Goal: Task Accomplishment & Management: Manage account settings

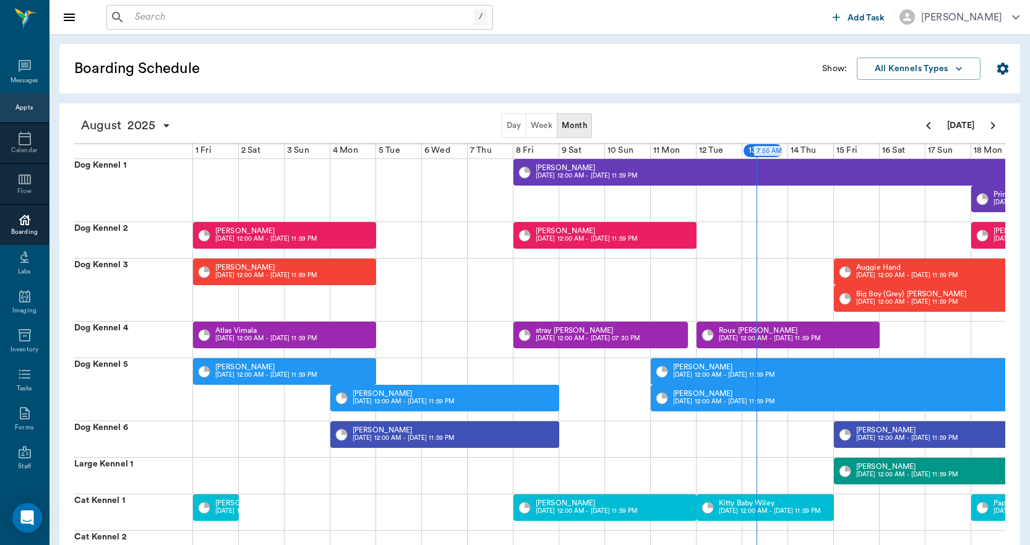
scroll to position [0, 459]
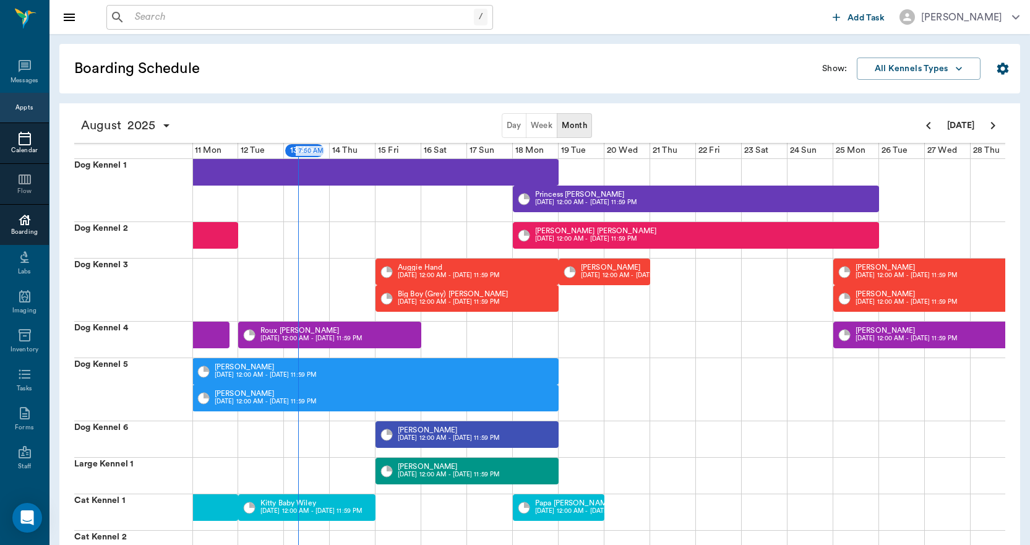
click at [22, 142] on icon at bounding box center [24, 138] width 15 height 15
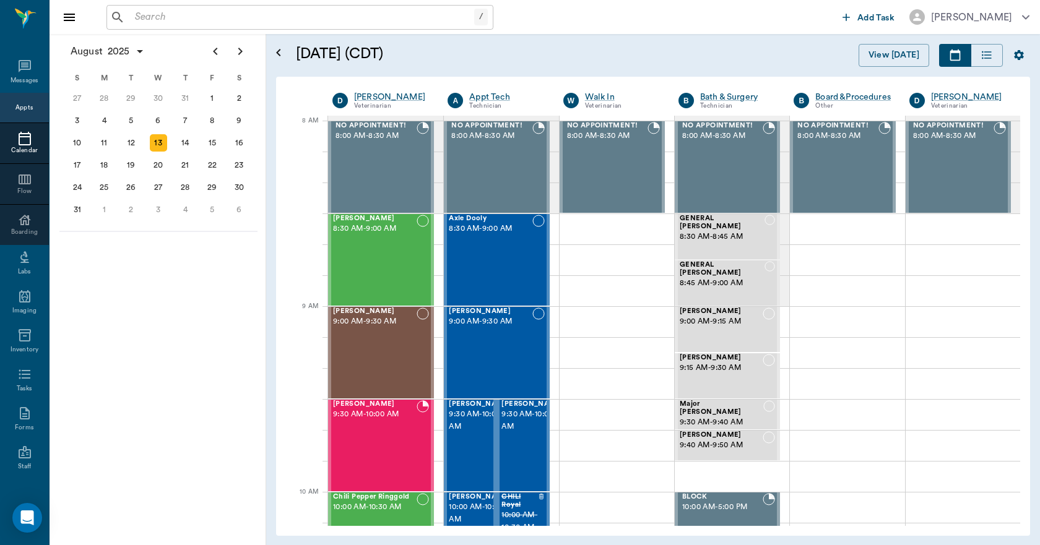
click at [590, 36] on div "August 13, 2025 (CDT) View Today" at bounding box center [663, 55] width 754 height 43
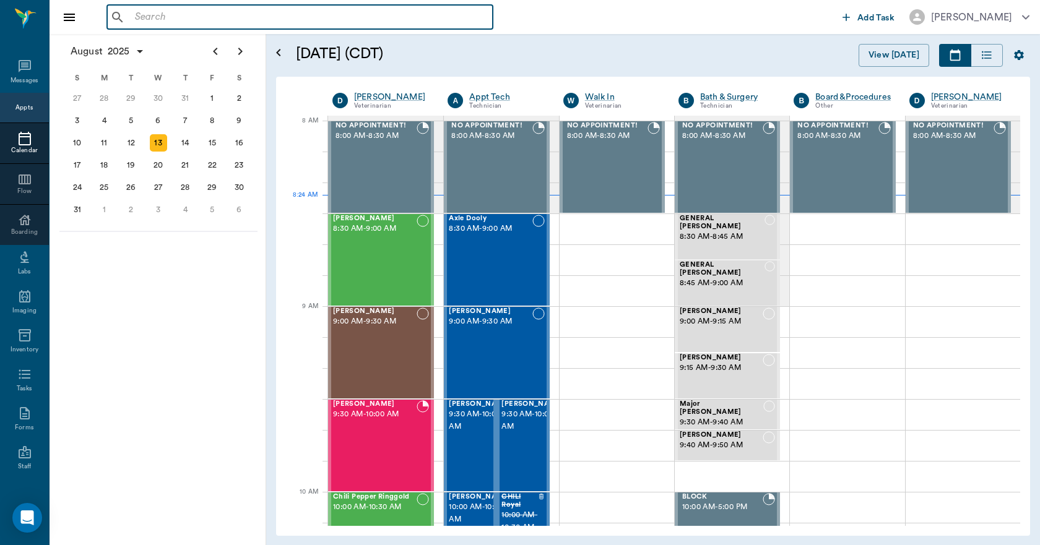
click at [282, 25] on input "text" at bounding box center [309, 17] width 358 height 17
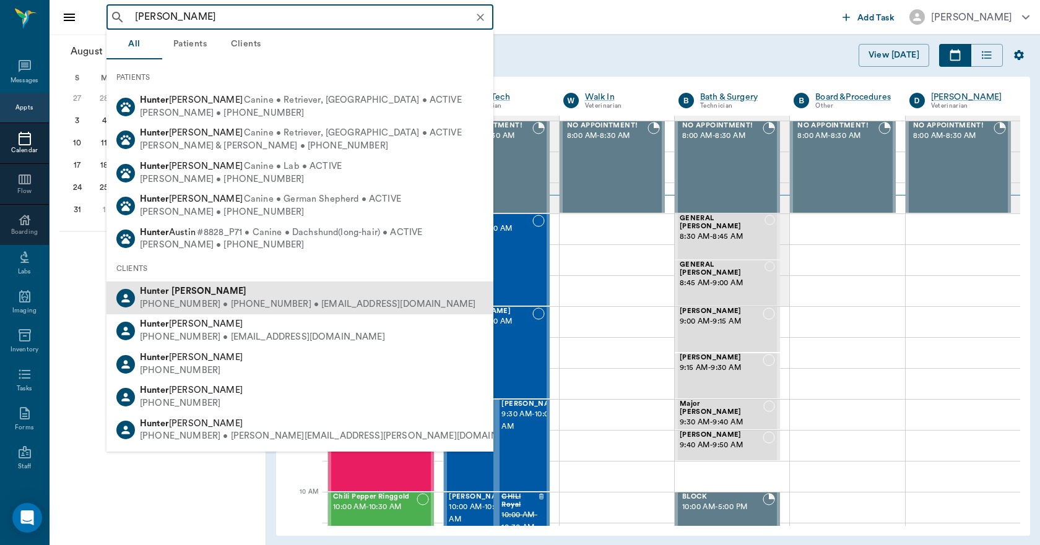
click at [284, 304] on div "(530) 392-2641 • (430) 293-0666 • h.gravesss10@gmail.com" at bounding box center [307, 304] width 335 height 13
type input "hunter graves"
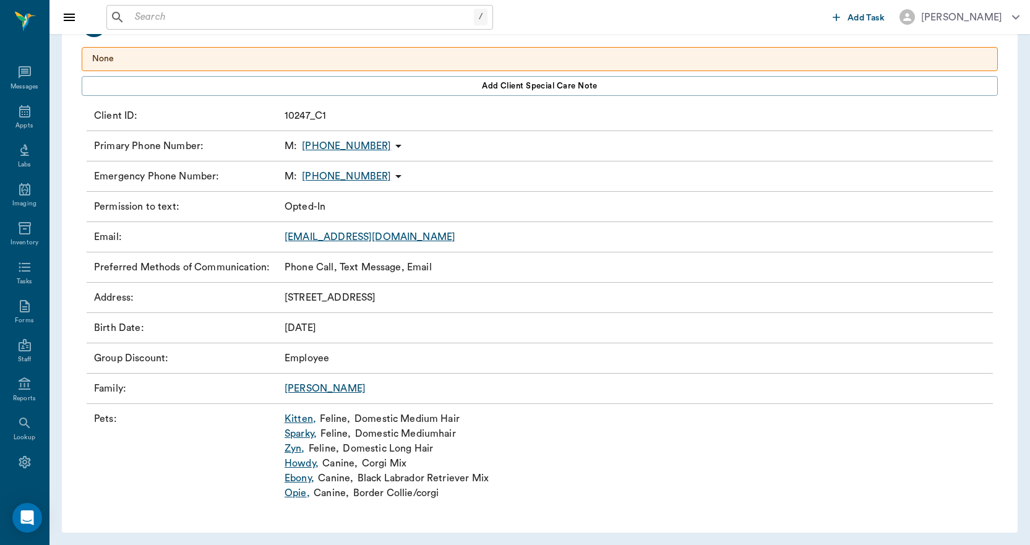
scroll to position [107, 0]
click at [303, 415] on link "Kitten ," at bounding box center [301, 417] width 32 height 15
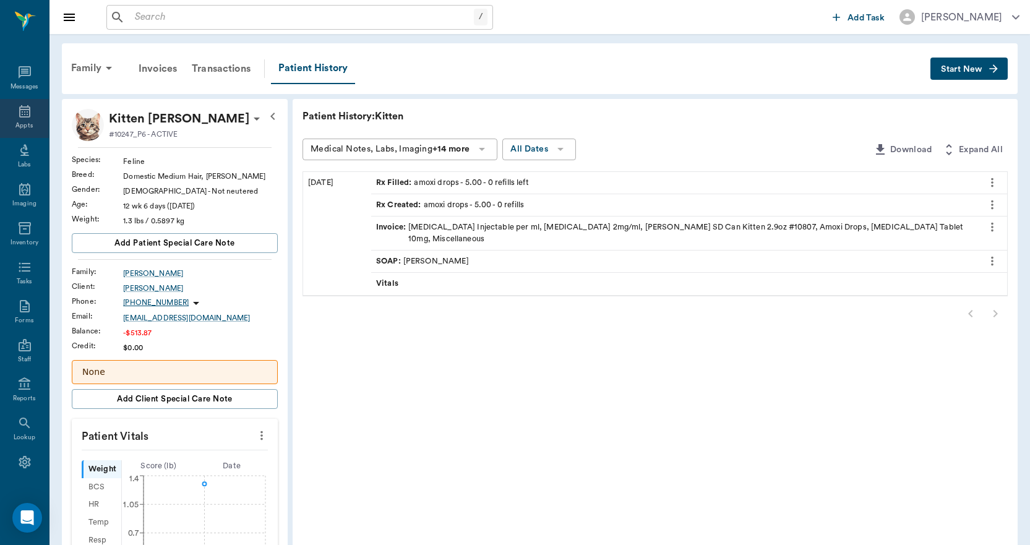
click at [4, 108] on div "Appts" at bounding box center [24, 118] width 49 height 39
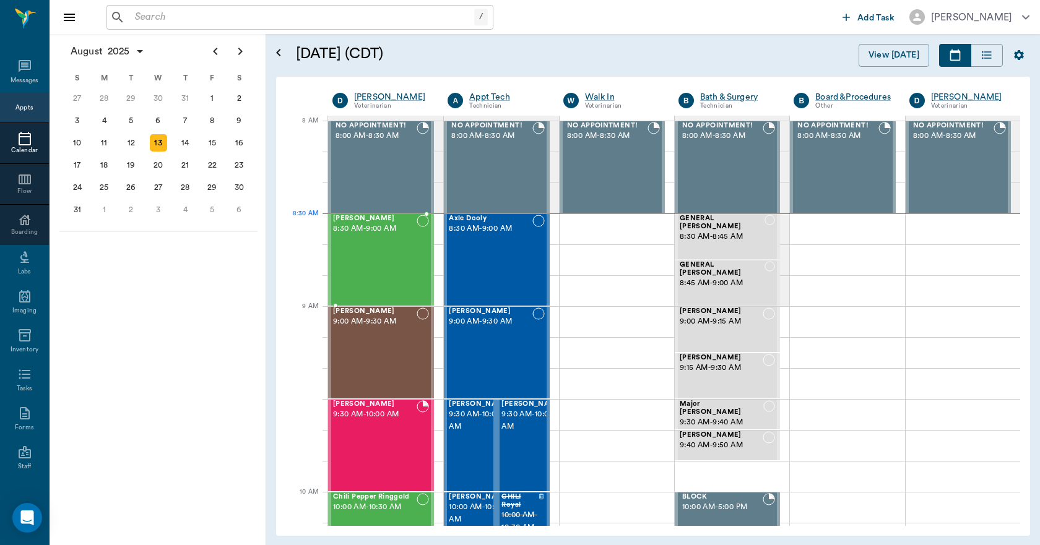
click at [360, 243] on div "Webster Upchurch 8:30 AM - 9:00 AM" at bounding box center [375, 260] width 84 height 90
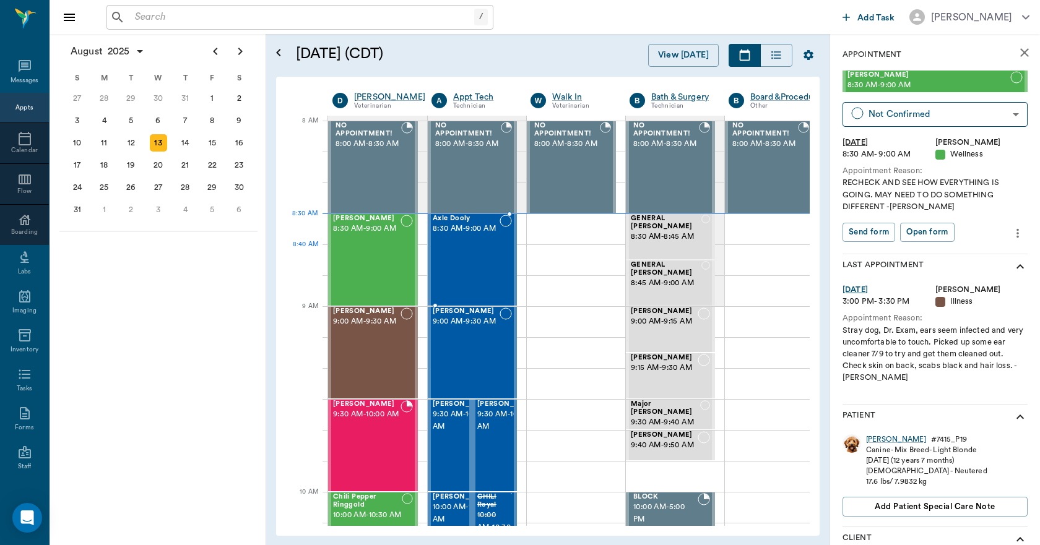
click at [450, 257] on div "Axle Dooly 8:30 AM - 9:00 AM" at bounding box center [466, 260] width 67 height 90
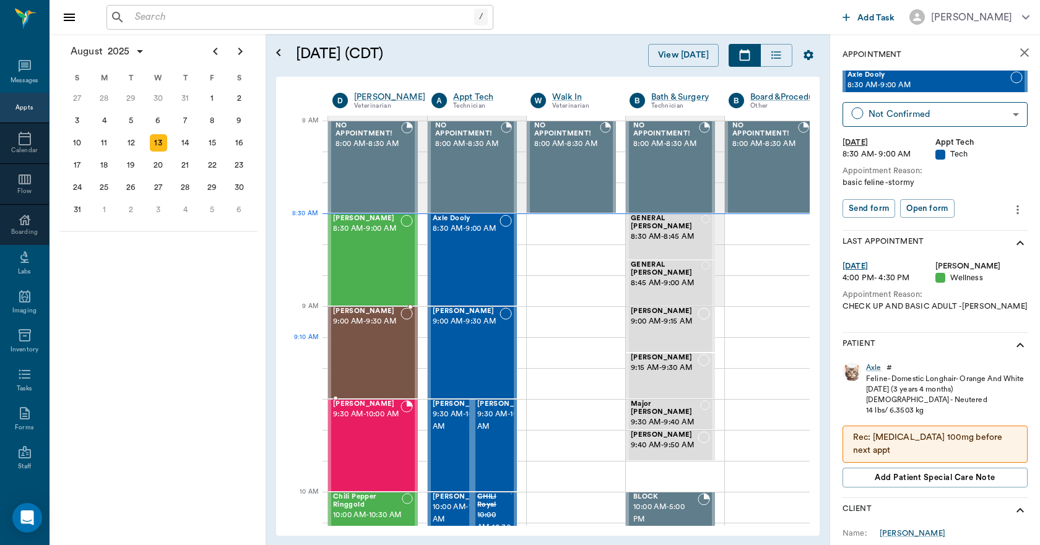
click at [396, 351] on div "Peanut Wilson 9:00 AM - 9:30 AM" at bounding box center [366, 353] width 67 height 90
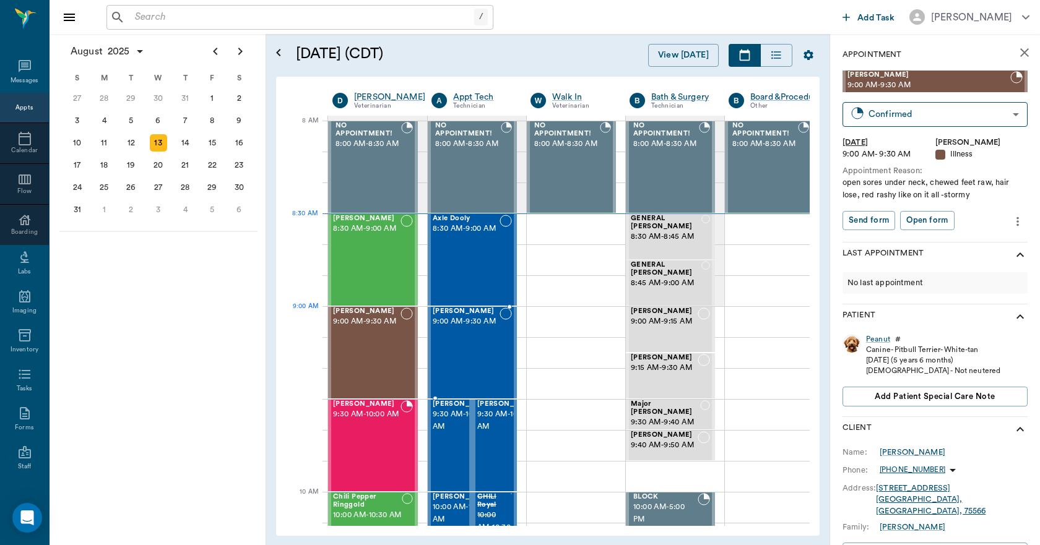
click at [459, 328] on span "9:00 AM - 9:30 AM" at bounding box center [466, 322] width 67 height 12
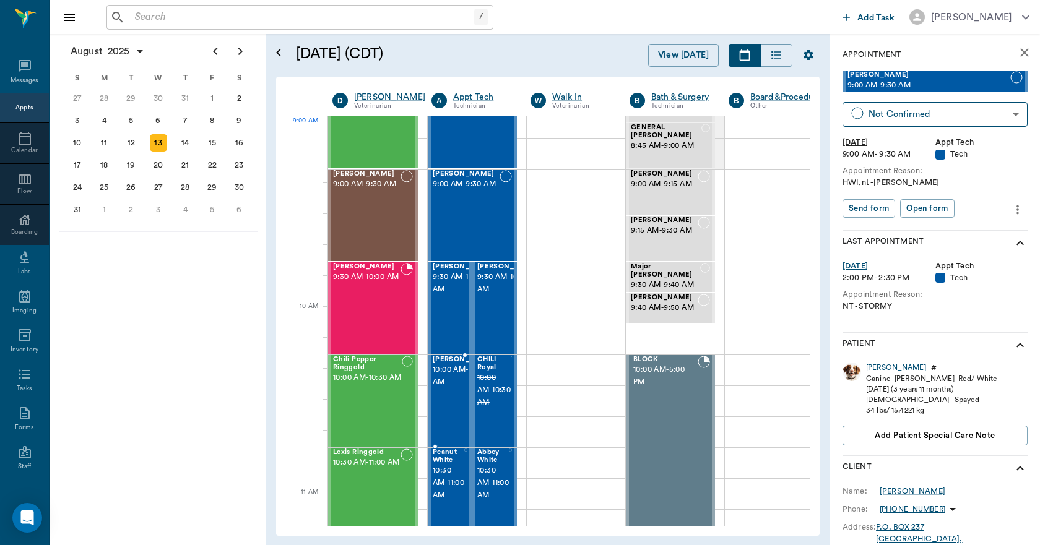
scroll to position [186, 0]
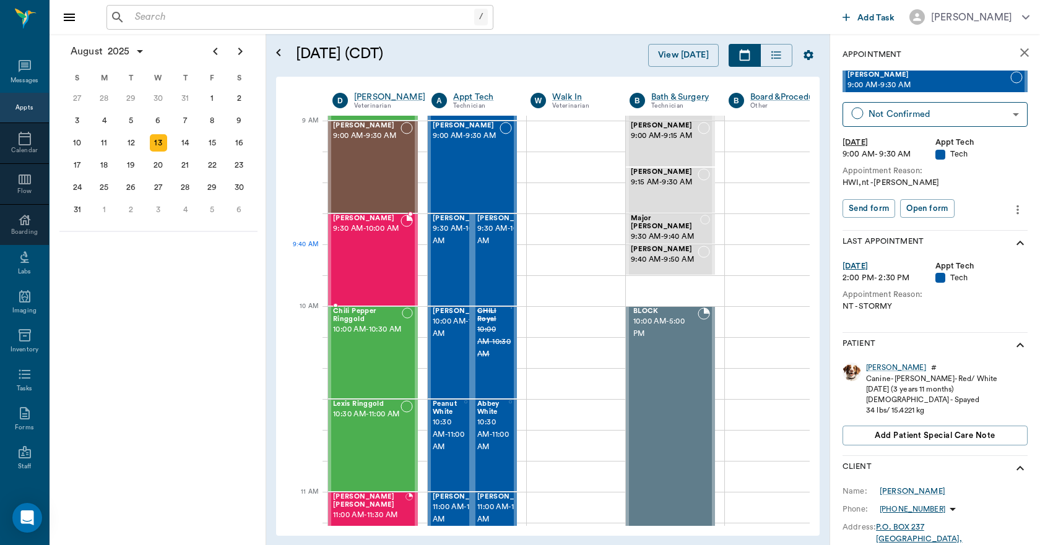
click at [350, 235] on span "9:30 AM - 10:00 AM" at bounding box center [366, 229] width 67 height 12
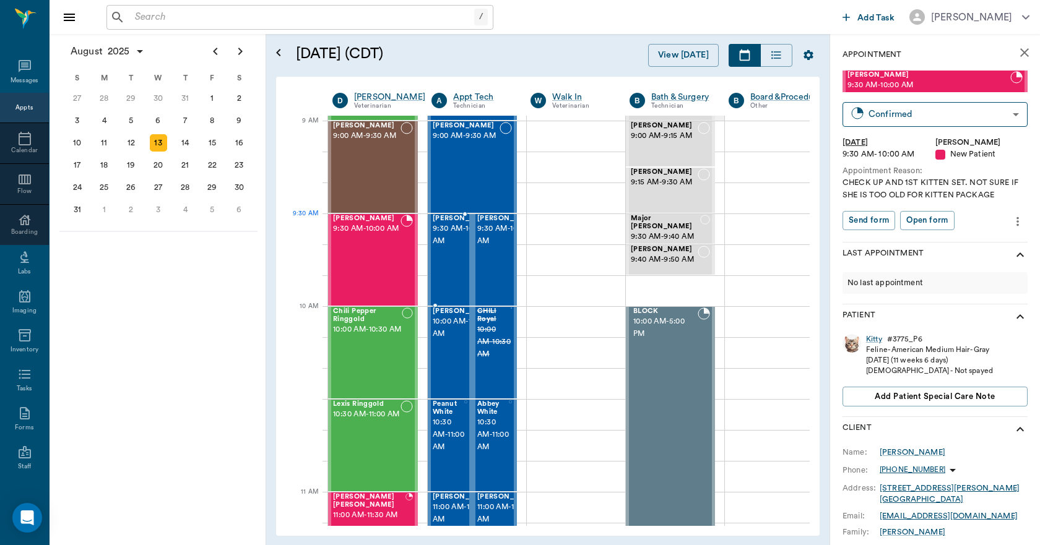
click at [448, 241] on span "9:30 AM - 10:00 AM" at bounding box center [464, 235] width 62 height 25
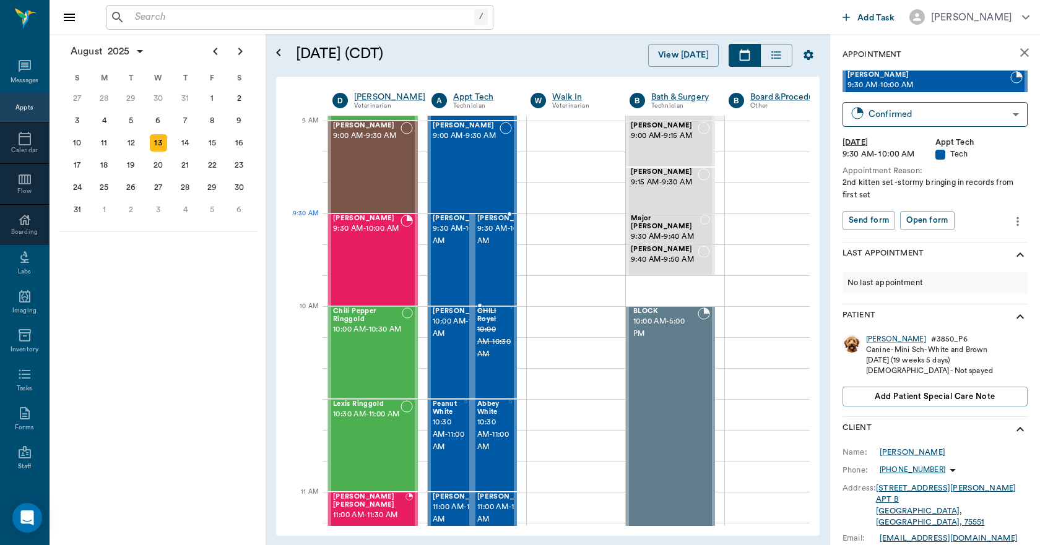
click at [492, 236] on span "9:30 AM - 10:00 AM" at bounding box center [508, 235] width 62 height 25
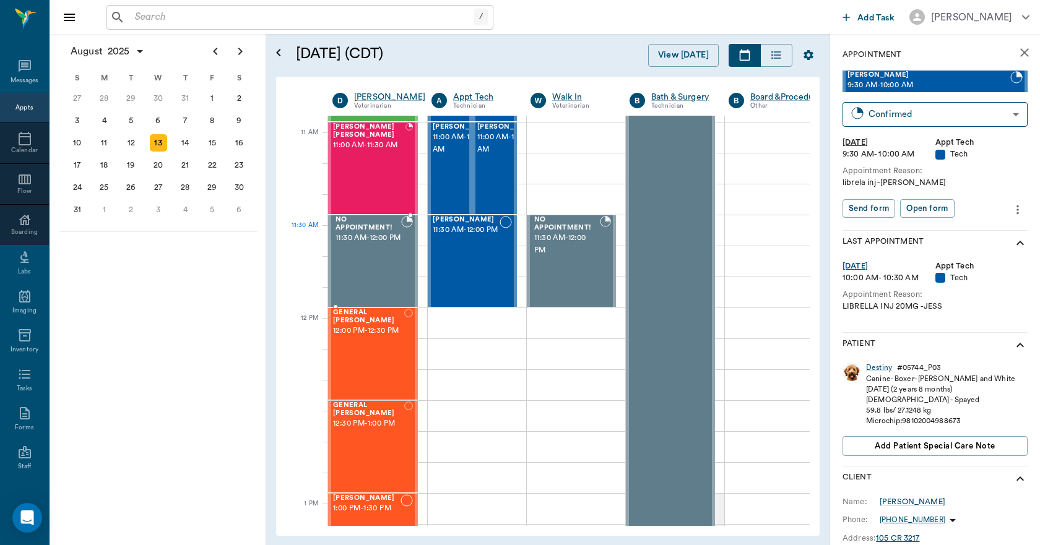
scroll to position [557, 0]
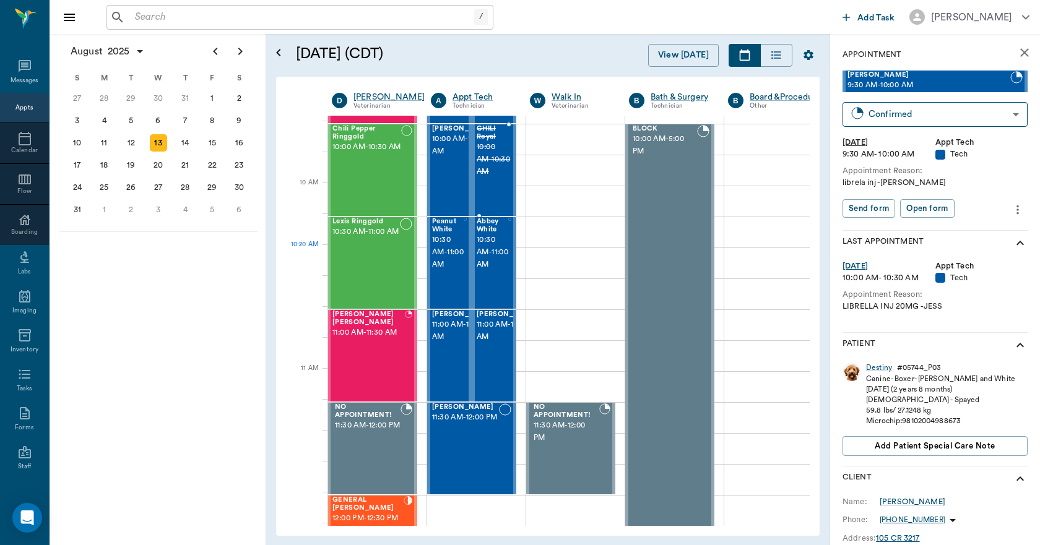
scroll to position [309, 1]
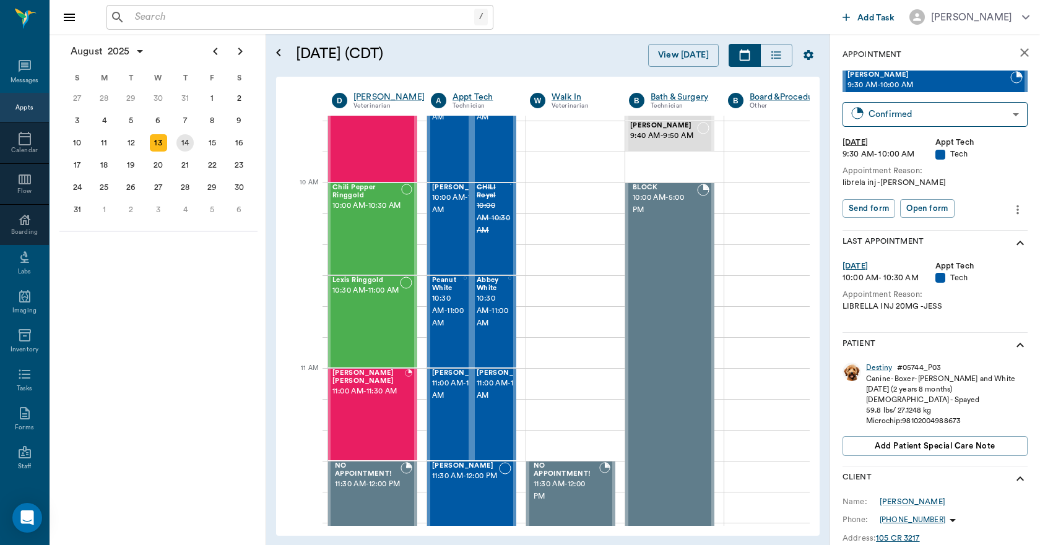
click at [187, 149] on div "14" at bounding box center [184, 142] width 17 height 17
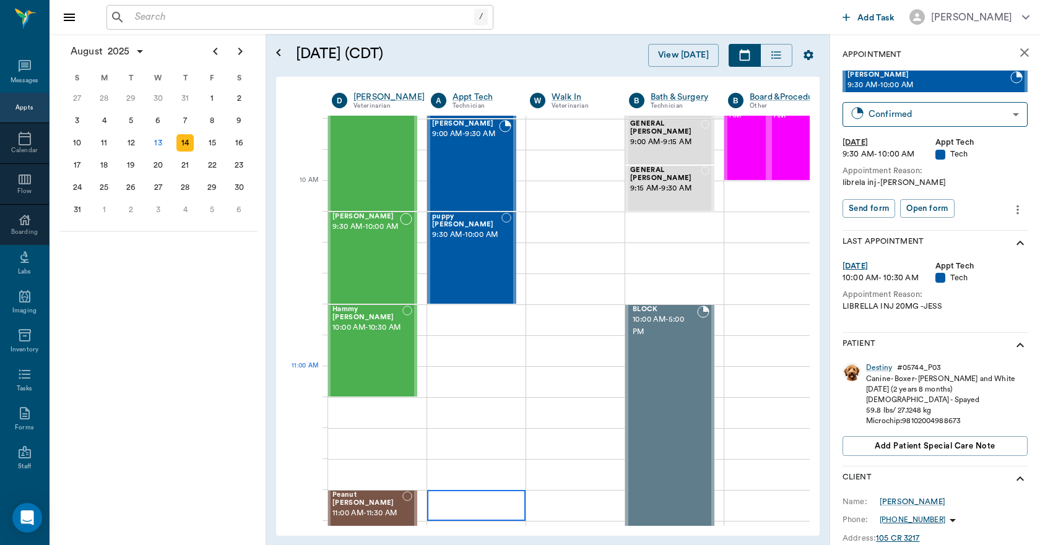
scroll to position [186, 1]
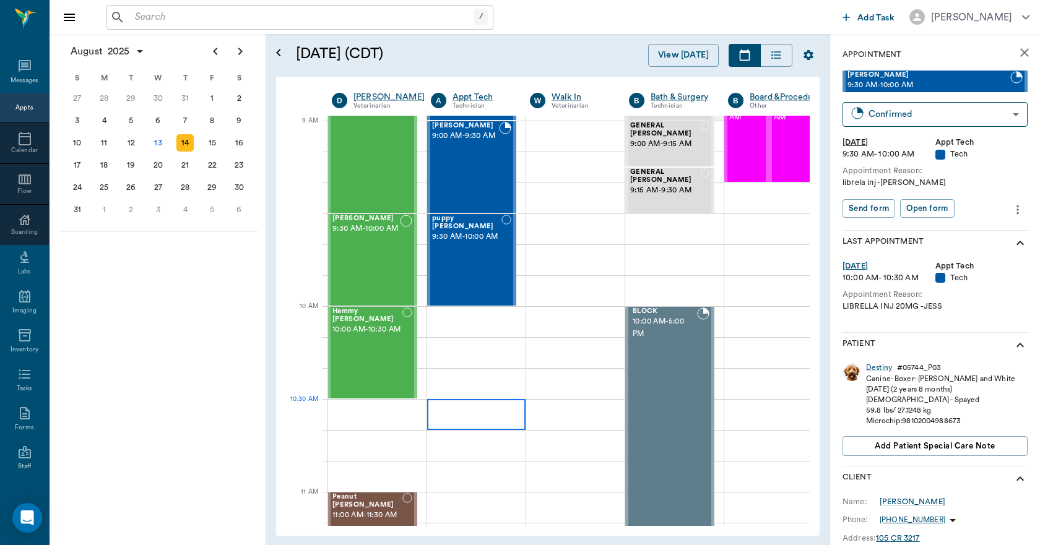
click at [497, 415] on div at bounding box center [476, 414] width 98 height 31
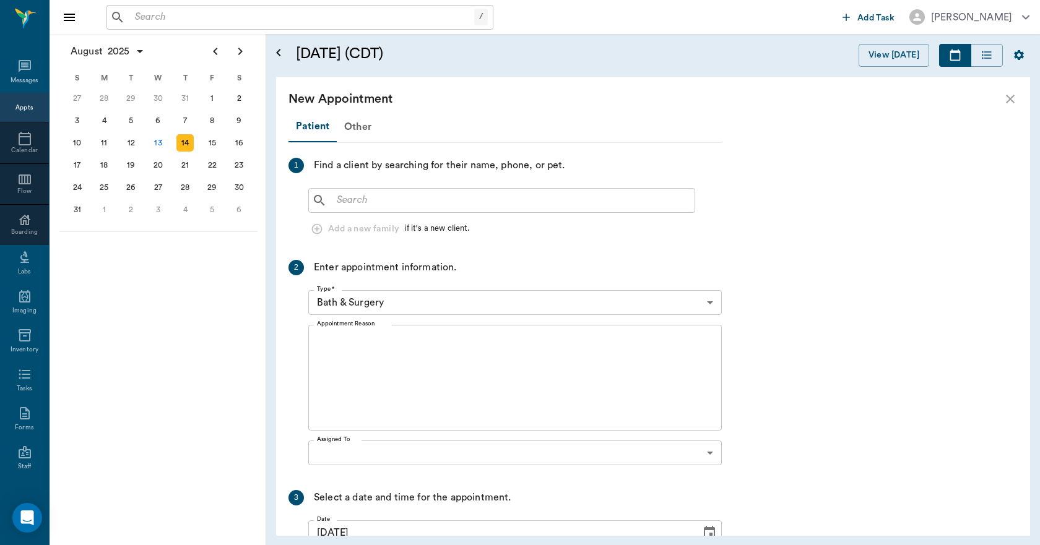
scroll to position [186, 0]
click at [420, 199] on input "text" at bounding box center [511, 200] width 358 height 17
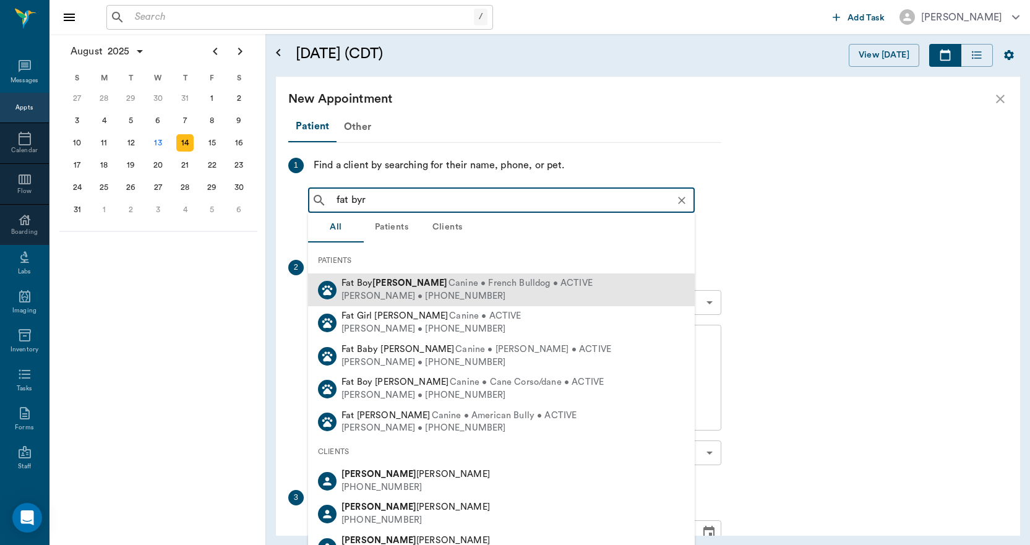
click at [368, 289] on div "Fat Boy Byrum Canine • French Bulldog • ACTIVE" at bounding box center [467, 283] width 251 height 13
type input "fat byr"
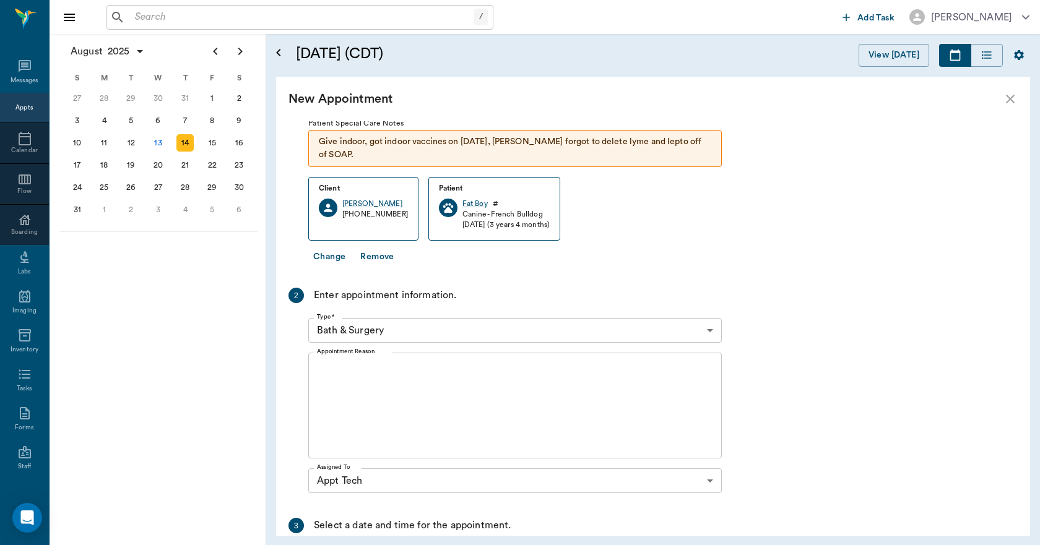
scroll to position [124, 0]
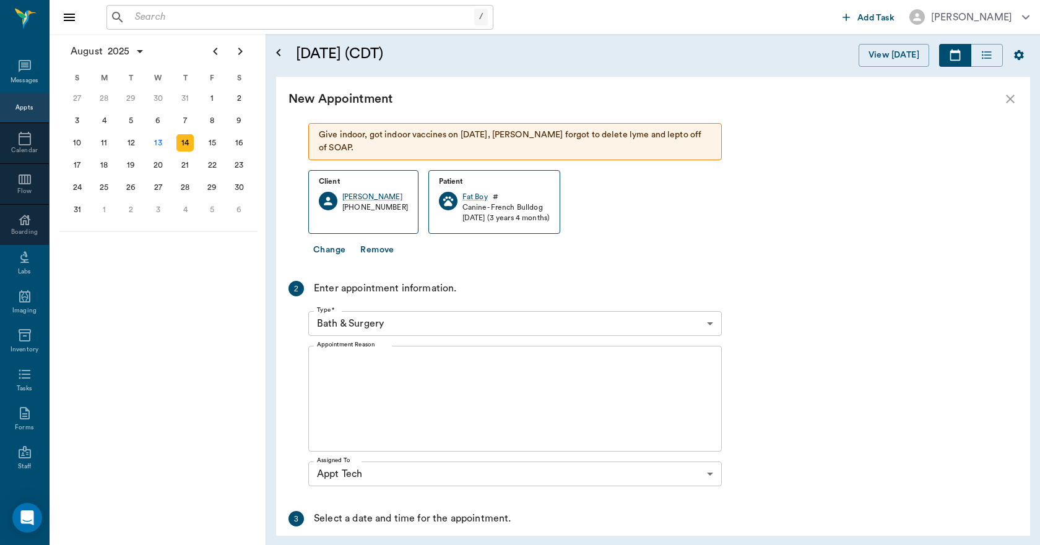
click at [400, 308] on body "/ ​ Add Task Dr. Bert Ellsworth Nectar Messages Appts Calendar Flow Boarding La…" at bounding box center [520, 272] width 1040 height 545
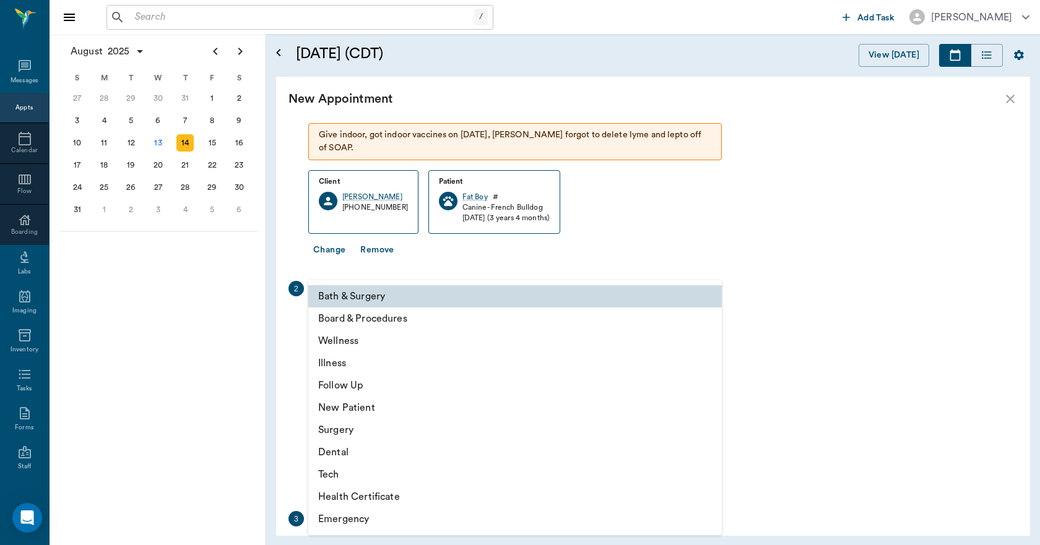
click at [342, 476] on li "Tech" at bounding box center [514, 474] width 413 height 22
type input "65d2be4f46e3a538d89b8c1a"
type input "11:00 AM"
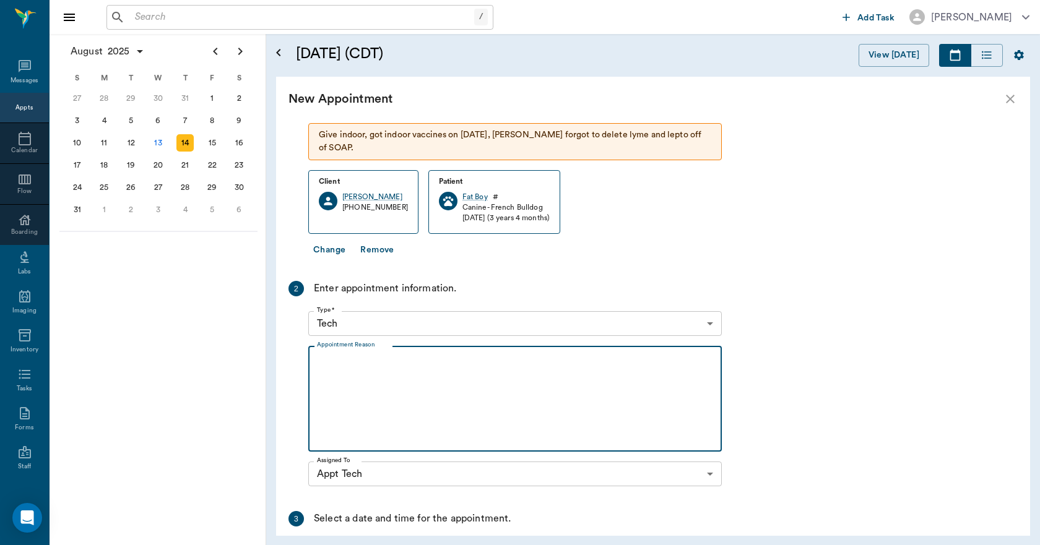
click at [374, 408] on textarea "Appointment Reason" at bounding box center [515, 398] width 396 height 85
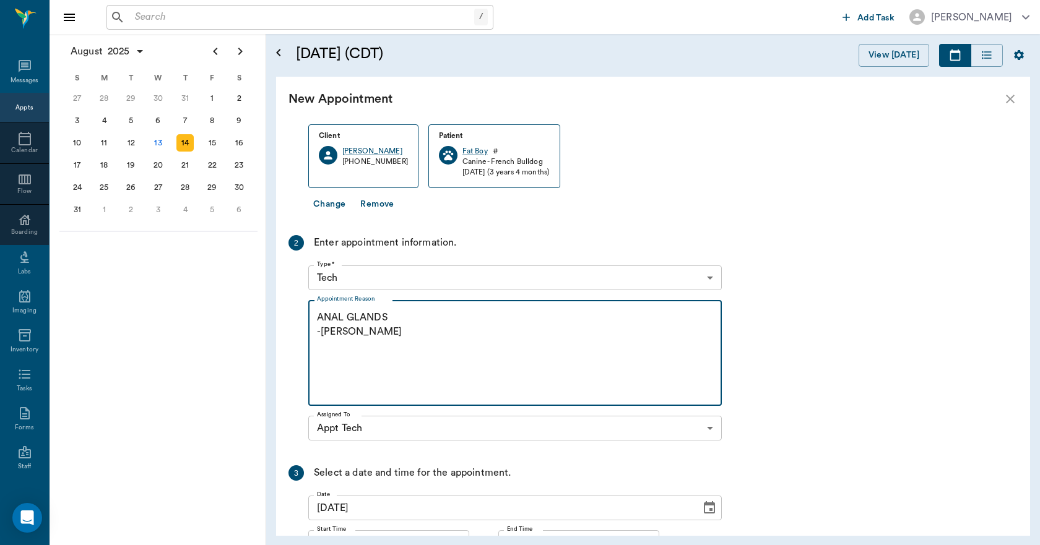
scroll to position [269, 0]
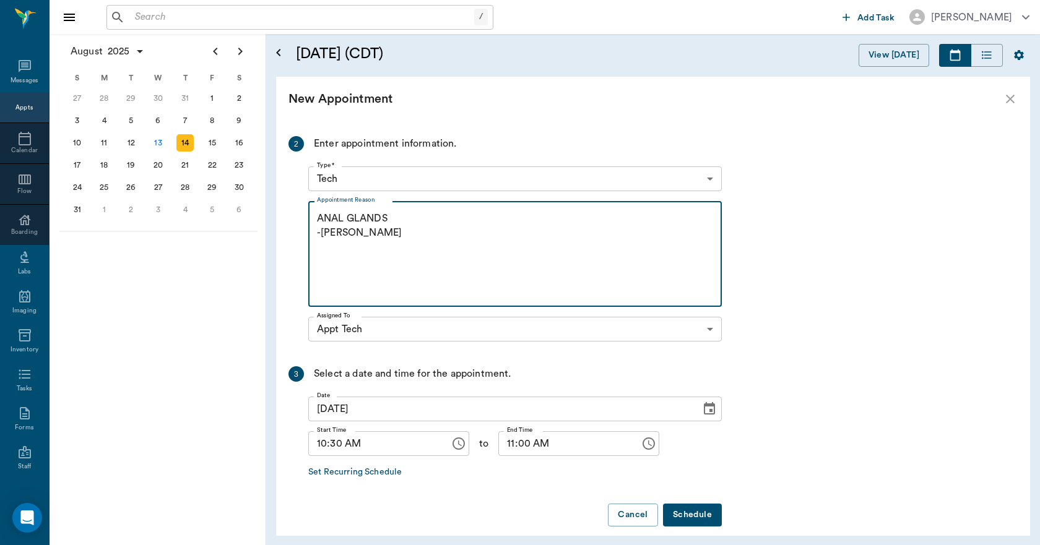
type textarea "ANAL GLANDS -LORY"
click at [678, 504] on button "Schedule" at bounding box center [692, 515] width 59 height 23
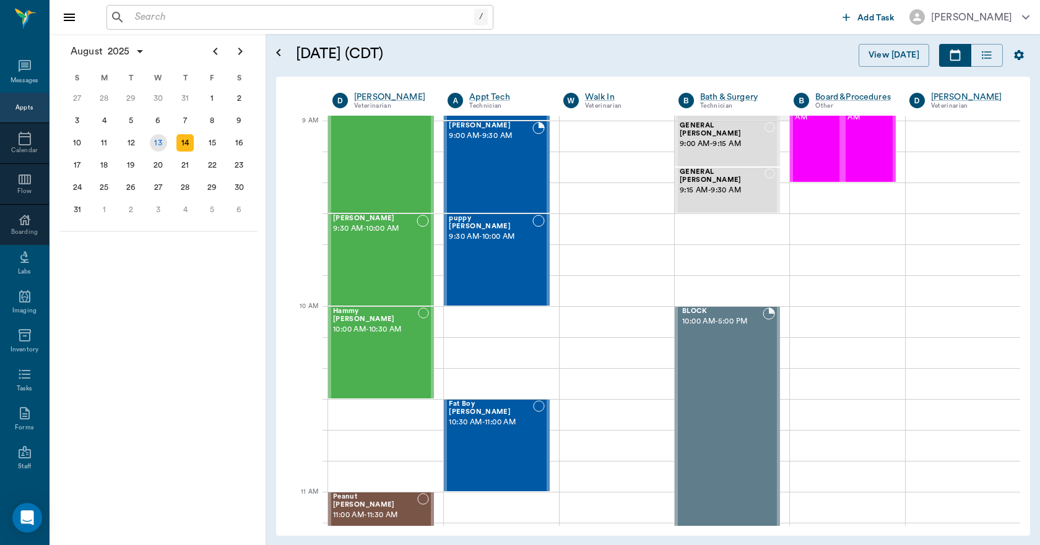
click at [157, 144] on div "13" at bounding box center [158, 142] width 17 height 17
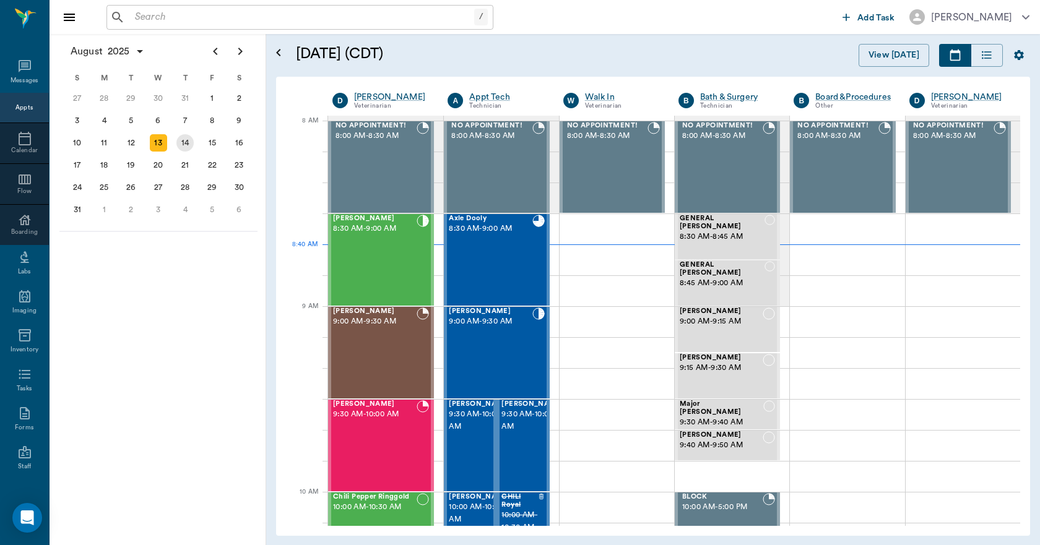
click at [183, 140] on div "14" at bounding box center [184, 142] width 17 height 17
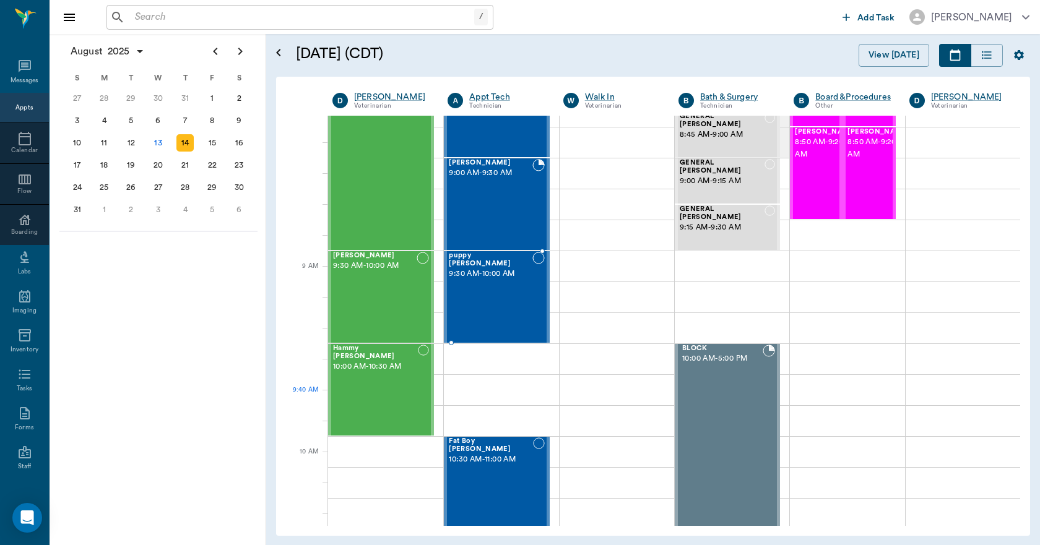
scroll to position [186, 0]
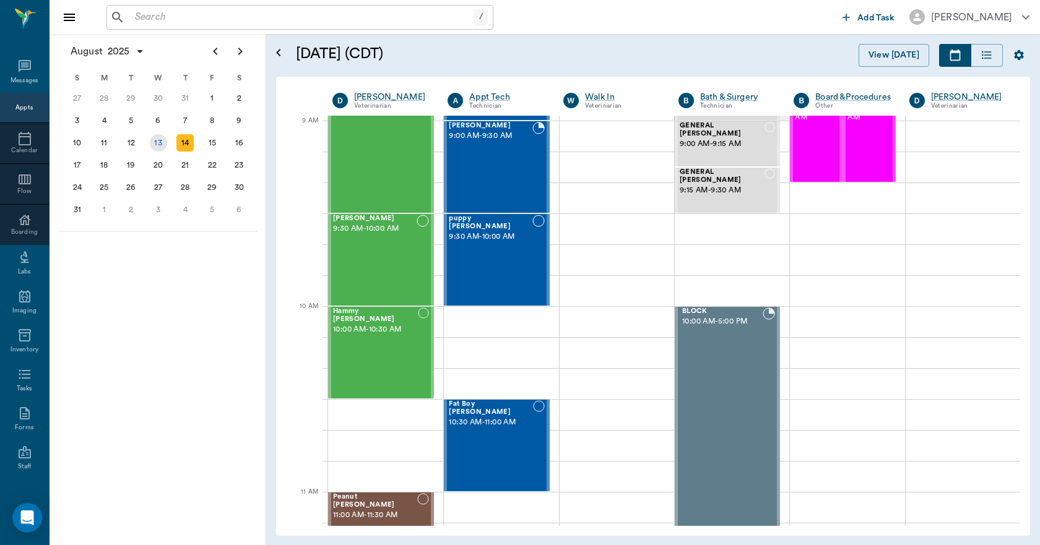
click at [165, 142] on div "13" at bounding box center [158, 142] width 17 height 17
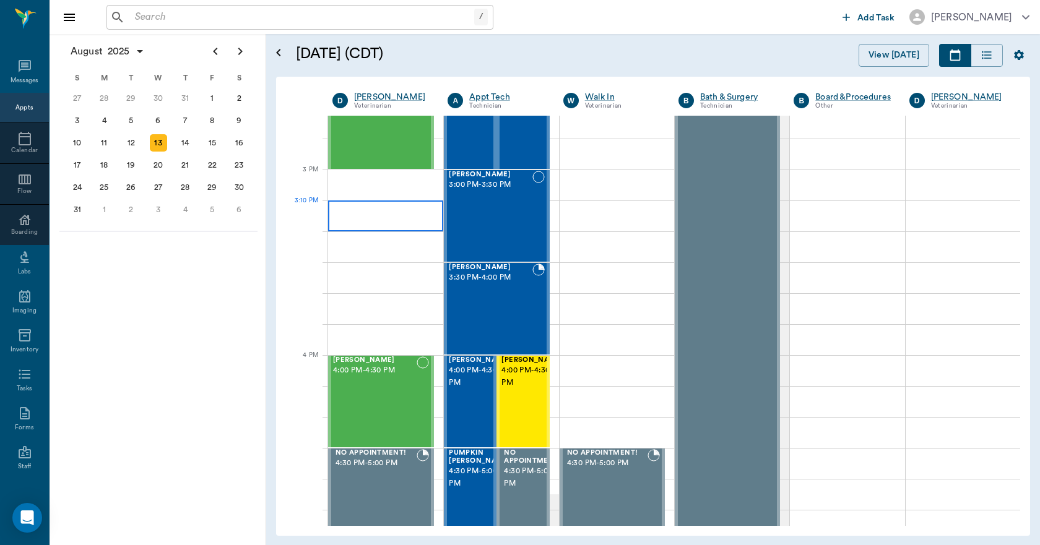
scroll to position [1238, 0]
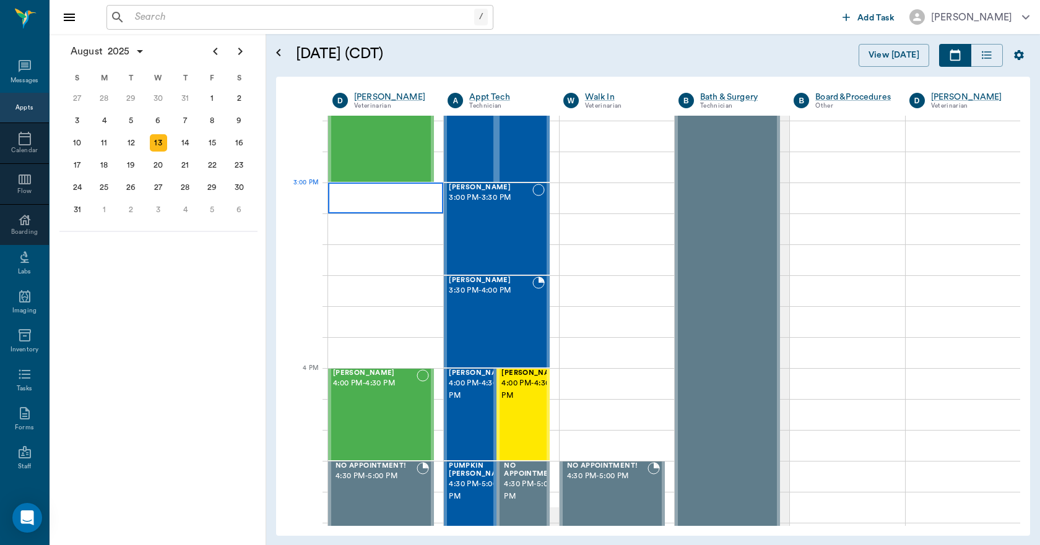
click at [389, 198] on div at bounding box center [385, 198] width 115 height 31
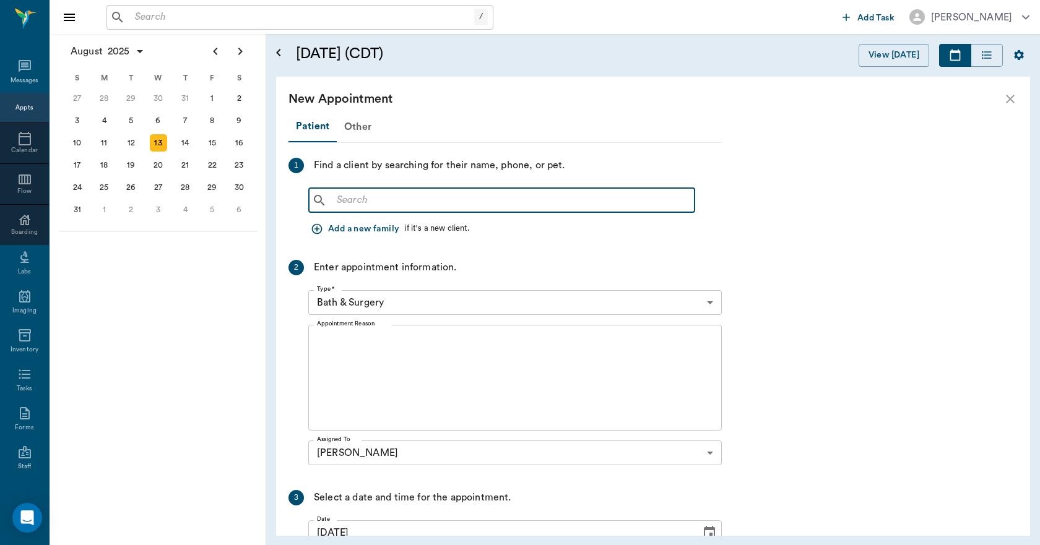
click at [377, 205] on input "text" at bounding box center [511, 200] width 358 height 17
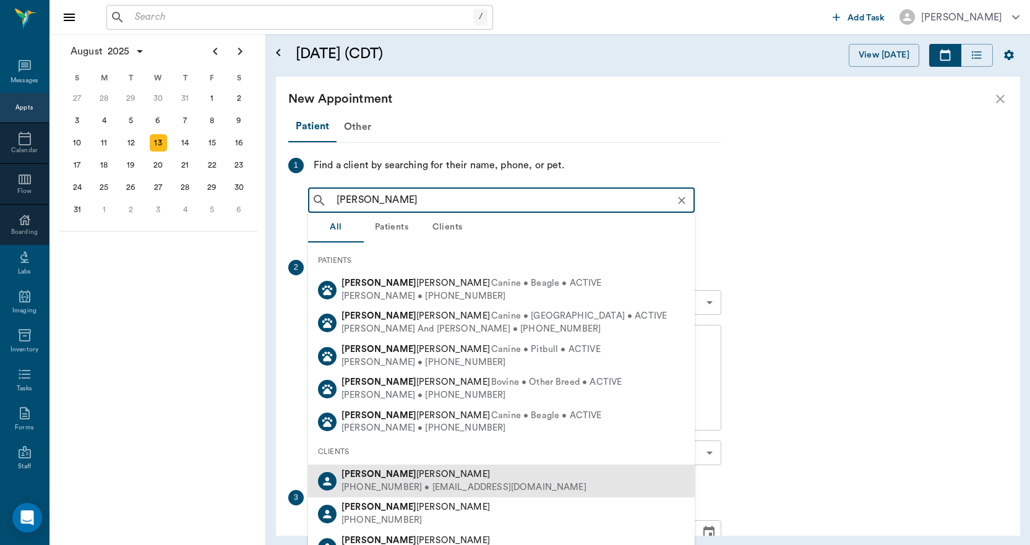
click at [390, 483] on div "(903) 748-5430 • tinanipper@ymail.com" at bounding box center [464, 487] width 245 height 13
type input "TINA"
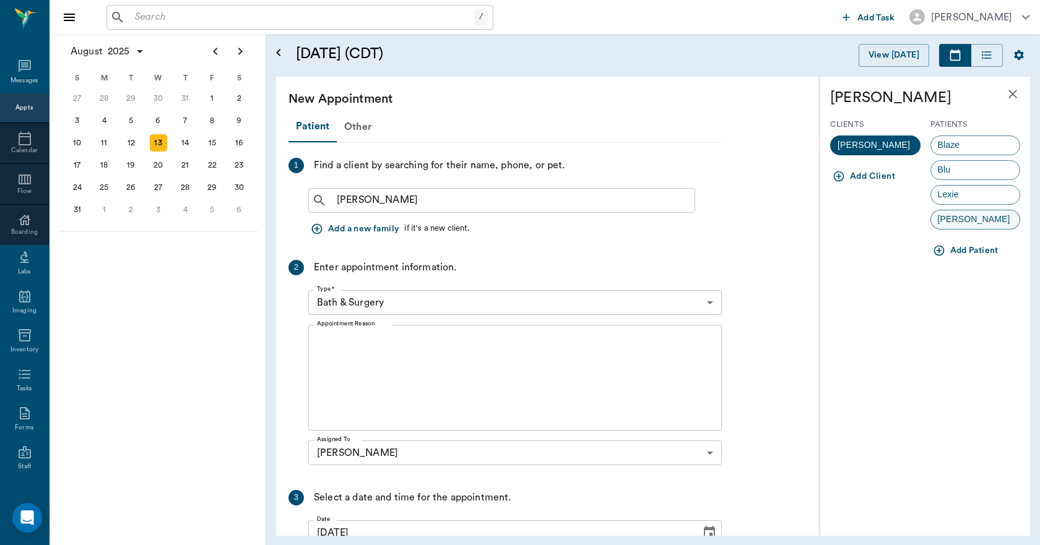
click at [947, 213] on span "Roxie" at bounding box center [974, 219] width 86 height 13
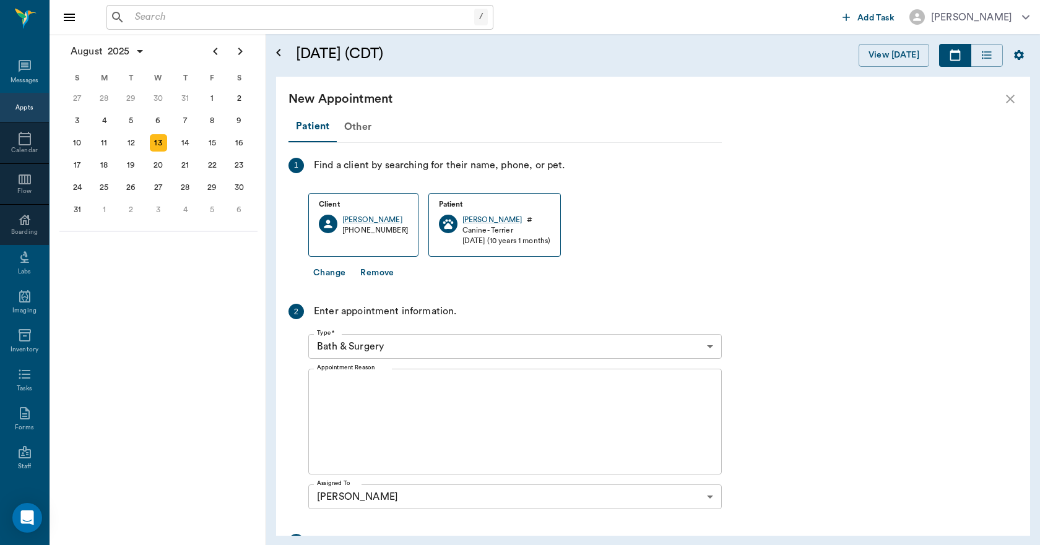
click at [431, 341] on body "/ ​ Add Task Dr. Bert Ellsworth Nectar Messages Appts Calendar Flow Boarding La…" at bounding box center [520, 272] width 1040 height 545
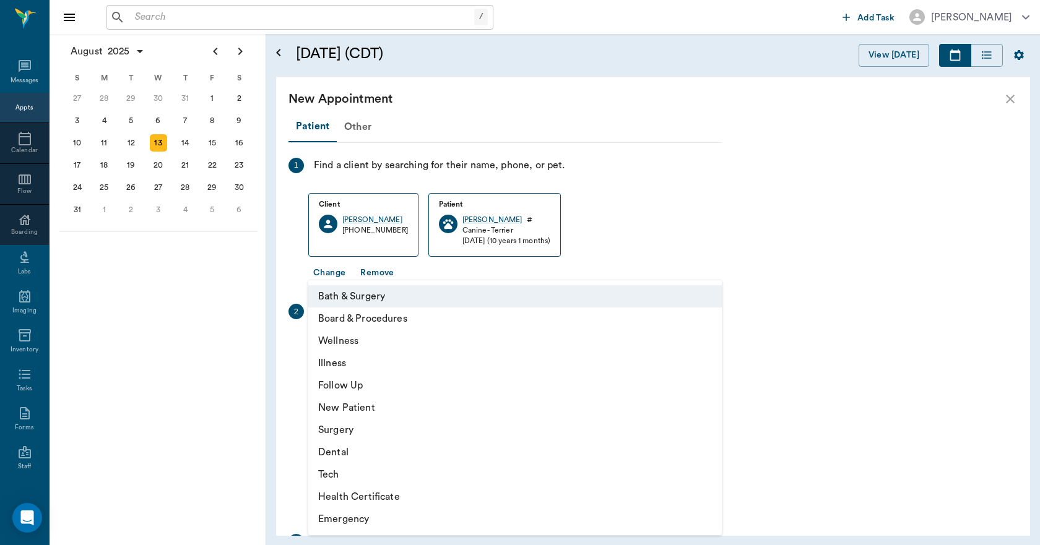
click at [360, 347] on li "Wellness" at bounding box center [514, 341] width 413 height 22
type input "65d2be4f46e3a538d89b8c14"
type input "03:30 PM"
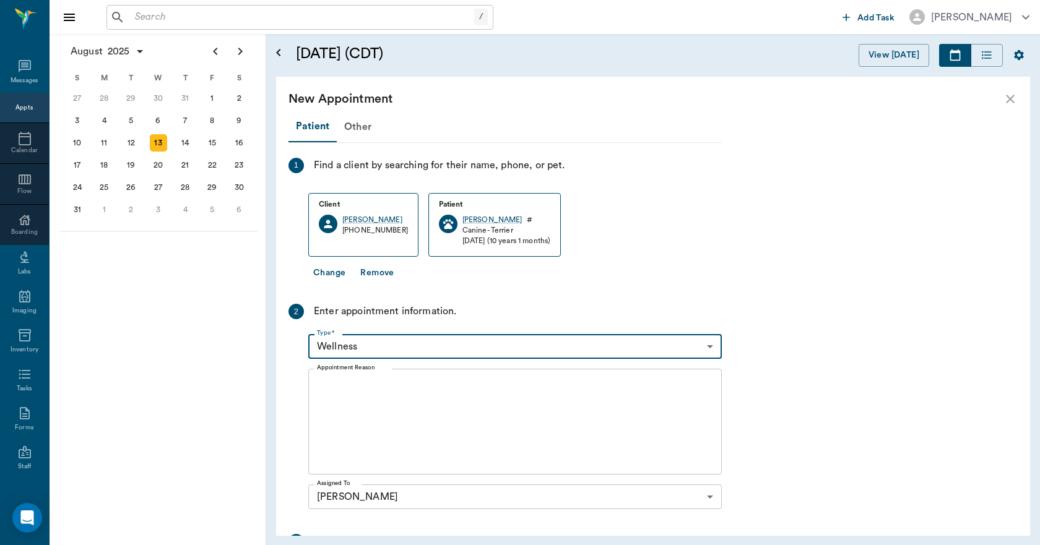
click at [403, 403] on textarea "Appointment Reason" at bounding box center [515, 421] width 396 height 85
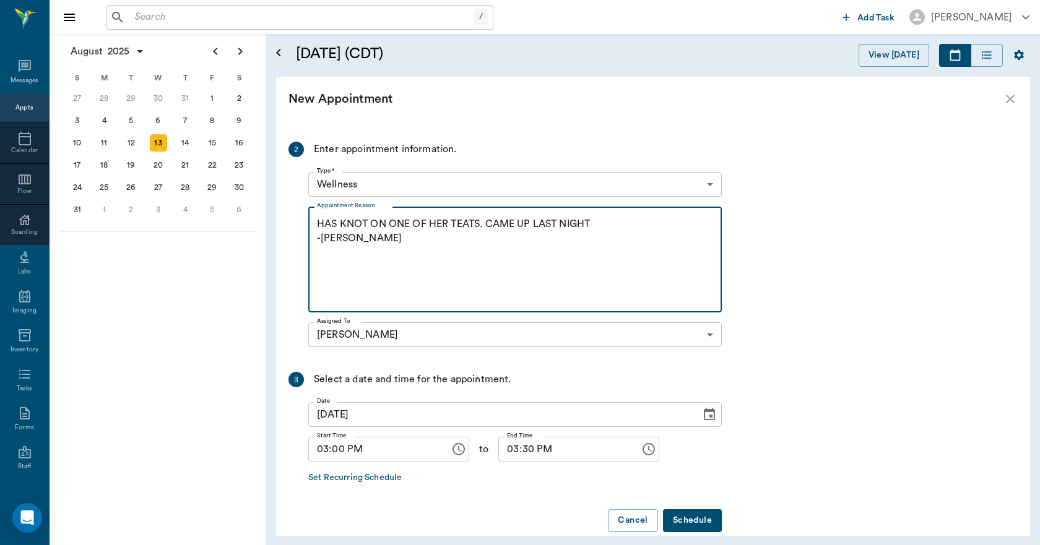
scroll to position [181, 0]
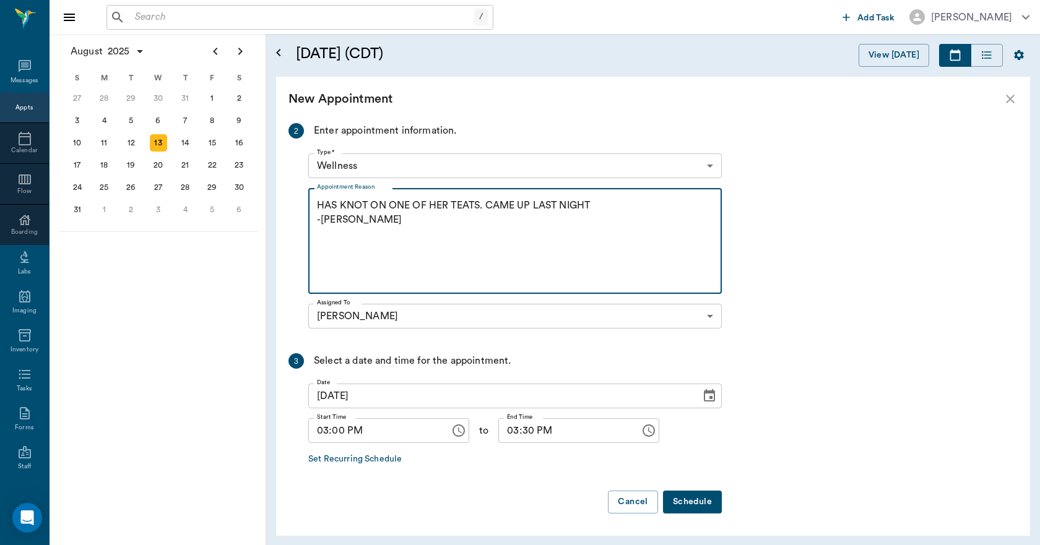
type textarea "HAS KNOT ON ONE OF HER TEATS. CAME UP LAST NIGHT -LORY"
click at [697, 504] on button "Schedule" at bounding box center [692, 502] width 59 height 23
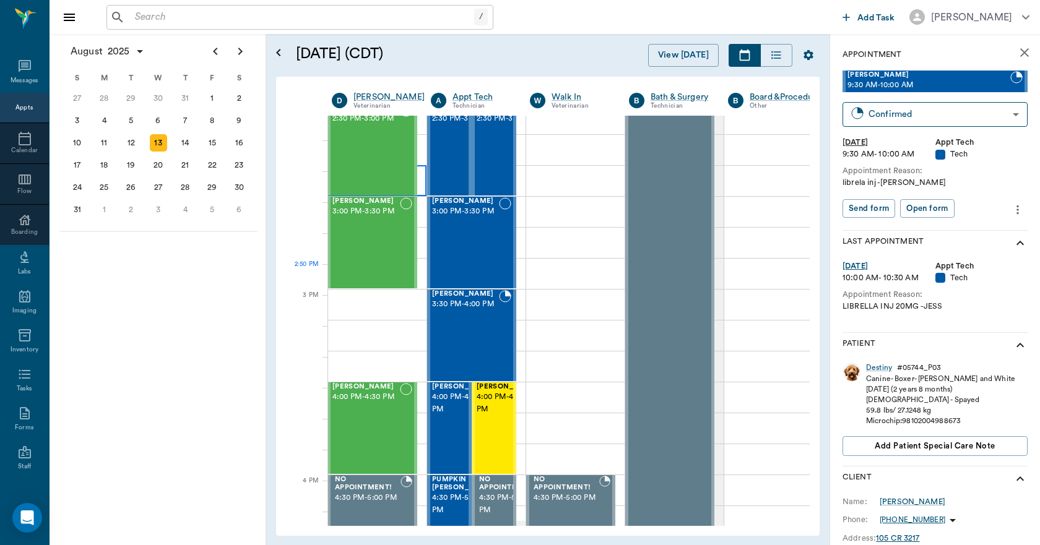
scroll to position [1229, 1]
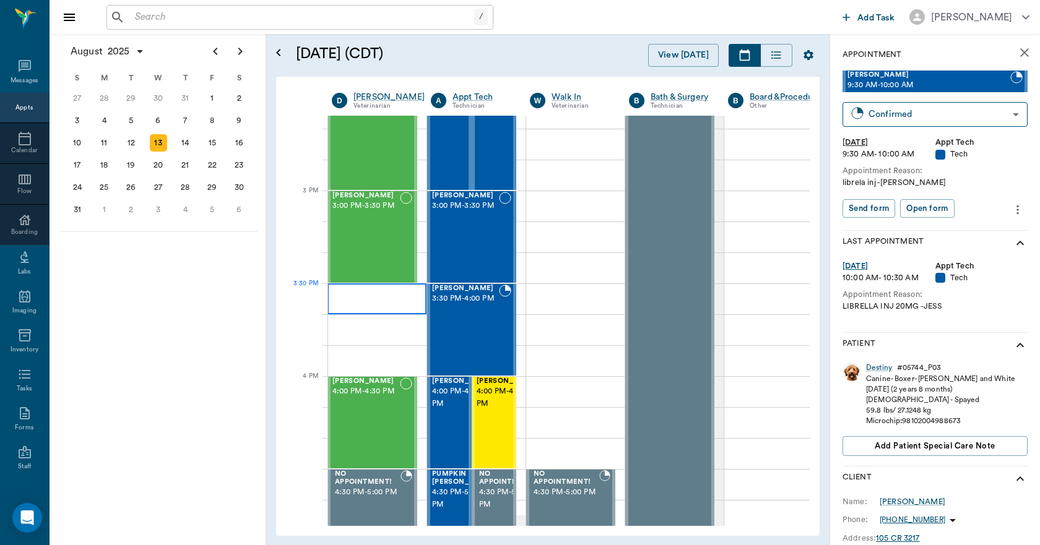
click at [405, 296] on div at bounding box center [376, 298] width 99 height 31
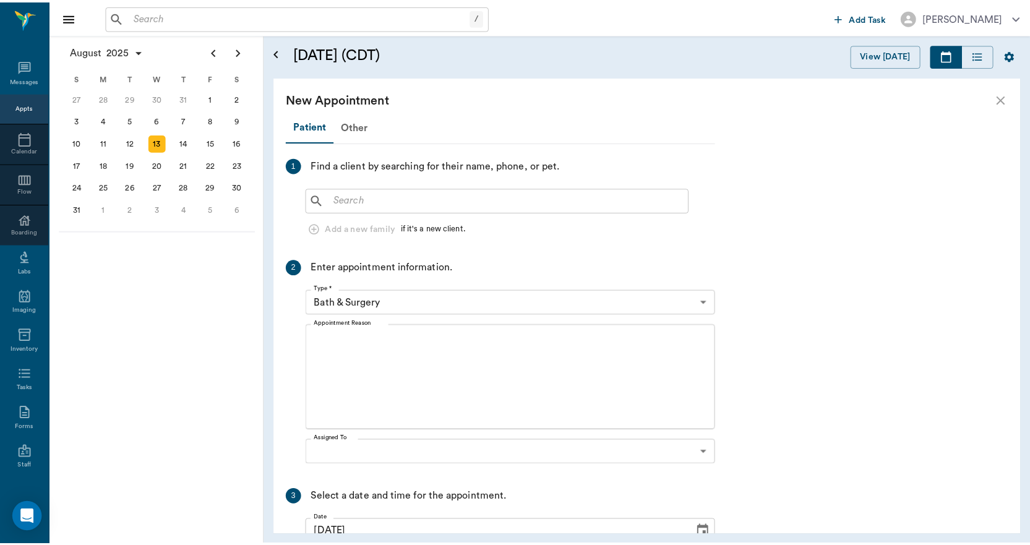
scroll to position [1229, 0]
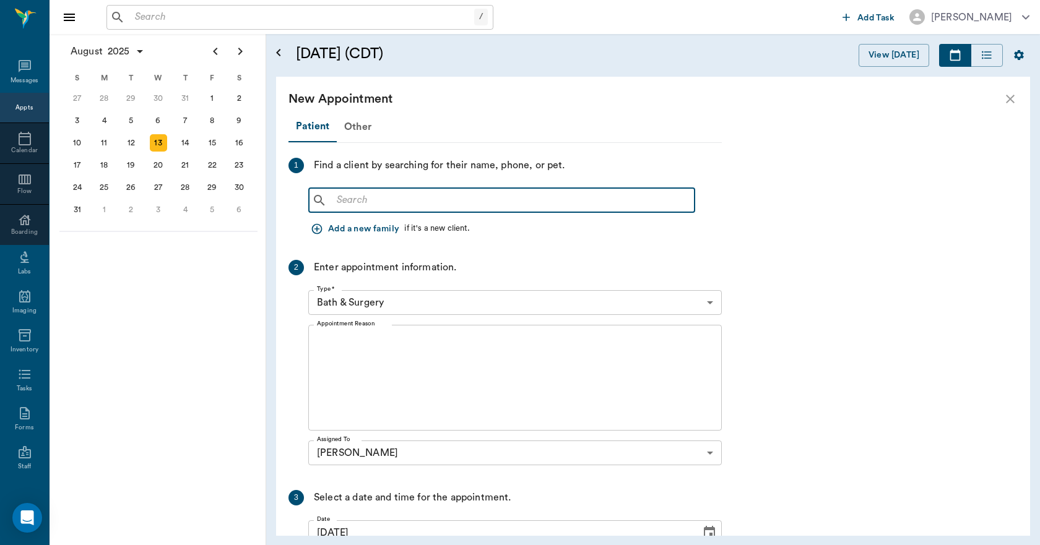
click at [347, 197] on input "text" at bounding box center [511, 200] width 358 height 17
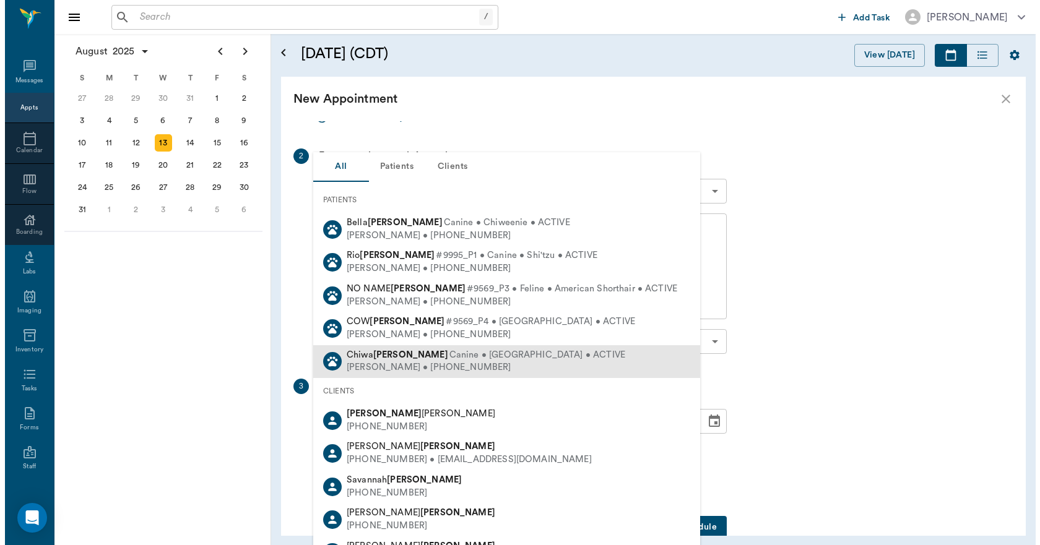
scroll to position [124, 0]
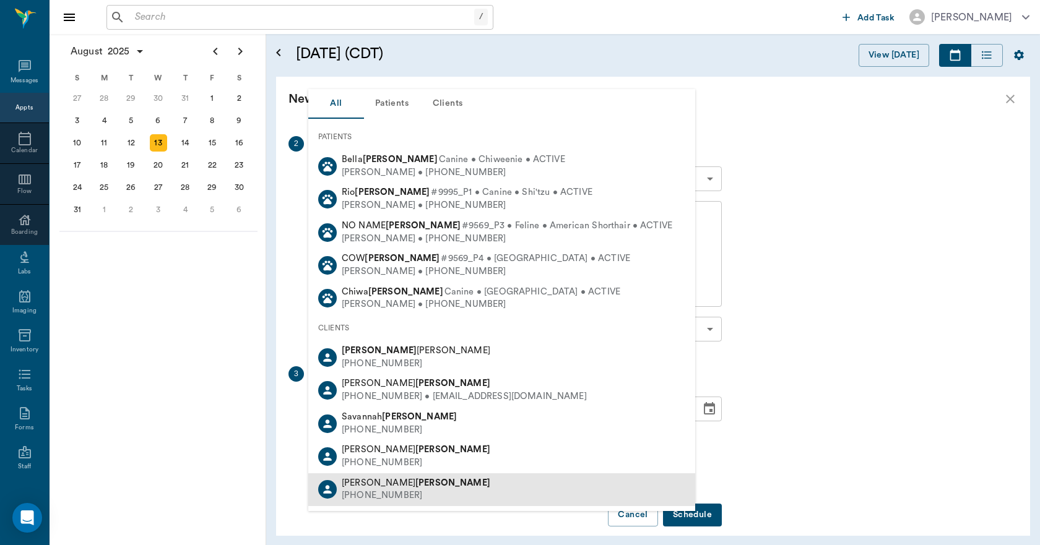
click at [403, 485] on div "Christy Reid (903) 280-0731" at bounding box center [501, 489] width 387 height 33
type input "REID"
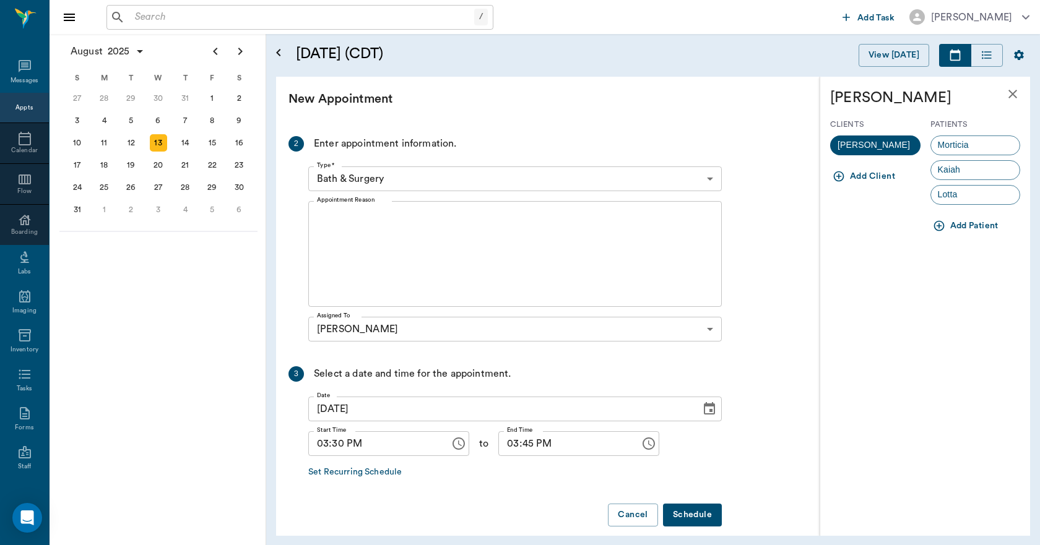
scroll to position [62, 0]
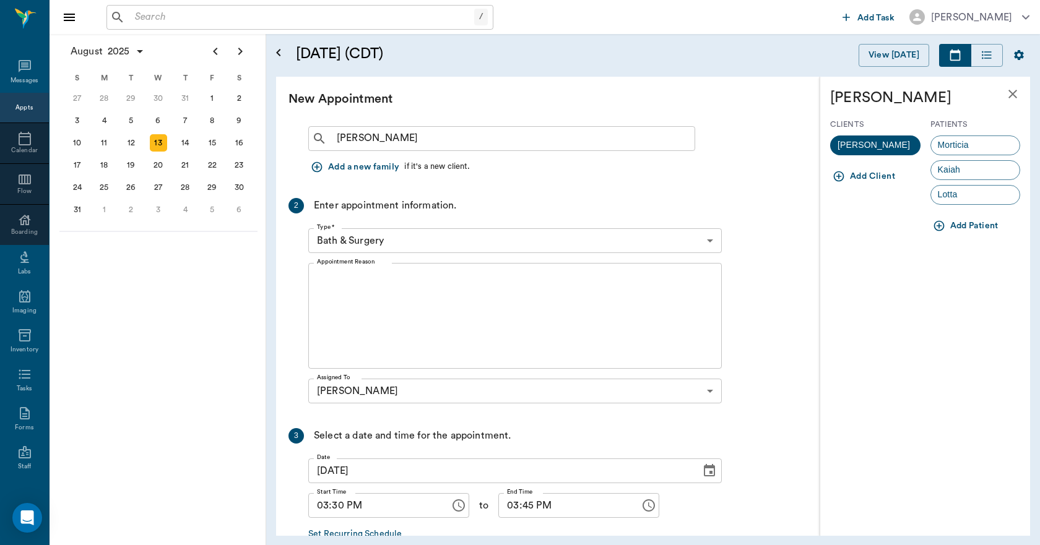
click at [958, 159] on ul "Morticia Kaiah Lotta" at bounding box center [975, 173] width 90 height 84
click at [960, 176] on span "Kaiah" at bounding box center [949, 169] width 37 height 13
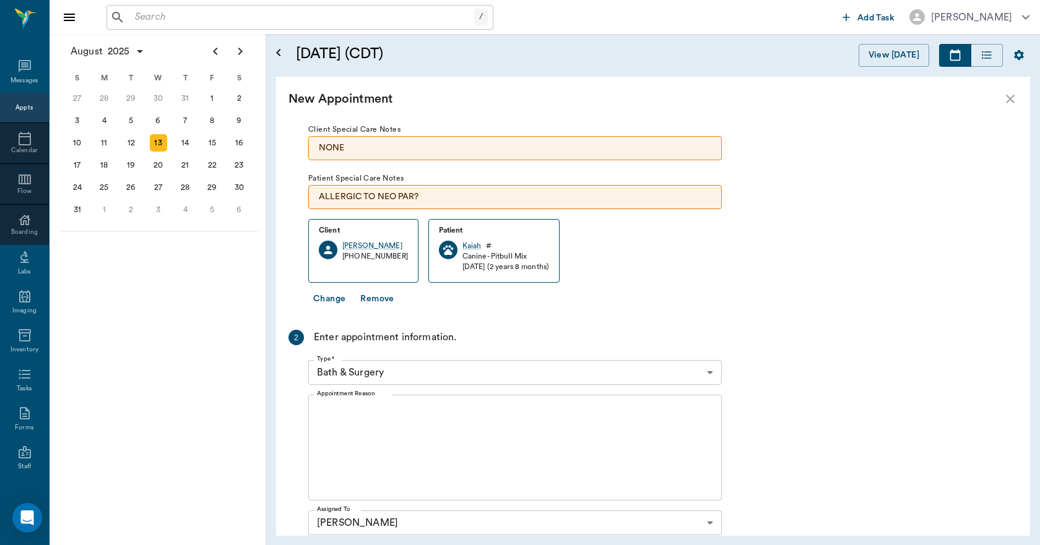
click at [399, 377] on body "/ ​ Add Task Dr. Bert Ellsworth Nectar Messages Appts Calendar Flow Boarding La…" at bounding box center [520, 272] width 1040 height 545
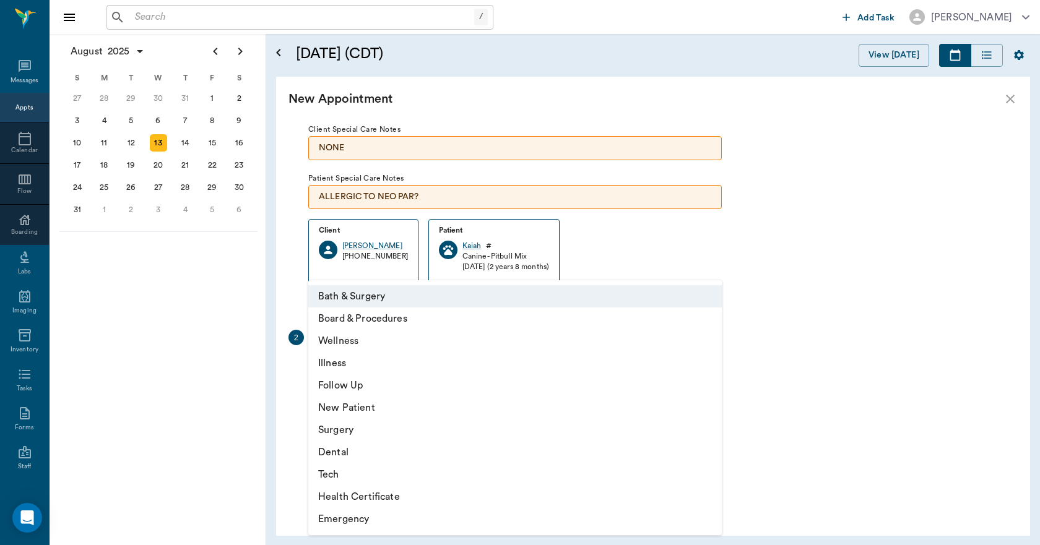
click at [332, 359] on li "Illness" at bounding box center [514, 363] width 413 height 22
type input "65d2be4f46e3a538d89b8c15"
type input "04:00 PM"
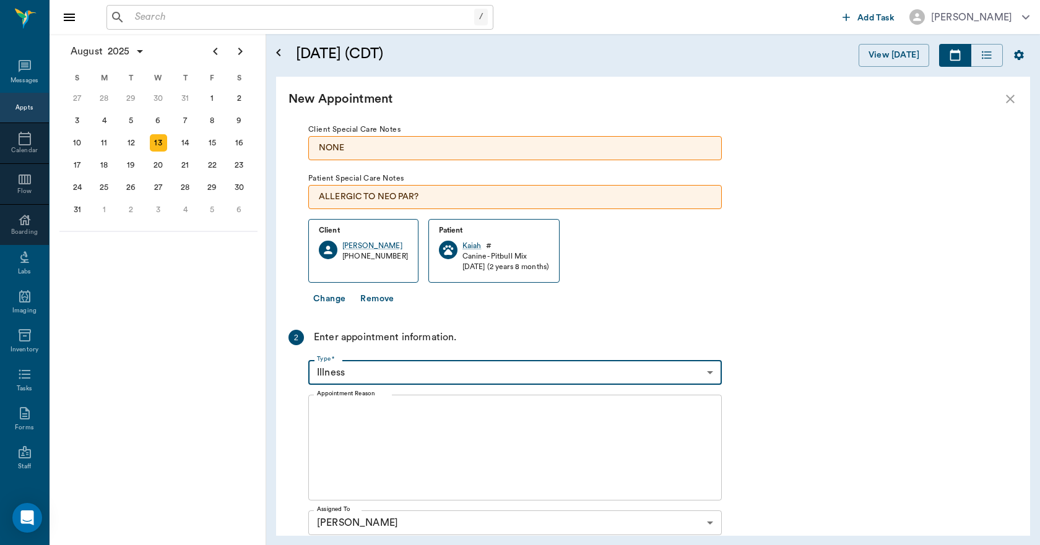
click at [420, 428] on textarea "Appointment Reason" at bounding box center [515, 447] width 396 height 85
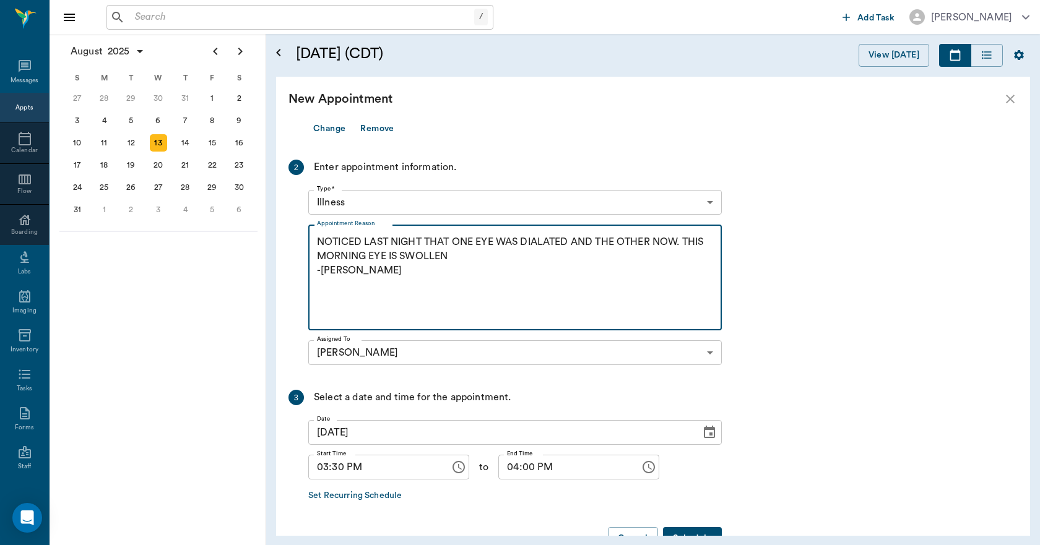
scroll to position [269, 0]
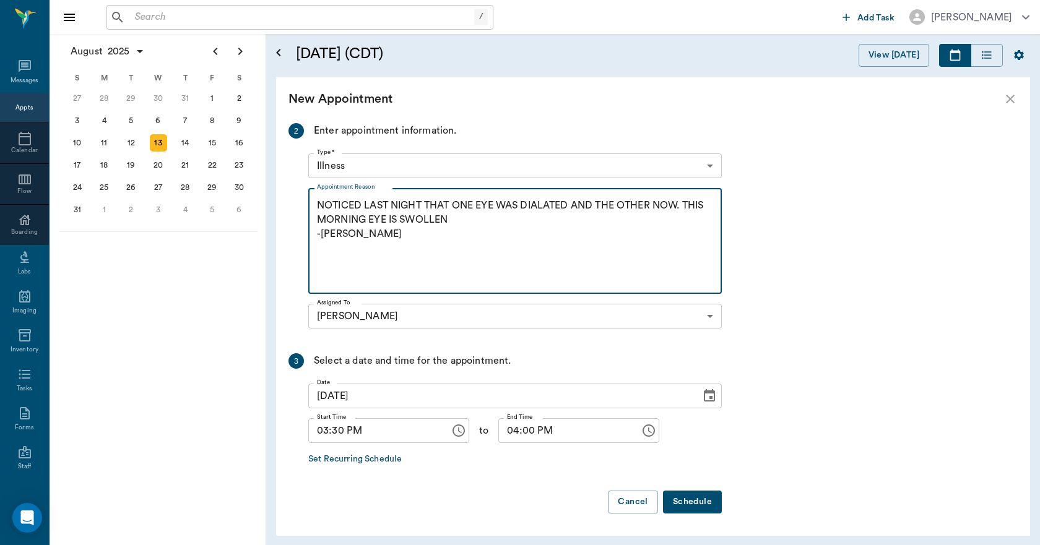
type textarea "NOTICED LAST NIGHT THAT ONE EYE WAS DIALATED AND THE OTHER NOW. THIS MORNING EY…"
click at [684, 499] on button "Schedule" at bounding box center [692, 502] width 59 height 23
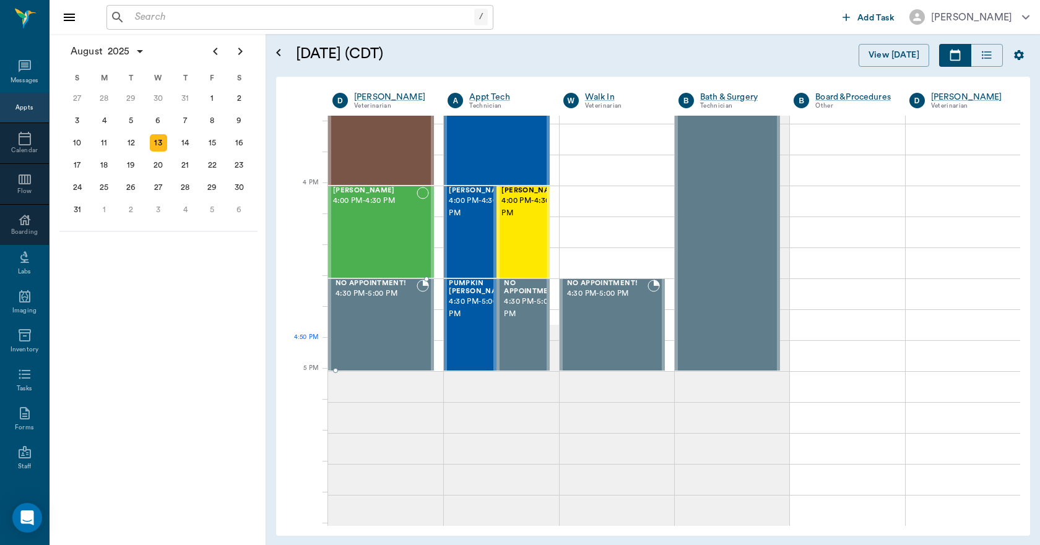
scroll to position [1423, 0]
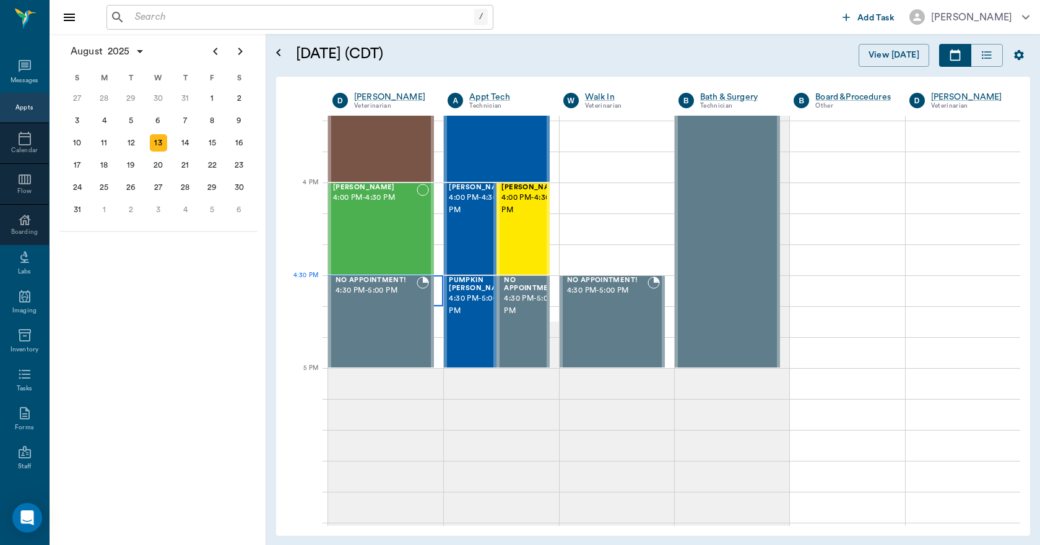
click at [436, 292] on div at bounding box center [385, 290] width 115 height 31
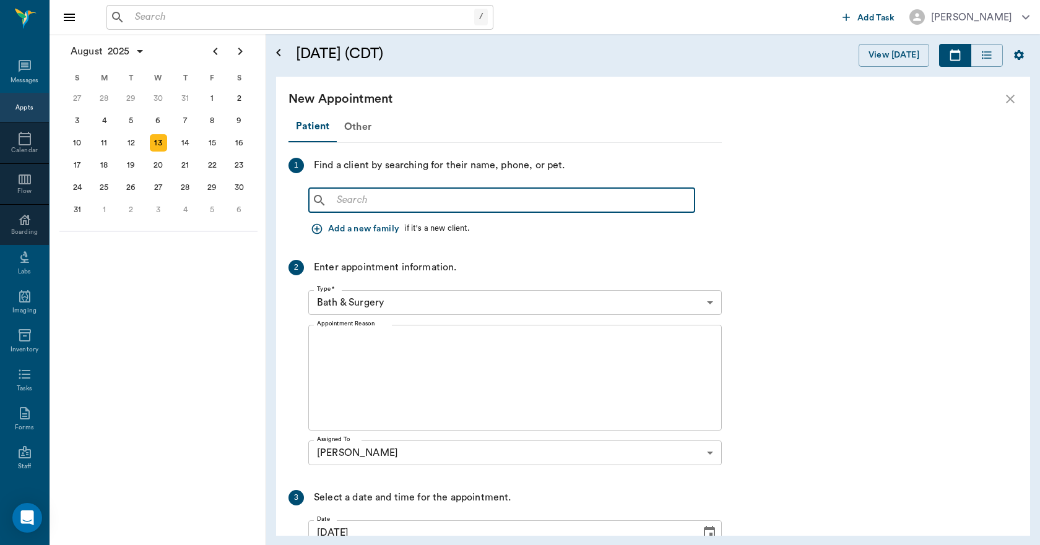
click at [370, 195] on input "text" at bounding box center [511, 200] width 358 height 17
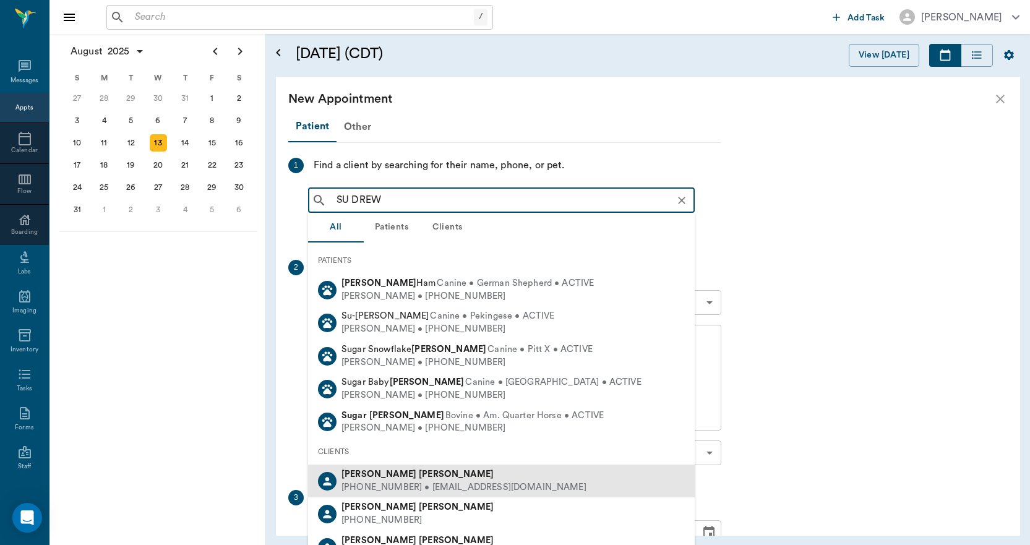
click at [419, 475] on b "Drew" at bounding box center [456, 474] width 75 height 9
type input "SU DREW"
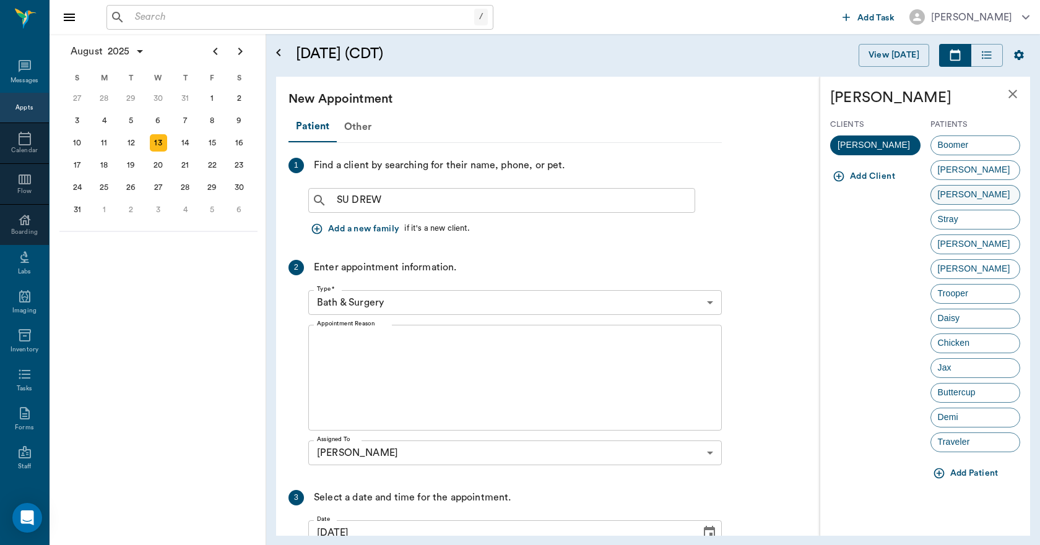
click at [968, 192] on span "[PERSON_NAME]" at bounding box center [974, 194] width 86 height 13
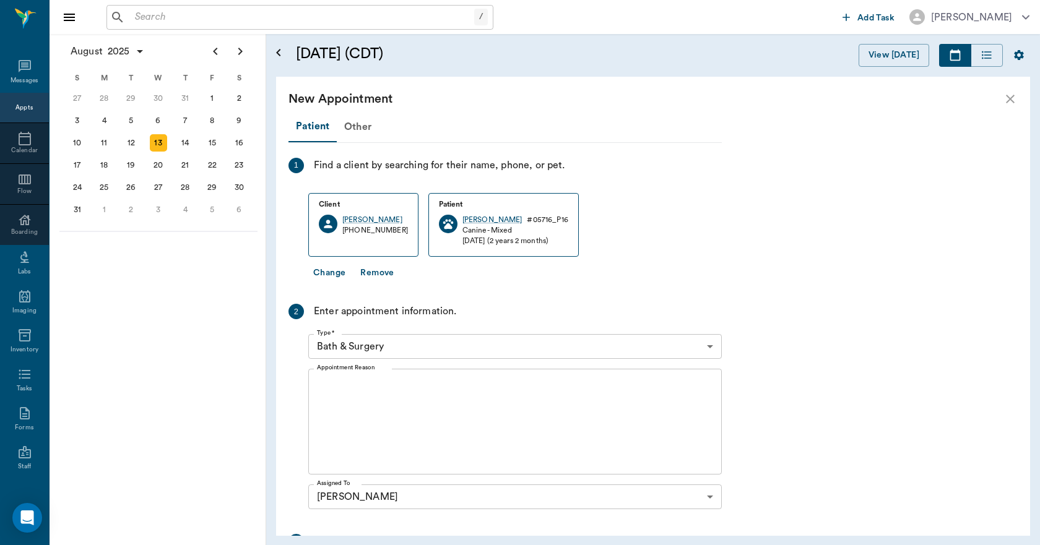
click at [406, 345] on body "/ ​ Add Task Dr. Bert Ellsworth Nectar Messages Appts Calendar Flow Boarding La…" at bounding box center [520, 272] width 1040 height 545
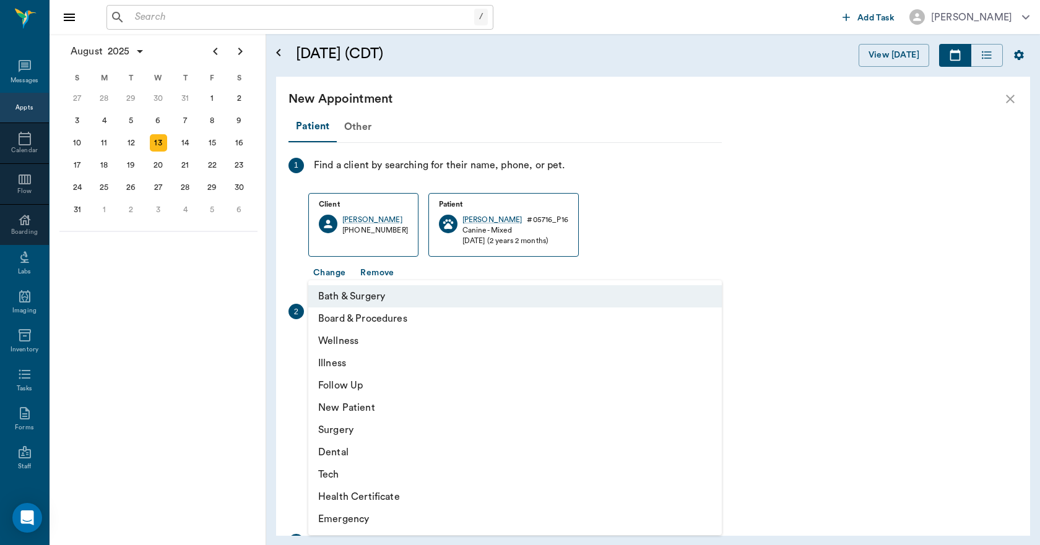
click at [340, 336] on li "Wellness" at bounding box center [514, 341] width 413 height 22
type input "65d2be4f46e3a538d89b8c14"
type input "05:00 PM"
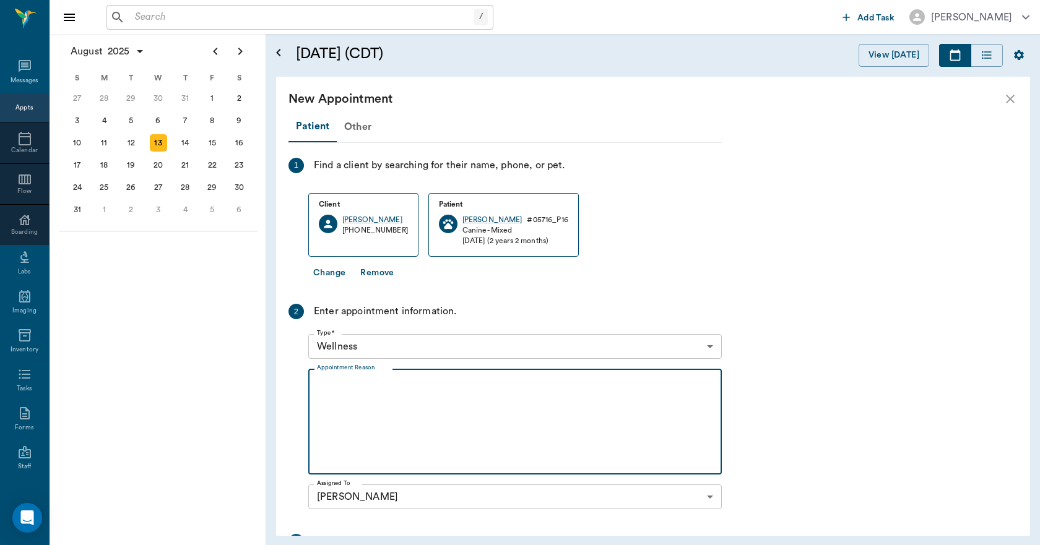
click at [411, 391] on textarea "Appointment Reason" at bounding box center [515, 421] width 396 height 85
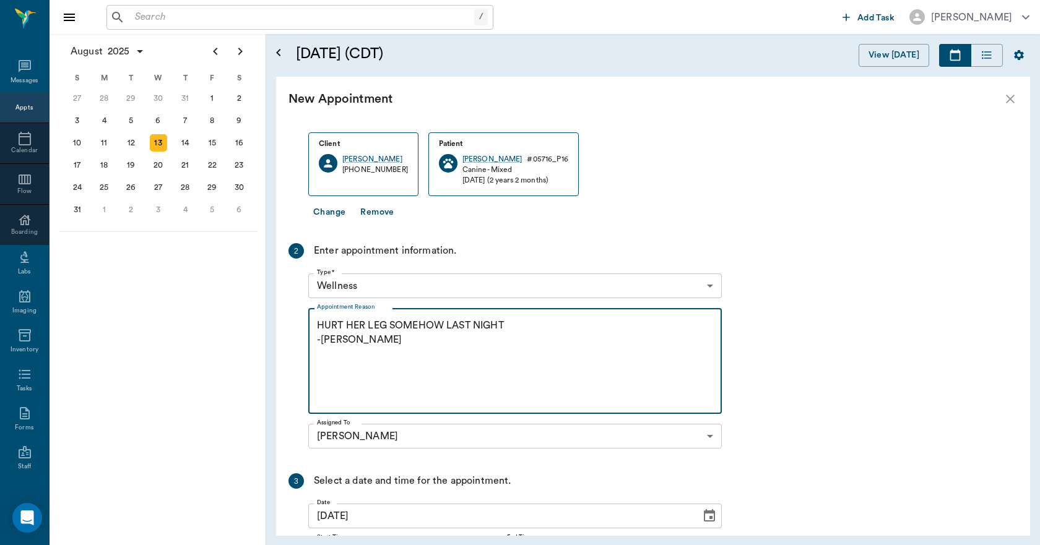
scroll to position [181, 0]
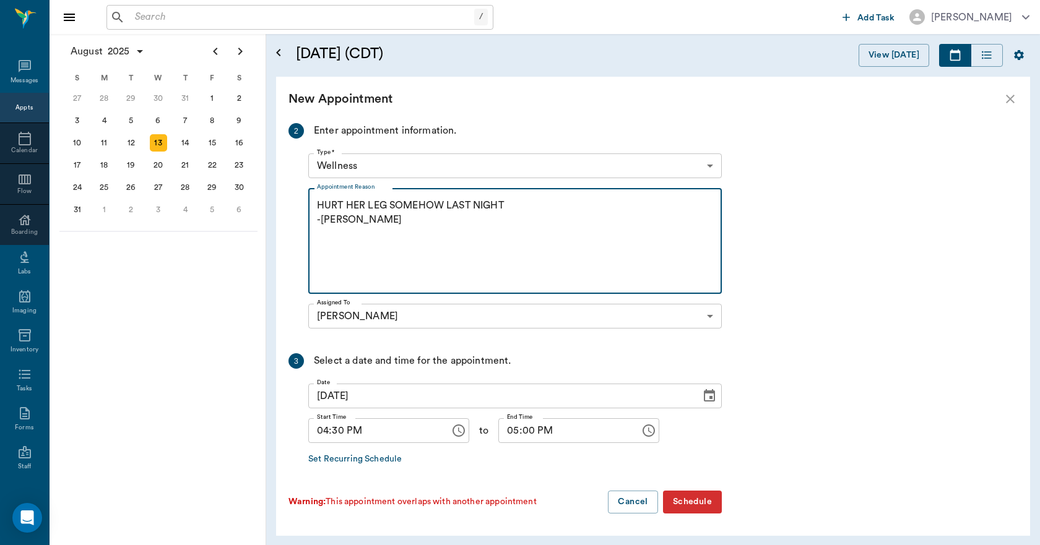
type textarea "HURT HER LEG SOMEHOW LAST NIGHT -LORY"
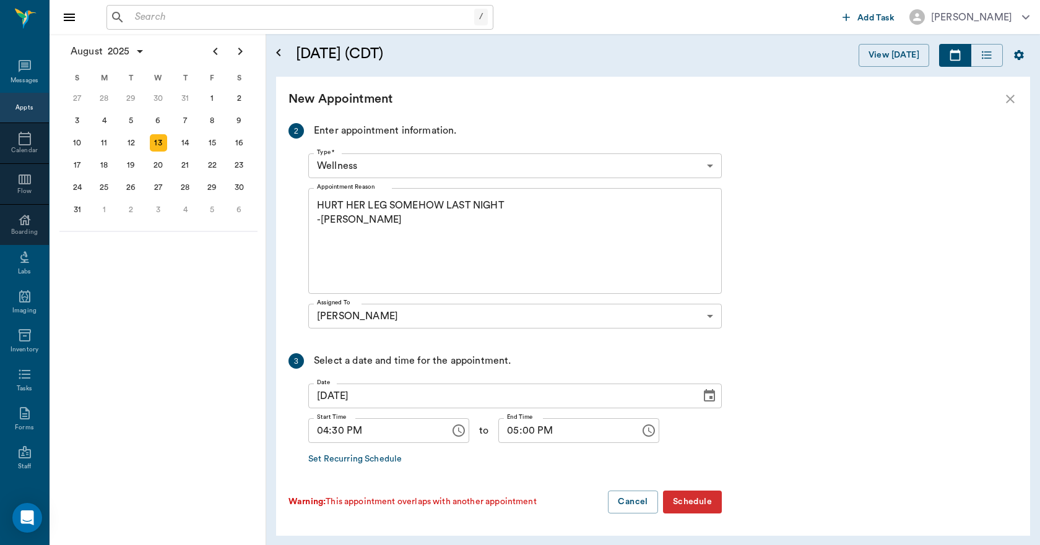
click at [687, 500] on button "Schedule" at bounding box center [692, 502] width 59 height 23
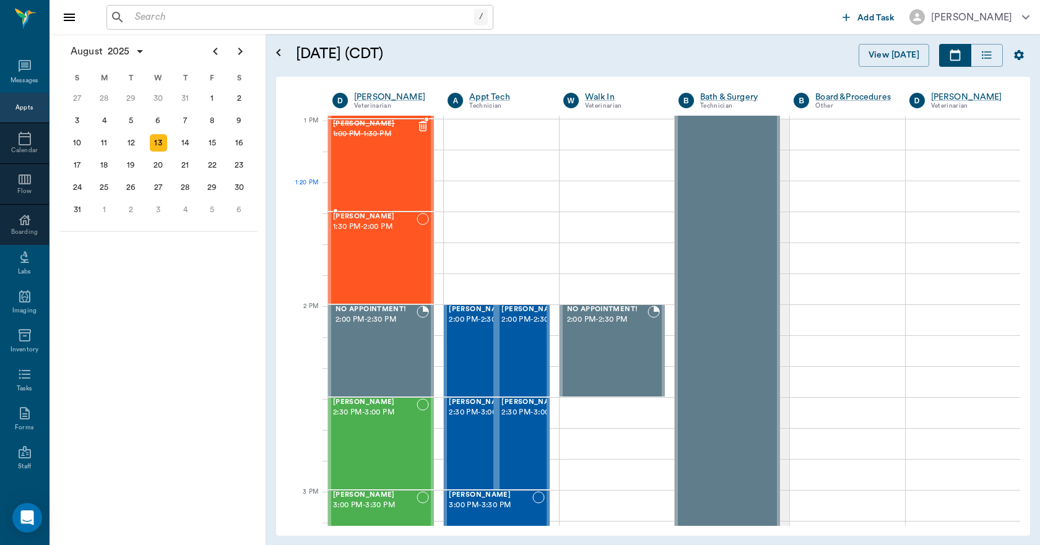
scroll to position [928, 0]
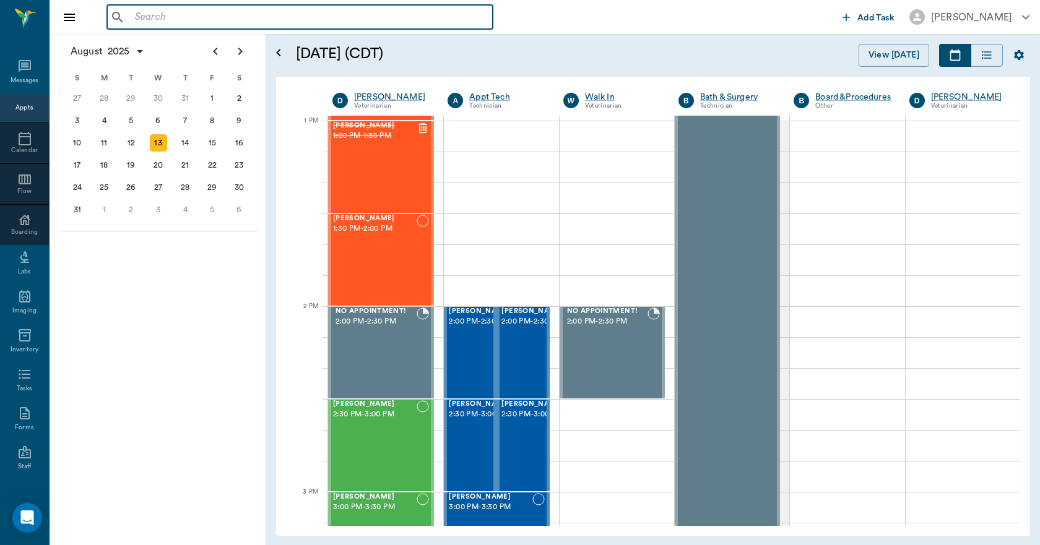
click at [175, 19] on input "text" at bounding box center [309, 17] width 358 height 17
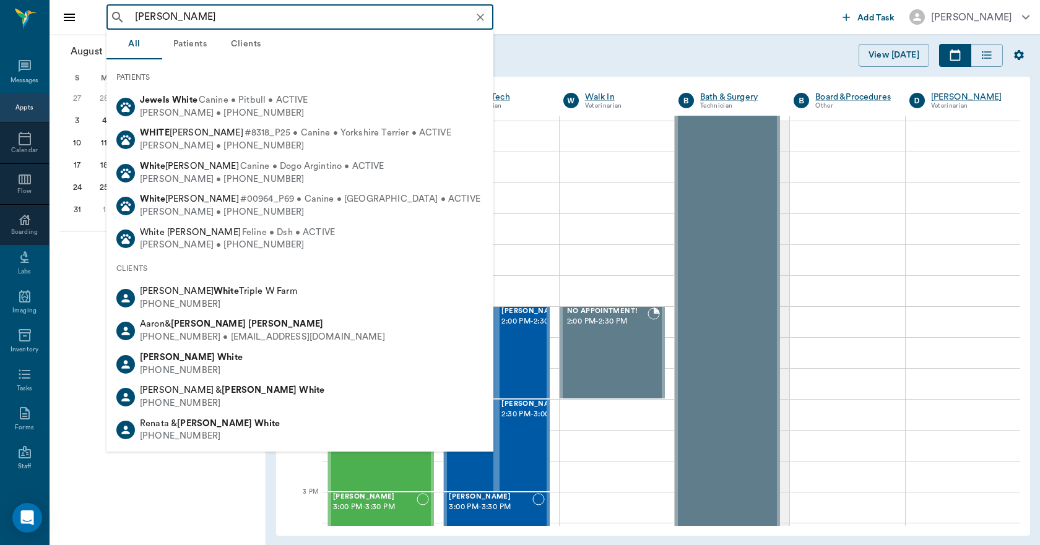
type input "je white"
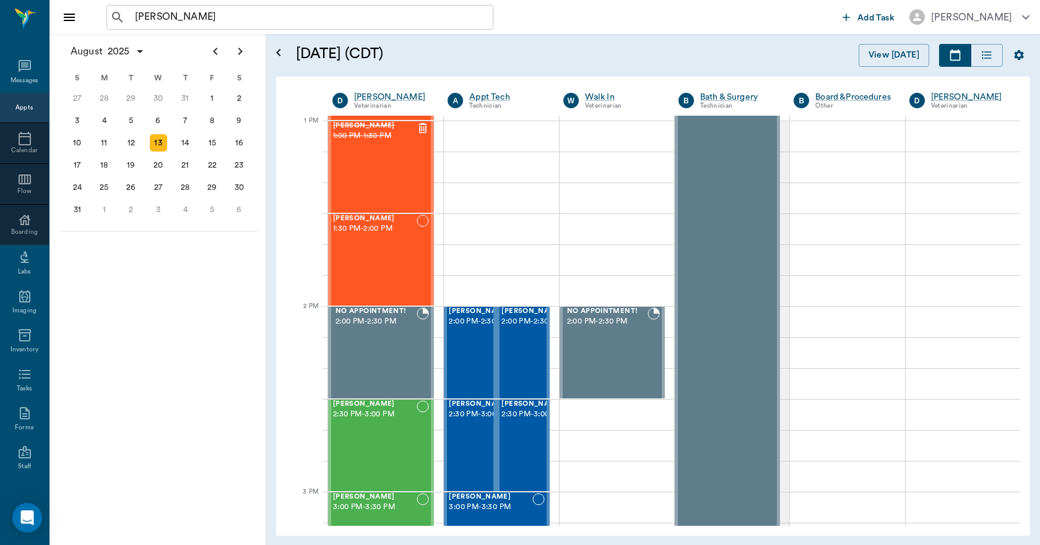
click at [545, 60] on h5 "[DATE] (CDT)" at bounding box center [456, 54] width 320 height 20
click at [477, 18] on icon "Clear" at bounding box center [480, 17] width 12 height 12
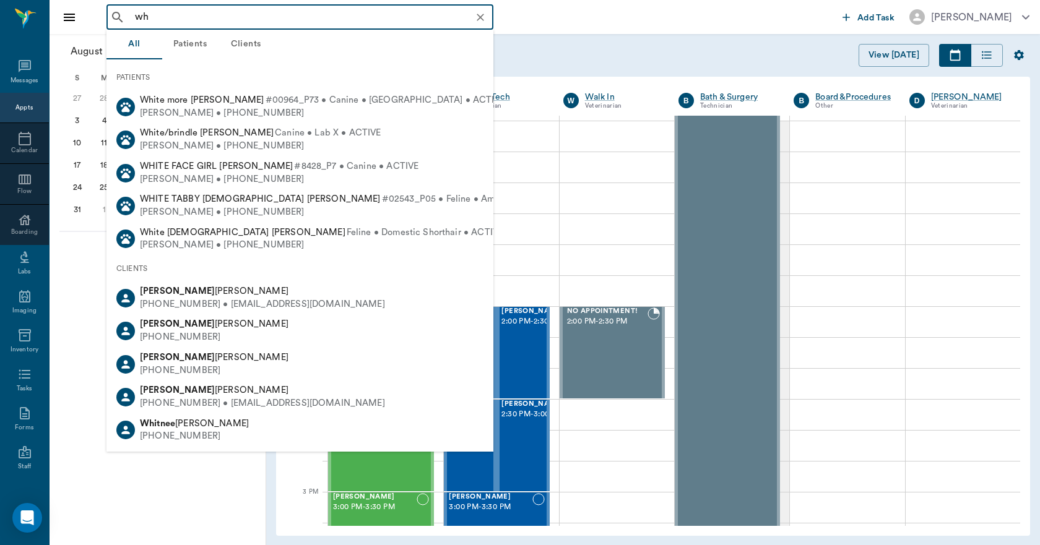
type input "w"
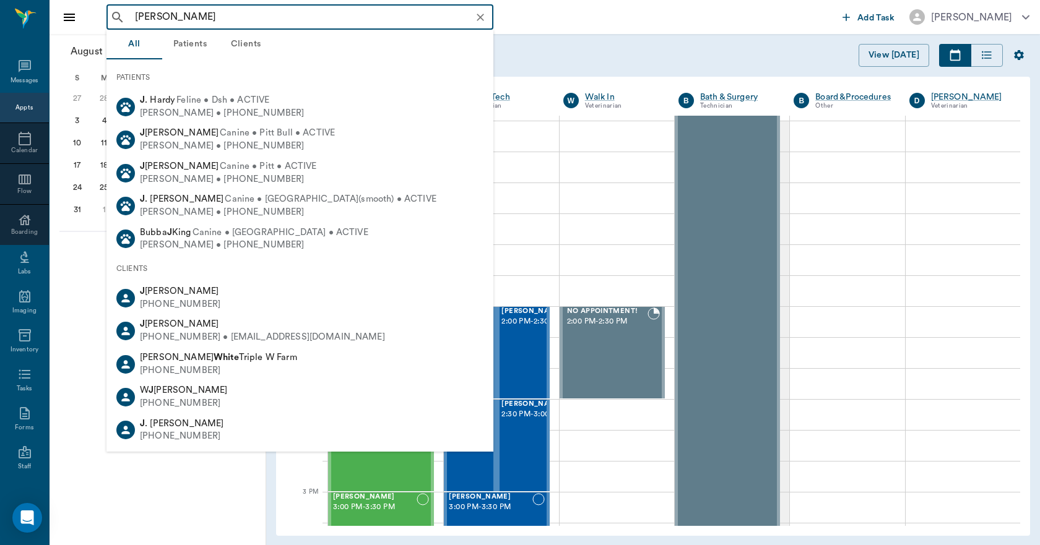
type input "j white"
click at [530, 50] on h5 "[DATE] (CDT)" at bounding box center [456, 54] width 320 height 20
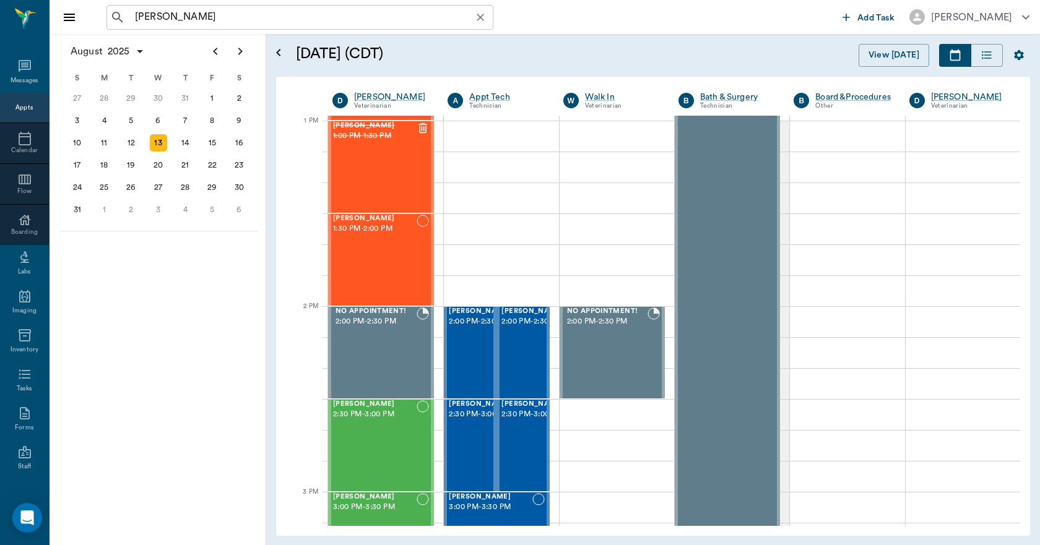
click at [481, 19] on icon "Clear" at bounding box center [480, 17] width 12 height 12
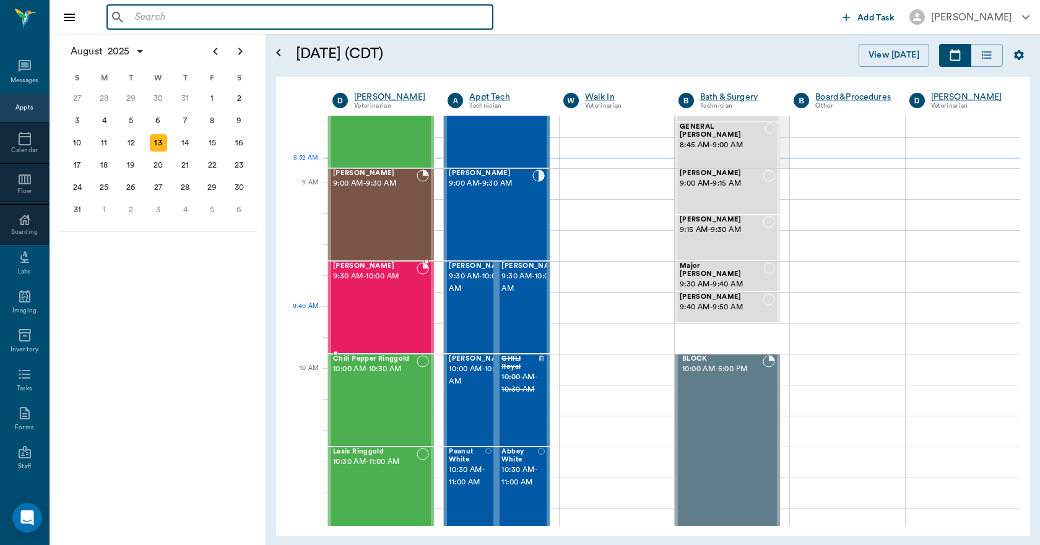
scroll to position [124, 0]
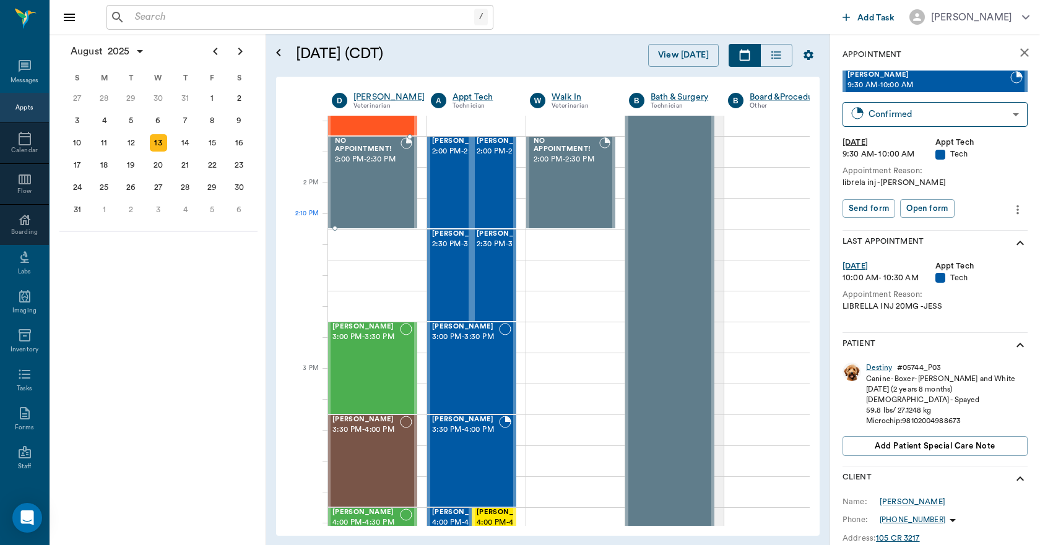
scroll to position [1052, 1]
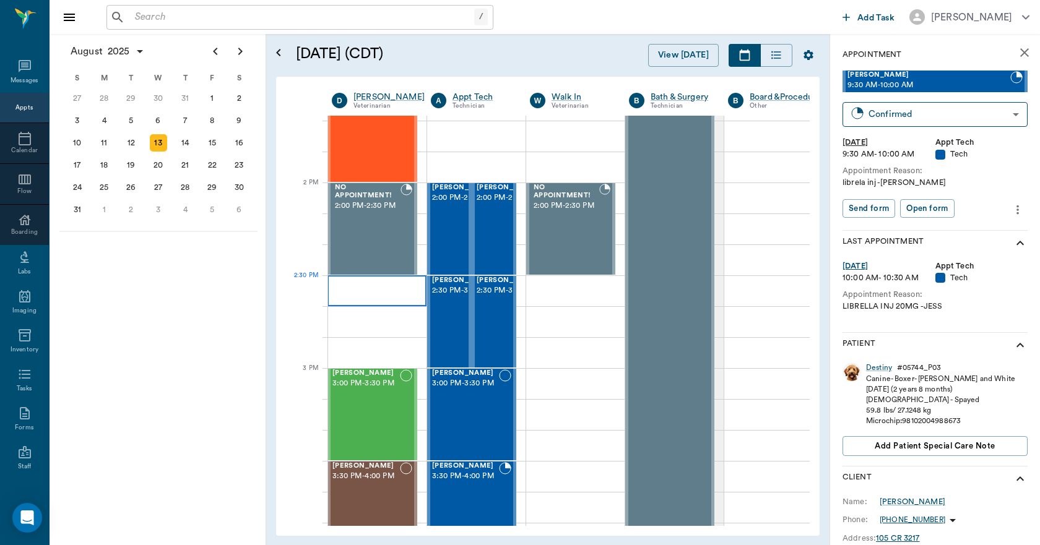
click at [400, 287] on div at bounding box center [376, 290] width 99 height 31
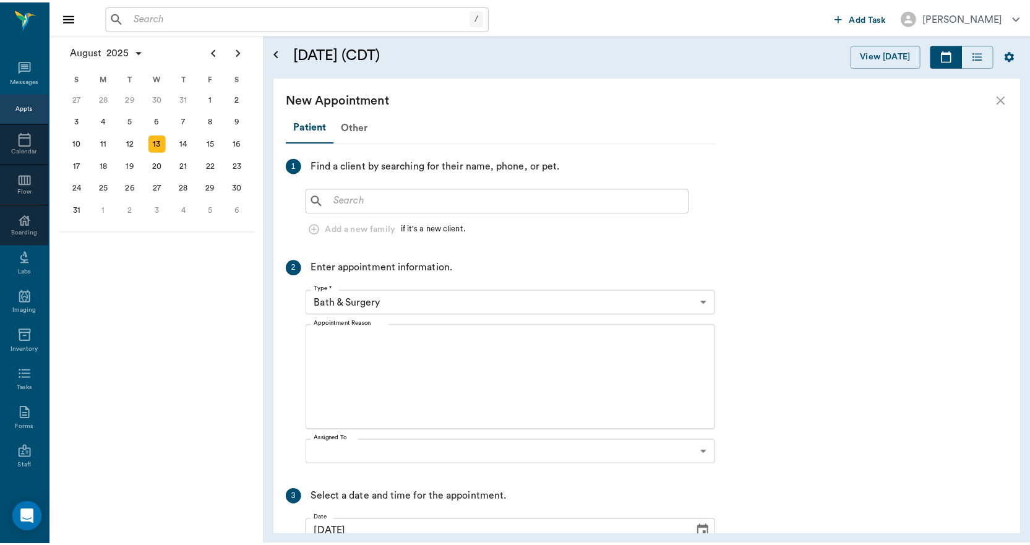
scroll to position [1044, 0]
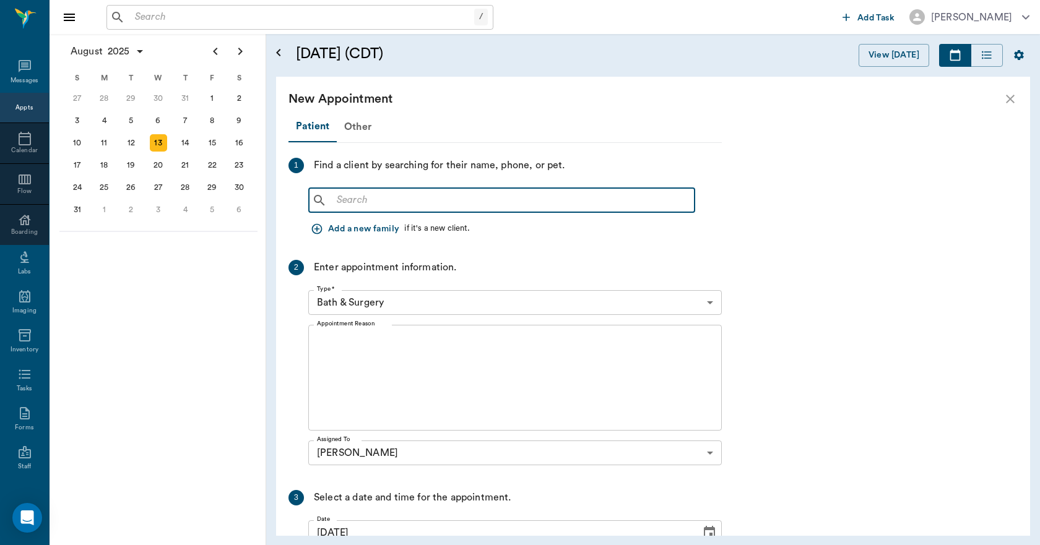
click at [381, 199] on input "text" at bounding box center [511, 200] width 358 height 17
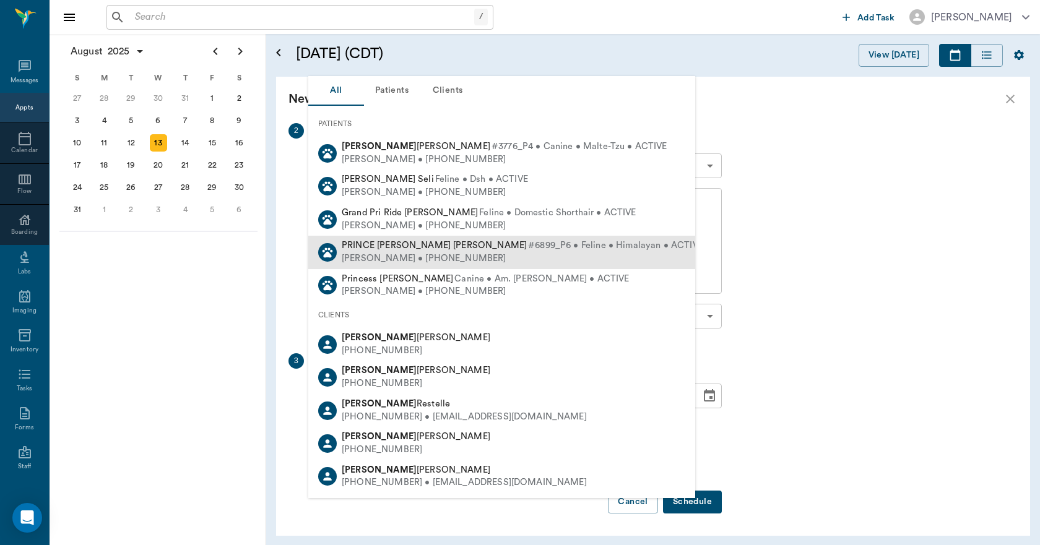
scroll to position [74, 0]
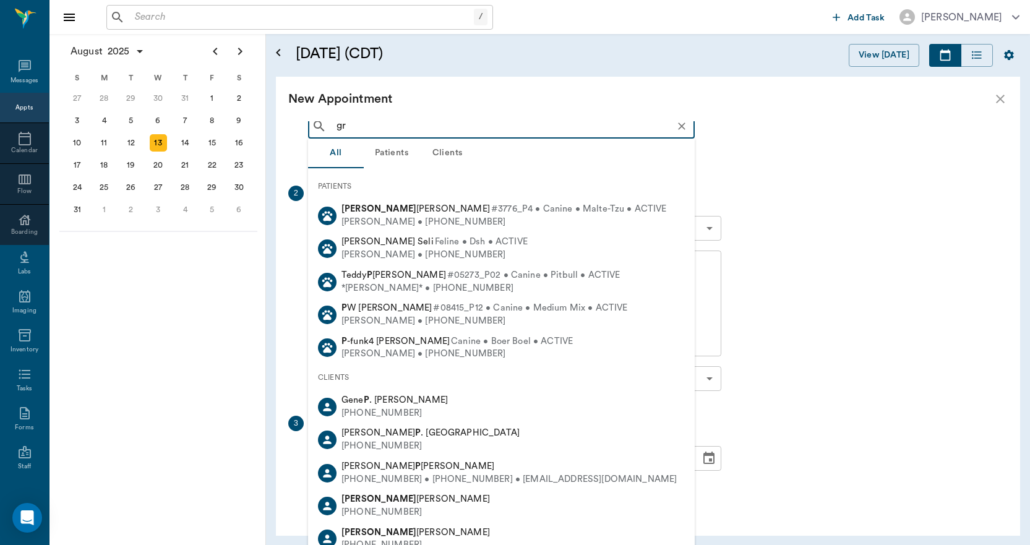
type input "g"
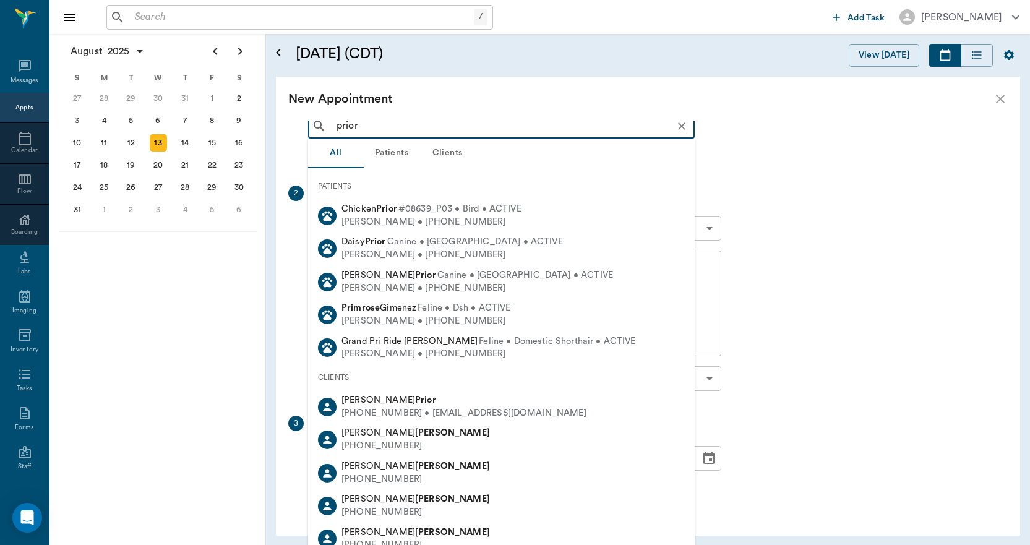
click at [418, 408] on div "[PHONE_NUMBER] • [EMAIL_ADDRESS][DOMAIN_NAME]" at bounding box center [464, 413] width 245 height 13
type input "prior"
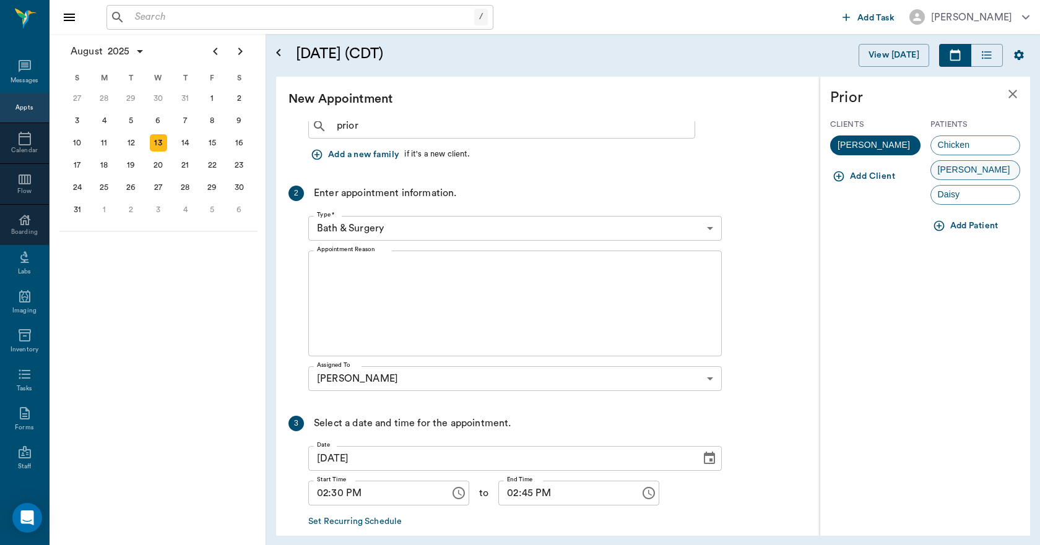
click at [986, 168] on div "[PERSON_NAME]" at bounding box center [975, 170] width 90 height 20
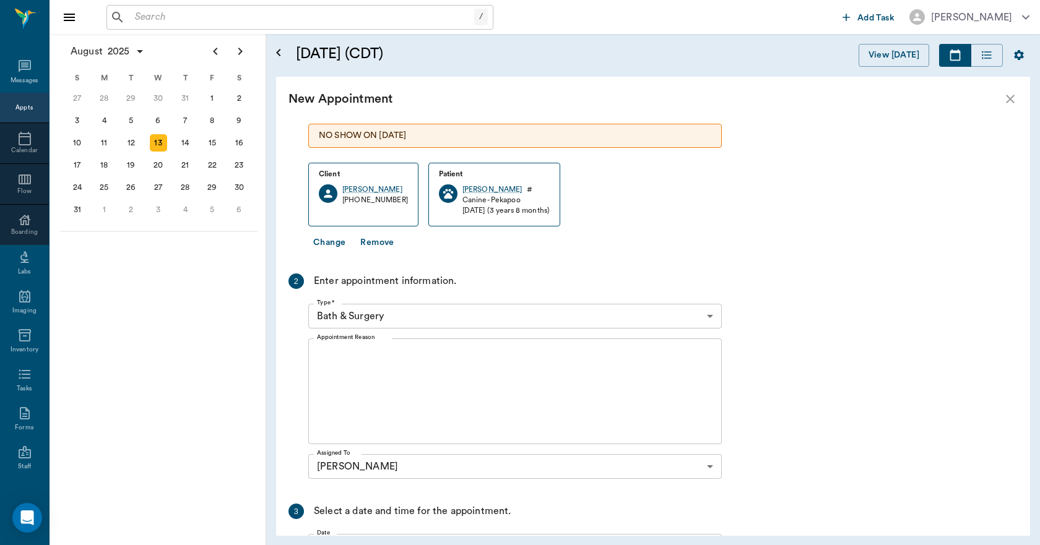
click at [393, 321] on body "/ ​ Add Task [PERSON_NAME] Nectar Messages Appts Calendar Flow Boarding Labs Im…" at bounding box center [520, 272] width 1040 height 545
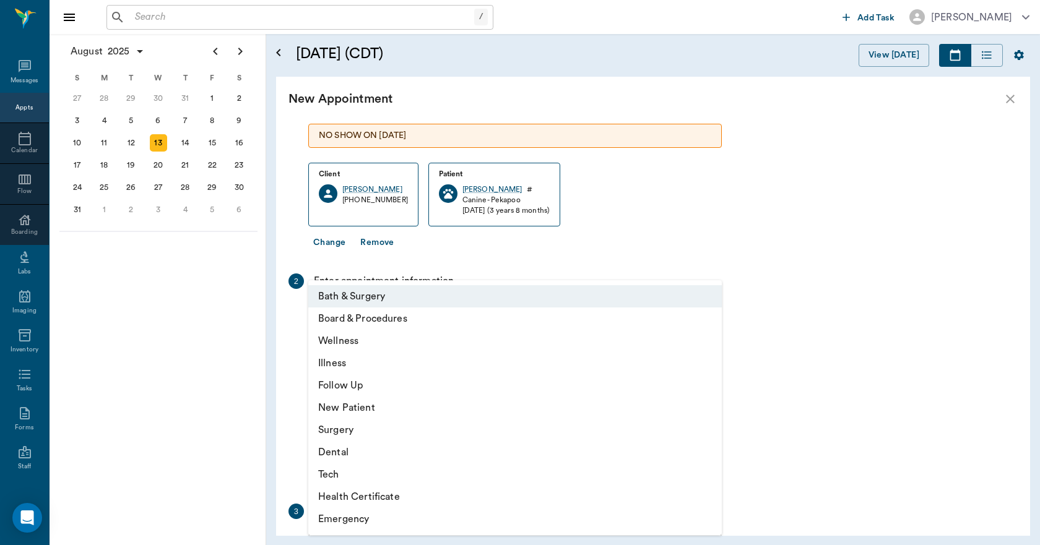
click at [356, 342] on li "Wellness" at bounding box center [514, 341] width 413 height 22
type input "65d2be4f46e3a538d89b8c14"
type input "03:00 PM"
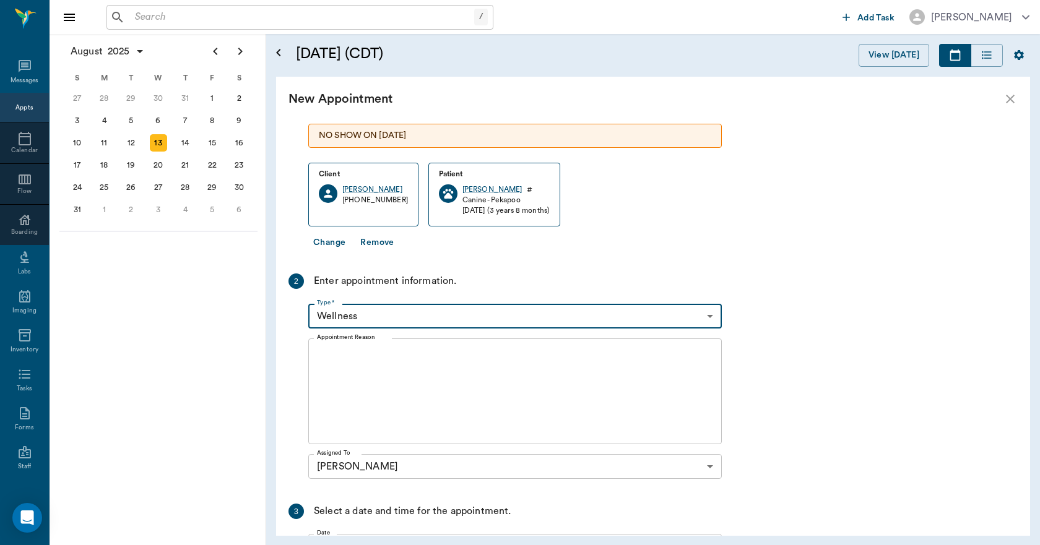
click at [400, 402] on textarea "Appointment Reason" at bounding box center [515, 391] width 396 height 85
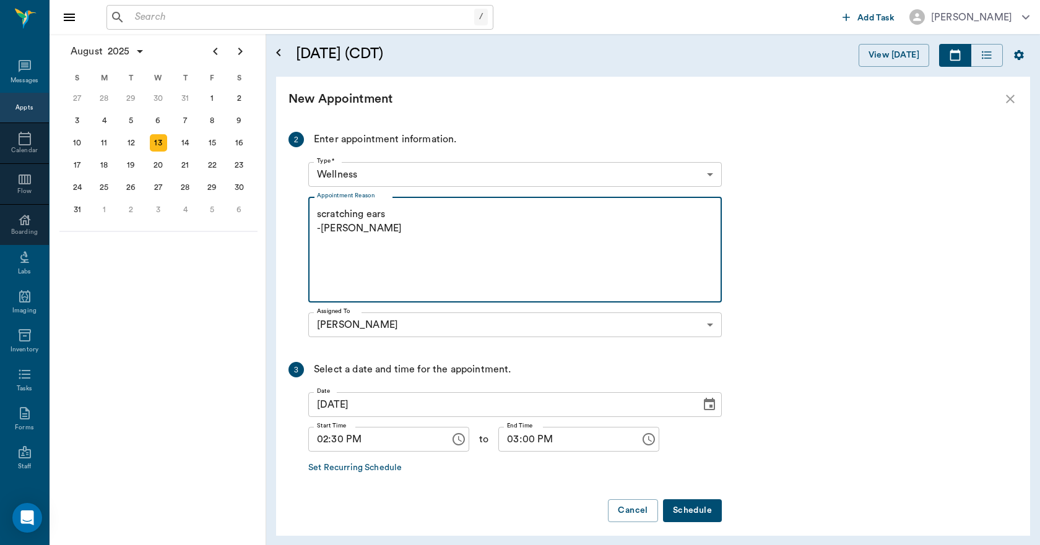
scroll to position [225, 0]
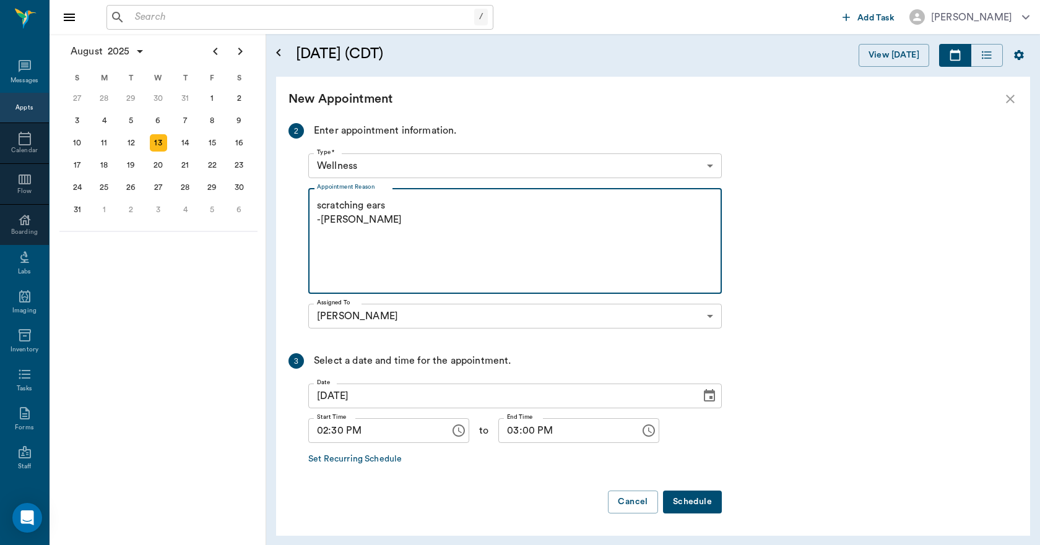
type textarea "scratching ears -[PERSON_NAME]"
click at [678, 503] on button "Schedule" at bounding box center [692, 502] width 59 height 23
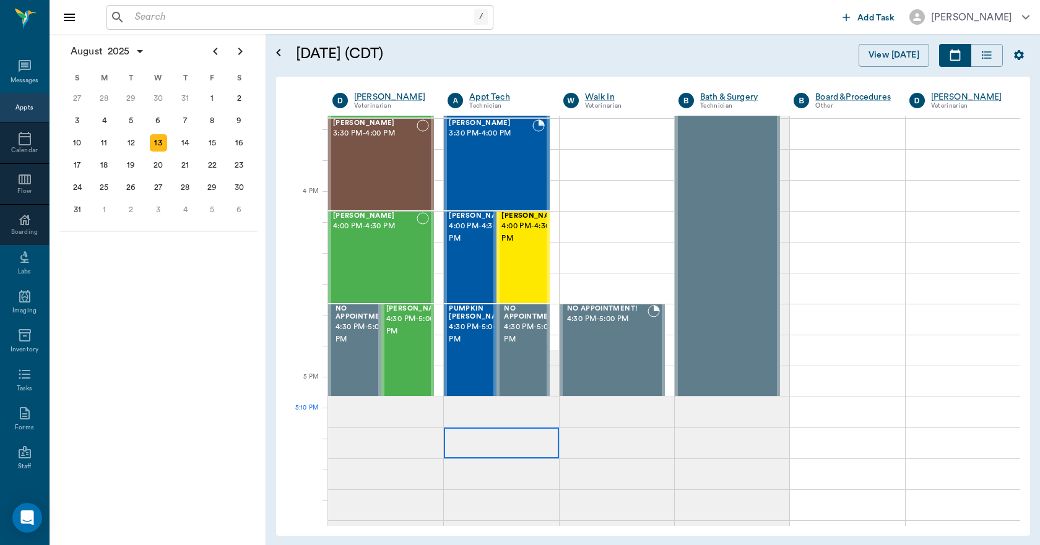
scroll to position [1415, 0]
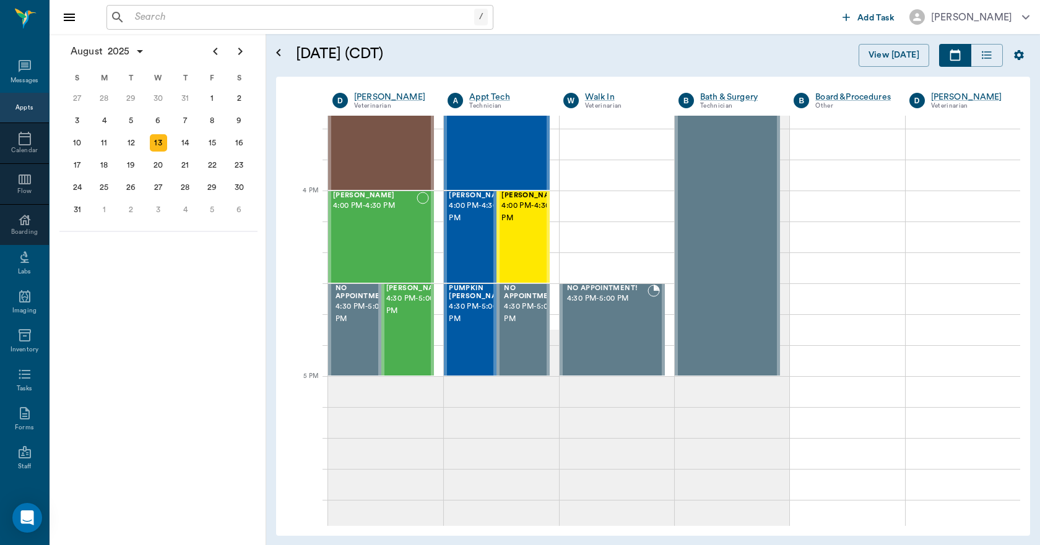
click at [204, 24] on input "text" at bounding box center [302, 17] width 344 height 17
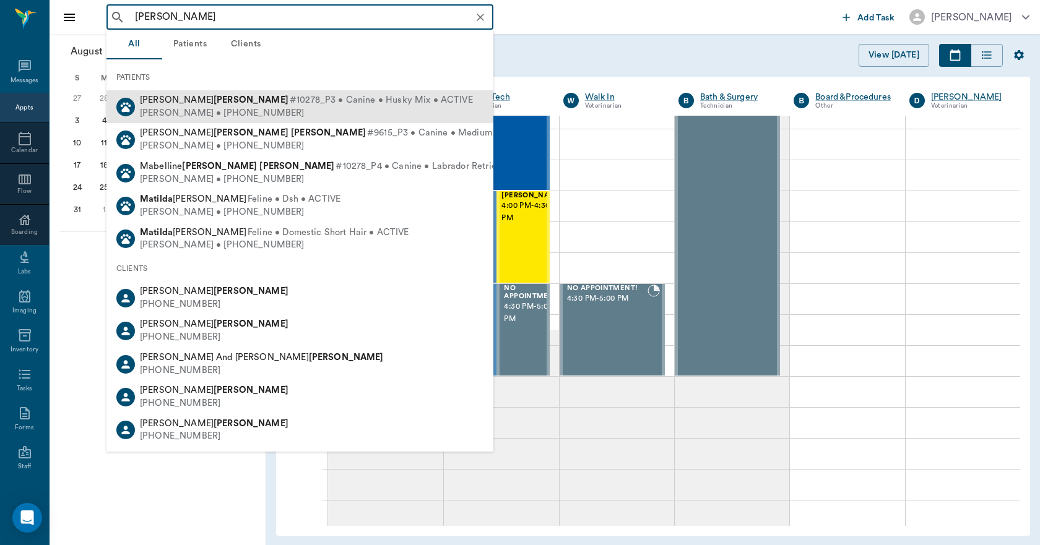
click at [190, 100] on span "[PERSON_NAME]" at bounding box center [214, 99] width 149 height 9
type input "matilda jones"
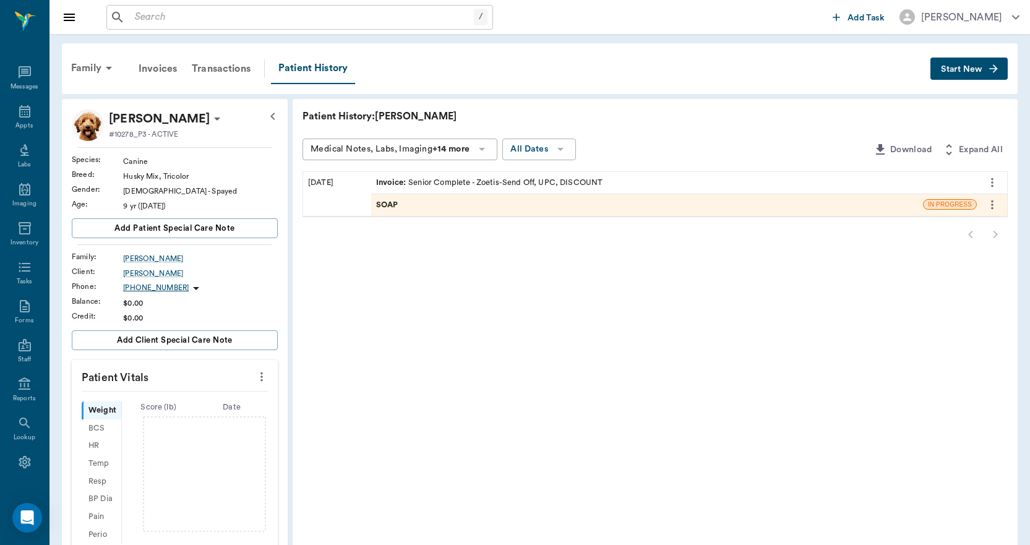
click at [949, 69] on span "Start New" at bounding box center [961, 69] width 41 height 0
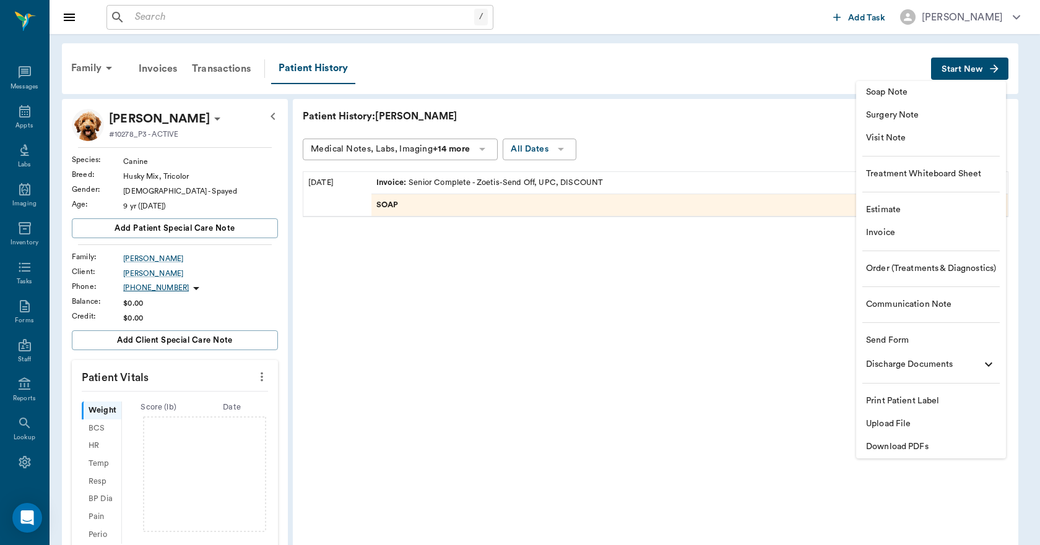
click at [893, 424] on span "Upload File" at bounding box center [931, 424] width 130 height 13
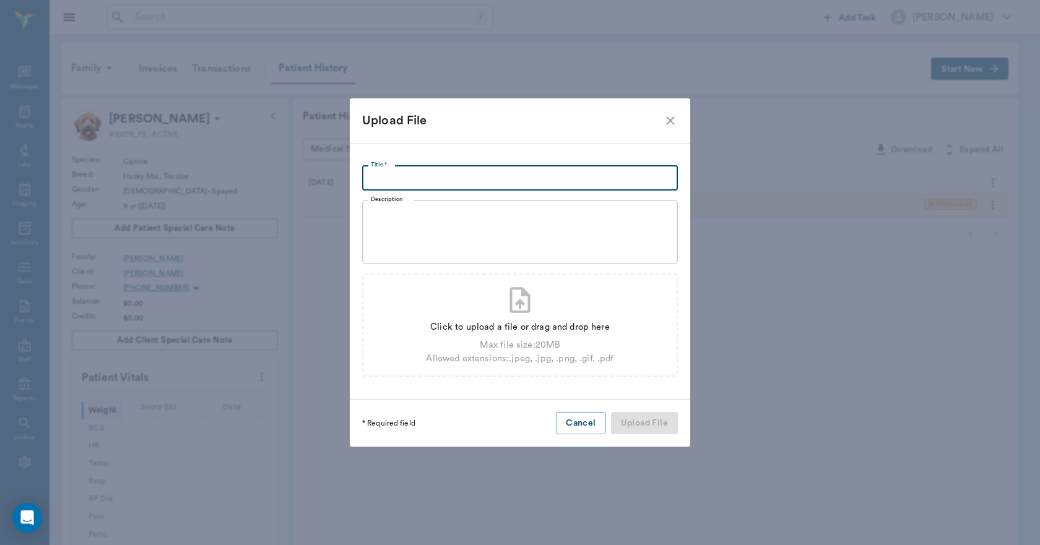
click at [603, 171] on input "Title *" at bounding box center [520, 178] width 316 height 25
type input "OUTSIDE LABS 08.12.2025"
click at [497, 332] on div "Click to upload a file or drag and drop here" at bounding box center [519, 328] width 187 height 14
type input "C:\fakepath\Matilda.Jones.Labs.08.12.2025.pdf"
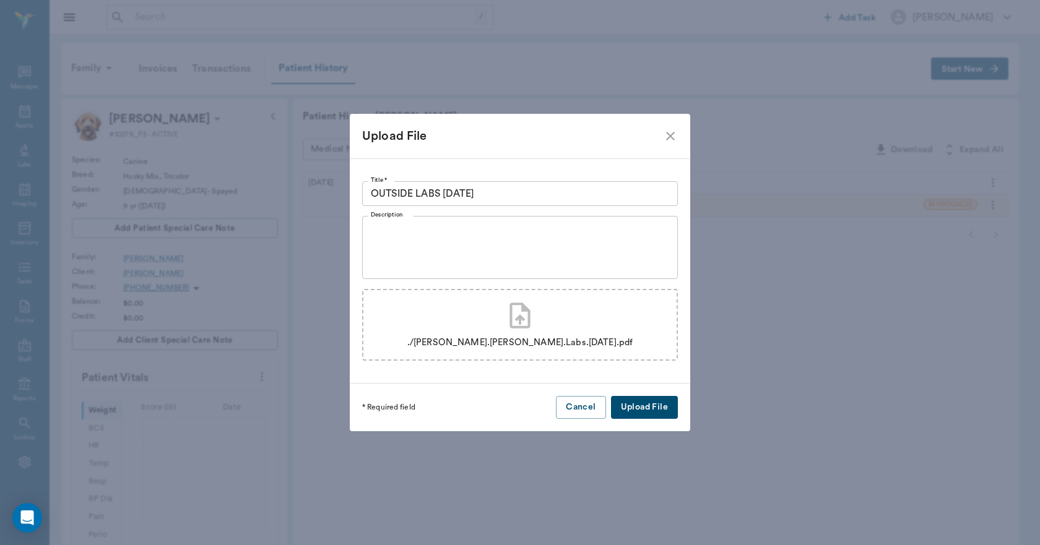
click at [641, 409] on button "Upload File" at bounding box center [644, 407] width 67 height 23
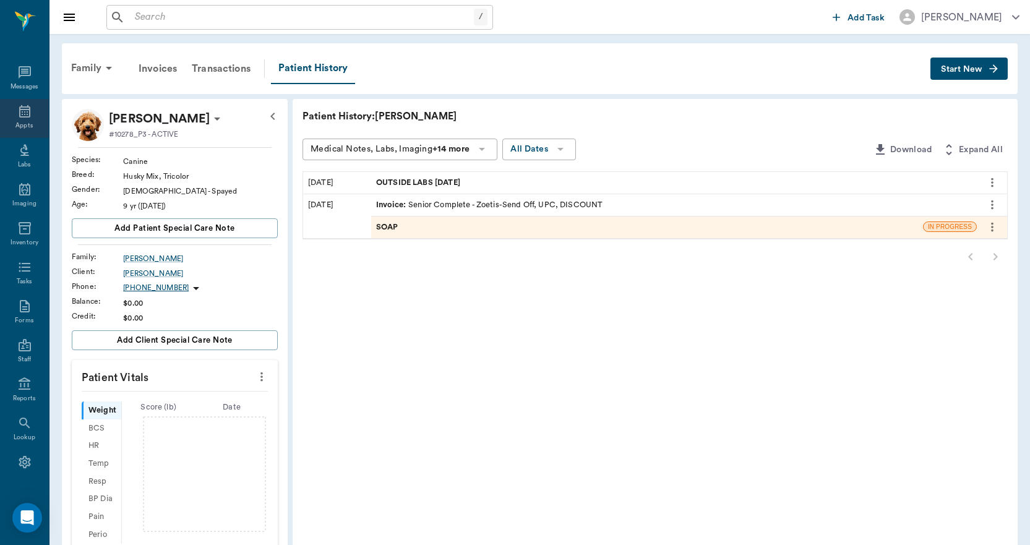
click at [17, 115] on icon at bounding box center [24, 111] width 15 height 15
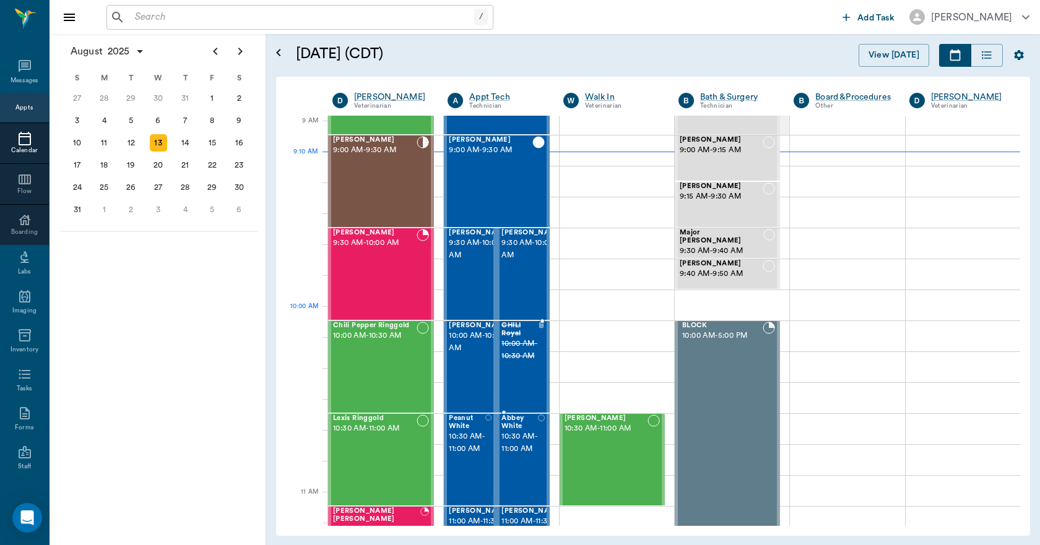
scroll to position [186, 0]
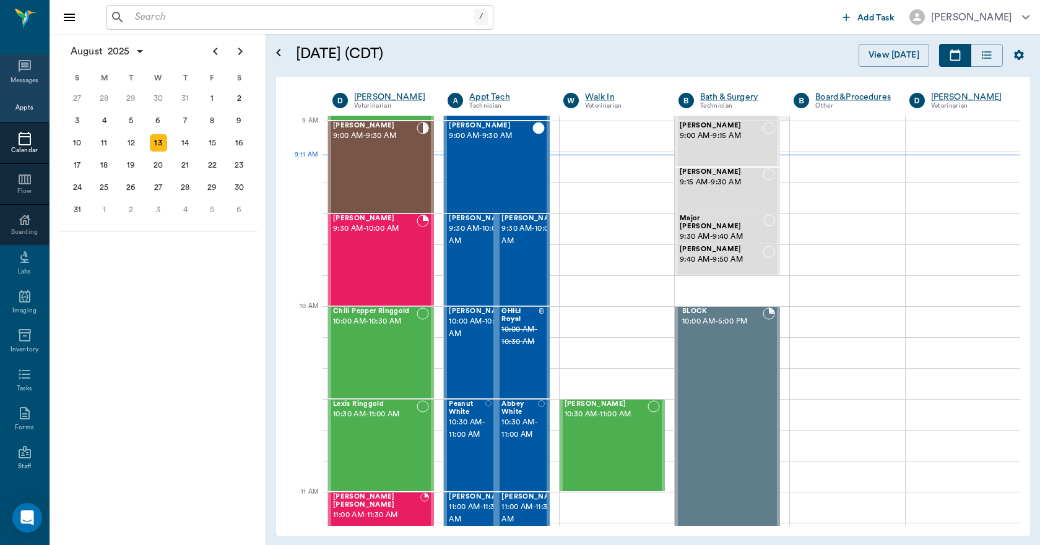
click at [10, 75] on div "Messages" at bounding box center [24, 73] width 49 height 39
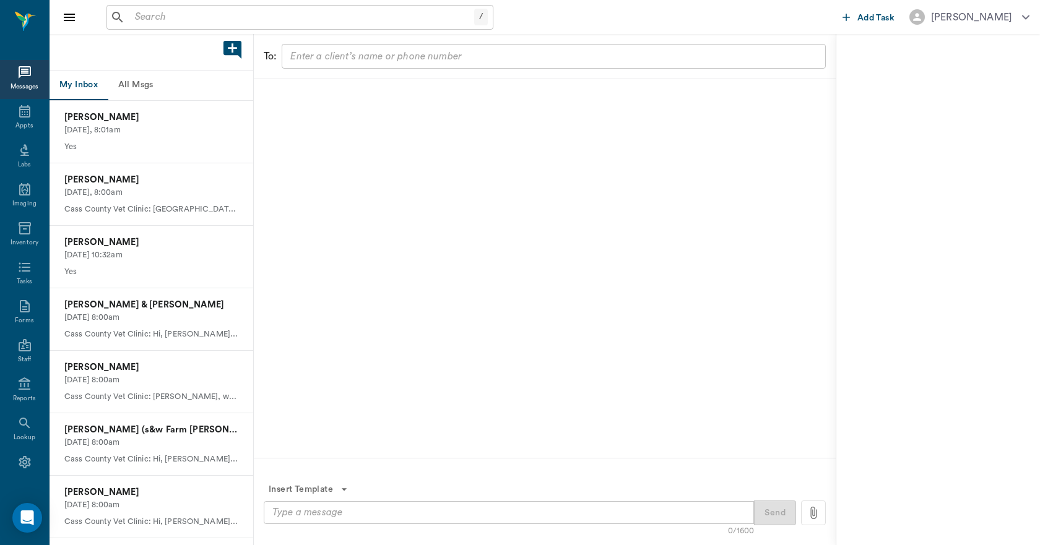
click at [132, 85] on button "All Msgs" at bounding box center [136, 86] width 56 height 30
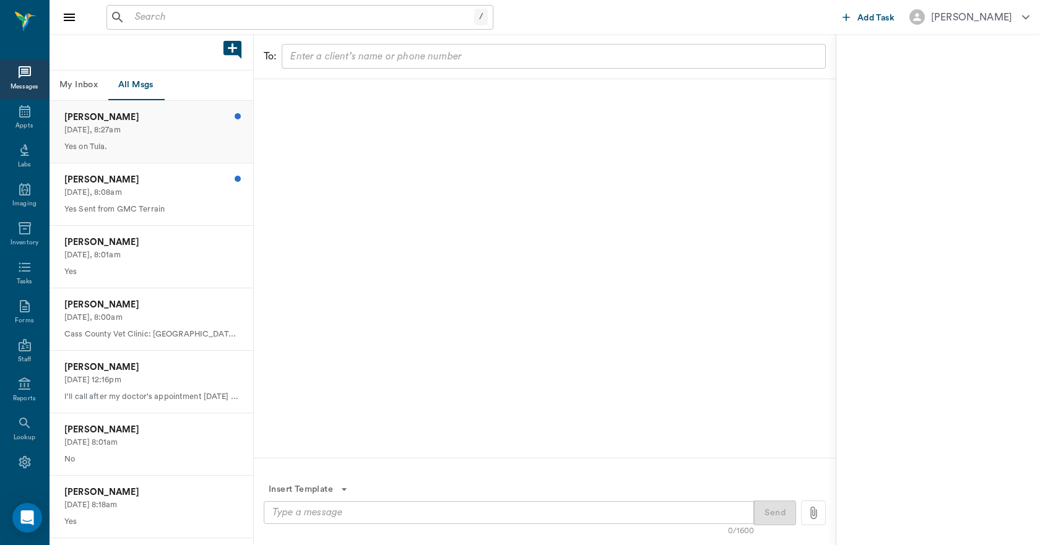
click at [123, 131] on p "Today, 8:27am" at bounding box center [151, 130] width 174 height 12
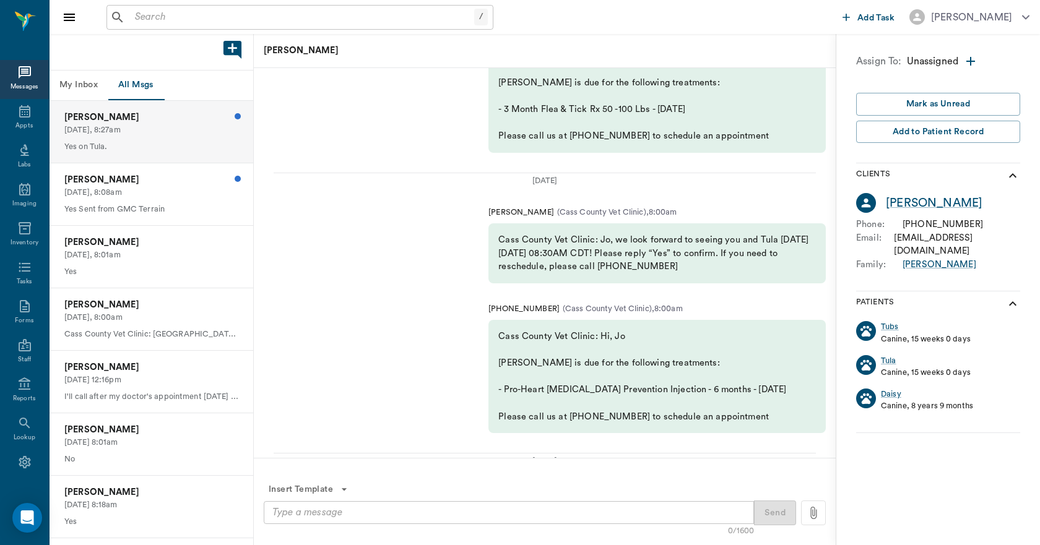
scroll to position [-309, 0]
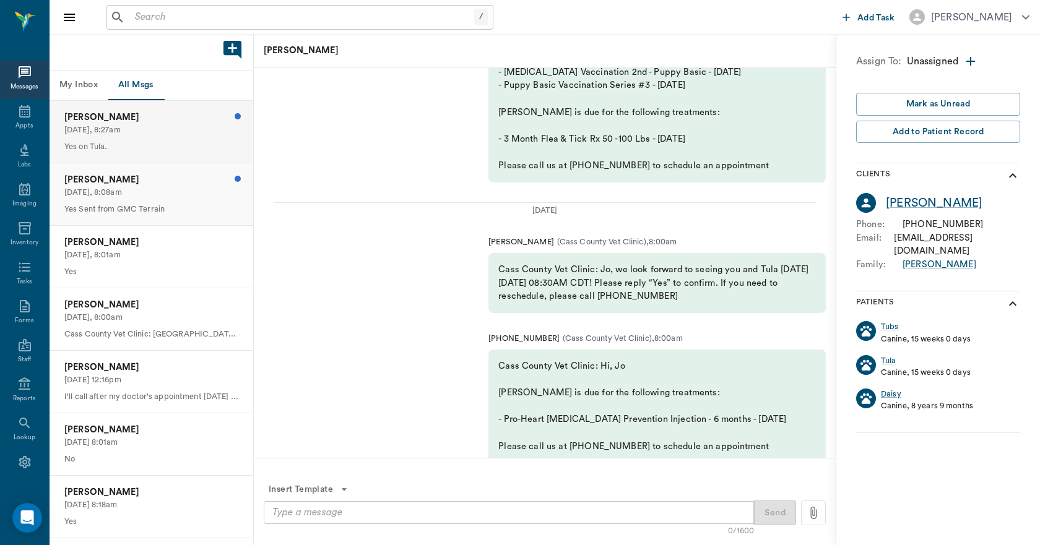
click at [174, 196] on p "Today, 8:08am" at bounding box center [151, 193] width 174 height 12
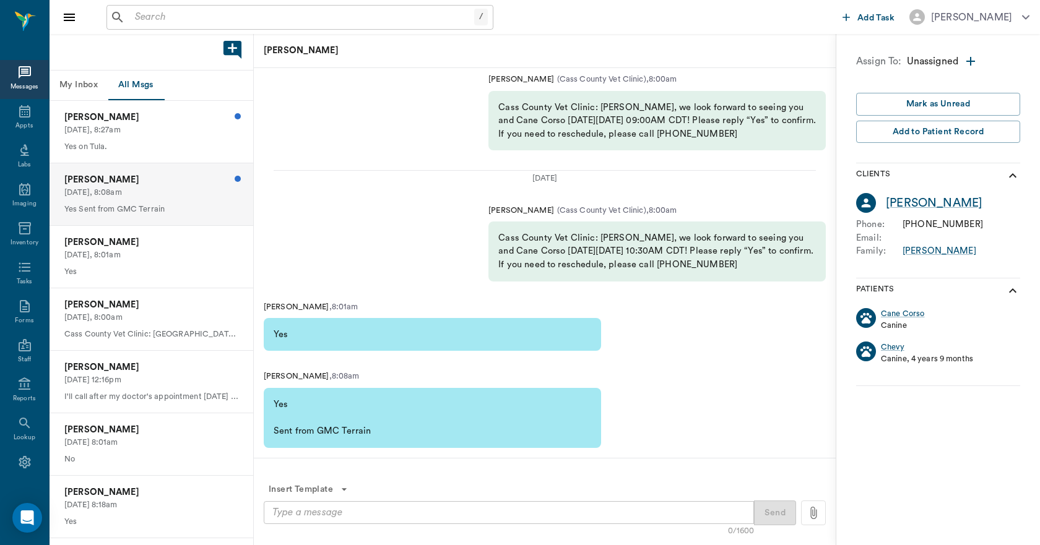
click at [83, 86] on button "My Inbox" at bounding box center [79, 86] width 58 height 30
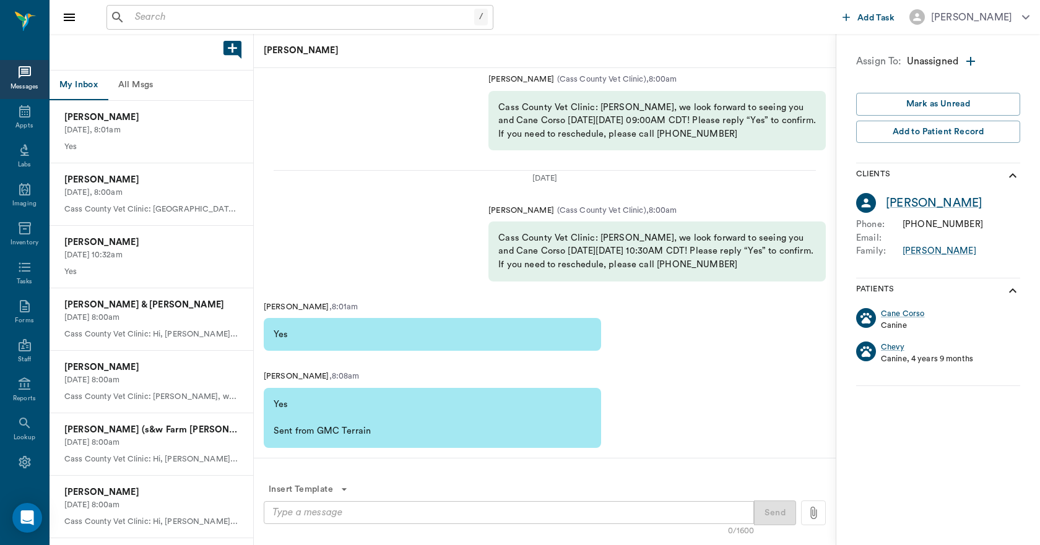
click at [127, 84] on button "All Msgs" at bounding box center [136, 86] width 56 height 30
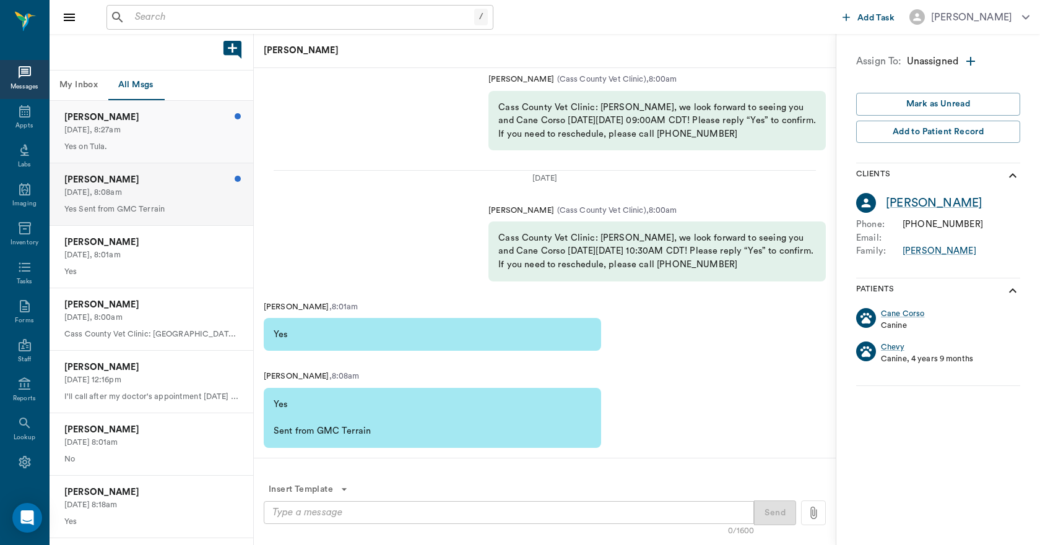
click at [139, 131] on p "Today, 8:27am" at bounding box center [151, 130] width 174 height 12
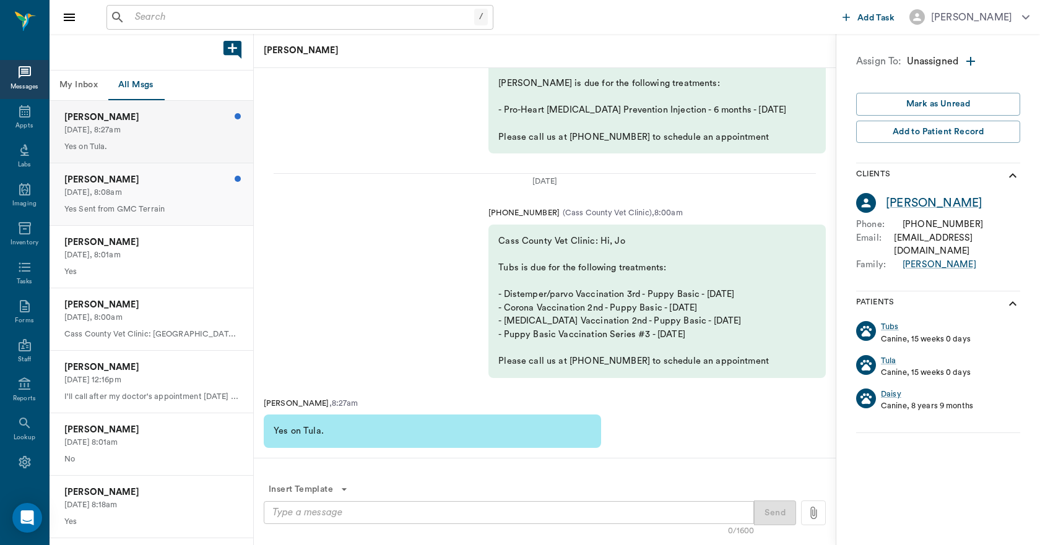
click at [148, 172] on div "Francisco Aleman Today, 8:08am Yes Sent from GMC Terrain" at bounding box center [152, 194] width 204 height 62
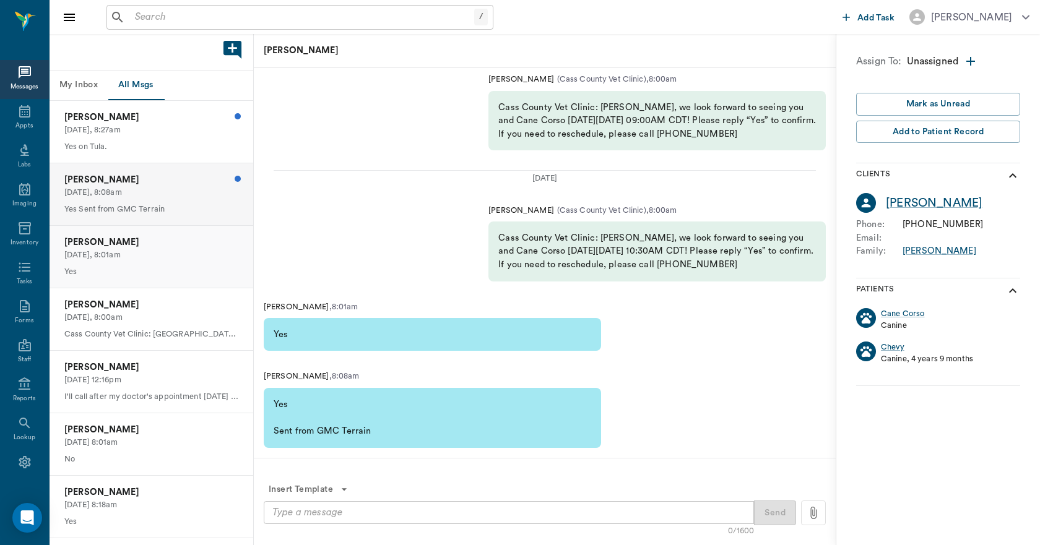
click at [144, 248] on p "Shay Beale" at bounding box center [151, 243] width 174 height 14
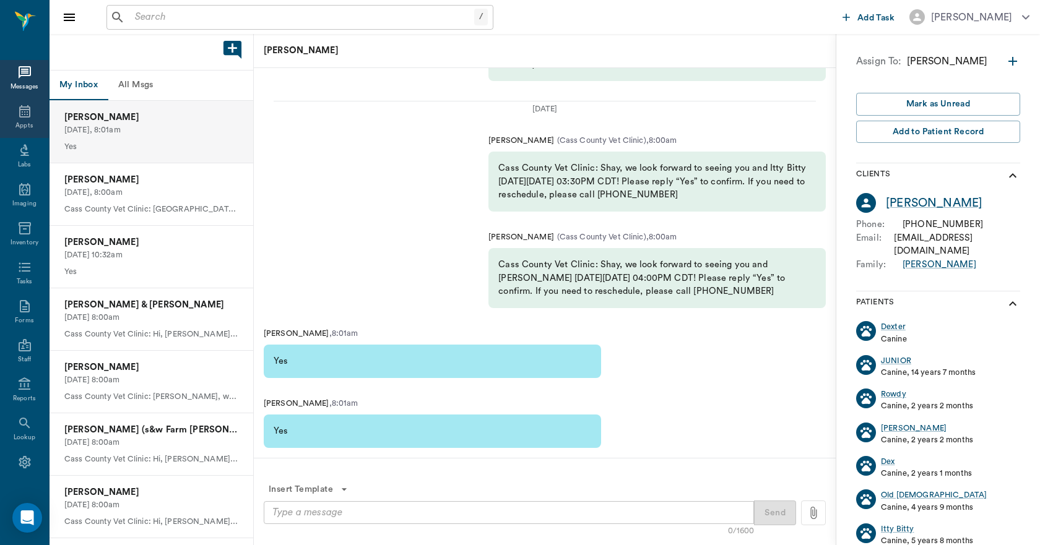
click at [28, 113] on div "Appts" at bounding box center [24, 118] width 49 height 39
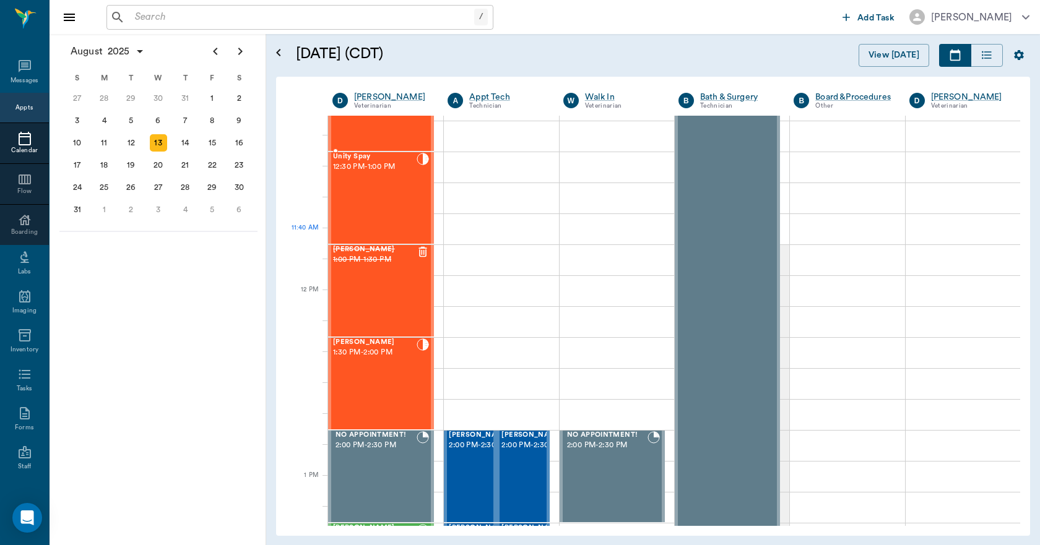
scroll to position [433, 0]
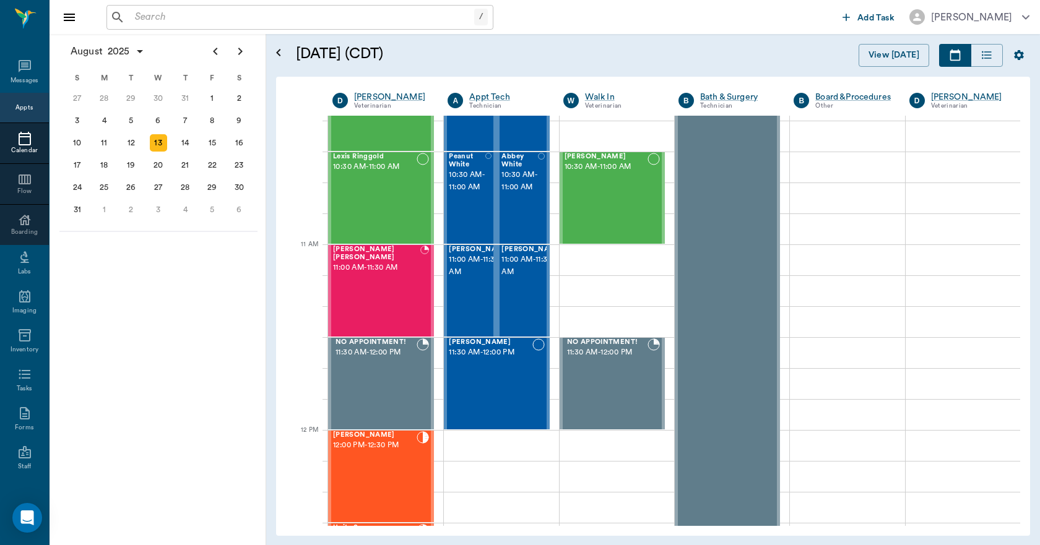
click at [205, 21] on input "text" at bounding box center [302, 17] width 344 height 17
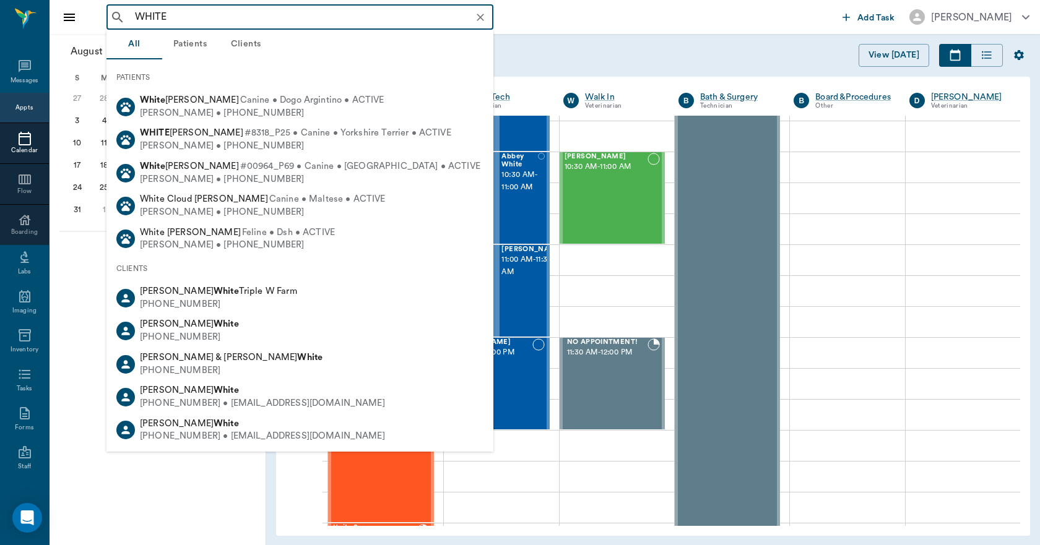
type input "WHITE"
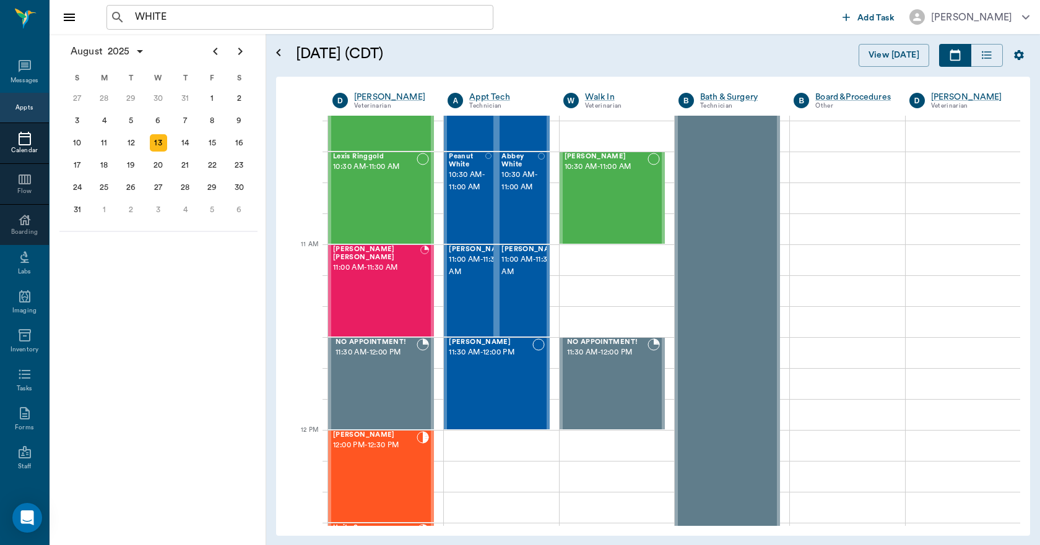
click at [585, 59] on h5 "[DATE] (CDT)" at bounding box center [456, 54] width 320 height 20
click at [157, 163] on div "20" at bounding box center [158, 165] width 17 height 17
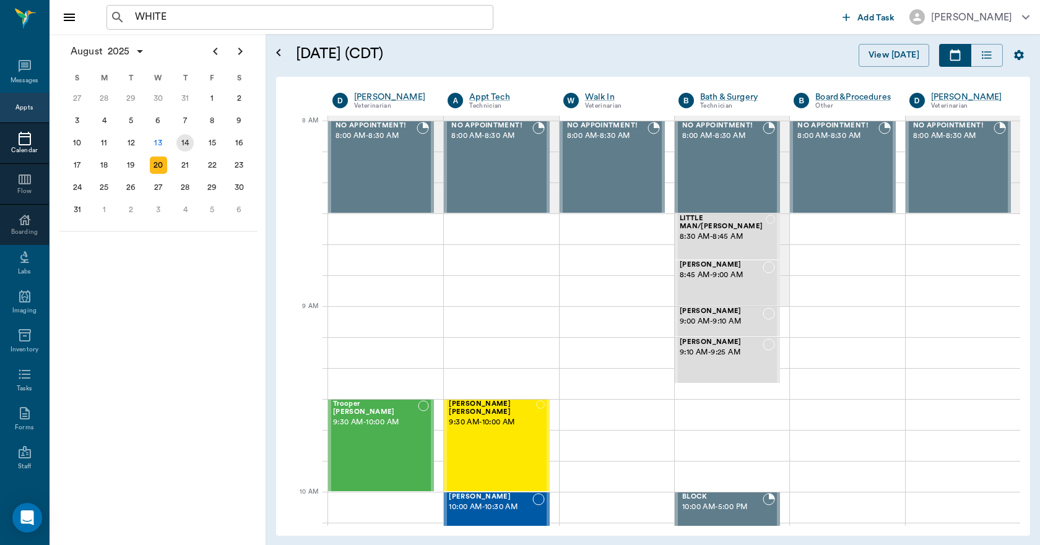
click at [181, 145] on div "14" at bounding box center [184, 142] width 17 height 17
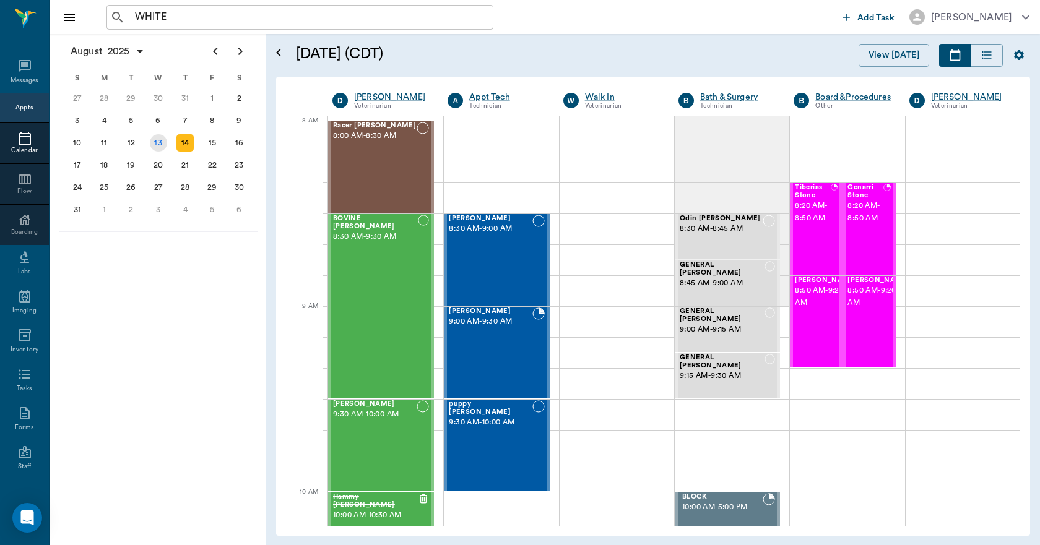
click at [165, 144] on div "13" at bounding box center [158, 142] width 17 height 17
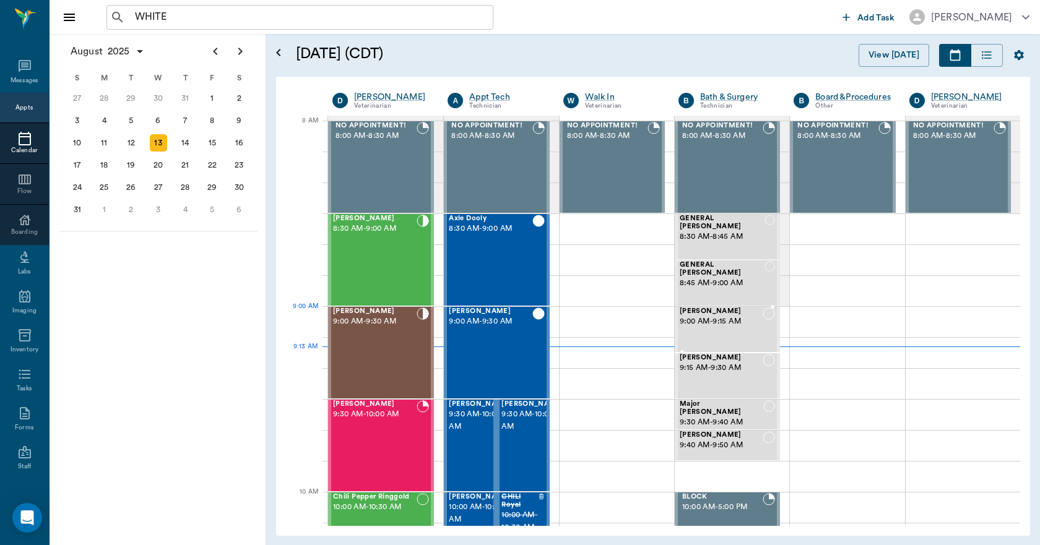
click at [762, 319] on icon at bounding box center [768, 314] width 12 height 12
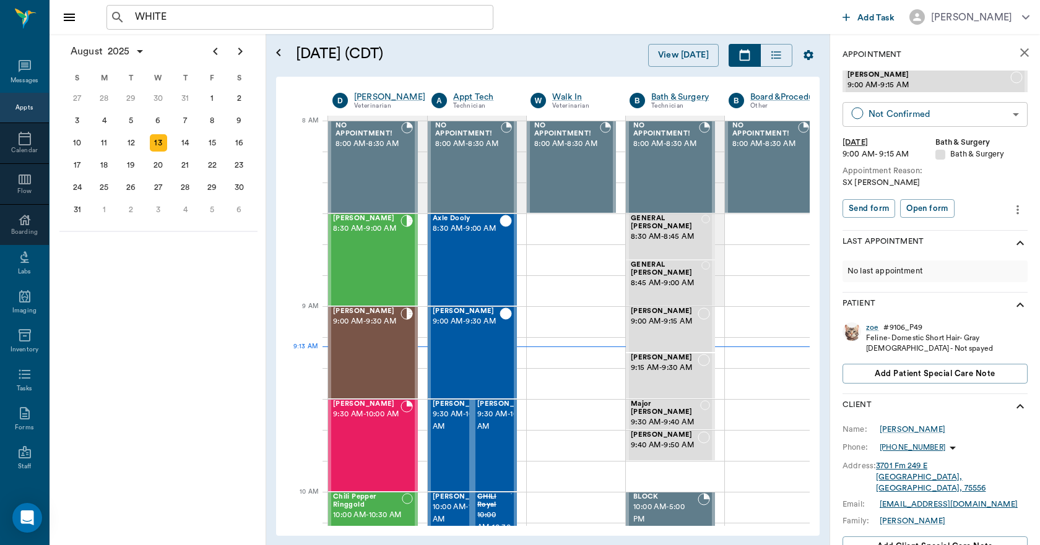
click at [908, 119] on body "WHITE ​ Add Task Dr. Bert Ellsworth Nectar Messages Appts Calendar Flow Boardin…" at bounding box center [520, 272] width 1040 height 545
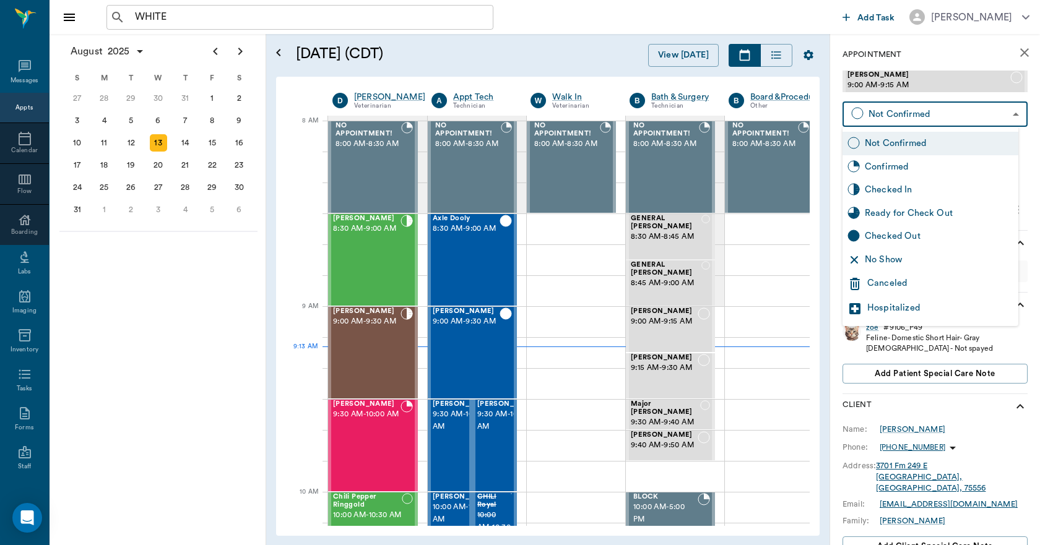
click at [877, 281] on div "Canceled" at bounding box center [940, 284] width 146 height 15
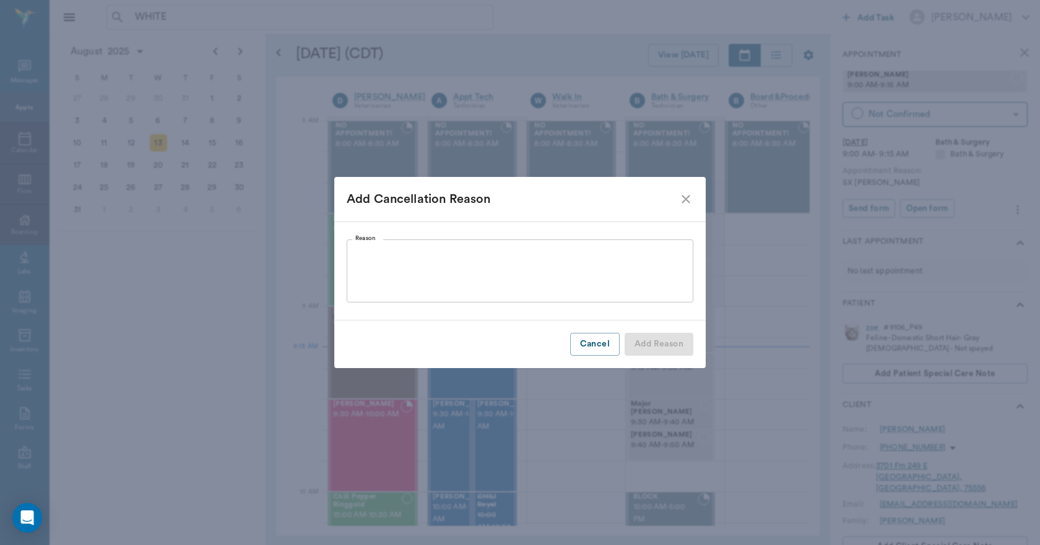
click at [603, 291] on textarea "Reason" at bounding box center [519, 271] width 329 height 43
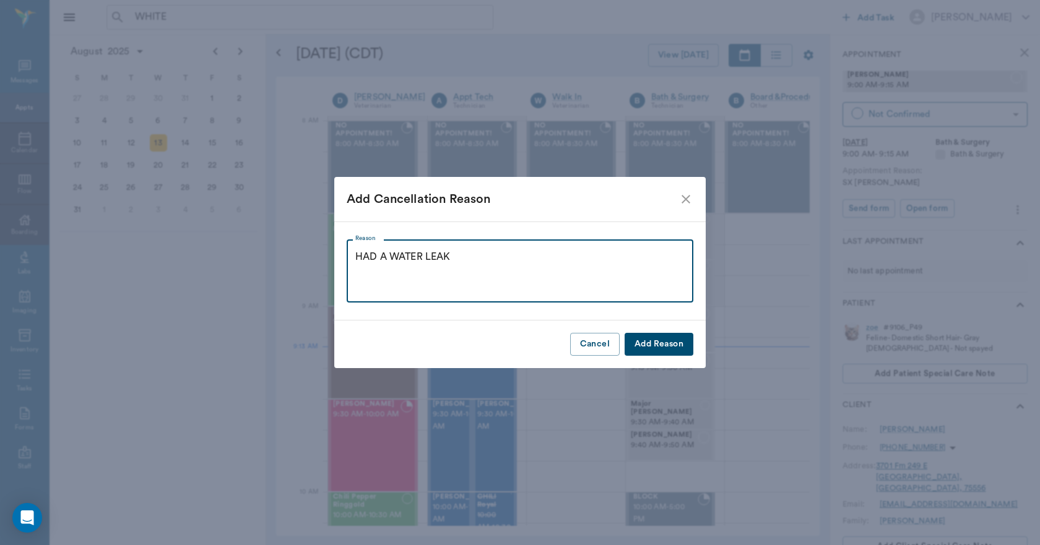
type textarea "HAD A WATER LEAK"
click at [635, 338] on button "Add Reason" at bounding box center [658, 344] width 69 height 23
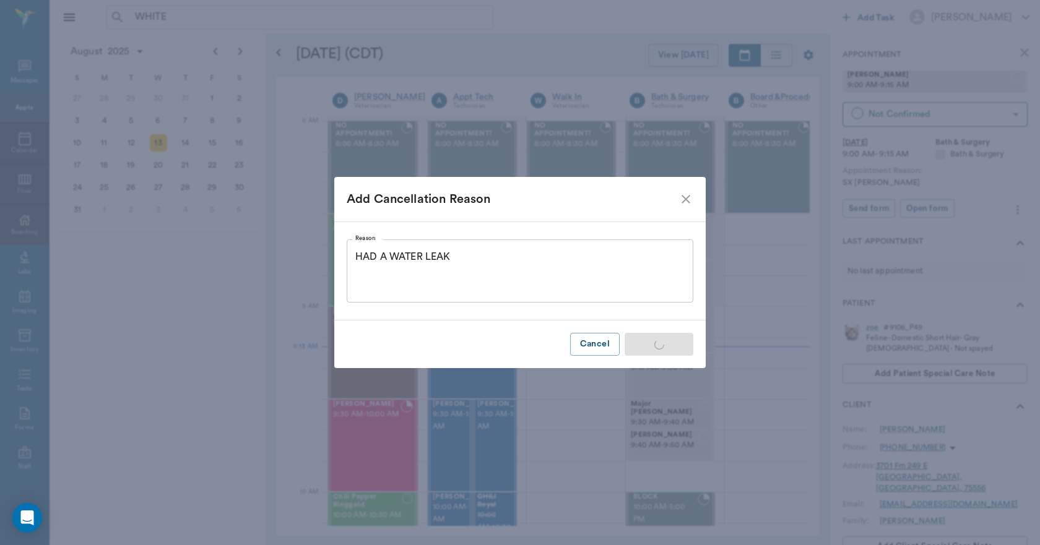
type input "CANCELED"
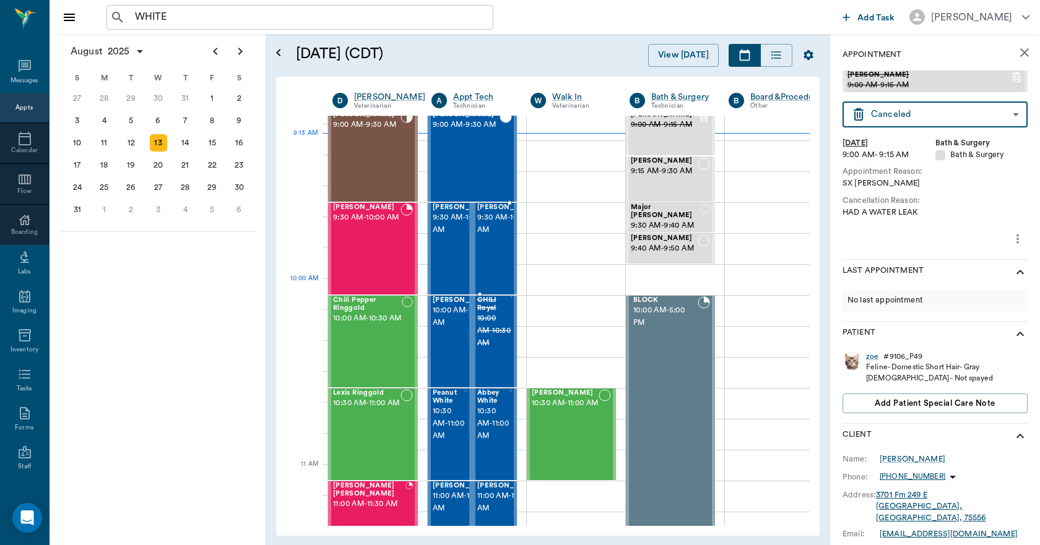
scroll to position [248, 0]
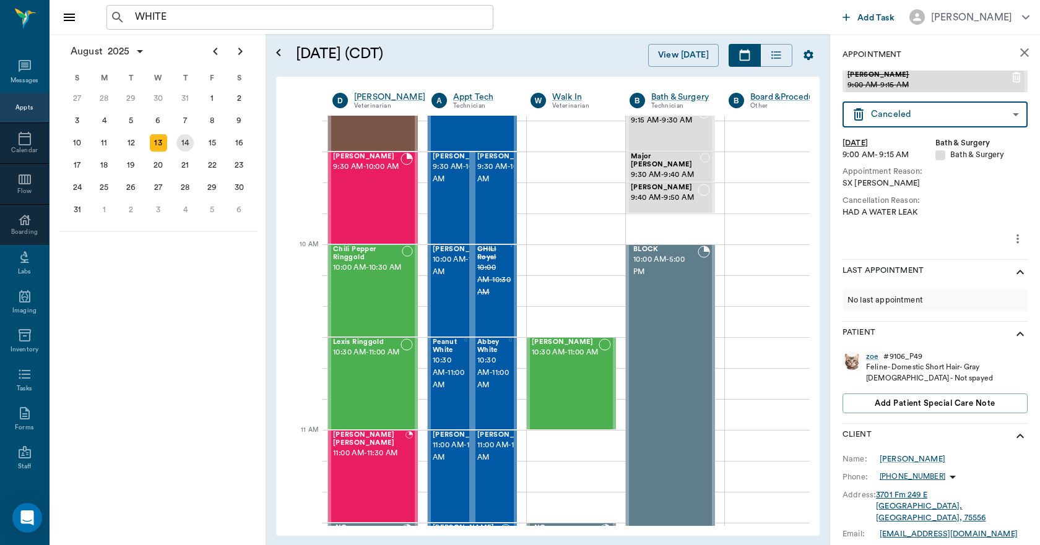
click at [191, 144] on div "14" at bounding box center [184, 142] width 17 height 17
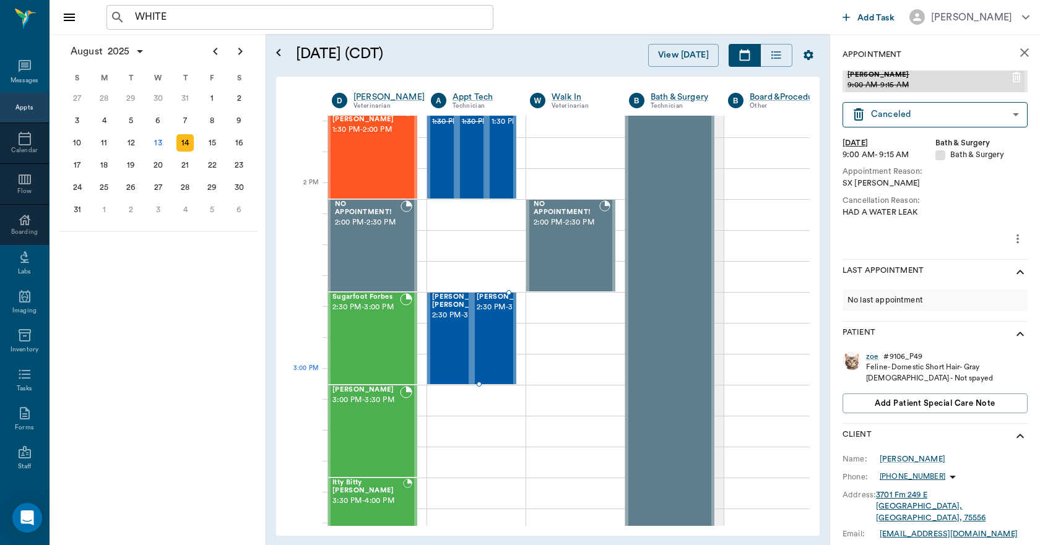
scroll to position [1052, 1]
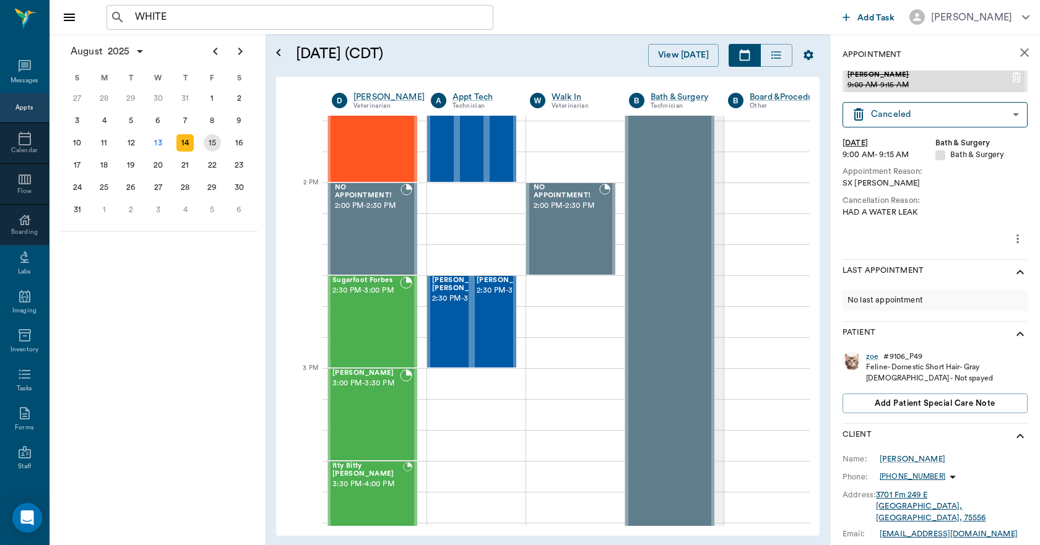
click at [209, 139] on div "15" at bounding box center [212, 142] width 17 height 17
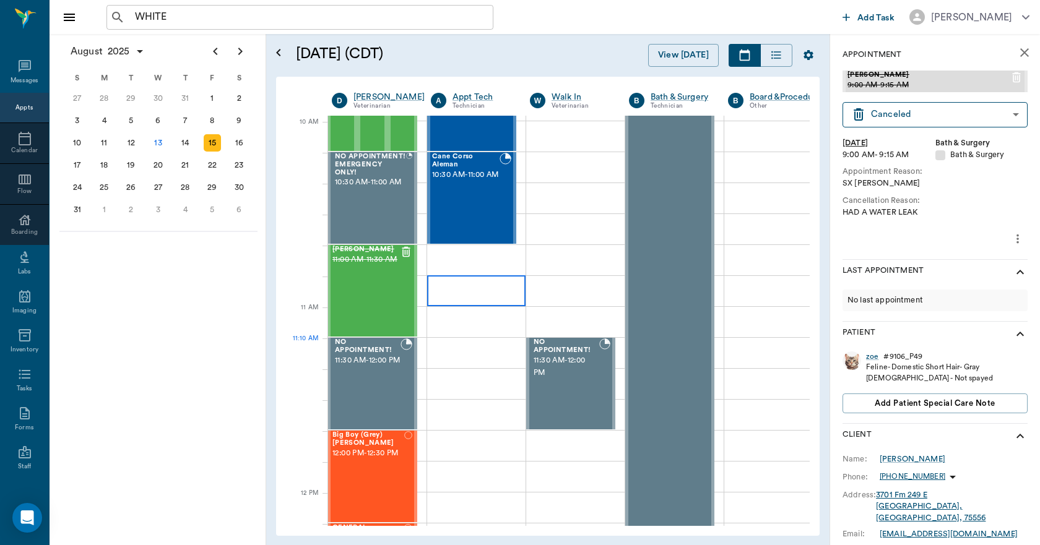
scroll to position [0, 1]
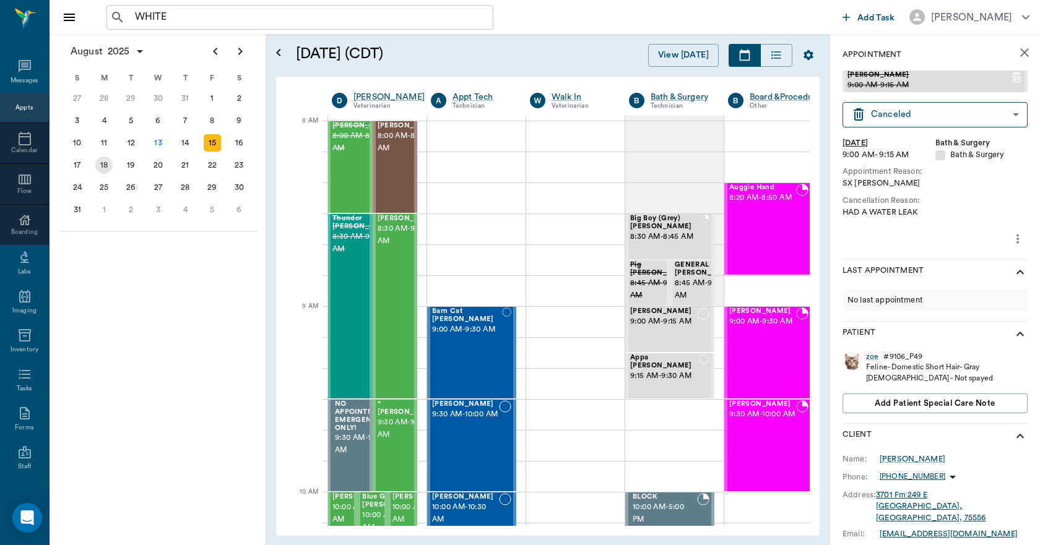
click at [98, 166] on div "18" at bounding box center [103, 165] width 17 height 17
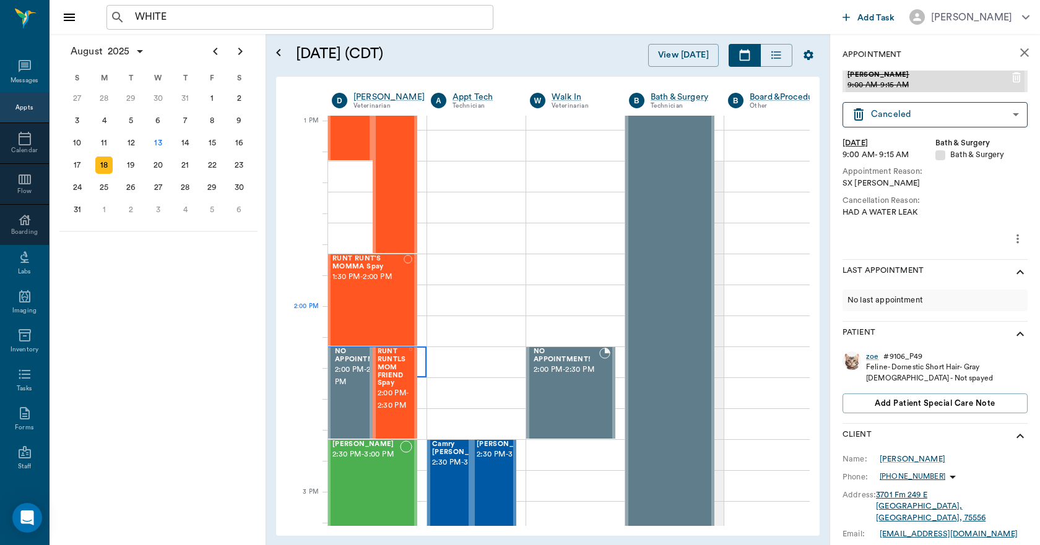
scroll to position [928, 1]
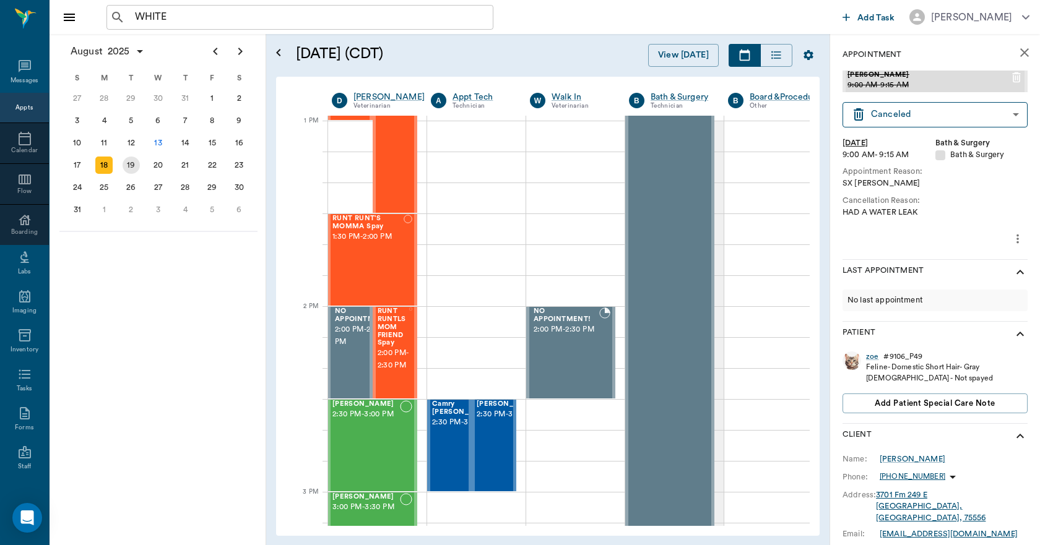
click at [137, 165] on div "19" at bounding box center [131, 165] width 17 height 17
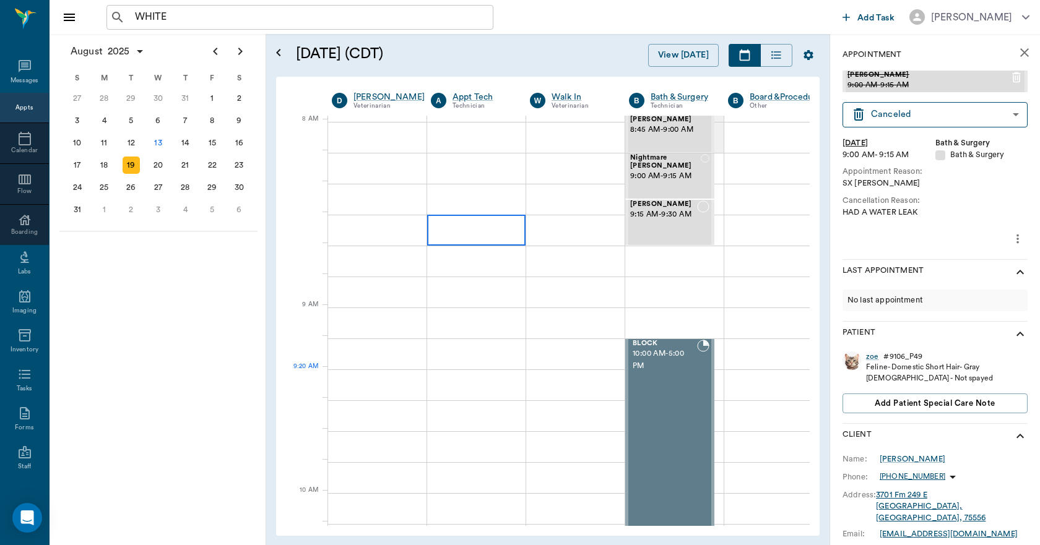
scroll to position [0, 1]
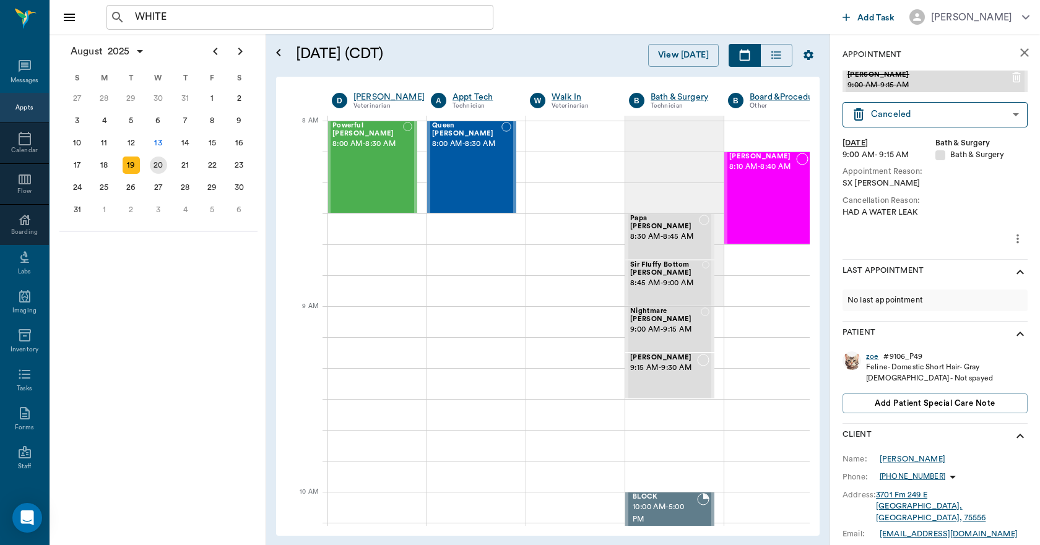
click at [161, 169] on div "20" at bounding box center [158, 165] width 17 height 17
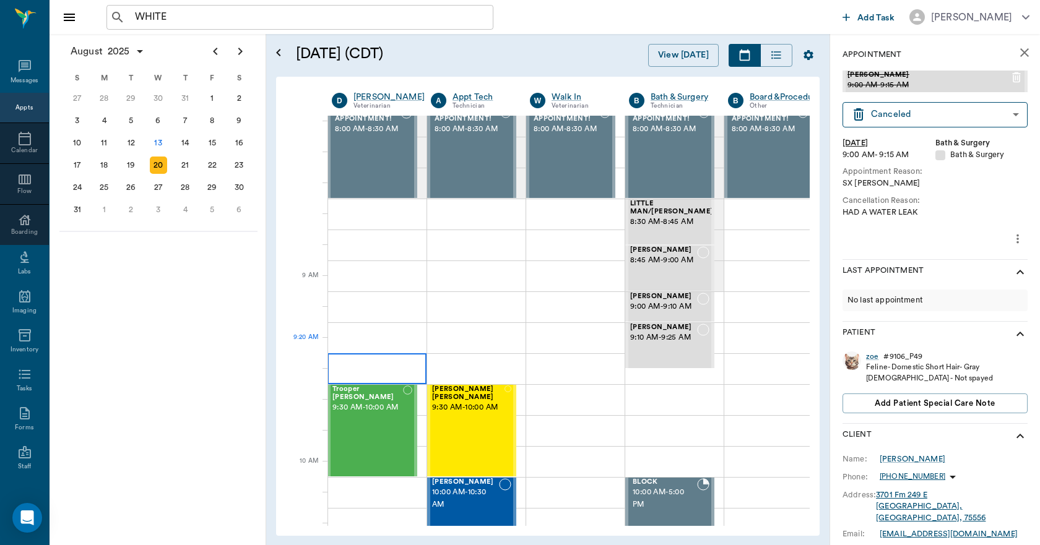
scroll to position [0, 1]
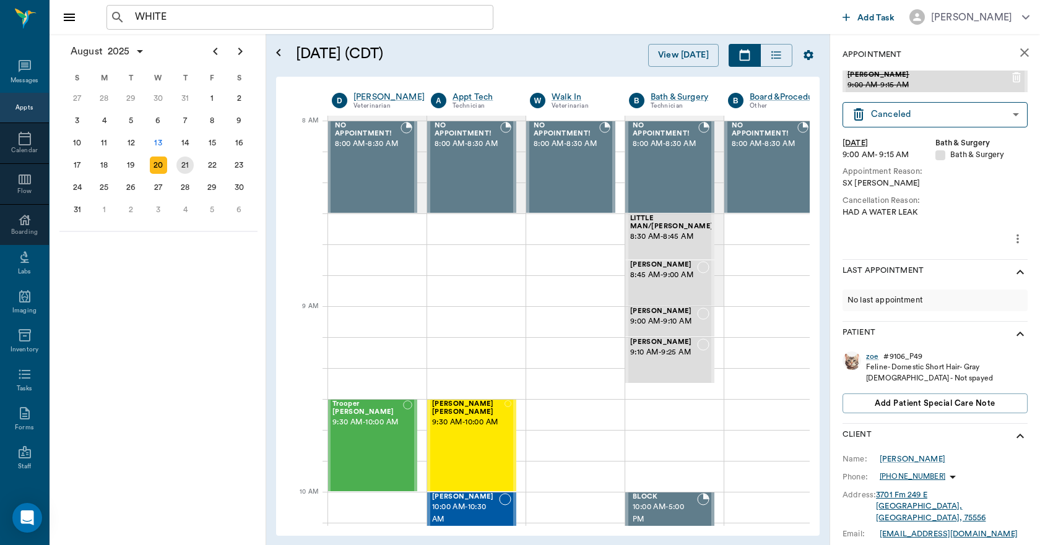
click at [184, 166] on div "21" at bounding box center [184, 165] width 17 height 17
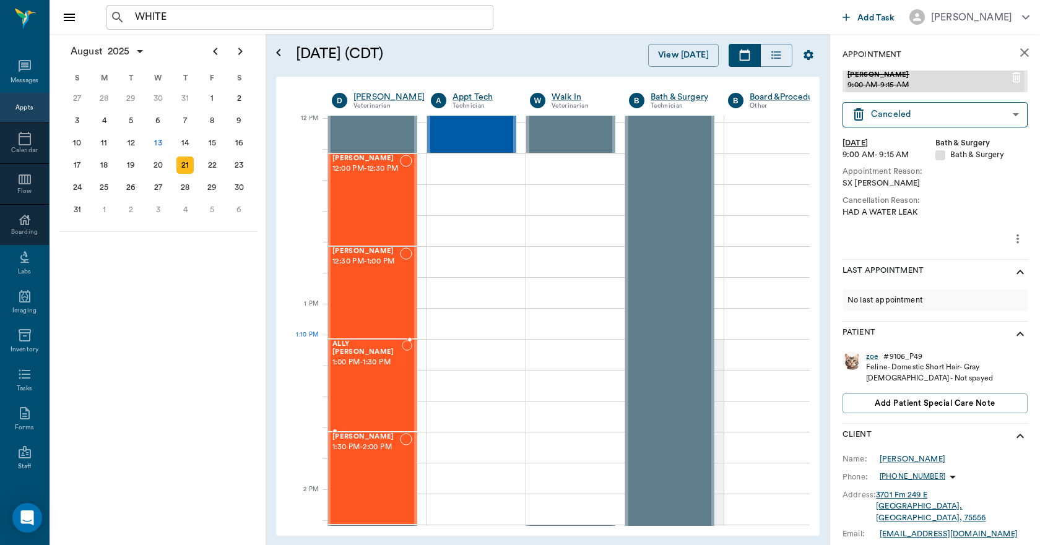
scroll to position [866, 1]
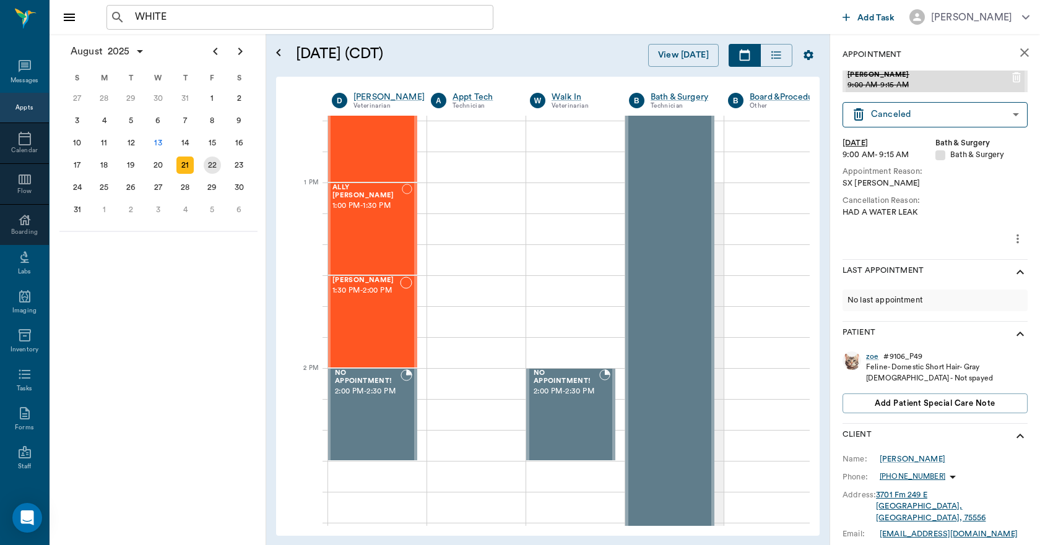
click at [220, 167] on div "22" at bounding box center [212, 165] width 17 height 17
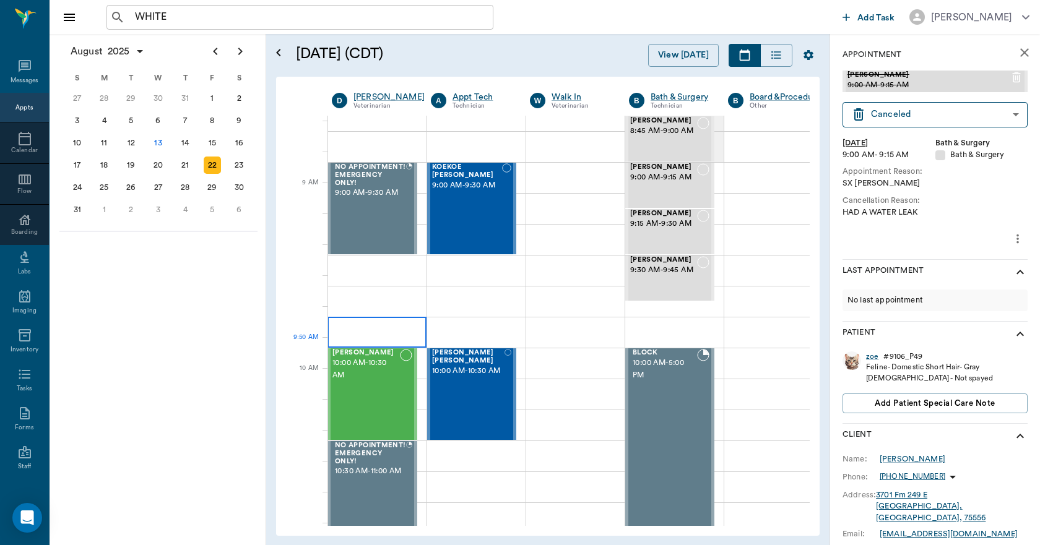
scroll to position [124, 1]
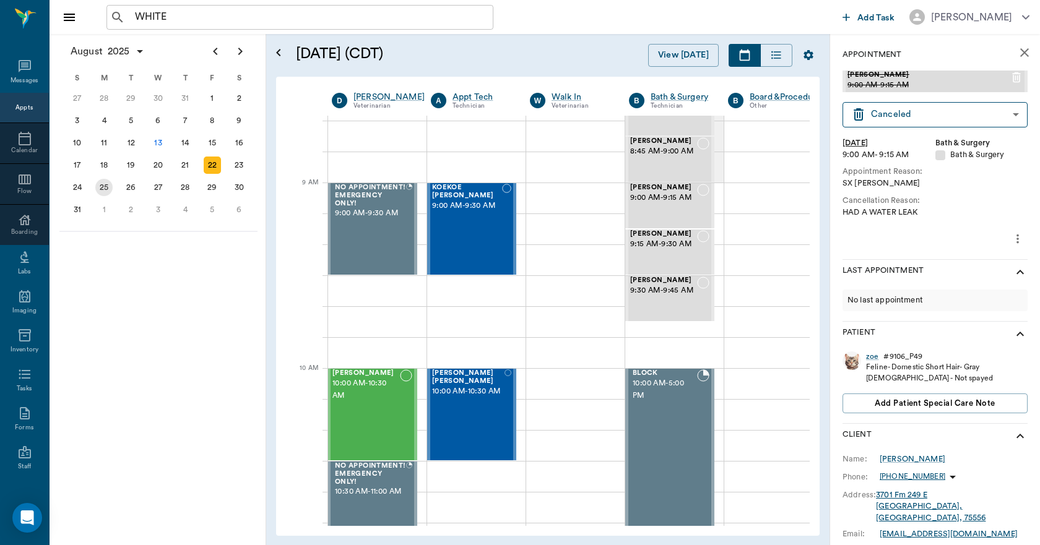
click at [106, 192] on div "25" at bounding box center [103, 187] width 17 height 17
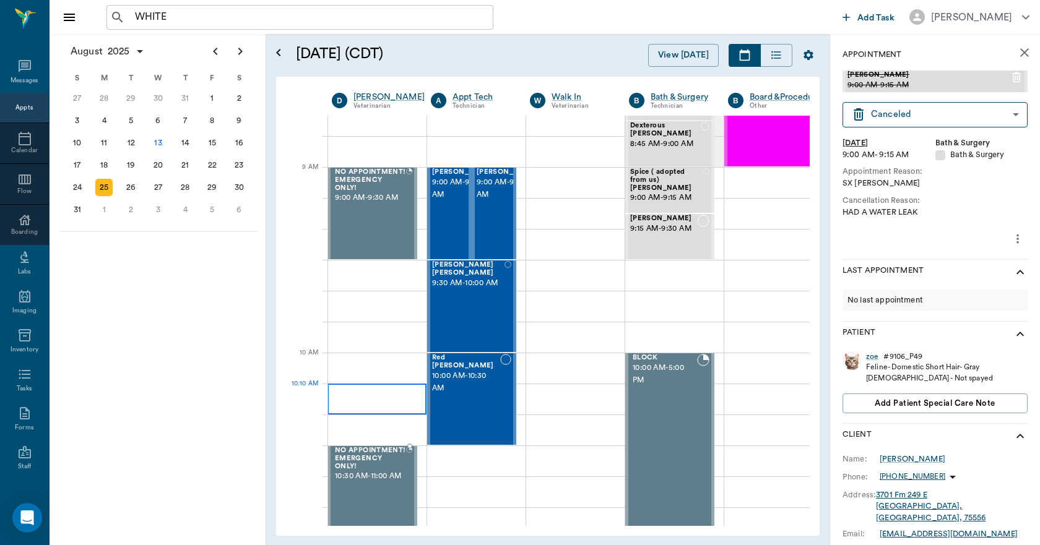
scroll to position [0, 1]
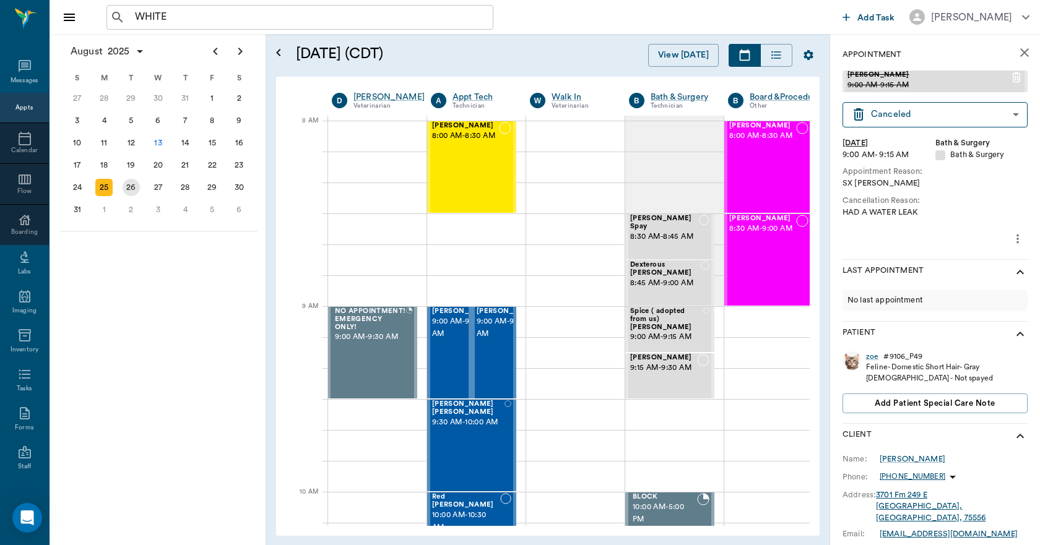
click at [134, 187] on div "26" at bounding box center [131, 187] width 17 height 17
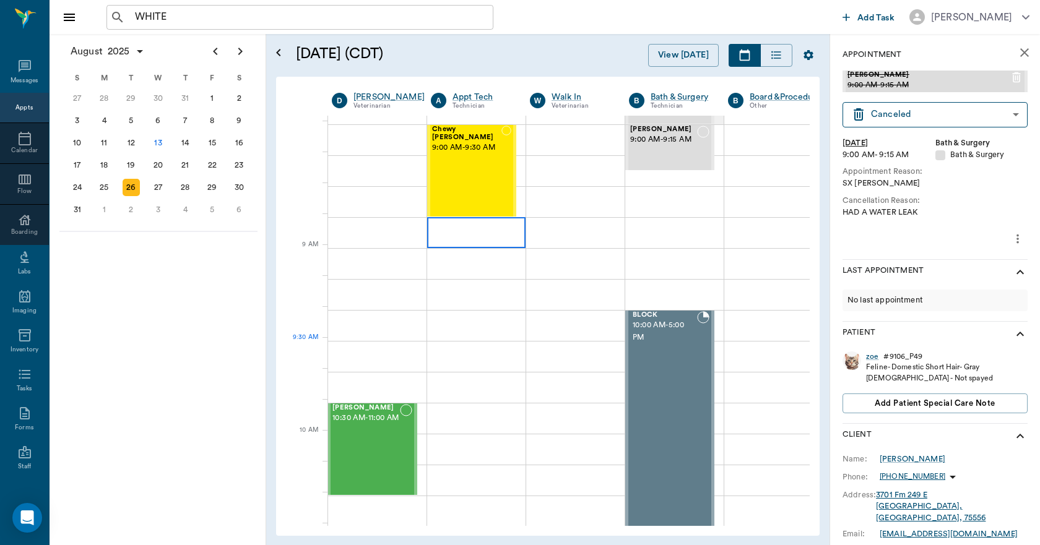
scroll to position [62, 1]
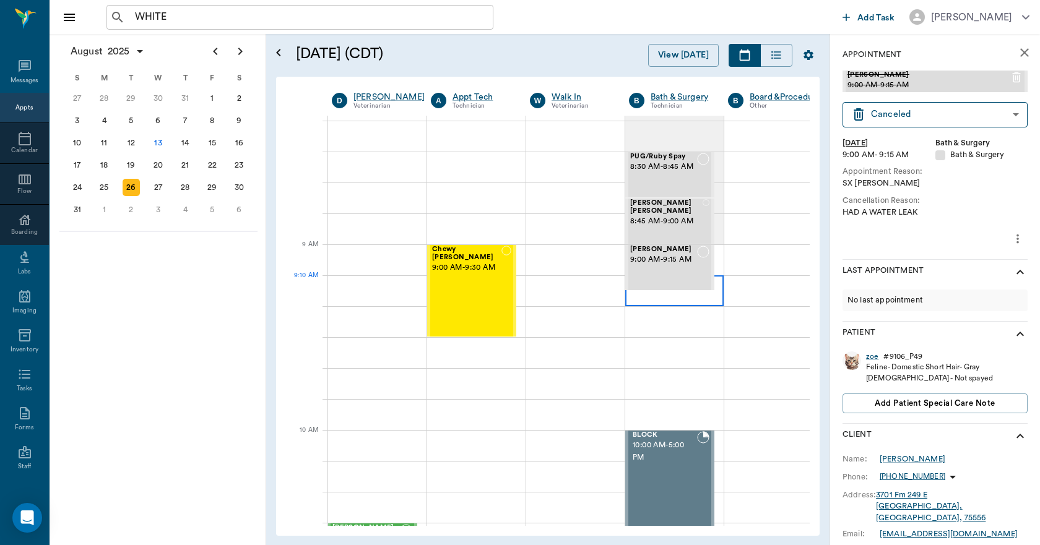
click at [642, 304] on div at bounding box center [674, 290] width 98 height 31
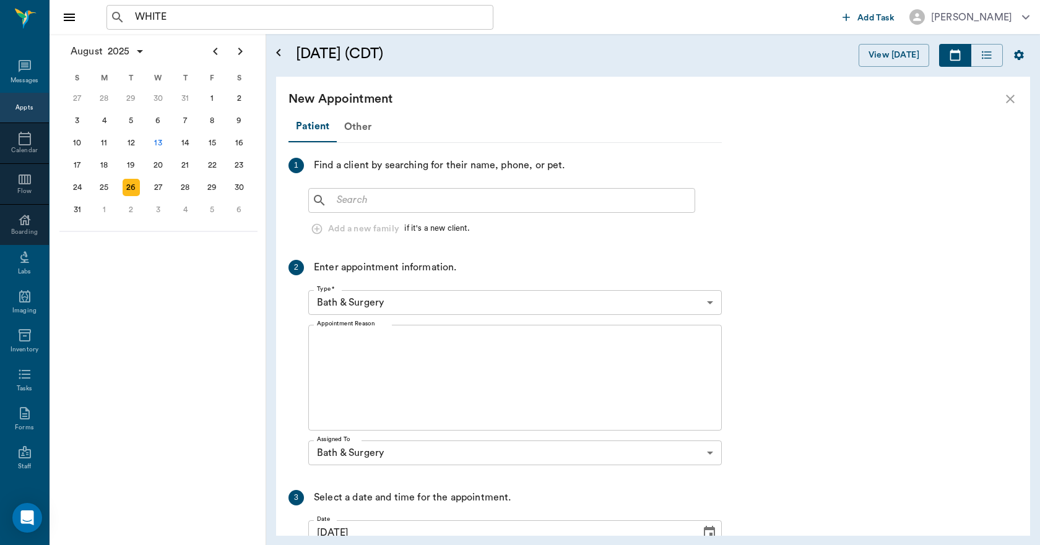
scroll to position [62, 0]
click at [389, 202] on input "text" at bounding box center [511, 200] width 358 height 17
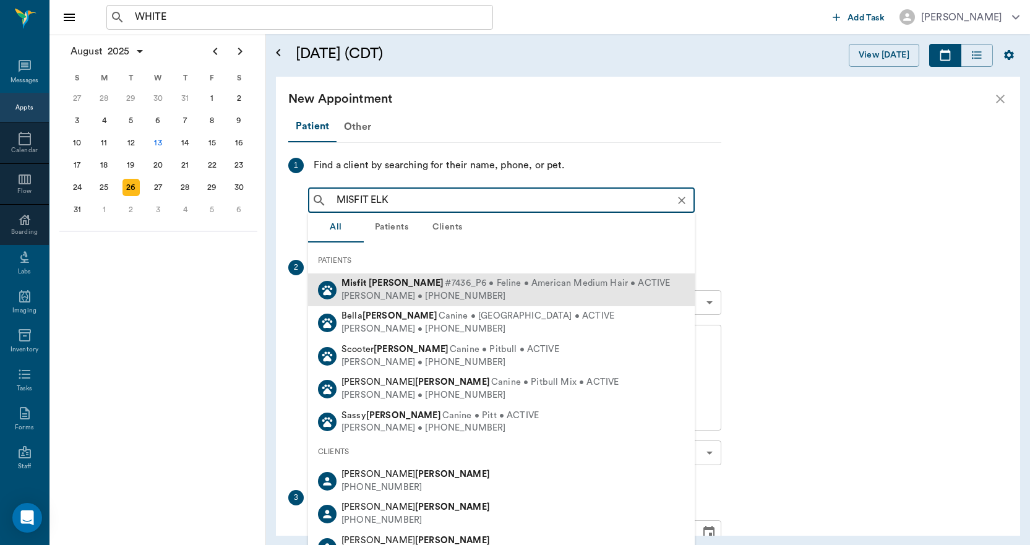
click at [445, 288] on span "#7436_P6 • Feline • American Medium Hair • ACTIVE" at bounding box center [557, 283] width 225 height 13
type input "MISFIT ELK"
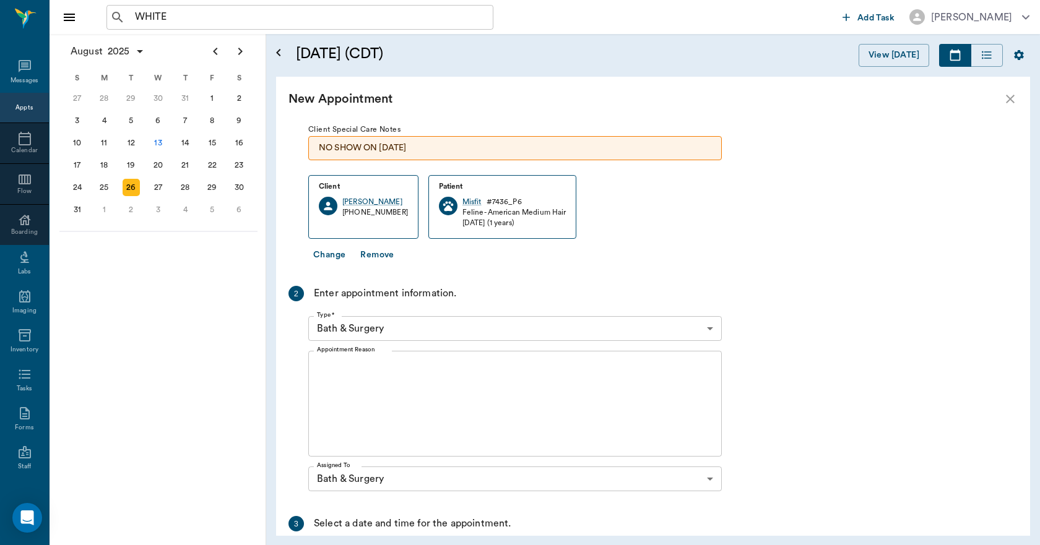
click at [399, 366] on textarea "Appointment Reason" at bounding box center [515, 403] width 396 height 85
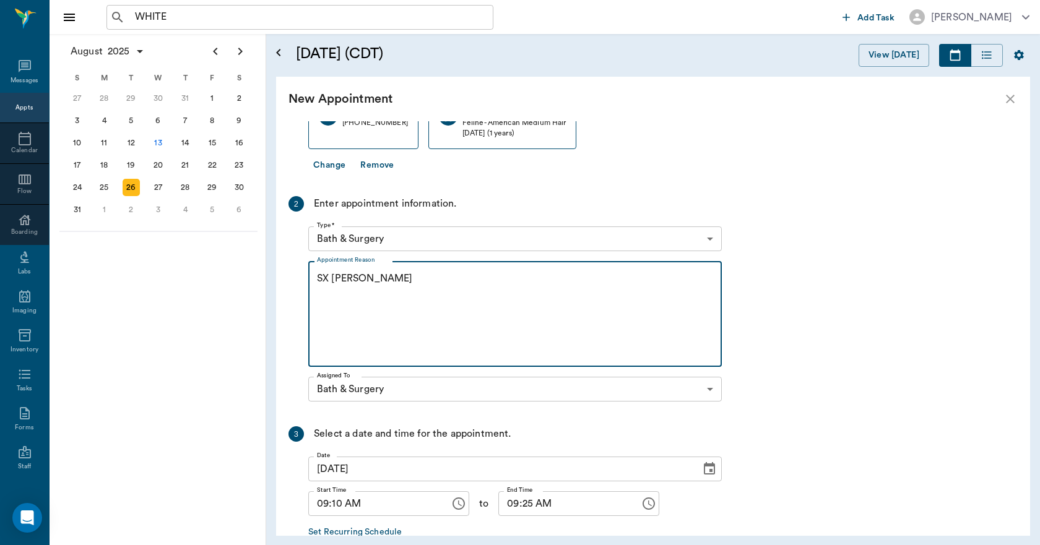
scroll to position [225, 0]
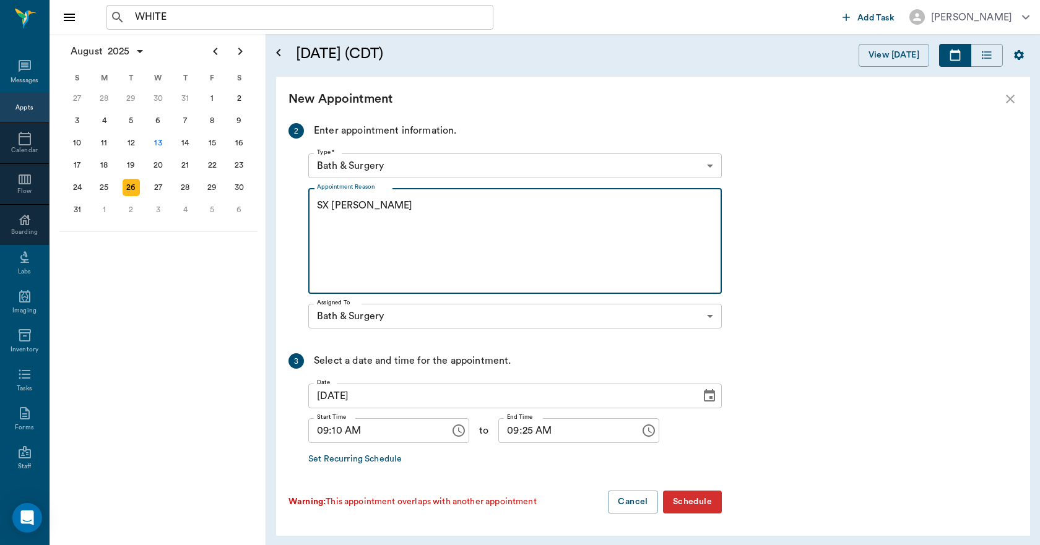
type textarea "SX REMINDER LORY"
click at [339, 431] on input "09:10 AM" at bounding box center [374, 430] width 133 height 25
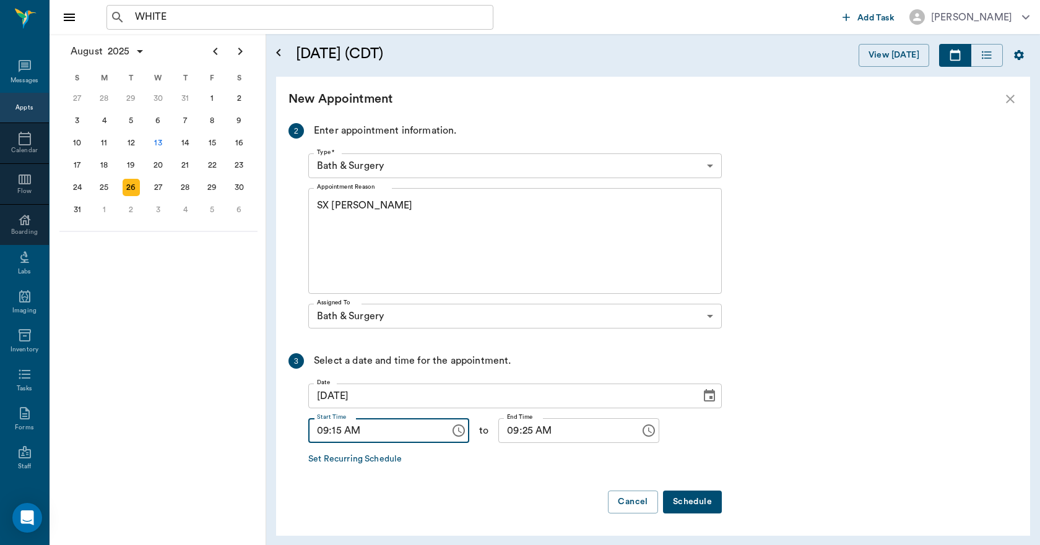
type input "09:15 AM"
click at [515, 426] on input "09:25 AM" at bounding box center [564, 430] width 133 height 25
type input "09:30 AM"
click at [692, 499] on button "Schedule" at bounding box center [692, 502] width 59 height 23
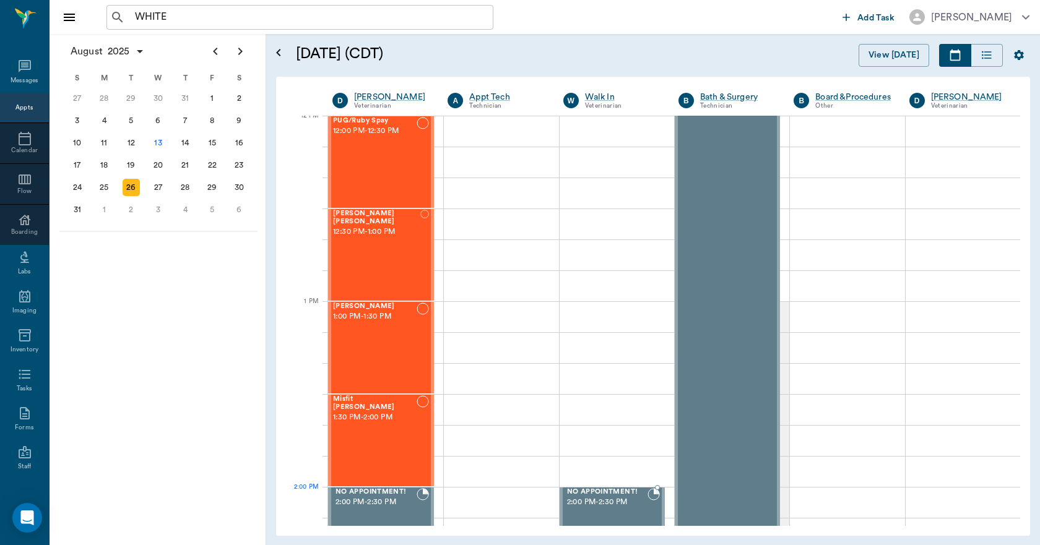
scroll to position [804, 0]
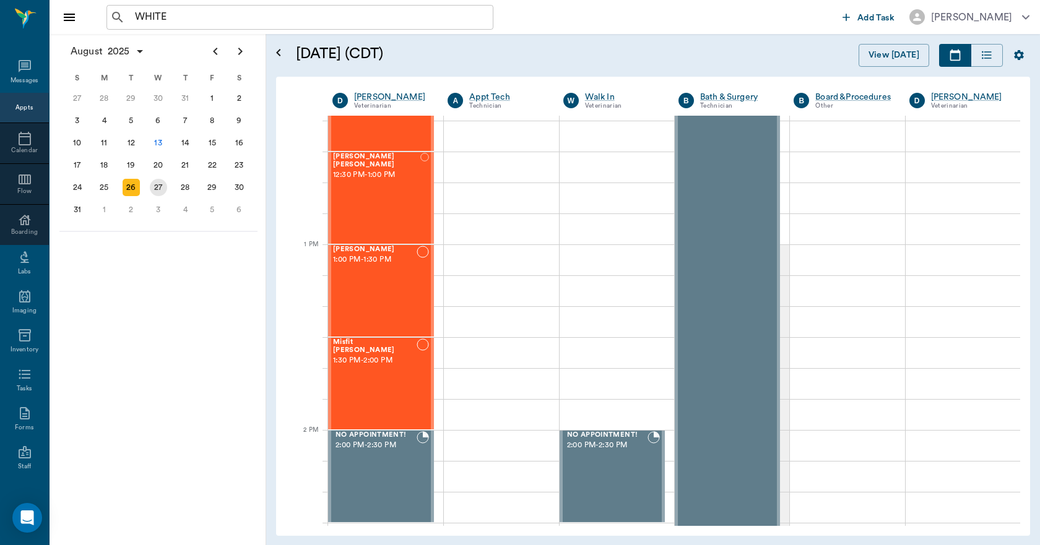
click at [163, 187] on div "27" at bounding box center [158, 187] width 17 height 17
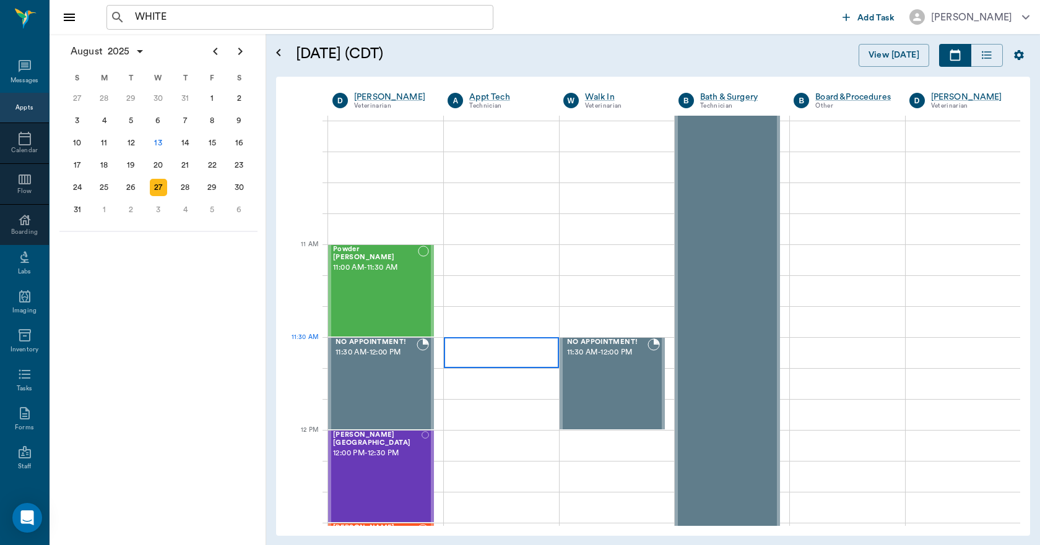
scroll to position [62, 0]
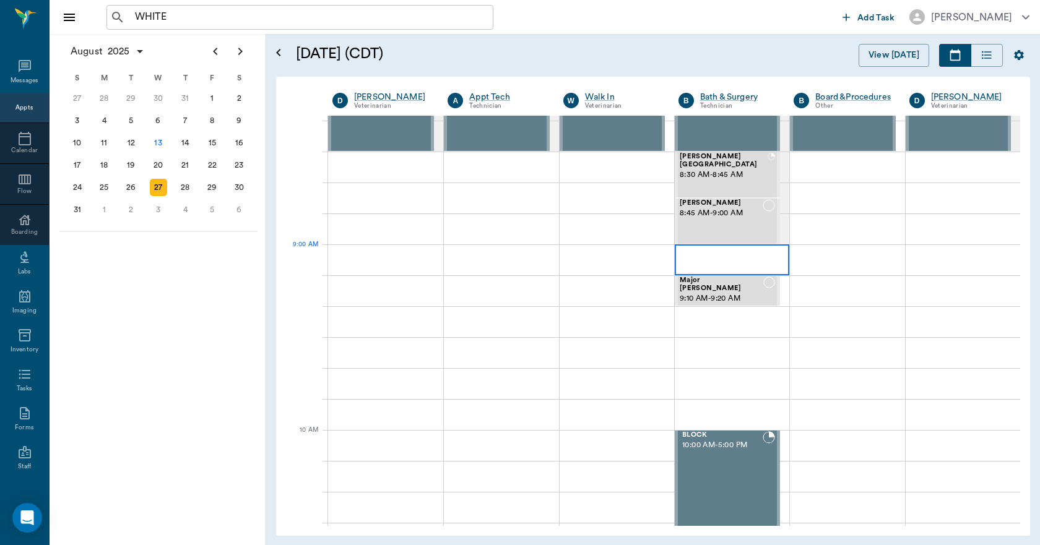
click at [692, 259] on div at bounding box center [731, 259] width 114 height 31
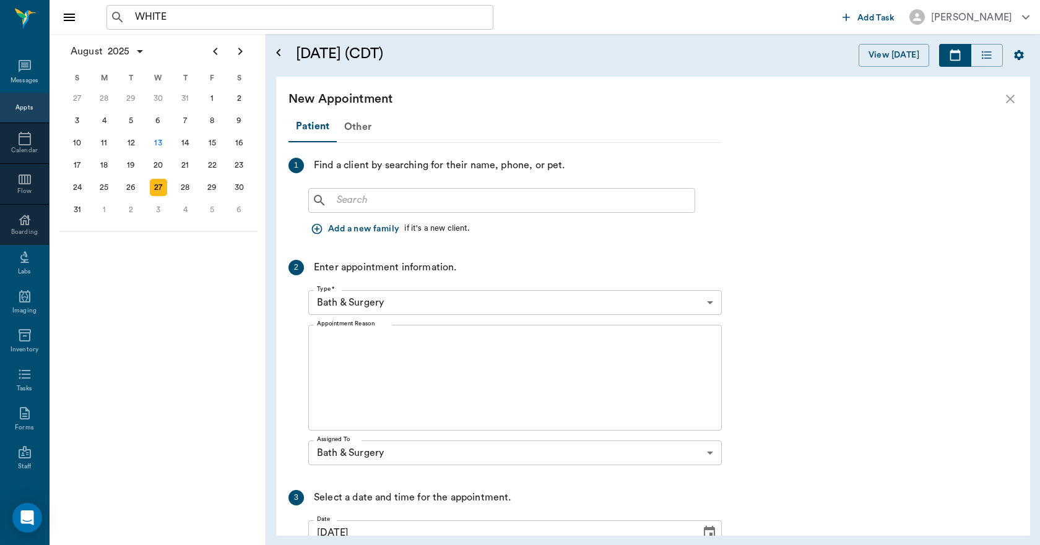
click at [564, 201] on input "text" at bounding box center [511, 200] width 358 height 17
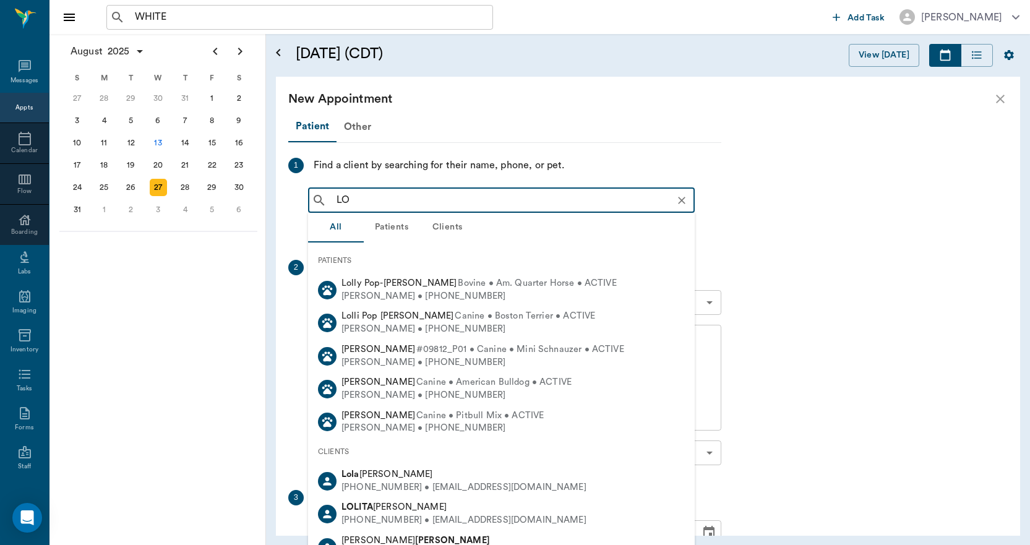
type input "L"
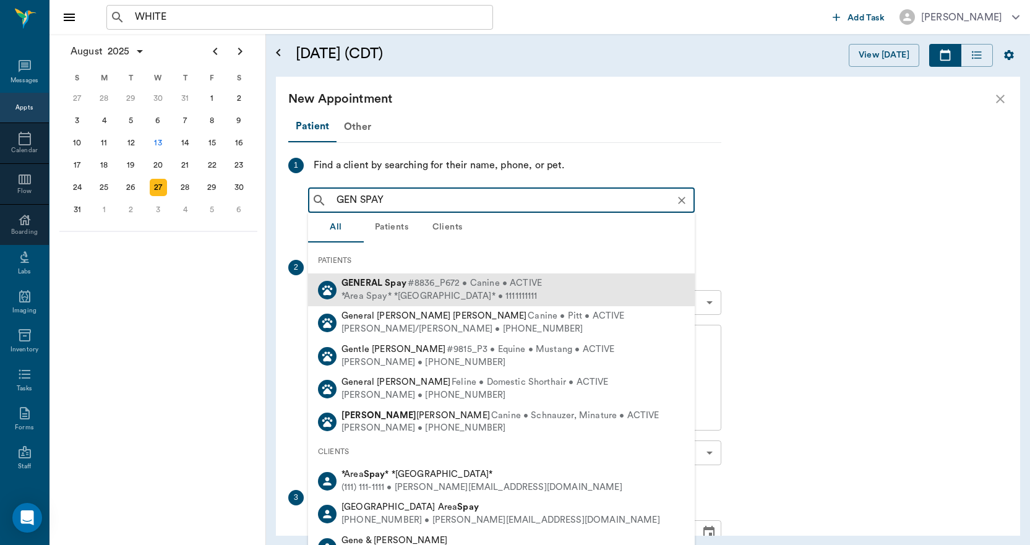
click at [476, 285] on span "#8836_P672 • Canine • ACTIVE" at bounding box center [475, 283] width 134 height 13
type input "GEN SPAY"
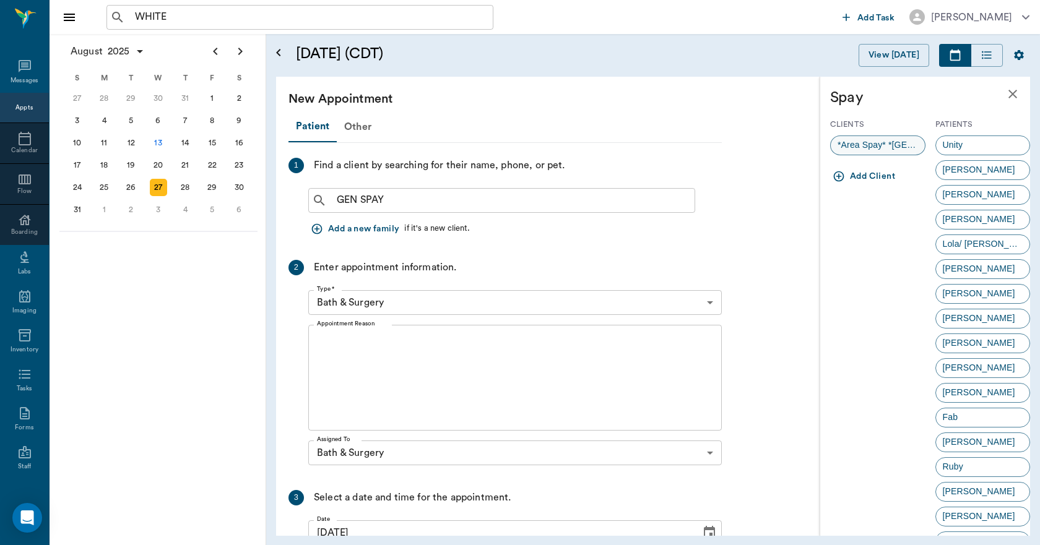
click at [887, 143] on span "*Area Spay* *Atlanta*" at bounding box center [877, 145] width 94 height 13
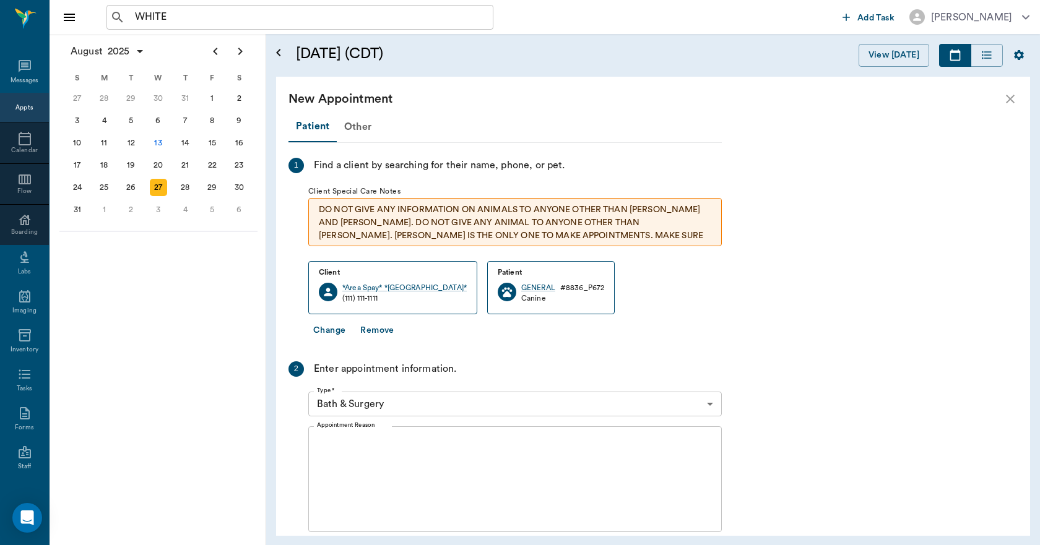
click at [502, 454] on textarea "Appointment Reason" at bounding box center [515, 479] width 396 height 85
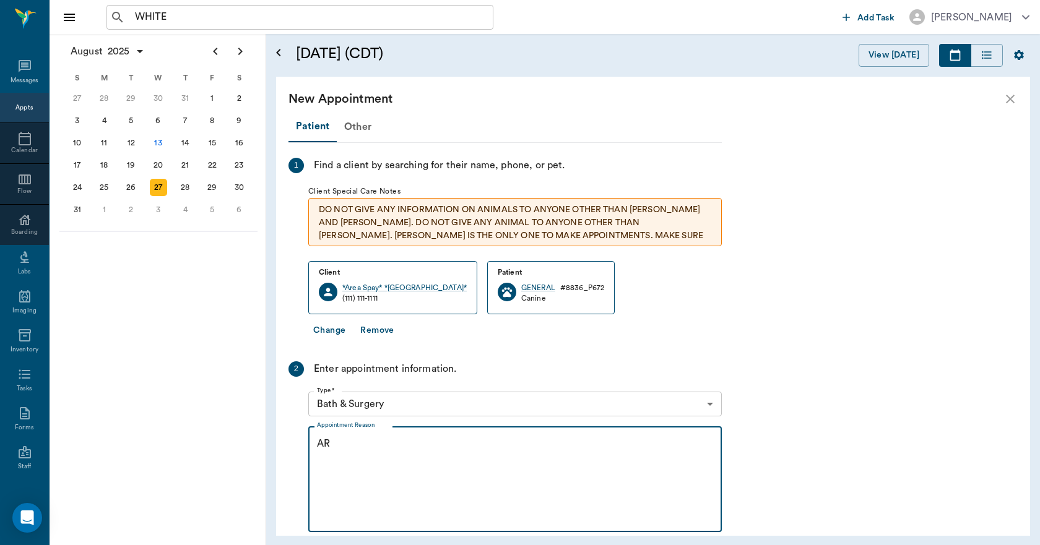
type textarea "A"
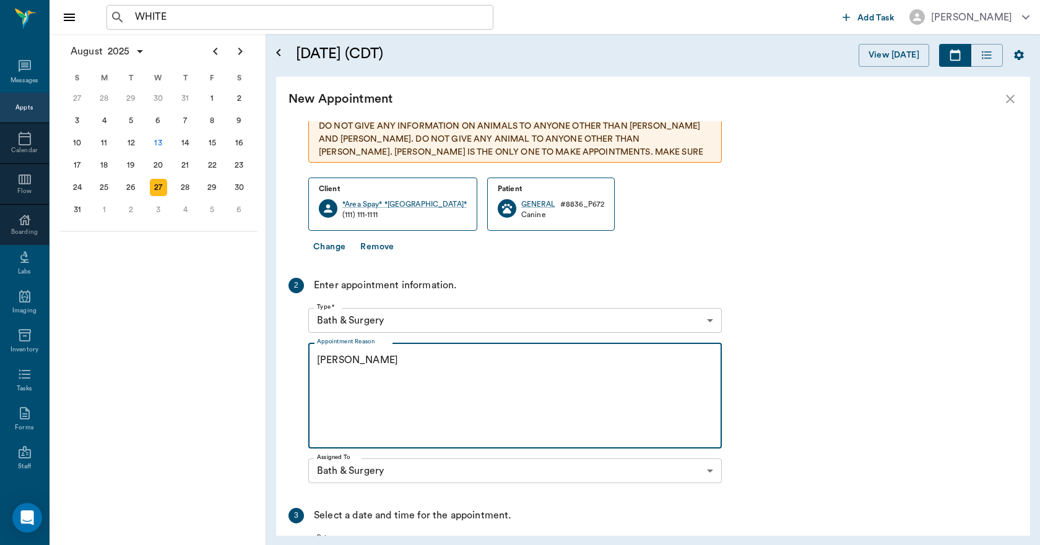
scroll to position [238, 0]
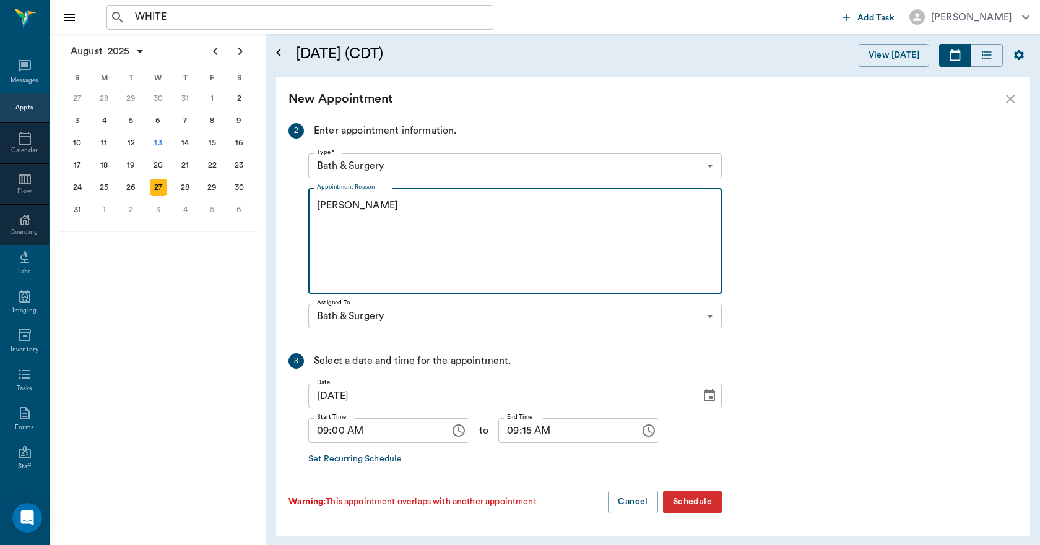
type textarea "OHE LORY"
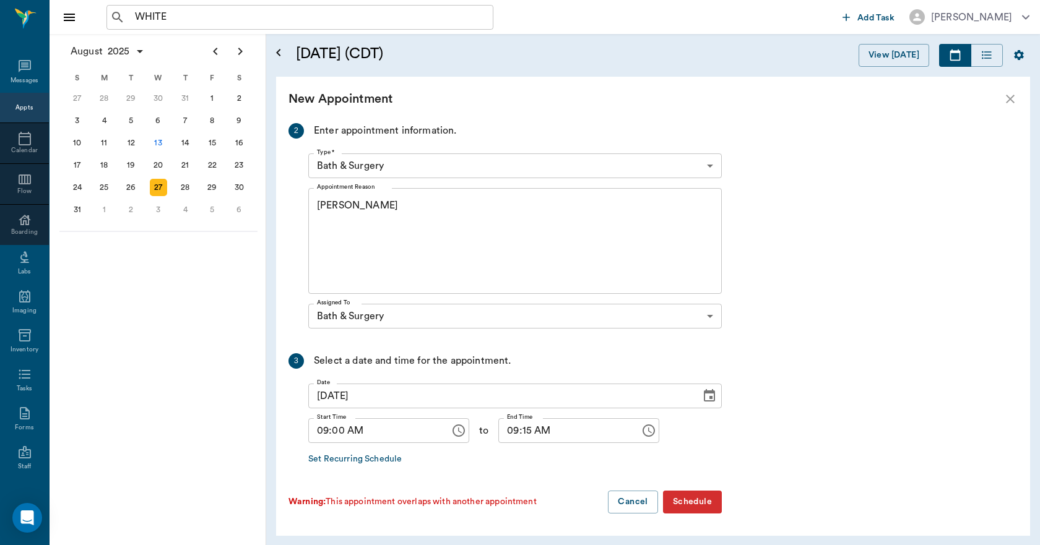
click at [684, 497] on button "Schedule" at bounding box center [692, 502] width 59 height 23
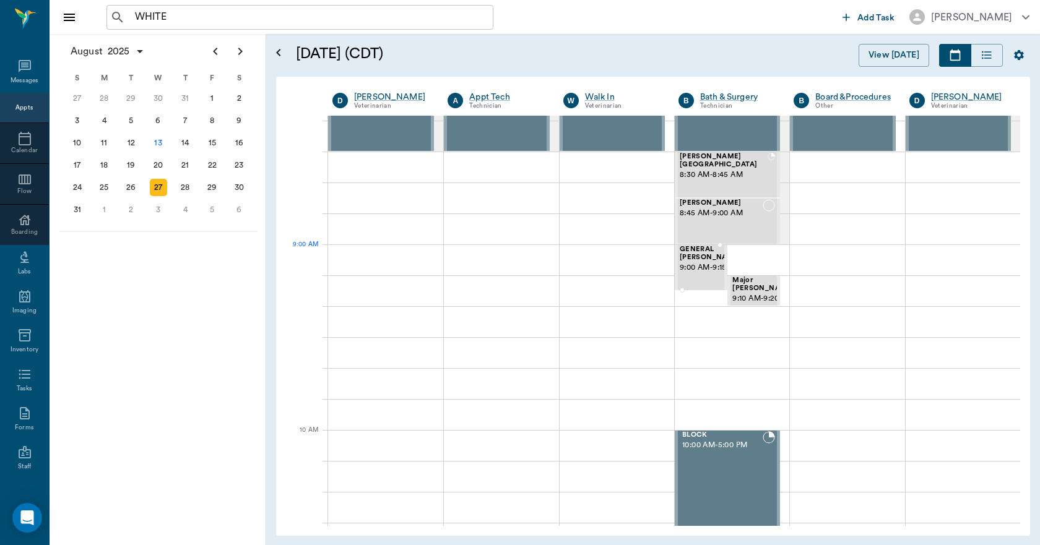
click at [699, 265] on span "9:00 AM - 9:15 AM" at bounding box center [710, 268] width 62 height 12
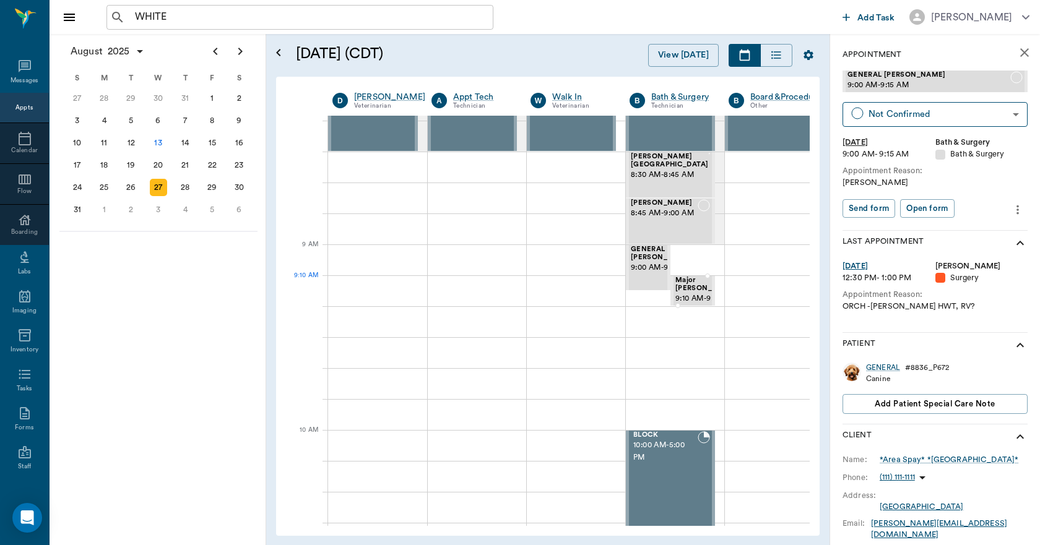
click at [694, 287] on span "Major Green" at bounding box center [706, 285] width 62 height 16
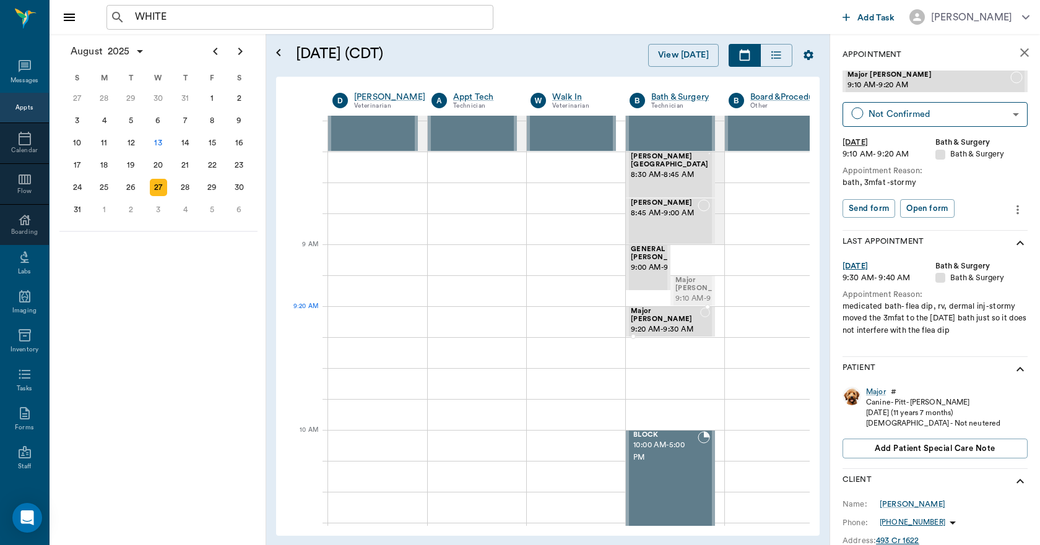
drag, startPoint x: 693, startPoint y: 295, endPoint x: 686, endPoint y: 319, distance: 24.5
click at [1017, 53] on icon "close" at bounding box center [1024, 52] width 15 height 15
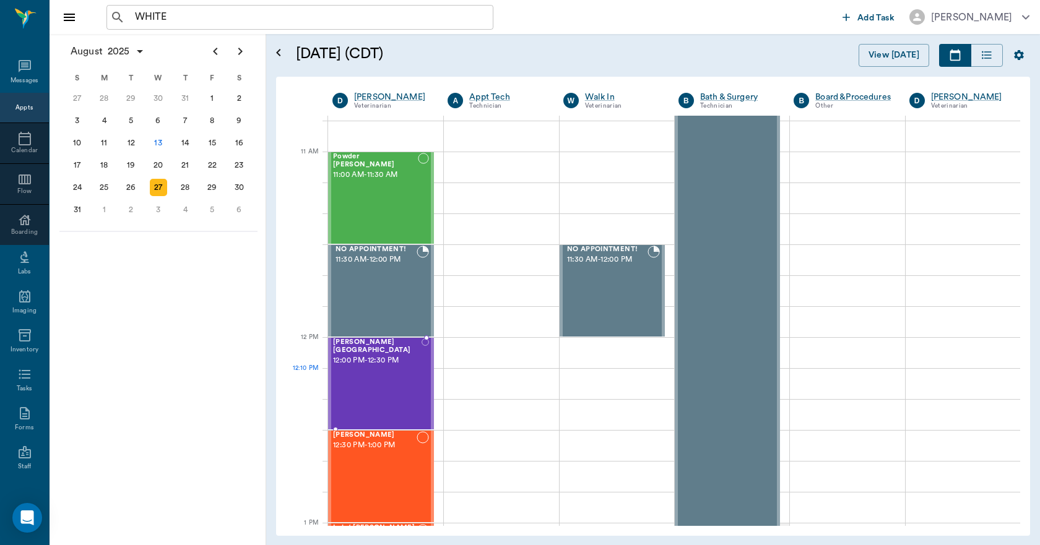
scroll to position [743, 0]
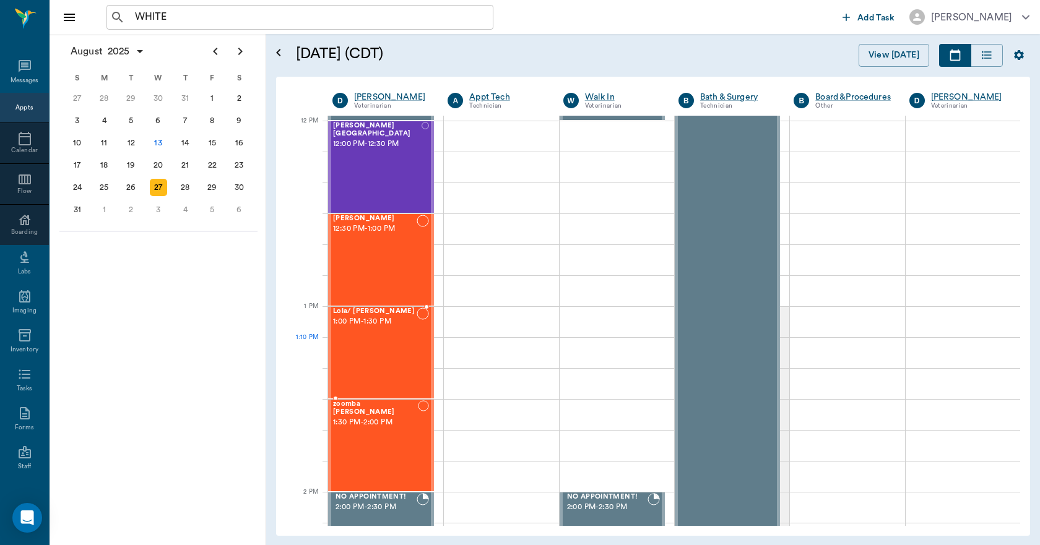
click at [392, 358] on div "Lola/ Susie Spay 1:00 PM - 1:30 PM" at bounding box center [375, 353] width 84 height 90
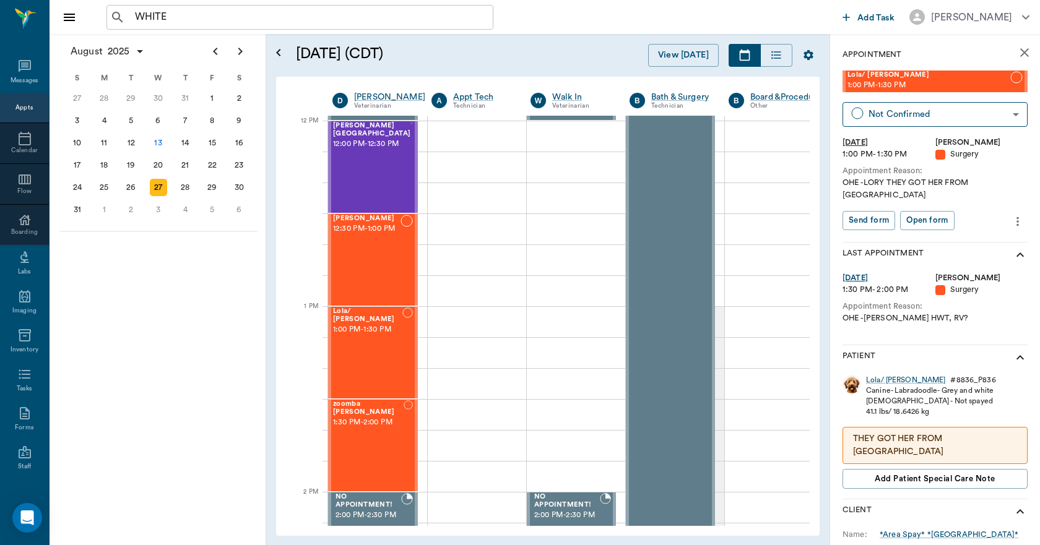
click at [1010, 214] on icon "more" at bounding box center [1017, 221] width 14 height 15
click at [972, 230] on span "Edit appointment" at bounding box center [956, 231] width 104 height 13
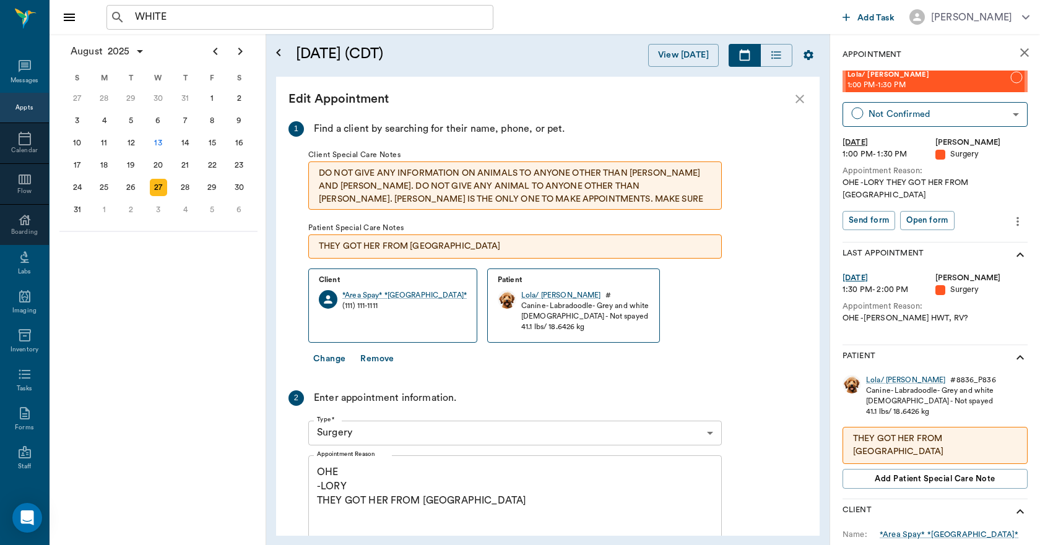
click at [339, 359] on button "Change" at bounding box center [329, 359] width 42 height 23
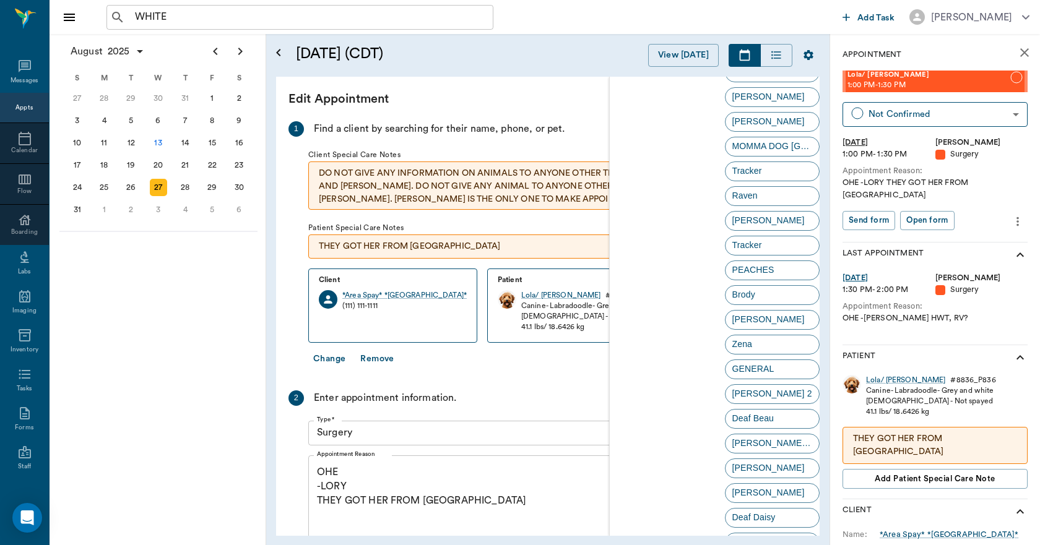
scroll to position [1918, 0]
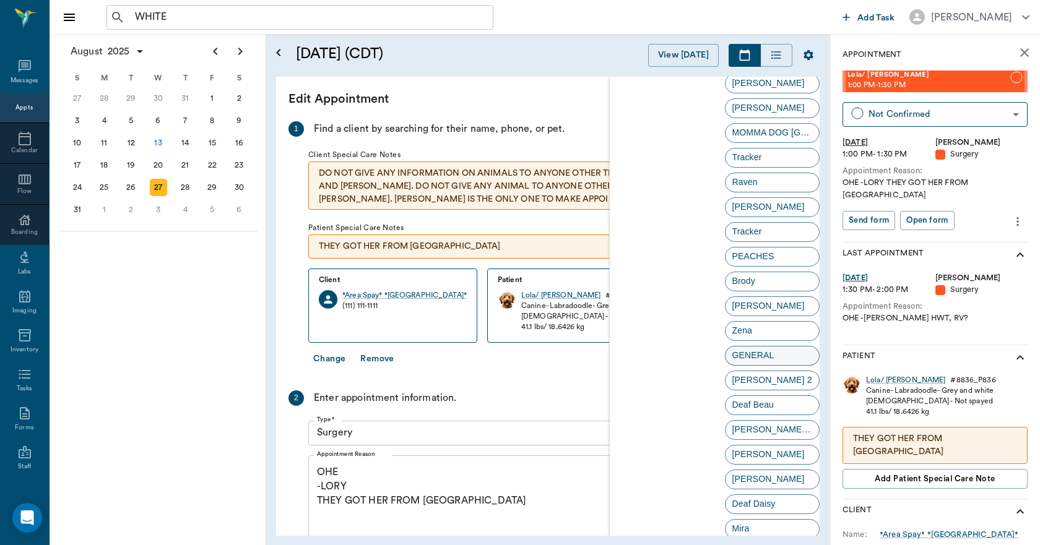
click at [747, 356] on span "GENERAL" at bounding box center [753, 355] width 56 height 13
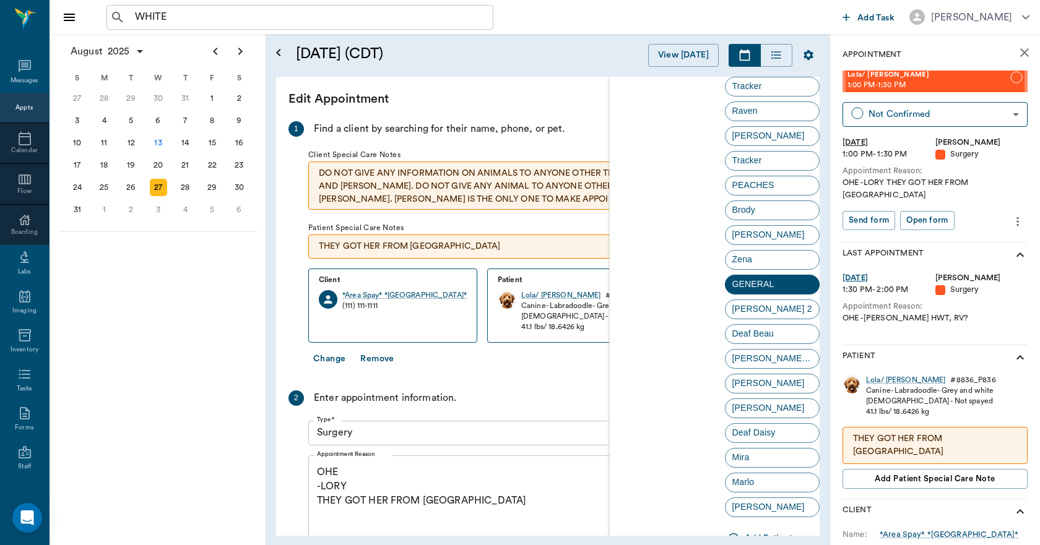
scroll to position [2066, 0]
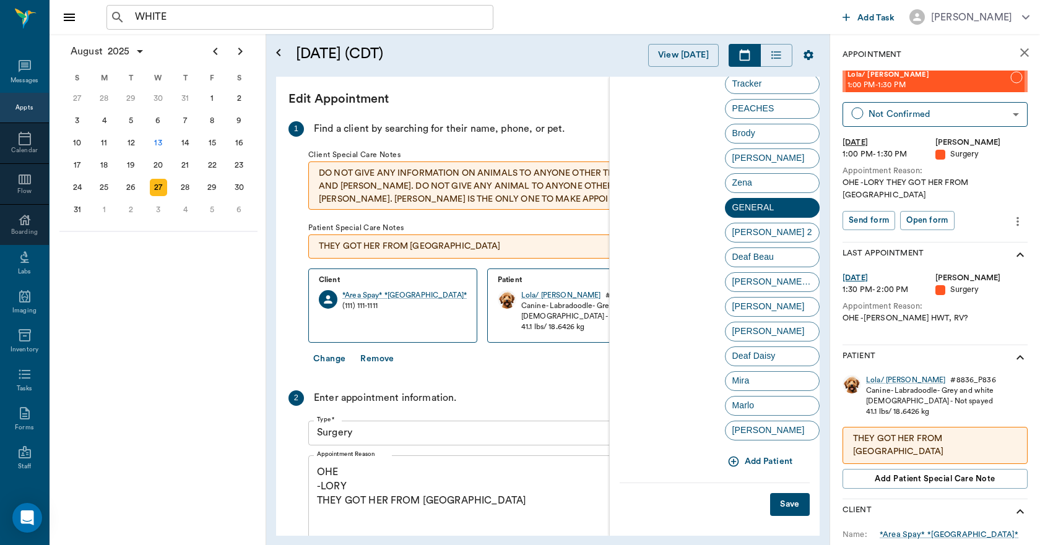
click at [793, 503] on button "Save" at bounding box center [790, 504] width 40 height 23
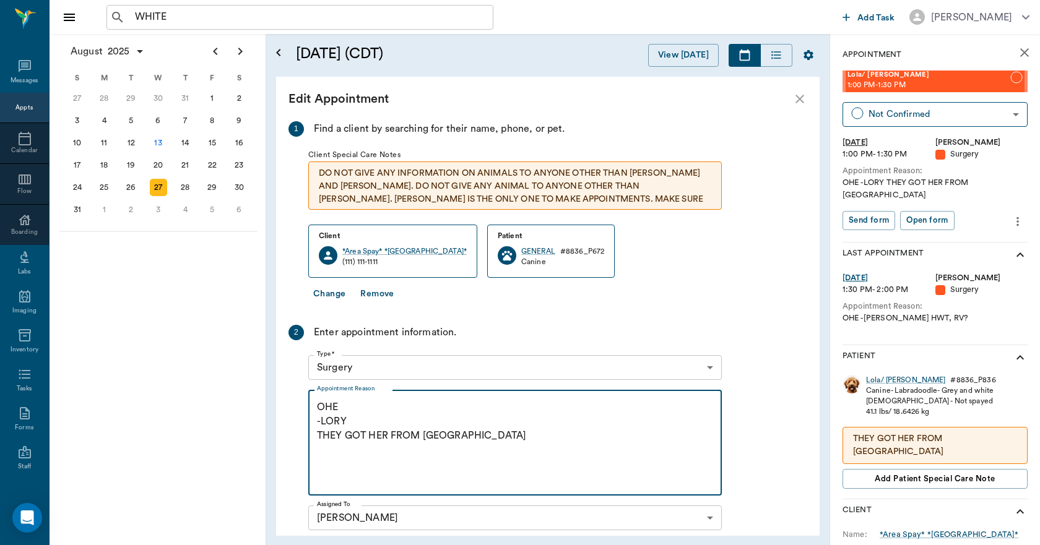
click at [463, 446] on textarea "OHE -LORY THEY GOT HER FROM US" at bounding box center [515, 442] width 396 height 85
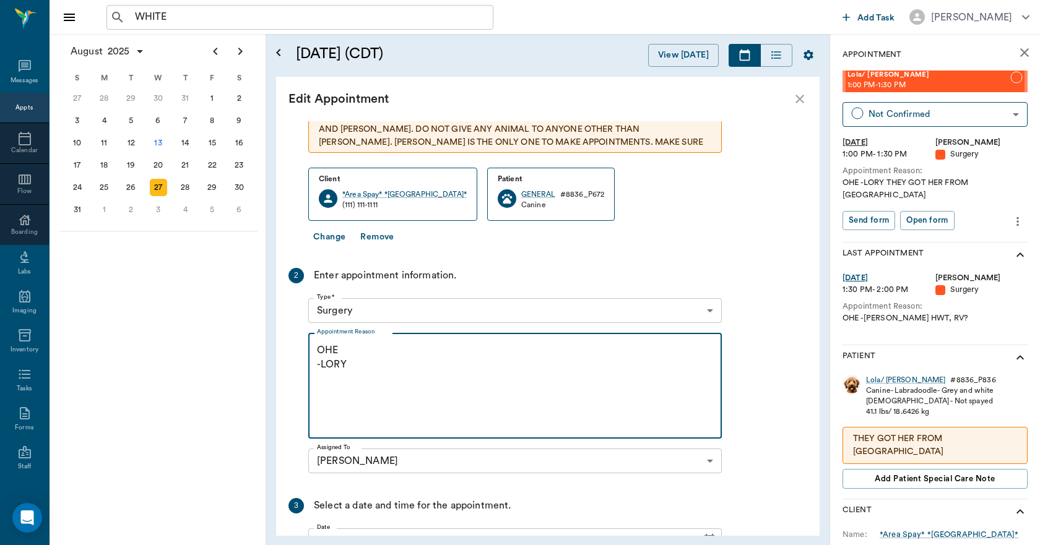
scroll to position [179, 0]
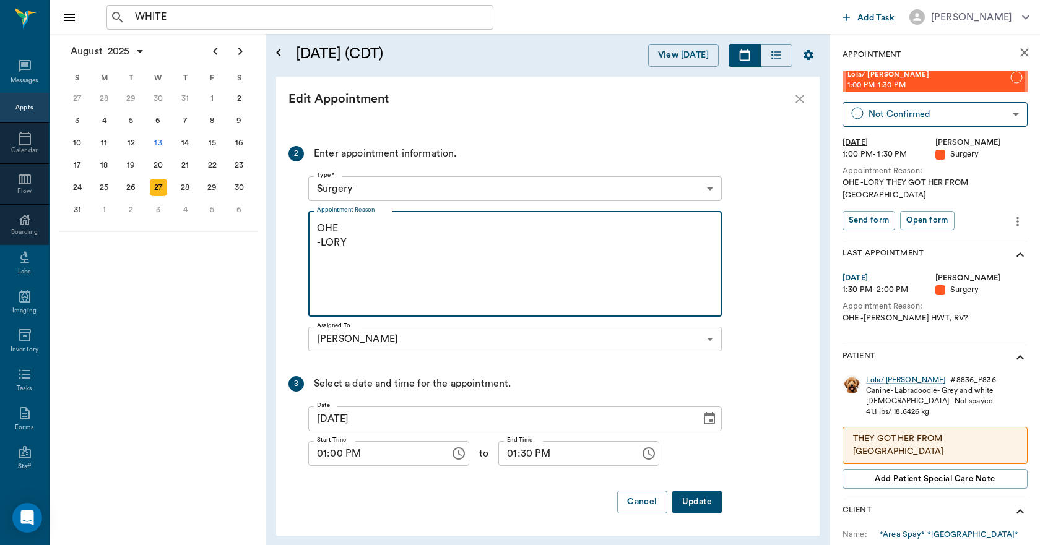
type textarea "OHE -LORY"
click at [700, 499] on button "Update" at bounding box center [697, 502] width 50 height 23
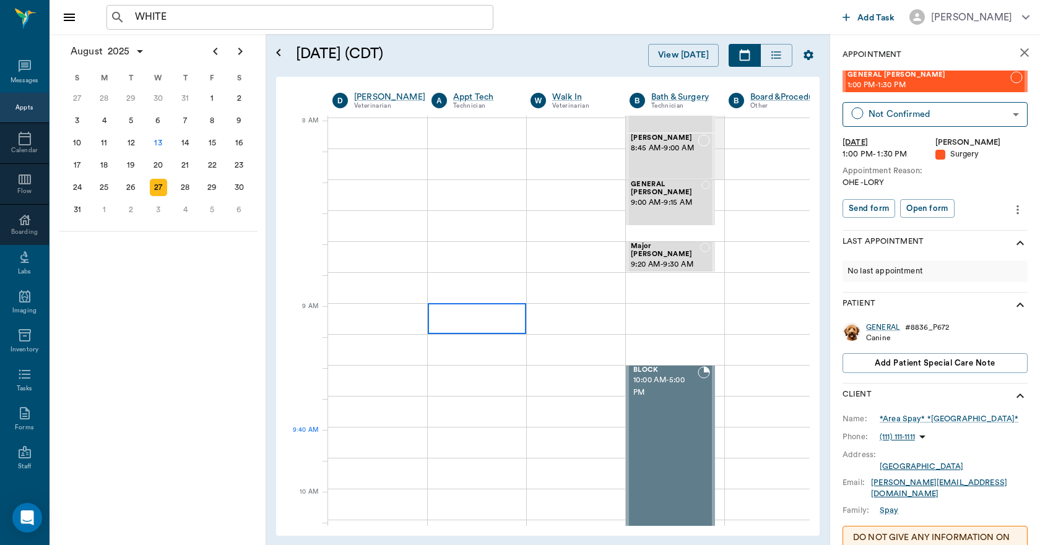
scroll to position [0, 0]
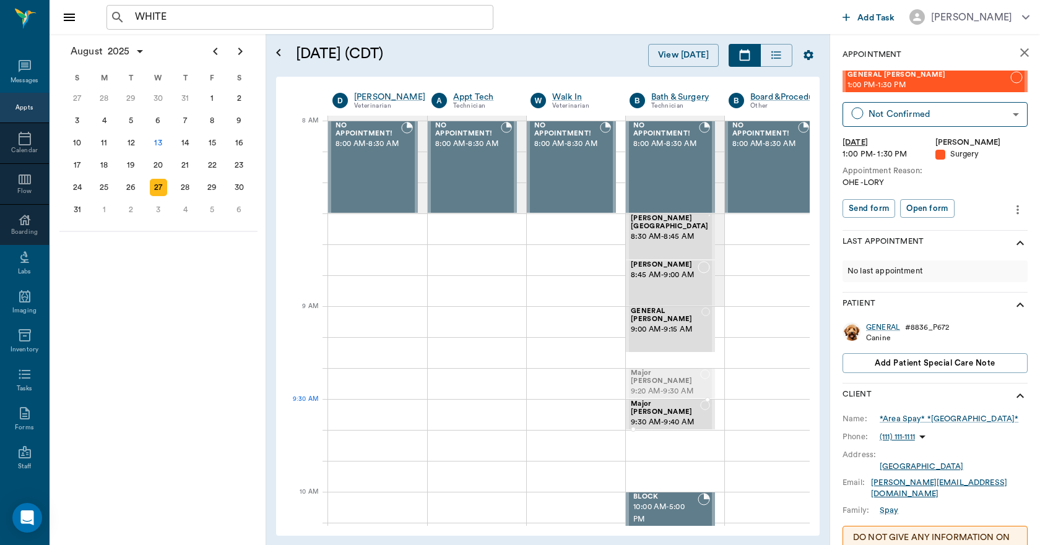
drag, startPoint x: 661, startPoint y: 378, endPoint x: 662, endPoint y: 398, distance: 19.8
click at [657, 363] on div at bounding box center [675, 352] width 98 height 31
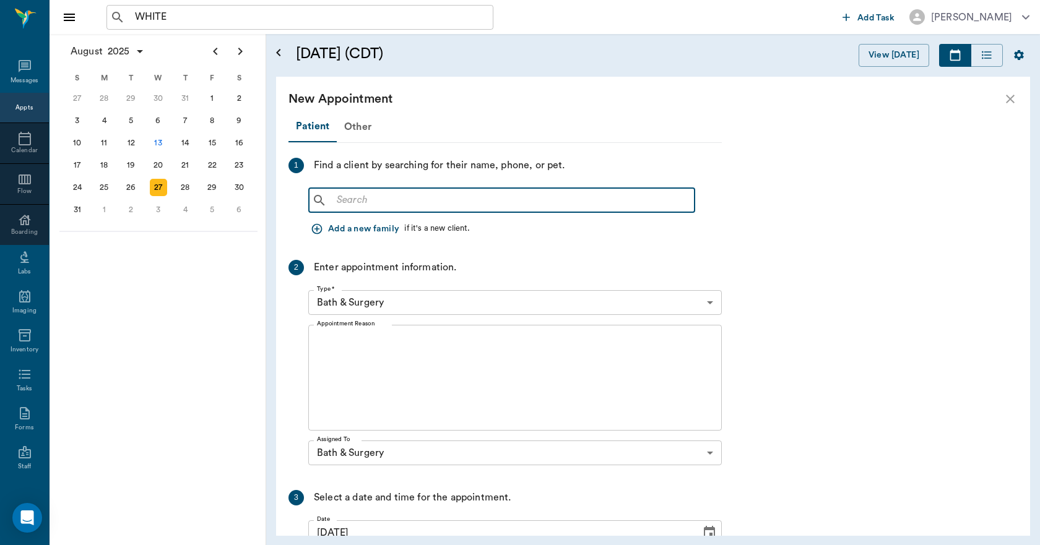
click at [347, 205] on input "text" at bounding box center [511, 200] width 358 height 17
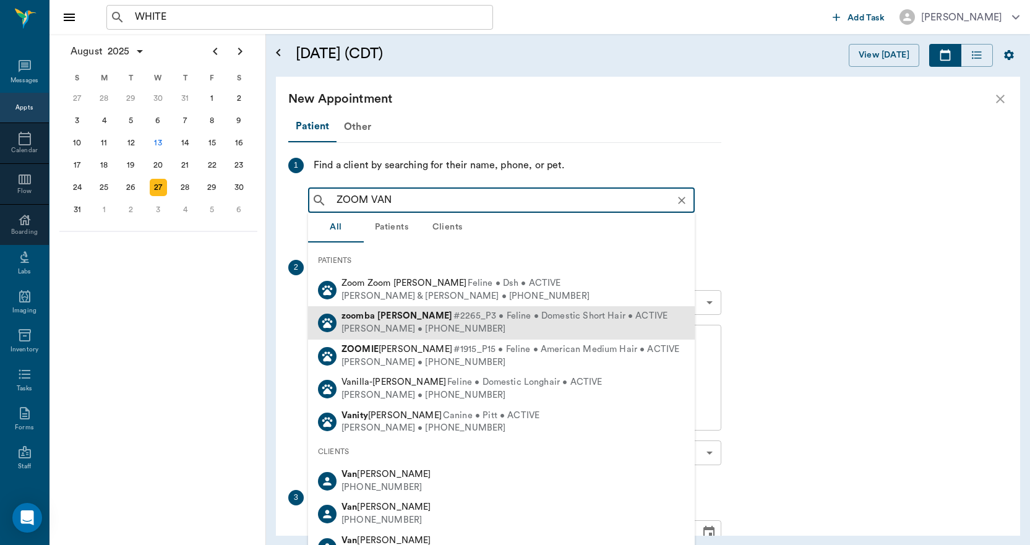
click at [380, 319] on b "Vandevender" at bounding box center [414, 315] width 75 height 9
type input "ZOOM VAN"
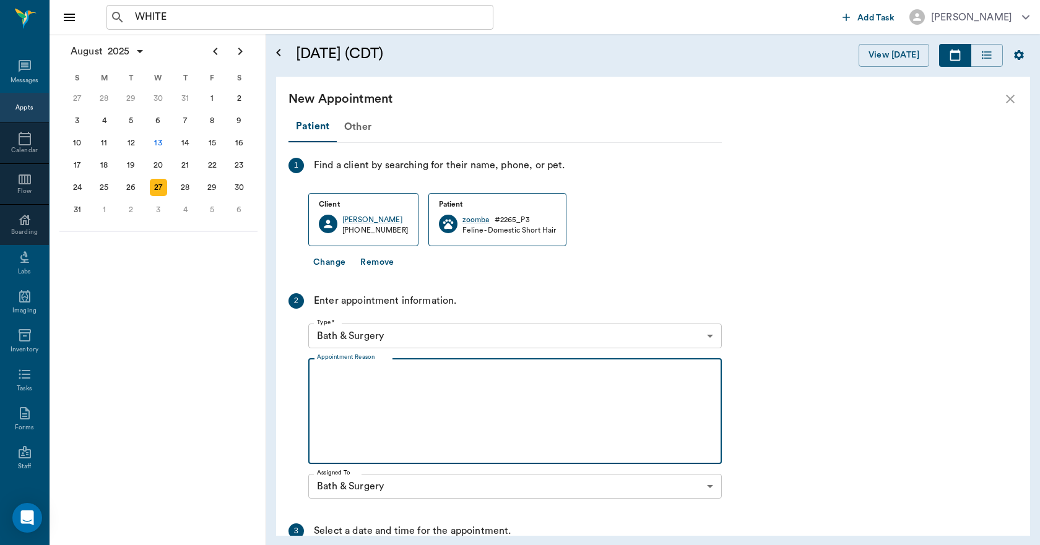
click at [402, 376] on textarea "Appointment Reason" at bounding box center [515, 411] width 396 height 85
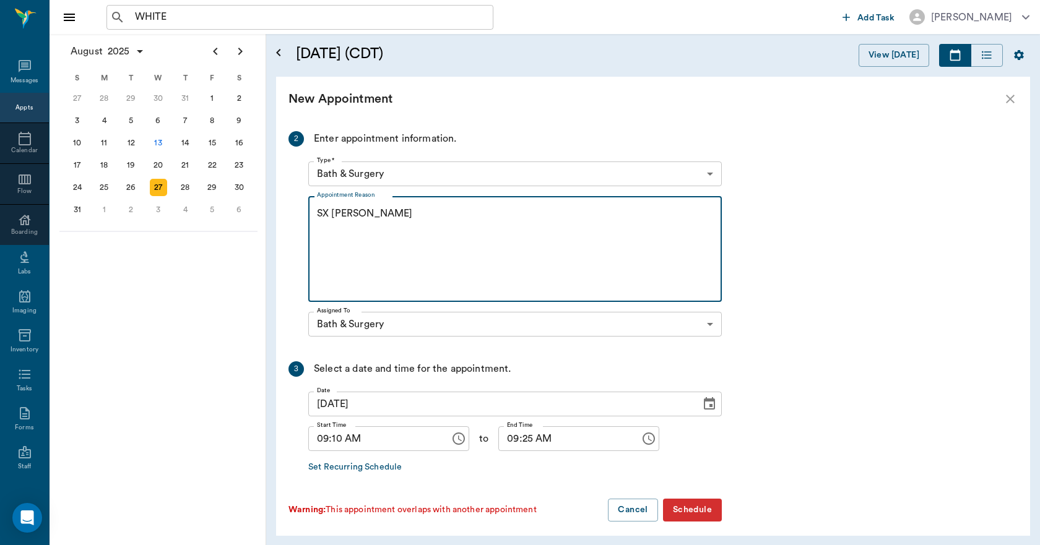
scroll to position [170, 0]
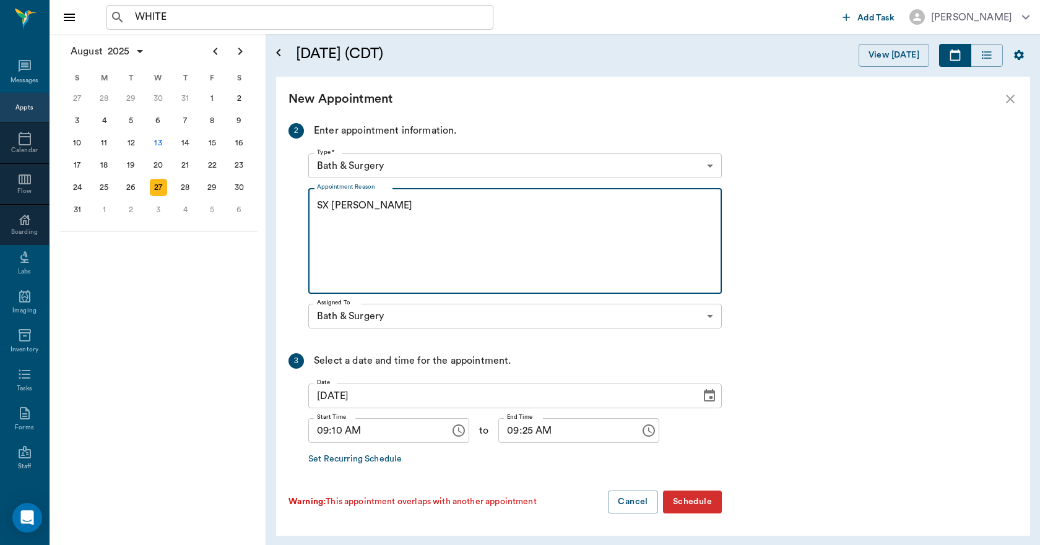
type textarea "SX REMINDER LORY"
click at [343, 432] on input "09:10 AM" at bounding box center [374, 430] width 133 height 25
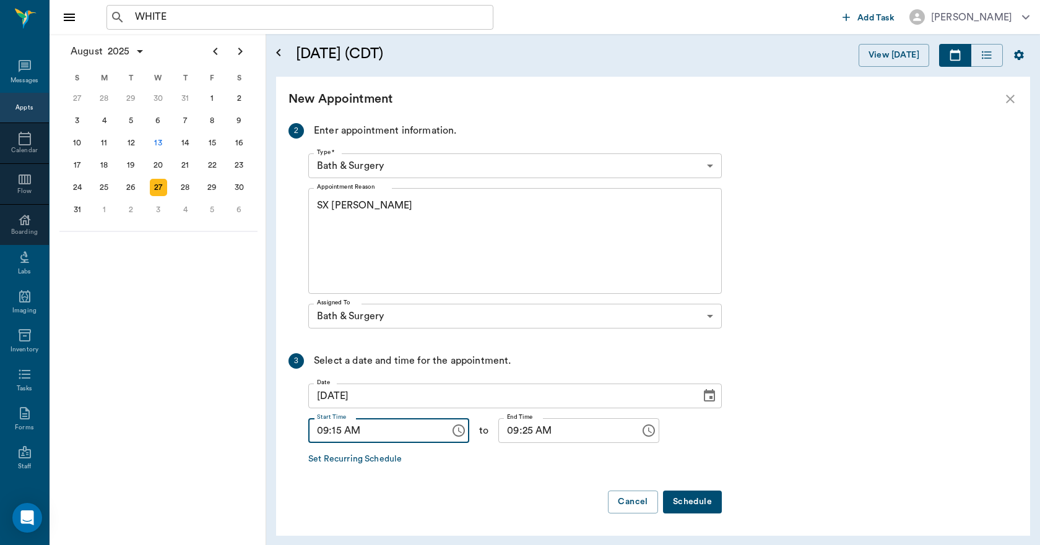
type input "09:15 AM"
click at [517, 434] on input "09:25 AM" at bounding box center [564, 430] width 133 height 25
type input "09:30 AM"
click at [694, 497] on button "Schedule" at bounding box center [692, 502] width 59 height 23
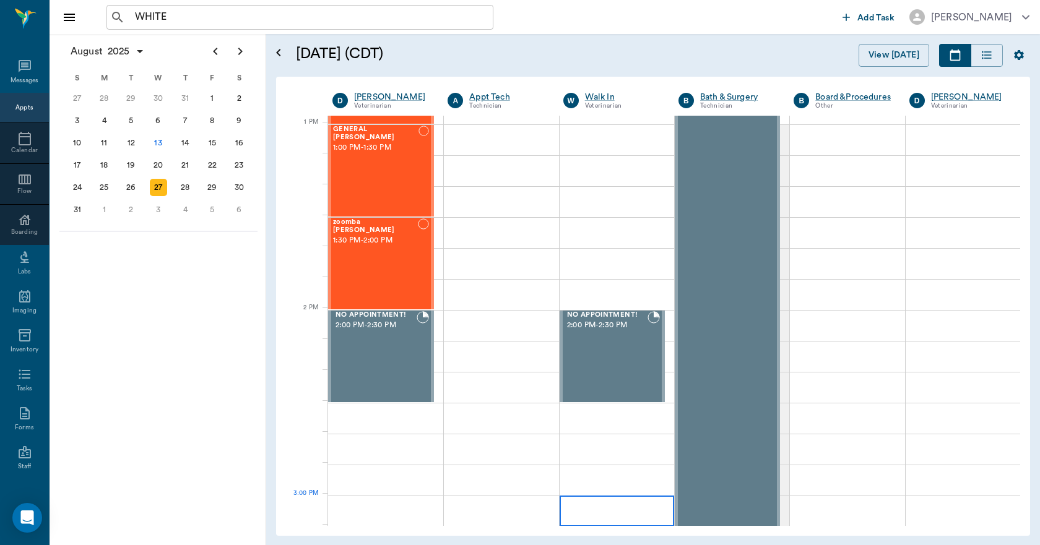
scroll to position [928, 0]
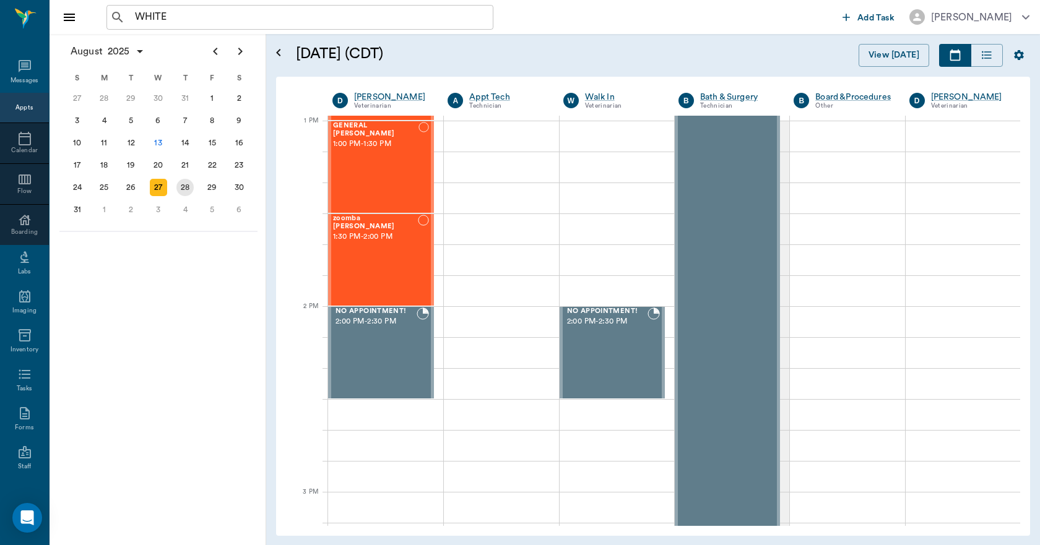
click at [192, 189] on div "28" at bounding box center [184, 187] width 17 height 17
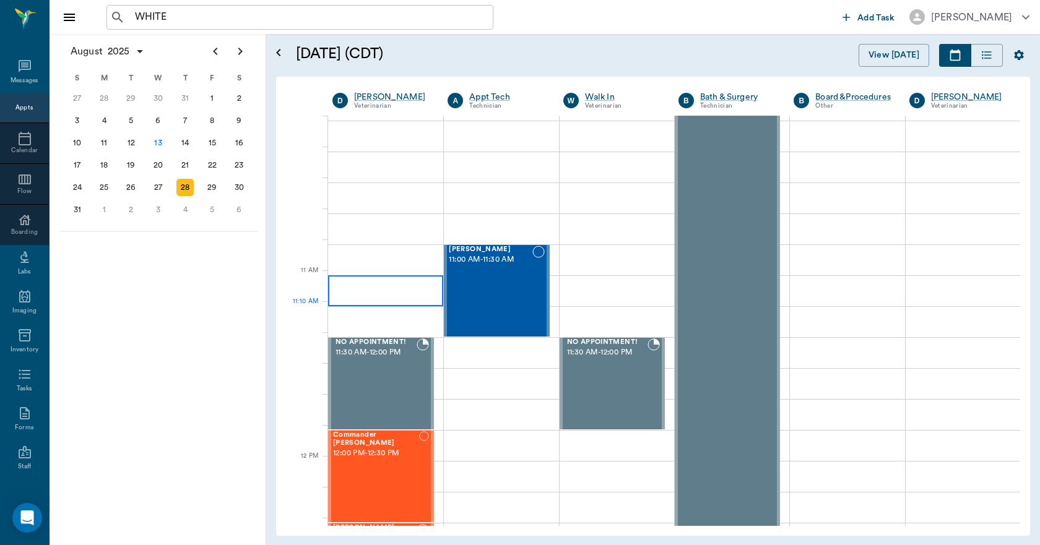
scroll to position [124, 0]
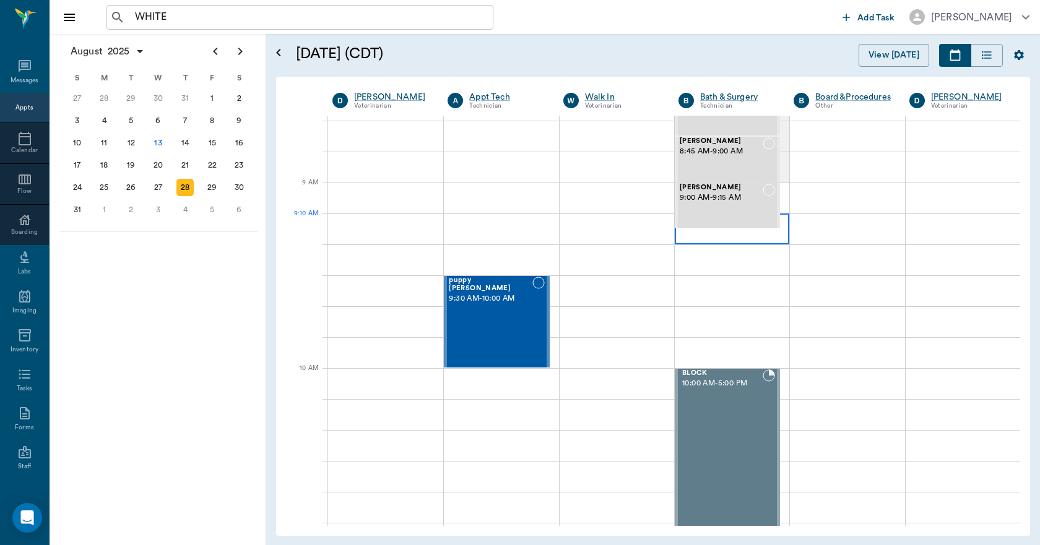
click at [689, 234] on div at bounding box center [731, 228] width 114 height 31
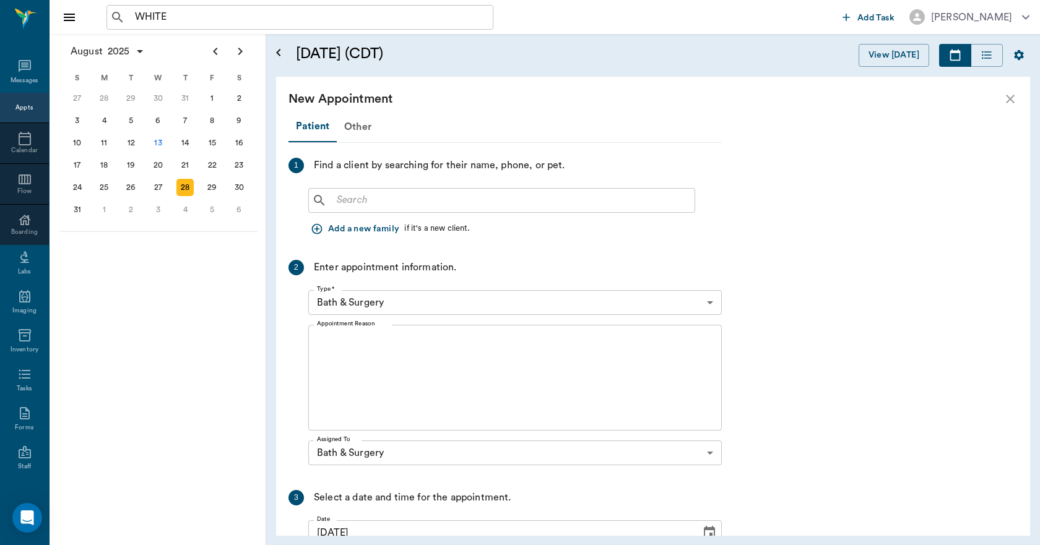
click at [447, 201] on input "text" at bounding box center [511, 200] width 358 height 17
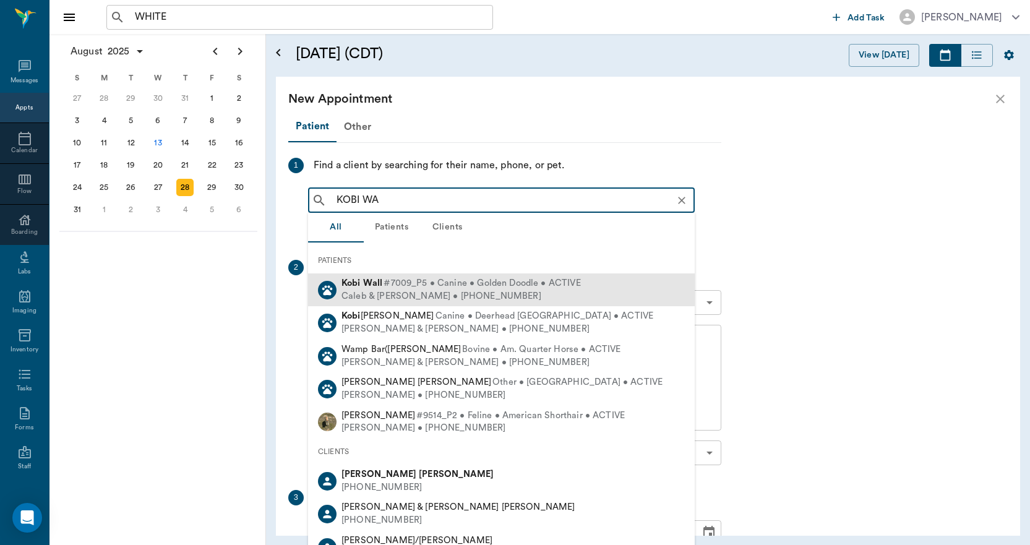
click at [423, 286] on span "#7009_P5 • Canine • Golden Doodle • ACTIVE" at bounding box center [482, 283] width 197 height 13
type input "KOBI WA"
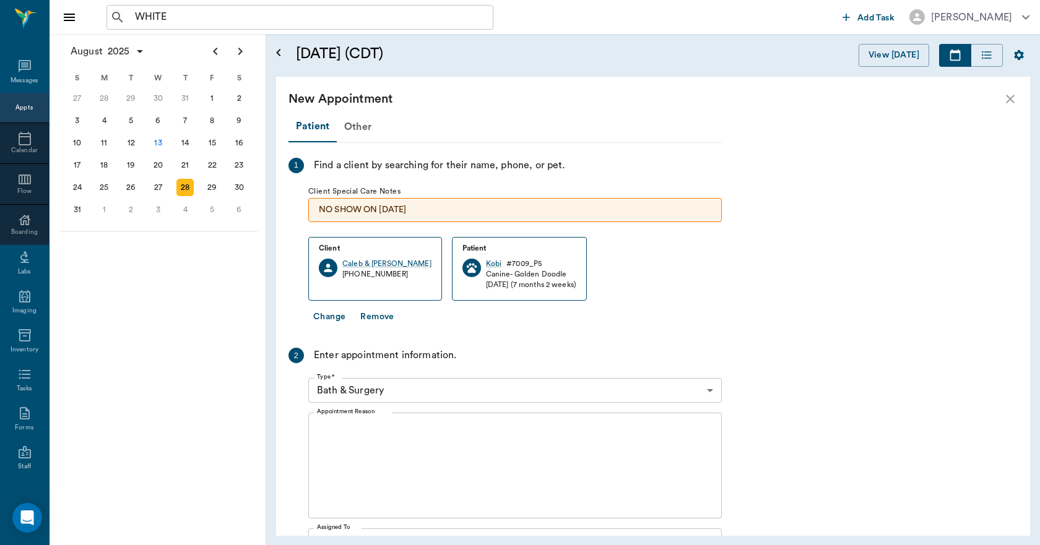
click at [410, 435] on textarea "Appointment Reason" at bounding box center [515, 465] width 396 height 85
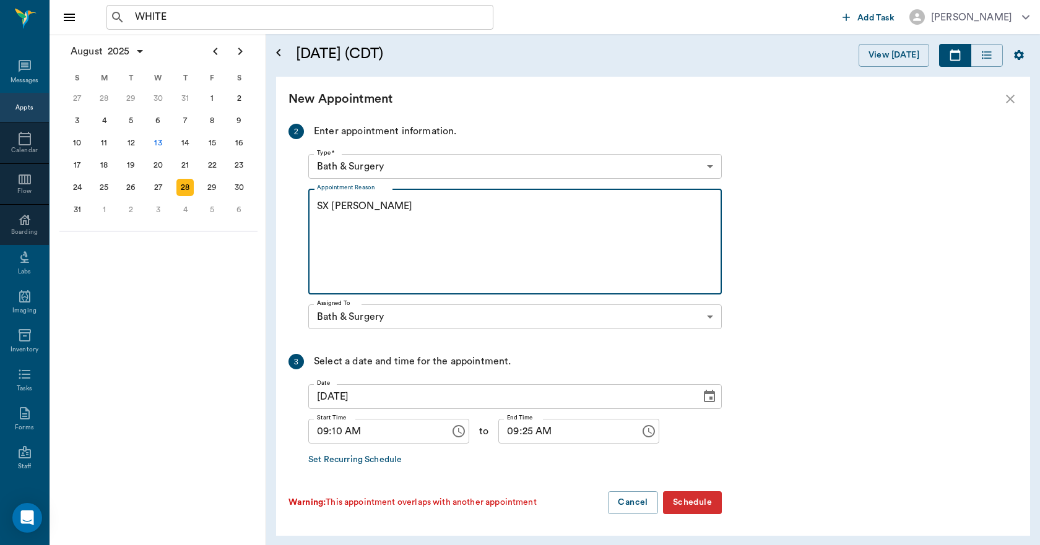
scroll to position [225, 0]
type textarea "SX REMINDER LORY"
click at [683, 499] on button "Schedule" at bounding box center [692, 502] width 59 height 23
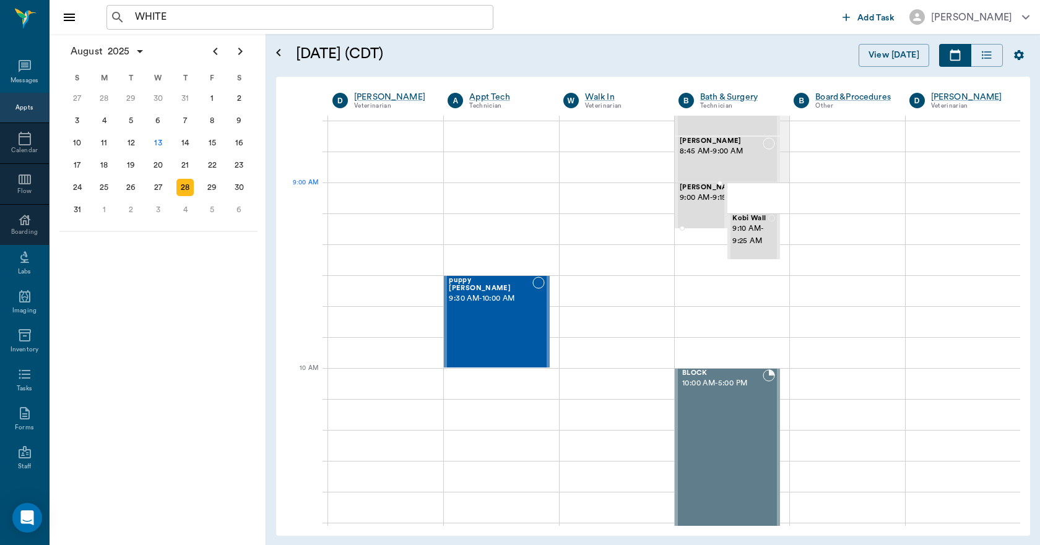
click at [686, 192] on span "Thelma Wiley" at bounding box center [710, 188] width 62 height 8
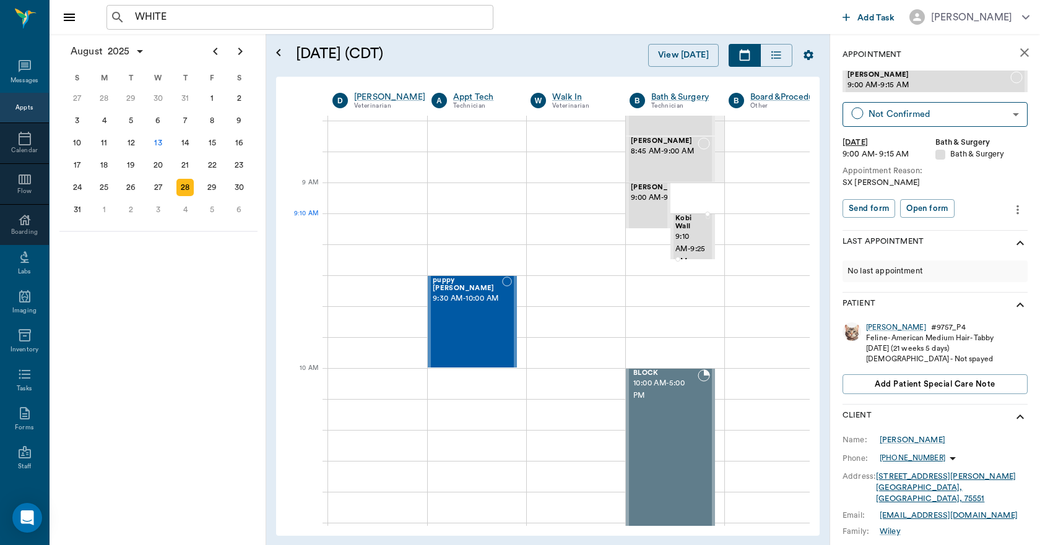
click at [686, 243] on span "9:10 AM - 9:25 AM" at bounding box center [690, 249] width 30 height 37
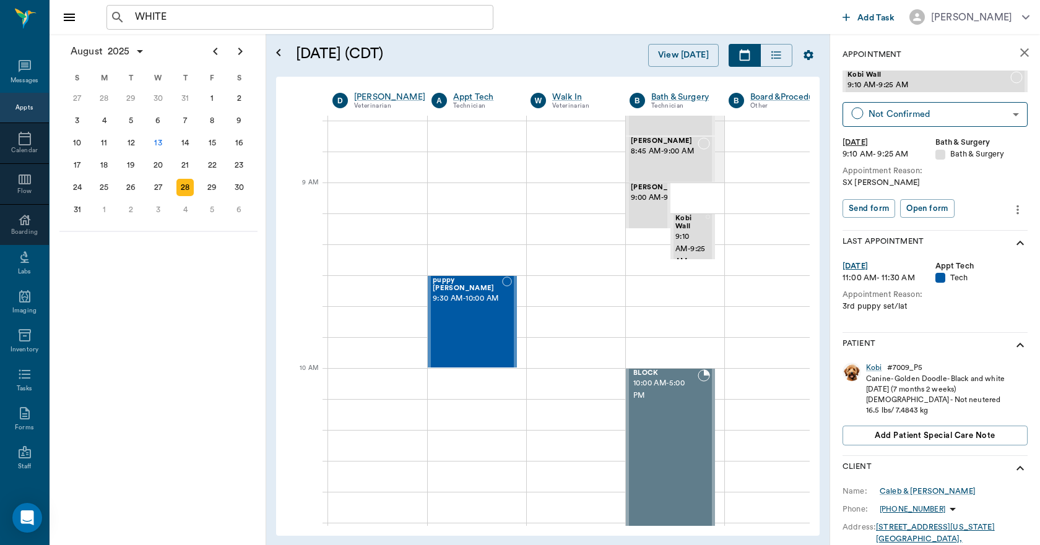
click at [1010, 209] on icon "more" at bounding box center [1017, 209] width 14 height 15
click at [966, 233] on span "Edit appointment" at bounding box center [956, 231] width 104 height 13
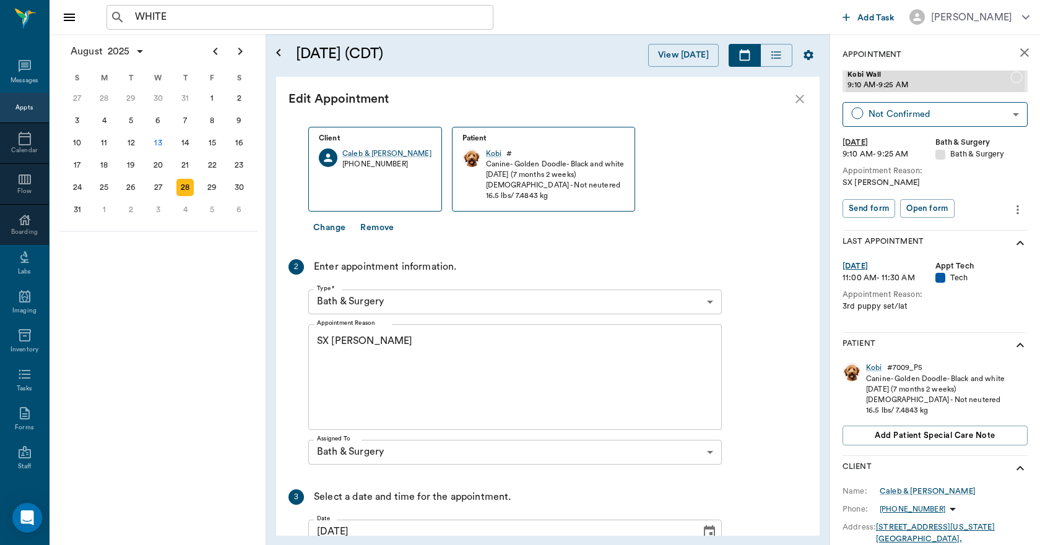
scroll to position [186, 0]
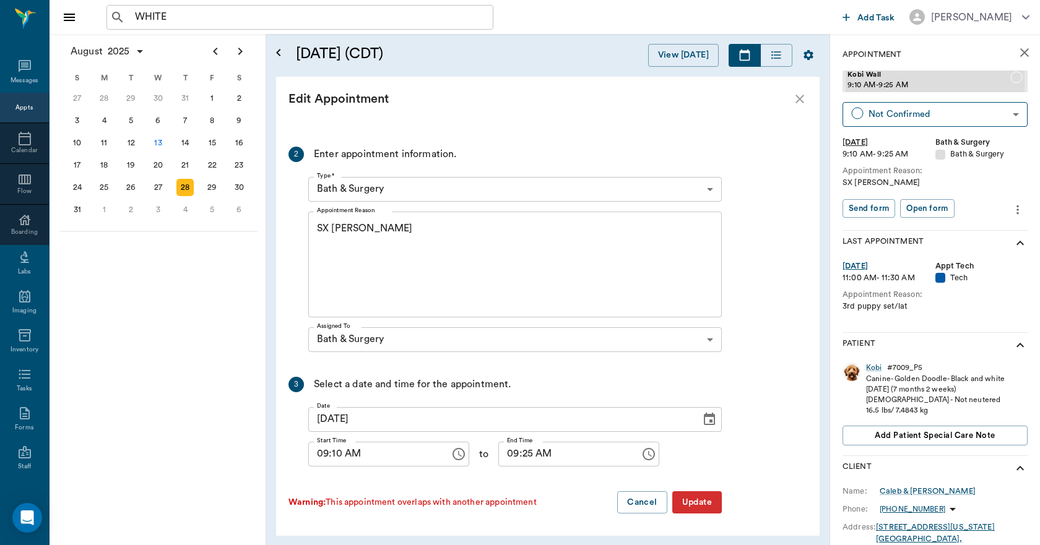
click at [339, 462] on input "09:10 AM" at bounding box center [374, 454] width 133 height 25
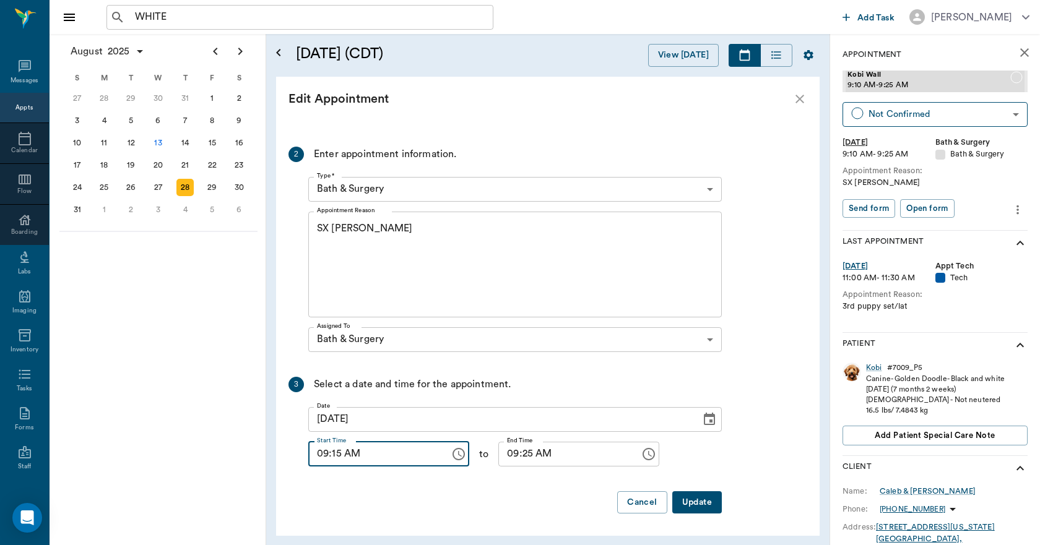
type input "09:15 AM"
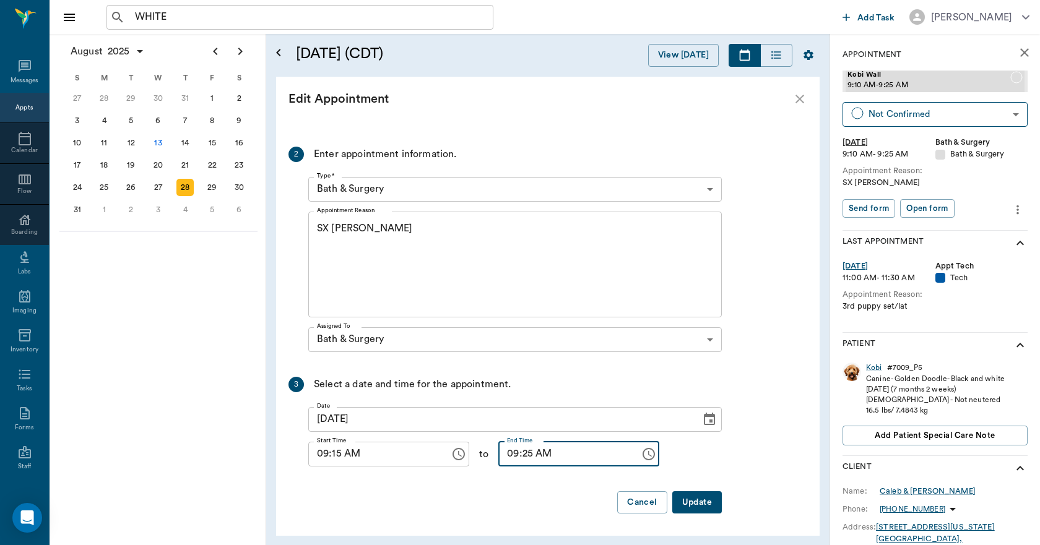
click at [517, 457] on input "09:25 AM" at bounding box center [564, 454] width 133 height 25
type input "09:30 AM"
click at [699, 491] on button "Update" at bounding box center [697, 502] width 50 height 23
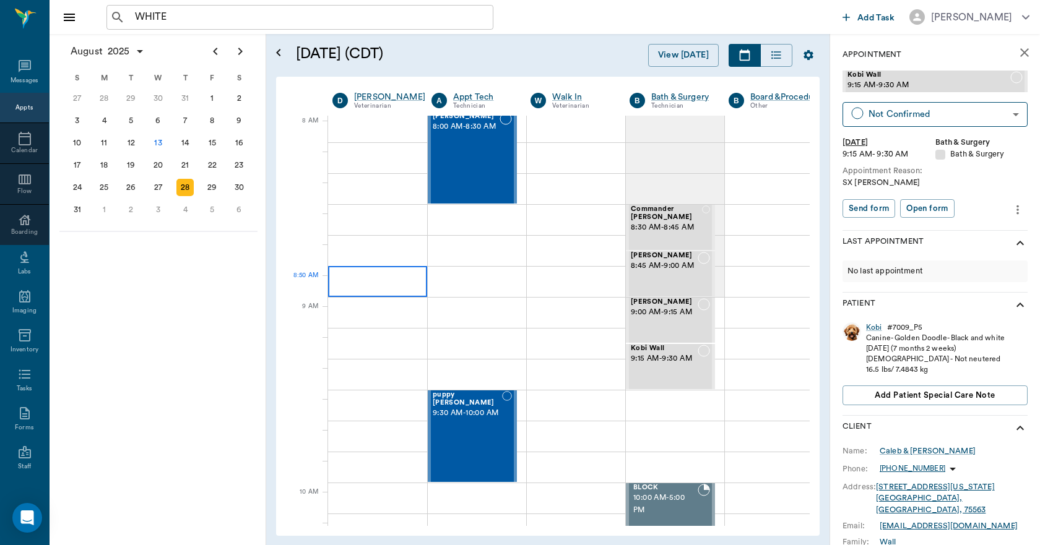
scroll to position [0, 0]
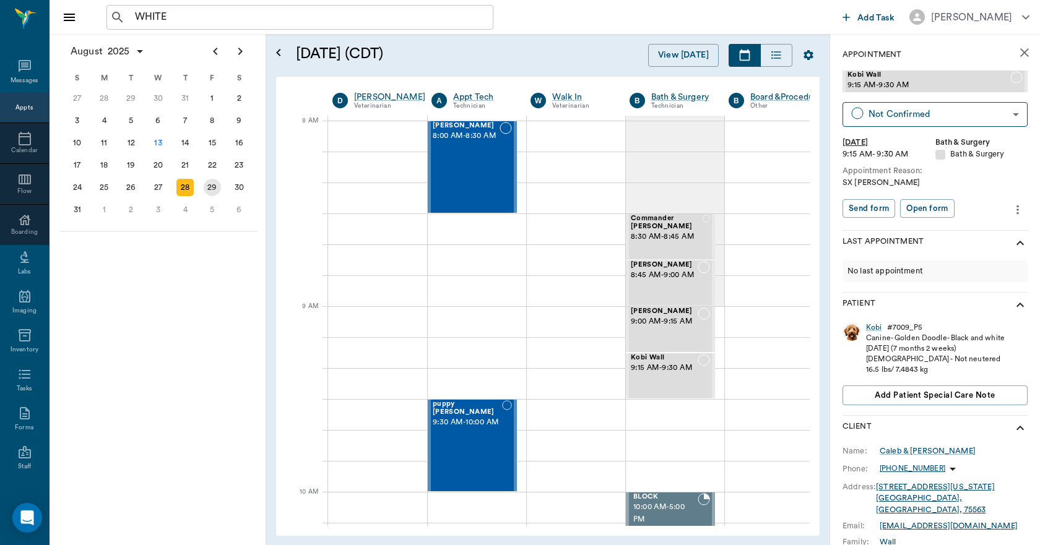
click at [209, 184] on div "29" at bounding box center [212, 187] width 17 height 17
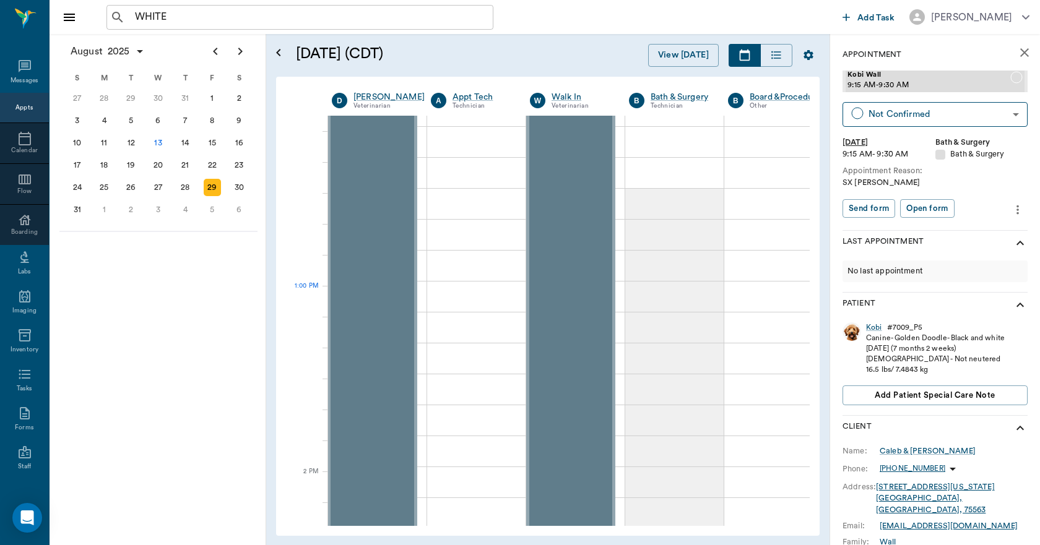
scroll to position [866, 1]
click at [100, 204] on div "1" at bounding box center [103, 209] width 17 height 17
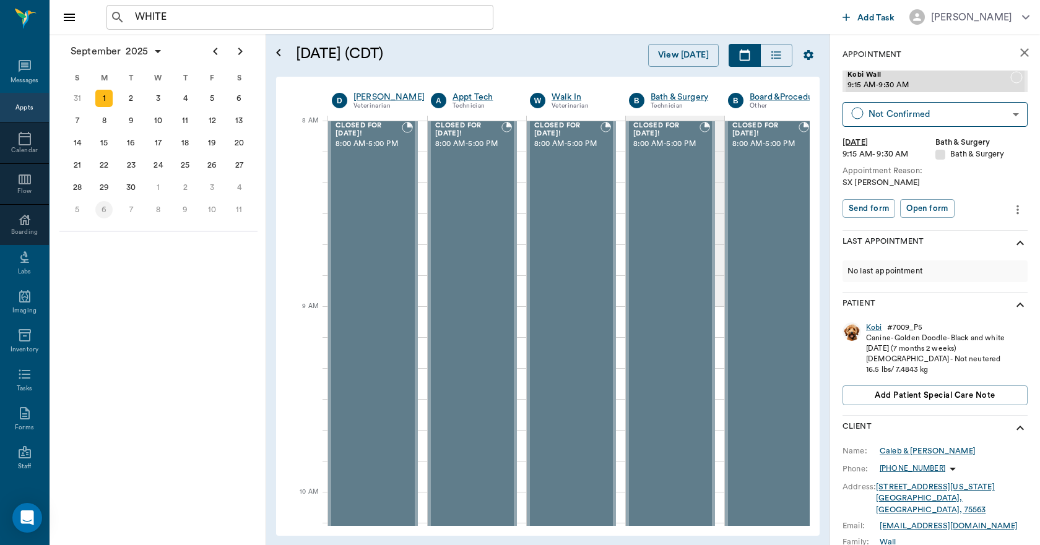
scroll to position [0, 1]
click at [124, 101] on div "2" at bounding box center [131, 98] width 17 height 17
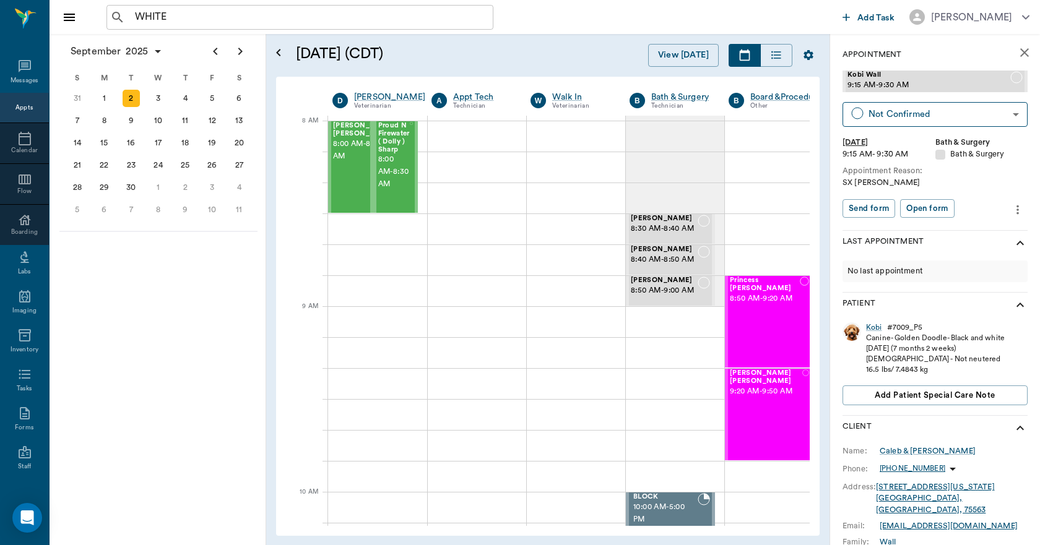
scroll to position [0, 1]
click at [379, 322] on div at bounding box center [376, 321] width 99 height 31
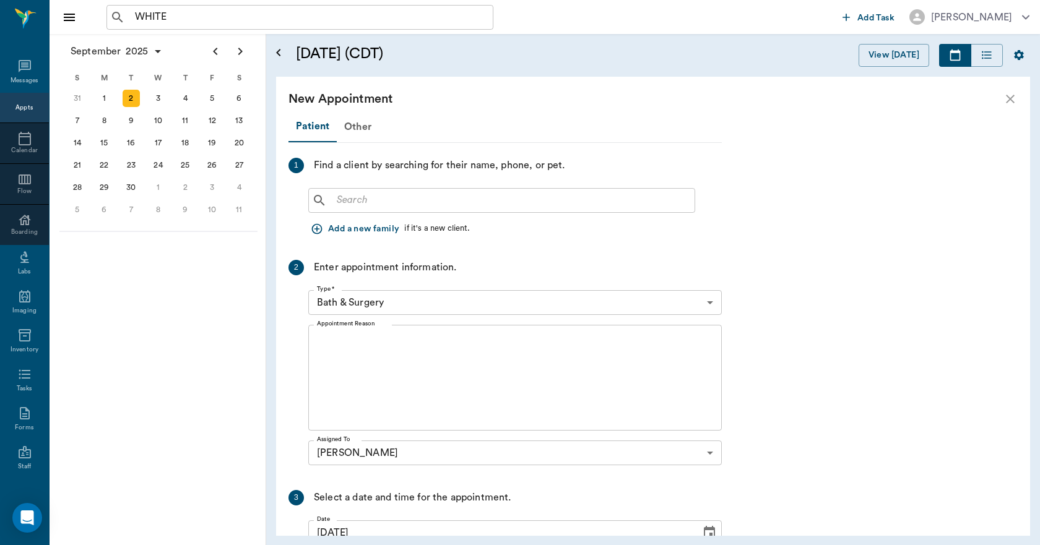
scroll to position [0, 0]
click at [360, 125] on div "Other" at bounding box center [358, 127] width 42 height 30
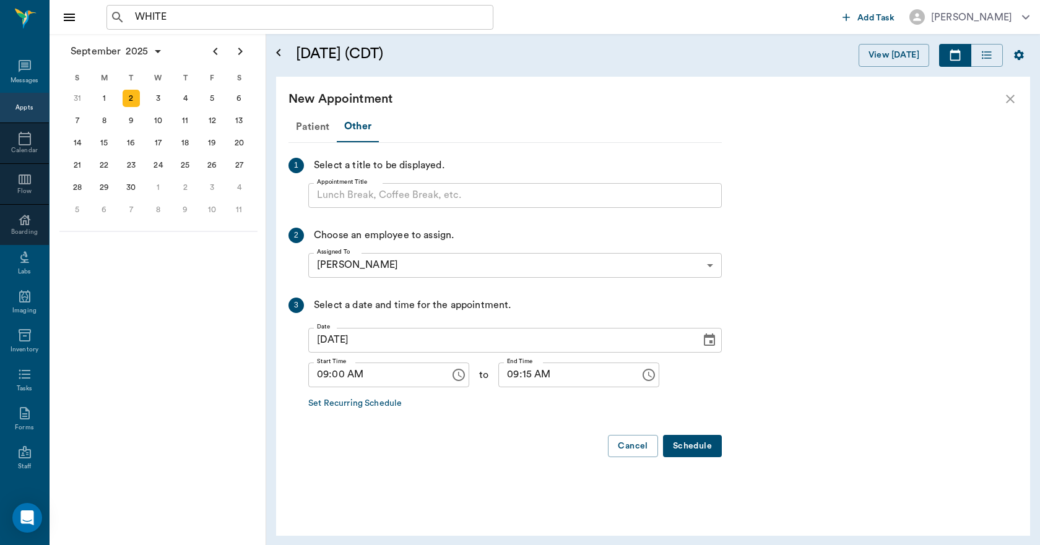
click at [370, 199] on input "Appointment Title" at bounding box center [514, 195] width 413 height 25
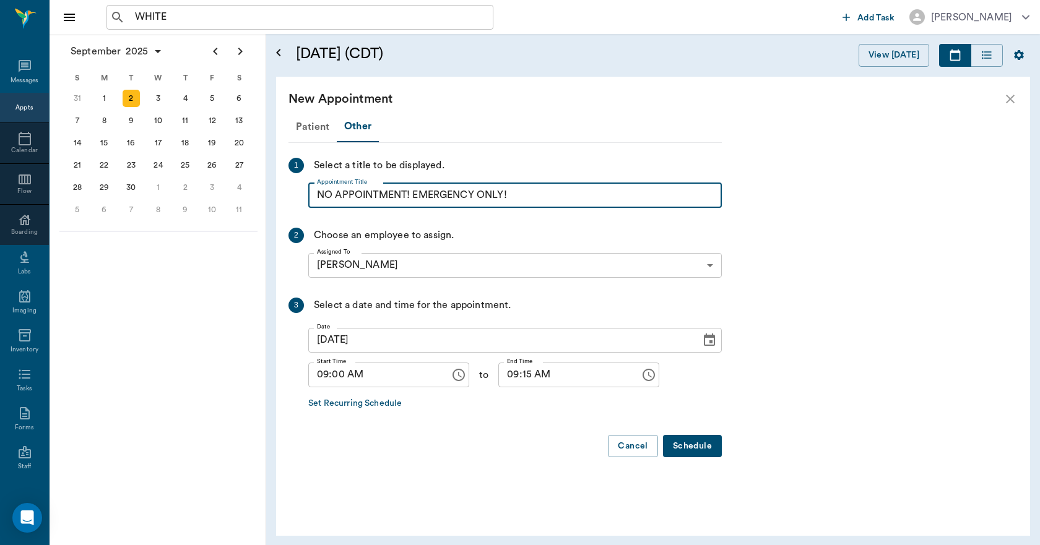
drag, startPoint x: 538, startPoint y: 204, endPoint x: 325, endPoint y: 209, distance: 212.3
click at [318, 215] on div "Patient Other 1 Select a title to be displayed. Appointment Title NO APPOINTMEN…" at bounding box center [504, 289] width 433 height 356
type input "NO APPOINTMENT! EMERGENCY ONLY!"
click at [548, 181] on div "1 Select a title to be displayed. Appointment Title NO APPOINTMENT! EMERGENCY O…" at bounding box center [504, 183] width 433 height 50
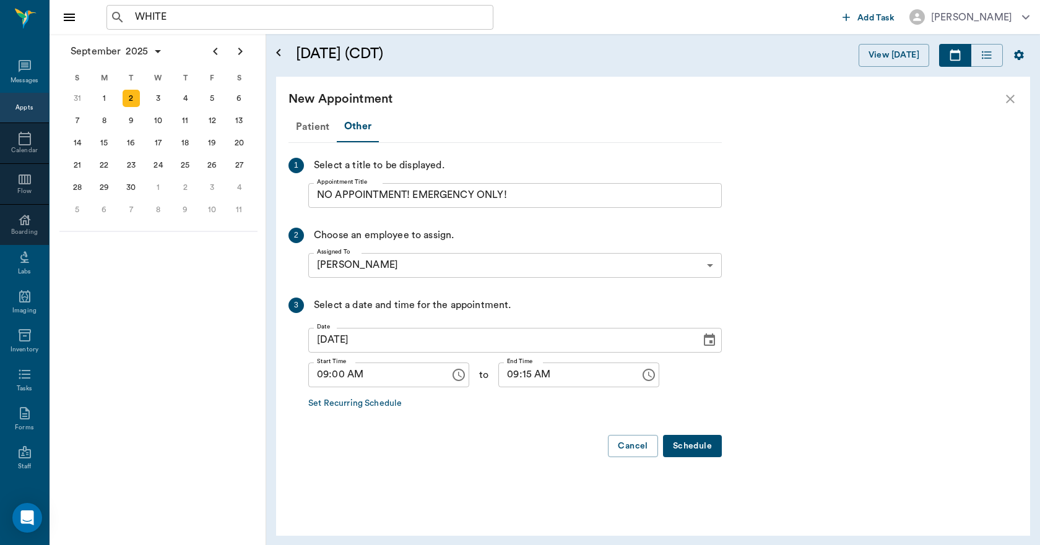
click at [520, 378] on input "09:15 AM" at bounding box center [564, 375] width 133 height 25
type input "09:30 AM"
click at [694, 448] on button "Schedule" at bounding box center [692, 446] width 59 height 23
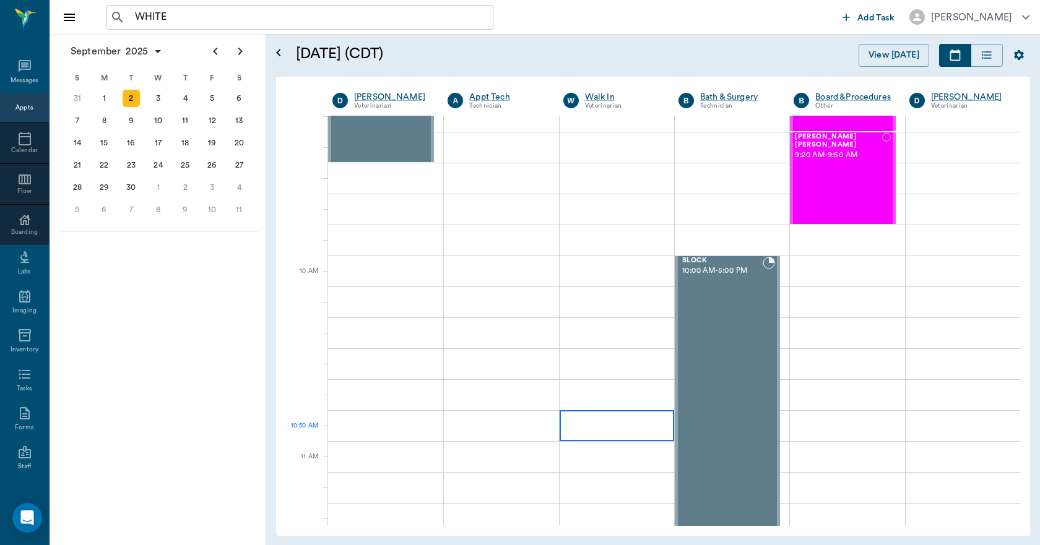
scroll to position [248, 0]
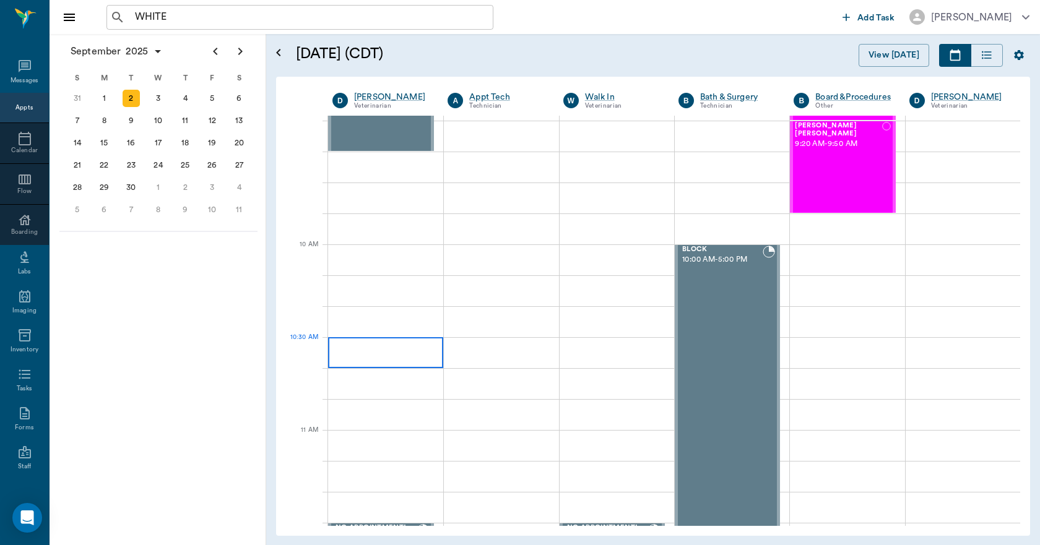
click at [384, 354] on div at bounding box center [385, 352] width 115 height 31
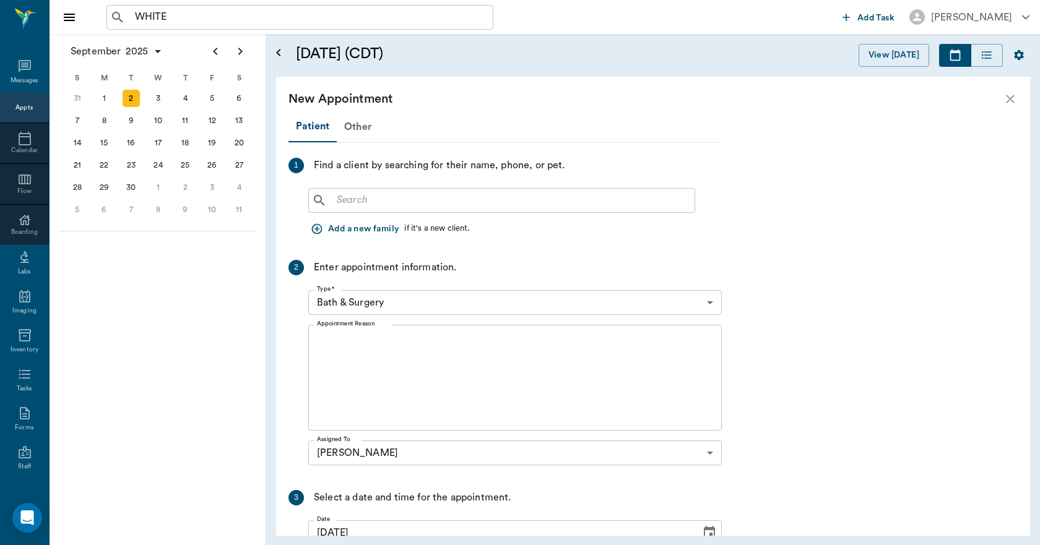
drag, startPoint x: 358, startPoint y: 120, endPoint x: 359, endPoint y: 144, distance: 24.2
click at [358, 121] on div "New Appointment Patient Other 1 Find a client by searching for their name, phon…" at bounding box center [653, 306] width 754 height 459
click at [407, 116] on div "New Appointment" at bounding box center [653, 99] width 754 height 45
click at [348, 129] on div "Other" at bounding box center [358, 127] width 42 height 30
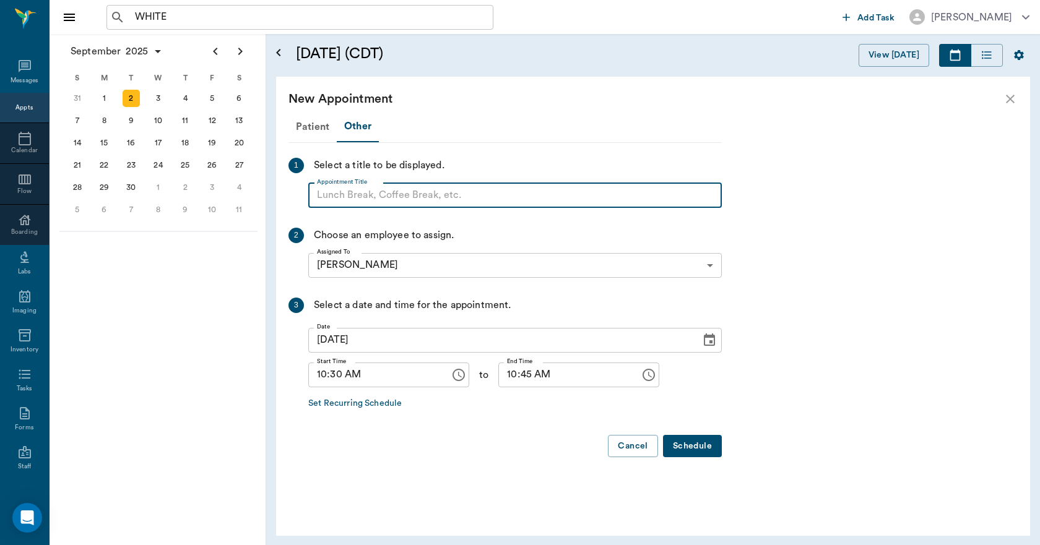
paste input "NO APPOINTMENT! EMERGENCY ONLY!"
type input "NO APPOINTMENT!"
click at [501, 377] on input "10:45 AM" at bounding box center [564, 375] width 133 height 25
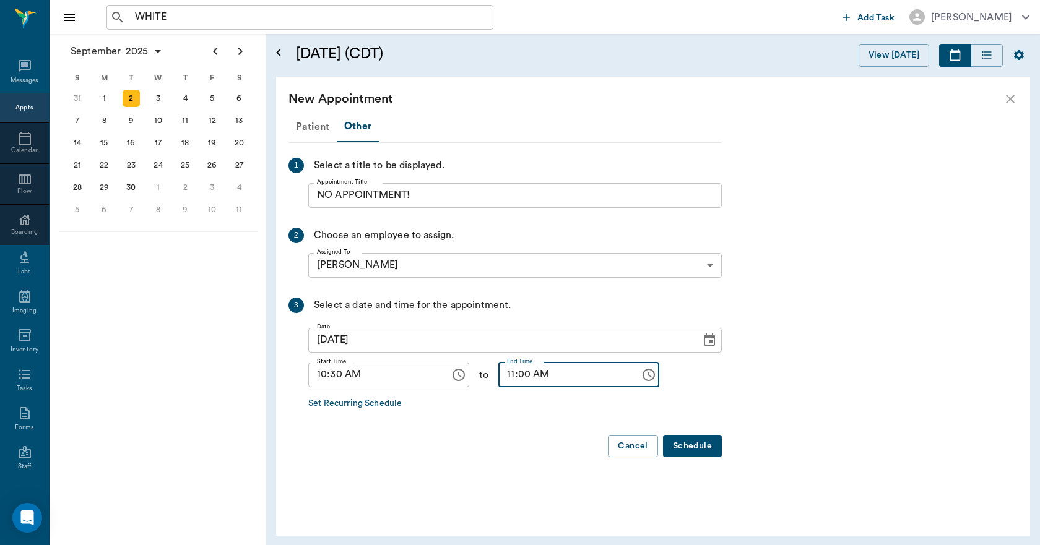
type input "11:00 AM"
click at [688, 443] on button "Schedule" at bounding box center [692, 446] width 59 height 23
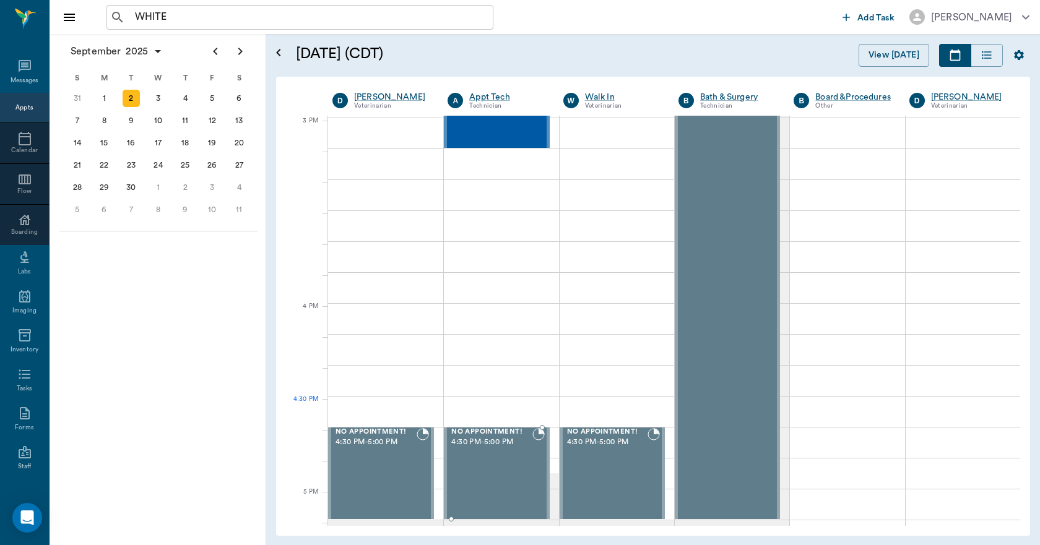
scroll to position [1299, 0]
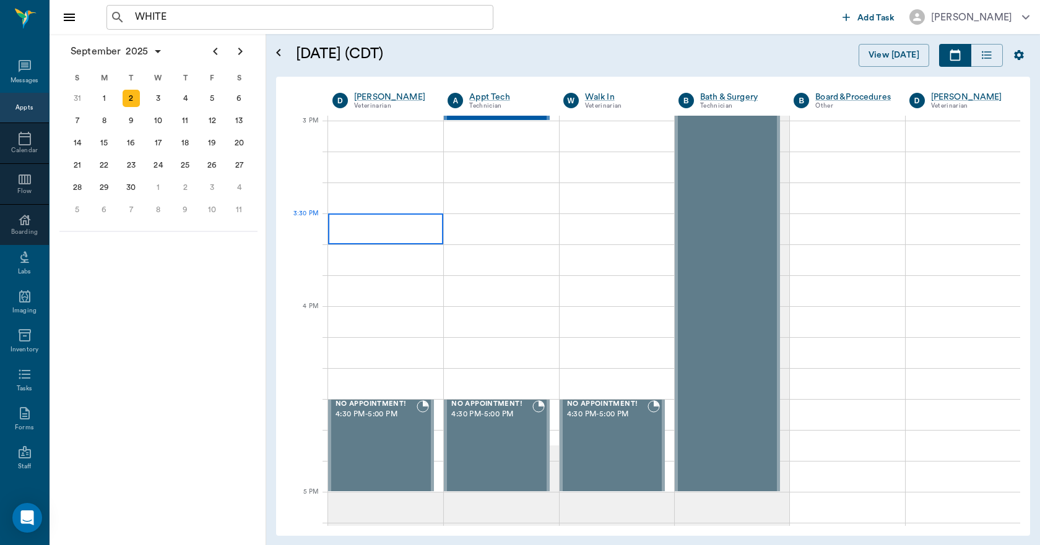
click at [391, 243] on div at bounding box center [385, 228] width 115 height 31
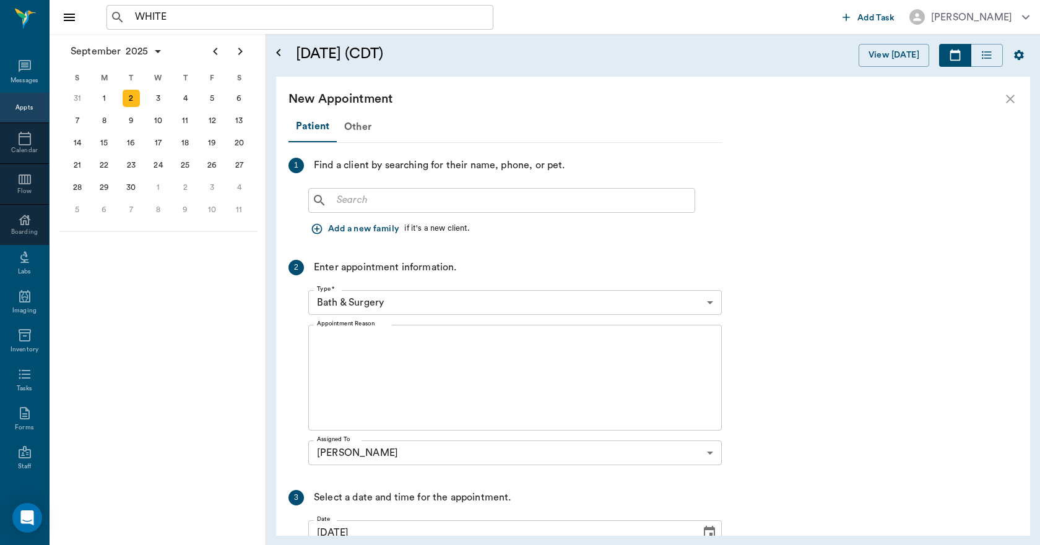
click at [354, 119] on div "New Appointment" at bounding box center [653, 99] width 754 height 45
click at [359, 124] on div "Other" at bounding box center [358, 127] width 42 height 30
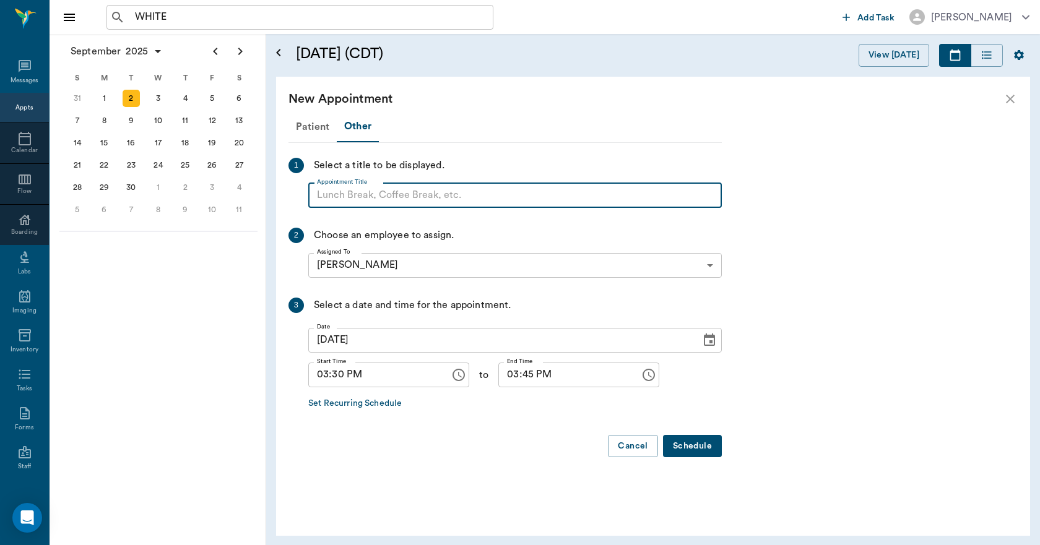
paste input "NO APPOINTMENT! EMERGENCY ONLY!"
type input "NO APPOINTMENT! EMERGENCY ONLY!"
click at [501, 375] on input "03:45 PM" at bounding box center [564, 375] width 133 height 25
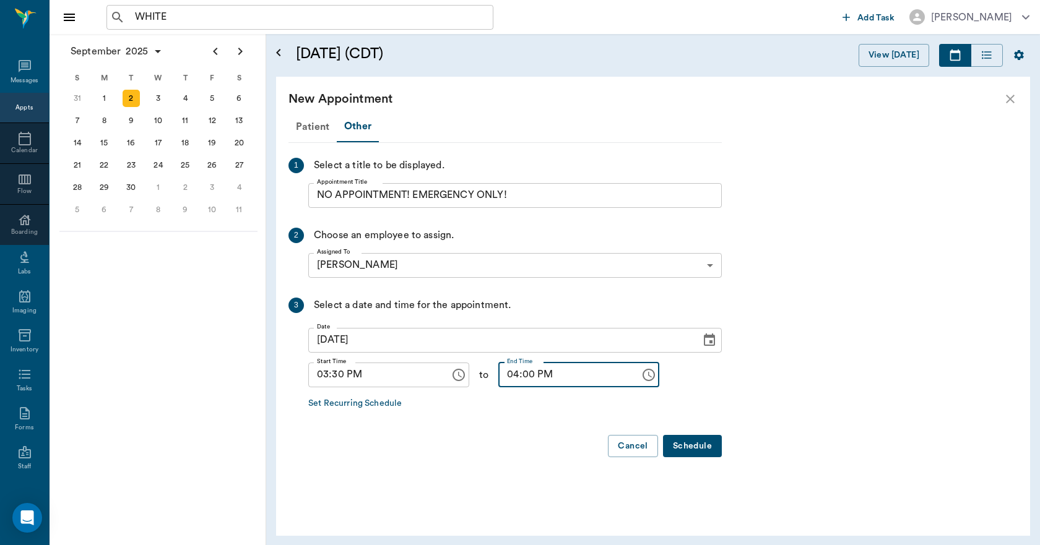
type input "04:00 PM"
click at [704, 445] on button "Schedule" at bounding box center [692, 446] width 59 height 23
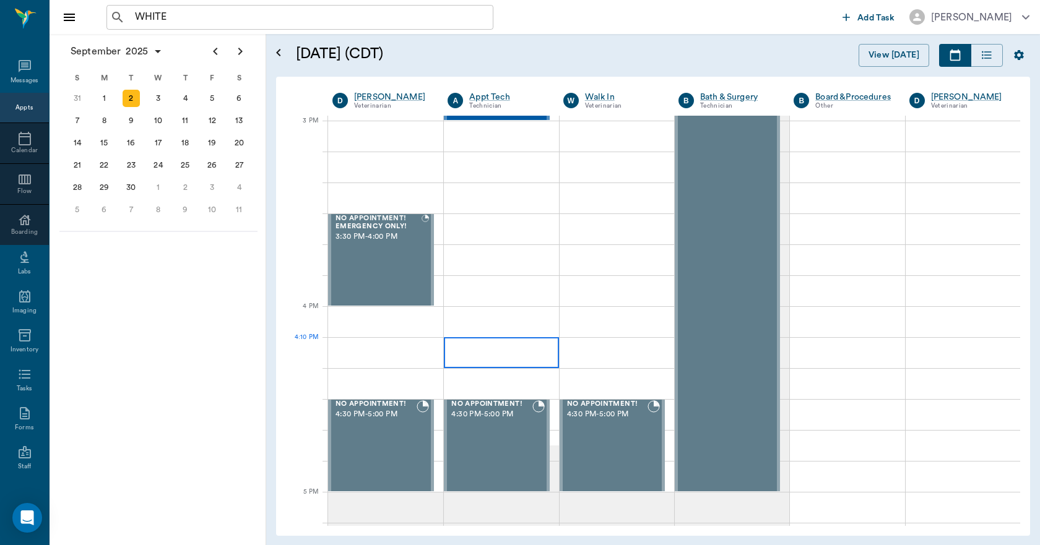
scroll to position [1233, 0]
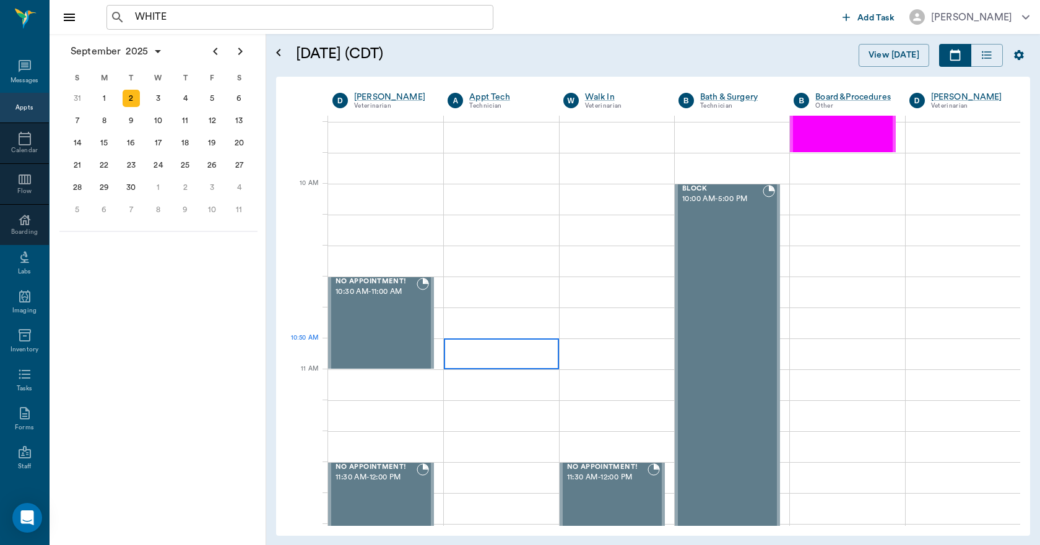
scroll to position [309, 0]
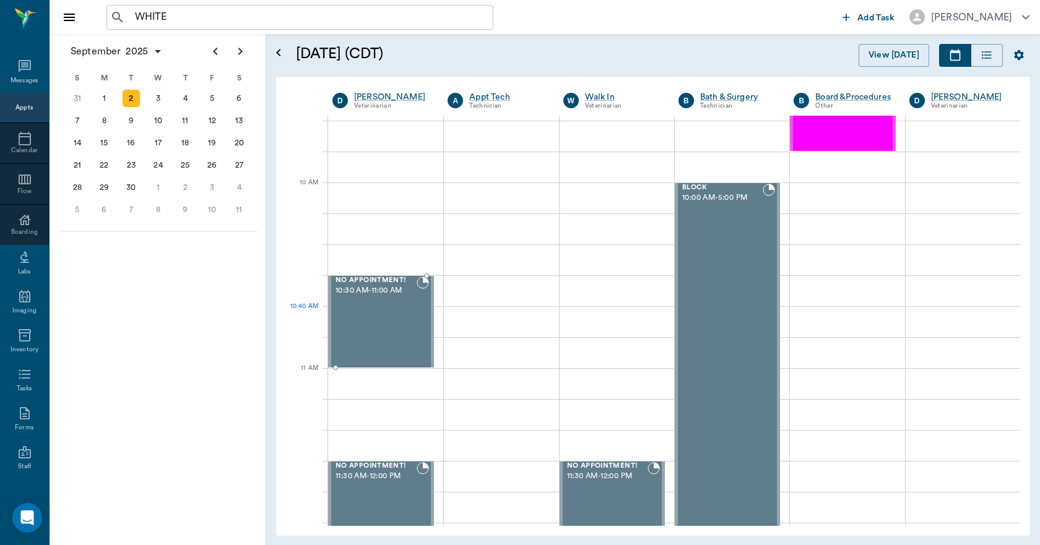
click at [360, 320] on div "NO APPOINTMENT! 10:30 AM - 11:00 AM" at bounding box center [375, 322] width 84 height 90
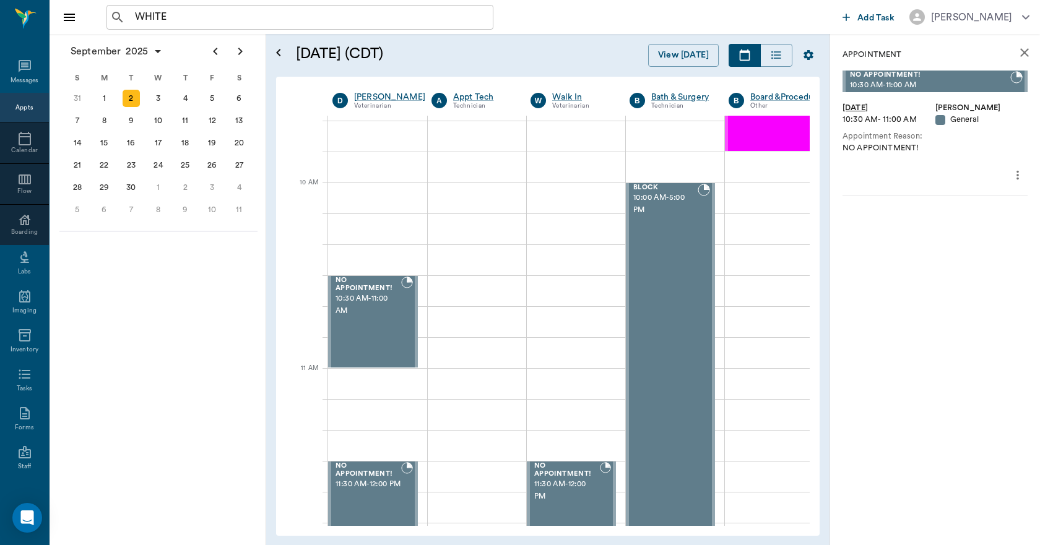
click at [1018, 168] on icon "more" at bounding box center [1017, 175] width 14 height 15
click at [987, 195] on span "Edit appointment" at bounding box center [965, 196] width 104 height 13
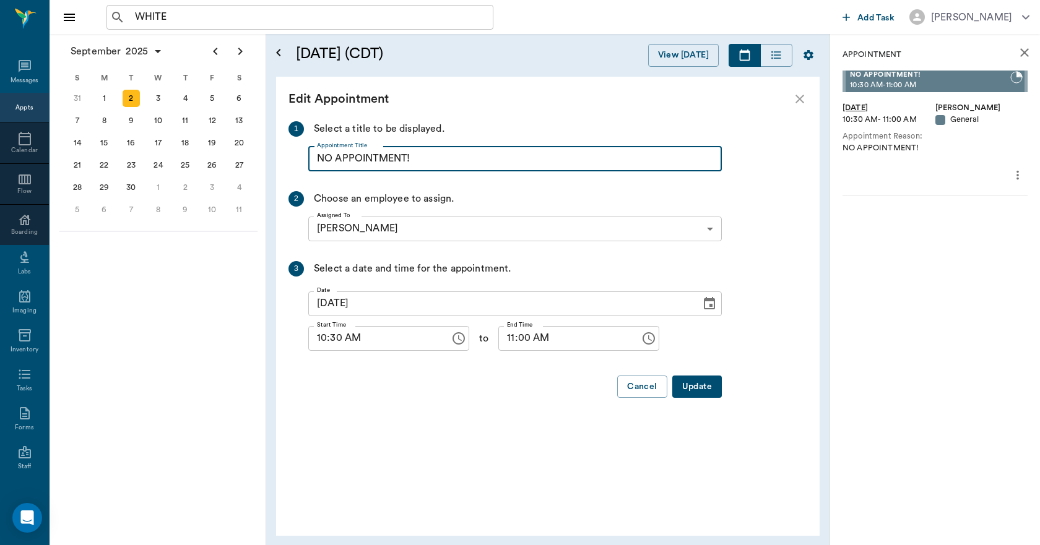
drag, startPoint x: 481, startPoint y: 162, endPoint x: 314, endPoint y: 170, distance: 167.2
click at [314, 170] on input "NO APPOINTMENT!" at bounding box center [514, 159] width 413 height 25
paste input "EMERGENCY ONLY!"
type input "NO APPOINTMENT! EMERGENCY ONLY!"
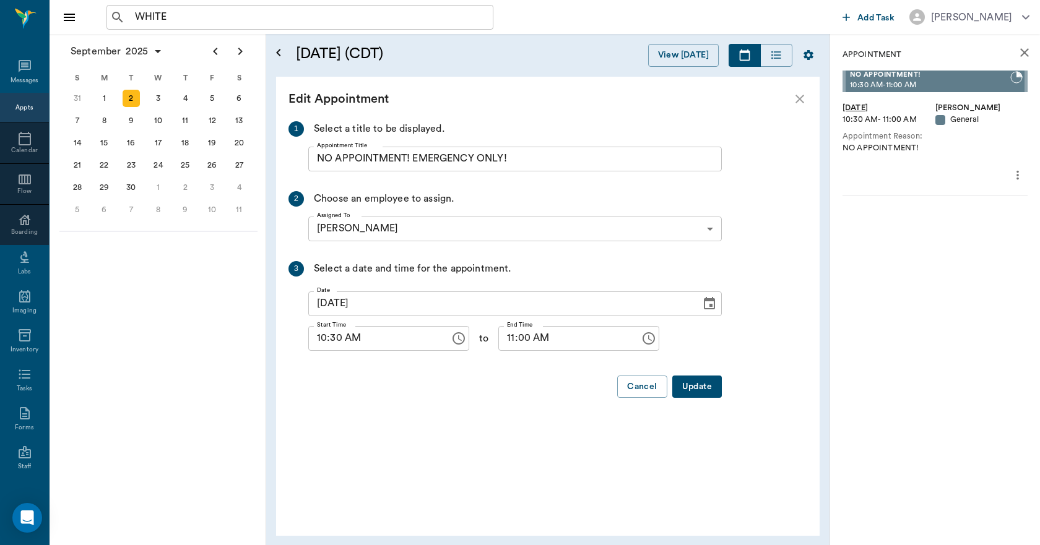
click at [684, 385] on button "Update" at bounding box center [697, 387] width 50 height 23
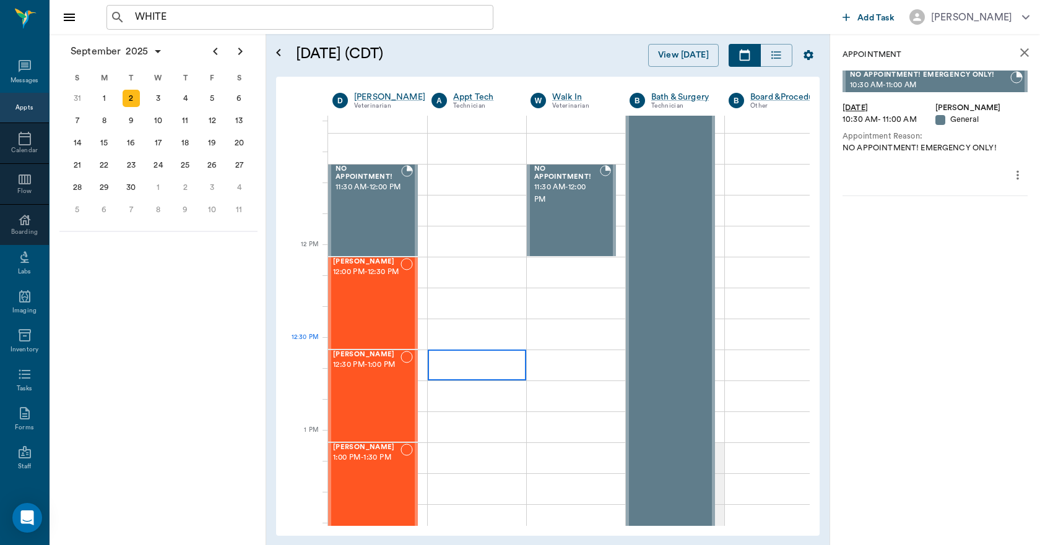
scroll to position [619, 0]
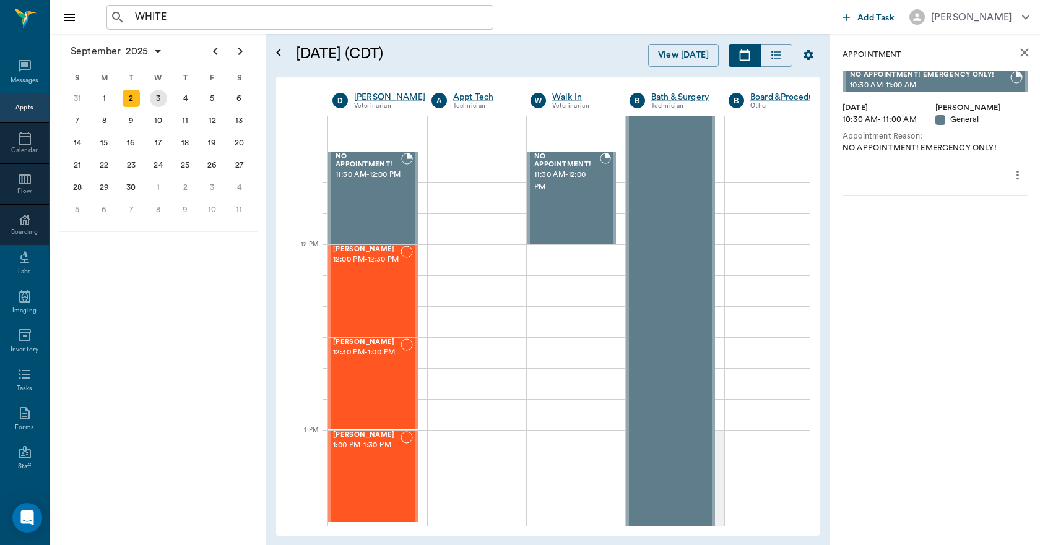
click at [163, 100] on div "3" at bounding box center [158, 98] width 17 height 17
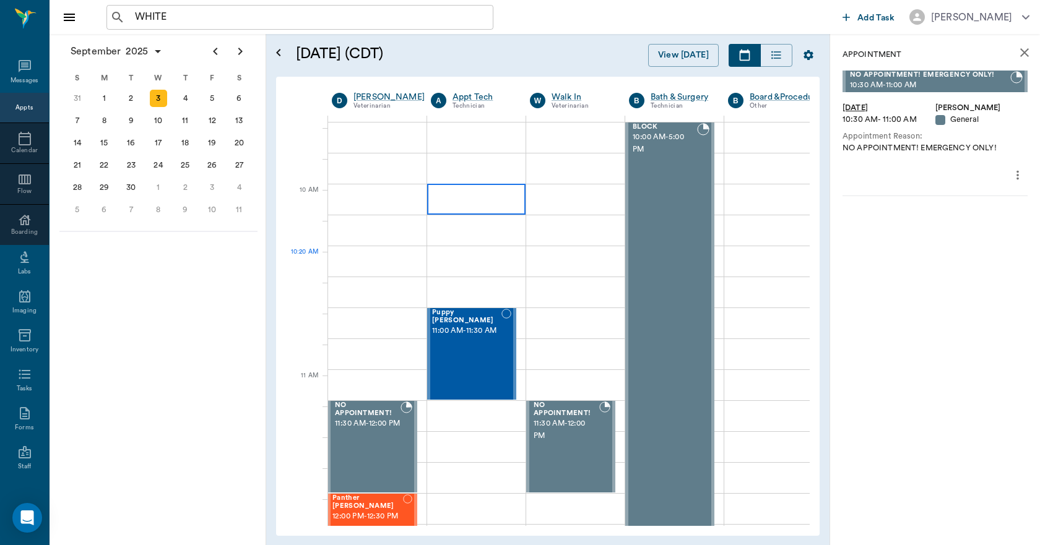
scroll to position [186, 1]
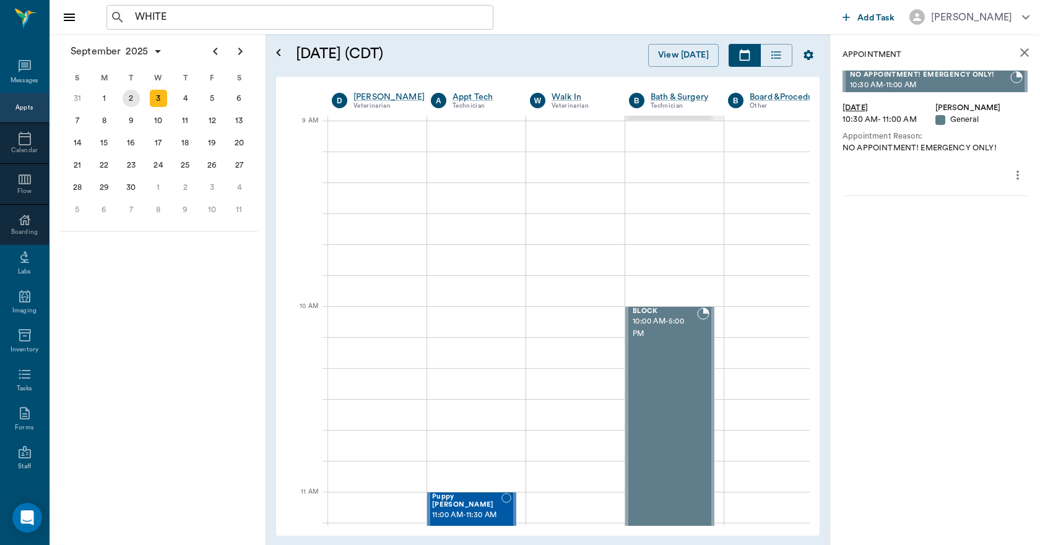
click at [132, 104] on div "2" at bounding box center [131, 98] width 17 height 17
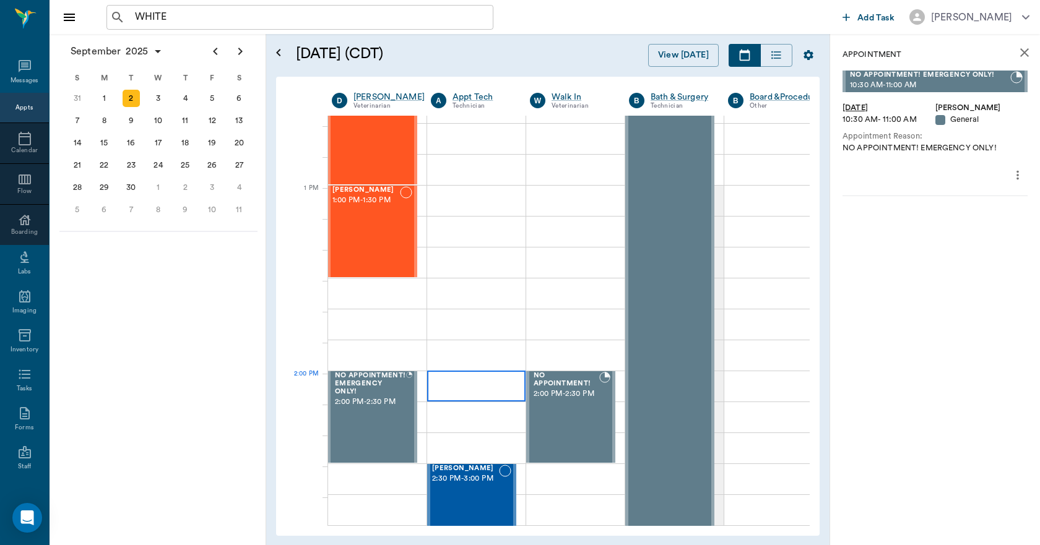
scroll to position [866, 1]
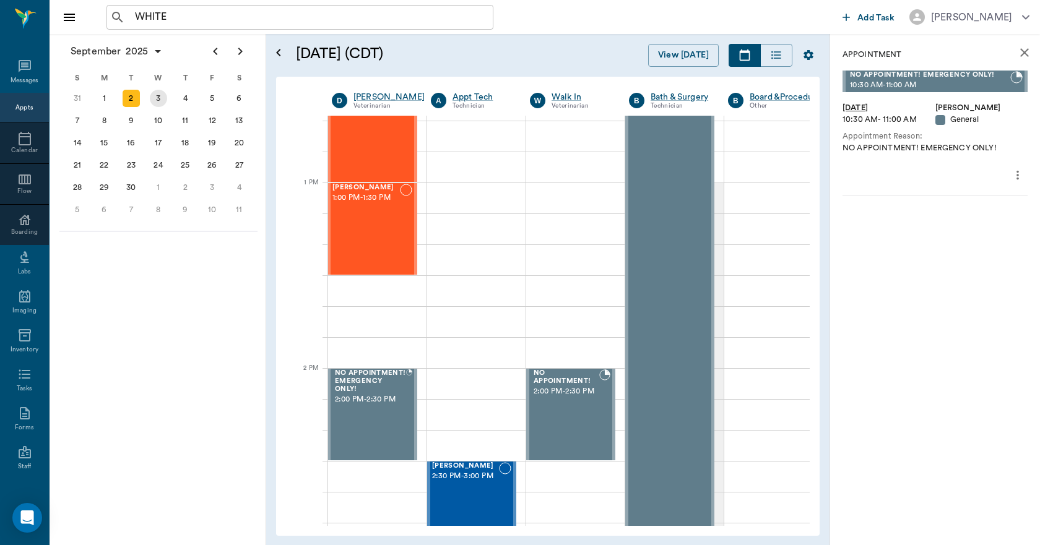
click at [154, 101] on div "3" at bounding box center [158, 98] width 17 height 17
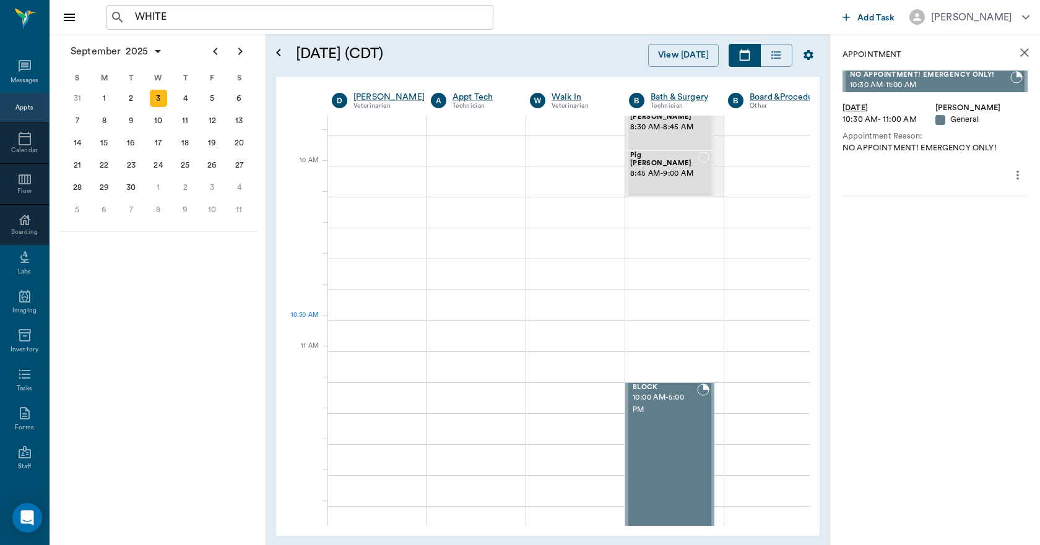
scroll to position [0, 1]
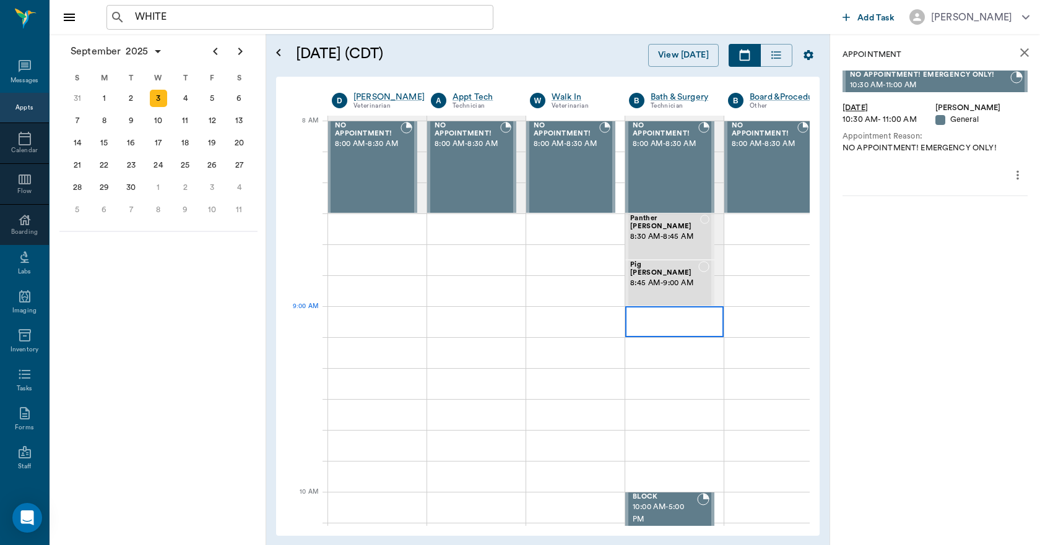
click at [631, 327] on div at bounding box center [674, 321] width 98 height 31
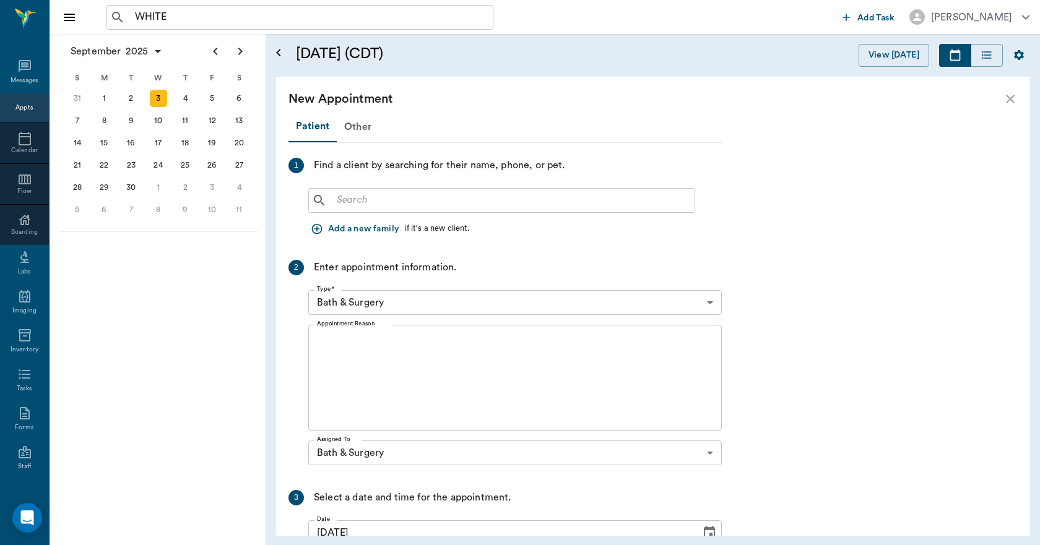
scroll to position [0, 0]
click at [335, 205] on input "text" at bounding box center [511, 200] width 358 height 17
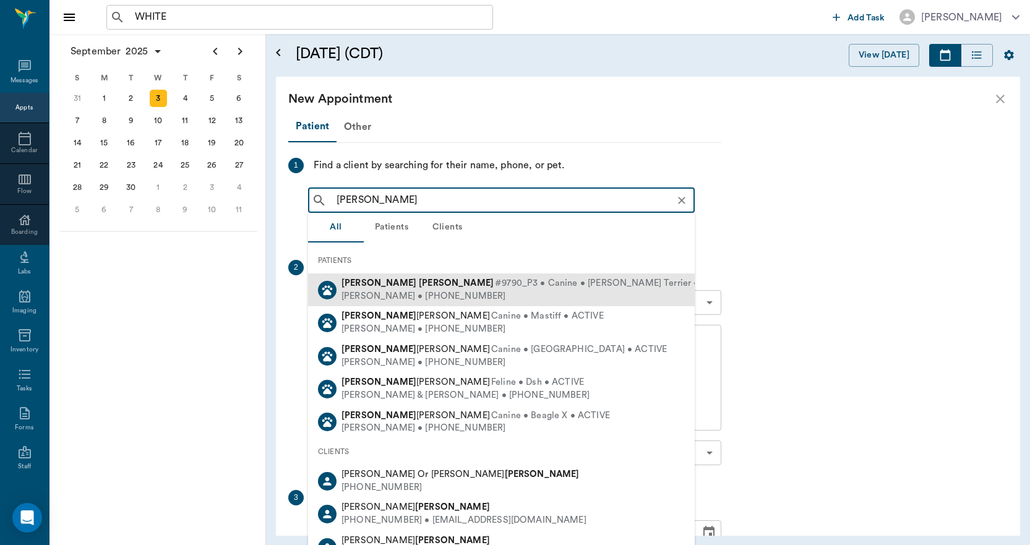
click at [385, 289] on div "Tucker Foster #9790_P3 • Canine • Jack Russell Terrier • ACTIVE" at bounding box center [538, 283] width 392 height 13
type input "TUCKER FOST"
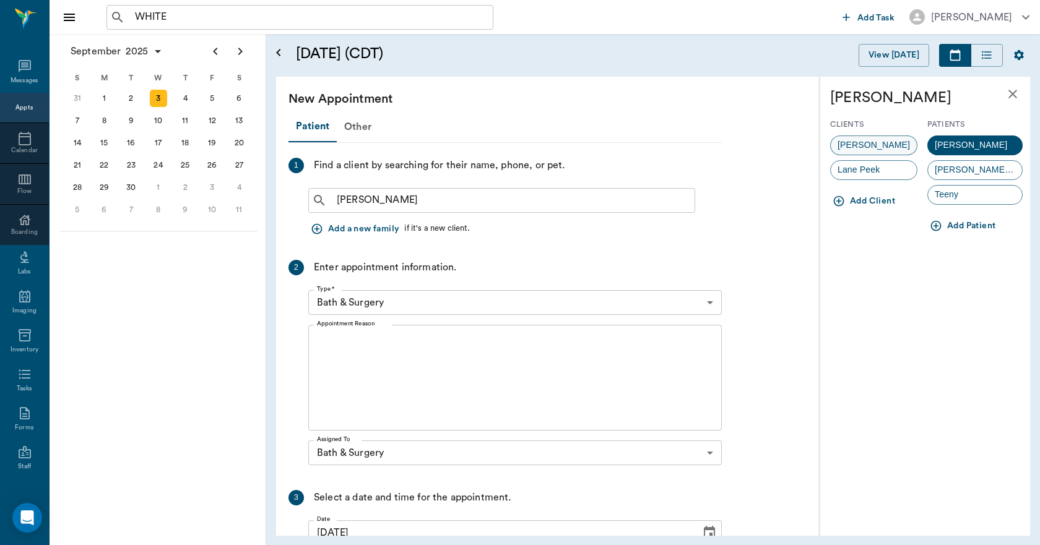
click at [866, 144] on span "Hannah Foster" at bounding box center [873, 145] width 86 height 13
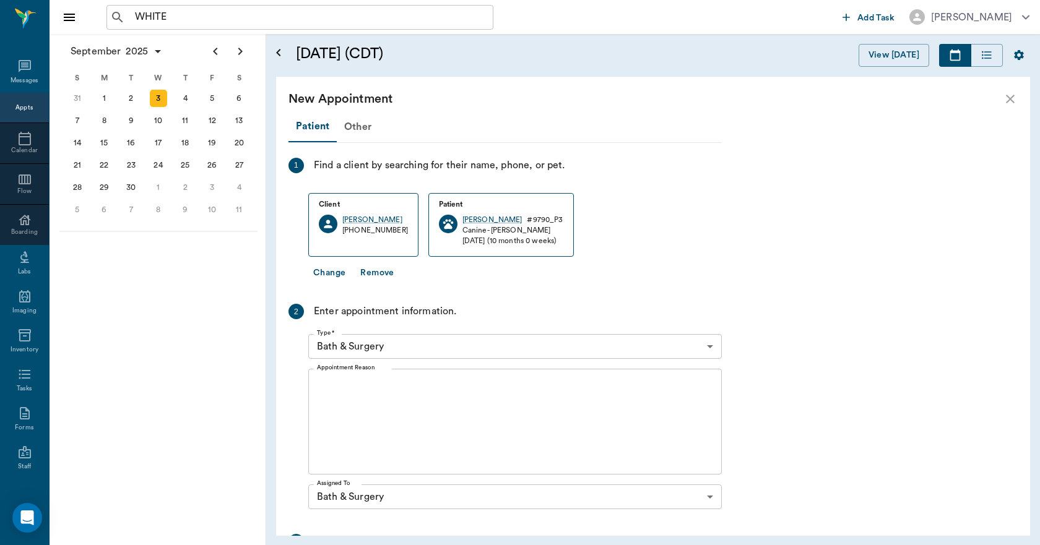
click at [390, 416] on textarea "Appointment Reason" at bounding box center [515, 421] width 396 height 85
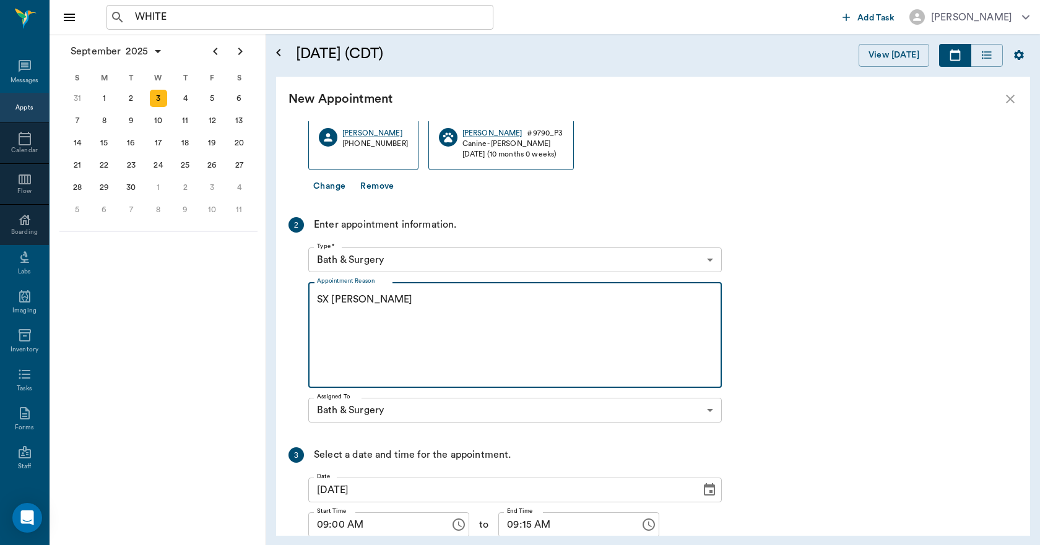
scroll to position [181, 0]
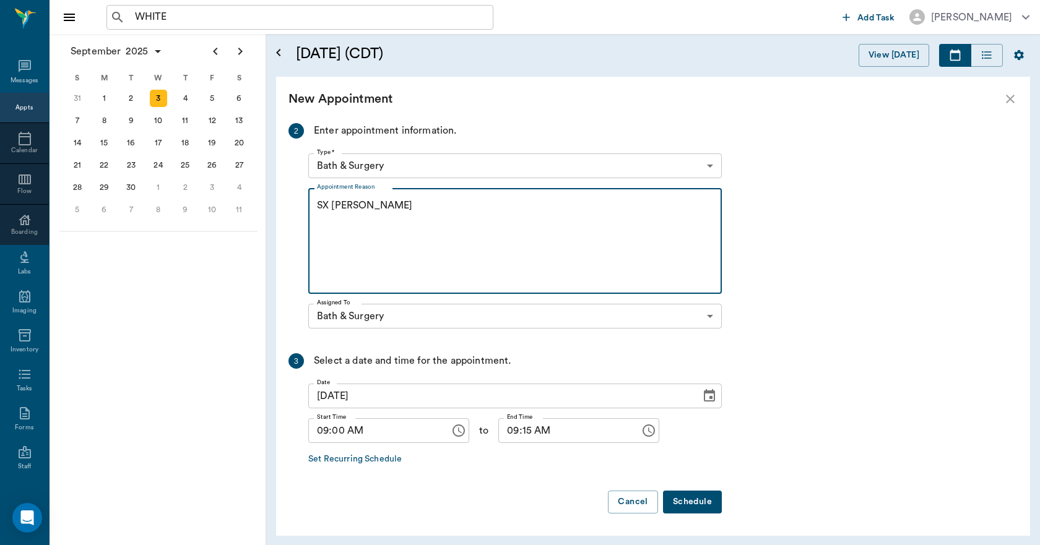
type textarea "SX [PERSON_NAME]"
click at [695, 496] on button "Schedule" at bounding box center [692, 502] width 59 height 23
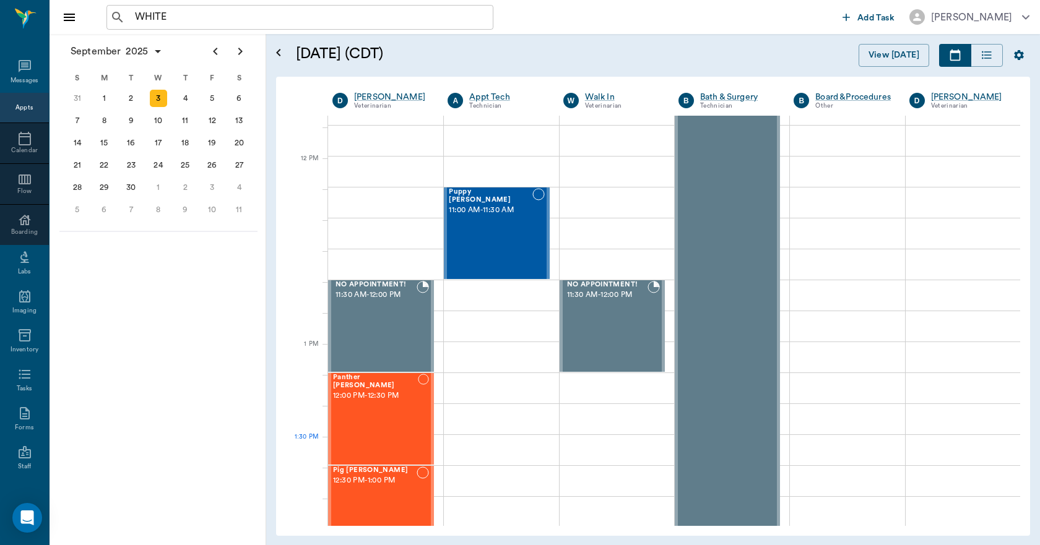
scroll to position [743, 0]
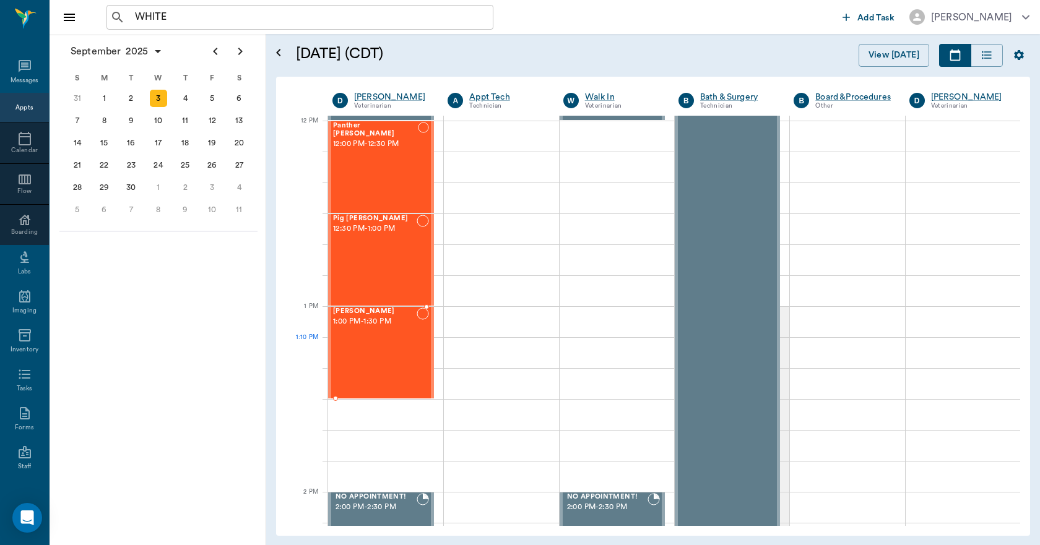
click at [359, 350] on div "Tucker Foster 1:00 PM - 1:30 PM" at bounding box center [375, 353] width 84 height 90
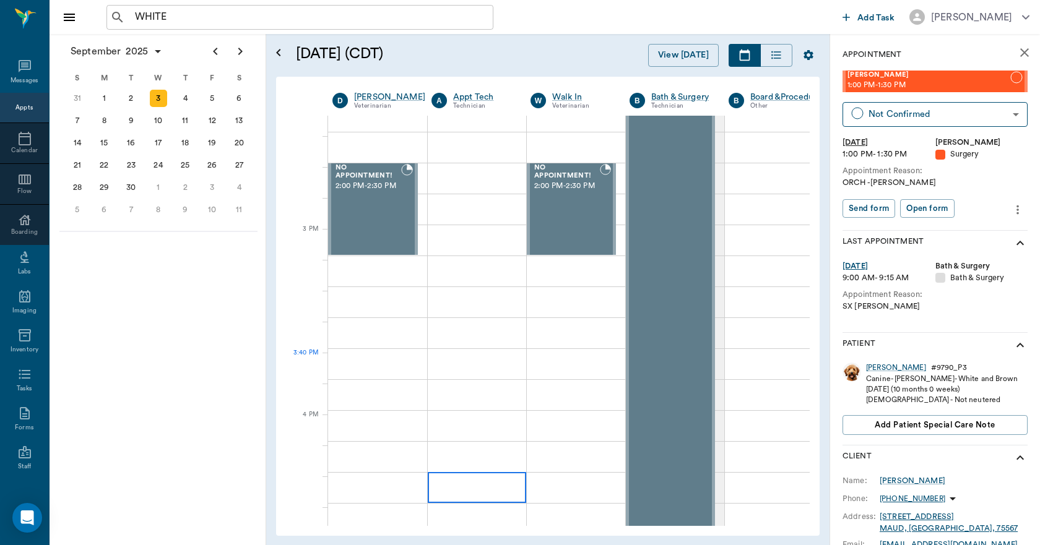
scroll to position [1299, 0]
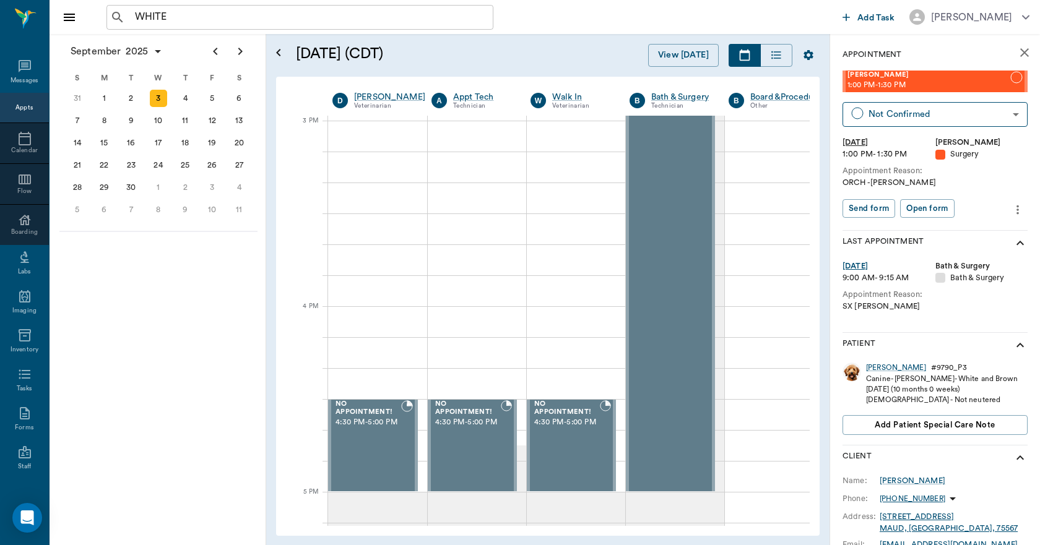
click at [1017, 56] on icon "close" at bounding box center [1024, 52] width 15 height 15
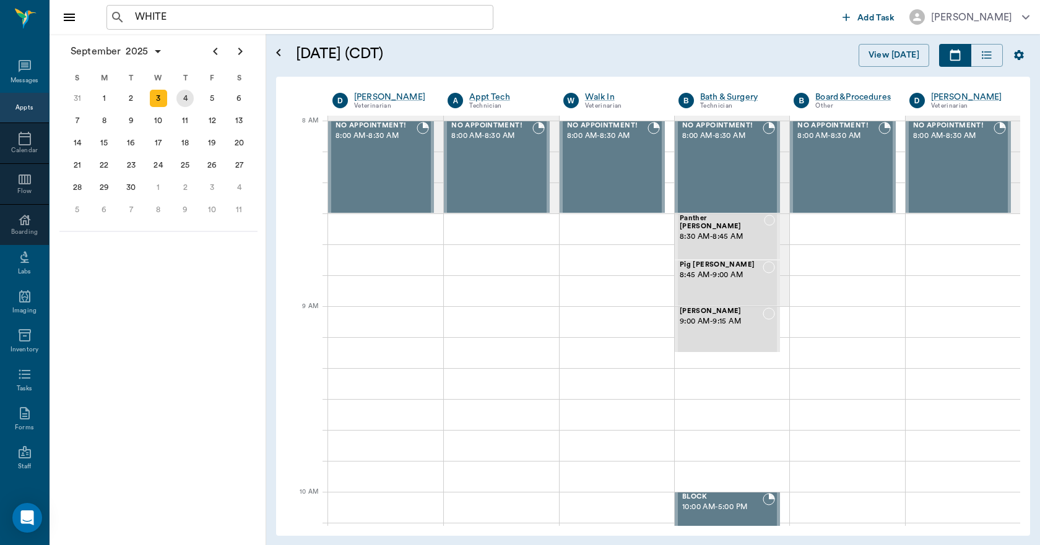
click at [183, 99] on div "4" at bounding box center [184, 98] width 17 height 17
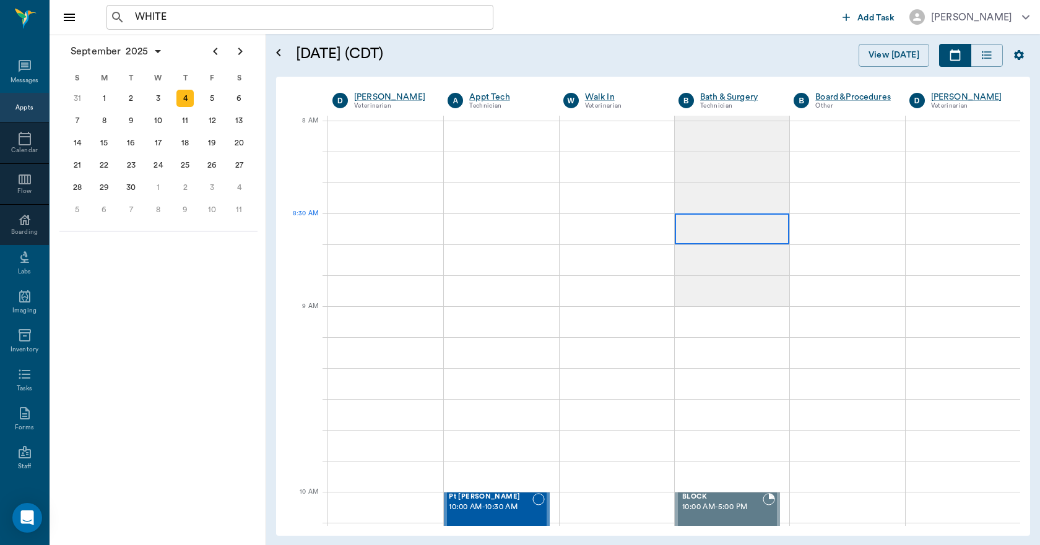
click at [698, 226] on div at bounding box center [731, 228] width 114 height 31
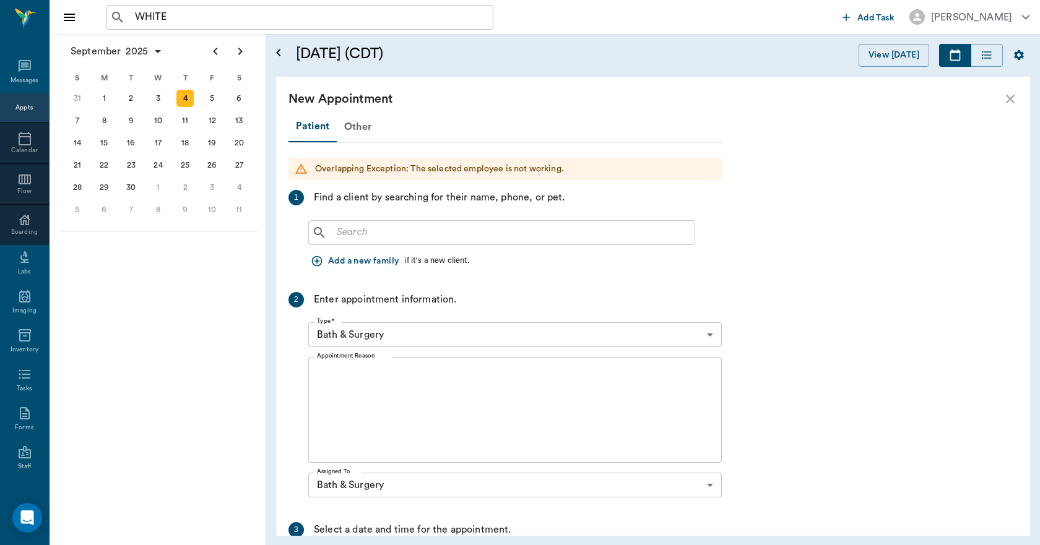
click at [390, 228] on input "text" at bounding box center [511, 232] width 358 height 17
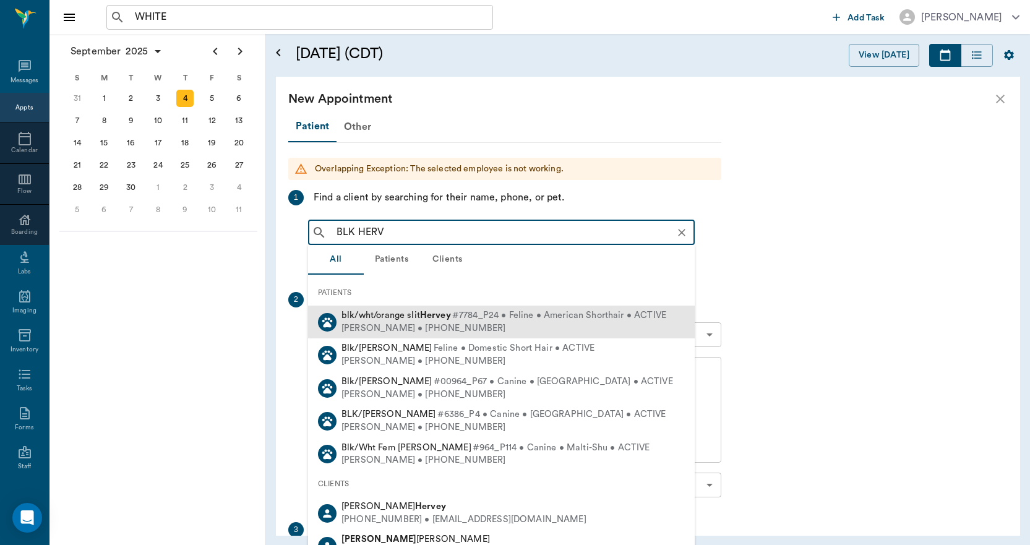
click at [398, 317] on span "blk/wht/orange slit Hervey" at bounding box center [397, 315] width 110 height 9
type input "BLK HERV"
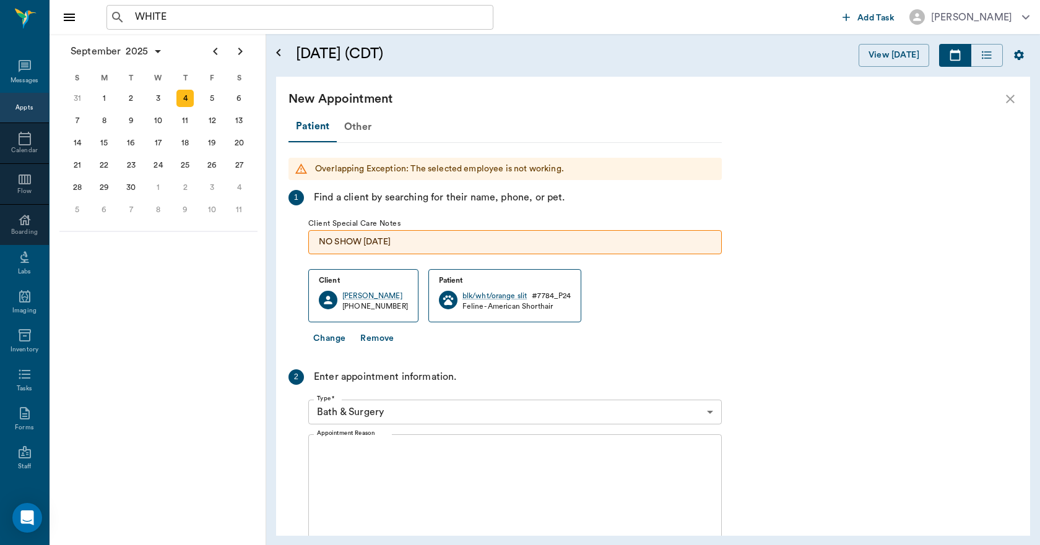
click at [397, 443] on div "x Appointment Reason" at bounding box center [514, 487] width 413 height 106
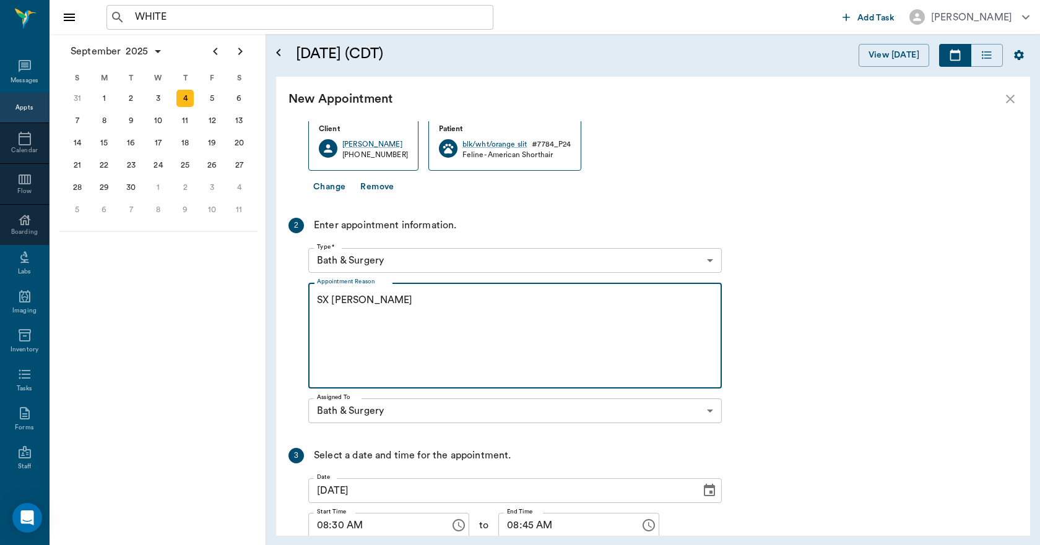
scroll to position [246, 0]
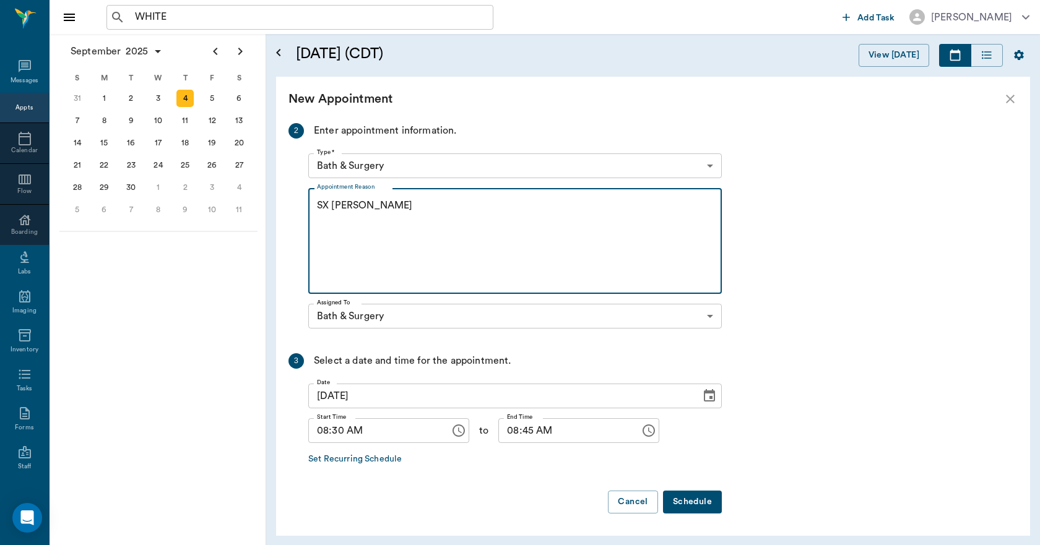
type textarea "SX [PERSON_NAME]"
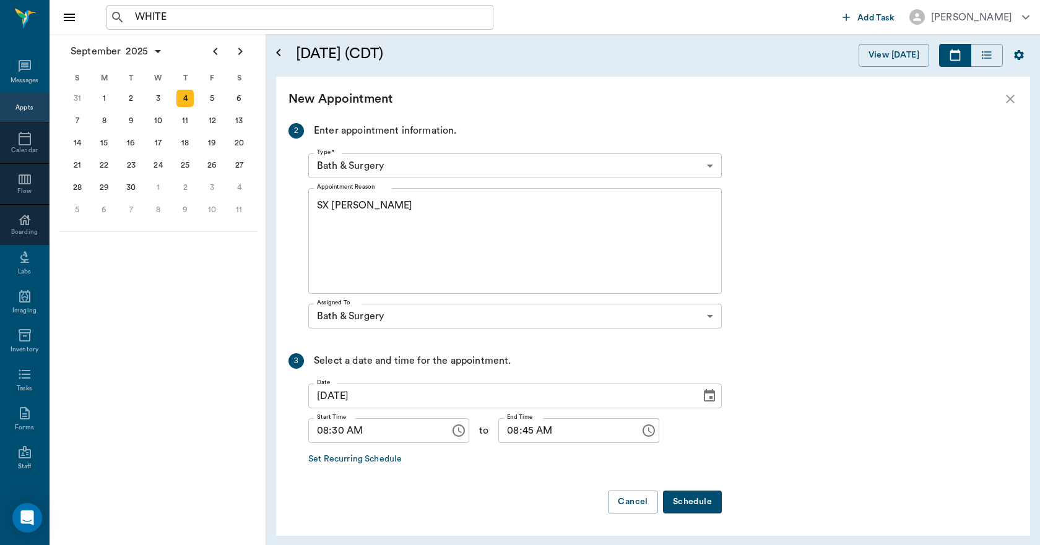
click at [676, 501] on button "Schedule" at bounding box center [692, 502] width 59 height 23
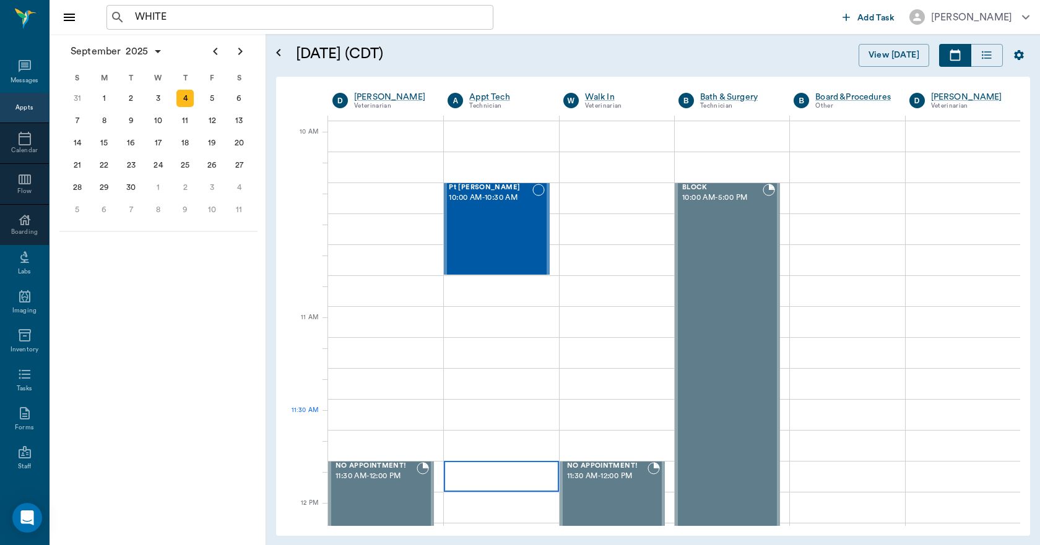
scroll to position [681, 0]
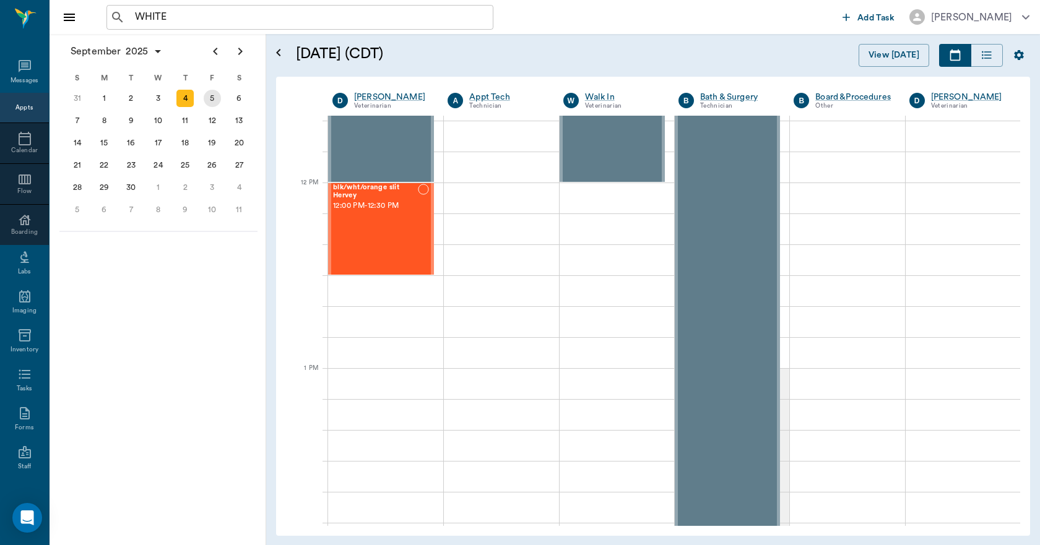
click at [212, 102] on div "5" at bounding box center [212, 98] width 17 height 17
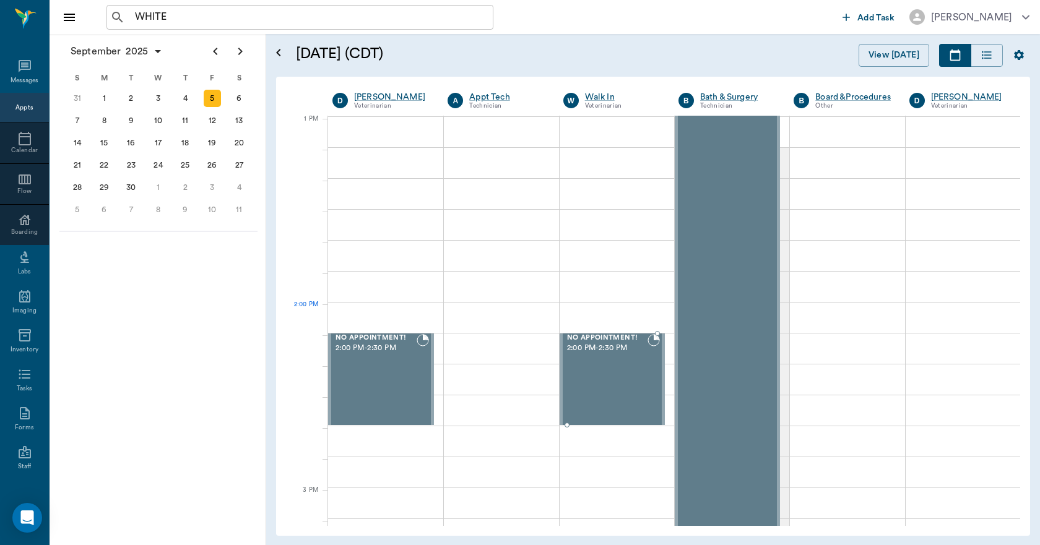
scroll to position [866, 0]
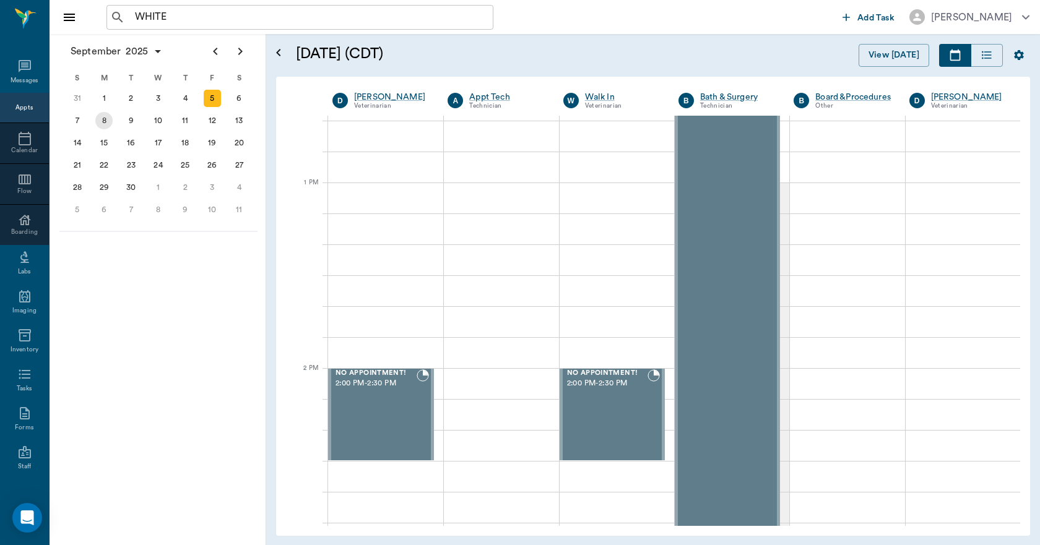
click at [110, 125] on div "8" at bounding box center [103, 120] width 17 height 17
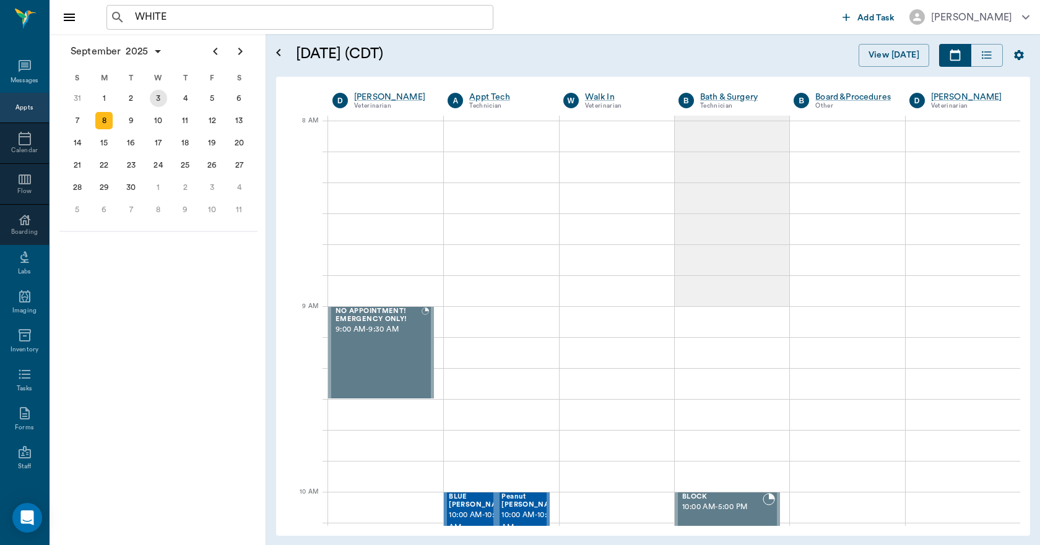
click at [165, 100] on div "3" at bounding box center [158, 98] width 17 height 17
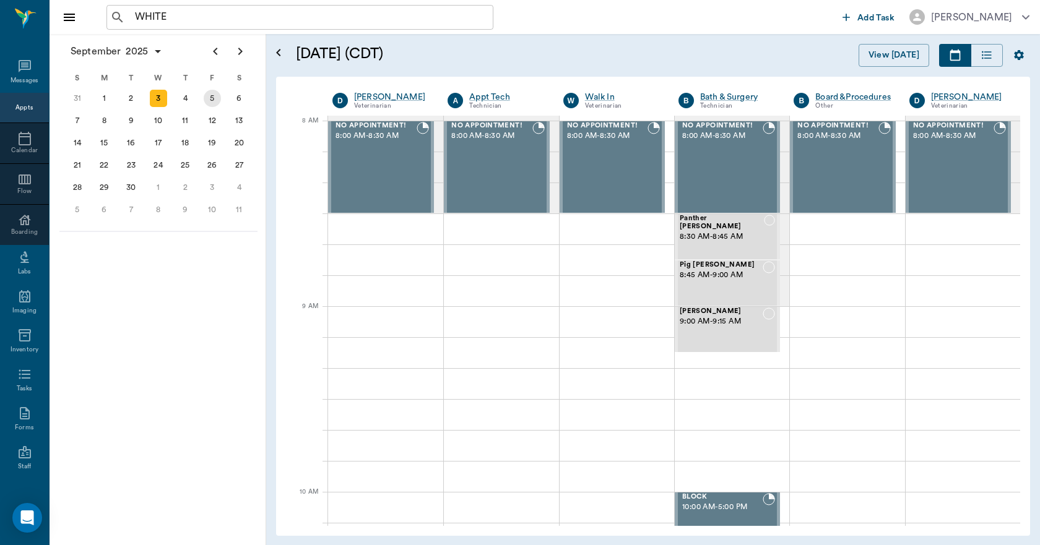
click at [212, 98] on div "5" at bounding box center [212, 98] width 17 height 17
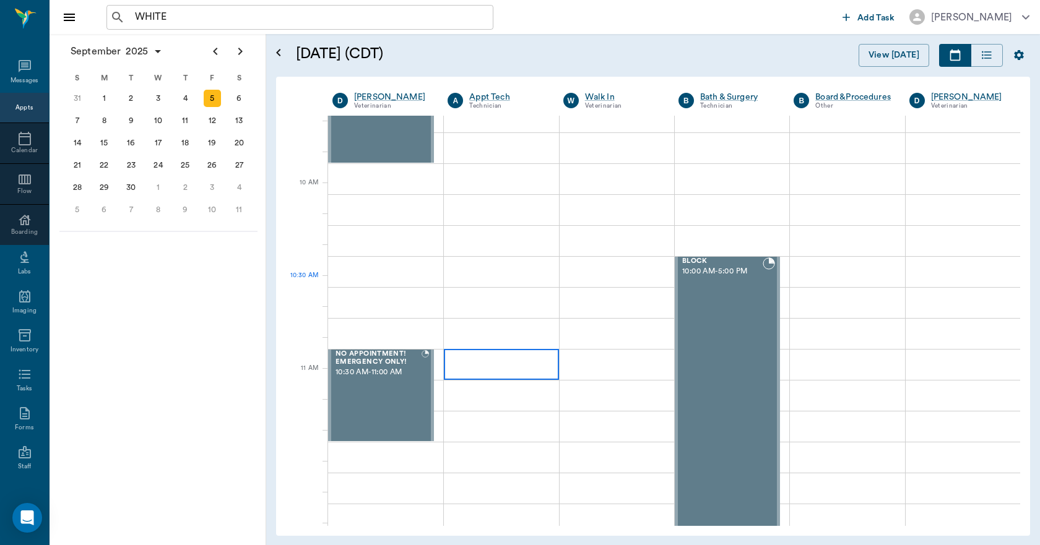
scroll to position [309, 0]
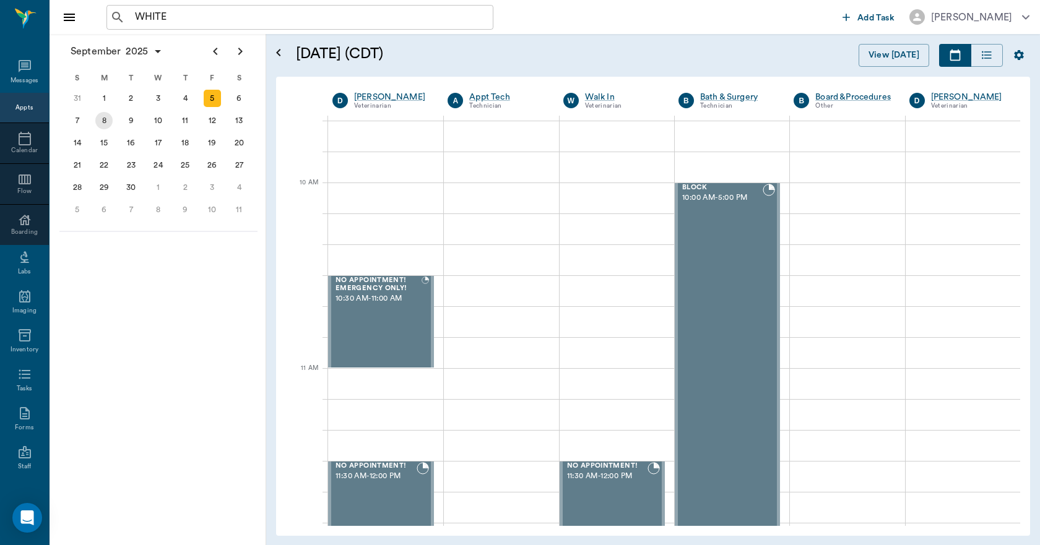
click at [105, 121] on div "8" at bounding box center [103, 120] width 17 height 17
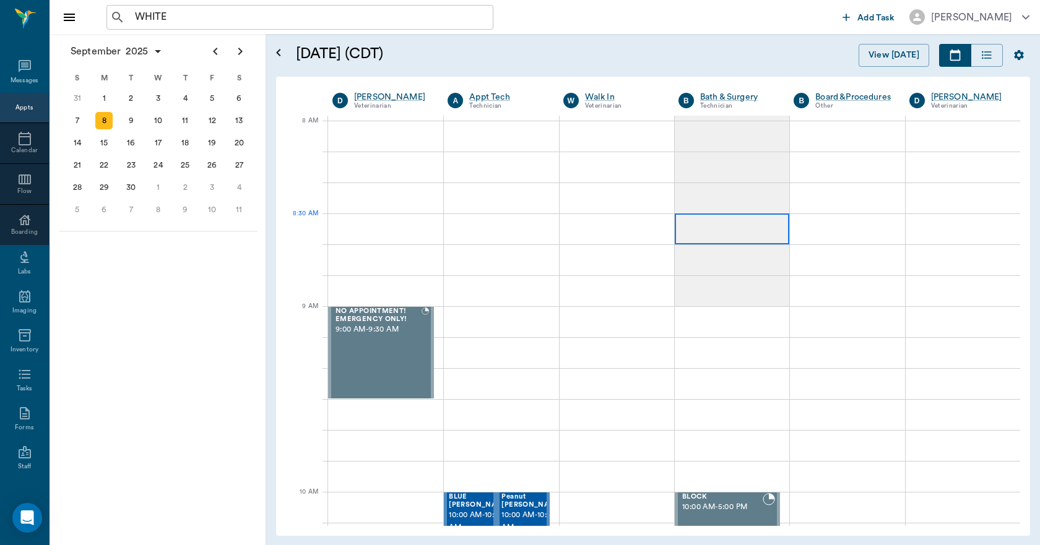
click at [691, 218] on div at bounding box center [731, 228] width 114 height 31
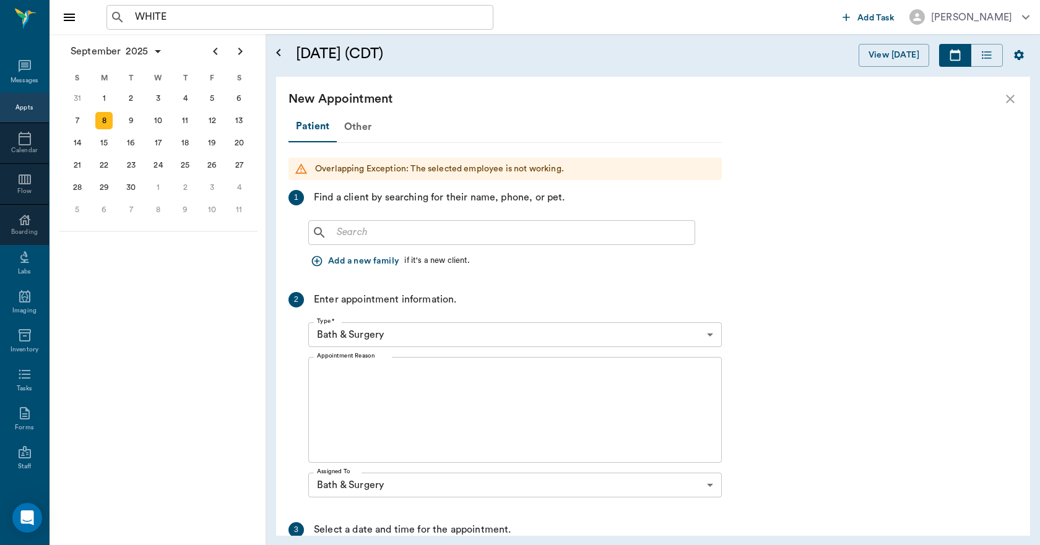
click at [417, 234] on input "text" at bounding box center [511, 232] width 358 height 17
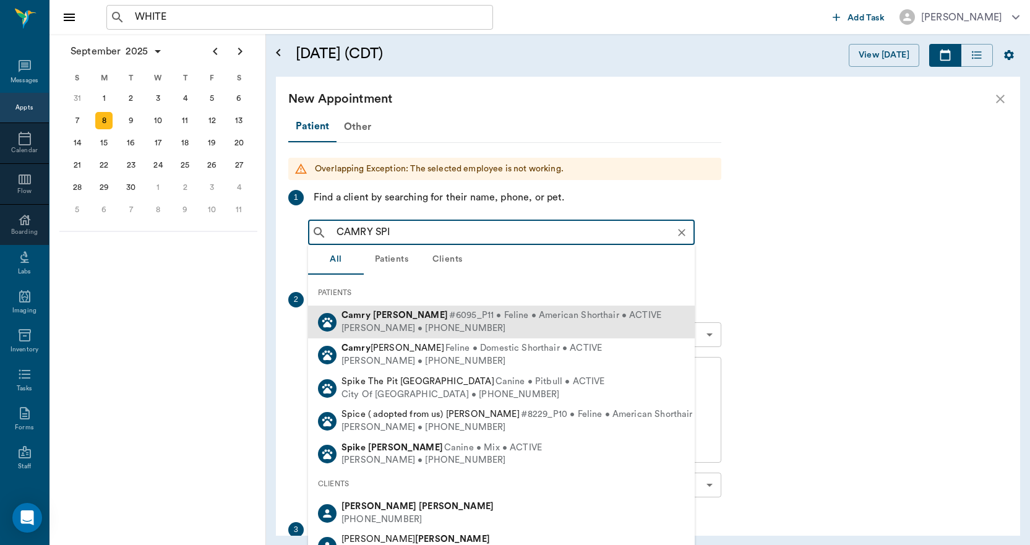
click at [402, 317] on b "Spilker" at bounding box center [410, 315] width 75 height 9
type input "CAMRY SPI"
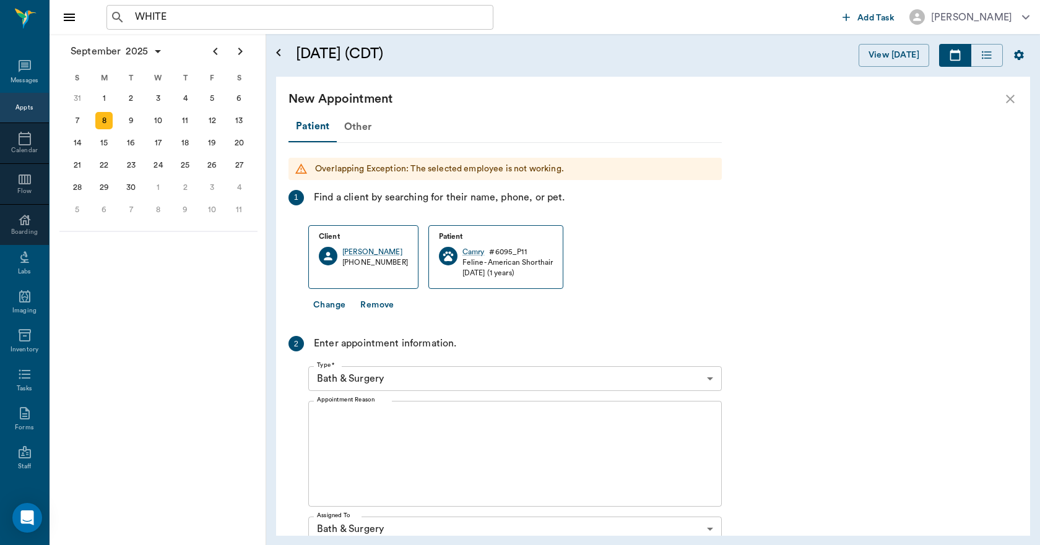
click at [424, 423] on textarea "Appointment Reason" at bounding box center [515, 453] width 396 height 85
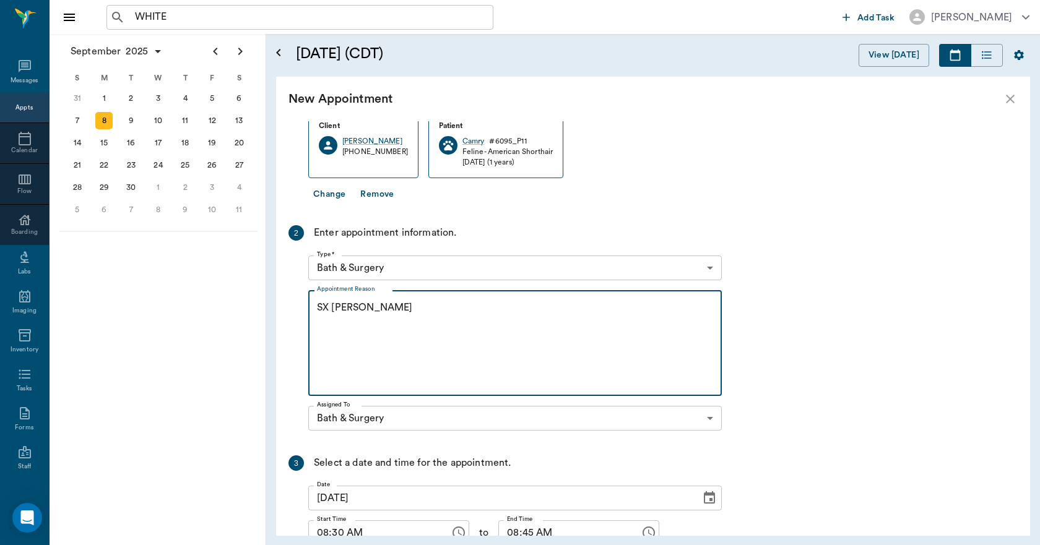
scroll to position [213, 0]
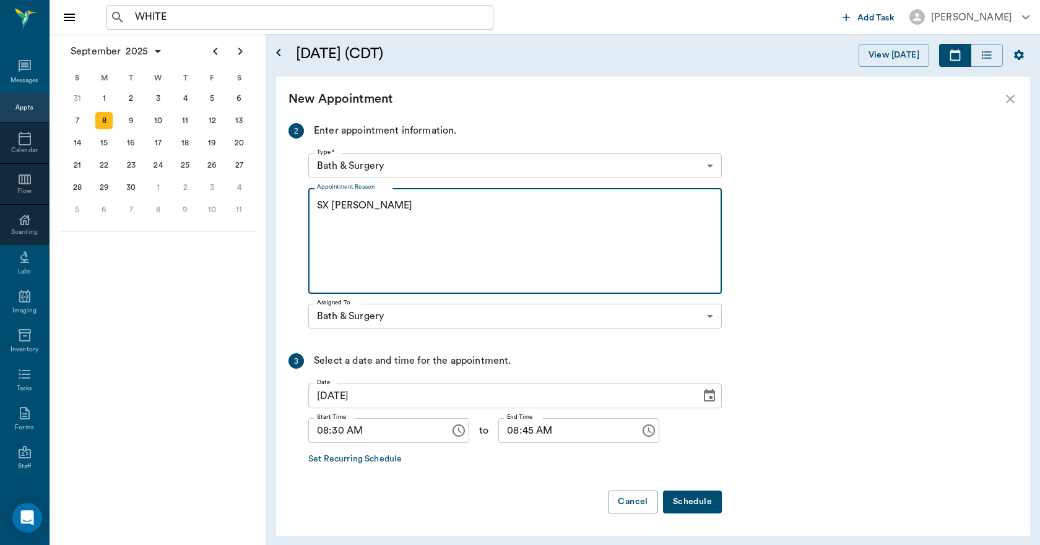
type textarea "SX [PERSON_NAME]"
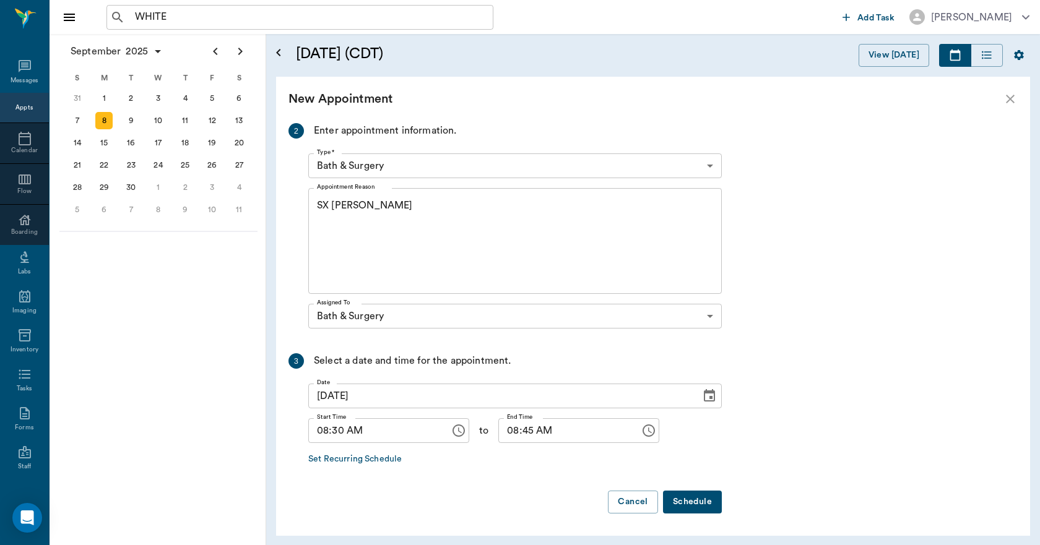
click at [682, 497] on button "Schedule" at bounding box center [692, 502] width 59 height 23
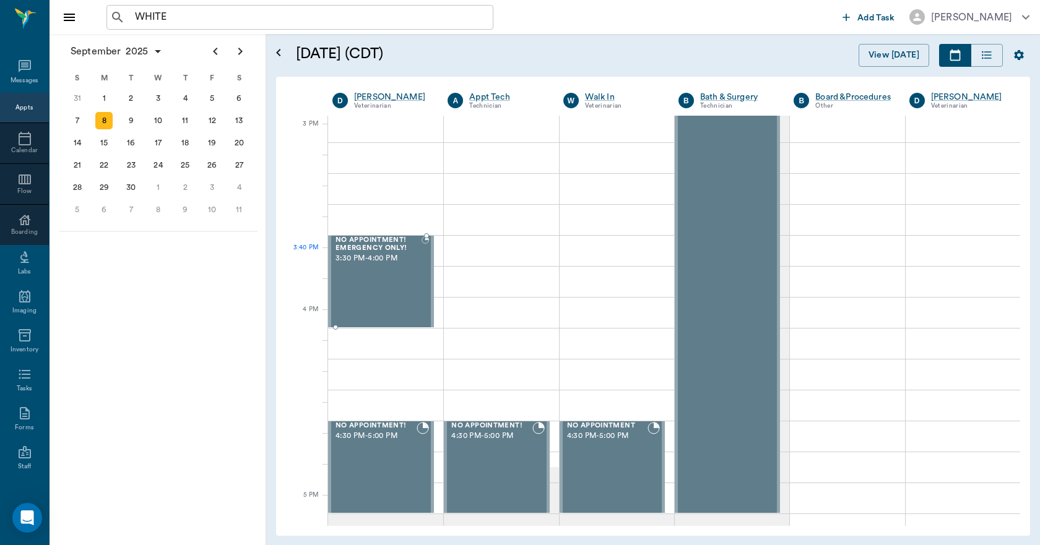
scroll to position [1299, 0]
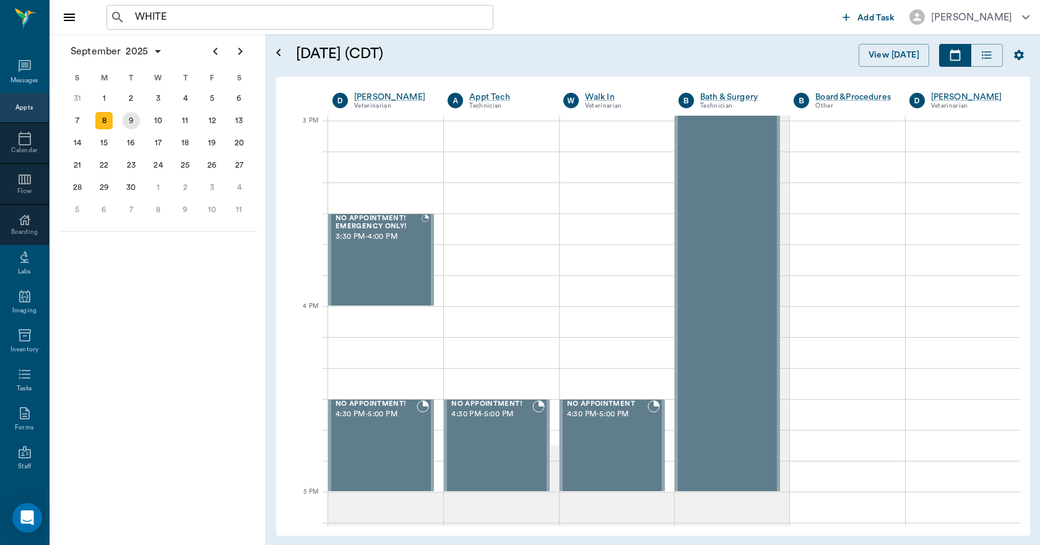
click at [137, 125] on div "9" at bounding box center [131, 120] width 17 height 17
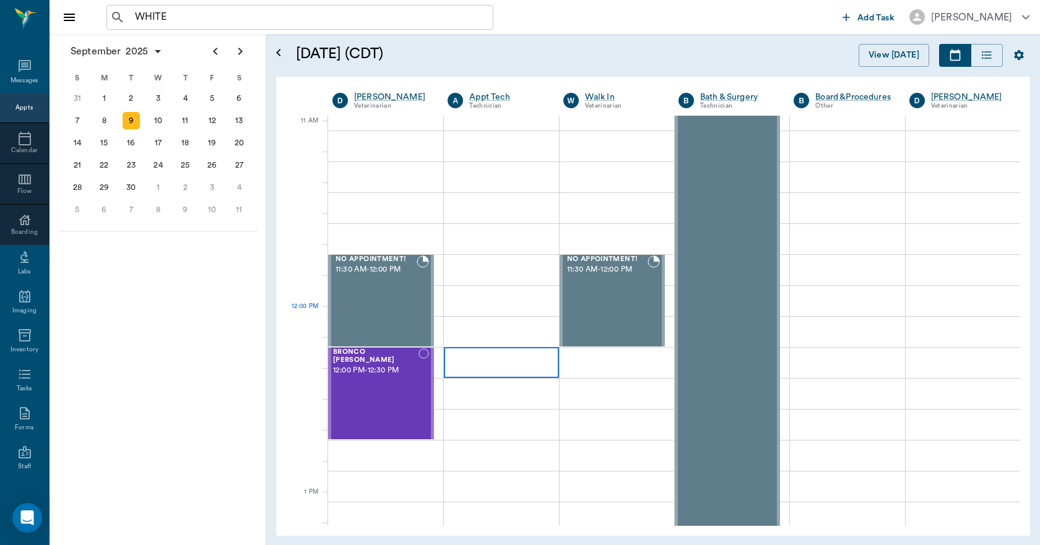
scroll to position [557, 0]
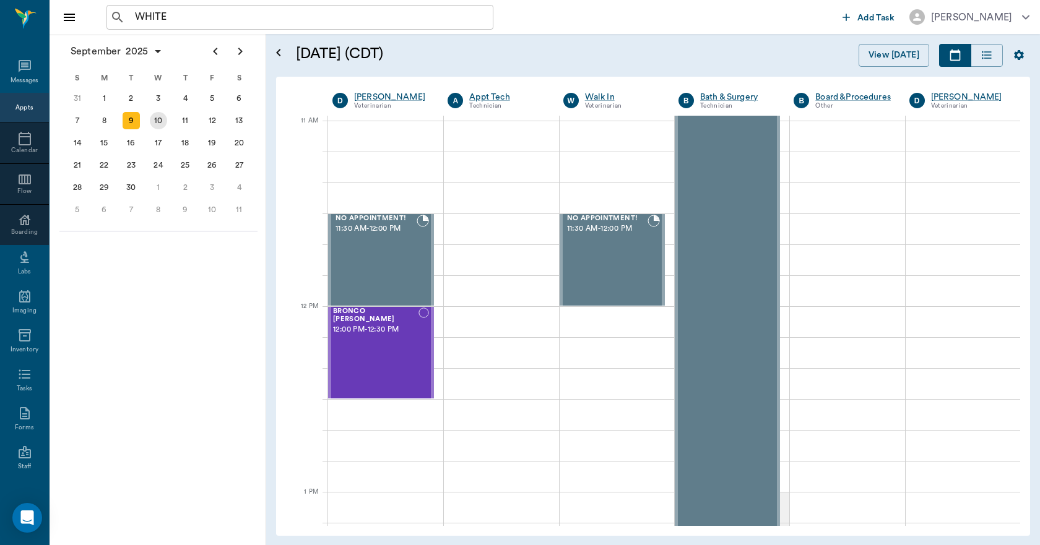
click at [164, 119] on div "10" at bounding box center [158, 120] width 17 height 17
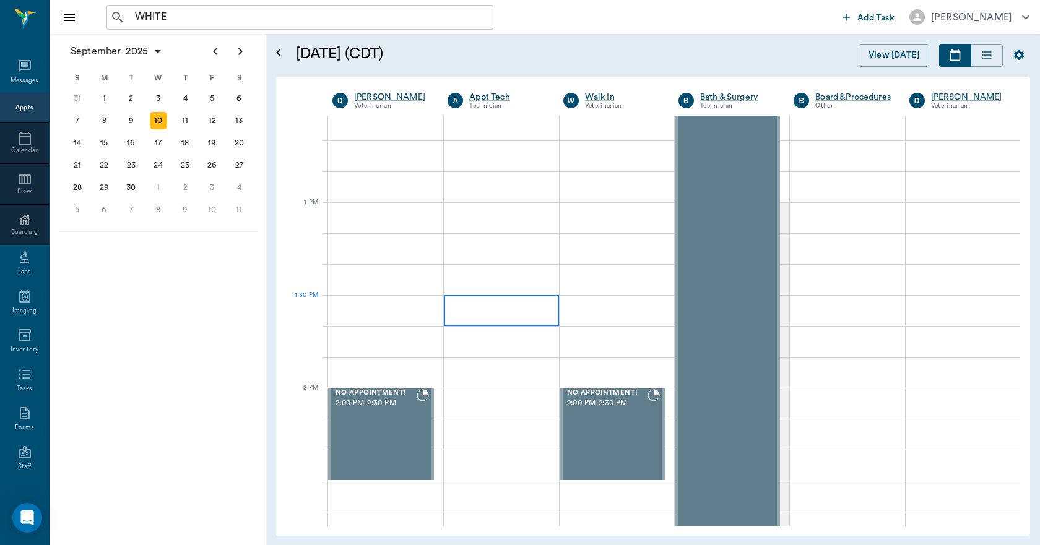
scroll to position [866, 0]
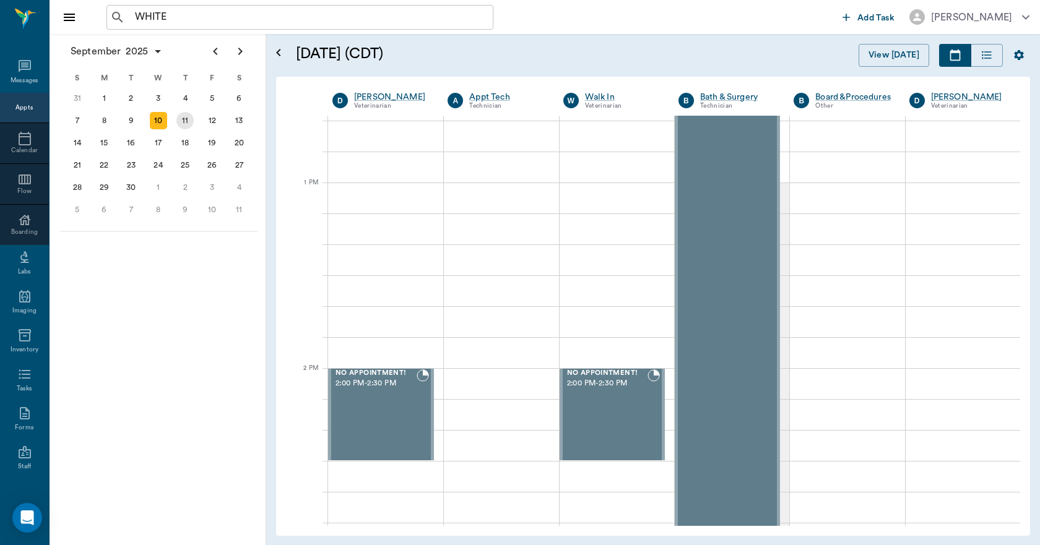
click at [195, 126] on div "11" at bounding box center [184, 121] width 27 height 22
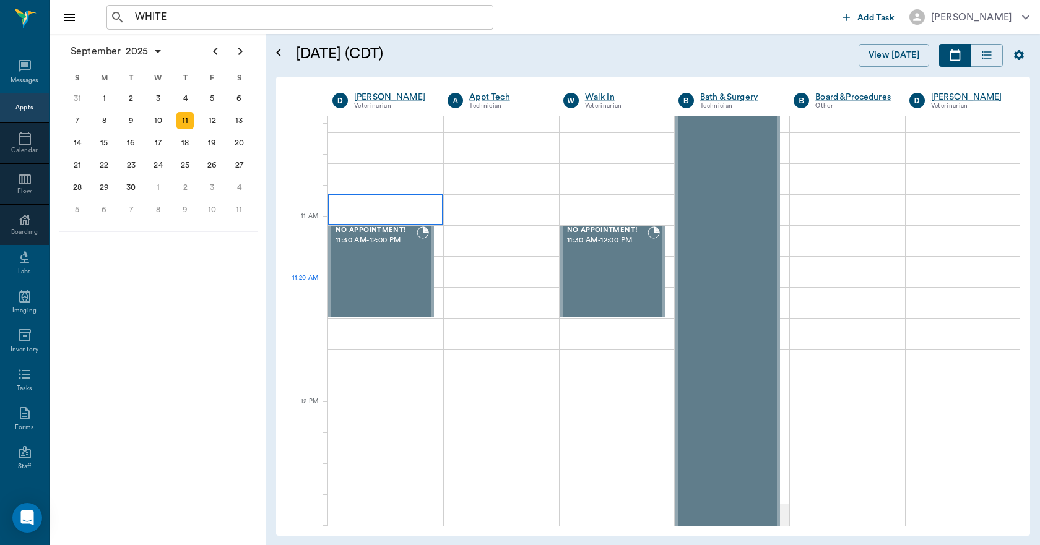
scroll to position [557, 0]
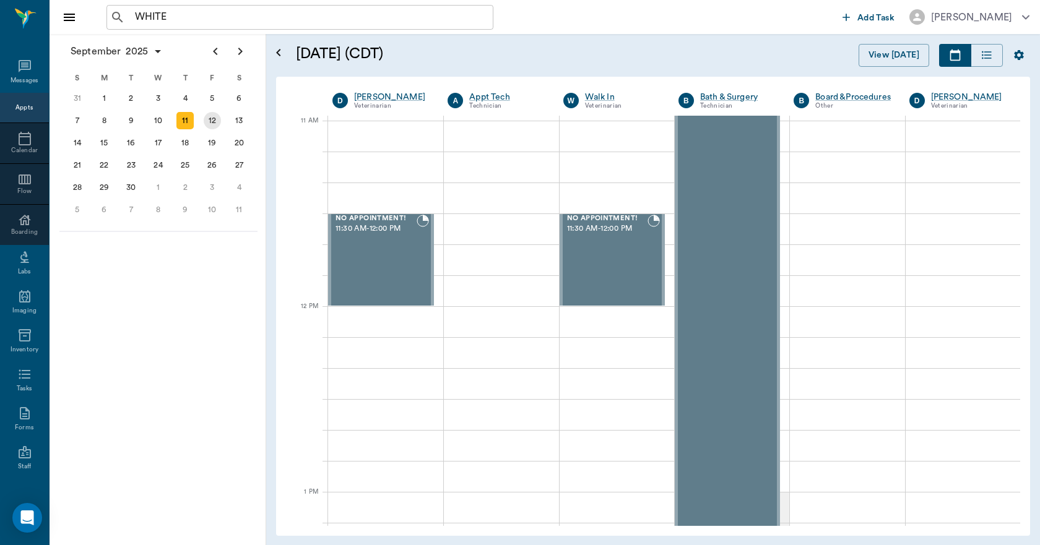
click at [218, 124] on div "12" at bounding box center [212, 120] width 17 height 17
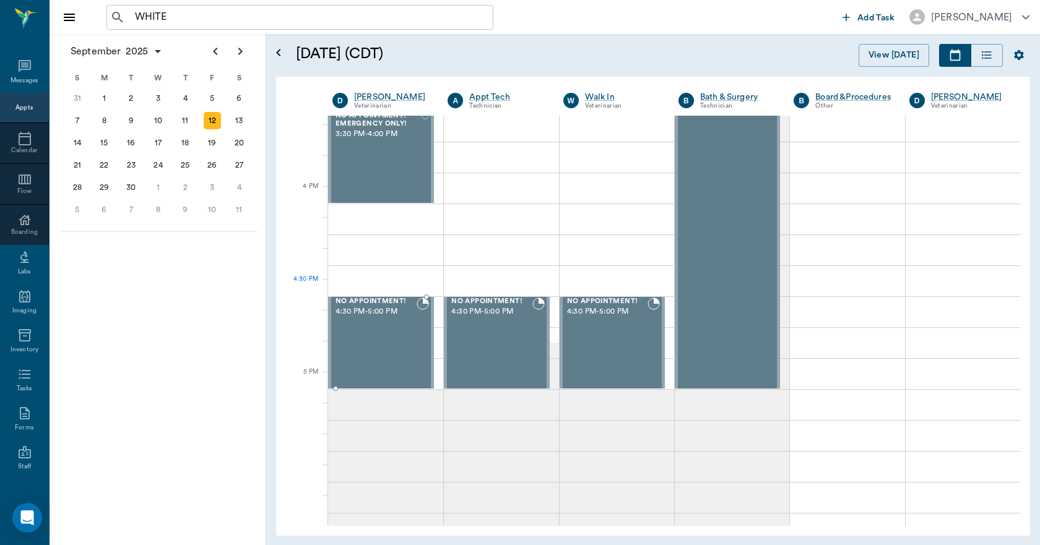
scroll to position [1423, 0]
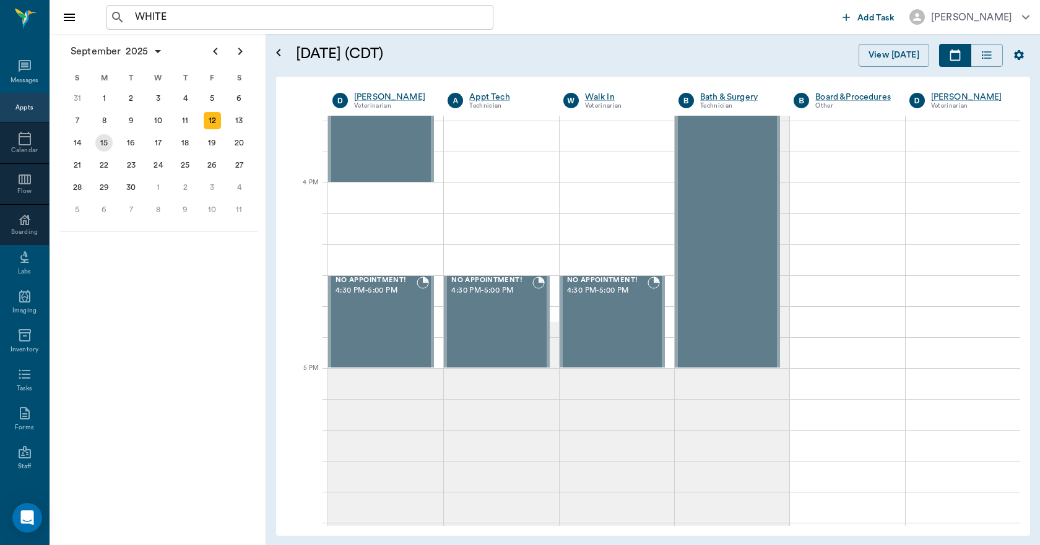
click at [111, 146] on div "15" at bounding box center [103, 142] width 17 height 17
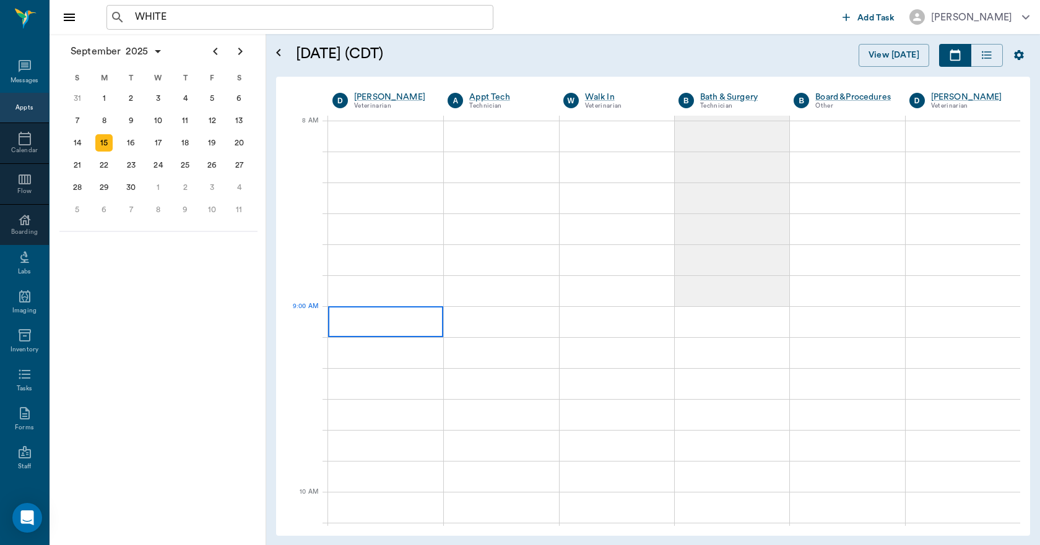
click at [402, 315] on div at bounding box center [385, 321] width 115 height 31
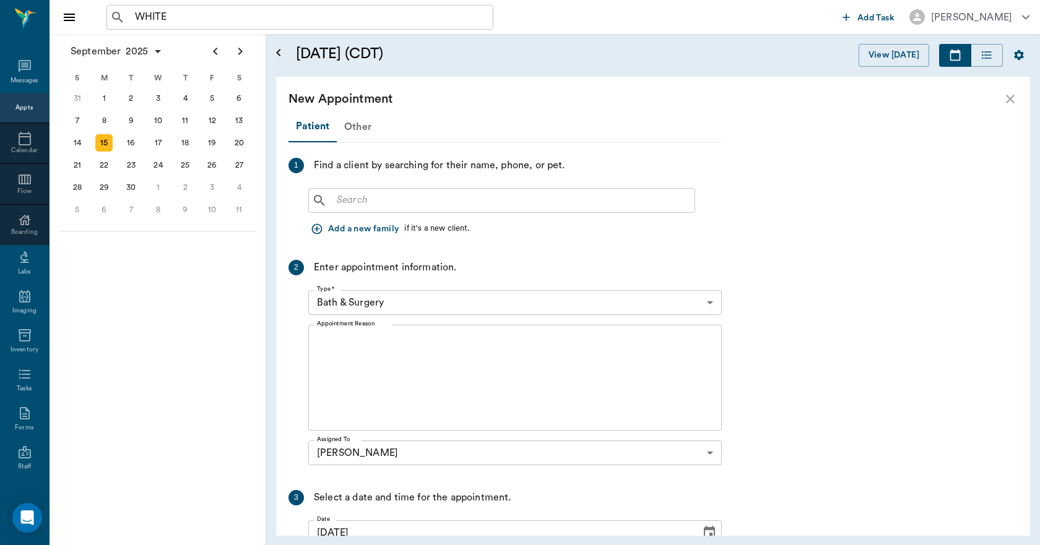
click at [356, 124] on div "Other" at bounding box center [358, 127] width 42 height 30
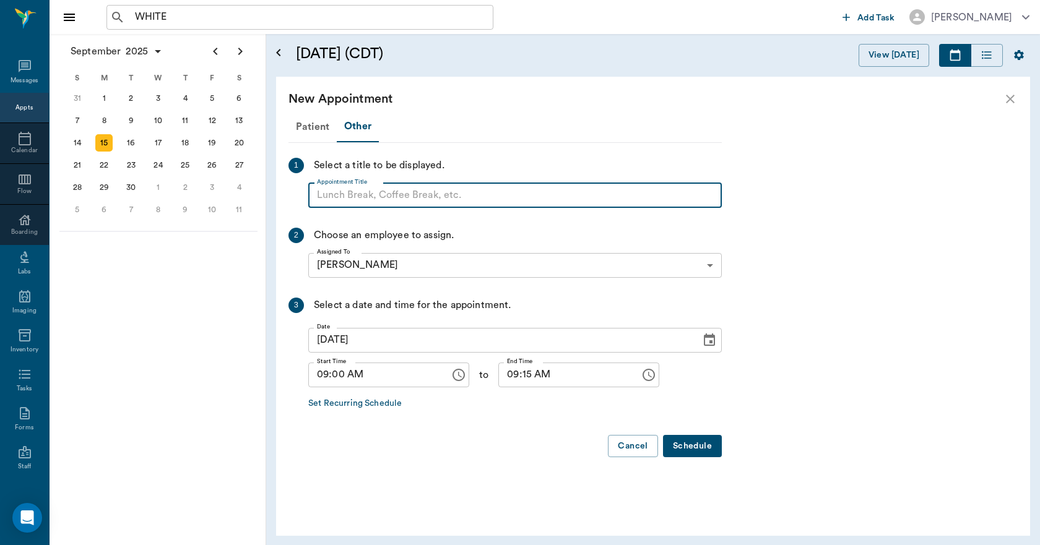
paste input "NO APPOINTMENT! EMERGENCY ONLY!"
type input "NO APPOINTMENT! EMERGENCY ONLY!"
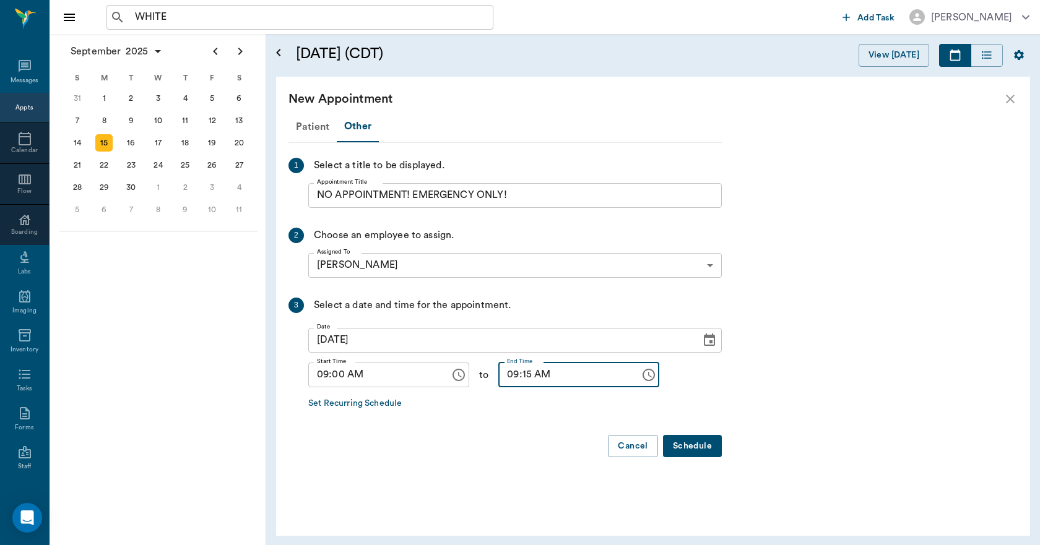
click at [517, 376] on input "09:15 AM" at bounding box center [564, 375] width 133 height 25
type input "09:30 AM"
click at [693, 454] on button "Schedule" at bounding box center [692, 446] width 59 height 23
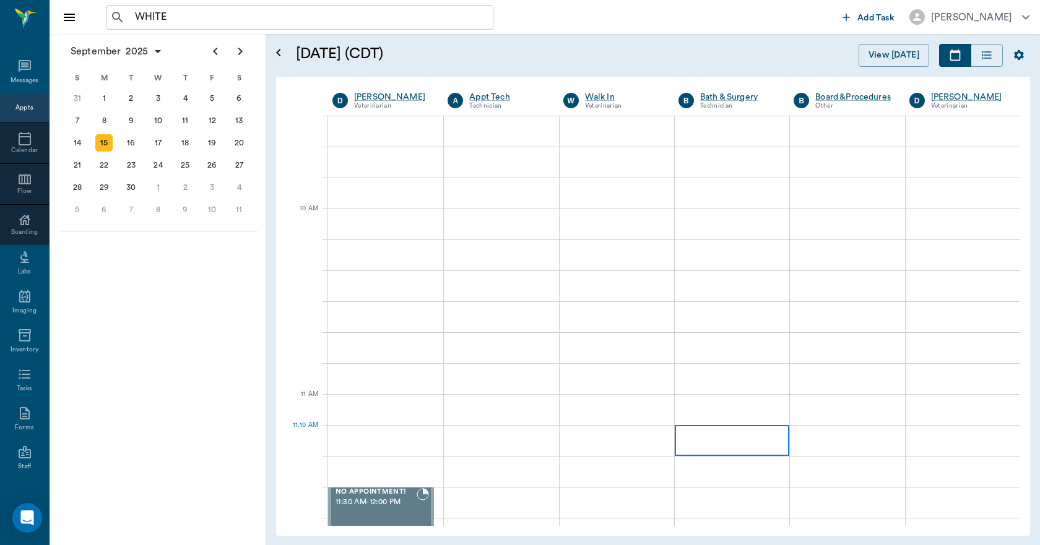
scroll to position [309, 0]
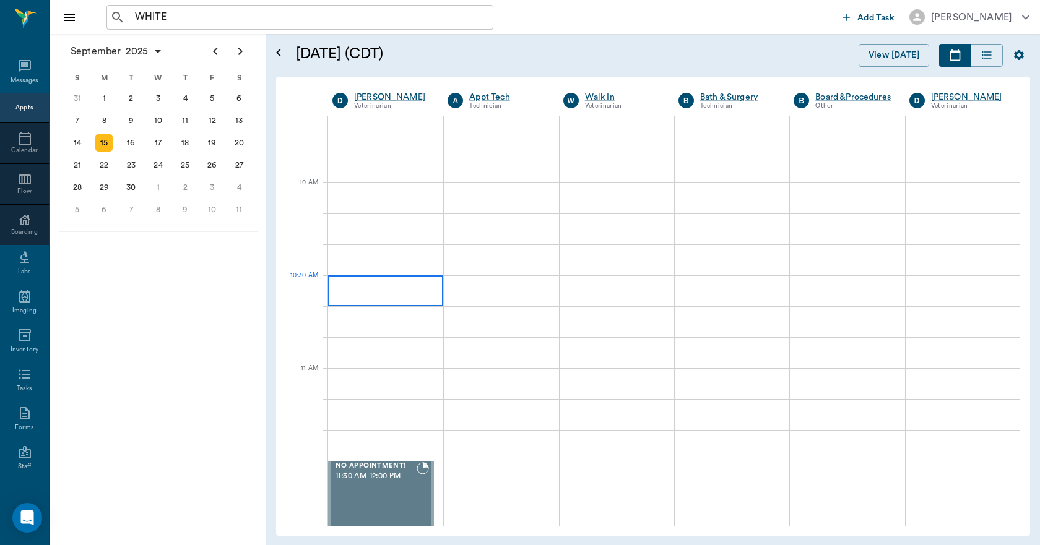
click at [371, 297] on div at bounding box center [385, 290] width 115 height 31
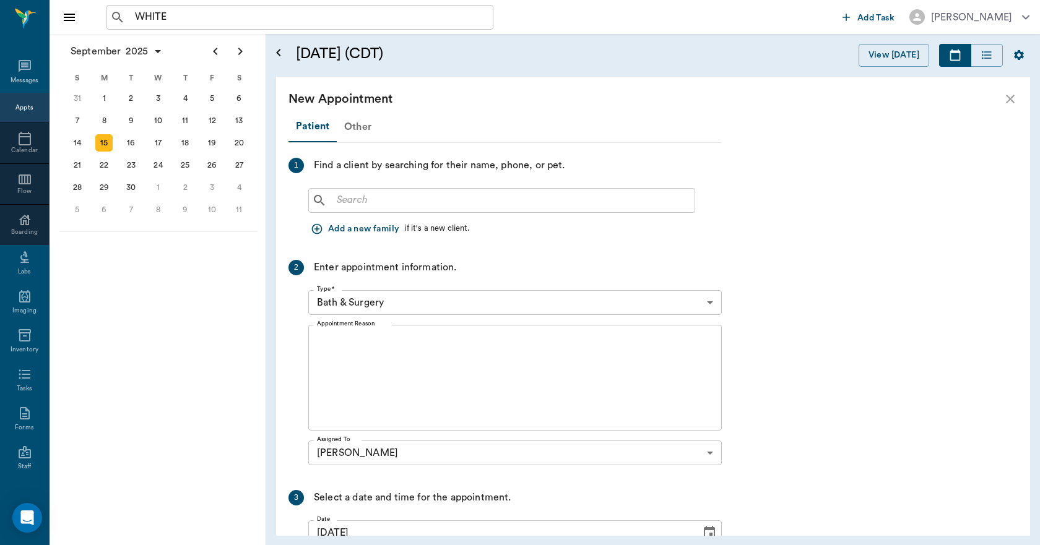
click at [349, 130] on div "Other" at bounding box center [358, 127] width 42 height 30
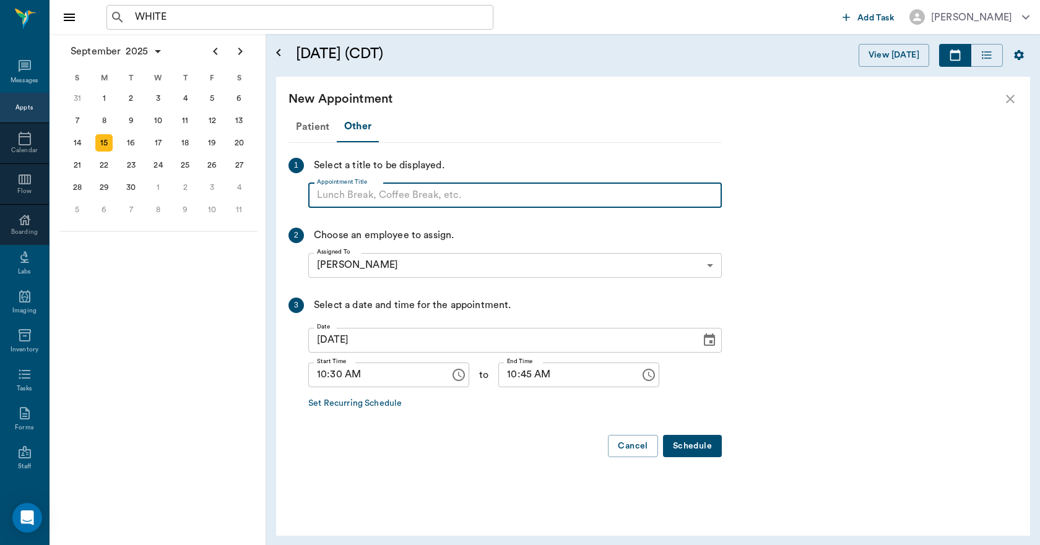
paste input "NO APPOINTMENT! EMERGENCY ONLY!"
type input "NO APPOINTMENT! EMERGENCY ONLY!"
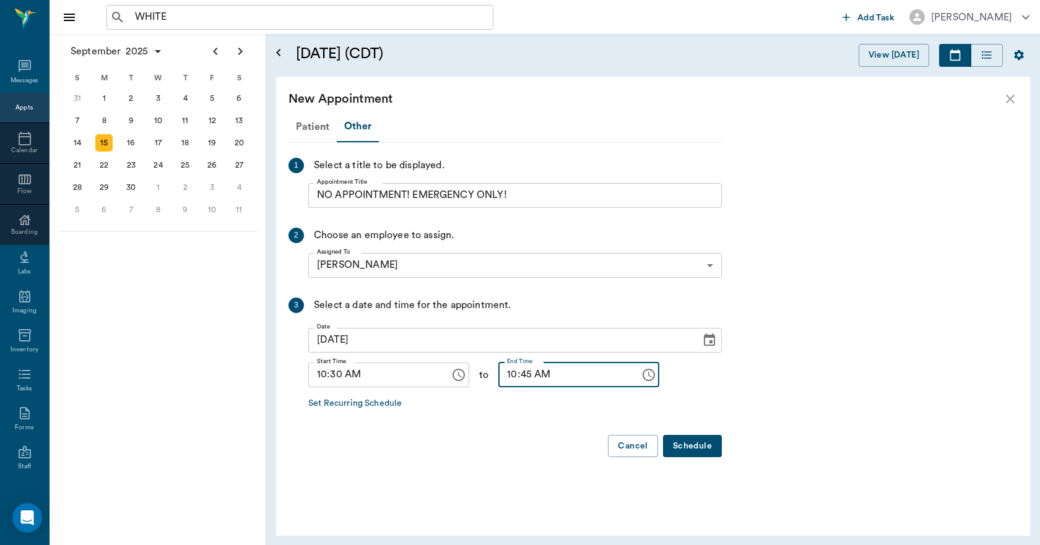
click at [500, 379] on input "10:45 AM" at bounding box center [564, 375] width 133 height 25
type input "11:00 AM"
click at [718, 449] on button "Schedule" at bounding box center [692, 446] width 59 height 23
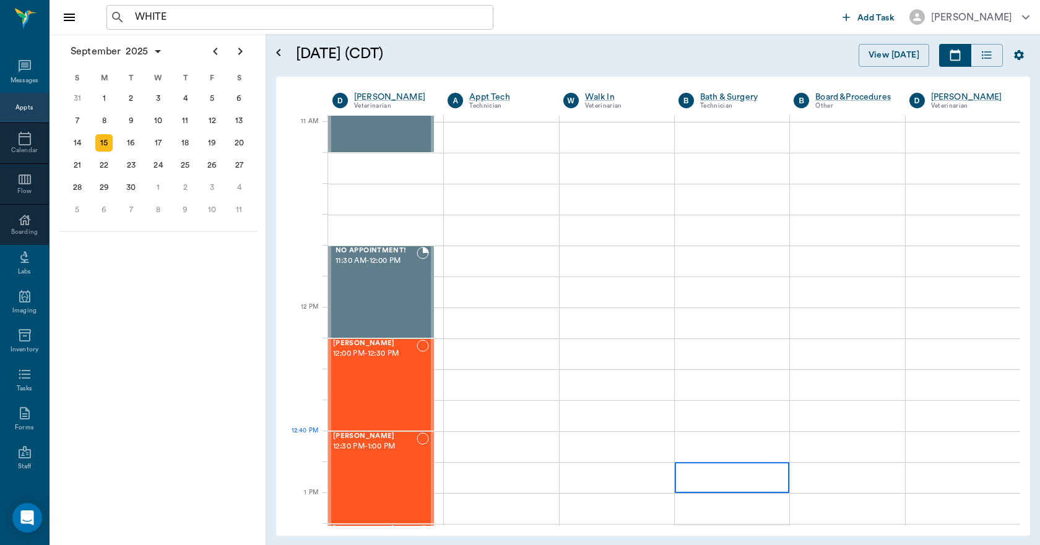
scroll to position [557, 0]
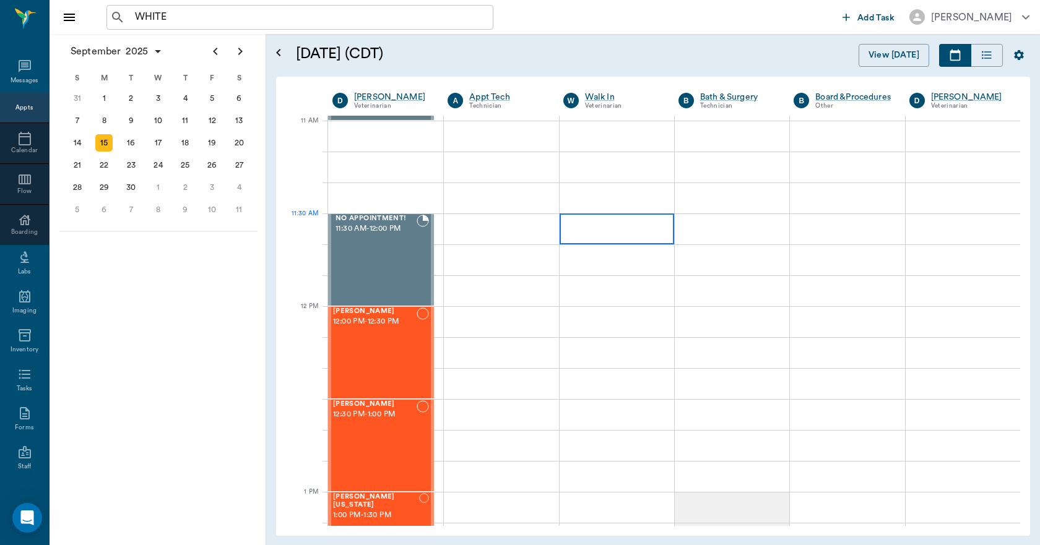
click at [603, 234] on div at bounding box center [616, 228] width 114 height 31
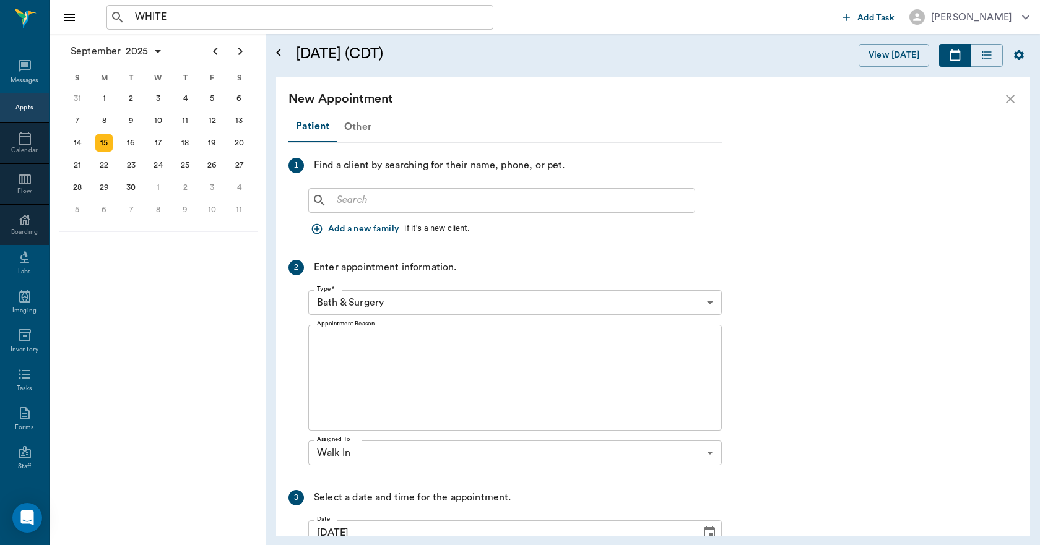
click at [360, 131] on div "Other" at bounding box center [358, 127] width 42 height 30
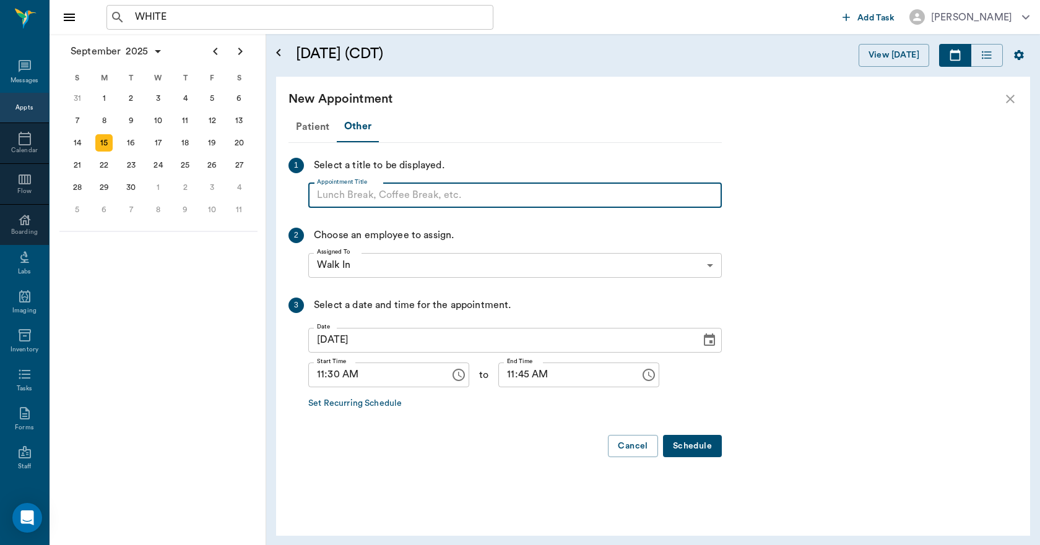
paste input "NO APPOINTMENT! EMERGENCY ONLY!"
type input "NO APPOINTMENT!"
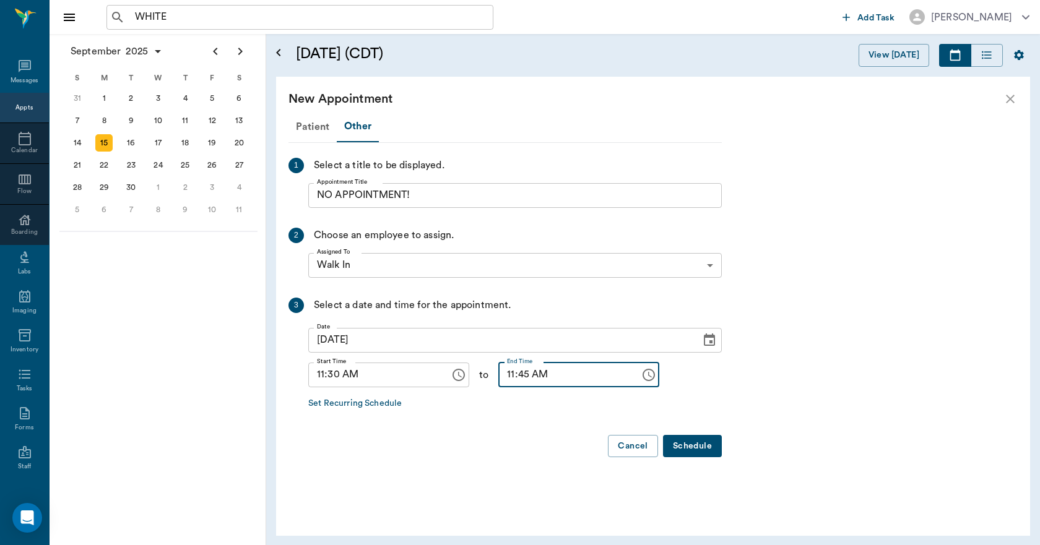
click at [500, 376] on input "11:45 AM" at bounding box center [564, 375] width 133 height 25
type input "12:00 PM"
click at [704, 448] on button "Schedule" at bounding box center [692, 446] width 59 height 23
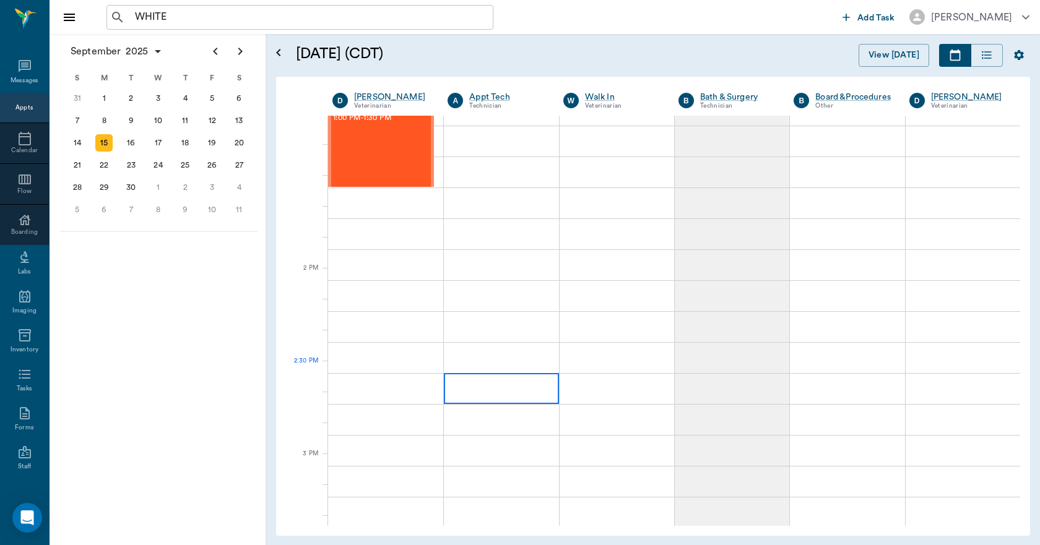
scroll to position [928, 0]
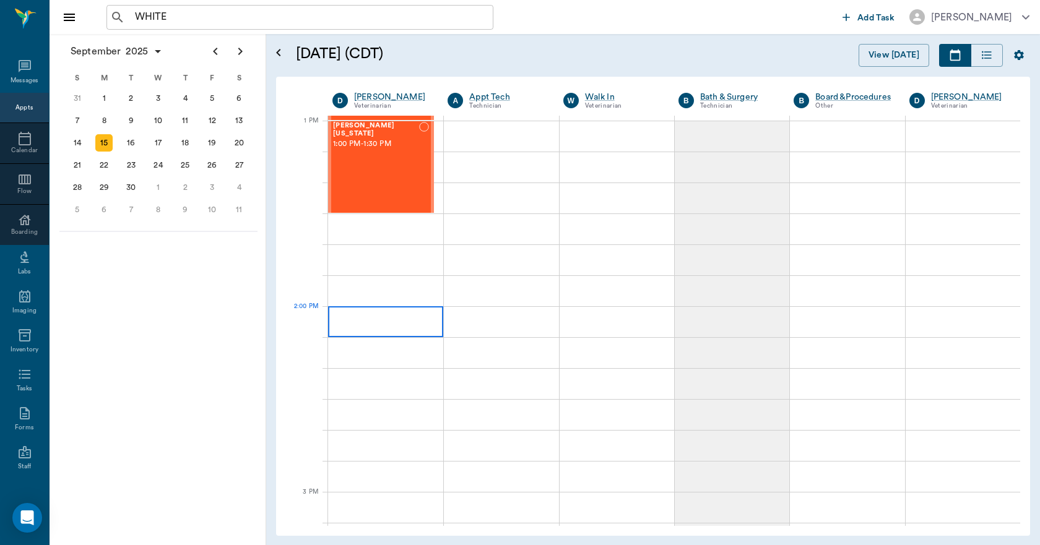
click at [394, 326] on div at bounding box center [385, 321] width 115 height 31
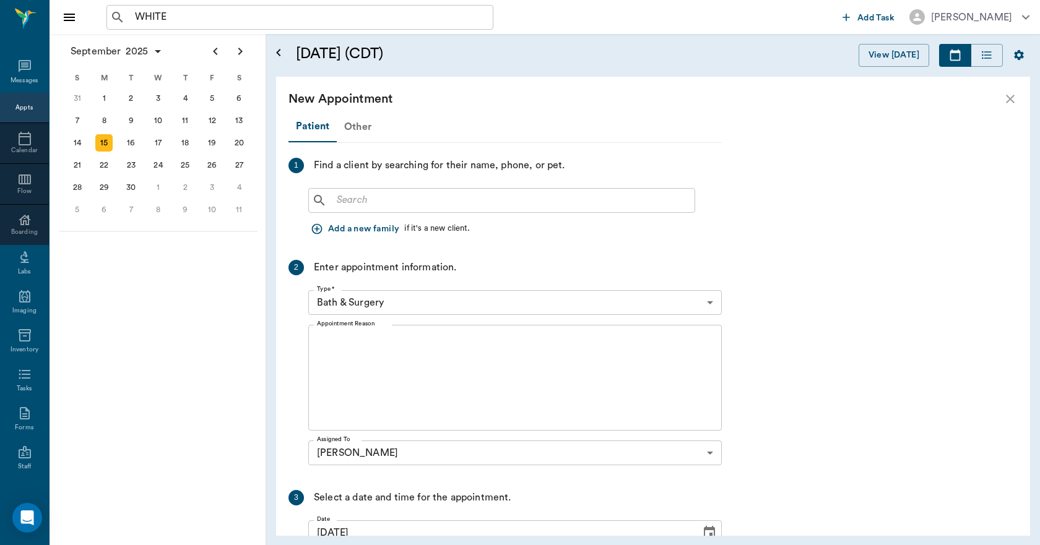
click at [359, 123] on div "Other" at bounding box center [358, 127] width 42 height 30
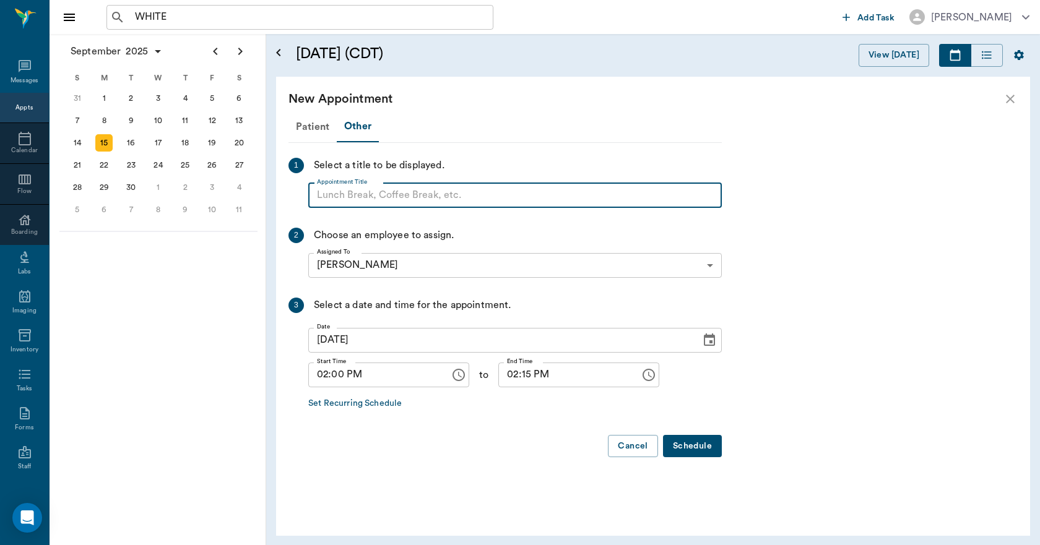
paste input "NO APPOINTMENT! EMERGENCY ONLY!"
type input "NO APPOINTMENT!"
click at [520, 382] on input "02:15 PM" at bounding box center [564, 375] width 133 height 25
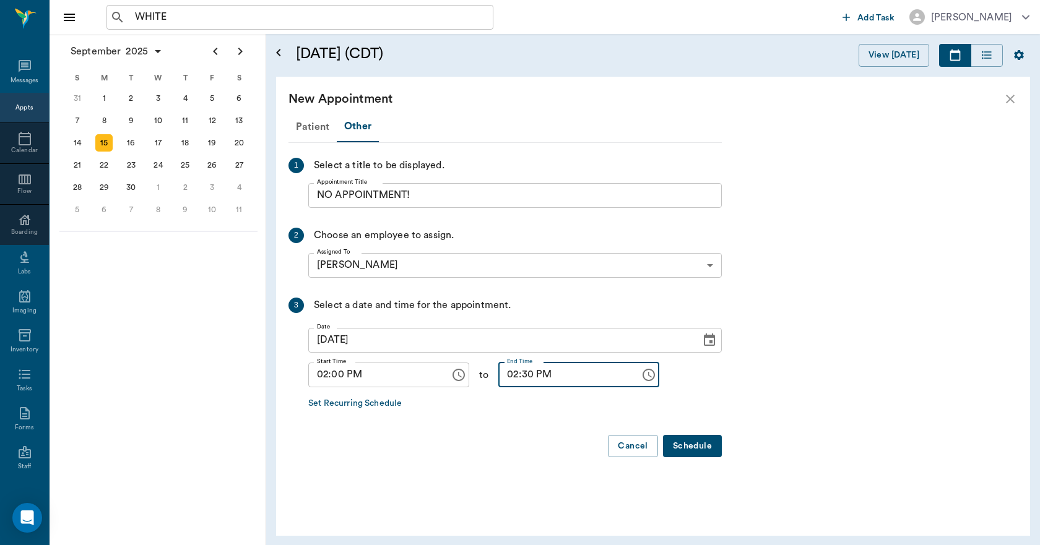
type input "02:30 PM"
click at [686, 437] on button "Schedule" at bounding box center [692, 446] width 59 height 23
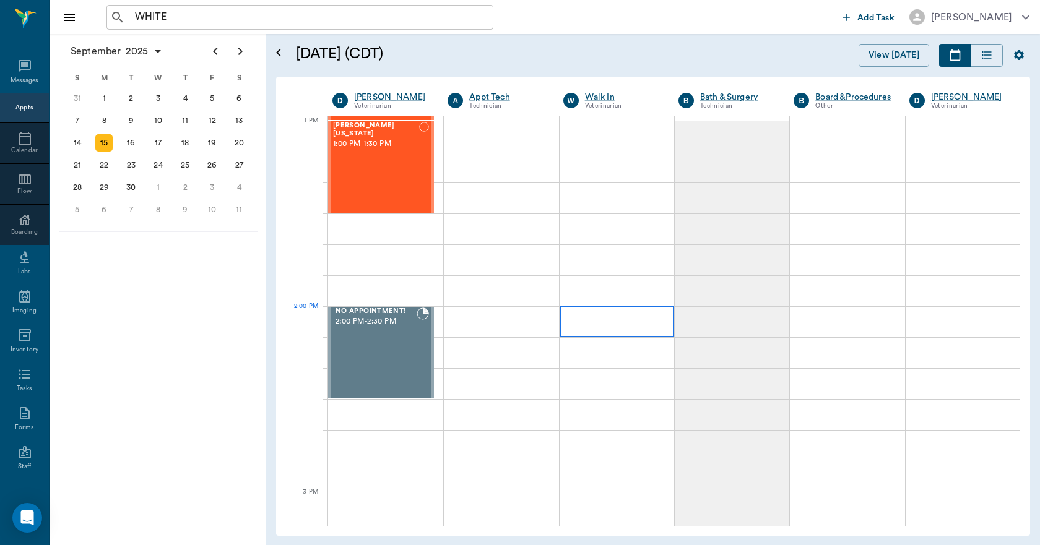
click at [616, 326] on div at bounding box center [616, 321] width 114 height 31
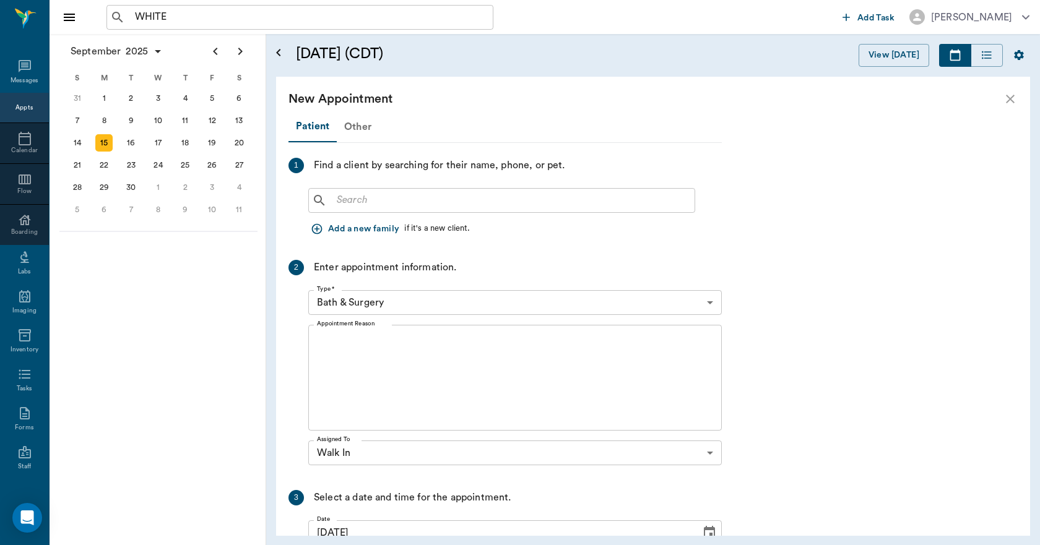
click at [353, 127] on div "Other" at bounding box center [358, 127] width 42 height 30
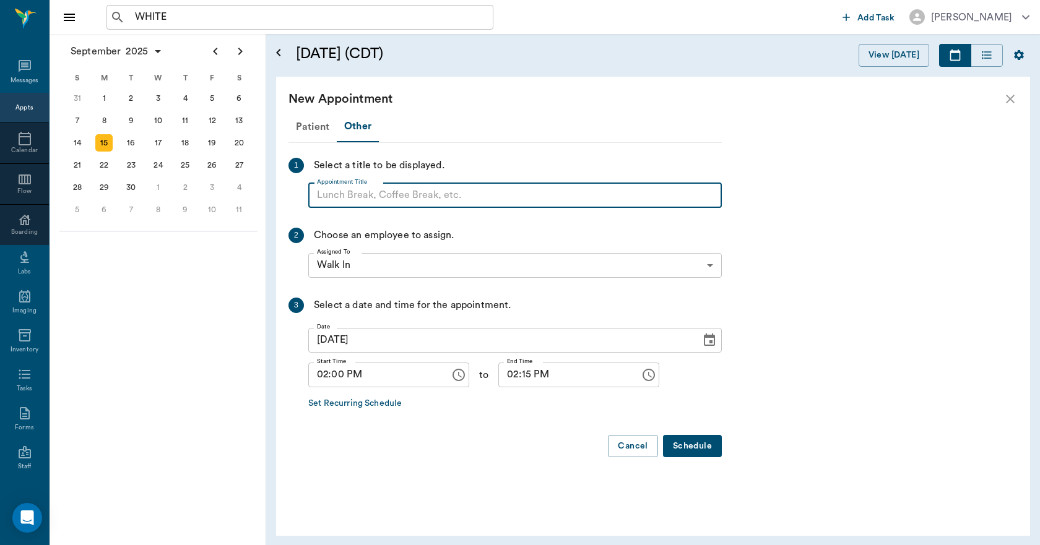
paste input "NO APPOINTMENT! EMERGENCY ONLY!"
type input "NO APPOINTMENT!"
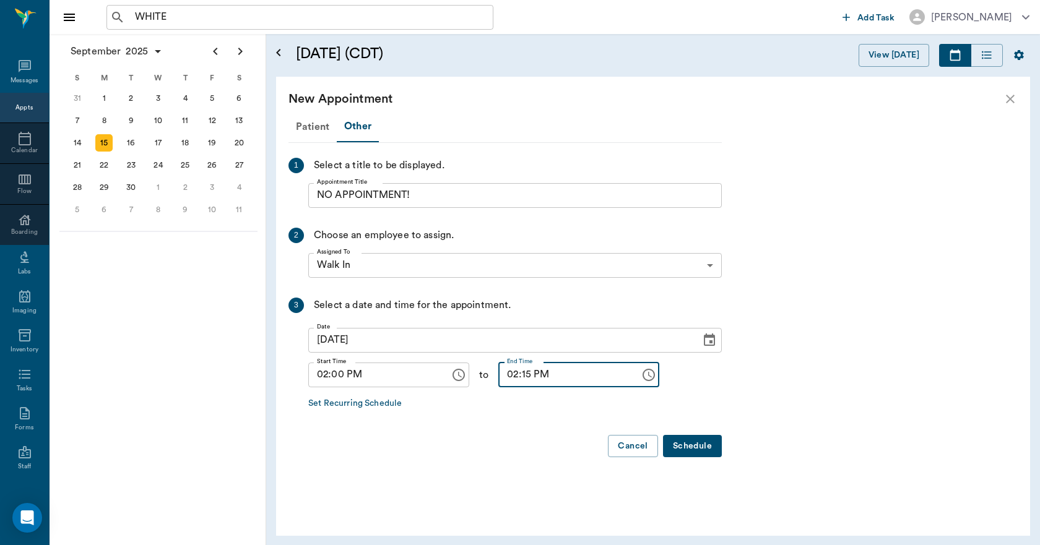
click at [520, 376] on input "02:15 PM" at bounding box center [564, 375] width 133 height 25
type input "02:30 PM"
click at [694, 445] on button "Schedule" at bounding box center [692, 446] width 59 height 23
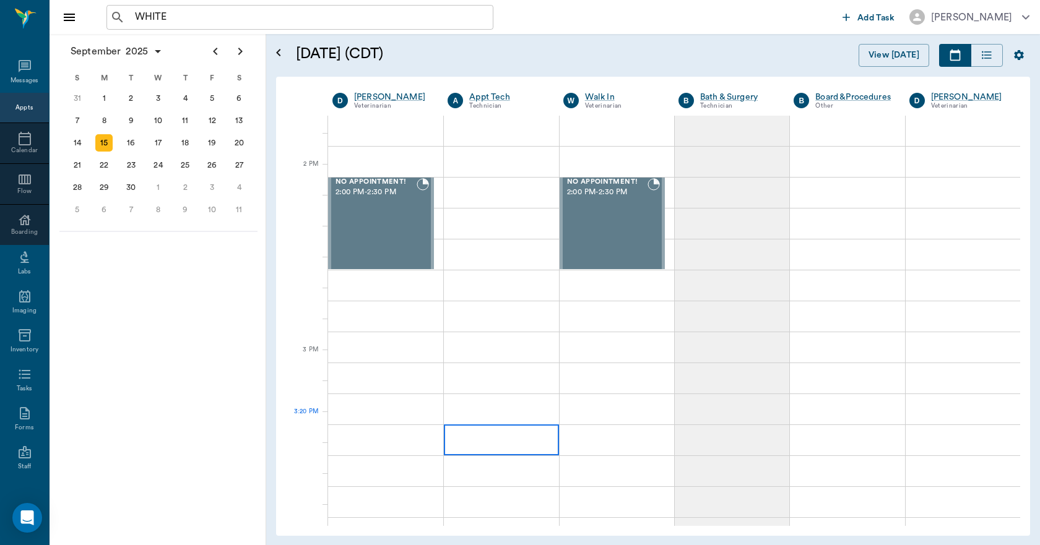
scroll to position [1052, 0]
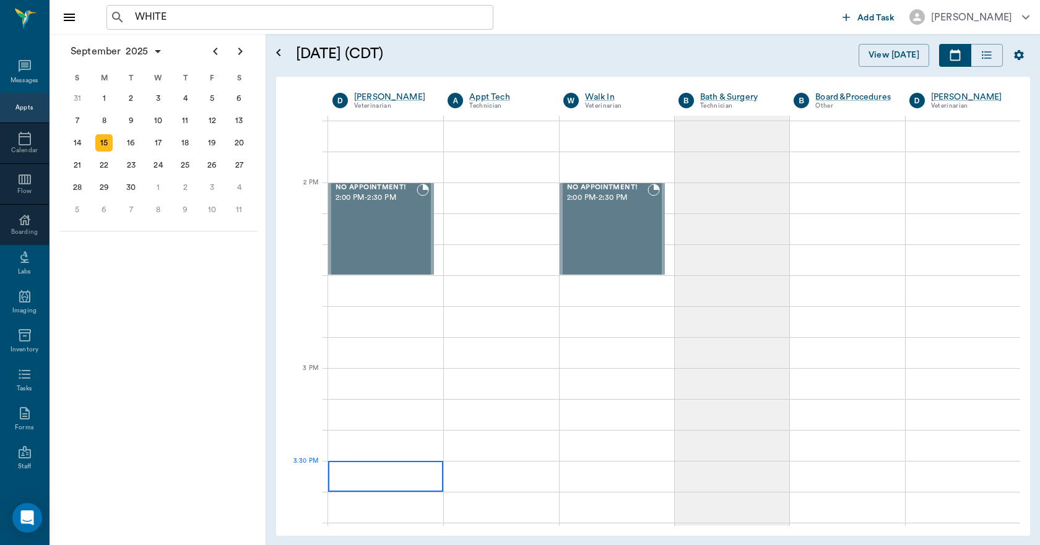
click at [424, 470] on div at bounding box center [385, 476] width 115 height 31
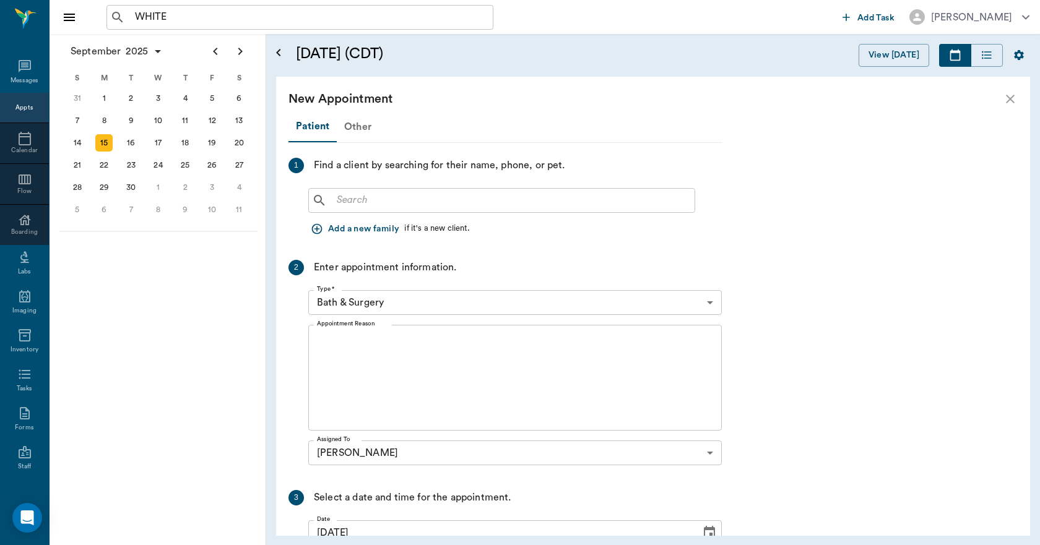
click at [351, 124] on div "Other" at bounding box center [358, 127] width 42 height 30
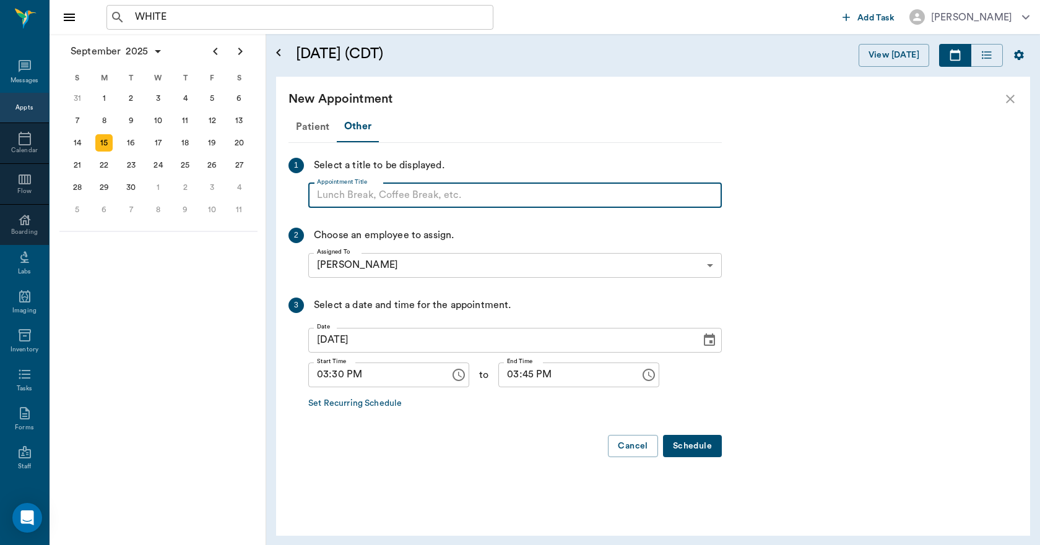
paste input "NO APPOINTMENT! EMERGENCY ONLY!"
type input "NO APPOINTMENT! EMERGENCY ONLY!"
click at [502, 378] on input "03:45 PM" at bounding box center [564, 375] width 133 height 25
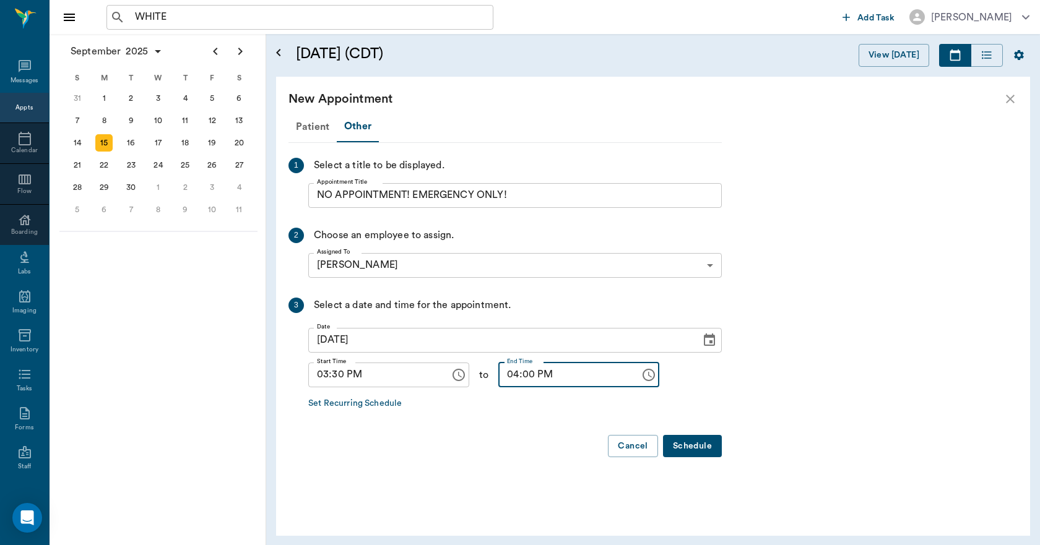
type input "04:00 PM"
click at [700, 442] on button "Schedule" at bounding box center [692, 446] width 59 height 23
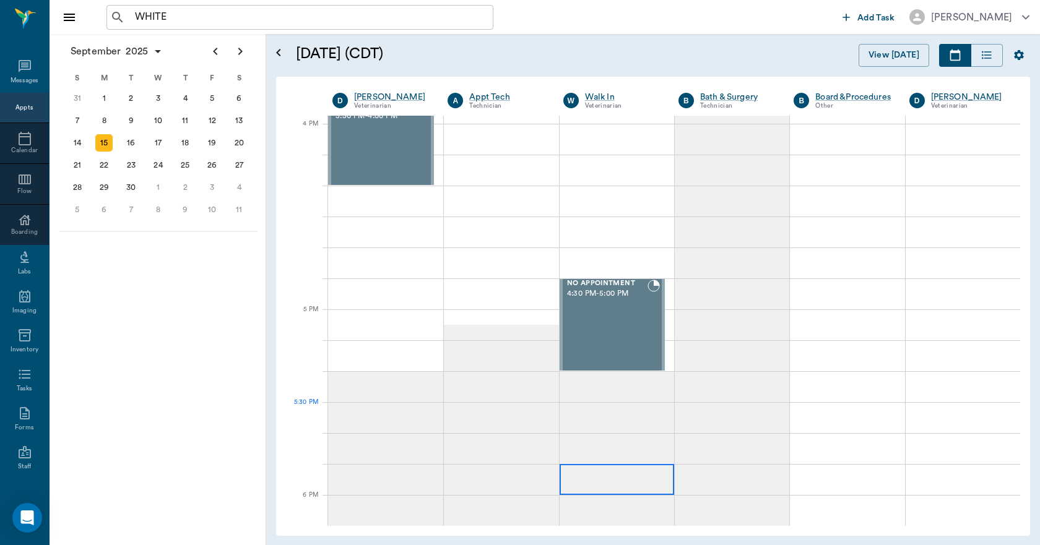
scroll to position [1485, 0]
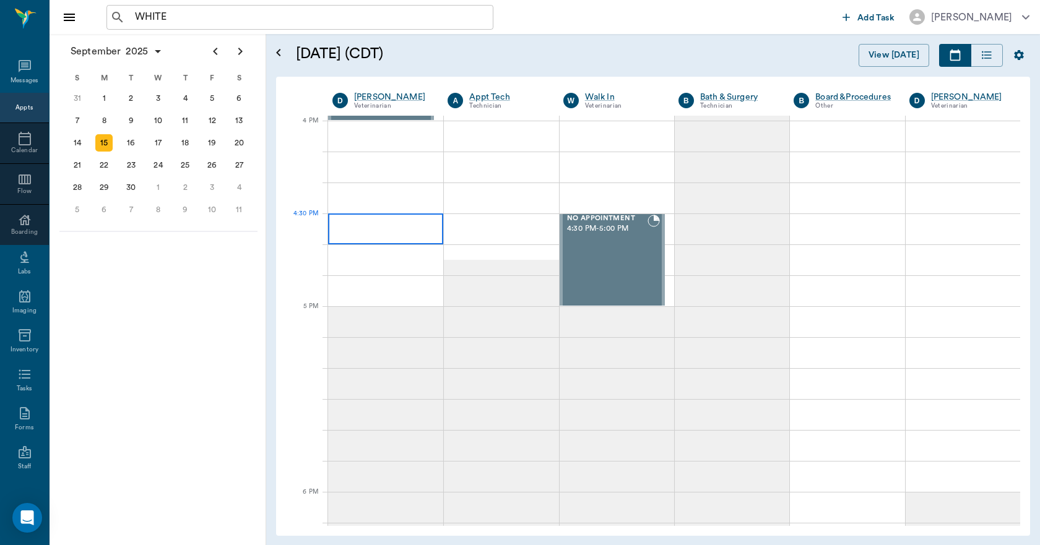
click at [390, 231] on div at bounding box center [385, 228] width 115 height 31
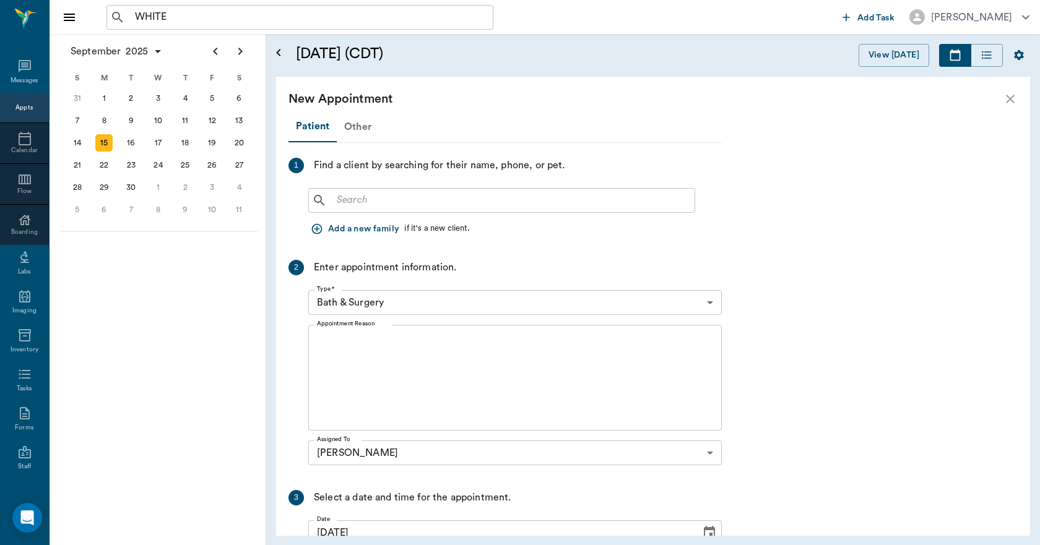
click at [355, 127] on div "Other" at bounding box center [358, 127] width 42 height 30
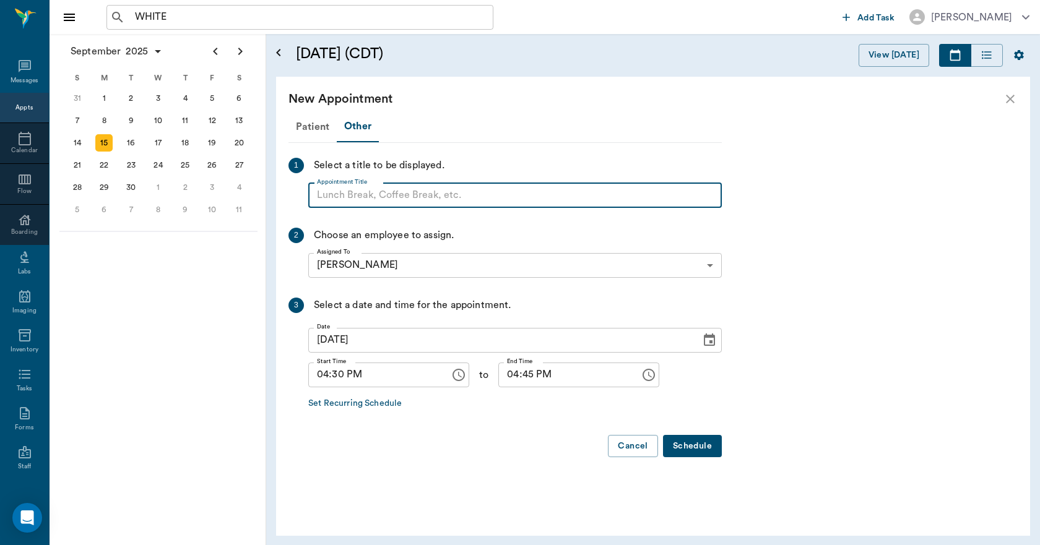
paste input "NO APPOINTMENT! EMERGENCY ONLY!"
type input "NO APPOINTMENT!"
click at [499, 379] on input "04:45 PM" at bounding box center [564, 375] width 133 height 25
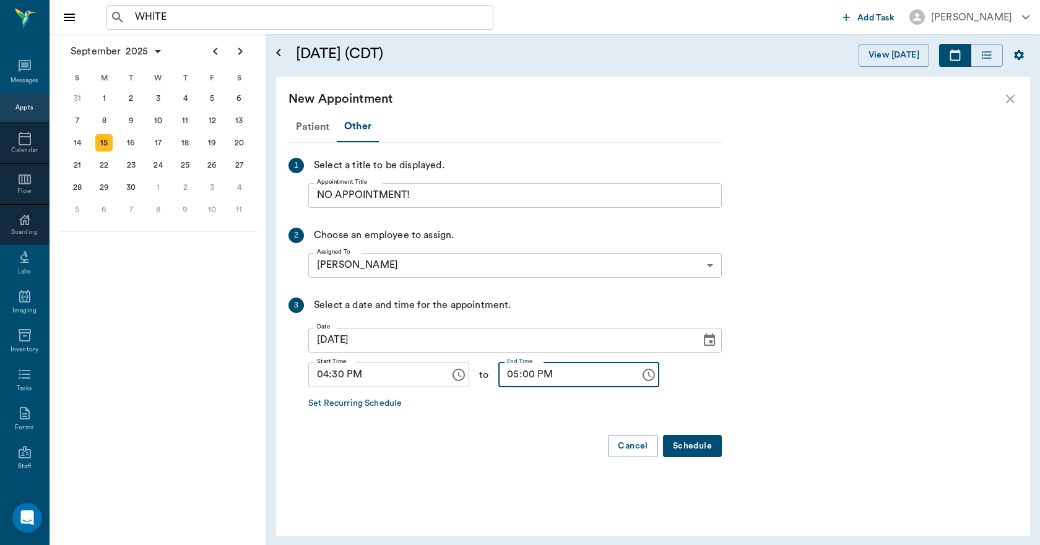
type input "05:00 PM"
click at [679, 446] on button "Schedule" at bounding box center [692, 446] width 59 height 23
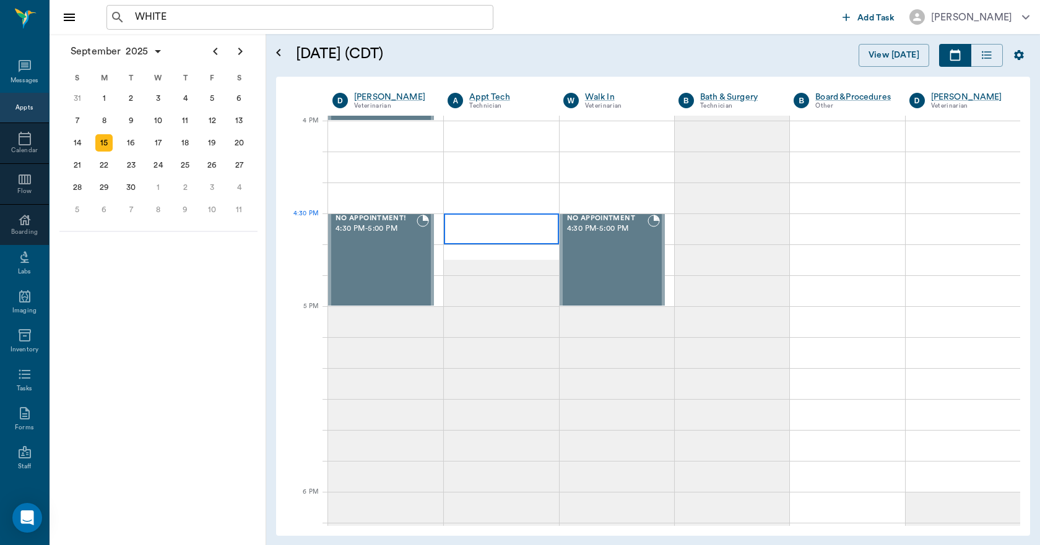
click at [481, 229] on div at bounding box center [501, 228] width 114 height 31
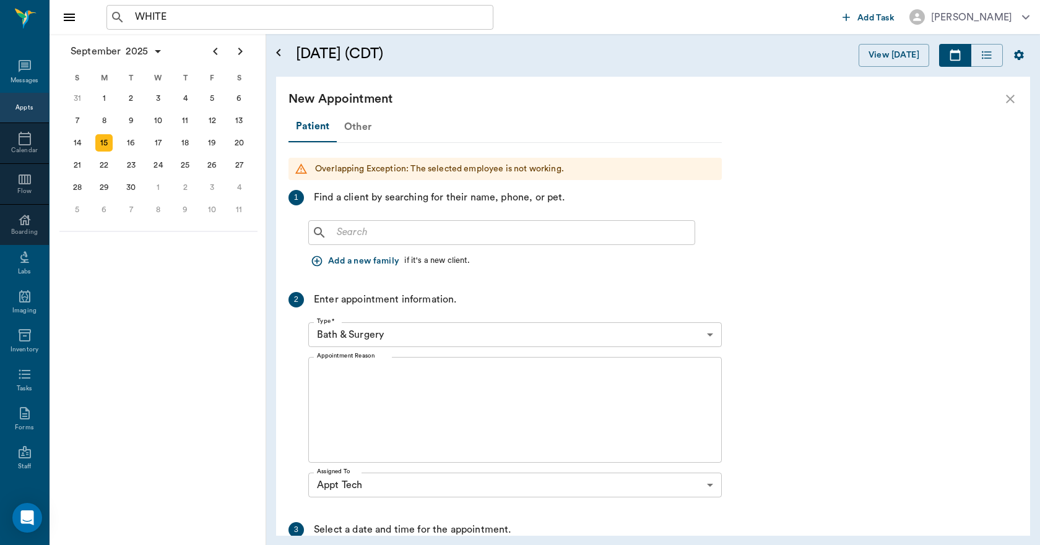
click at [356, 127] on div "Other" at bounding box center [358, 127] width 42 height 30
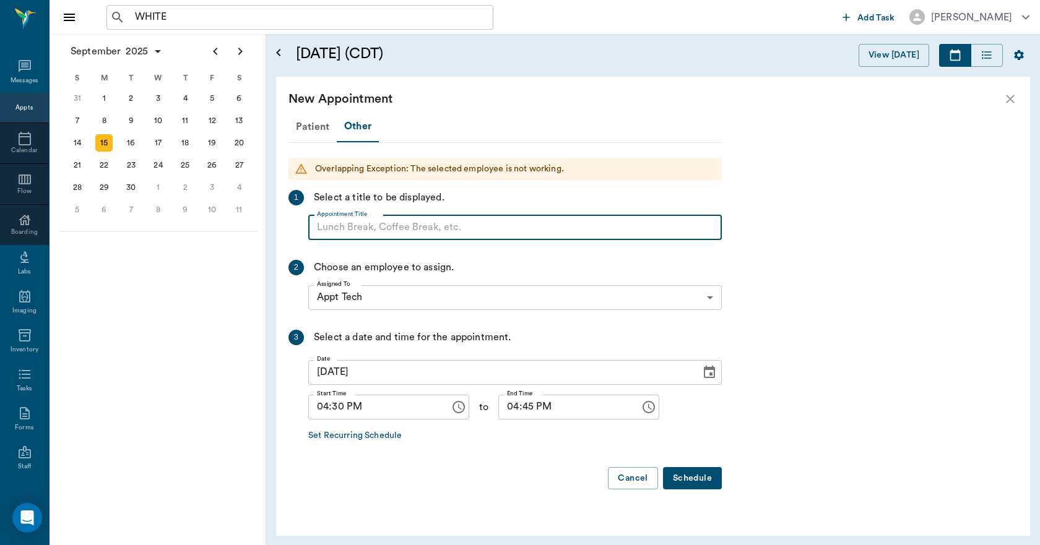
paste input "NO APPOINTMENT! EMERGENCY ONLY!"
type input "NO APPOINTMENT!"
click at [502, 408] on input "04:45 PM" at bounding box center [564, 407] width 133 height 25
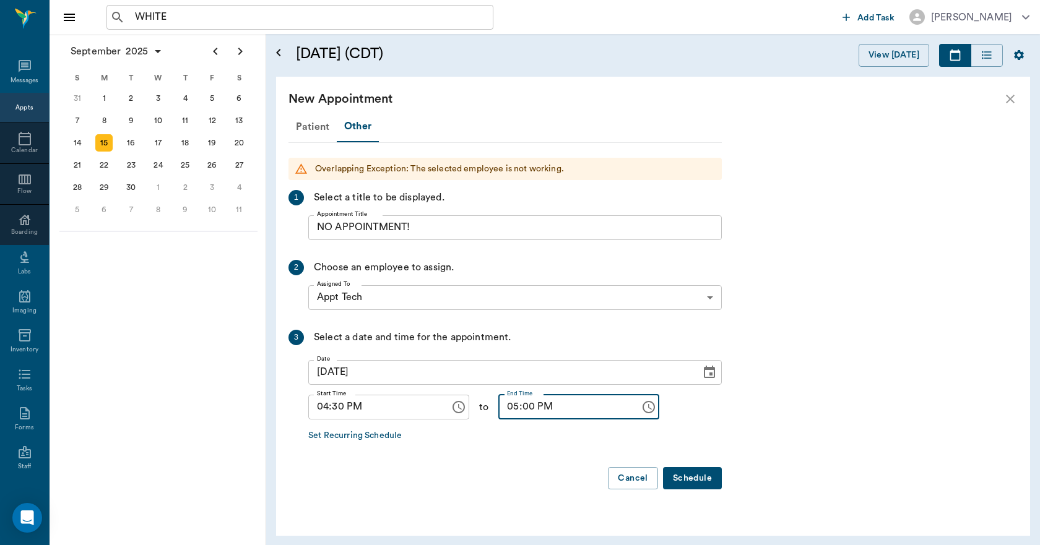
type input "05:00 PM"
click at [702, 483] on button "Schedule" at bounding box center [692, 478] width 59 height 23
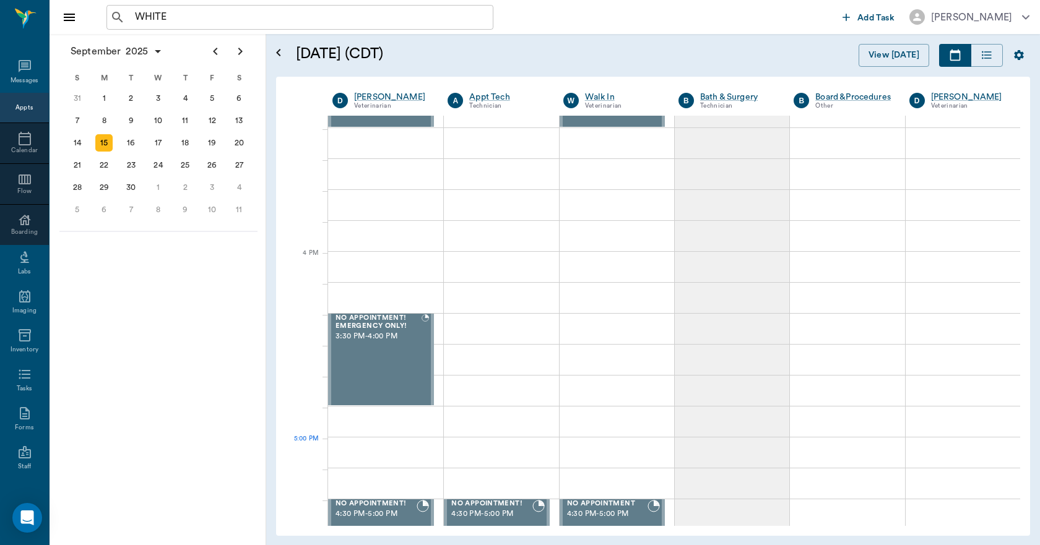
scroll to position [1176, 0]
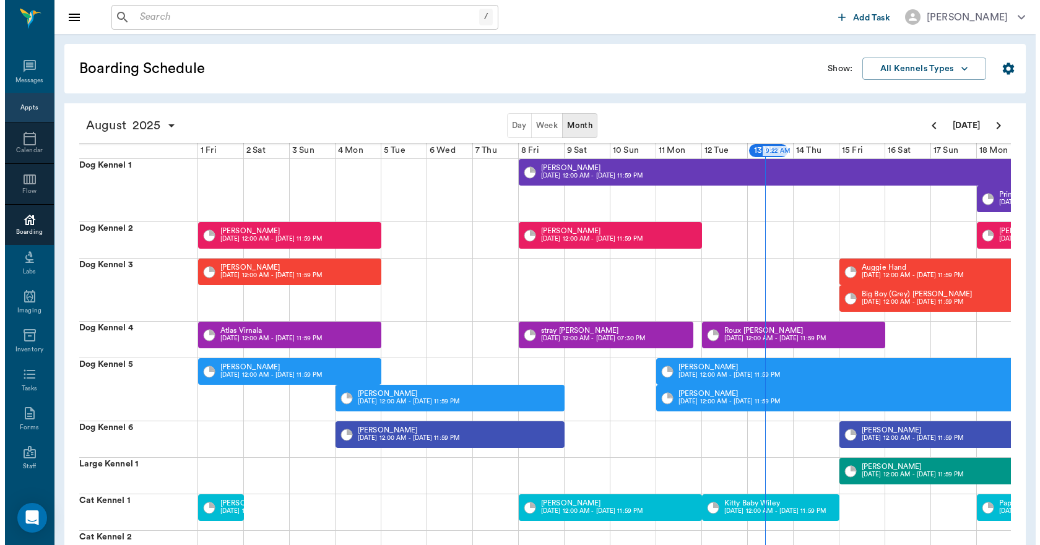
scroll to position [0, 459]
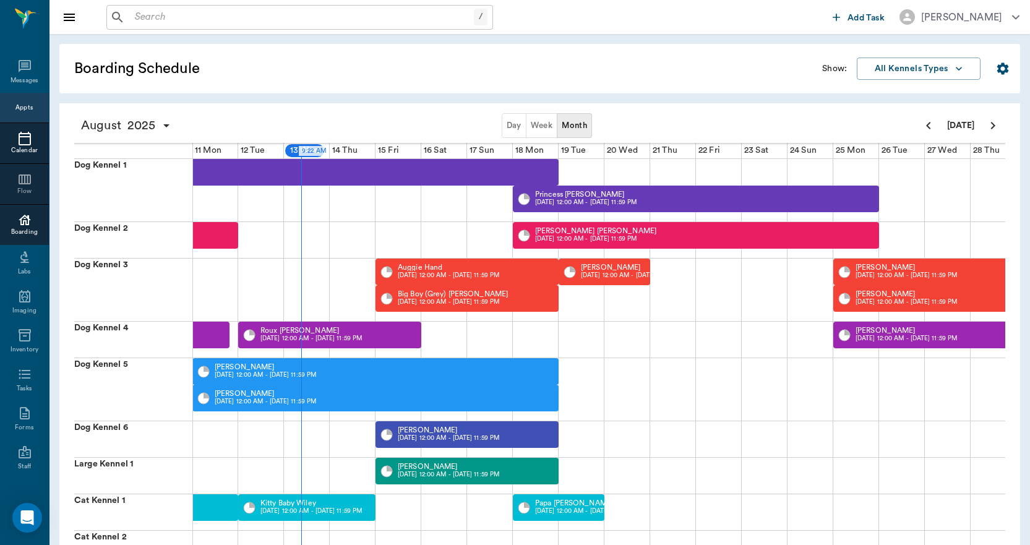
click at [19, 137] on icon at bounding box center [25, 139] width 12 height 14
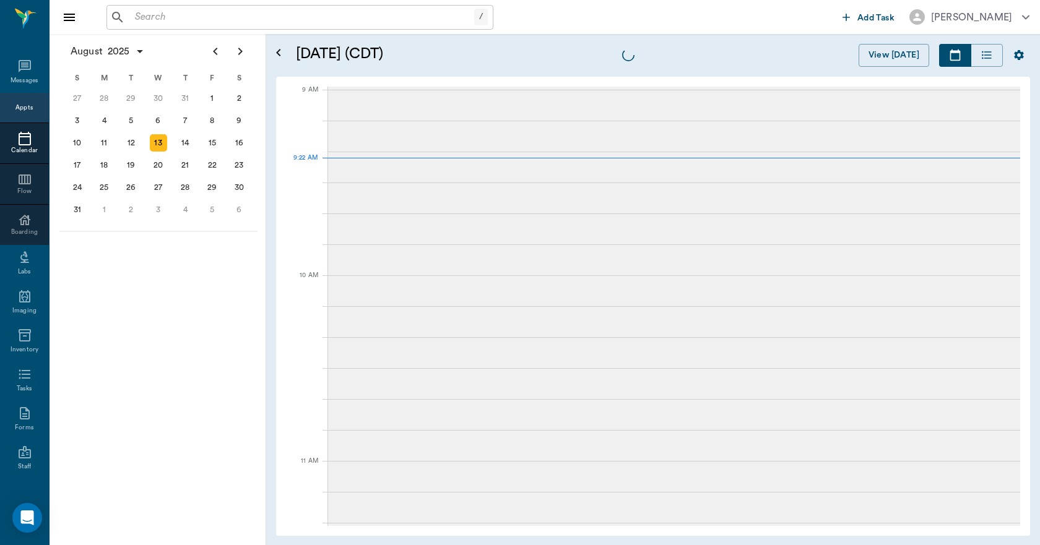
scroll to position [187, 0]
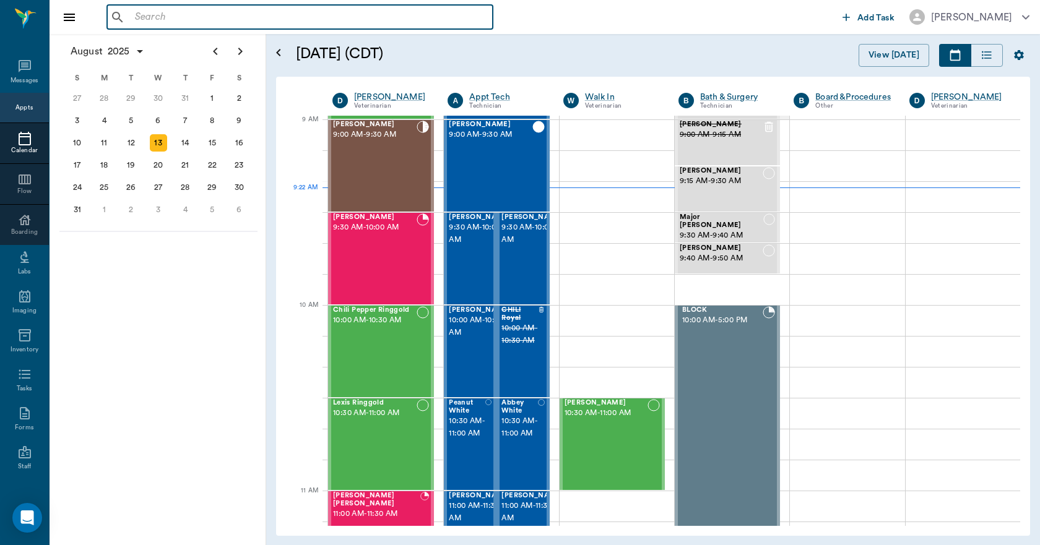
click at [195, 23] on input "text" at bounding box center [309, 17] width 358 height 17
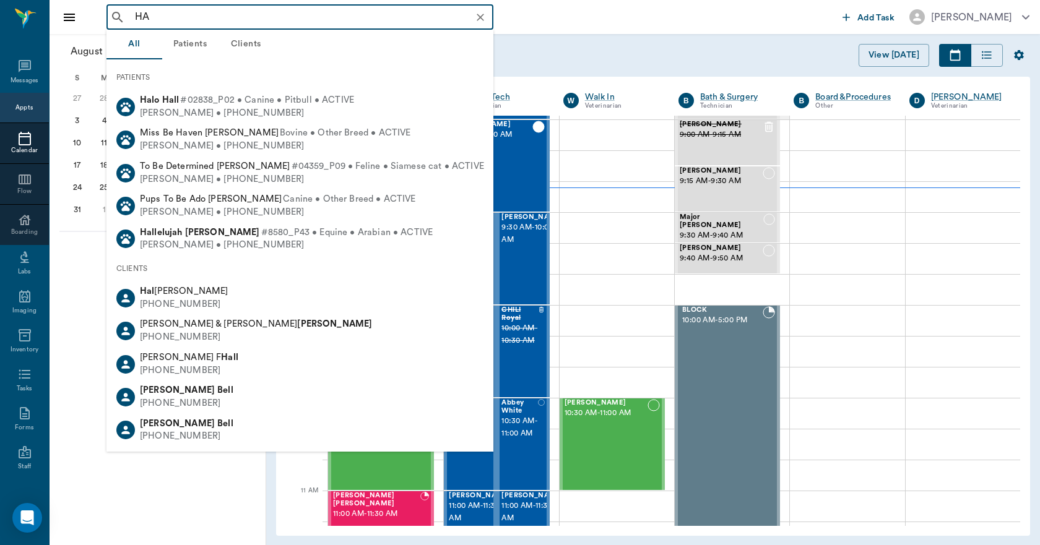
type input "H"
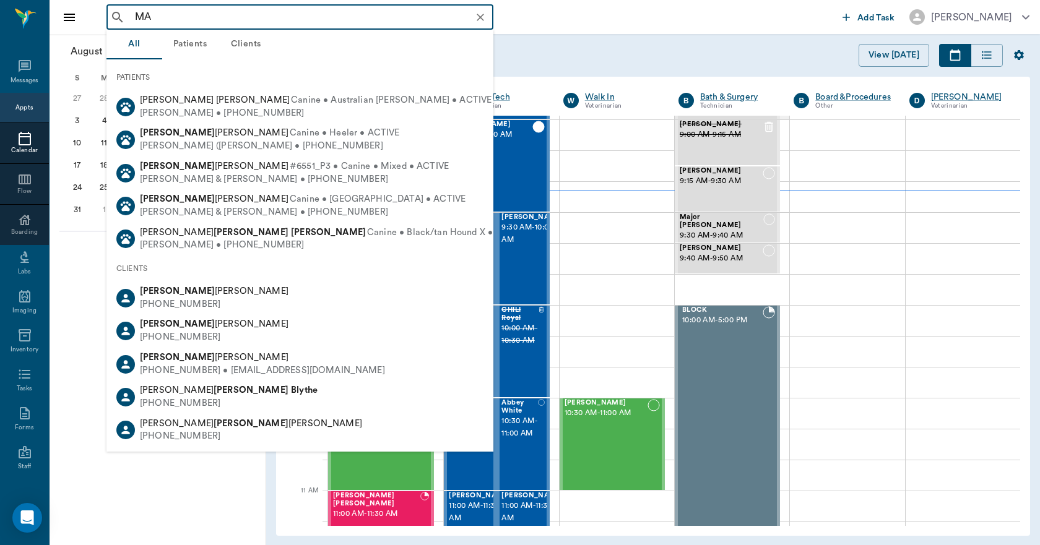
type input "M"
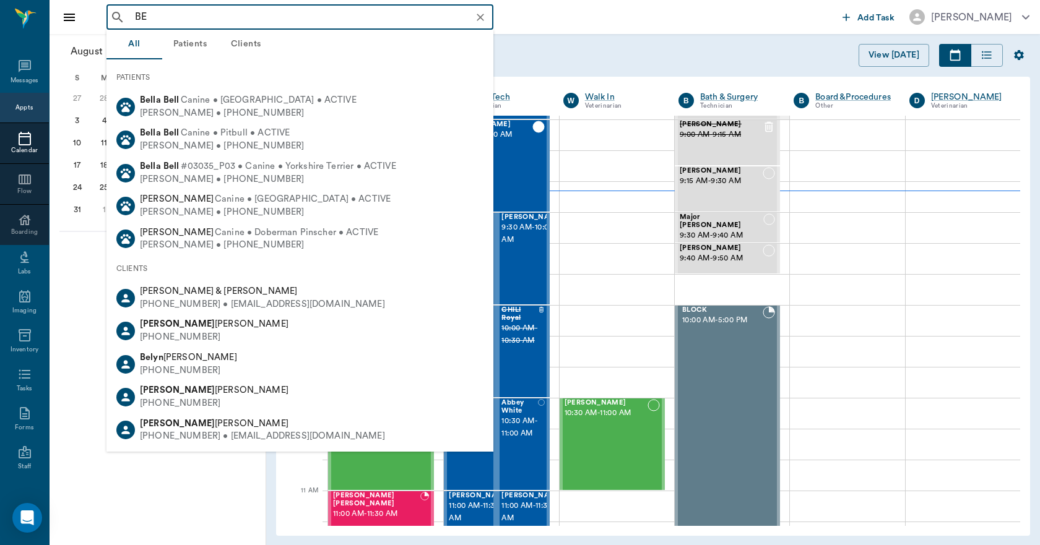
type input "B"
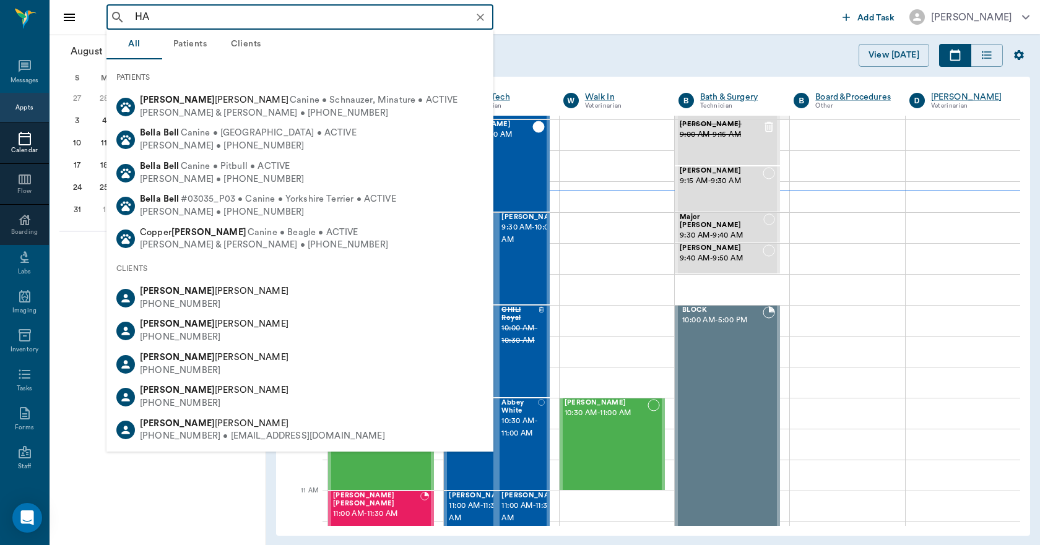
type input "H"
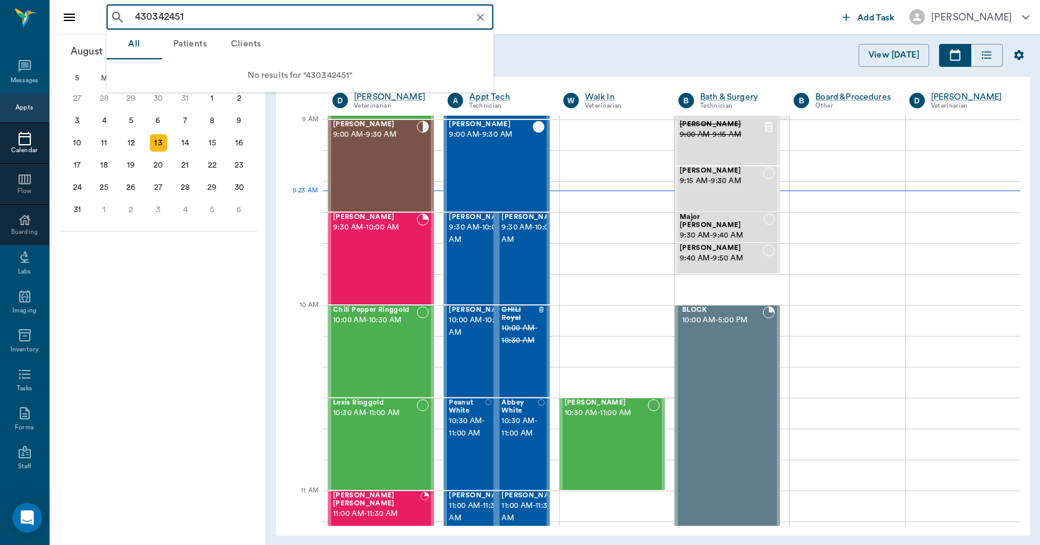
type input "4303424512"
click at [482, 18] on icon "Clear" at bounding box center [480, 17] width 12 height 12
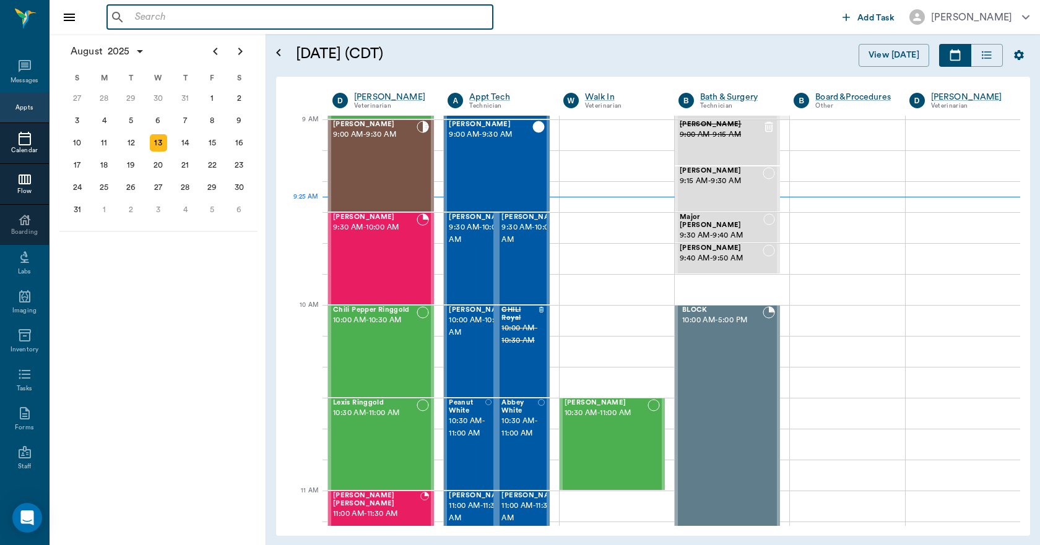
click at [21, 187] on div "Flow" at bounding box center [24, 191] width 49 height 9
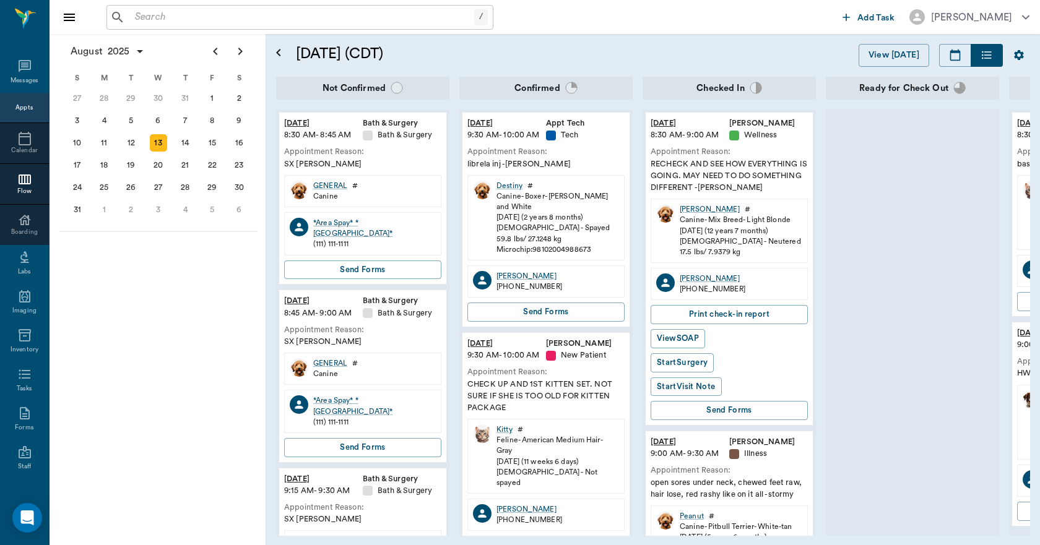
click at [20, 111] on div "Appts" at bounding box center [23, 107] width 17 height 9
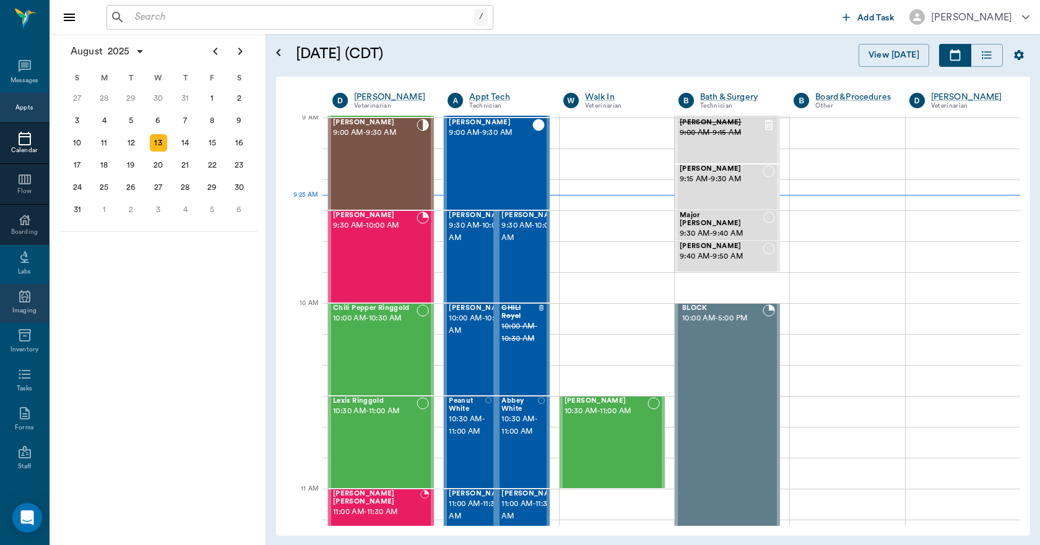
scroll to position [130, 0]
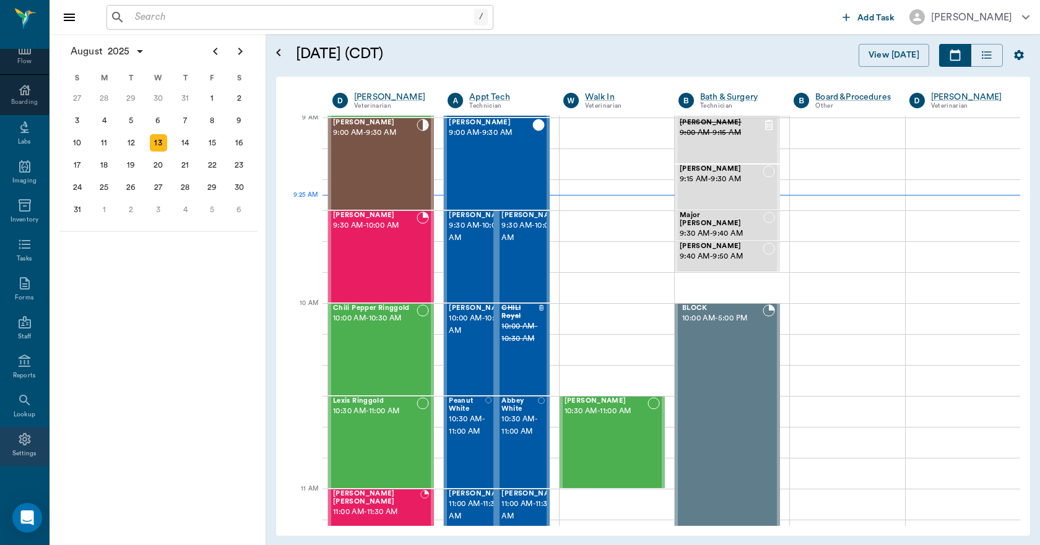
click at [27, 442] on div "Settings" at bounding box center [24, 446] width 49 height 39
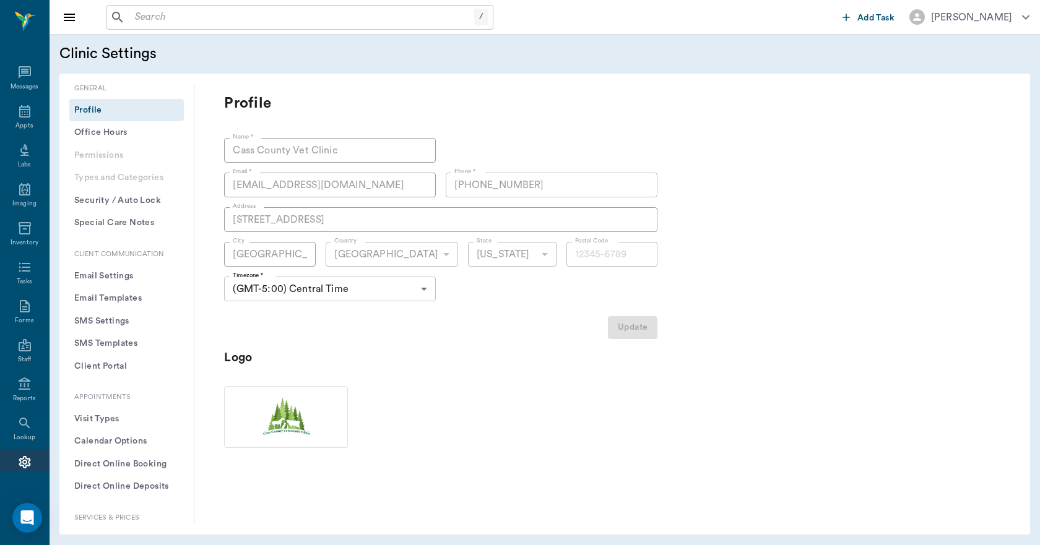
type input "75551"
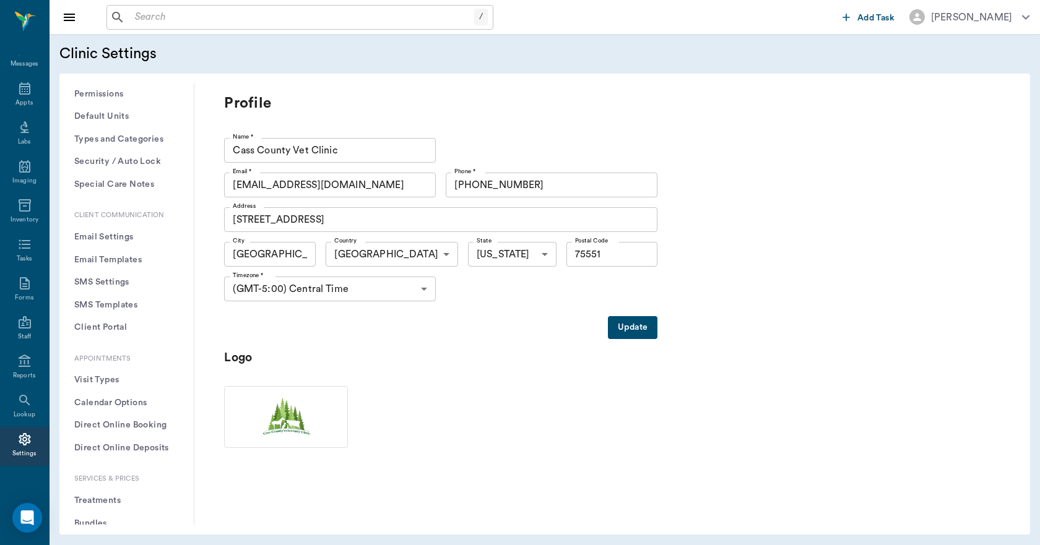
scroll to position [62, 0]
click at [97, 402] on button "Calendar Options" at bounding box center [126, 402] width 114 height 23
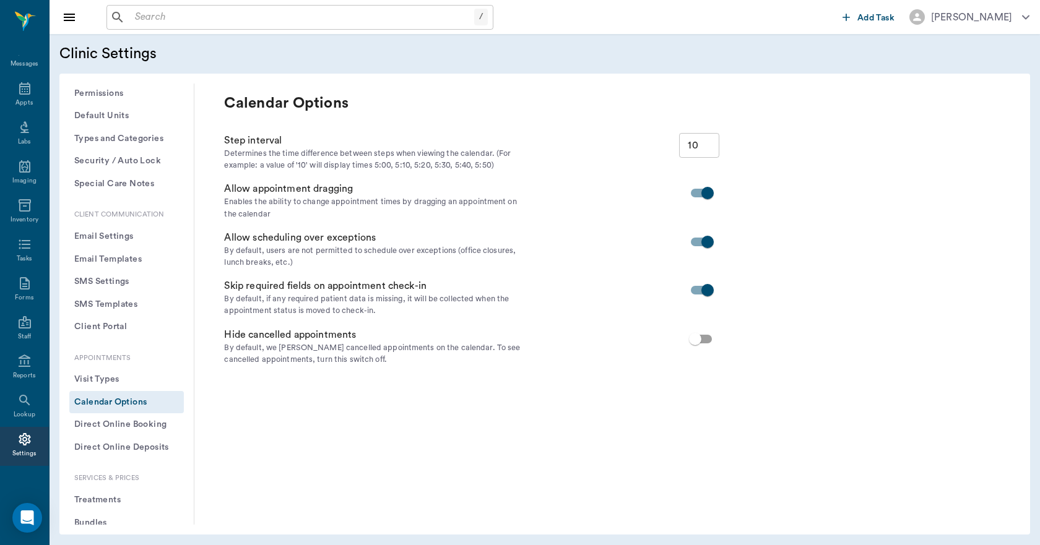
click at [102, 381] on button "Visit Types" at bounding box center [126, 379] width 114 height 23
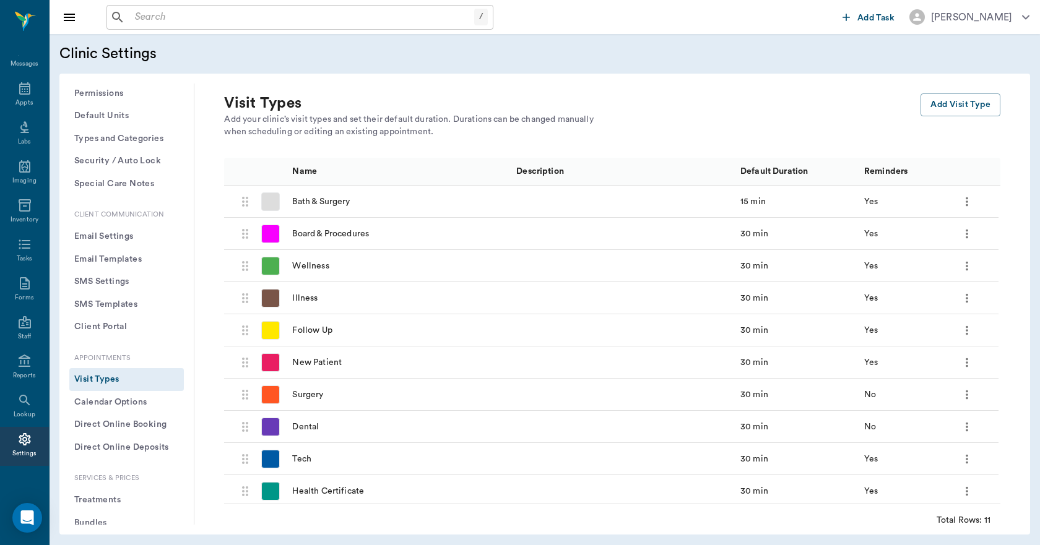
click at [965, 199] on icon "more" at bounding box center [967, 201] width 14 height 15
click at [922, 222] on span "Edit" at bounding box center [915, 223] width 104 height 13
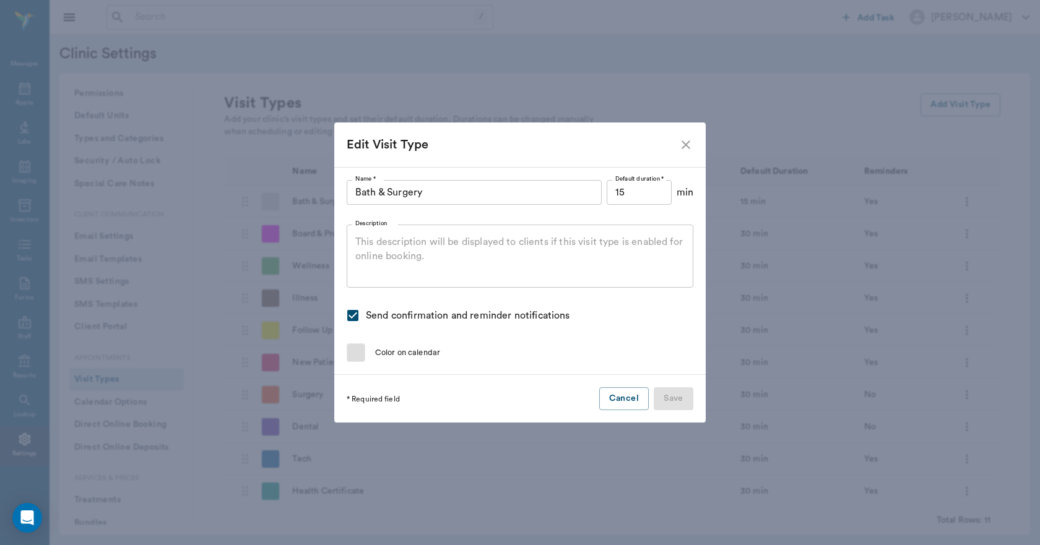
click at [350, 356] on div at bounding box center [356, 352] width 19 height 19
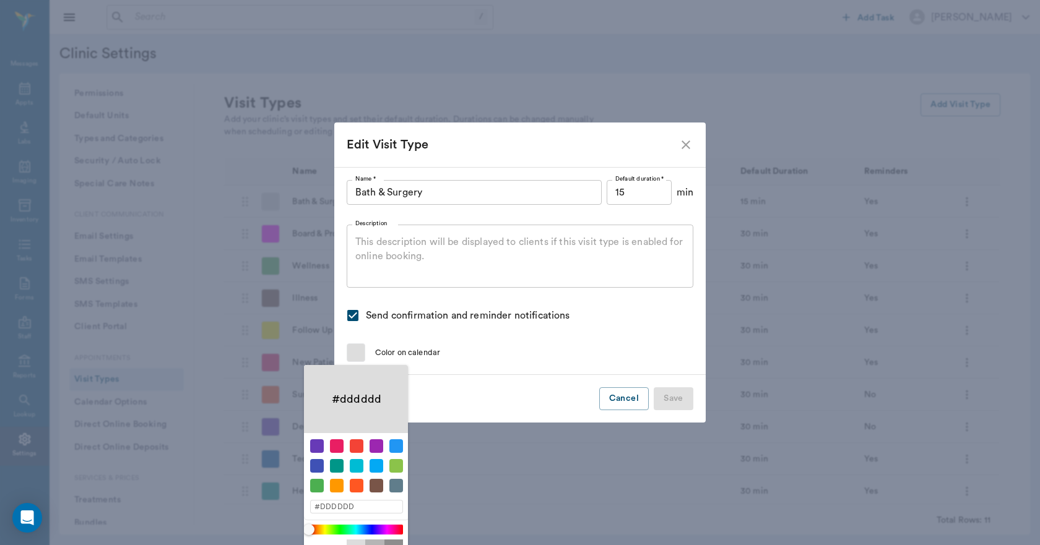
click at [527, 358] on div at bounding box center [520, 272] width 1040 height 545
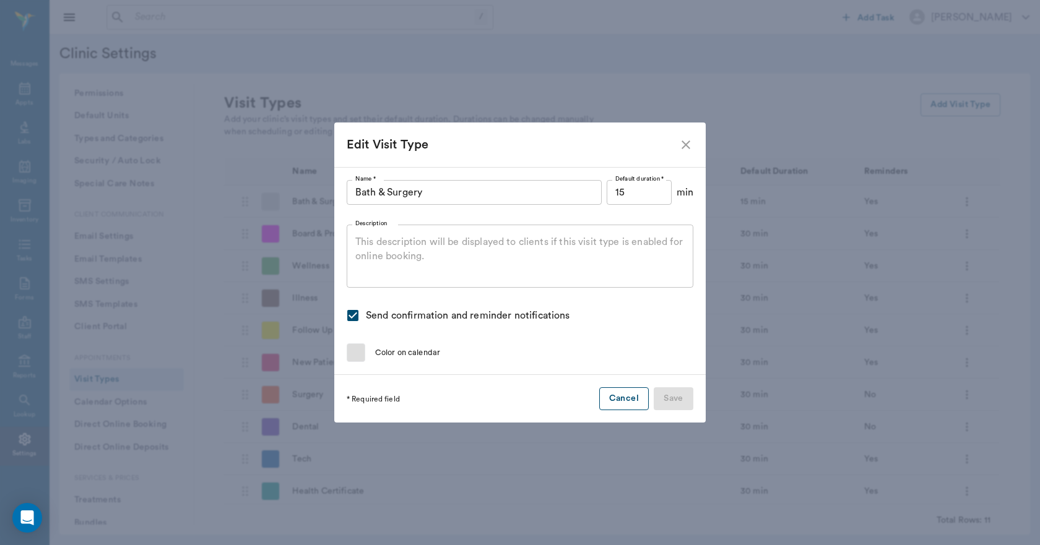
click at [639, 397] on button "Cancel" at bounding box center [624, 398] width 50 height 23
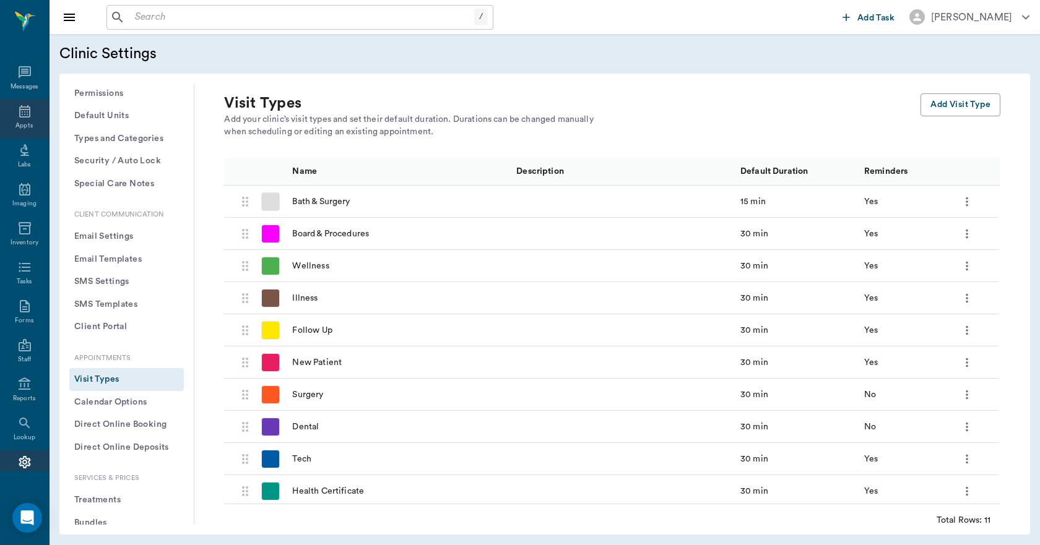
click at [23, 119] on div "Appts" at bounding box center [24, 118] width 49 height 39
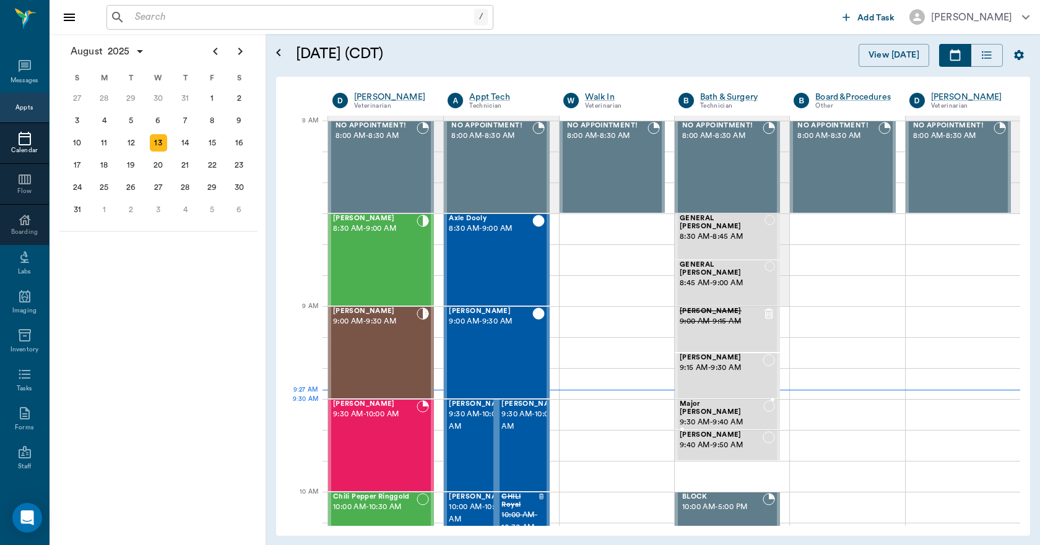
click at [694, 416] on span "9:30 AM - 9:40 AM" at bounding box center [721, 422] width 84 height 12
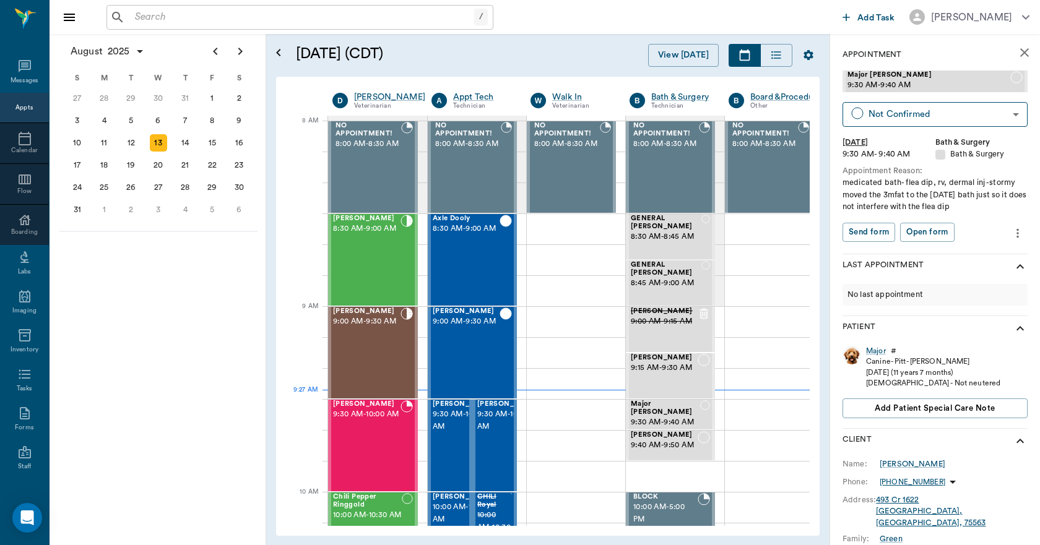
click at [1022, 50] on button "close" at bounding box center [1024, 52] width 25 height 25
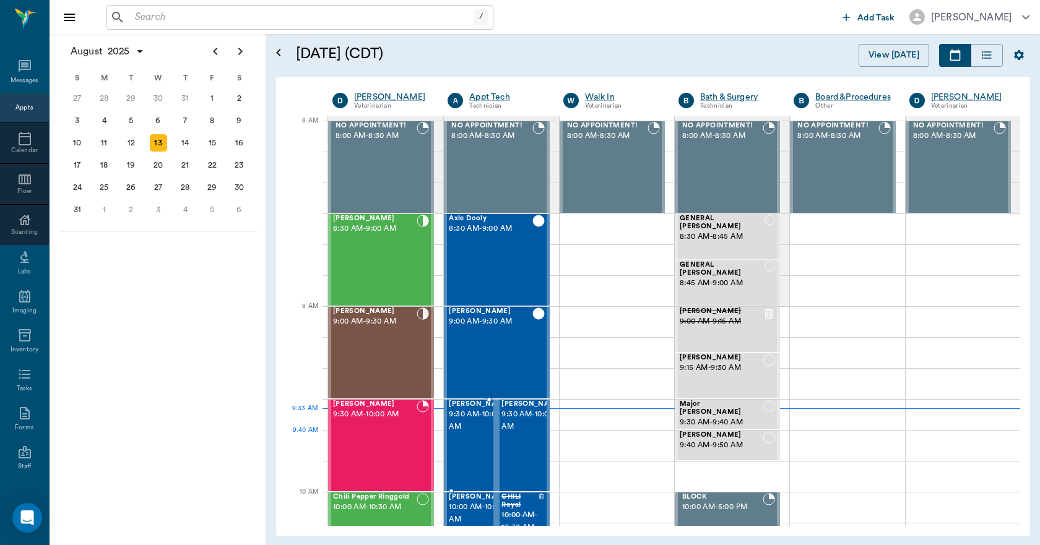
click at [477, 433] on span "9:30 AM - 10:00 AM" at bounding box center [480, 420] width 62 height 25
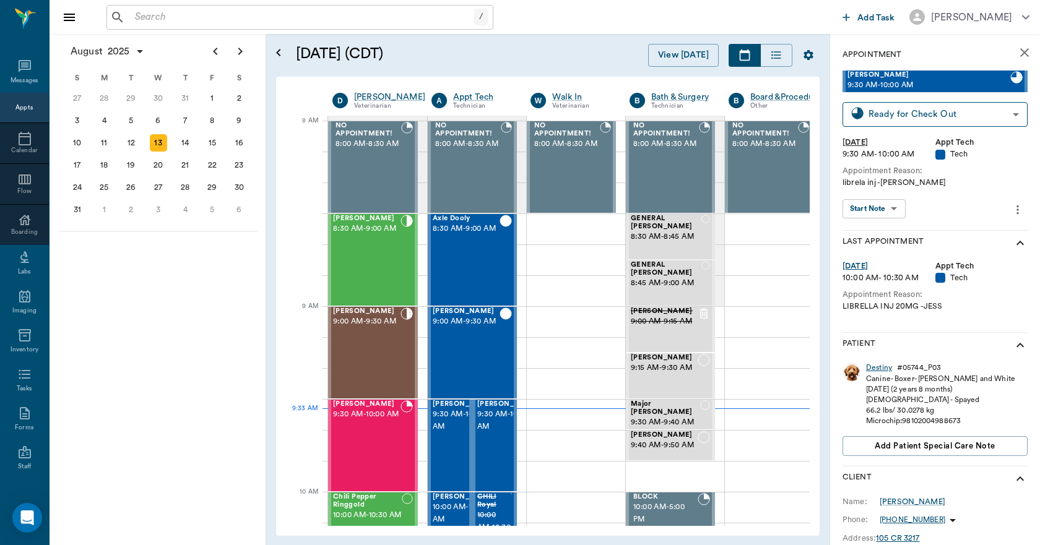
click at [875, 366] on div "Destiny" at bounding box center [879, 368] width 26 height 11
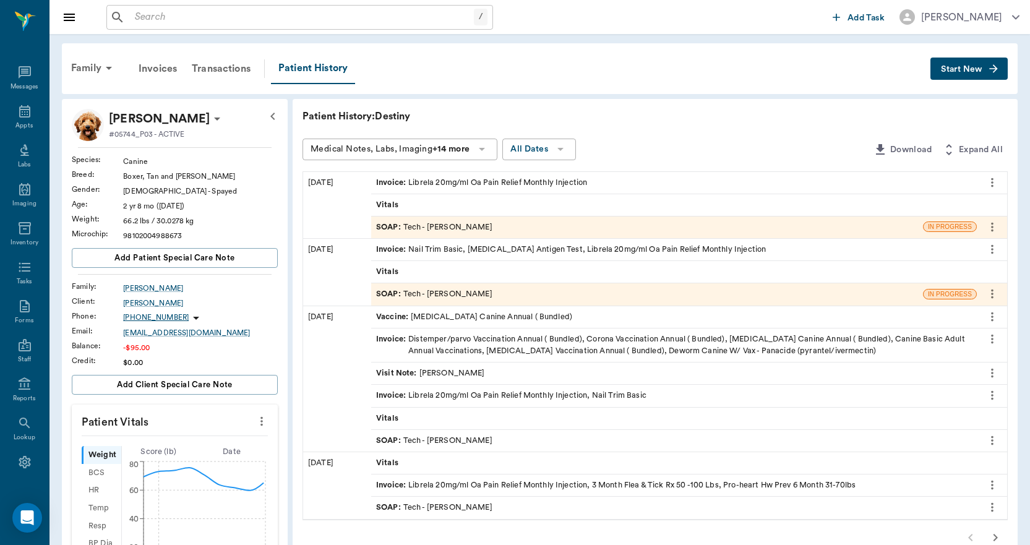
click at [476, 179] on div "Invoice : Librela 20mg/ml Oa Pain Relief Monthly Injection" at bounding box center [481, 183] width 211 height 12
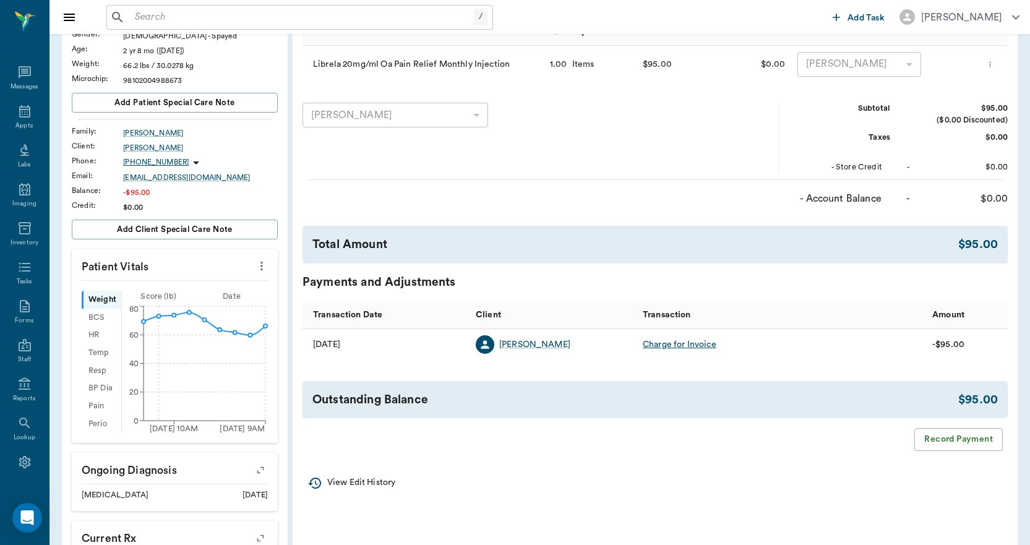
scroll to position [186, 0]
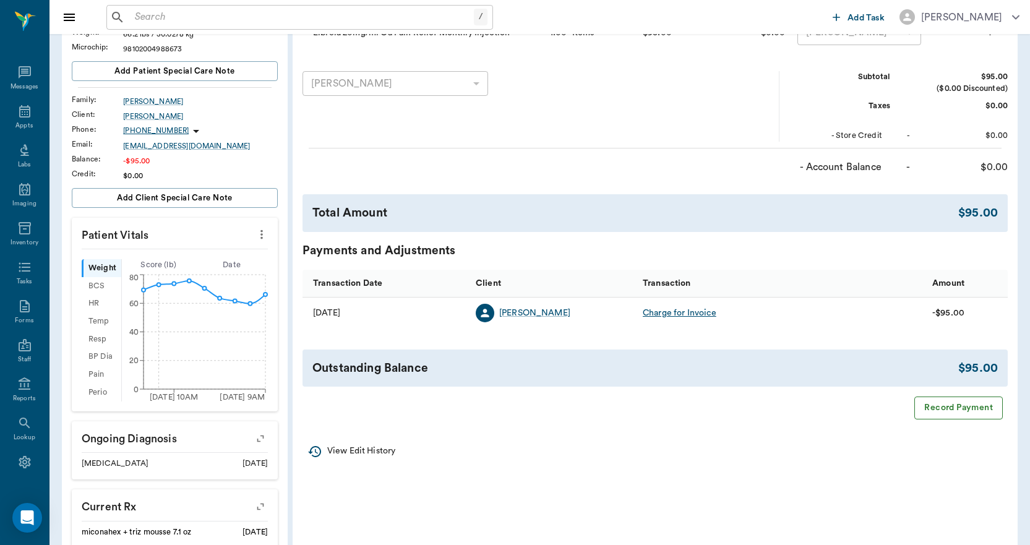
click at [959, 420] on button "Record Payment" at bounding box center [959, 408] width 88 height 23
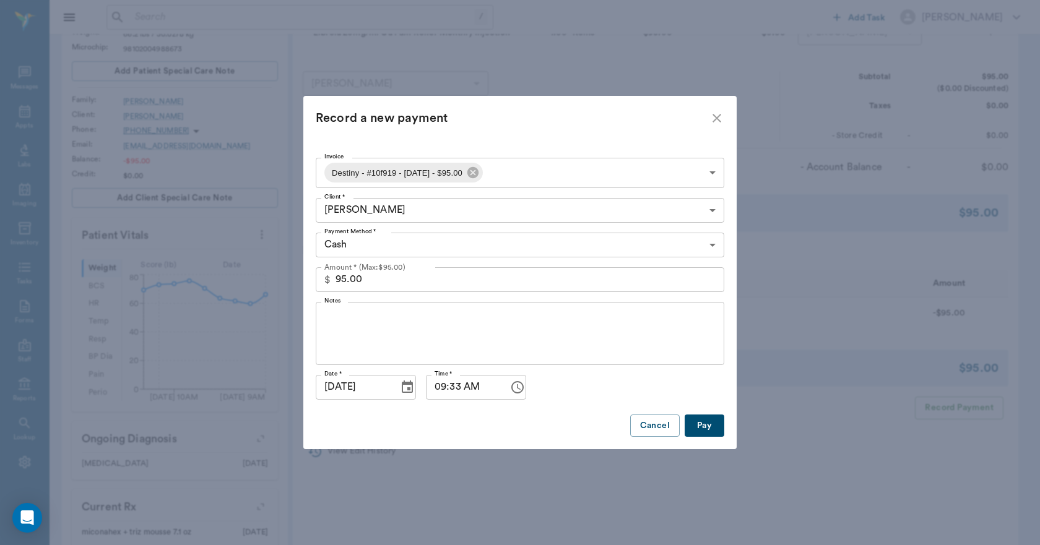
click at [708, 427] on button "Pay" at bounding box center [704, 426] width 40 height 23
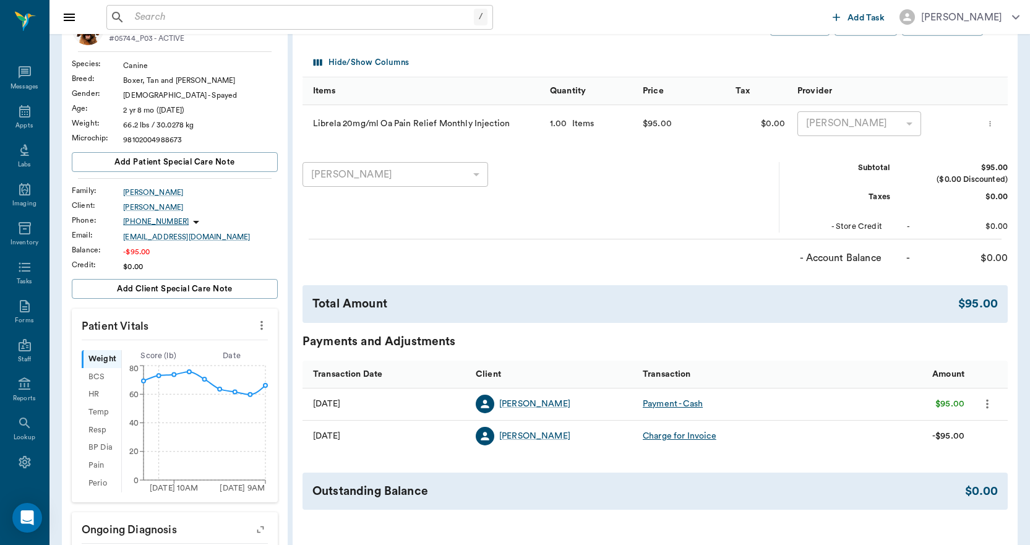
scroll to position [0, 0]
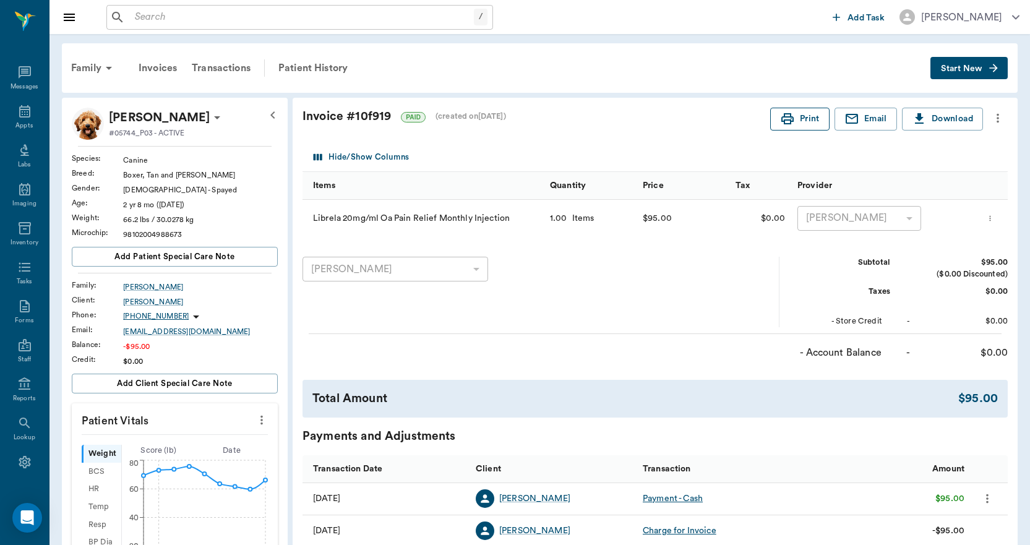
click at [792, 121] on icon "button" at bounding box center [787, 118] width 12 height 11
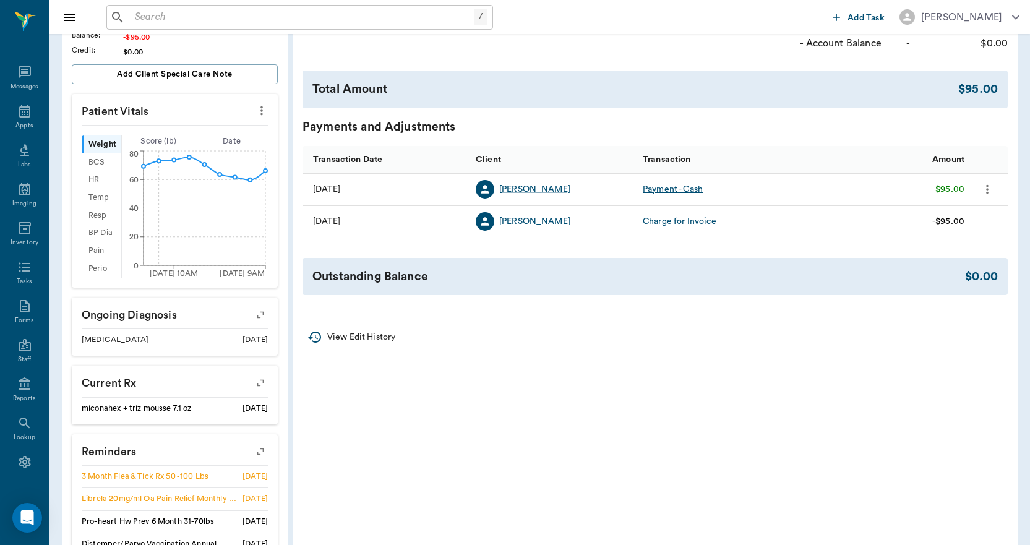
scroll to position [437, 0]
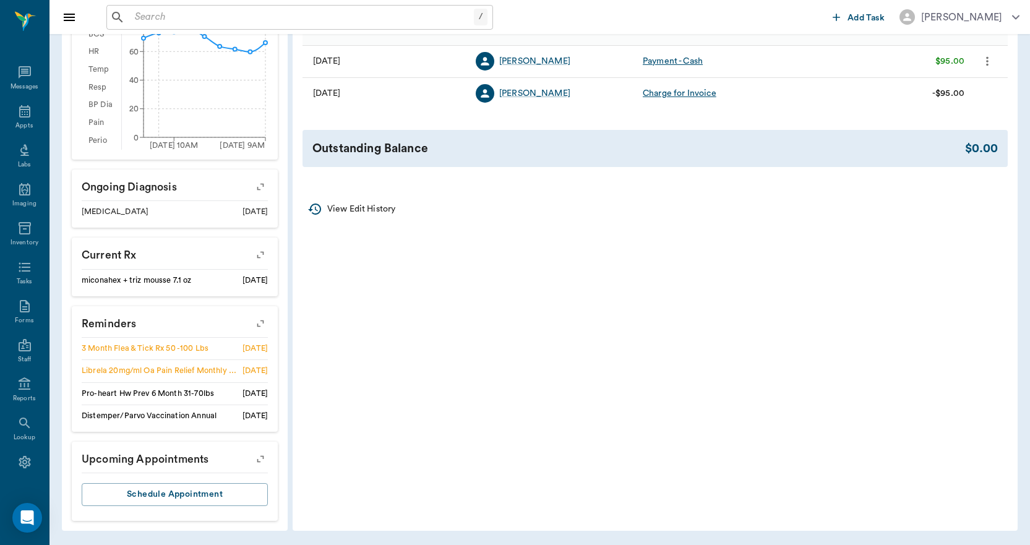
click at [260, 323] on icon "button" at bounding box center [260, 323] width 17 height 17
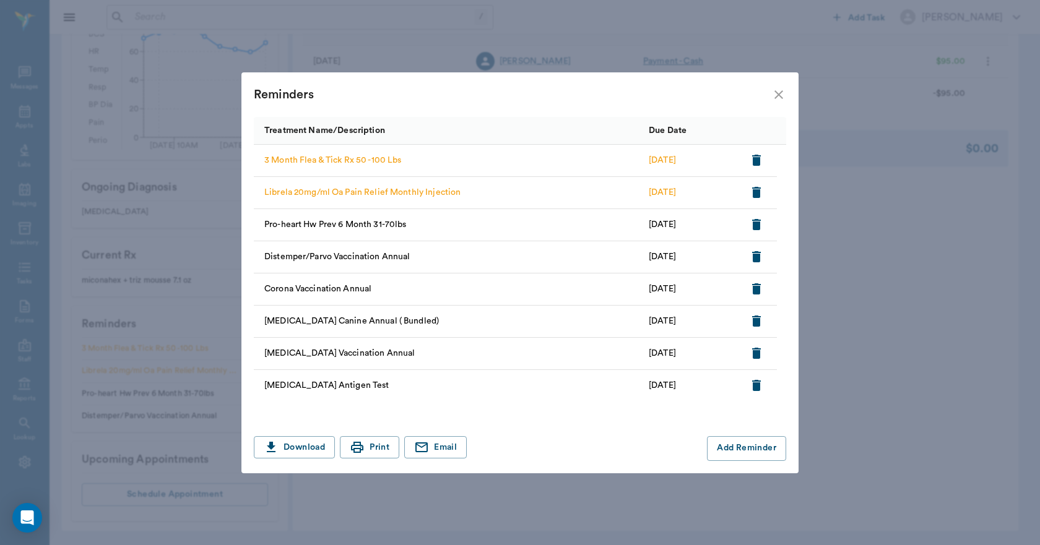
click at [775, 94] on icon "close" at bounding box center [778, 94] width 15 height 15
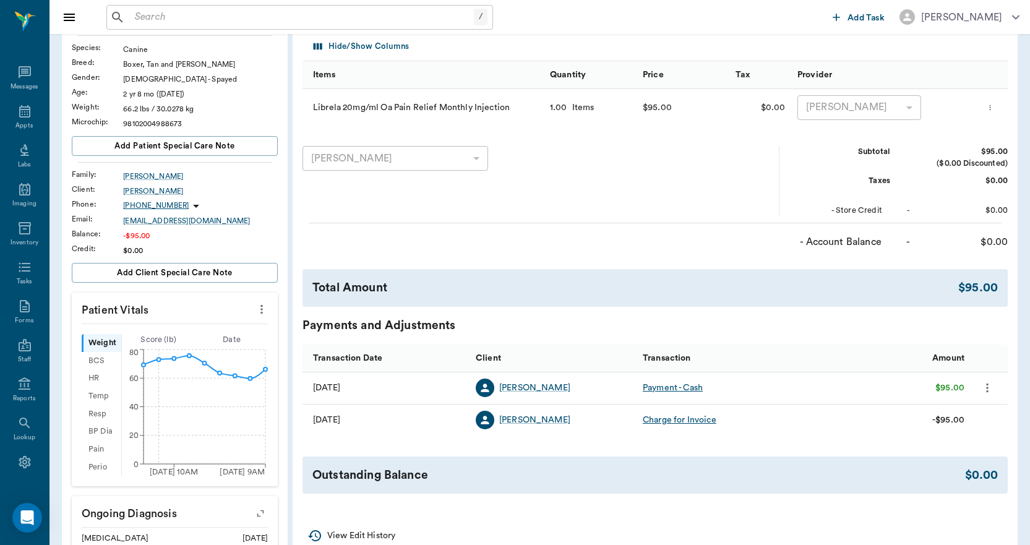
scroll to position [0, 0]
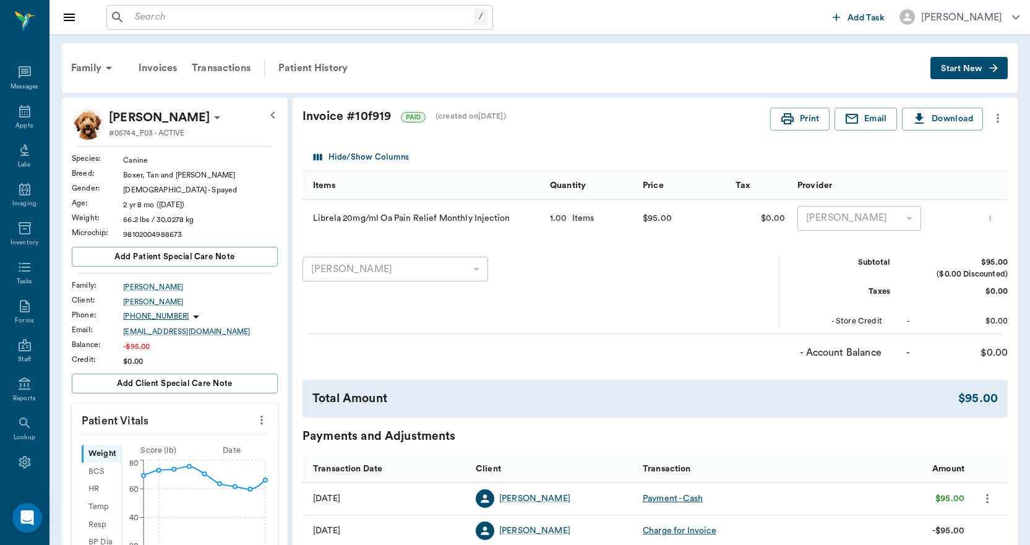
click at [955, 69] on span "Start New" at bounding box center [961, 69] width 41 height 0
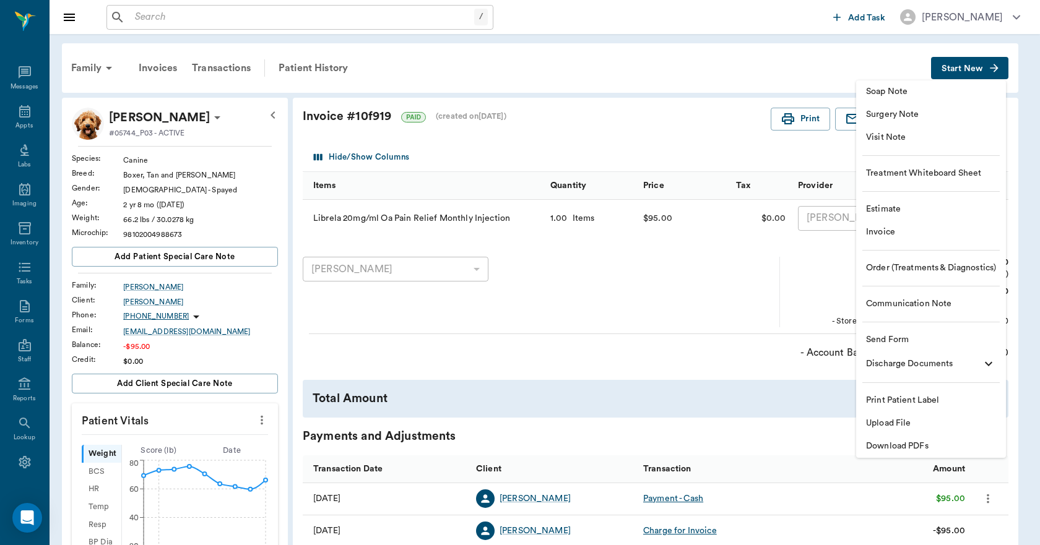
click at [884, 238] on span "Invoice" at bounding box center [931, 232] width 130 height 13
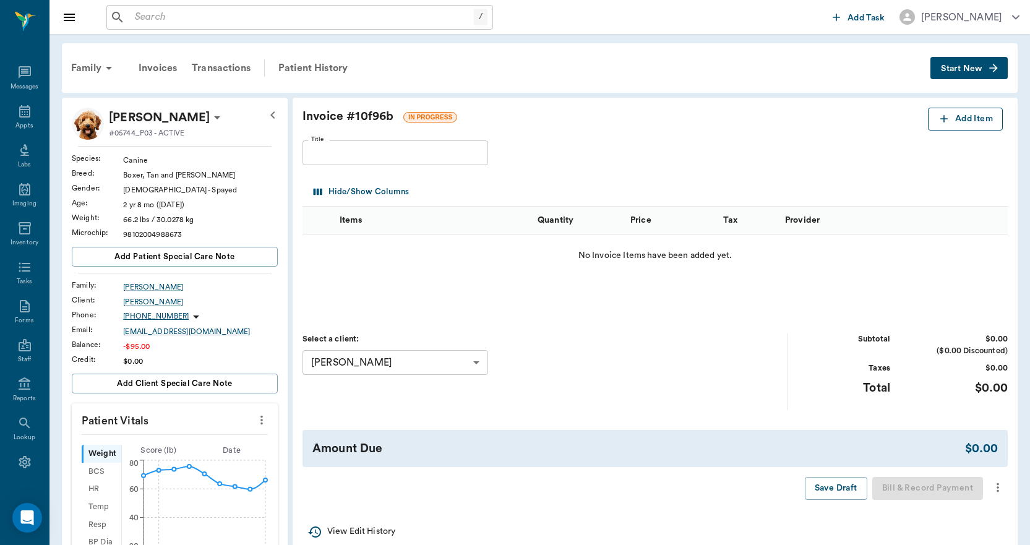
click at [950, 114] on button "Add Item" at bounding box center [965, 119] width 75 height 23
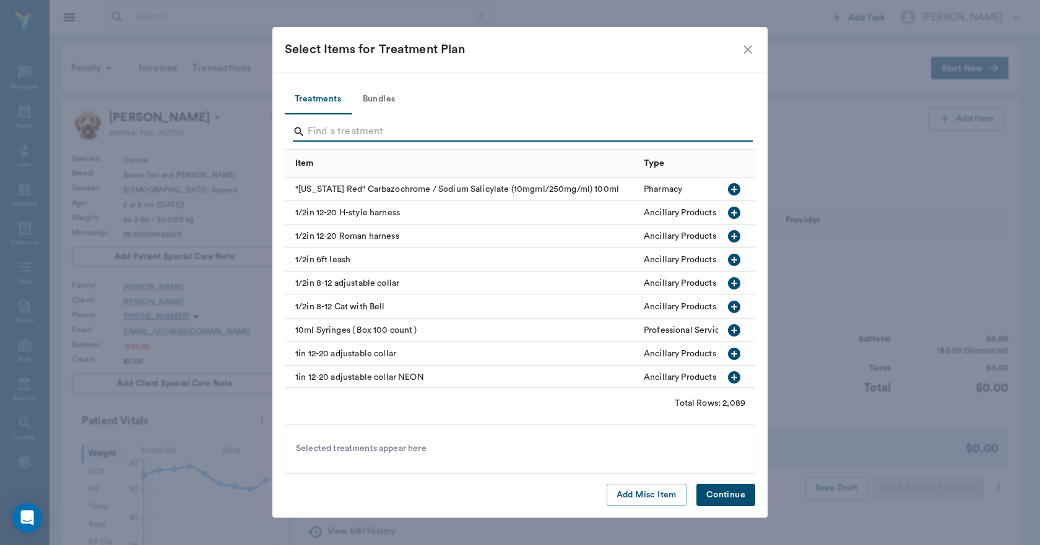
click at [479, 128] on input "Search" at bounding box center [521, 132] width 426 height 20
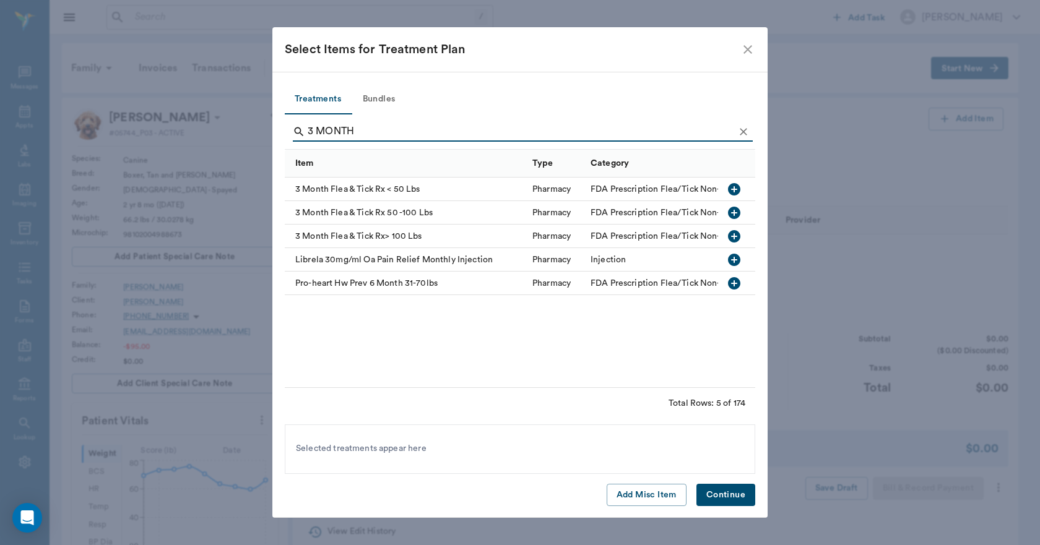
type input "3 MONTH"
click at [728, 215] on icon "button" at bounding box center [733, 212] width 15 height 15
drag, startPoint x: 735, startPoint y: 499, endPoint x: 743, endPoint y: 462, distance: 38.0
click at [734, 499] on button "Continue" at bounding box center [725, 495] width 59 height 23
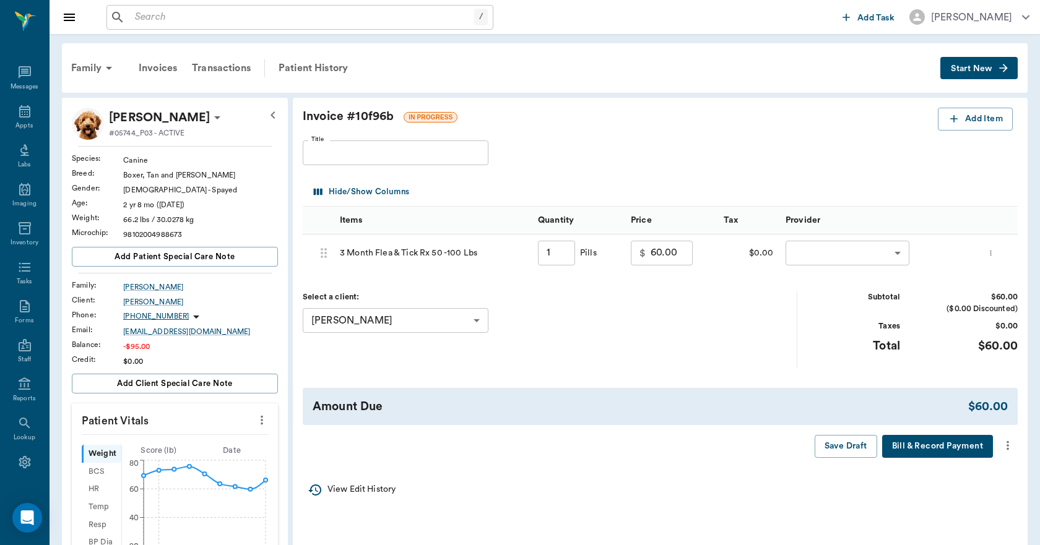
click at [864, 246] on body "/ ​ Add Task Dr. Bert Ellsworth Nectar Messages Appts Labs Imaging Inventory Ta…" at bounding box center [520, 491] width 1040 height 983
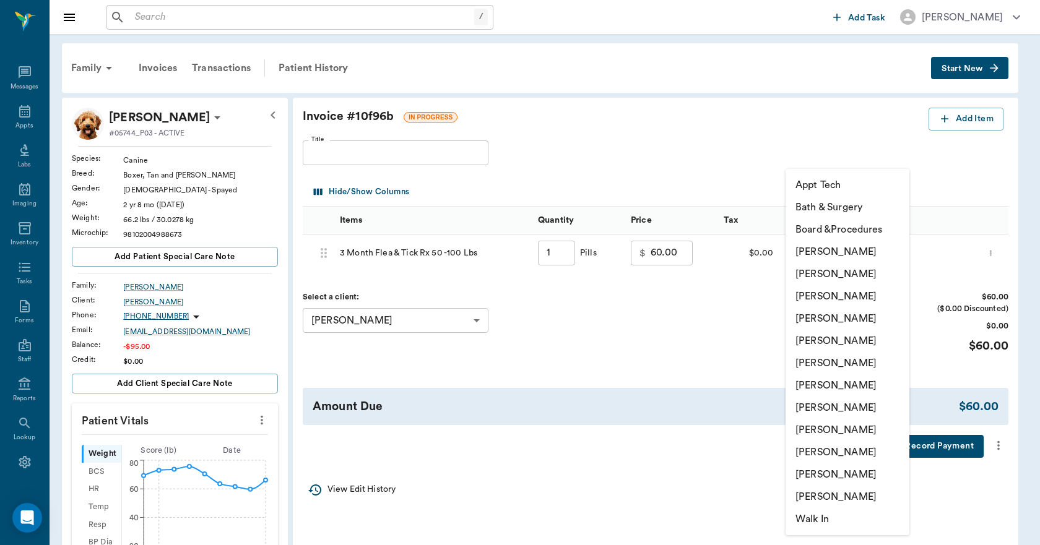
click at [847, 454] on li "[PERSON_NAME]" at bounding box center [847, 452] width 124 height 22
type input "none-63ec2ece52e12b0ba117cc90"
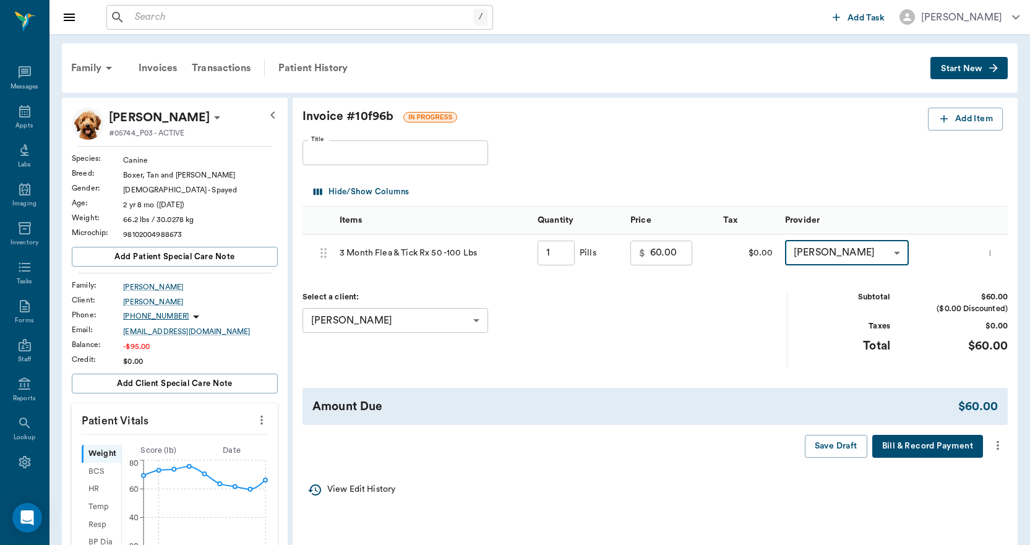
click at [946, 452] on button "Bill & Record Payment" at bounding box center [927, 446] width 111 height 23
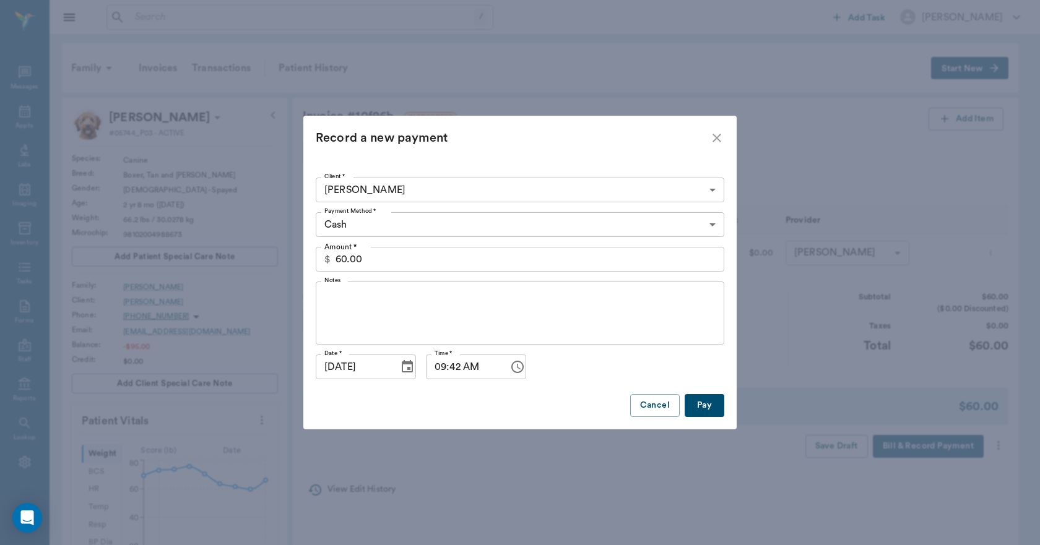
click at [436, 223] on body "/ ​ Add Task Dr. Bert Ellsworth Nectar Messages Appts Labs Imaging Inventory Ta…" at bounding box center [520, 491] width 1040 height 983
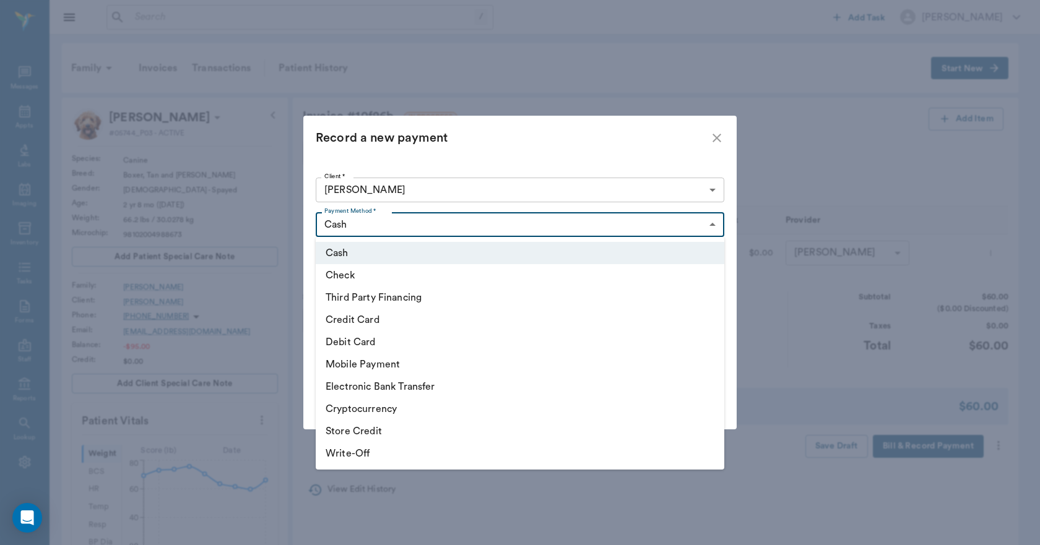
click at [353, 321] on li "Credit Card" at bounding box center [520, 320] width 408 height 22
type input "CREDIT_CARD"
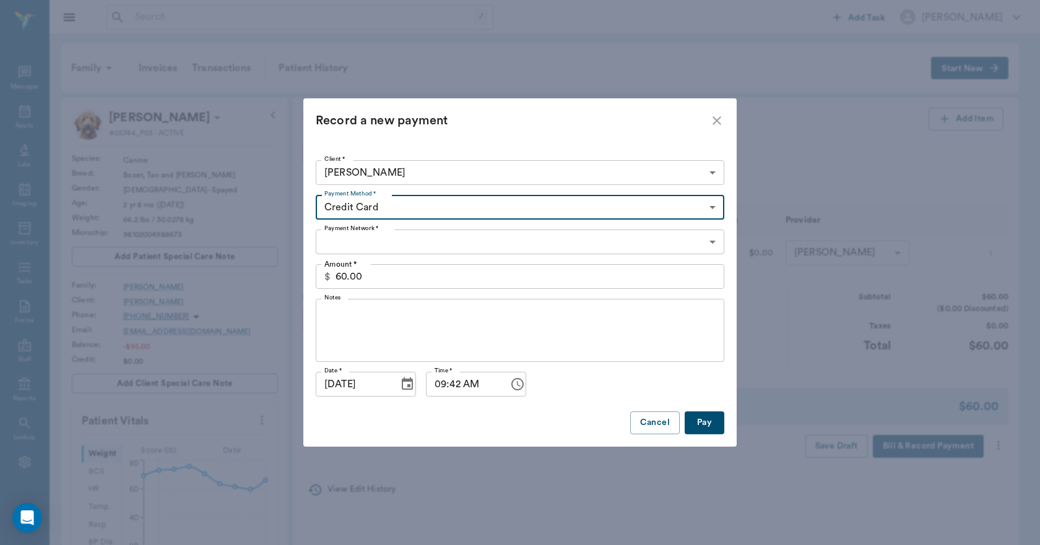
click at [387, 239] on body "/ ​ Add Task Dr. Bert Ellsworth Nectar Messages Appts Labs Imaging Inventory Ta…" at bounding box center [520, 491] width 1040 height 983
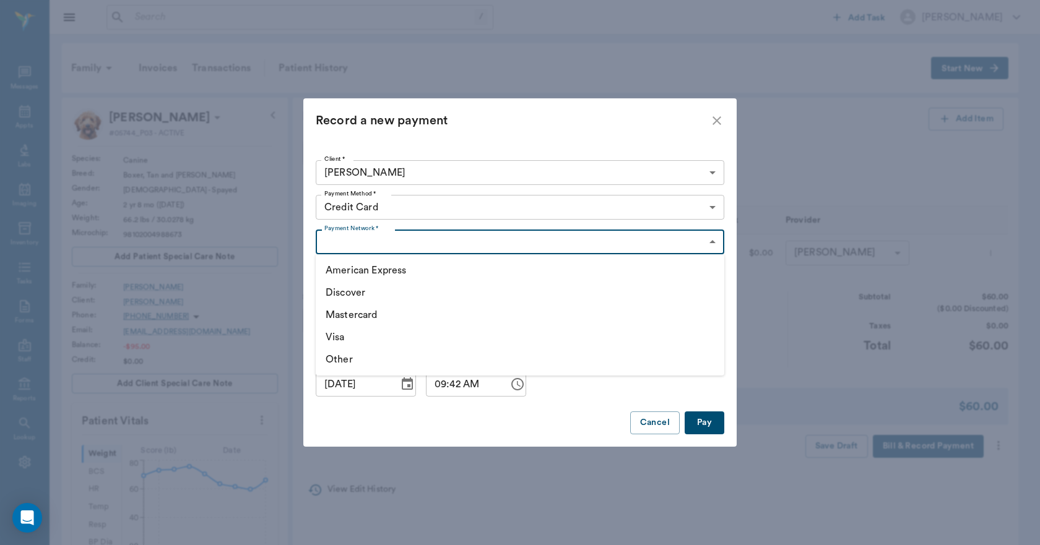
click at [353, 343] on li "Visa" at bounding box center [520, 337] width 408 height 22
type input "VISA"
click at [707, 416] on button "Pay" at bounding box center [704, 422] width 40 height 23
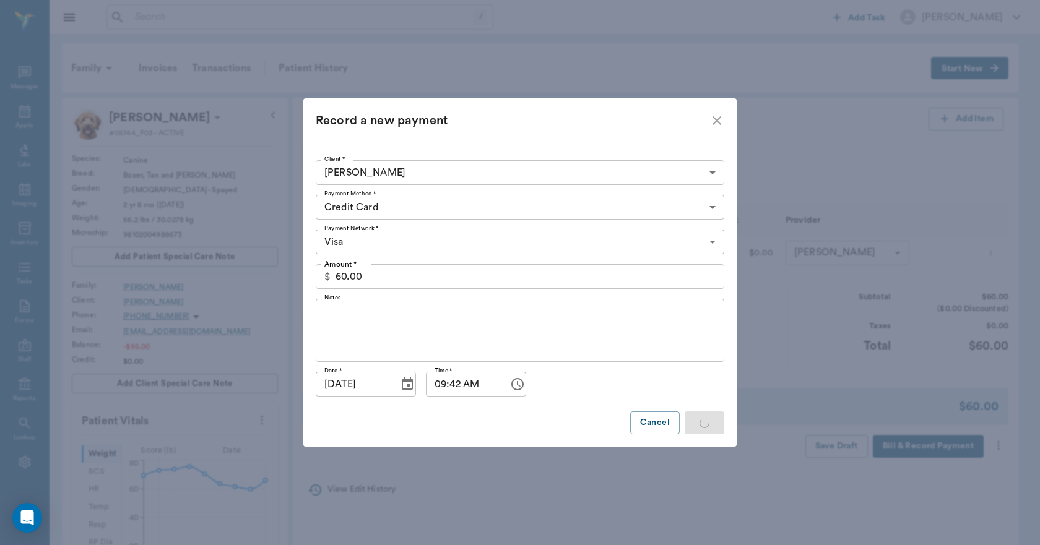
type input "1.00"
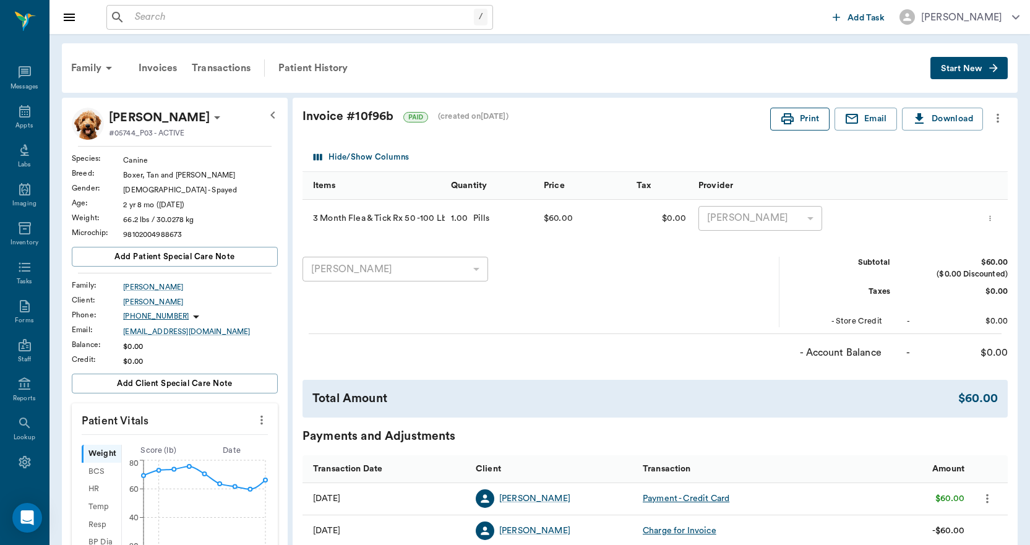
click at [803, 112] on button "Print" at bounding box center [799, 119] width 59 height 23
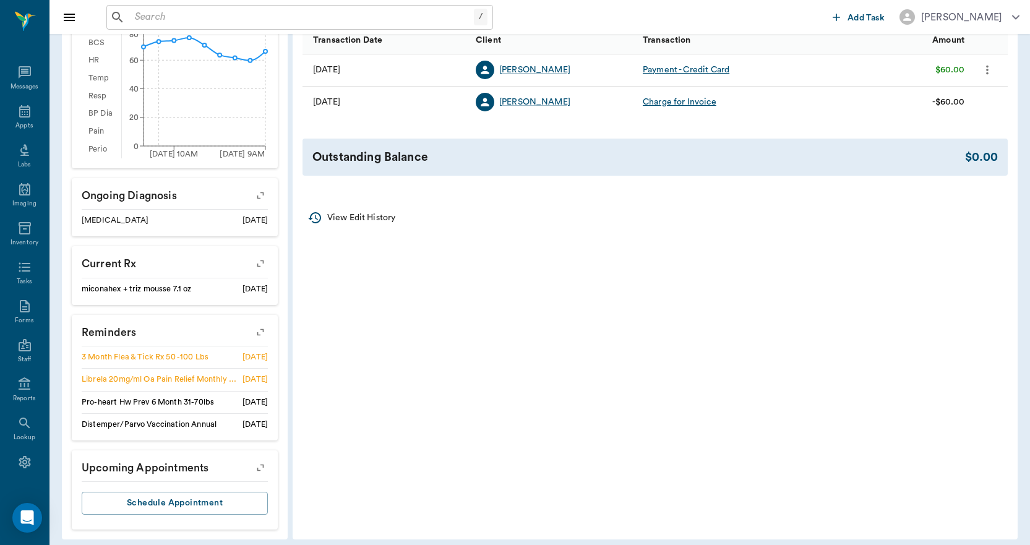
scroll to position [437, 0]
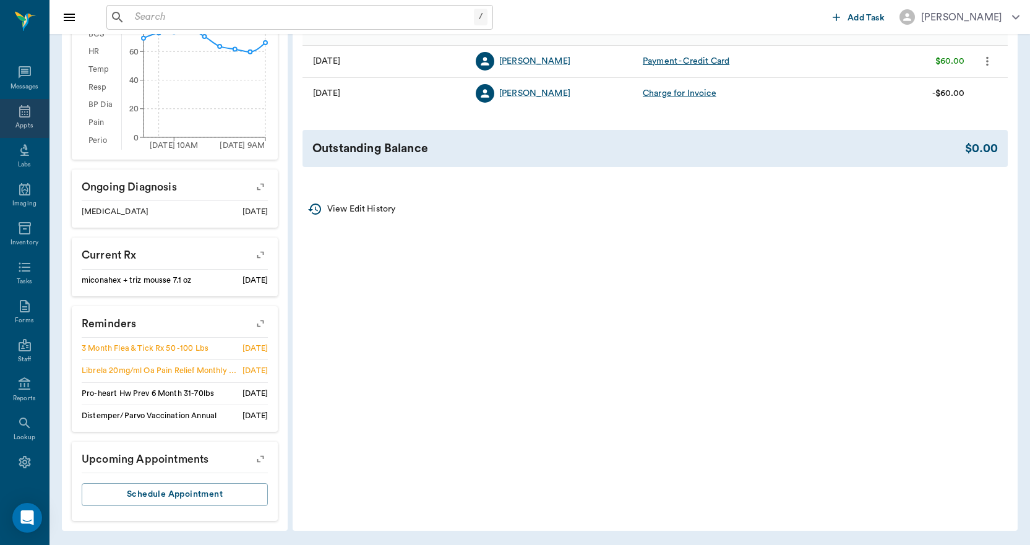
click at [23, 116] on icon at bounding box center [24, 111] width 15 height 15
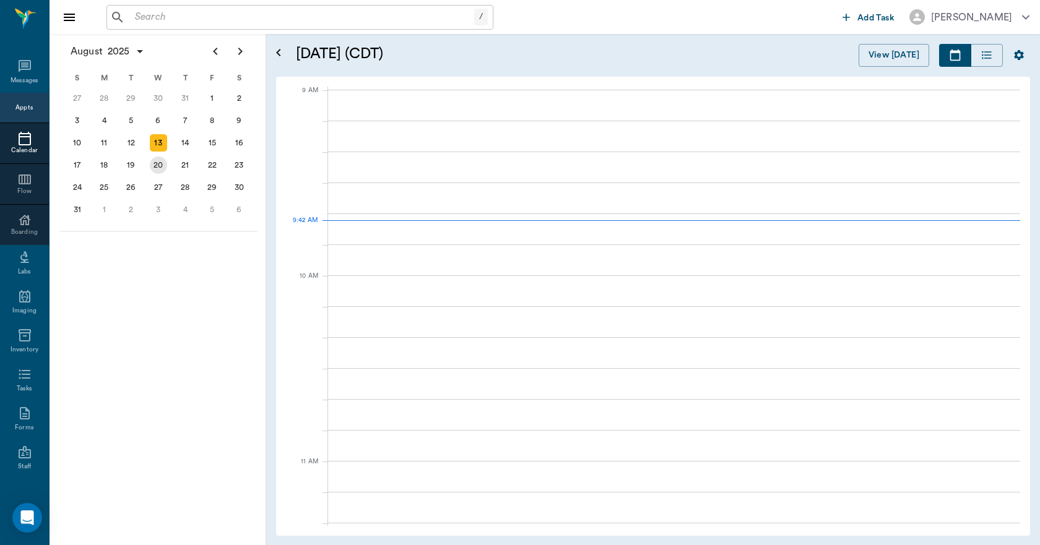
scroll to position [187, 0]
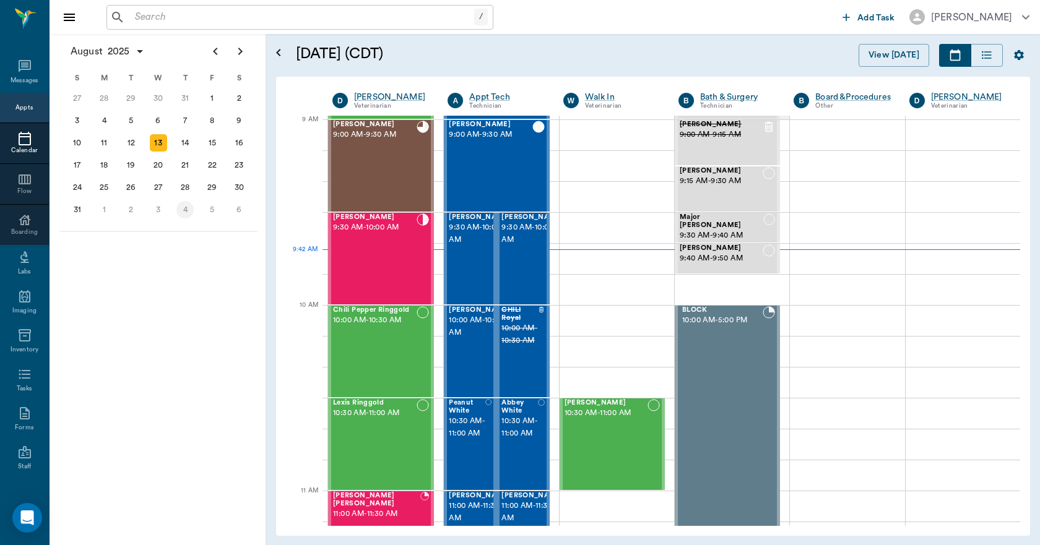
click at [181, 209] on div "4" at bounding box center [184, 209] width 17 height 17
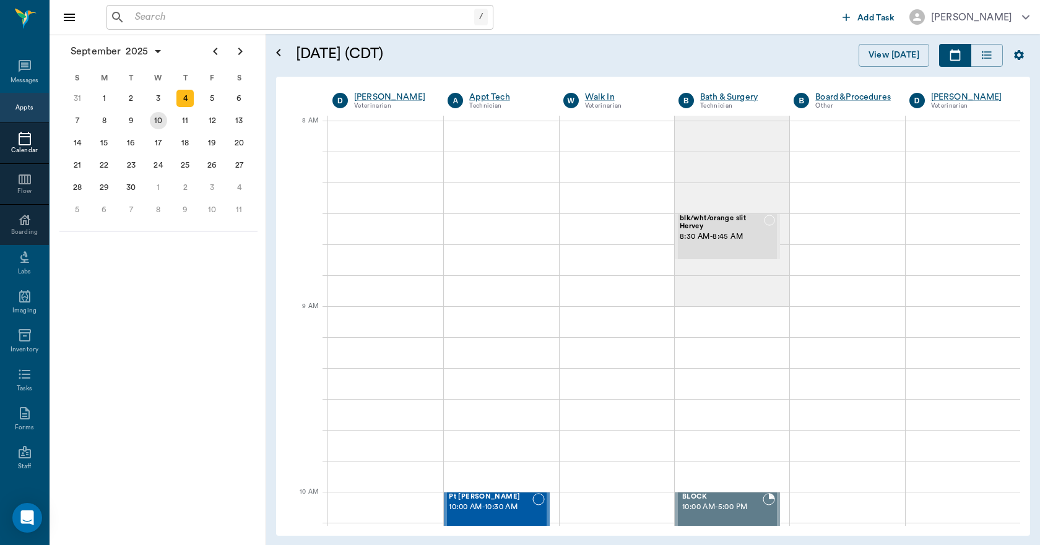
click at [158, 123] on div "10" at bounding box center [158, 120] width 17 height 17
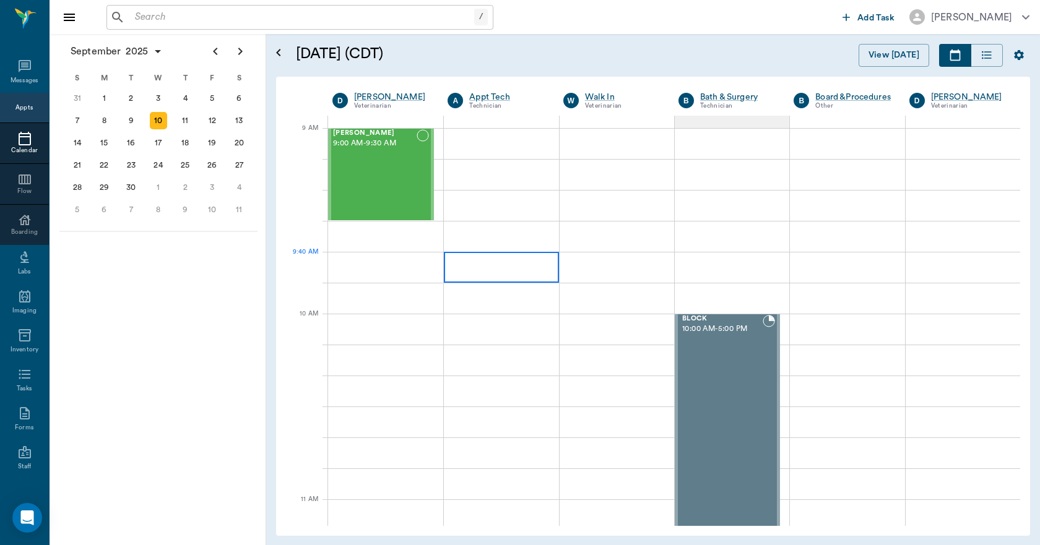
scroll to position [186, 0]
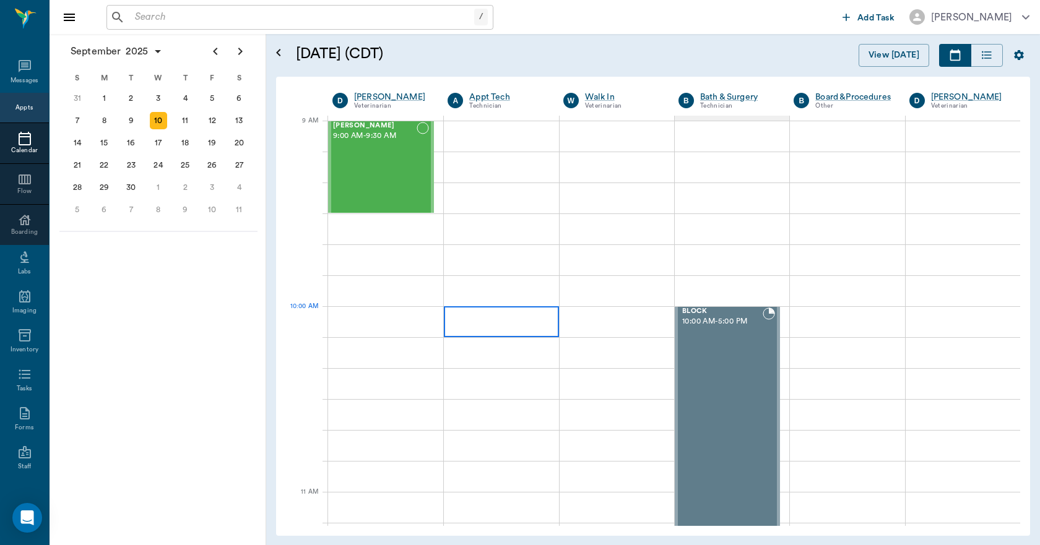
click at [479, 315] on div at bounding box center [501, 321] width 114 height 31
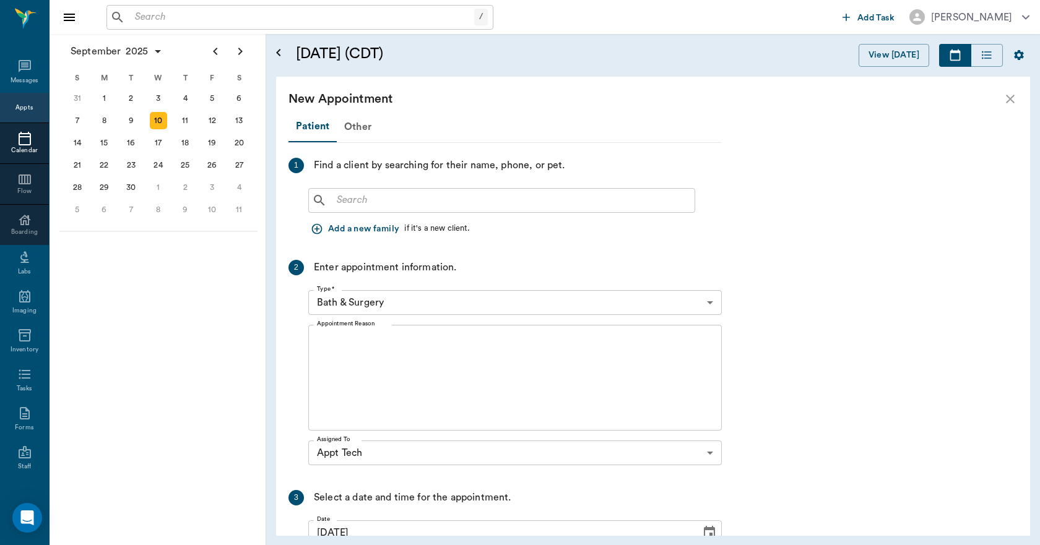
click at [371, 198] on input "text" at bounding box center [511, 200] width 358 height 17
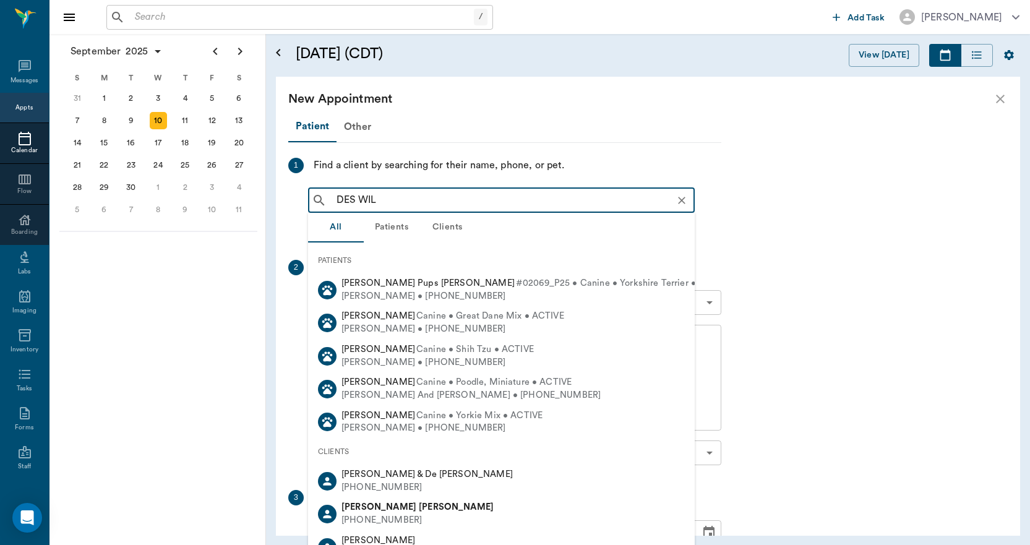
type input "DES WILL"
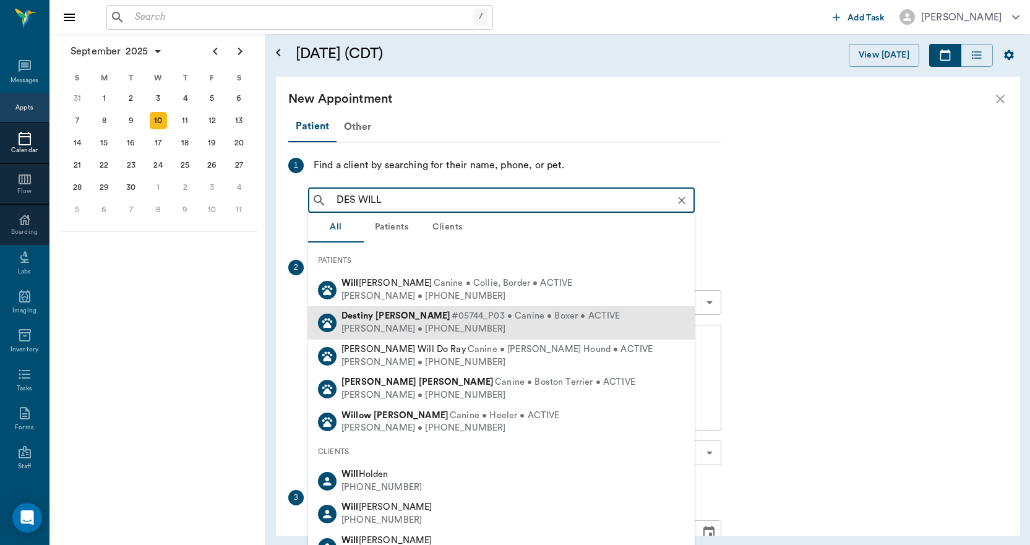
click at [382, 317] on b "Williams" at bounding box center [413, 315] width 75 height 9
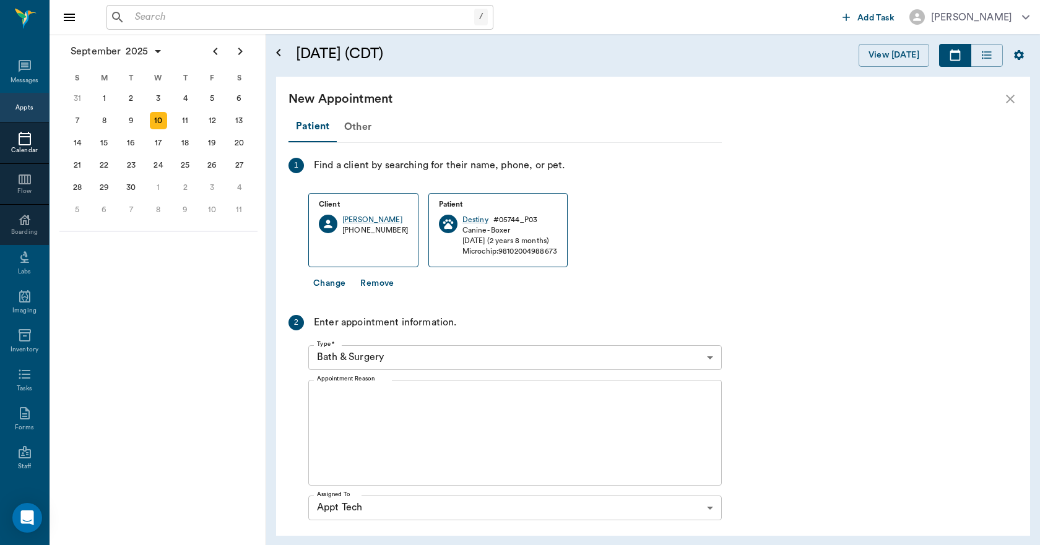
click at [450, 364] on body "/ ​ Add Task Dr. Bert Ellsworth Nectar Messages Appts Calendar Flow Boarding La…" at bounding box center [520, 272] width 1040 height 545
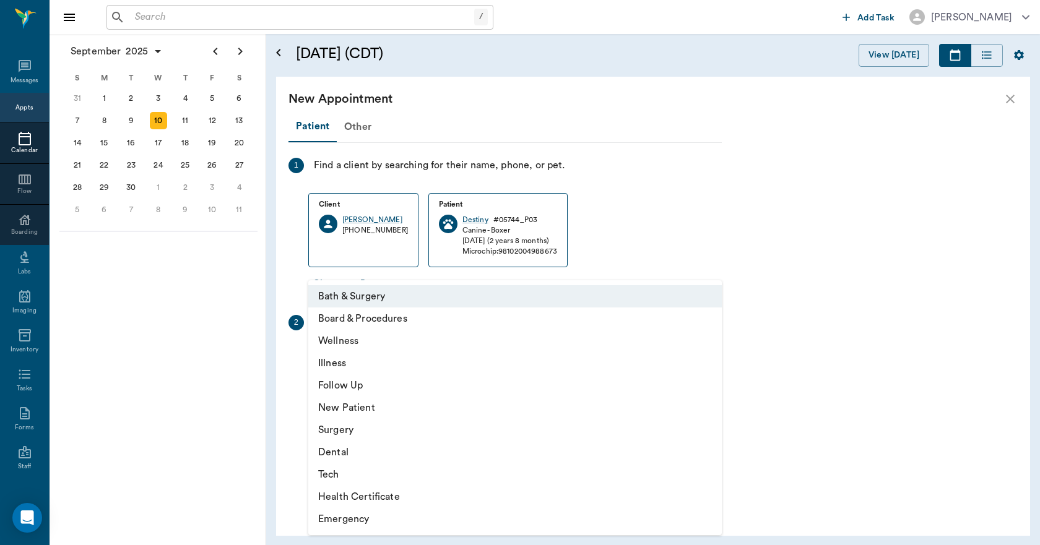
click at [345, 475] on li "Tech" at bounding box center [514, 474] width 413 height 22
type input "65d2be4f46e3a538d89b8c1a"
type input "10:30 AM"
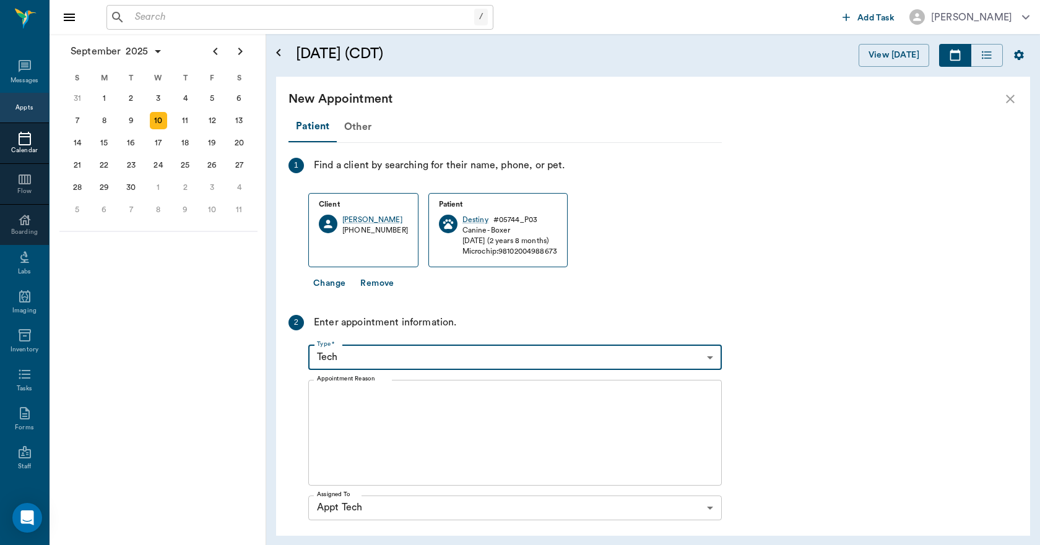
click at [366, 417] on textarea "Appointment Reason" at bounding box center [515, 432] width 396 height 85
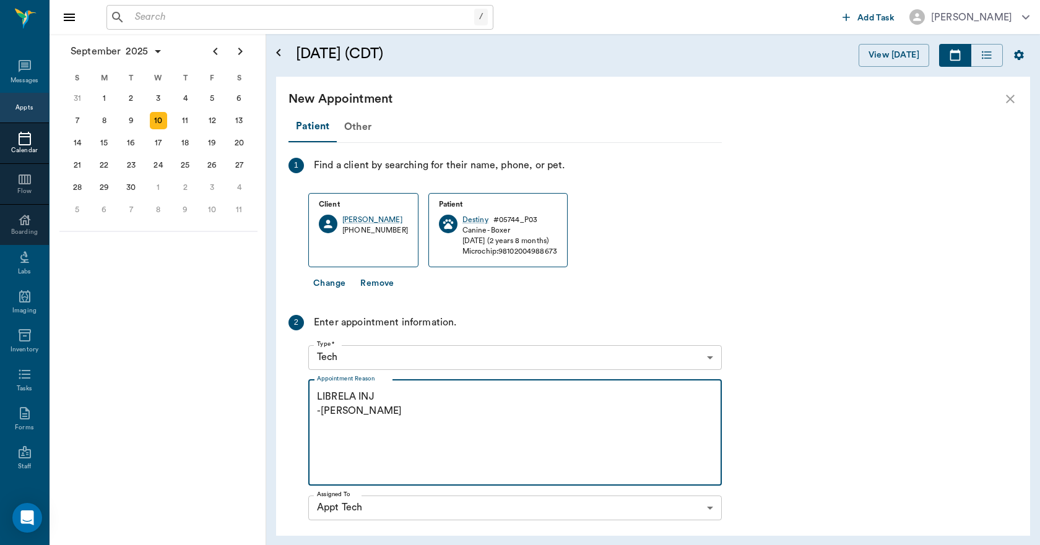
scroll to position [191, 0]
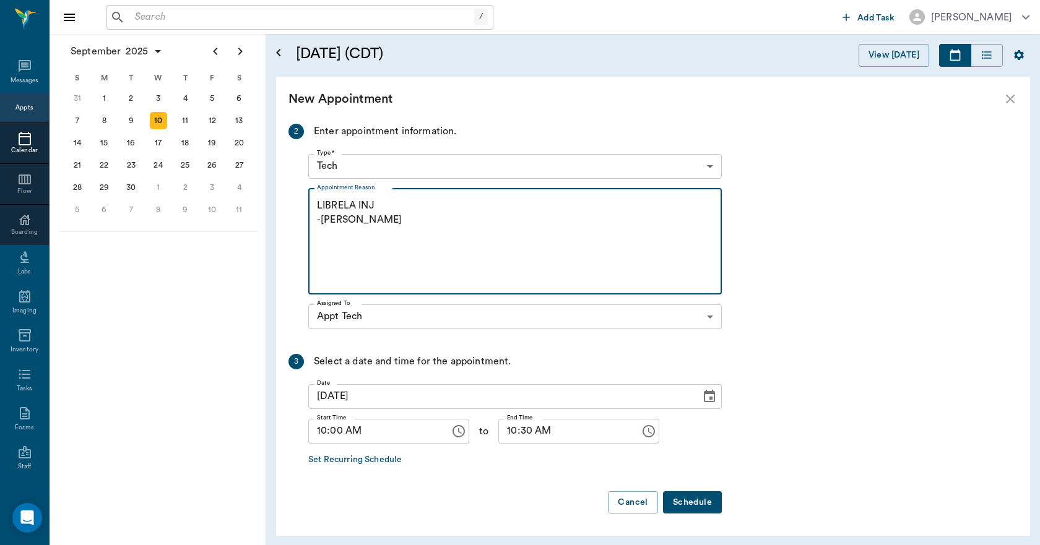
type textarea "LIBRELA INJ -LORY"
click at [694, 504] on button "Schedule" at bounding box center [692, 502] width 59 height 23
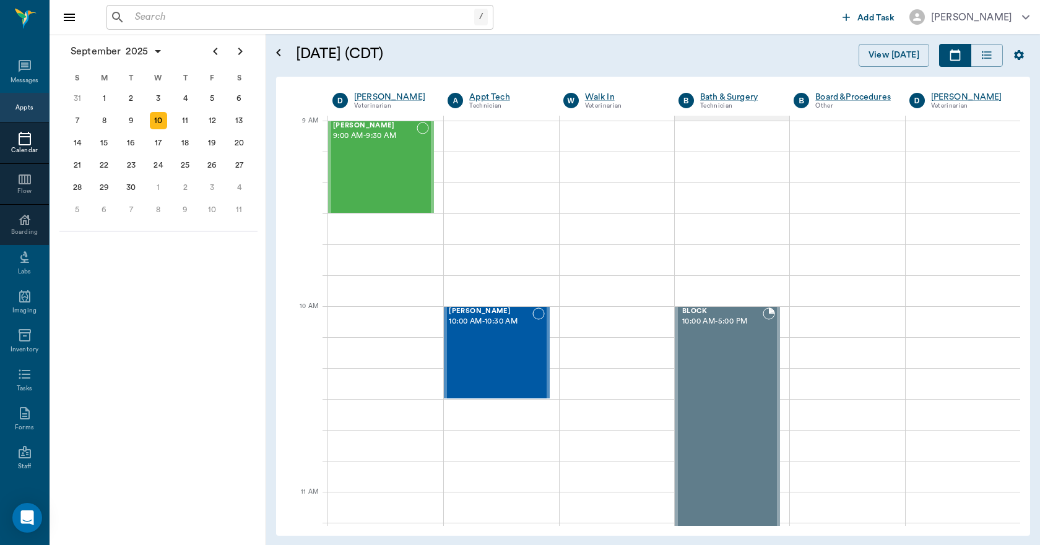
click at [19, 137] on icon at bounding box center [25, 139] width 12 height 14
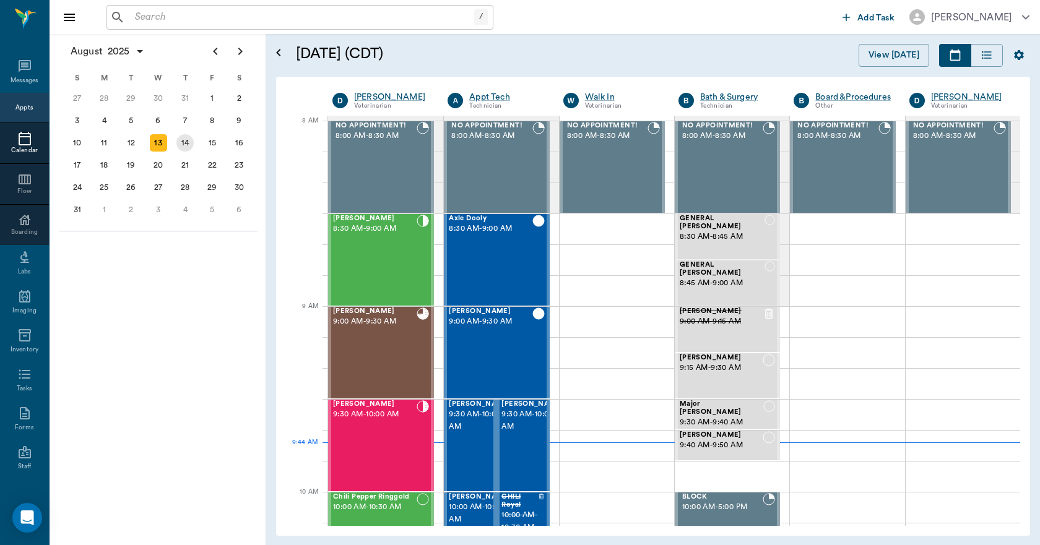
click at [180, 140] on div "14" at bounding box center [184, 142] width 17 height 17
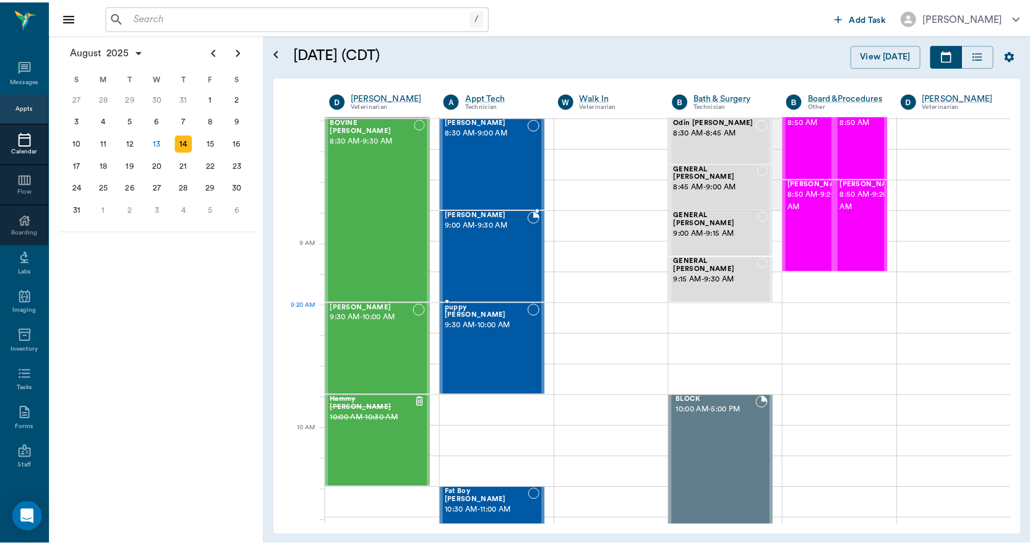
scroll to position [124, 0]
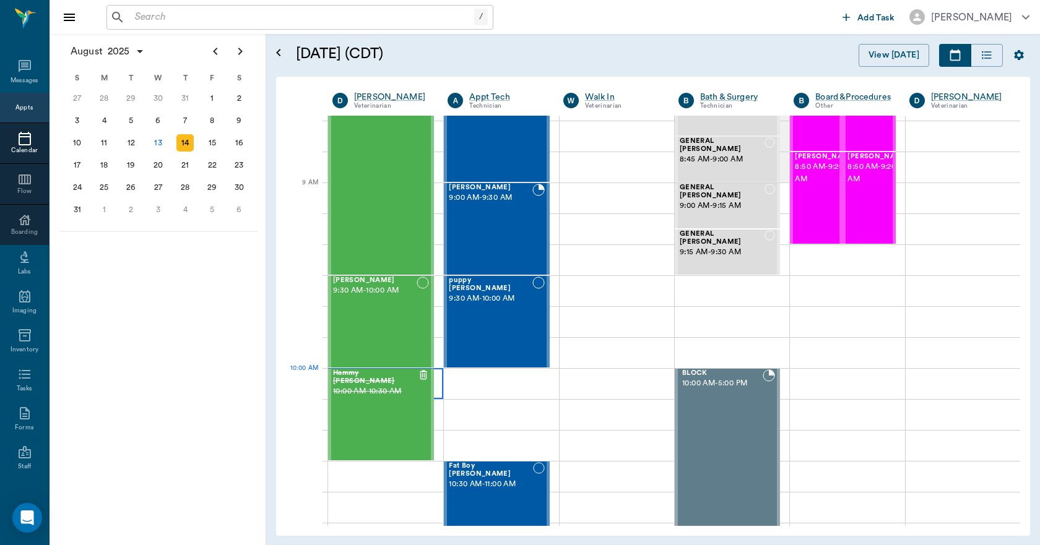
click at [437, 384] on div at bounding box center [385, 383] width 115 height 31
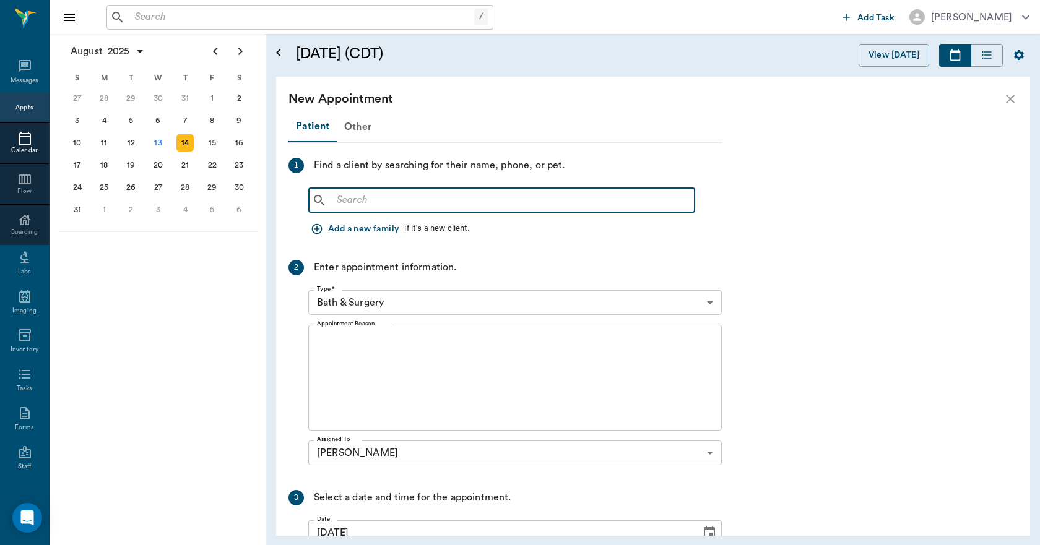
click at [360, 207] on input "text" at bounding box center [511, 200] width 358 height 17
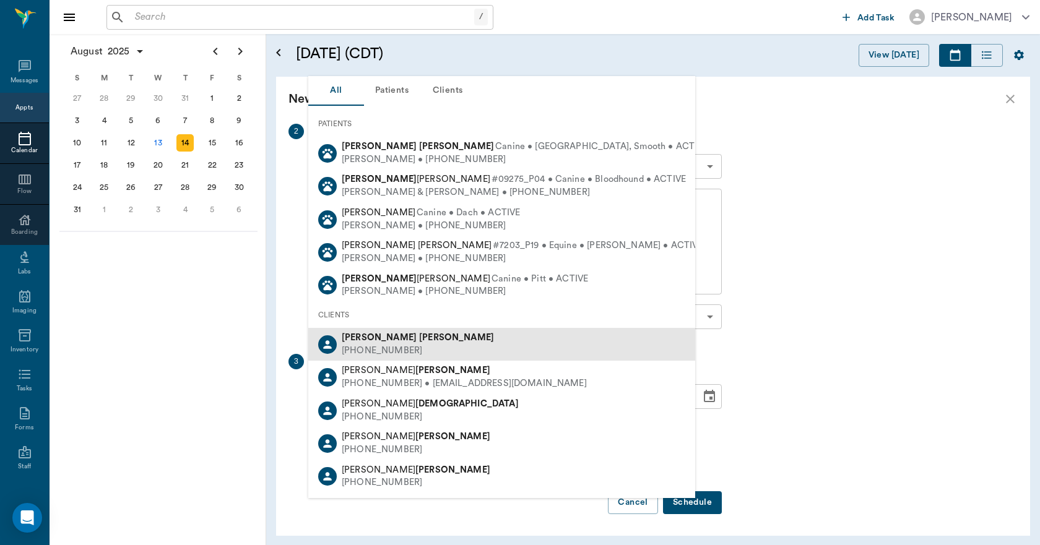
scroll to position [137, 0]
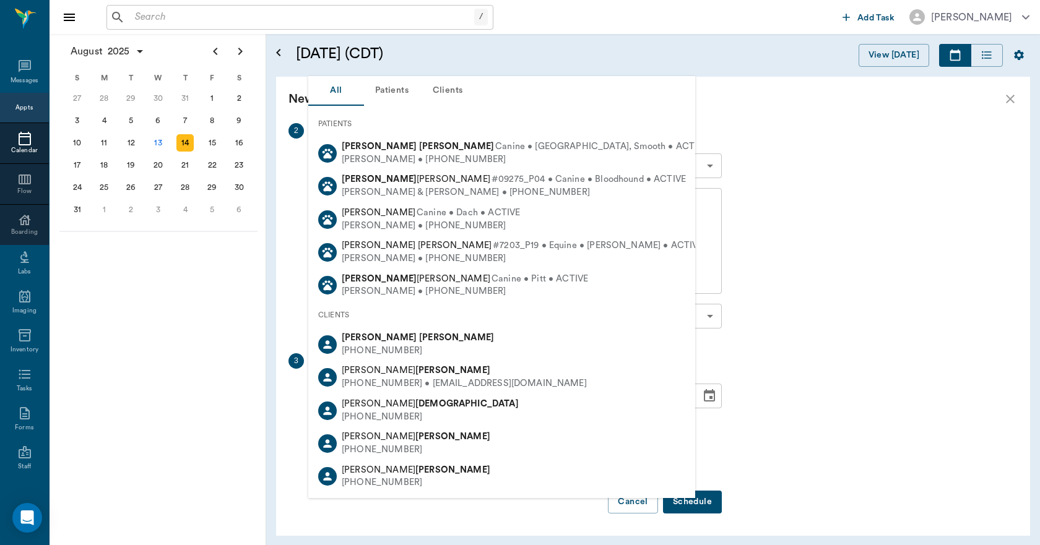
type input "CHR VAU"
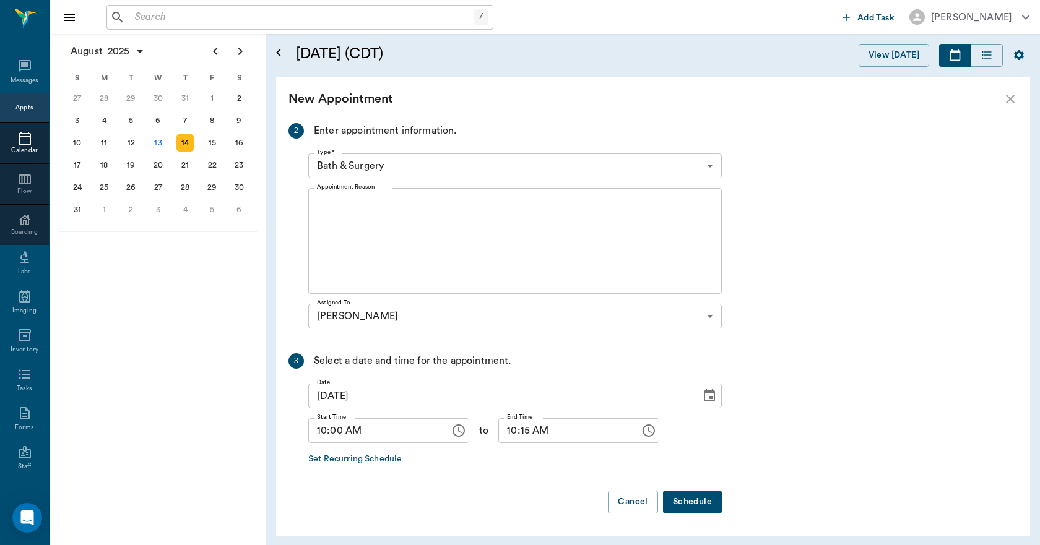
click at [1012, 97] on icon "close" at bounding box center [1009, 99] width 9 height 9
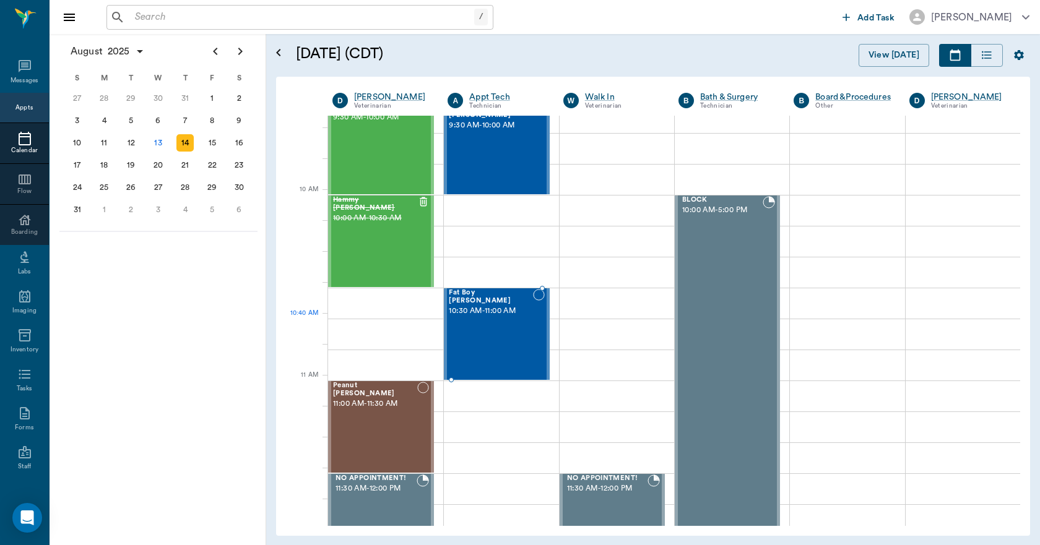
scroll to position [309, 0]
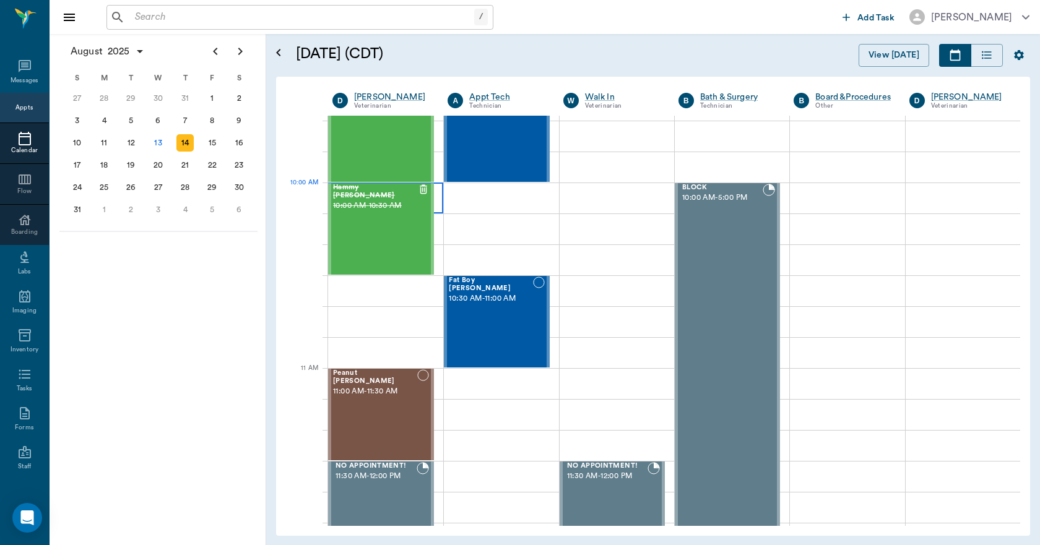
click at [434, 194] on div at bounding box center [385, 198] width 115 height 31
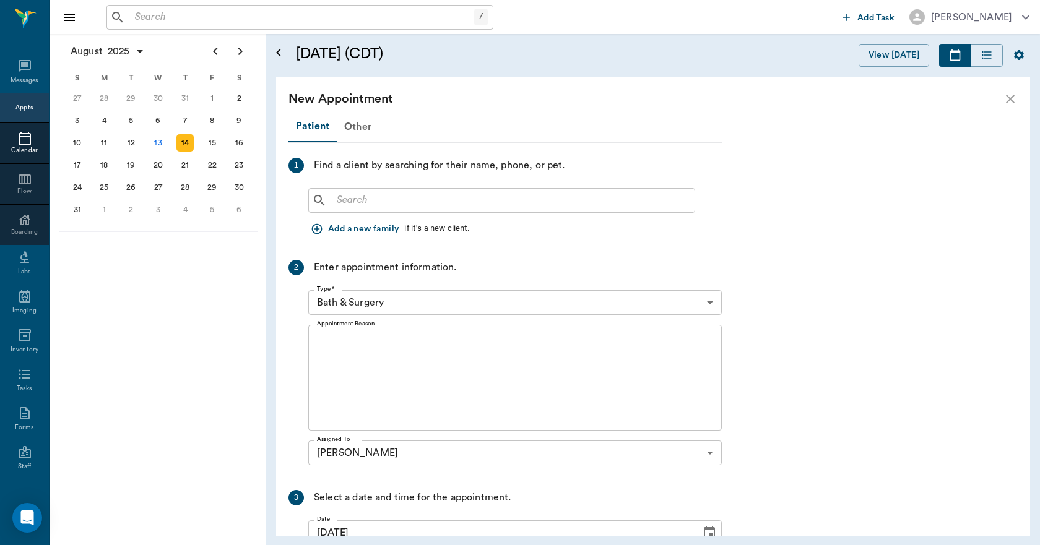
click at [358, 200] on input "text" at bounding box center [511, 200] width 358 height 17
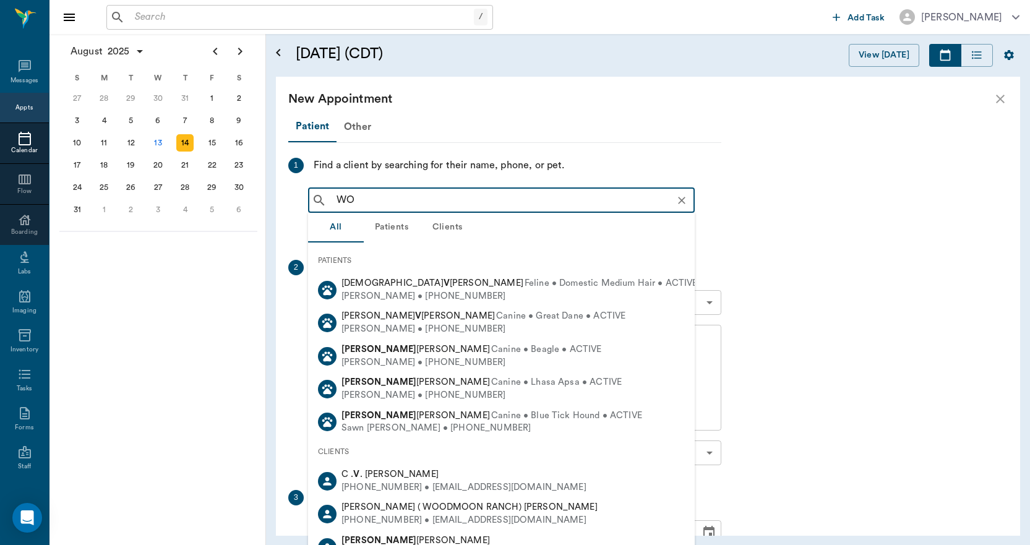
type input "W"
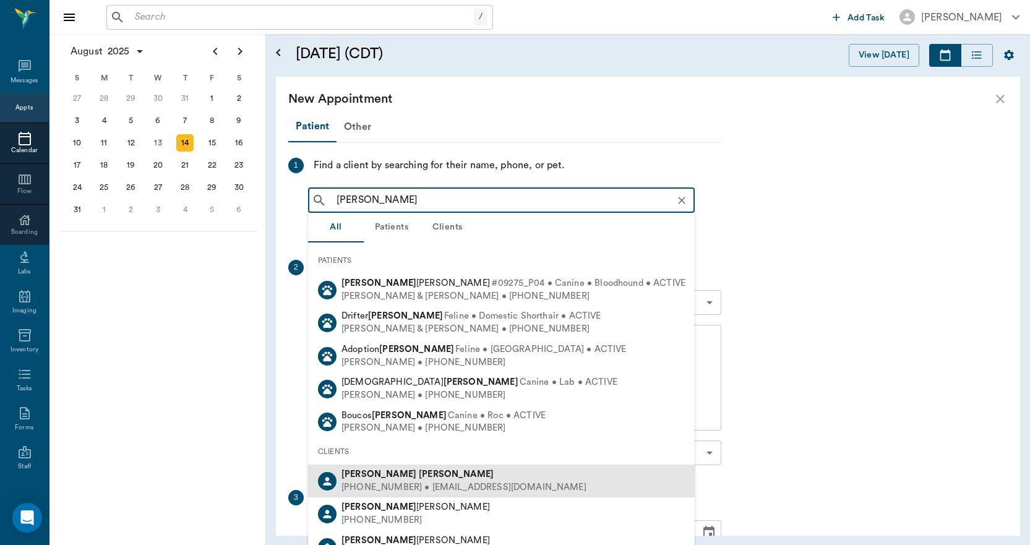
click at [378, 493] on div "(903) 826-4033 • kristyv7707@yahoo.com" at bounding box center [464, 487] width 245 height 13
type input "DARRELL VAU"
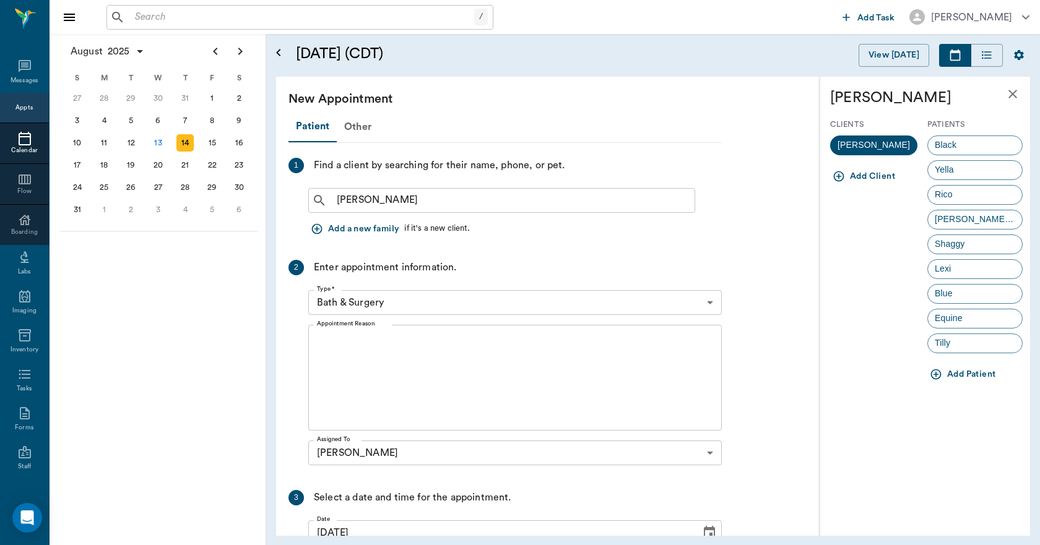
click at [936, 373] on icon "button" at bounding box center [935, 374] width 12 height 12
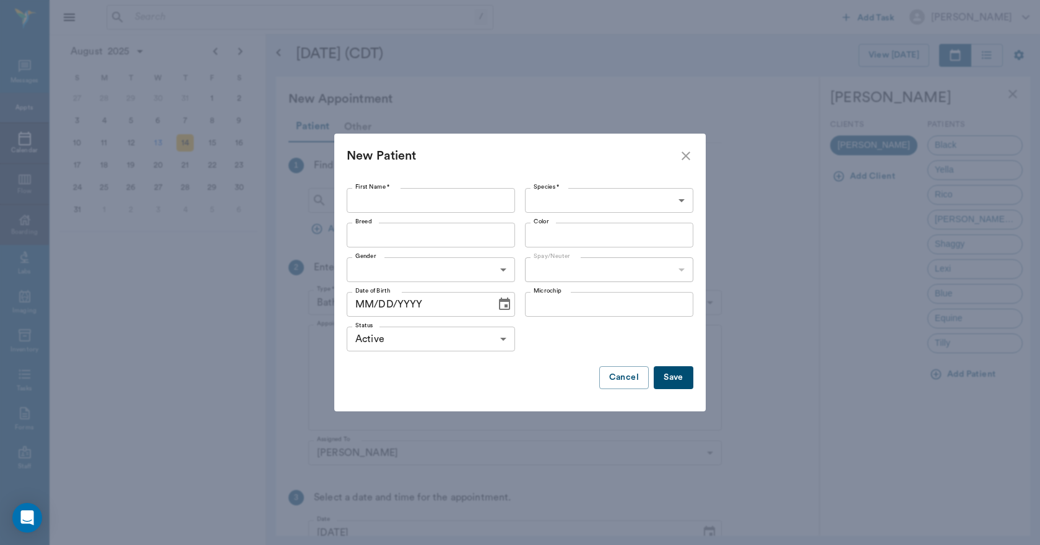
click at [420, 200] on input "First Name *" at bounding box center [431, 200] width 168 height 25
type input "Woodrow"
click at [582, 193] on body "/ ​ Add Task Dr. Bert Ellsworth Nectar Messages Appts Calendar Flow Boarding La…" at bounding box center [520, 272] width 1040 height 545
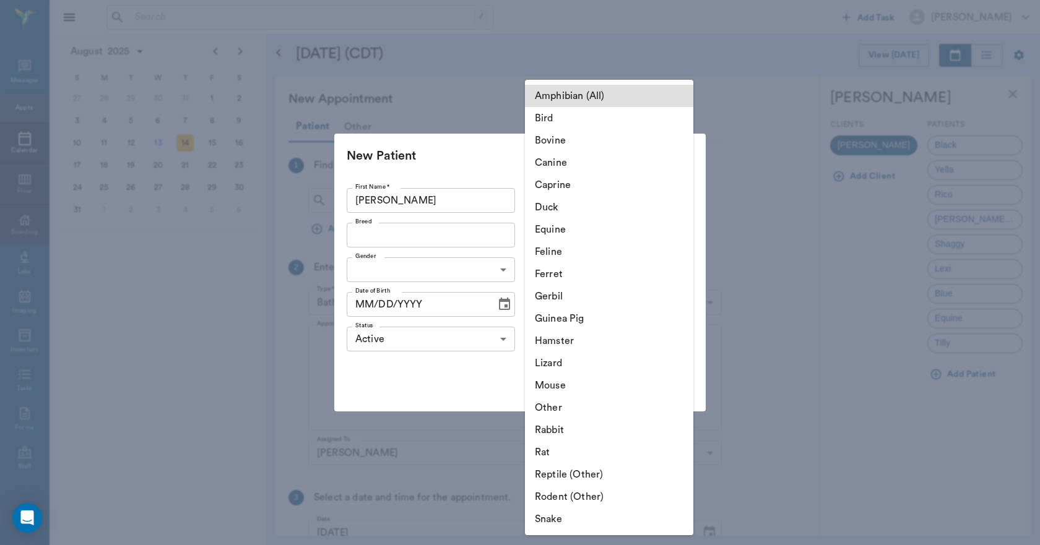
click at [568, 233] on li "Equine" at bounding box center [609, 229] width 168 height 22
type input "Equine"
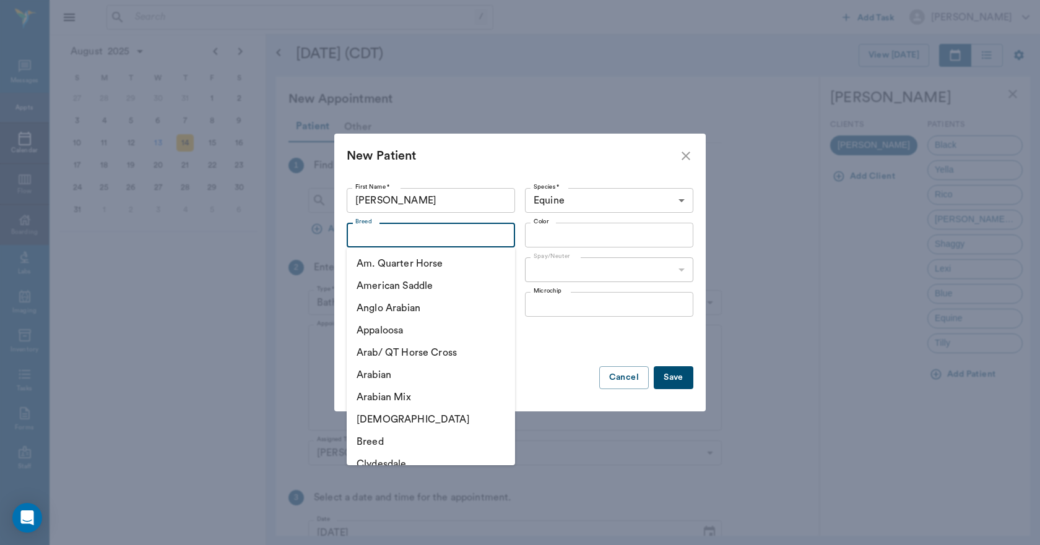
click at [431, 238] on input "Breed" at bounding box center [420, 234] width 140 height 17
click at [433, 273] on li "Am. Quarter Horse" at bounding box center [431, 263] width 168 height 22
type input "Am. Quarter Horse"
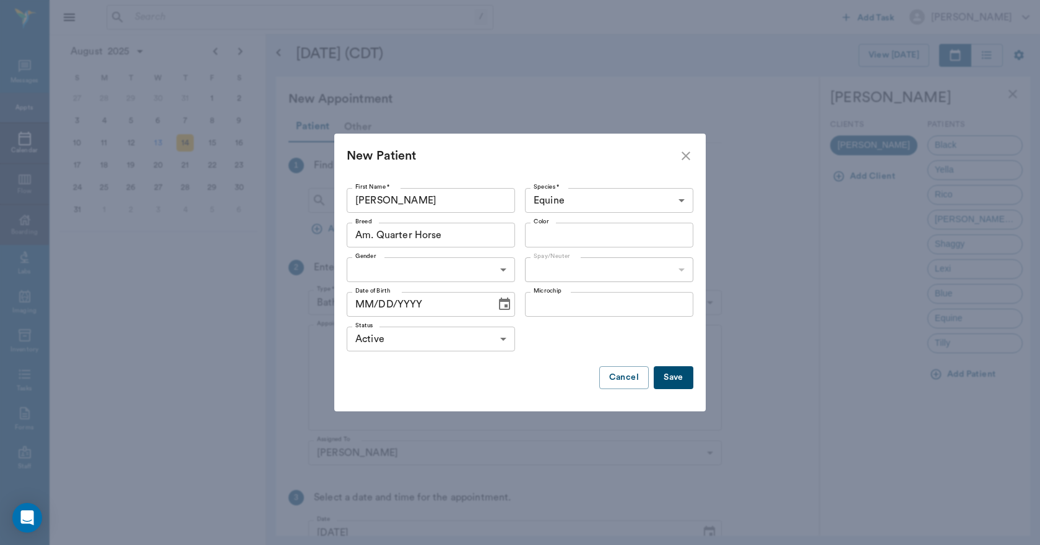
click at [554, 241] on input "Color" at bounding box center [598, 234] width 140 height 17
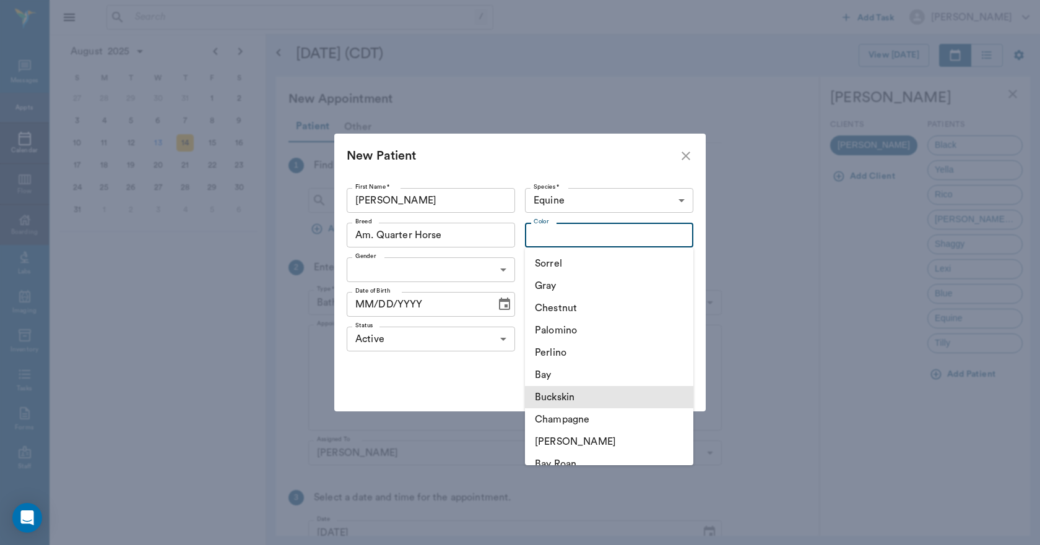
click at [563, 397] on li "Buckskin" at bounding box center [609, 397] width 168 height 22
type input "Buckskin"
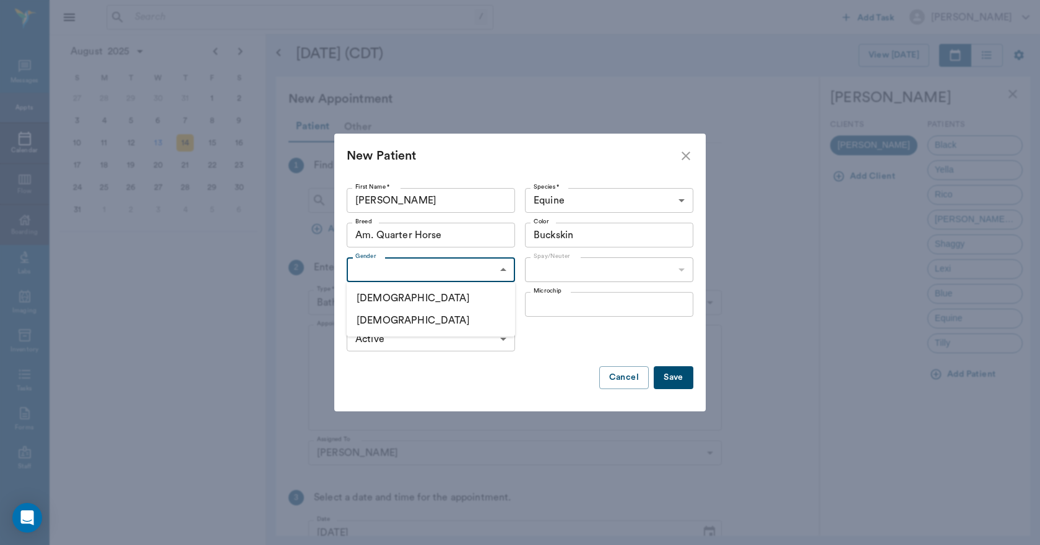
click at [454, 264] on body "/ ​ Add Task Dr. Bert Ellsworth Nectar Messages Appts Calendar Flow Boarding La…" at bounding box center [520, 272] width 1040 height 545
click at [374, 310] on li "Female" at bounding box center [431, 320] width 168 height 22
click at [411, 262] on body "/ ​ Add Task Dr. Bert Ellsworth Nectar Messages Appts Calendar Flow Boarding La…" at bounding box center [520, 272] width 1040 height 545
click at [384, 299] on li "Male" at bounding box center [431, 298] width 168 height 22
type input "MALE"
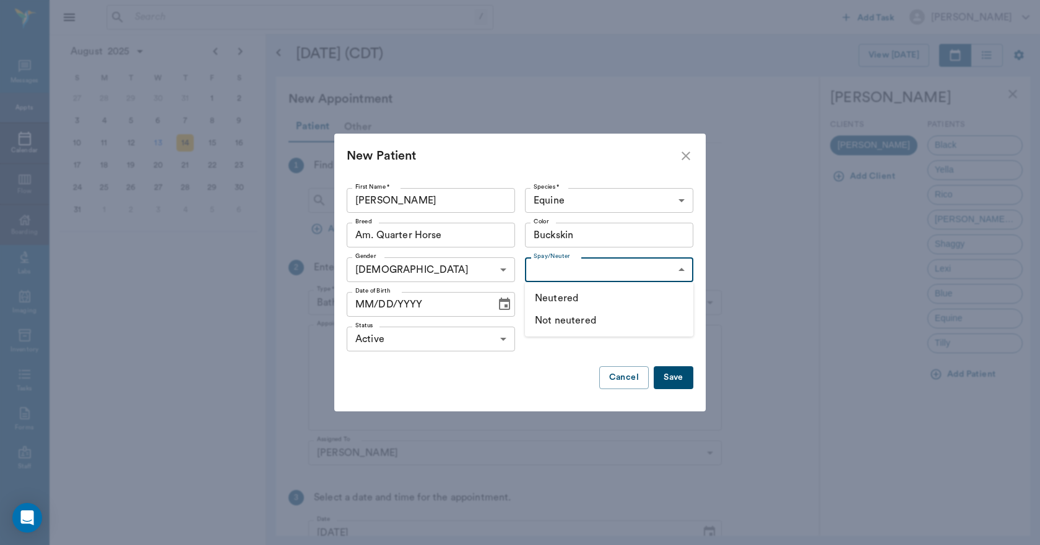
click at [561, 265] on body "/ ​ Add Task Dr. Bert Ellsworth Nectar Messages Appts Calendar Flow Boarding La…" at bounding box center [520, 272] width 1040 height 545
click at [557, 295] on li "Neutered" at bounding box center [609, 298] width 168 height 22
type input "true"
click at [504, 304] on icon "Choose date" at bounding box center [504, 304] width 15 height 15
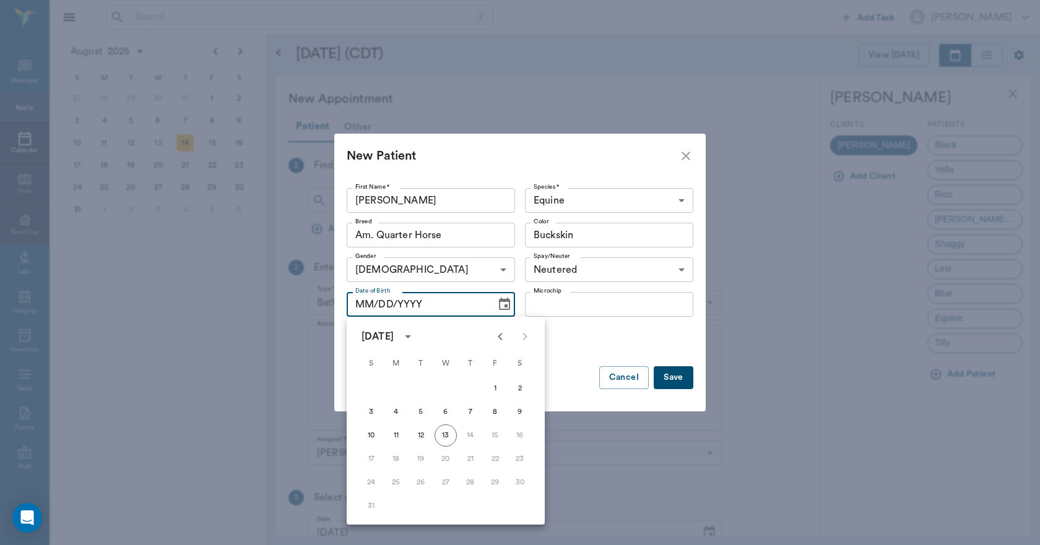
click at [415, 336] on icon "calendar view is open, switch to year view" at bounding box center [407, 336] width 15 height 15
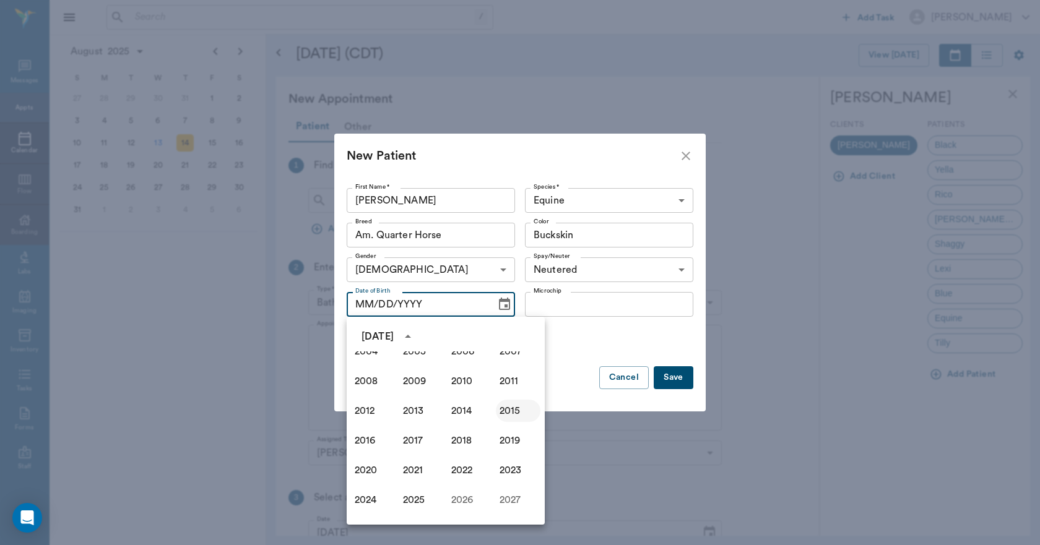
click at [504, 407] on button "2015" at bounding box center [518, 411] width 45 height 22
type input "08/13/2015"
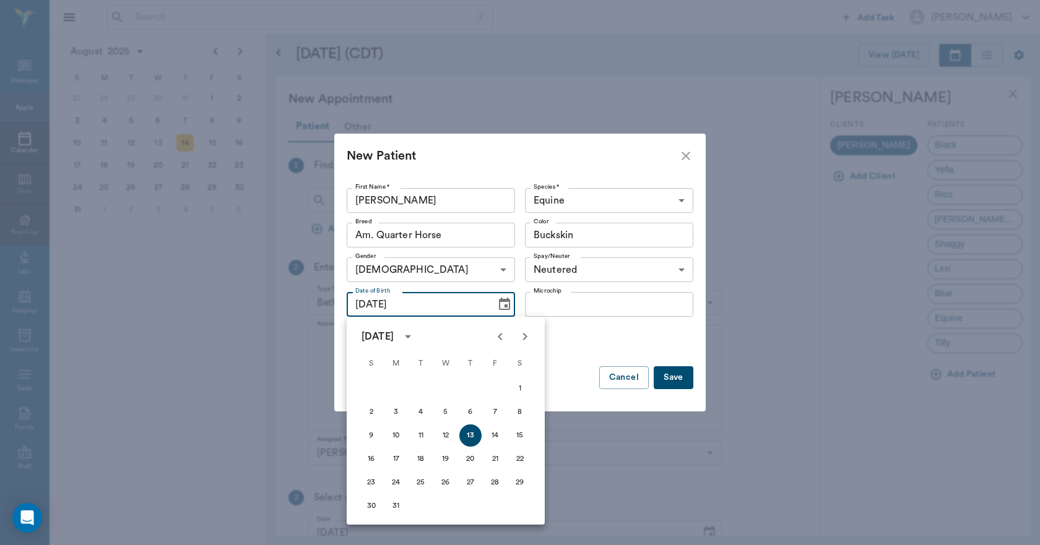
click at [673, 377] on button "Save" at bounding box center [673, 377] width 40 height 23
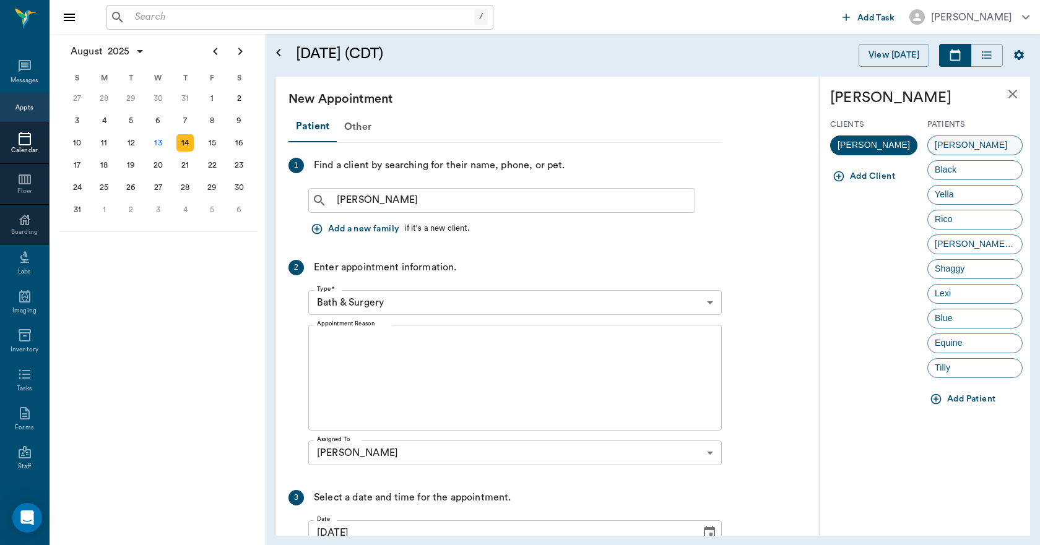
click at [935, 147] on span "Woodrow" at bounding box center [971, 145] width 86 height 13
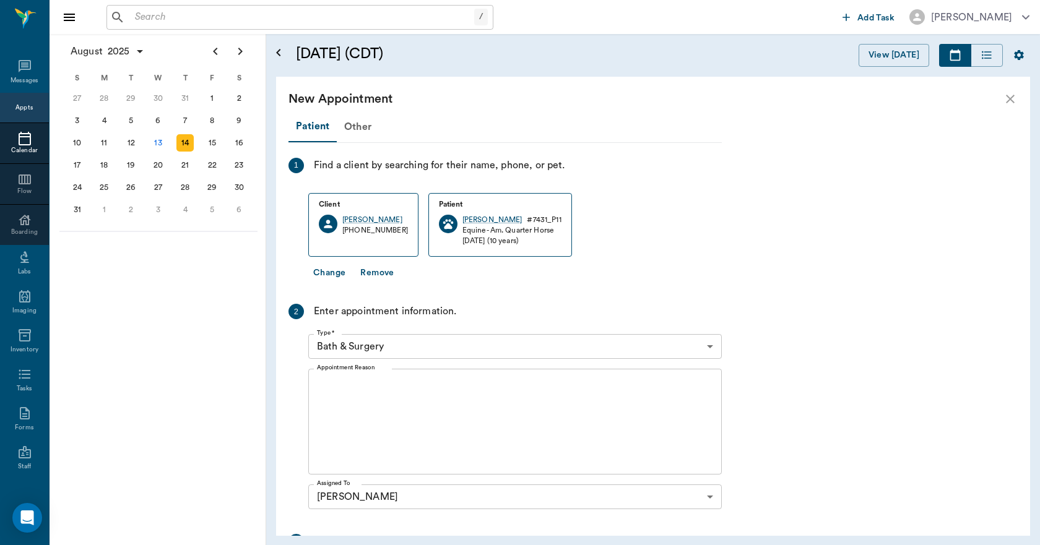
click at [433, 338] on body "/ ​ Add Task Dr. Bert Ellsworth Nectar Messages Appts Calendar Flow Boarding La…" at bounding box center [520, 272] width 1040 height 545
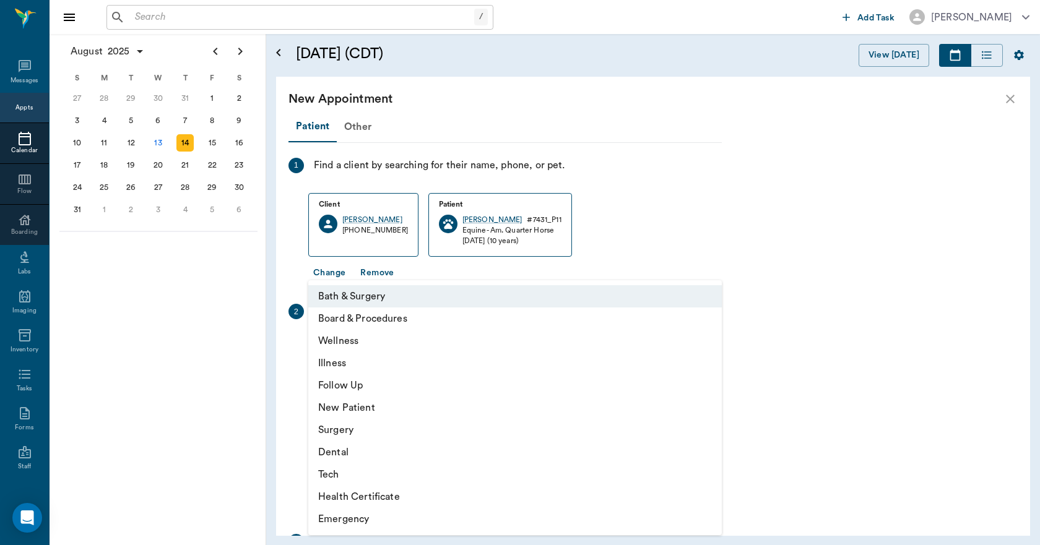
click at [369, 340] on li "Wellness" at bounding box center [514, 341] width 413 height 22
type input "65d2be4f46e3a538d89b8c14"
type input "10:30 AM"
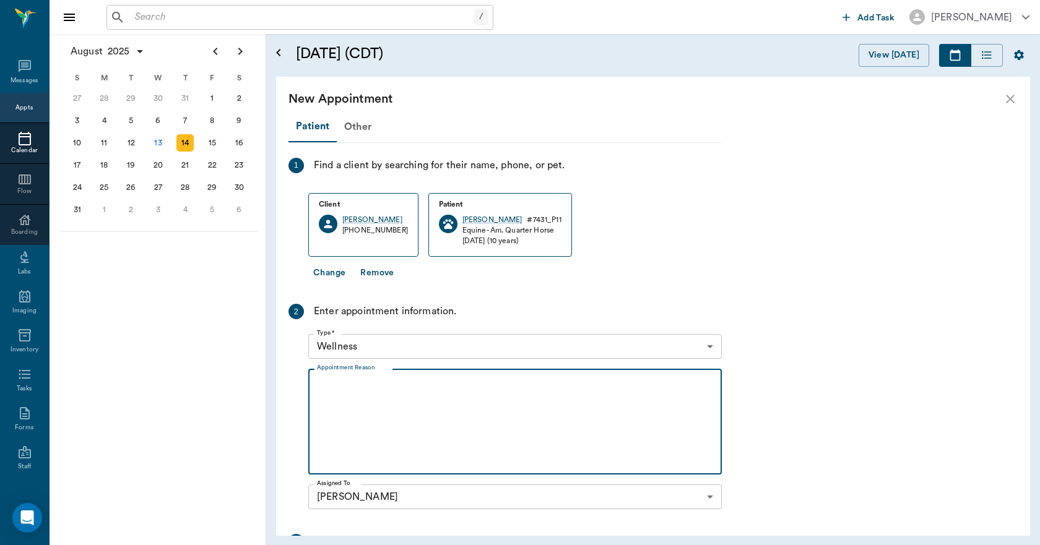
click at [368, 410] on textarea "Appointment Reason" at bounding box center [515, 421] width 396 height 85
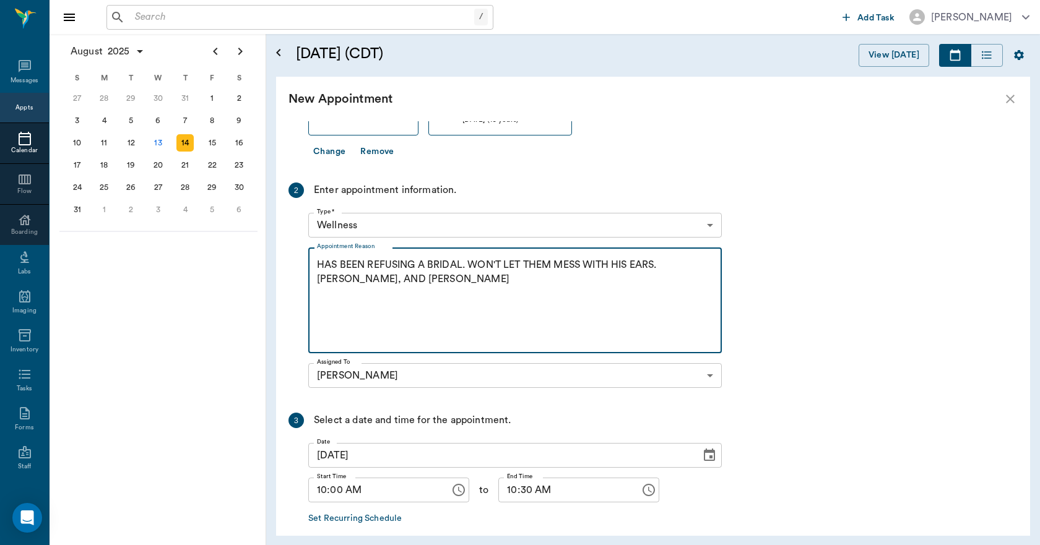
scroll to position [181, 0]
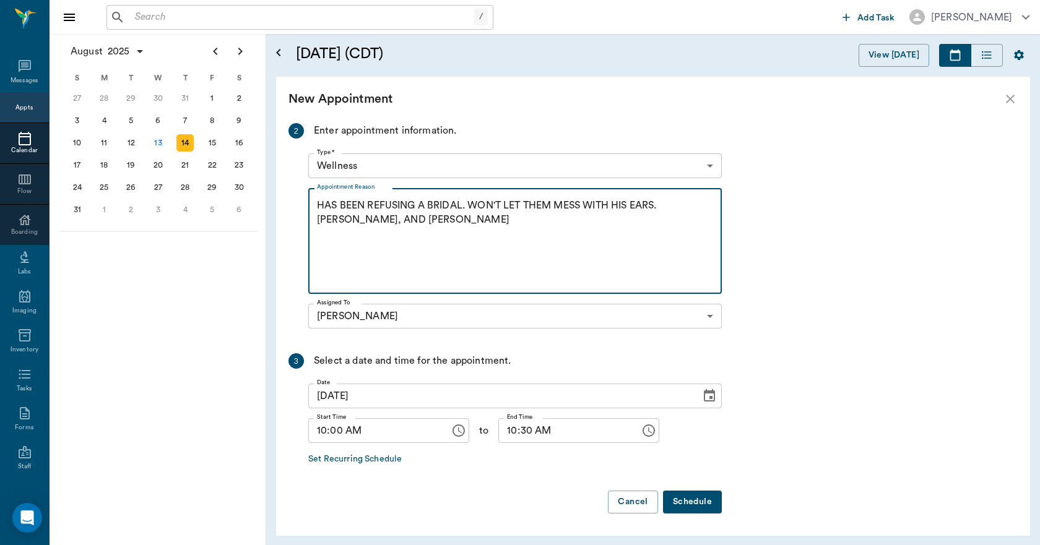
type textarea "HAS BEEN REFUSING A BRIDAL. WON'T LET THEM MESS WITH HIS EARS. DEBEAN, AND COGG…"
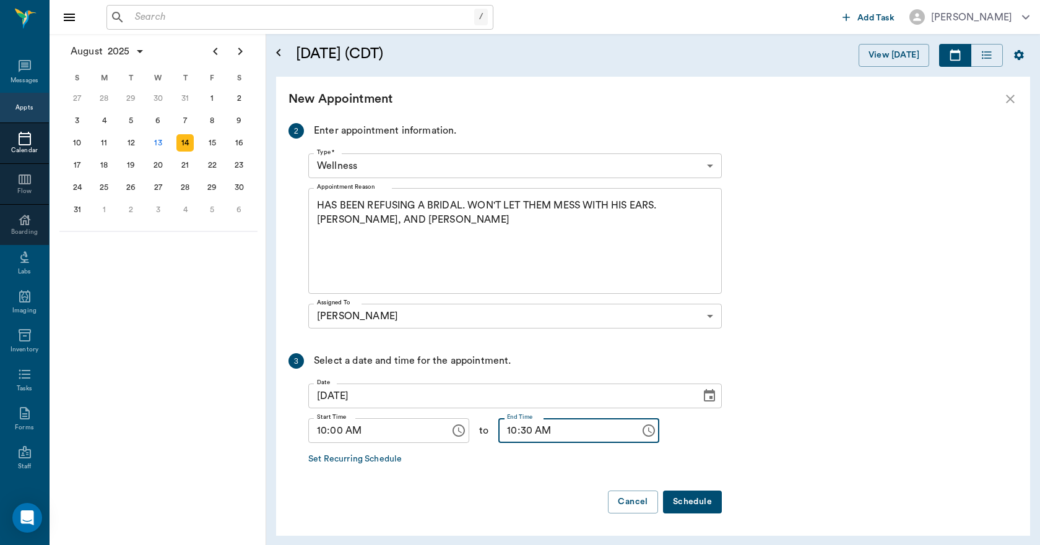
click at [500, 433] on input "10:30 AM" at bounding box center [564, 430] width 133 height 25
type input "11:00 AM"
click at [682, 501] on button "Schedule" at bounding box center [692, 502] width 59 height 23
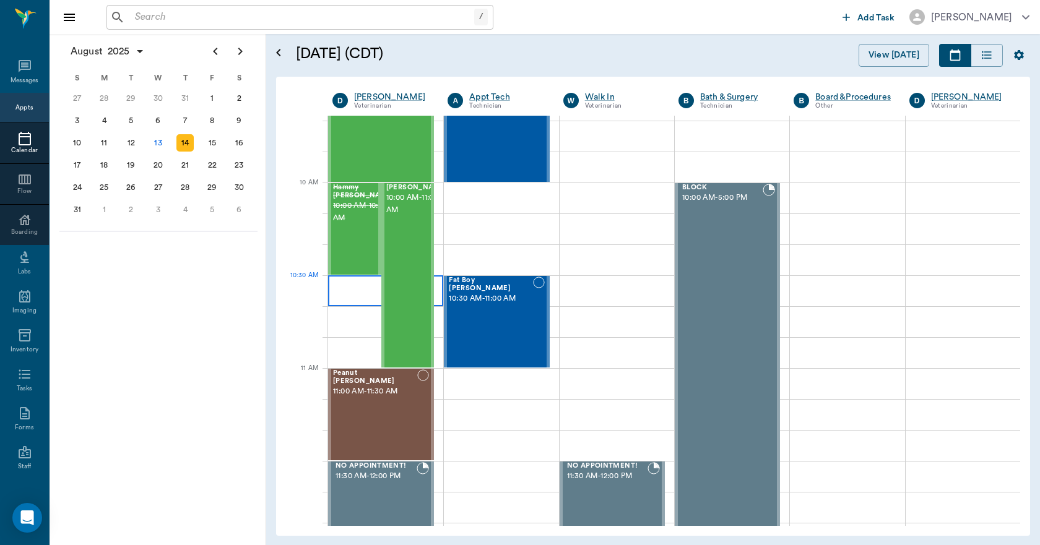
click at [348, 288] on div at bounding box center [385, 290] width 115 height 31
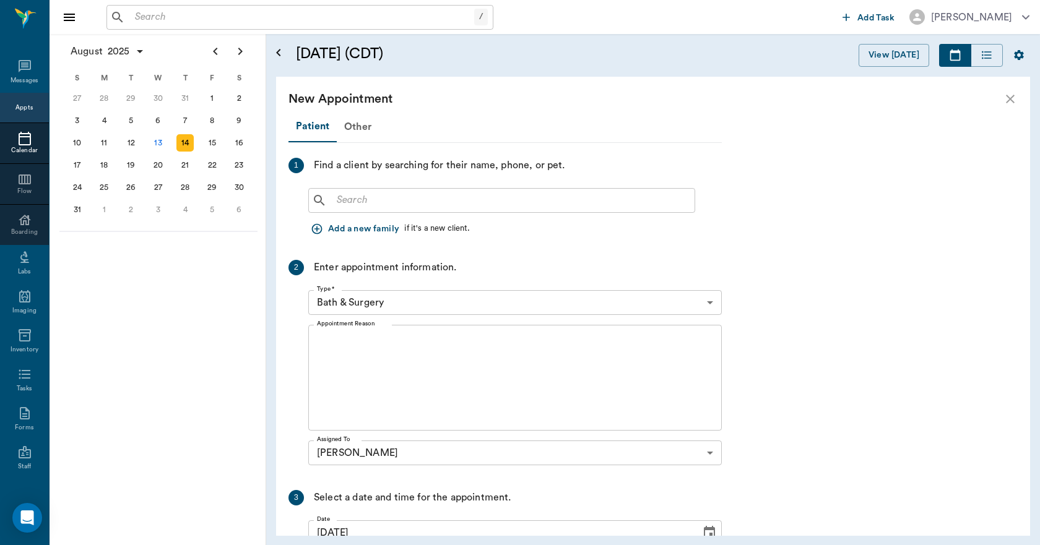
click at [372, 198] on input "text" at bounding box center [511, 200] width 358 height 17
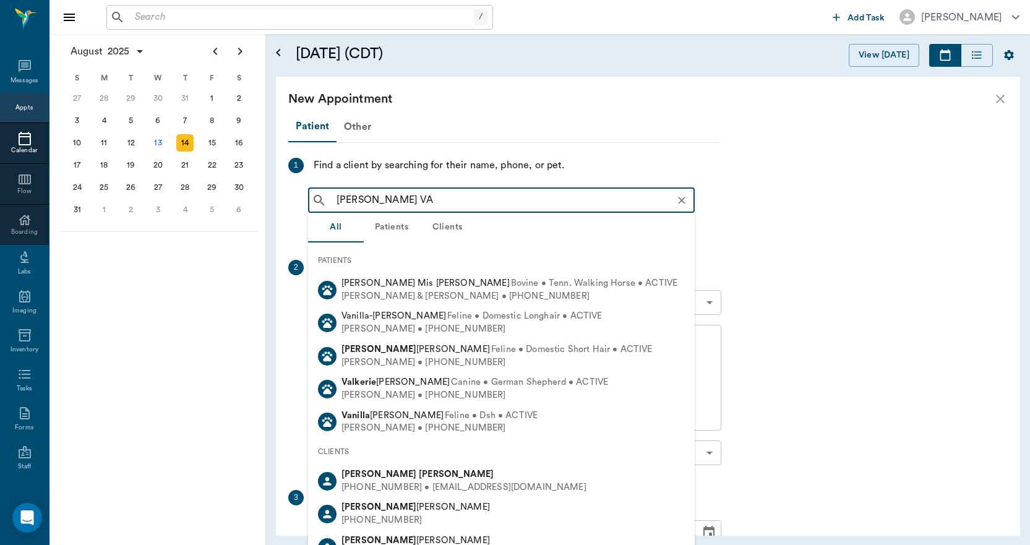
click at [431, 473] on div "Darrell Vaughan" at bounding box center [464, 474] width 245 height 13
type input "DARRELL VA"
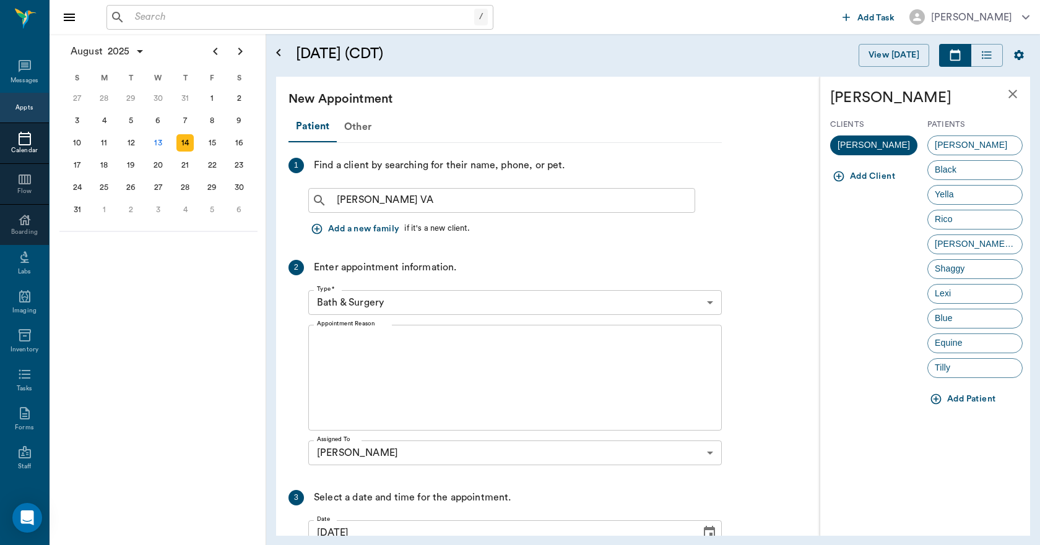
click at [937, 397] on icon "button" at bounding box center [935, 399] width 12 height 12
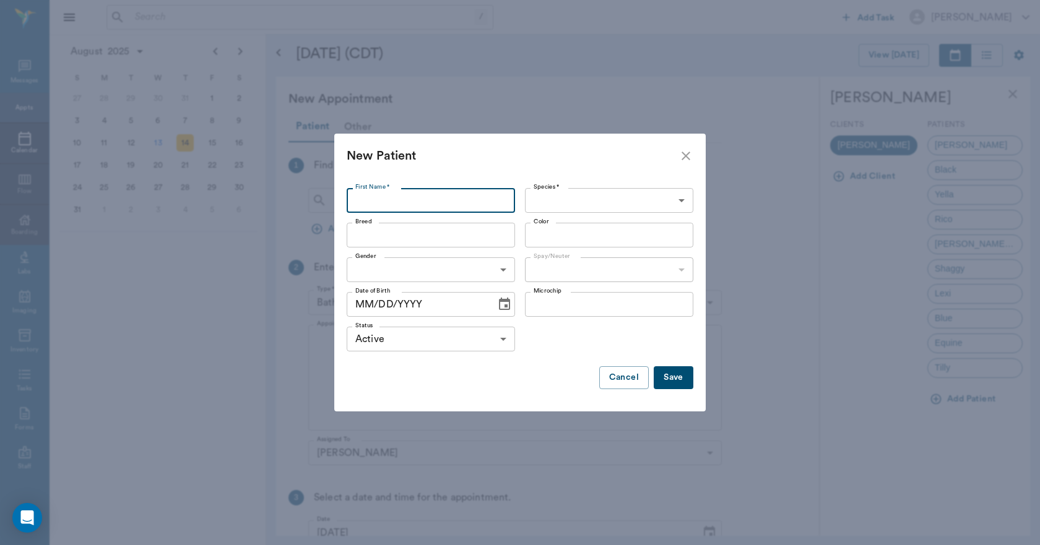
click at [481, 204] on input "First Name *" at bounding box center [431, 200] width 168 height 25
type input "Lightin"
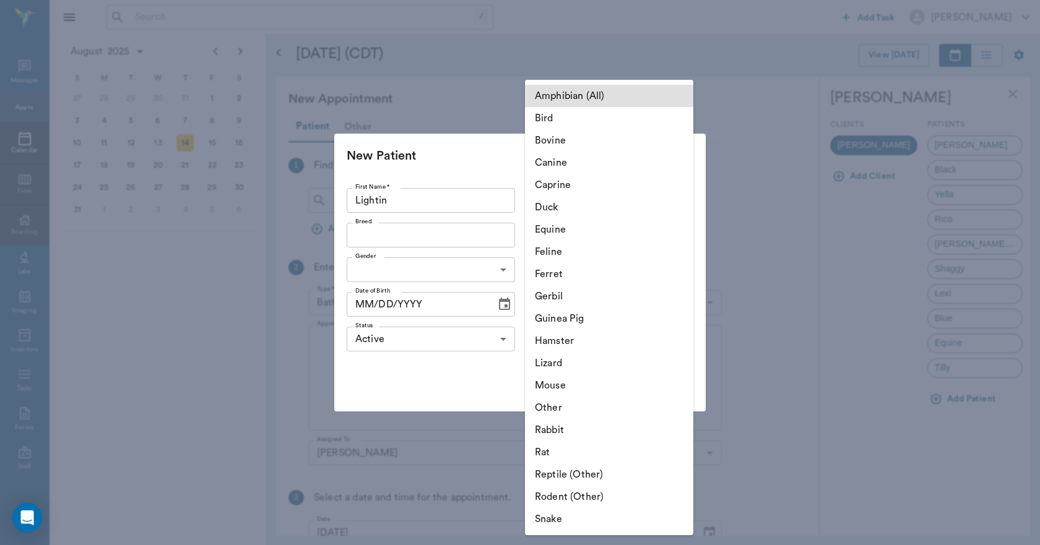
click at [556, 200] on body "/ ​ Add Task Dr. Bert Ellsworth Nectar Messages Appts Calendar Flow Boarding La…" at bounding box center [520, 272] width 1040 height 545
click at [558, 231] on li "Equine" at bounding box center [609, 229] width 168 height 22
type input "Equine"
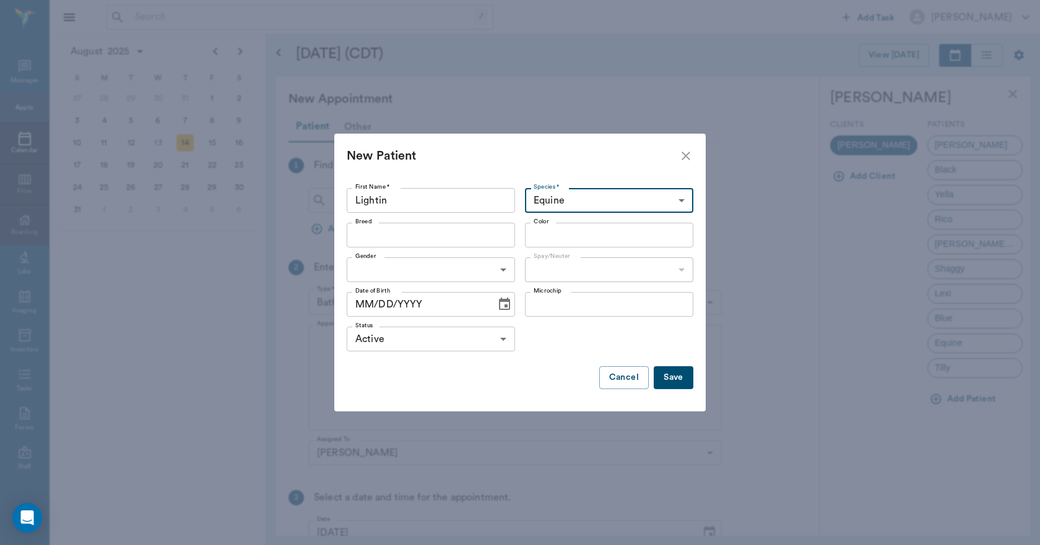
click at [438, 235] on input "Breed" at bounding box center [420, 234] width 140 height 17
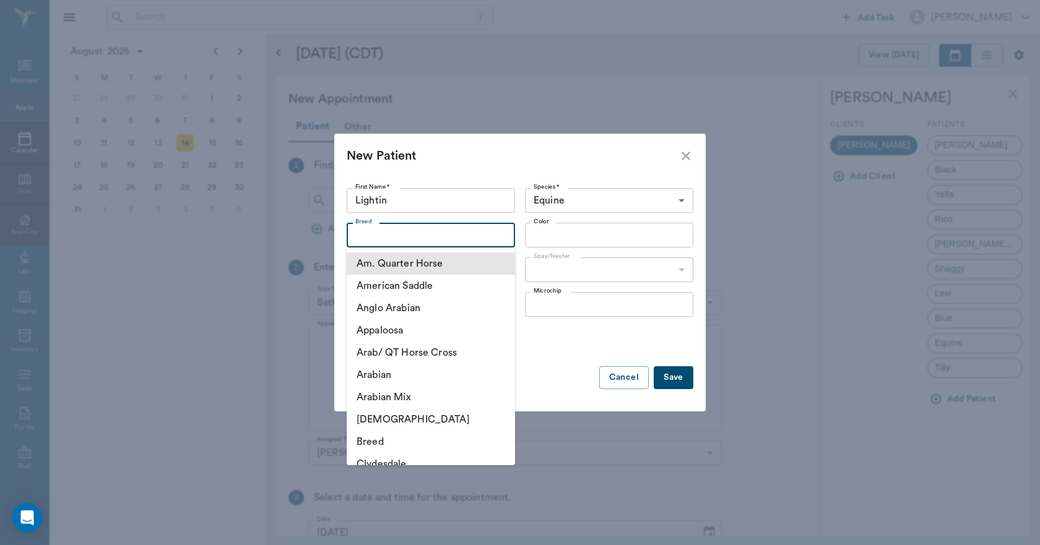
click at [436, 260] on li "Am. Quarter Horse" at bounding box center [431, 263] width 168 height 22
type input "Am. Quarter Horse"
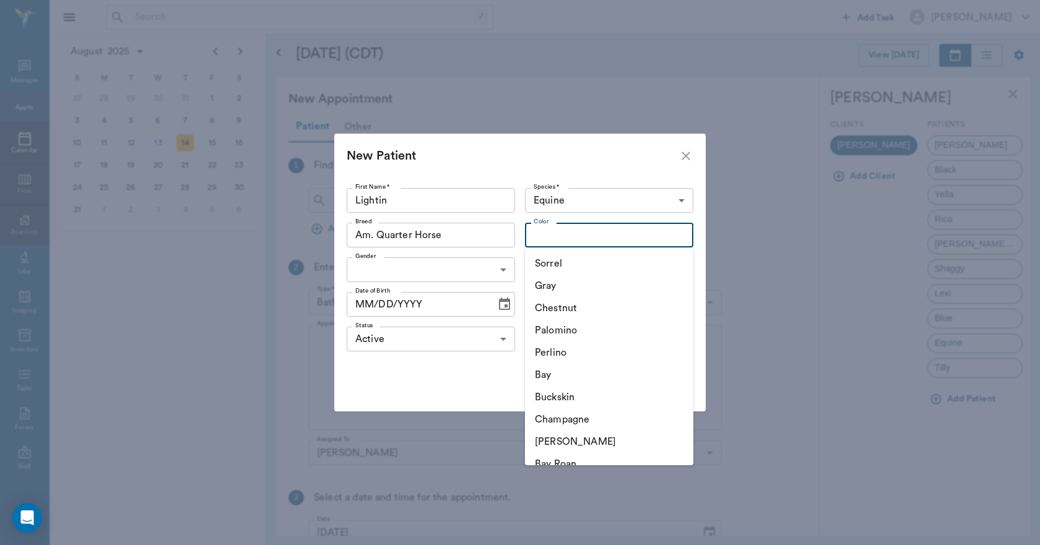
click at [562, 237] on input "Color" at bounding box center [598, 234] width 140 height 17
click at [689, 159] on icon "close" at bounding box center [685, 156] width 9 height 9
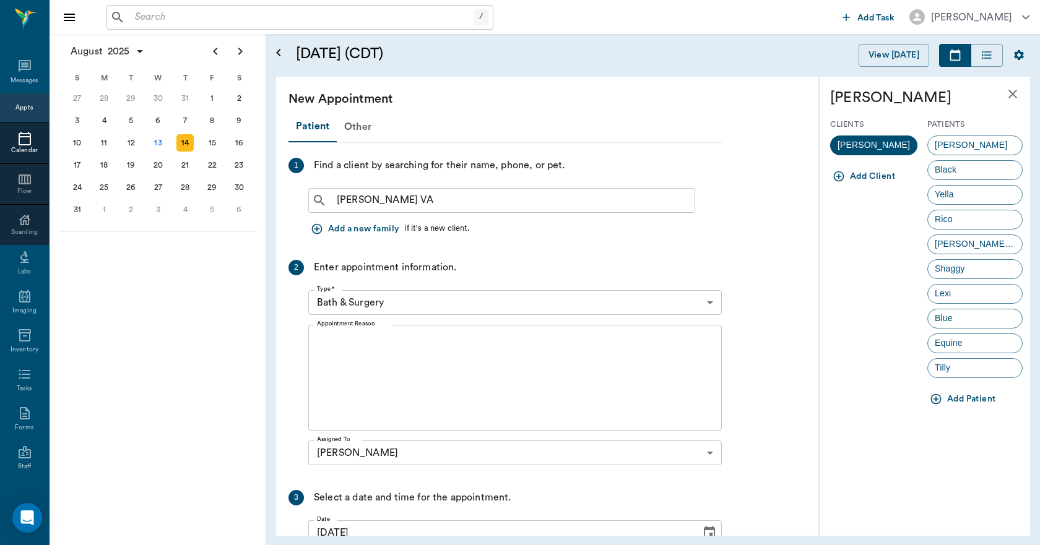
click at [933, 395] on icon "button" at bounding box center [936, 399] width 11 height 11
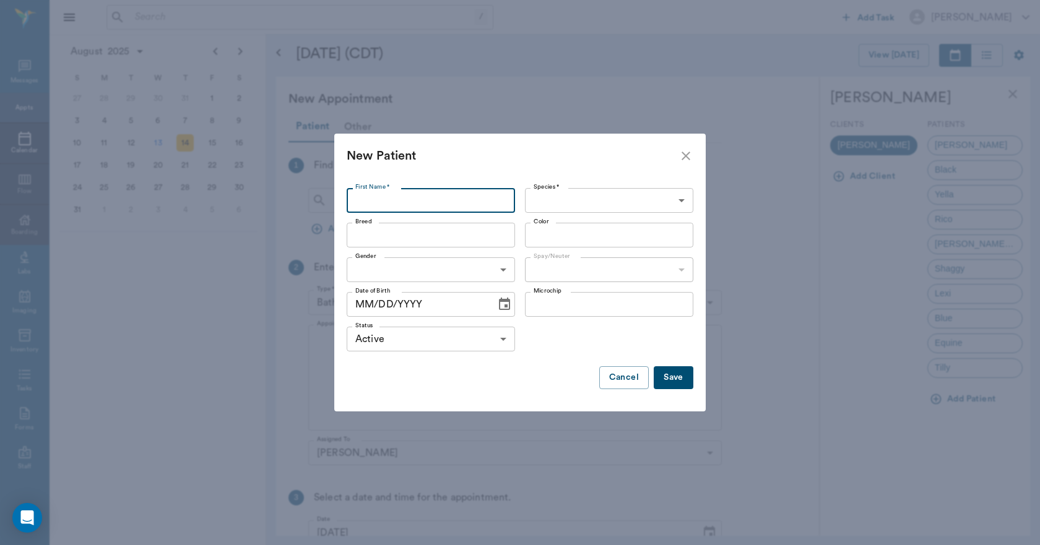
click at [480, 202] on input "First Name *" at bounding box center [431, 200] width 168 height 25
type input "l"
type input "Lightin"
click at [537, 196] on body "/ ​ Add Task Dr. Bert Ellsworth Nectar Messages Appts Calendar Flow Boarding La…" at bounding box center [520, 272] width 1040 height 545
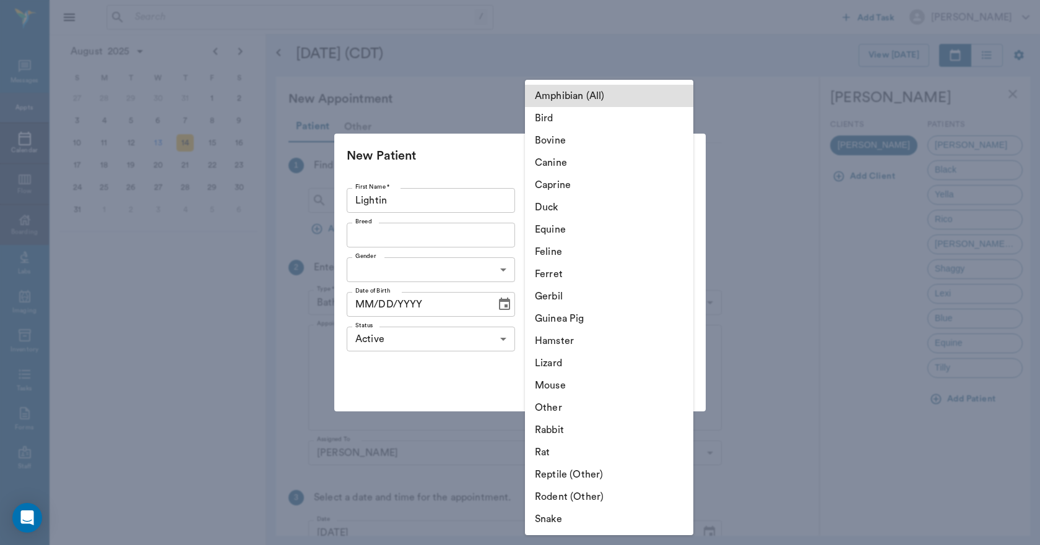
click at [559, 228] on li "Equine" at bounding box center [609, 229] width 168 height 22
type input "Equine"
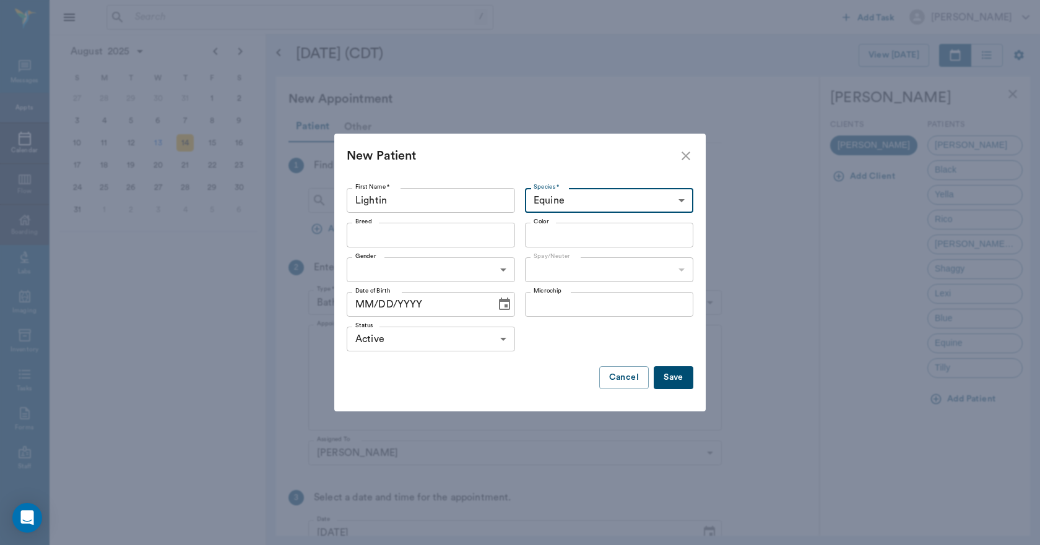
click at [673, 378] on button "Save" at bounding box center [673, 377] width 40 height 23
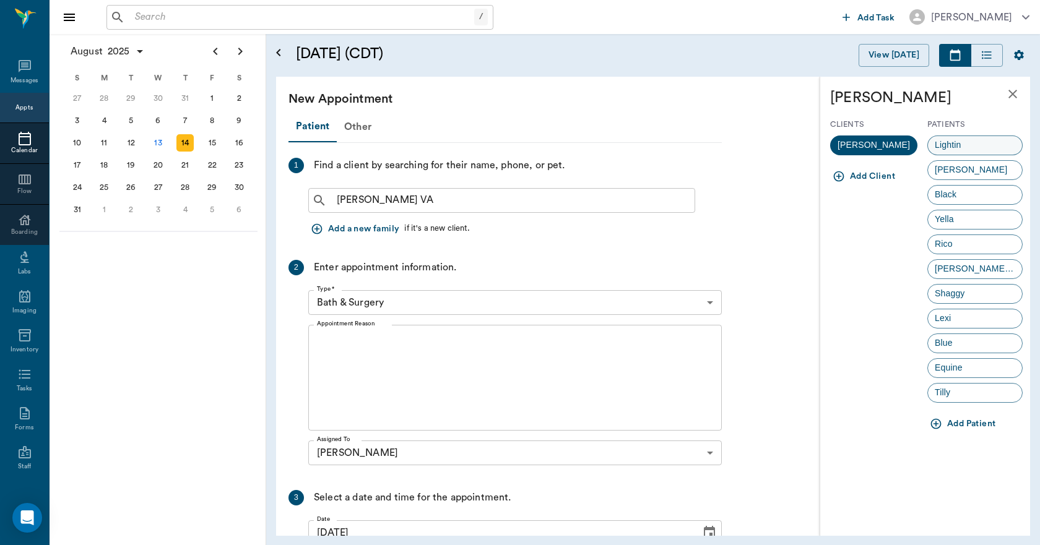
click at [981, 141] on div "Lightin" at bounding box center [974, 146] width 95 height 20
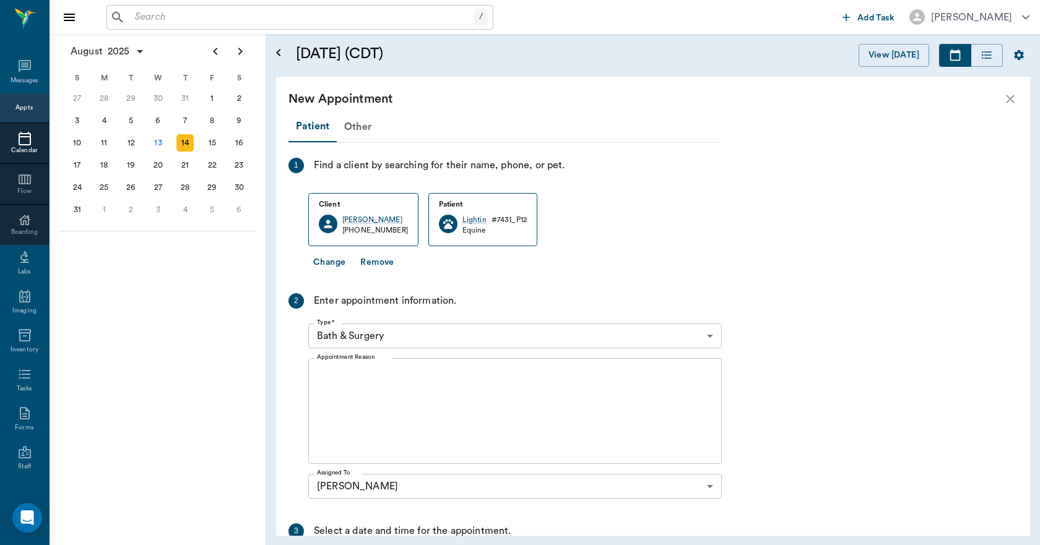
click at [400, 333] on body "/ ​ Add Task Dr. Bert Ellsworth Nectar Messages Appts Calendar Flow Boarding La…" at bounding box center [520, 272] width 1040 height 545
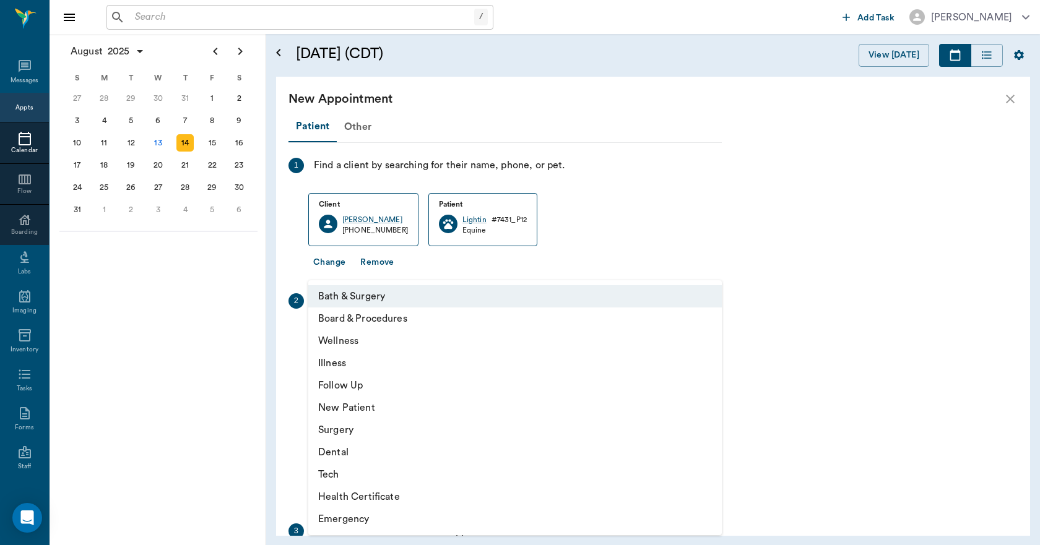
click at [364, 340] on li "Wellness" at bounding box center [514, 341] width 413 height 22
type input "65d2be4f46e3a538d89b8c14"
type input "11:00 AM"
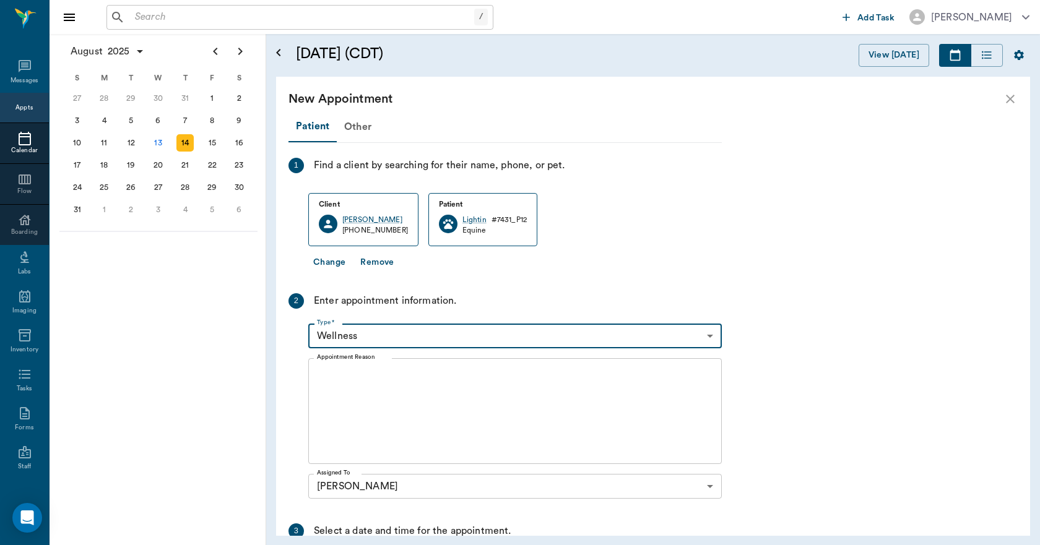
click at [361, 399] on textarea "Appointment Reason" at bounding box center [515, 411] width 396 height 85
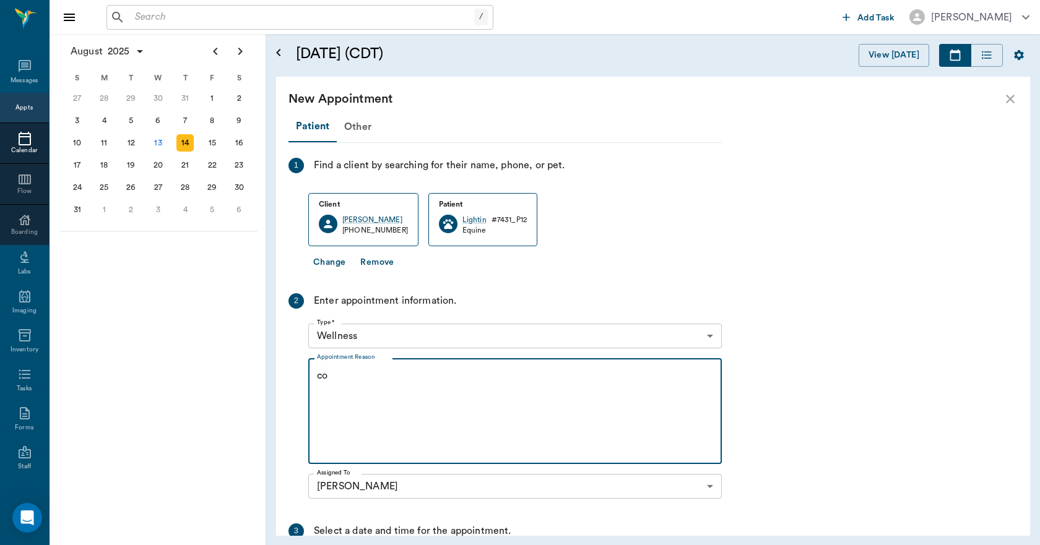
type textarea "c"
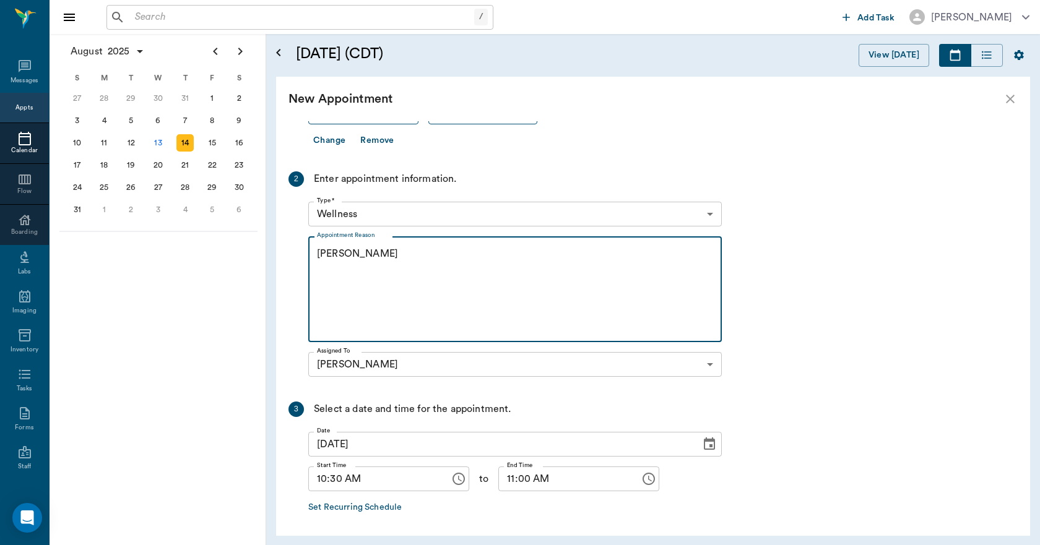
scroll to position [170, 0]
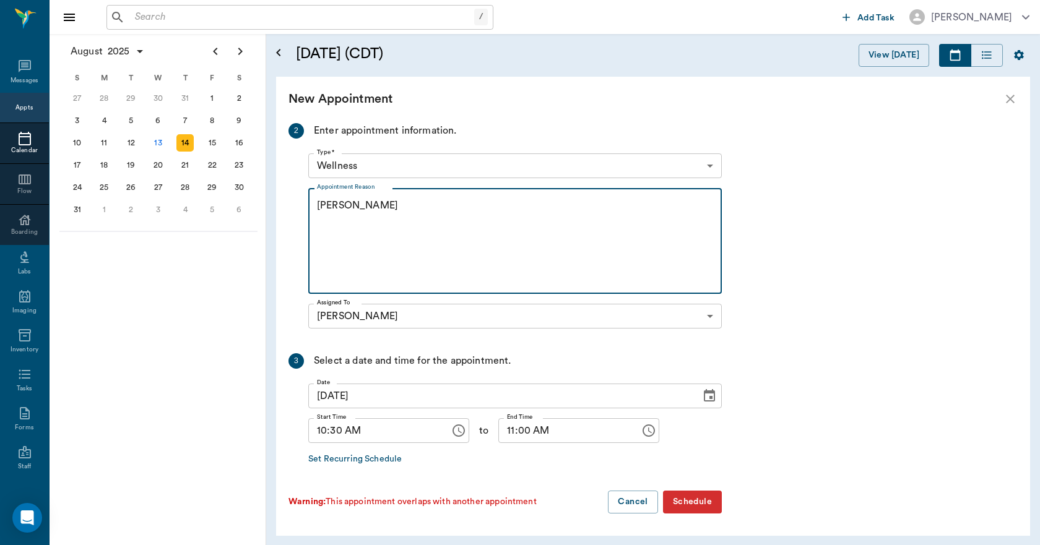
type textarea "COGGINS LORY"
click at [702, 501] on button "Schedule" at bounding box center [692, 502] width 59 height 23
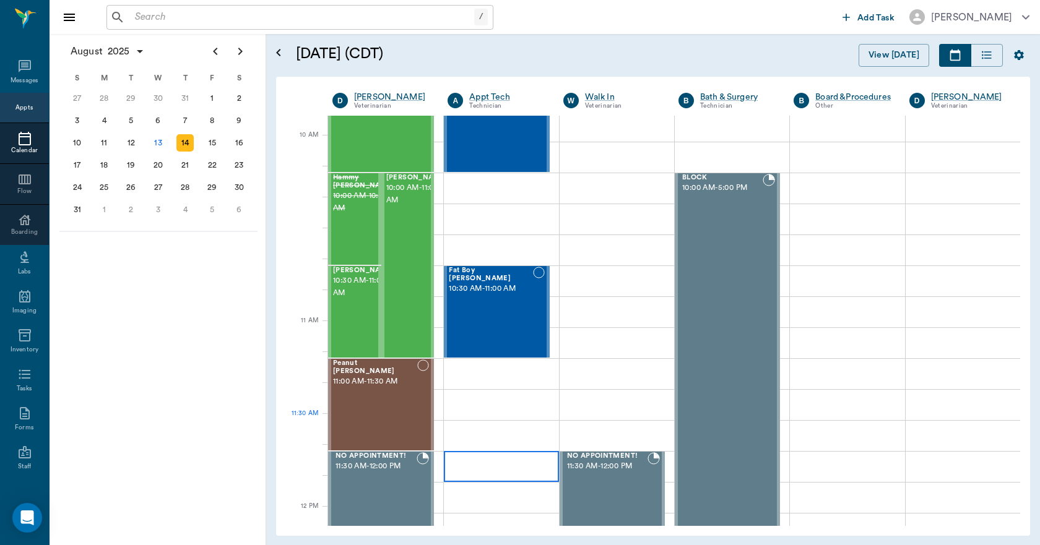
scroll to position [62, 0]
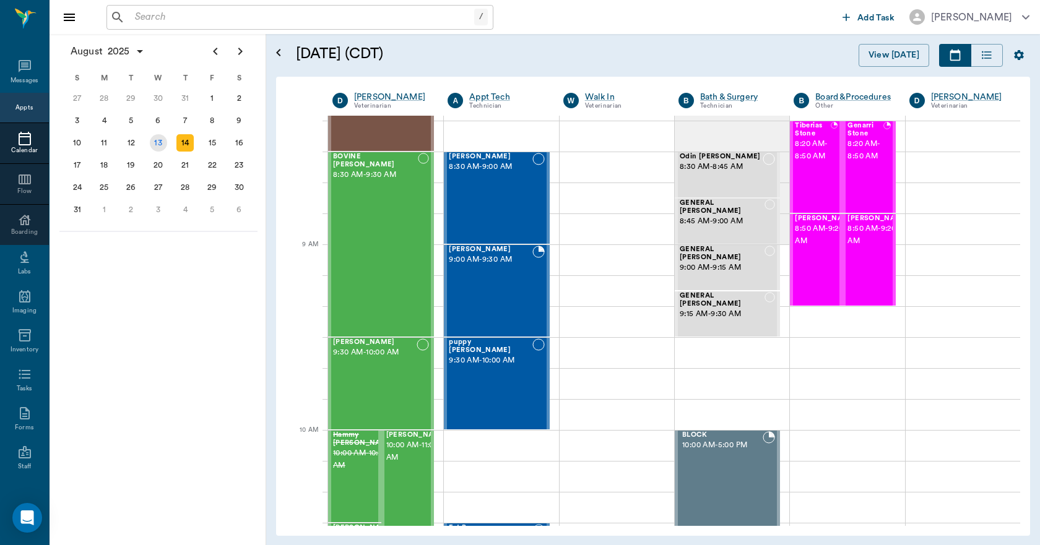
click at [164, 143] on div "13" at bounding box center [158, 142] width 17 height 17
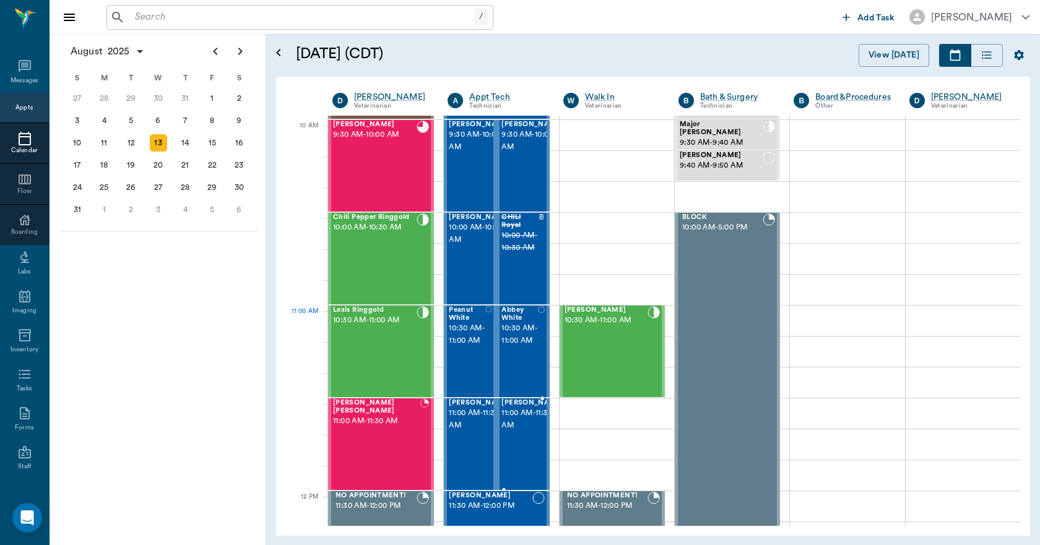
scroll to position [248, 0]
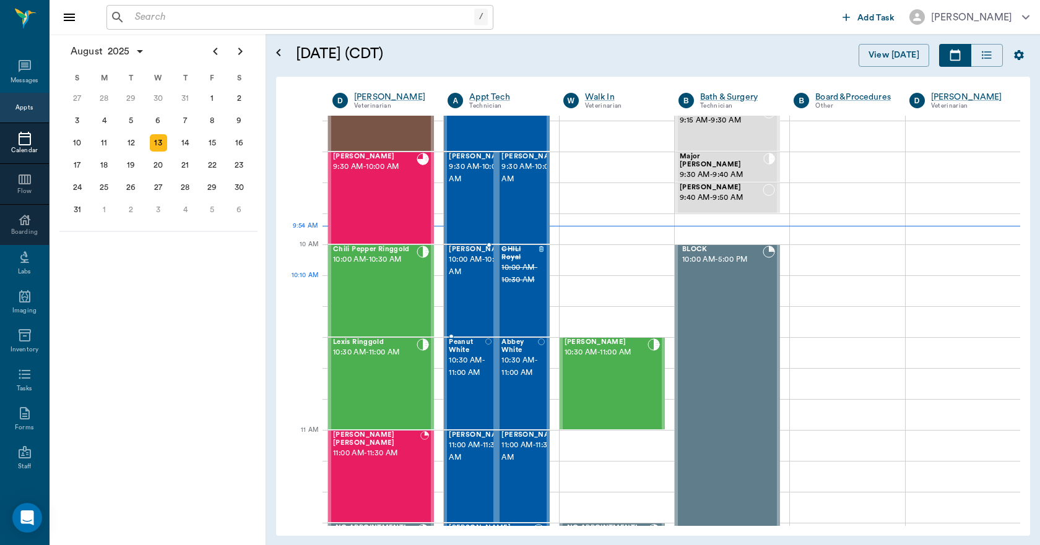
click at [483, 304] on div "Ruthie Cupp 10:00 AM - 10:30 AM" at bounding box center [480, 291] width 62 height 90
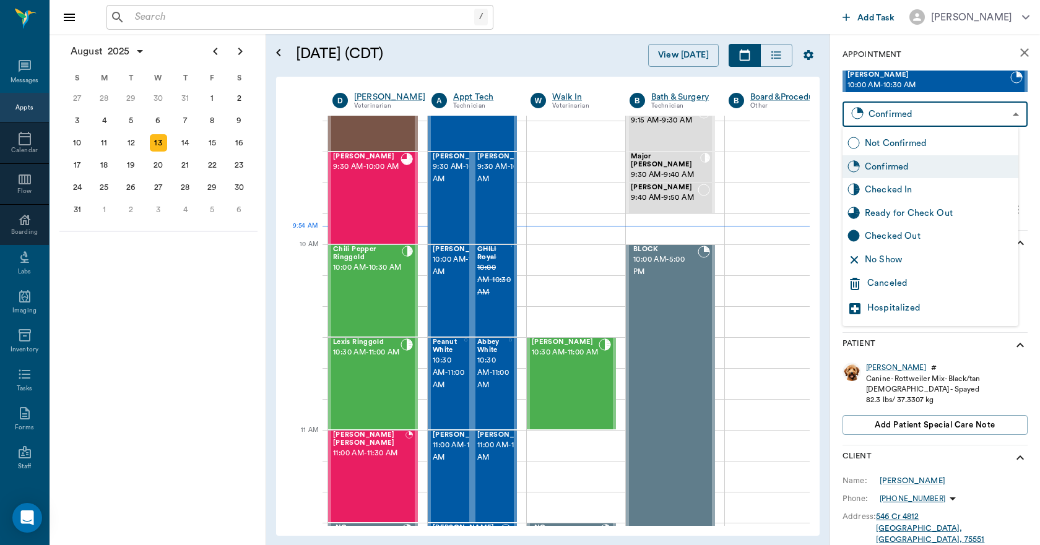
click at [942, 118] on body "/ ​ Add Task Dr. Bert Ellsworth Nectar Messages Appts Calendar Flow Boarding La…" at bounding box center [520, 272] width 1040 height 545
click at [897, 189] on div "Checked In" at bounding box center [938, 190] width 149 height 14
type input "CHECKED_IN"
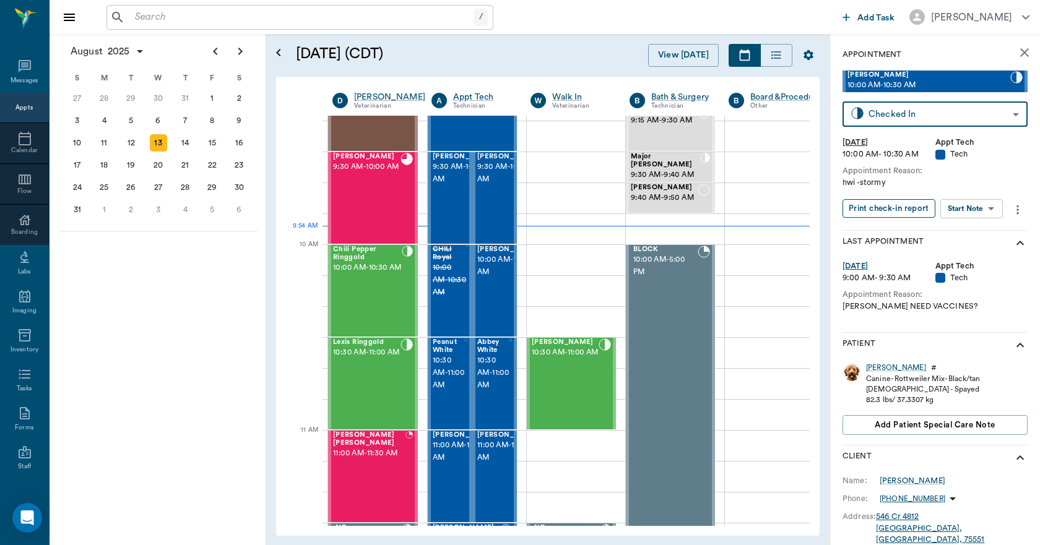
click at [897, 209] on button "Print check-in report" at bounding box center [888, 208] width 93 height 19
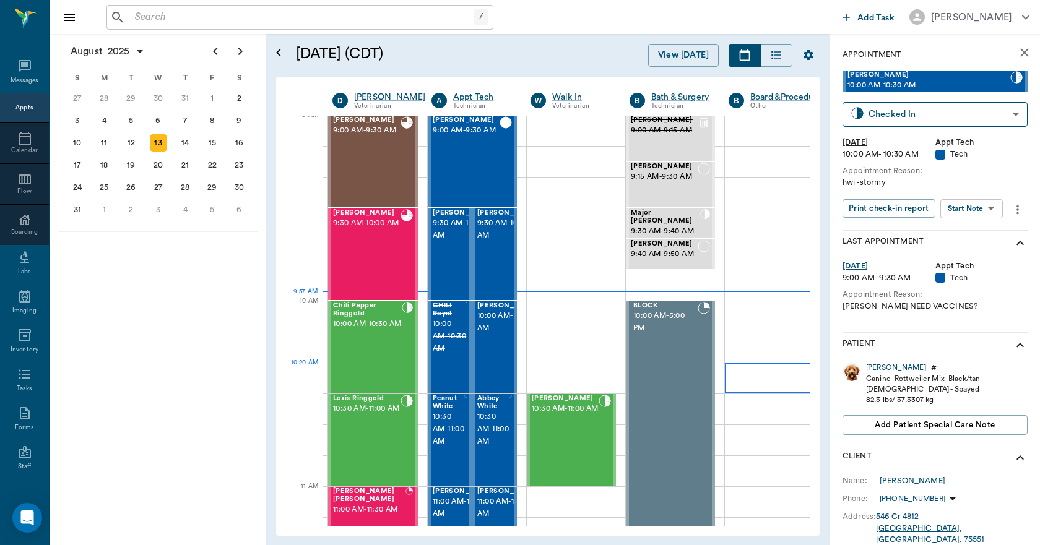
scroll to position [186, 0]
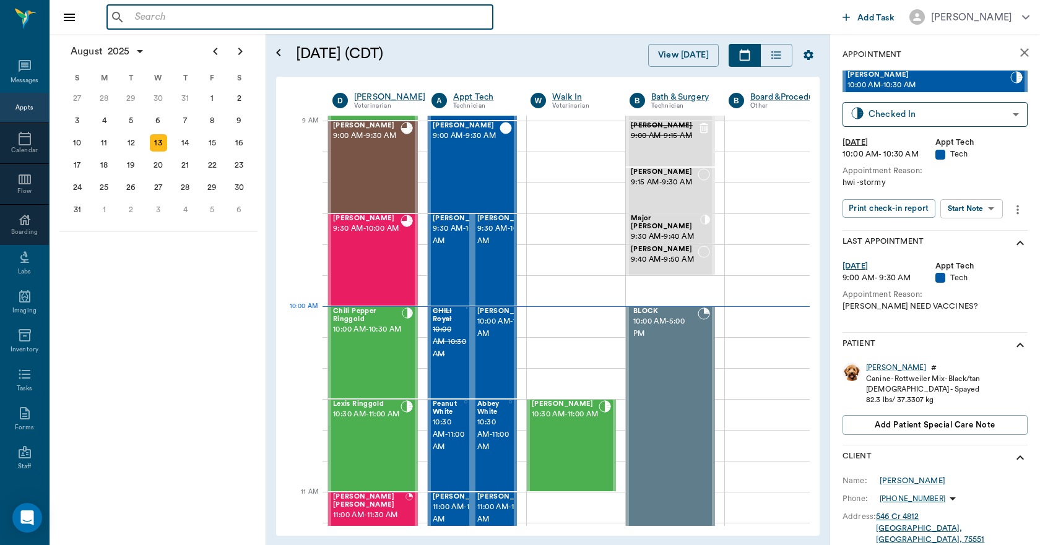
click at [258, 20] on input "text" at bounding box center [309, 17] width 358 height 17
click at [136, 145] on div "12" at bounding box center [131, 142] width 17 height 17
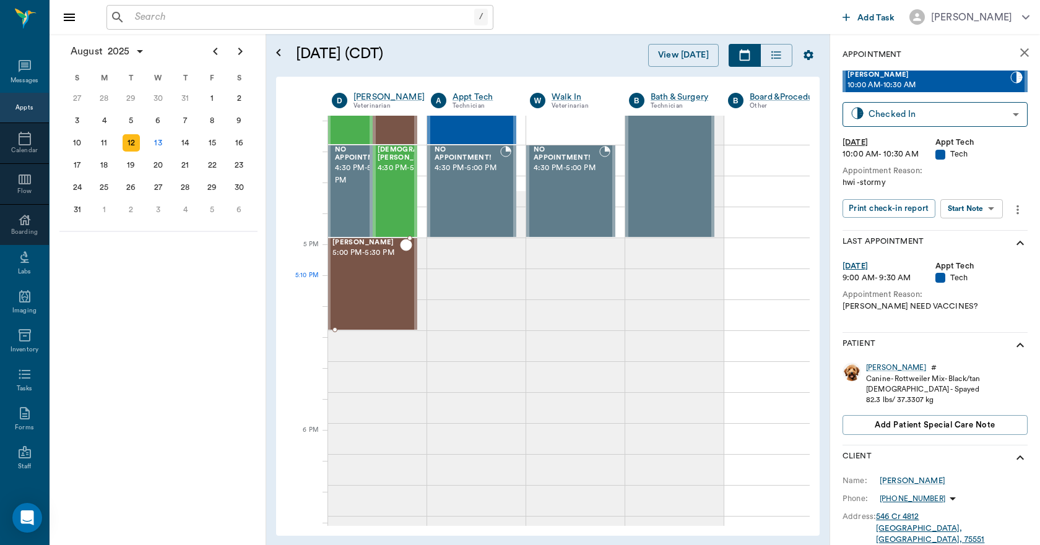
scroll to position [1547, 1]
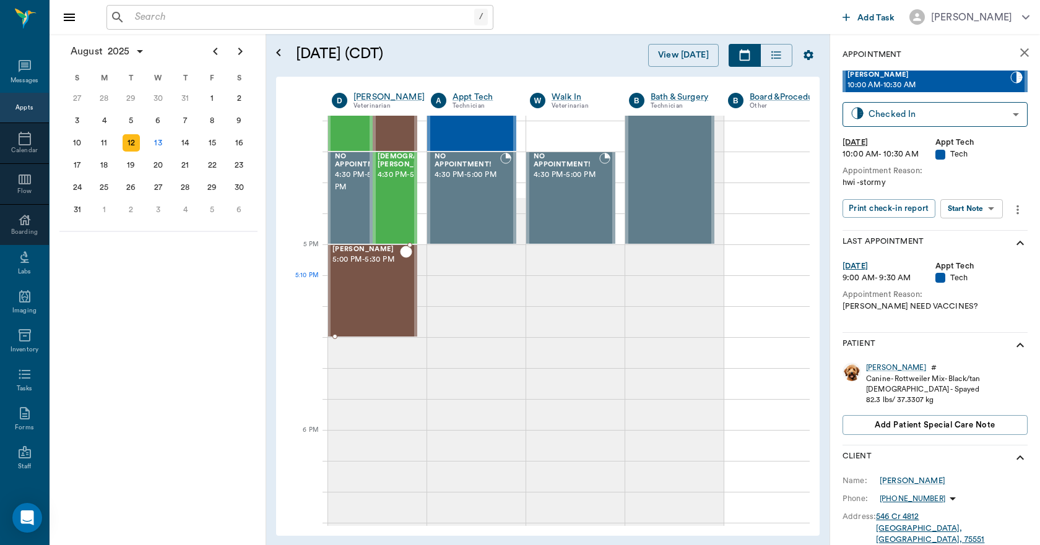
click at [376, 281] on div "Maeve Paulette 5:00 PM - 5:30 PM" at bounding box center [365, 291] width 67 height 90
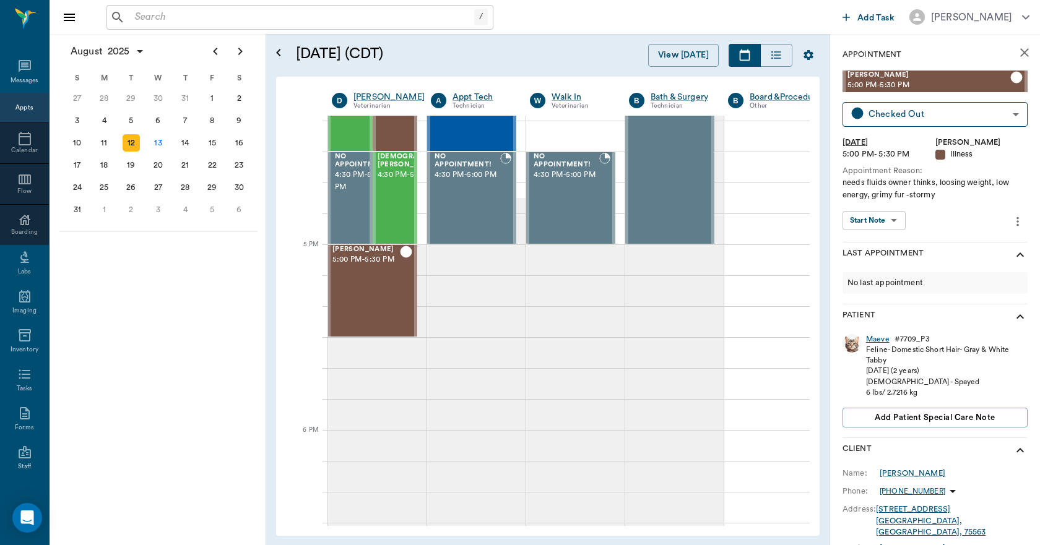
click at [880, 338] on div "Maeve" at bounding box center [878, 339] width 24 height 11
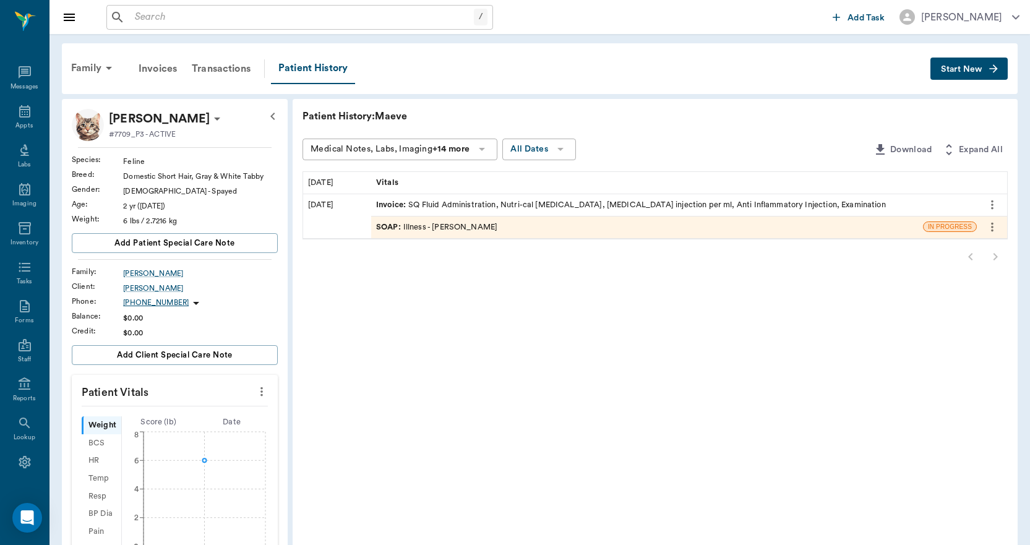
click at [469, 225] on div "SOAP : Illness - Dr. Bert Ellsworth" at bounding box center [436, 228] width 121 height 12
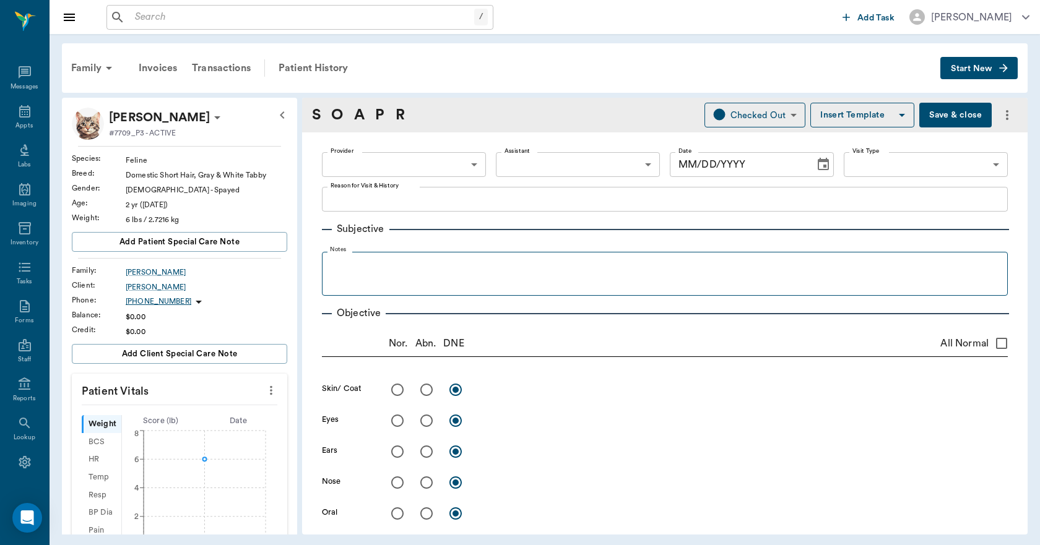
type input "63ec2f075fda476ae8351a4d"
type input "65d2be4f46e3a538d89b8c15"
type textarea "needs fluids owner thinks, loosing weight, low energy, grimy fur -stormy"
radio input "true"
type textarea "dehydrated 7%. incision site looked bruised with some petechia hemorrhage. skin…"
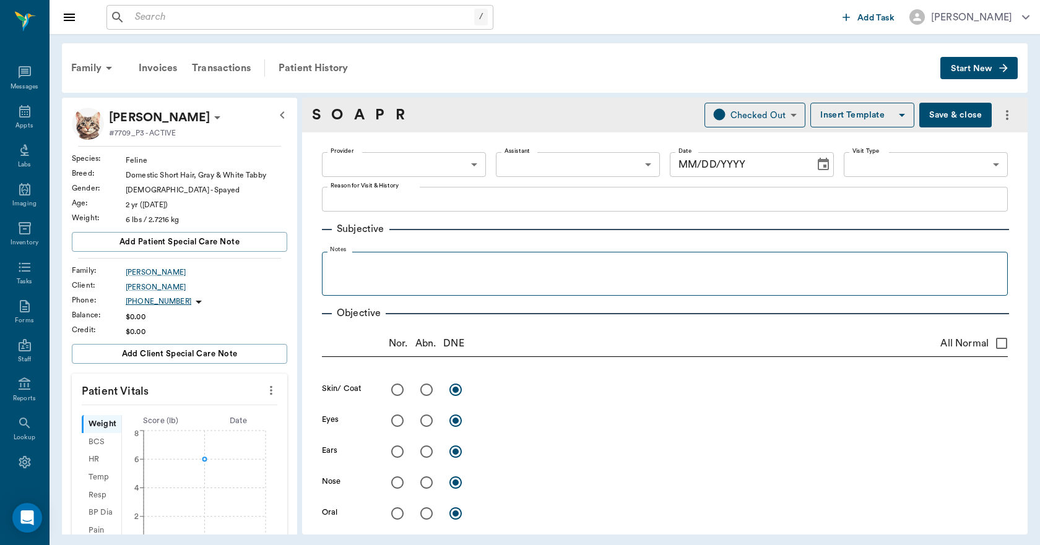
radio input "true"
type textarea "MM: white, no CRT"
radio input "true"
type textarea "US of abdomen revealed free fluid. aspirate old blood."
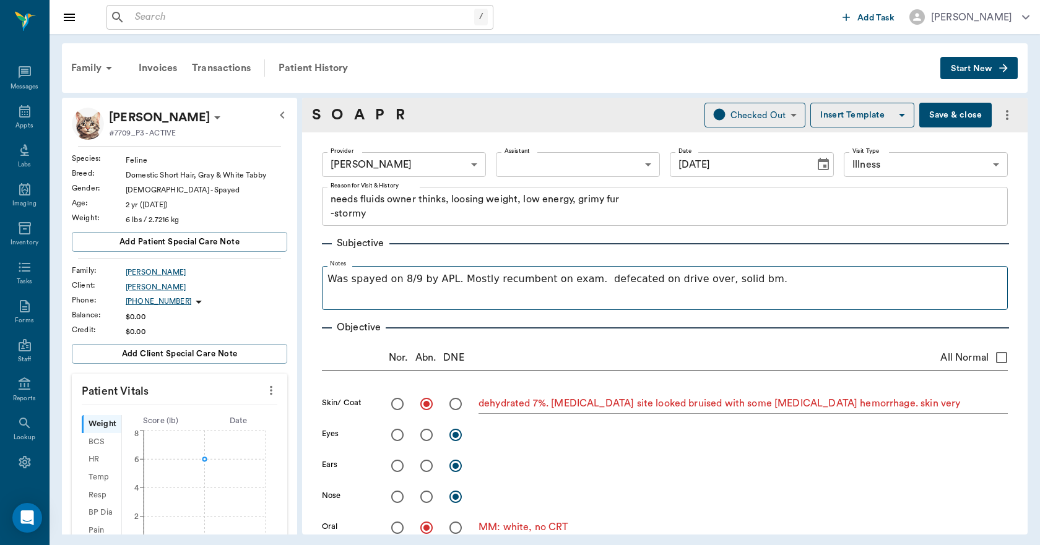
type input "08/12/2025"
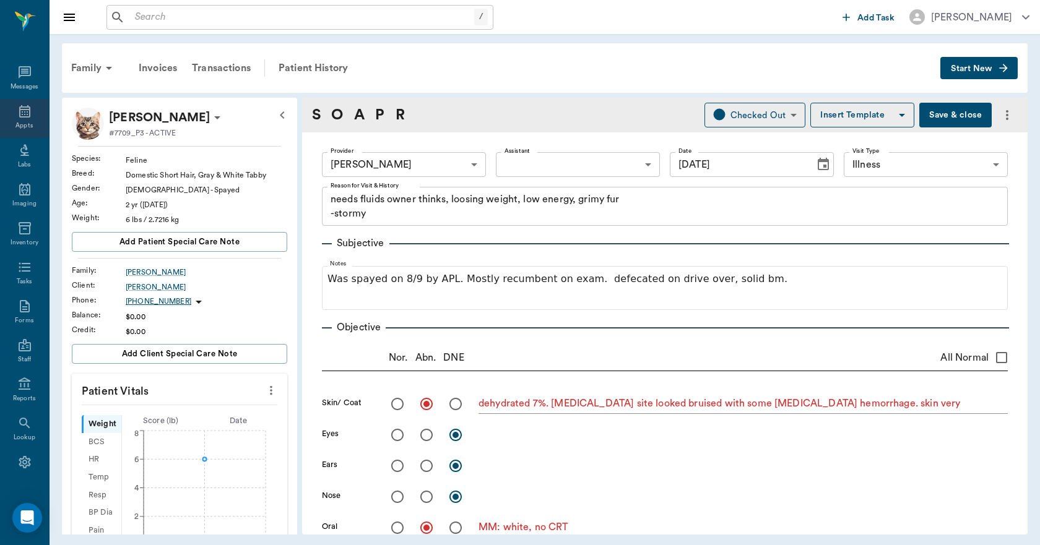
click at [17, 110] on icon at bounding box center [24, 111] width 15 height 15
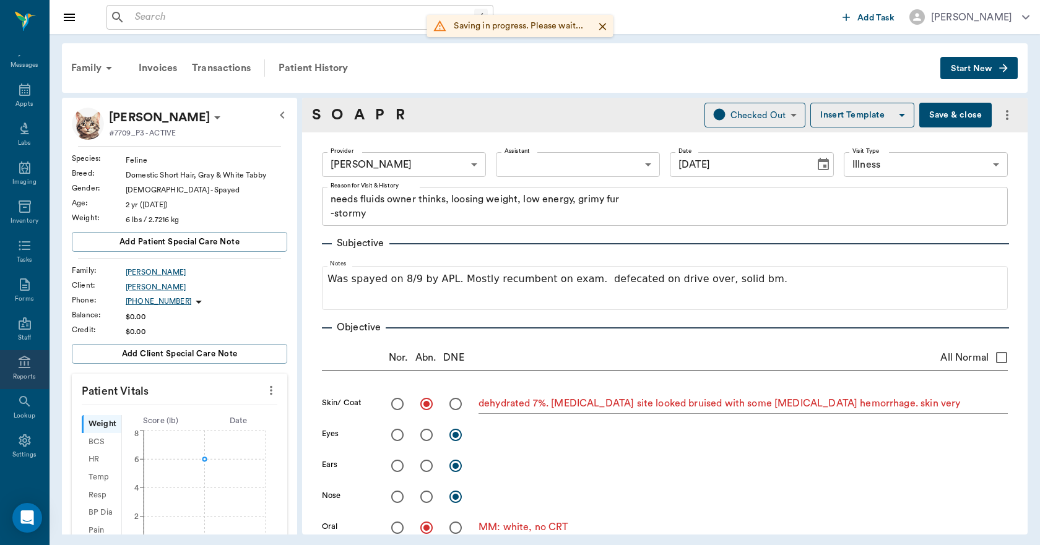
scroll to position [23, 0]
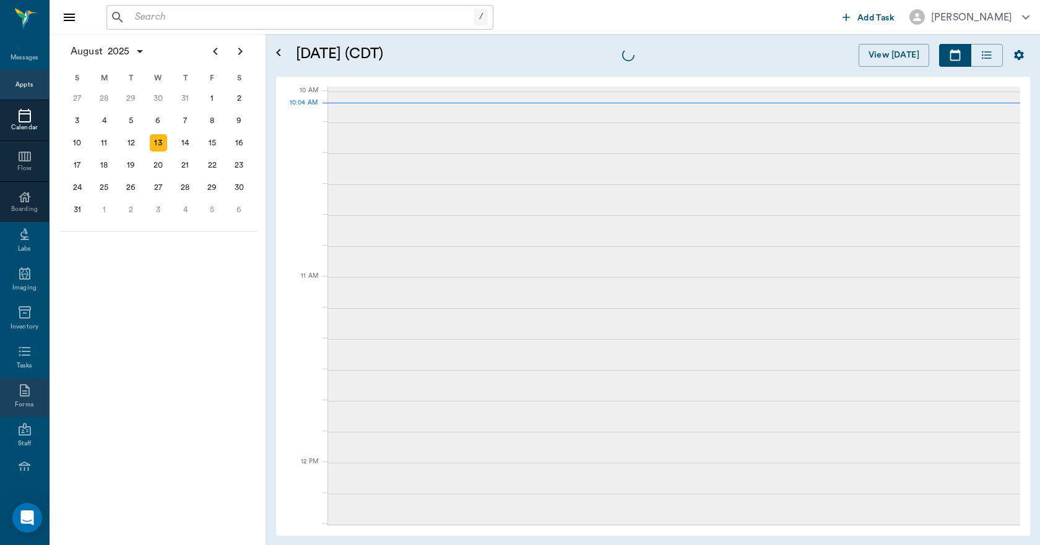
scroll to position [280, 0]
click at [22, 436] on icon at bounding box center [25, 429] width 12 height 12
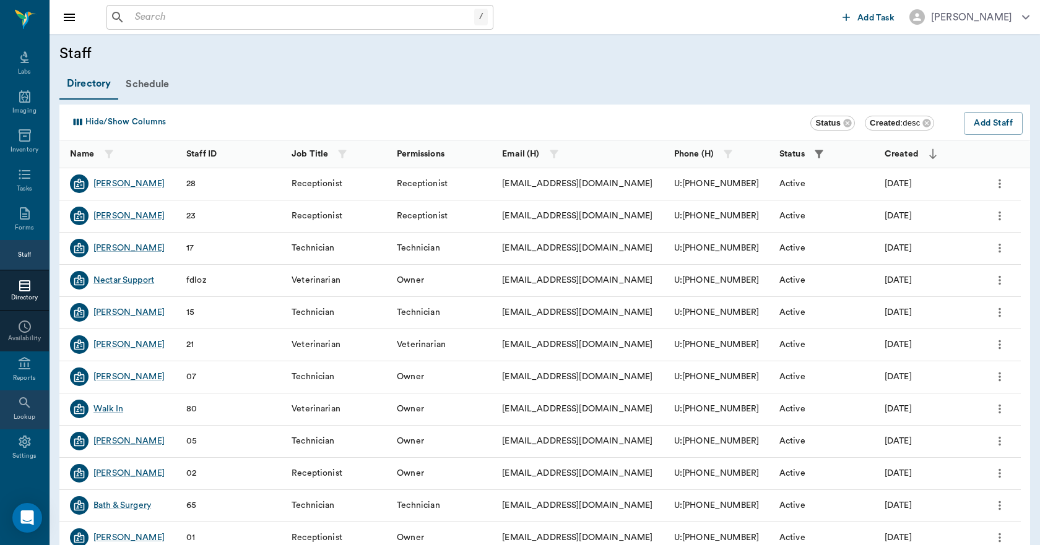
scroll to position [91, 0]
click at [19, 439] on icon at bounding box center [25, 439] width 12 height 12
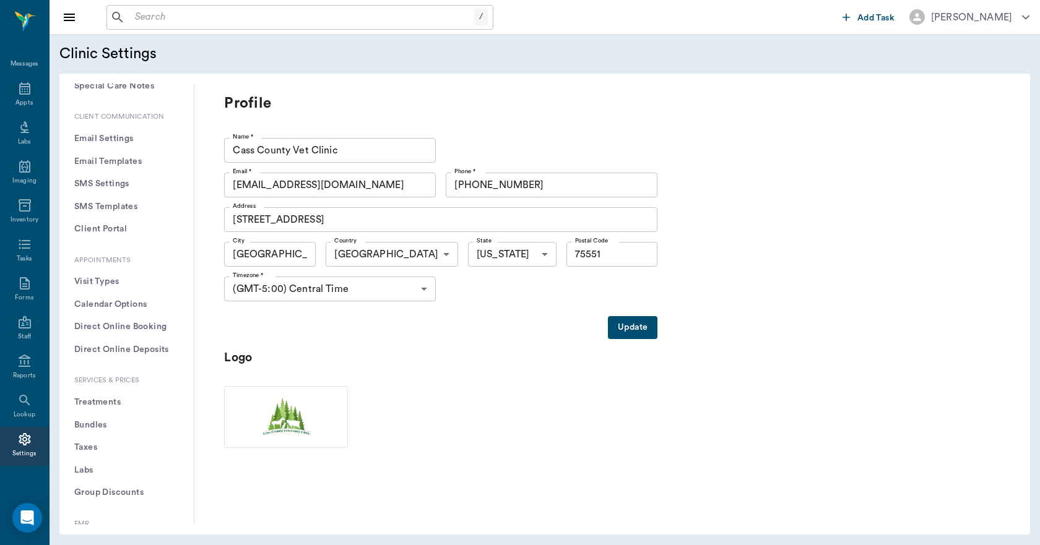
scroll to position [186, 0]
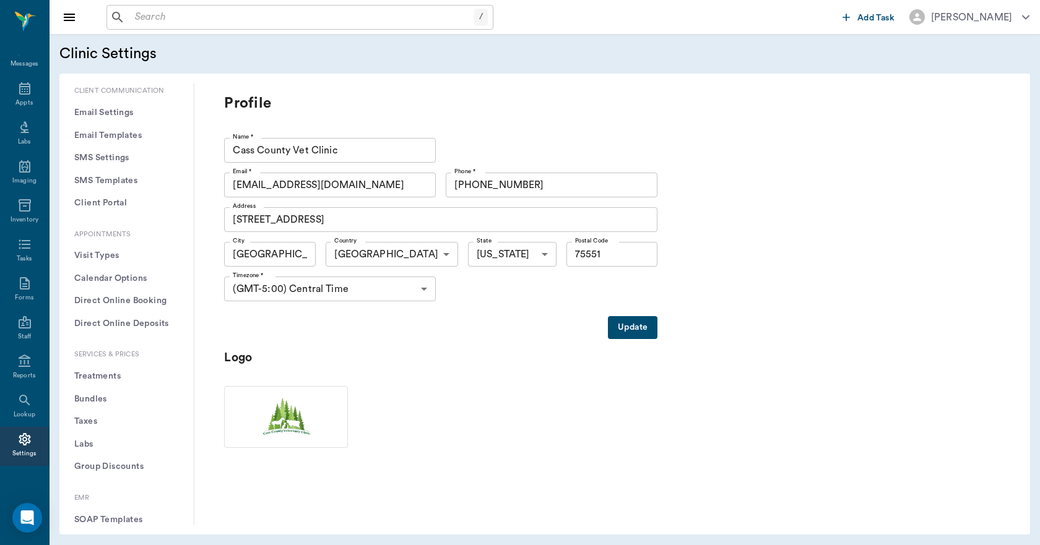
click at [118, 374] on button "Treatments" at bounding box center [126, 376] width 114 height 23
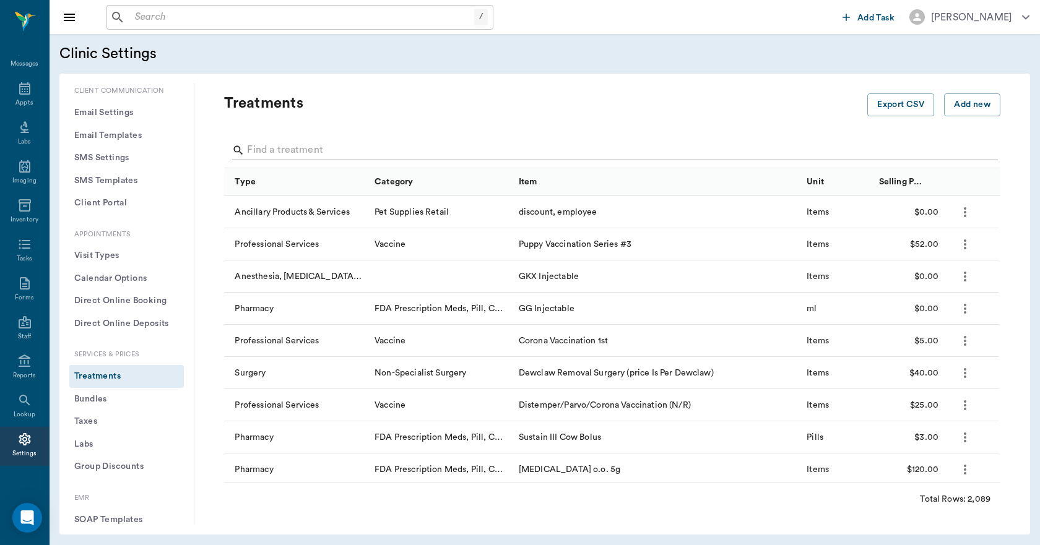
click at [336, 145] on input "Search" at bounding box center [613, 150] width 732 height 20
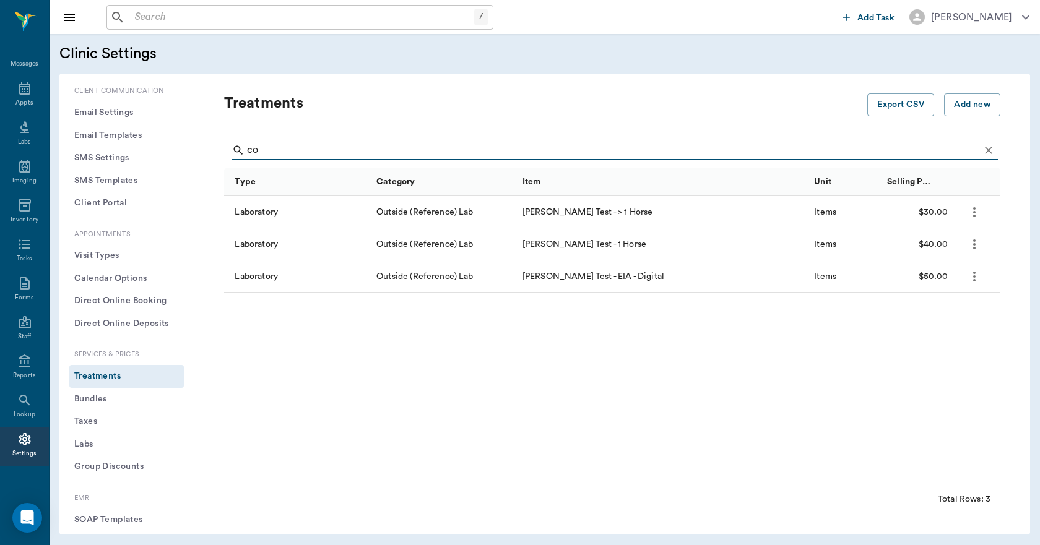
type input "c"
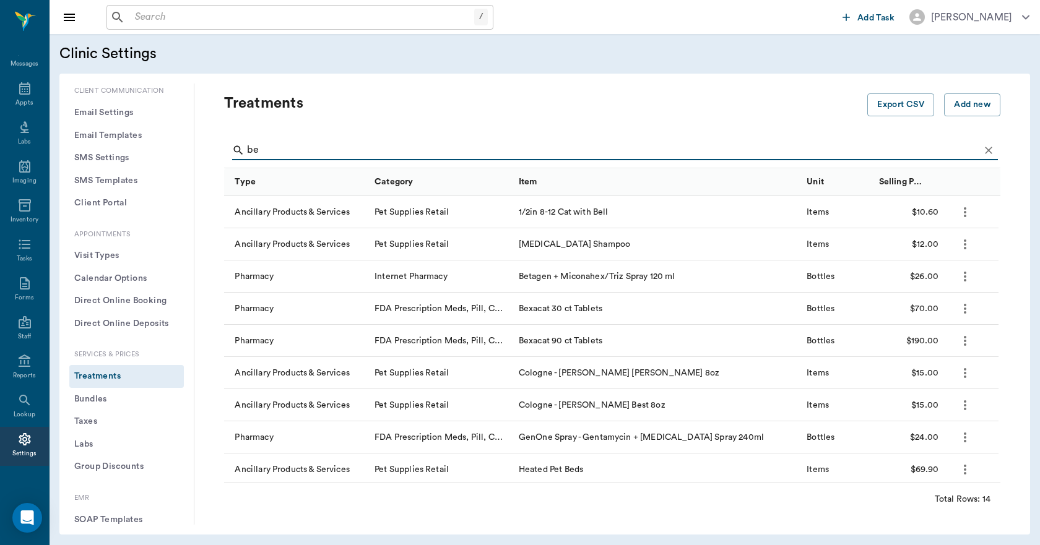
type input "b"
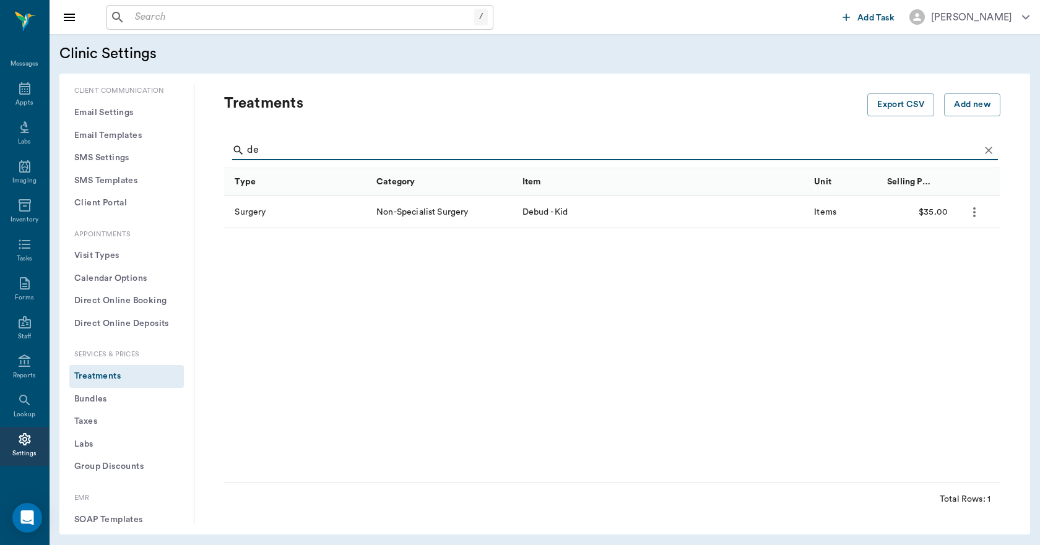
type input "d"
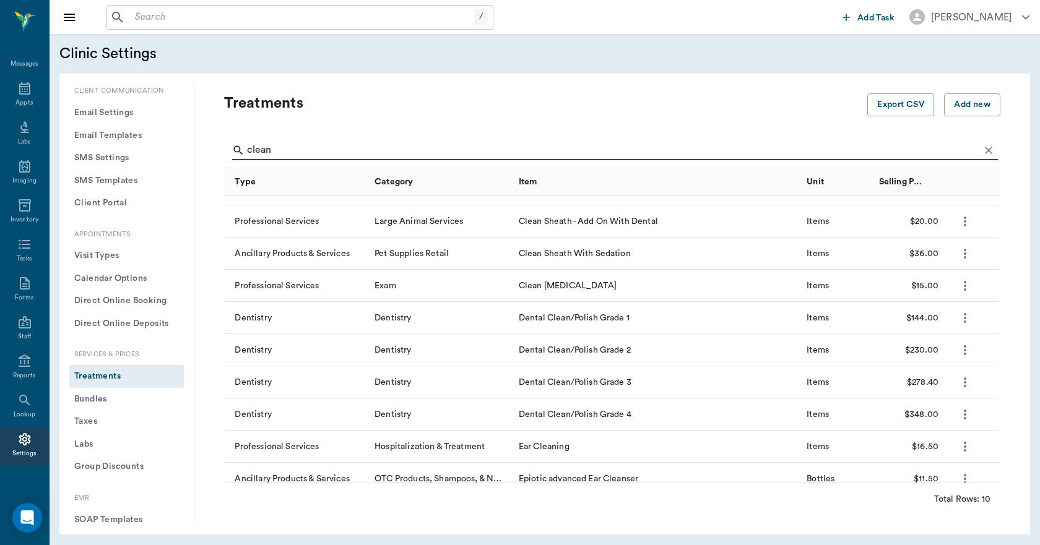
scroll to position [35, 0]
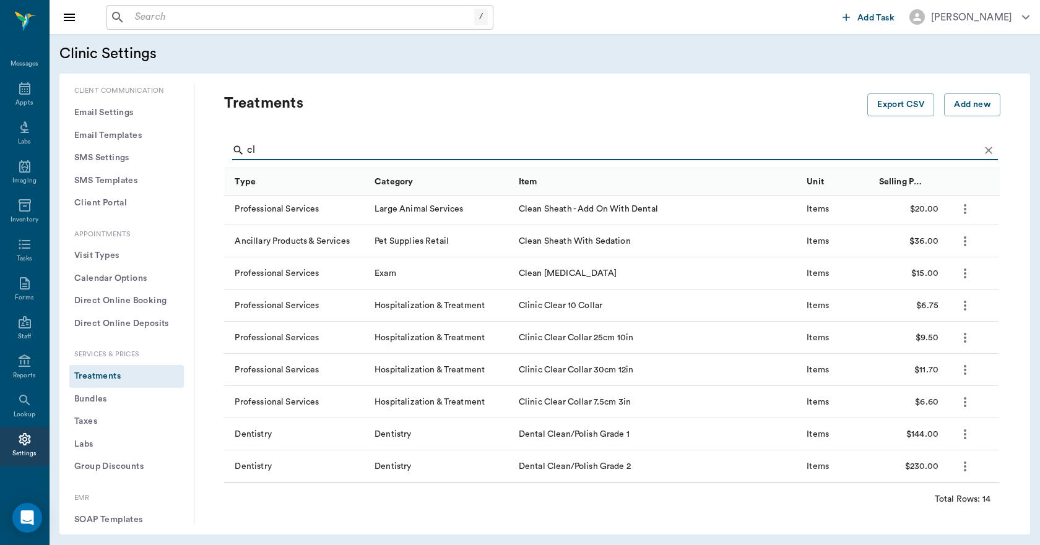
type input "c"
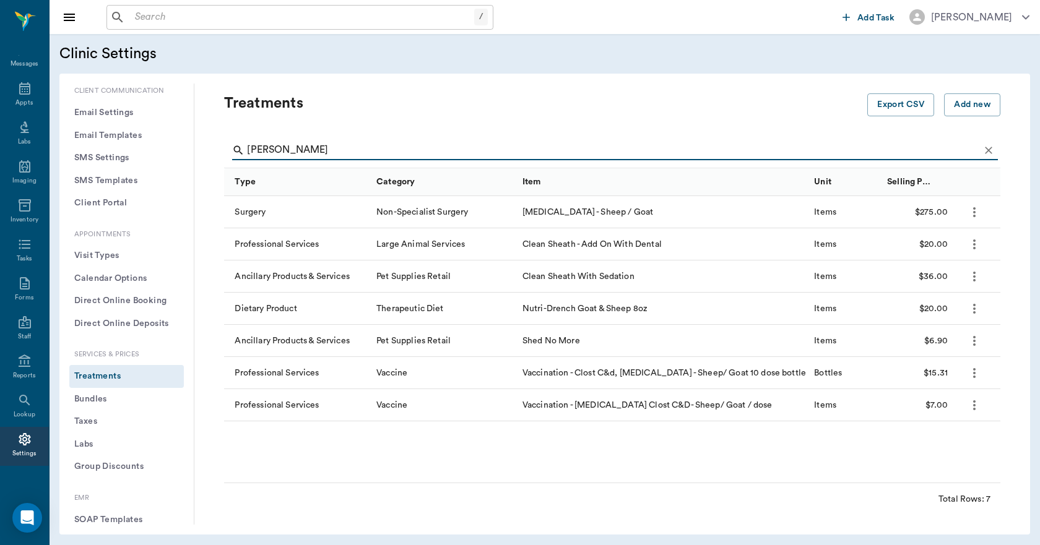
scroll to position [0, 0]
type input "s"
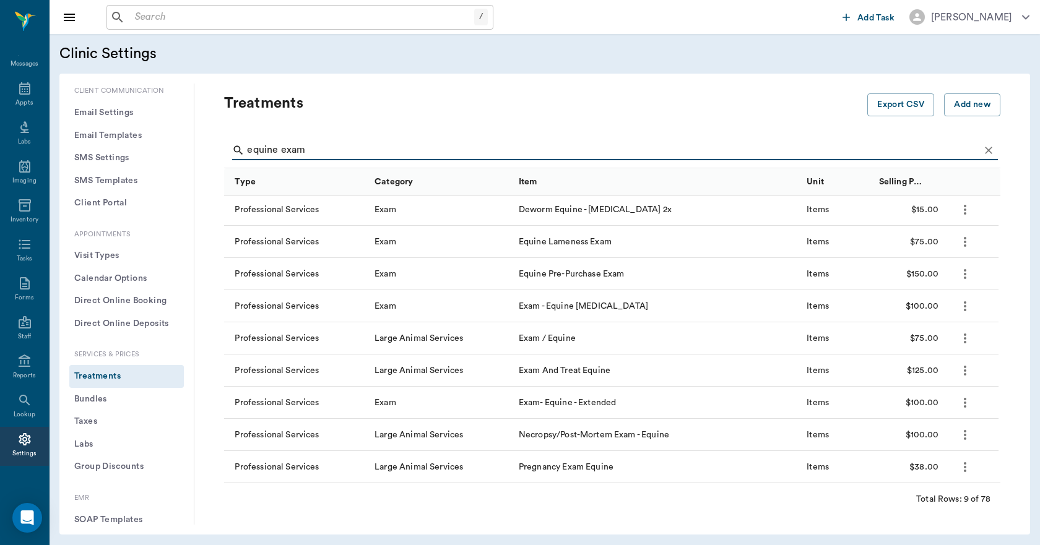
scroll to position [3, 0]
type input "equine exam"
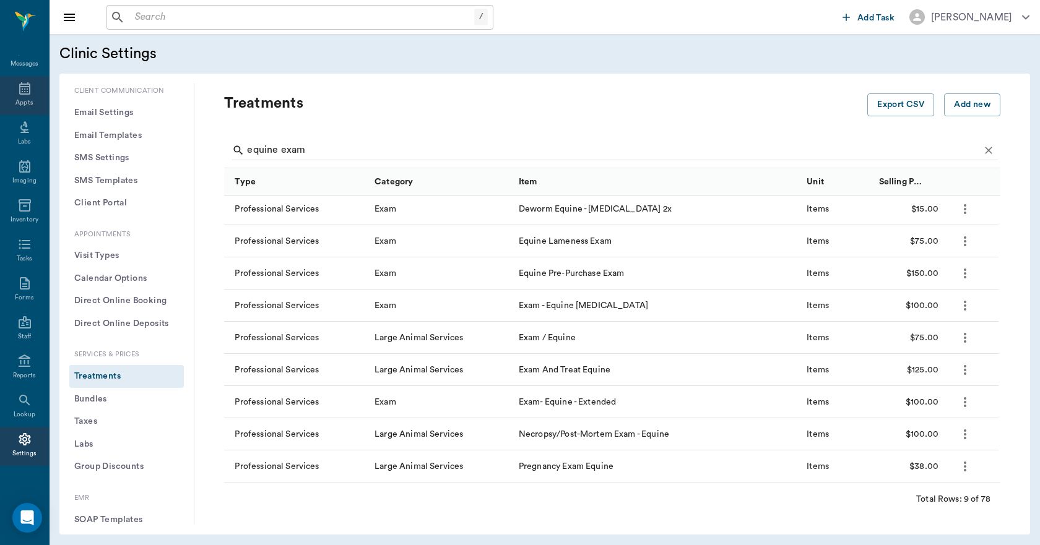
click at [25, 92] on icon at bounding box center [24, 88] width 11 height 12
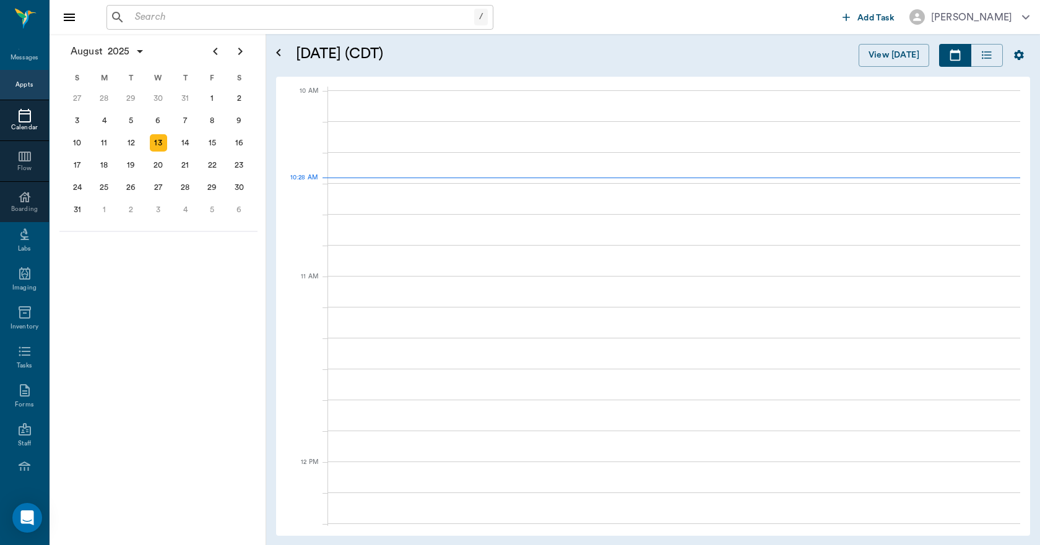
scroll to position [372, 0]
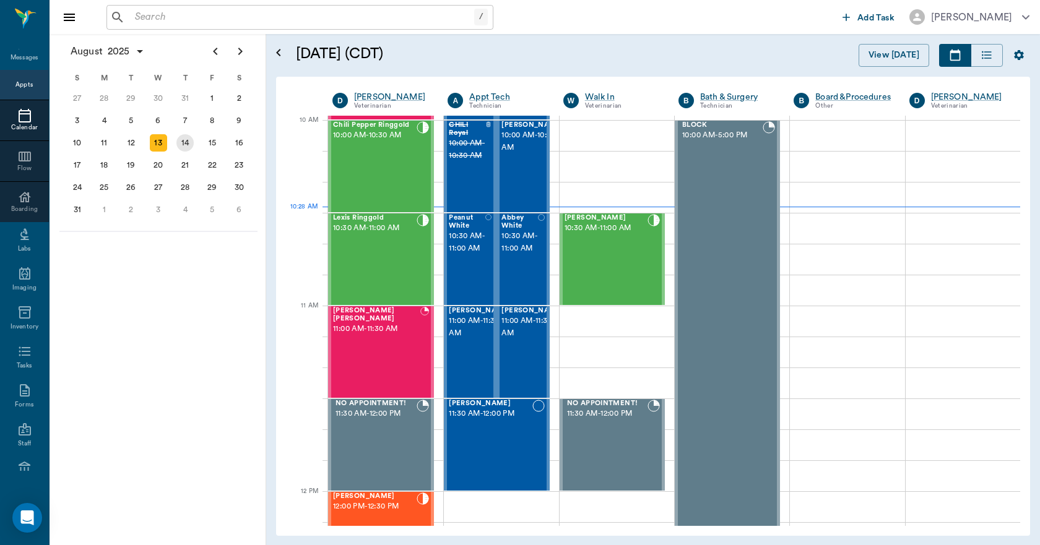
click at [187, 149] on div "14" at bounding box center [184, 142] width 17 height 17
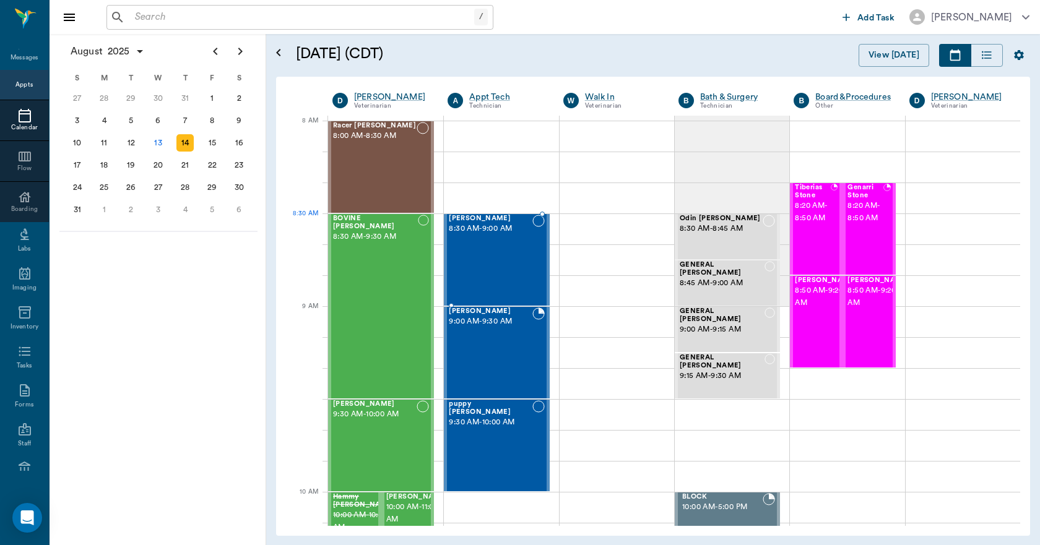
click at [502, 239] on div "[PERSON_NAME] 8:30 AM - 9:00 AM" at bounding box center [490, 260] width 83 height 90
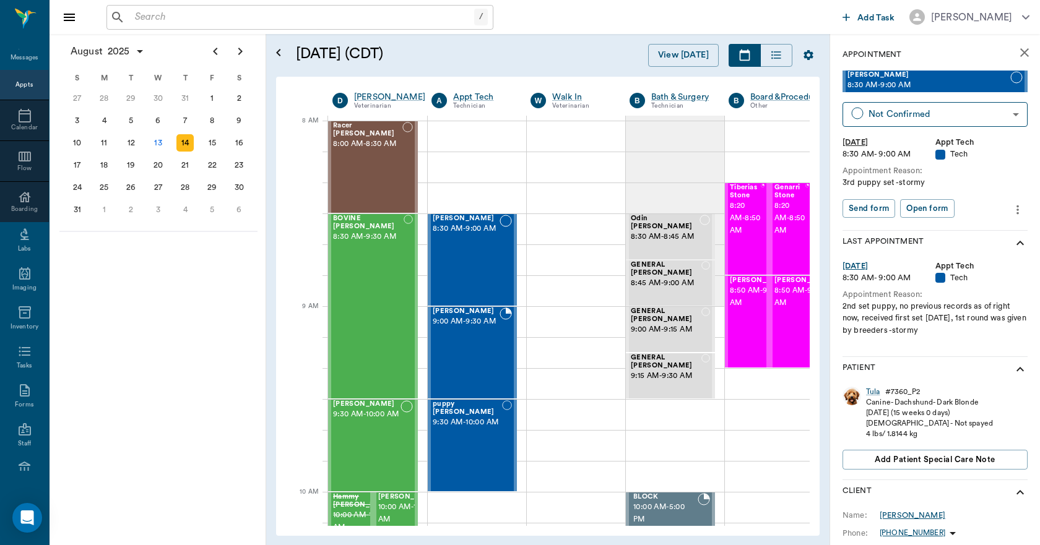
click at [899, 516] on div "[PERSON_NAME]" at bounding box center [912, 515] width 66 height 11
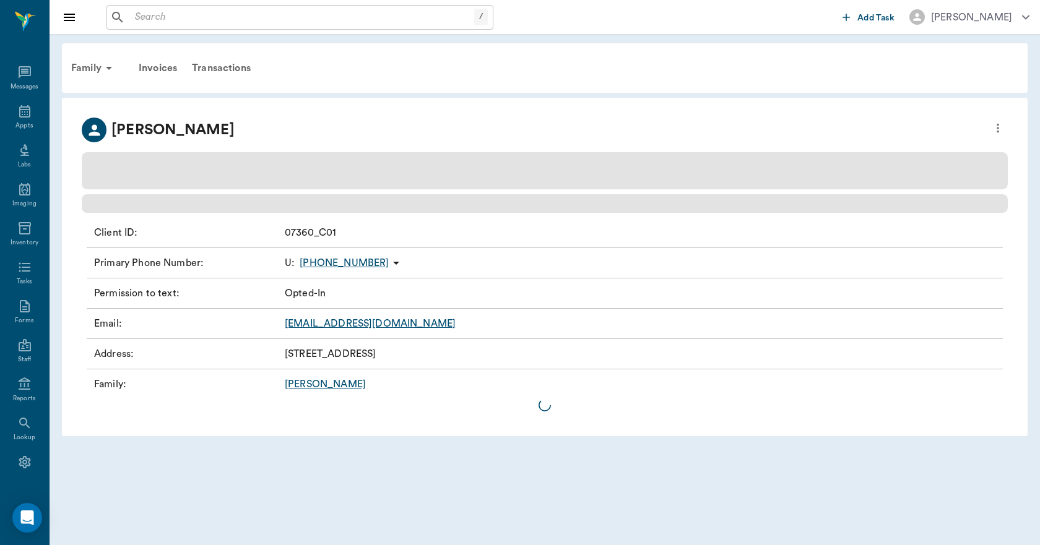
scroll to position [23, 0]
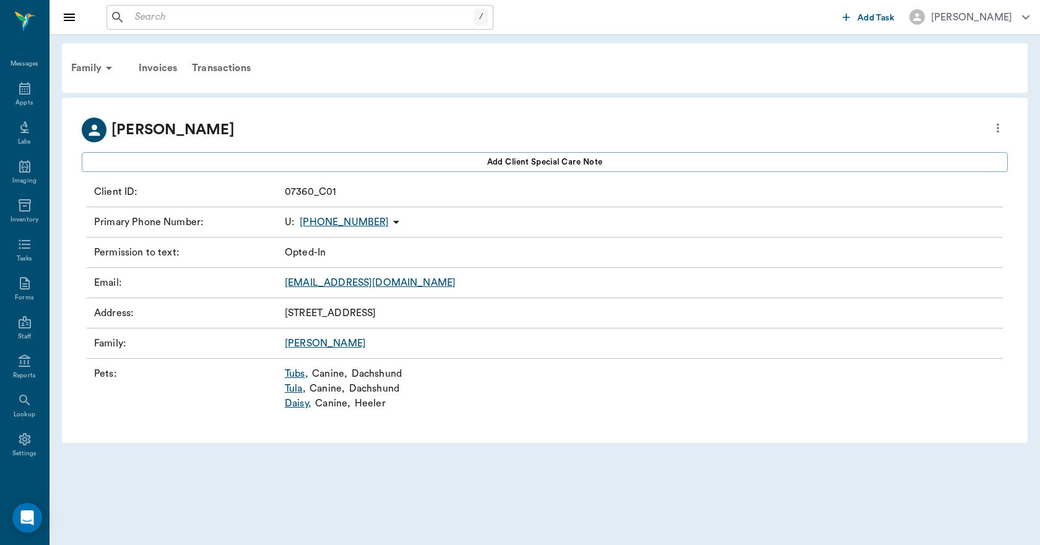
click at [300, 374] on link "Tubs ," at bounding box center [297, 373] width 24 height 15
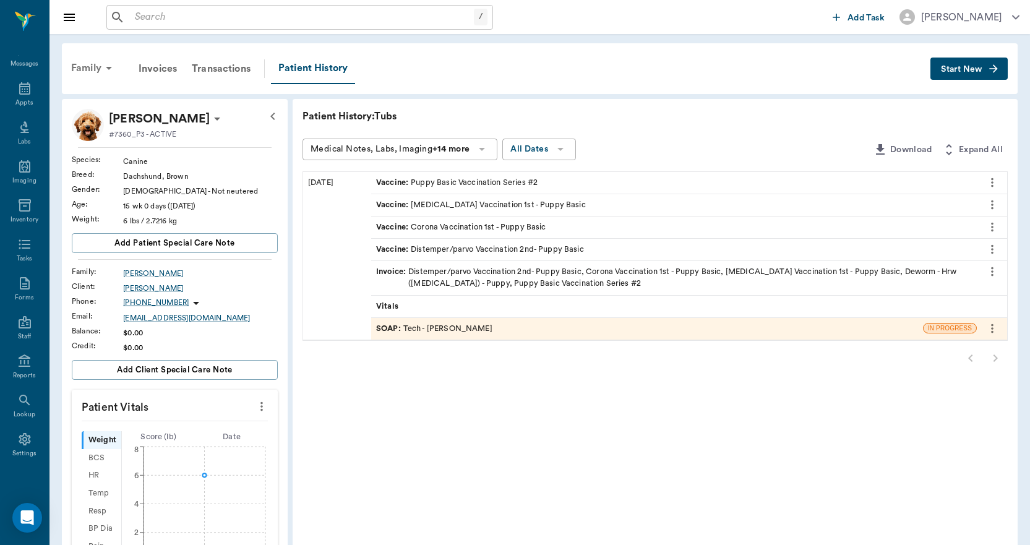
click at [81, 63] on div "Family" at bounding box center [94, 68] width 60 height 30
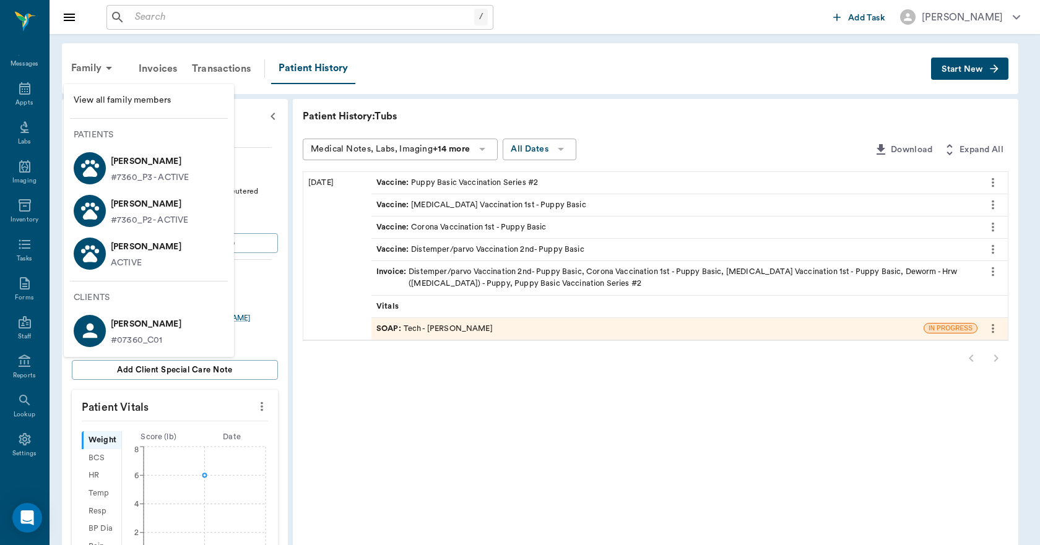
click at [134, 250] on p "[PERSON_NAME]" at bounding box center [146, 247] width 71 height 20
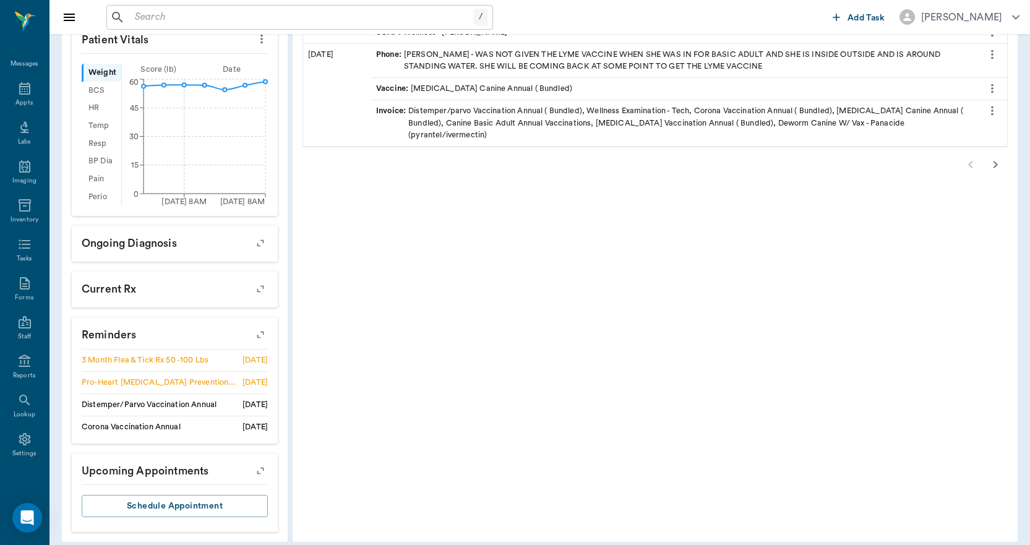
scroll to position [408, 0]
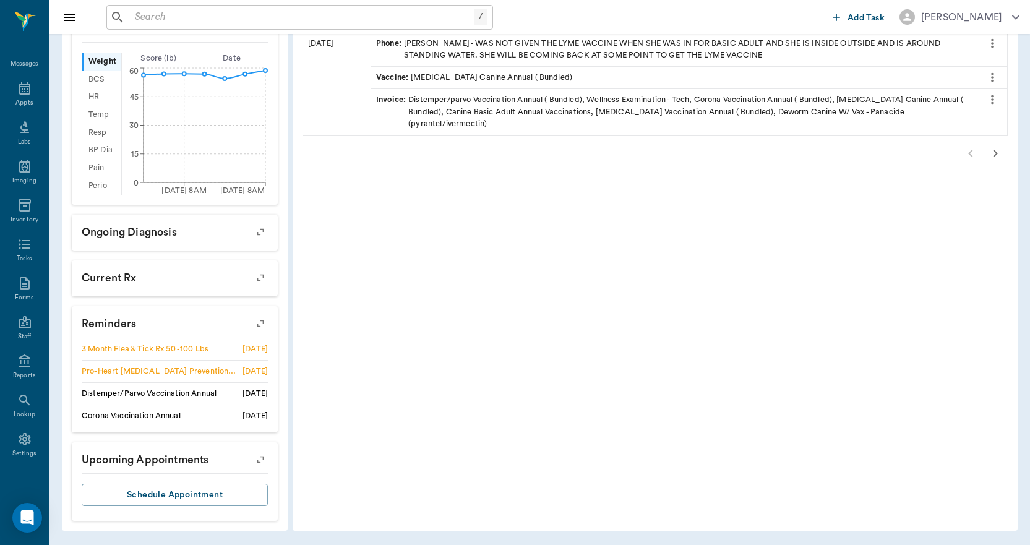
click at [259, 321] on icon "button" at bounding box center [260, 323] width 17 height 17
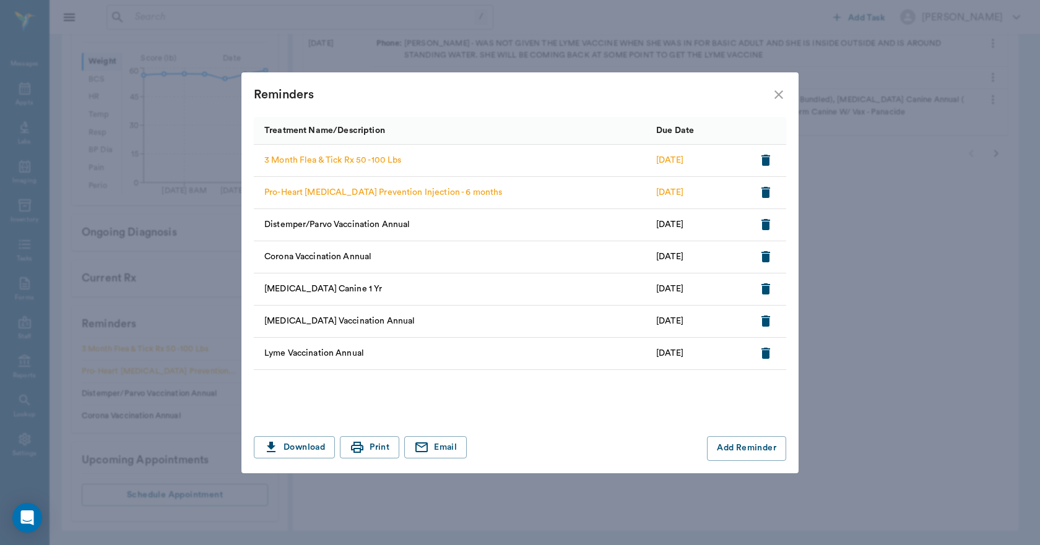
click at [781, 97] on icon "close" at bounding box center [778, 94] width 15 height 15
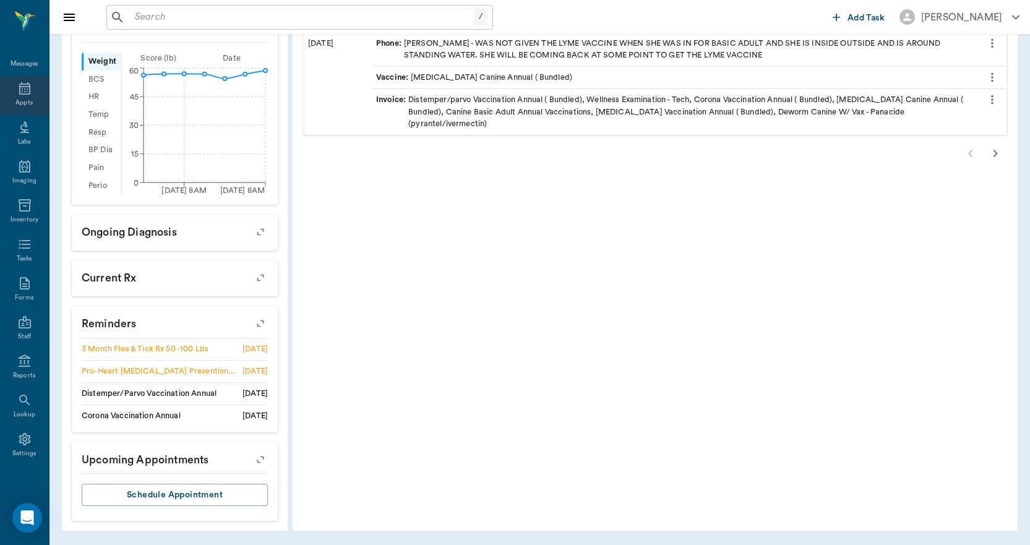
click at [19, 91] on icon at bounding box center [24, 88] width 11 height 12
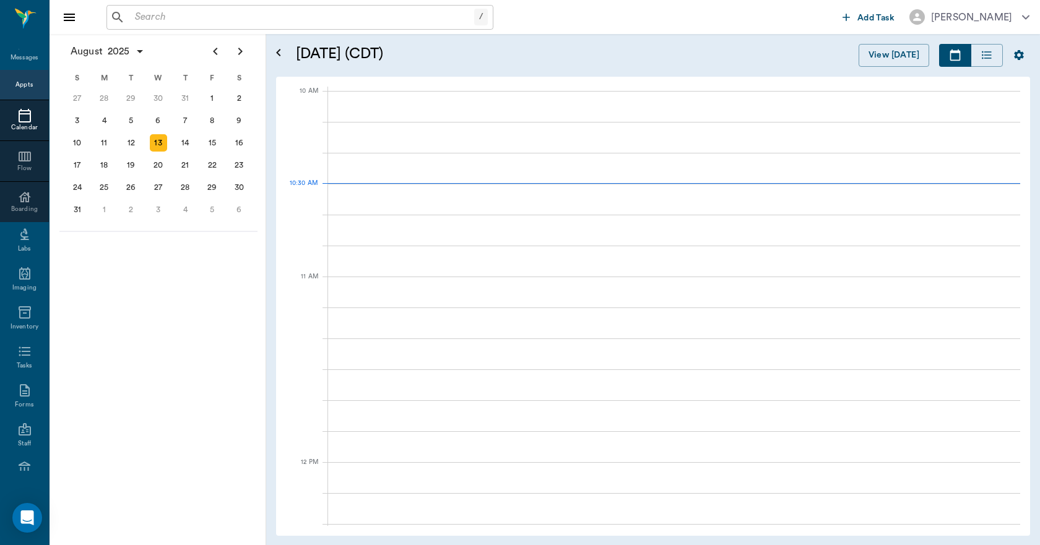
scroll to position [372, 0]
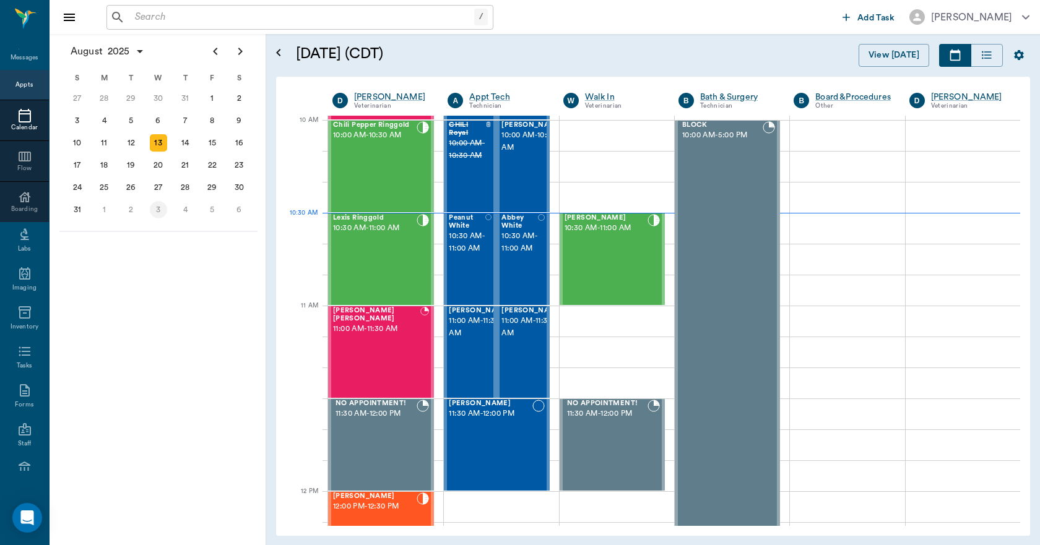
click at [161, 214] on div "3" at bounding box center [158, 209] width 17 height 17
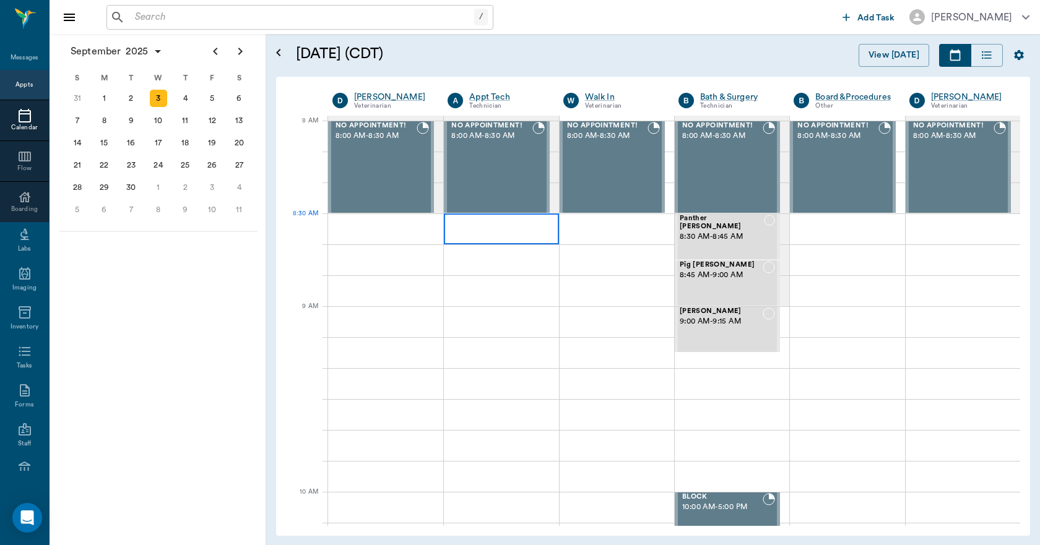
click at [480, 235] on div at bounding box center [501, 228] width 114 height 31
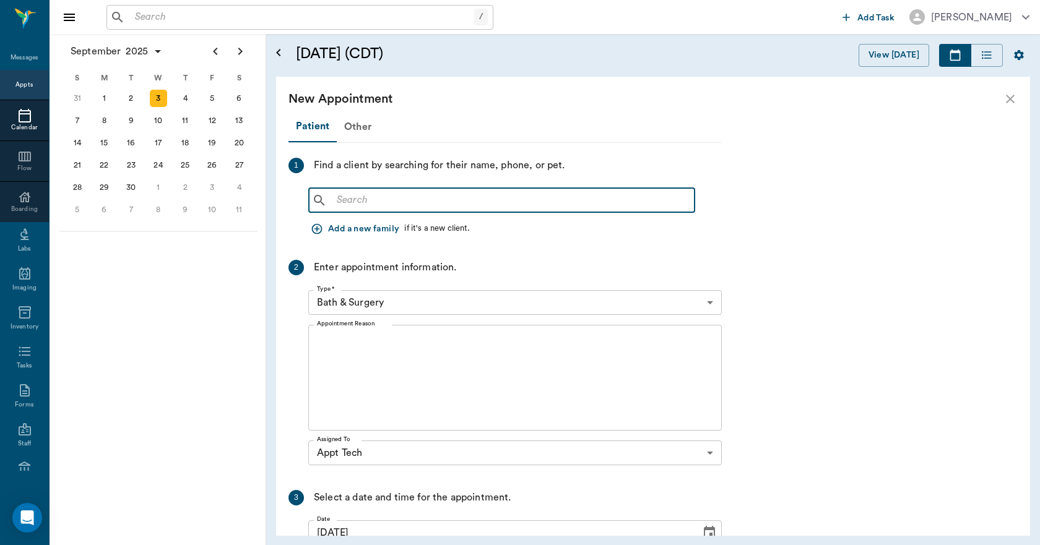
click at [412, 200] on input "text" at bounding box center [511, 200] width 358 height 17
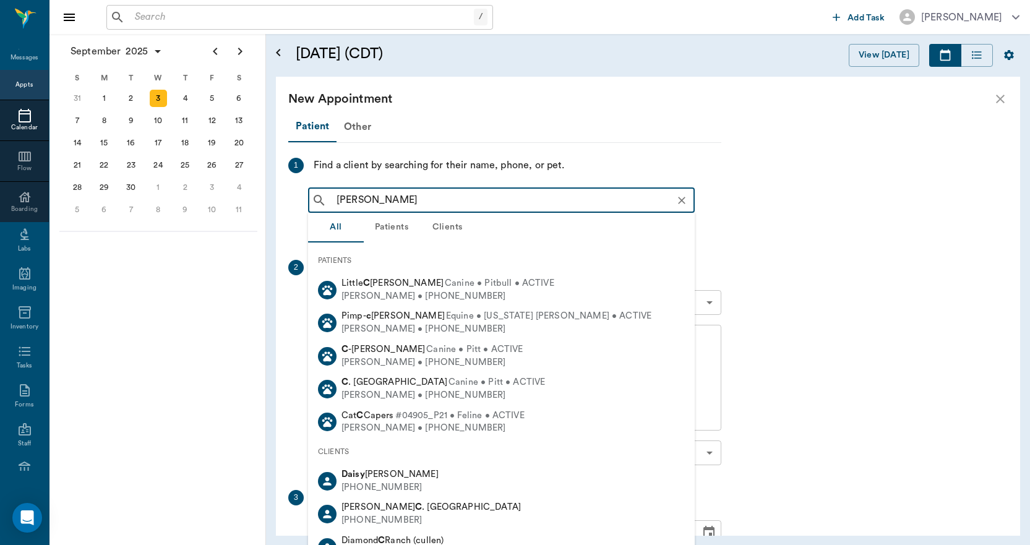
type input "DAISY CLARK"
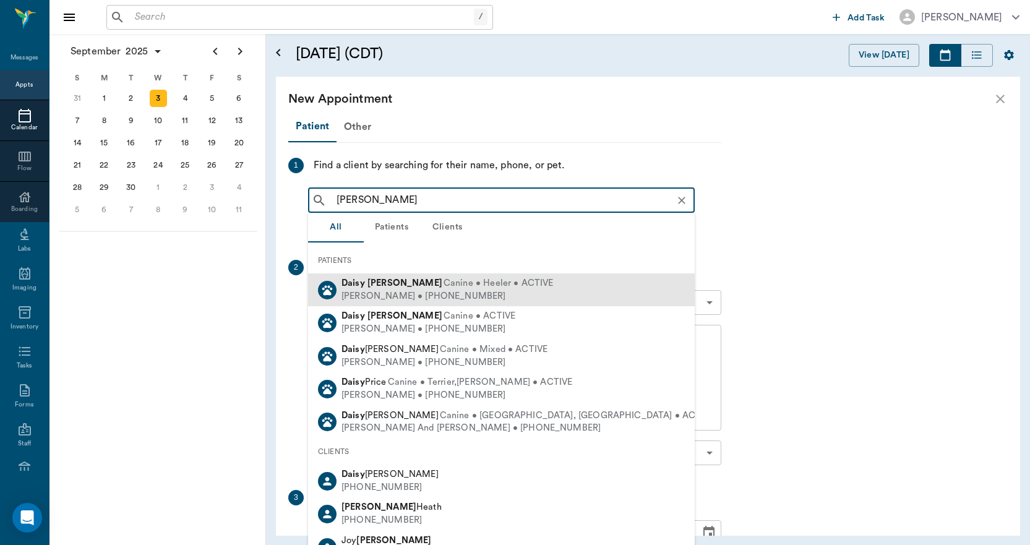
click at [444, 282] on span "Canine • Heeler • ACTIVE" at bounding box center [499, 283] width 110 height 13
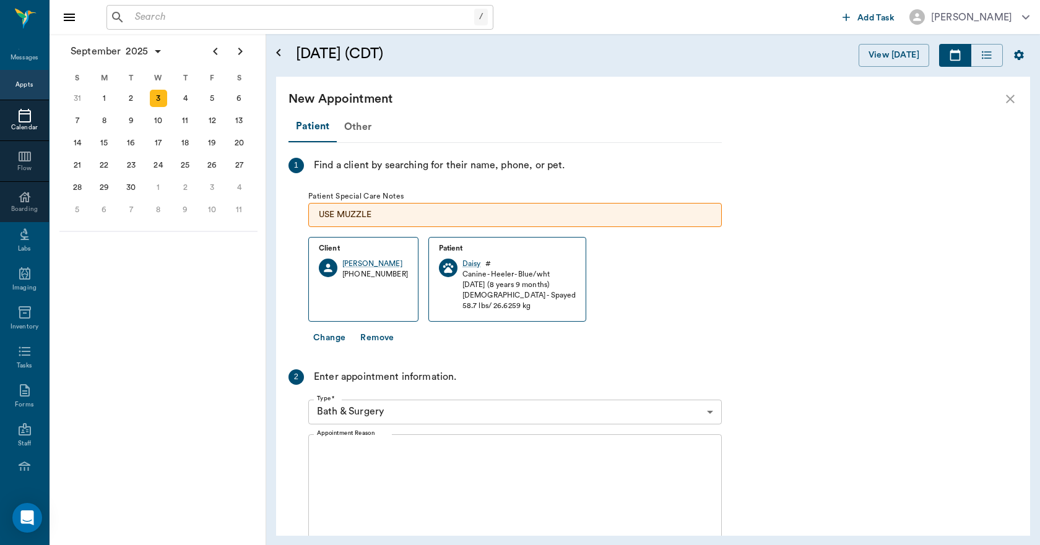
click at [421, 409] on body "/ ​ Add Task Dr. Bert Ellsworth Nectar Messages Appts Calendar Flow Boarding La…" at bounding box center [520, 272] width 1040 height 545
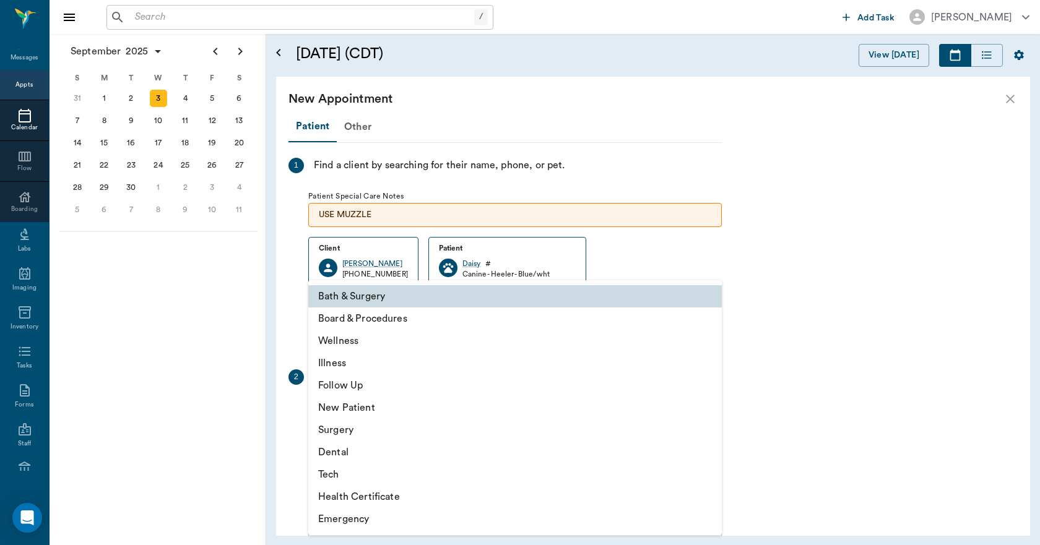
click at [334, 476] on li "Tech" at bounding box center [514, 474] width 413 height 22
type input "65d2be4f46e3a538d89b8c1a"
type input "09:00 AM"
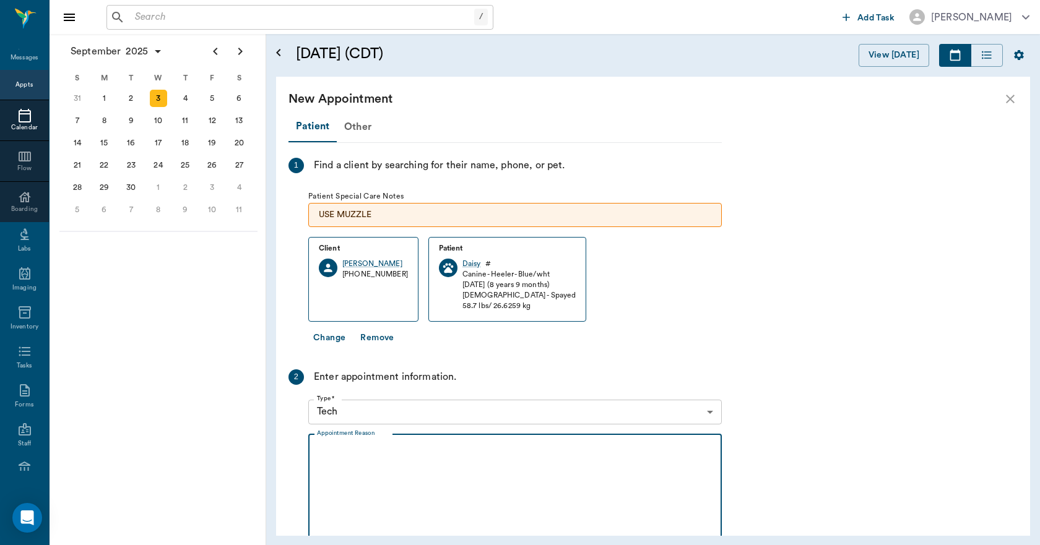
click at [374, 480] on textarea "Appointment Reason" at bounding box center [515, 486] width 396 height 85
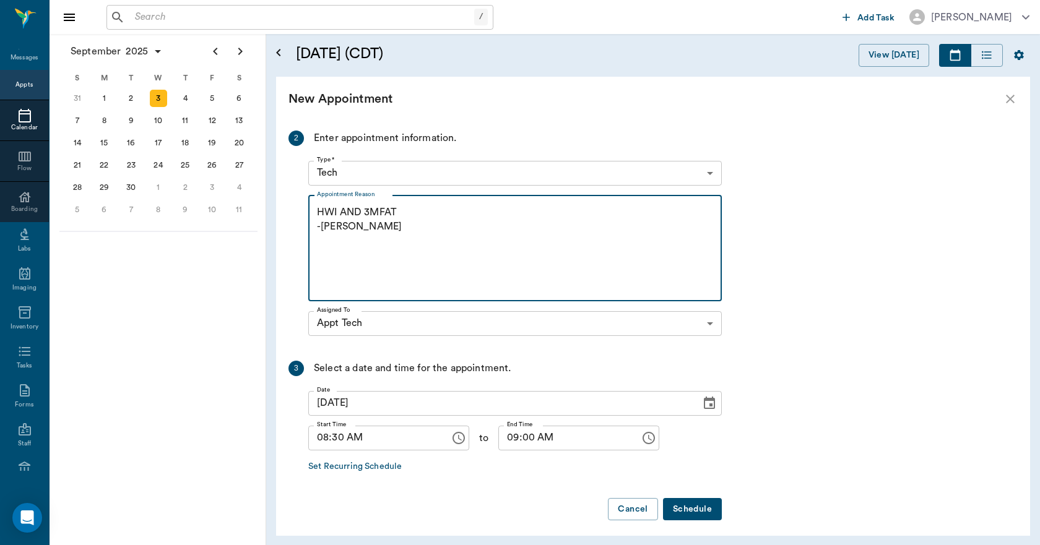
scroll to position [246, 0]
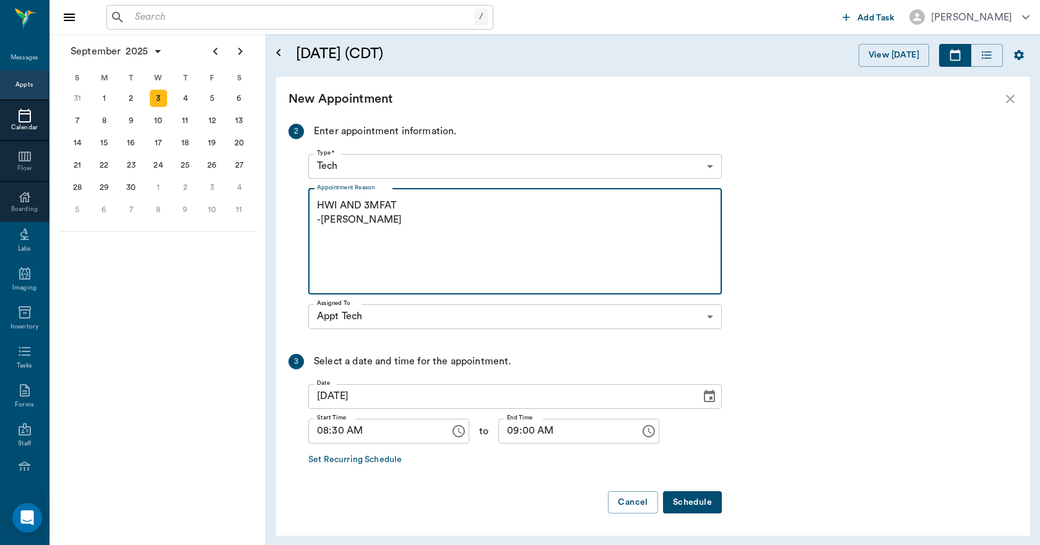
type textarea "HWI AND 3MFAT -LORY"
click at [683, 501] on button "Schedule" at bounding box center [692, 502] width 59 height 23
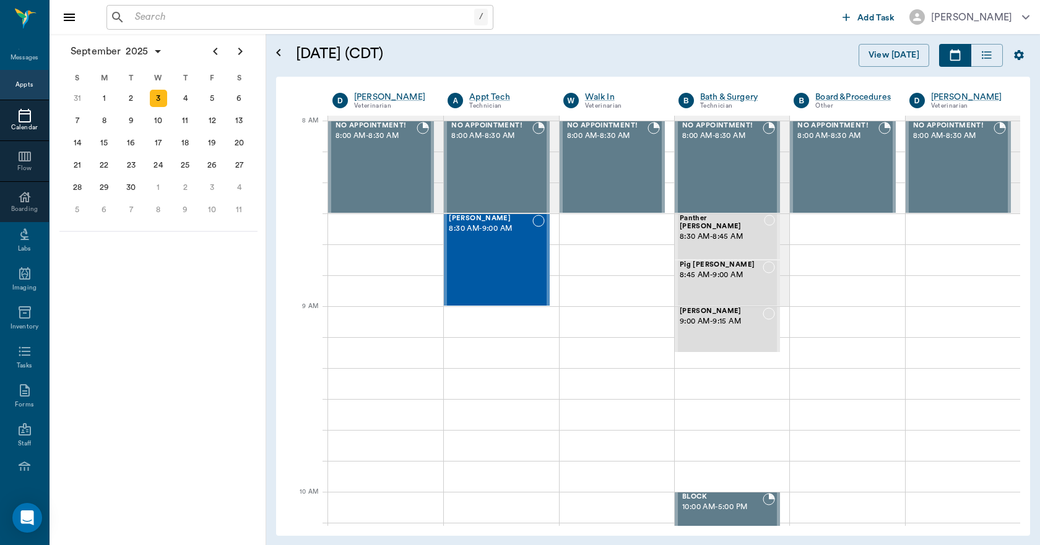
click at [17, 118] on icon at bounding box center [24, 115] width 15 height 15
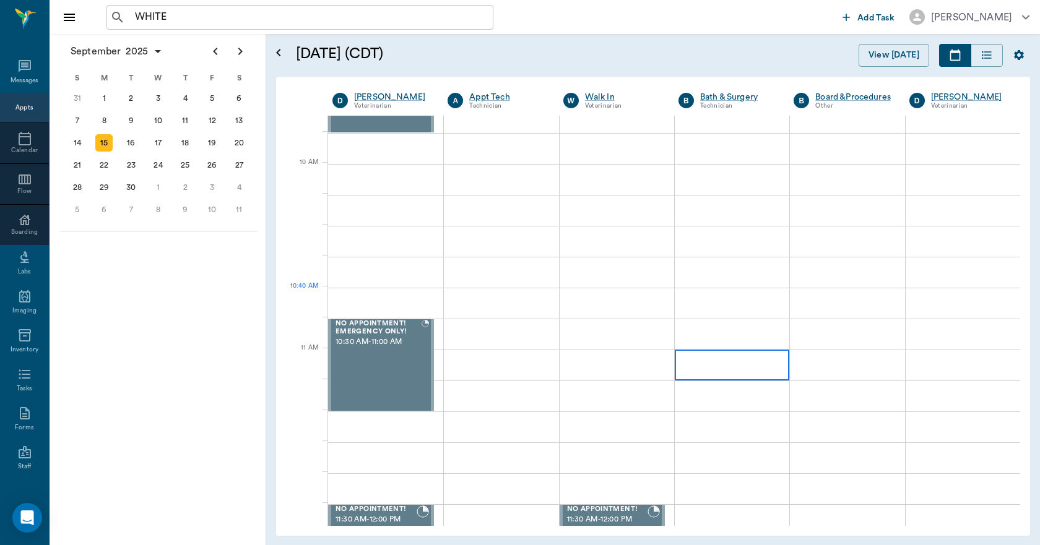
scroll to position [248, 0]
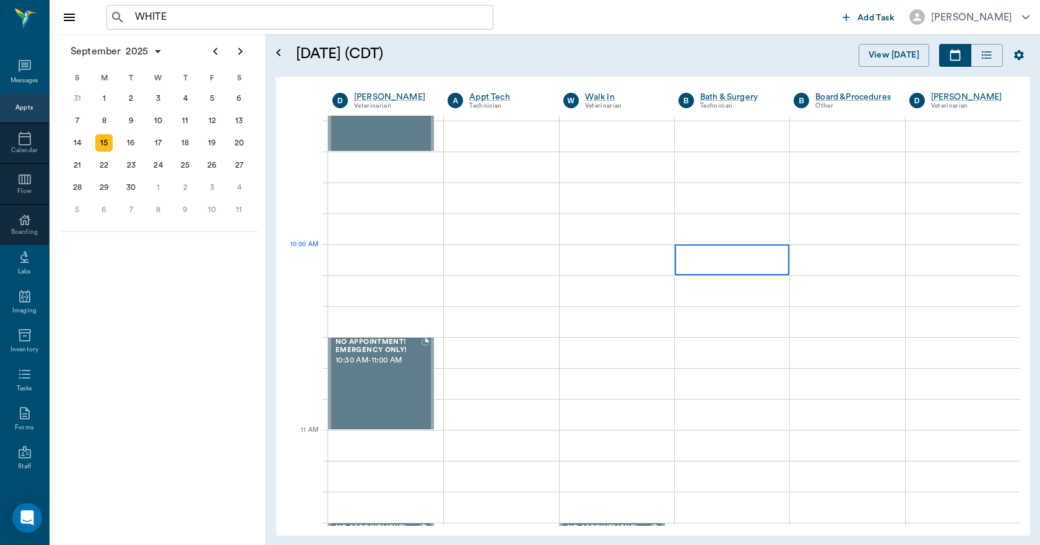
click at [730, 266] on div at bounding box center [731, 259] width 114 height 31
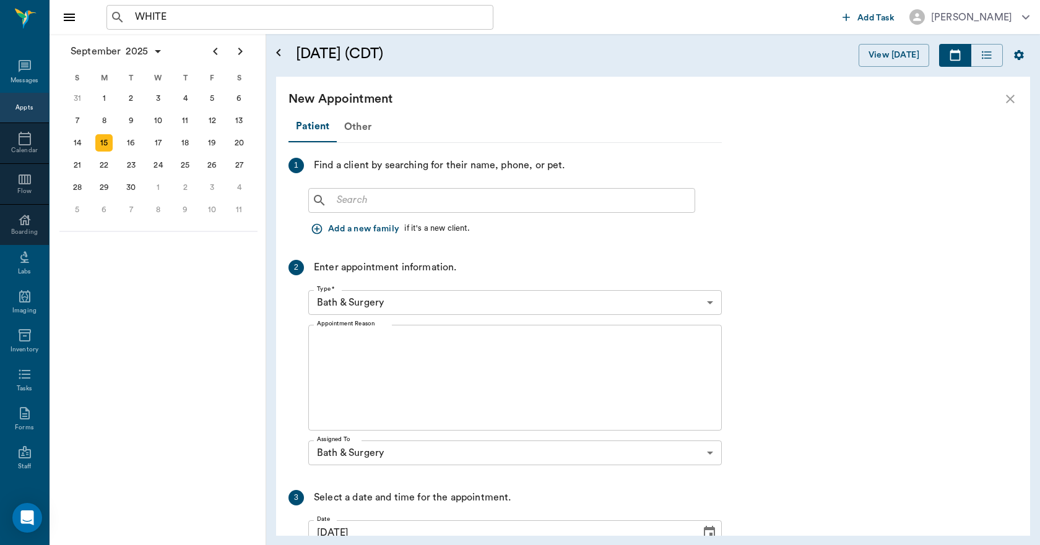
click at [376, 199] on input "text" at bounding box center [511, 200] width 358 height 17
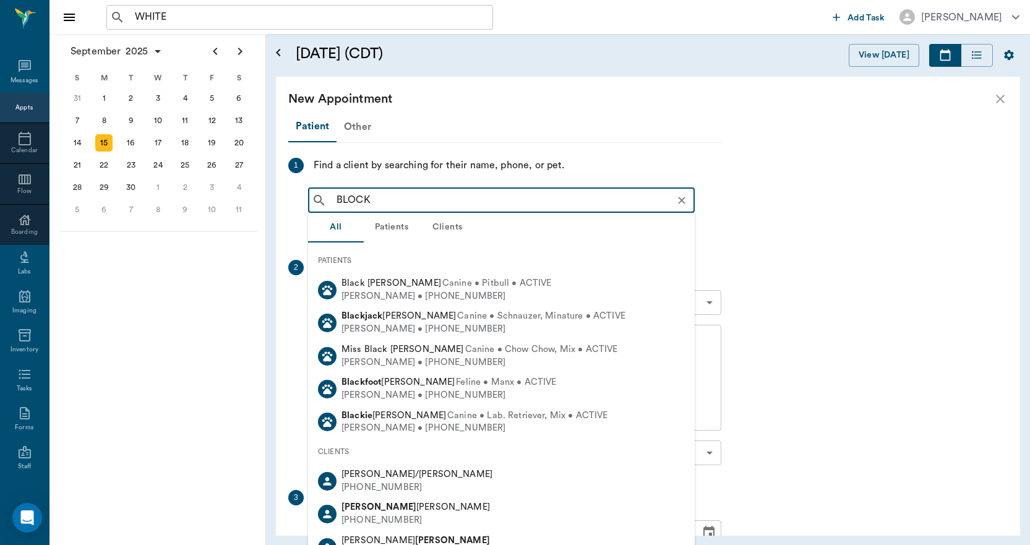
type input "BLOCK"
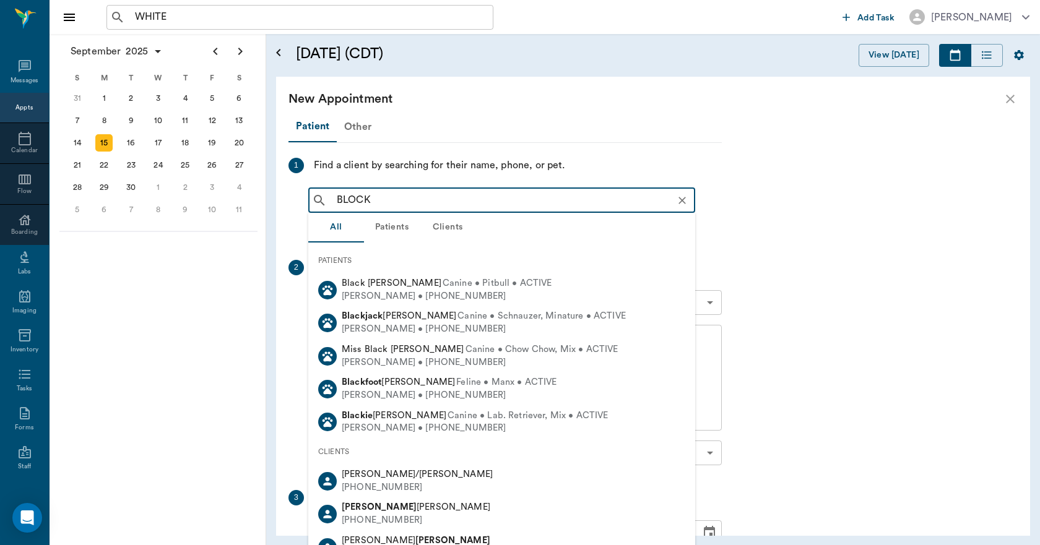
click at [358, 130] on div "Other" at bounding box center [358, 127] width 42 height 30
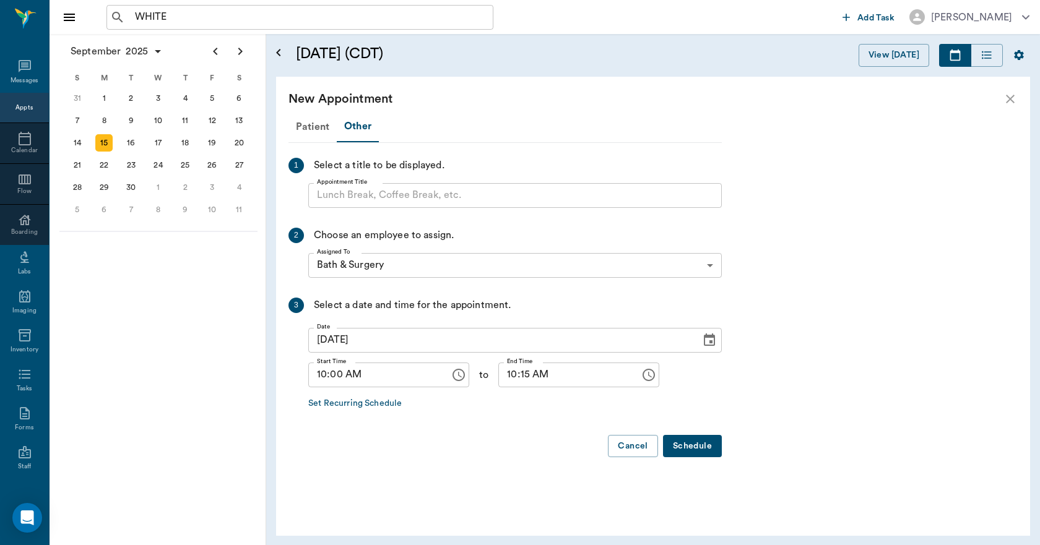
click at [375, 197] on input "Appointment Title" at bounding box center [514, 195] width 413 height 25
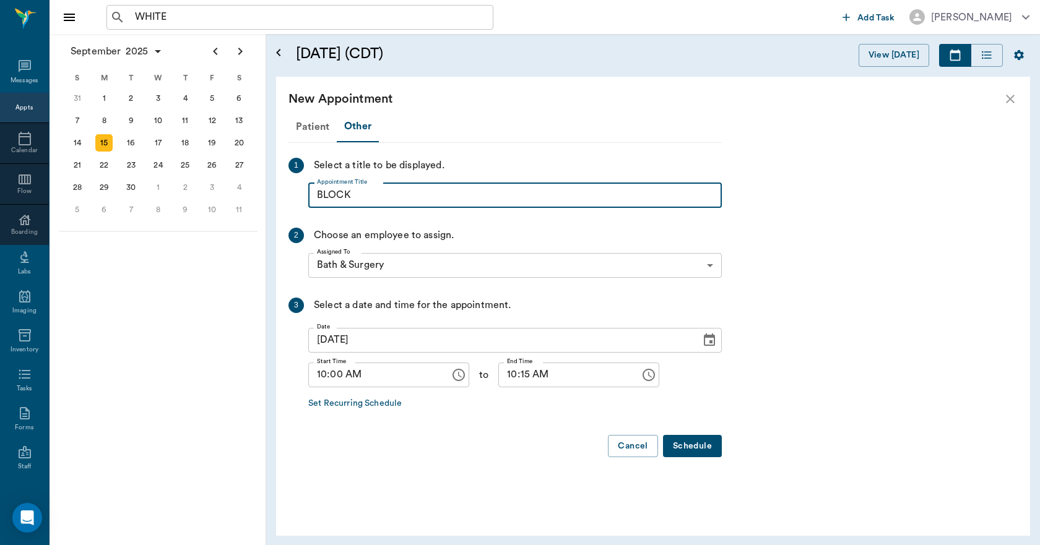
type input "BLOCK"
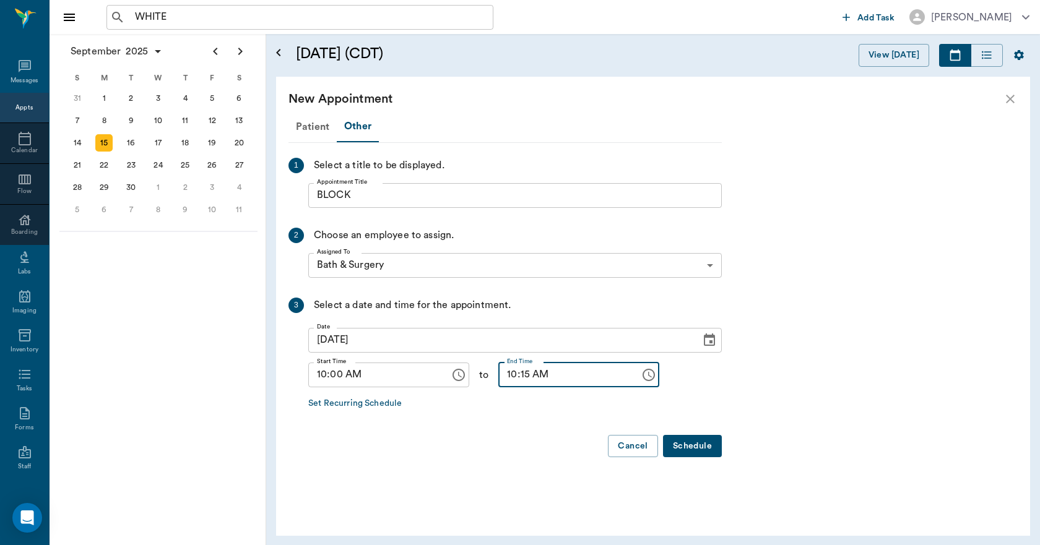
click at [498, 373] on input "10:15 AM" at bounding box center [564, 375] width 133 height 25
type input "05:00 PM"
click at [682, 439] on button "Schedule" at bounding box center [692, 446] width 59 height 23
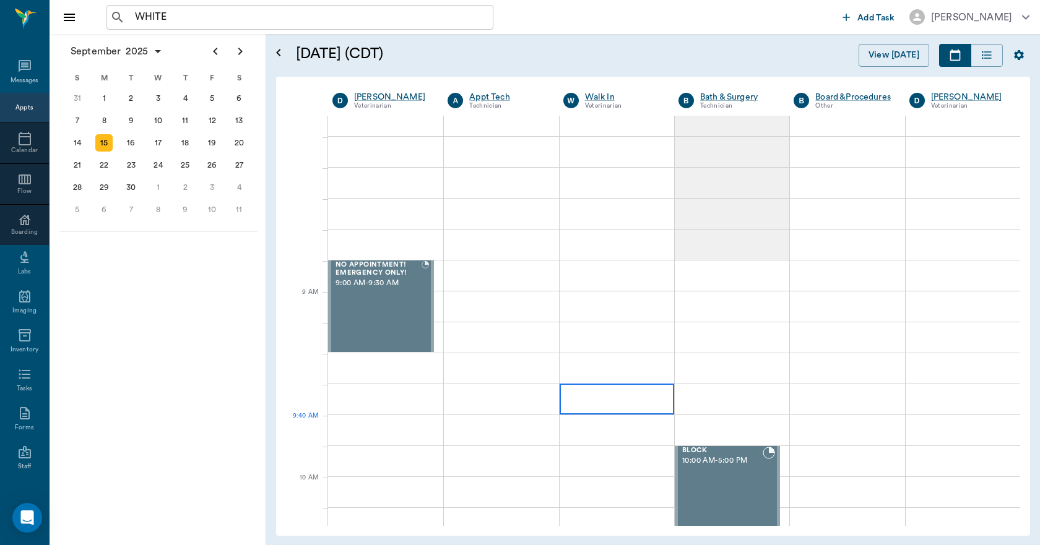
scroll to position [0, 0]
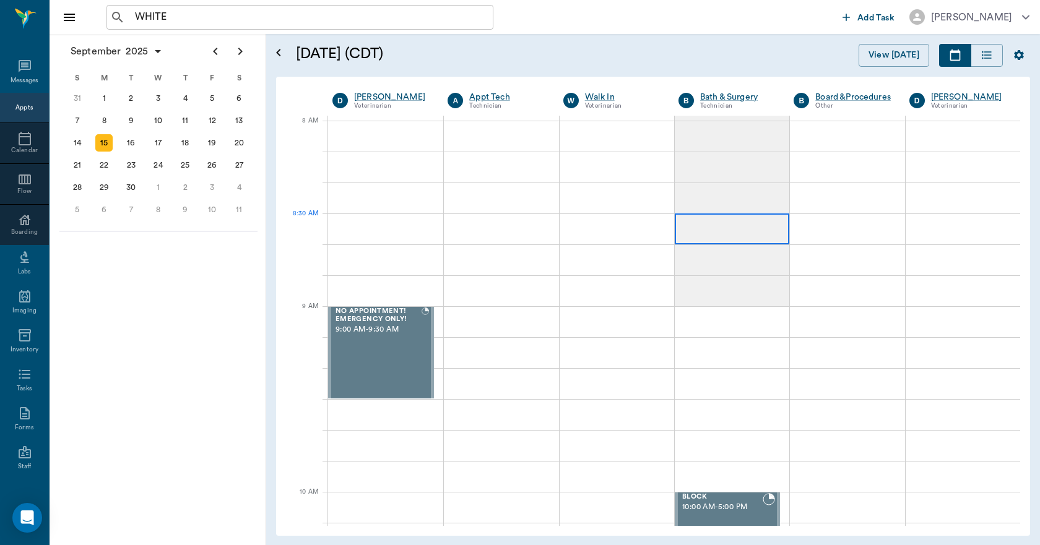
click at [705, 228] on div at bounding box center [731, 228] width 114 height 31
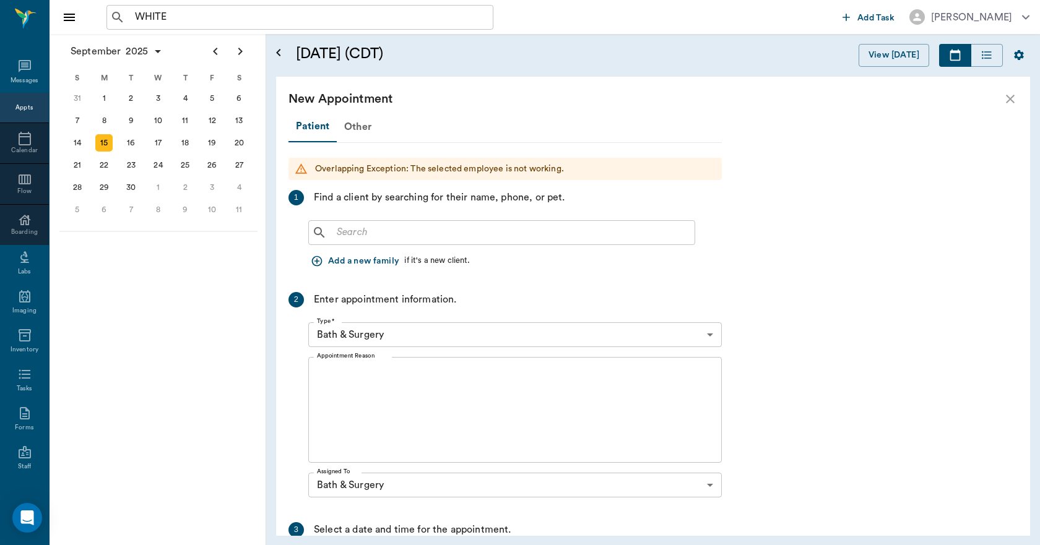
click at [377, 245] on div "​ Add a new family if it's a new client." at bounding box center [514, 244] width 413 height 58
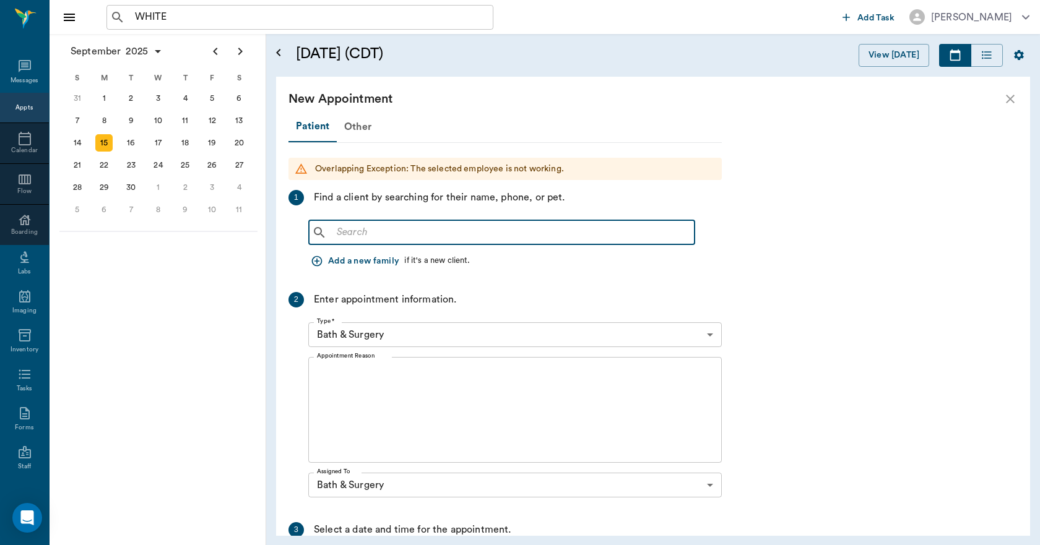
click at [384, 231] on input "text" at bounding box center [511, 232] width 358 height 17
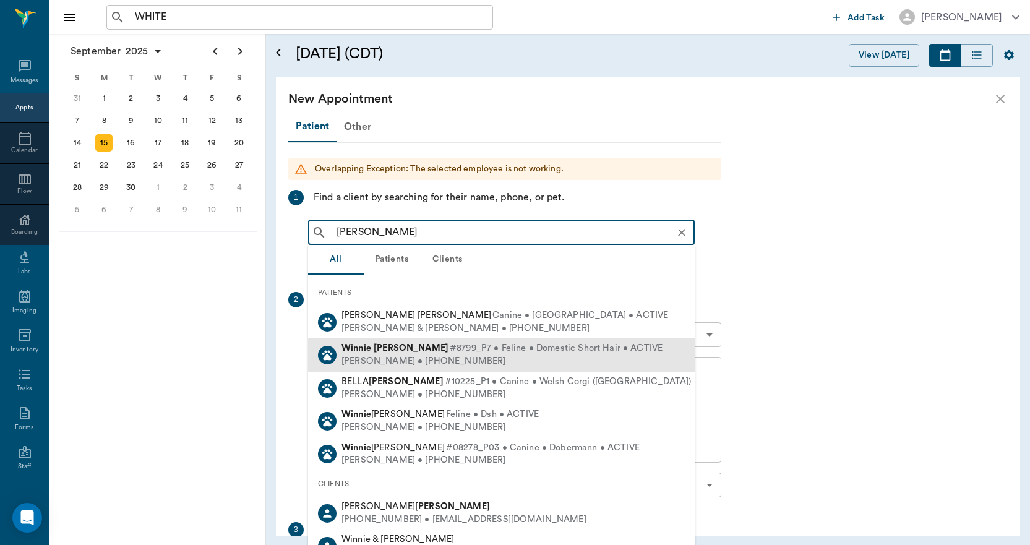
click at [389, 356] on div "[PERSON_NAME] • [PHONE_NUMBER]" at bounding box center [502, 361] width 321 height 13
type input "[PERSON_NAME]"
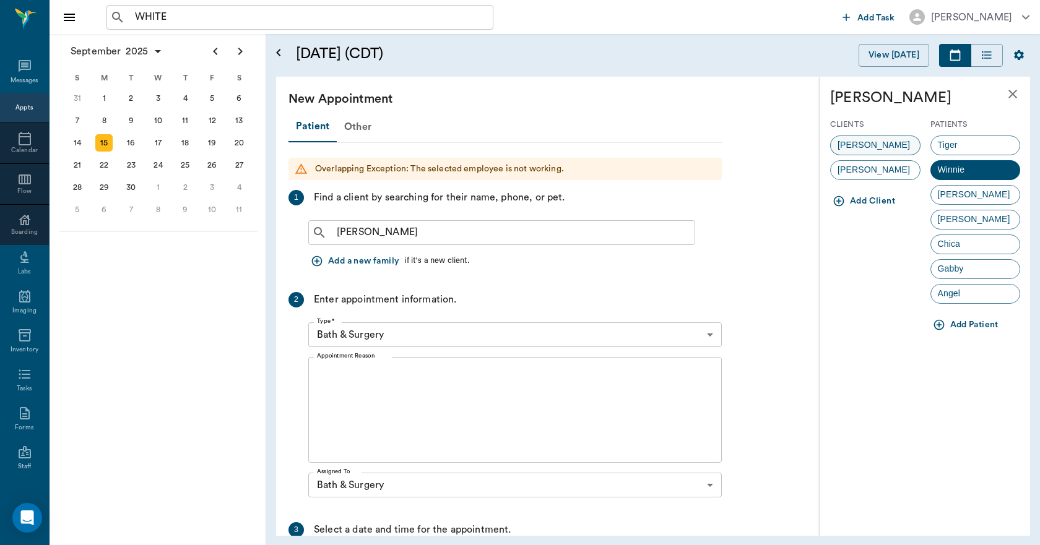
click at [881, 143] on span "[PERSON_NAME]" at bounding box center [873, 145] width 86 height 13
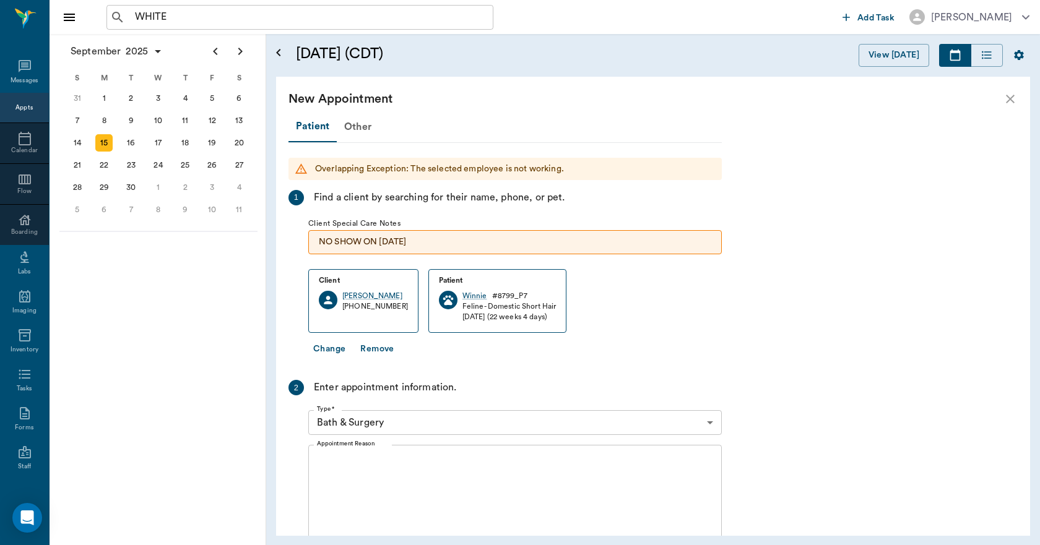
click at [468, 475] on textarea "Appointment Reason" at bounding box center [515, 497] width 396 height 85
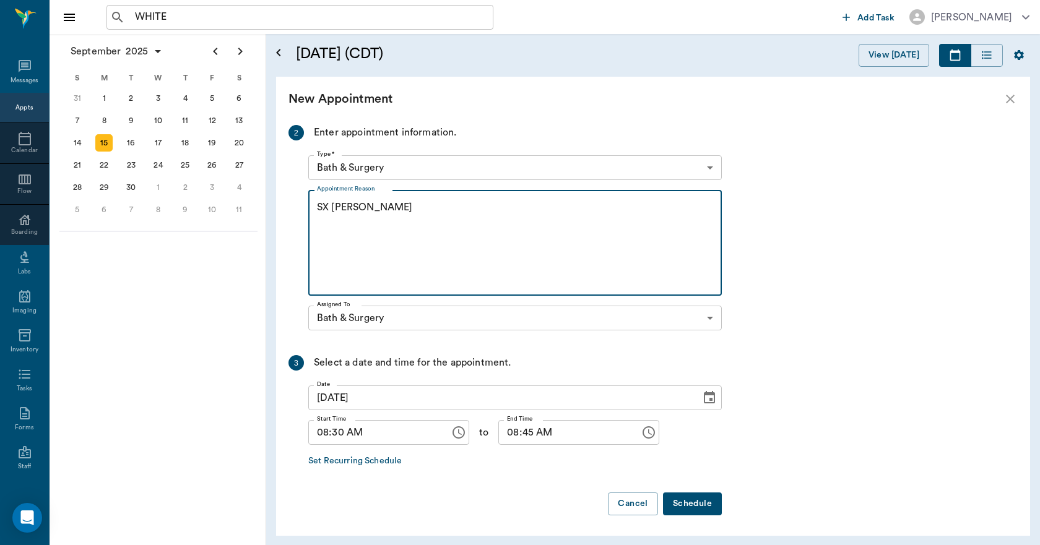
scroll to position [257, 0]
type textarea "SX [PERSON_NAME]"
click at [689, 497] on button "Schedule" at bounding box center [692, 502] width 59 height 23
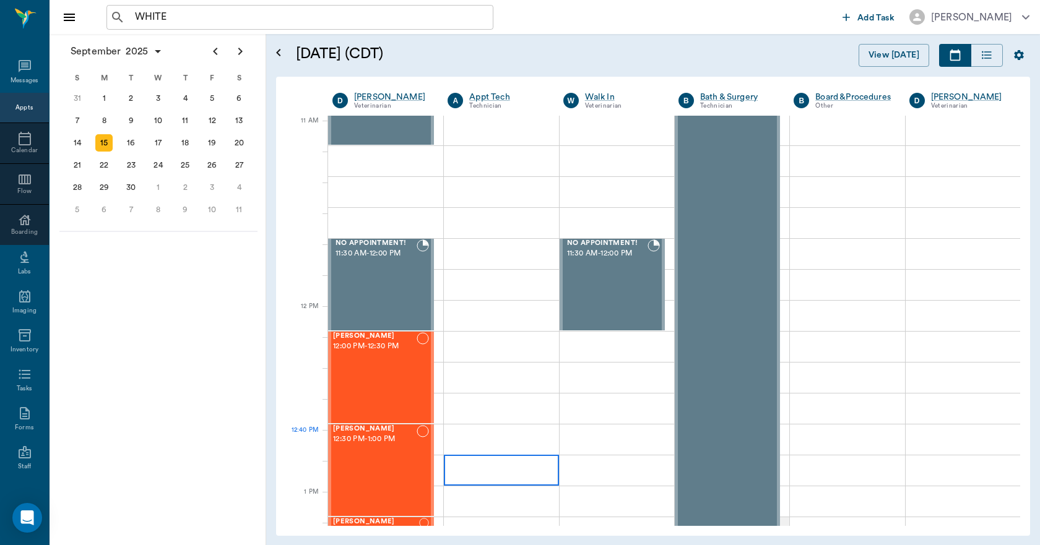
scroll to position [557, 0]
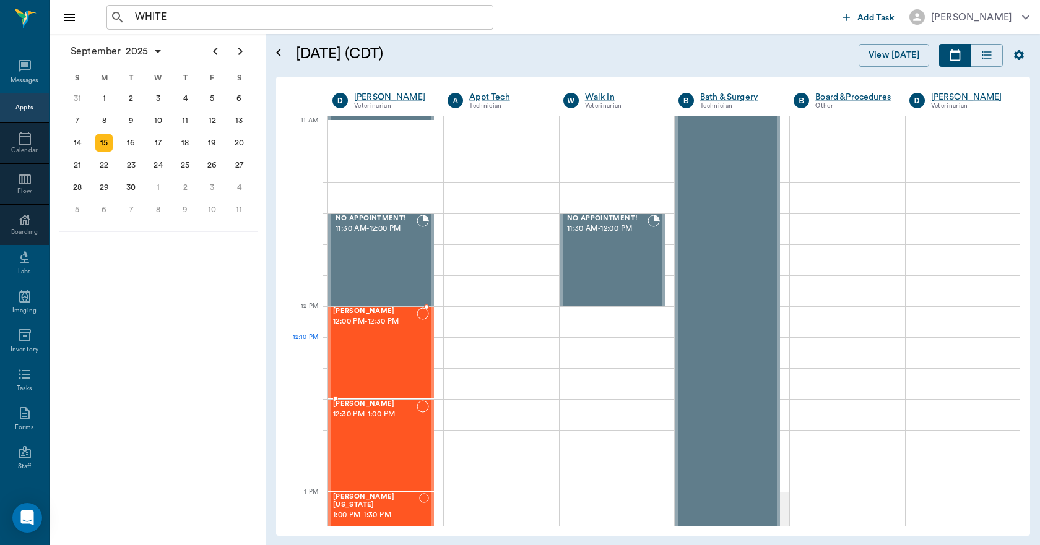
click at [407, 350] on div "[PERSON_NAME] 12:00 PM - 12:30 PM" at bounding box center [375, 353] width 84 height 90
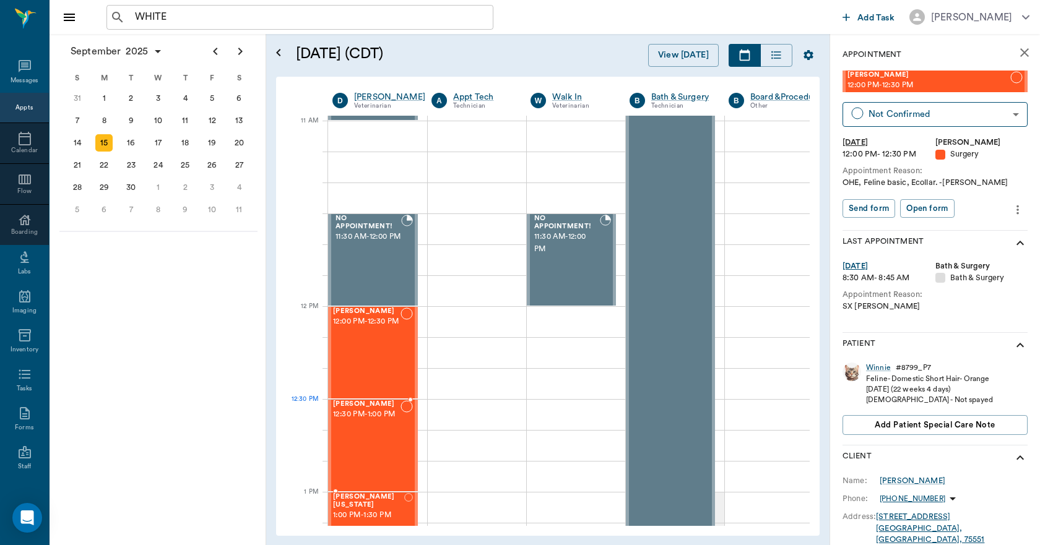
click at [381, 419] on span "12:30 PM - 1:00 PM" at bounding box center [366, 414] width 67 height 12
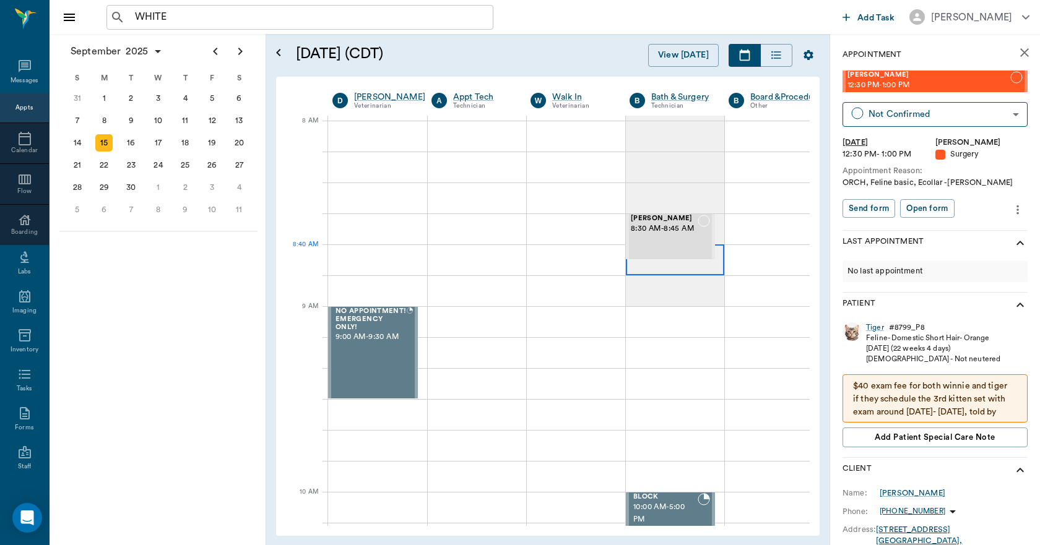
click at [657, 270] on div at bounding box center [675, 259] width 98 height 31
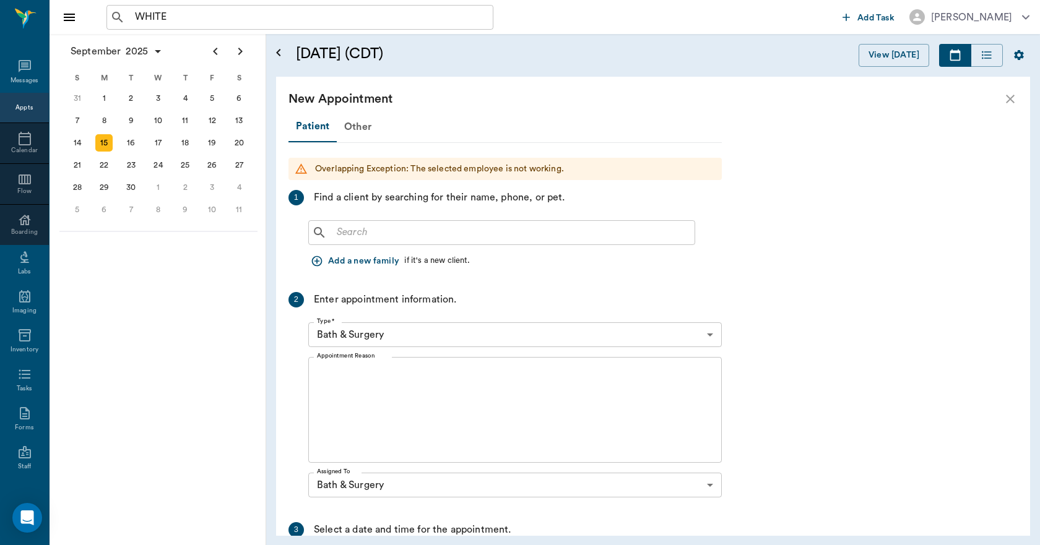
click at [433, 236] on input "text" at bounding box center [511, 232] width 358 height 17
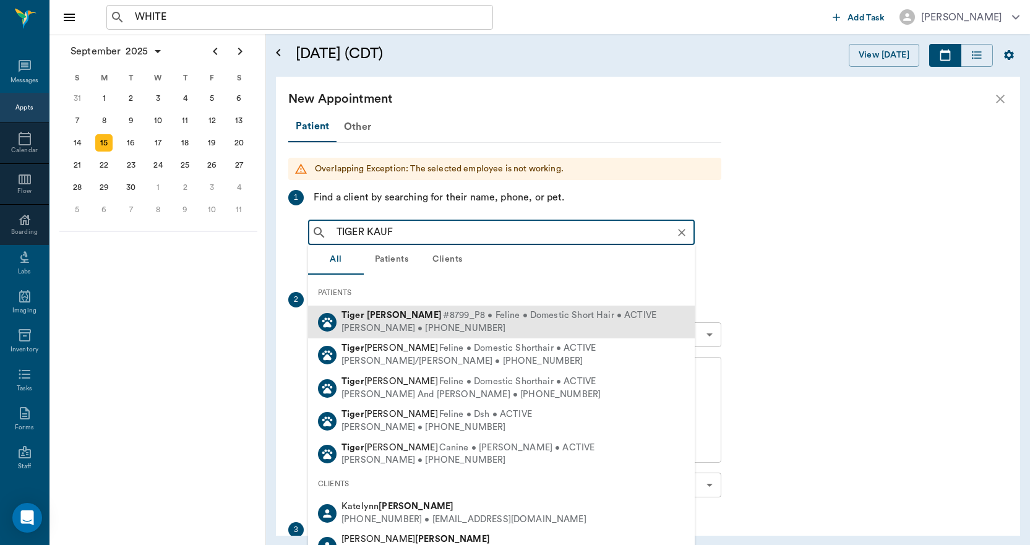
click at [400, 323] on div "[PERSON_NAME] #8799_P8 • Feline • Domestic Short Hair • ACTIVE [PERSON_NAME] • …" at bounding box center [497, 321] width 320 height 25
type input "TIGER KAUF"
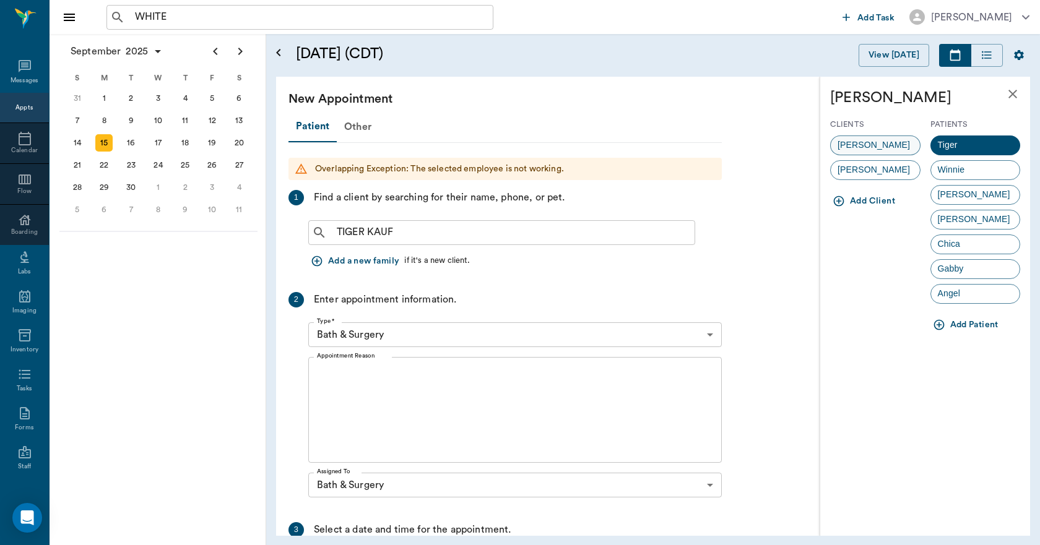
click at [867, 141] on span "[PERSON_NAME]" at bounding box center [873, 145] width 86 height 13
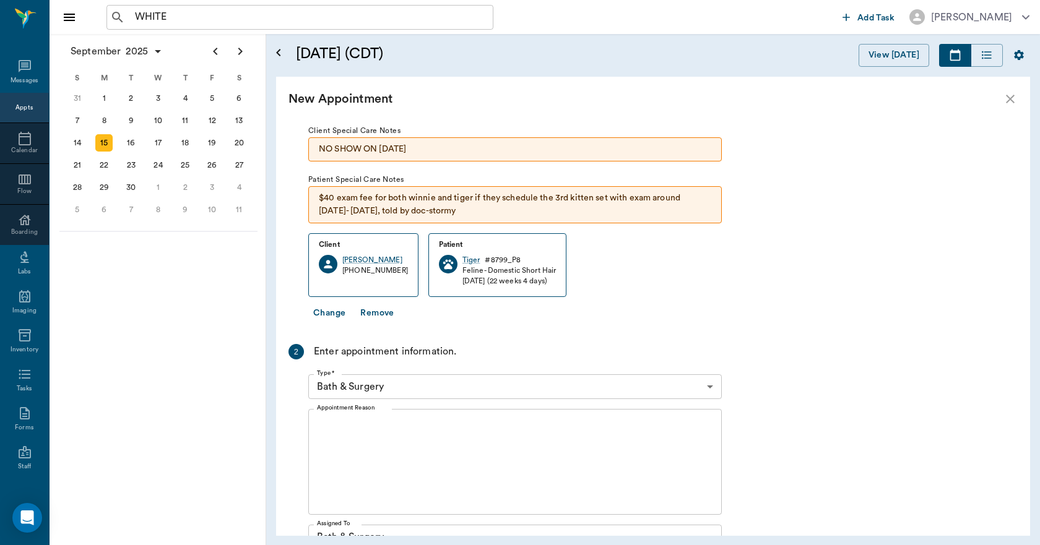
scroll to position [248, 0]
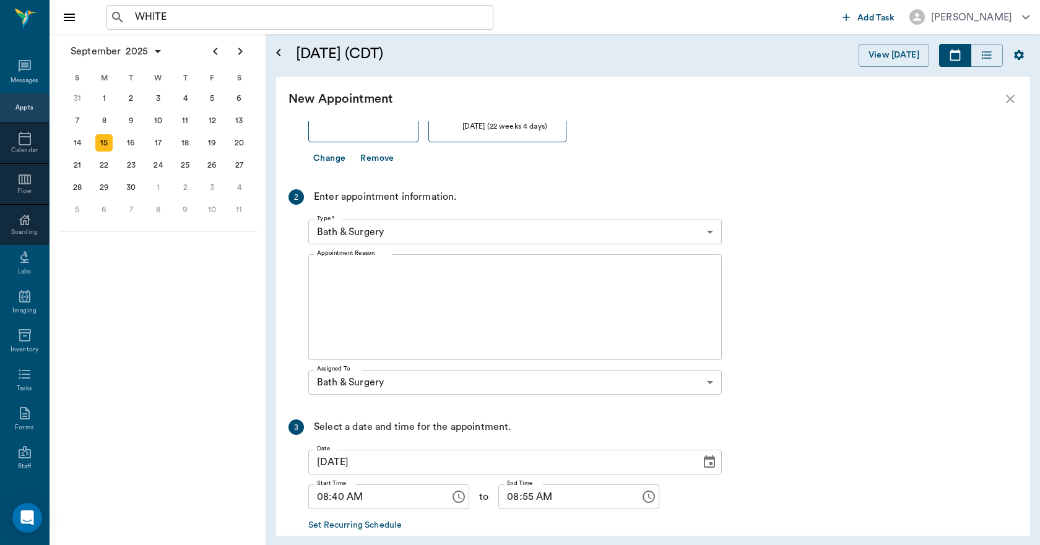
click at [413, 236] on body "WHITE ​ Add Task [PERSON_NAME] Nectar Messages Appts Calendar Flow Boarding Lab…" at bounding box center [520, 272] width 1040 height 545
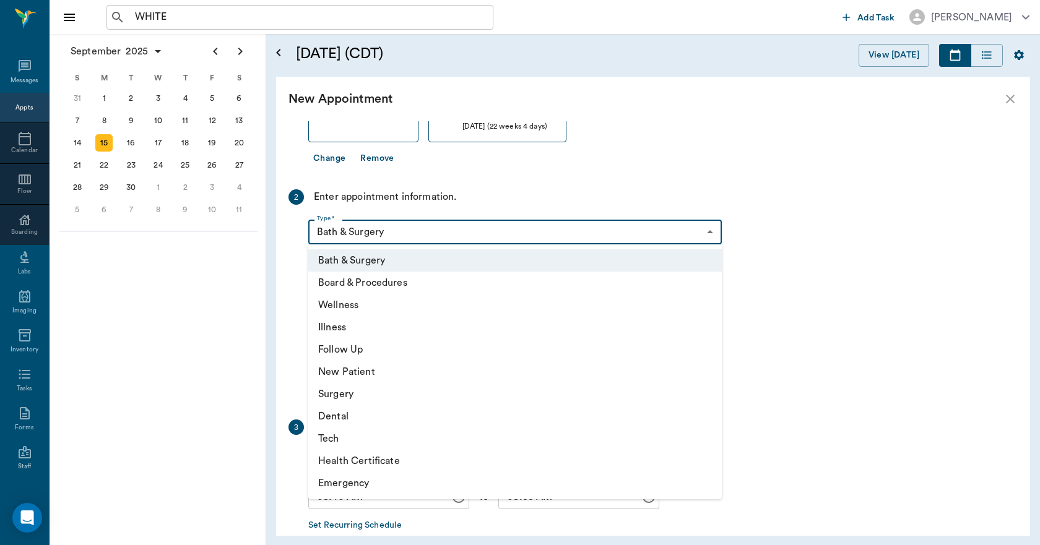
click at [365, 257] on li "Bath & Surgery" at bounding box center [514, 260] width 413 height 22
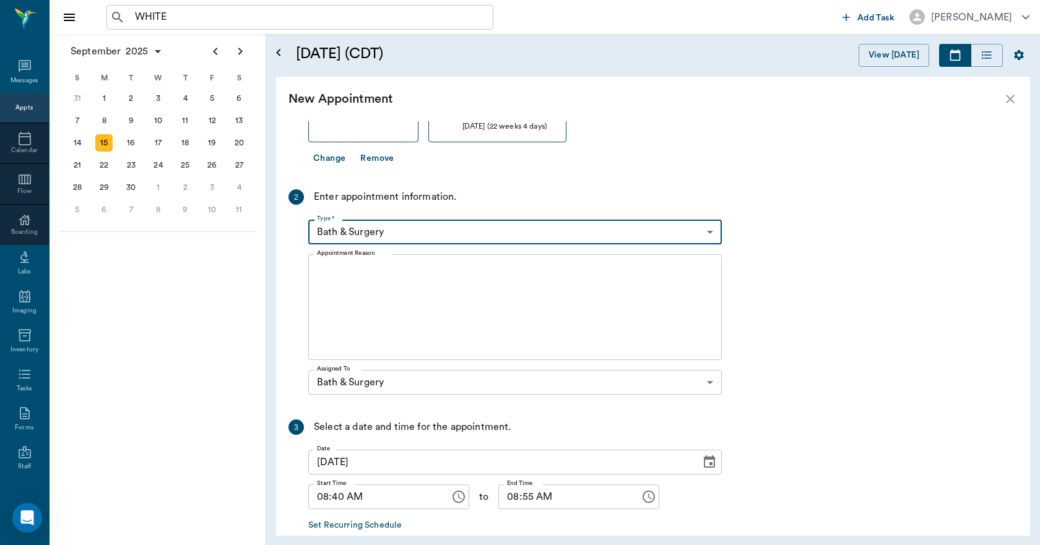
click at [375, 327] on textarea "Appointment Reason" at bounding box center [515, 307] width 396 height 85
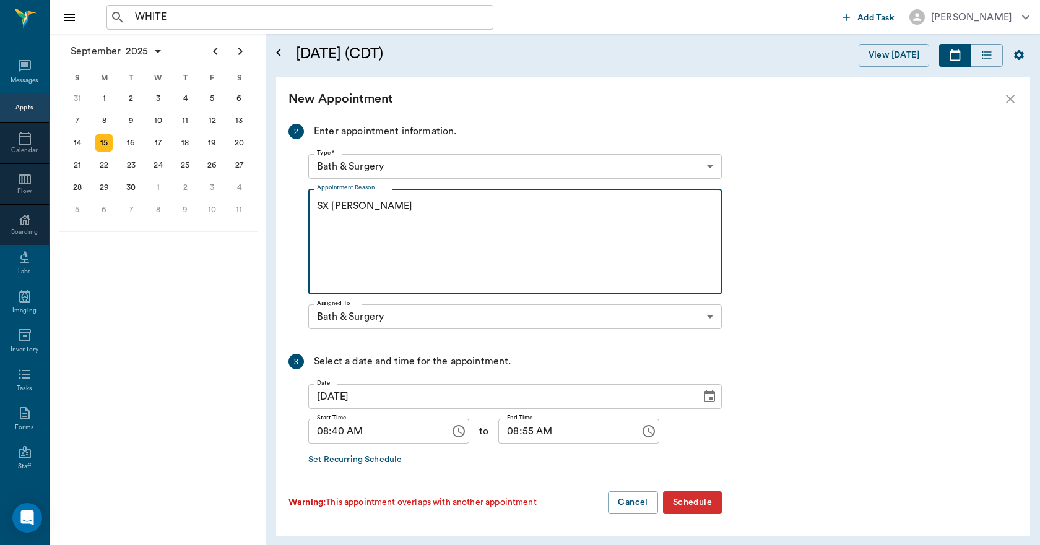
scroll to position [314, 0]
type textarea "SX [PERSON_NAME]"
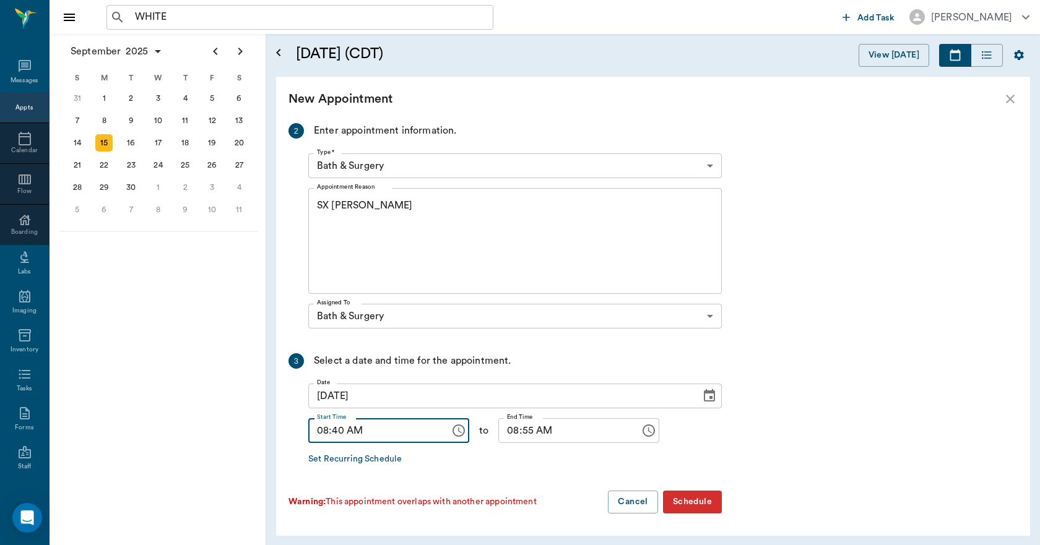
click at [337, 430] on input "08:40 AM" at bounding box center [374, 430] width 133 height 25
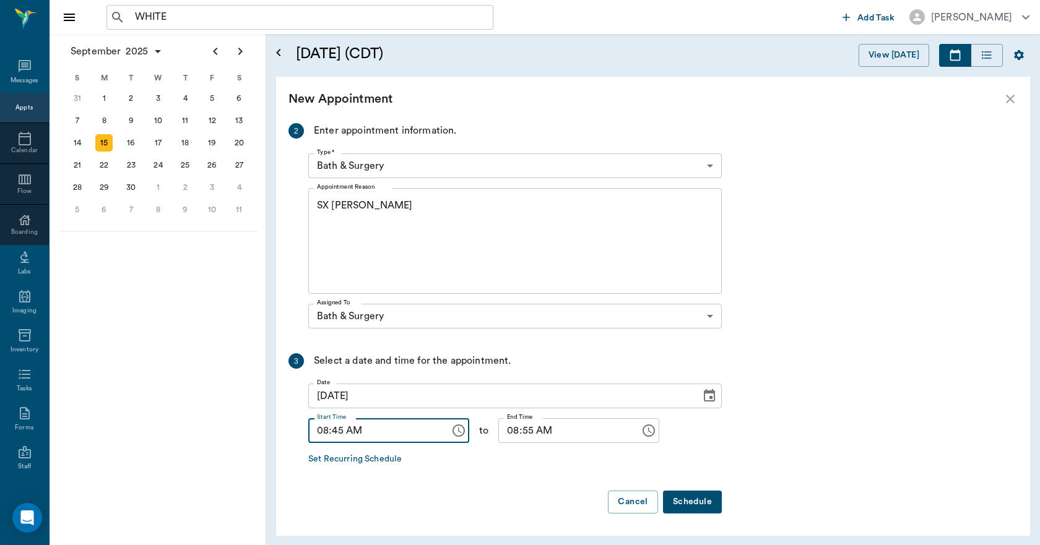
type input "08:45 AM"
click at [500, 431] on input "08:55 AM" at bounding box center [564, 430] width 133 height 25
type input "09:00 AM"
click at [695, 500] on button "Schedule" at bounding box center [692, 502] width 59 height 23
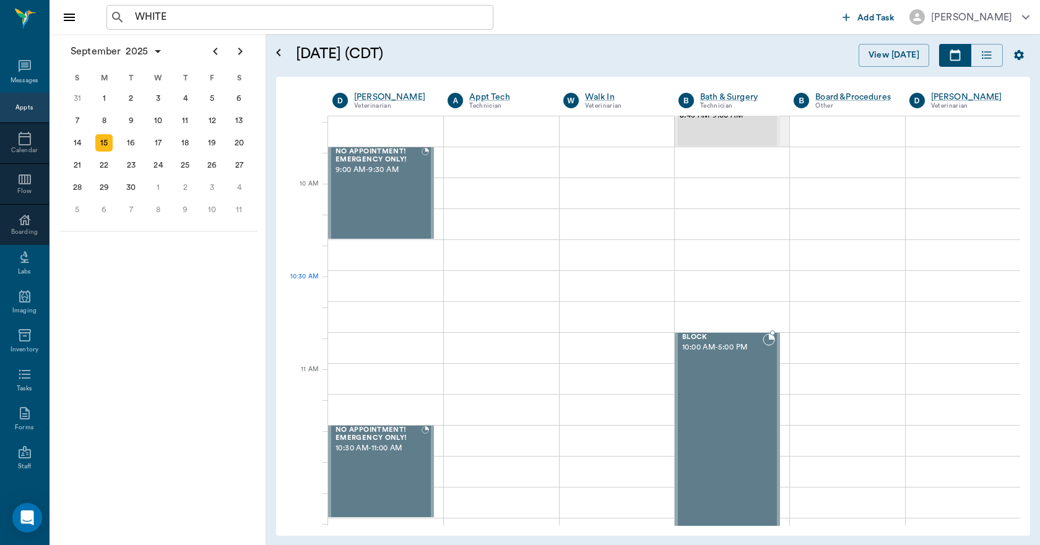
scroll to position [0, 0]
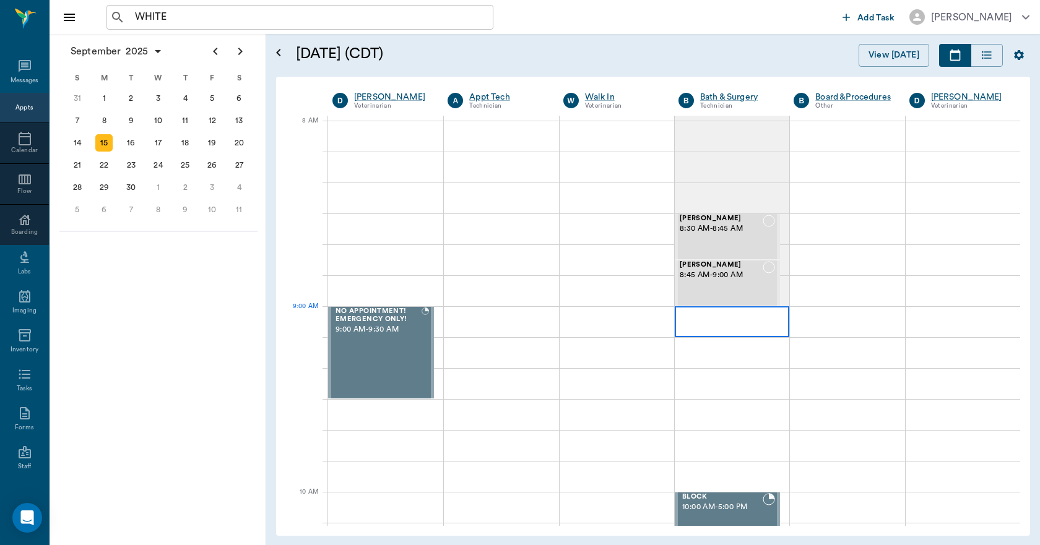
click at [700, 313] on div at bounding box center [731, 321] width 114 height 31
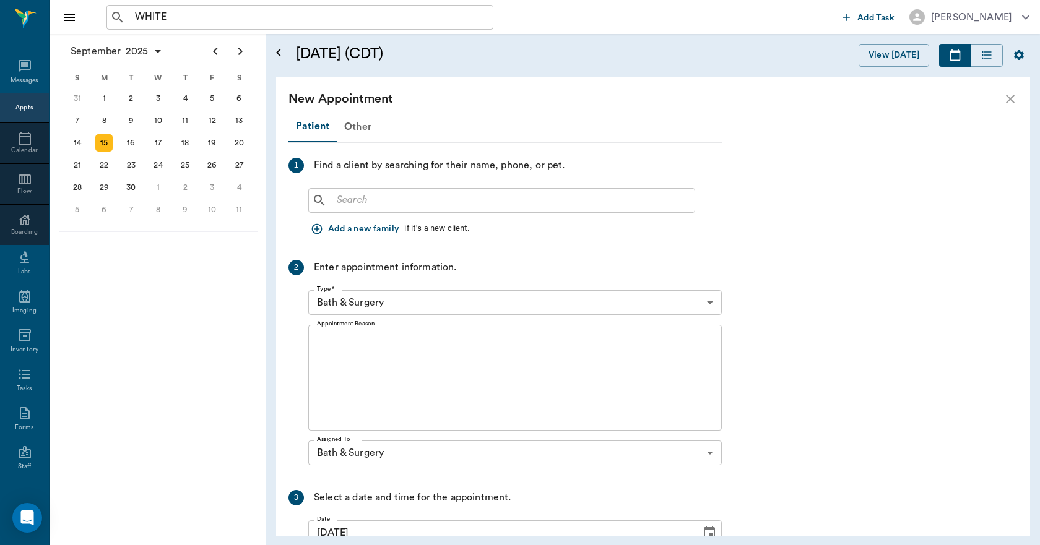
click at [378, 204] on input "text" at bounding box center [511, 200] width 358 height 17
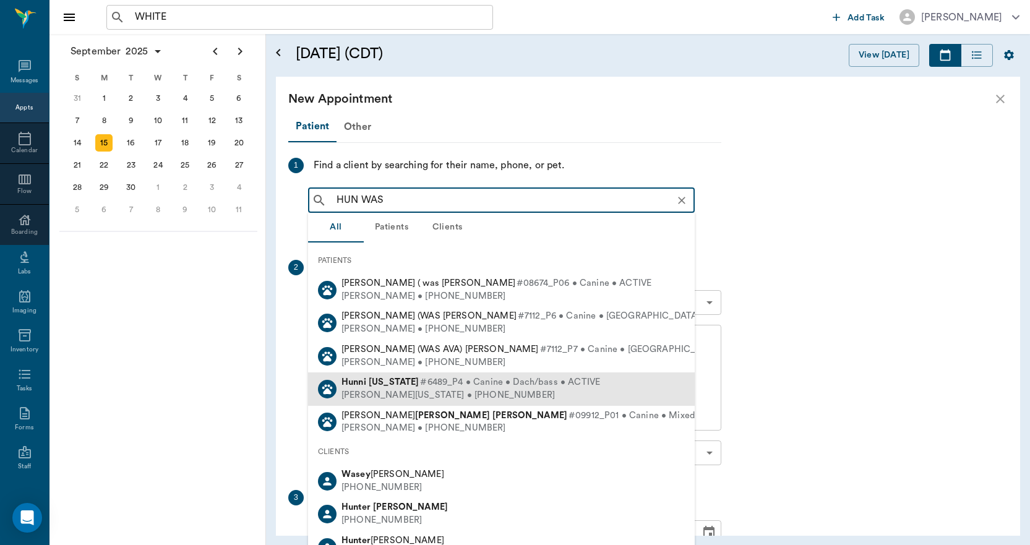
click at [376, 381] on b "[US_STATE]" at bounding box center [394, 381] width 51 height 9
type input "HUN WAS"
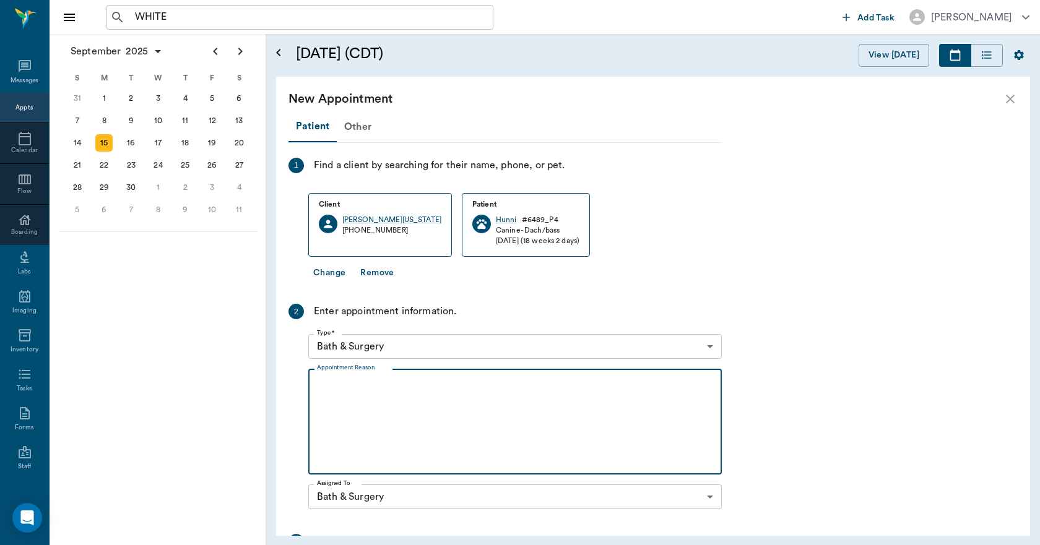
click at [385, 403] on textarea "Appointment Reason" at bounding box center [515, 421] width 396 height 85
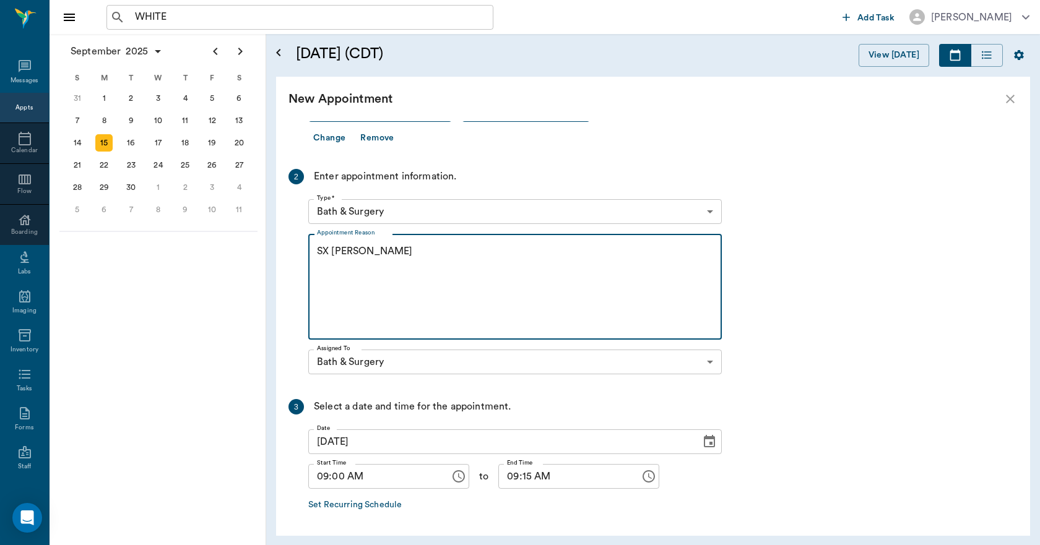
scroll to position [181, 0]
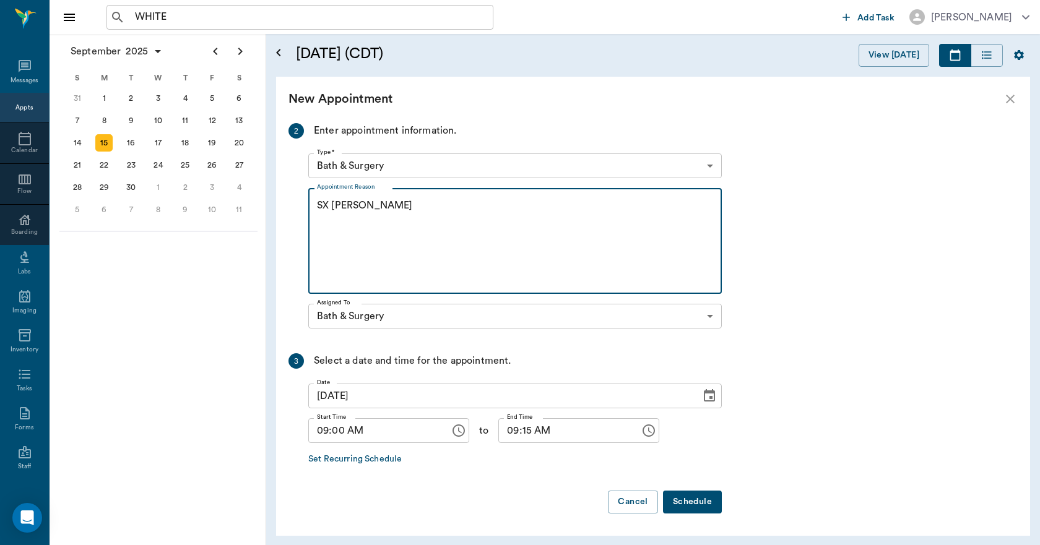
type textarea "SX REMINDER LORY"
click at [692, 509] on button "Schedule" at bounding box center [692, 502] width 59 height 23
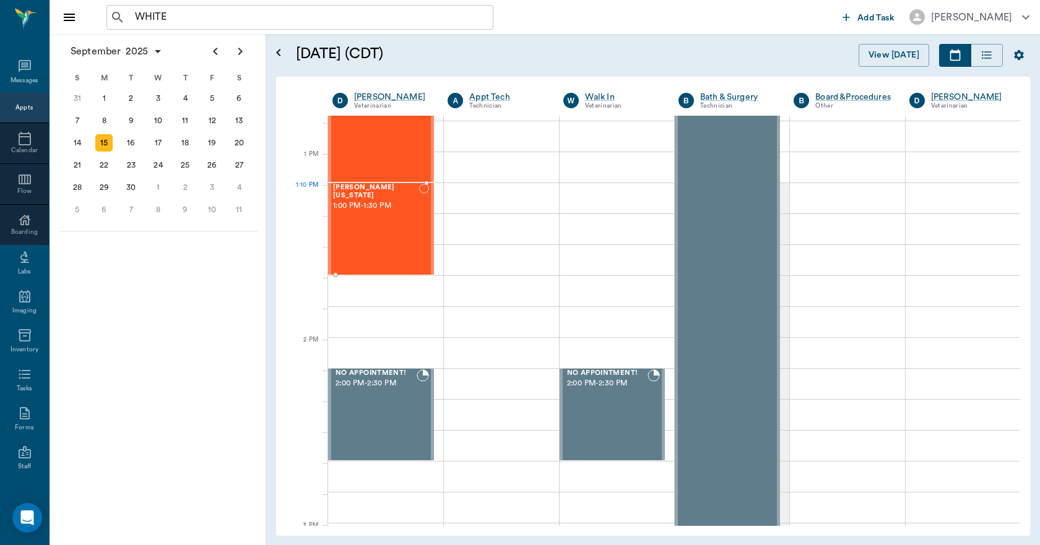
scroll to position [1238, 0]
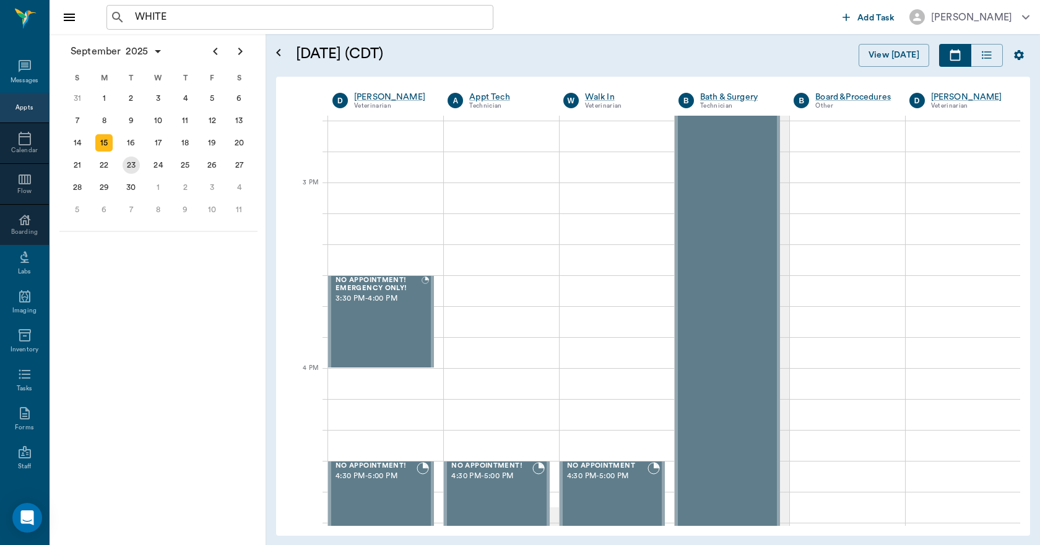
click at [136, 144] on div "16" at bounding box center [131, 142] width 17 height 17
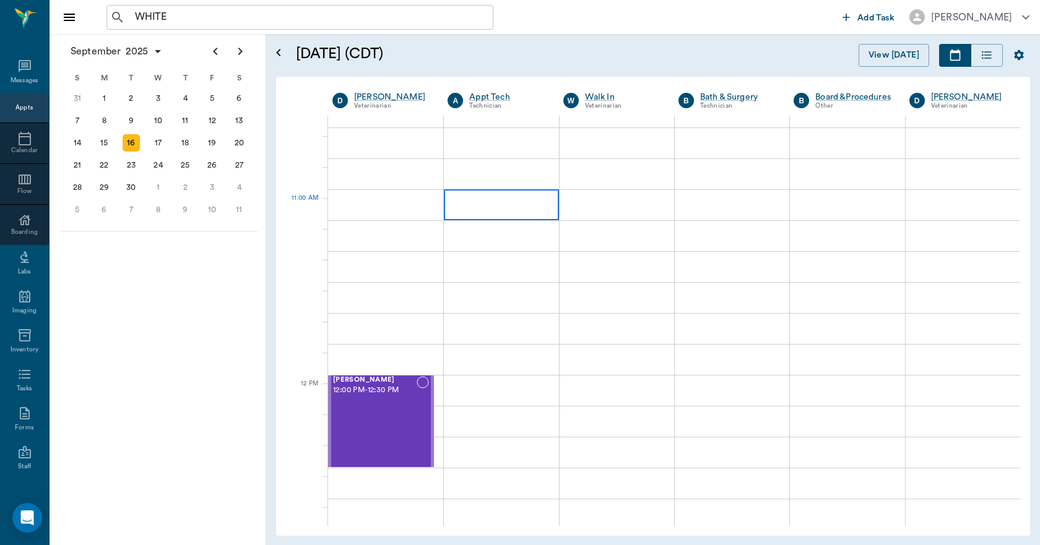
scroll to position [495, 0]
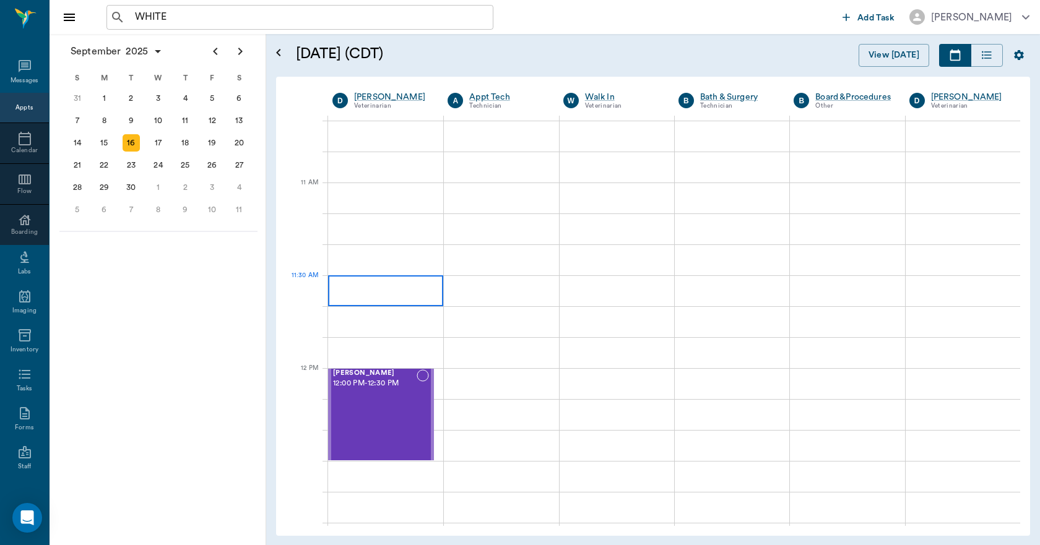
click at [400, 296] on div at bounding box center [385, 290] width 115 height 31
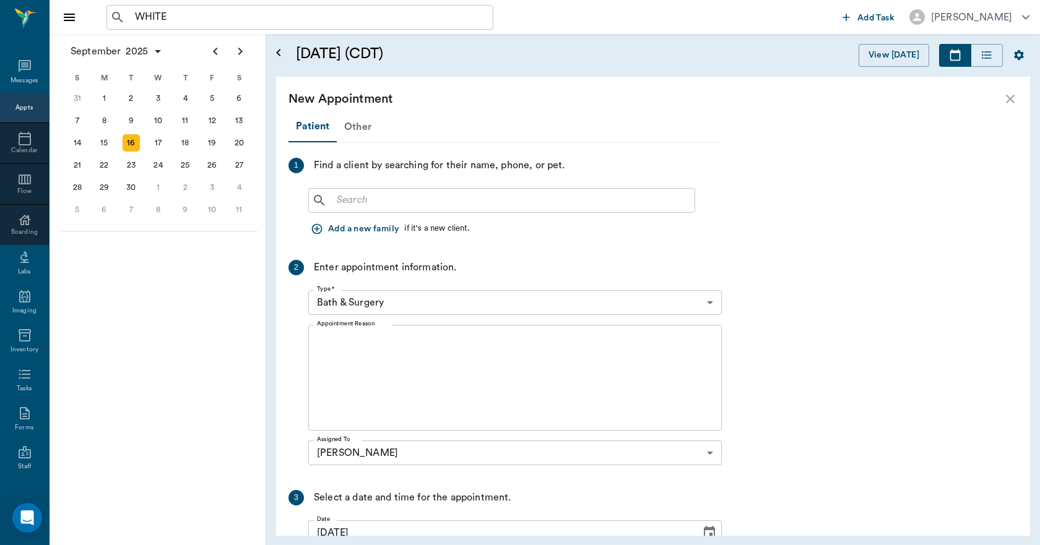
click at [353, 126] on div "Other" at bounding box center [358, 127] width 42 height 30
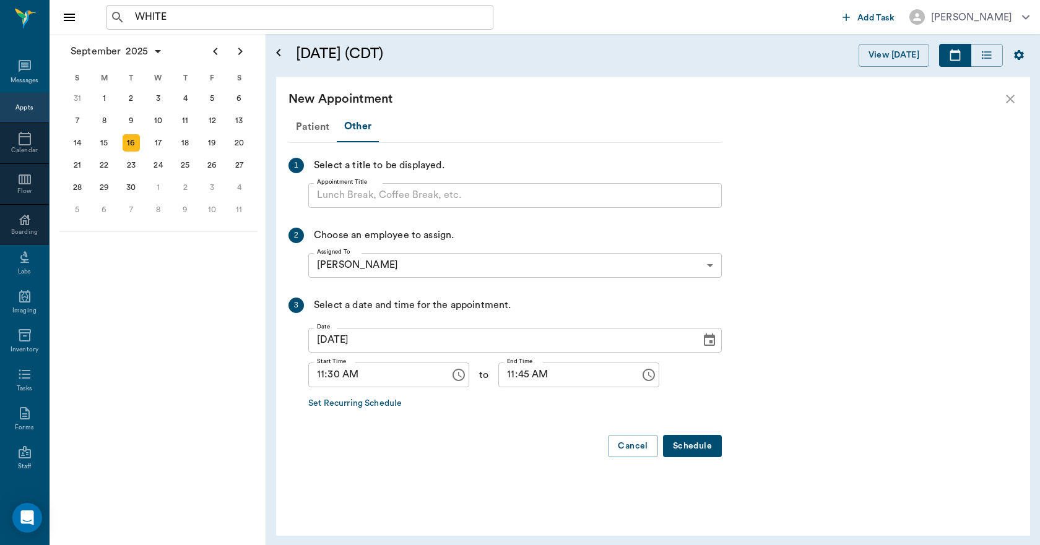
drag, startPoint x: 371, startPoint y: 209, endPoint x: 538, endPoint y: 134, distance: 183.6
click at [538, 134] on div "Patient Other" at bounding box center [504, 126] width 433 height 31
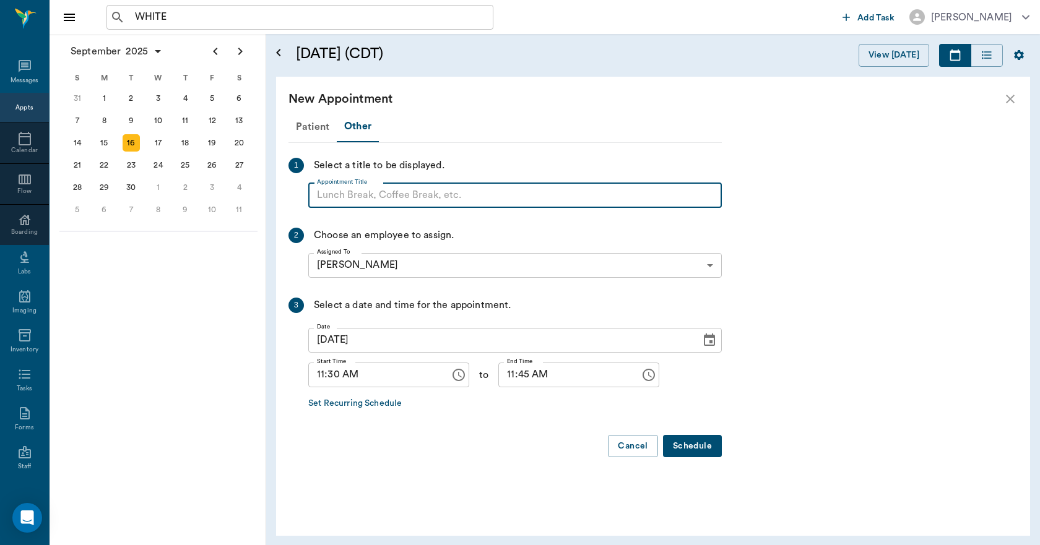
paste input "NO APPOINTMENT! EMERGENCY ONLY!"
type input "NO APPOINTMENT!"
click at [499, 377] on input "11:45 AM" at bounding box center [564, 375] width 133 height 25
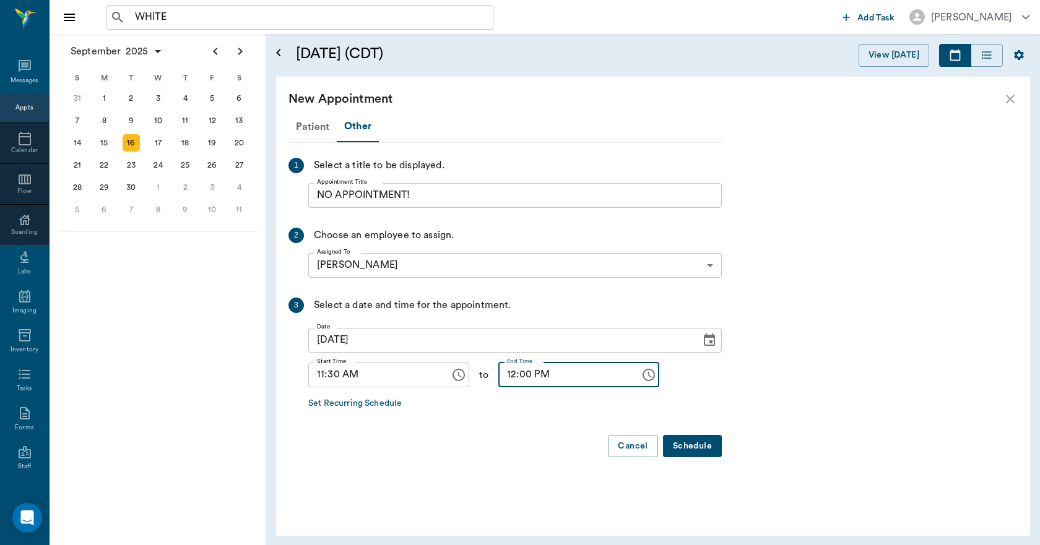
type input "12:00 PM"
click at [692, 440] on button "Schedule" at bounding box center [692, 446] width 59 height 23
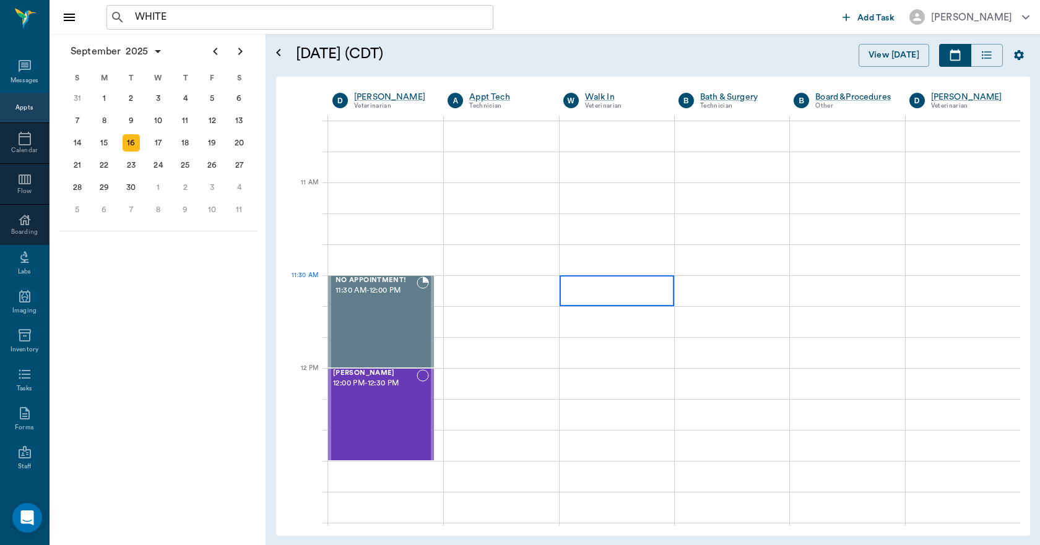
click at [617, 299] on div at bounding box center [616, 290] width 114 height 31
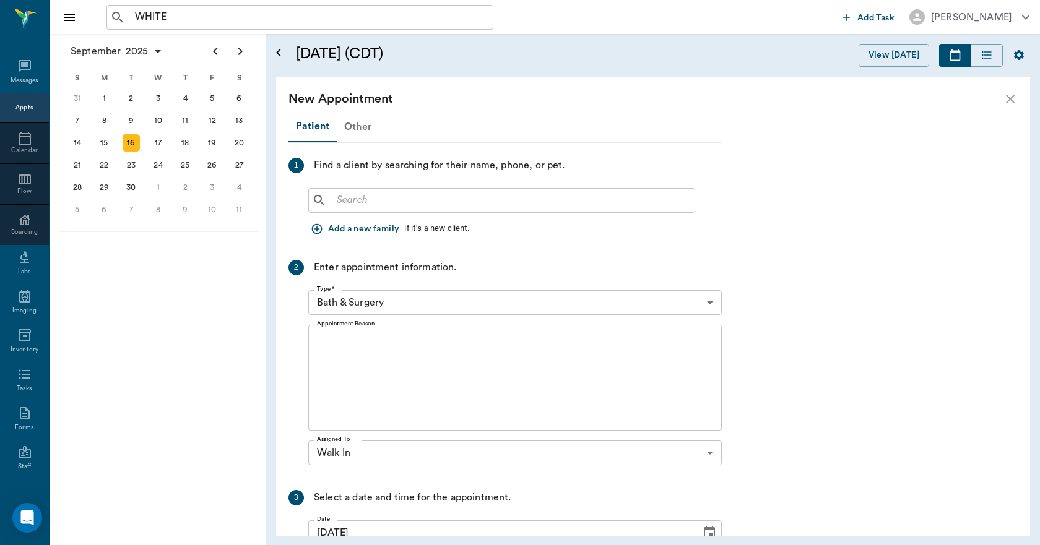
click at [345, 126] on div "Other" at bounding box center [358, 127] width 42 height 30
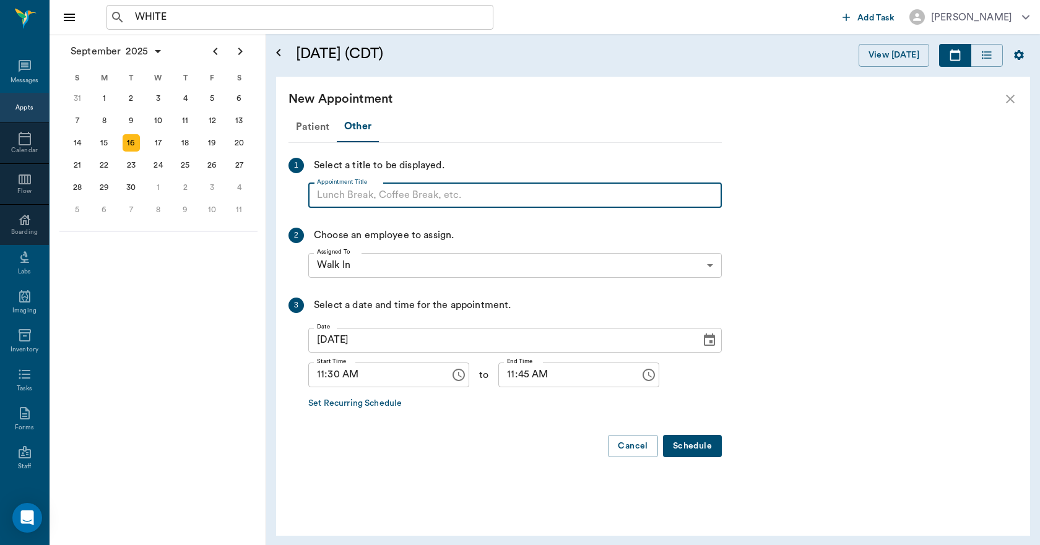
paste input "NO APPOINTMENT! EMERGENCY ONLY!"
type input "NO APPOINTMENT!"
click at [498, 371] on input "11:45 AM" at bounding box center [564, 375] width 133 height 25
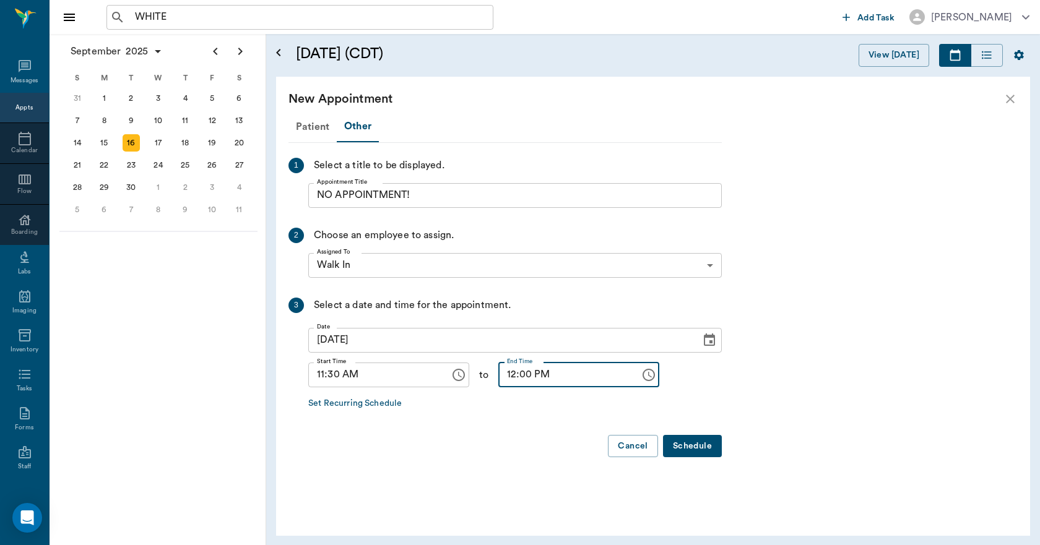
type input "12:00 PM"
click at [702, 441] on button "Schedule" at bounding box center [692, 446] width 59 height 23
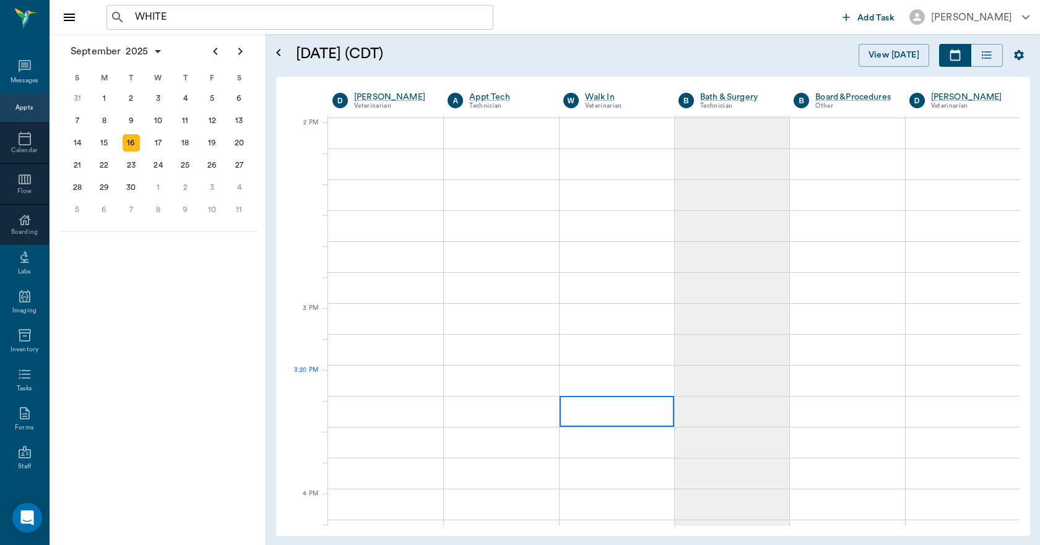
scroll to position [1114, 0]
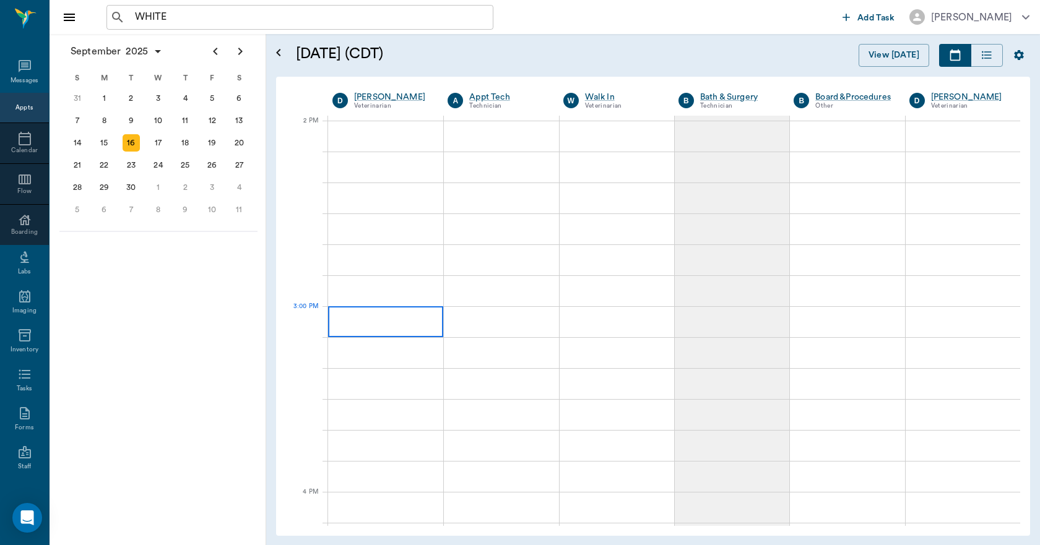
click at [385, 328] on div at bounding box center [385, 321] width 115 height 31
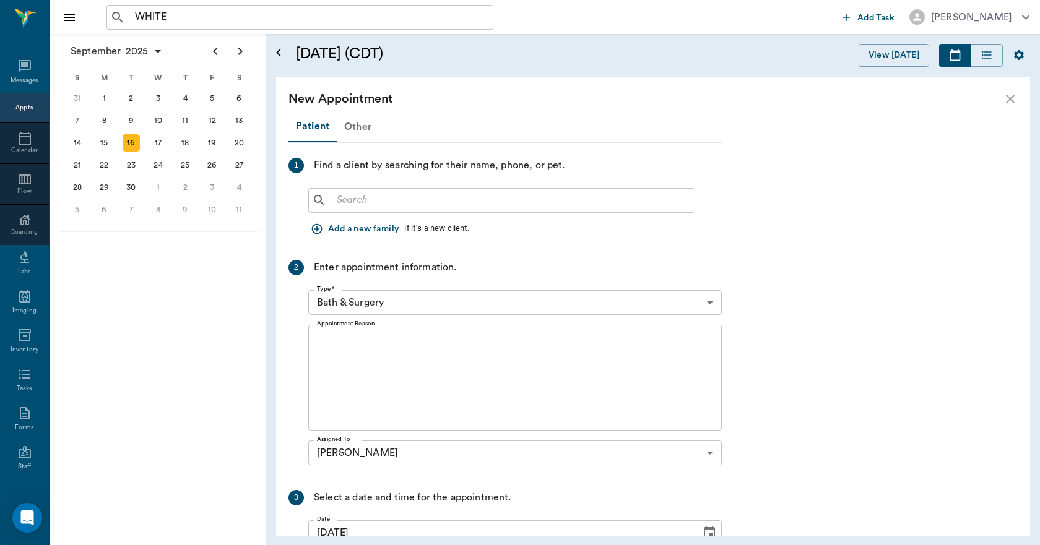
click at [350, 122] on div "Other" at bounding box center [358, 127] width 42 height 30
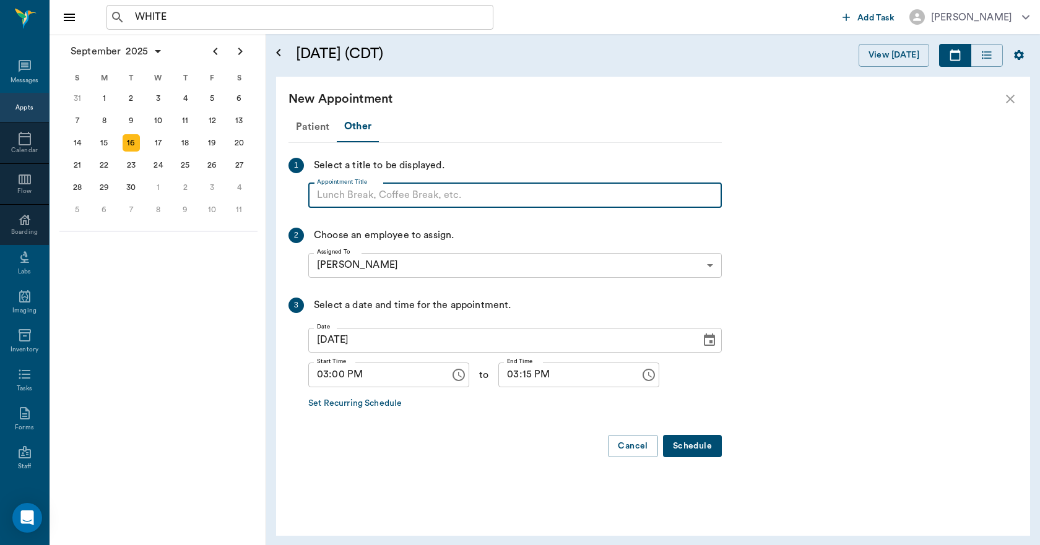
paste input "NO APPOINTMENT! EMERGENCY ONLY!"
type input "NO APPOINTMENT!"
click at [514, 374] on input "03:15 PM" at bounding box center [564, 375] width 133 height 25
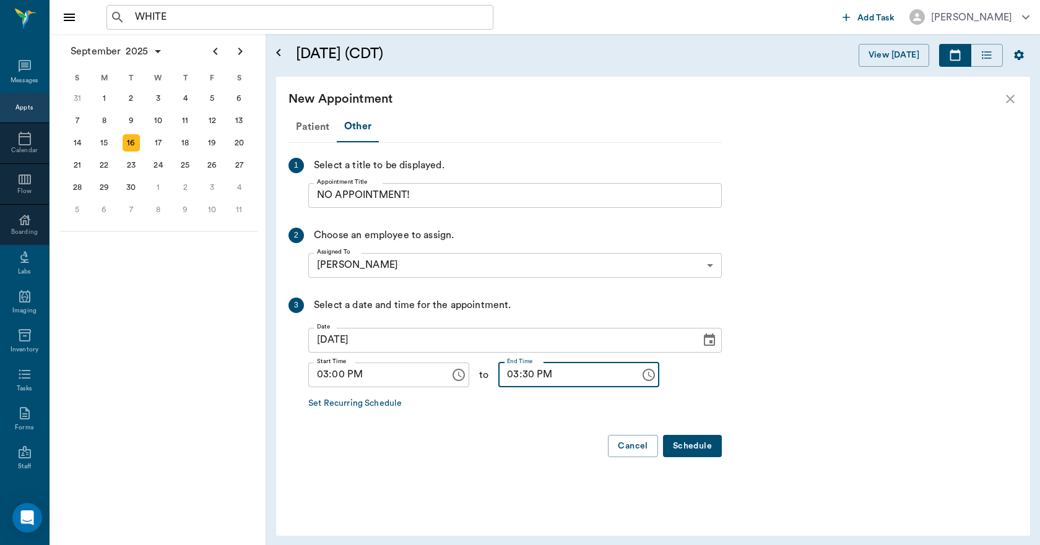
type input "03:30 PM"
click at [684, 443] on button "Schedule" at bounding box center [692, 446] width 59 height 23
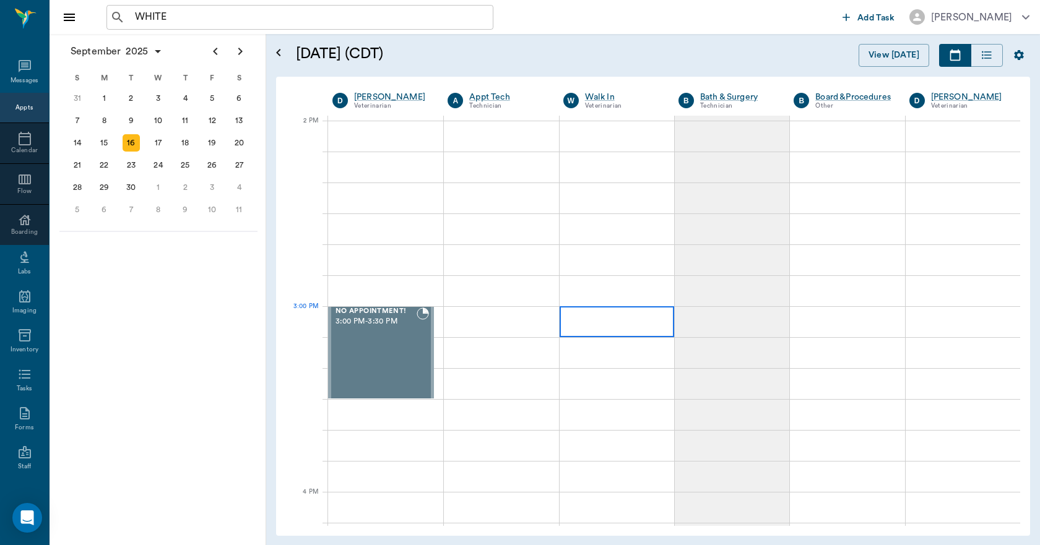
click at [614, 332] on div at bounding box center [616, 321] width 114 height 31
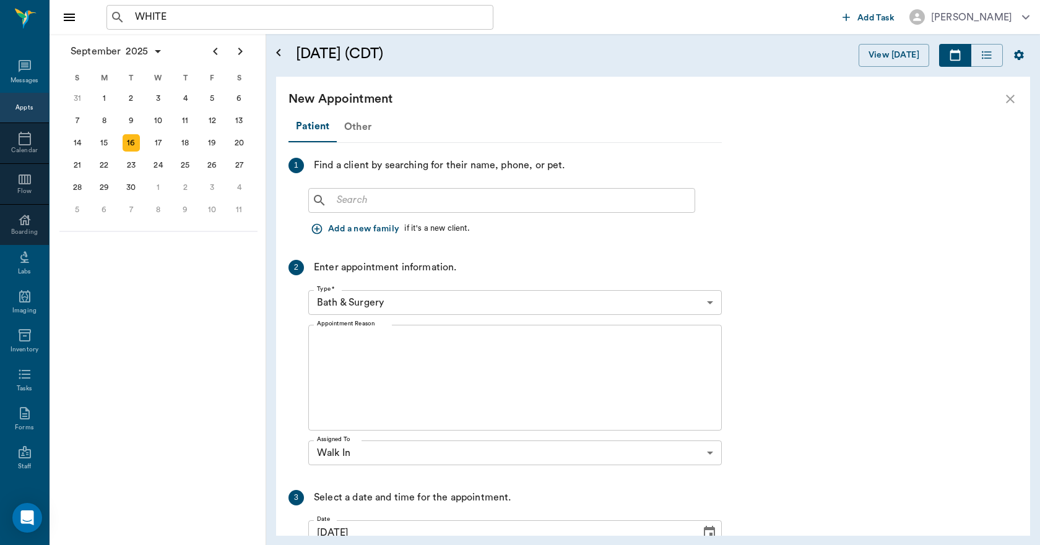
click at [348, 128] on div "Other" at bounding box center [358, 127] width 42 height 30
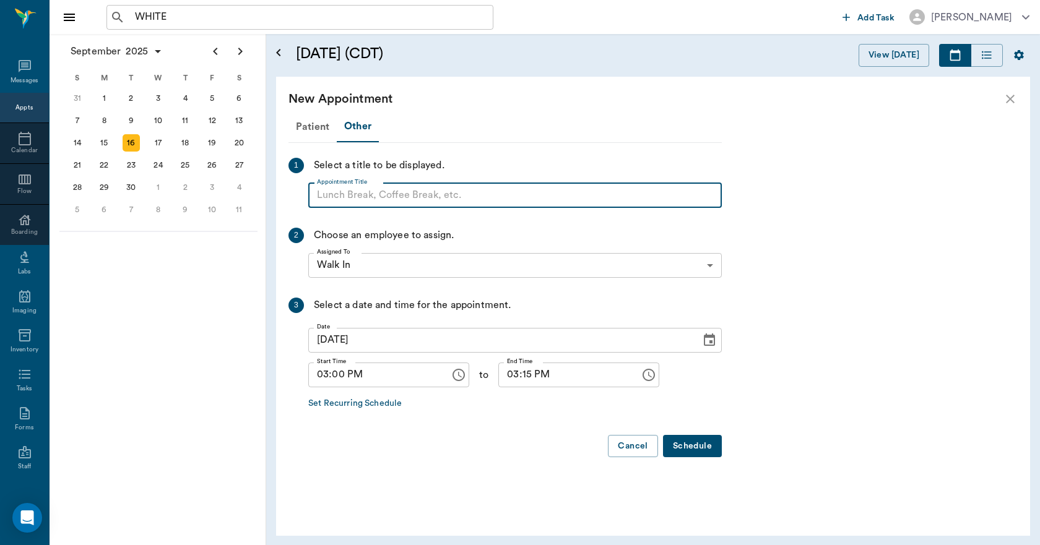
paste input "NO APPOINTMENT! EMERGENCY ONLY!"
type input "NO APPOINTMENT!"
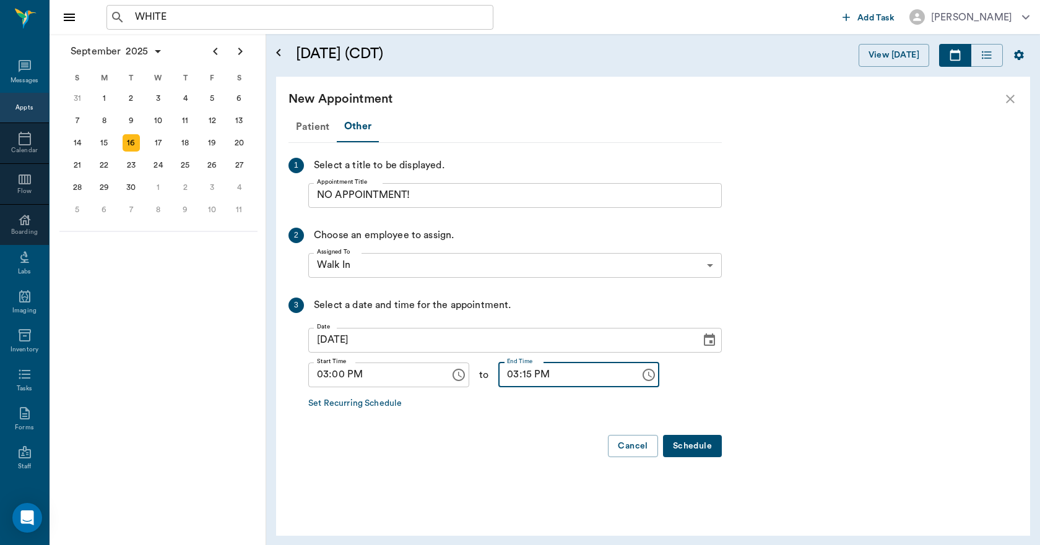
click at [517, 373] on input "03:15 PM" at bounding box center [564, 375] width 133 height 25
type input "03:30 PM"
click at [684, 443] on button "Schedule" at bounding box center [692, 446] width 59 height 23
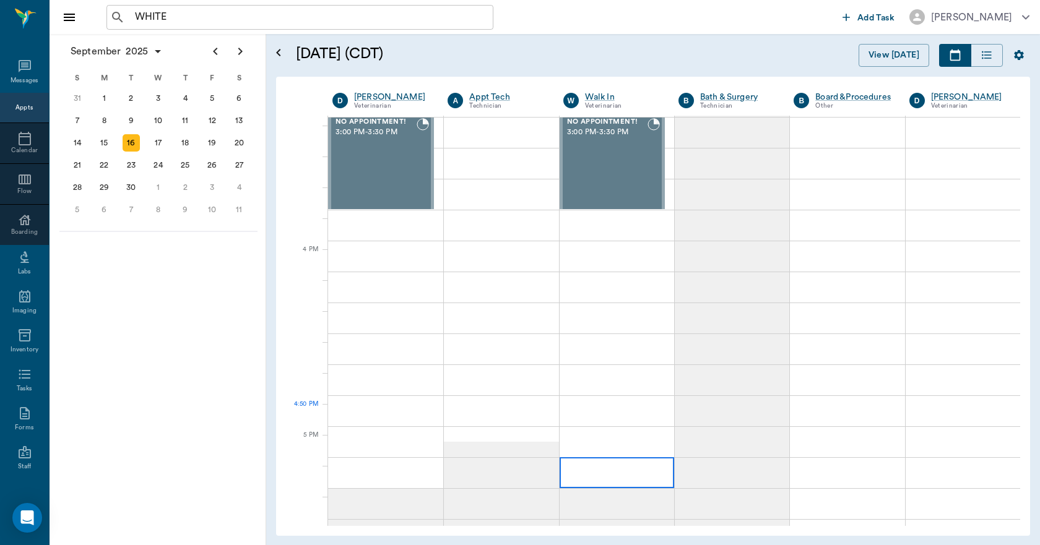
scroll to position [1361, 0]
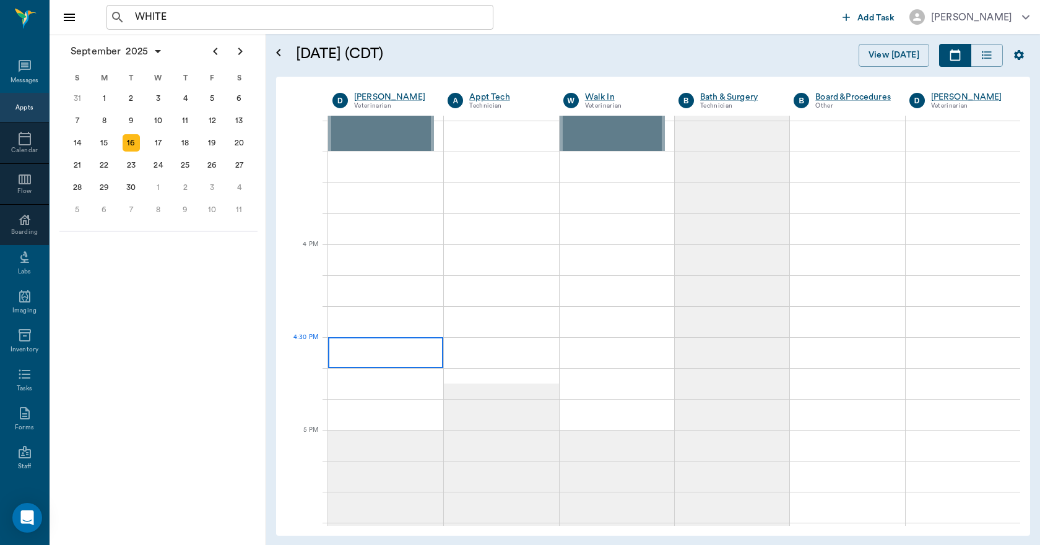
click at [374, 347] on div at bounding box center [385, 352] width 115 height 31
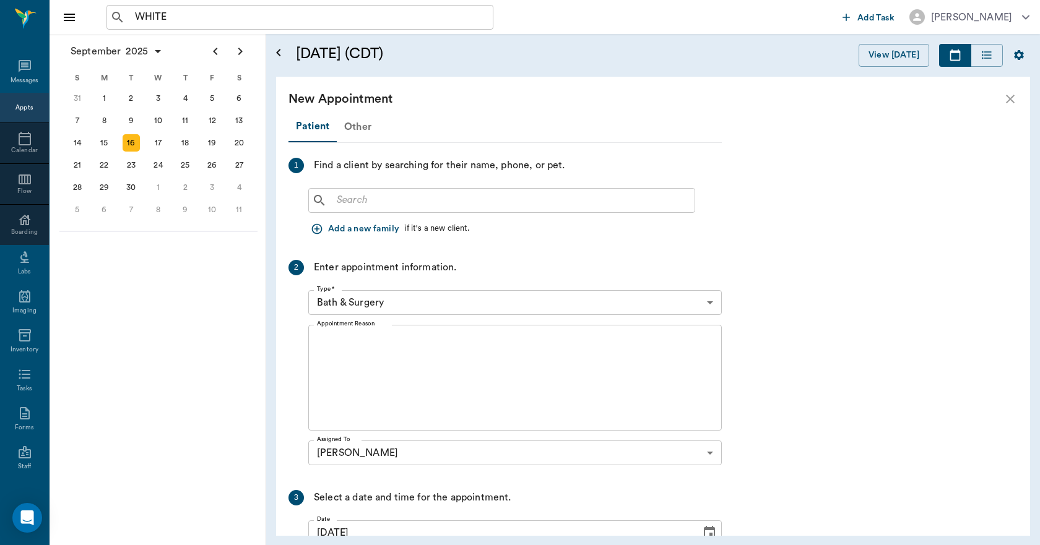
click at [350, 128] on div "Other" at bounding box center [358, 127] width 42 height 30
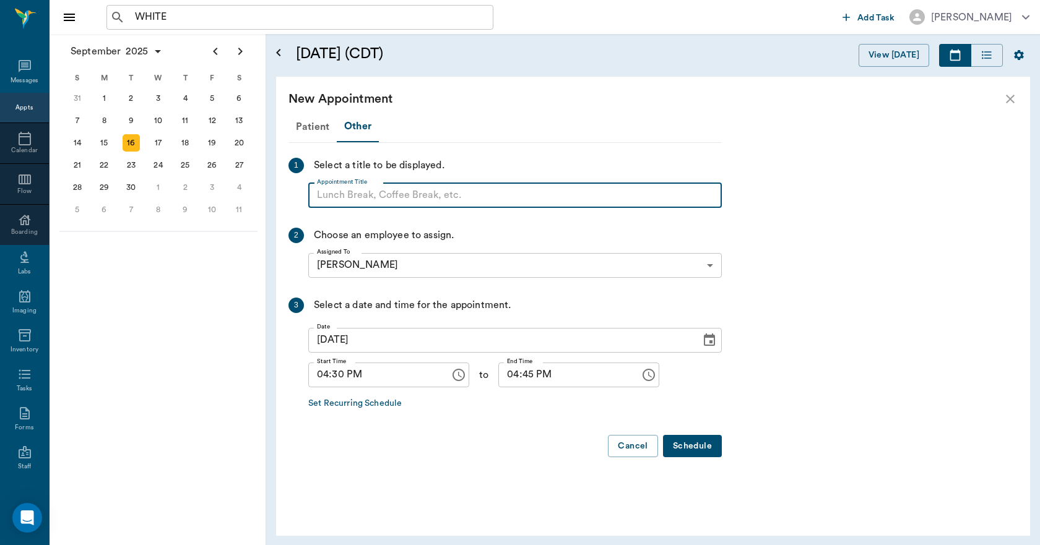
paste input "NO APPOINTMENT! EMERGENCY ONLY!"
type input "NO APPOINTMENT!"
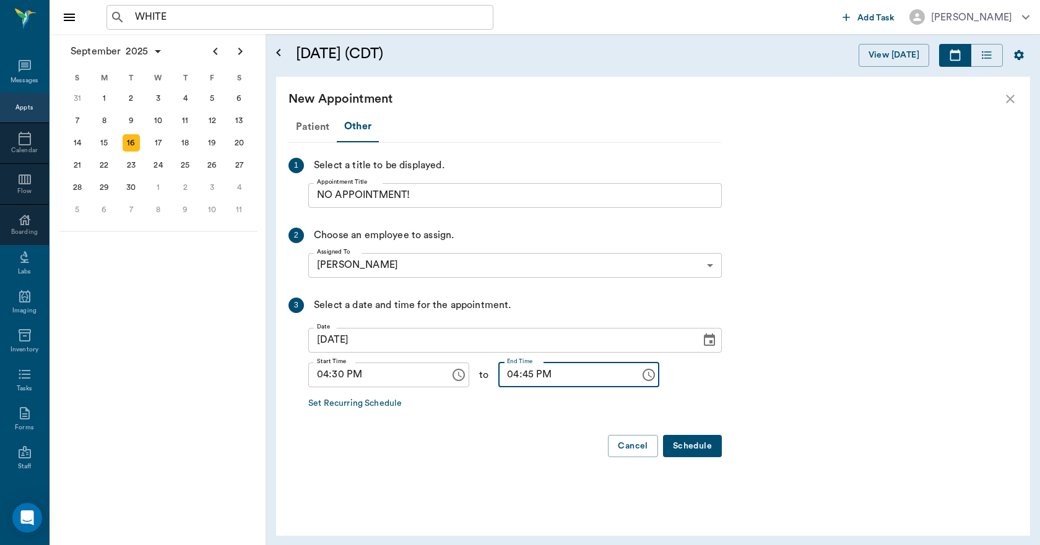
click at [501, 377] on input "04:45 PM" at bounding box center [564, 375] width 133 height 25
type input "05:00 PM"
click at [696, 447] on button "Schedule" at bounding box center [692, 446] width 59 height 23
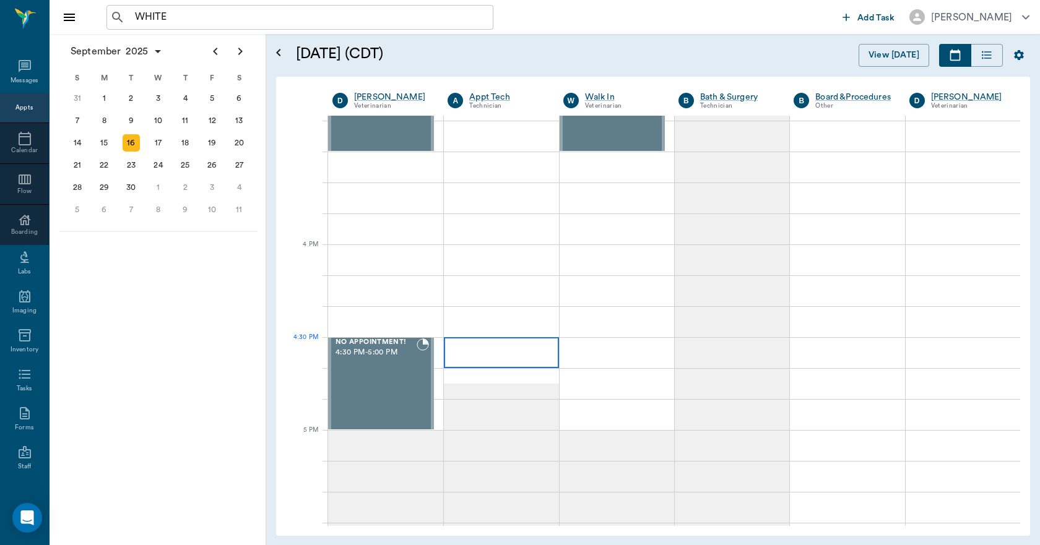
click at [489, 353] on div at bounding box center [501, 352] width 114 height 31
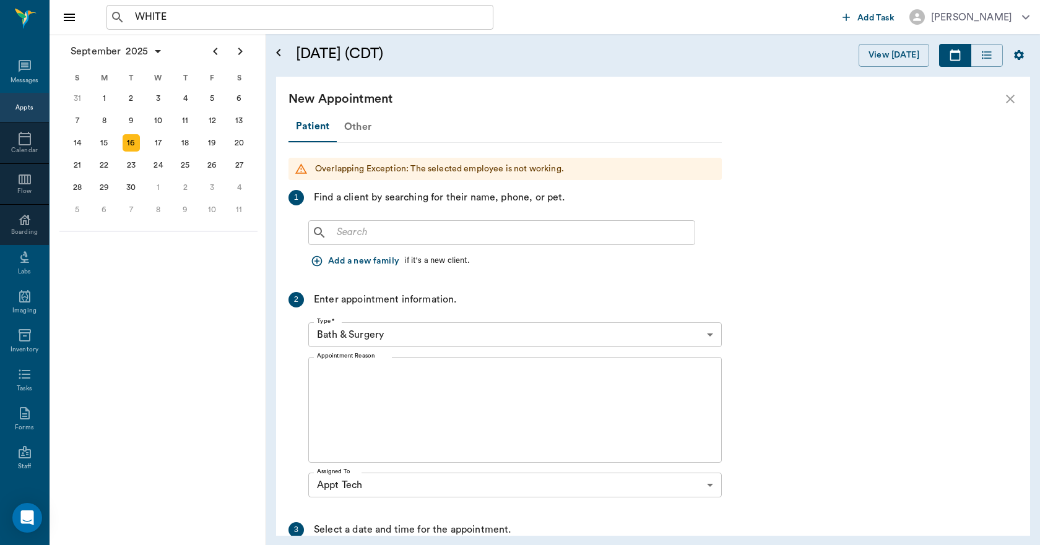
click at [365, 131] on div "Other" at bounding box center [358, 127] width 42 height 30
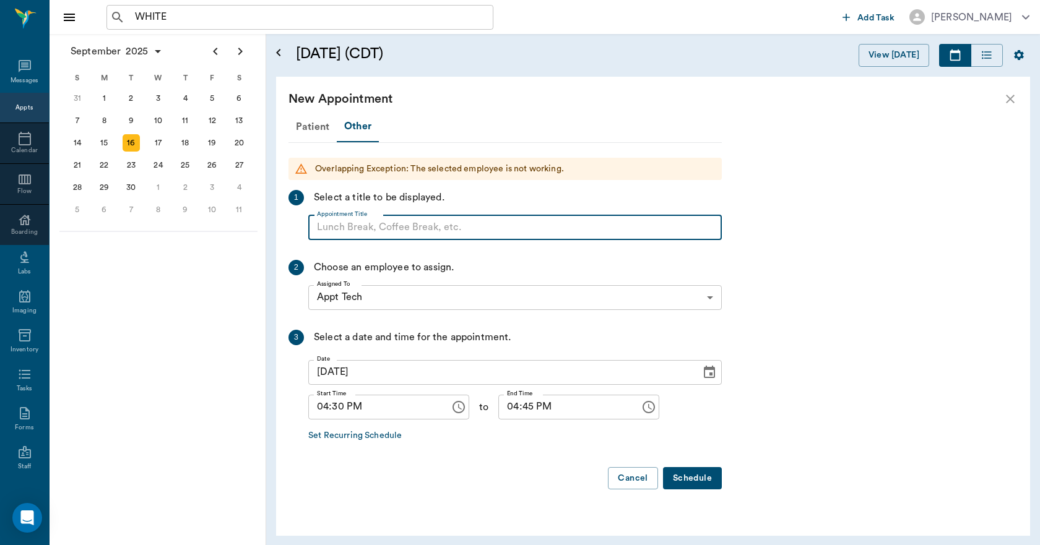
paste input "NO APPOINTMENT! EMERGENCY ONLY!"
type input "NO APPOINTMENT!"
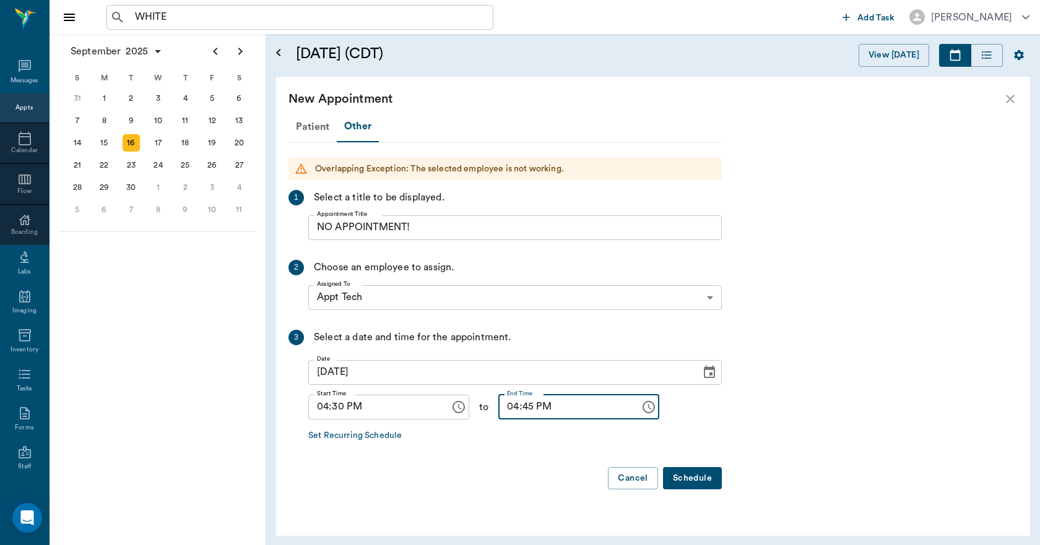
click at [501, 411] on input "04:45 PM" at bounding box center [564, 407] width 133 height 25
type input "05:00 PM"
click at [713, 476] on button "Schedule" at bounding box center [692, 478] width 59 height 23
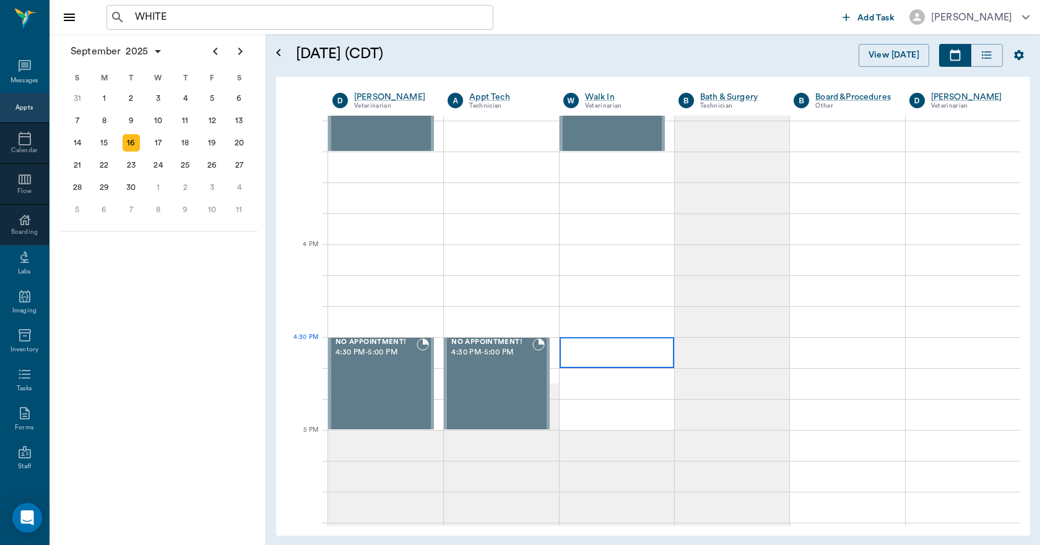
click at [606, 349] on div at bounding box center [616, 352] width 114 height 31
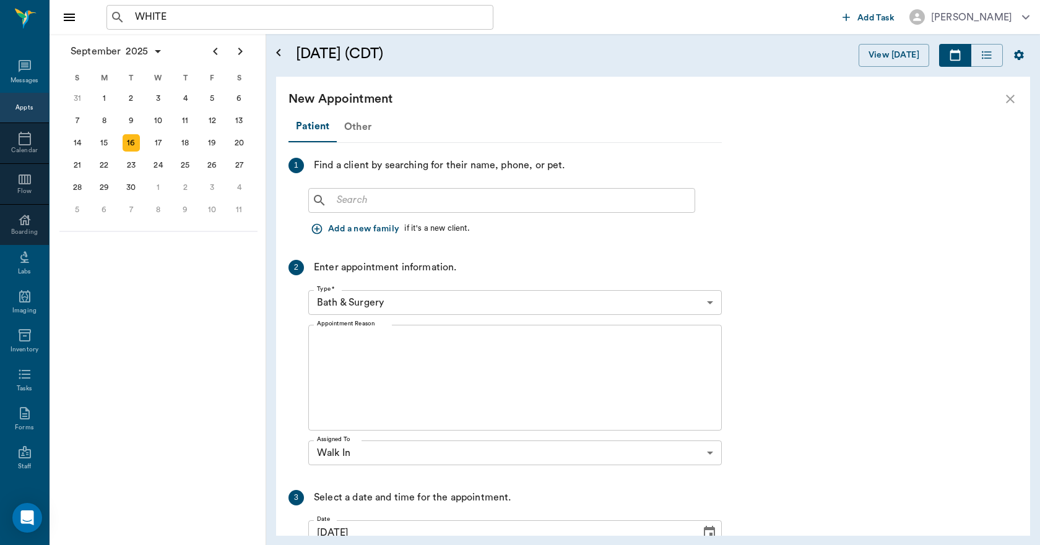
click at [355, 128] on div "Other" at bounding box center [358, 127] width 42 height 30
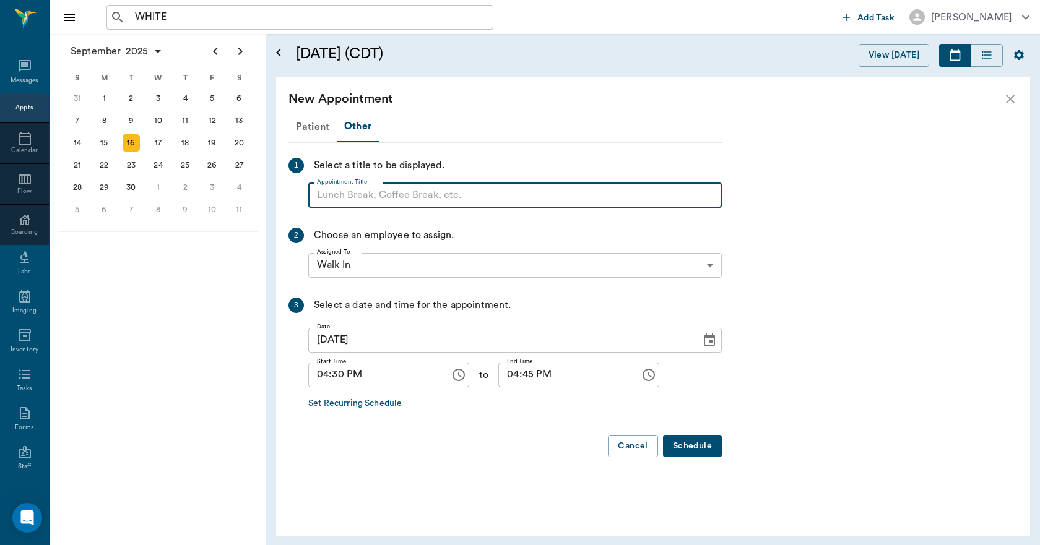
paste input "NO APPOINTMENT! EMERGENCY ONLY!"
type input "NO APPOINTMENT!"
click at [506, 374] on input "04:45 PM" at bounding box center [564, 375] width 133 height 25
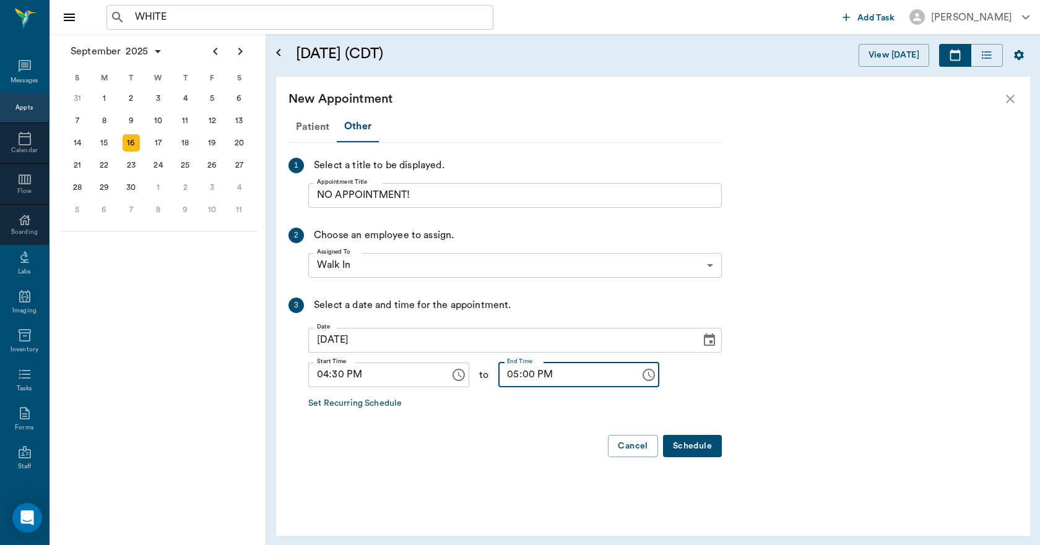
type input "05:00 PM"
click at [685, 439] on button "Schedule" at bounding box center [692, 446] width 59 height 23
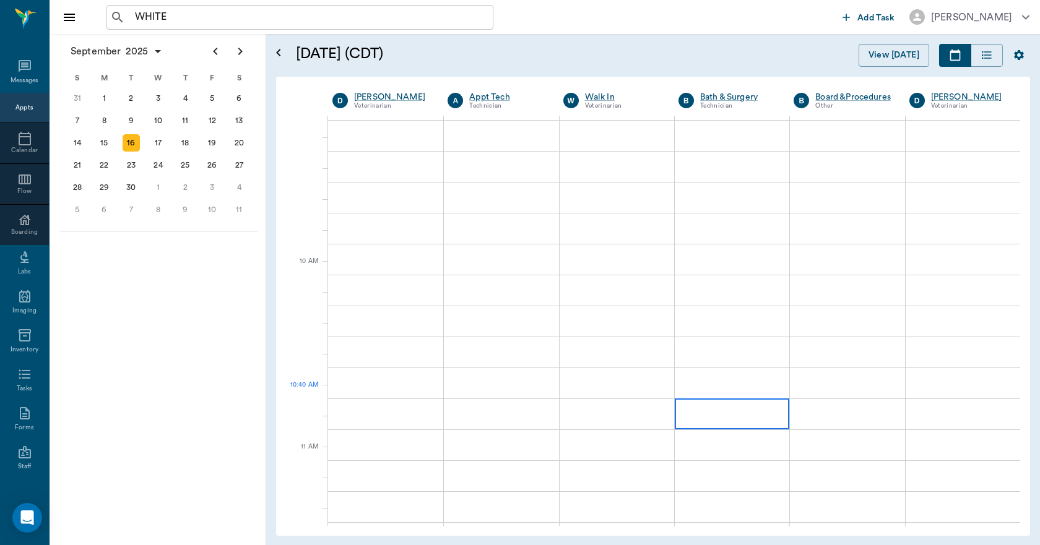
scroll to position [248, 0]
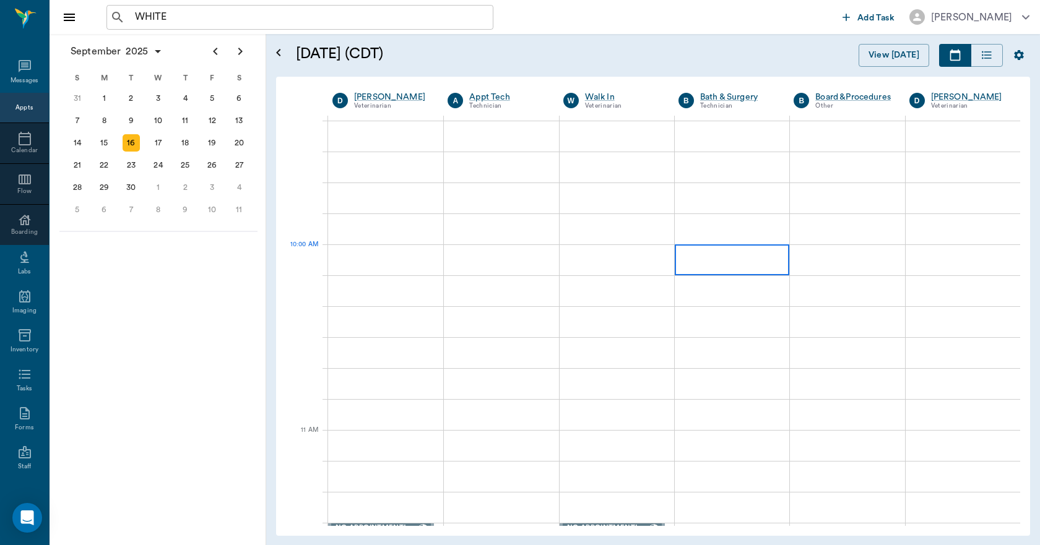
click at [736, 266] on div at bounding box center [731, 259] width 114 height 31
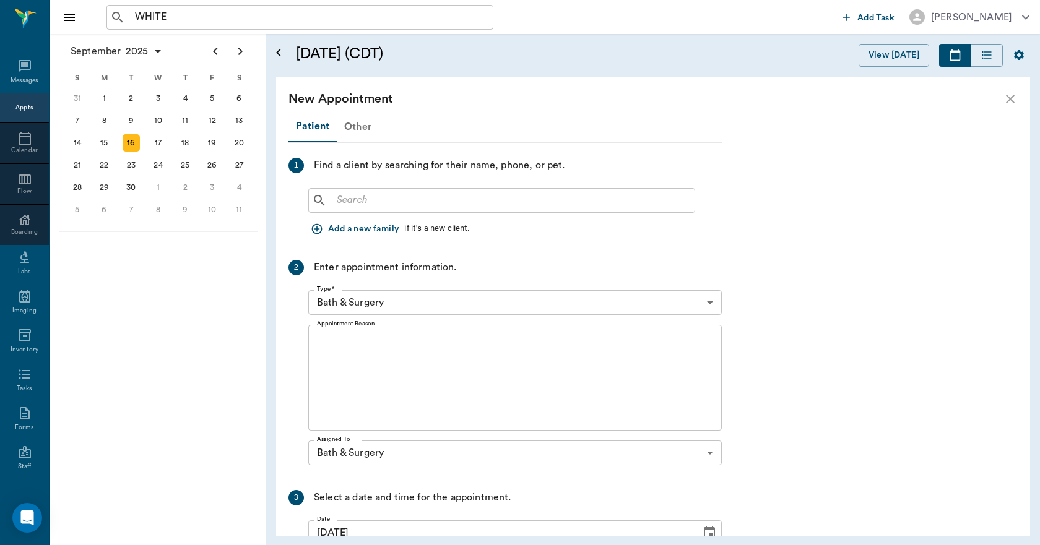
click at [346, 122] on div "Other" at bounding box center [358, 127] width 42 height 30
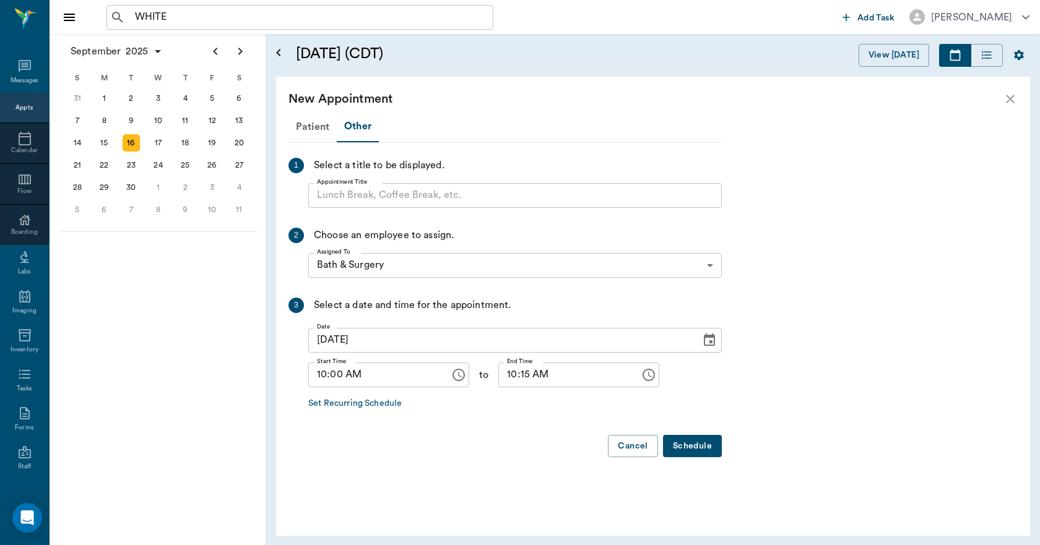
click at [353, 197] on input "Appointment Title" at bounding box center [514, 195] width 413 height 25
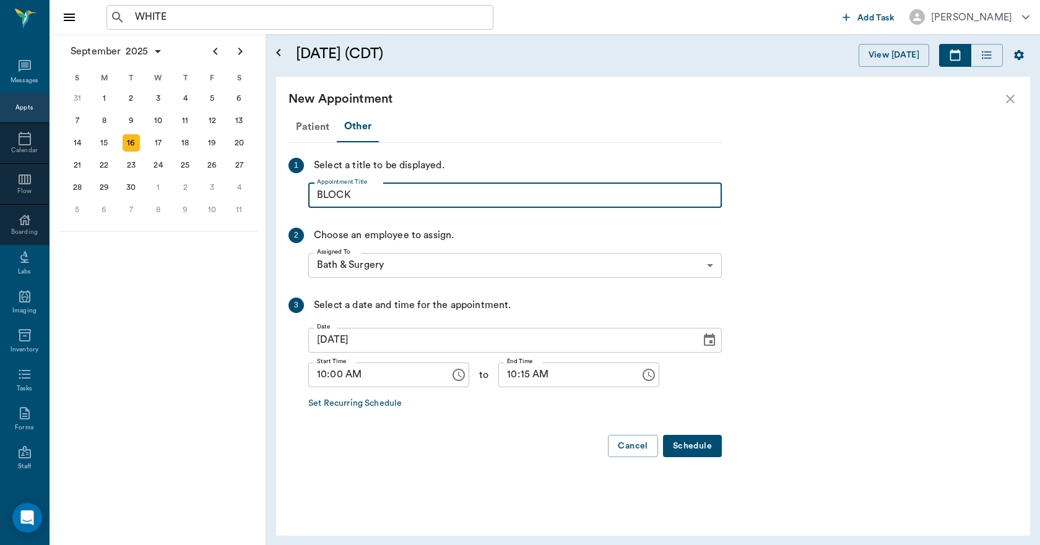
type input "BLOCK"
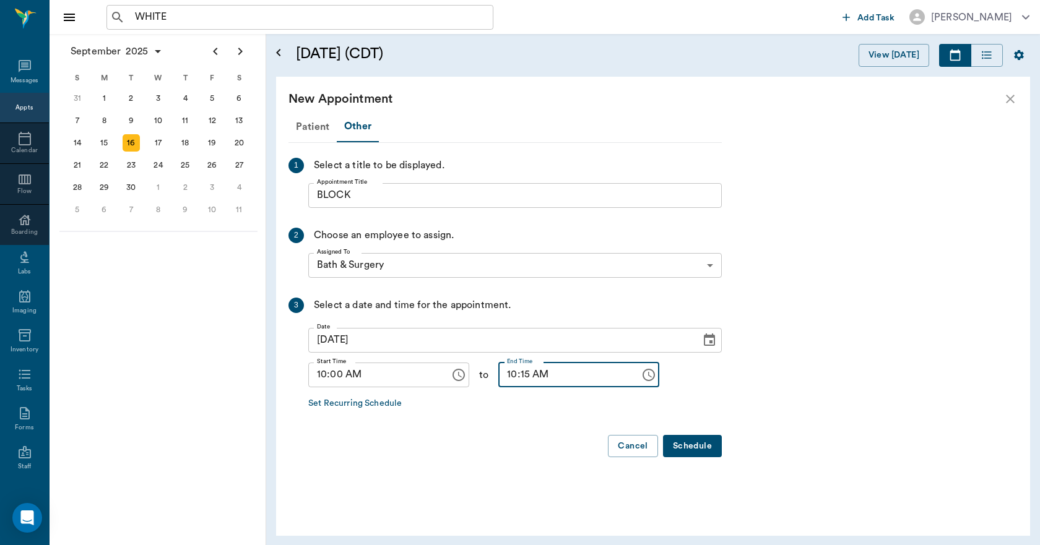
click at [502, 376] on input "10:15 AM" at bounding box center [564, 375] width 133 height 25
type input "05:00 PM"
click at [684, 442] on button "Schedule" at bounding box center [692, 446] width 59 height 23
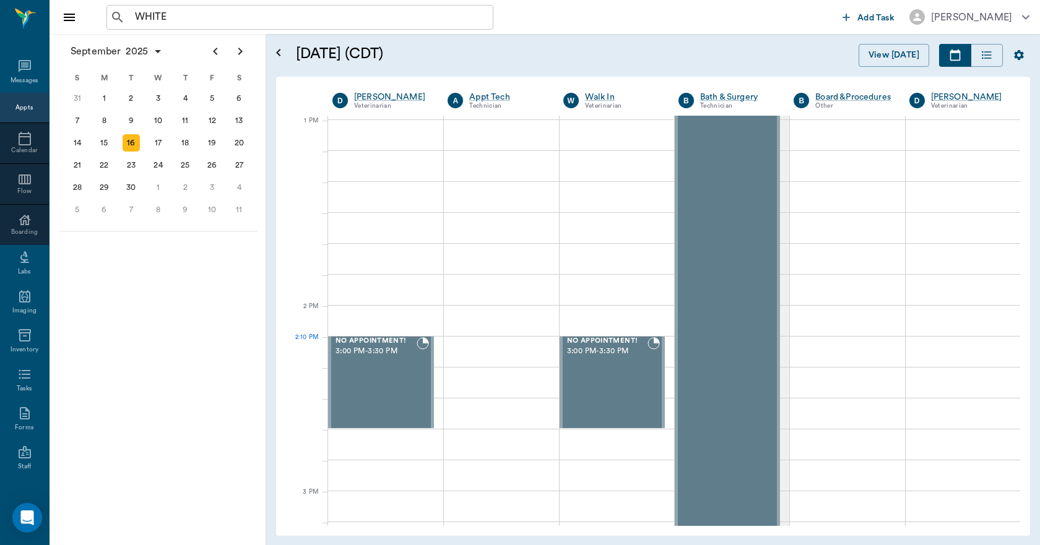
scroll to position [928, 0]
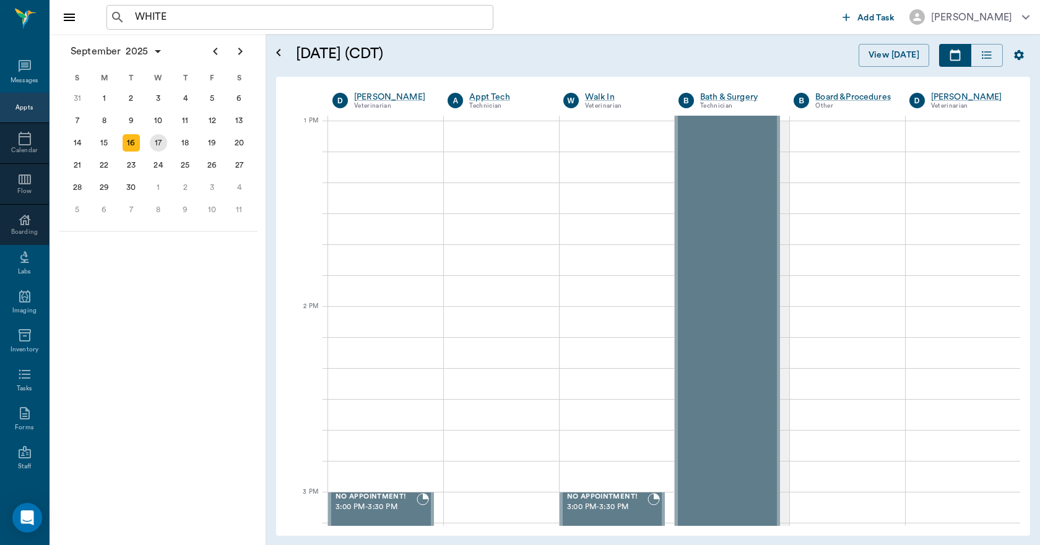
click at [157, 147] on div "17" at bounding box center [158, 142] width 17 height 17
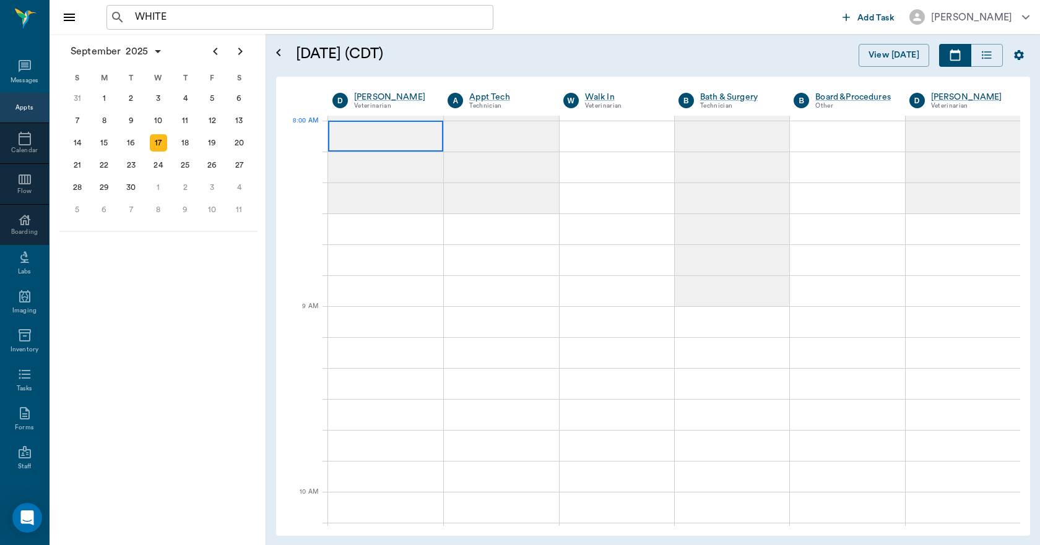
click at [418, 133] on div at bounding box center [385, 136] width 115 height 31
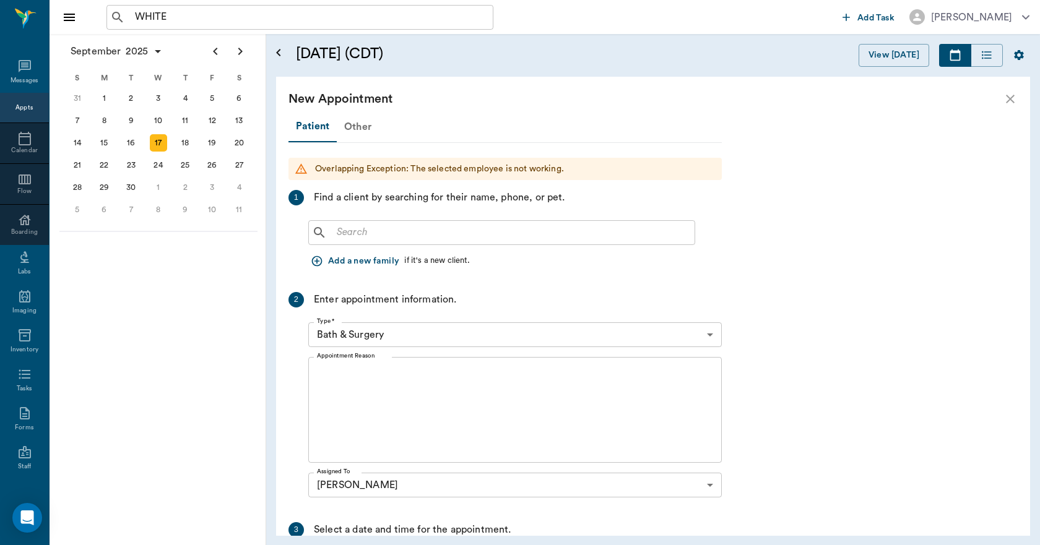
click at [360, 126] on div "Other" at bounding box center [358, 127] width 42 height 30
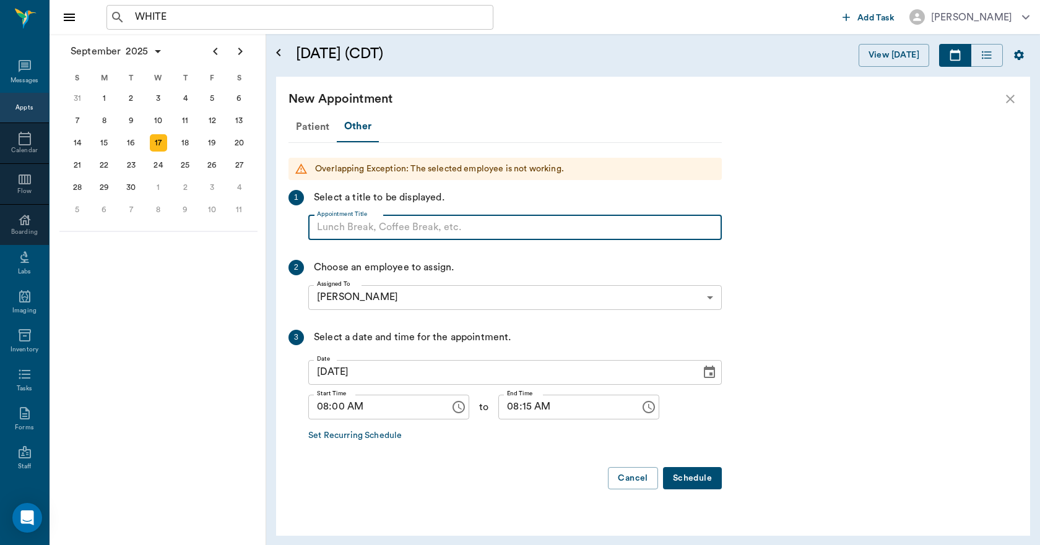
paste input "NO APPOINTMENT! EMERGENCY ONLY!"
type input "NO APPOINTMENT!"
click at [517, 410] on input "08:15 AM" at bounding box center [564, 407] width 133 height 25
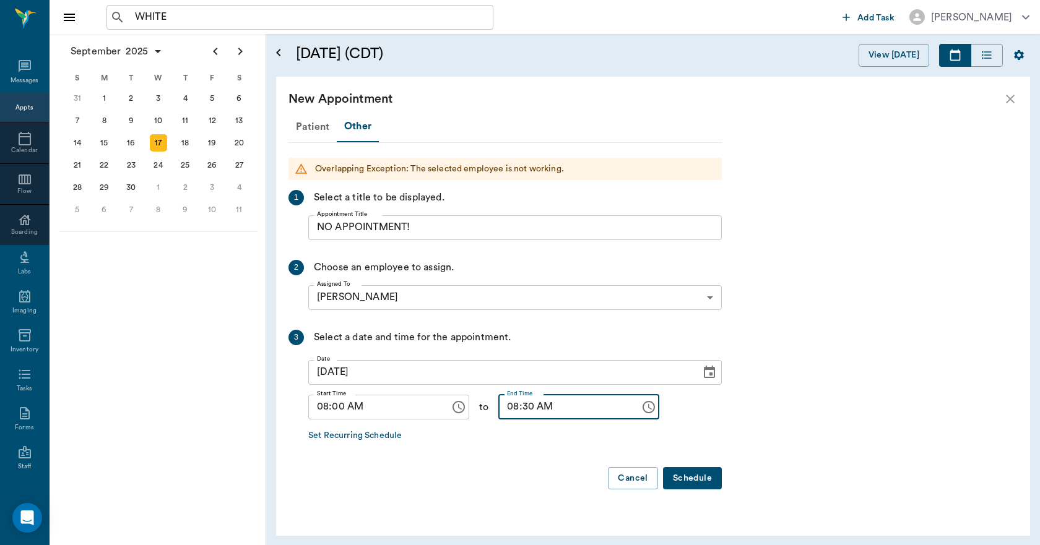
type input "08:30 AM"
click at [695, 486] on button "Schedule" at bounding box center [692, 478] width 59 height 23
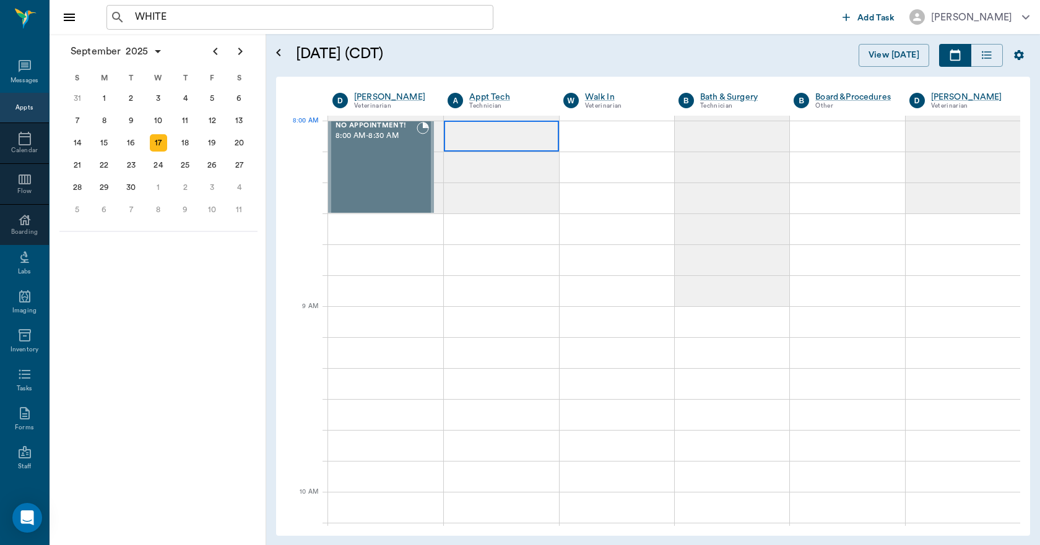
click at [510, 143] on div at bounding box center [501, 136] width 114 height 31
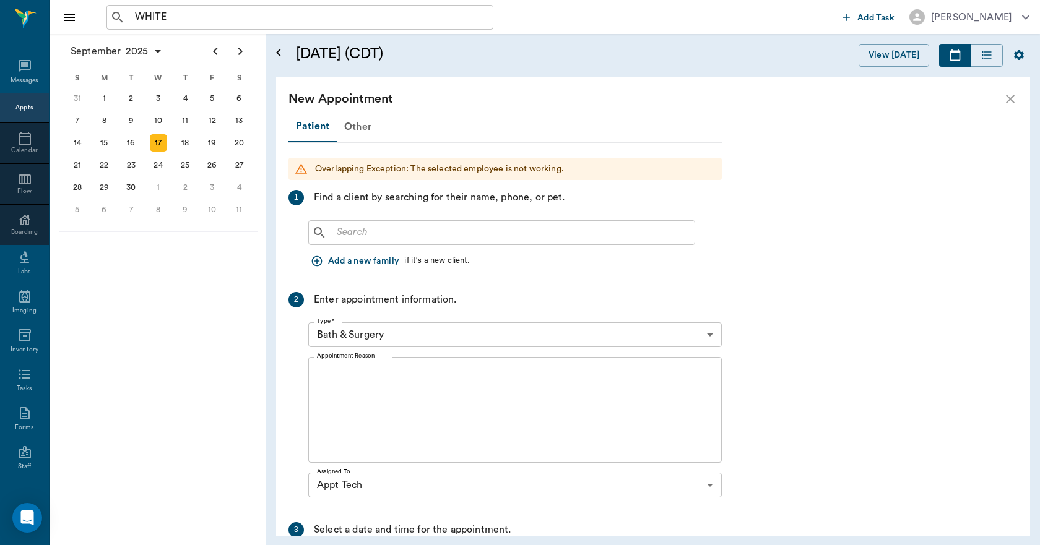
drag, startPoint x: 509, startPoint y: 143, endPoint x: 484, endPoint y: 114, distance: 37.7
click at [484, 114] on div "New Appointment" at bounding box center [653, 99] width 754 height 45
click at [360, 127] on div "Other" at bounding box center [358, 127] width 42 height 30
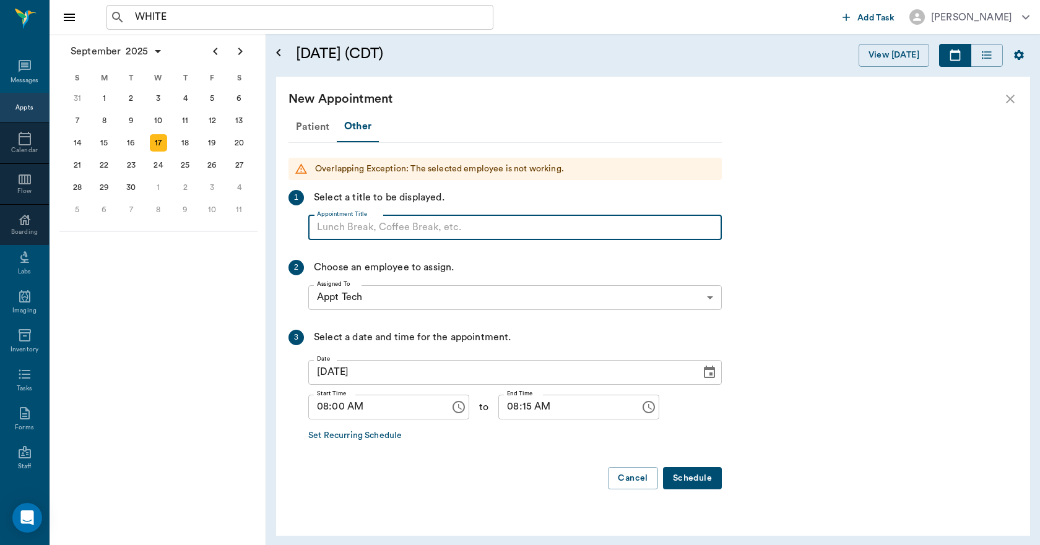
paste input "NO APPOINTMENT! EMERGENCY ONLY!"
type input "NO APPOINTMENT!"
click at [398, 356] on div "Date 09/17/2025 Date" at bounding box center [514, 372] width 413 height 35
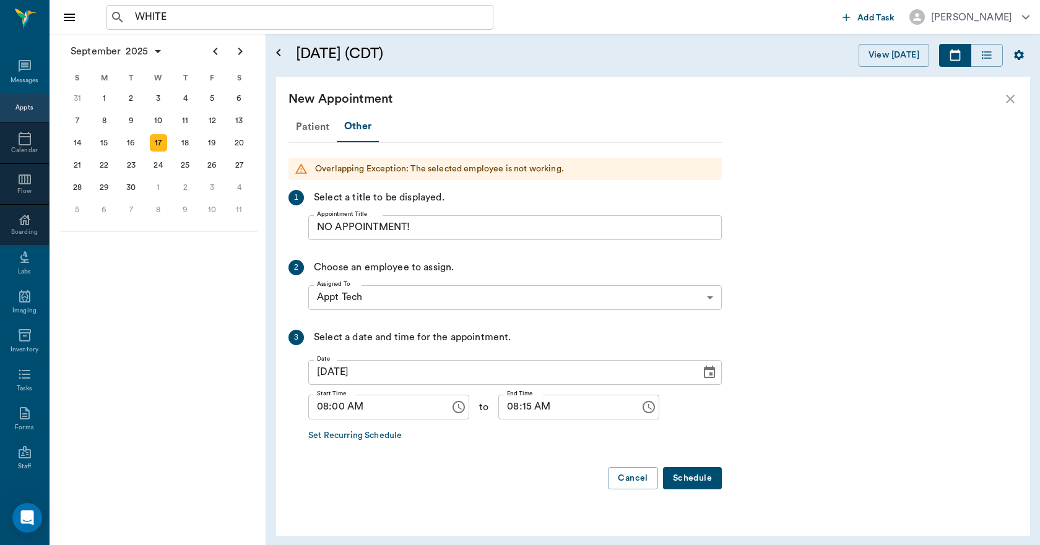
click at [517, 408] on input "08:15 AM" at bounding box center [564, 407] width 133 height 25
type input "08:30 AM"
click at [687, 478] on button "Schedule" at bounding box center [692, 478] width 59 height 23
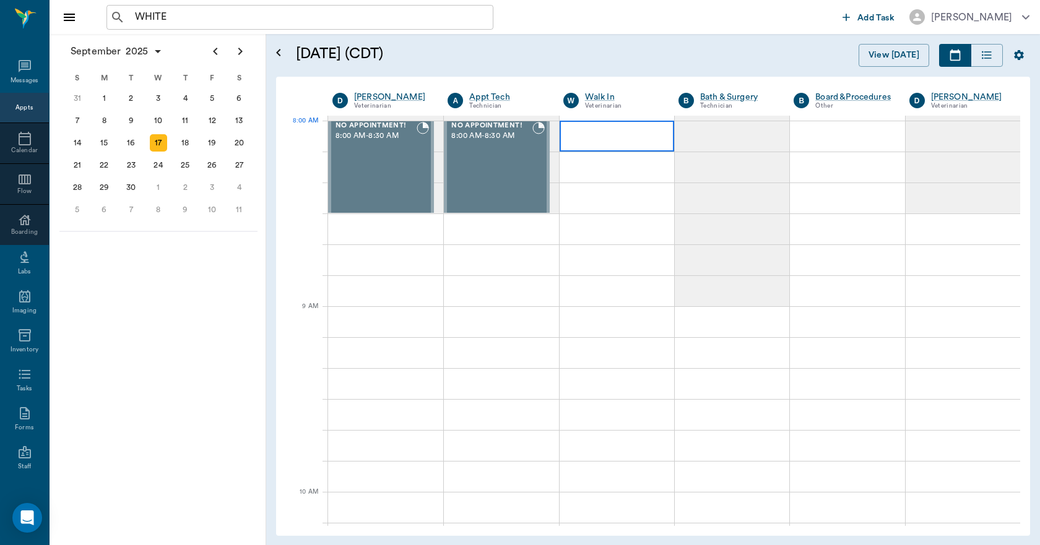
click at [612, 147] on div at bounding box center [616, 136] width 114 height 31
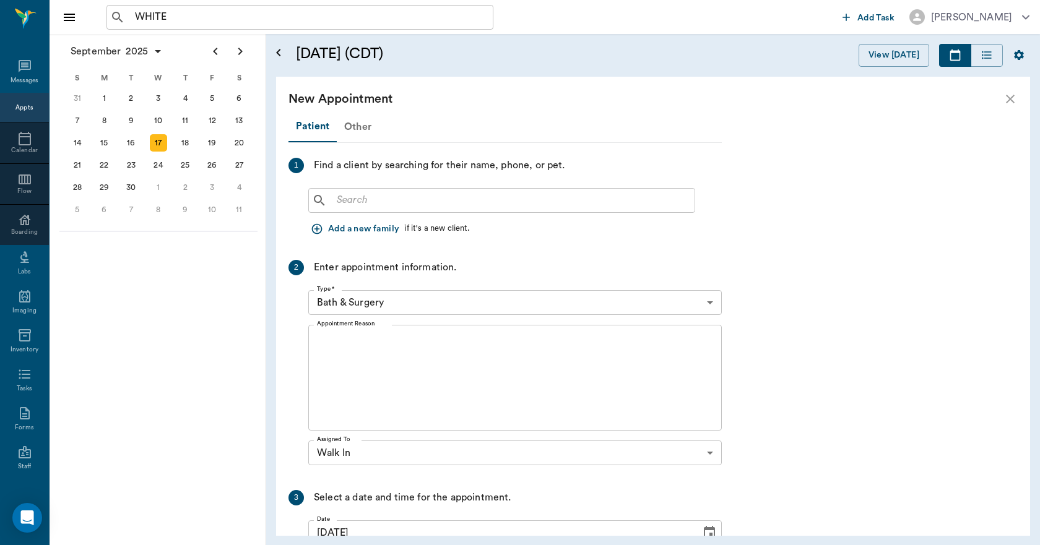
click at [359, 128] on div "Other" at bounding box center [358, 127] width 42 height 30
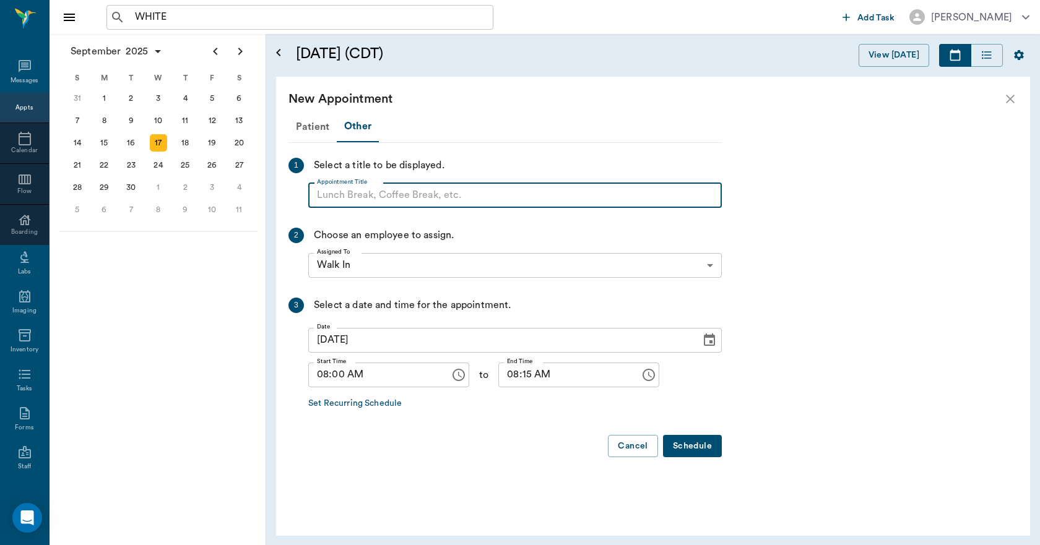
paste input "NO APPOINTMENT! EMERGENCY ONLY!"
type input "NO APPOINTMENT!"
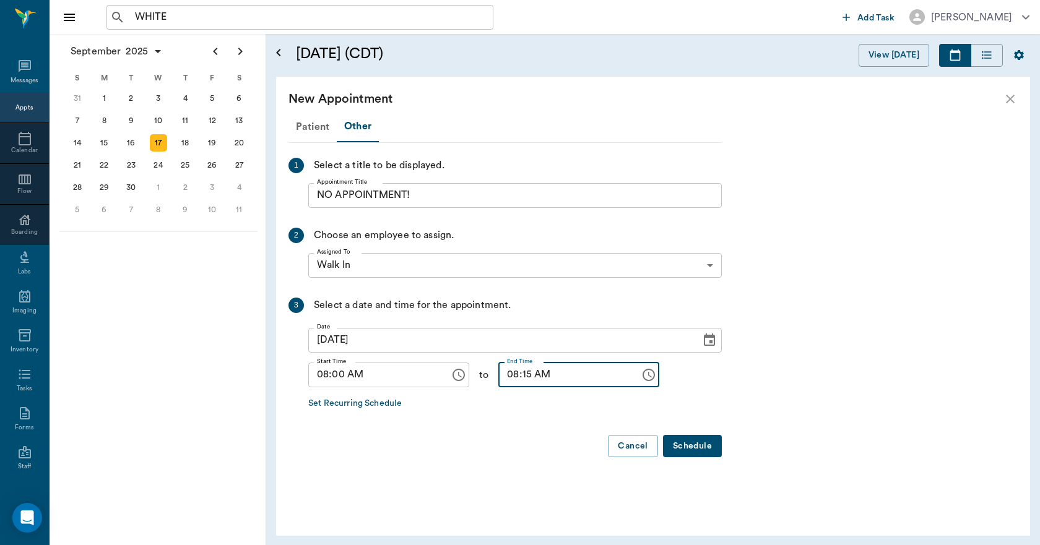
click at [521, 377] on input "08:15 AM" at bounding box center [564, 375] width 133 height 25
click at [515, 378] on input "08:15 AM" at bounding box center [564, 375] width 133 height 25
type input "08:30 AM"
click at [704, 448] on button "Schedule" at bounding box center [692, 446] width 59 height 23
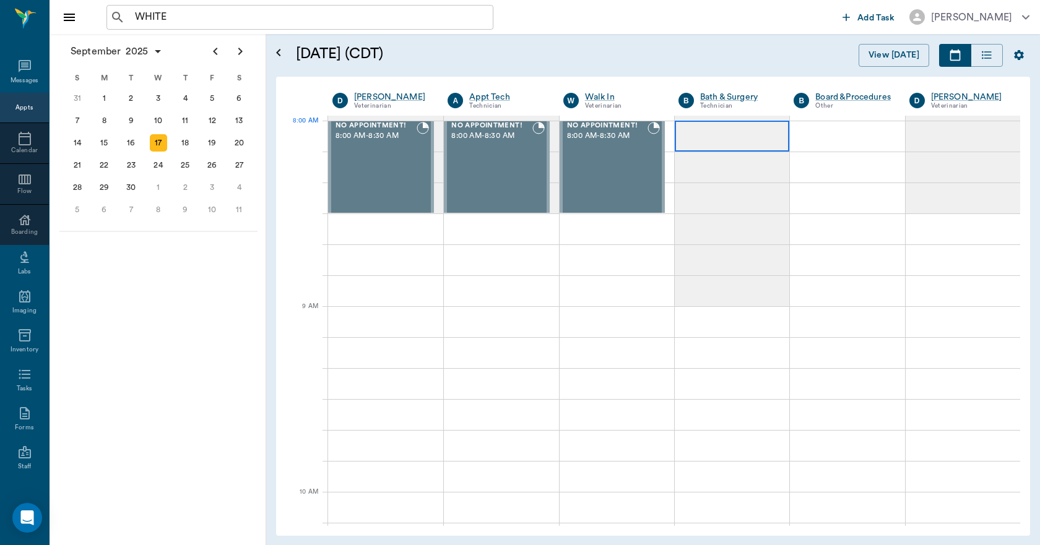
click at [712, 144] on div at bounding box center [731, 136] width 114 height 31
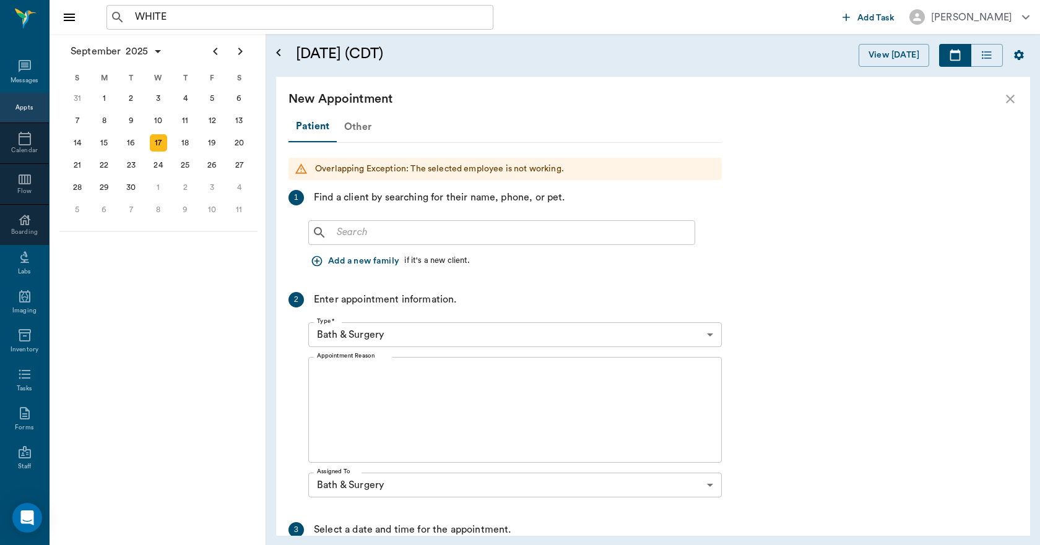
click at [364, 132] on div "Other" at bounding box center [358, 127] width 42 height 30
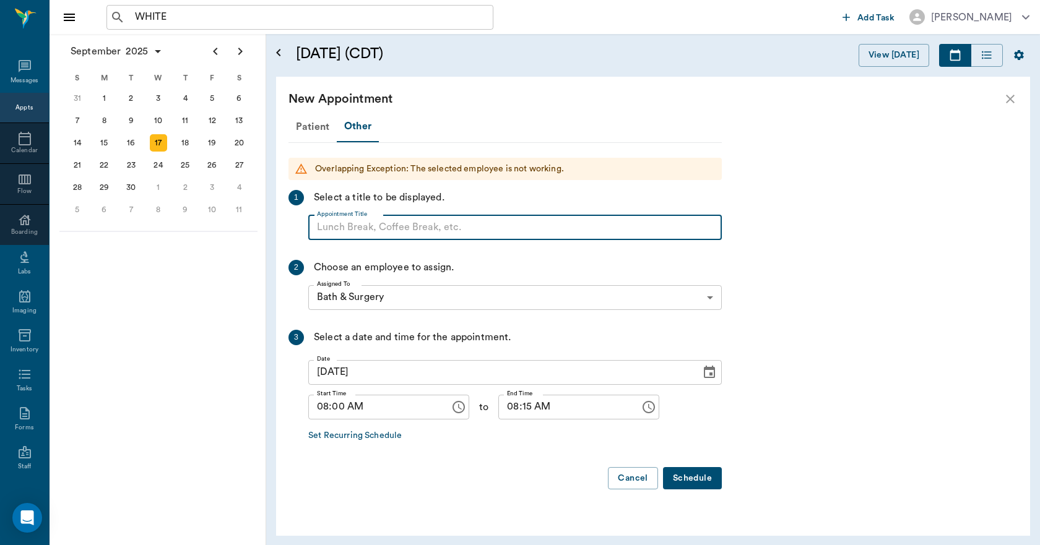
paste input "NO APPOINTMENT! EMERGENCY ONLY!"
type input "NO APPOINTMENT!"
click at [516, 409] on input "08:15 AM" at bounding box center [564, 407] width 133 height 25
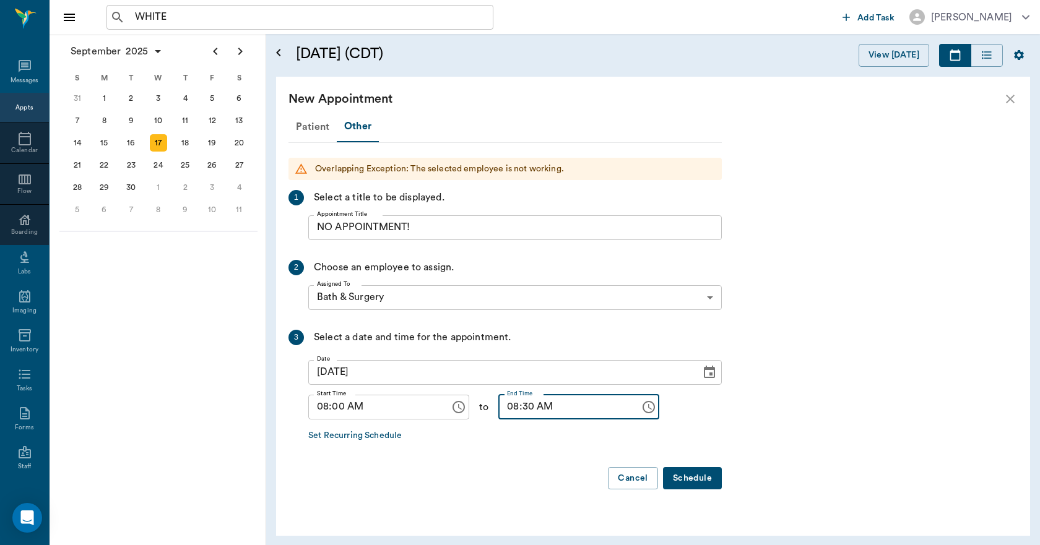
type input "08:30 AM"
click at [686, 474] on button "Schedule" at bounding box center [692, 478] width 59 height 23
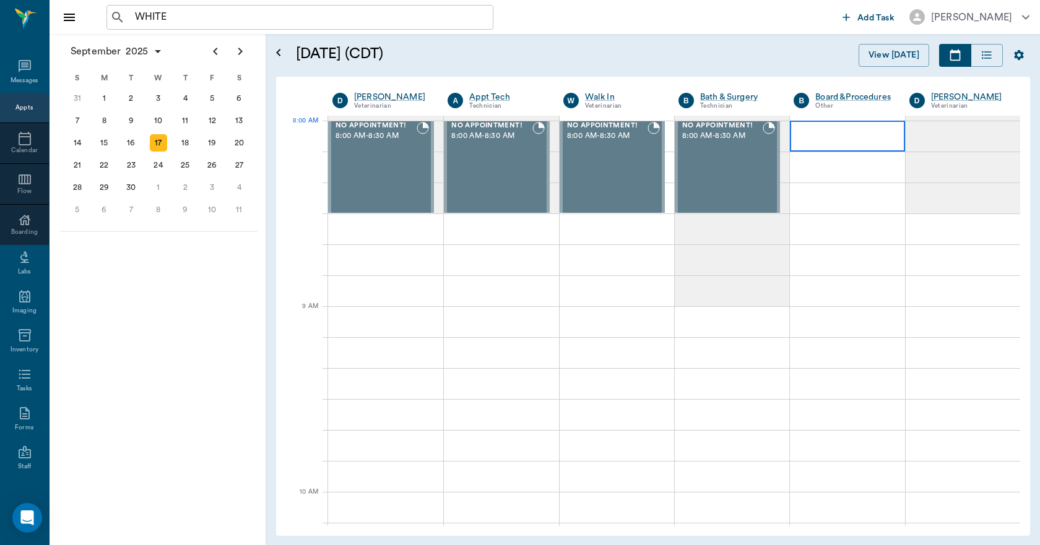
click at [815, 145] on div at bounding box center [847, 136] width 114 height 31
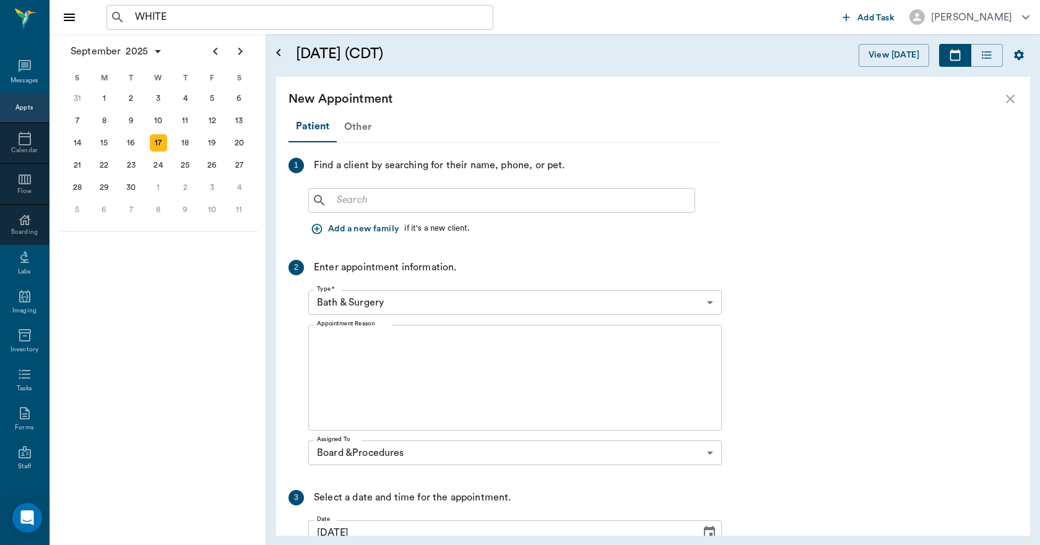
click at [356, 126] on div "Other" at bounding box center [358, 127] width 42 height 30
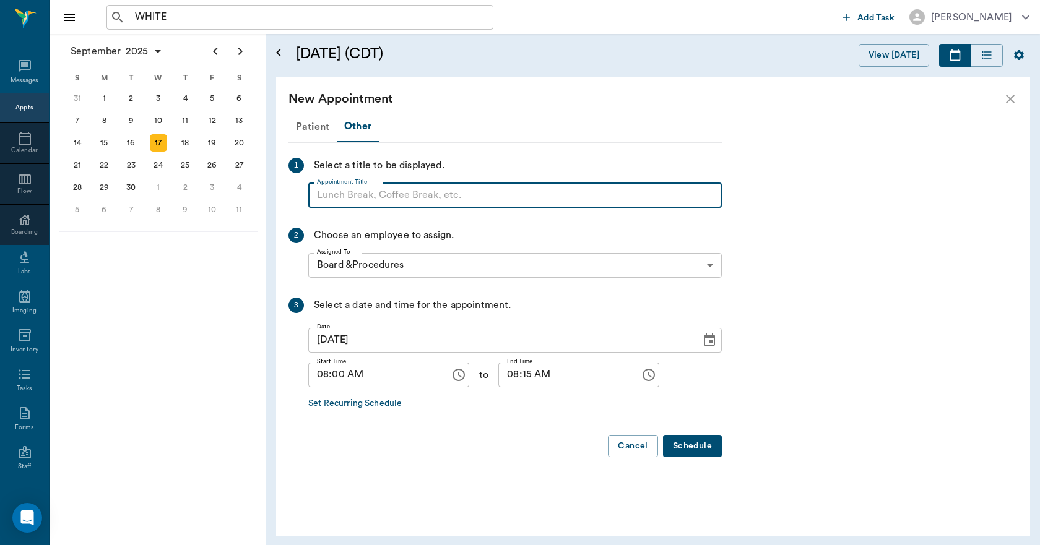
paste input "NO APPOINTMENT! EMERGENCY ONLY!"
type input "NO APPOINTMENT!"
click at [515, 378] on input "08:15 AM" at bounding box center [564, 375] width 133 height 25
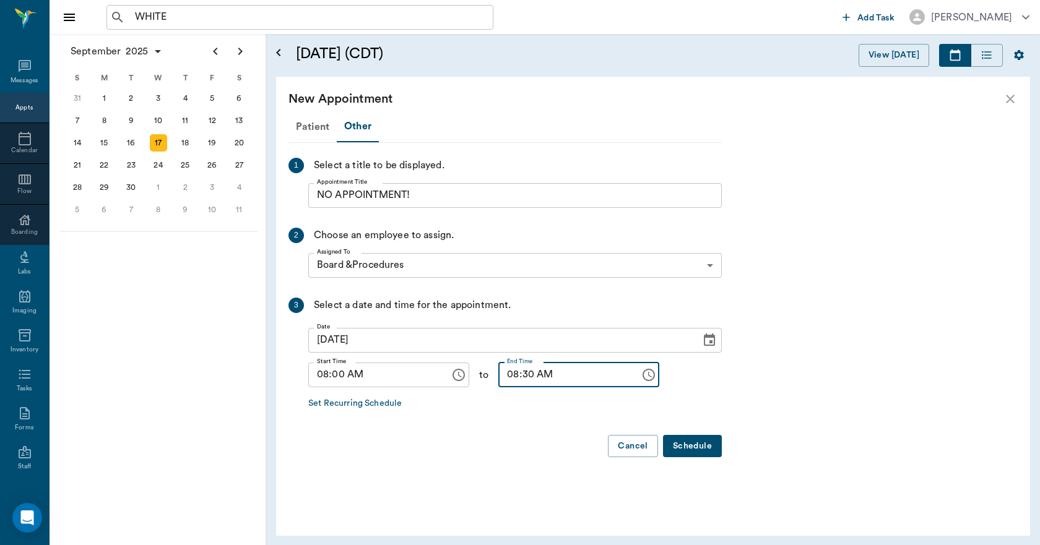
type input "08:30 AM"
click at [692, 449] on button "Schedule" at bounding box center [692, 446] width 59 height 23
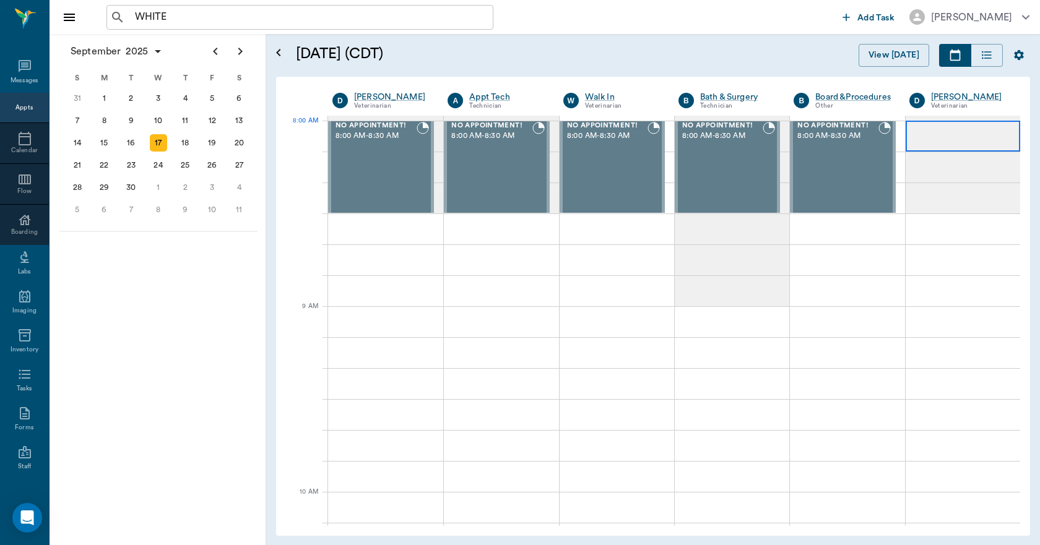
click at [936, 136] on div at bounding box center [962, 136] width 114 height 31
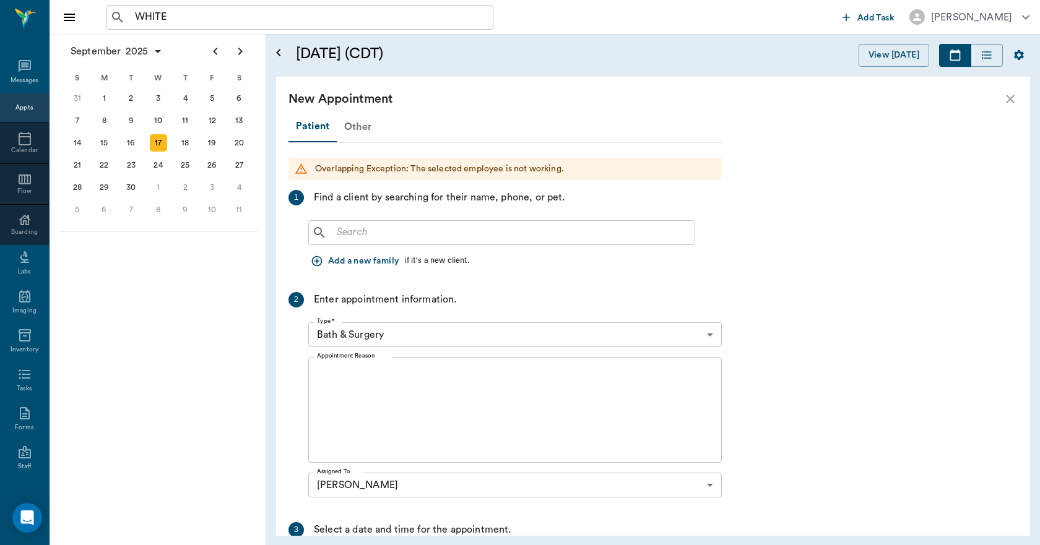
click at [365, 131] on div "Other" at bounding box center [358, 127] width 42 height 30
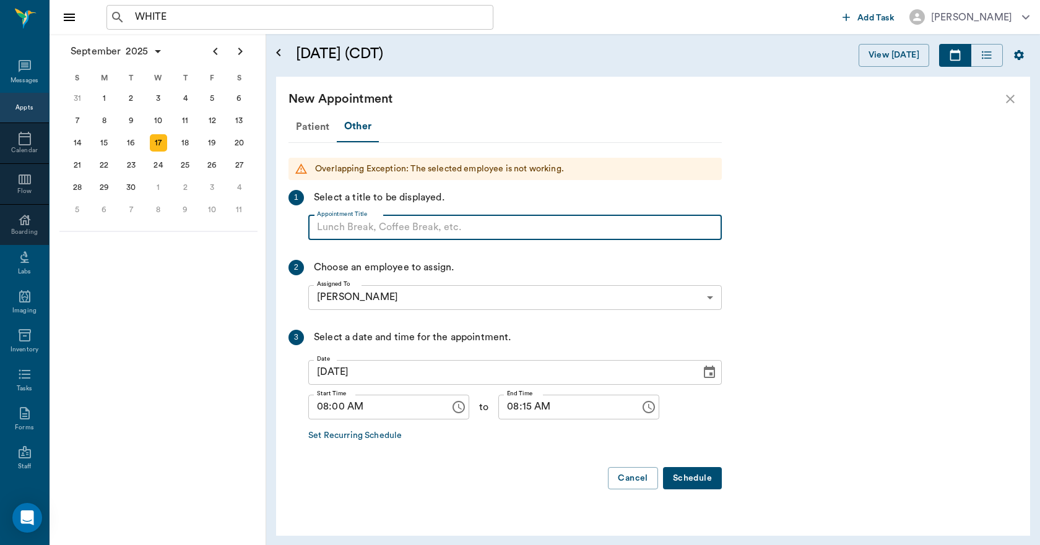
paste input "NO APPOINTMENT! EMERGENCY ONLY!"
type input "NO APPOINTMENT!"
click at [519, 412] on input "08:15 AM" at bounding box center [564, 407] width 133 height 25
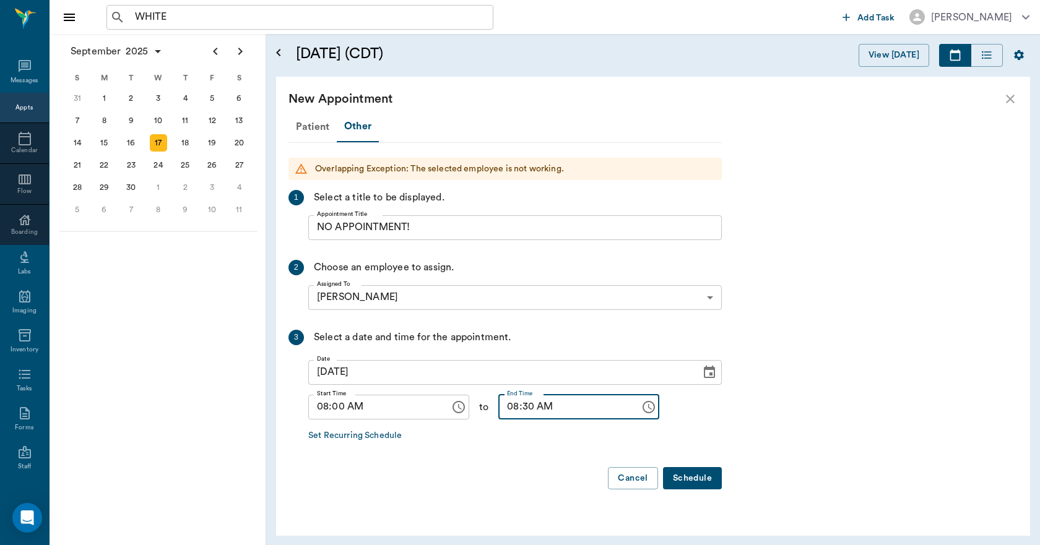
type input "08:30 AM"
click at [686, 481] on button "Schedule" at bounding box center [692, 478] width 59 height 23
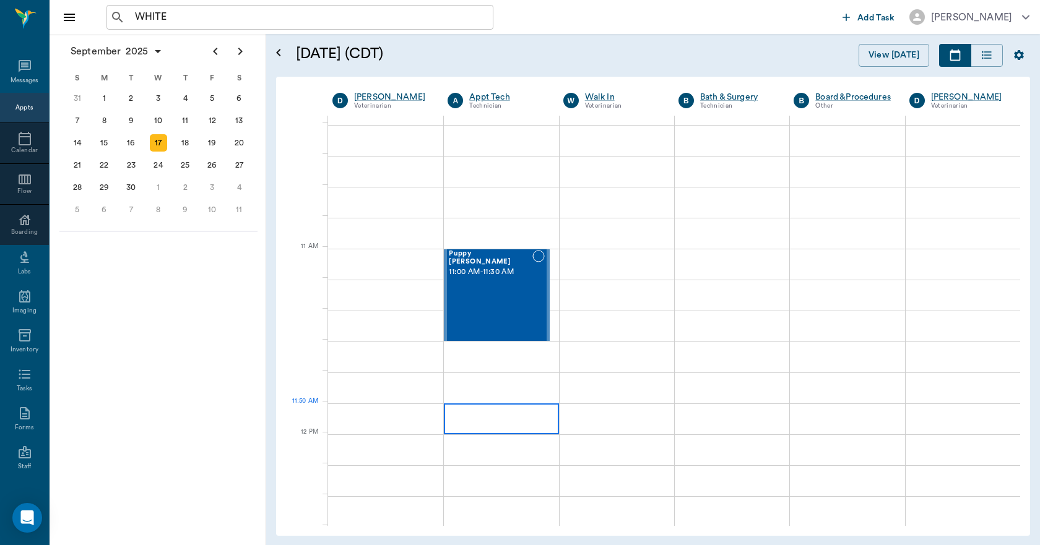
scroll to position [433, 0]
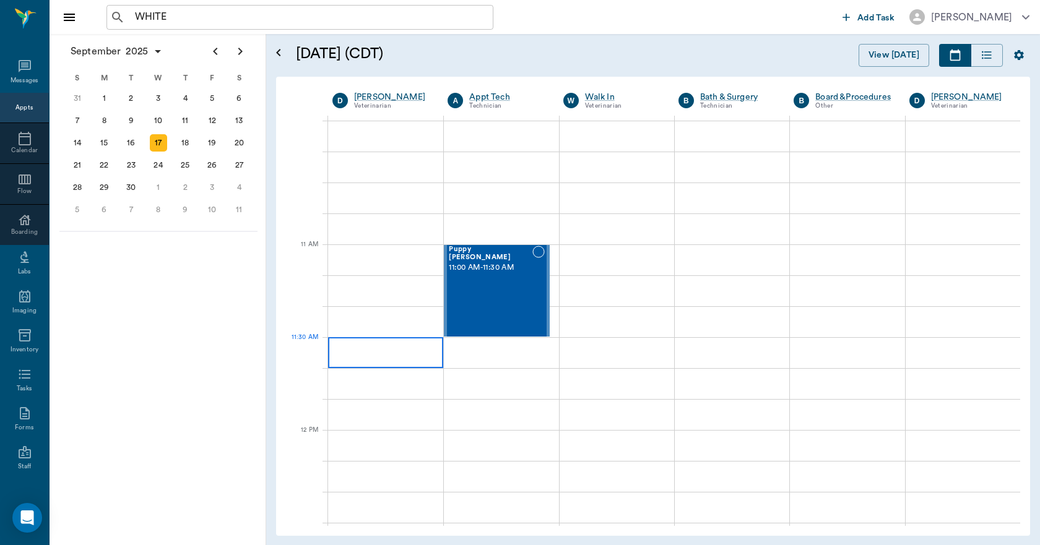
click at [408, 360] on div at bounding box center [385, 352] width 115 height 31
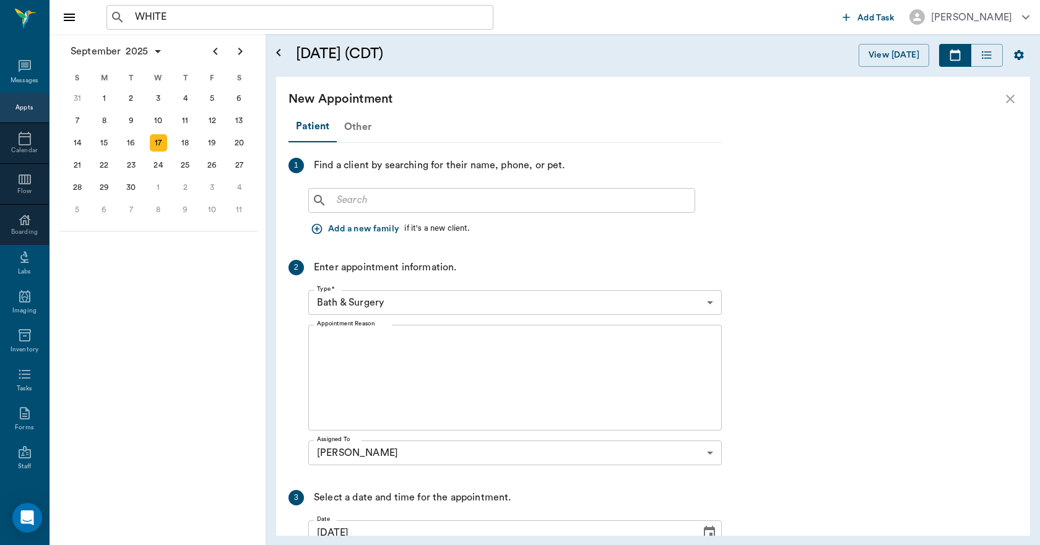
click at [354, 127] on div "Other" at bounding box center [358, 127] width 42 height 30
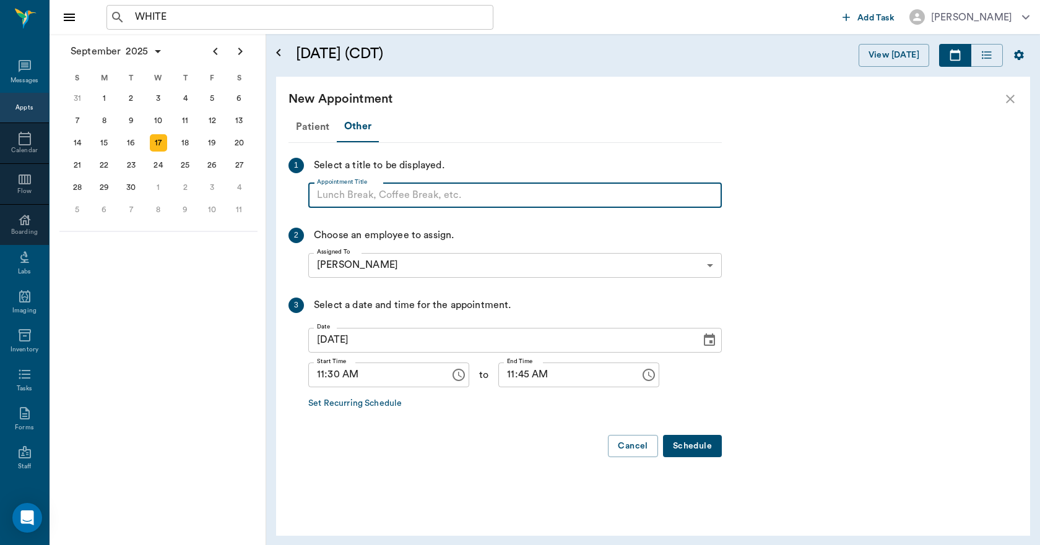
paste input "NO APPOINTMENT! EMERGENCY ONLY!"
type input "NO APPOINTMENT!"
click at [506, 375] on input "11:45 AM" at bounding box center [564, 375] width 133 height 25
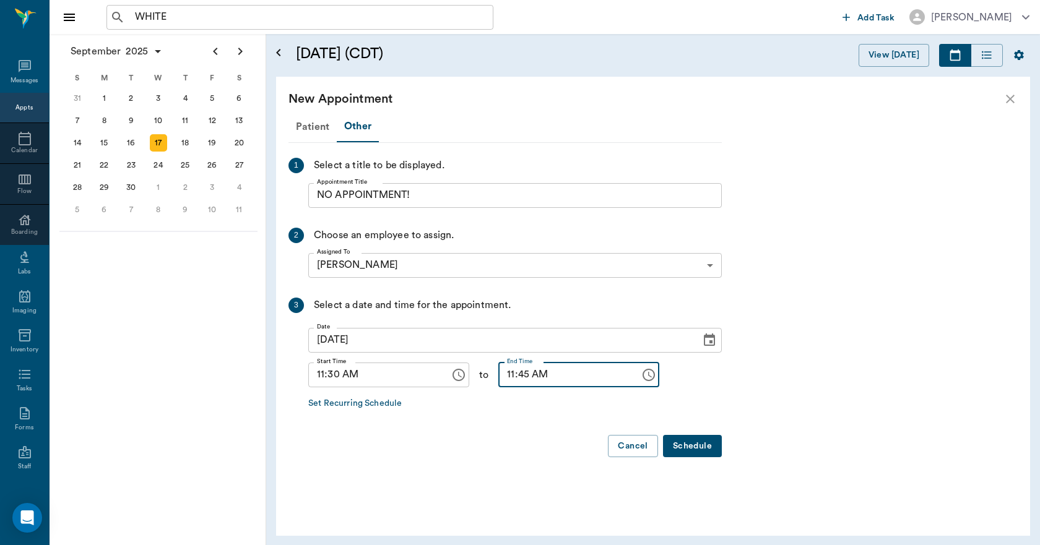
click at [499, 376] on input "11:45 AM" at bounding box center [564, 375] width 133 height 25
type input "12:00 PM"
click at [686, 447] on button "Schedule" at bounding box center [692, 446] width 59 height 23
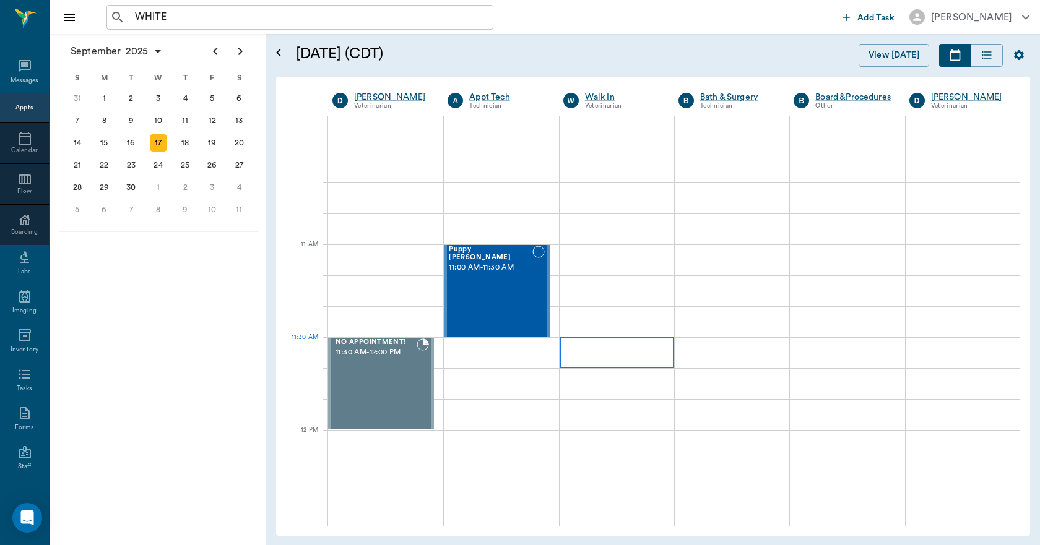
click at [616, 358] on div at bounding box center [616, 352] width 114 height 31
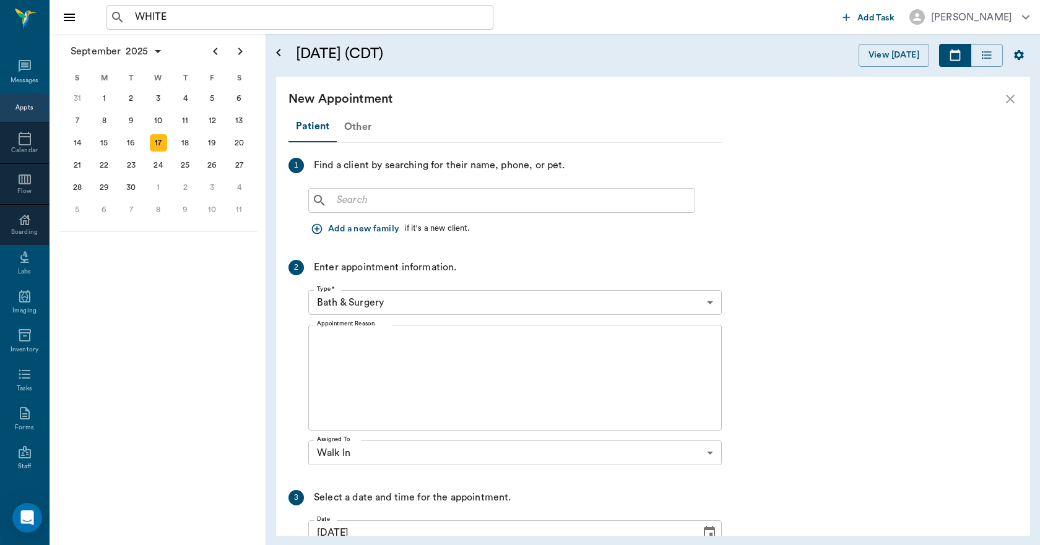
click at [349, 121] on div "Other" at bounding box center [358, 127] width 42 height 30
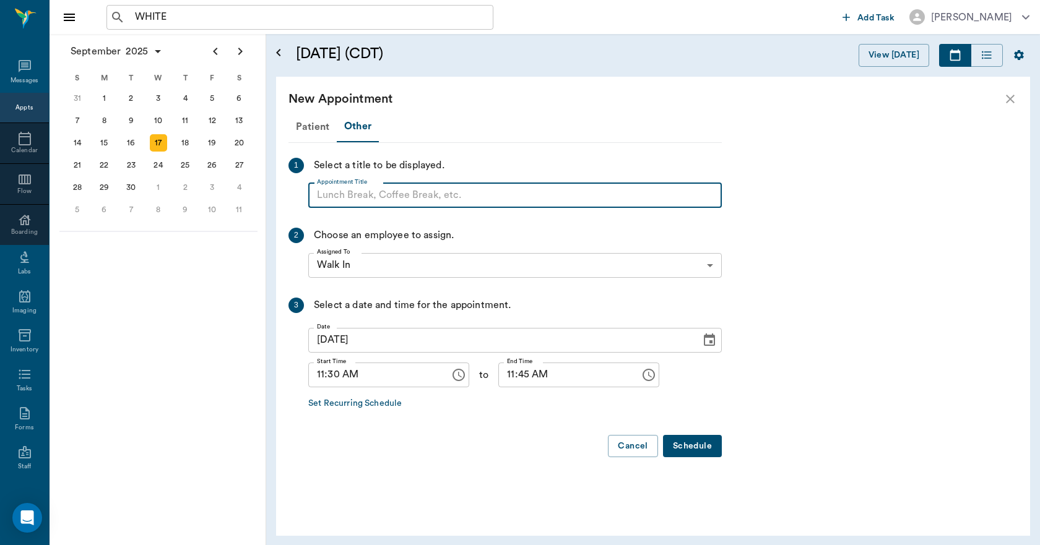
click at [390, 202] on input "Appointment Title" at bounding box center [514, 195] width 413 height 25
paste input "NO APPOINTMENT! EMERGENCY ONLY!"
type input "NO APPOINTMENT!"
click at [498, 374] on input "11:45 AM" at bounding box center [564, 375] width 133 height 25
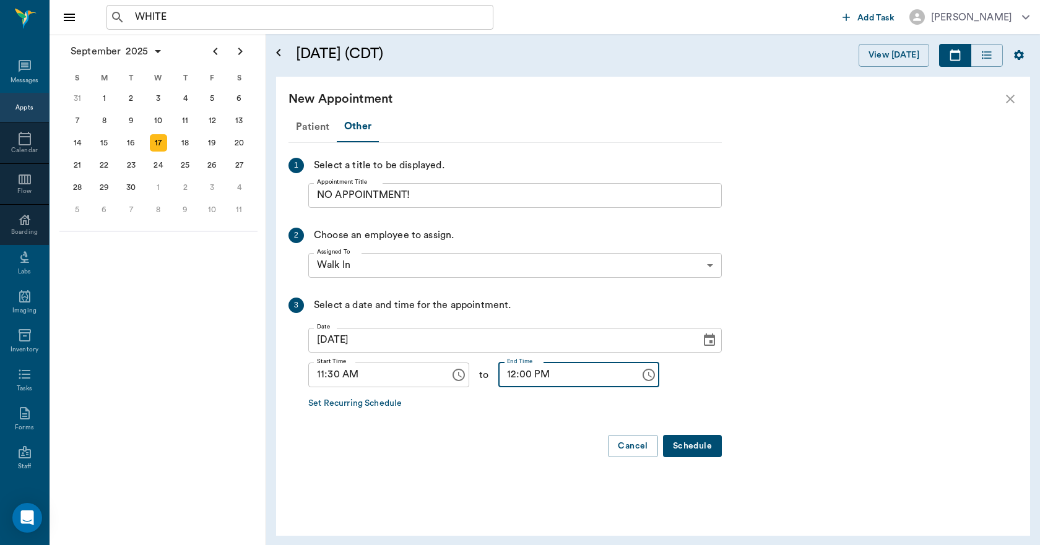
type input "12:00 PM"
click at [694, 444] on button "Schedule" at bounding box center [692, 446] width 59 height 23
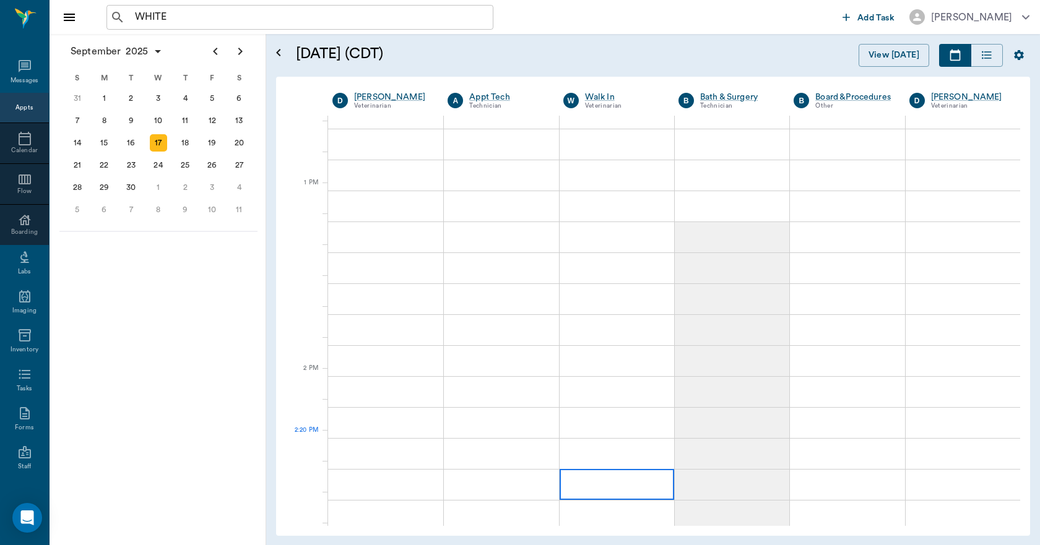
scroll to position [866, 0]
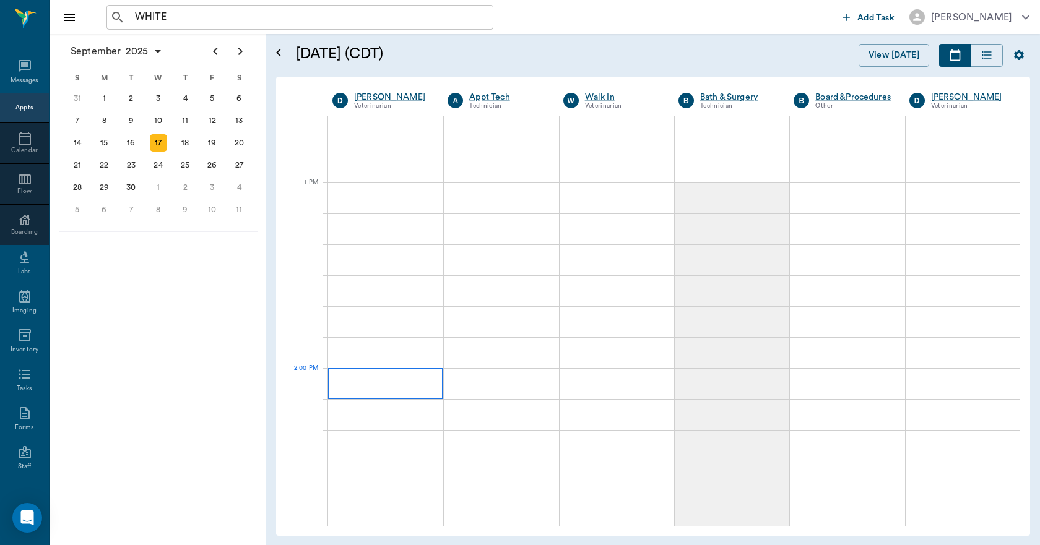
click at [419, 396] on div at bounding box center [385, 383] width 115 height 31
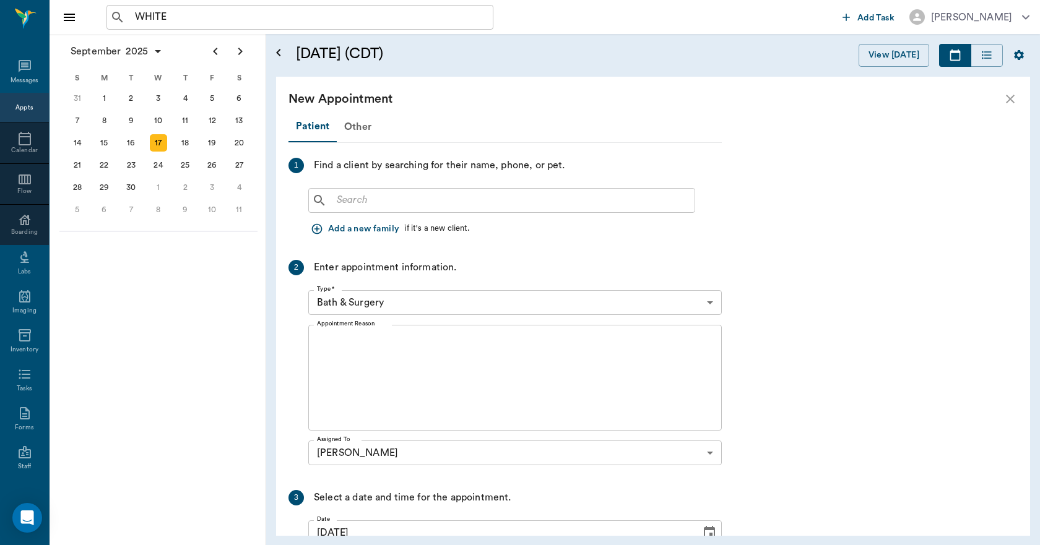
click at [349, 114] on div "New Appointment" at bounding box center [653, 99] width 754 height 45
click at [352, 135] on div "Other" at bounding box center [358, 127] width 42 height 30
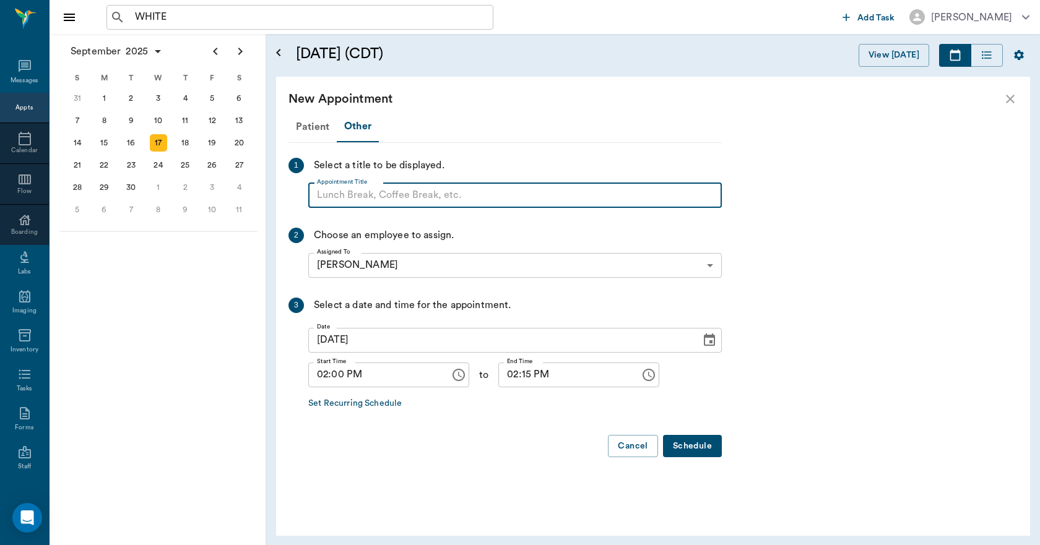
paste input "NO APPOINTMENT! EMERGENCY ONLY!"
type input "NO APPOINTMENT!"
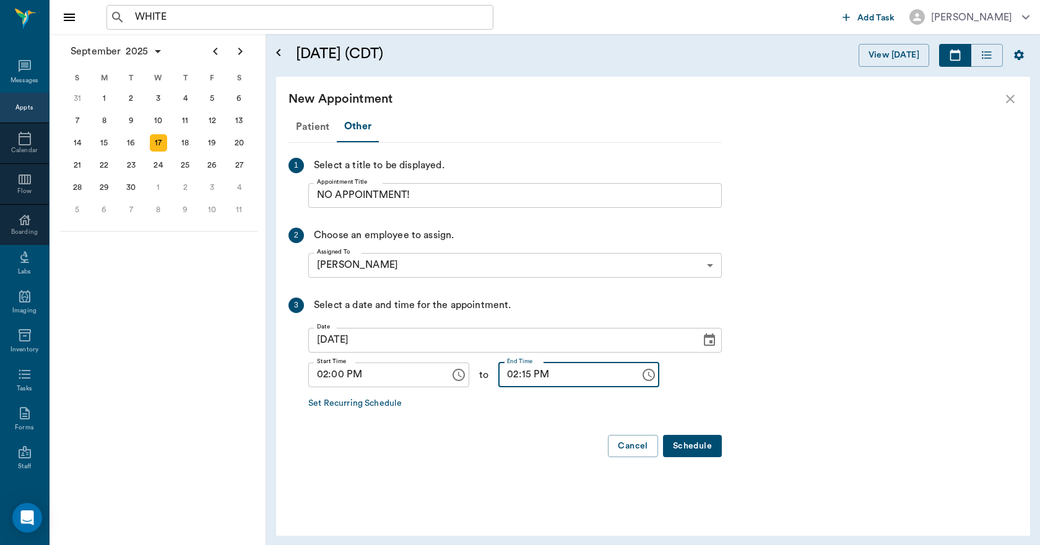
click at [516, 381] on input "02:15 PM" at bounding box center [564, 375] width 133 height 25
type input "02:30 PM"
click at [682, 446] on button "Schedule" at bounding box center [692, 446] width 59 height 23
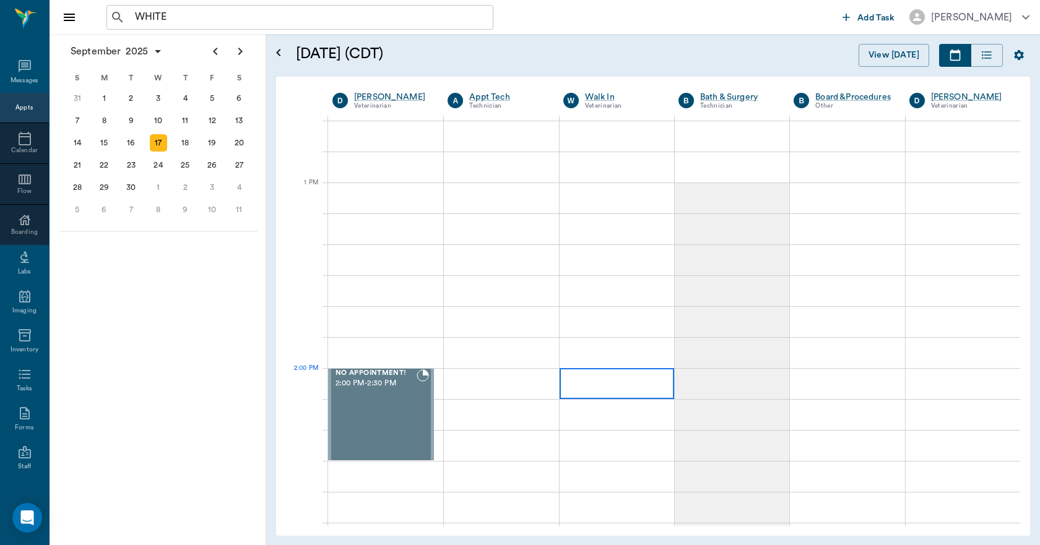
click at [653, 392] on div at bounding box center [616, 383] width 114 height 31
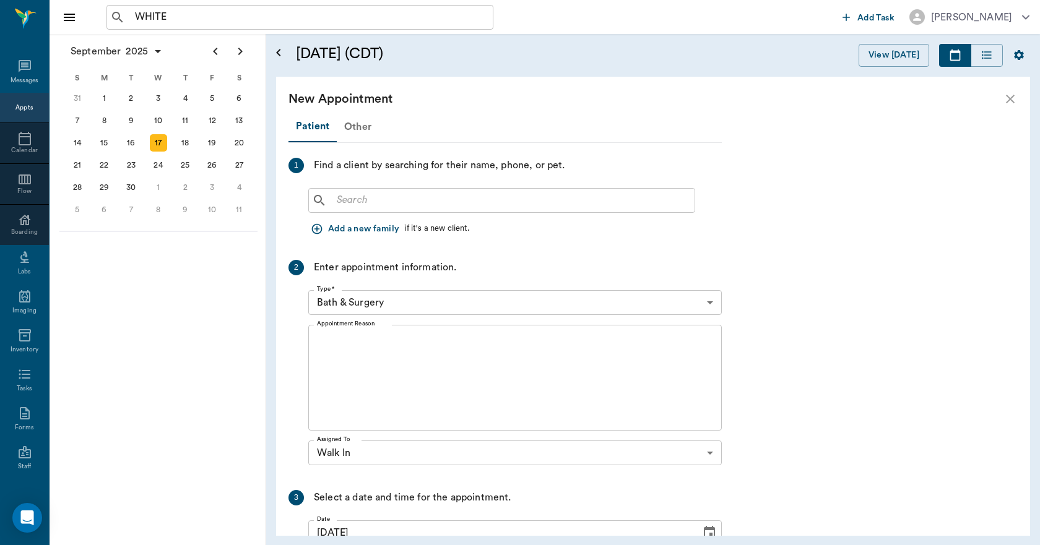
click at [359, 127] on div "Other" at bounding box center [358, 127] width 42 height 30
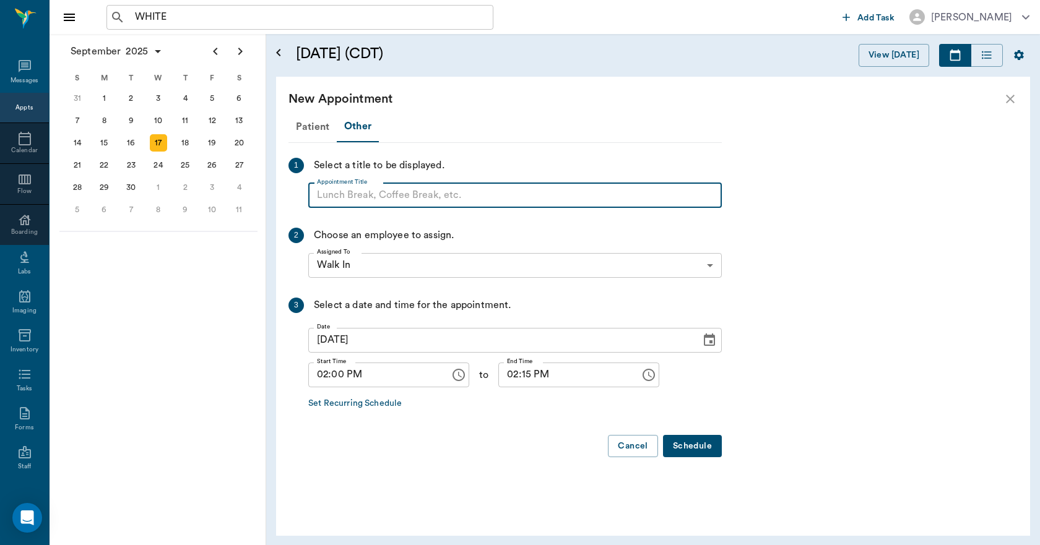
paste input "NO APPOINTMENT! EMERGENCY ONLY!"
type input "NO APPOINTMENT!"
click at [514, 381] on input "02:15 PM" at bounding box center [564, 375] width 133 height 25
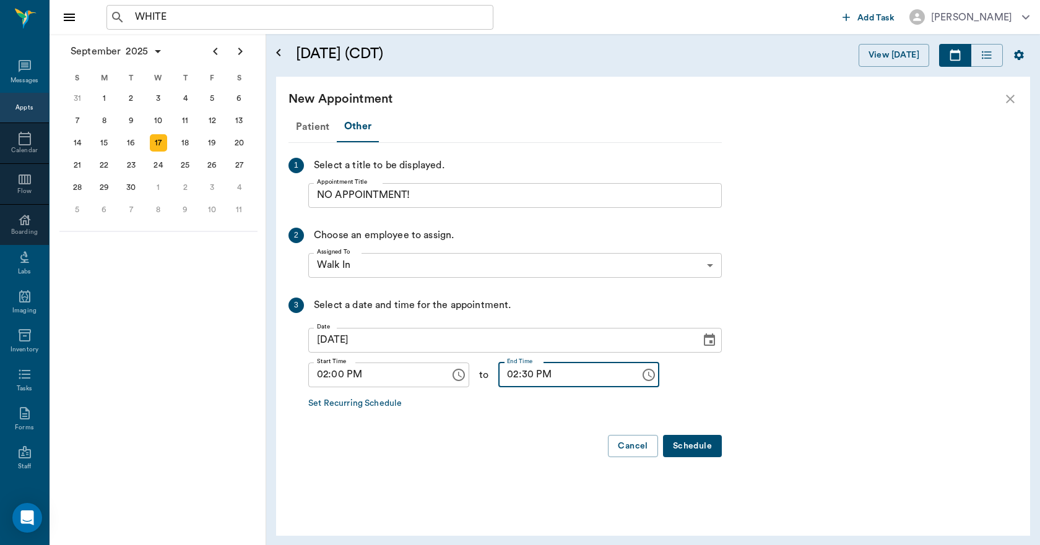
type input "02:30 PM"
click at [679, 449] on button "Schedule" at bounding box center [692, 446] width 59 height 23
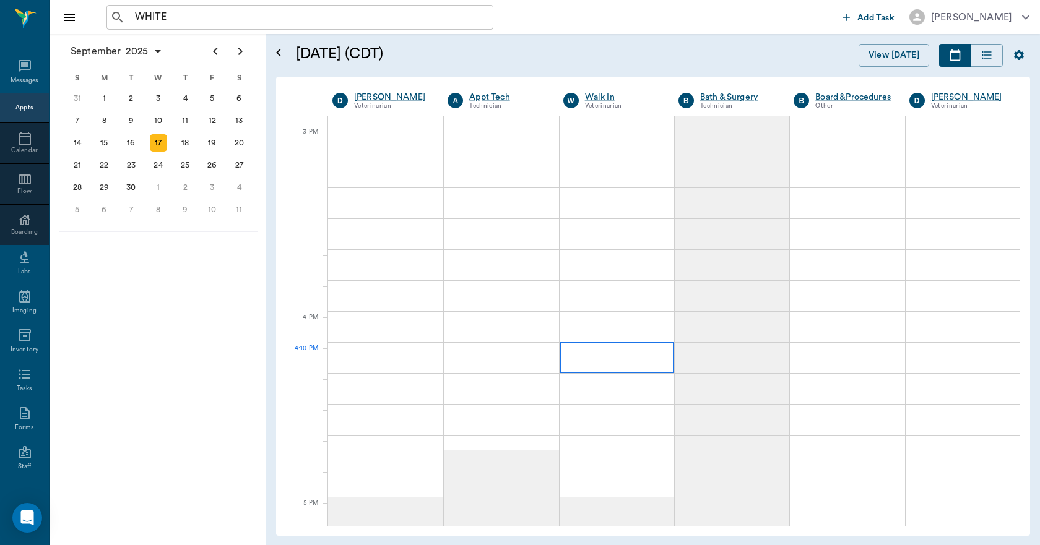
scroll to position [1361, 0]
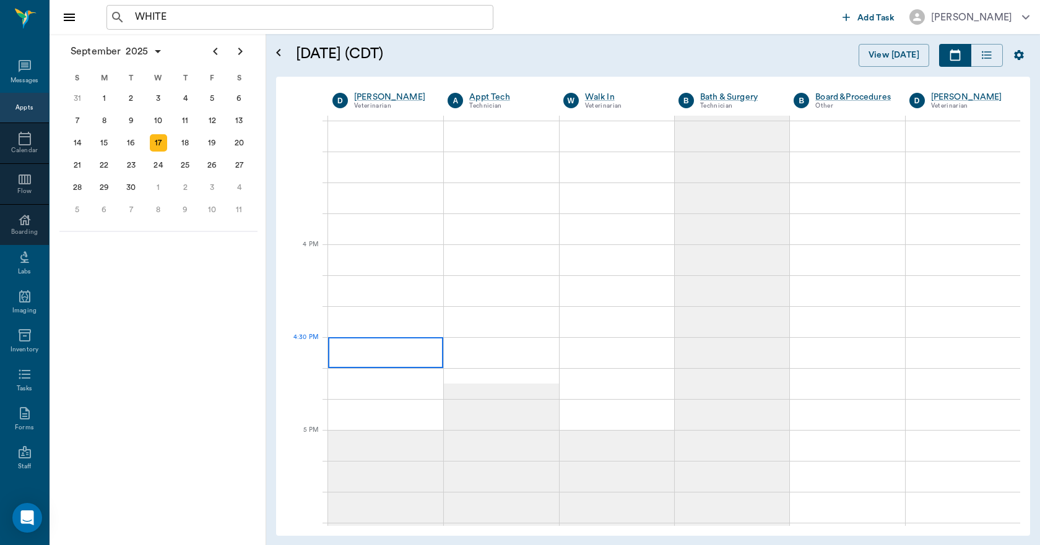
click at [415, 360] on div at bounding box center [385, 352] width 115 height 31
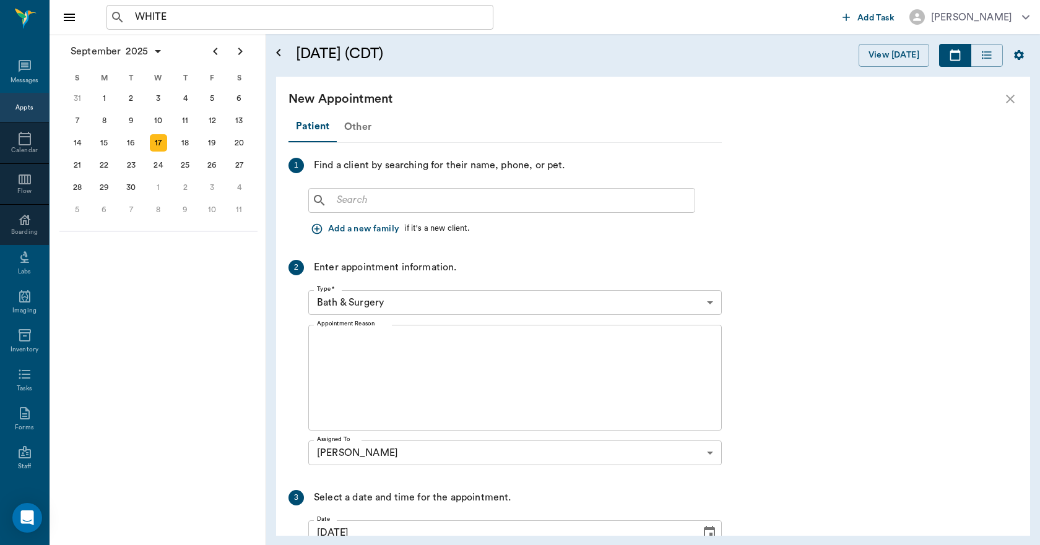
click at [350, 125] on div "Other" at bounding box center [358, 127] width 42 height 30
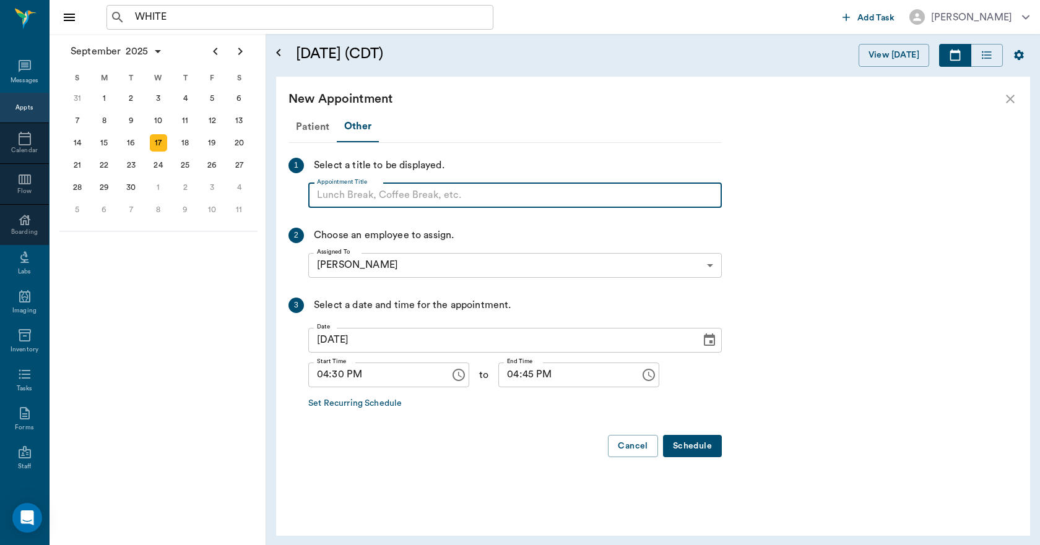
paste input "NO APPOINTMENT! EMERGENCY ONLY!"
type input "NO APPOINTMENT!"
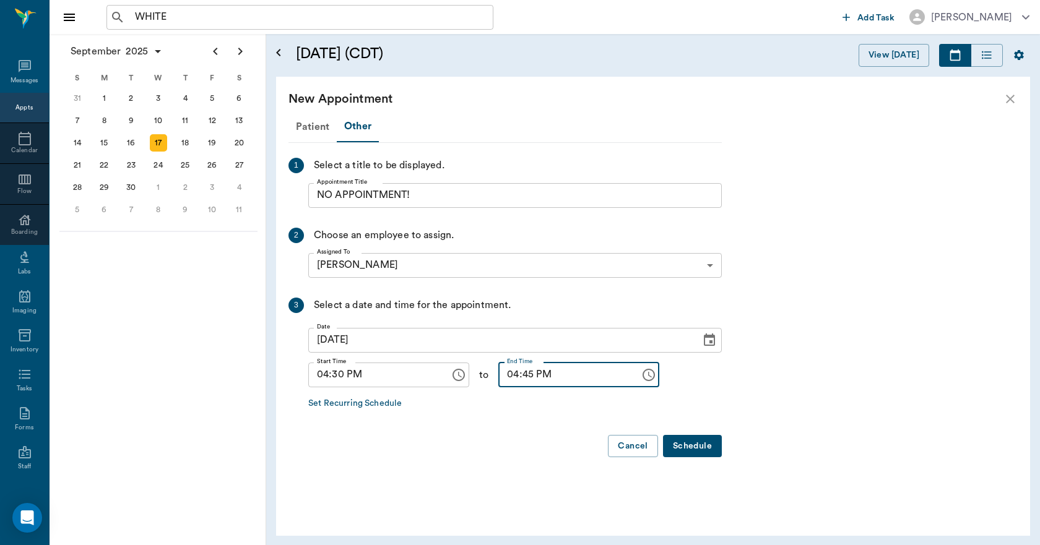
click at [498, 380] on input "04:45 PM" at bounding box center [564, 375] width 133 height 25
type input "05:00 PM"
click at [679, 444] on button "Schedule" at bounding box center [692, 446] width 59 height 23
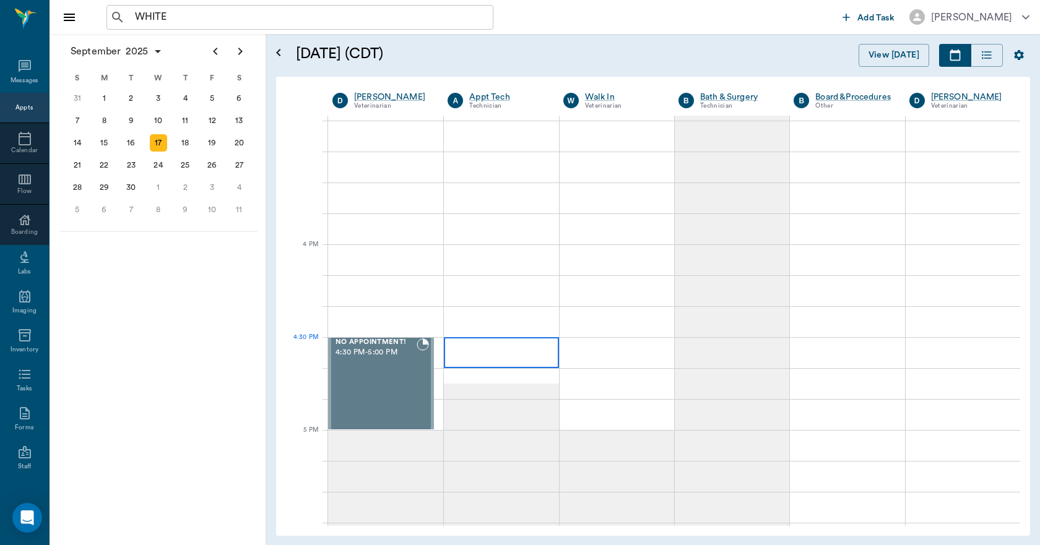
click at [504, 362] on div at bounding box center [501, 352] width 114 height 31
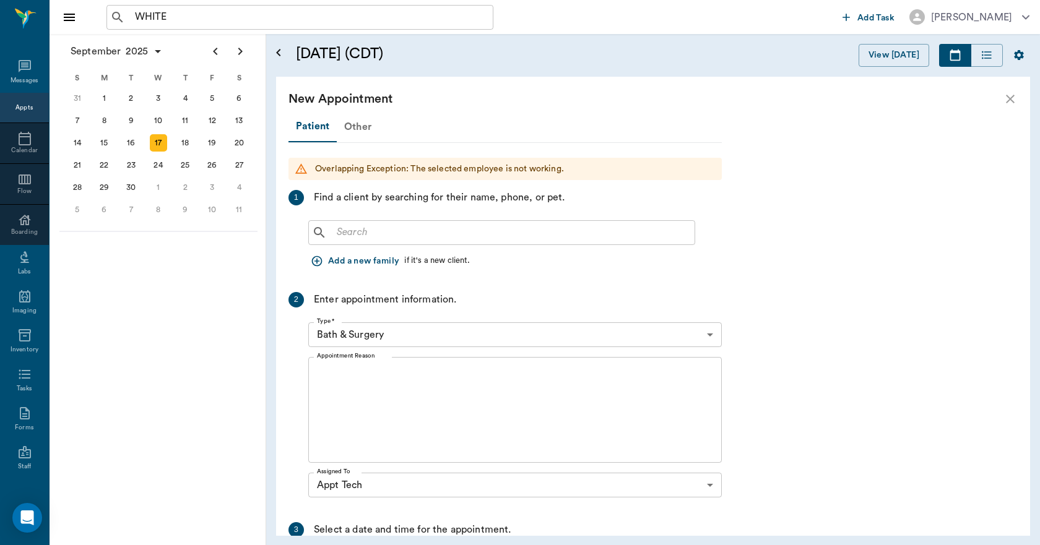
click at [363, 131] on div "Other" at bounding box center [358, 127] width 42 height 30
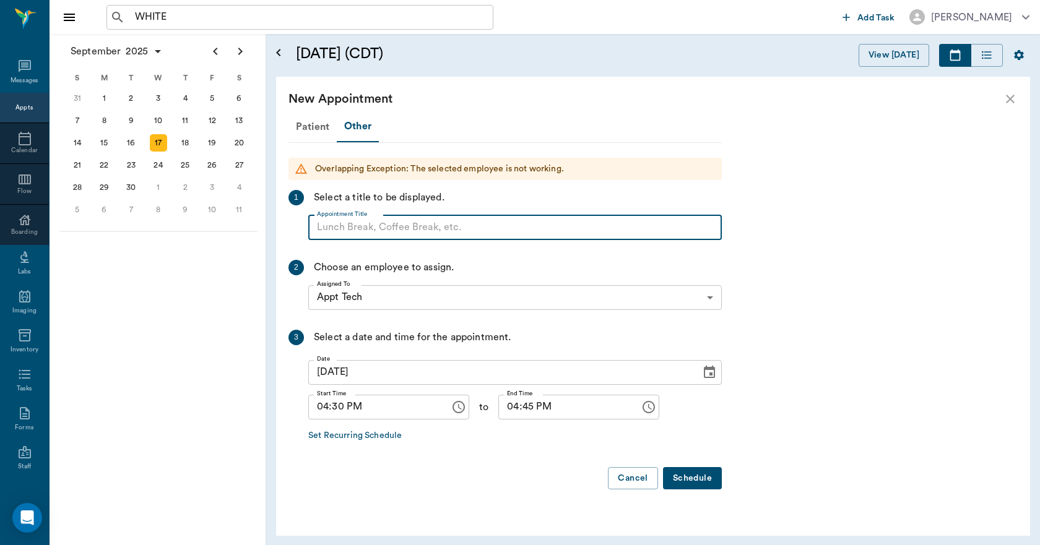
paste input "NO APPOINTMENT! EMERGENCY ONLY!"
type input "NO APPOINTMENT!"
click at [502, 409] on input "04:45 PM" at bounding box center [564, 407] width 133 height 25
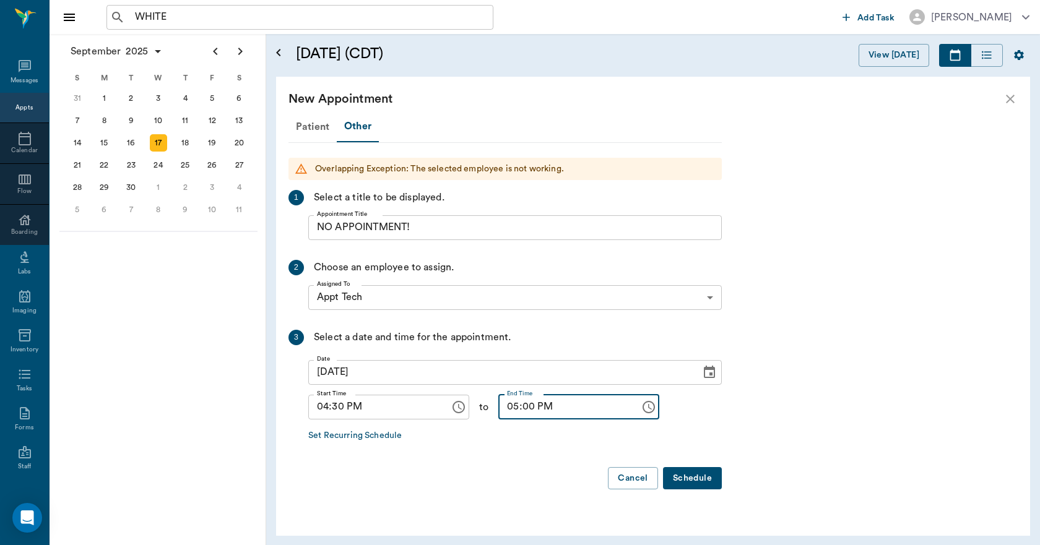
type input "05:00 PM"
click at [689, 478] on button "Schedule" at bounding box center [692, 478] width 59 height 23
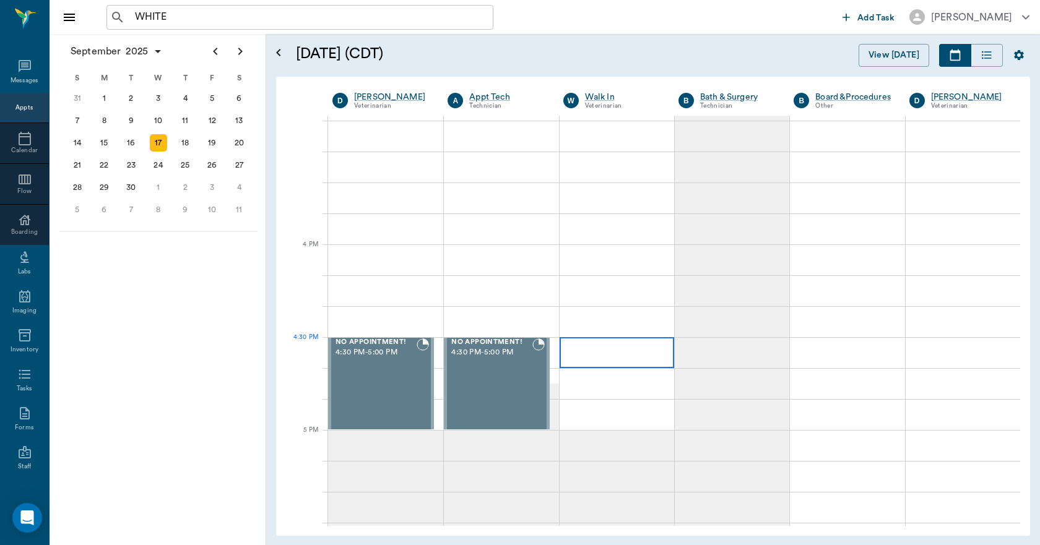
click at [609, 360] on div at bounding box center [616, 352] width 114 height 31
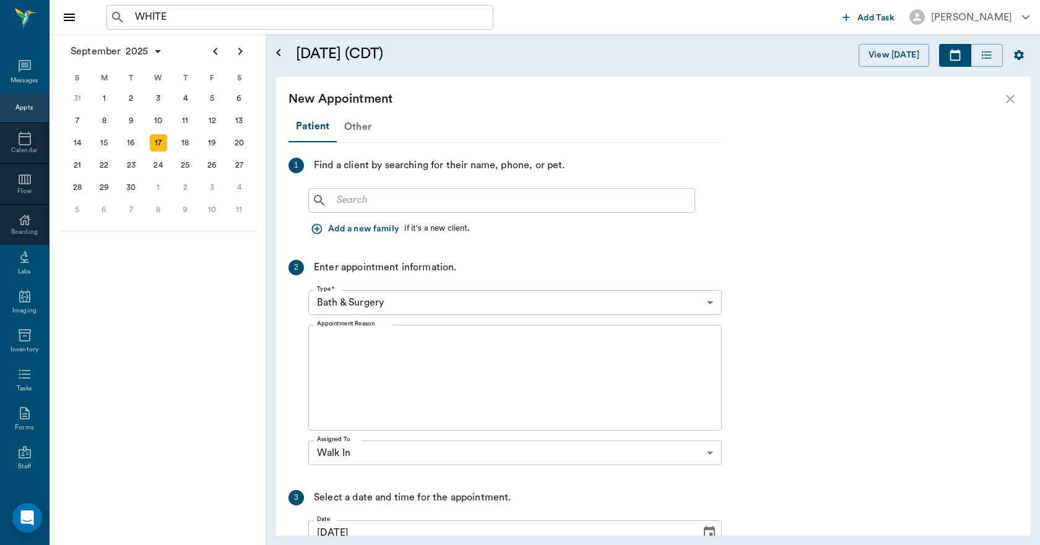
click at [353, 129] on div "Other" at bounding box center [358, 127] width 42 height 30
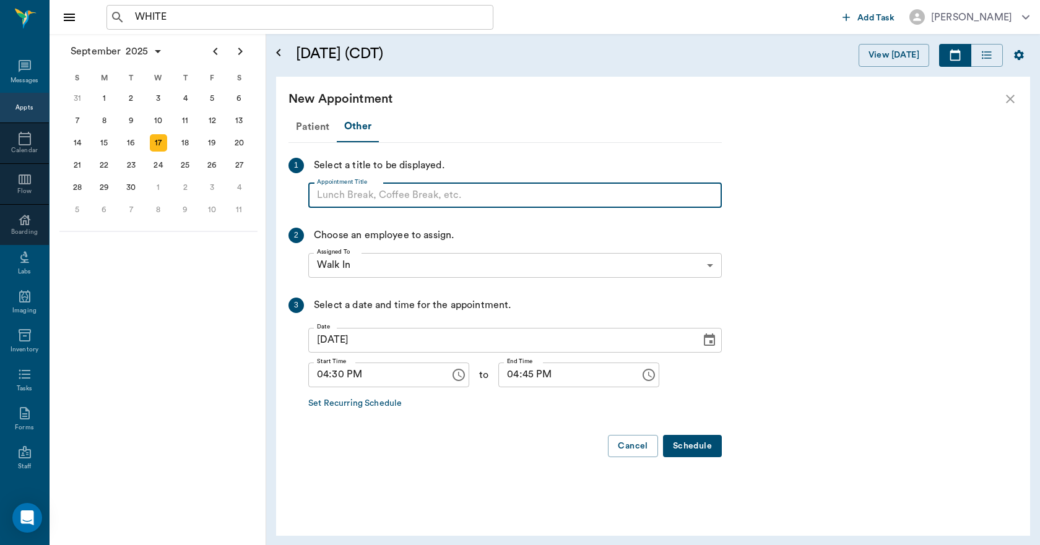
paste input "NO APPOINTMENT! EMERGENCY ONLY!"
type input "NO APPOINTMENT!"
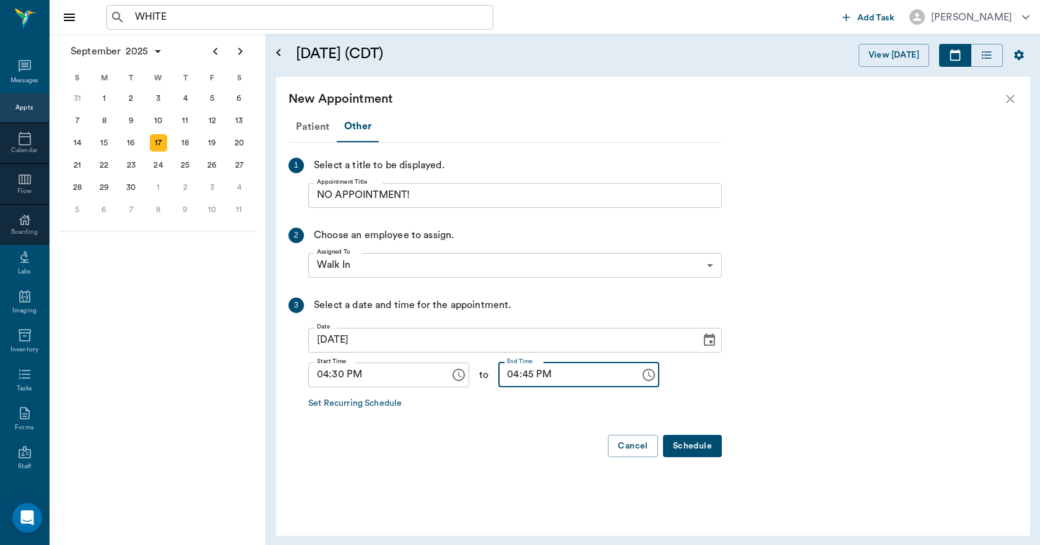
click at [503, 380] on input "04:45 PM" at bounding box center [564, 375] width 133 height 25
type input "05:00 PM"
click at [682, 446] on button "Schedule" at bounding box center [692, 446] width 59 height 23
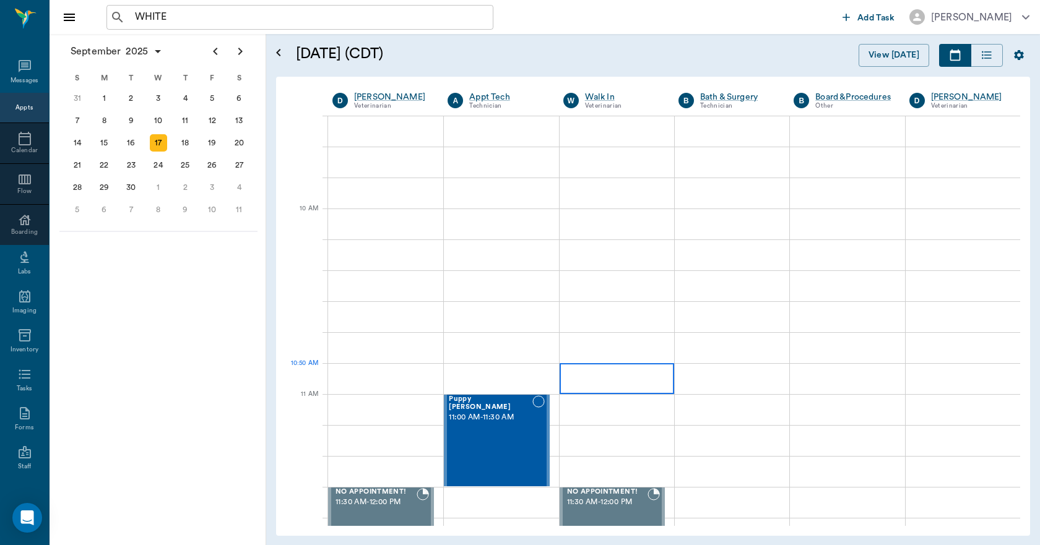
scroll to position [248, 0]
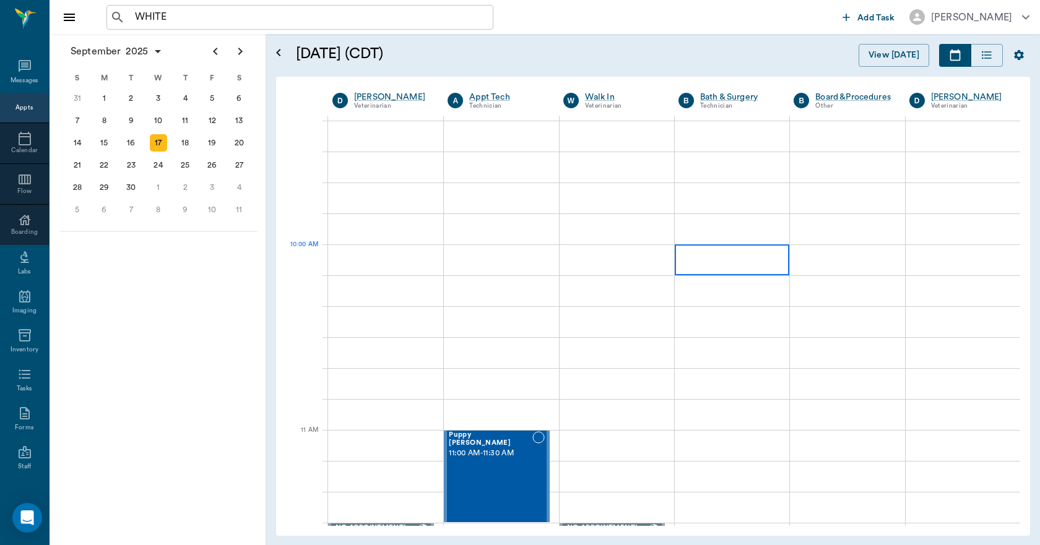
click at [715, 262] on div at bounding box center [731, 259] width 114 height 31
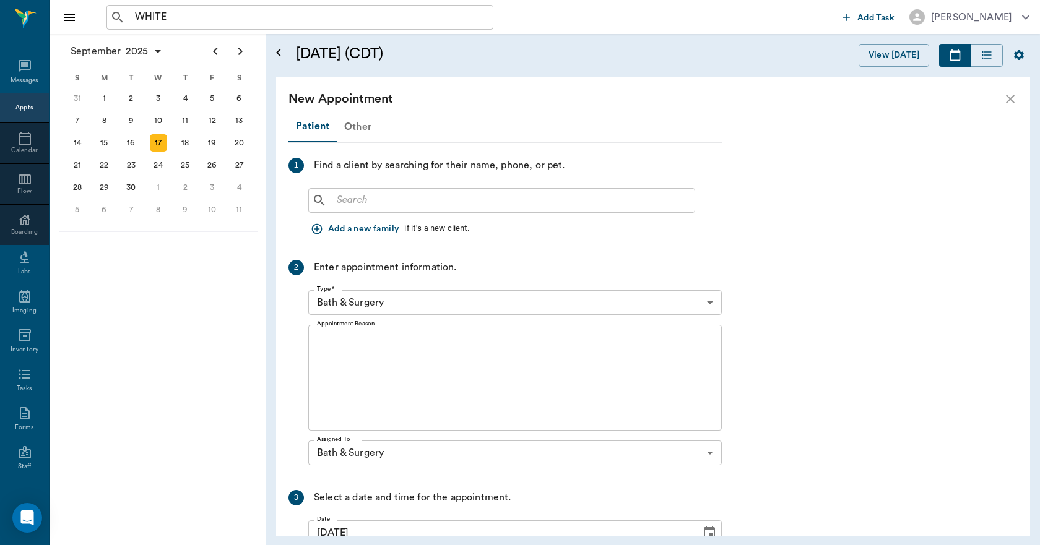
click at [358, 123] on div "Other" at bounding box center [358, 127] width 42 height 30
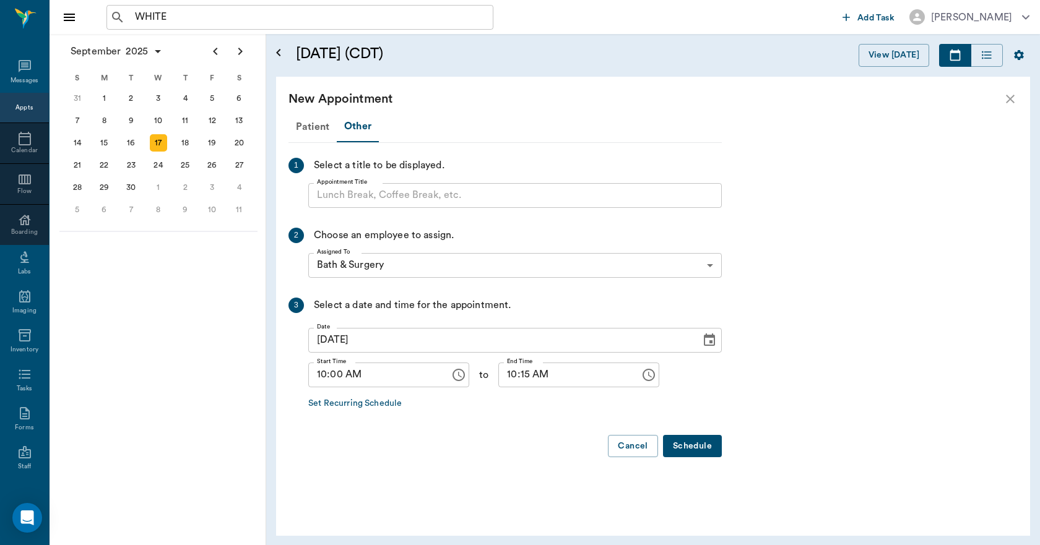
click at [360, 203] on input "Appointment Title" at bounding box center [514, 195] width 413 height 25
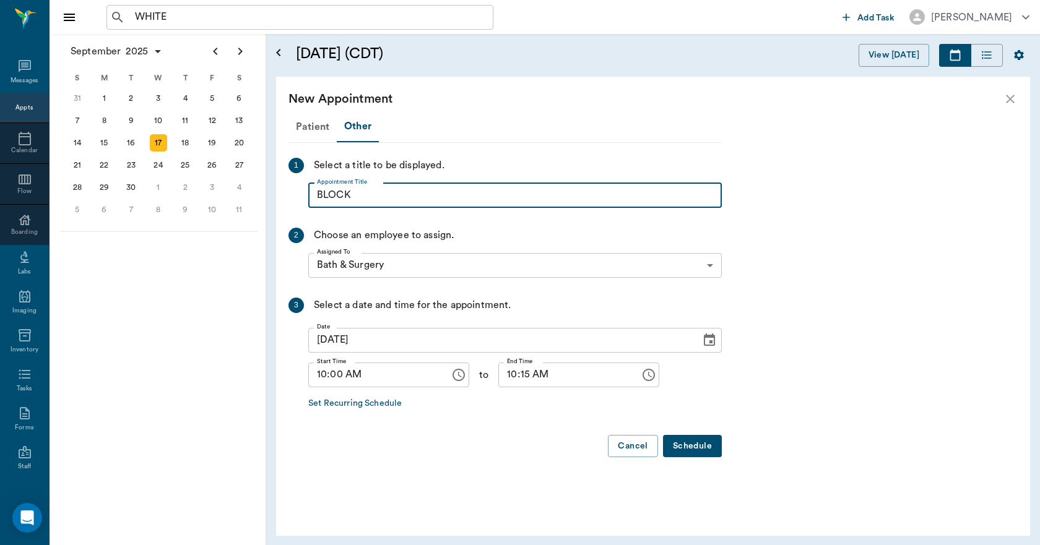
type input "BLOCK"
click at [499, 375] on input "10:15 AM" at bounding box center [564, 375] width 133 height 25
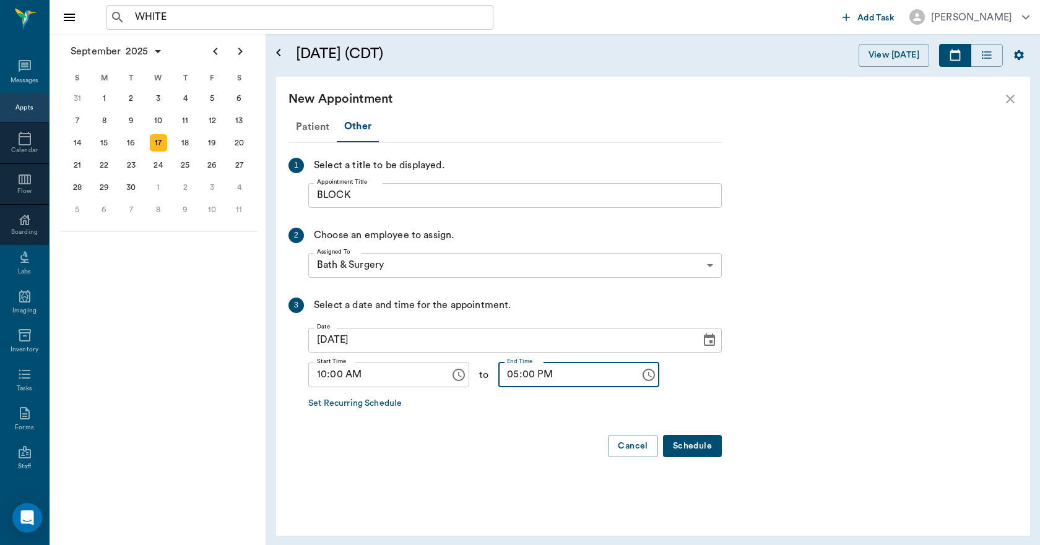
type input "05:00 PM"
click at [694, 451] on button "Schedule" at bounding box center [692, 446] width 59 height 23
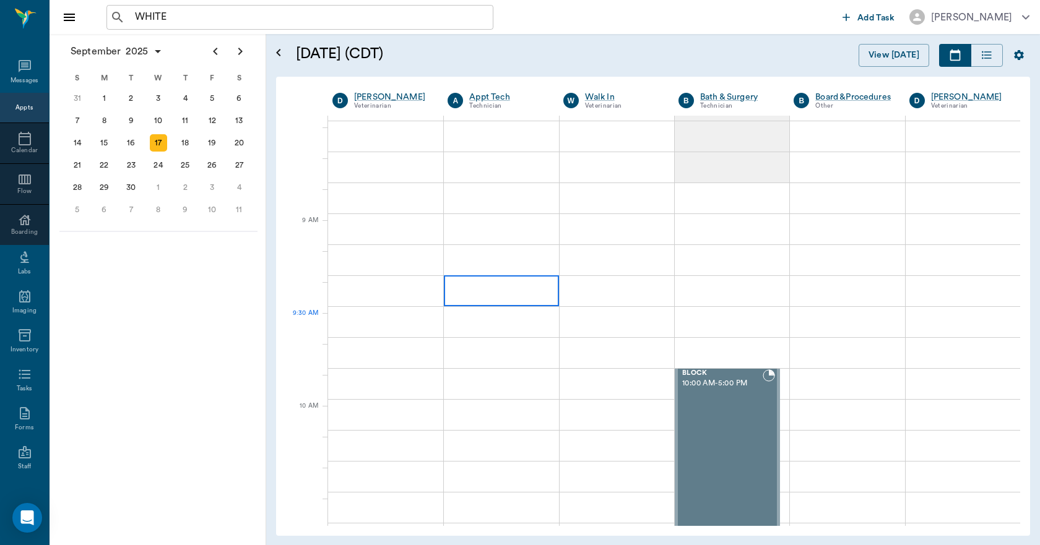
scroll to position [0, 0]
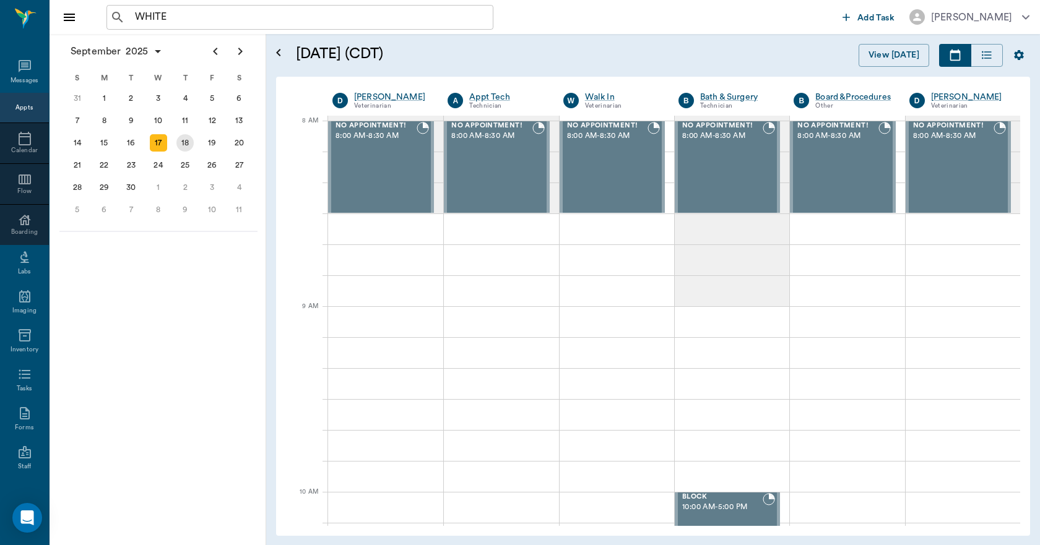
click at [187, 145] on div "18" at bounding box center [184, 142] width 17 height 17
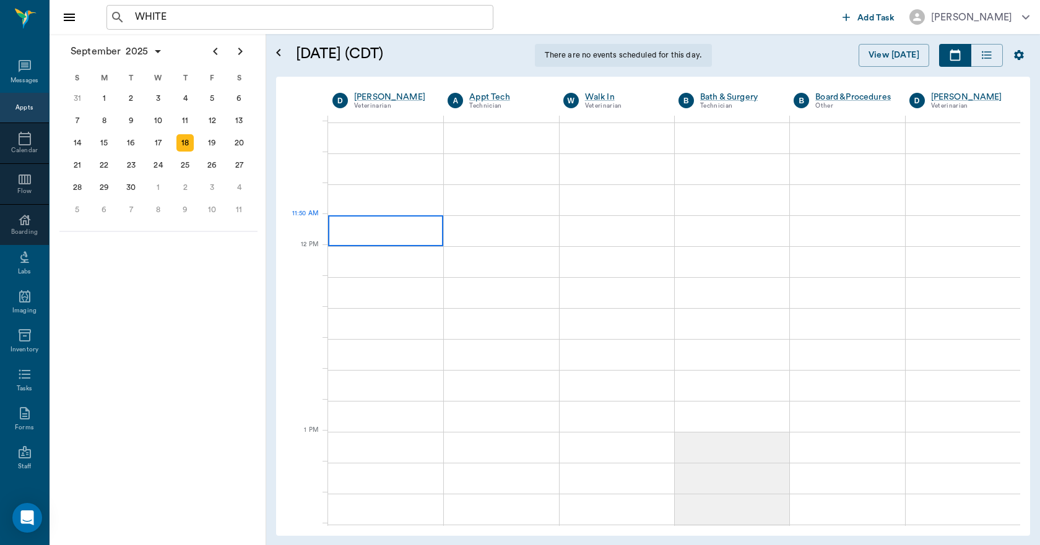
scroll to position [619, 0]
click at [402, 174] on div at bounding box center [385, 167] width 115 height 31
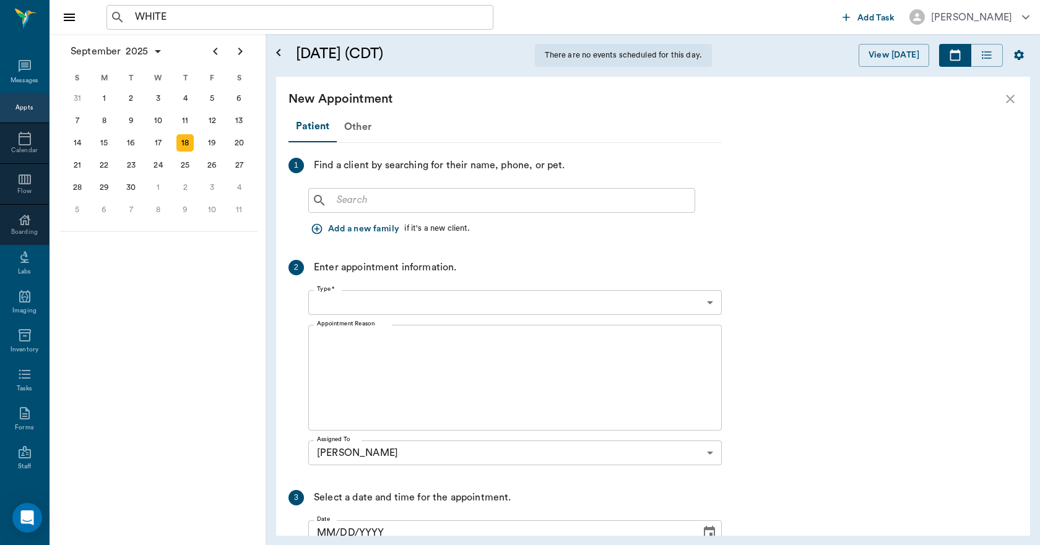
type input "09/18/2025"
type input "11:30 AM"
type input "11:45 AM"
click at [364, 127] on div "Other" at bounding box center [358, 127] width 42 height 30
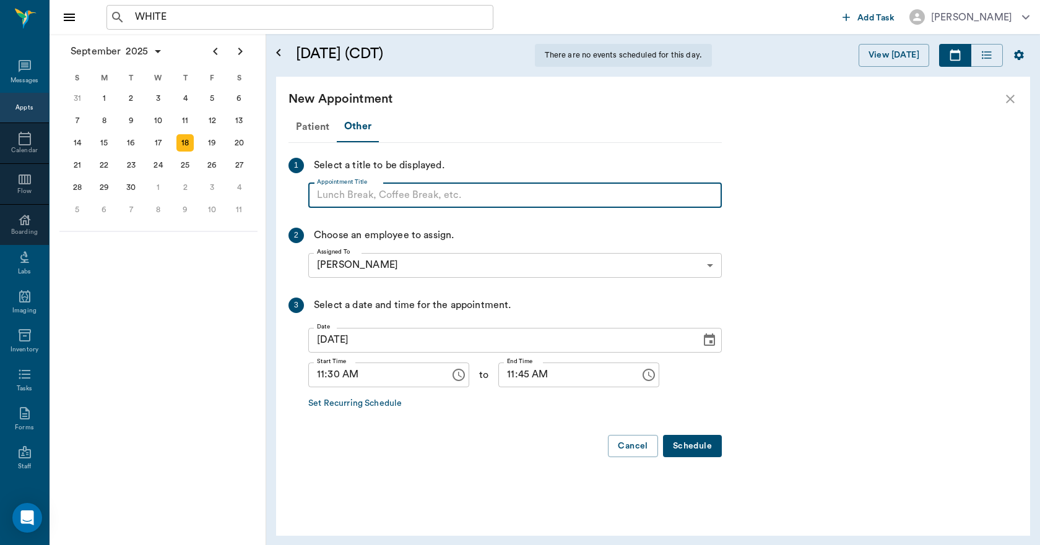
paste input "NO APPOINTMENT! EMERGENCY ONLY!"
type input "NO APPOINTMENT!"
click at [502, 375] on input "11:45 AM" at bounding box center [564, 375] width 133 height 25
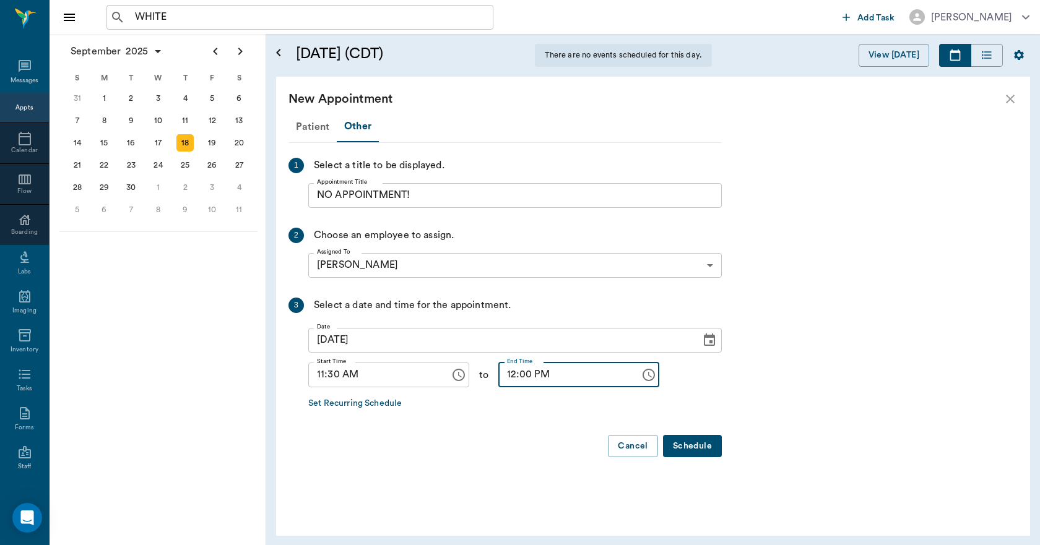
type input "12:00 PM"
click at [692, 444] on button "Schedule" at bounding box center [692, 446] width 59 height 23
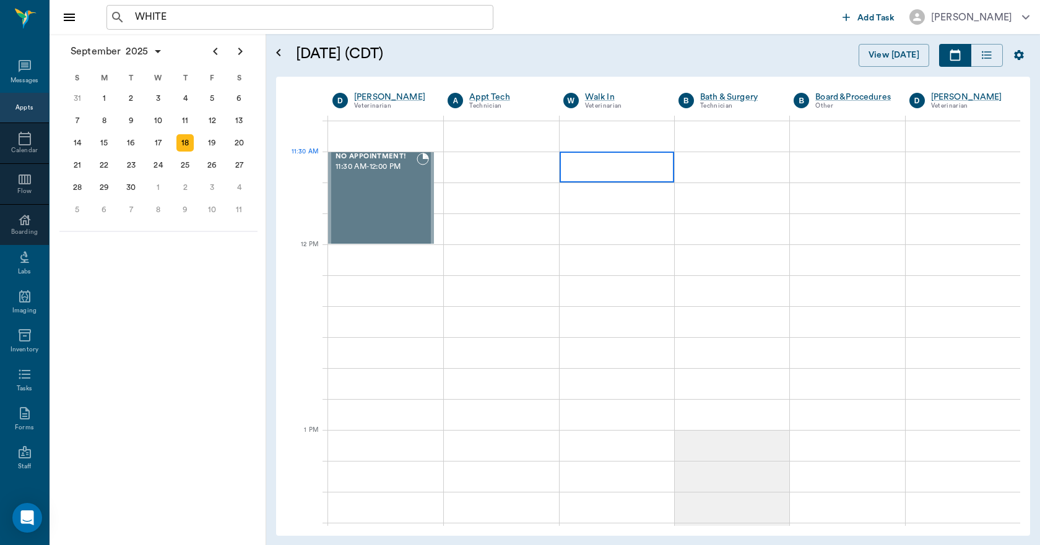
click at [596, 173] on div at bounding box center [616, 167] width 114 height 31
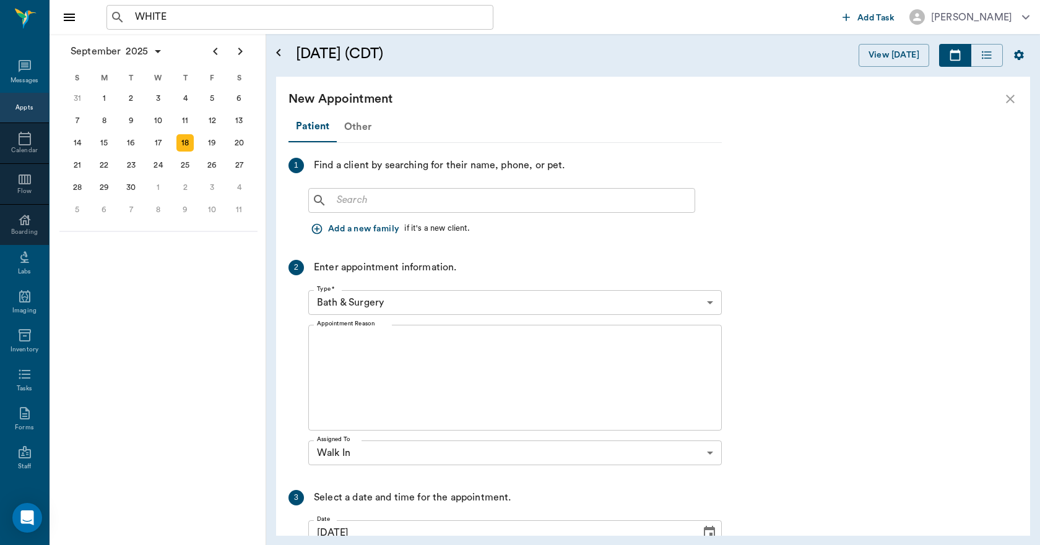
click at [347, 129] on div "Other" at bounding box center [358, 127] width 42 height 30
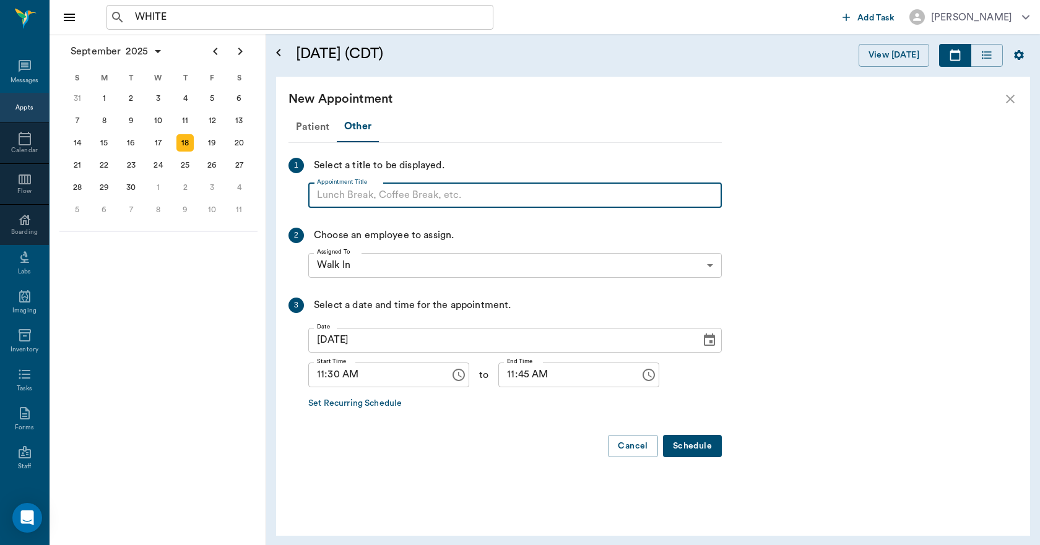
paste input "NO APPOINTMENT! EMERGENCY ONLY!"
type input "NO APPOINTMENT!"
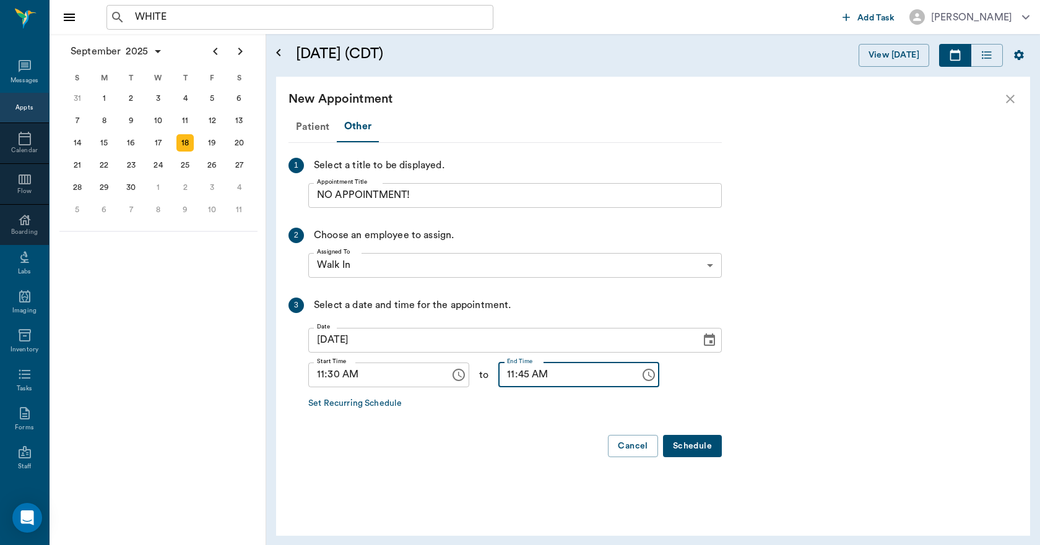
click at [498, 375] on input "11:45 AM" at bounding box center [564, 375] width 133 height 25
type input "12:00 PM"
click at [717, 444] on button "Schedule" at bounding box center [692, 446] width 59 height 23
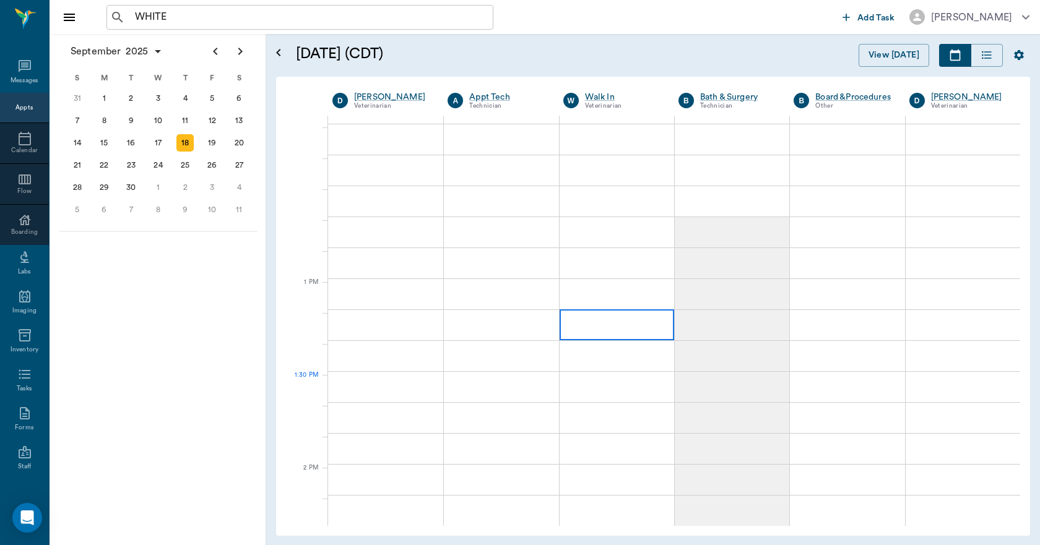
scroll to position [866, 0]
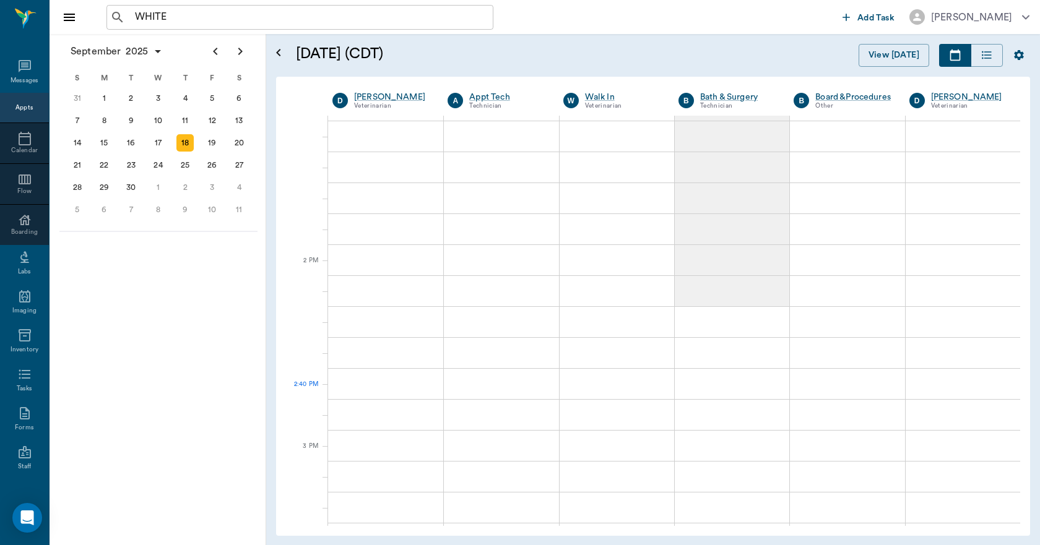
scroll to position [990, 0]
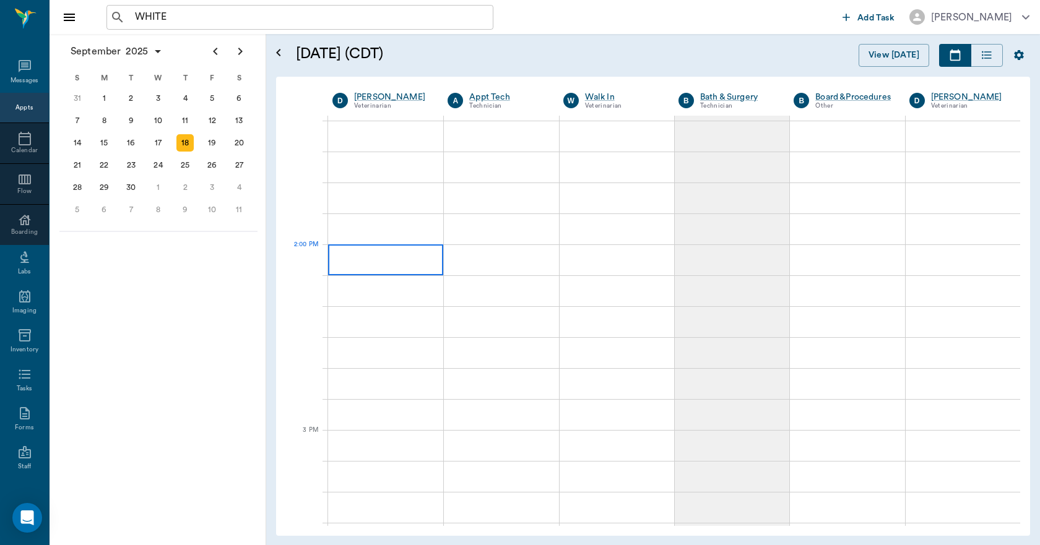
click at [375, 262] on div at bounding box center [385, 259] width 115 height 31
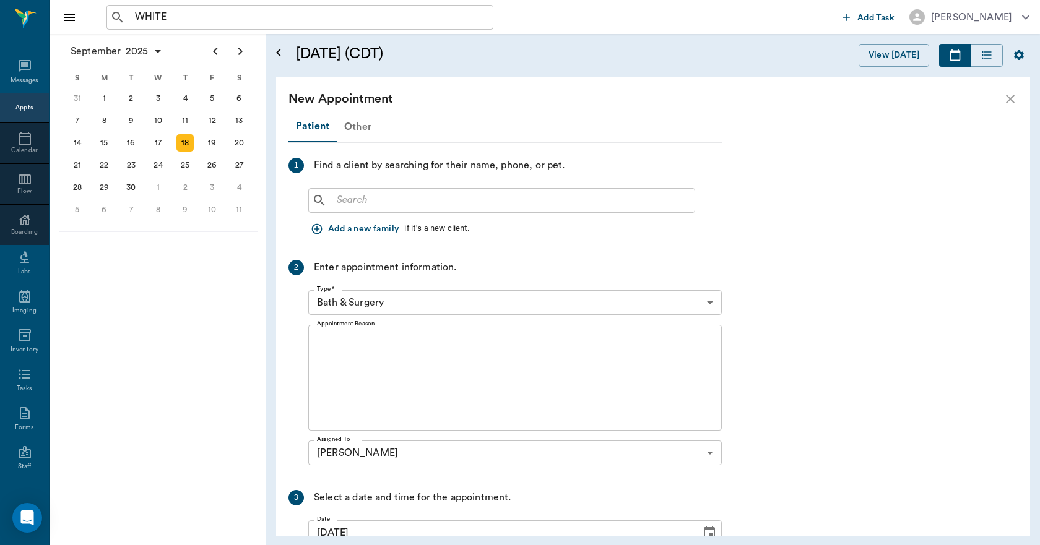
click at [355, 125] on div "Other" at bounding box center [358, 127] width 42 height 30
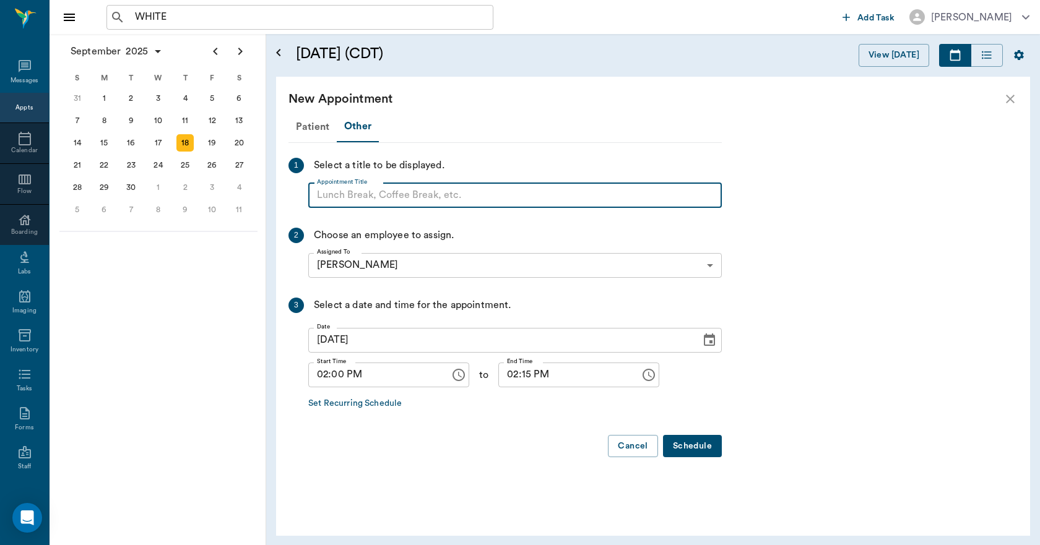
paste input "NO APPOINTMENT! EMERGENCY ONLY!"
type input "NO APPOINTMENT!"
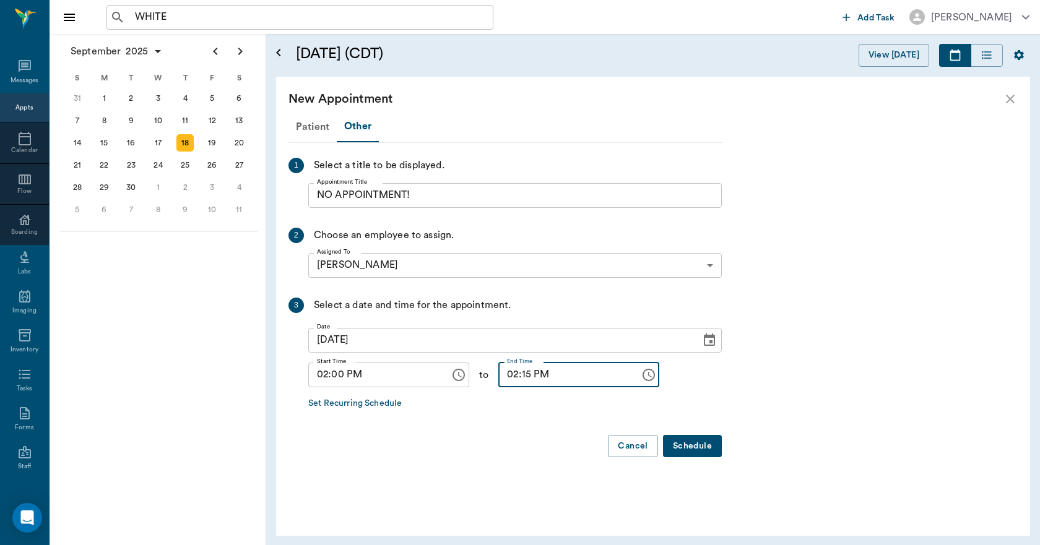
click at [514, 382] on input "02:15 PM" at bounding box center [564, 375] width 133 height 25
type input "02:30 PM"
click at [703, 444] on button "Schedule" at bounding box center [692, 446] width 59 height 23
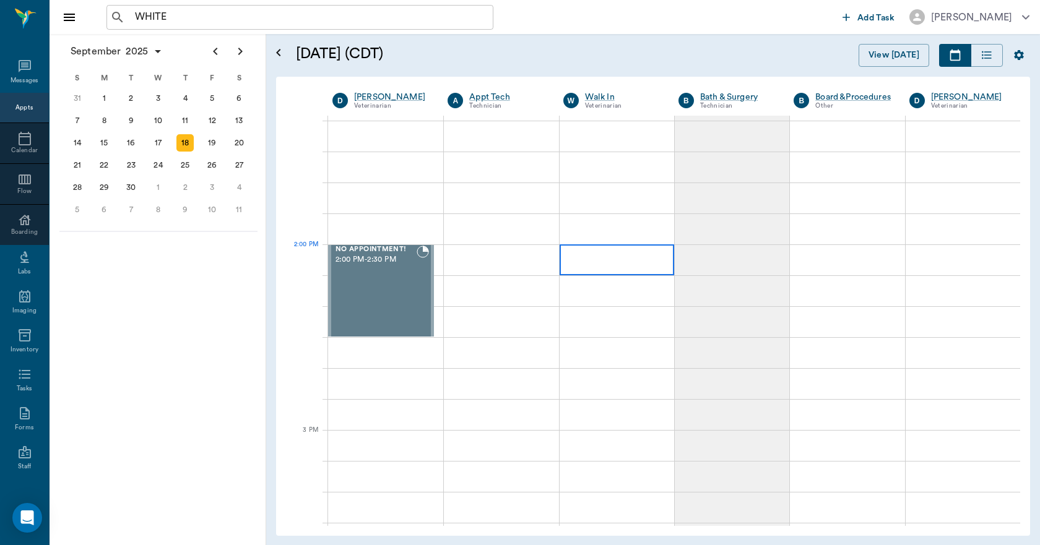
click at [592, 264] on div at bounding box center [616, 259] width 114 height 31
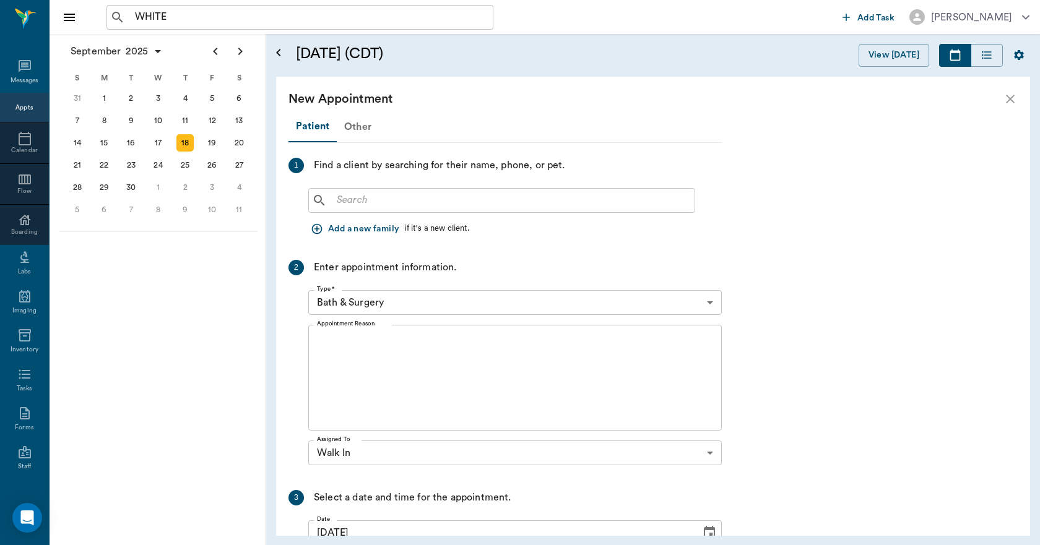
click at [349, 124] on div "Other" at bounding box center [358, 127] width 42 height 30
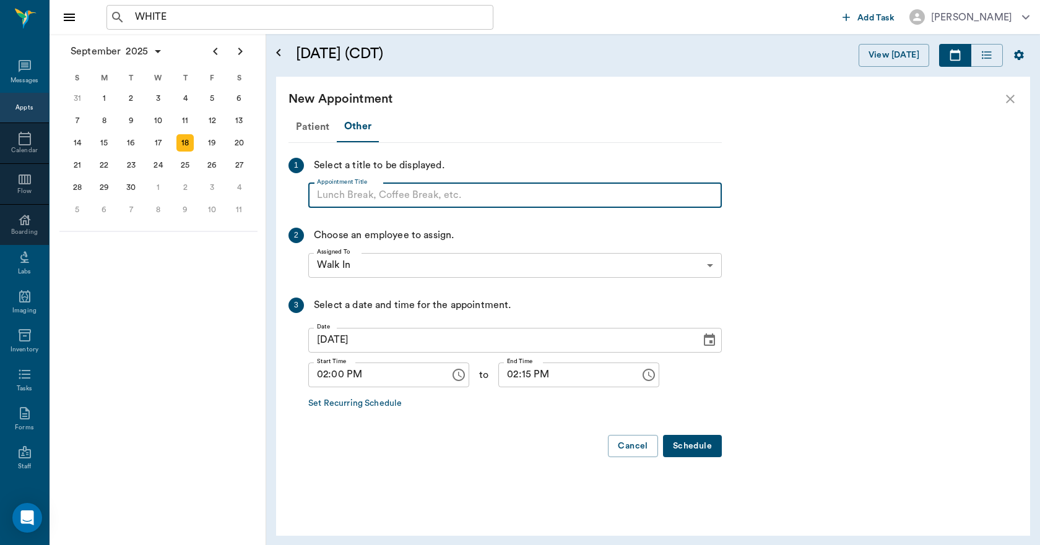
paste input "NO APPOINTMENT! EMERGENCY ONLY!"
type input "NO APPOINTMENT!"
click at [514, 377] on input "02:15 PM" at bounding box center [564, 375] width 133 height 25
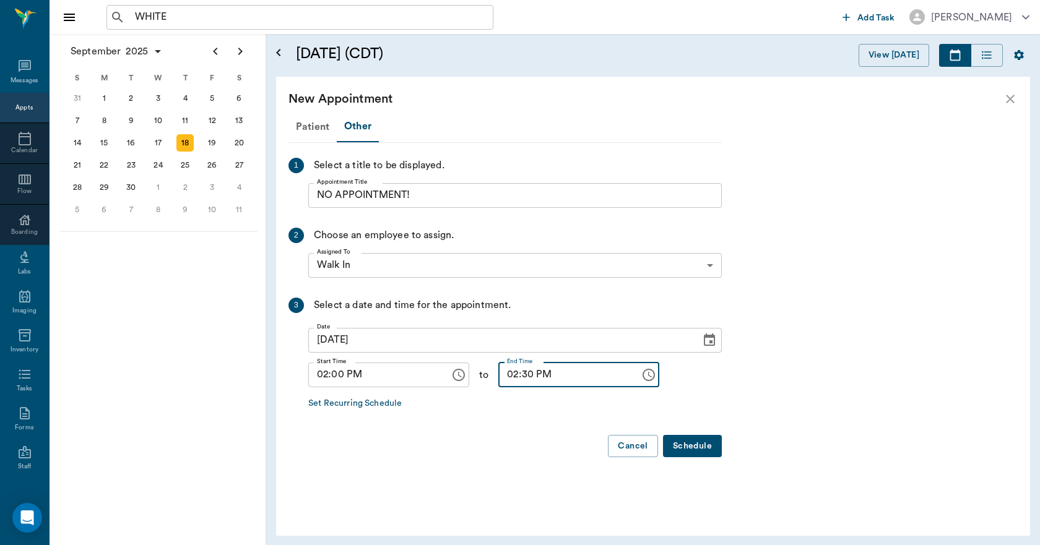
type input "02:30 PM"
click at [700, 446] on button "Schedule" at bounding box center [692, 446] width 59 height 23
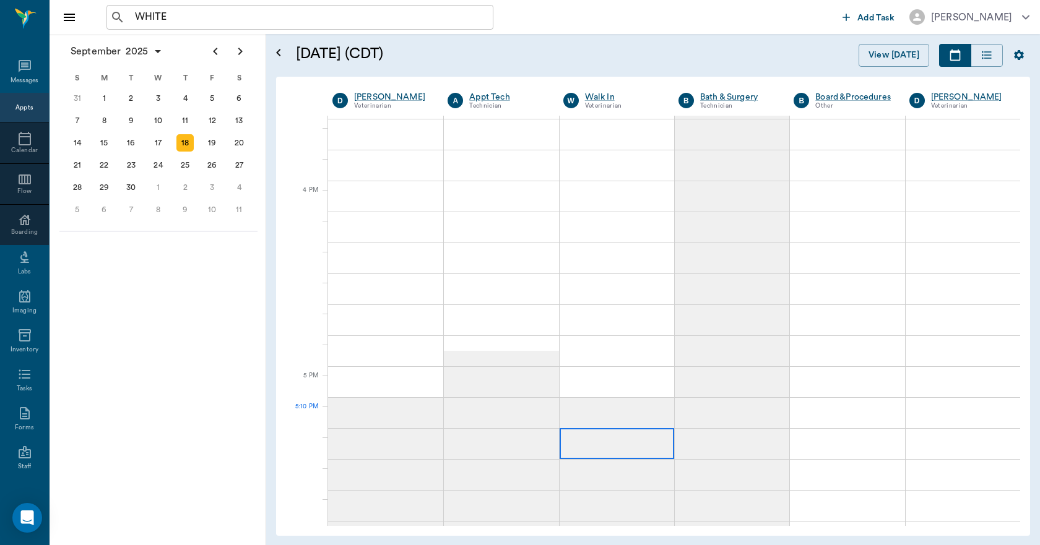
scroll to position [1423, 0]
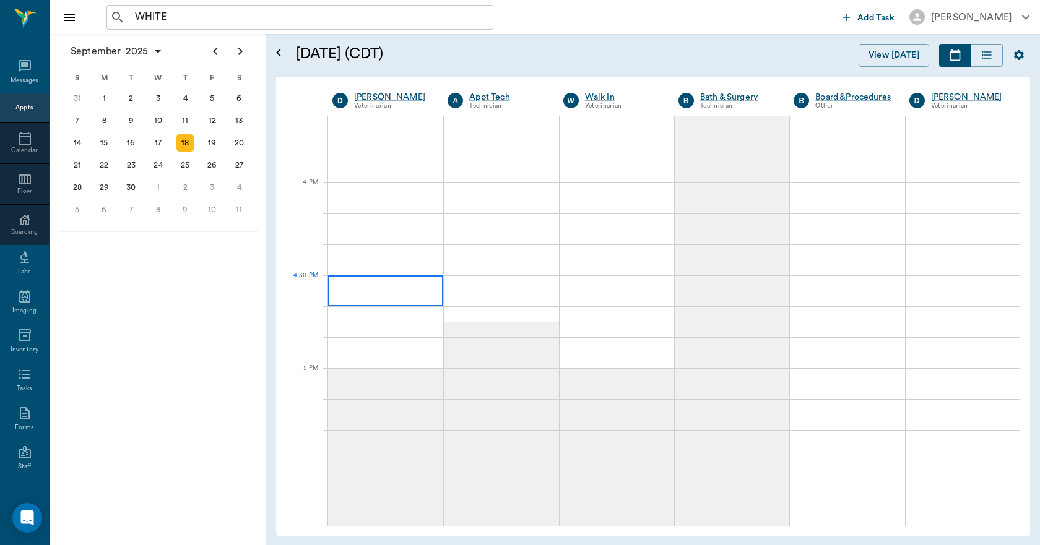
click at [394, 294] on div at bounding box center [385, 290] width 115 height 31
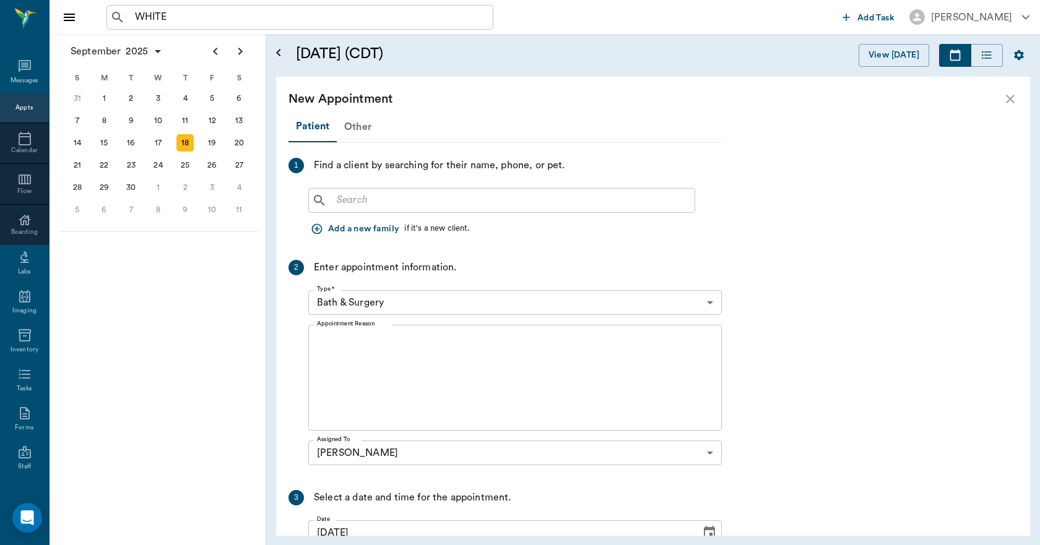
click at [361, 129] on div "Other" at bounding box center [358, 127] width 42 height 30
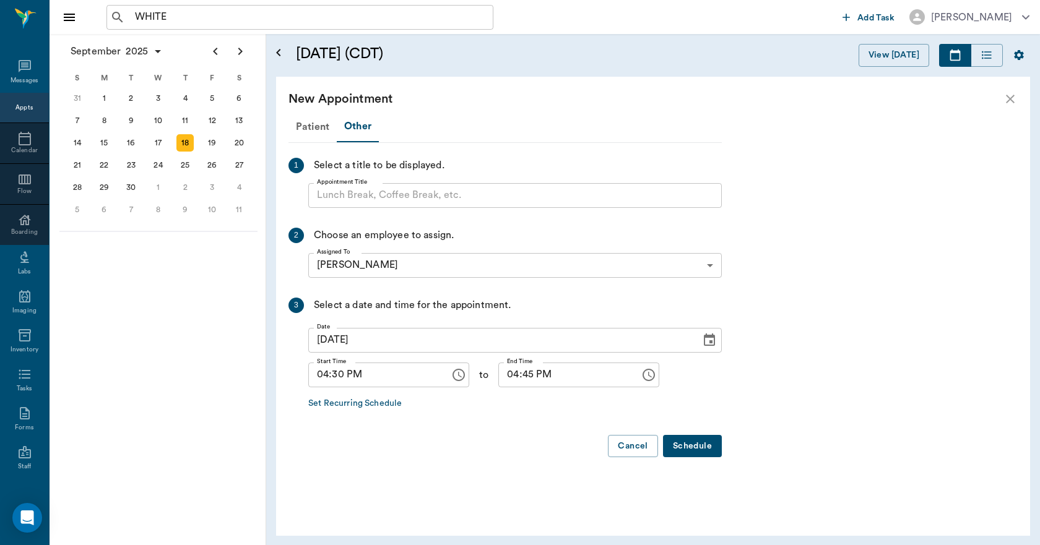
click at [374, 195] on input "Appointment Title" at bounding box center [514, 195] width 413 height 25
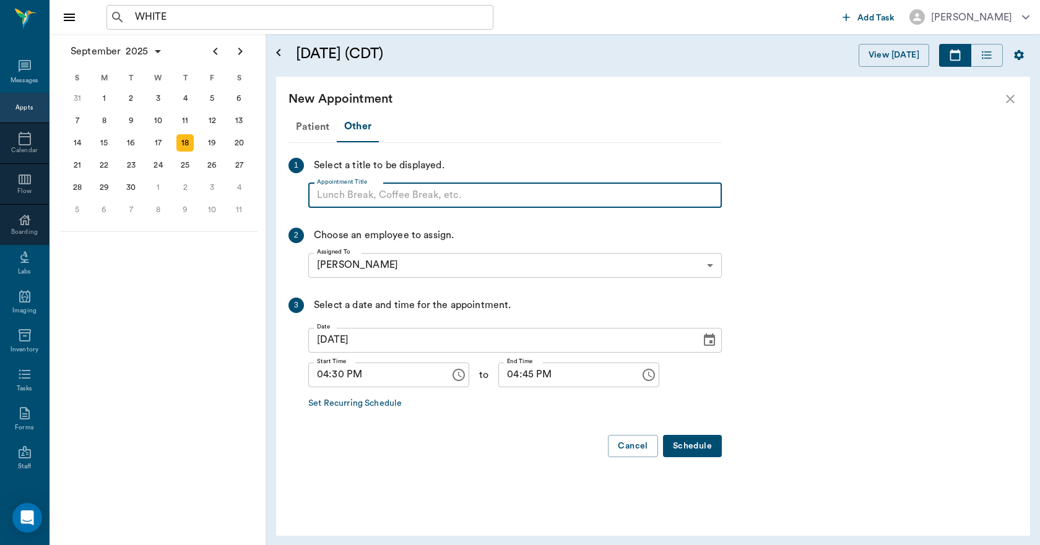
paste input "NO APPOINTMENT! EMERGENCY ONLY!"
type input "NO APPOINTMENT!"
click at [499, 374] on input "04:45 PM" at bounding box center [564, 375] width 133 height 25
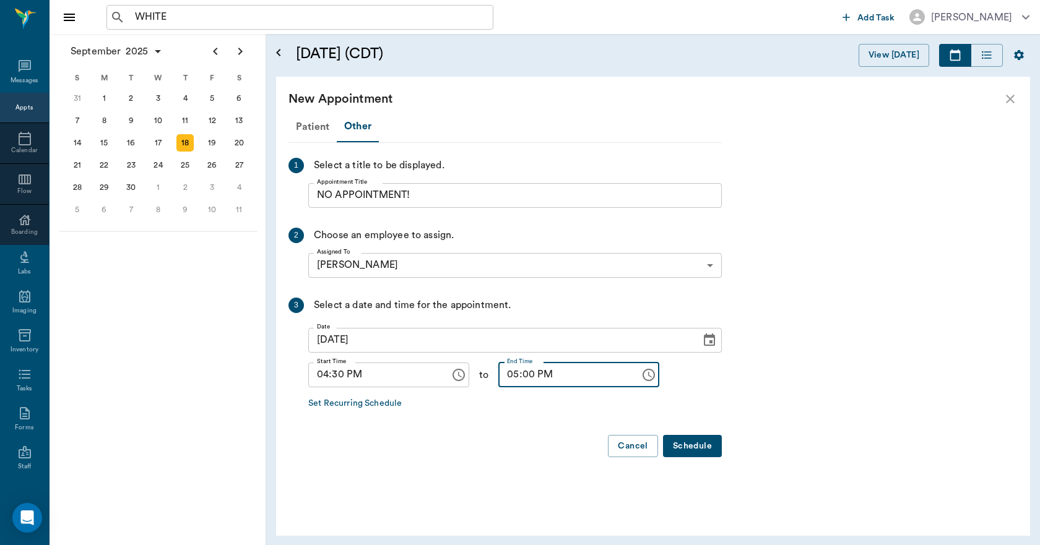
type input "05:00 PM"
click at [679, 443] on button "Schedule" at bounding box center [692, 446] width 59 height 23
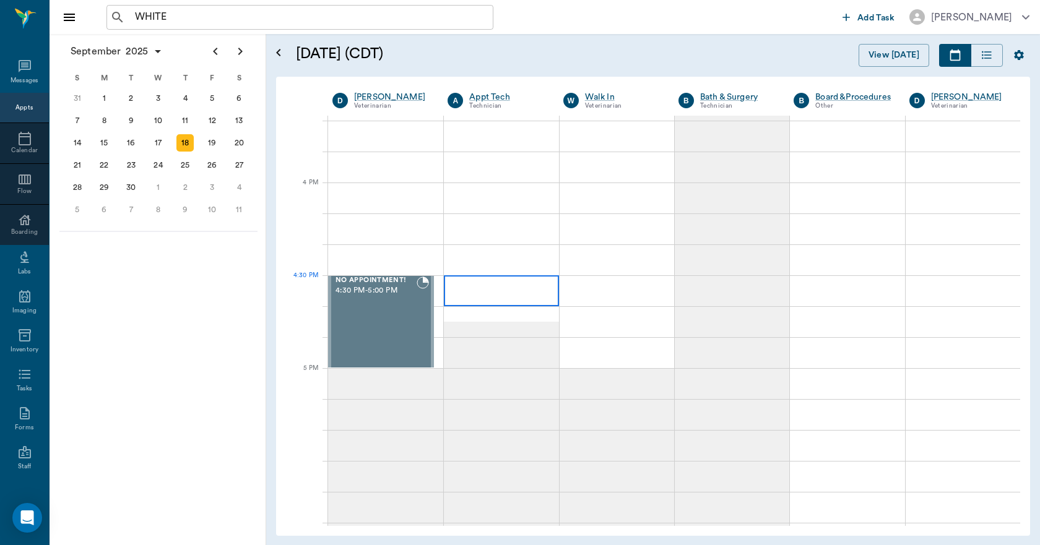
click at [518, 300] on div at bounding box center [501, 290] width 114 height 31
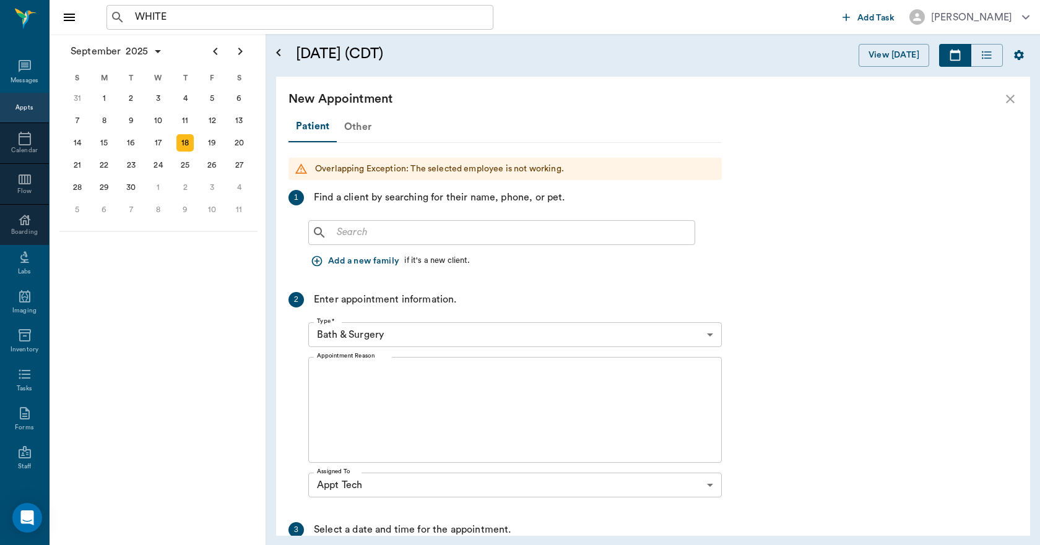
click at [360, 131] on div "Other" at bounding box center [358, 127] width 42 height 30
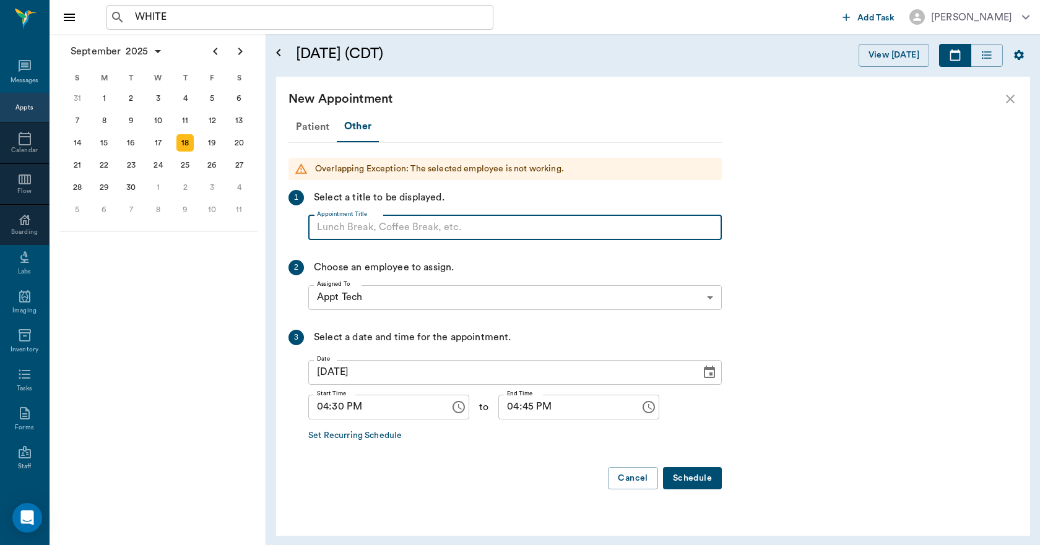
paste input "NO APPOINTMENT! EMERGENCY ONLY!"
type input "NO APPOINTMENT!"
click at [504, 410] on input "04:45 PM" at bounding box center [564, 407] width 133 height 25
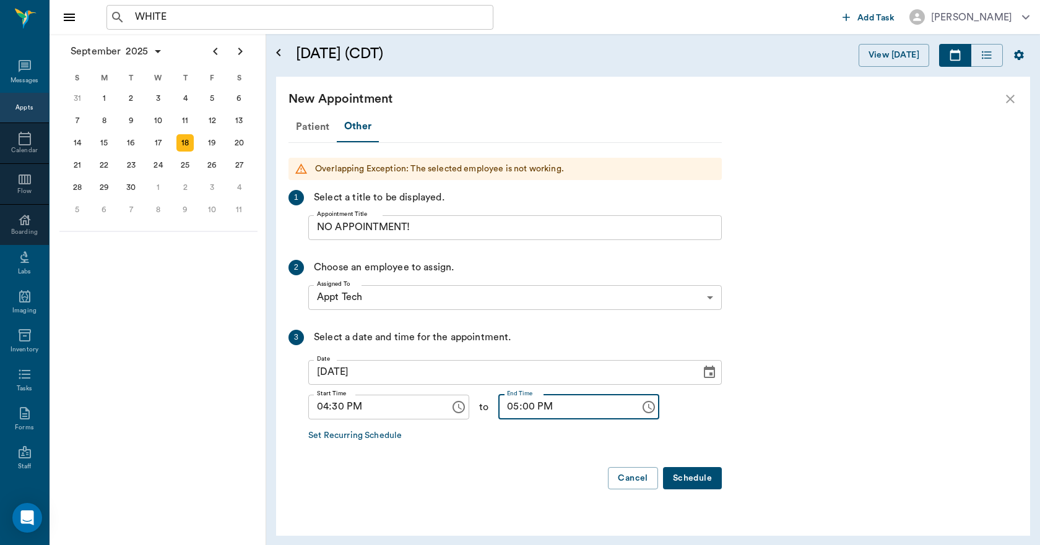
type input "05:00 PM"
click at [687, 475] on button "Schedule" at bounding box center [692, 478] width 59 height 23
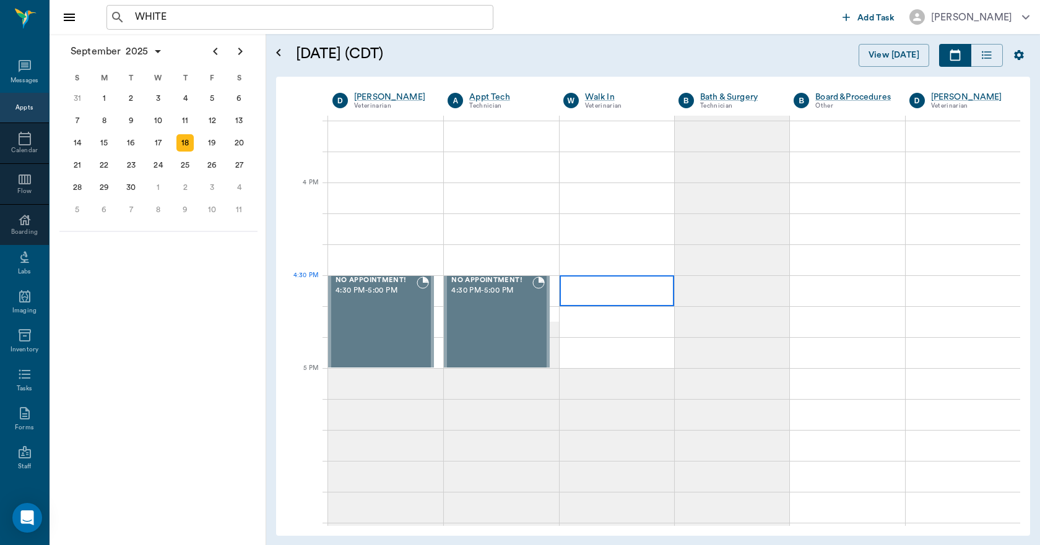
click at [607, 295] on div at bounding box center [616, 290] width 114 height 31
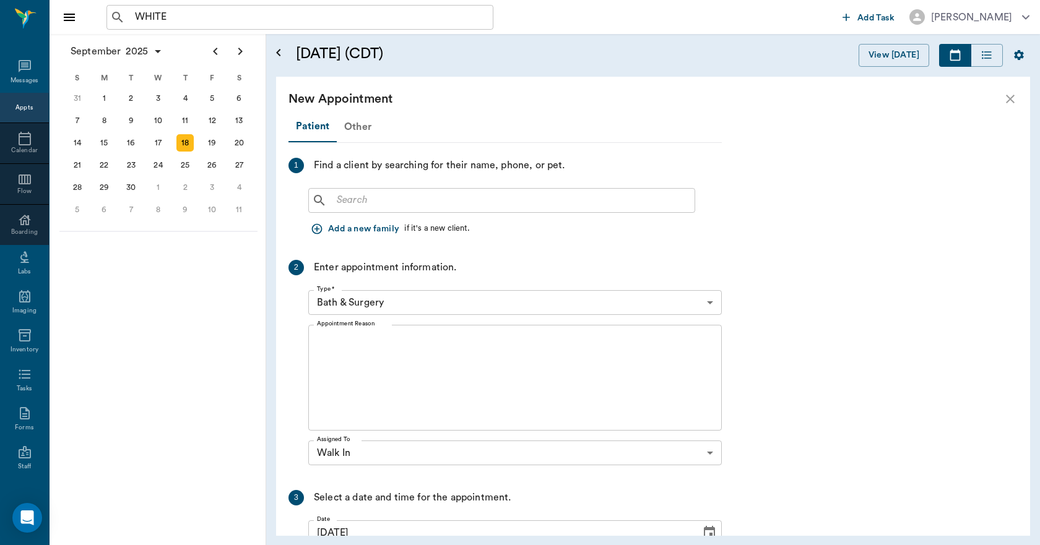
click at [363, 133] on div "Other" at bounding box center [358, 127] width 42 height 30
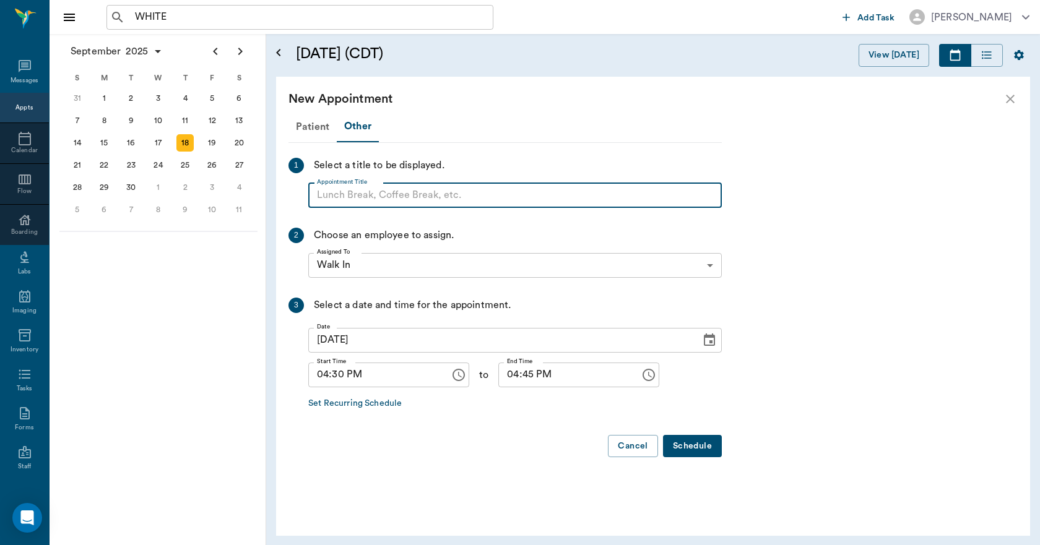
paste input "NO APPOINTMENT! EMERGENCY ONLY!"
type input "NO APPOINTMENT!"
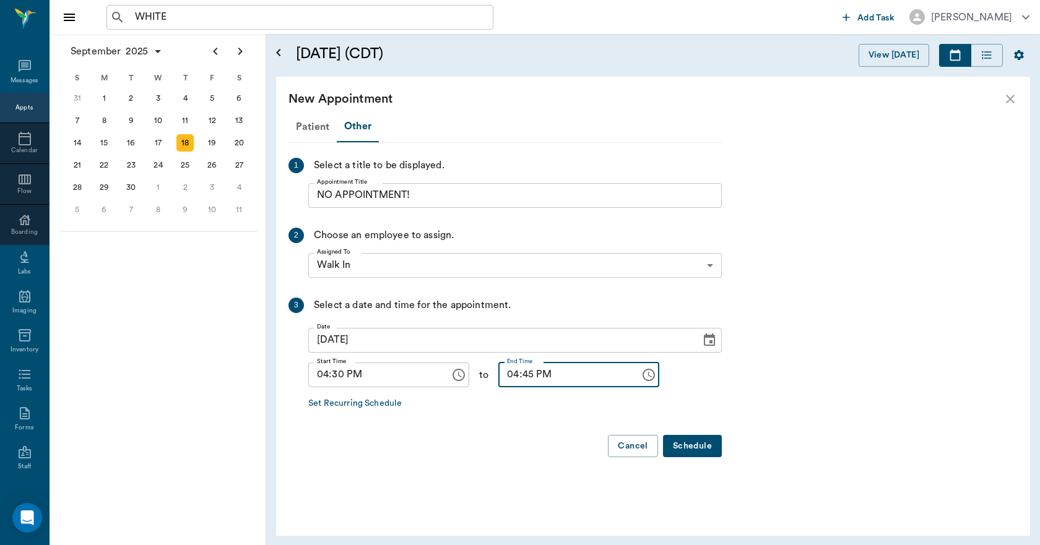
click at [502, 381] on input "04:45 PM" at bounding box center [564, 375] width 133 height 25
type input "05:00 PM"
click at [697, 444] on button "Schedule" at bounding box center [692, 446] width 59 height 23
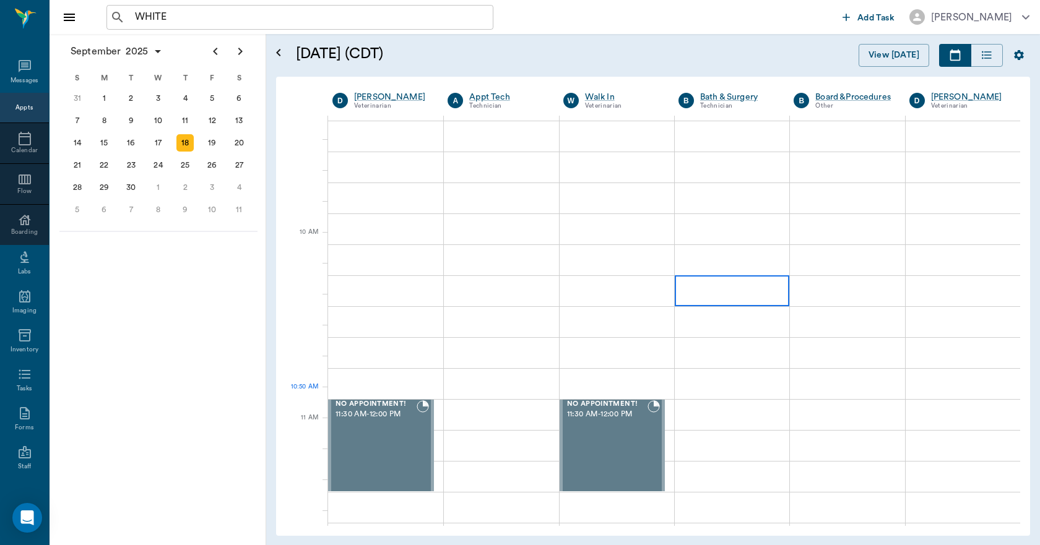
scroll to position [62, 0]
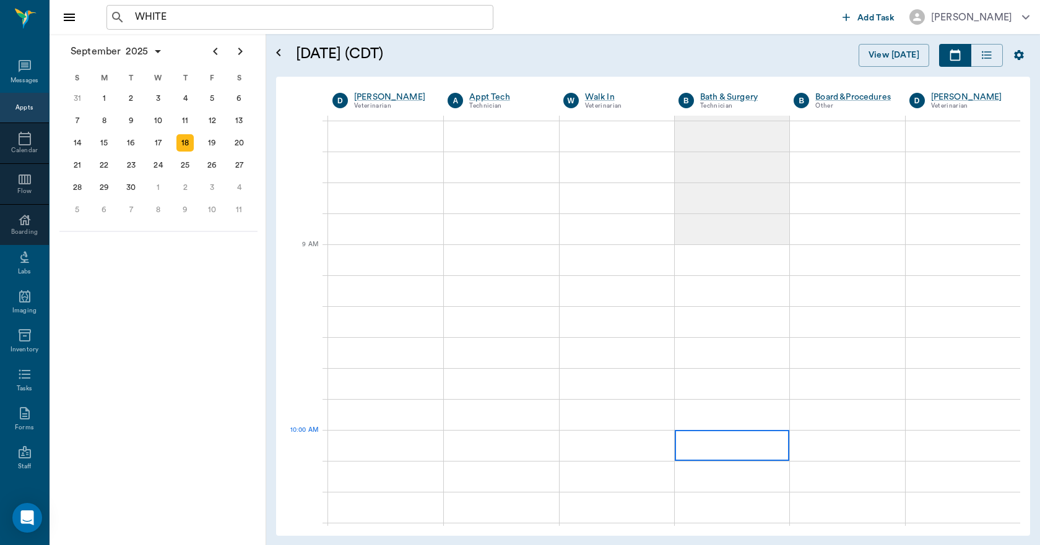
click at [702, 447] on div at bounding box center [731, 445] width 114 height 31
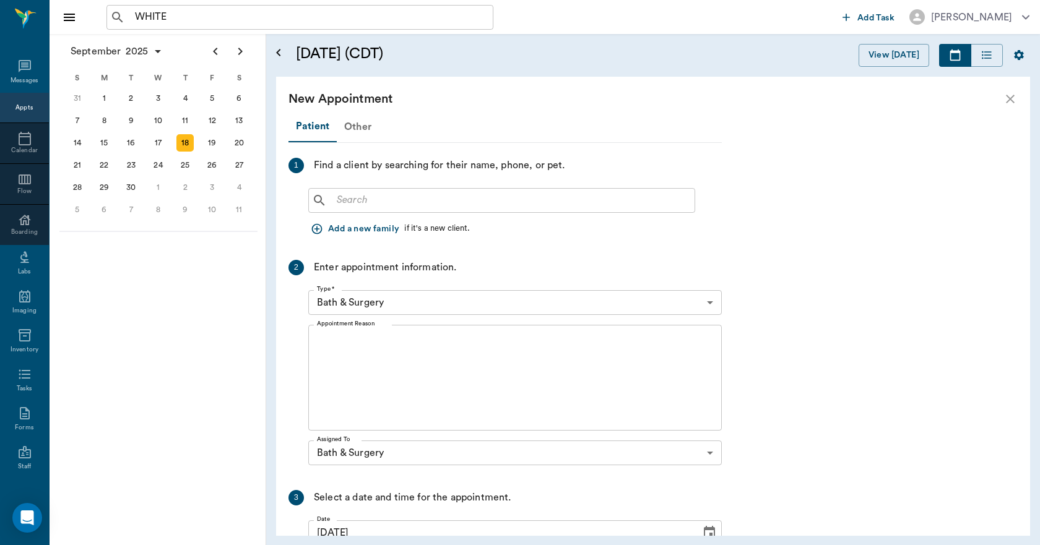
click at [361, 127] on div "Other" at bounding box center [358, 127] width 42 height 30
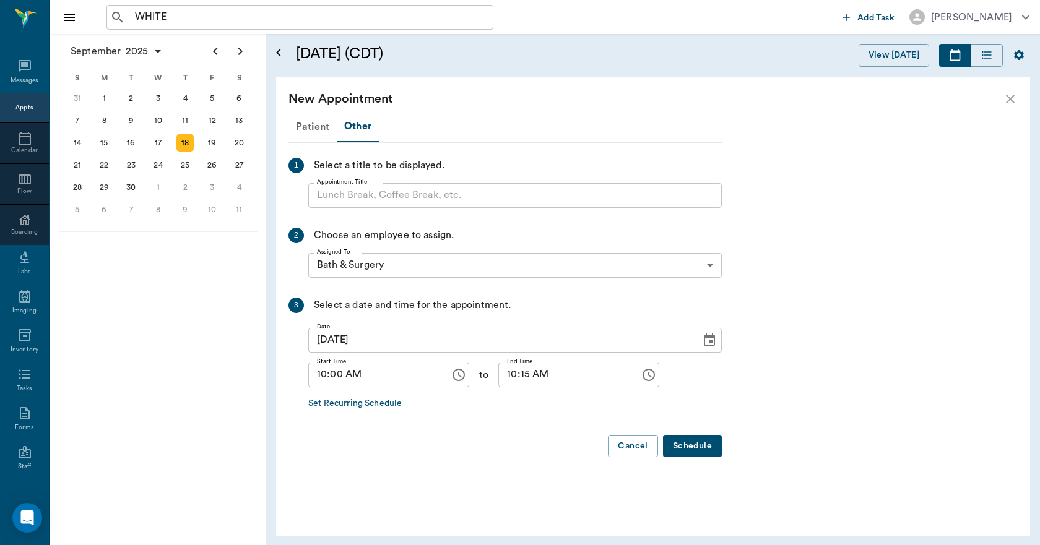
click at [368, 199] on input "Appointment Title" at bounding box center [514, 195] width 413 height 25
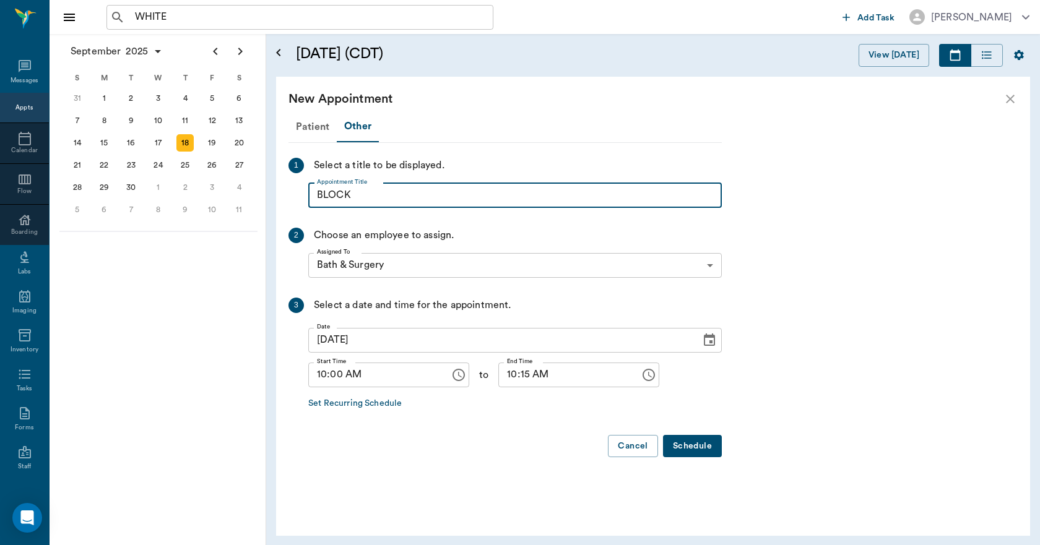
type input "BLOCK"
click at [502, 374] on input "10:15 AM" at bounding box center [564, 375] width 133 height 25
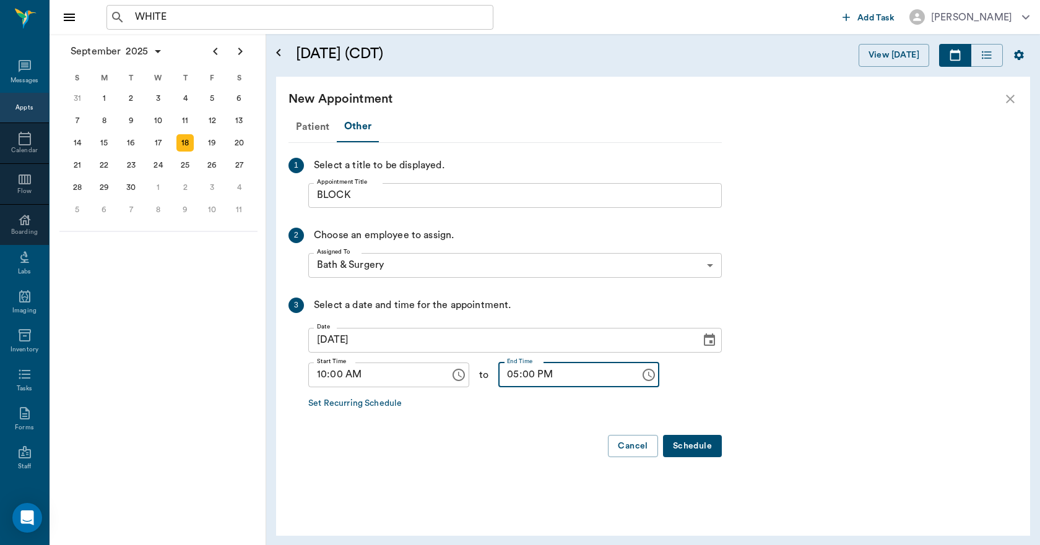
type input "05:00 PM"
click at [684, 455] on button "Schedule" at bounding box center [692, 446] width 59 height 23
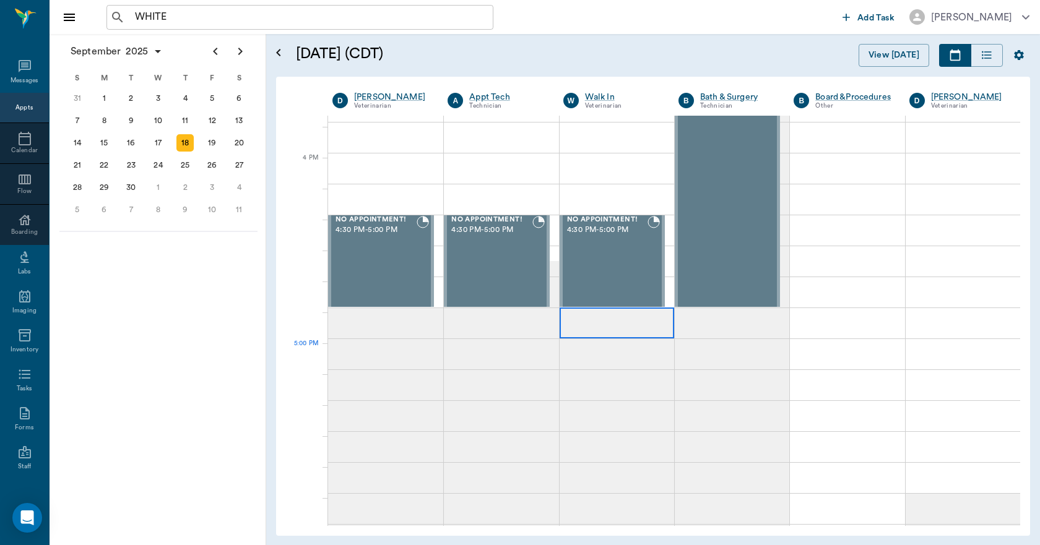
scroll to position [1485, 0]
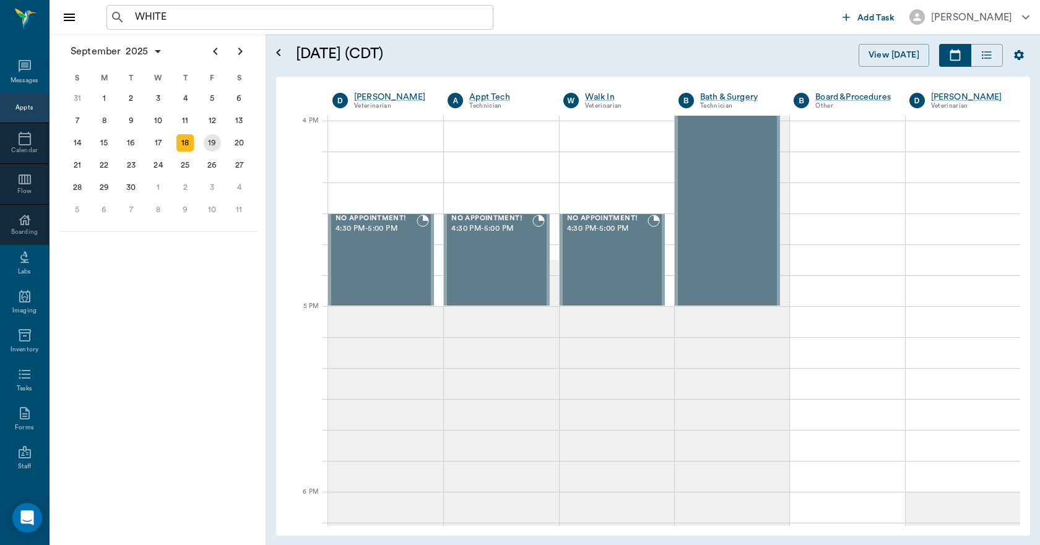
click at [222, 145] on div "19" at bounding box center [212, 143] width 27 height 22
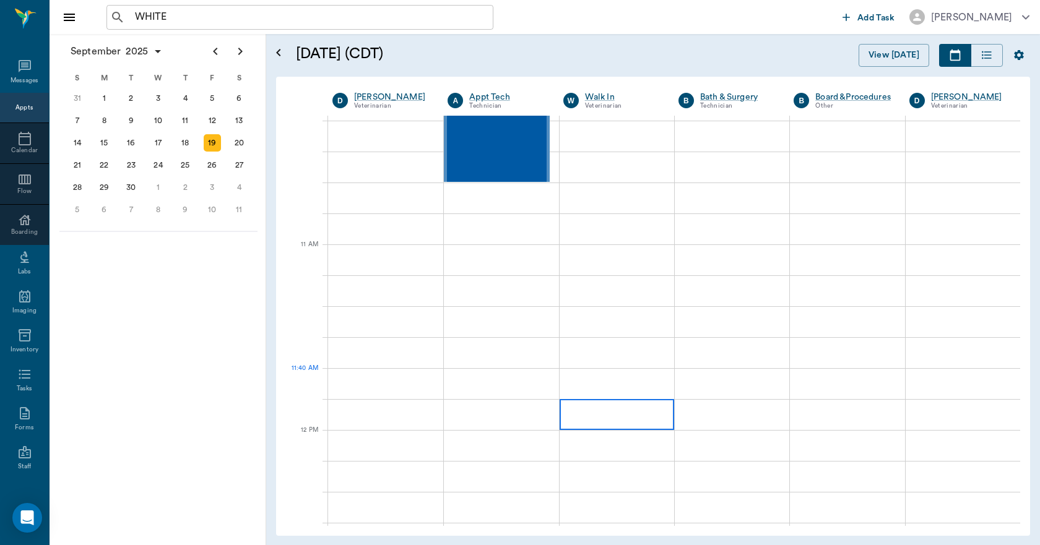
scroll to position [433, 0]
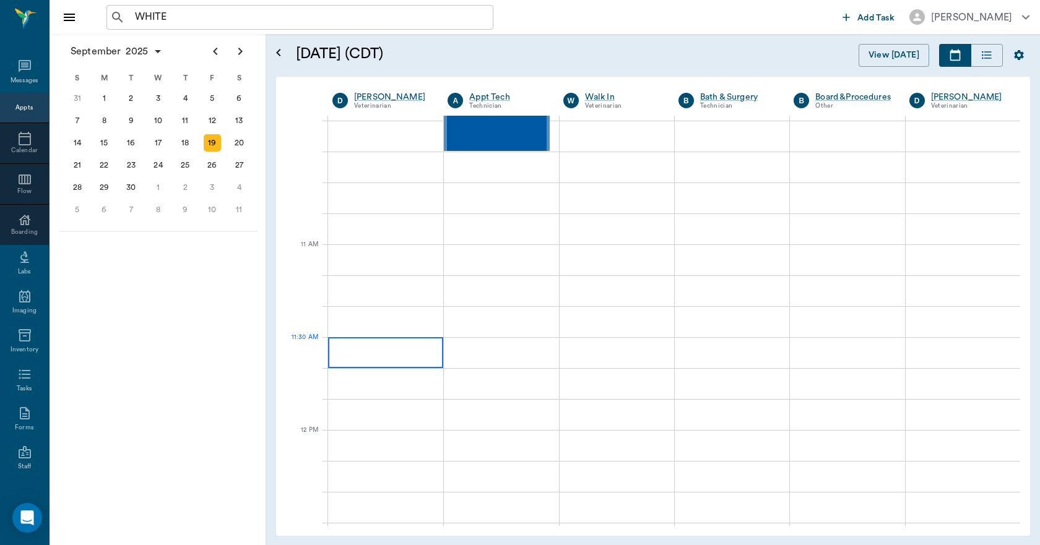
click at [381, 355] on div at bounding box center [385, 352] width 115 height 31
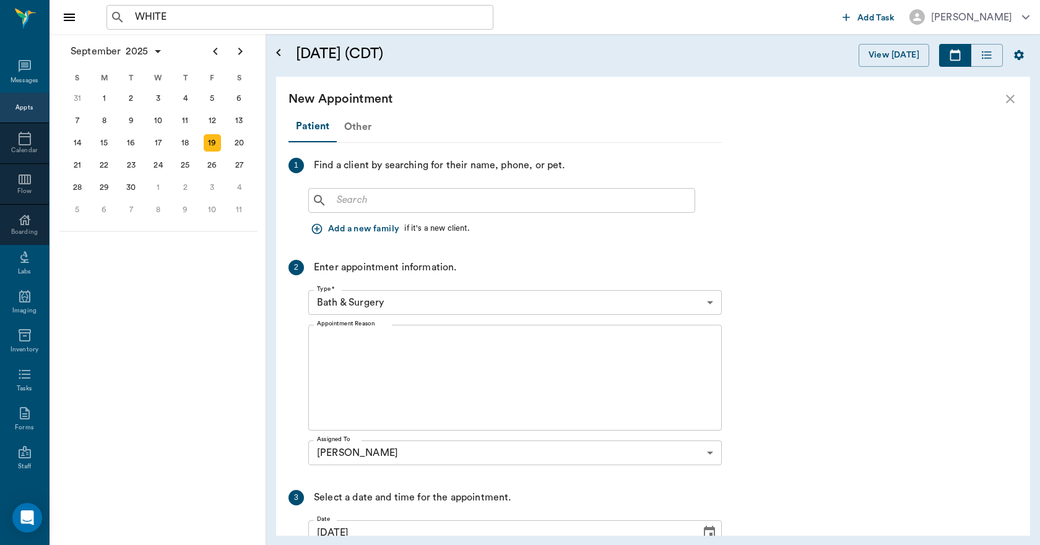
click at [355, 130] on div "Other" at bounding box center [358, 127] width 42 height 30
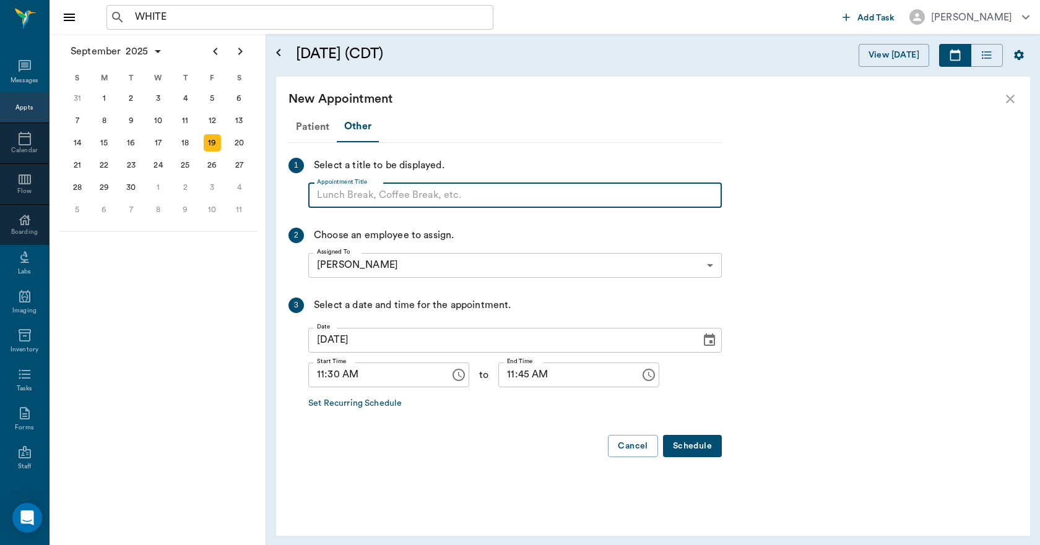
paste input "NO APPOINTMENT! EMERGENCY ONLY!"
type input "NO APPOINTMENT! EMERGENCY ONLY!"
click at [500, 379] on input "11:45 AM" at bounding box center [564, 375] width 133 height 25
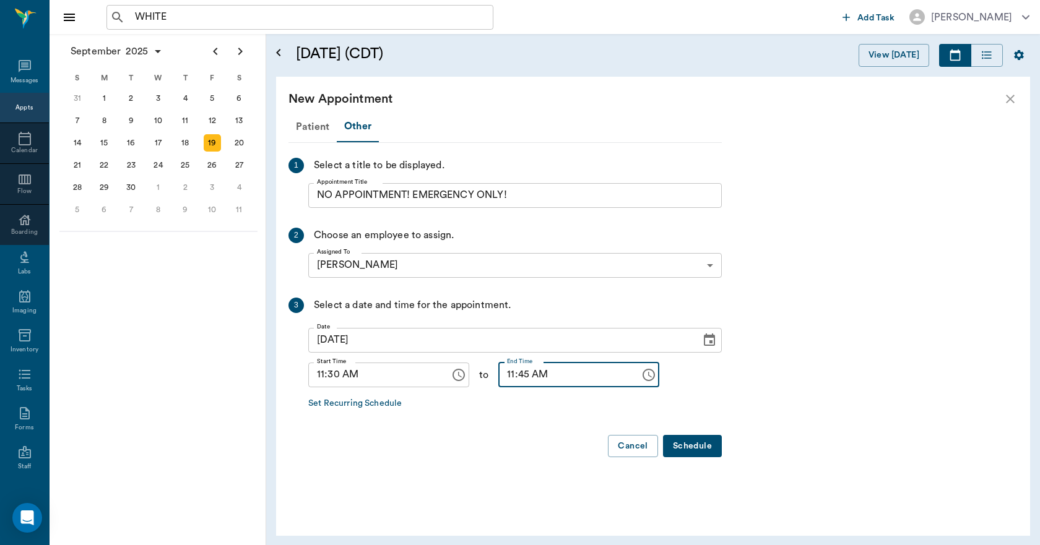
click at [498, 374] on input "11:45 AM" at bounding box center [564, 375] width 133 height 25
click at [499, 373] on input "11:45 AM" at bounding box center [564, 375] width 133 height 25
click at [501, 376] on input "11:45 AM" at bounding box center [564, 375] width 133 height 25
click at [498, 375] on input "11:45 AM" at bounding box center [564, 375] width 133 height 25
click at [560, 369] on input "11:45 AM" at bounding box center [564, 375] width 133 height 25
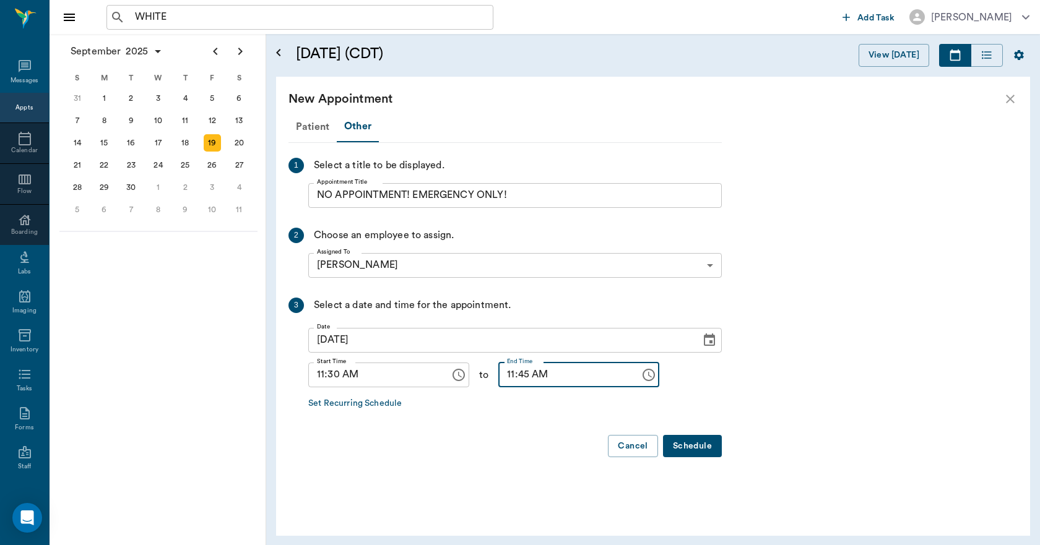
click at [498, 378] on input "11:45 AM" at bounding box center [564, 375] width 133 height 25
drag, startPoint x: 494, startPoint y: 378, endPoint x: 503, endPoint y: 376, distance: 9.6
click at [503, 376] on input "11:45 AM" at bounding box center [564, 375] width 133 height 25
type input "12:00 PM"
click at [694, 442] on button "Schedule" at bounding box center [692, 446] width 59 height 23
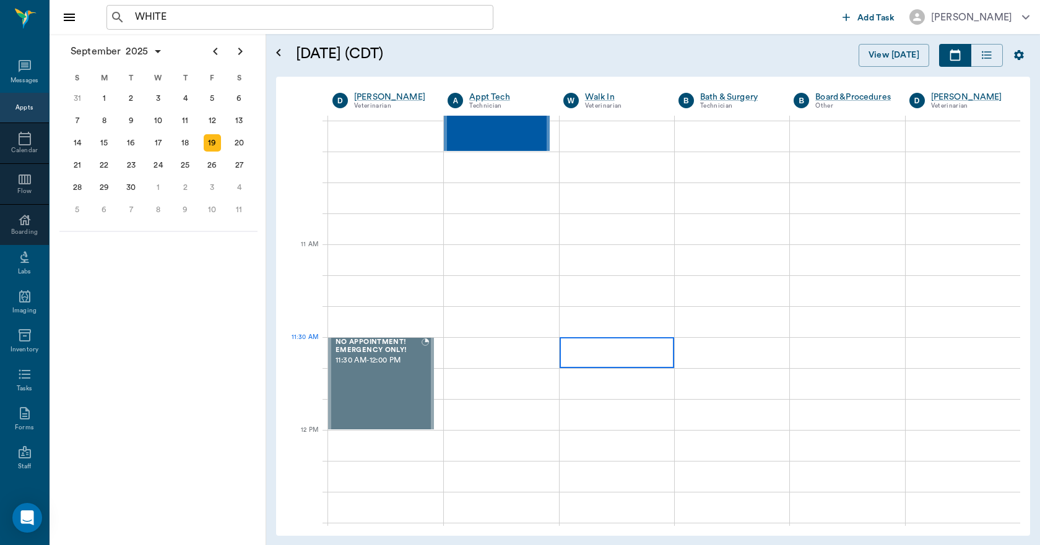
click at [609, 355] on div at bounding box center [616, 352] width 114 height 31
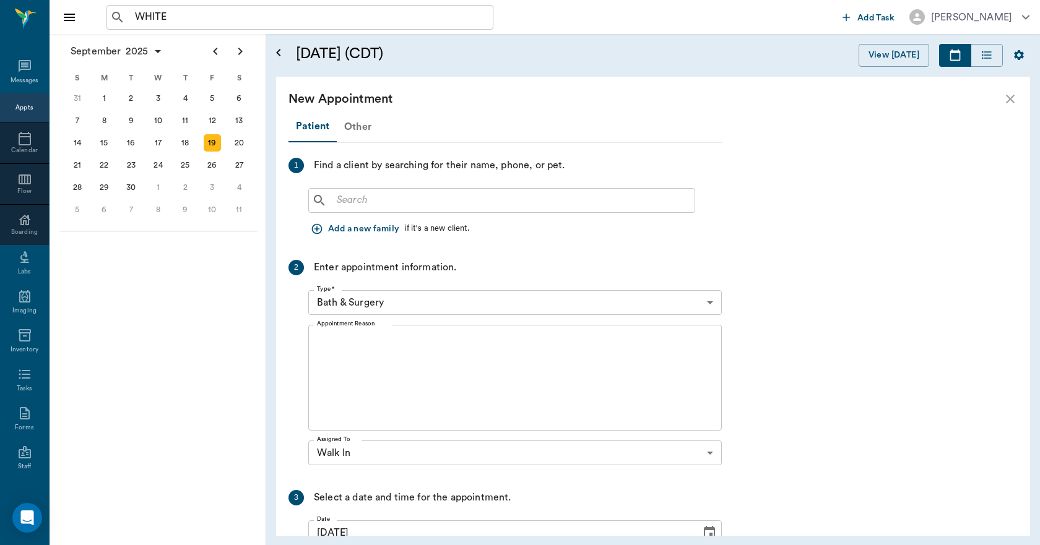
click at [365, 127] on div "Other" at bounding box center [358, 127] width 42 height 30
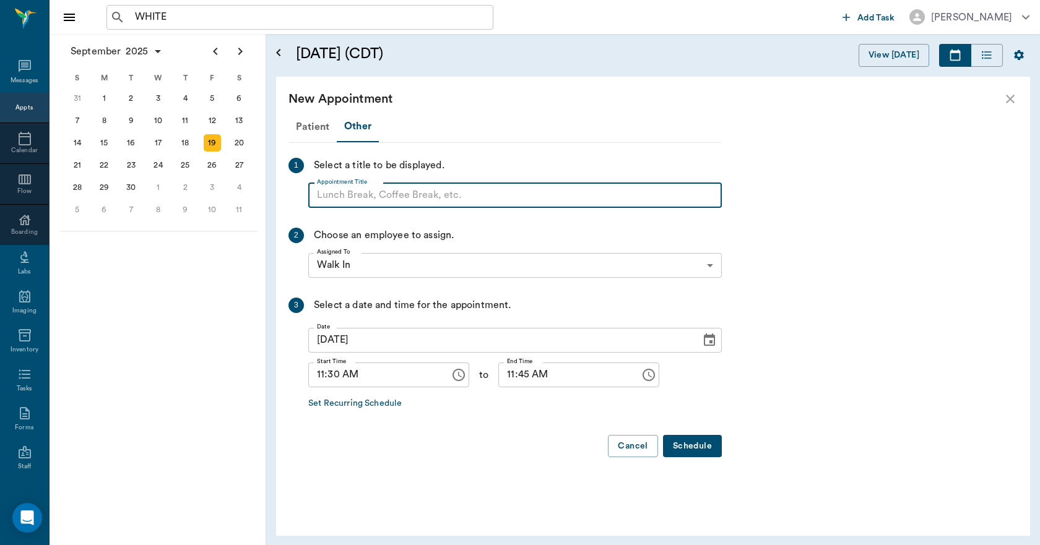
paste input "NO APPOINTMENT! EMERGENCY ONLY!"
type input "NO APPOINTMENT!"
click at [501, 378] on input "11:45 AM" at bounding box center [564, 375] width 133 height 25
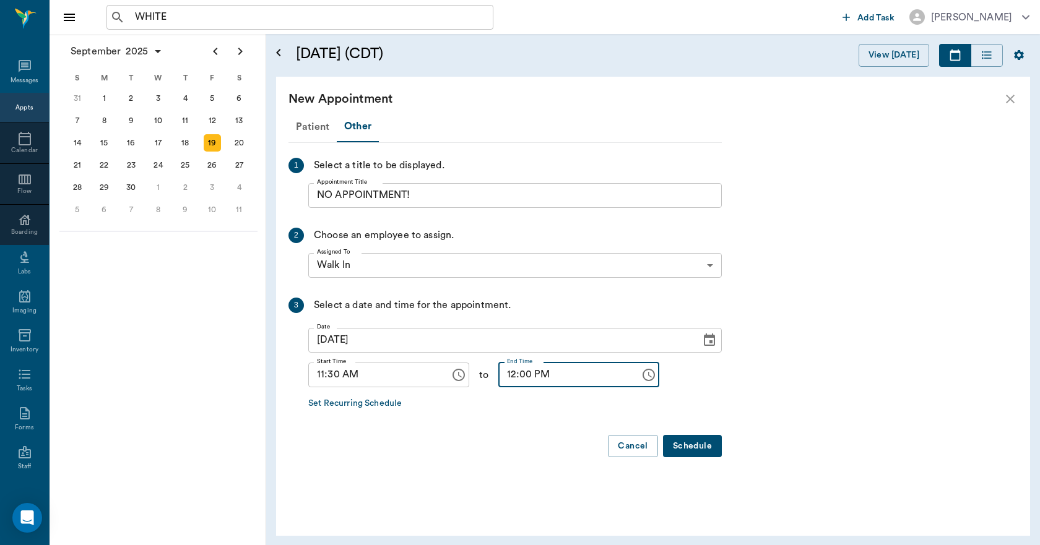
type input "12:00 PM"
click at [699, 450] on button "Schedule" at bounding box center [692, 446] width 59 height 23
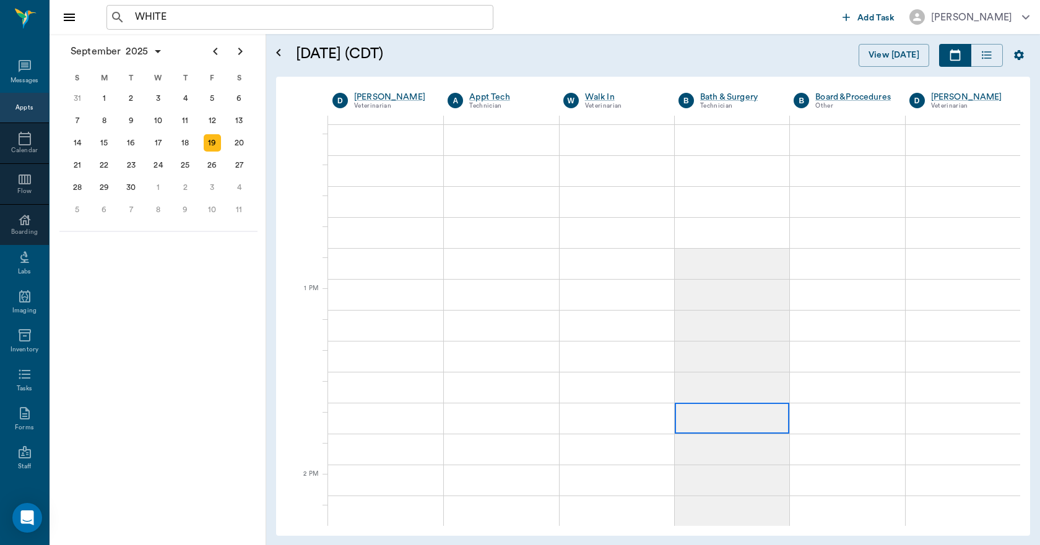
scroll to position [866, 0]
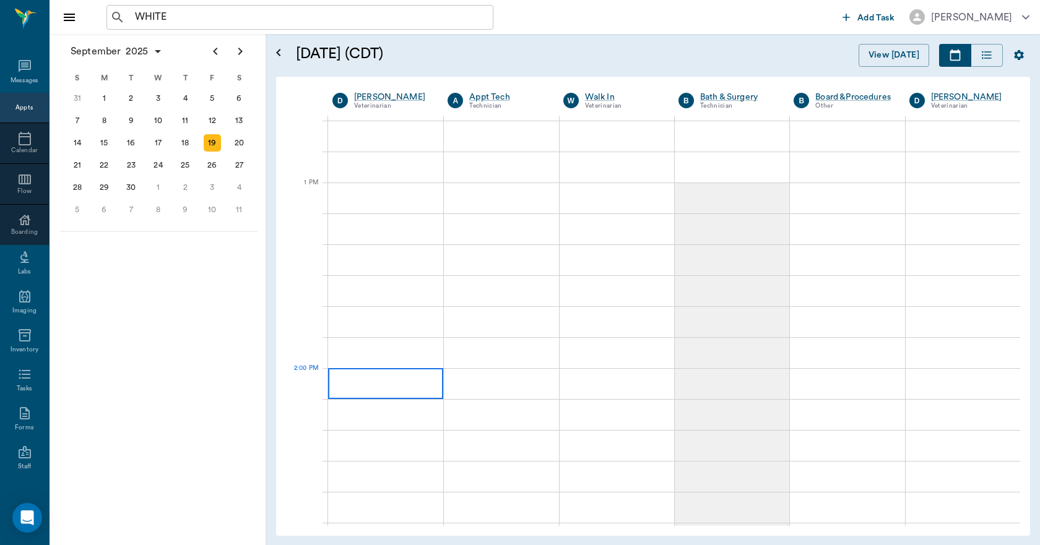
click at [415, 389] on div at bounding box center [385, 383] width 115 height 31
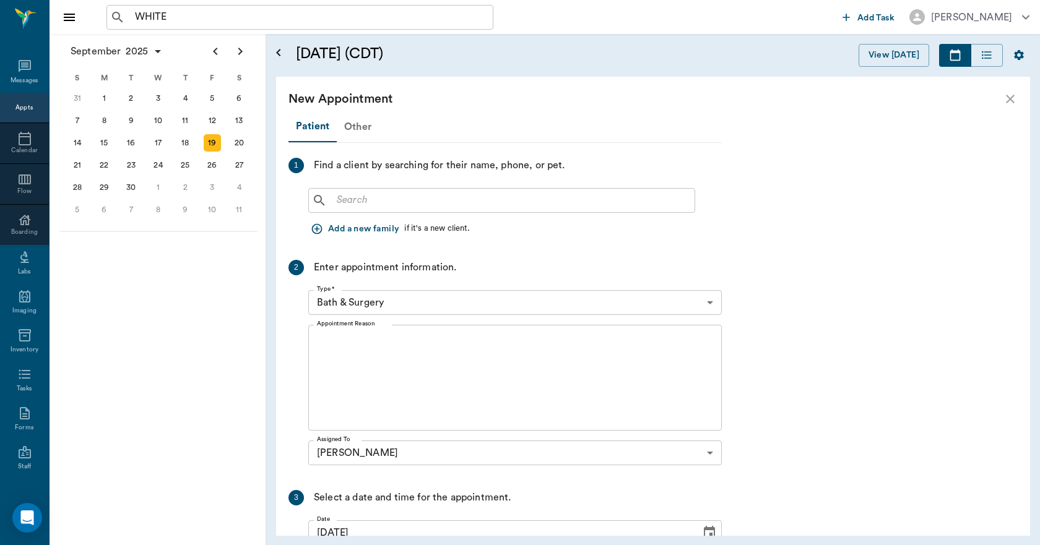
click at [353, 130] on div "Other" at bounding box center [358, 127] width 42 height 30
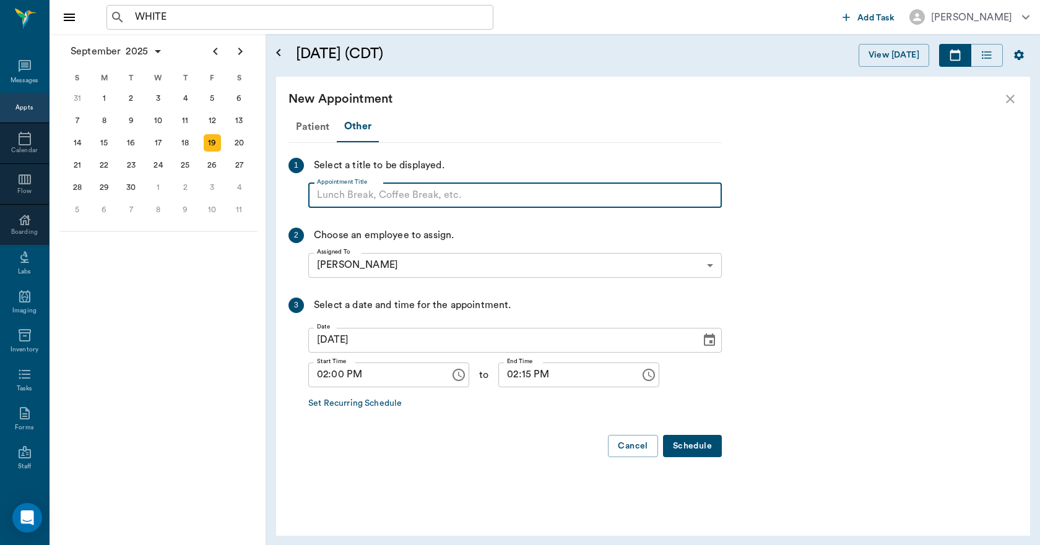
paste input "NO APPOINTMENT! EMERGENCY ONLY!"
type input "NO APPOINTMENT!"
click at [519, 380] on input "02:15 PM" at bounding box center [564, 375] width 133 height 25
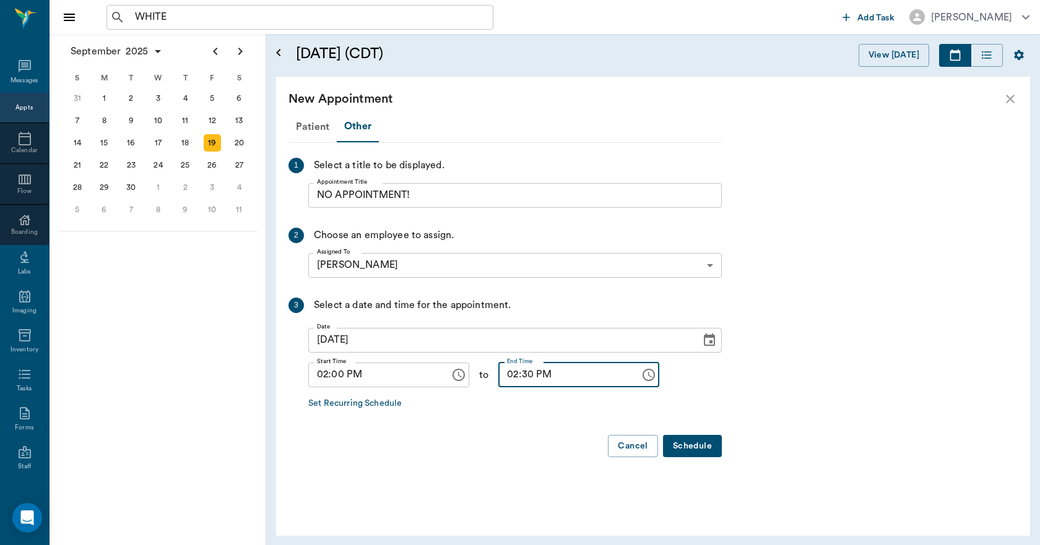
type input "02:30 PM"
click at [697, 448] on button "Schedule" at bounding box center [692, 446] width 59 height 23
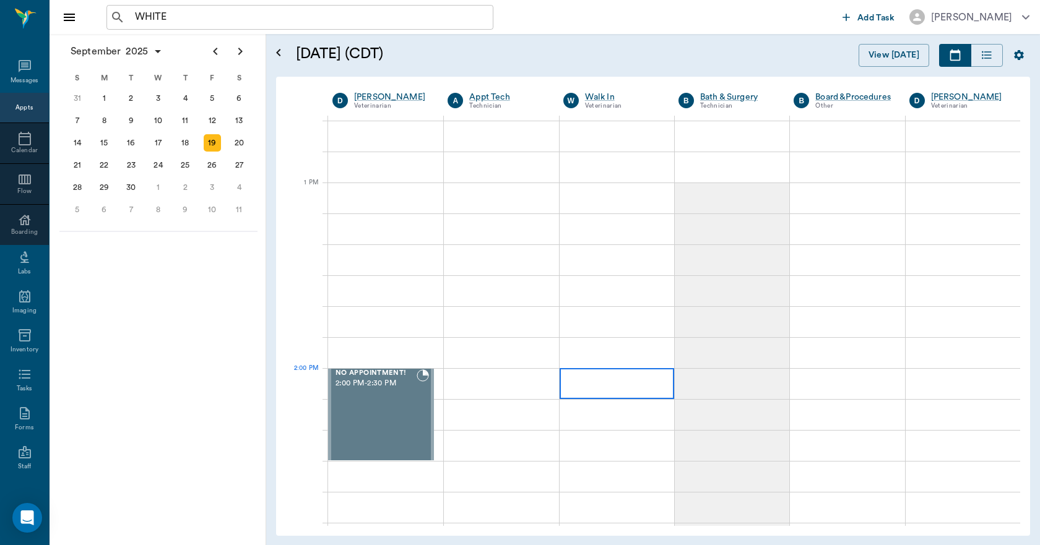
click at [613, 388] on div at bounding box center [616, 383] width 114 height 31
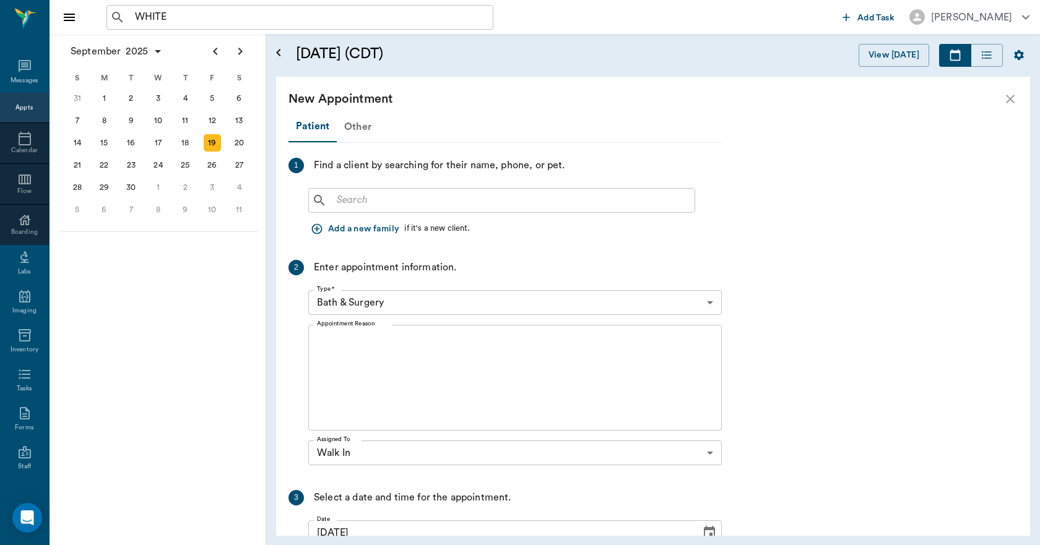
click at [361, 129] on div "Other" at bounding box center [358, 127] width 42 height 30
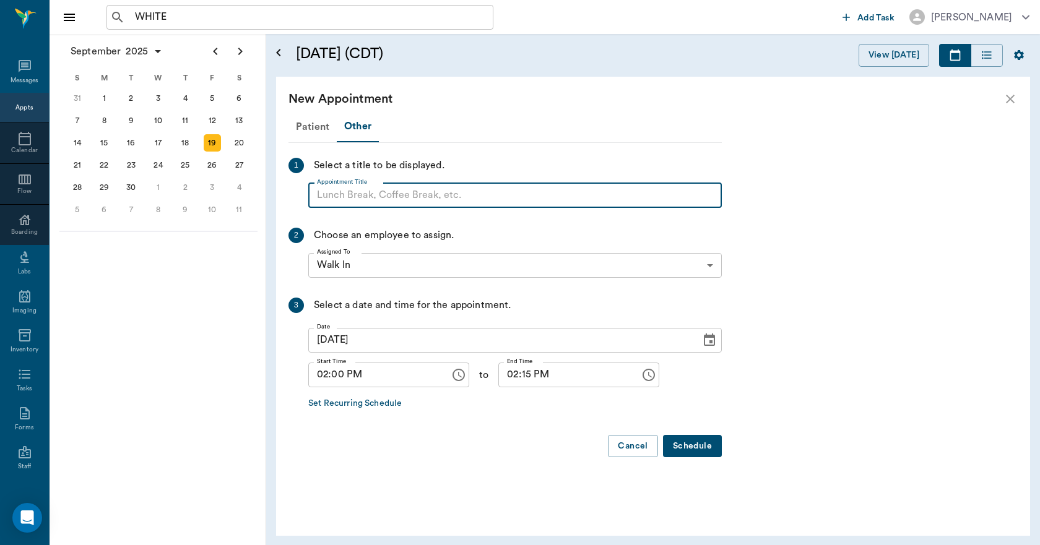
paste input "NO APPOINTMENT! EMERGENCY ONLY!"
type input "NO APPOINTMENT!"
click at [514, 381] on input "02:15 PM" at bounding box center [564, 375] width 133 height 25
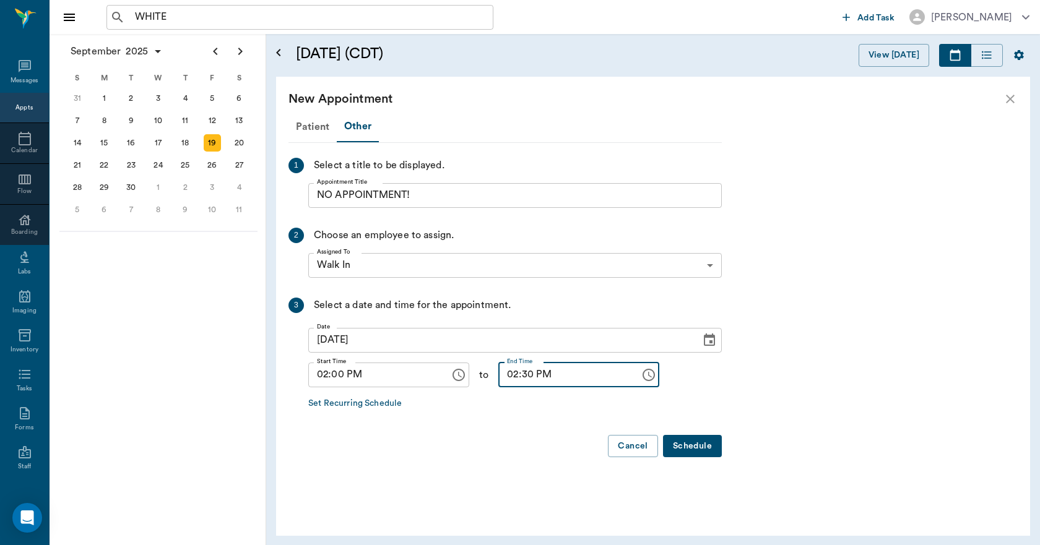
type input "02:30 PM"
click at [681, 449] on button "Schedule" at bounding box center [692, 446] width 59 height 23
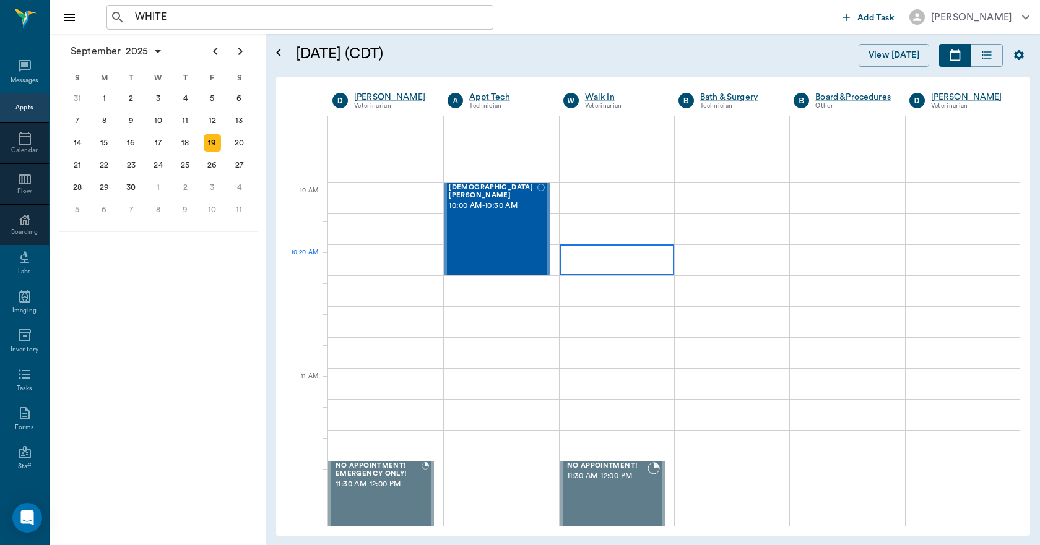
scroll to position [0, 0]
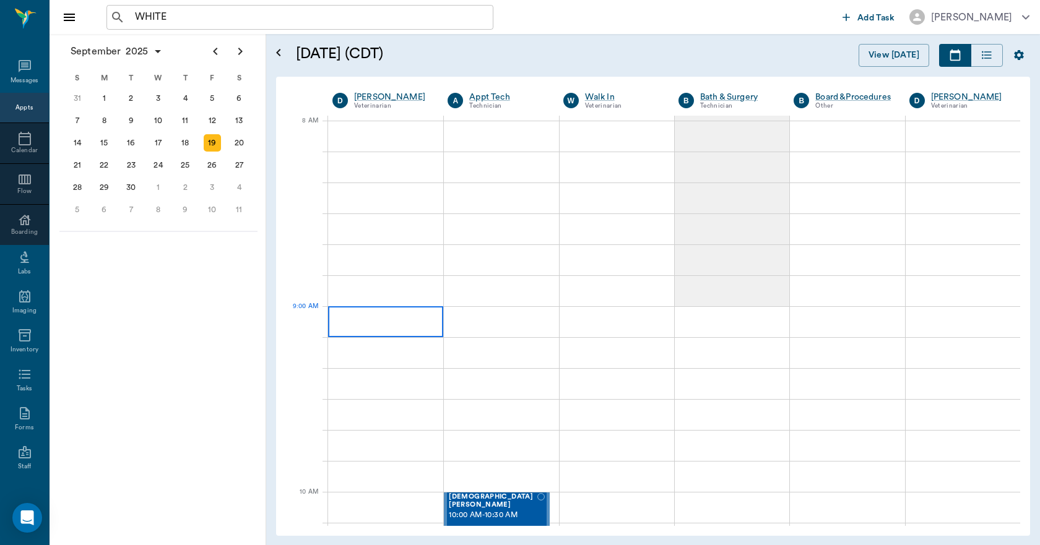
click at [380, 316] on div at bounding box center [385, 321] width 115 height 31
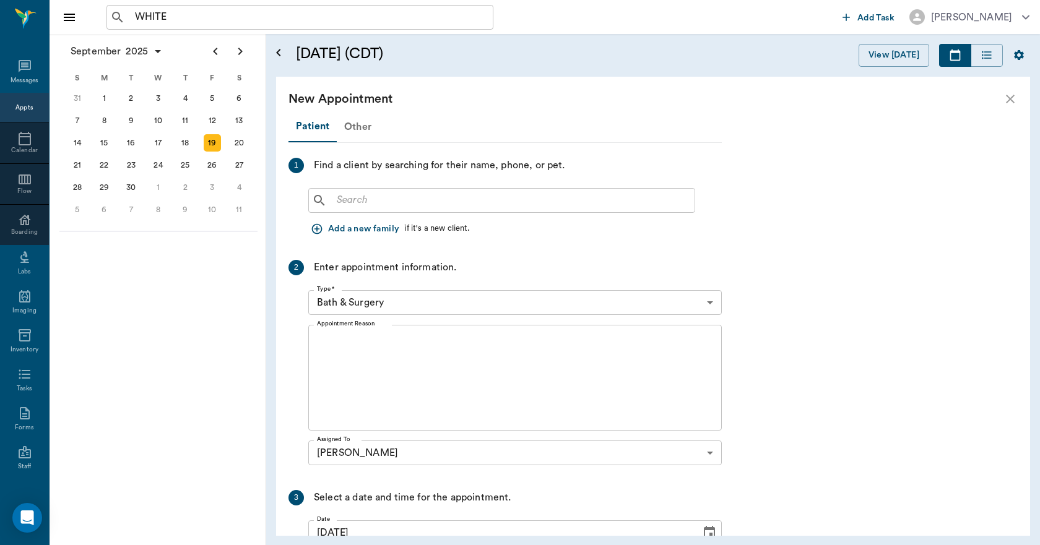
click at [357, 128] on div "Other" at bounding box center [358, 127] width 42 height 30
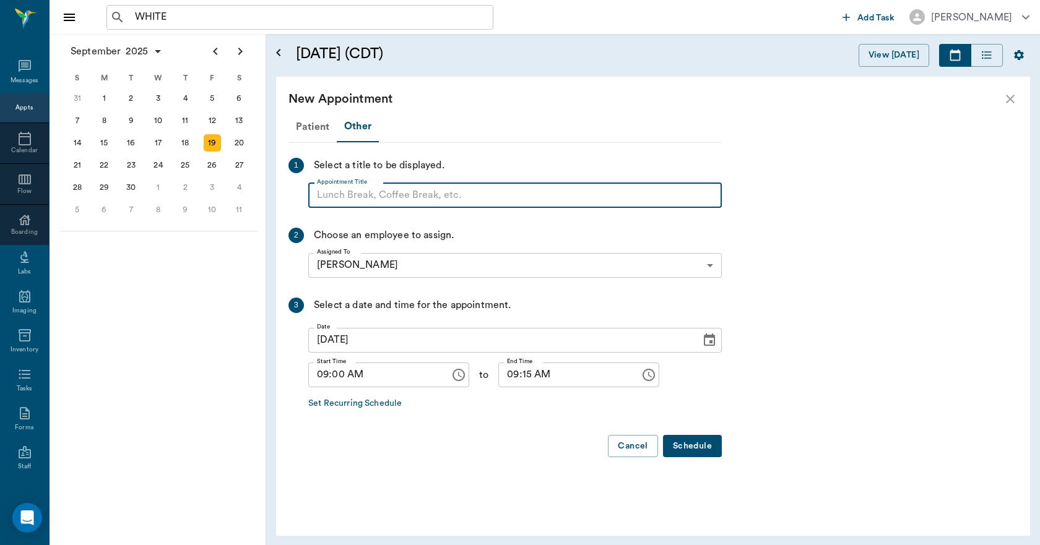
paste input "NO APPOINTMENT! EMERGENCY ONLY!"
type input "NO APPOINTMENT! EMERGENCY ONLY!"
click at [513, 376] on input "09:15 AM" at bounding box center [564, 375] width 133 height 25
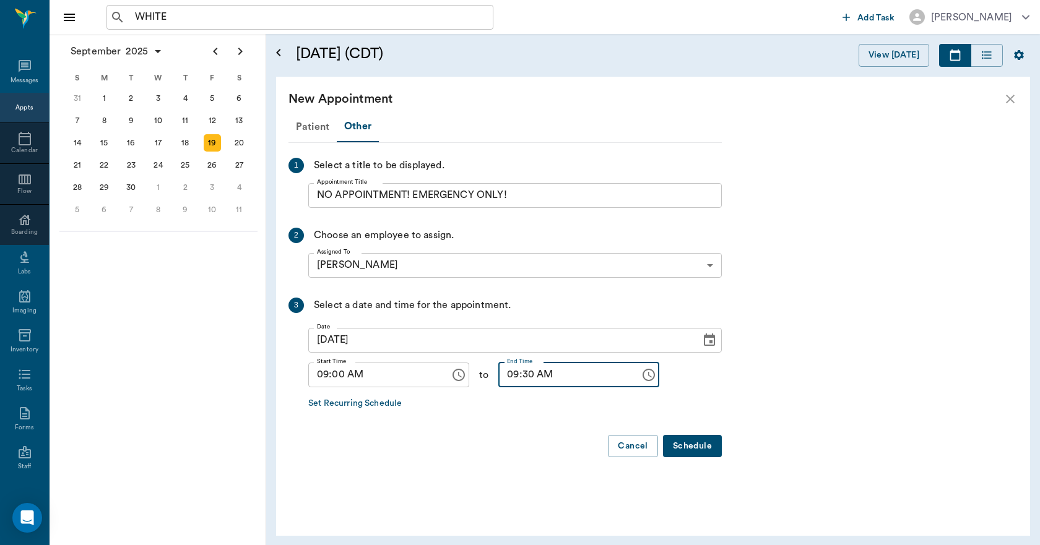
type input "09:30 AM"
click at [686, 445] on button "Schedule" at bounding box center [692, 446] width 59 height 23
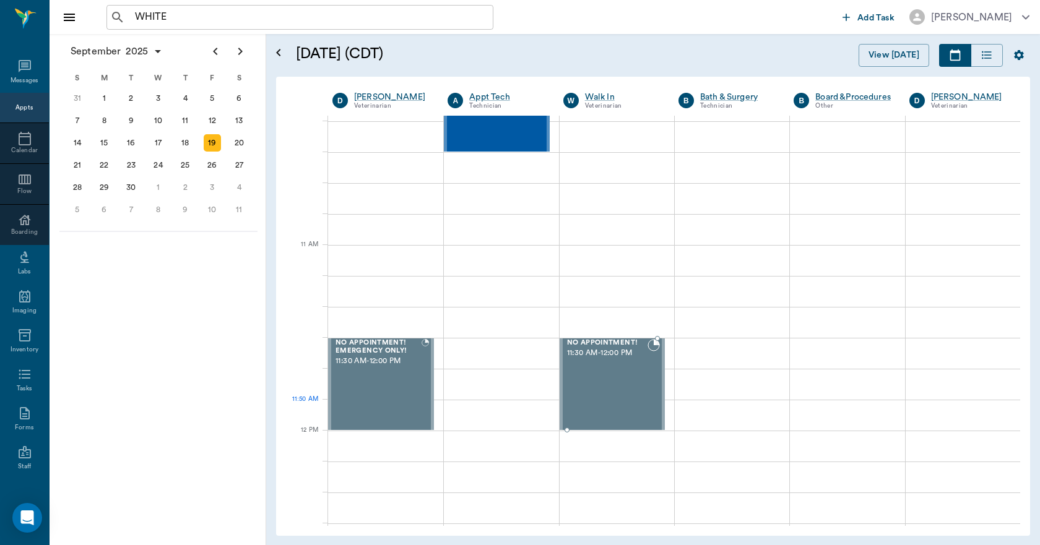
scroll to position [433, 0]
click at [410, 176] on div at bounding box center [385, 167] width 115 height 31
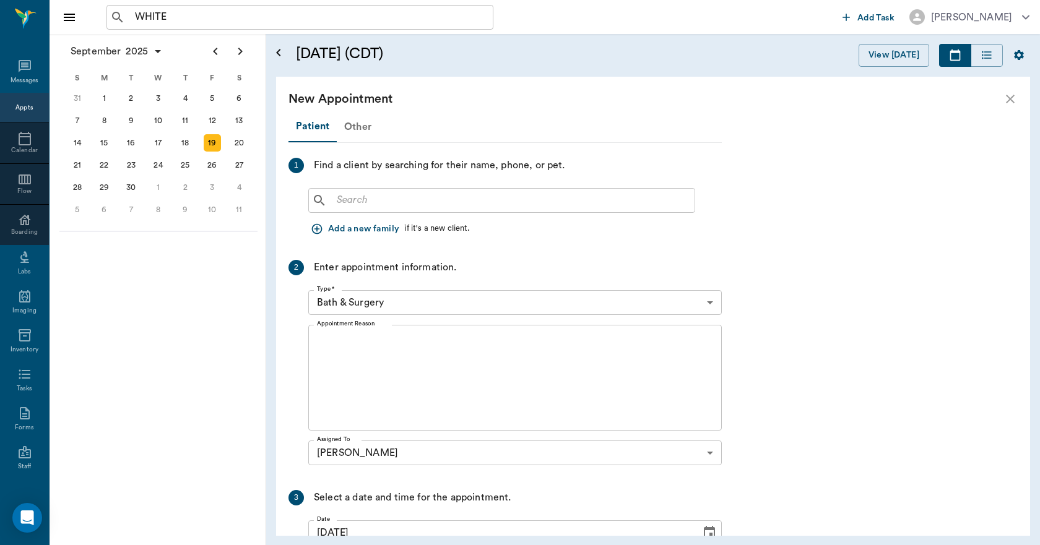
click at [350, 127] on div "Other" at bounding box center [358, 127] width 42 height 30
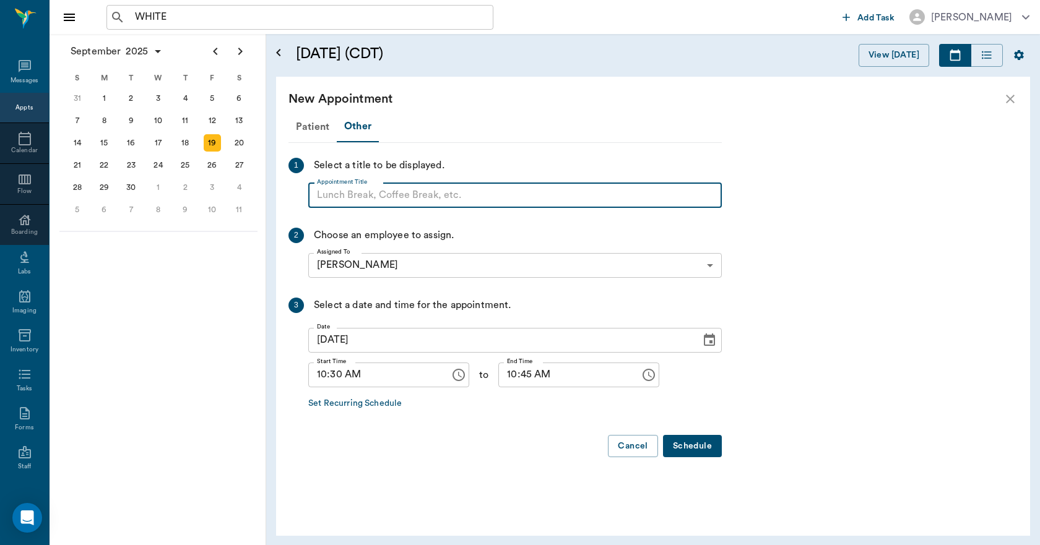
paste input "NO APPOINTMENT! EMERGENCY ONLY!"
type input "NO APPOINTMENT! EMERGENCY ONLY!"
click at [503, 378] on input "10:45 AM" at bounding box center [564, 375] width 133 height 25
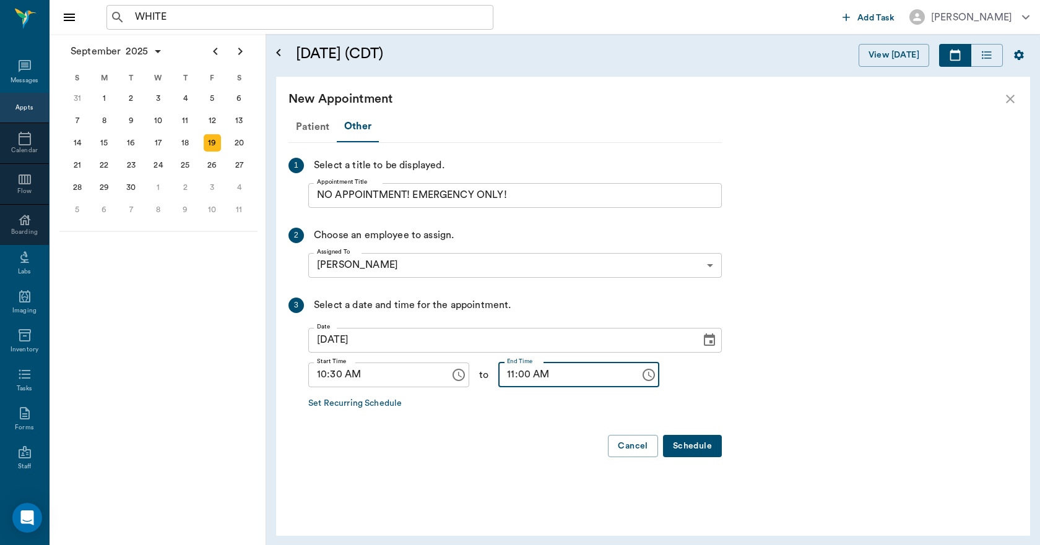
type input "11:00 AM"
click at [689, 441] on button "Schedule" at bounding box center [692, 446] width 59 height 23
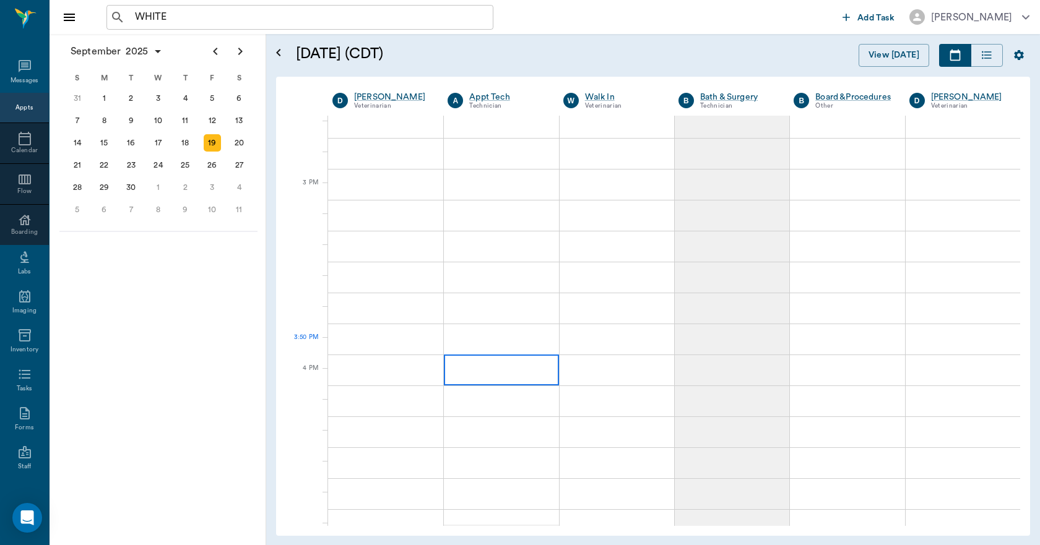
scroll to position [1238, 0]
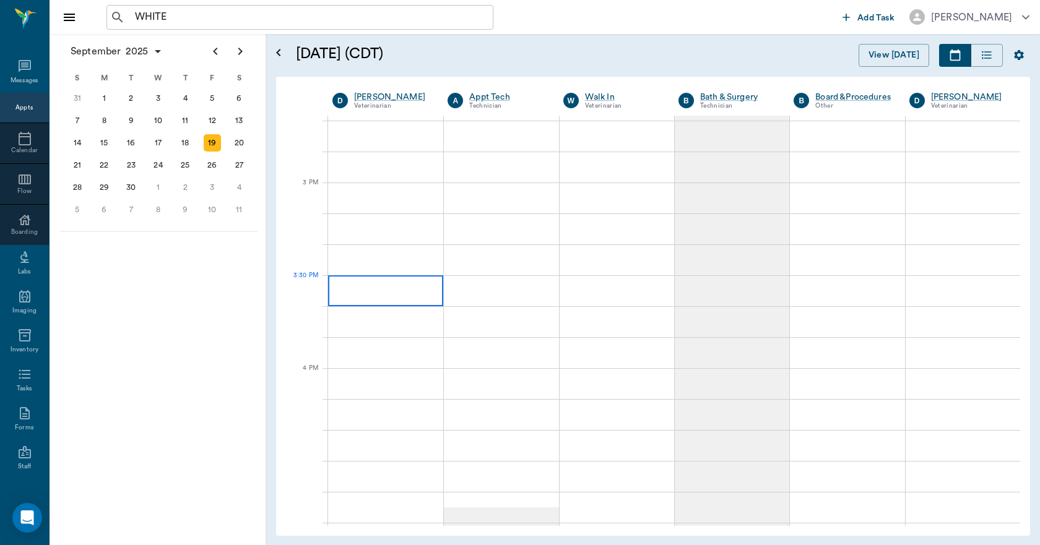
click at [402, 286] on div at bounding box center [385, 290] width 115 height 31
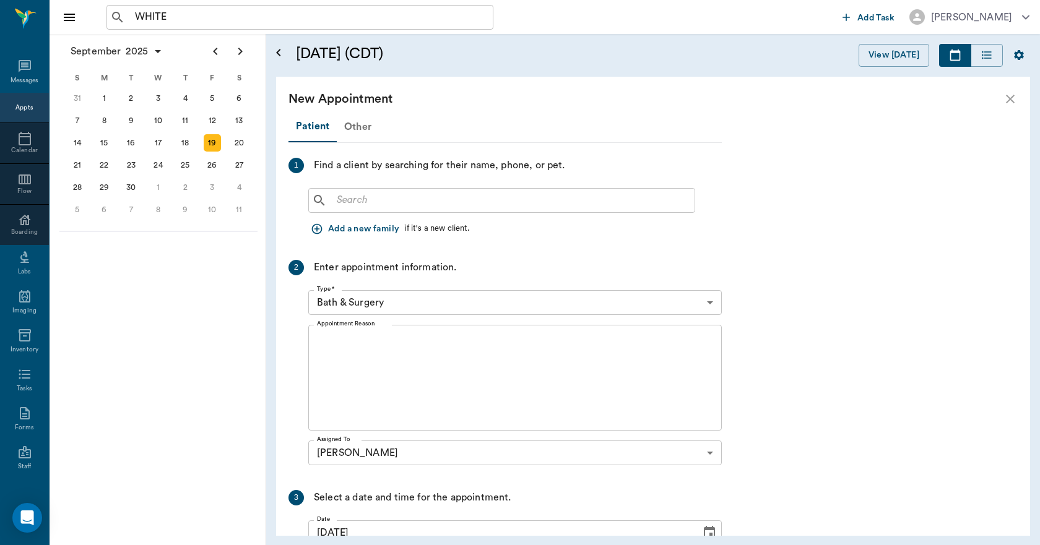
click at [352, 131] on div "Other" at bounding box center [358, 127] width 42 height 30
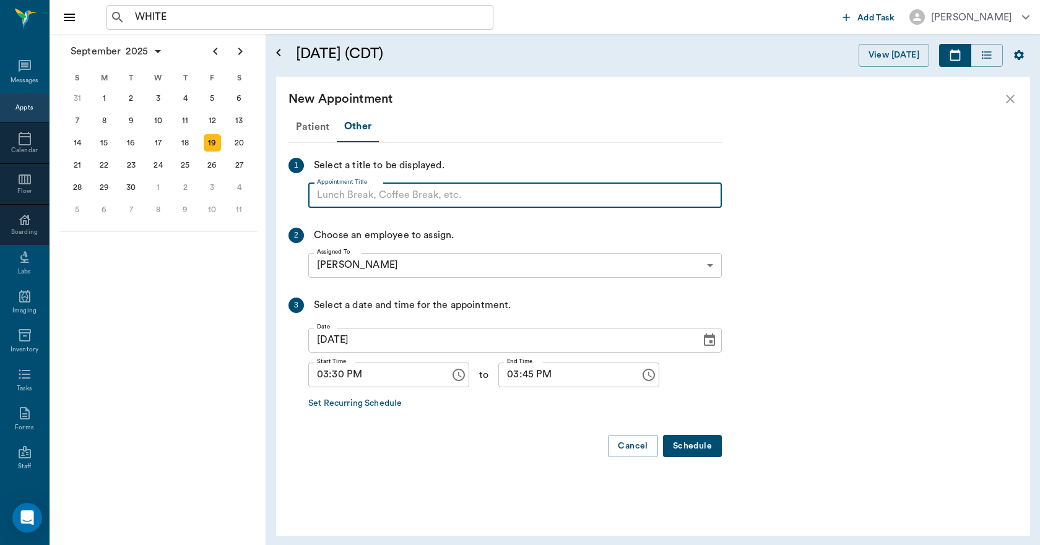
paste input "NO APPOINTMENT! EMERGENCY ONLY!"
type input "NO APPOINTMENT! EMERGENCY ONLY!"
click at [506, 377] on input "03:45 PM" at bounding box center [564, 375] width 133 height 25
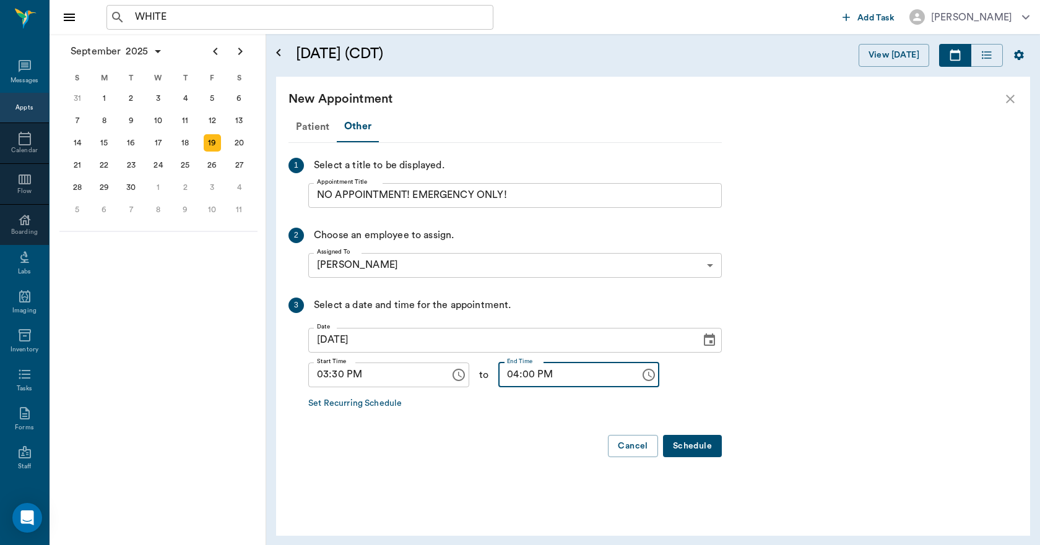
type input "04:00 PM"
click at [693, 445] on button "Schedule" at bounding box center [692, 446] width 59 height 23
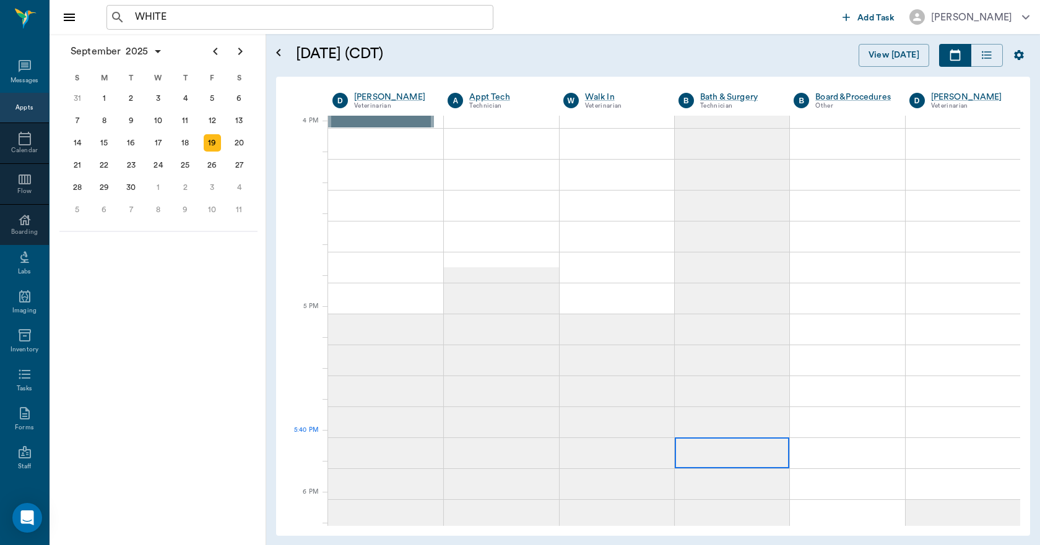
scroll to position [1485, 0]
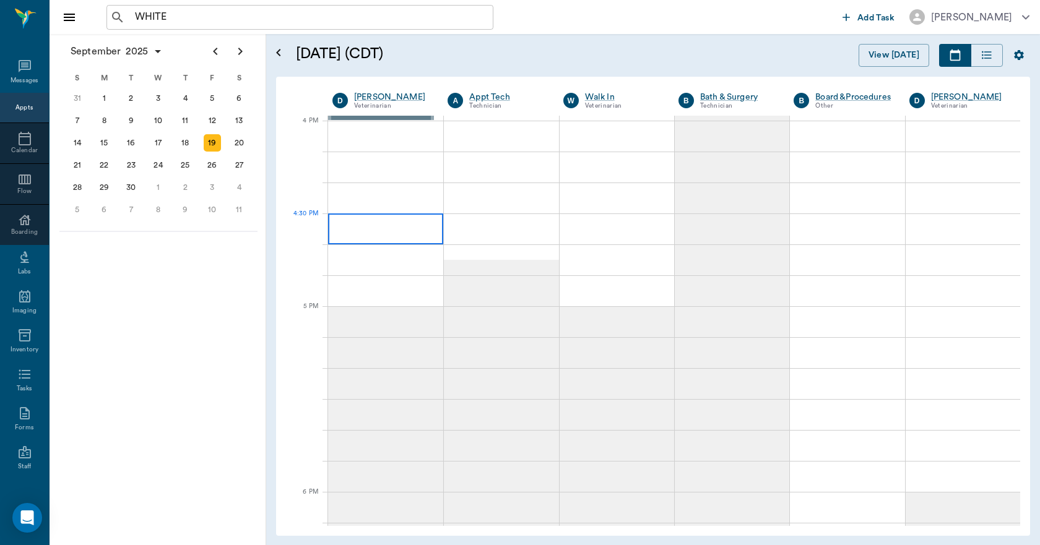
click at [402, 233] on div at bounding box center [385, 228] width 115 height 31
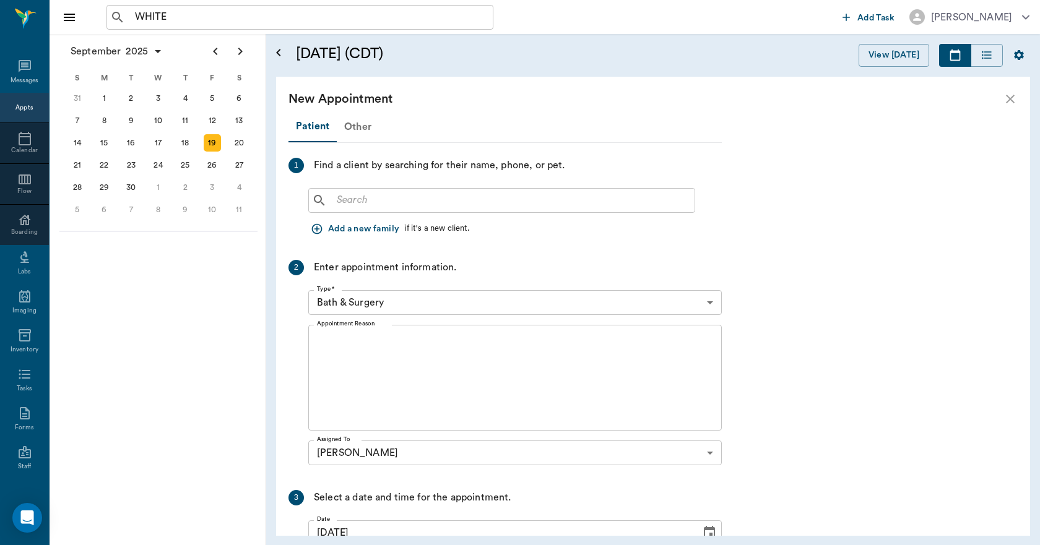
click at [357, 126] on div "Other" at bounding box center [358, 127] width 42 height 30
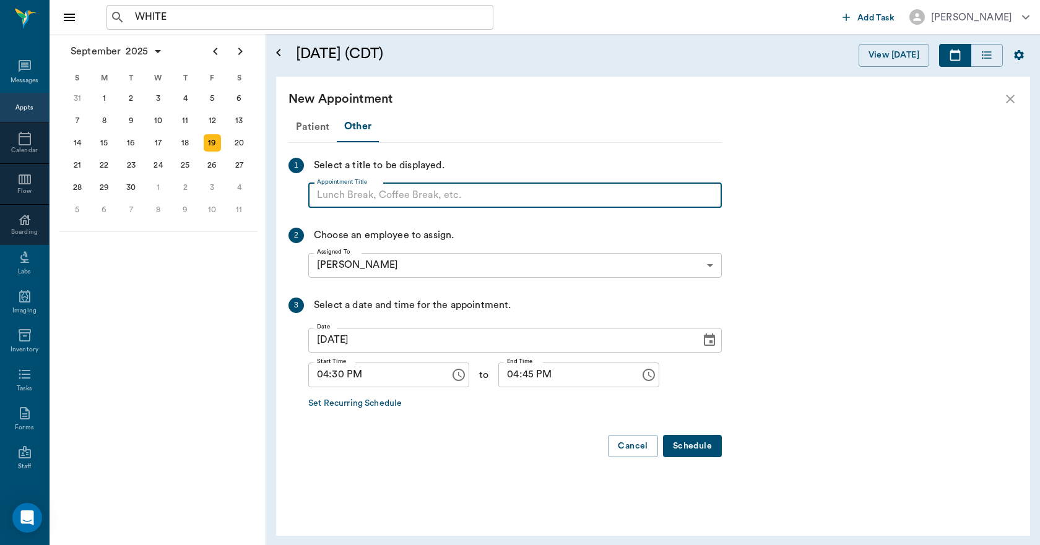
paste input "NO APPOINTMENT! EMERGENCY ONLY!"
type input "NO APPOINTMENT!"
click at [499, 377] on input "04:45 PM" at bounding box center [564, 375] width 133 height 25
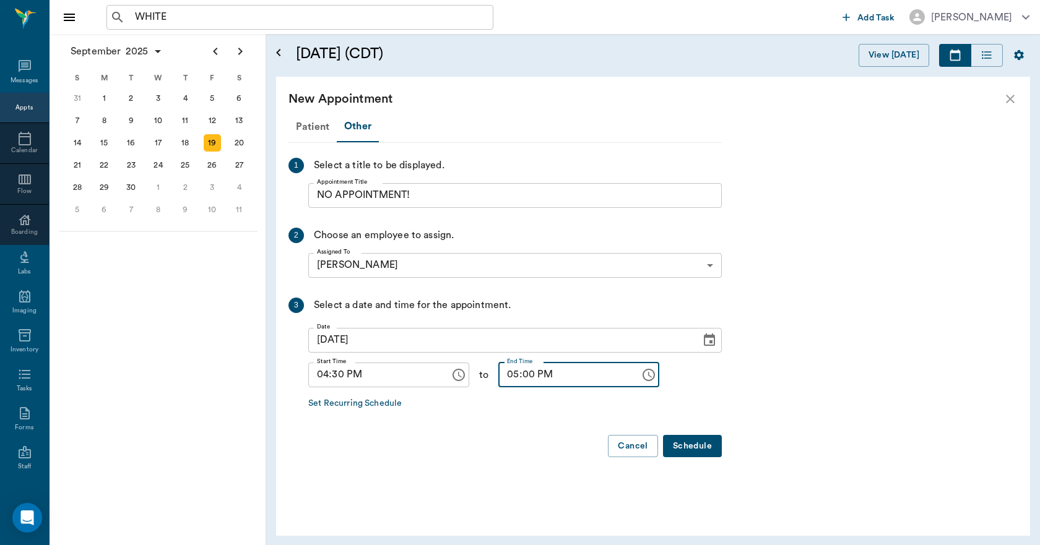
type input "05:00 PM"
click at [686, 449] on button "Schedule" at bounding box center [692, 446] width 59 height 23
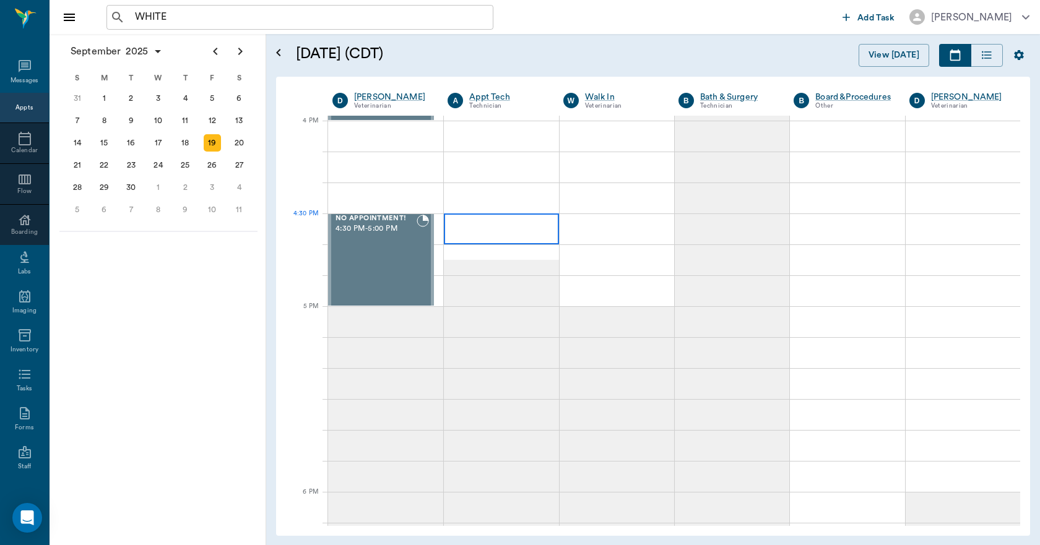
click at [498, 231] on div at bounding box center [501, 228] width 114 height 31
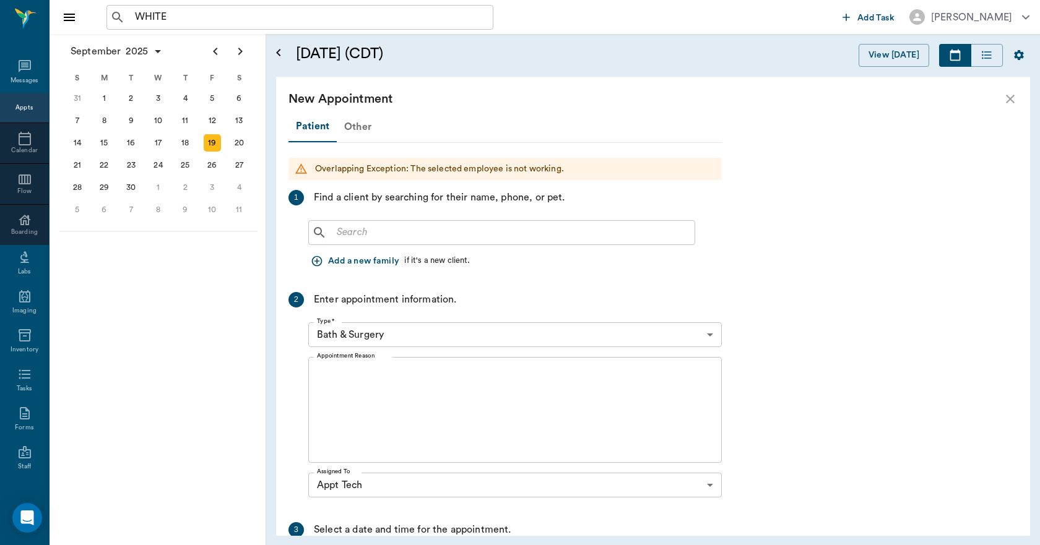
click at [367, 128] on div "Other" at bounding box center [358, 127] width 42 height 30
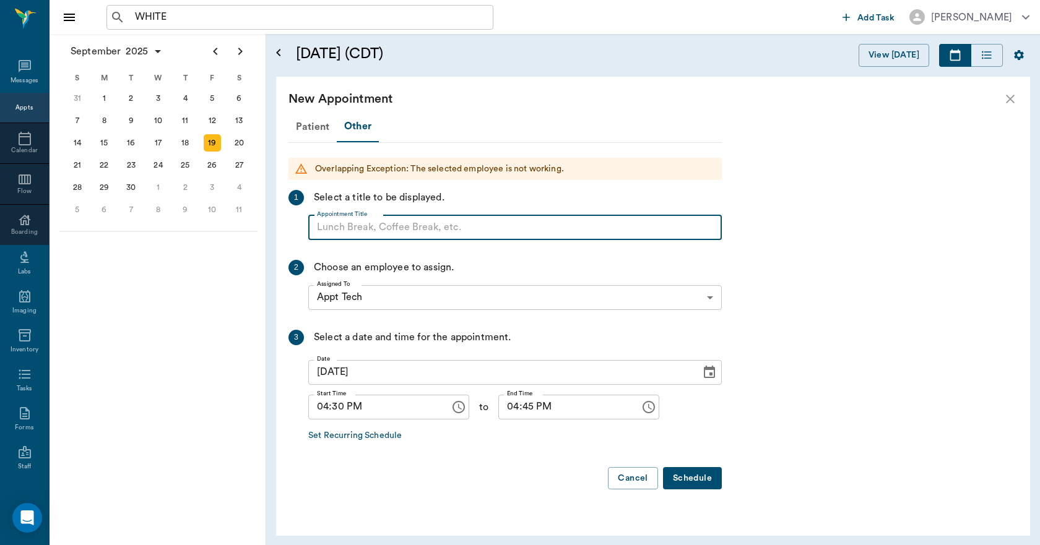
paste input "NO APPOINTMENT! EMERGENCY ONLY!"
type input "NO APPOINTMENT!"
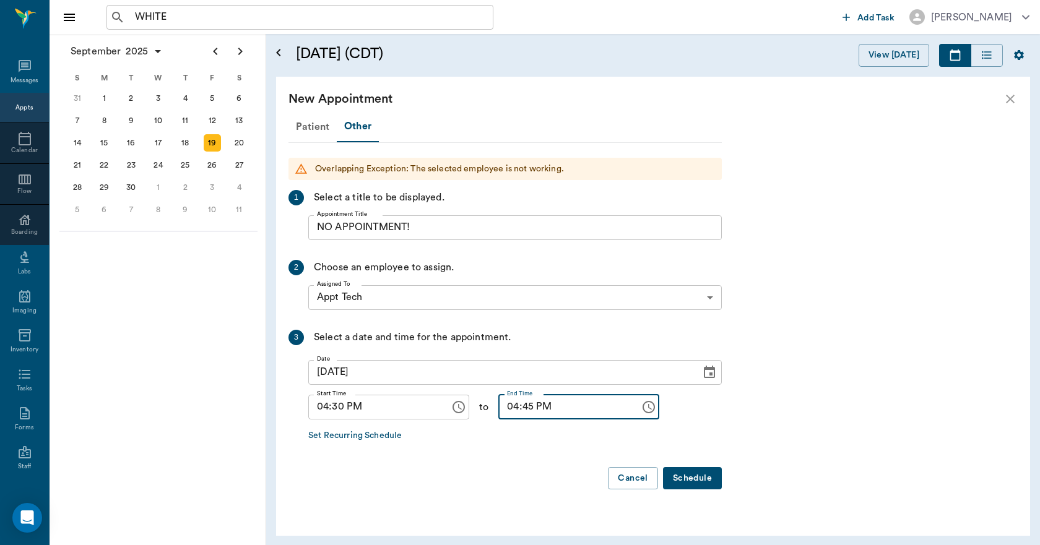
click at [503, 412] on input "04:45 PM" at bounding box center [564, 407] width 133 height 25
type input "05:00 PM"
click at [692, 477] on button "Schedule" at bounding box center [692, 478] width 59 height 23
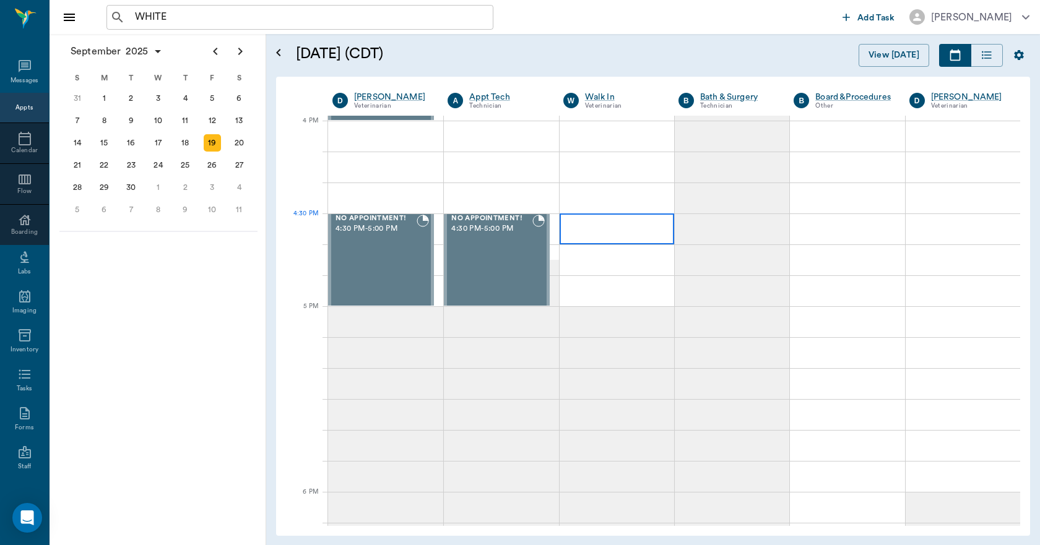
click at [600, 236] on div at bounding box center [616, 228] width 114 height 31
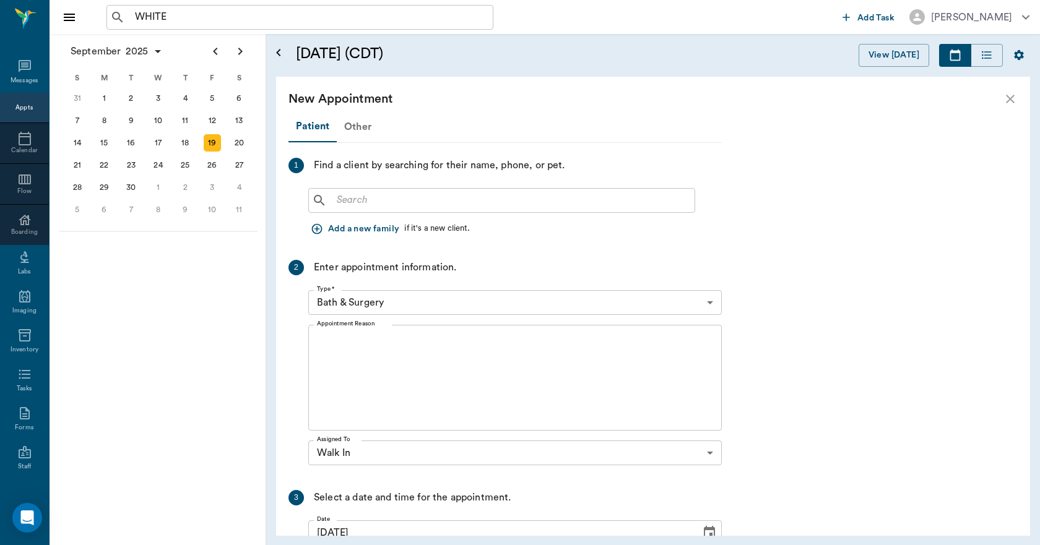
click at [354, 127] on div "Other" at bounding box center [358, 127] width 42 height 30
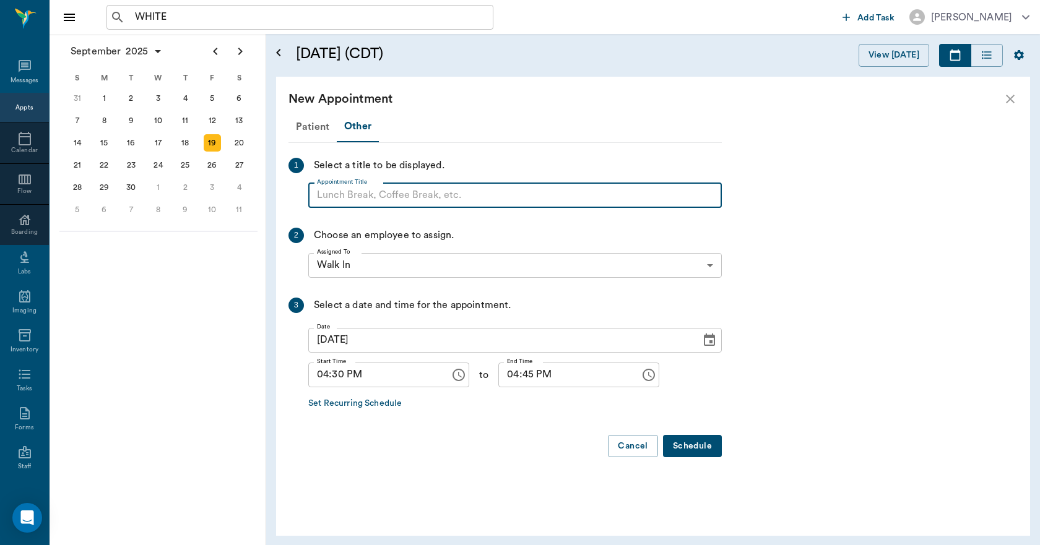
paste input "NO APPOINTMENT! EMERGENCY ONLY!"
type input "NO APPOINTMENT!"
click at [502, 376] on input "04:45 PM" at bounding box center [564, 375] width 133 height 25
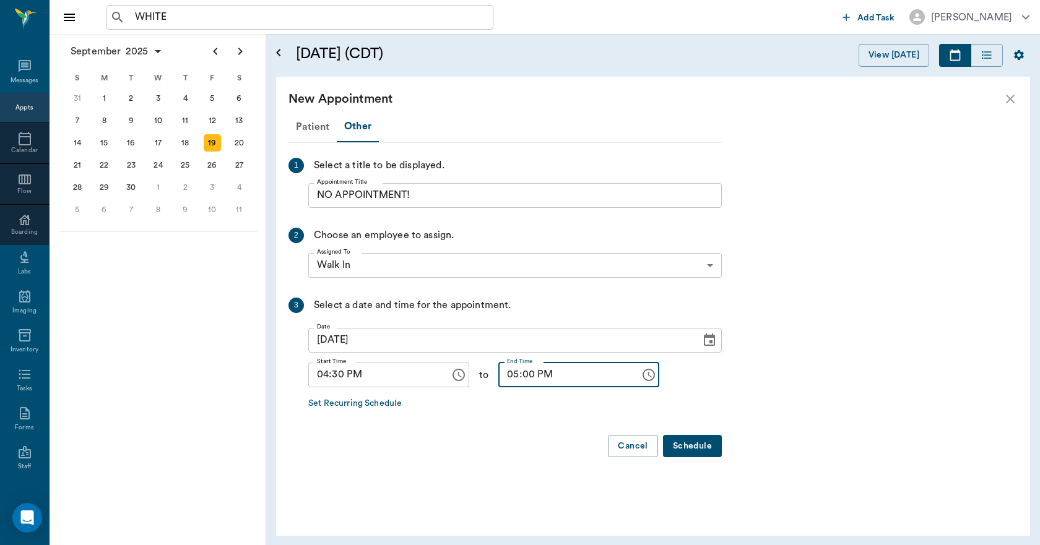
type input "05:00 PM"
click at [674, 441] on button "Schedule" at bounding box center [692, 446] width 59 height 23
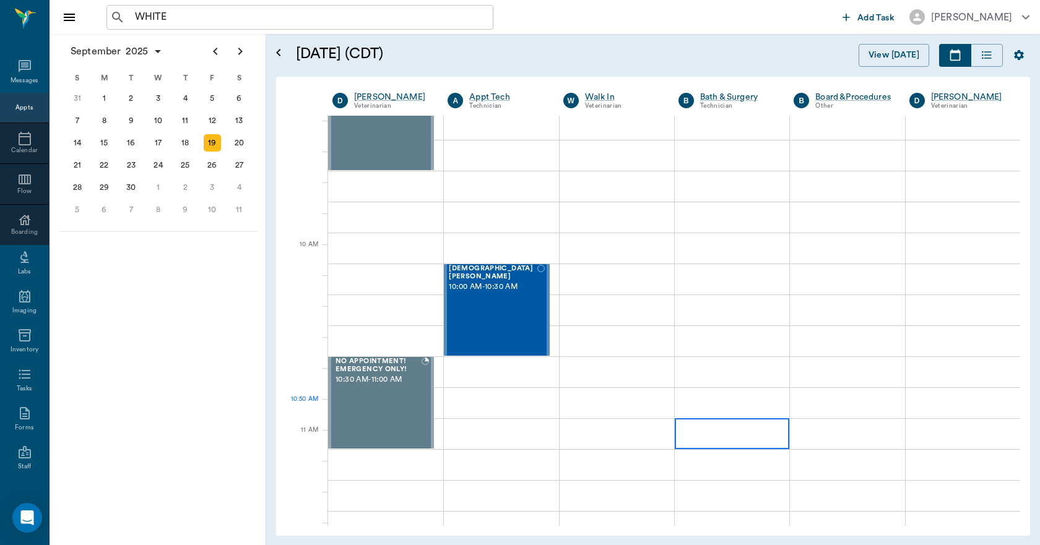
scroll to position [248, 0]
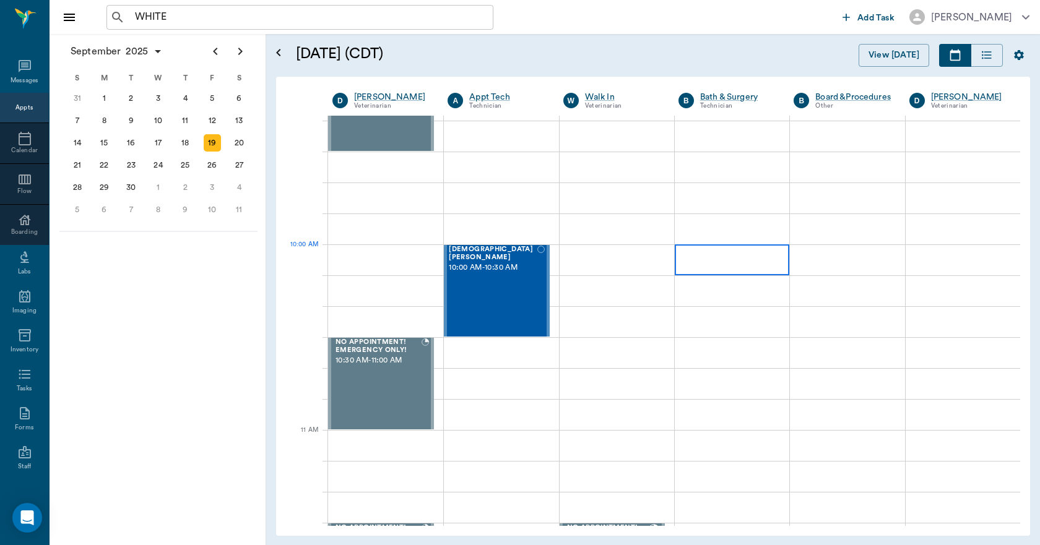
click at [698, 270] on div at bounding box center [731, 259] width 114 height 31
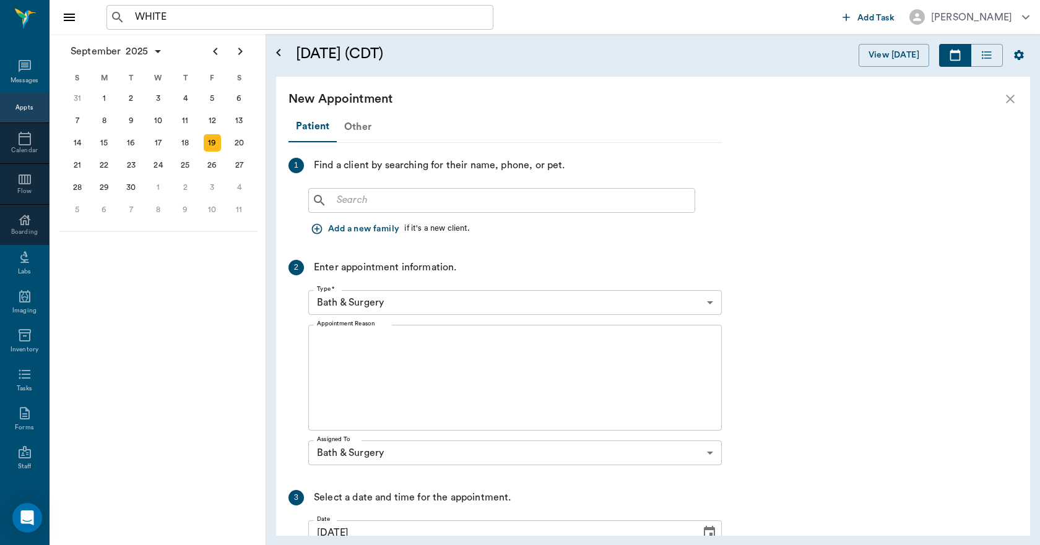
click at [359, 132] on div "Other" at bounding box center [358, 127] width 42 height 30
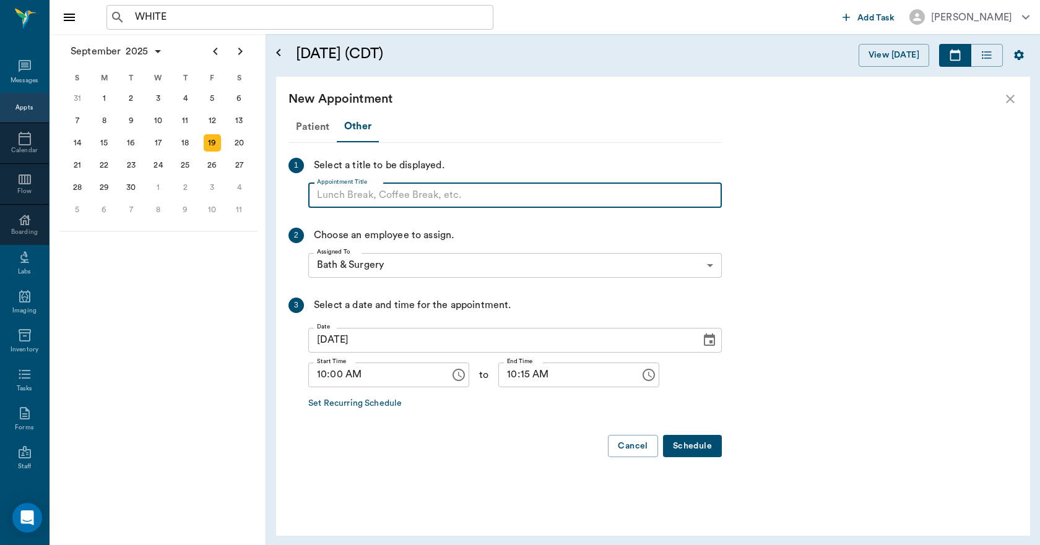
drag, startPoint x: 360, startPoint y: 197, endPoint x: 347, endPoint y: 199, distance: 13.7
click at [347, 199] on input "Appointment Title" at bounding box center [514, 195] width 413 height 25
type input "BLOCK"
click at [499, 372] on input "10:15 AM" at bounding box center [564, 375] width 133 height 25
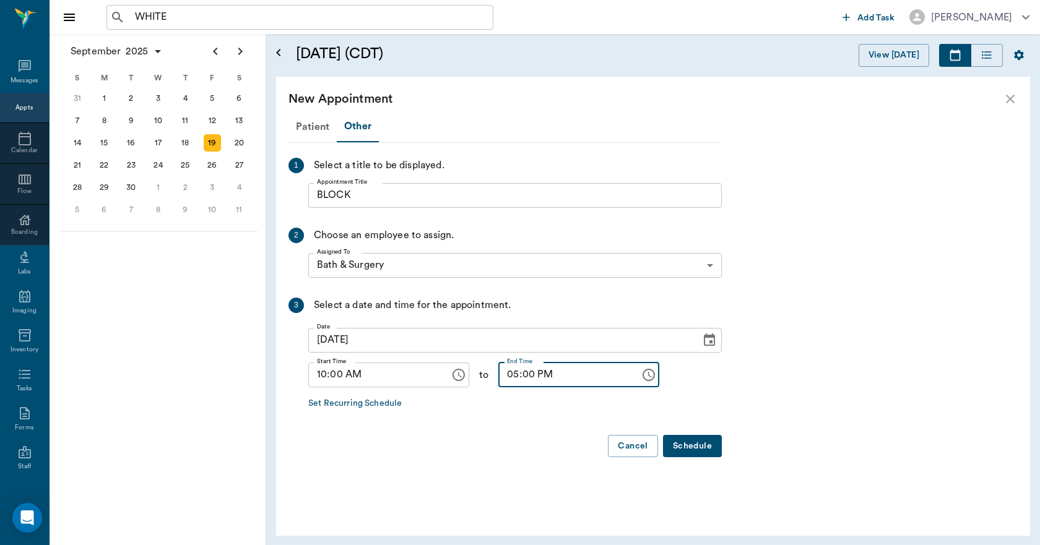
type input "05:00 PM"
click at [678, 441] on button "Schedule" at bounding box center [692, 446] width 59 height 23
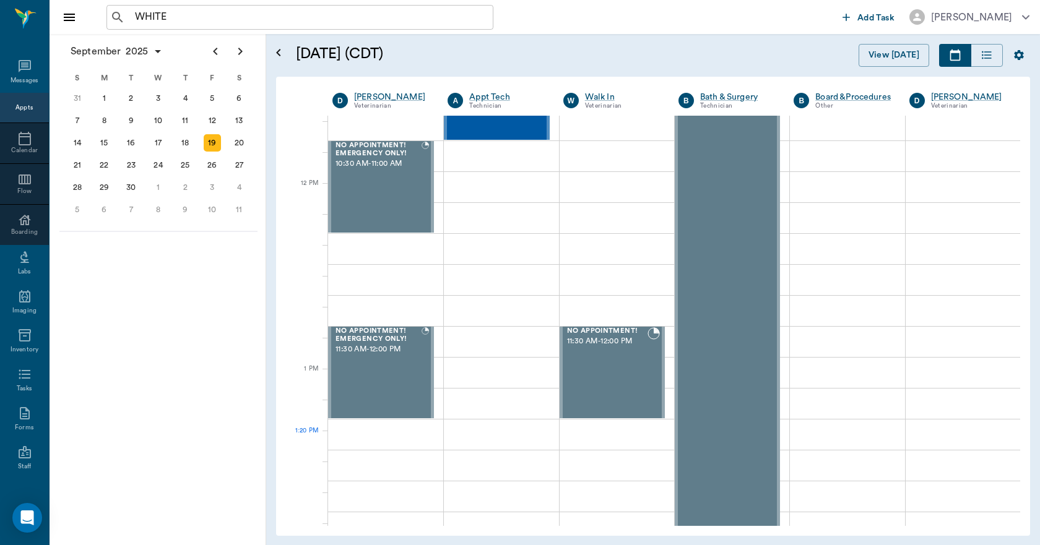
scroll to position [433, 0]
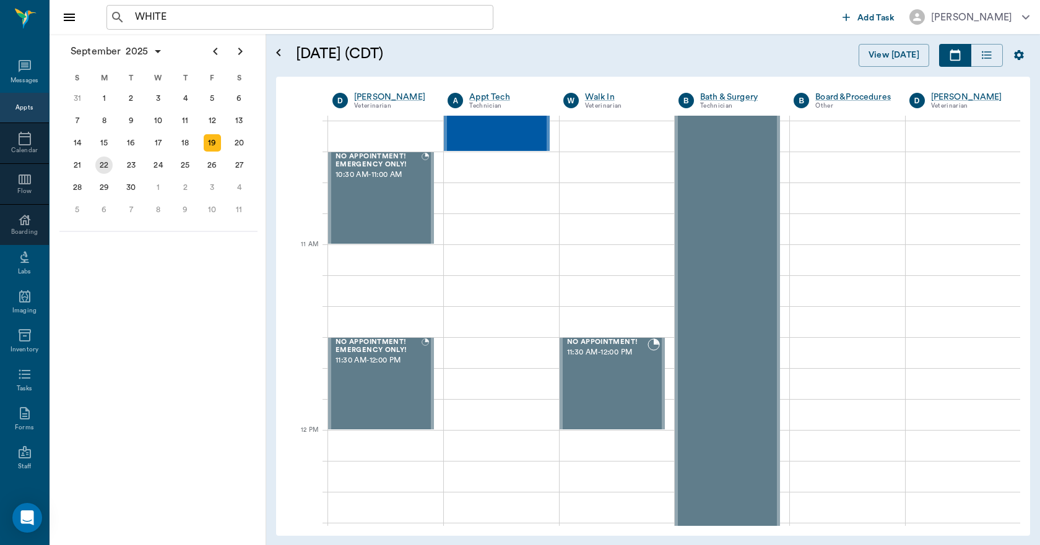
click at [97, 163] on div "22" at bounding box center [103, 165] width 17 height 17
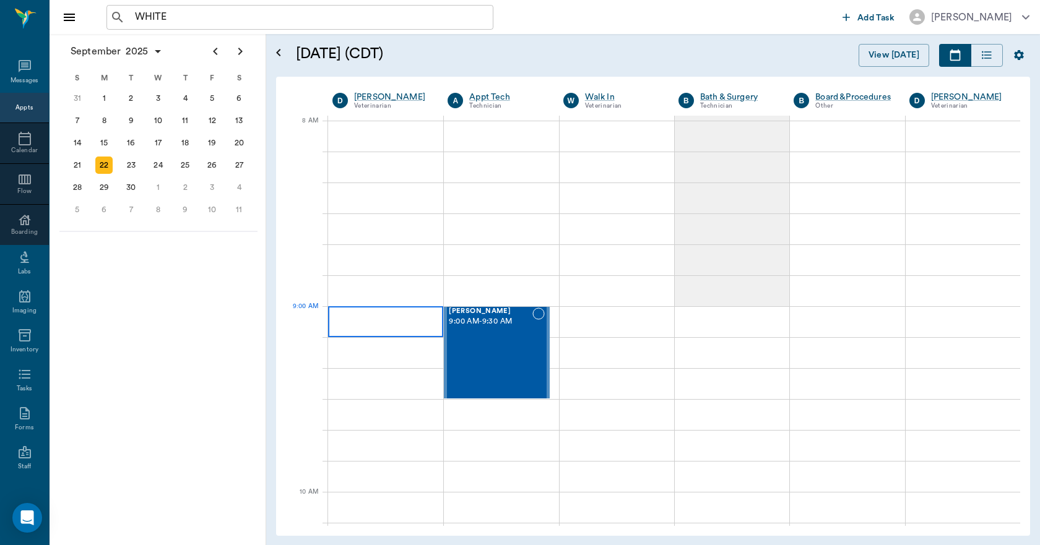
click at [368, 319] on div at bounding box center [385, 321] width 115 height 31
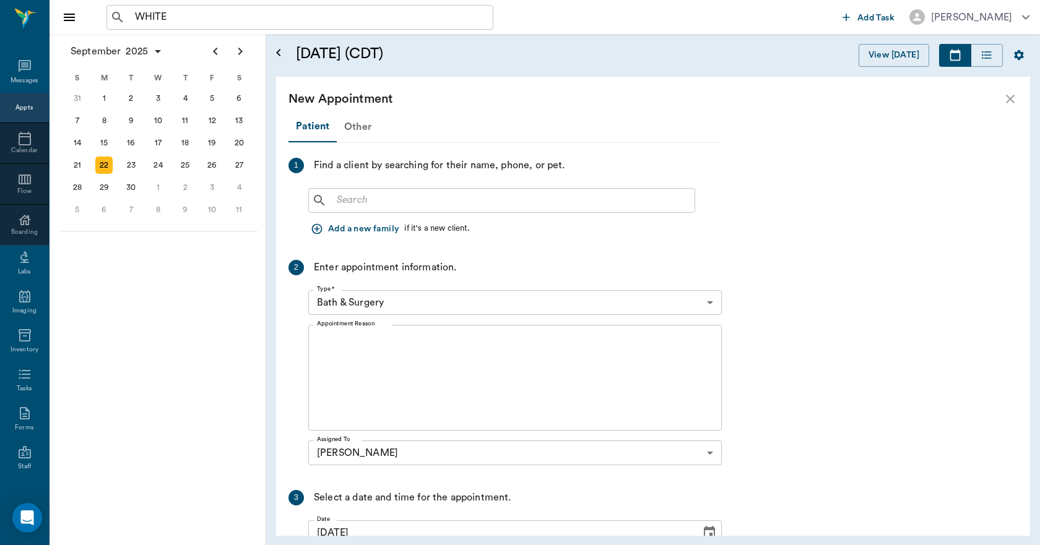
click at [351, 133] on div "Other" at bounding box center [358, 127] width 42 height 30
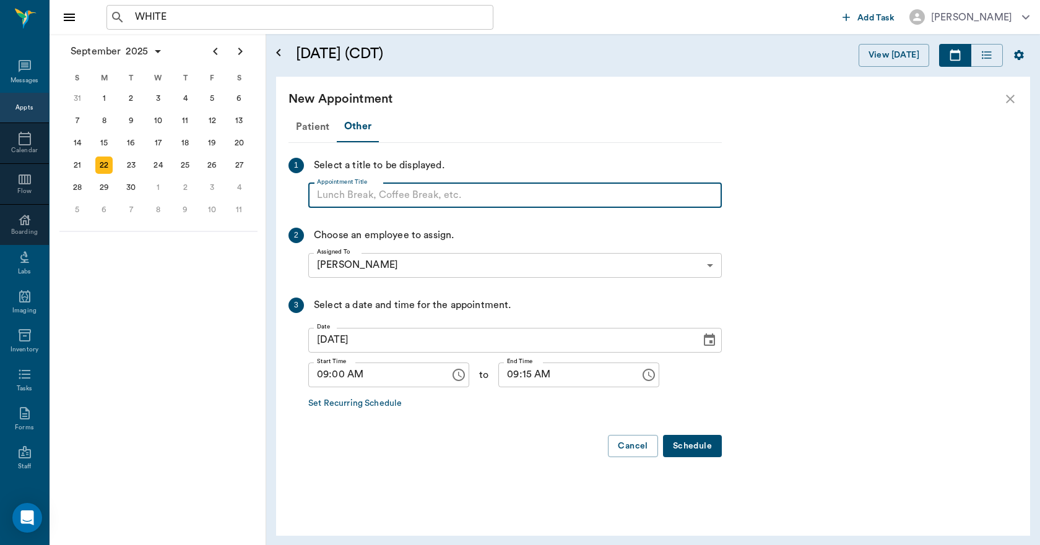
paste input "NO APPOINTMENT! EMERGENCY ONLY!"
type input "NO APPOINTMENT! EMERGENCY ONLY!"
click at [520, 377] on input "09:15 AM" at bounding box center [564, 375] width 133 height 25
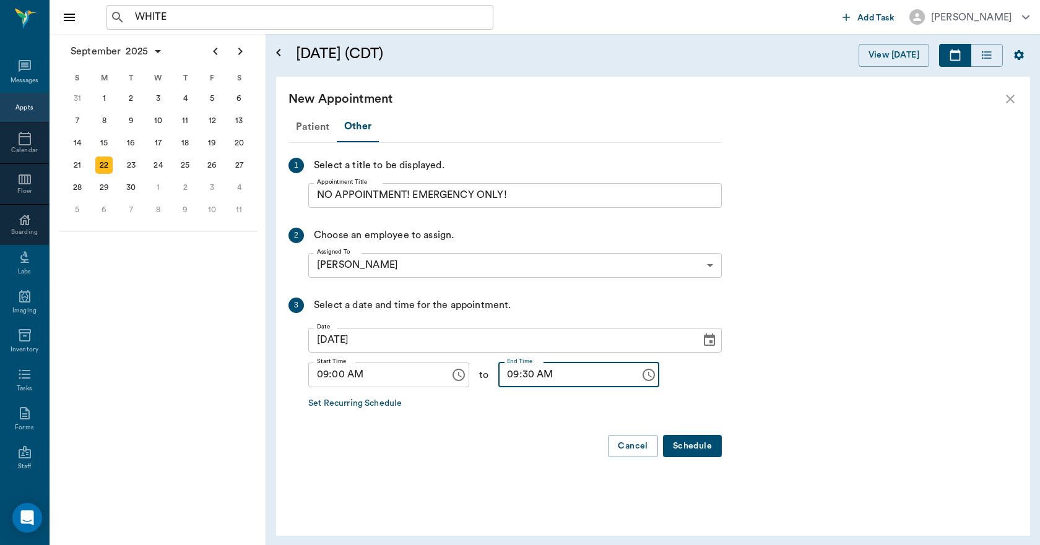
type input "09:30 AM"
click at [691, 451] on button "Schedule" at bounding box center [692, 446] width 59 height 23
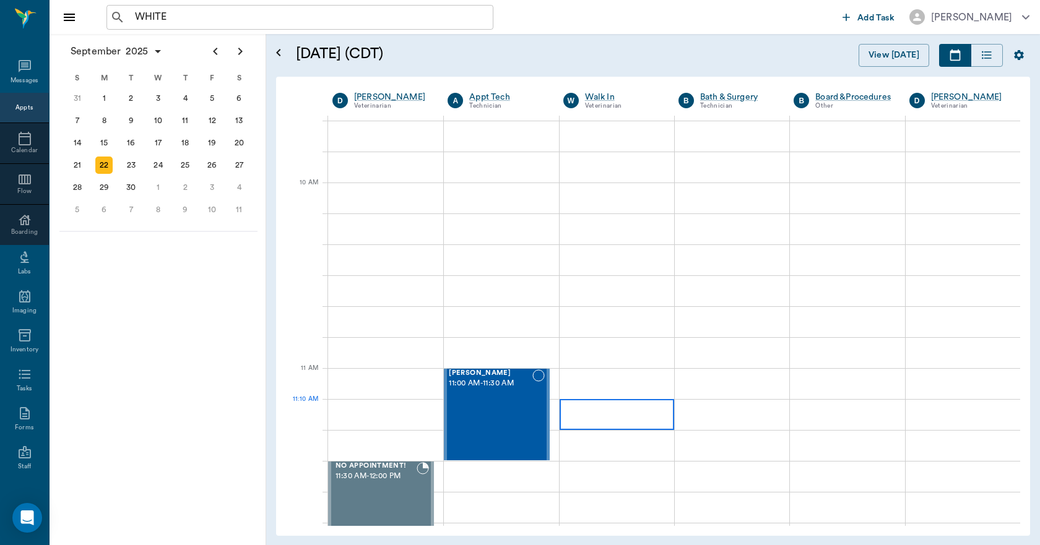
scroll to position [371, 0]
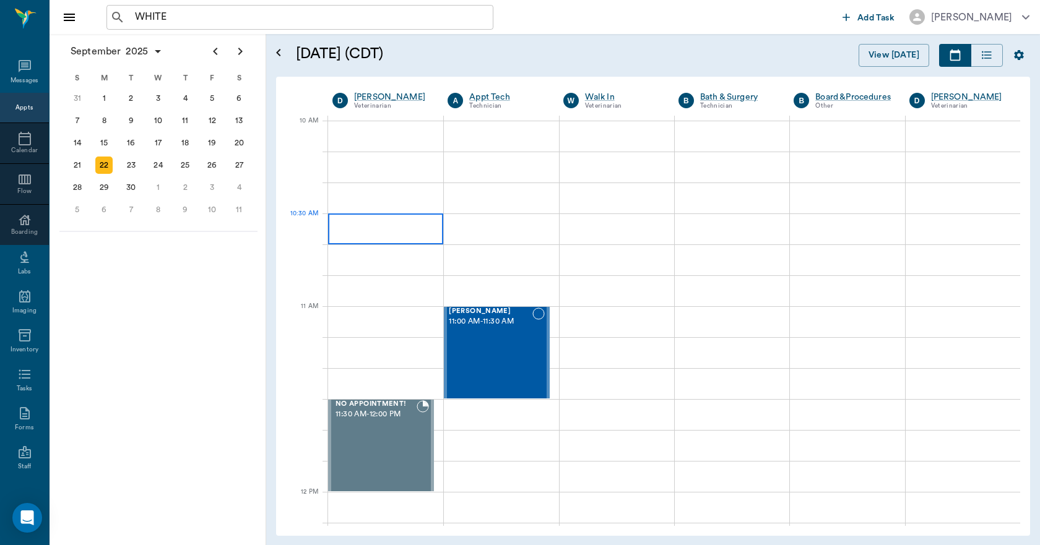
click at [362, 236] on div at bounding box center [385, 228] width 115 height 31
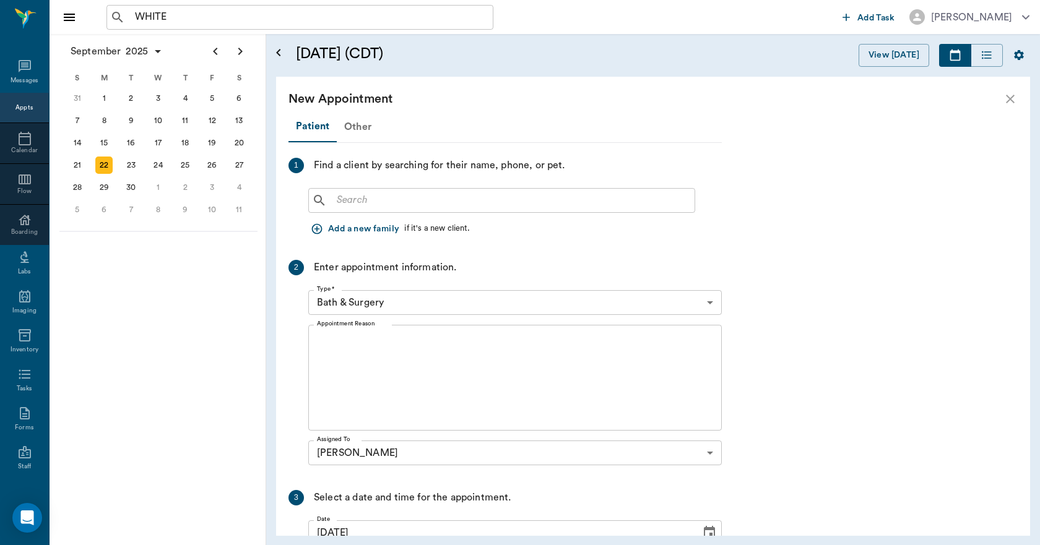
click at [345, 126] on div "Other" at bounding box center [358, 127] width 42 height 30
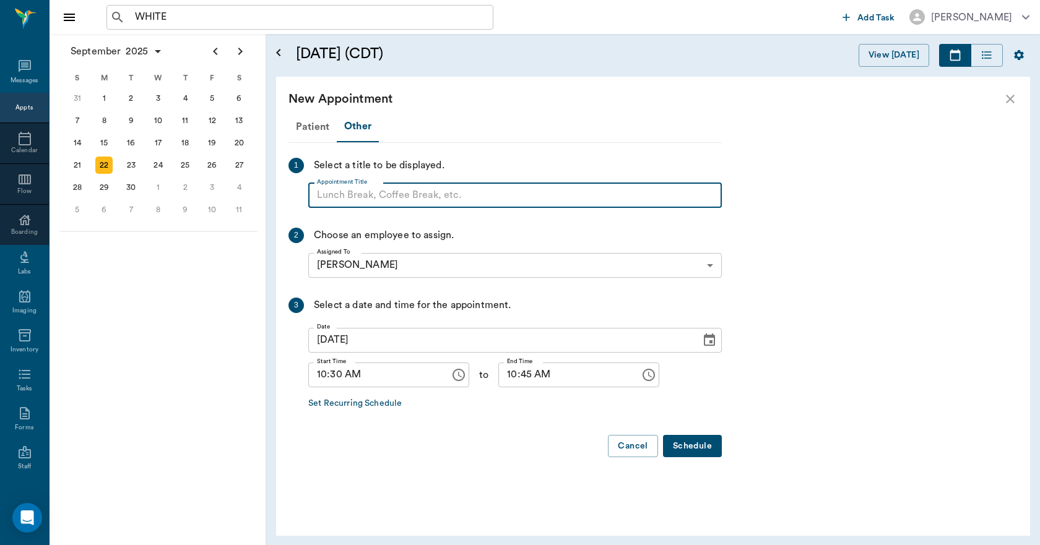
paste input "NO APPOINTMENT! EMERGENCY ONLY!"
type input "NO APPOINTMENT! EMERGENCY ONLY!"
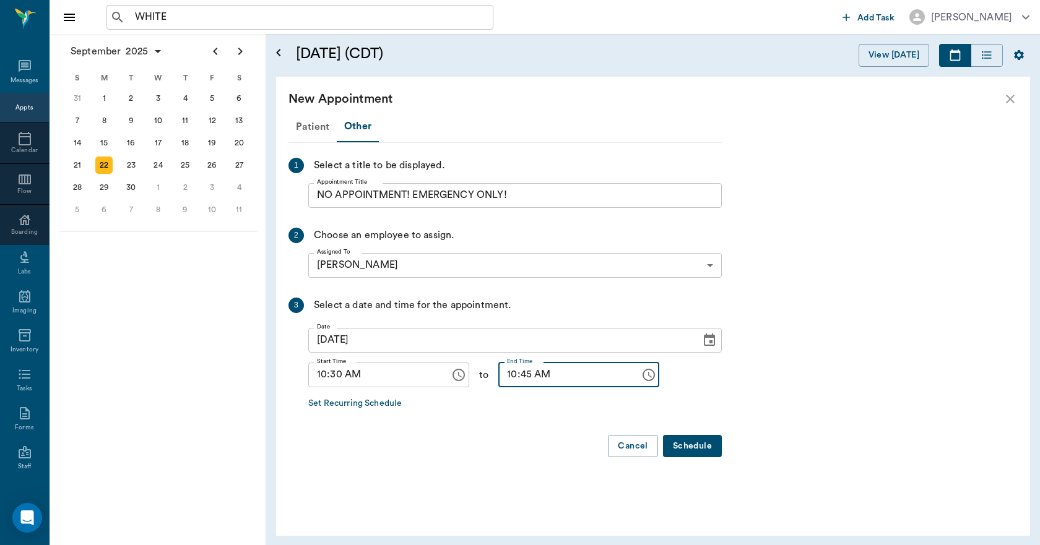
click at [499, 375] on input "10:45 AM" at bounding box center [564, 375] width 133 height 25
type input "11:00 AM"
click at [700, 449] on button "Schedule" at bounding box center [692, 446] width 59 height 23
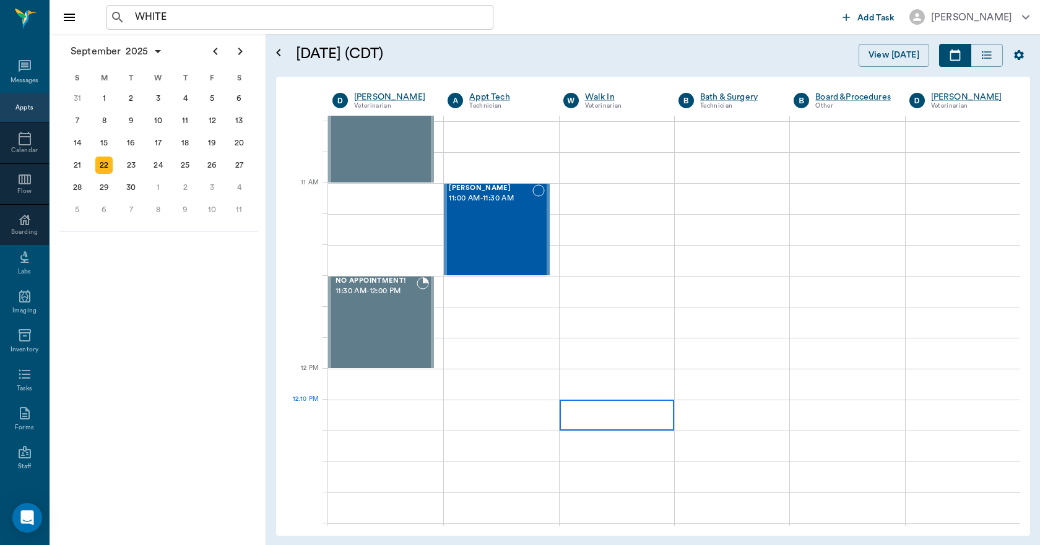
scroll to position [495, 0]
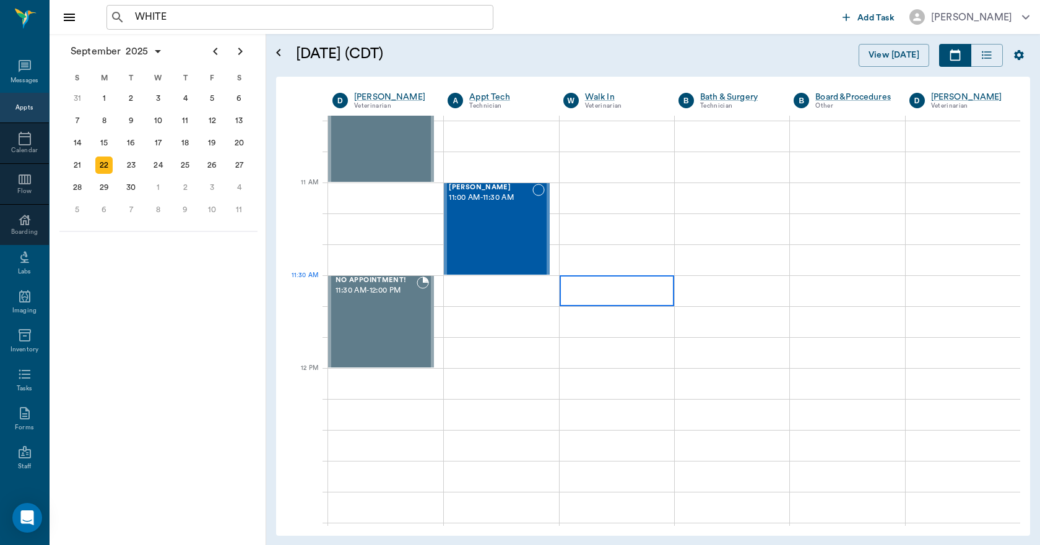
click at [607, 296] on div at bounding box center [616, 290] width 114 height 31
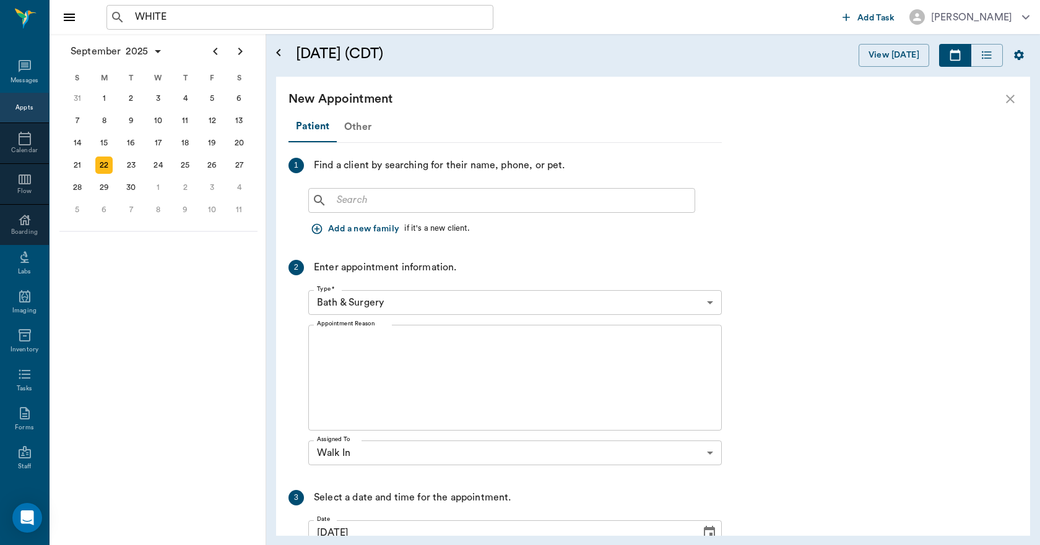
click at [353, 131] on div "Other" at bounding box center [358, 127] width 42 height 30
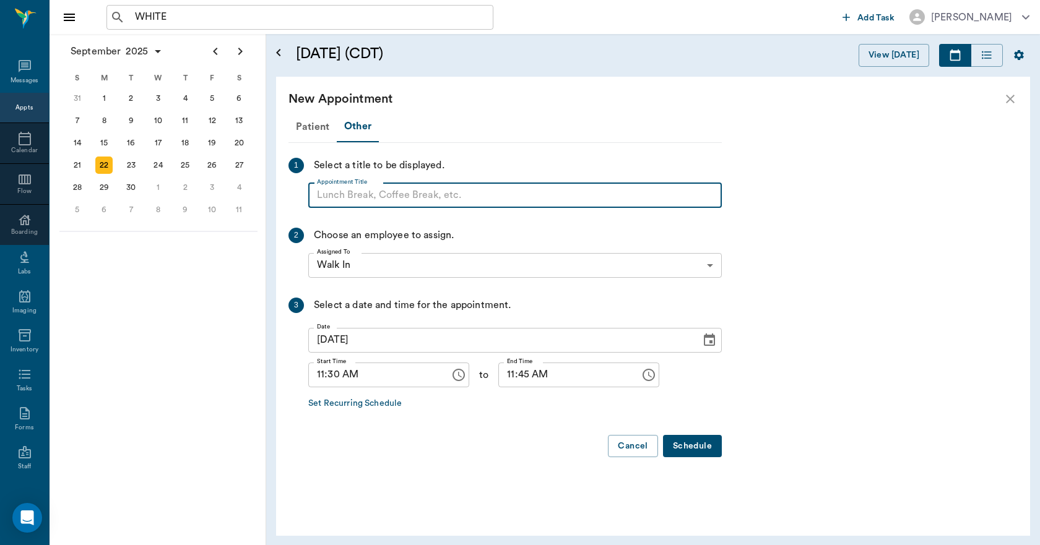
paste input "NO APPOINTMENT! EMERGENCY ONLY!"
type input "NO APPOINTMENT!"
click at [500, 377] on input "11:45 AM" at bounding box center [564, 375] width 133 height 25
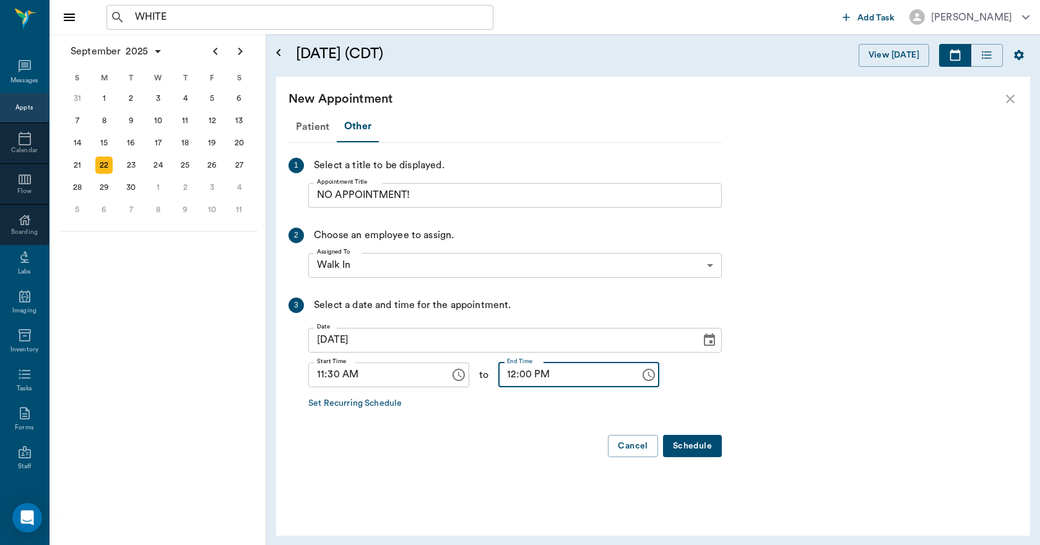
type input "12:00 PM"
click at [694, 450] on button "Schedule" at bounding box center [692, 446] width 59 height 23
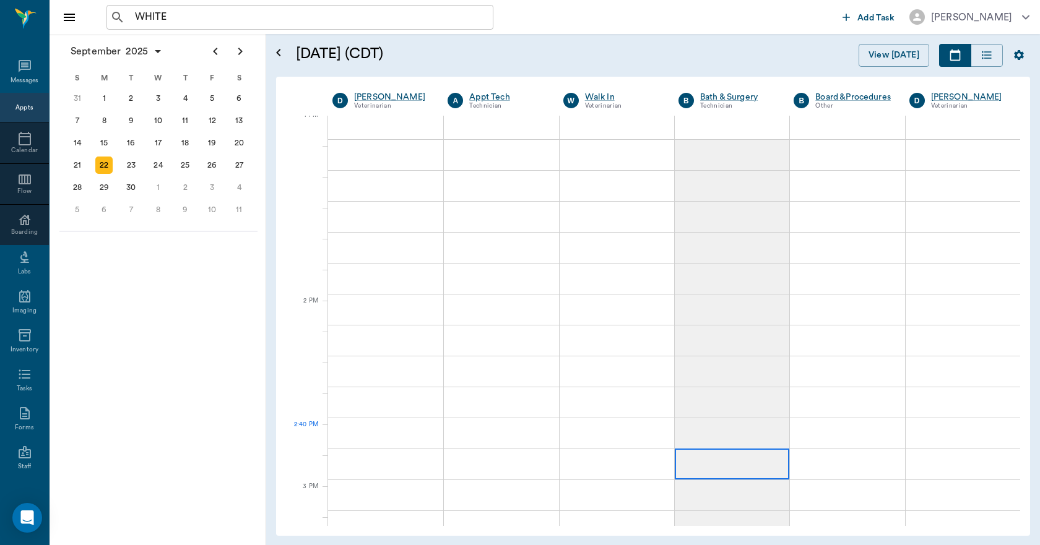
scroll to position [990, 0]
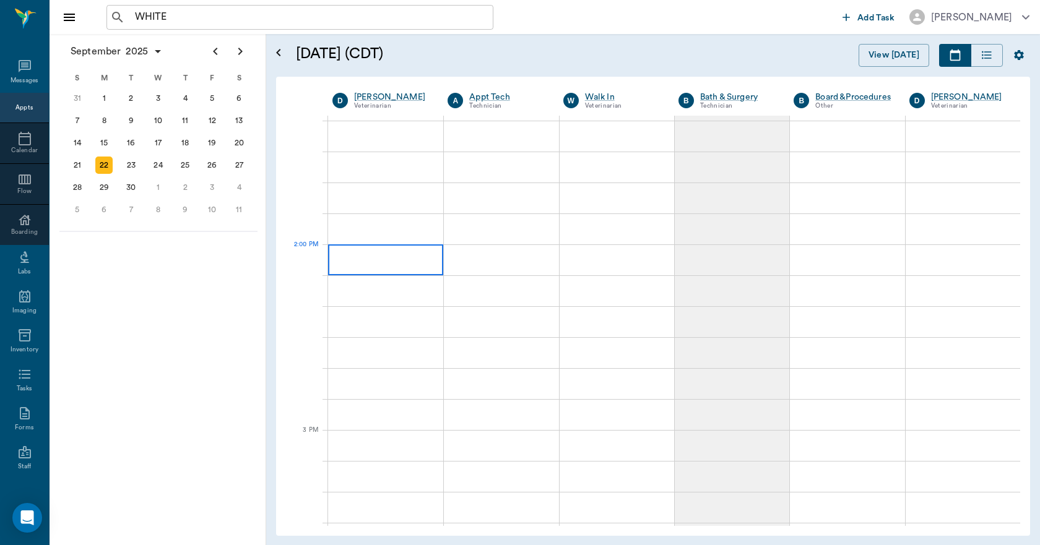
click at [366, 267] on div at bounding box center [385, 259] width 115 height 31
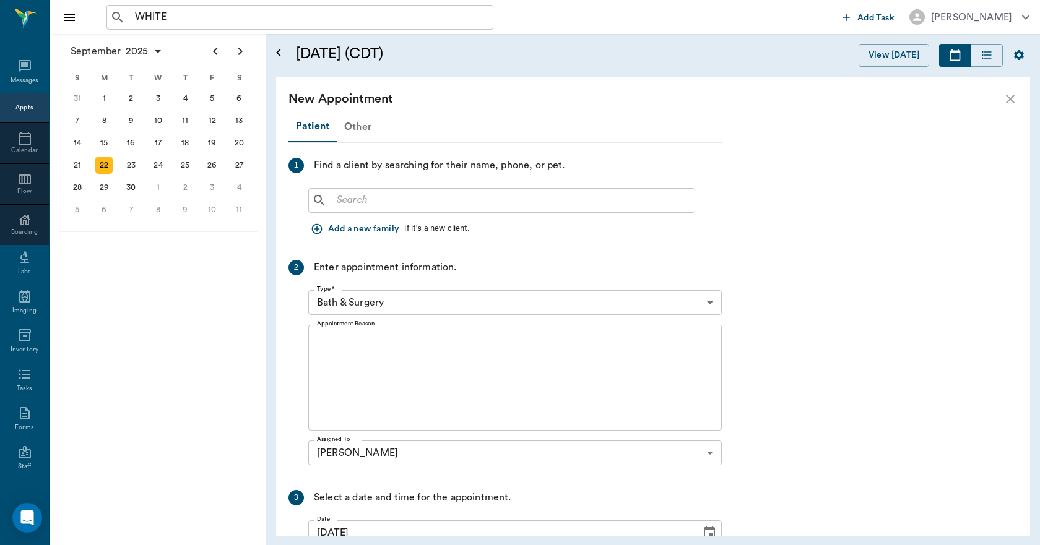
click at [350, 126] on div "Other" at bounding box center [358, 127] width 42 height 30
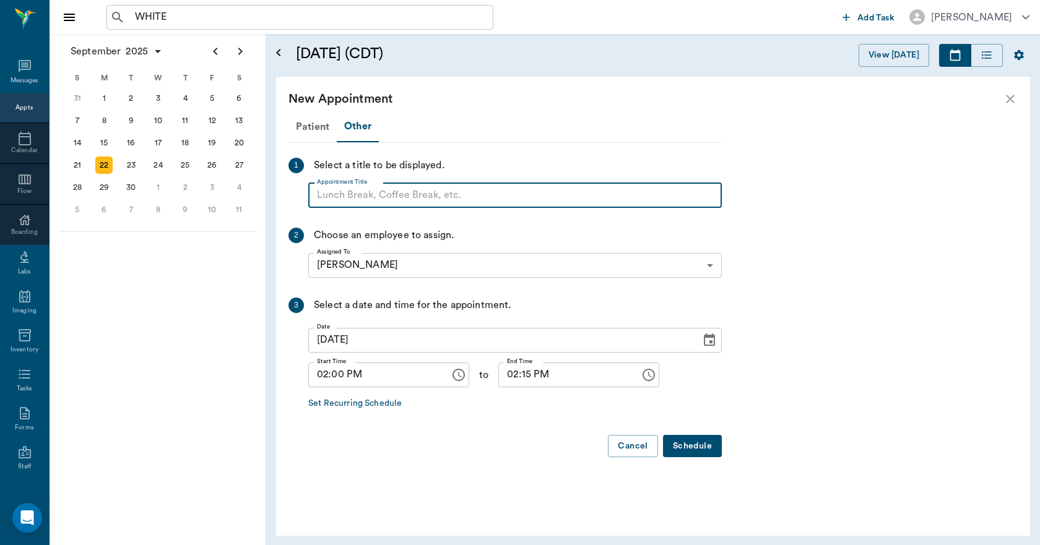
paste input "NO APPOINTMENT! EMERGENCY ONLY!"
type input "NO APPOINTMENT!"
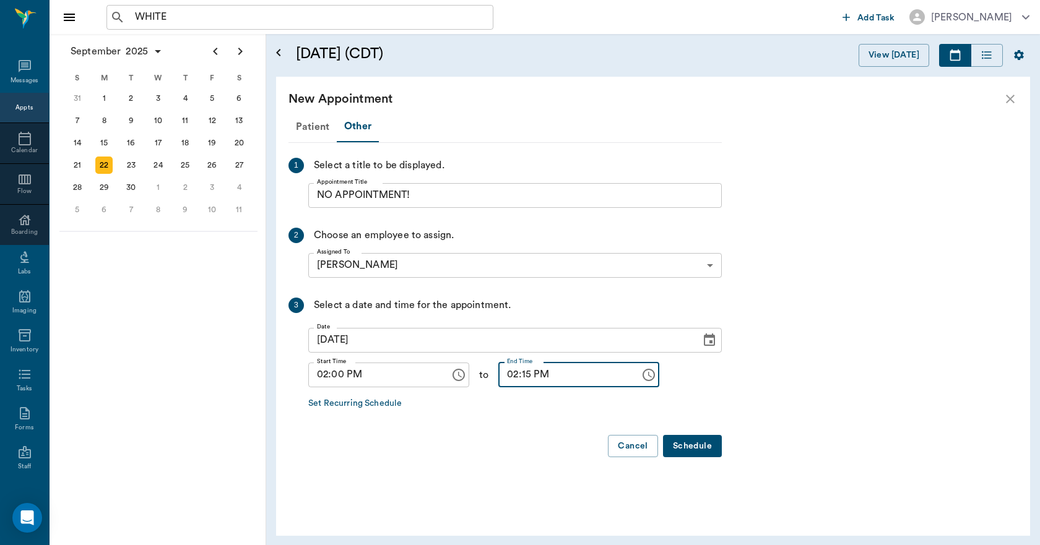
click at [513, 374] on input "02:15 PM" at bounding box center [564, 375] width 133 height 25
type input "02:30 PM"
click at [695, 450] on button "Schedule" at bounding box center [692, 446] width 59 height 23
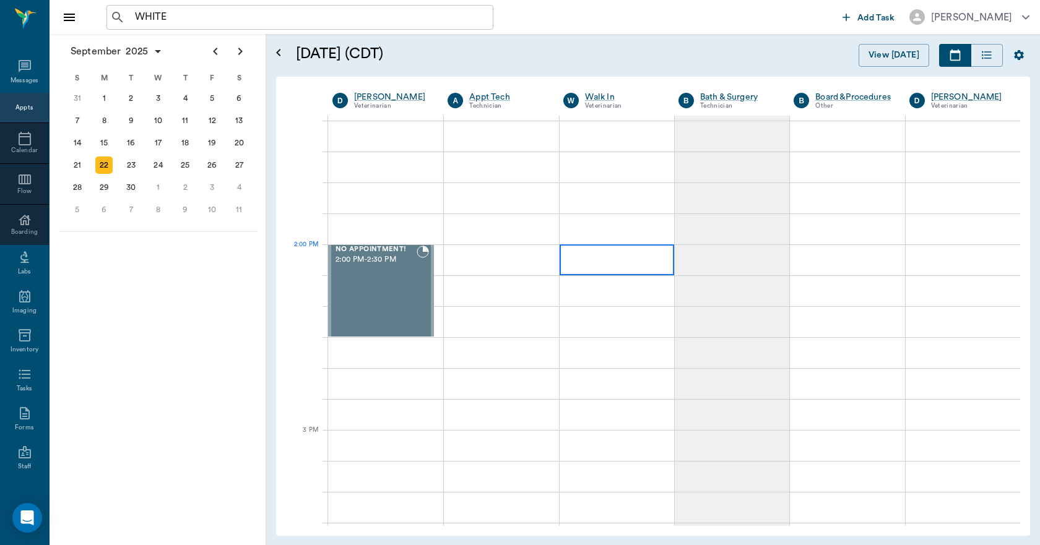
click at [636, 261] on div at bounding box center [616, 259] width 114 height 31
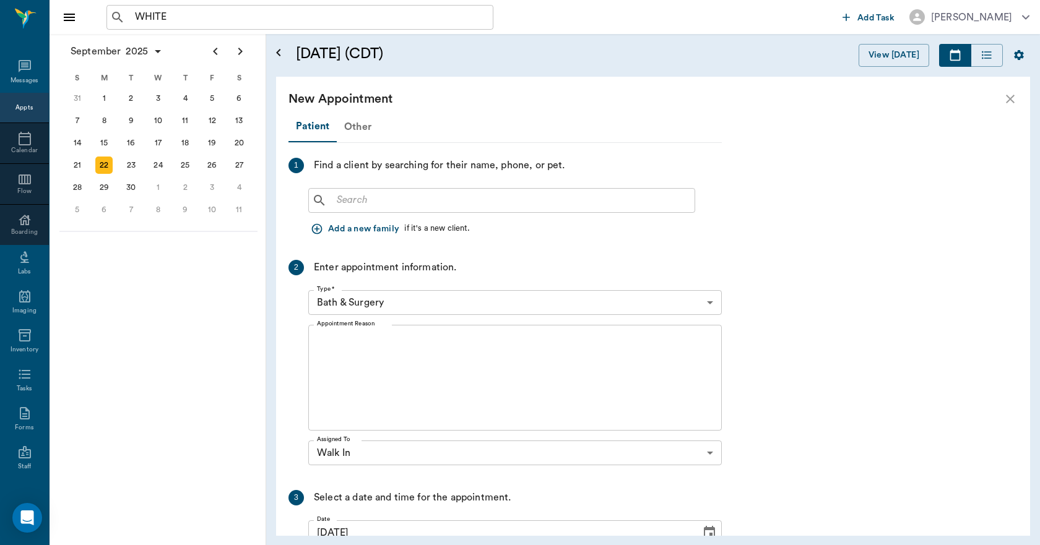
click at [355, 124] on div "Other" at bounding box center [358, 127] width 42 height 30
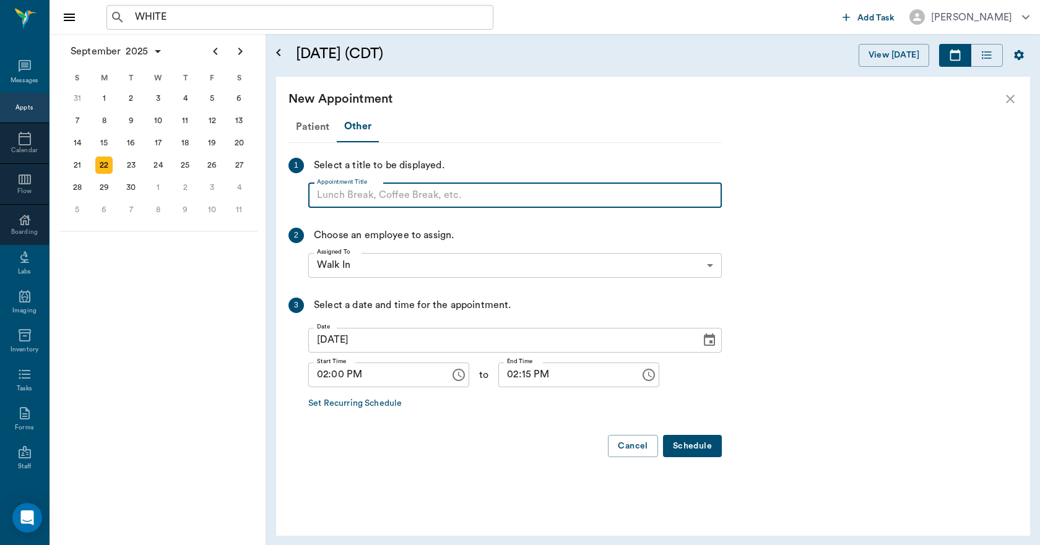
paste input "NO APPOINTMENT! EMERGENCY ONLY!"
type input "N"
paste input "NO APPOINTMENT! EMERGENCY ONLY!"
type input "NO APPOINTMENT!"
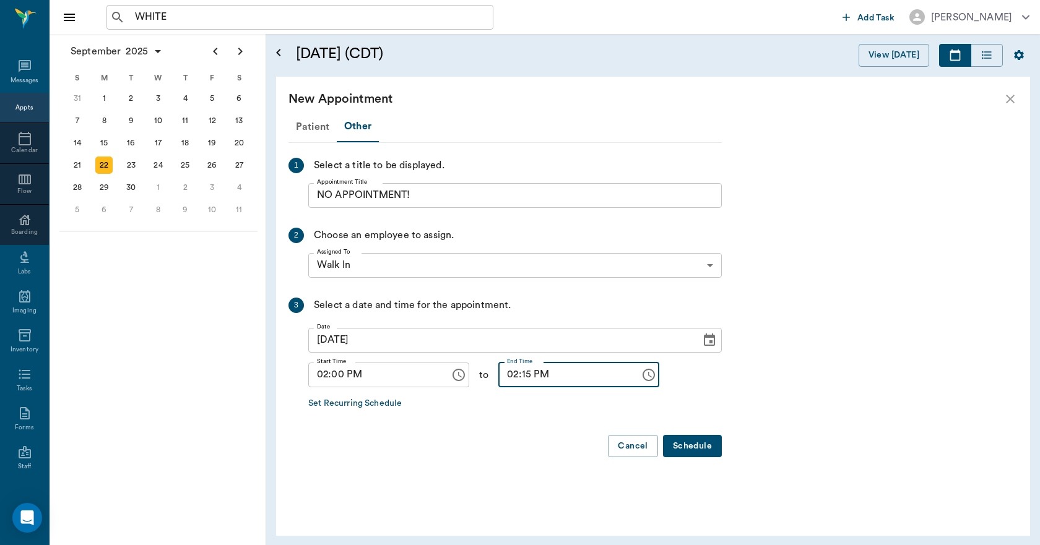
click at [512, 375] on input "02:15 PM" at bounding box center [564, 375] width 133 height 25
type input "02:30 PM"
click at [683, 437] on button "Schedule" at bounding box center [692, 446] width 59 height 23
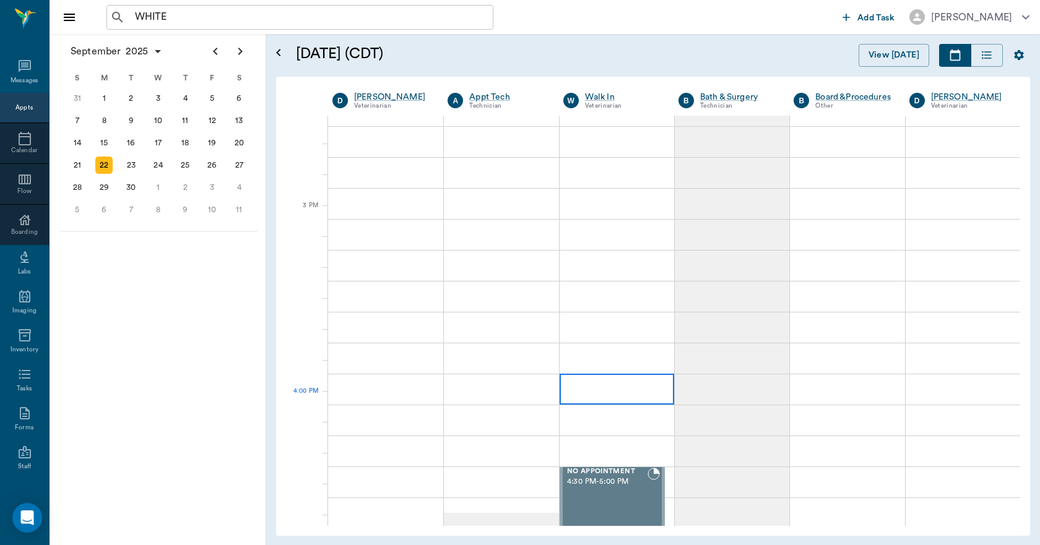
scroll to position [1238, 0]
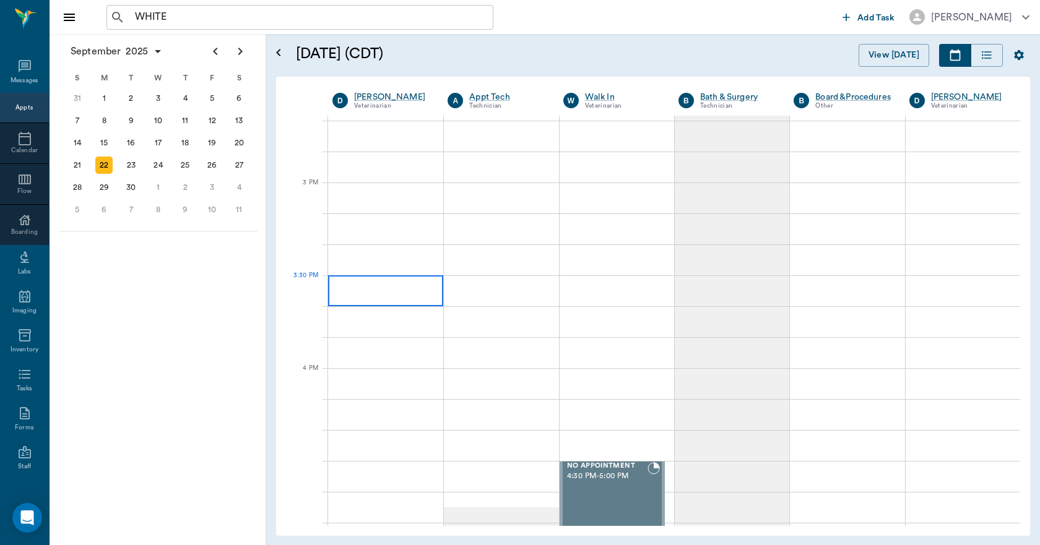
click at [364, 290] on div at bounding box center [385, 290] width 115 height 31
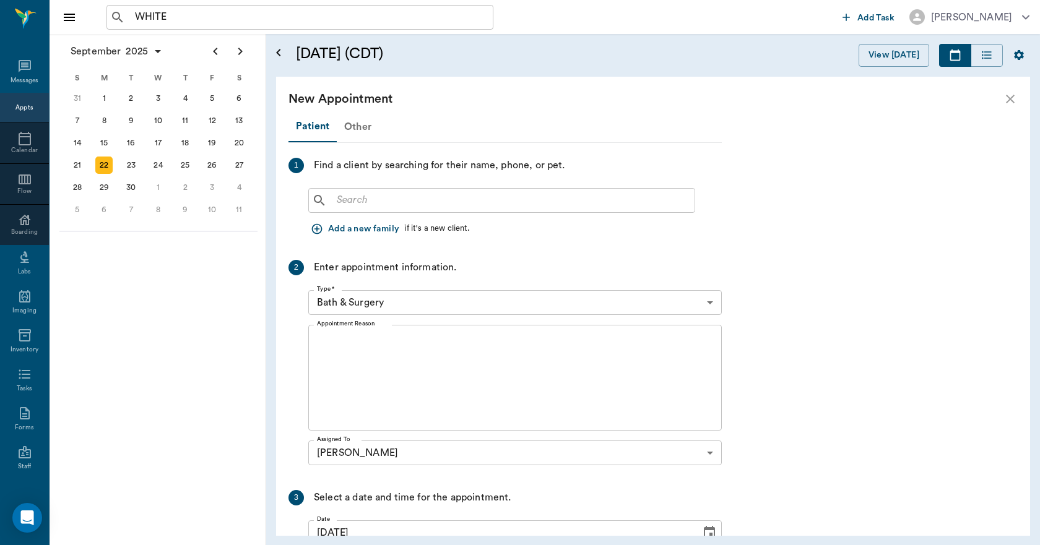
click at [348, 126] on div "Other" at bounding box center [358, 127] width 42 height 30
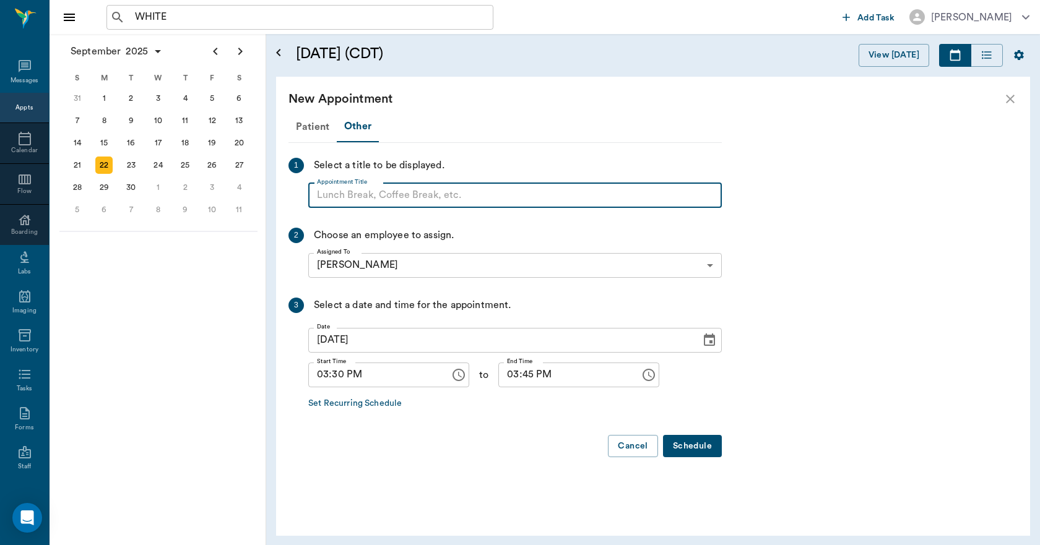
paste input "NO APPOINTMENT! EMERGENCY ONLY!"
type input "NO APPOINTMENT! EMERGENCY ONLY!"
click at [506, 379] on input "03:45 PM" at bounding box center [564, 375] width 133 height 25
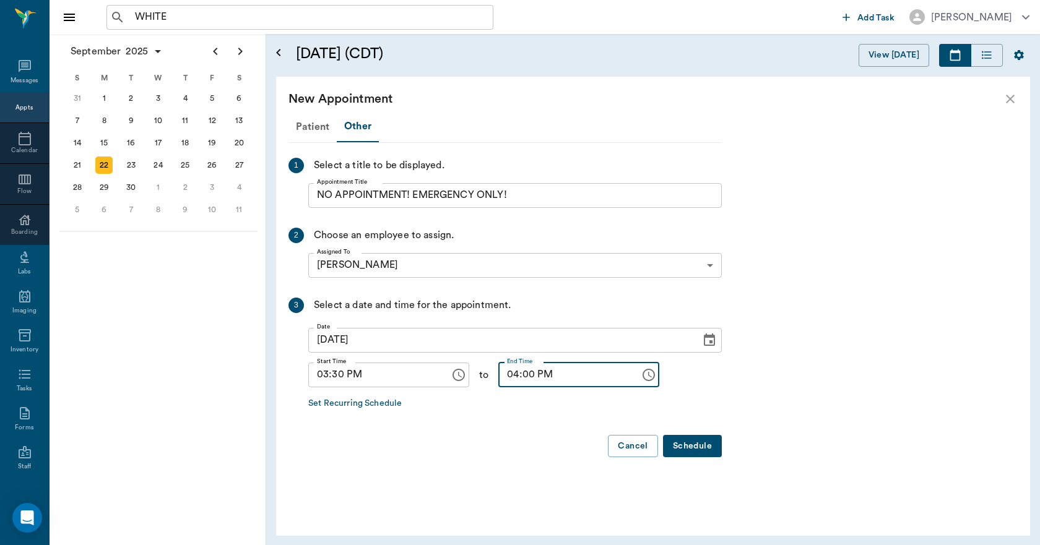
type input "04:00 PM"
click at [681, 441] on button "Schedule" at bounding box center [692, 446] width 59 height 23
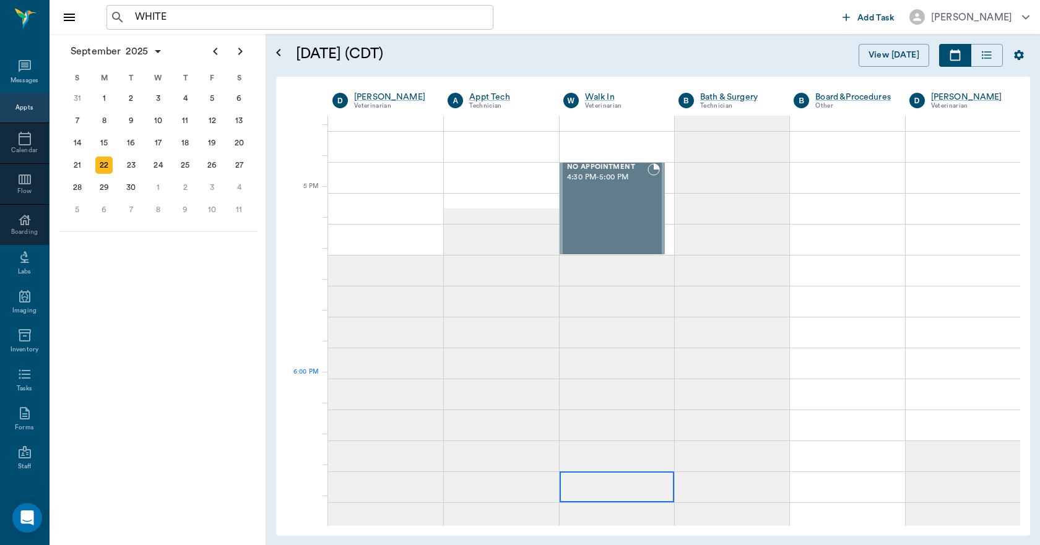
scroll to position [1423, 0]
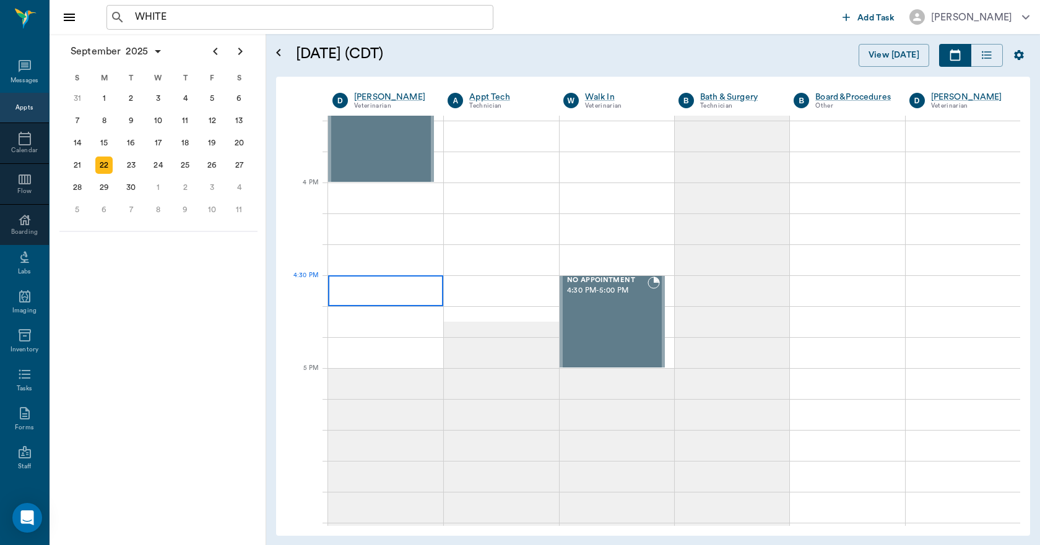
click at [377, 299] on div at bounding box center [385, 290] width 115 height 31
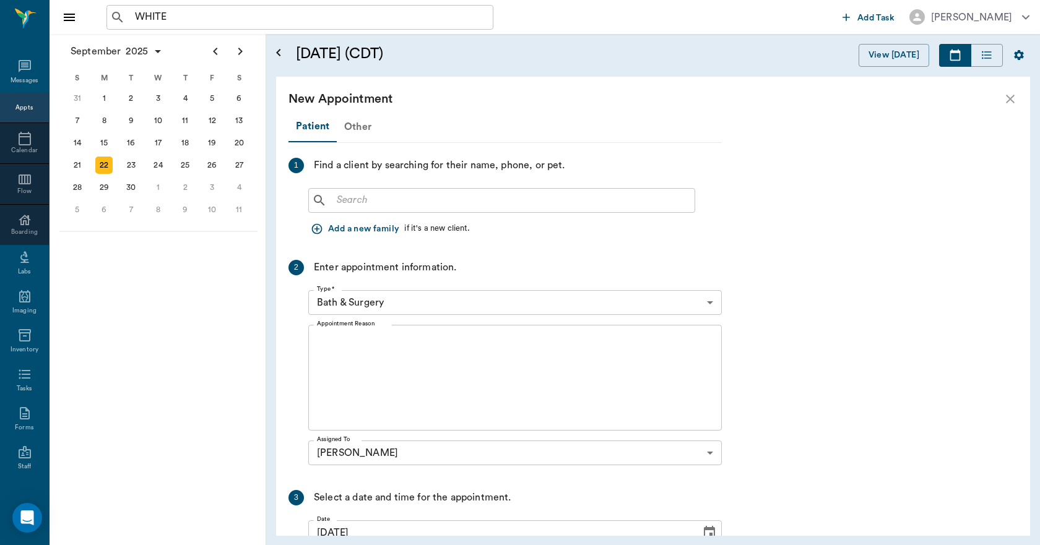
click at [347, 125] on div "Other" at bounding box center [358, 127] width 42 height 30
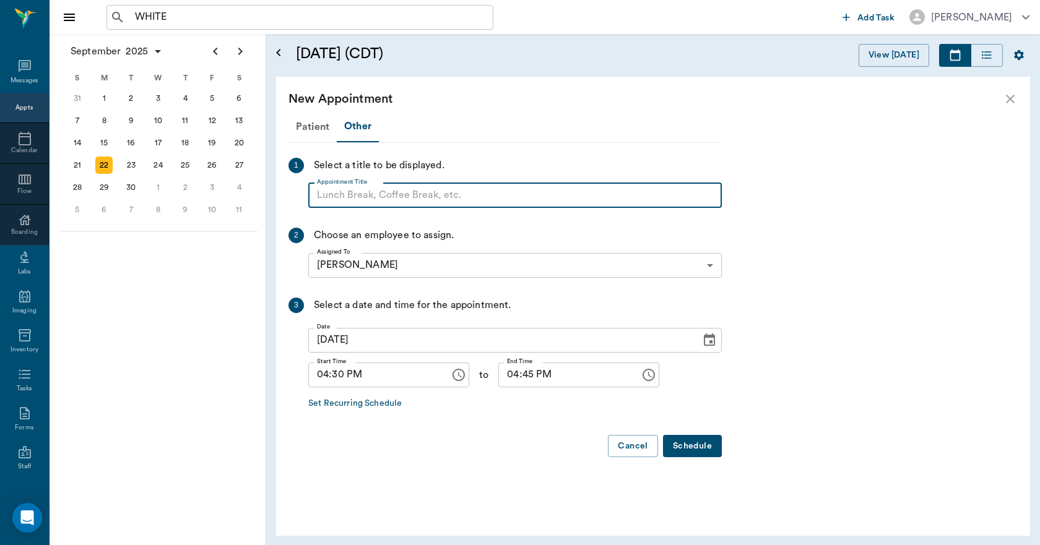
paste input "NO APPOINTMENT! EMERGENCY ONLY!"
type input "NO APPOINTMENT!"
click at [502, 380] on input "04:45 PM" at bounding box center [564, 375] width 133 height 25
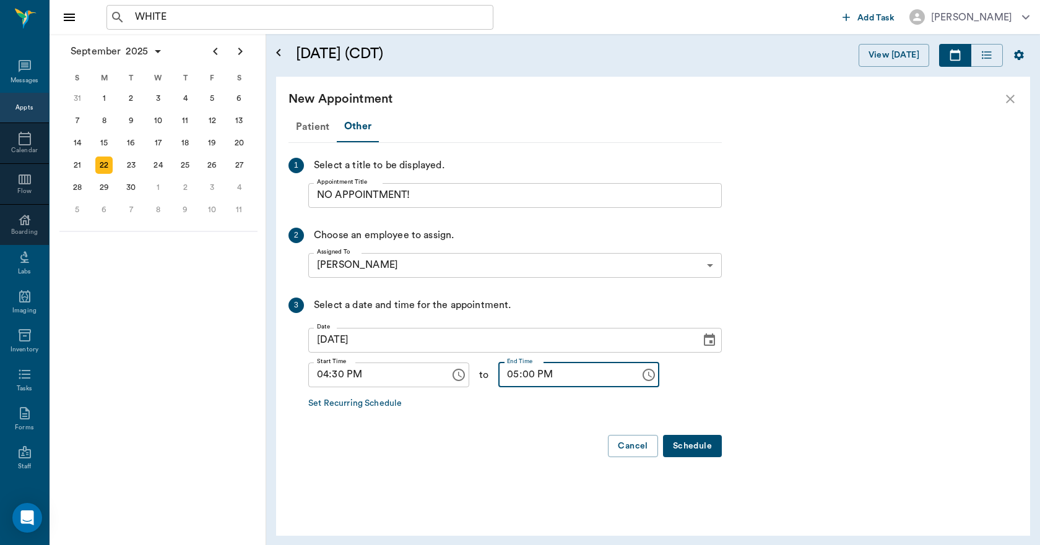
type input "05:00 PM"
click at [694, 444] on button "Schedule" at bounding box center [692, 446] width 59 height 23
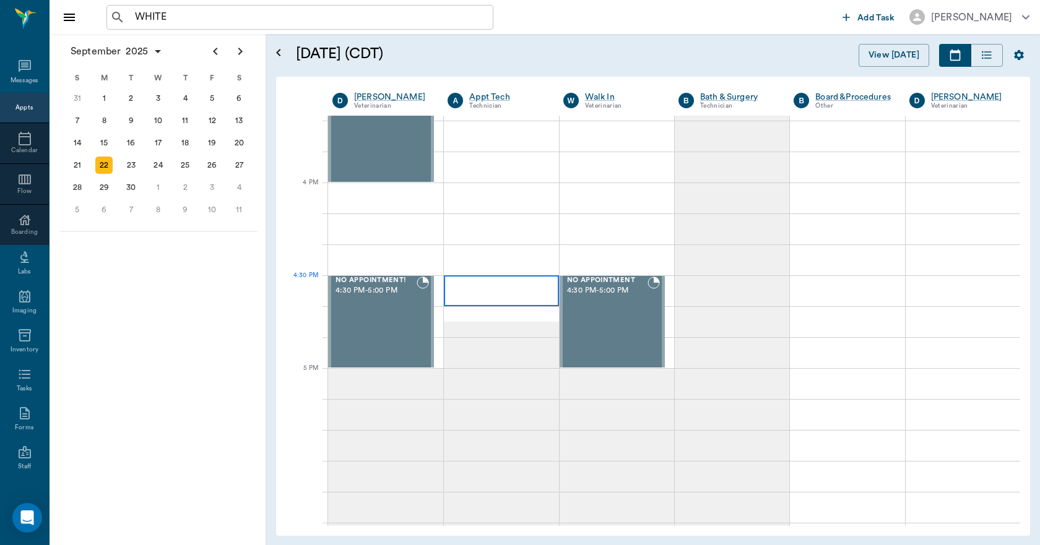
click at [492, 292] on div at bounding box center [501, 290] width 114 height 31
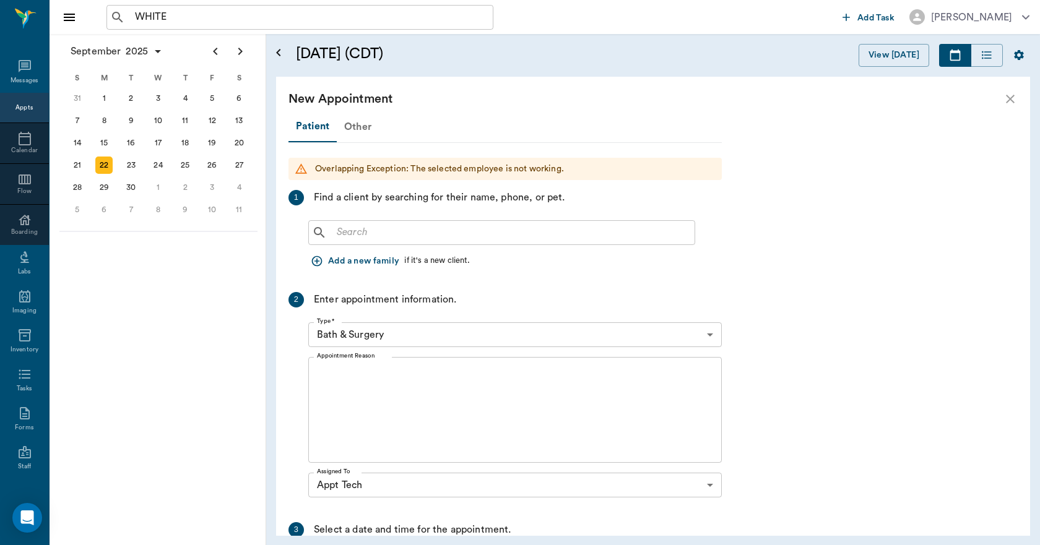
click at [347, 124] on div "Other" at bounding box center [358, 127] width 42 height 30
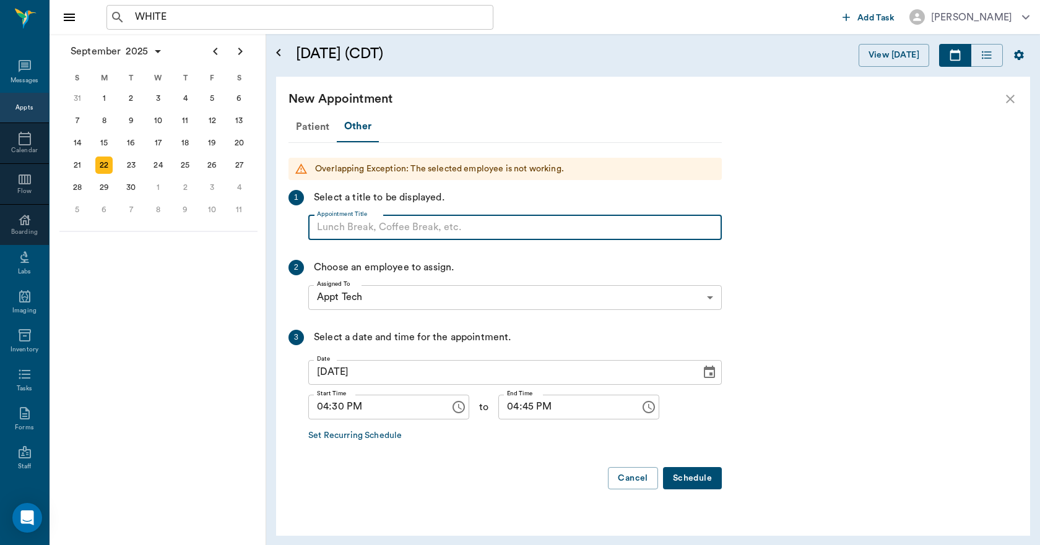
paste input "NO APPOINTMENT! EMERGENCY ONLY!"
type input "NO APPOINTMENT!"
click at [501, 415] on input "04:45 PM" at bounding box center [564, 407] width 133 height 25
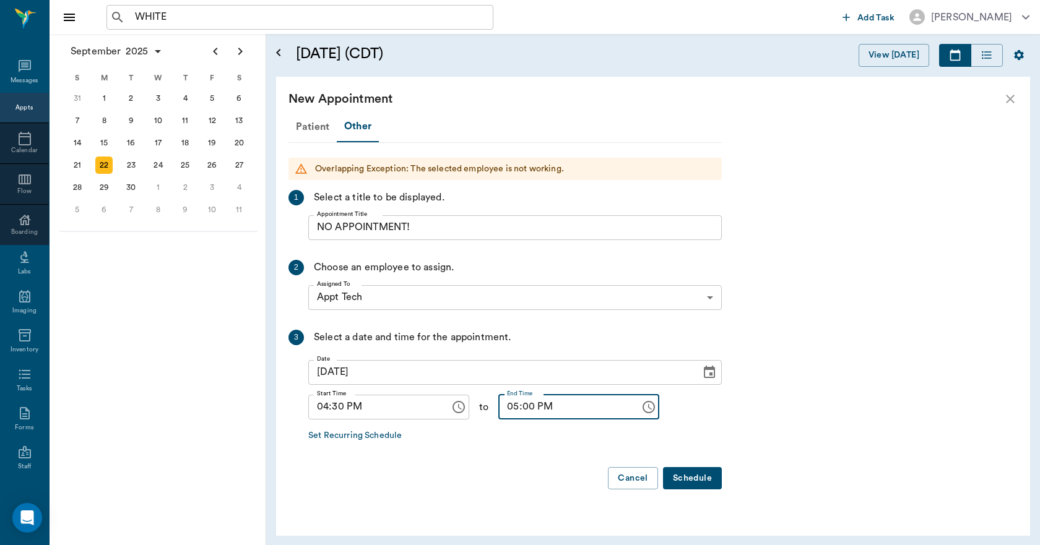
type input "05:00 PM"
click at [702, 472] on button "Schedule" at bounding box center [692, 478] width 59 height 23
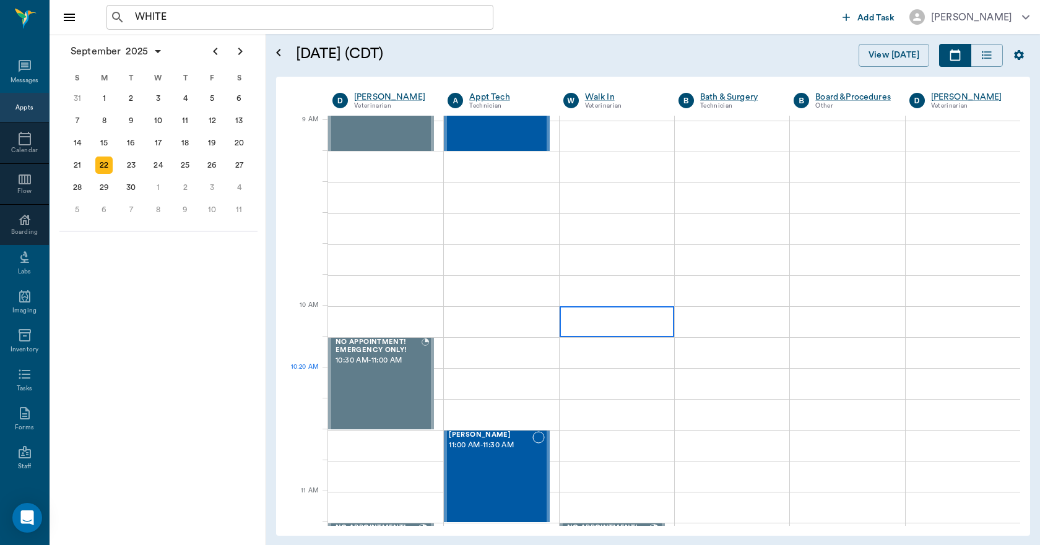
scroll to position [186, 0]
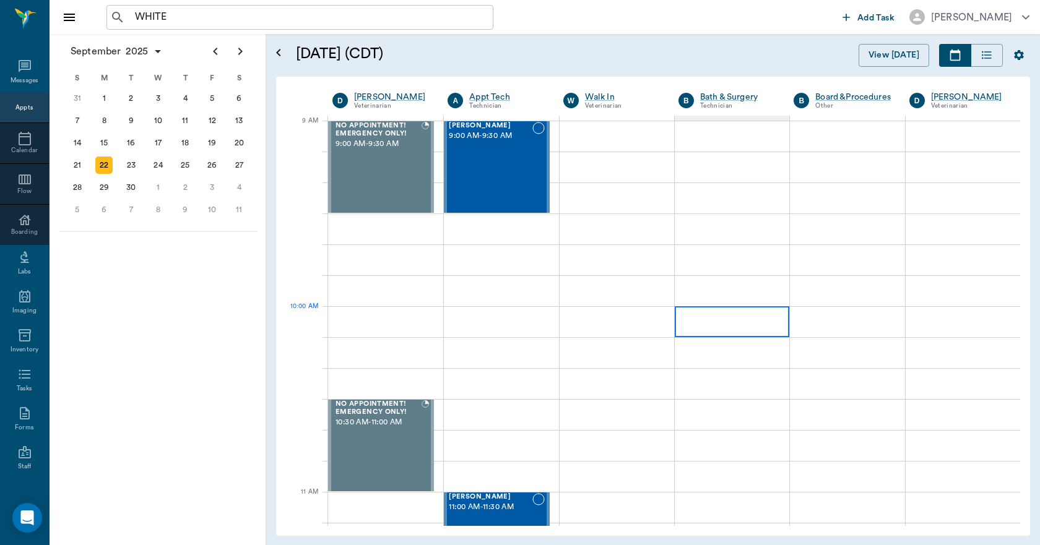
click at [713, 325] on div at bounding box center [731, 321] width 114 height 31
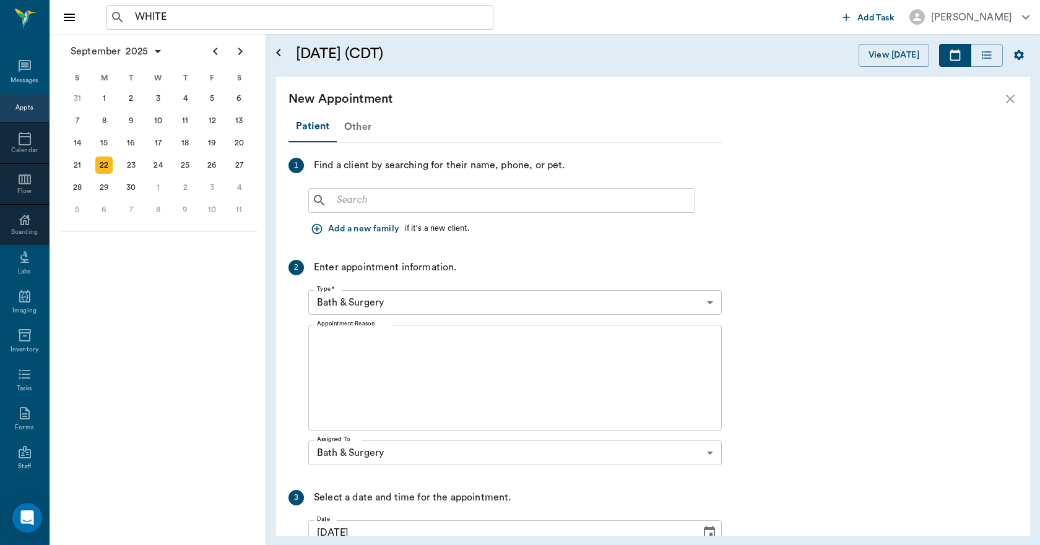
click at [348, 131] on div "Other" at bounding box center [358, 127] width 42 height 30
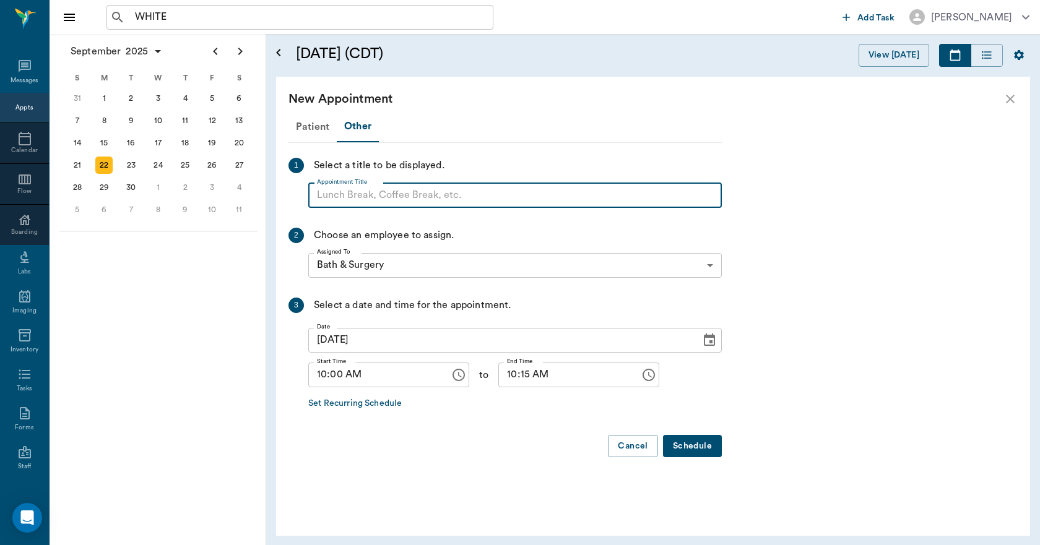
paste input "NO APPOINTMENT! EMERGENCY ONLY!"
type input "N"
type input "BLOCK"
click at [499, 381] on input "10:15 AM" at bounding box center [564, 375] width 133 height 25
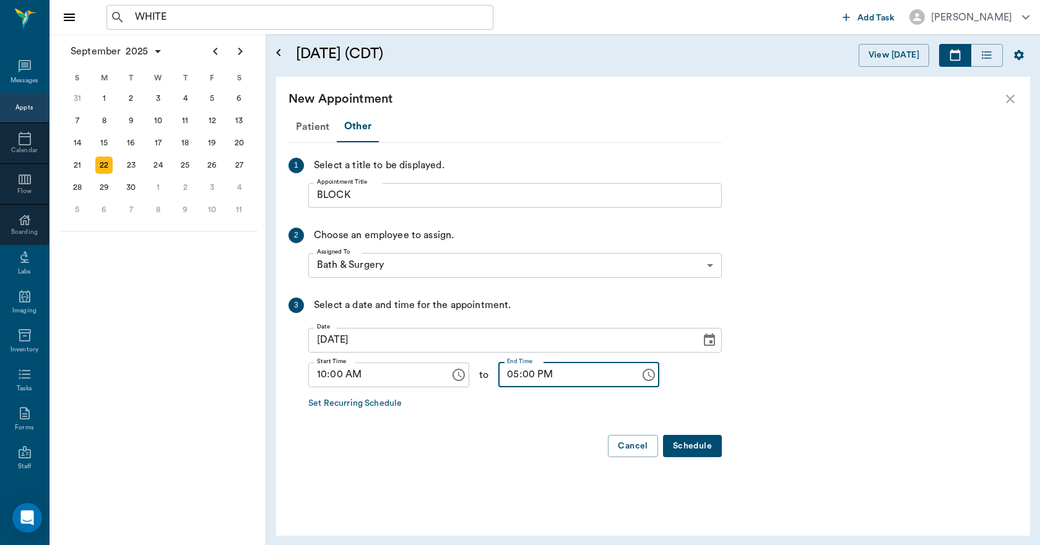
type input "05:00 PM"
click at [687, 442] on button "Schedule" at bounding box center [692, 446] width 59 height 23
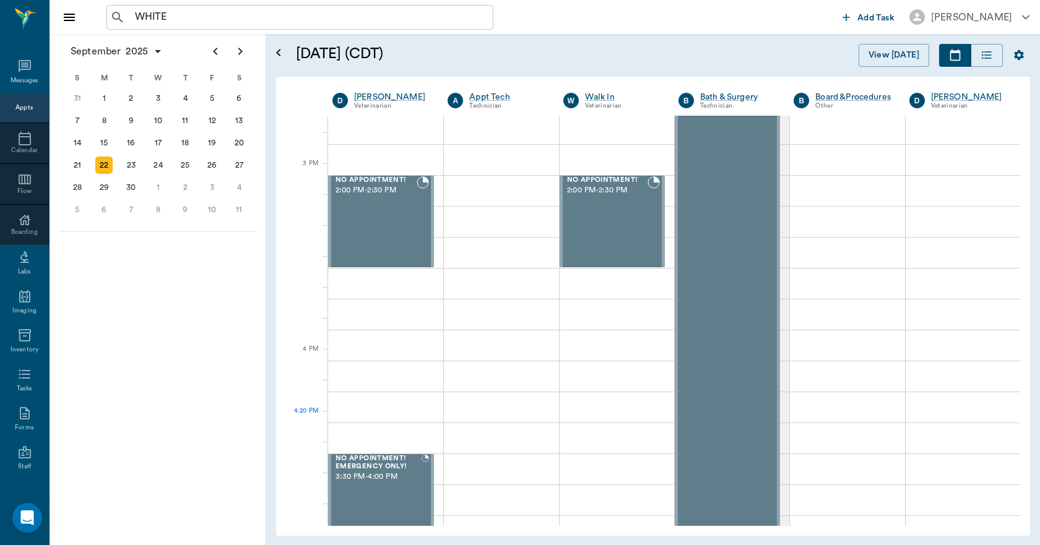
scroll to position [1299, 0]
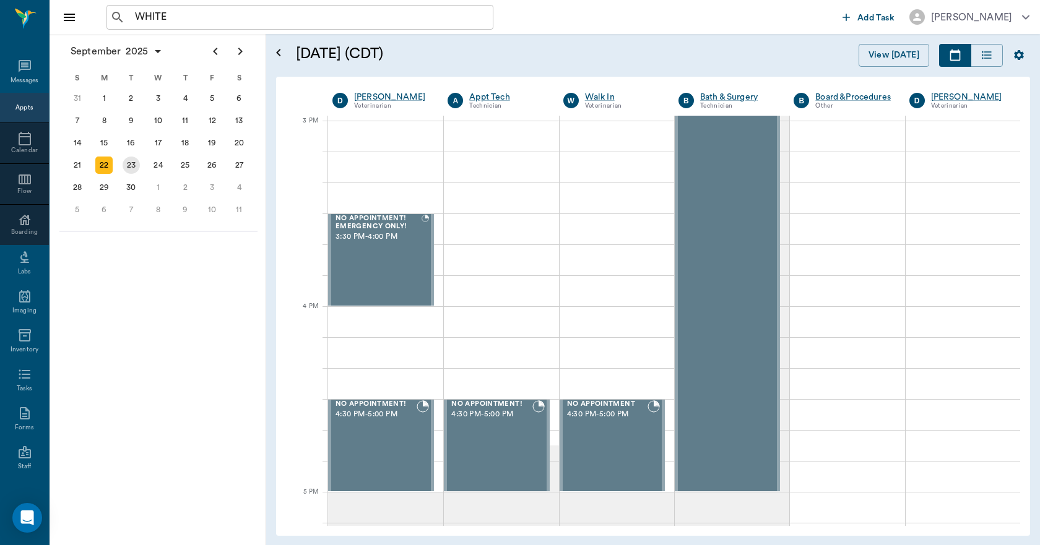
click at [123, 165] on div "23" at bounding box center [131, 165] width 17 height 17
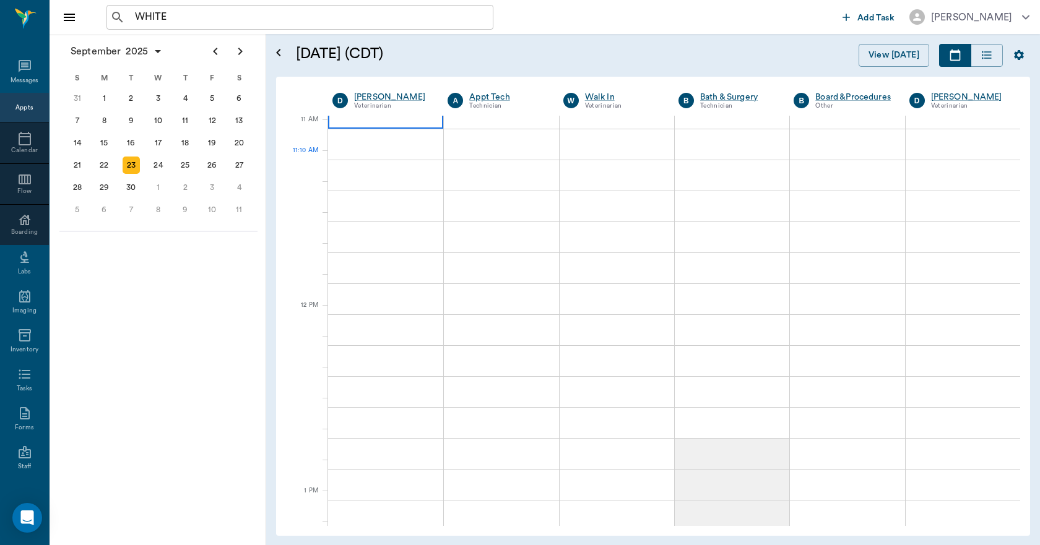
scroll to position [557, 0]
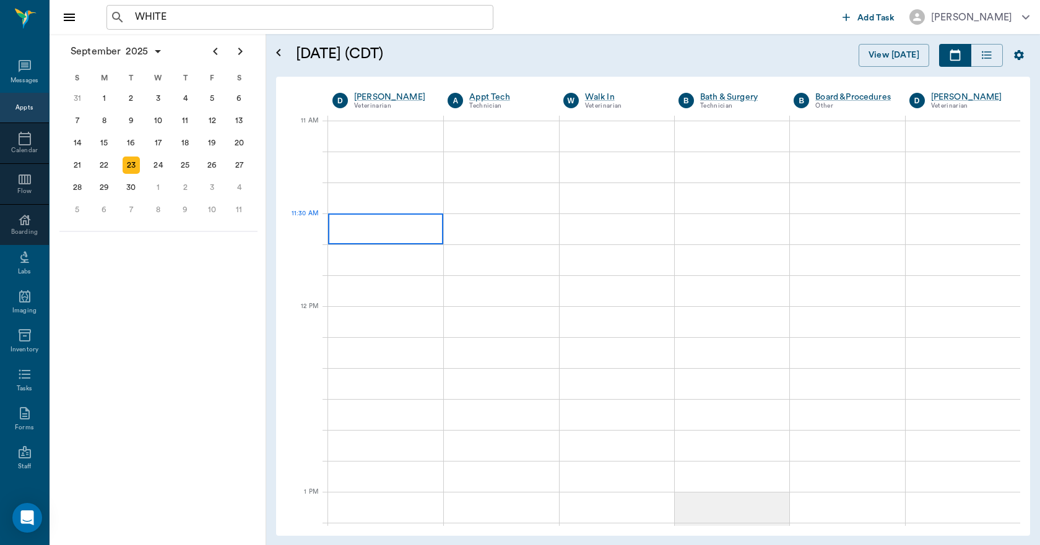
click at [366, 229] on div at bounding box center [385, 228] width 115 height 31
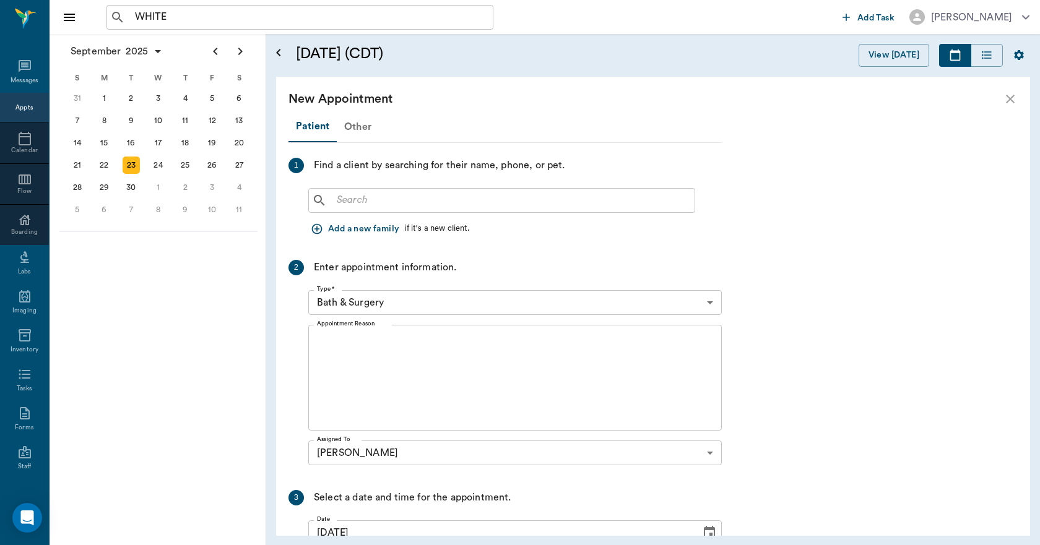
click at [360, 129] on div "Other" at bounding box center [358, 127] width 42 height 30
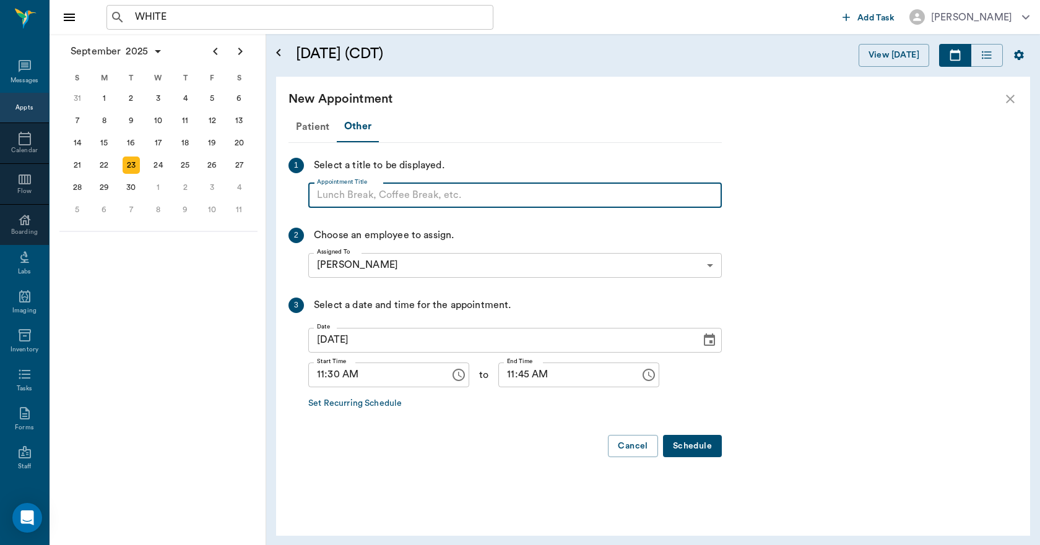
paste input "NO APPOINTMENT! EMERGENCY ONLY!"
type input "NO APPOINTMENT!"
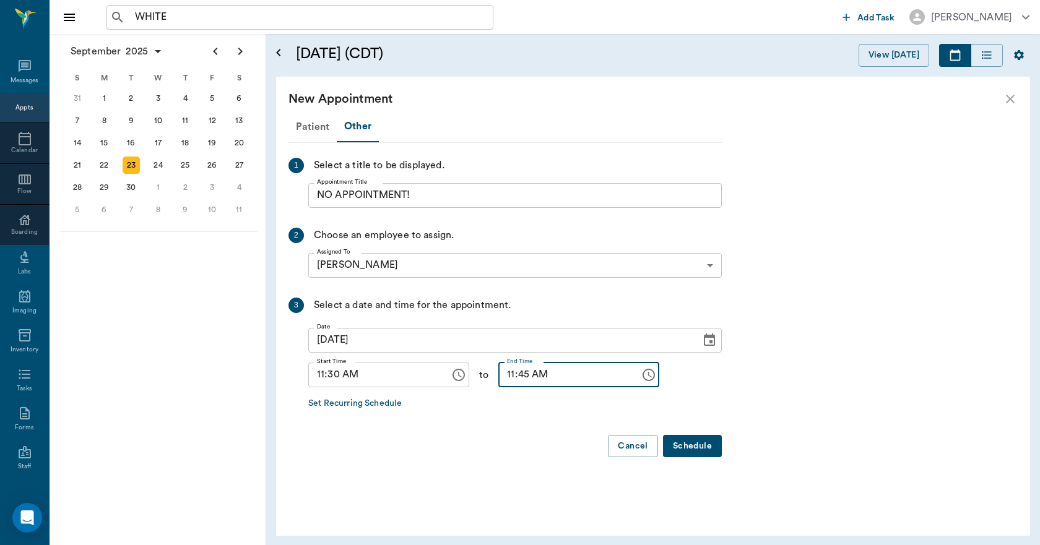
click at [501, 378] on input "11:45 AM" at bounding box center [564, 375] width 133 height 25
drag, startPoint x: 501, startPoint y: 379, endPoint x: 543, endPoint y: 457, distance: 88.6
click at [543, 457] on div "Schedule Cancel" at bounding box center [504, 446] width 433 height 23
click at [502, 374] on input "01:45 AM" at bounding box center [564, 375] width 133 height 25
type input "12:00 PM"
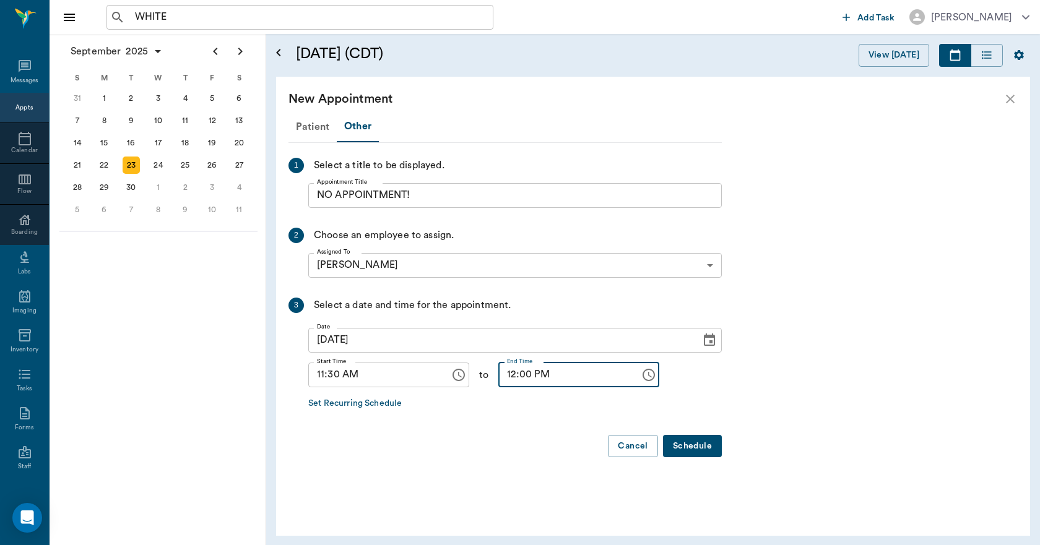
click at [695, 446] on button "Schedule" at bounding box center [692, 446] width 59 height 23
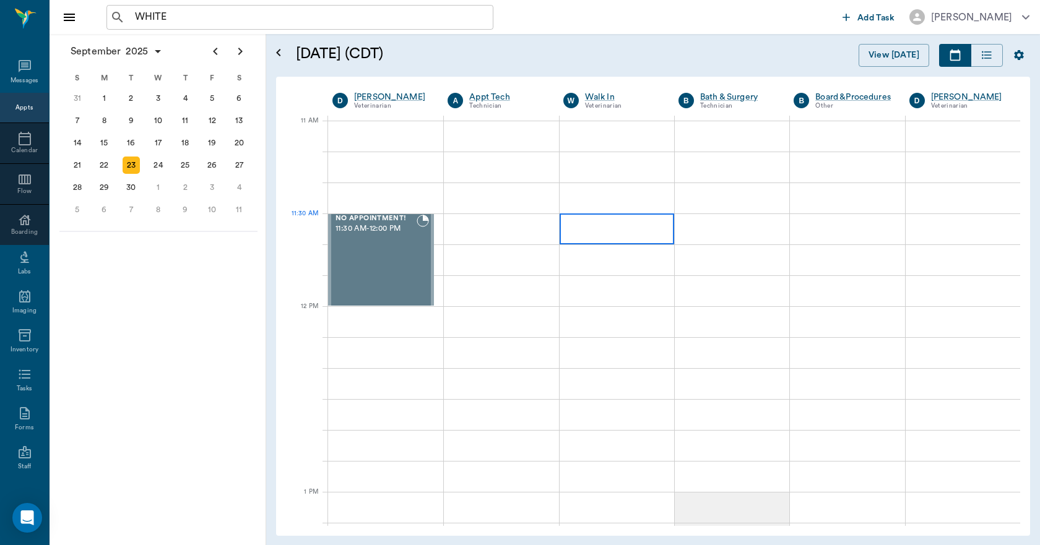
click at [577, 235] on div at bounding box center [616, 228] width 114 height 31
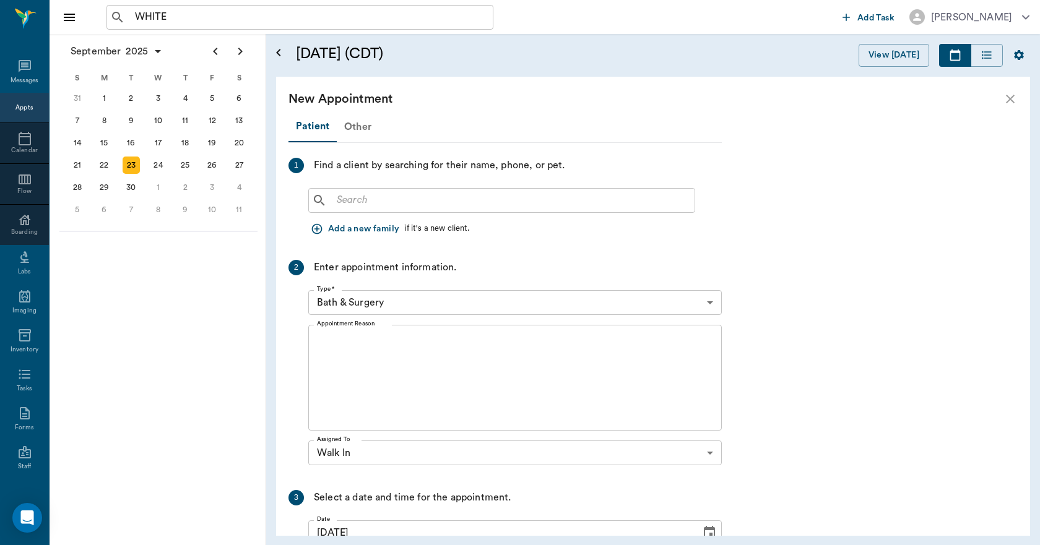
click at [349, 127] on div "Other" at bounding box center [358, 127] width 42 height 30
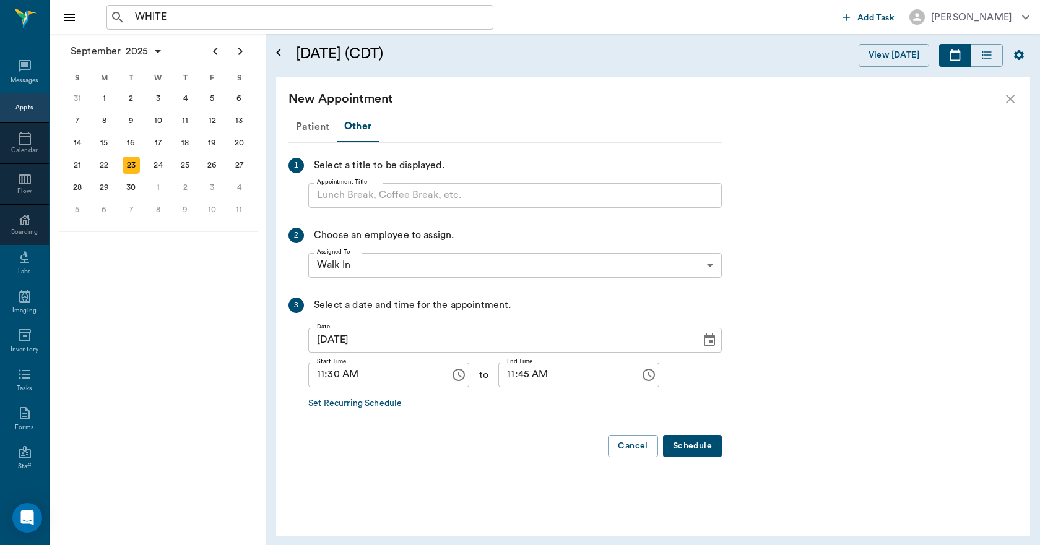
drag, startPoint x: 375, startPoint y: 215, endPoint x: 356, endPoint y: 212, distance: 18.8
click at [356, 212] on div "Patient Other 1 Select a title to be displayed. Appointment Title Appointment T…" at bounding box center [504, 289] width 433 height 356
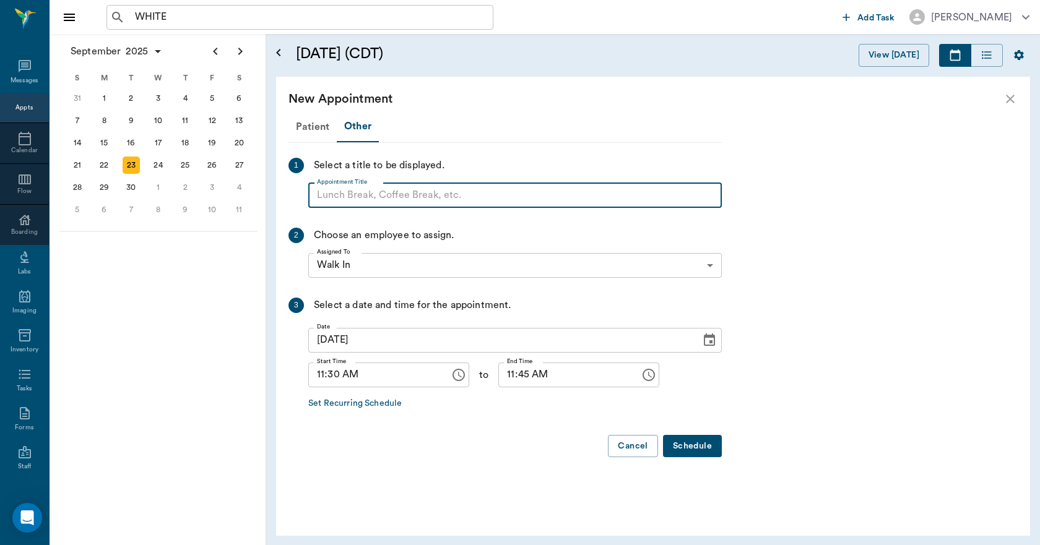
paste input "NO APPOINTMENT! EMERGENCY ONLY!"
type input "NO APPOINTMENT!"
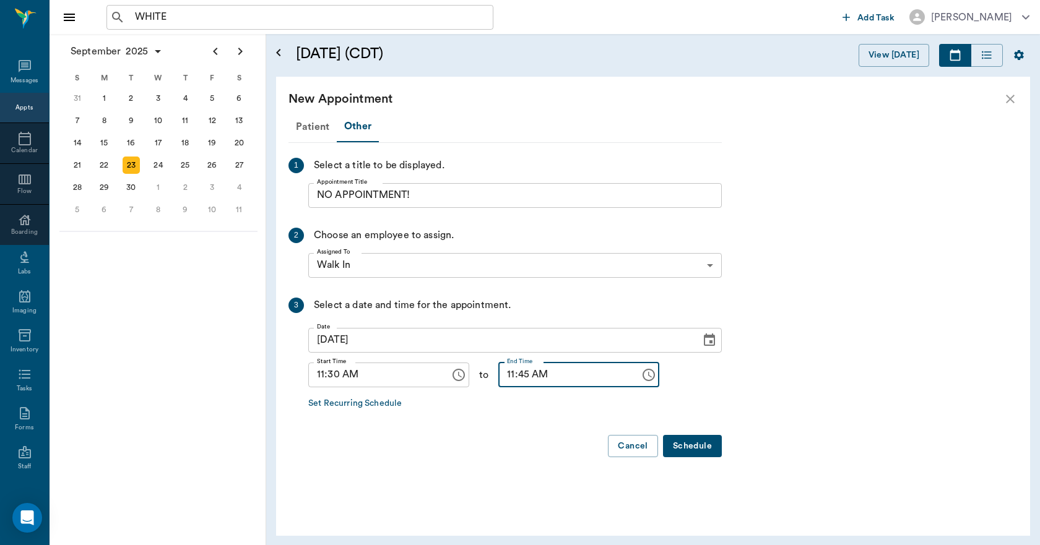
click at [498, 378] on input "11:45 AM" at bounding box center [564, 375] width 133 height 25
type input "12:00 PM"
click at [694, 441] on button "Schedule" at bounding box center [692, 446] width 59 height 23
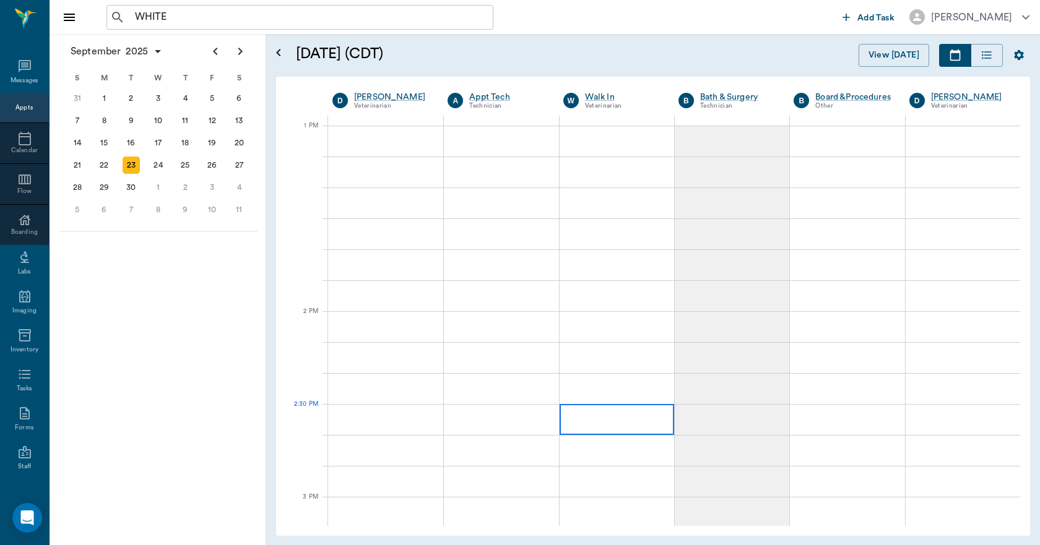
scroll to position [928, 0]
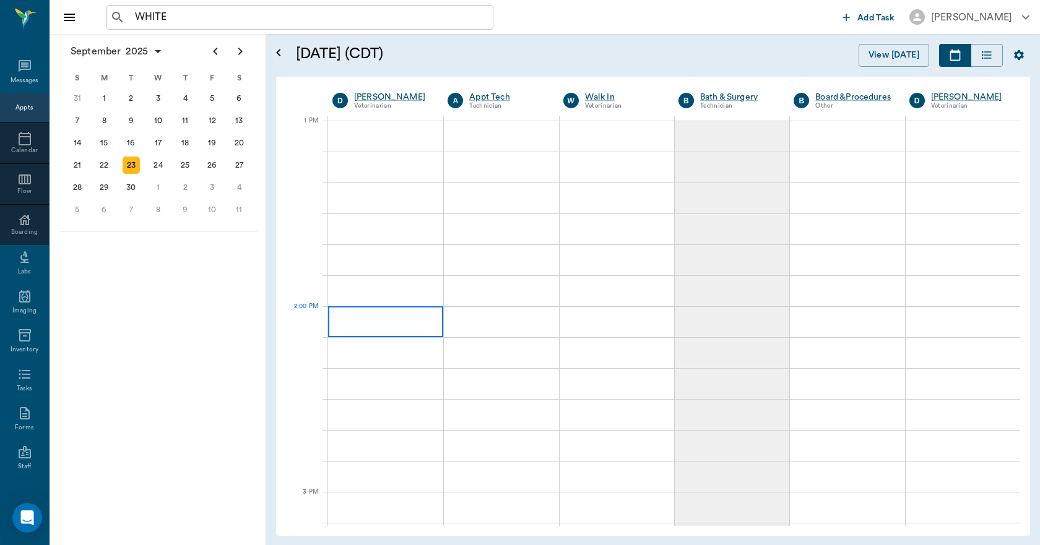
click at [383, 334] on div at bounding box center [385, 321] width 115 height 31
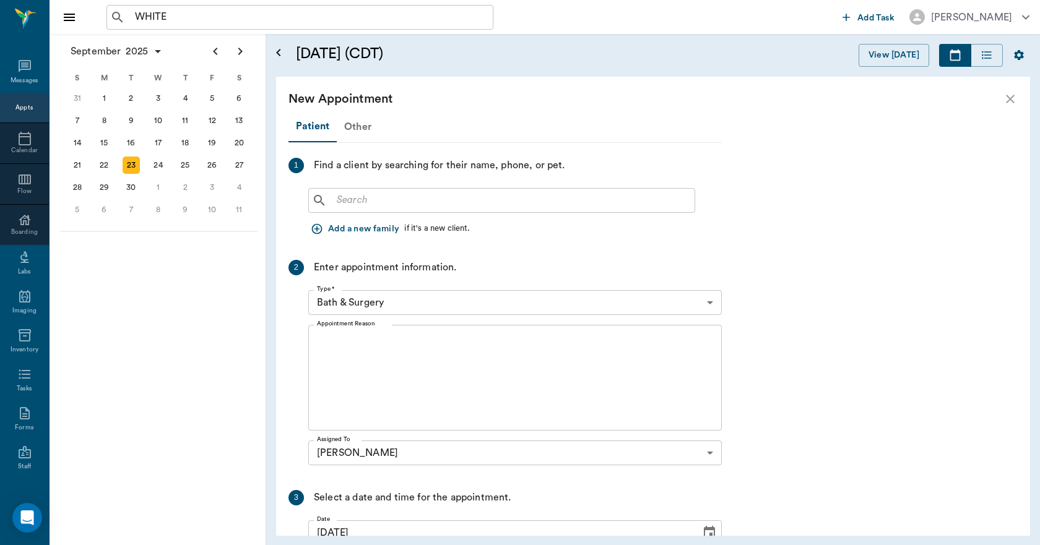
click at [354, 127] on div "Other" at bounding box center [358, 127] width 42 height 30
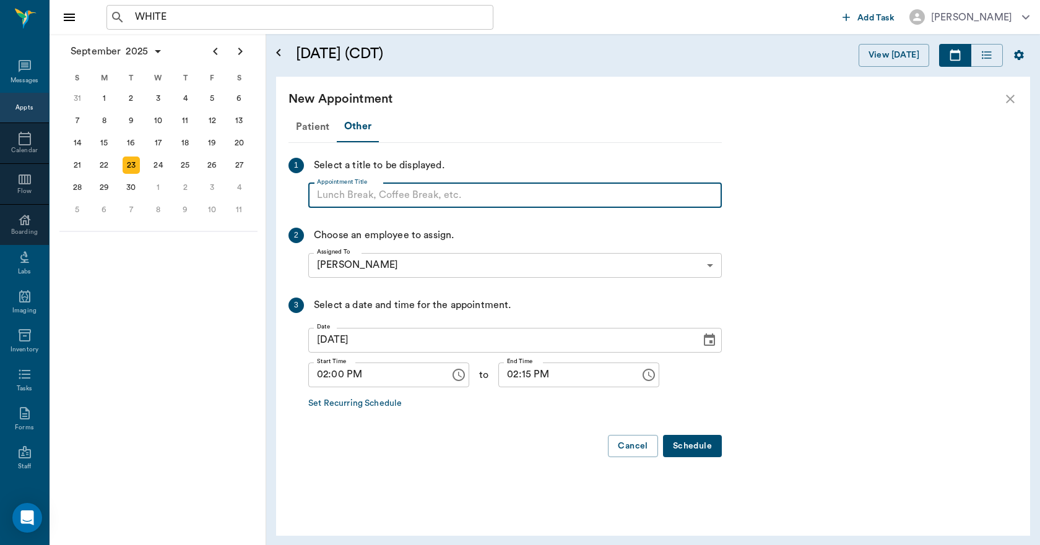
paste input "NO APPOINTMENT! EMERGENCY ONLY!"
type input "NO APPOINTMENT!"
click at [513, 372] on input "02:15 PM" at bounding box center [564, 375] width 133 height 25
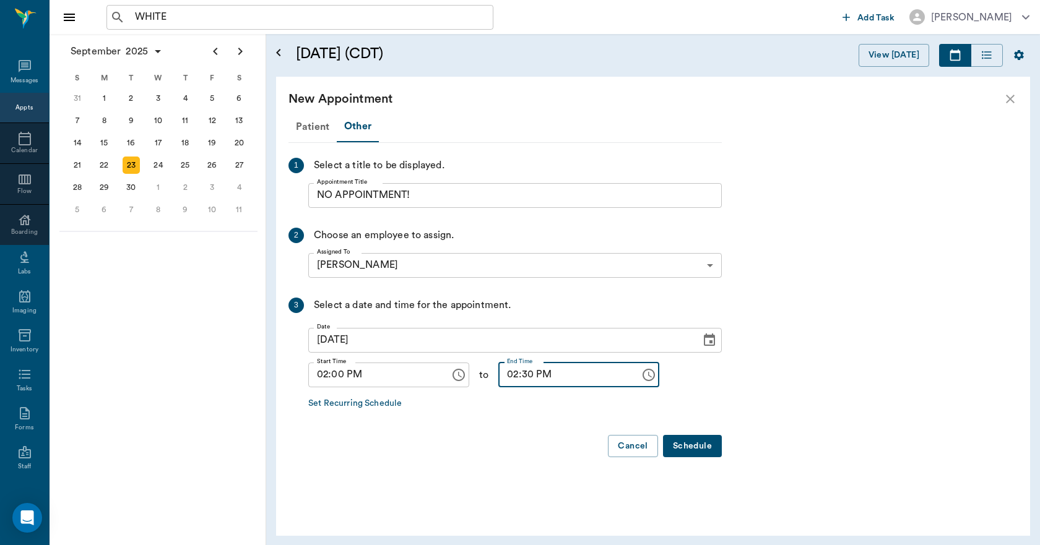
type input "02:30 PM"
click at [684, 443] on button "Schedule" at bounding box center [692, 446] width 59 height 23
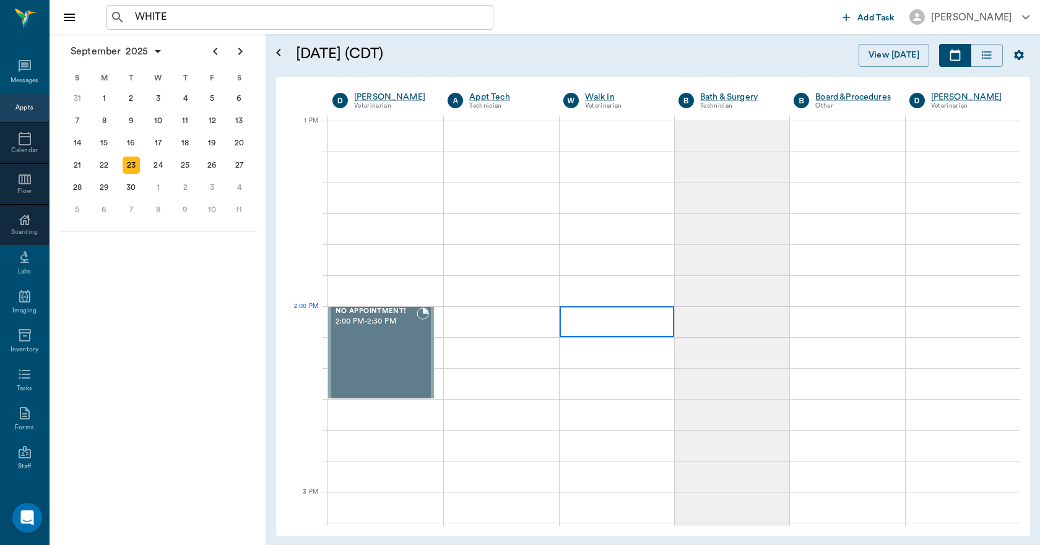
click at [603, 329] on div at bounding box center [616, 321] width 114 height 31
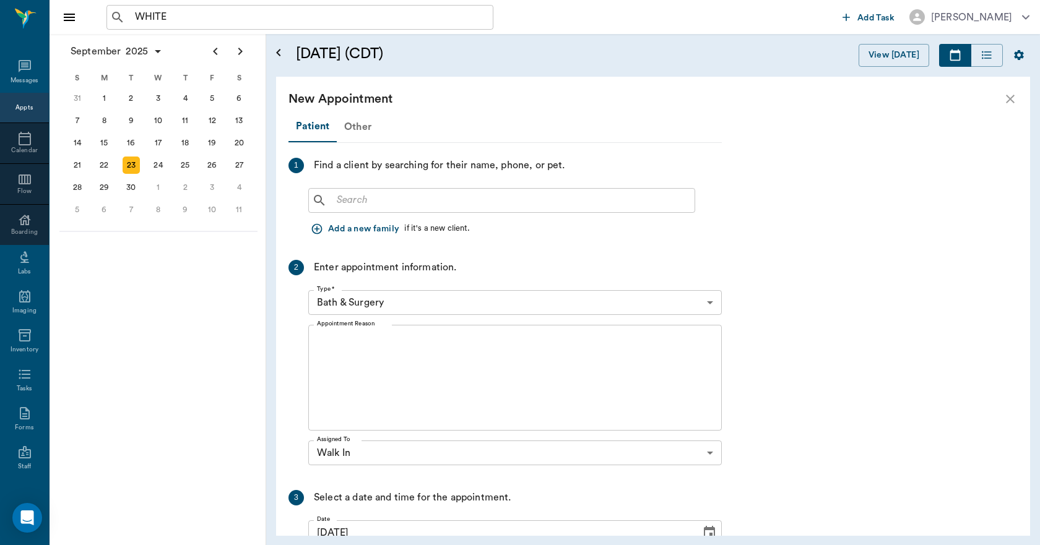
click at [369, 127] on div "Other" at bounding box center [358, 127] width 42 height 30
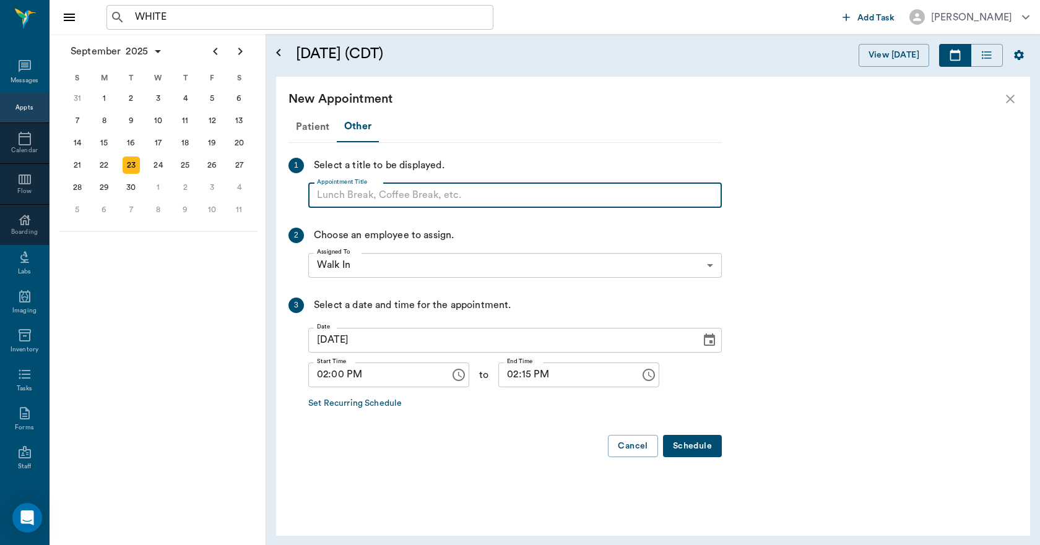
paste input "NO APPOINTMENT! EMERGENCY ONLY!"
type input "NO APPOINTMENT!"
click at [512, 381] on input "02:15 PM" at bounding box center [564, 375] width 133 height 25
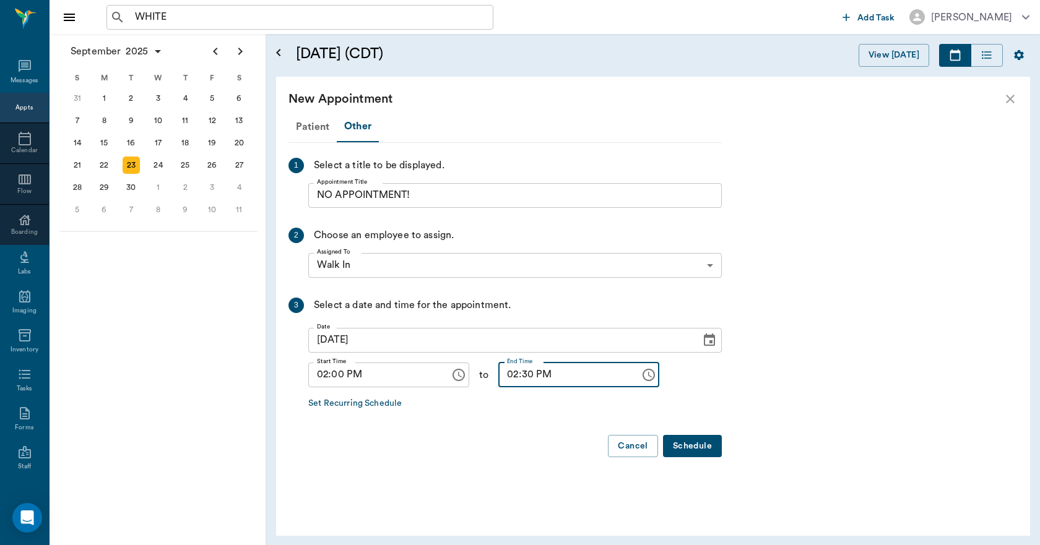
type input "02:30 PM"
click at [694, 442] on button "Schedule" at bounding box center [692, 446] width 59 height 23
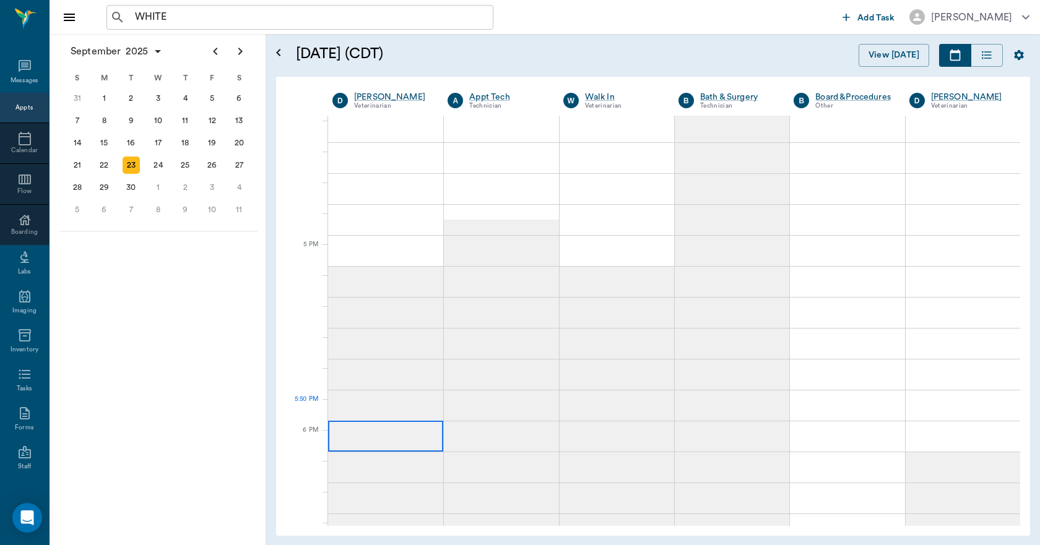
scroll to position [1547, 0]
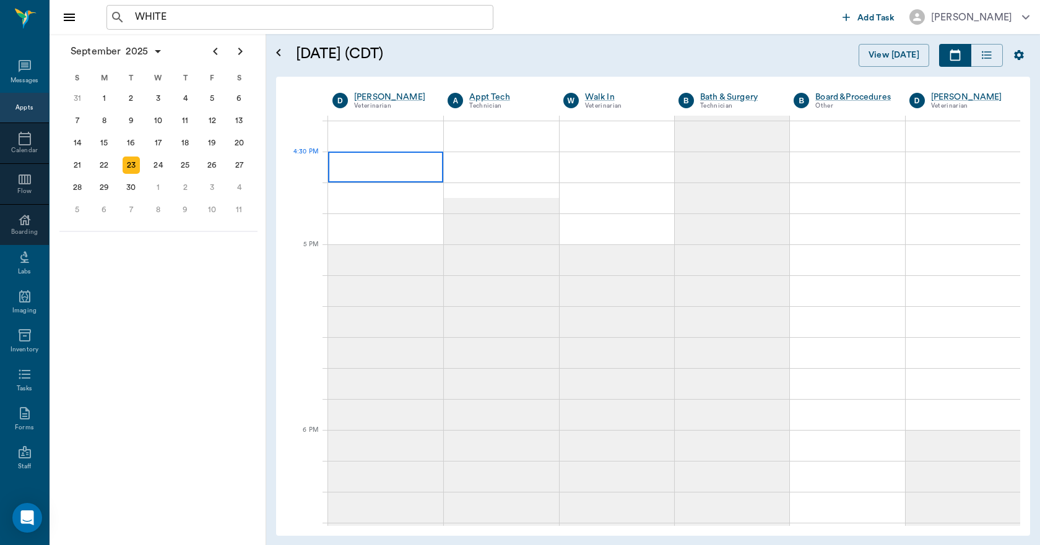
click at [386, 167] on div at bounding box center [385, 167] width 115 height 31
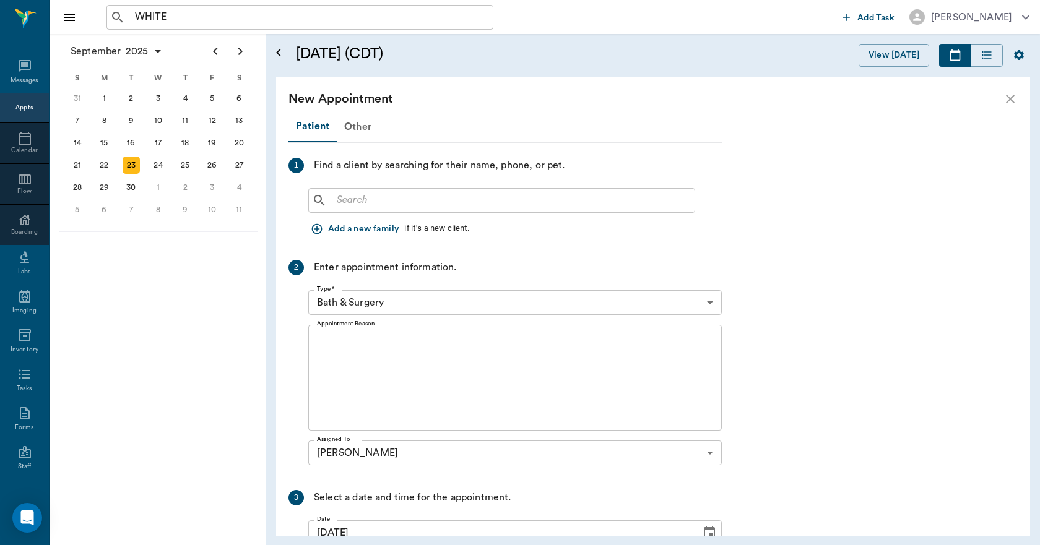
click at [358, 119] on div "New Appointment" at bounding box center [653, 99] width 754 height 45
click at [357, 123] on div "Other" at bounding box center [358, 127] width 42 height 30
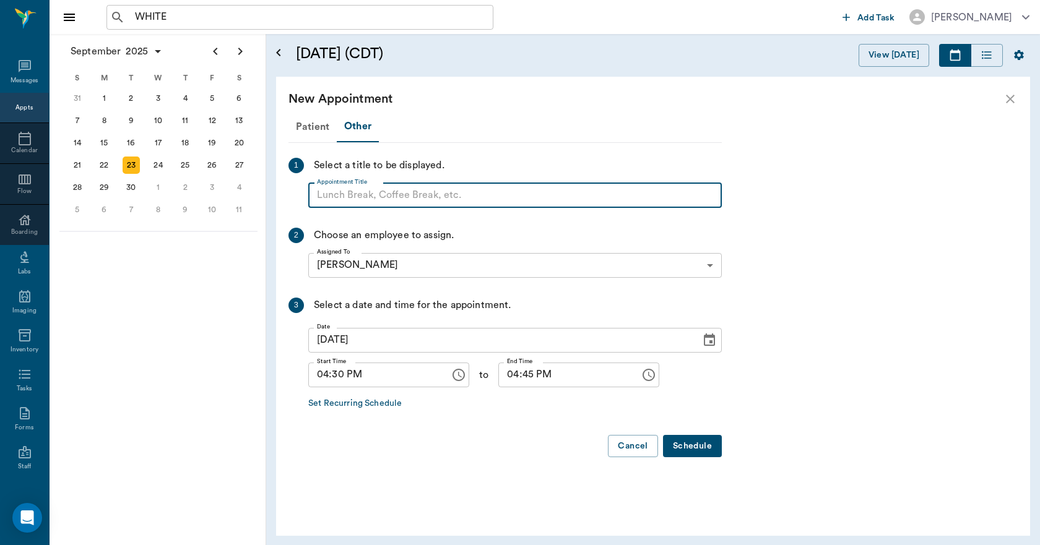
paste input "NO APPOINTMENT! EMERGENCY ONLY!"
type input "NO APPOINTMENT!"
click at [498, 375] on input "04:45 PM" at bounding box center [564, 375] width 133 height 25
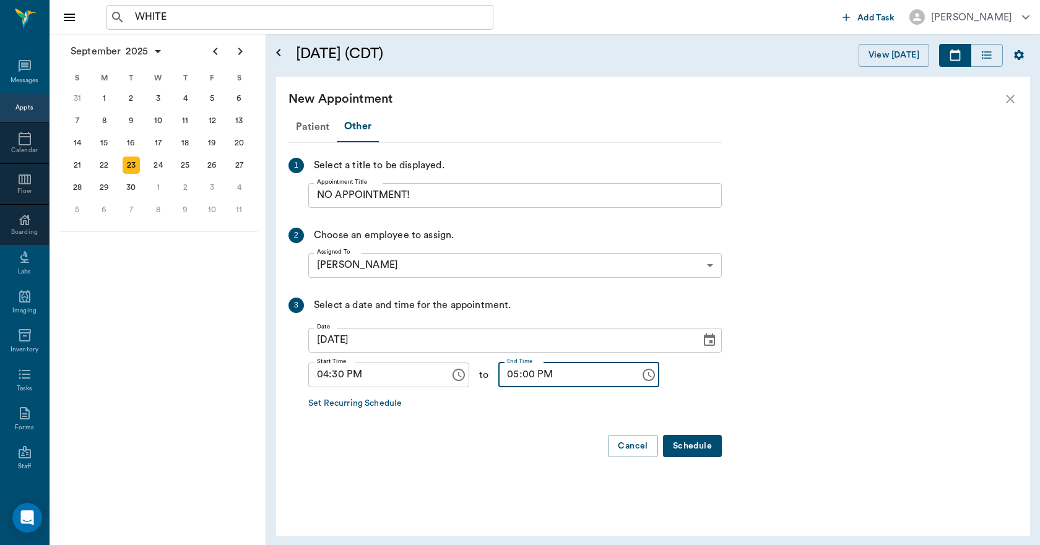
type input "05:00 PM"
click at [699, 445] on button "Schedule" at bounding box center [692, 446] width 59 height 23
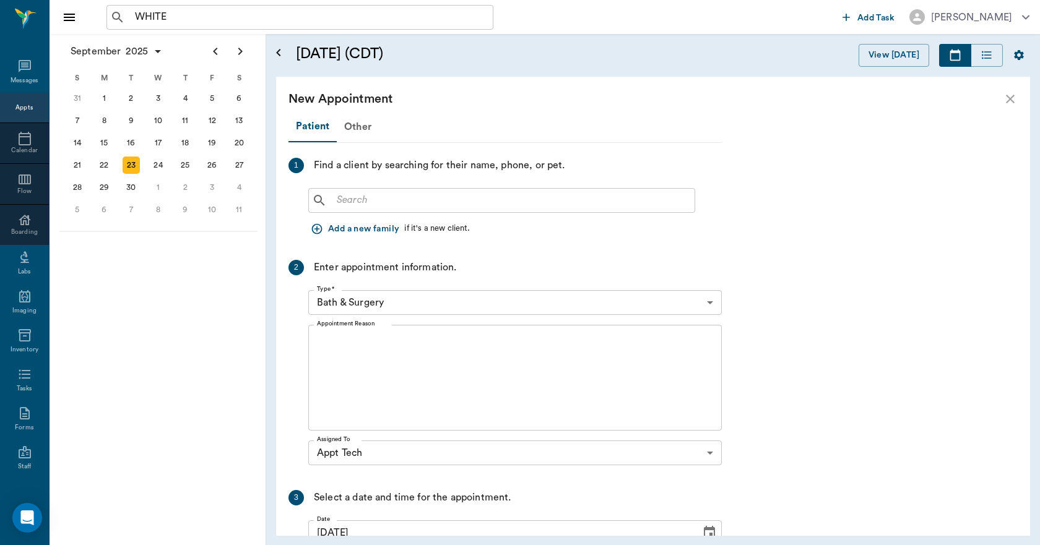
scroll to position [1547, 0]
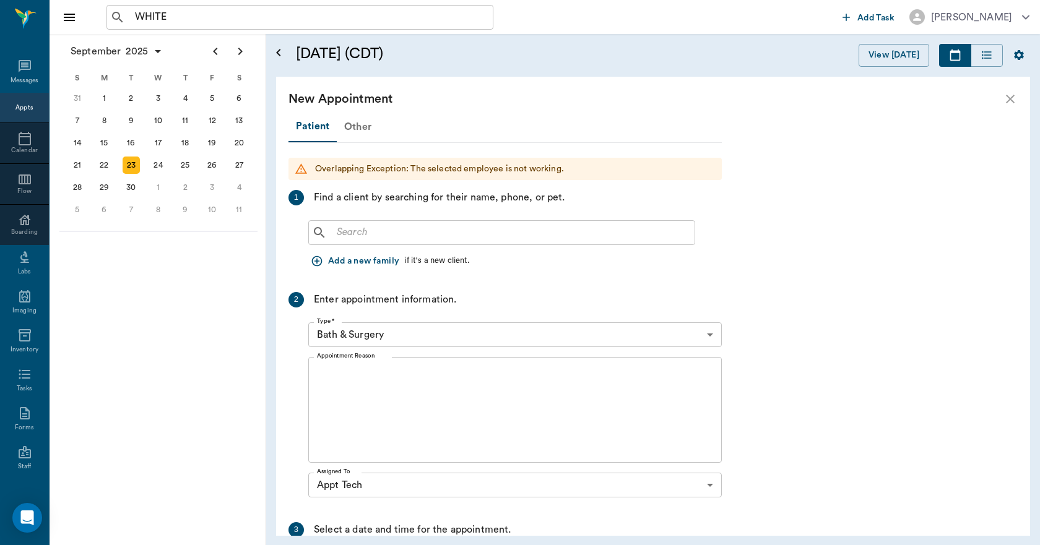
click at [363, 129] on div "Other" at bounding box center [358, 127] width 42 height 30
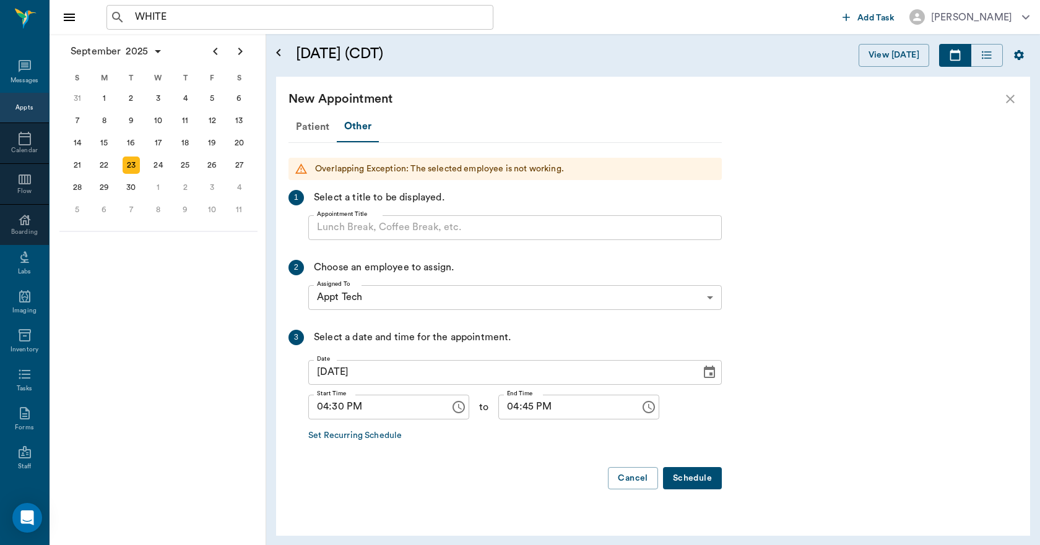
click at [372, 225] on input "Appointment Title" at bounding box center [514, 227] width 413 height 25
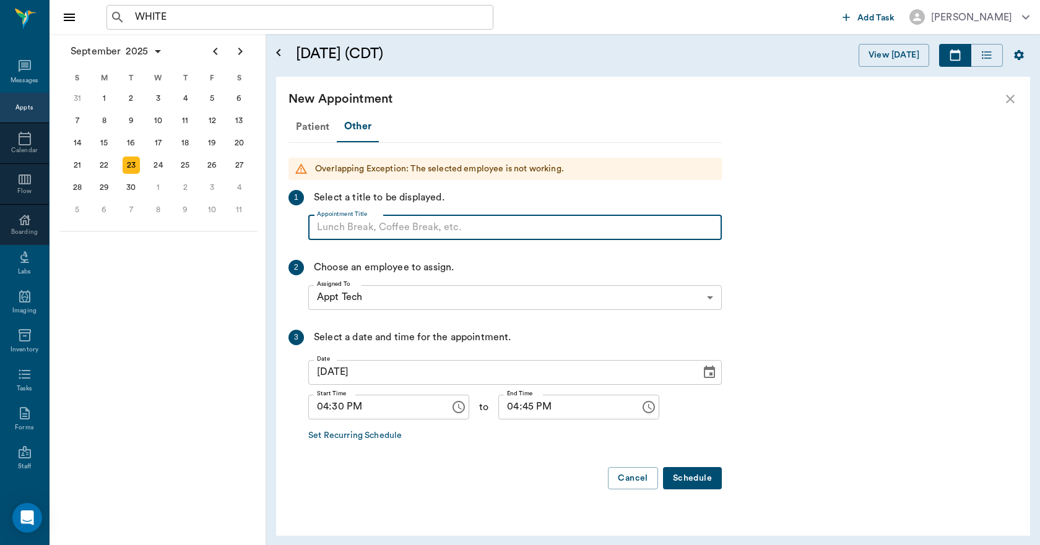
paste input "NO APPOINTMENT! EMERGENCY ONLY!"
type input "NO APPOINTMENT!"
click at [499, 413] on input "04:45 PM" at bounding box center [564, 407] width 133 height 25
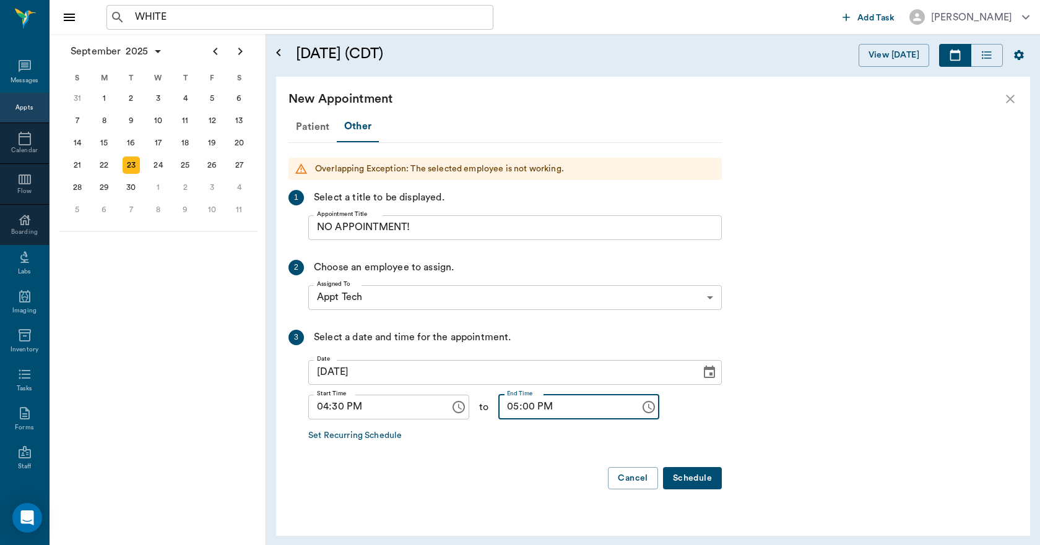
type input "05:00 PM"
click at [697, 478] on button "Schedule" at bounding box center [692, 478] width 59 height 23
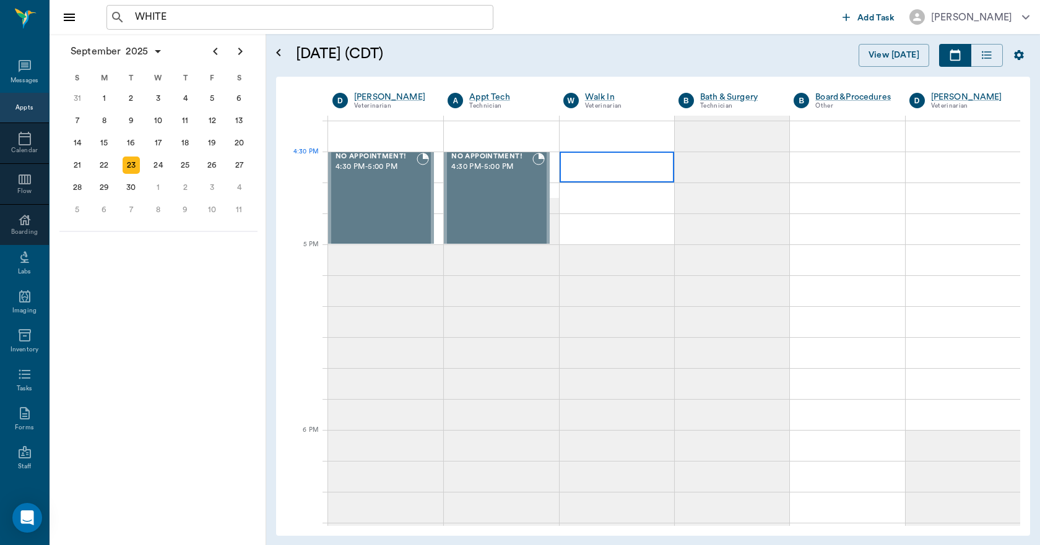
click at [596, 160] on div at bounding box center [616, 167] width 114 height 31
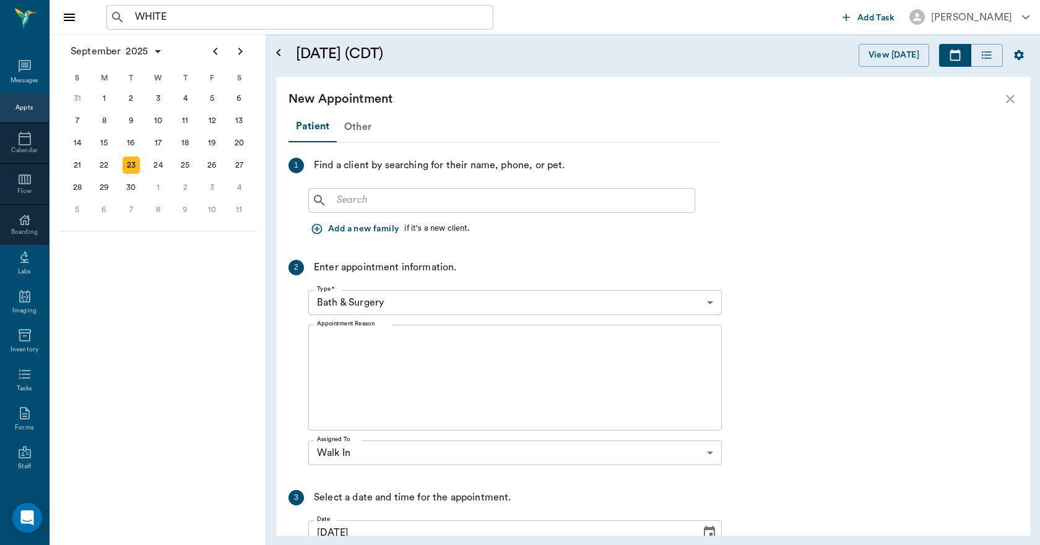
click at [363, 126] on div "Other" at bounding box center [358, 127] width 42 height 30
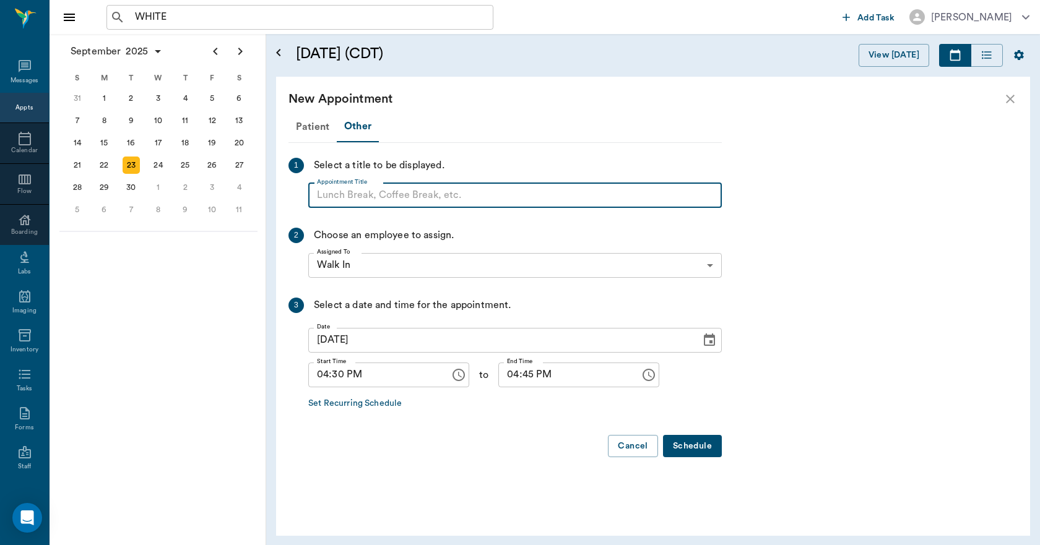
paste input "NO APPOINTMENT! EMERGENCY ONLY!"
type input "NO APPOINTMENT!"
click at [506, 379] on input "04:45 PM" at bounding box center [564, 375] width 133 height 25
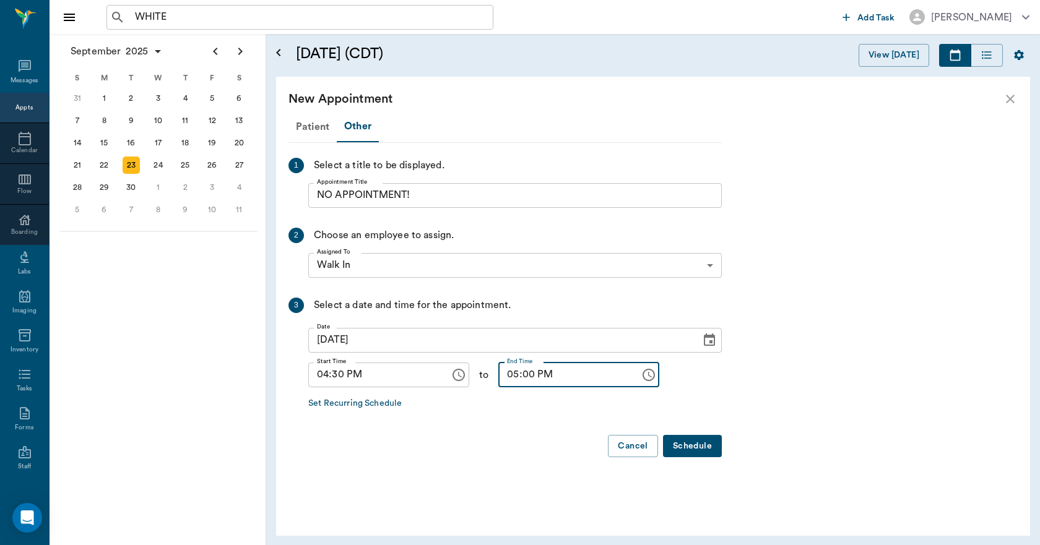
type input "05:00 PM"
click at [698, 442] on button "Schedule" at bounding box center [692, 446] width 59 height 23
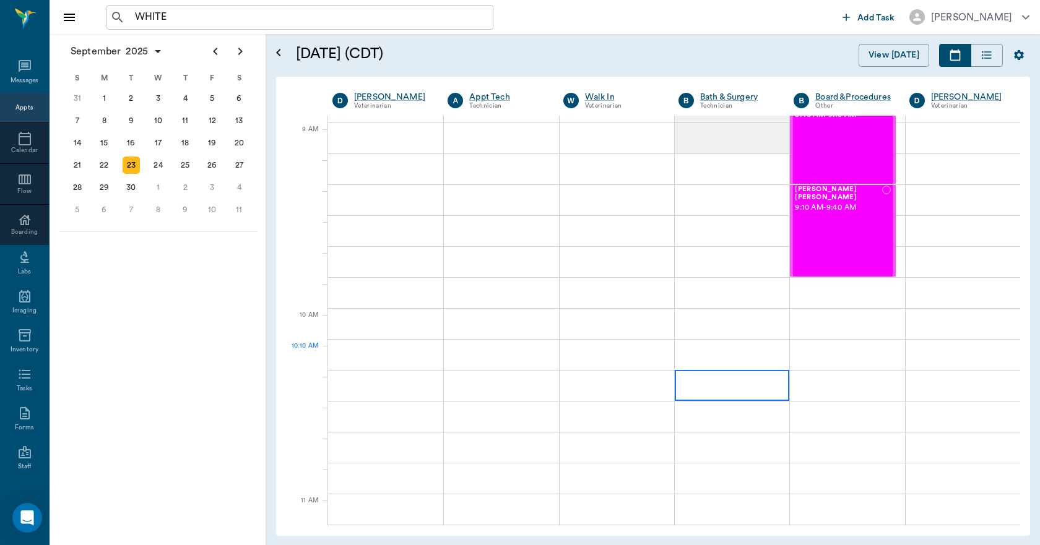
scroll to position [124, 0]
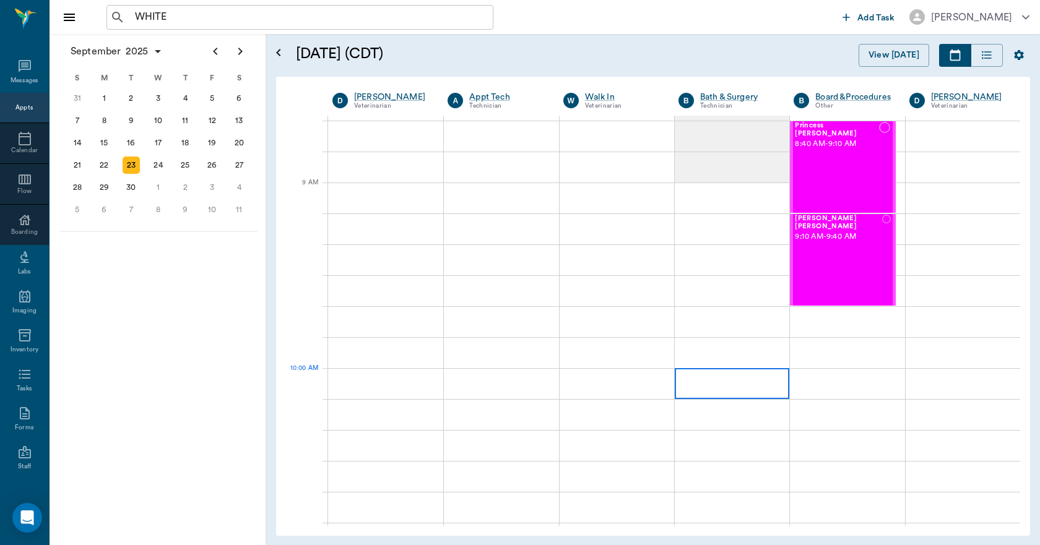
click at [754, 389] on div at bounding box center [731, 383] width 114 height 31
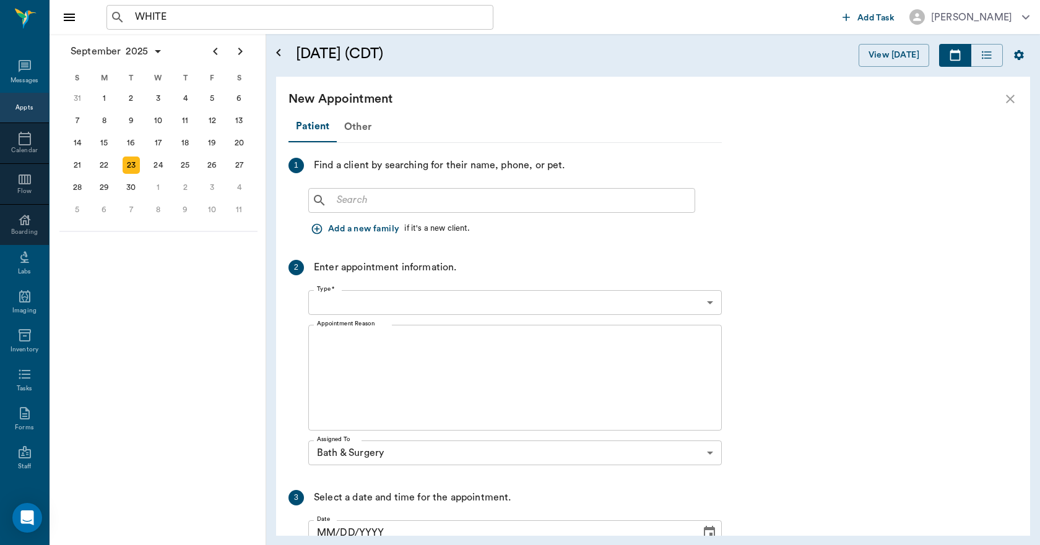
type input "09/23/2025"
type input "10:00 AM"
type input "10:15 AM"
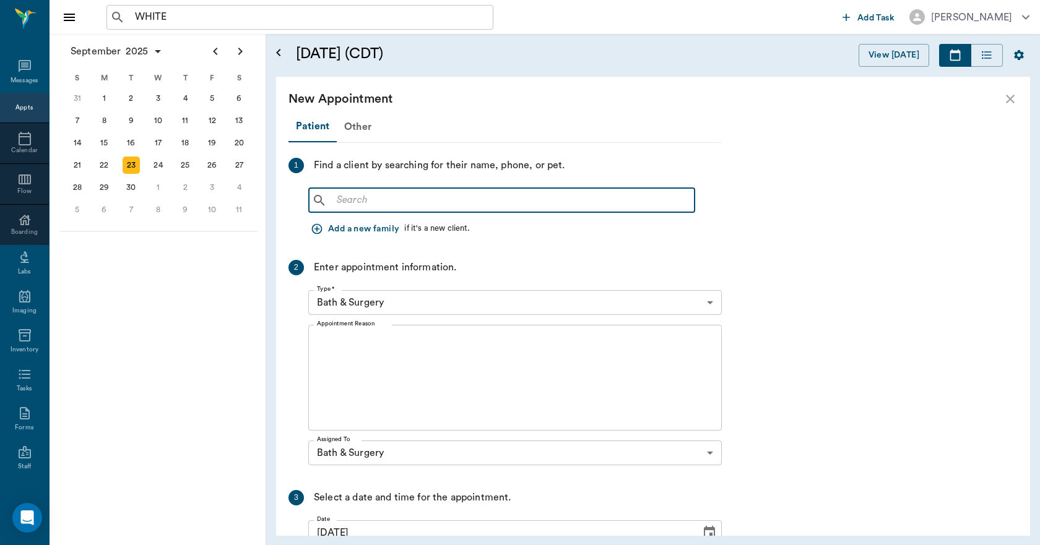
click at [421, 192] on input "text" at bounding box center [511, 200] width 358 height 17
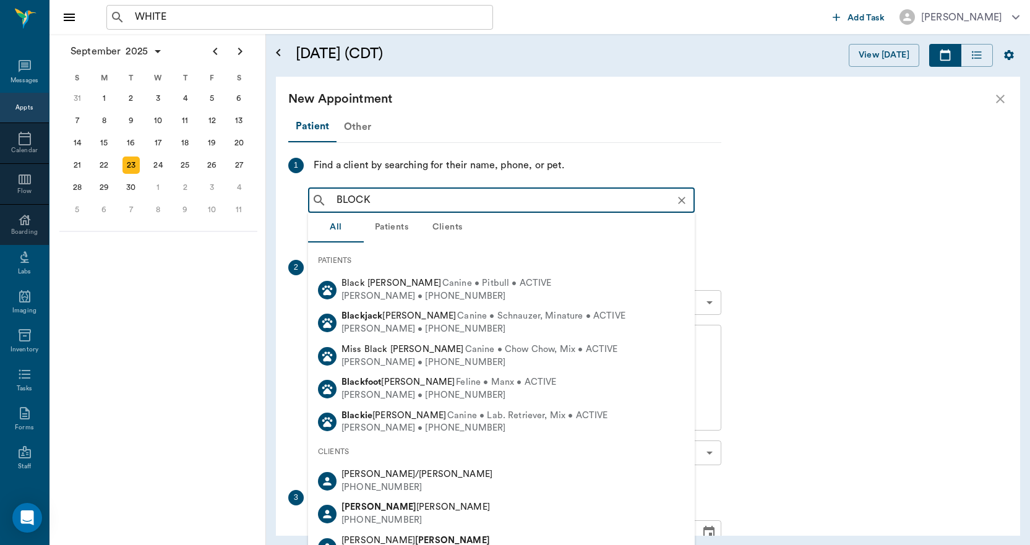
type input "BLOCK"
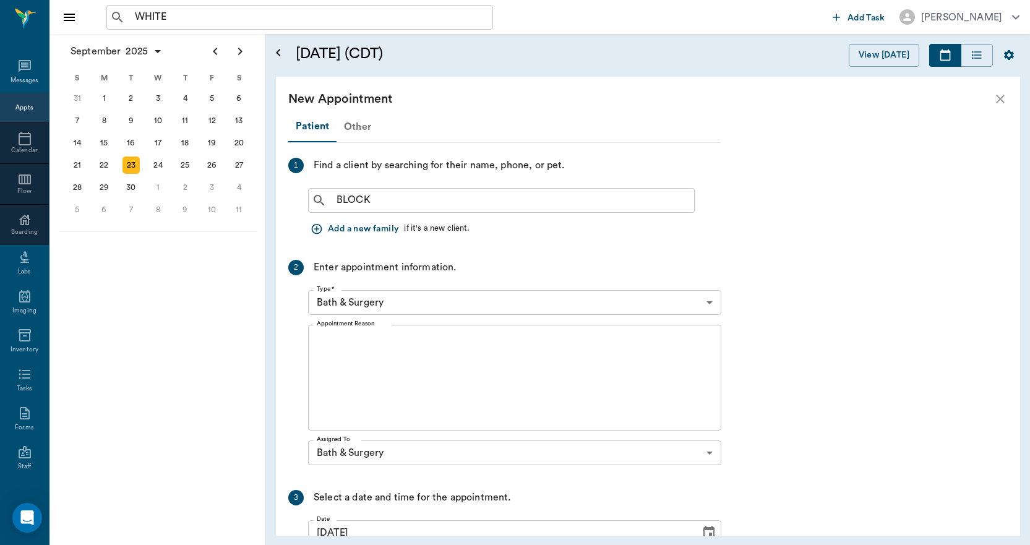
click at [356, 124] on div "Other" at bounding box center [358, 127] width 42 height 30
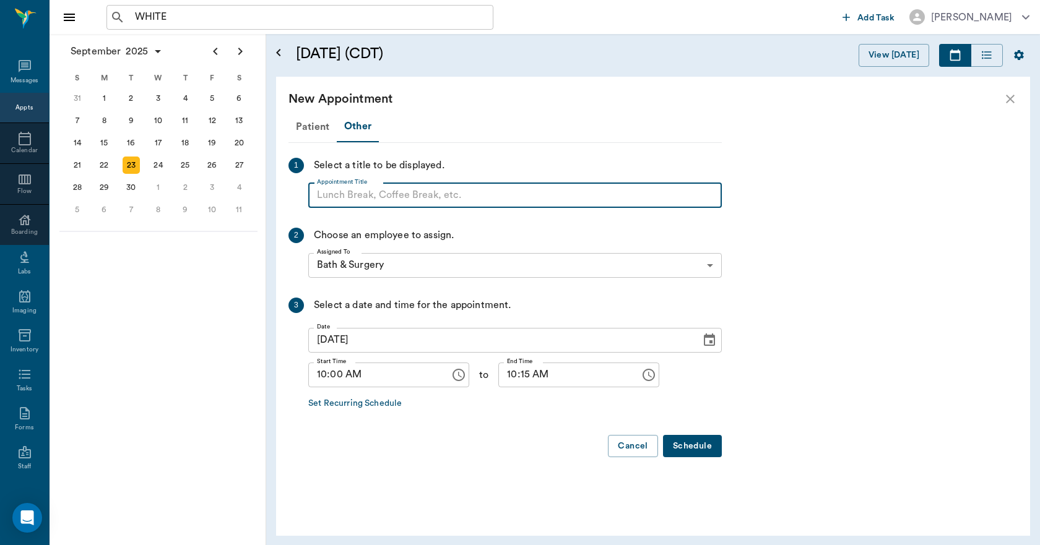
click at [378, 198] on input "Appointment Title" at bounding box center [514, 195] width 413 height 25
type input "BLOCK"
click at [503, 377] on input "10:15 AM" at bounding box center [564, 375] width 133 height 25
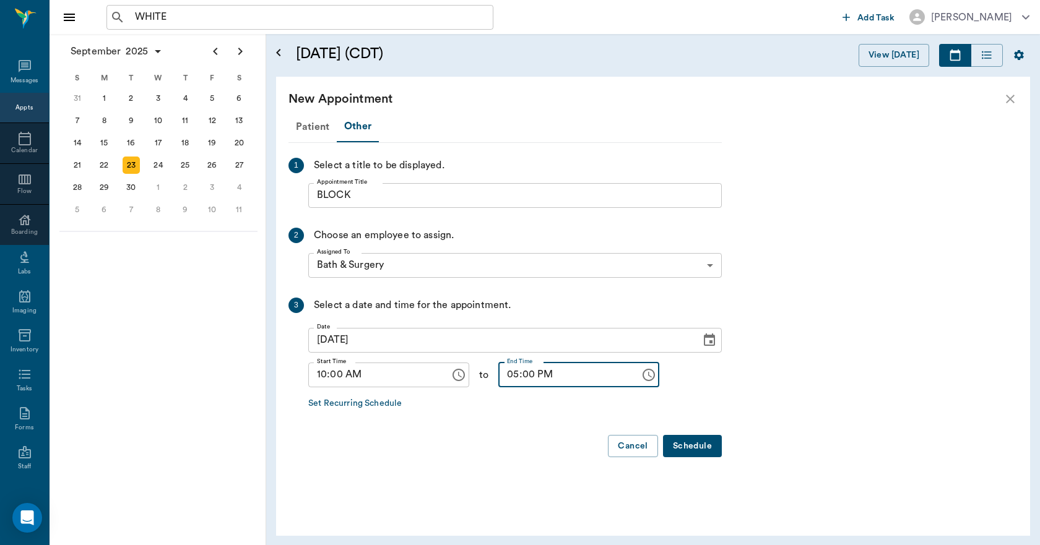
type input "05:00 PM"
click at [694, 446] on button "Schedule" at bounding box center [692, 446] width 59 height 23
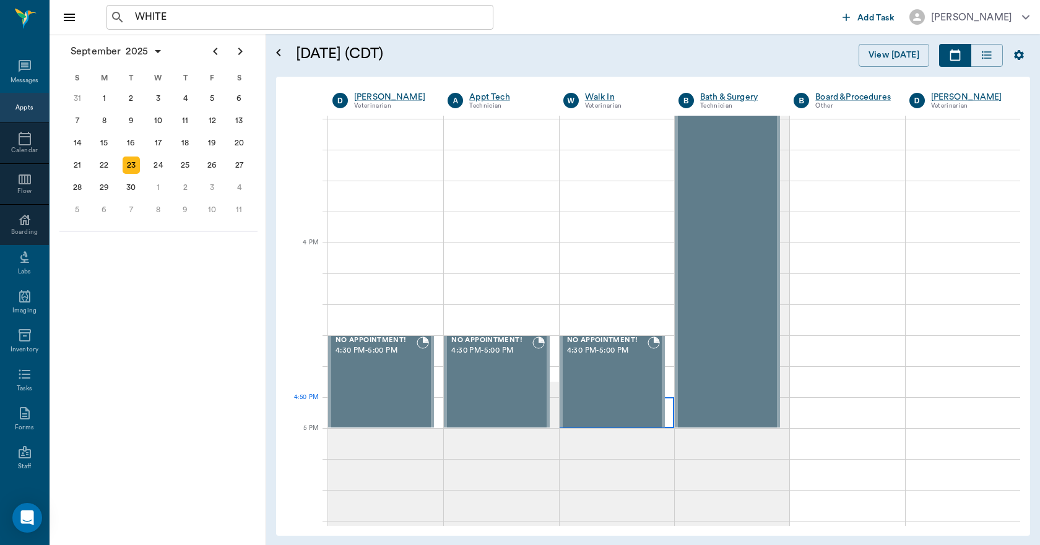
scroll to position [1423, 0]
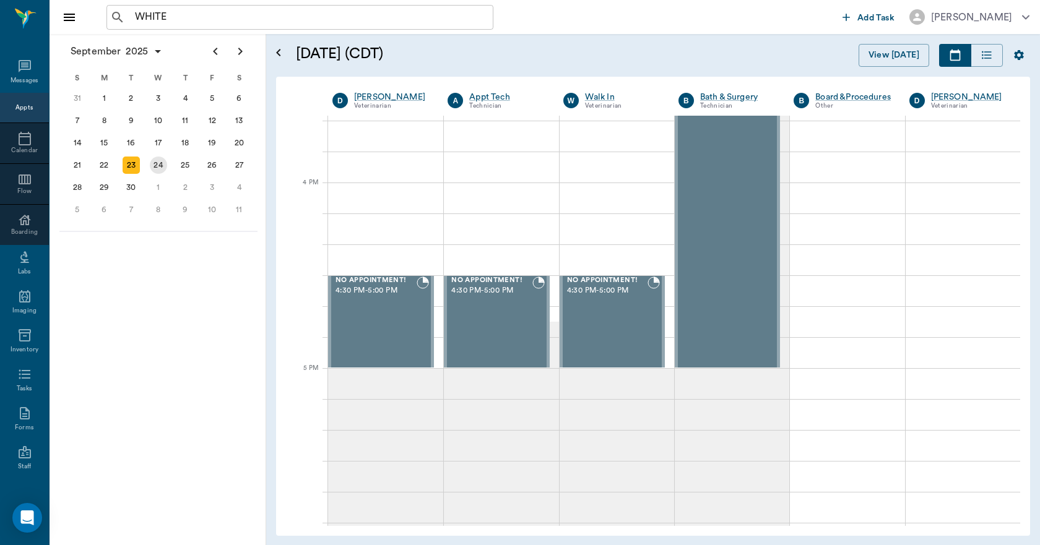
click at [150, 163] on div "24" at bounding box center [158, 165] width 27 height 22
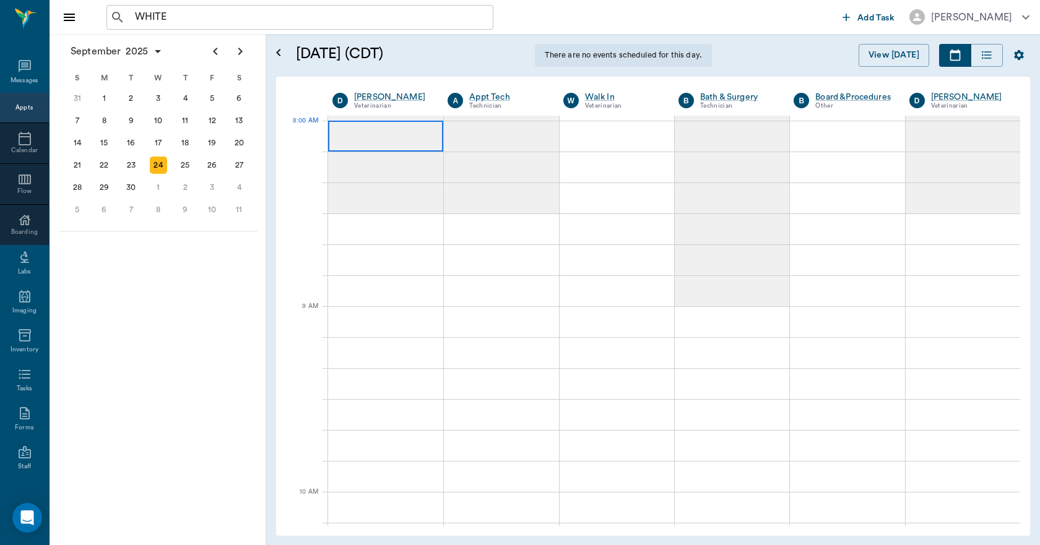
click at [351, 136] on div at bounding box center [385, 136] width 115 height 31
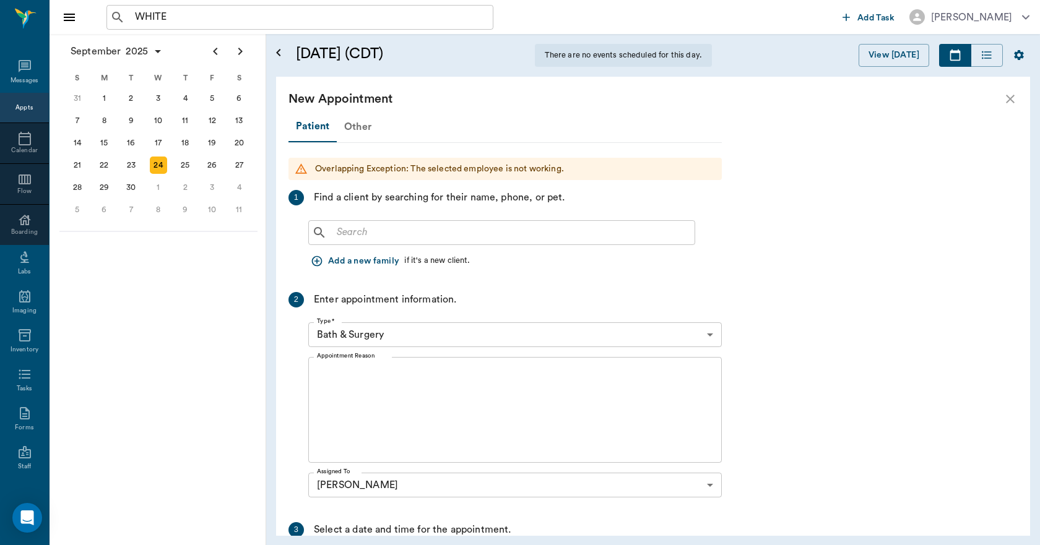
click at [364, 124] on div "Other" at bounding box center [358, 127] width 42 height 30
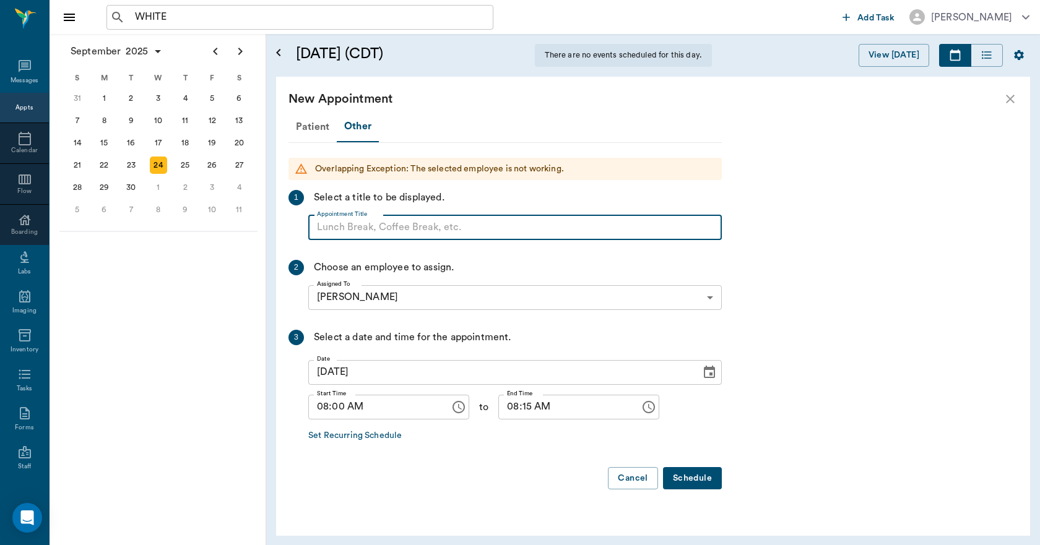
paste input "NO APPOINTMENT! EMERGENCY ONLY!"
type input "NO APPOINTMENT!"
click at [515, 410] on input "08:15 AM" at bounding box center [564, 407] width 133 height 25
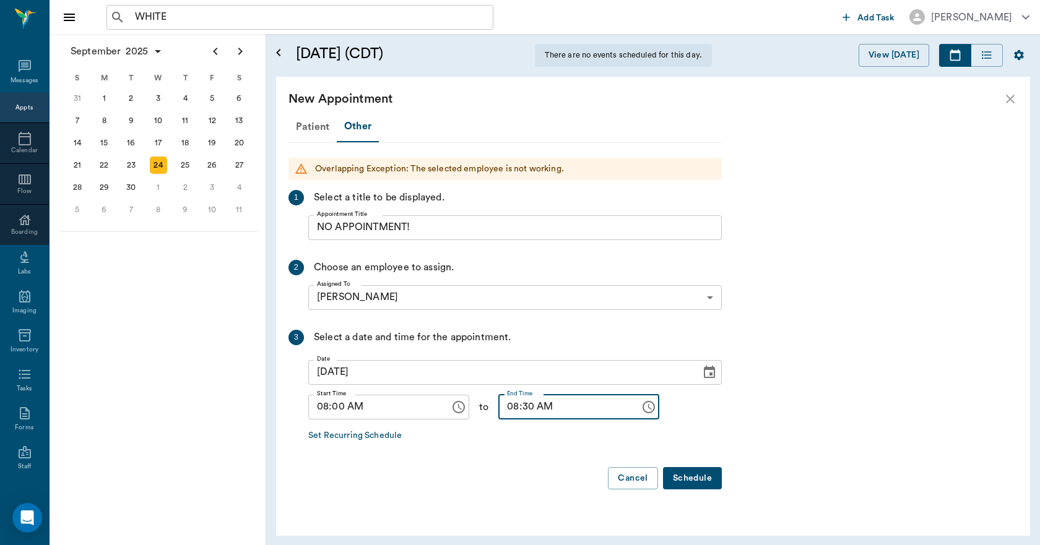
type input "08:30 AM"
click at [677, 478] on button "Schedule" at bounding box center [692, 478] width 59 height 23
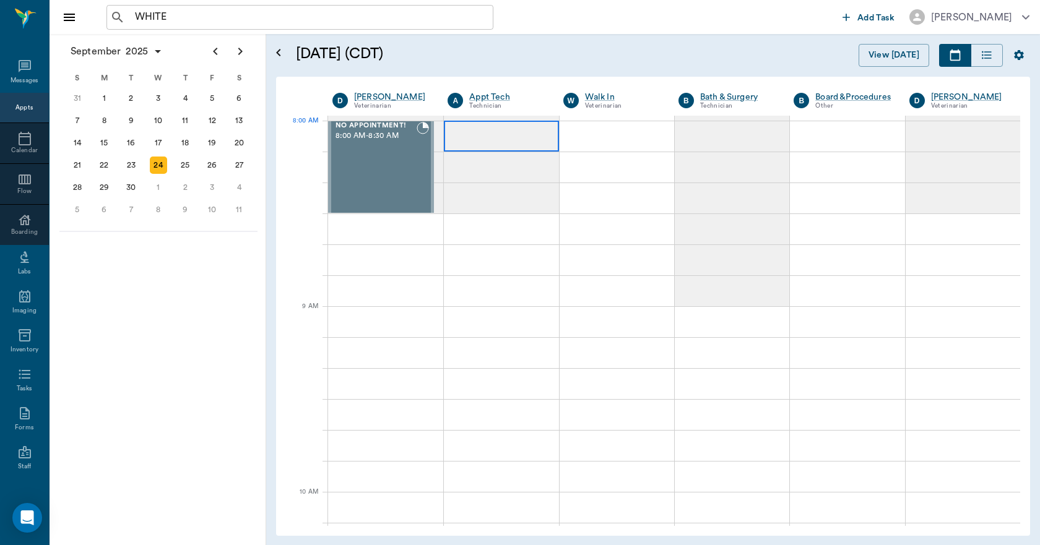
click at [486, 145] on div at bounding box center [501, 136] width 114 height 31
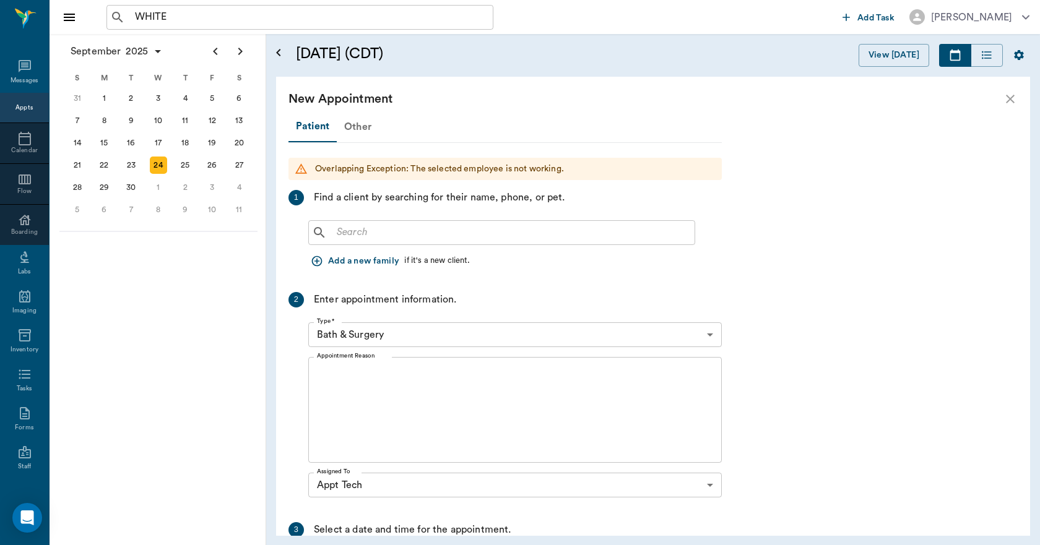
click at [366, 130] on div "Other" at bounding box center [358, 127] width 42 height 30
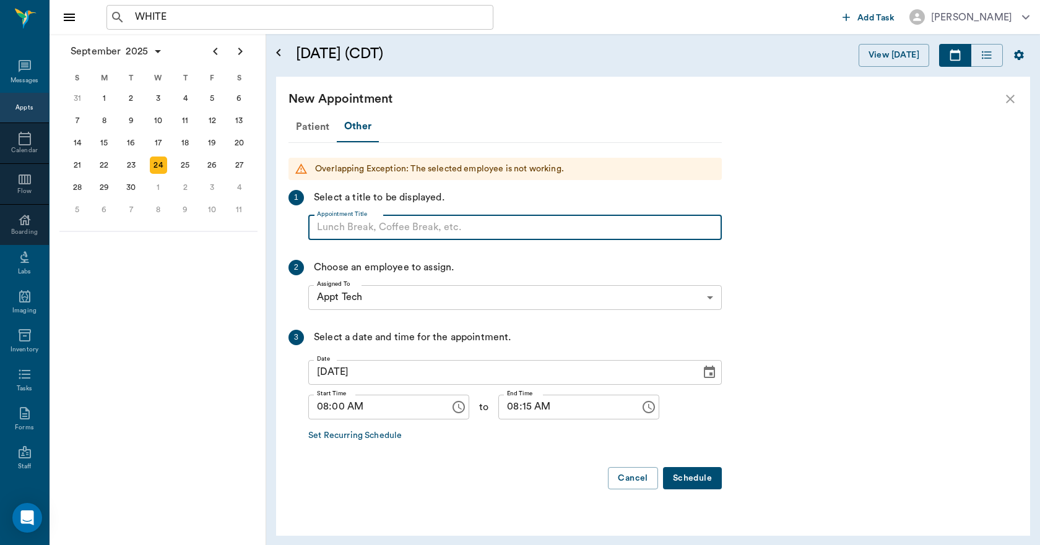
paste input "NO APPOINTMENT! EMERGENCY ONLY!"
type input "NO APPOINTMENT!"
click at [517, 412] on input "08:15 AM" at bounding box center [564, 407] width 133 height 25
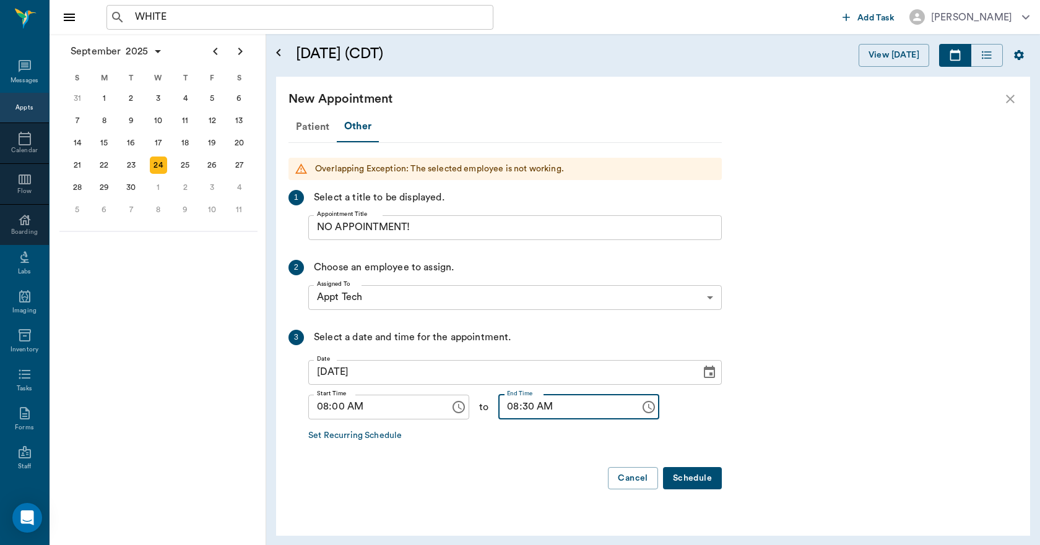
type input "08:30 AM"
click at [697, 484] on button "Schedule" at bounding box center [692, 478] width 59 height 23
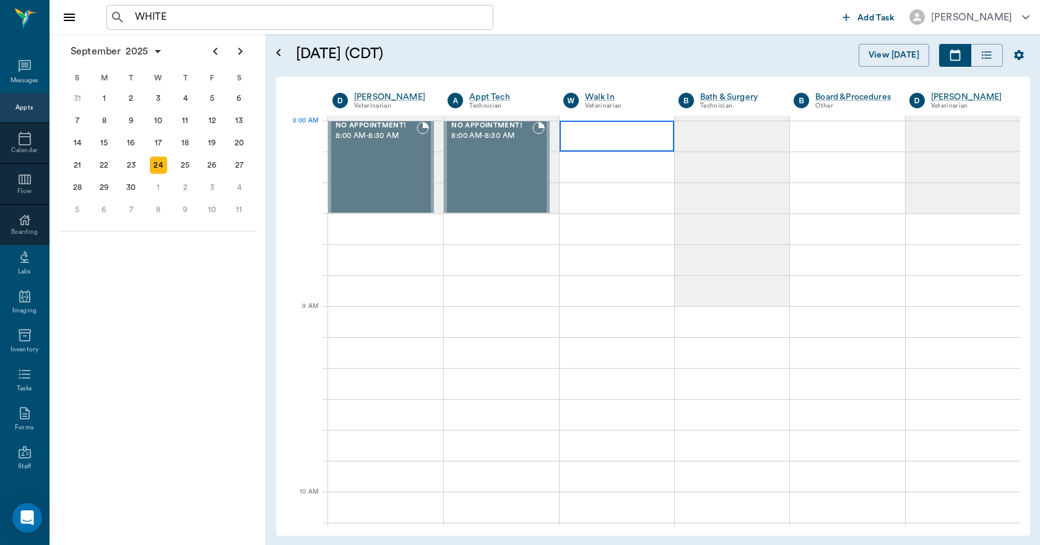
click at [591, 134] on div at bounding box center [616, 136] width 114 height 31
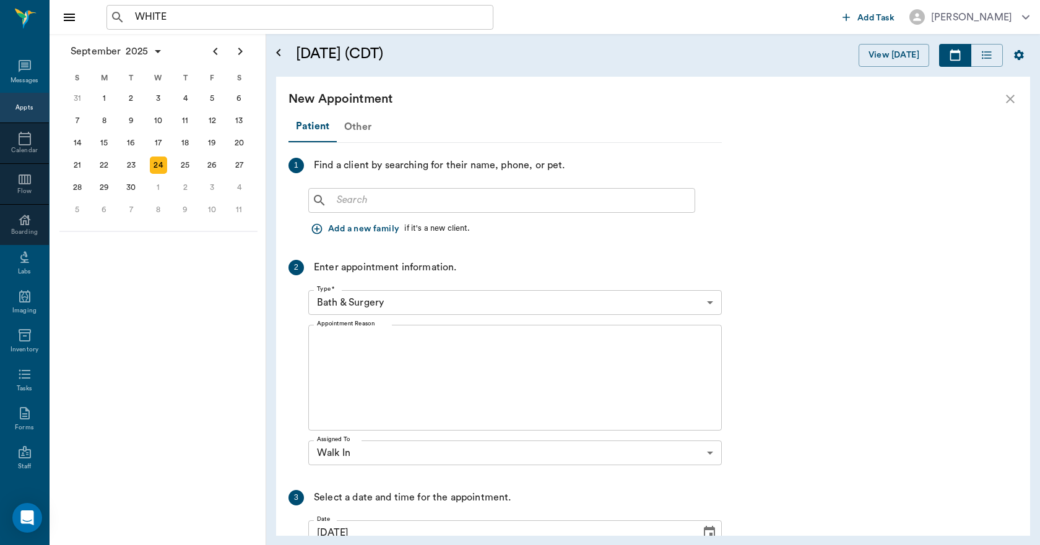
click at [360, 128] on div "Other" at bounding box center [358, 127] width 42 height 30
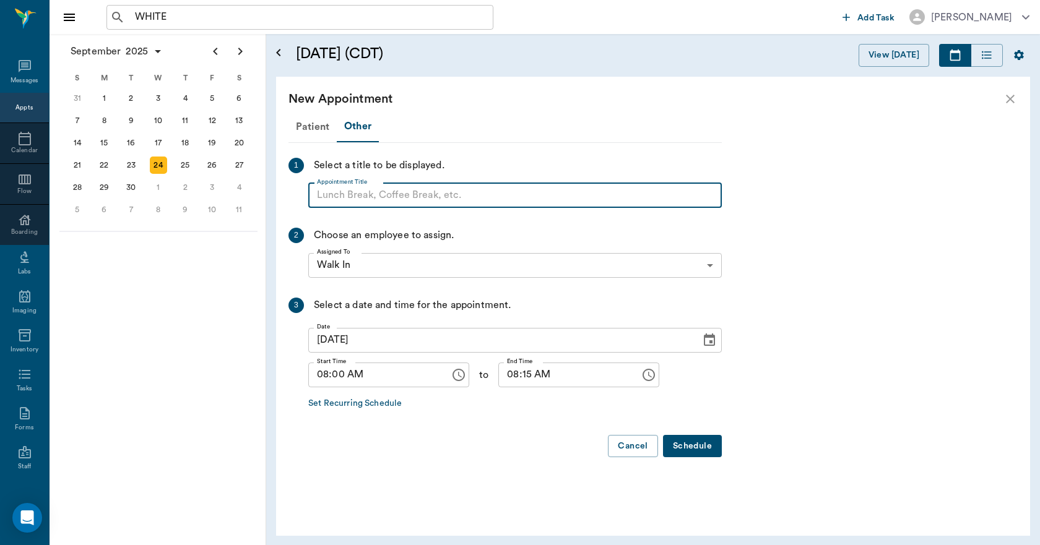
click at [388, 199] on input "Appointment Title" at bounding box center [514, 195] width 413 height 25
paste input "NO APPOINTMENT! EMERGENCY ONLY!"
type input "NO APPOINTMENT! EMERGENCY ONLY!"
click at [516, 373] on input "08:15 AM" at bounding box center [564, 375] width 133 height 25
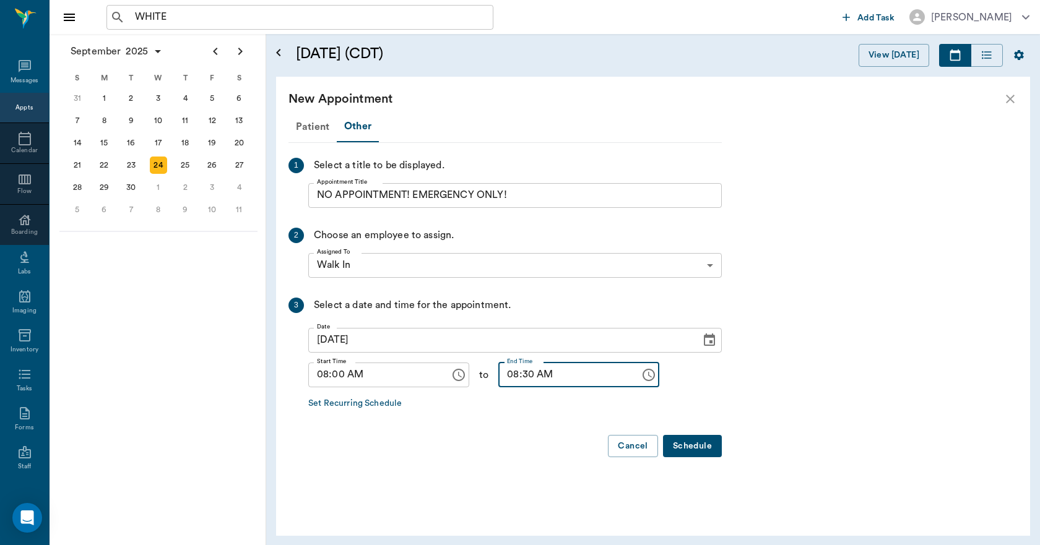
type input "08:30 AM"
click at [697, 447] on button "Schedule" at bounding box center [692, 446] width 59 height 23
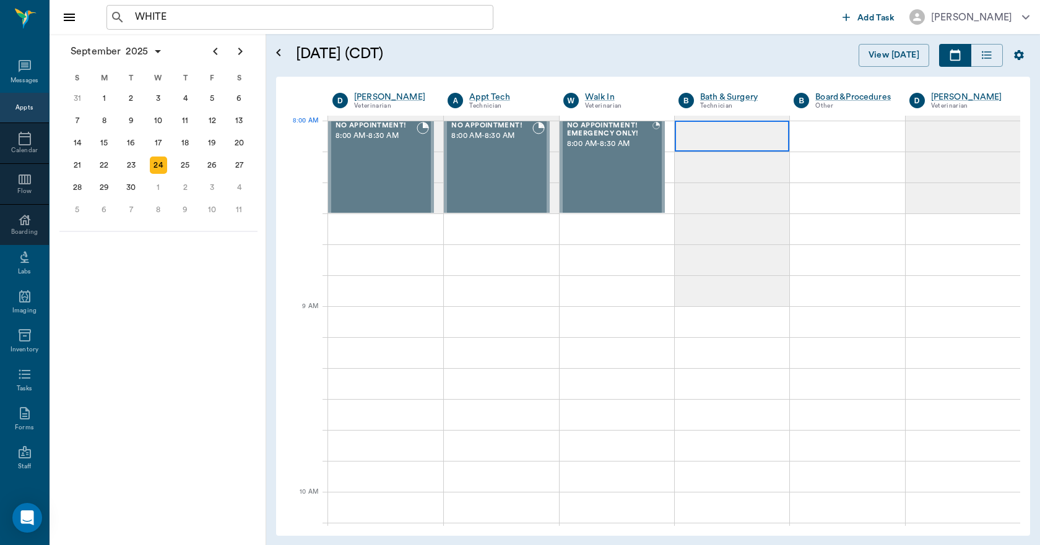
click at [725, 138] on div at bounding box center [731, 136] width 114 height 31
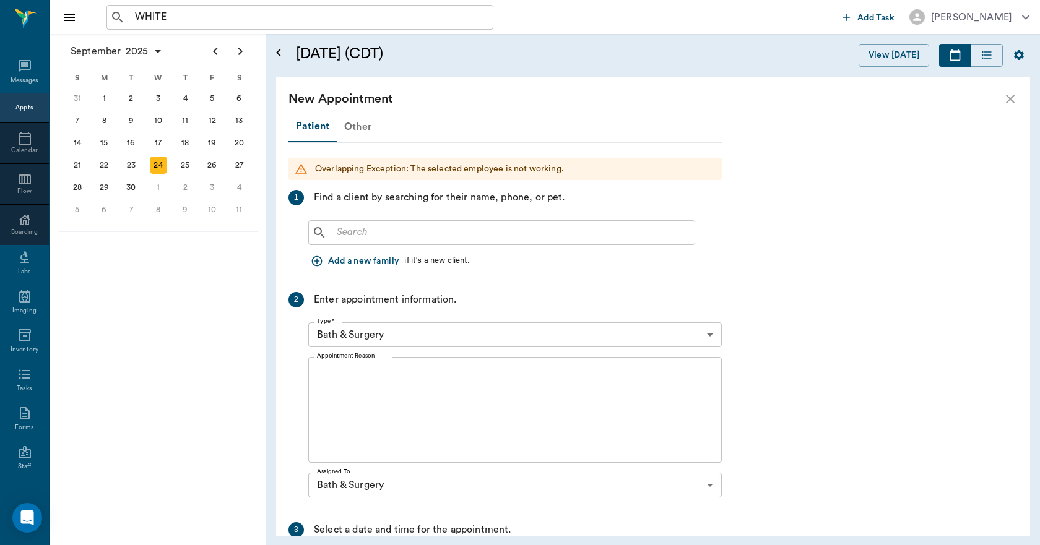
click at [369, 128] on div "Other" at bounding box center [358, 127] width 42 height 30
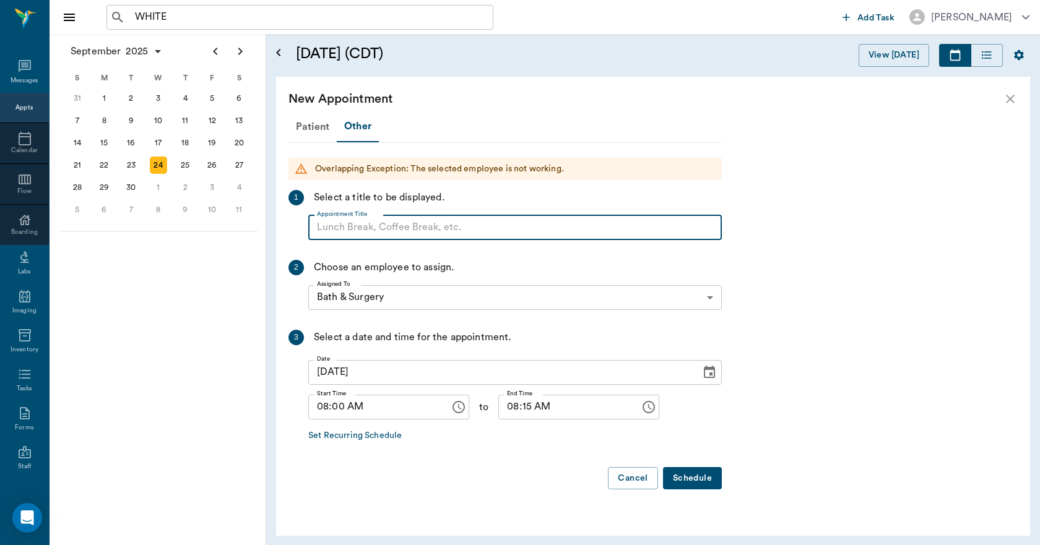
paste input "NO APPOINTMENT! EMERGENCY ONLY!"
type input "NO APPOINTMENT!"
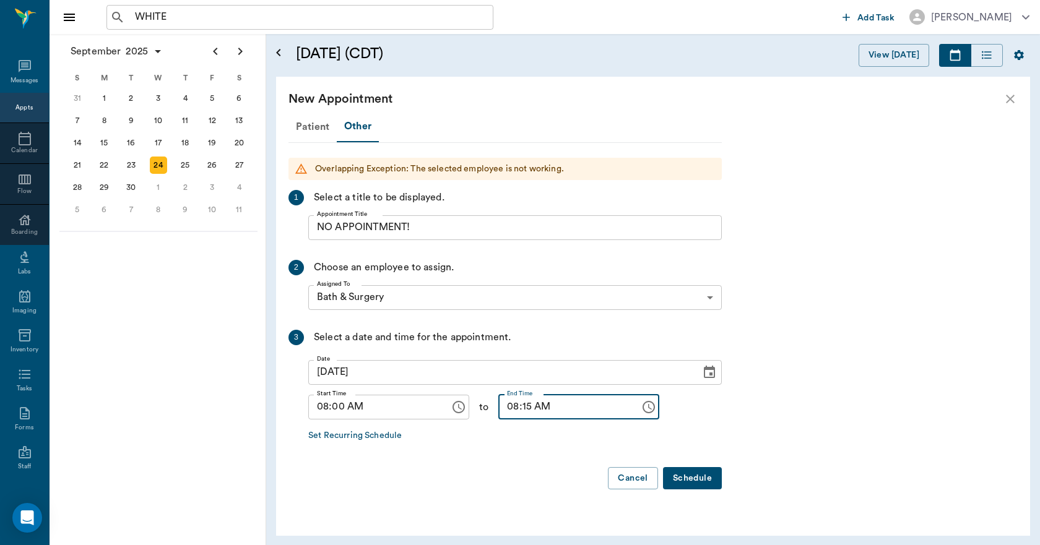
click at [515, 406] on input "08:15 AM" at bounding box center [564, 407] width 133 height 25
type input "08:30 AM"
click at [687, 484] on button "Schedule" at bounding box center [692, 478] width 59 height 23
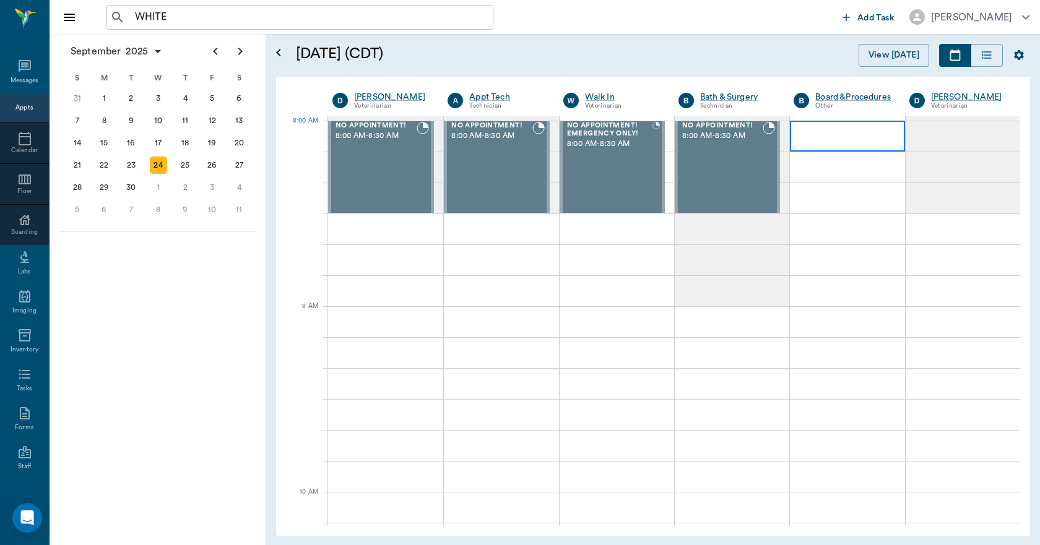
click at [822, 143] on div at bounding box center [847, 136] width 114 height 31
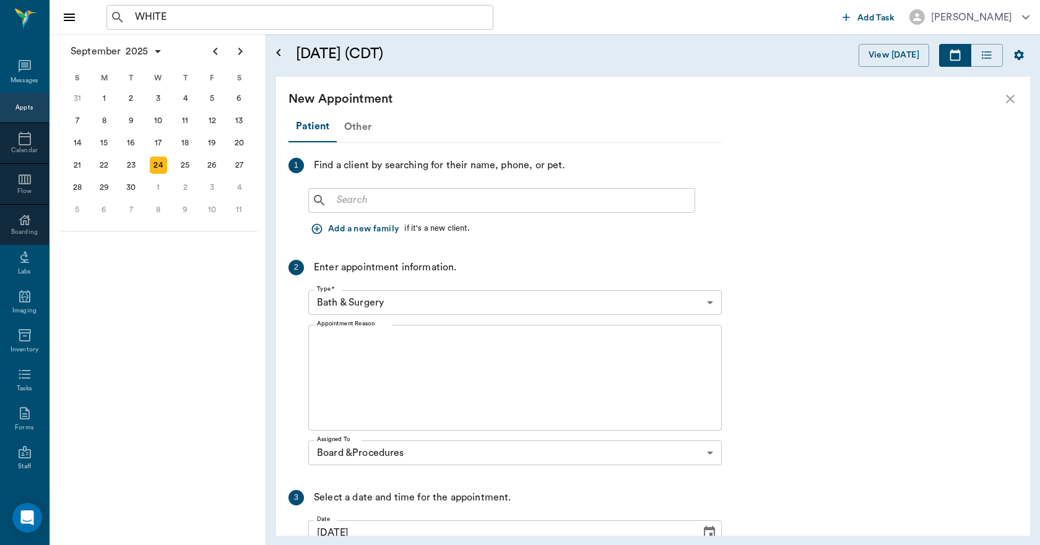
click at [358, 127] on div "Other" at bounding box center [358, 127] width 42 height 30
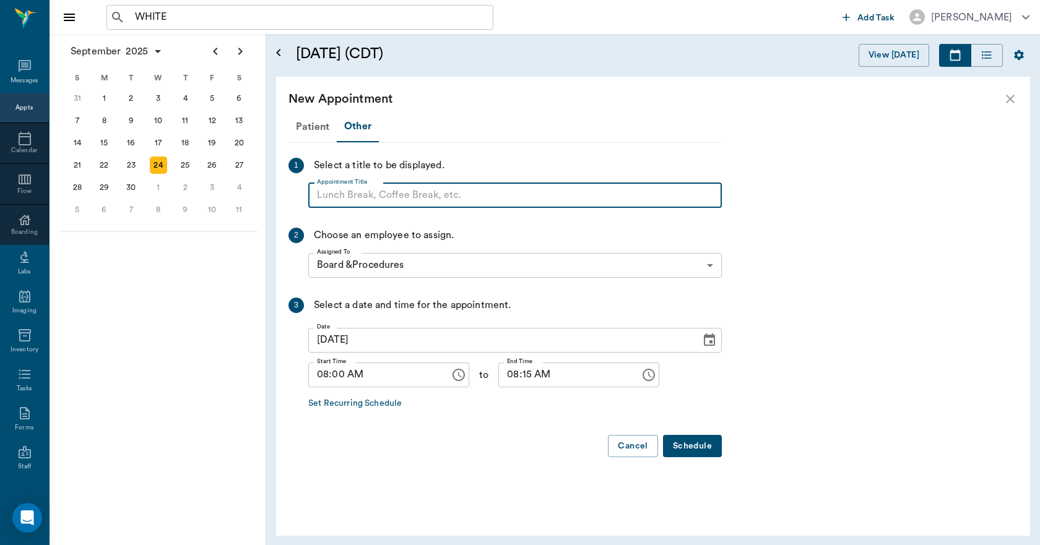
paste input "NO APPOINTMENT! EMERGENCY ONLY!"
type input "NO APPOINTMENT!"
click at [516, 374] on input "08:15 AM" at bounding box center [564, 375] width 133 height 25
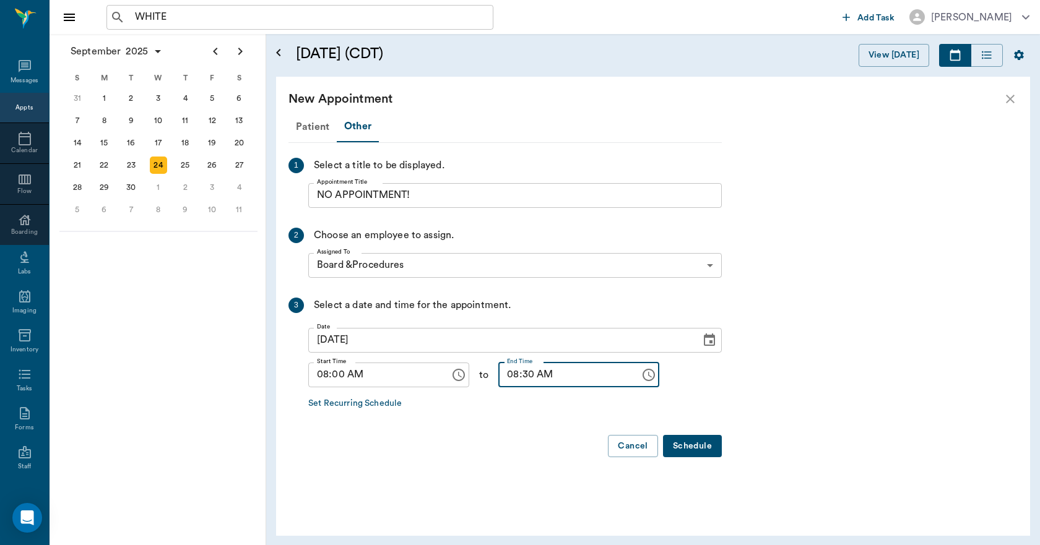
type input "08:30 AM"
click at [694, 443] on button "Schedule" at bounding box center [692, 446] width 59 height 23
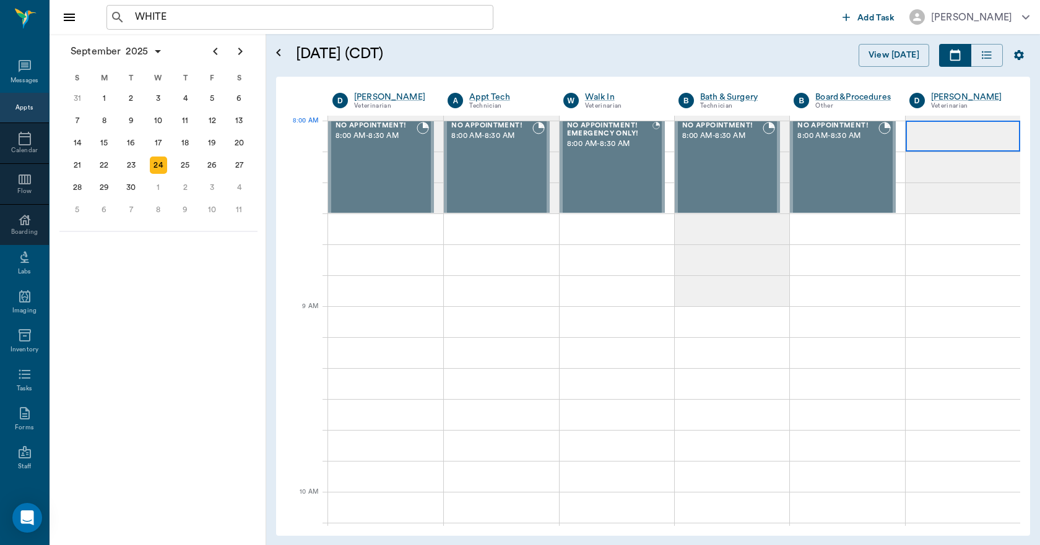
click at [973, 136] on div at bounding box center [962, 136] width 114 height 31
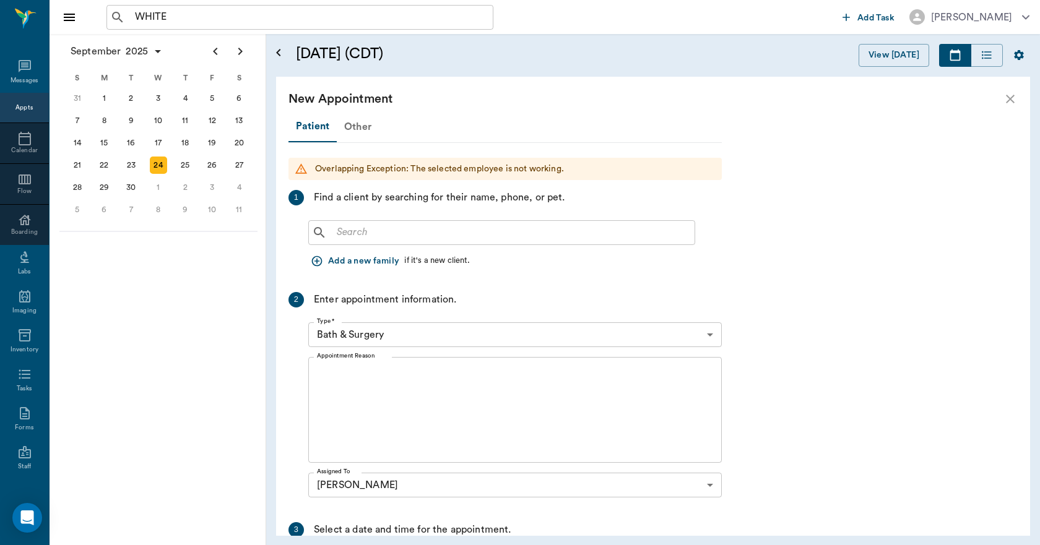
click at [366, 127] on div "Other" at bounding box center [358, 127] width 42 height 30
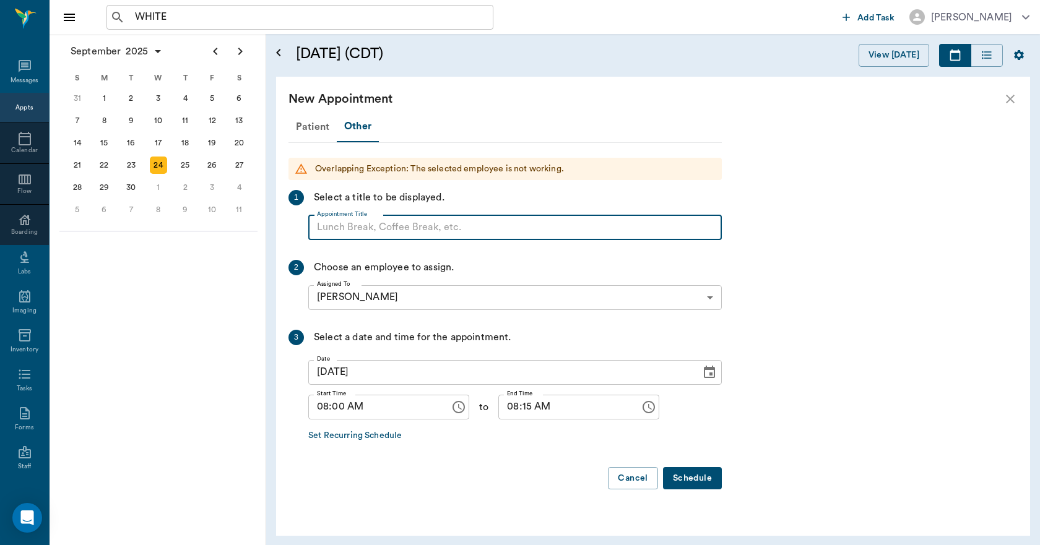
paste input "NO APPOINTMENT! EMERGENCY ONLY!"
type input "NO APPOINTMENT!"
click at [517, 410] on input "08:15 AM" at bounding box center [564, 407] width 133 height 25
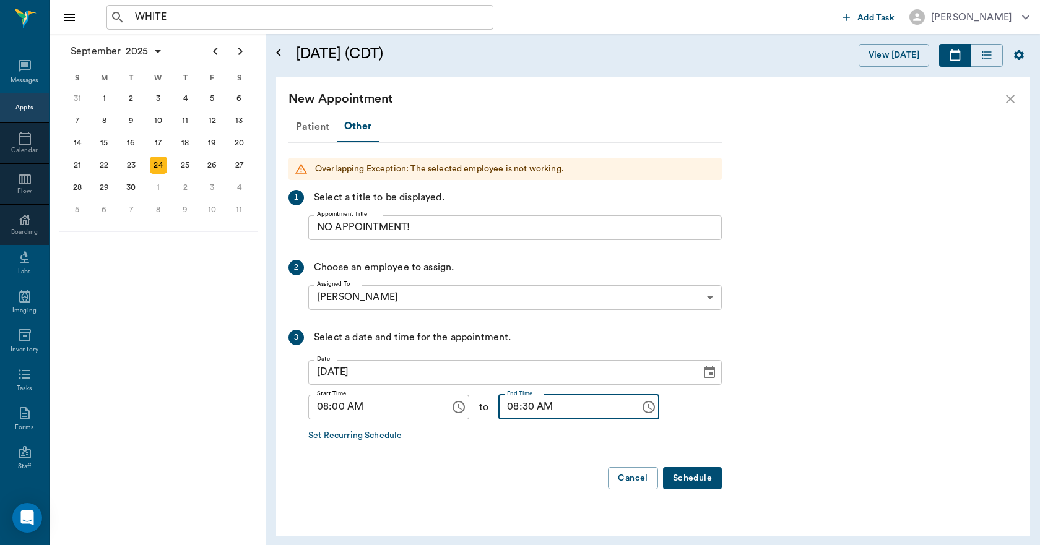
type input "08:30 AM"
click at [689, 476] on button "Schedule" at bounding box center [692, 478] width 59 height 23
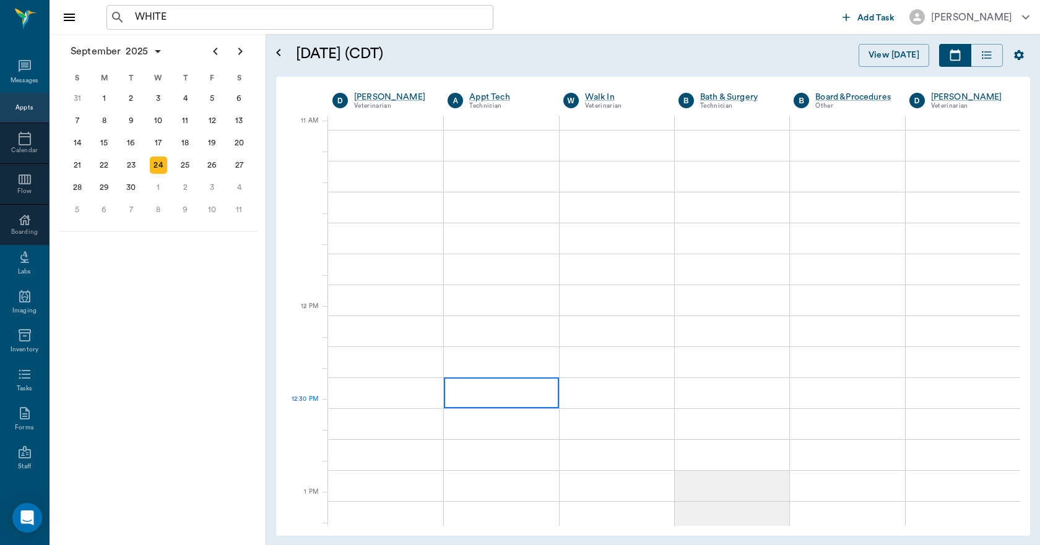
scroll to position [557, 0]
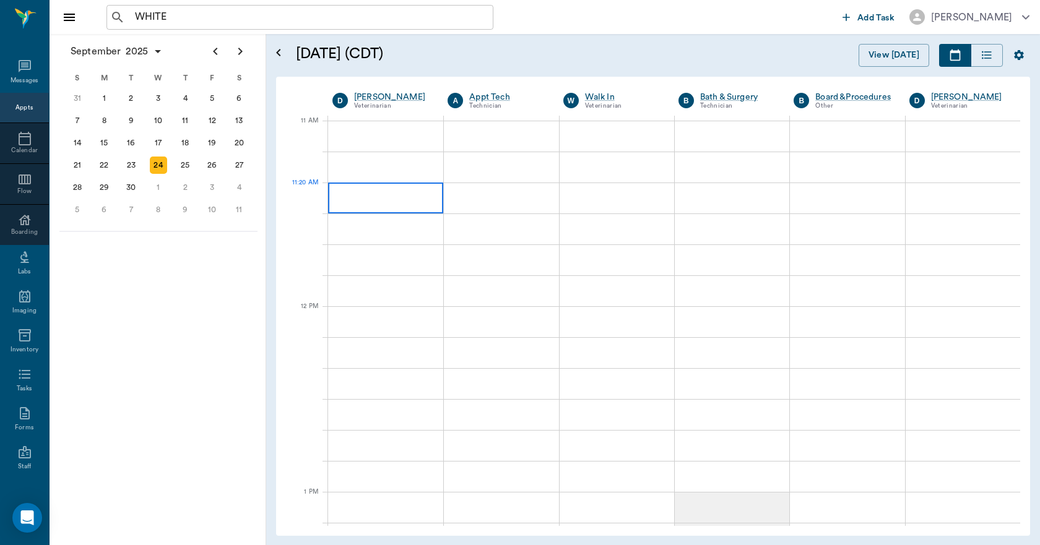
click at [375, 205] on div at bounding box center [385, 198] width 115 height 31
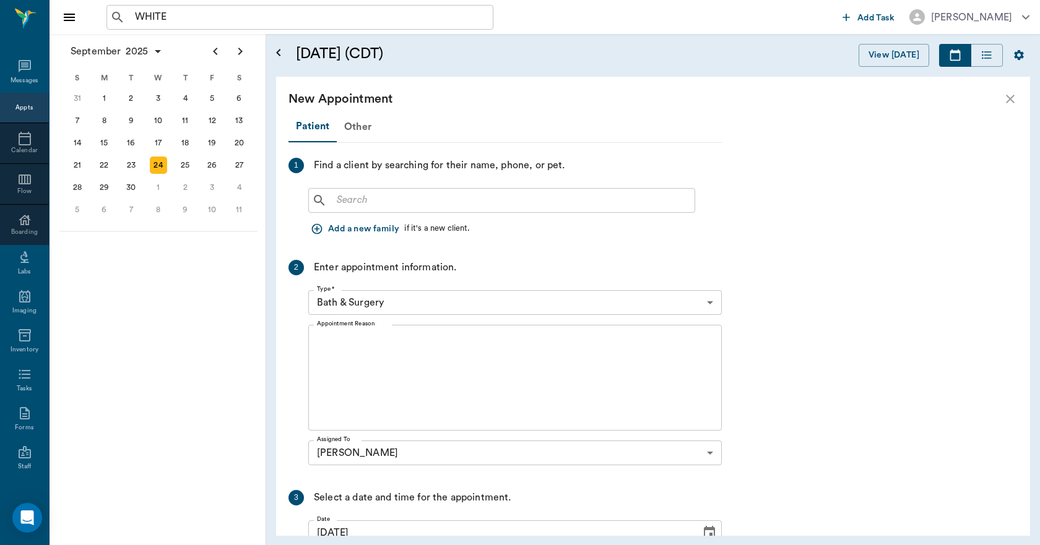
click at [1008, 93] on icon "close" at bounding box center [1009, 99] width 15 height 15
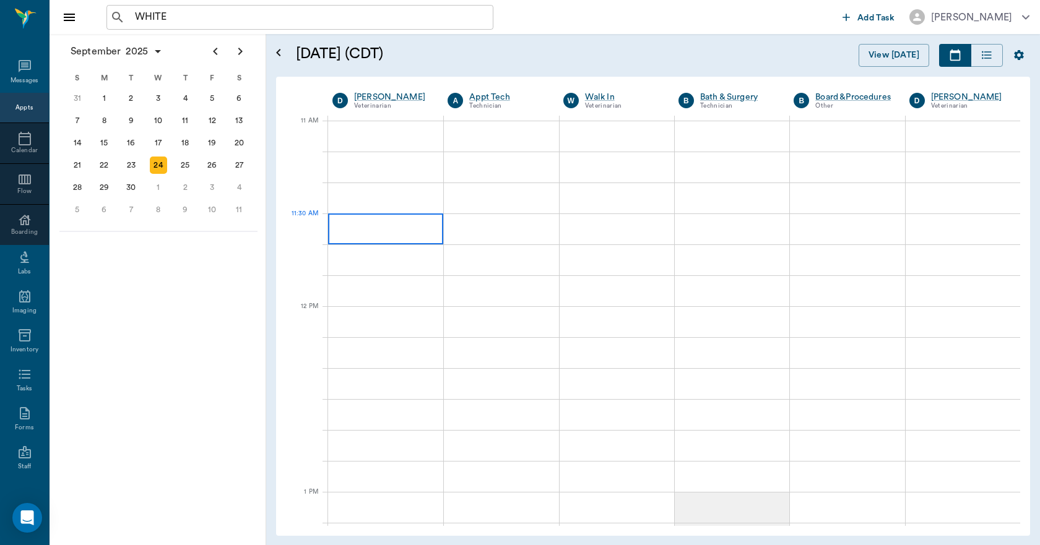
click at [403, 235] on div at bounding box center [385, 228] width 115 height 31
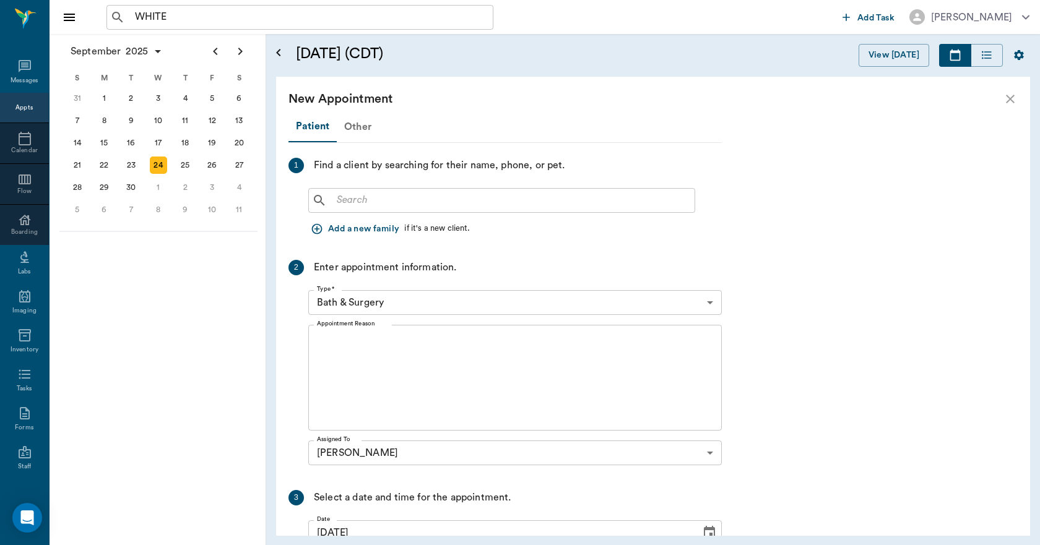
click at [366, 130] on div "Other" at bounding box center [358, 127] width 42 height 30
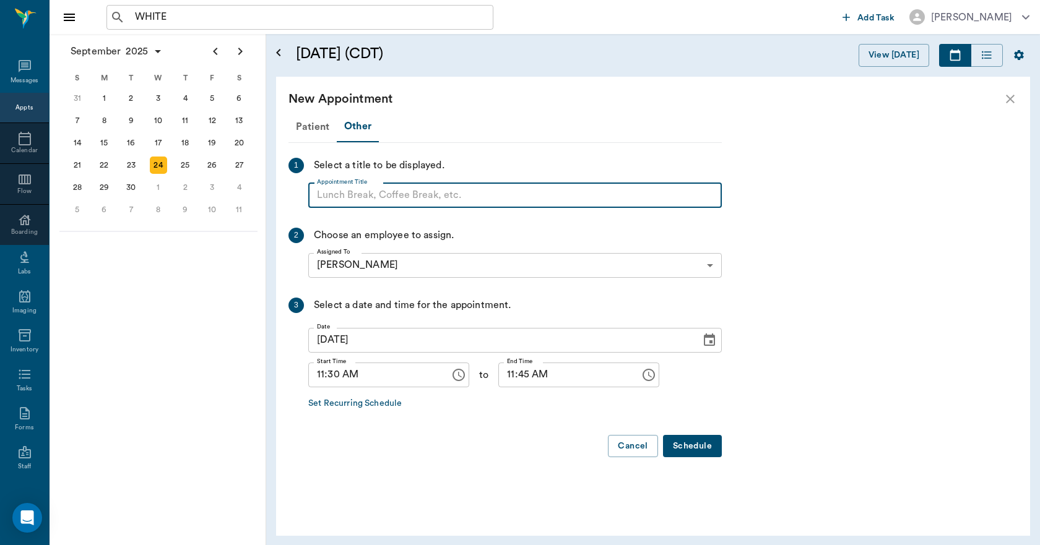
paste input "NO APPOINTMENT! EMERGENCY ONLY!"
type input "NO APPOINTMENT!"
click at [498, 373] on input "11:45 AM" at bounding box center [564, 375] width 133 height 25
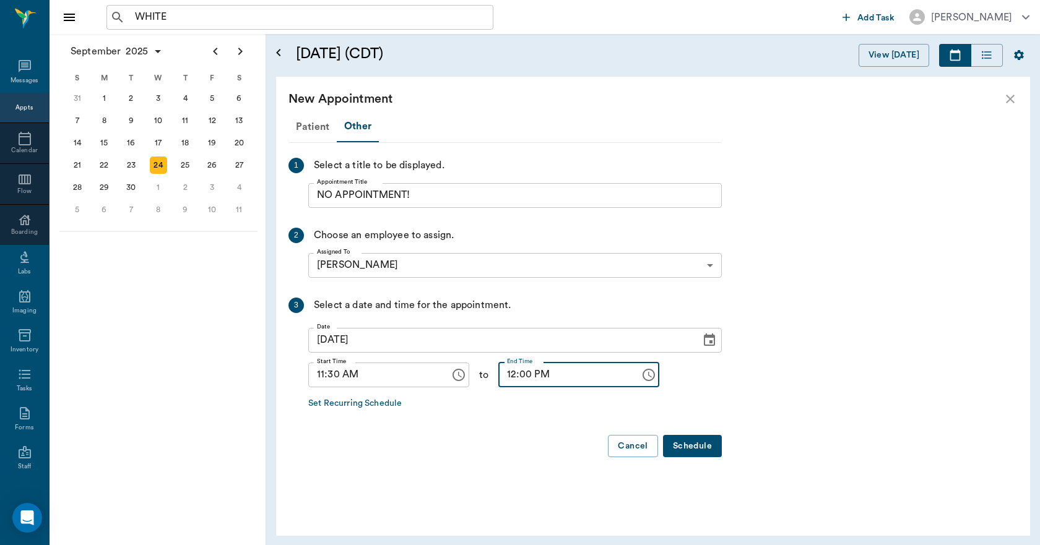
type input "12:00 PM"
click at [696, 441] on button "Schedule" at bounding box center [692, 446] width 59 height 23
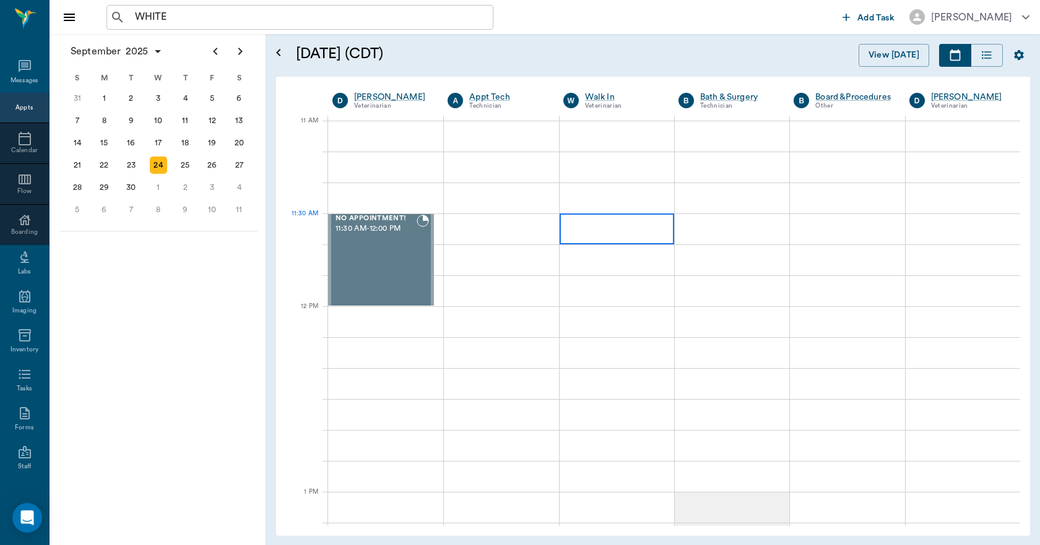
click at [616, 229] on div at bounding box center [616, 228] width 114 height 31
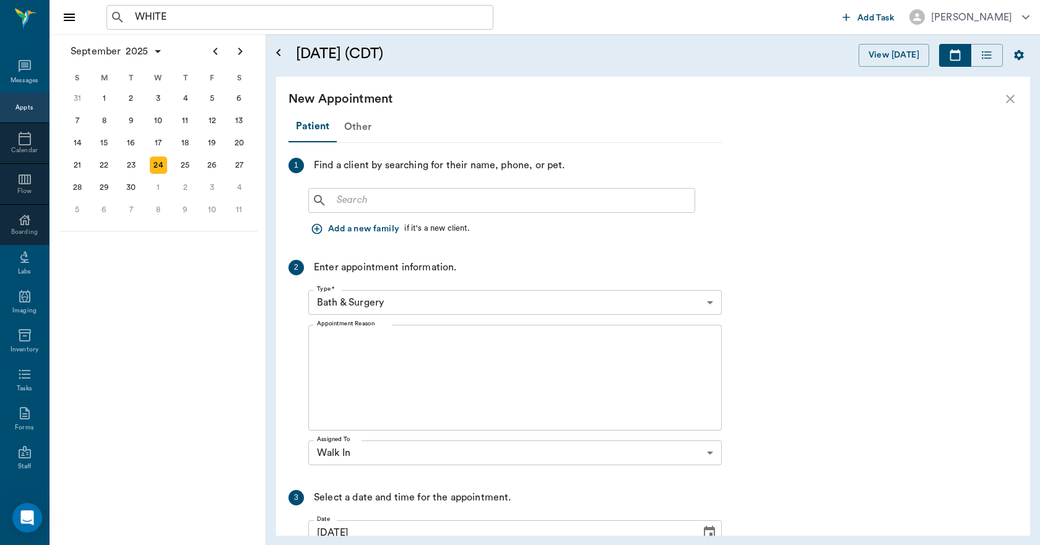
click at [358, 125] on div "Other" at bounding box center [358, 127] width 42 height 30
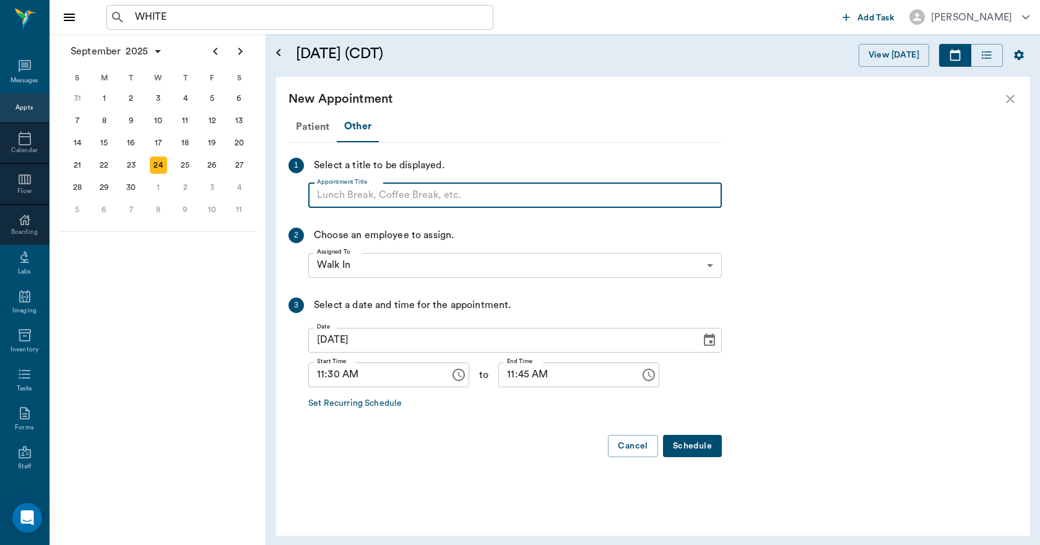
paste input "NO APPOINTMENT! EMERGENCY ONLY!"
type input "NO APPOINTMENT!"
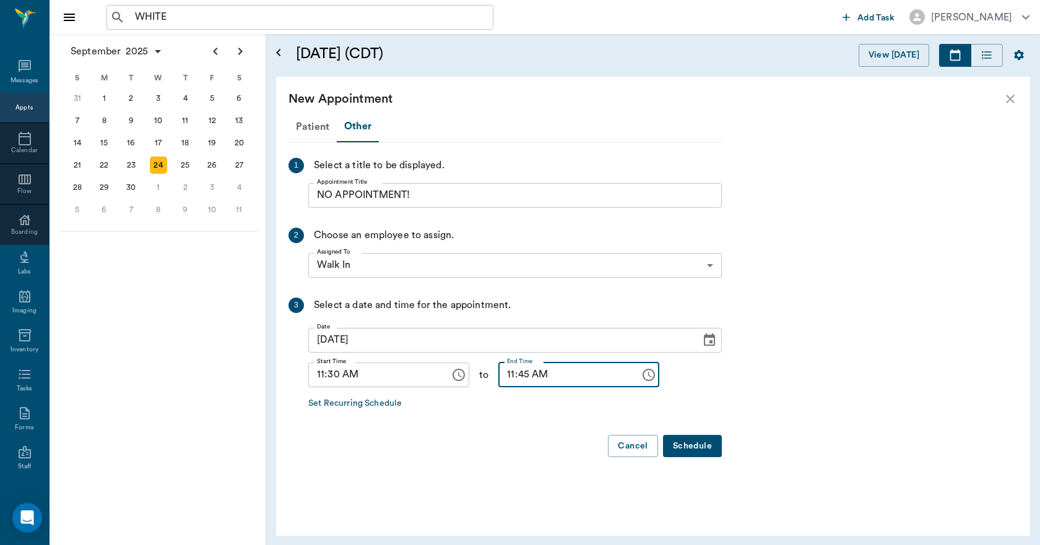
click at [498, 377] on input "11:45 AM" at bounding box center [564, 375] width 133 height 25
type input "12:00 PM"
click at [689, 440] on button "Schedule" at bounding box center [692, 446] width 59 height 23
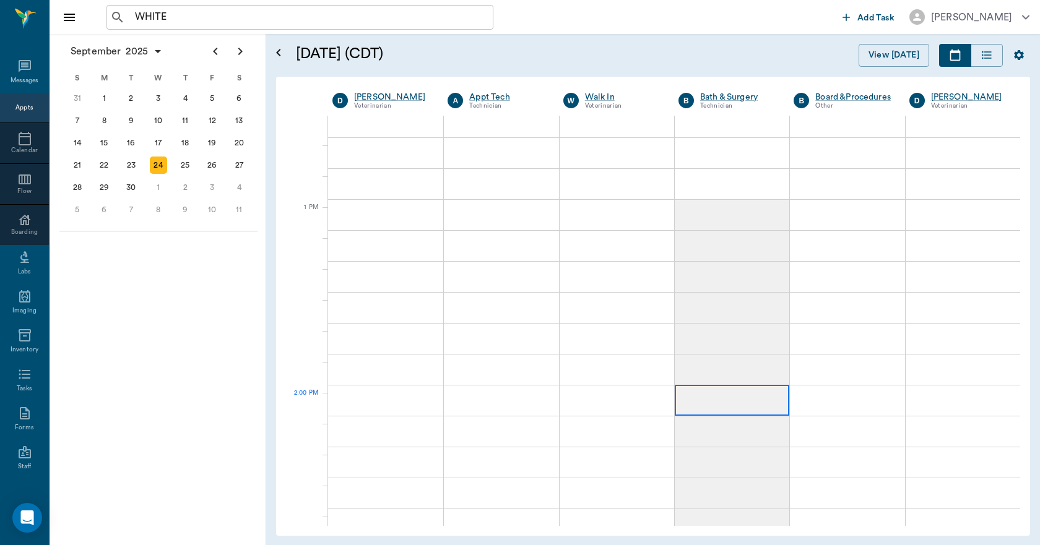
scroll to position [928, 0]
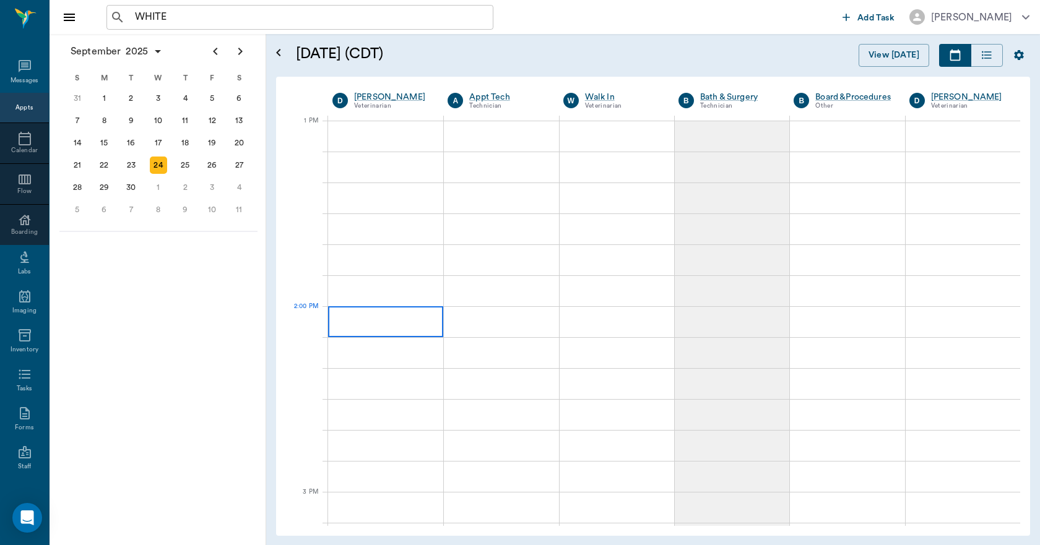
click at [394, 332] on div at bounding box center [385, 321] width 115 height 31
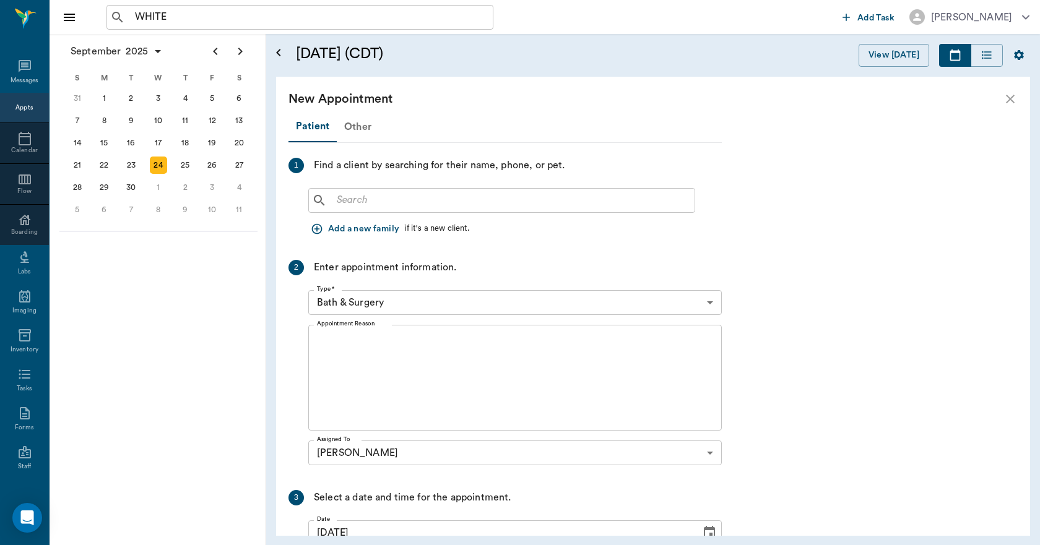
click at [352, 124] on div "Other" at bounding box center [358, 127] width 42 height 30
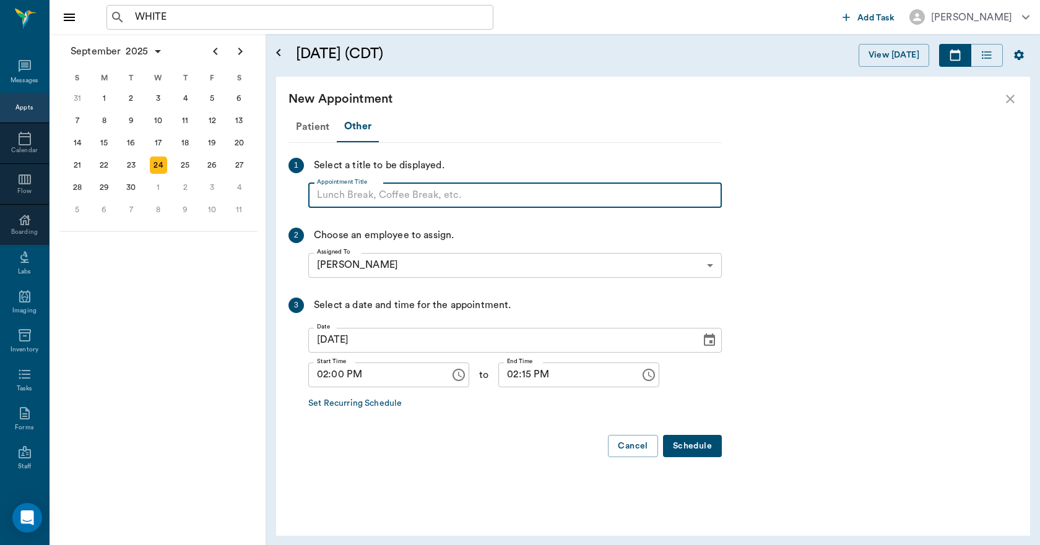
paste input "NO APPOINTMENT! EMERGENCY ONLY!"
type input "NO APPOINTMENT!"
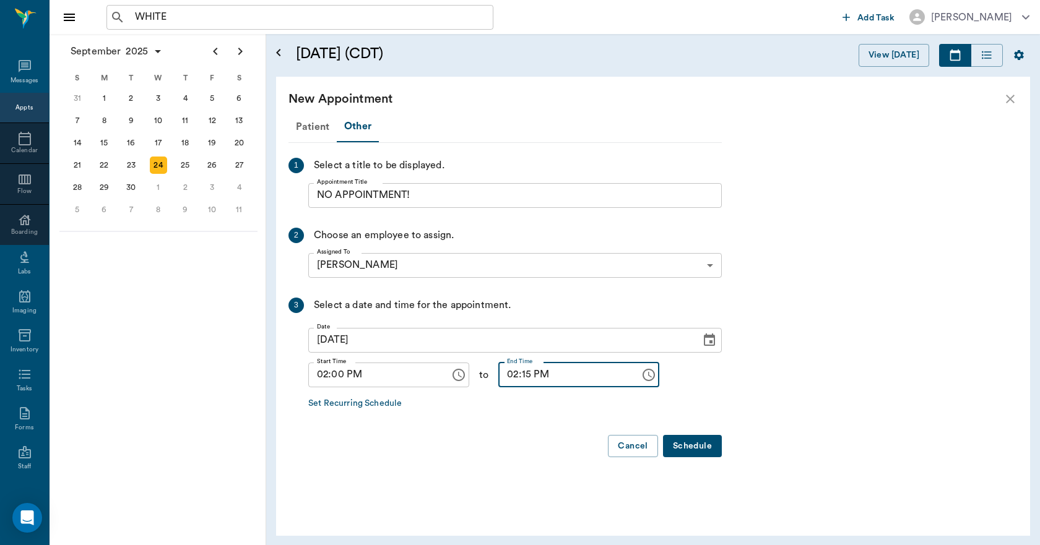
click at [517, 377] on input "02:15 PM" at bounding box center [564, 375] width 133 height 25
type input "02:30 PM"
click at [700, 450] on button "Schedule" at bounding box center [692, 446] width 59 height 23
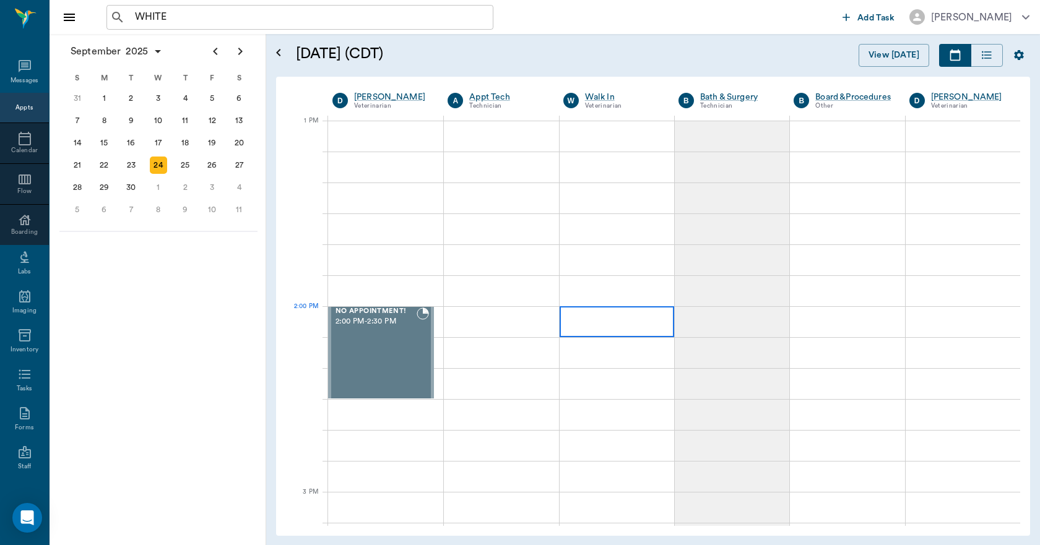
click at [630, 329] on div at bounding box center [616, 321] width 114 height 31
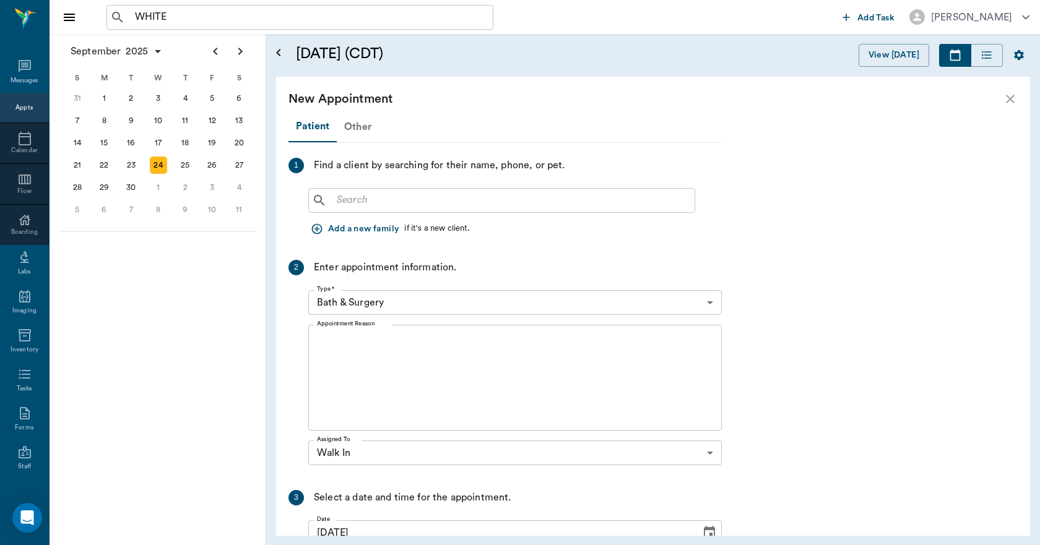
click at [348, 124] on div "Other" at bounding box center [358, 127] width 42 height 30
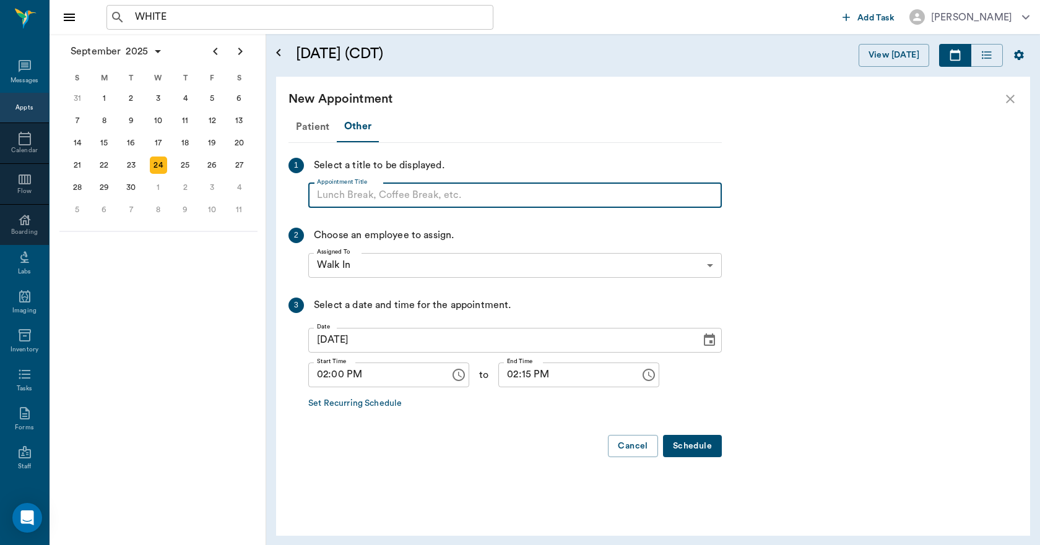
paste input "NO APPOINTMENT! EMERGENCY ONLY!"
type input "NO APPOINTMENT!"
click at [514, 375] on input "02:15 PM" at bounding box center [564, 375] width 133 height 25
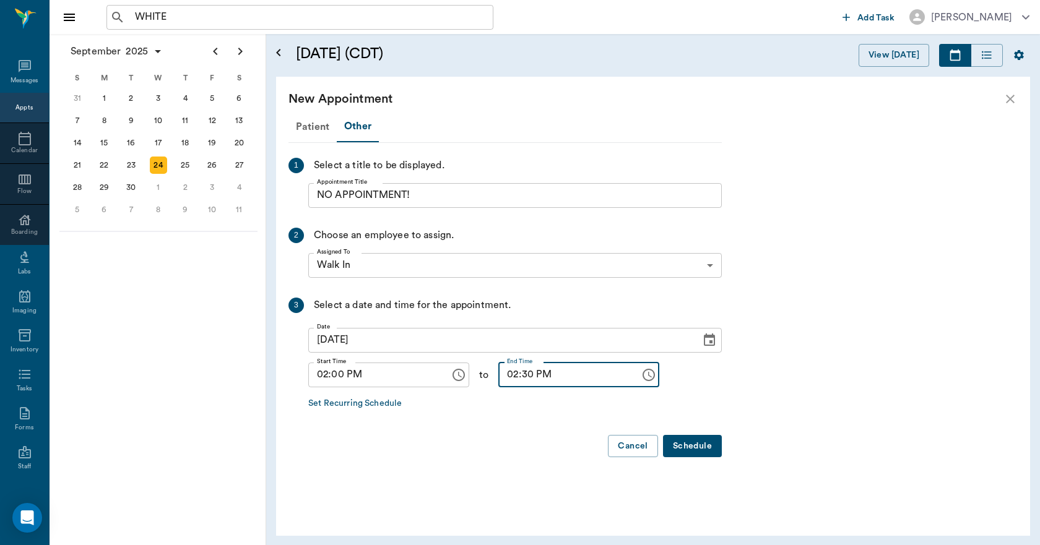
type input "02:30 PM"
click at [692, 442] on button "Schedule" at bounding box center [692, 446] width 59 height 23
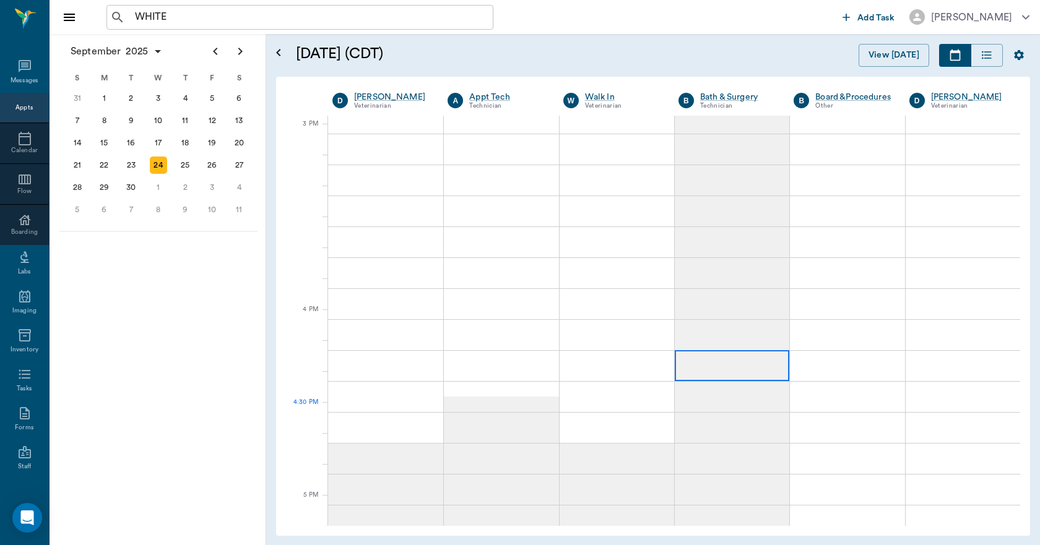
scroll to position [1361, 0]
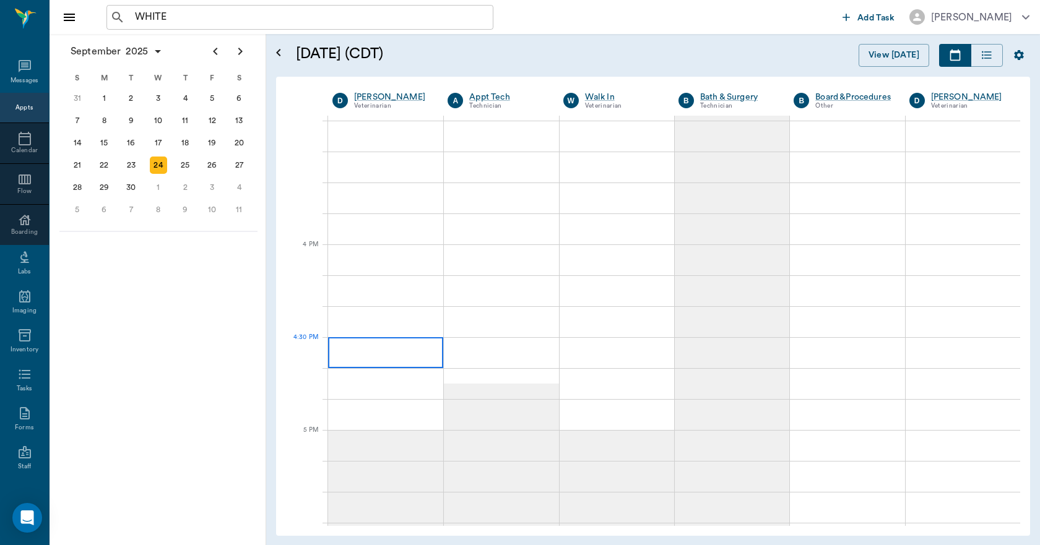
click at [421, 350] on div at bounding box center [385, 352] width 115 height 31
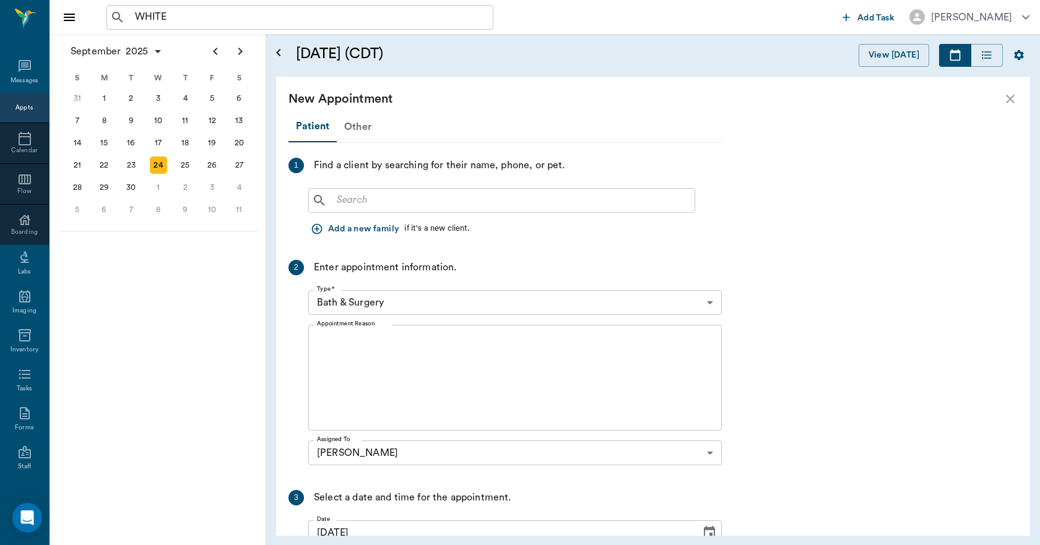
click at [348, 122] on div "Other" at bounding box center [358, 127] width 42 height 30
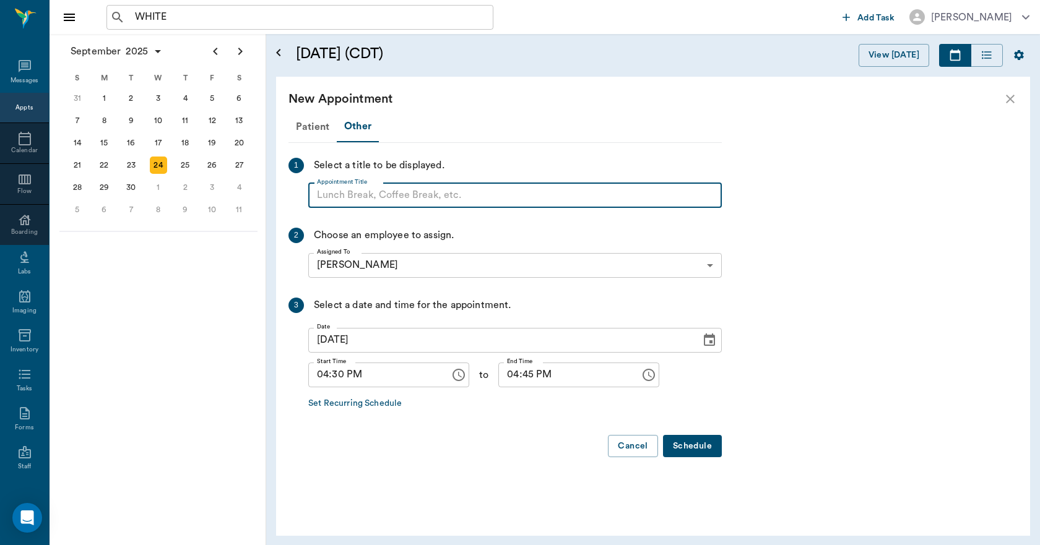
paste input "NO APPOINTMENT! EMERGENCY ONLY!"
type input "NO APPOINTMENT!"
click at [498, 378] on input "04:45 PM" at bounding box center [564, 375] width 133 height 25
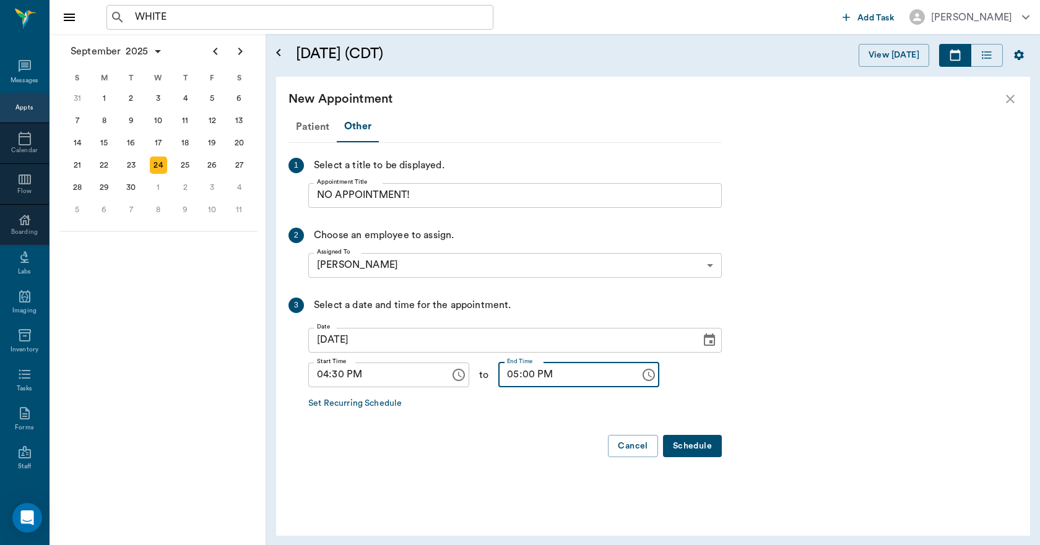
type input "05:00 PM"
click at [692, 447] on button "Schedule" at bounding box center [692, 446] width 59 height 23
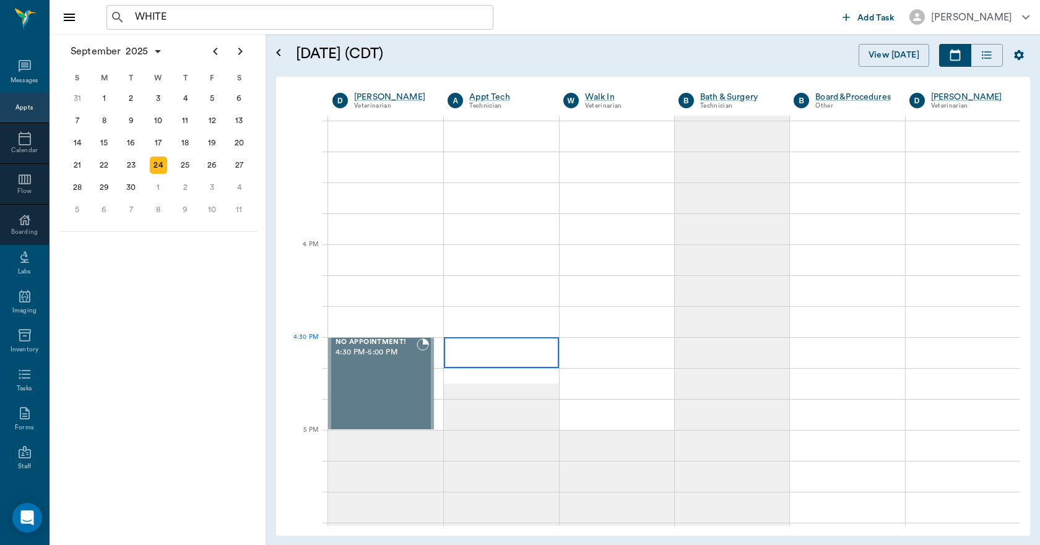
click at [525, 360] on div at bounding box center [501, 352] width 114 height 31
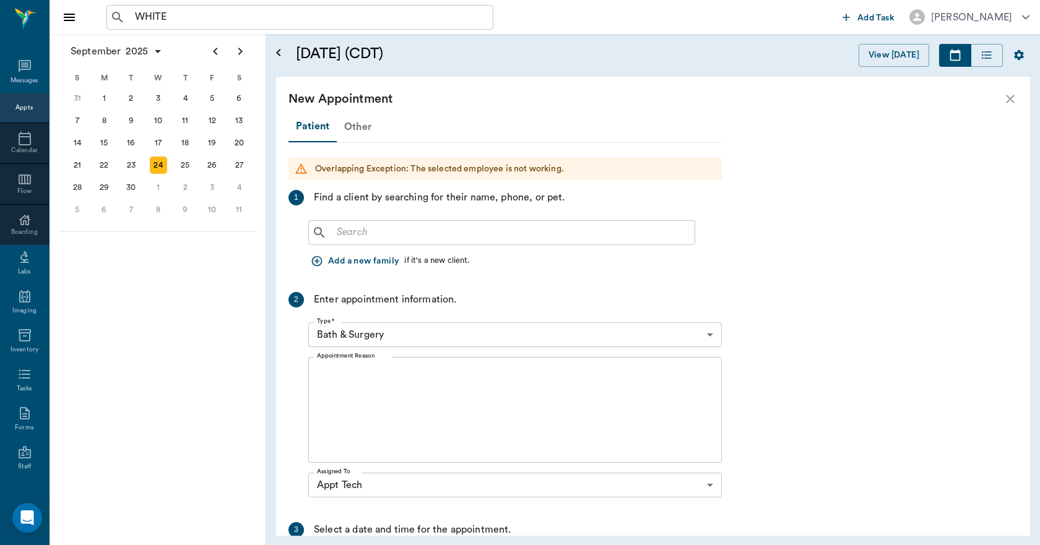
click at [357, 126] on div "Other" at bounding box center [358, 127] width 42 height 30
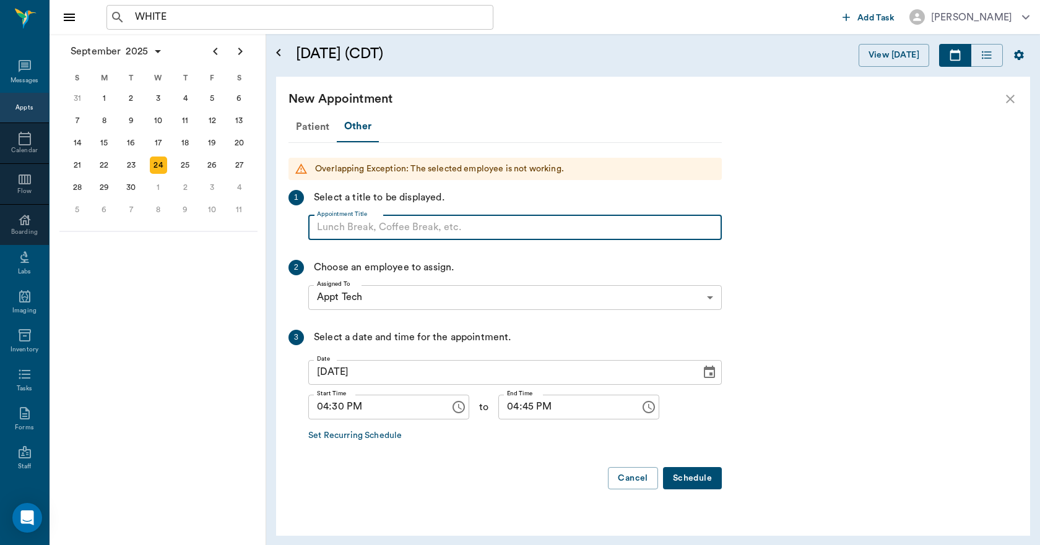
paste input "NO APPOINTMENT! EMERGENCY ONLY!"
type input "NO APPOINTMENT!"
click at [498, 406] on input "04:45 PM" at bounding box center [564, 407] width 133 height 25
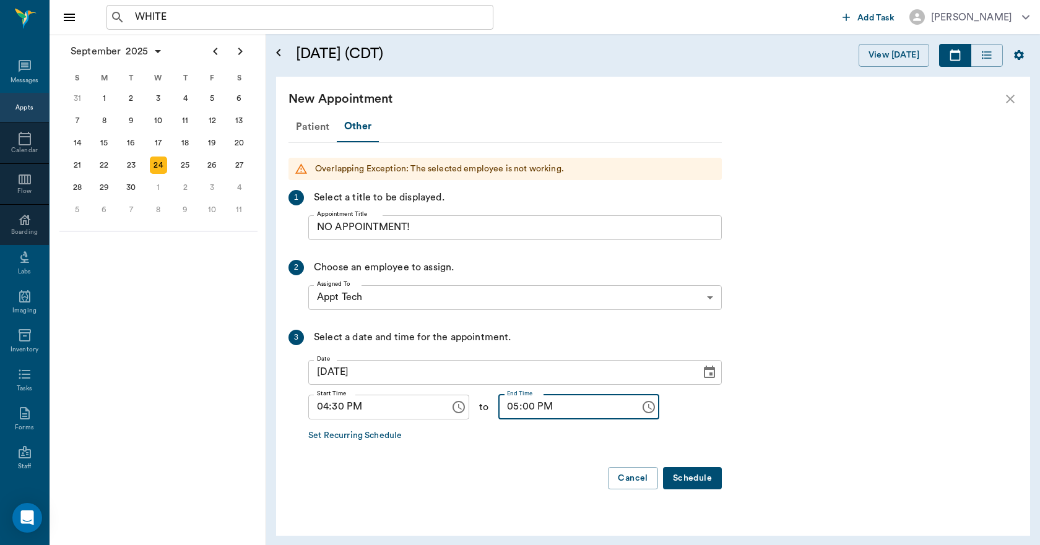
type input "05:00 PM"
click at [690, 476] on button "Schedule" at bounding box center [692, 478] width 59 height 23
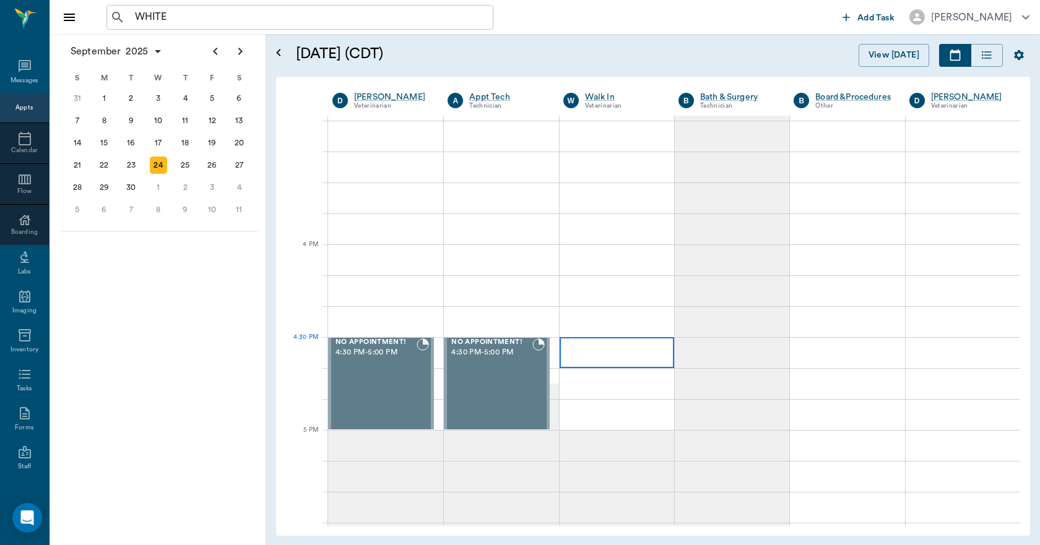
click at [600, 343] on div at bounding box center [616, 352] width 114 height 31
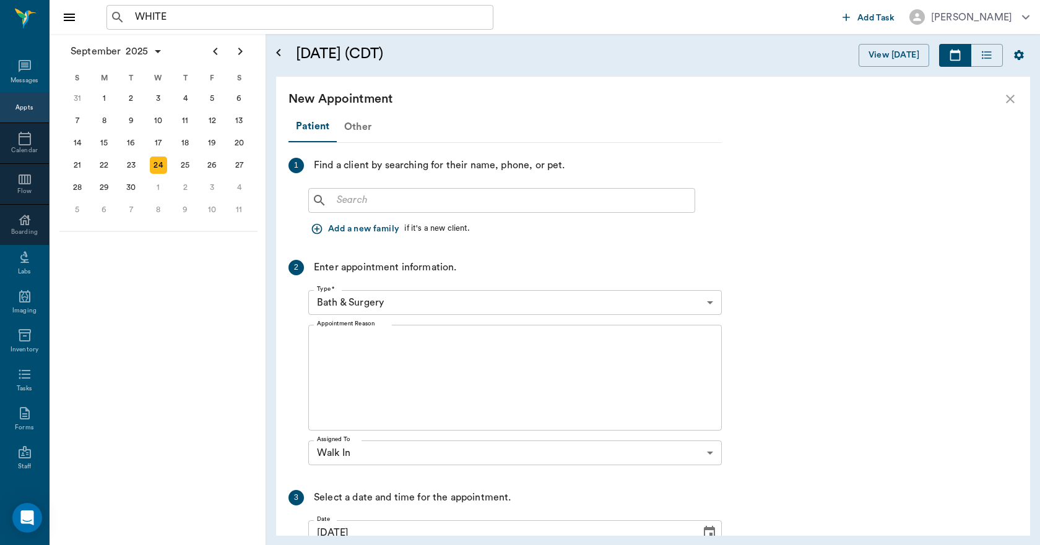
click at [355, 129] on div "Other" at bounding box center [358, 127] width 42 height 30
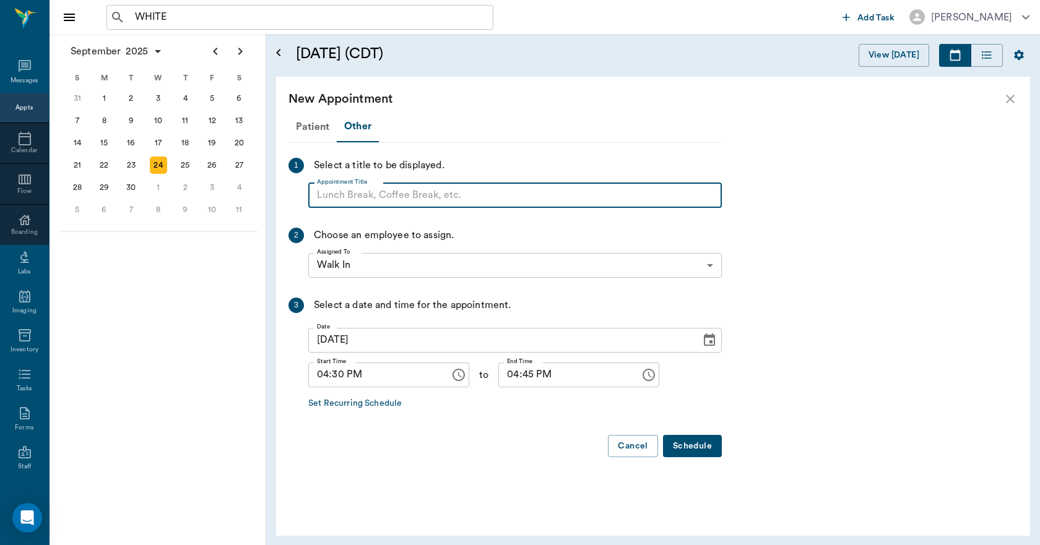
paste input "NO APPOINTMENT! EMERGENCY ONLY!"
type input "NO APPOINTMENT!"
click at [498, 372] on input "04:45 PM" at bounding box center [564, 375] width 133 height 25
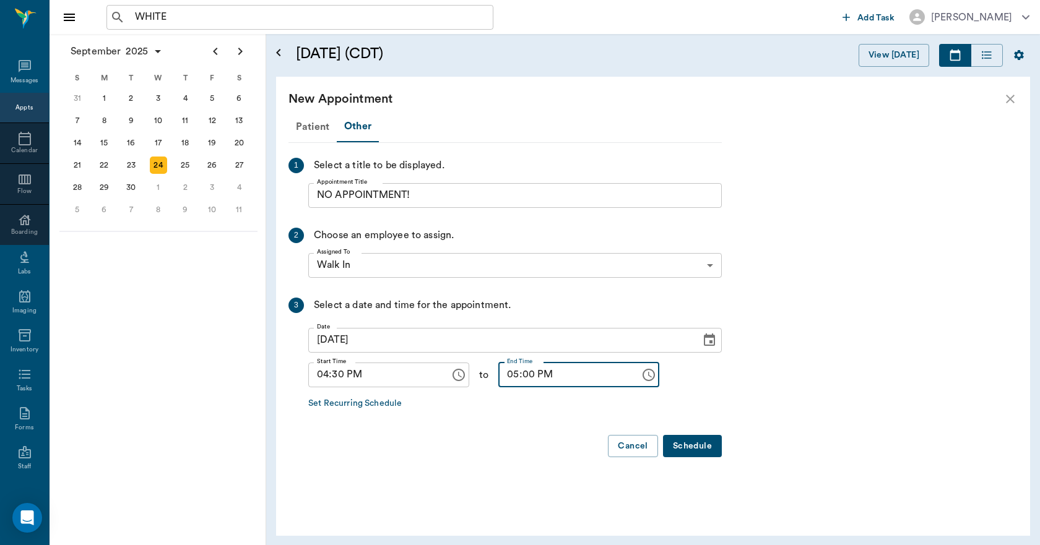
type input "05:00 PM"
click at [682, 447] on button "Schedule" at bounding box center [692, 446] width 59 height 23
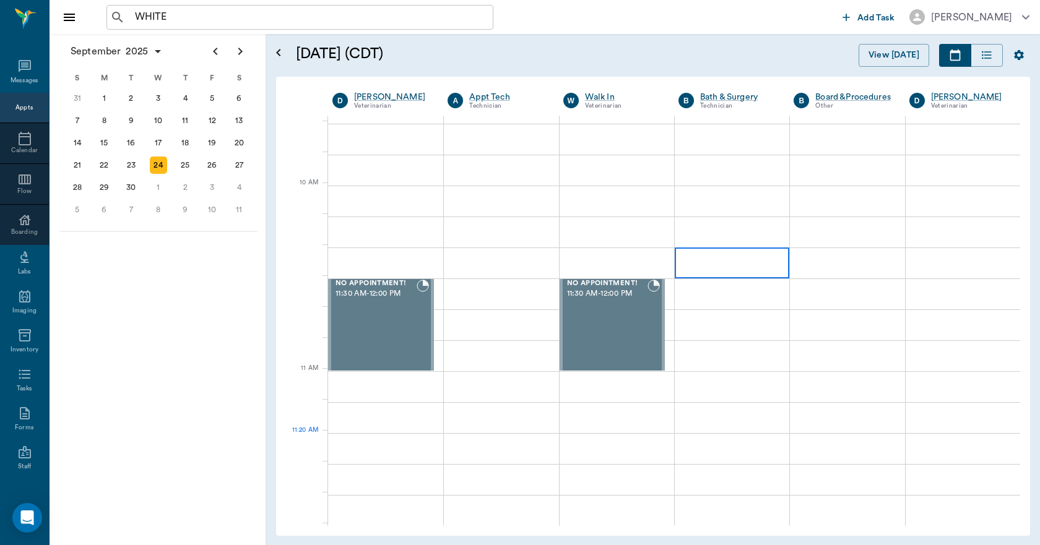
scroll to position [309, 0]
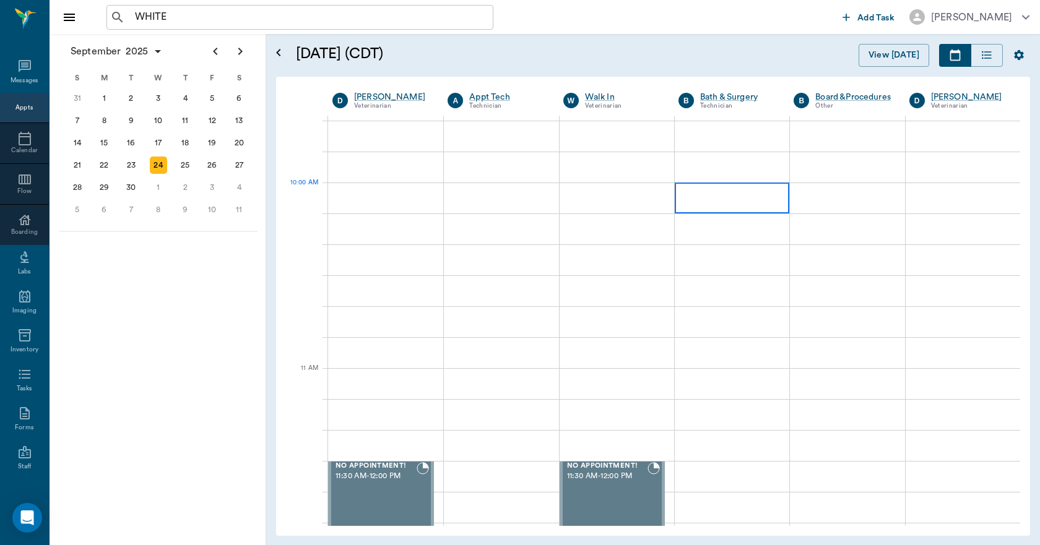
click at [723, 207] on div at bounding box center [731, 198] width 114 height 31
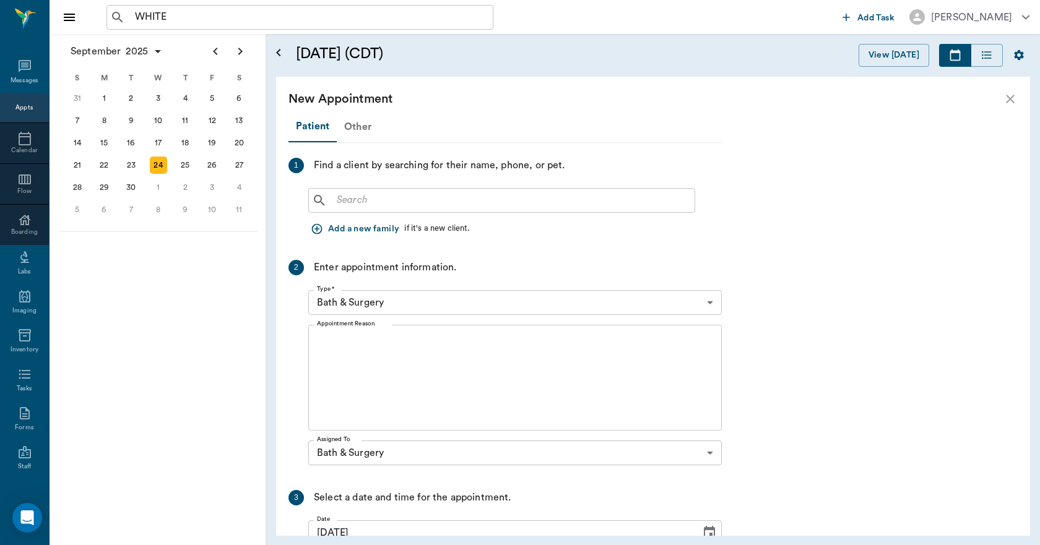
click at [356, 121] on div "Other" at bounding box center [358, 127] width 42 height 30
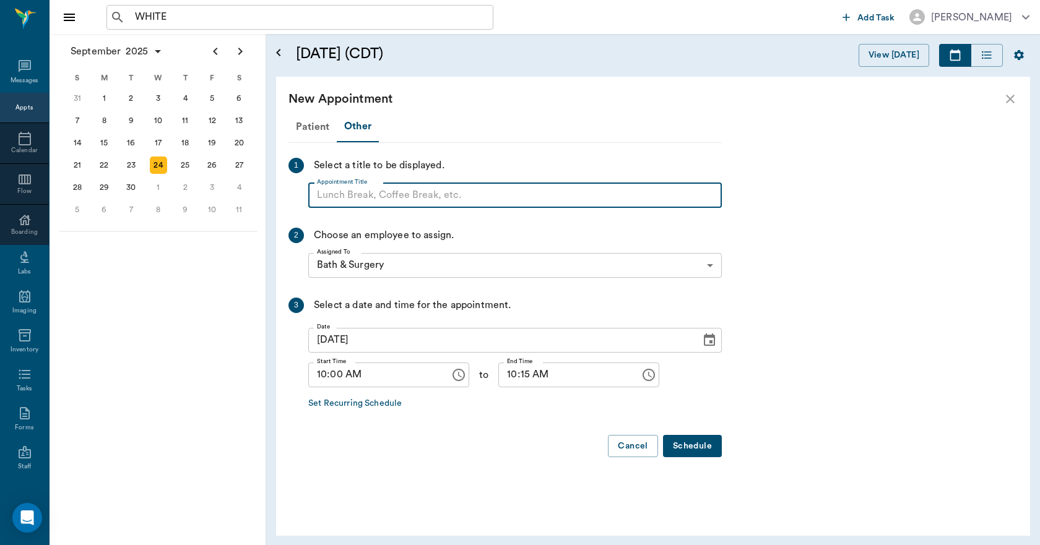
click at [361, 206] on input "Appointment Title" at bounding box center [514, 195] width 413 height 25
type input "BLOCK"
click at [500, 384] on input "10:15 AM" at bounding box center [564, 375] width 133 height 25
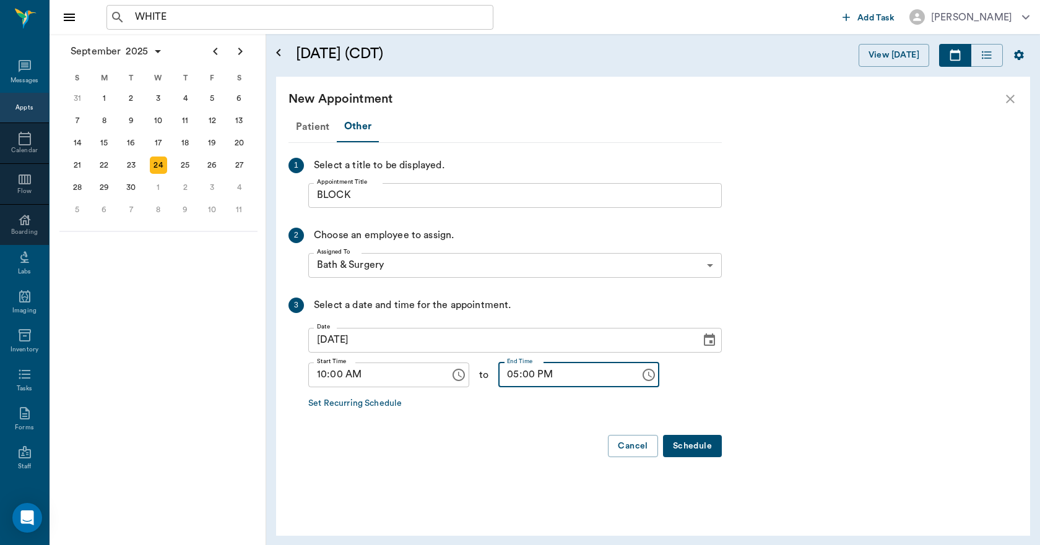
type input "05:00 PM"
click at [682, 441] on button "Schedule" at bounding box center [692, 446] width 59 height 23
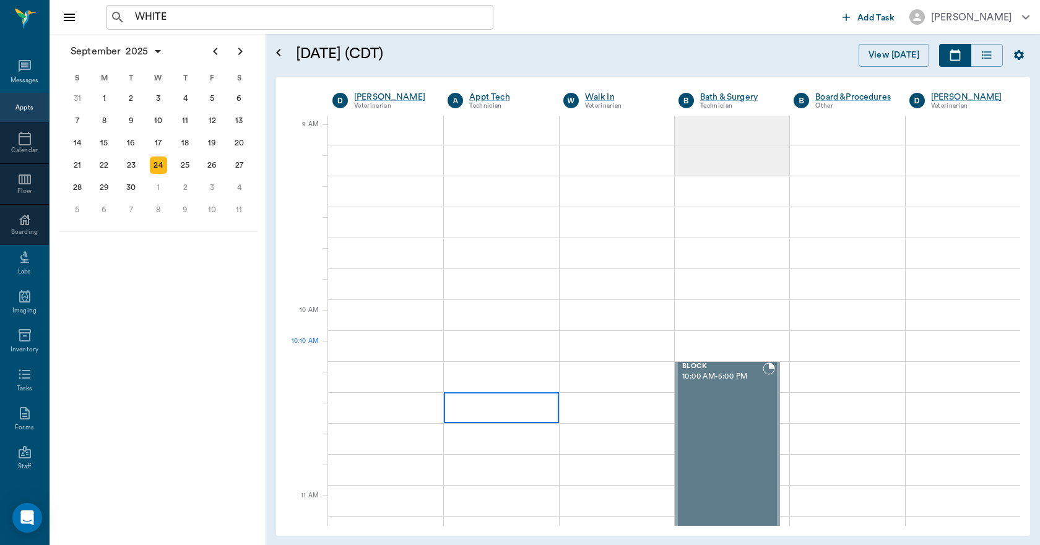
scroll to position [248, 0]
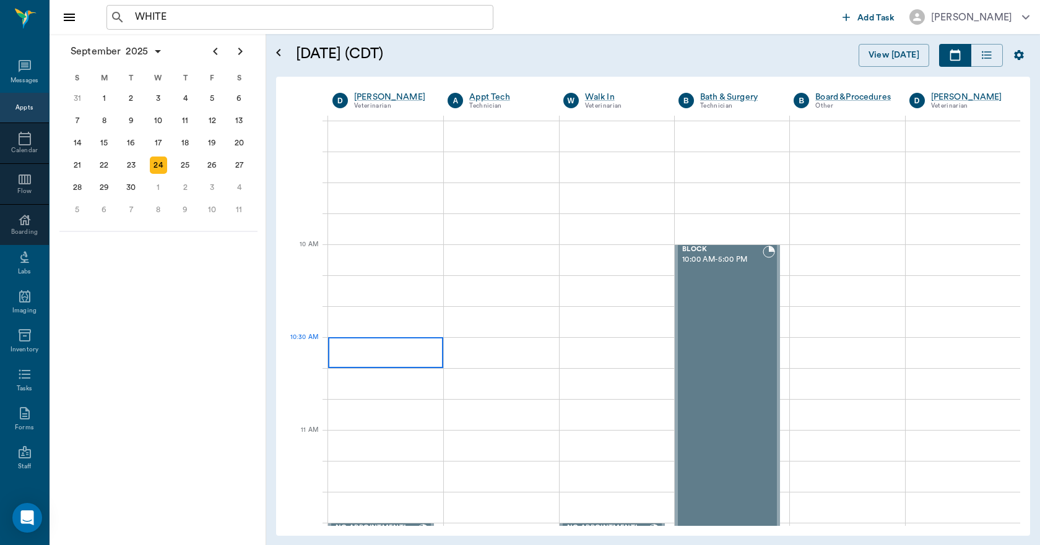
click at [403, 355] on div at bounding box center [385, 352] width 115 height 31
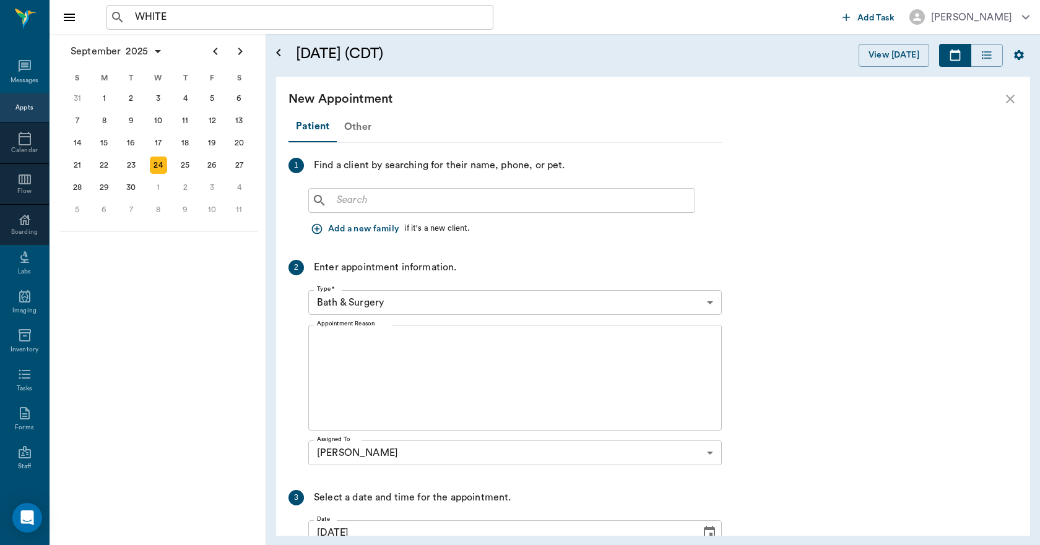
click at [352, 125] on div "Other" at bounding box center [358, 127] width 42 height 30
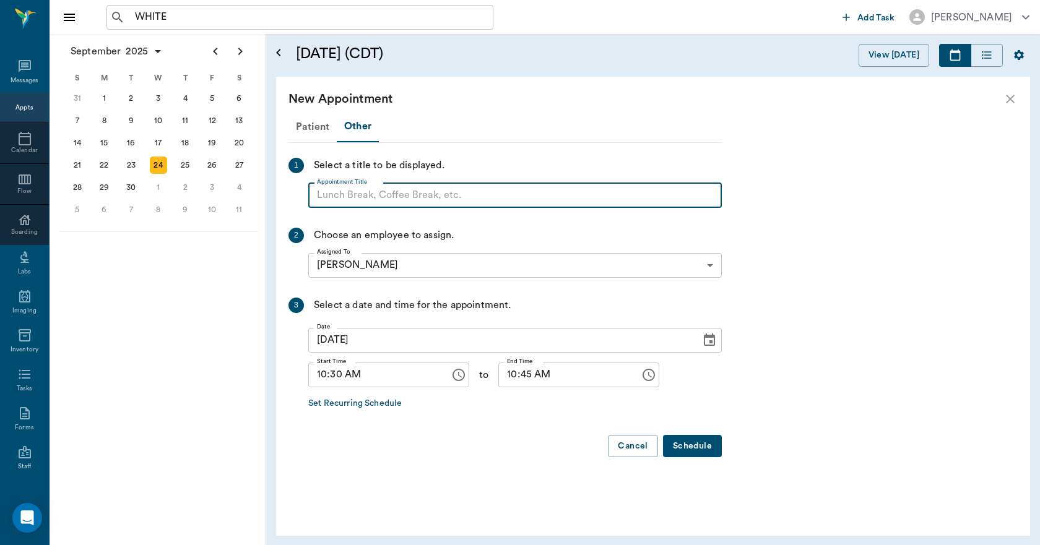
paste input "NO APPOINTMENT! EMERGENCY ONLY!"
type input "NO APPOINTMENT!"
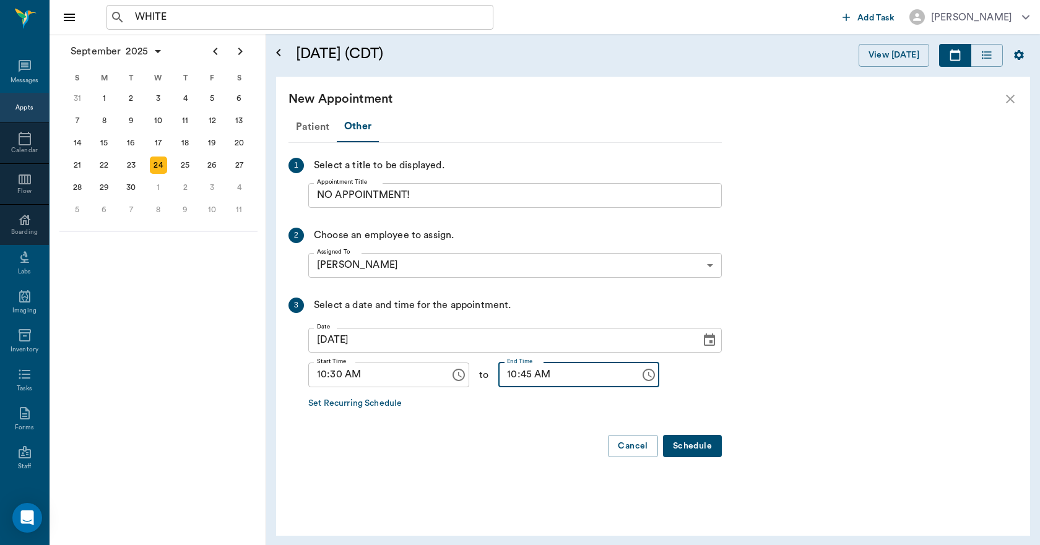
click at [499, 374] on input "10:45 AM" at bounding box center [564, 375] width 133 height 25
type input "11:00 AM"
click at [697, 451] on button "Schedule" at bounding box center [692, 446] width 59 height 23
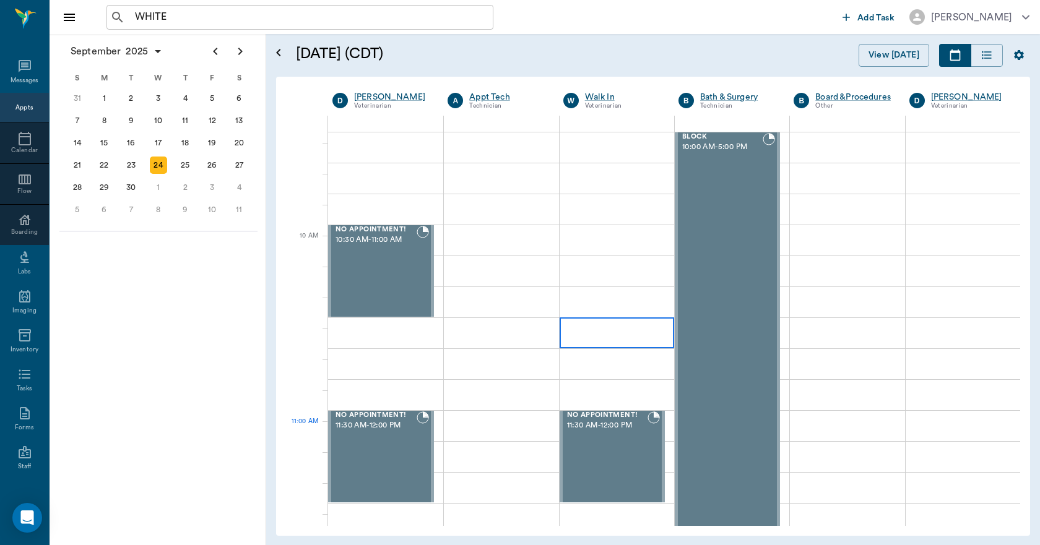
scroll to position [371, 0]
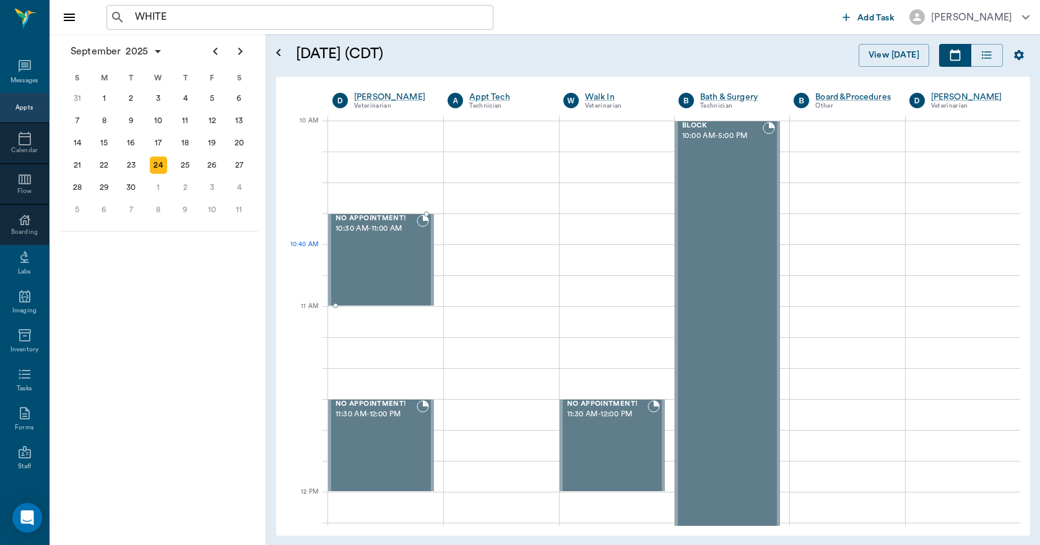
click at [386, 271] on div "NO APPOINTMENT! 10:30 AM - 11:00 AM" at bounding box center [375, 260] width 84 height 90
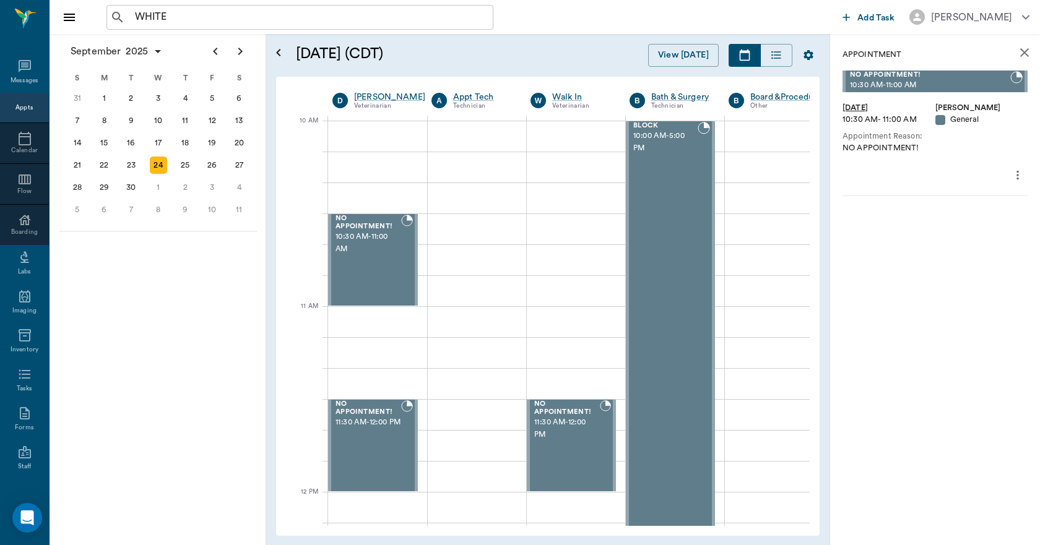
click at [1022, 172] on icon "more" at bounding box center [1017, 175] width 14 height 15
click at [972, 220] on span "Delete appointment" at bounding box center [965, 219] width 104 height 13
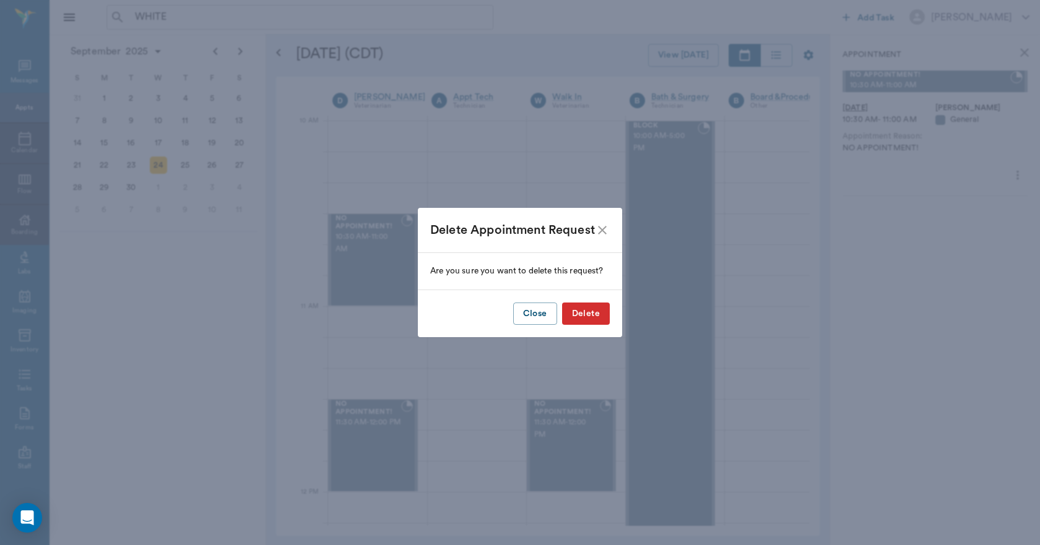
click at [583, 312] on button "Delete" at bounding box center [586, 314] width 48 height 23
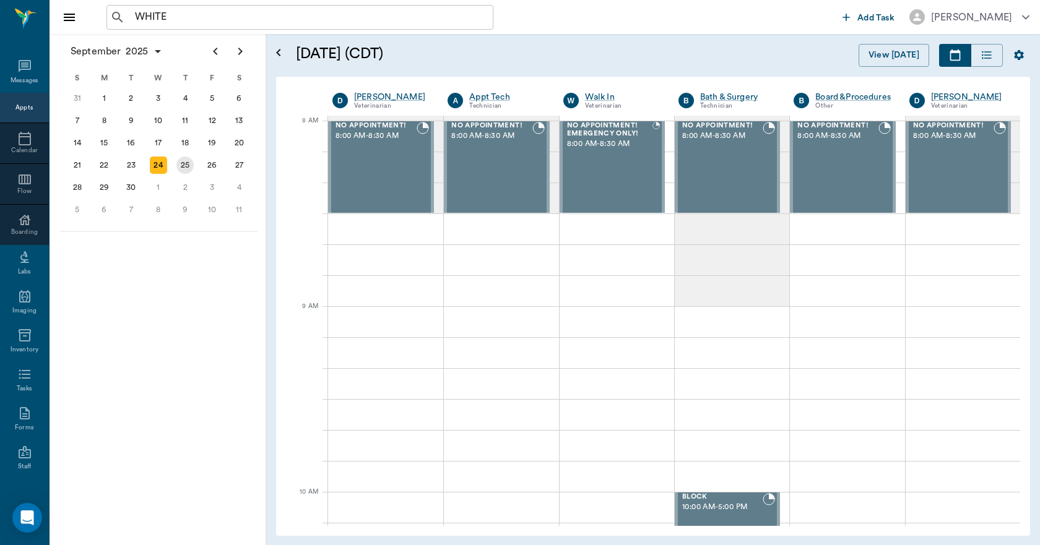
click at [192, 167] on div "25" at bounding box center [184, 165] width 17 height 17
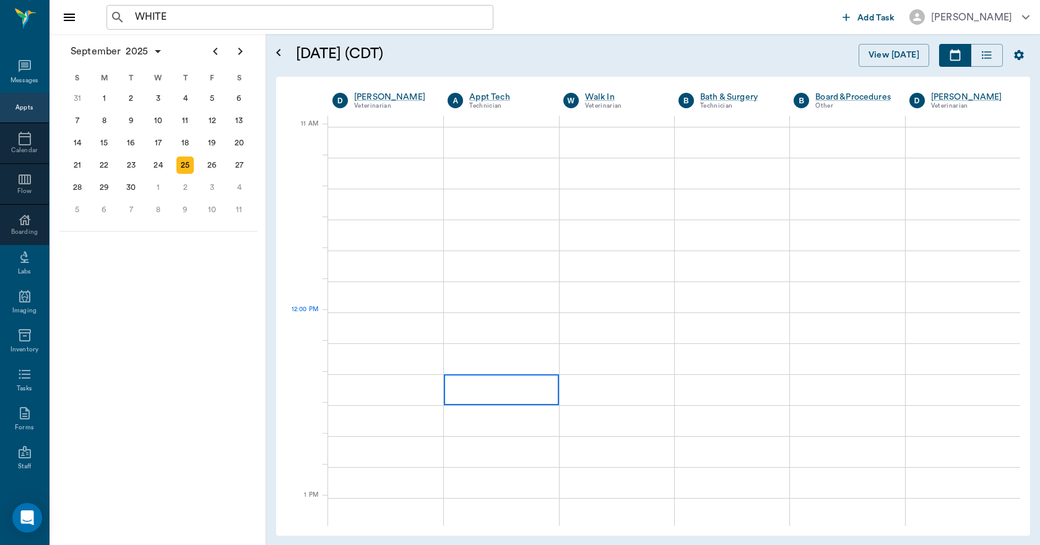
scroll to position [557, 0]
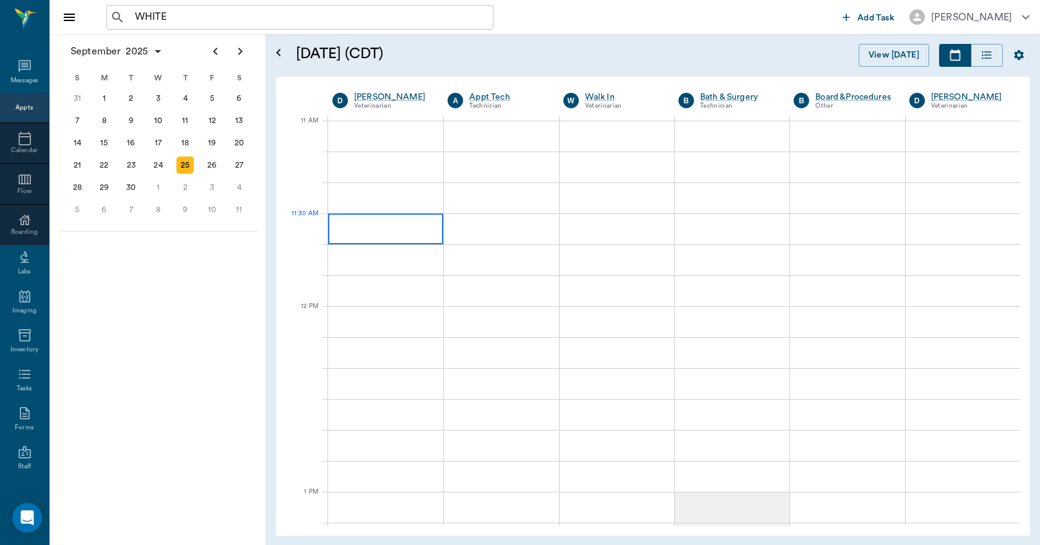
click at [399, 238] on div at bounding box center [385, 228] width 115 height 31
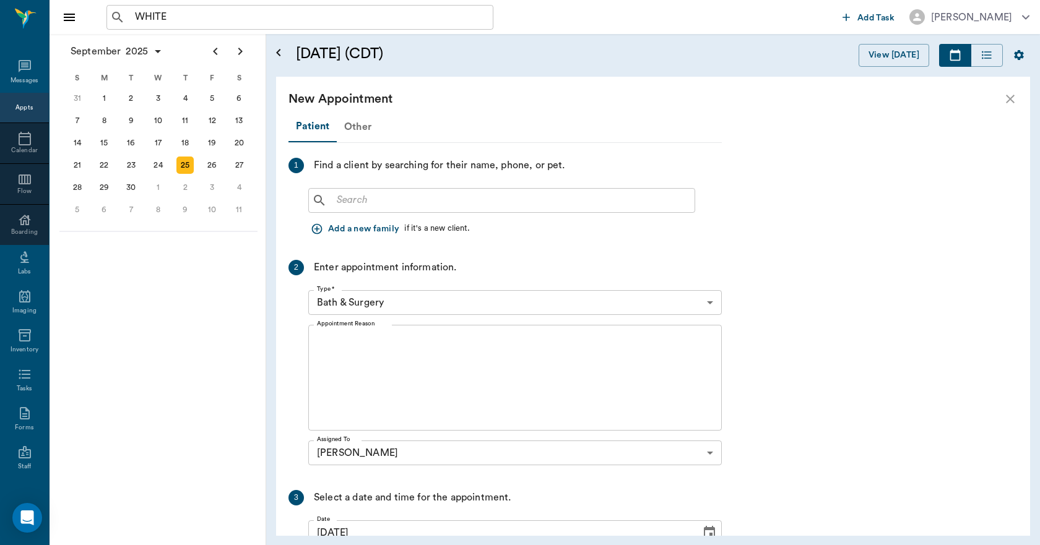
click at [358, 130] on div "Other" at bounding box center [358, 127] width 42 height 30
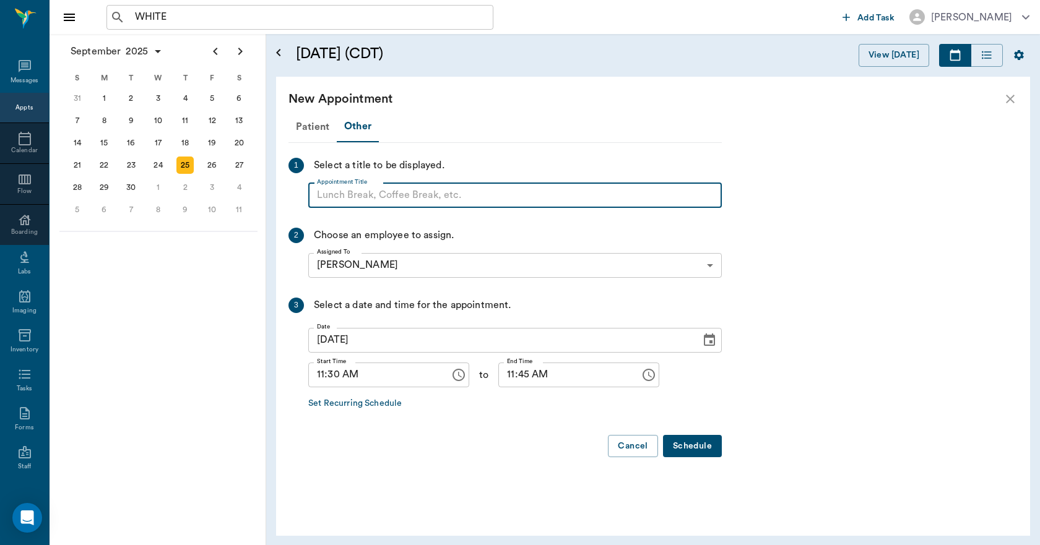
paste input "NO APPOINTMENT! EMERGENCY ONLY!"
type input "NO APPOINTMENT!"
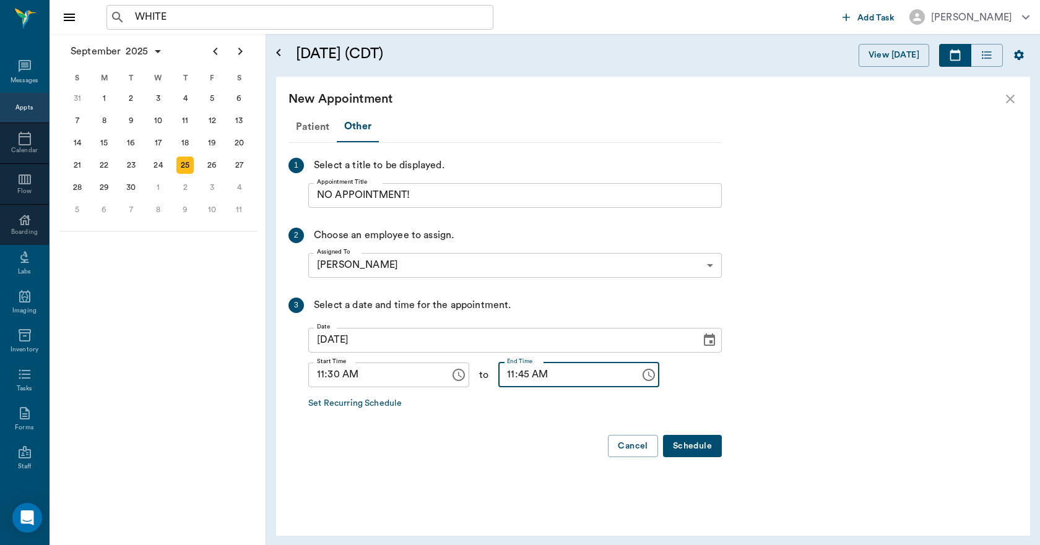
click at [498, 375] on input "11:45 AM" at bounding box center [564, 375] width 133 height 25
type input "12:00 PM"
click at [705, 443] on button "Schedule" at bounding box center [692, 446] width 59 height 23
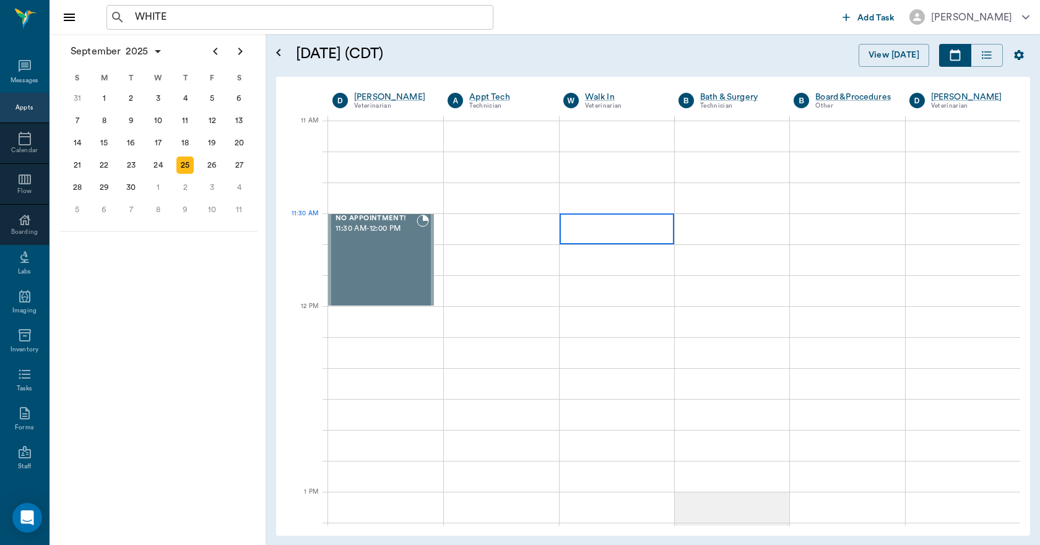
click at [588, 238] on div at bounding box center [616, 228] width 114 height 31
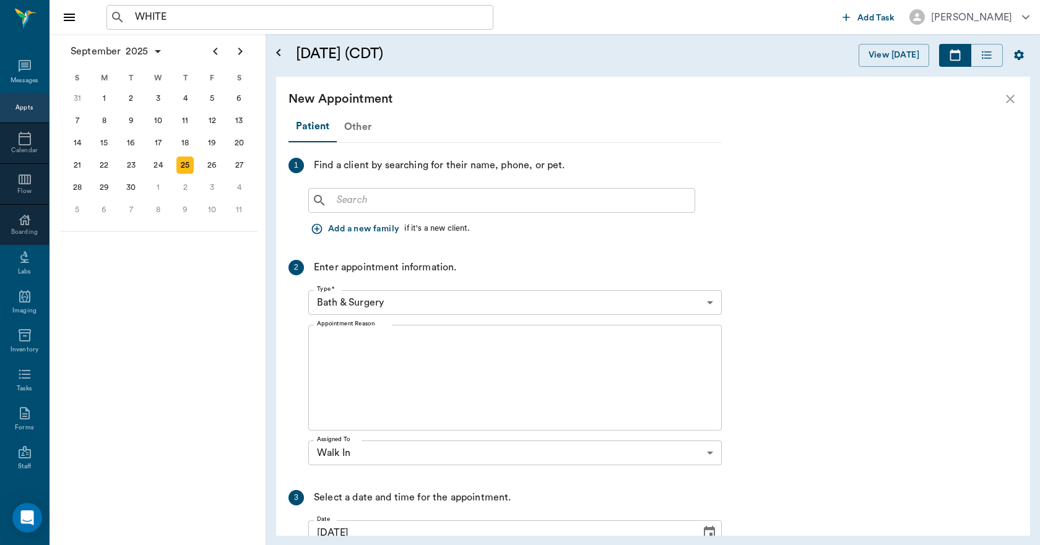
click at [358, 123] on div "Other" at bounding box center [358, 127] width 42 height 30
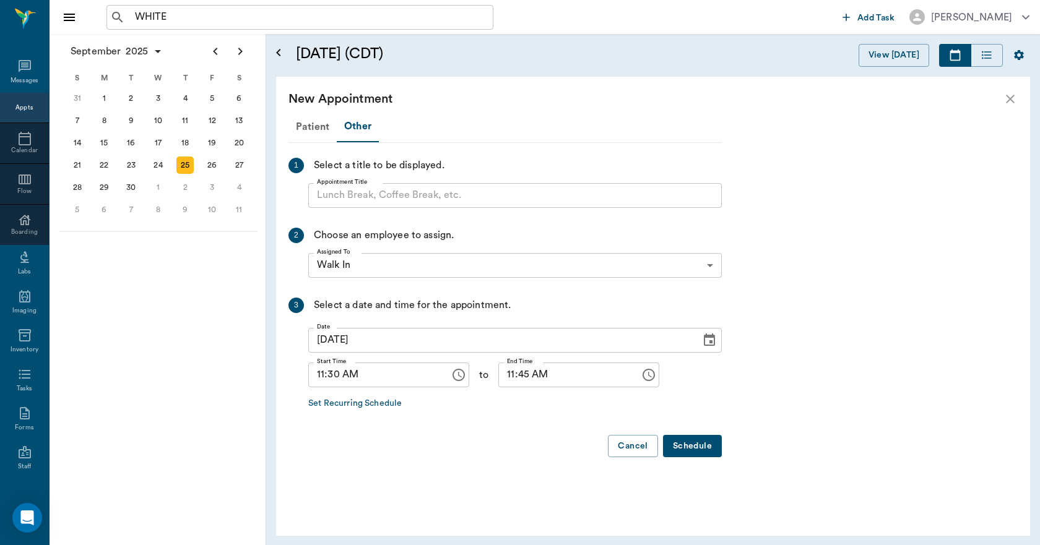
drag, startPoint x: 386, startPoint y: 209, endPoint x: 385, endPoint y: 218, distance: 9.4
click at [385, 218] on div "Patient Other 1 Select a title to be displayed. Appointment Title Appointment T…" at bounding box center [504, 289] width 433 height 356
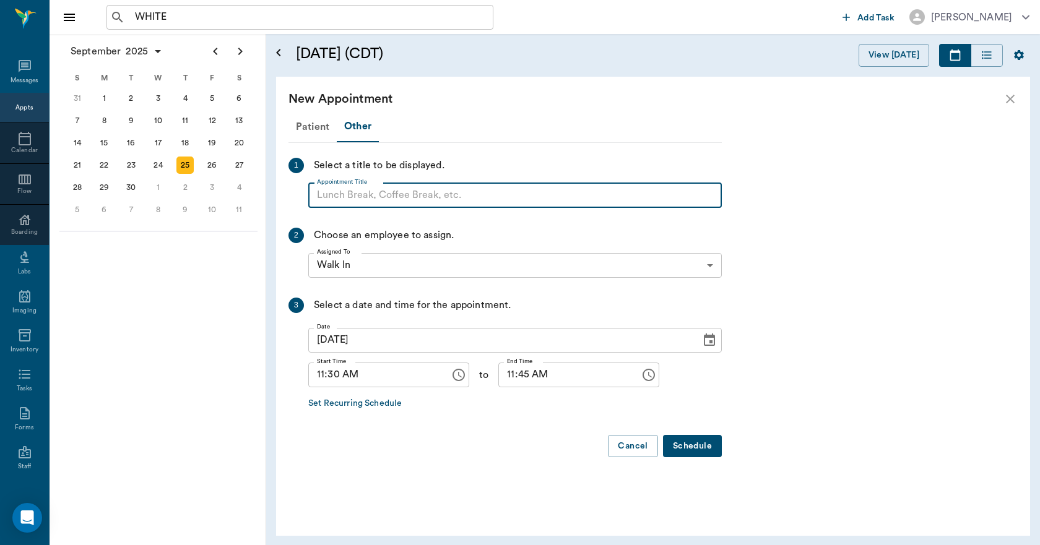
paste input "NO APPOINTMENT! EMERGENCY ONLY!"
type input "NO APPOINTMENT!"
click at [501, 377] on input "11:45 AM" at bounding box center [564, 375] width 133 height 25
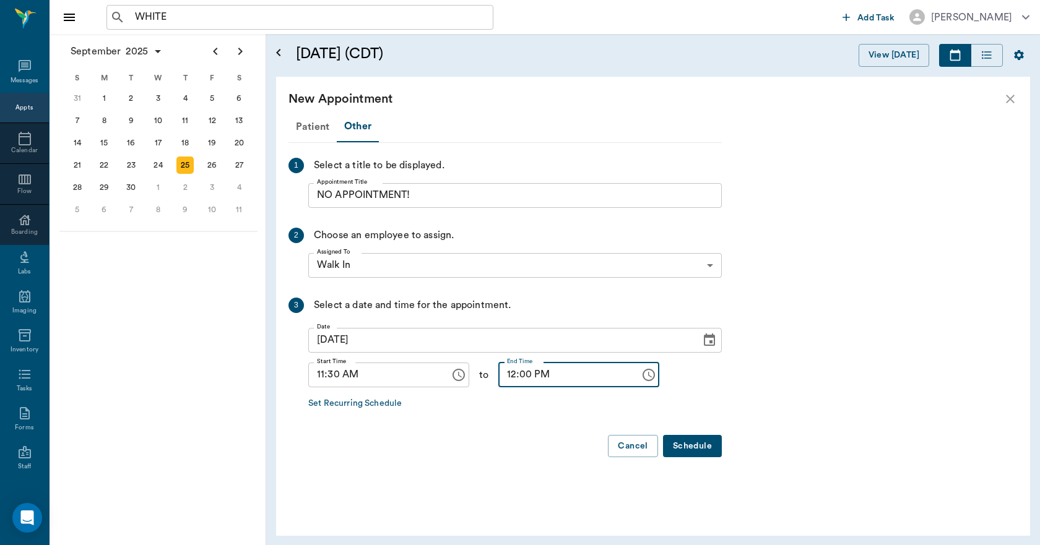
type input "12:00 PM"
click at [693, 452] on button "Schedule" at bounding box center [692, 446] width 59 height 23
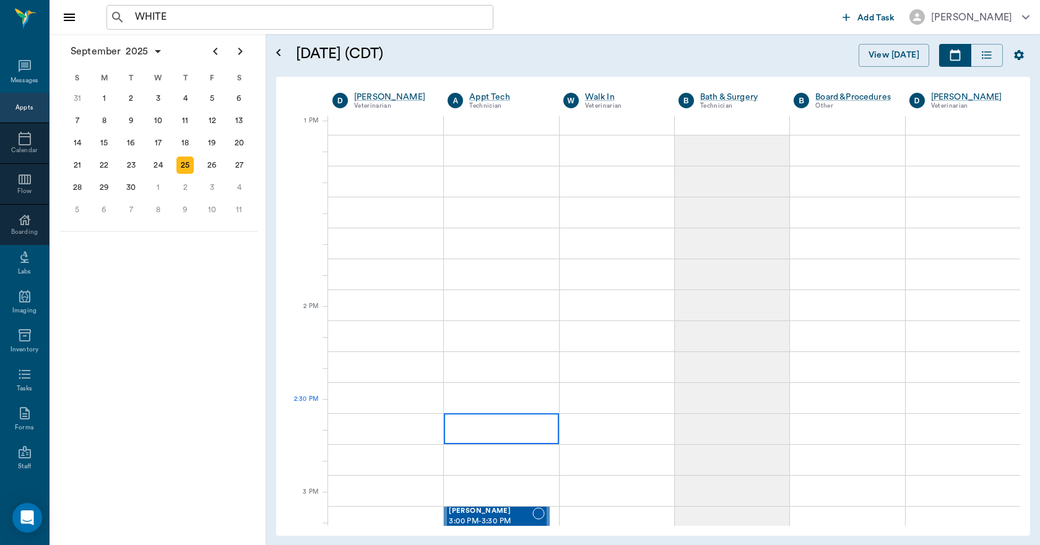
scroll to position [928, 0]
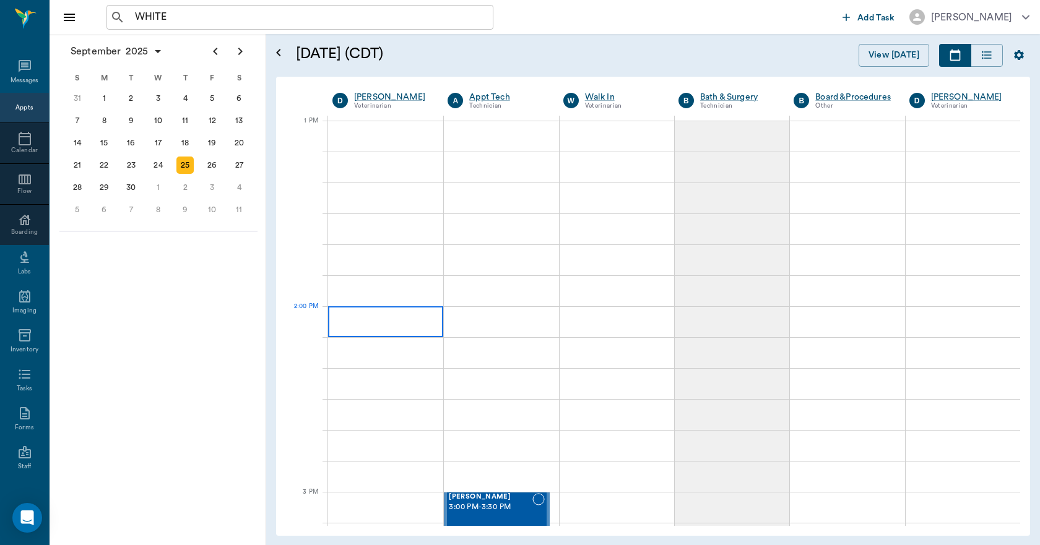
click at [394, 317] on div at bounding box center [385, 321] width 115 height 31
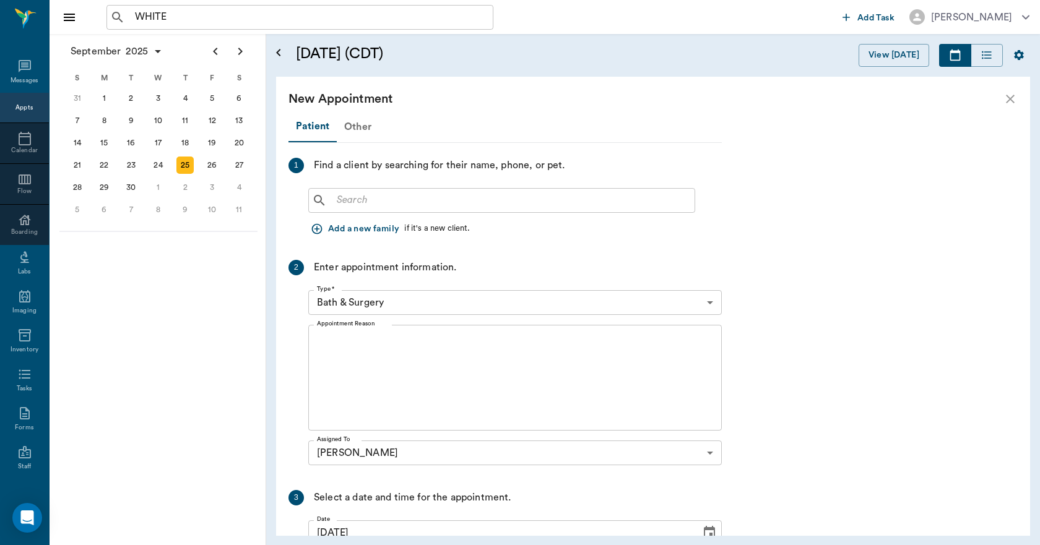
click at [351, 130] on div "Other" at bounding box center [358, 127] width 42 height 30
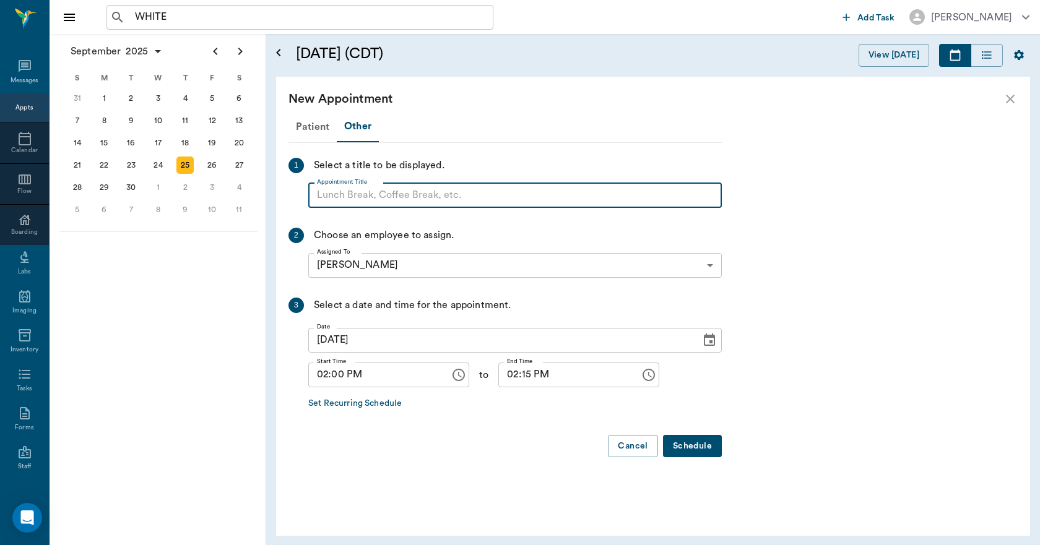
paste input "NO APPOINTMENT! EMERGENCY ONLY!"
type input "NO APPOINTMENT!"
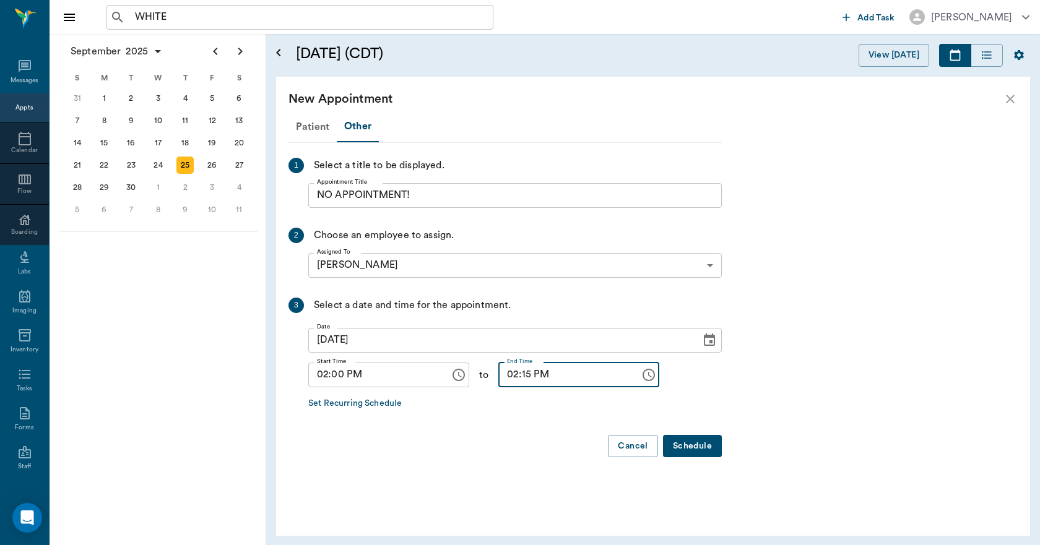
click at [517, 380] on input "02:15 PM" at bounding box center [564, 375] width 133 height 25
type input "02:30 PM"
click at [692, 446] on button "Schedule" at bounding box center [692, 446] width 59 height 23
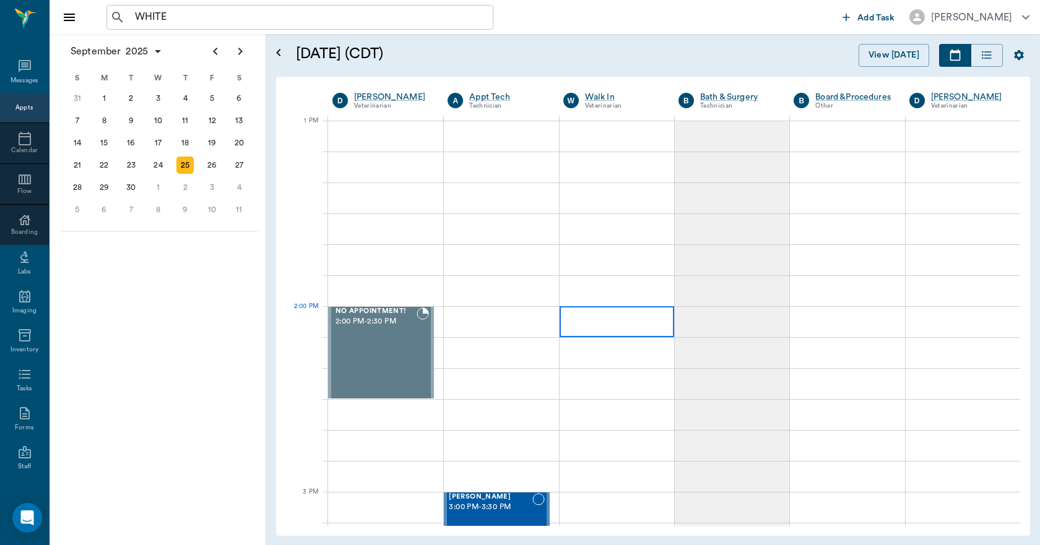
click at [625, 331] on div at bounding box center [616, 321] width 114 height 31
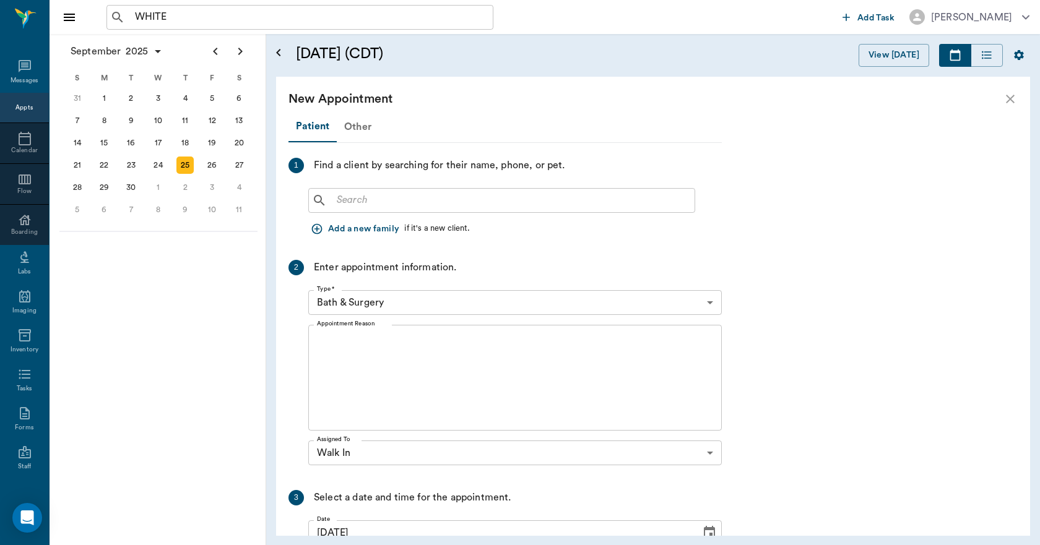
click at [368, 131] on div "Other" at bounding box center [358, 127] width 42 height 30
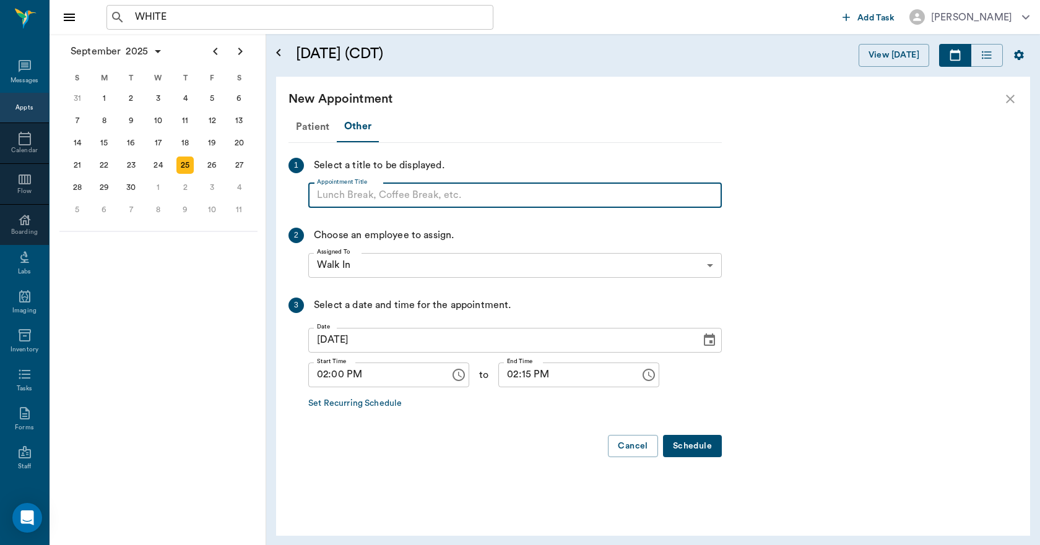
paste input "NO APPOINTMENT! EMERGENCY ONLY!"
type input "NO APPOINTMENT!"
click at [515, 382] on input "02:15 PM" at bounding box center [564, 375] width 133 height 25
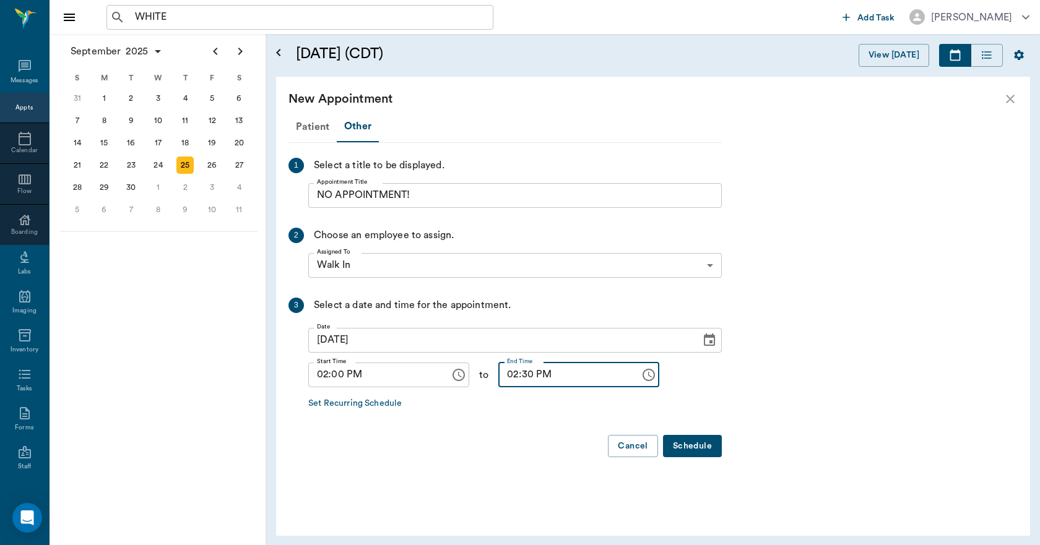
type input "02:30 PM"
click at [702, 441] on button "Schedule" at bounding box center [692, 446] width 59 height 23
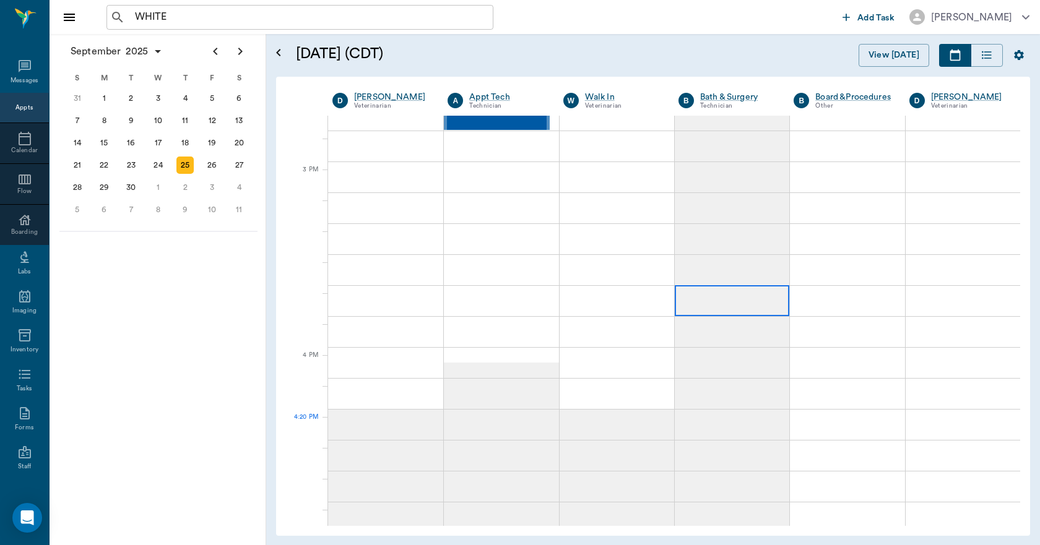
scroll to position [1423, 0]
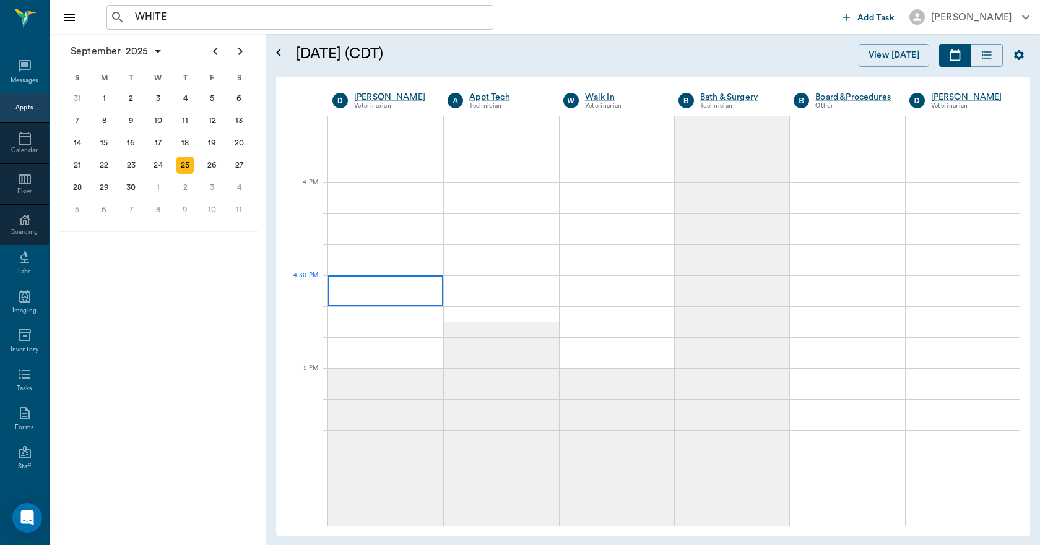
click at [408, 295] on div at bounding box center [385, 290] width 115 height 31
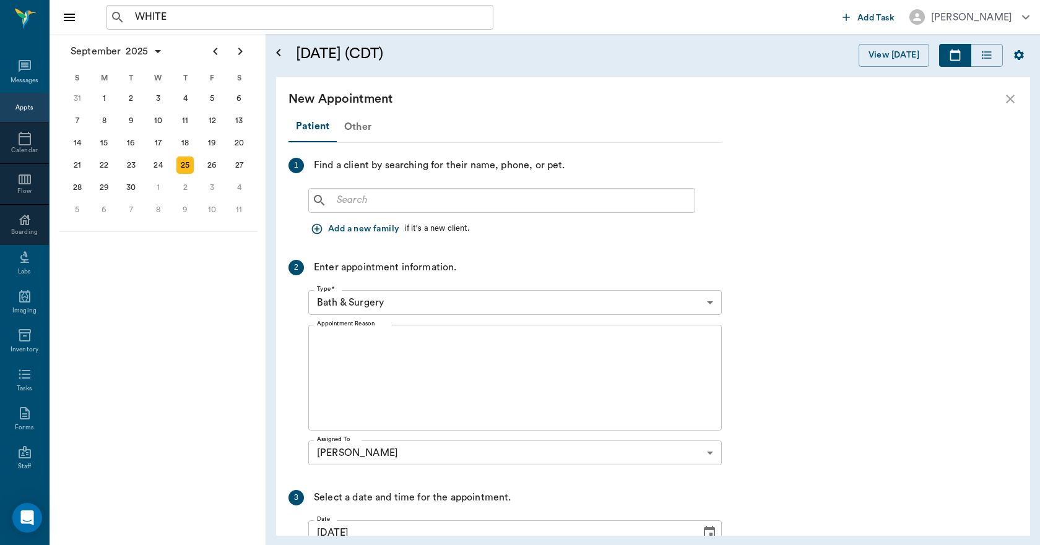
click at [358, 123] on div "Other" at bounding box center [358, 127] width 42 height 30
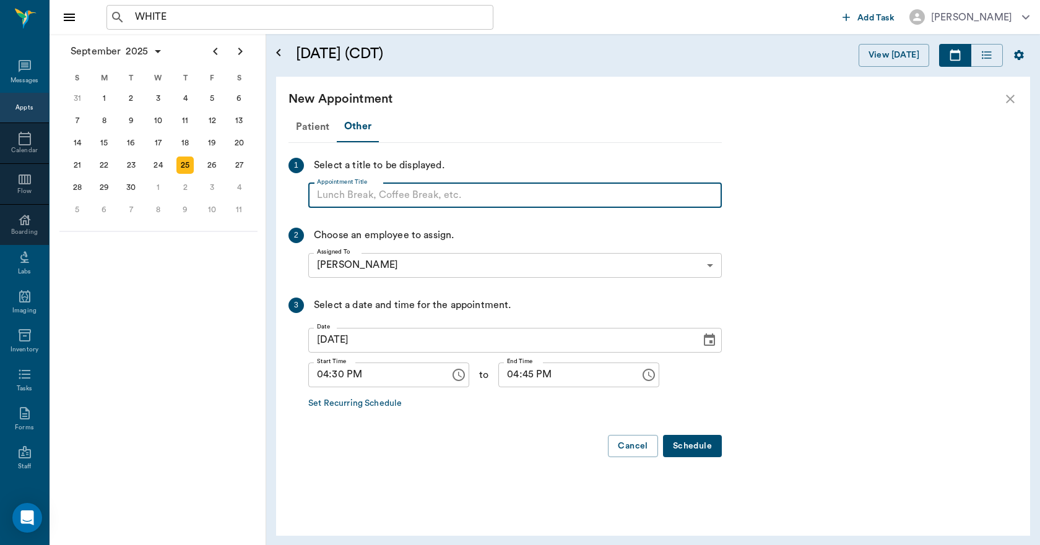
paste input "NO APPOINTMENT! EMERGENCY ONLY!"
type input "NO APPOINTMENT!"
click at [498, 375] on input "04:45 PM" at bounding box center [564, 375] width 133 height 25
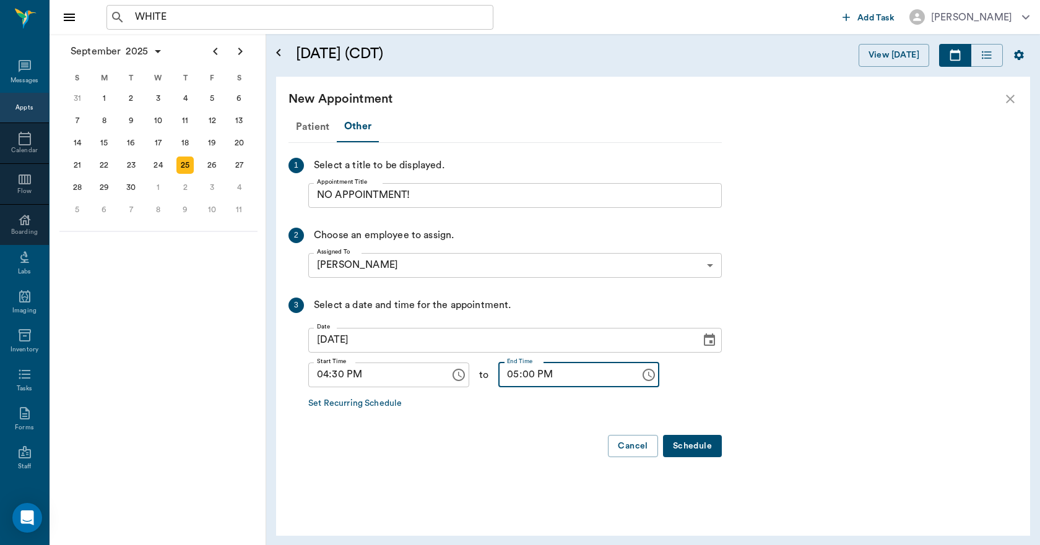
type input "05:00 PM"
click at [687, 441] on button "Schedule" at bounding box center [692, 446] width 59 height 23
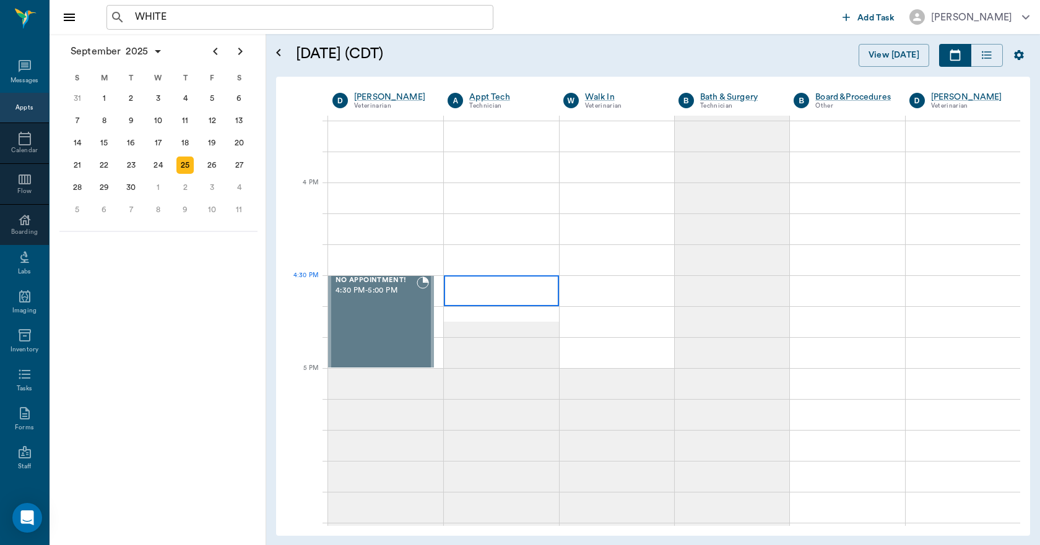
click at [523, 299] on div at bounding box center [501, 290] width 114 height 31
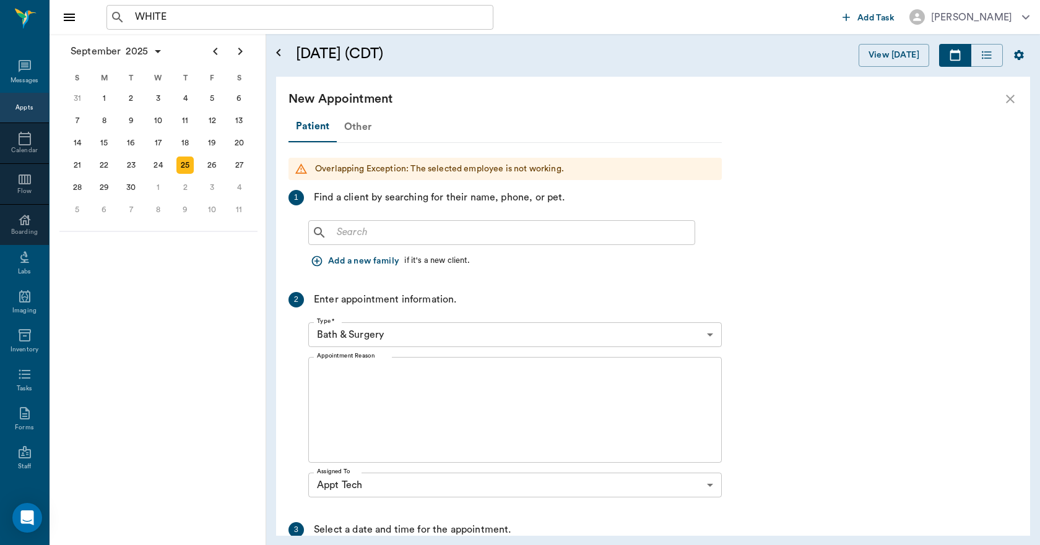
click at [360, 130] on div "Other" at bounding box center [358, 127] width 42 height 30
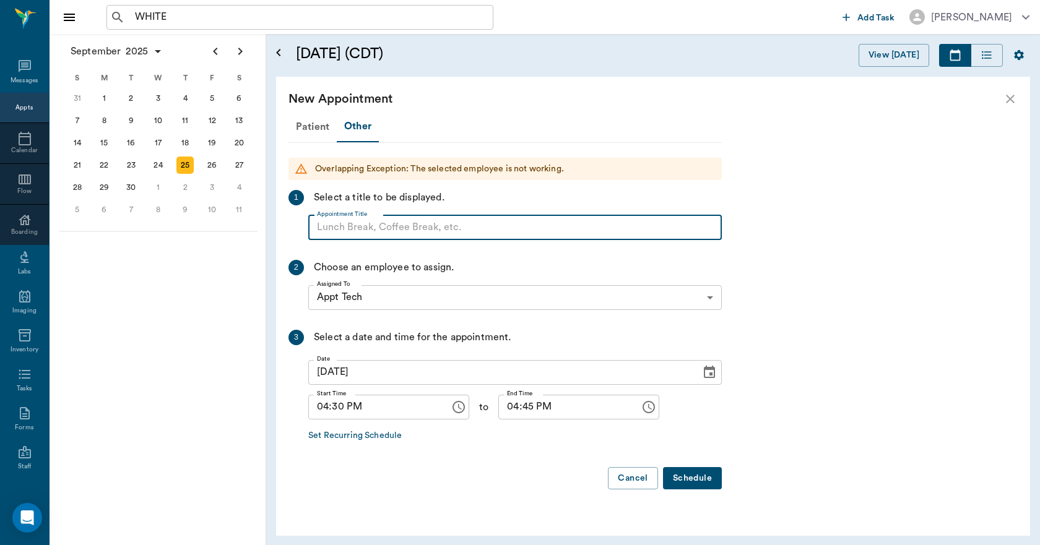
paste input "NO APPOINTMENT! EMERGENCY ONLY!"
type input "NO APPOINTMENT!"
click at [500, 409] on input "04:45 PM" at bounding box center [564, 407] width 133 height 25
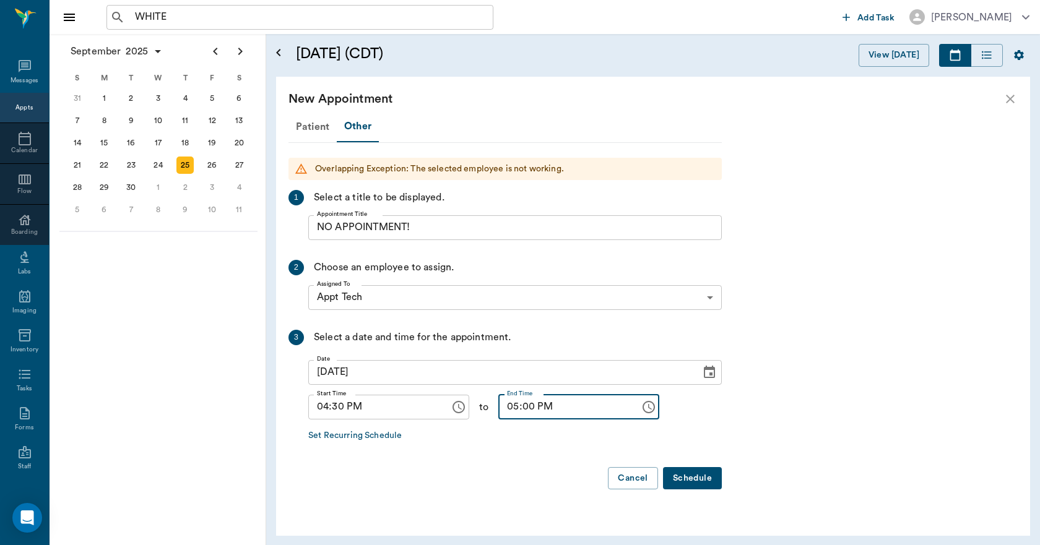
type input "05:00 PM"
click at [674, 472] on button "Schedule" at bounding box center [692, 478] width 59 height 23
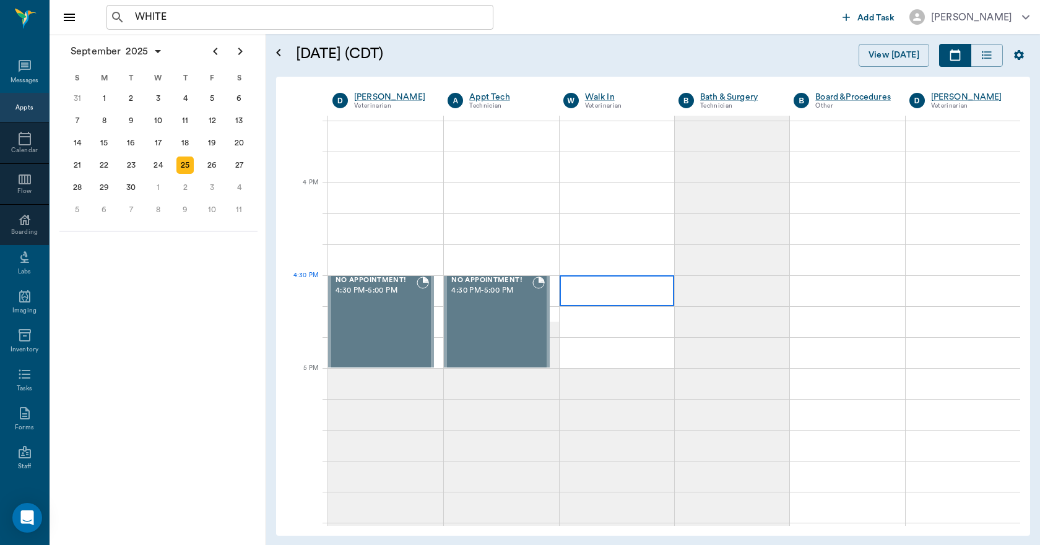
click at [593, 298] on div at bounding box center [616, 290] width 114 height 31
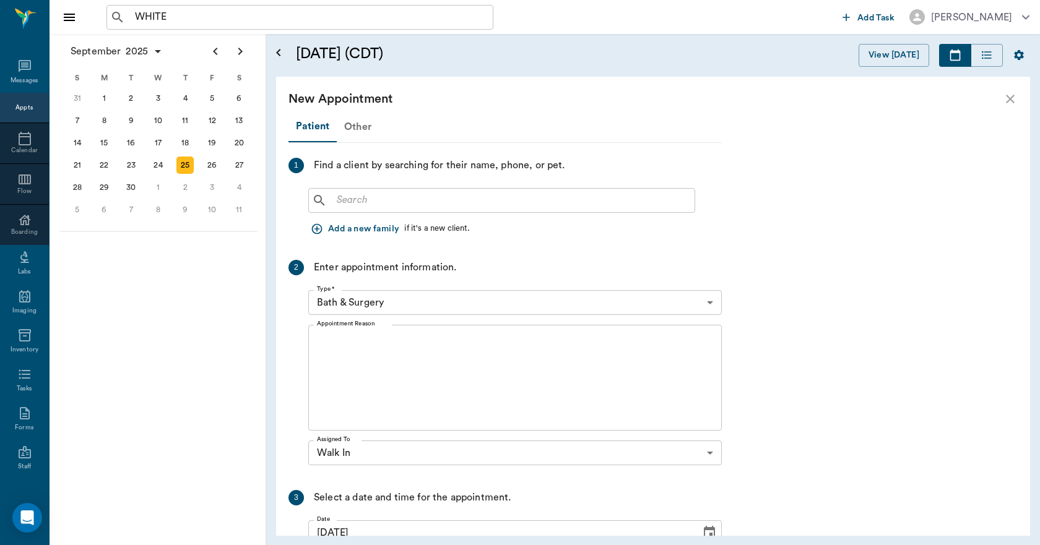
click at [353, 129] on div "Other" at bounding box center [358, 127] width 42 height 30
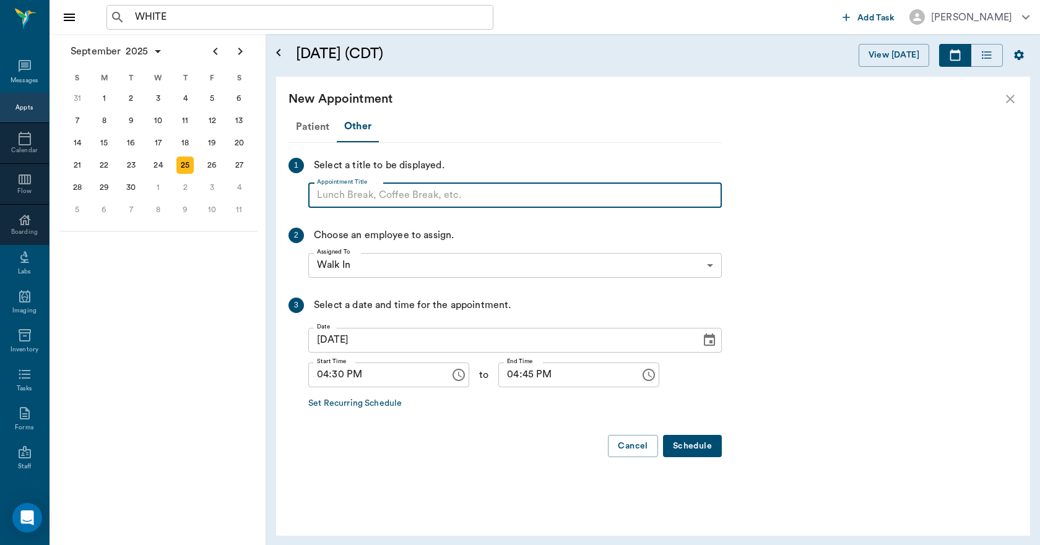
paste input "NO APPOINTMENT! EMERGENCY ONLY!"
type input "NO APPOINTMENT!"
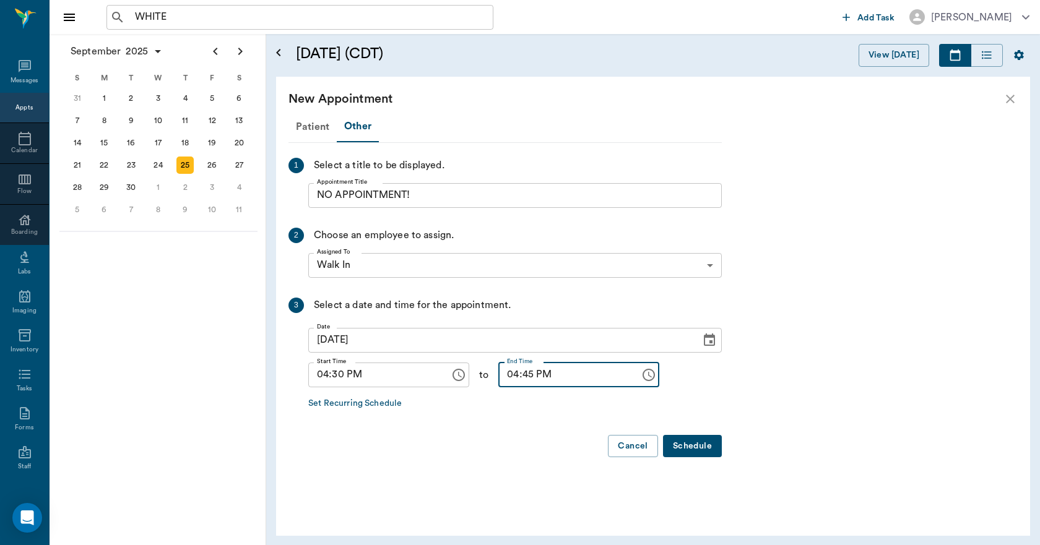
click at [509, 374] on input "04:45 PM" at bounding box center [564, 375] width 133 height 25
click at [502, 376] on input "04:45 PM" at bounding box center [564, 375] width 133 height 25
type input "05:00 PM"
click at [695, 441] on button "Schedule" at bounding box center [692, 446] width 59 height 23
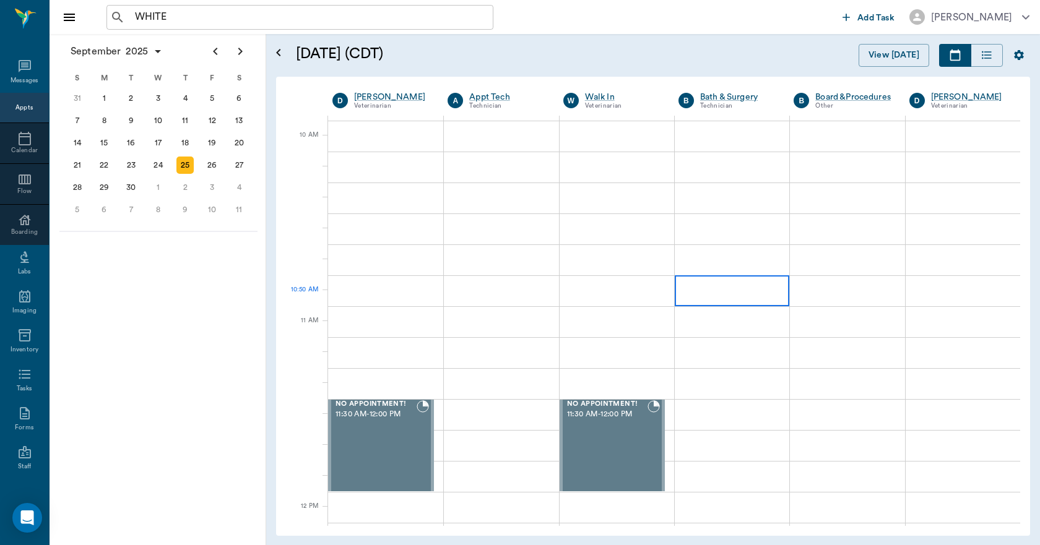
scroll to position [309, 0]
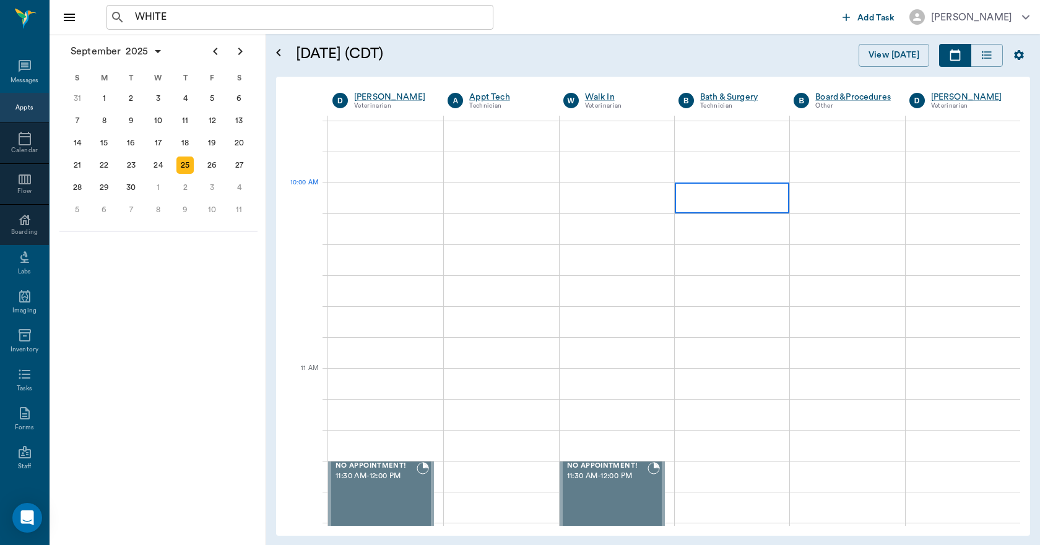
click at [728, 200] on div at bounding box center [731, 198] width 114 height 31
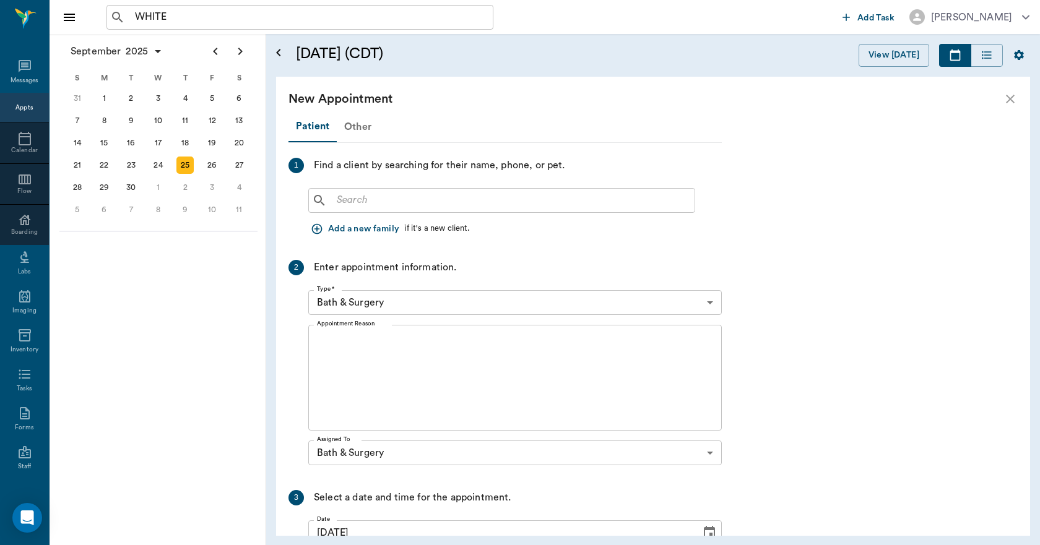
click at [350, 126] on div "Other" at bounding box center [358, 127] width 42 height 30
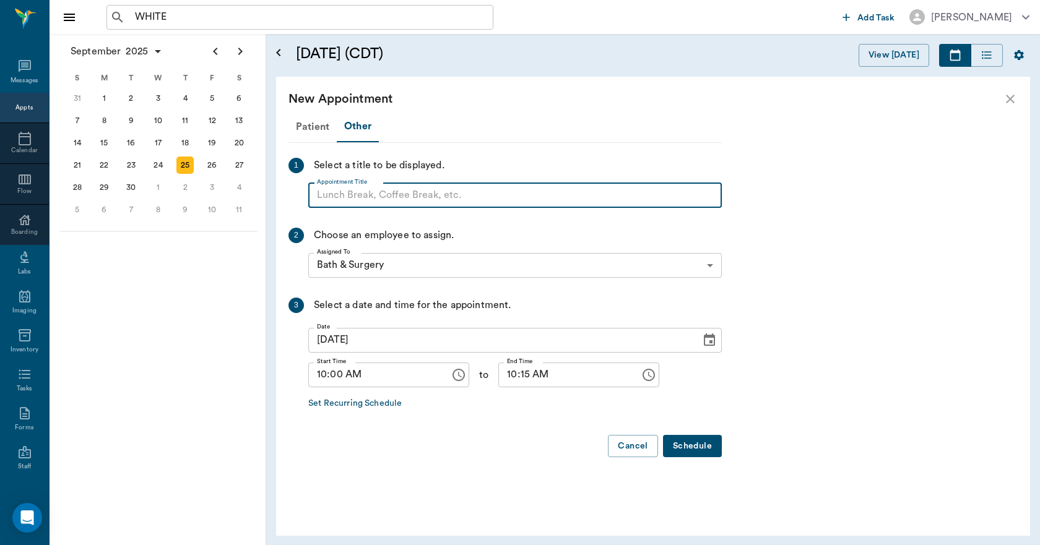
click at [361, 202] on input "Appointment Title" at bounding box center [514, 195] width 413 height 25
type input "BLOCK"
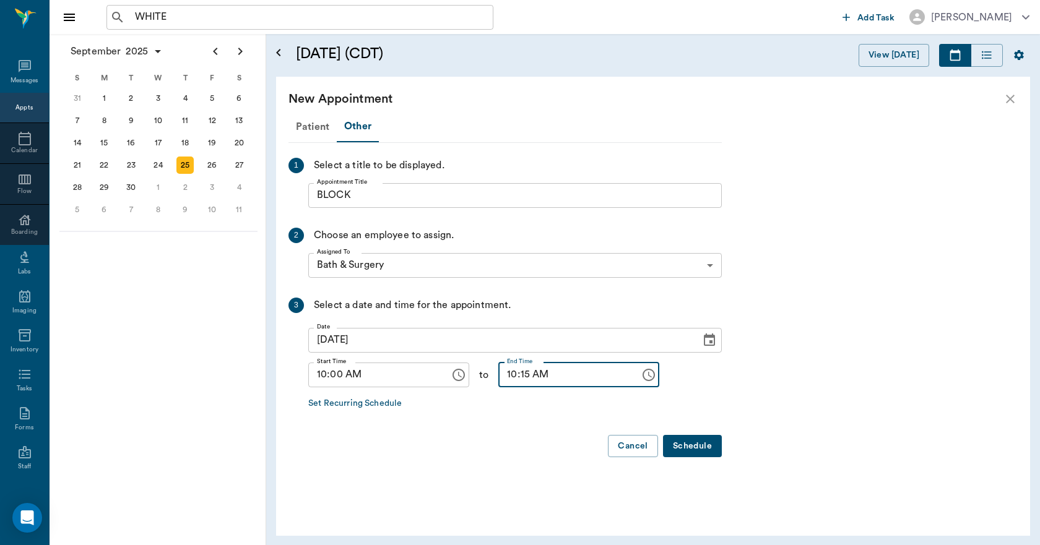
click at [506, 372] on input "10:15 AM" at bounding box center [564, 375] width 133 height 25
click at [517, 375] on input "05:01 AM" at bounding box center [564, 375] width 133 height 25
click at [512, 377] on input "05:10 PM" at bounding box center [564, 375] width 133 height 25
type input "05:00 PM"
click at [694, 445] on button "Schedule" at bounding box center [692, 446] width 59 height 23
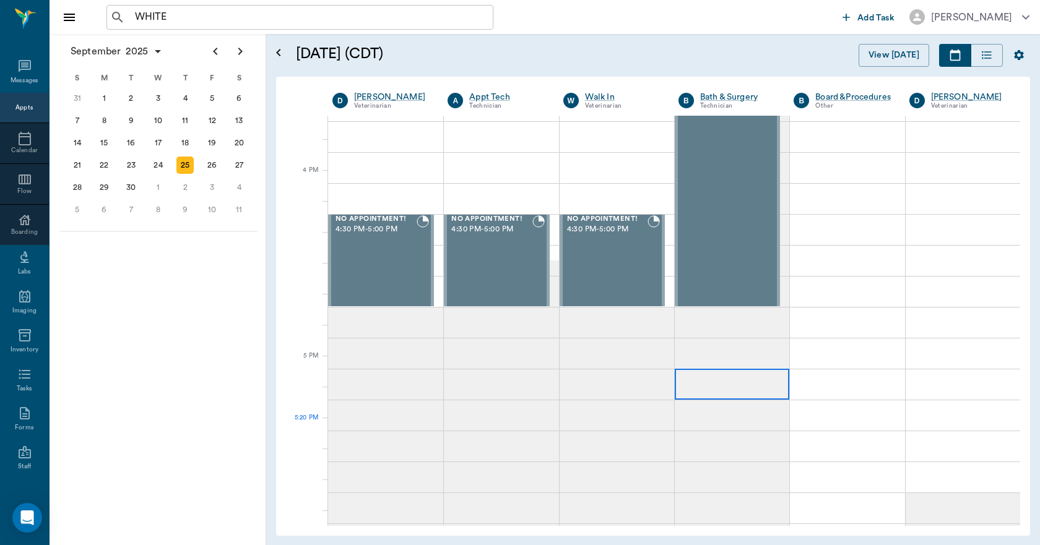
scroll to position [1485, 0]
click at [215, 164] on div "26" at bounding box center [212, 165] width 17 height 17
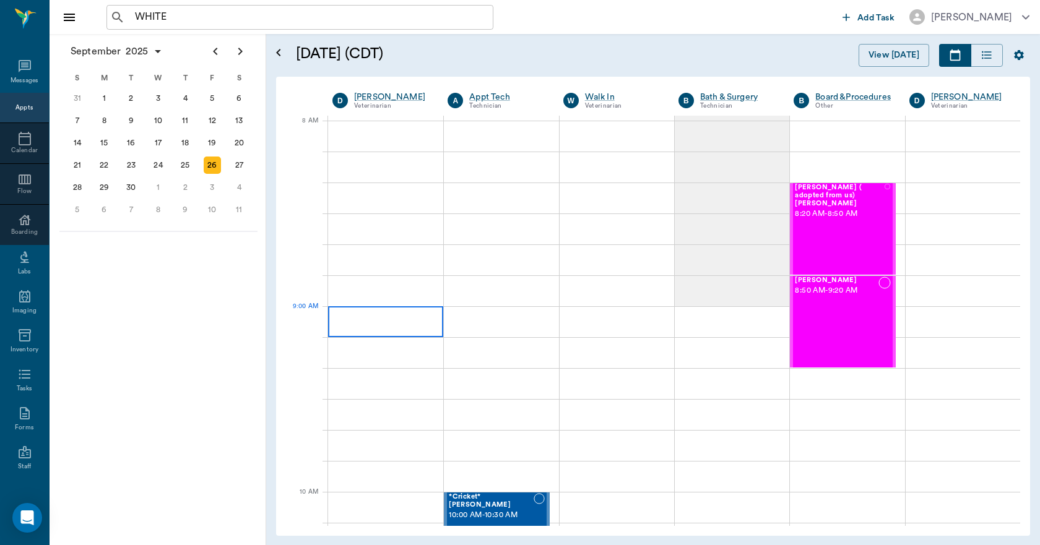
click at [369, 332] on div at bounding box center [385, 321] width 115 height 31
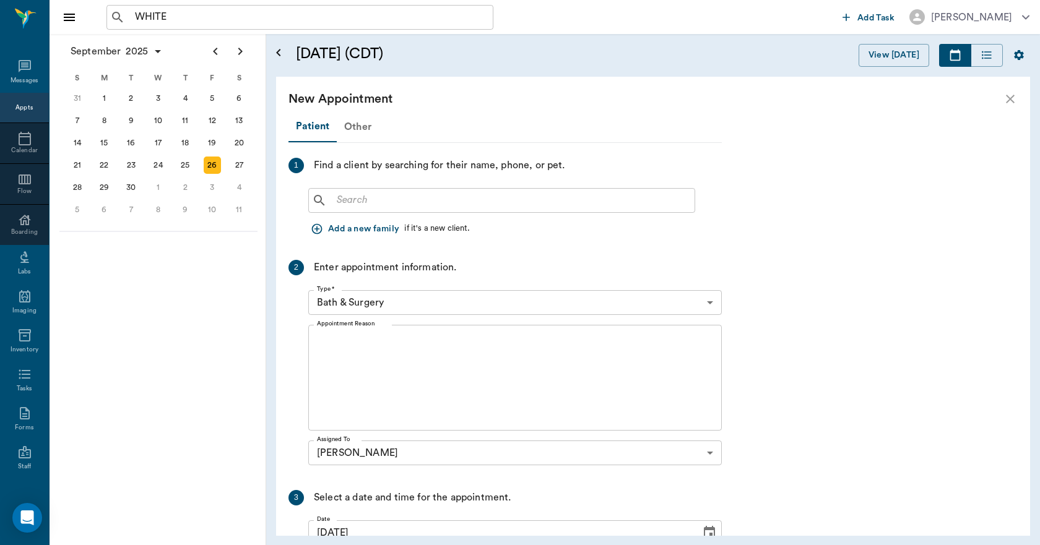
click at [356, 126] on div "Other" at bounding box center [358, 127] width 42 height 30
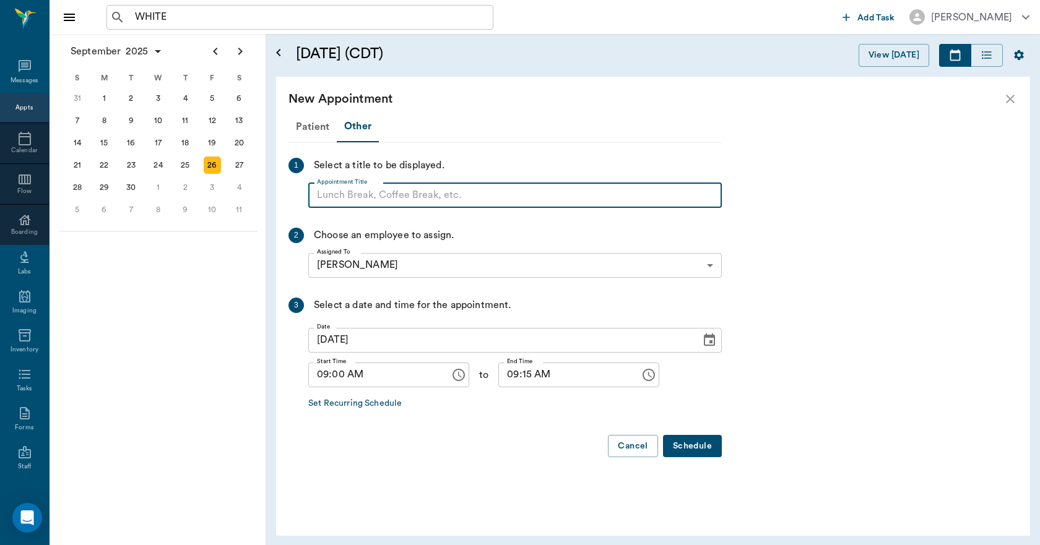
paste input "NO APPOINTMENT! EMERGENCY ONLY!"
type input "NO APPOINTMENT! EMERGENCY ONLY!"
click at [518, 376] on input "09:15 AM" at bounding box center [564, 375] width 133 height 25
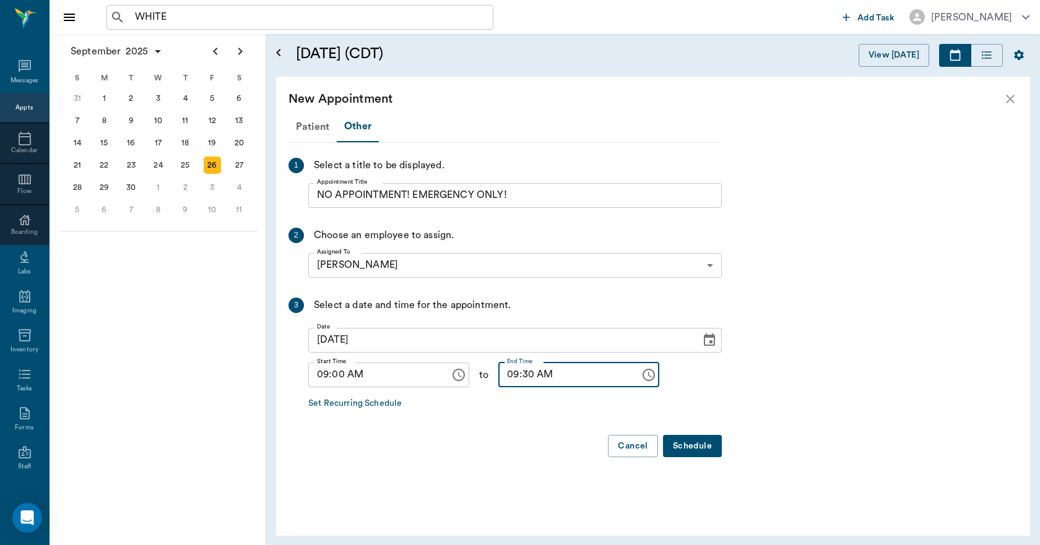
type input "09:30 AM"
click at [693, 446] on button "Schedule" at bounding box center [692, 446] width 59 height 23
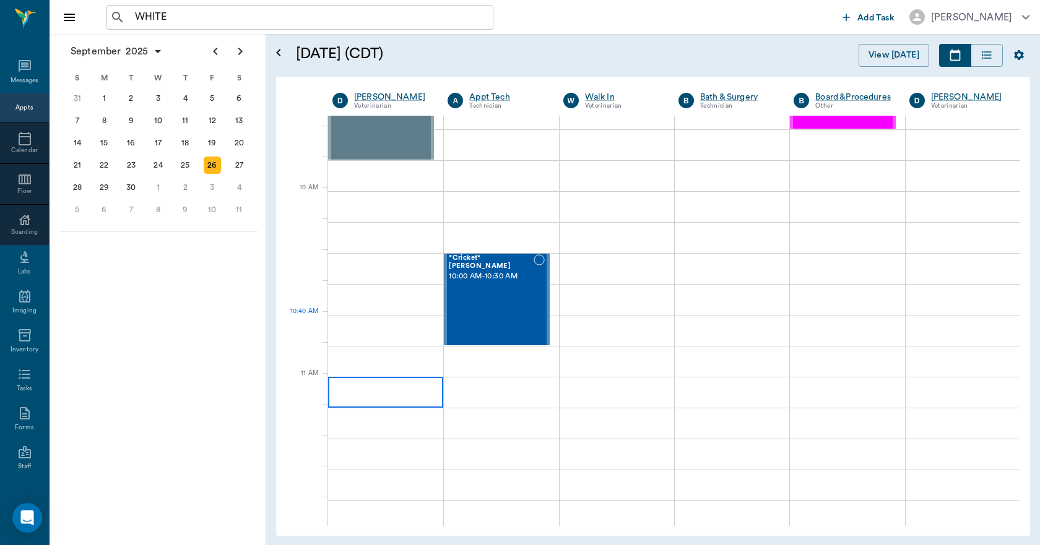
scroll to position [309, 0]
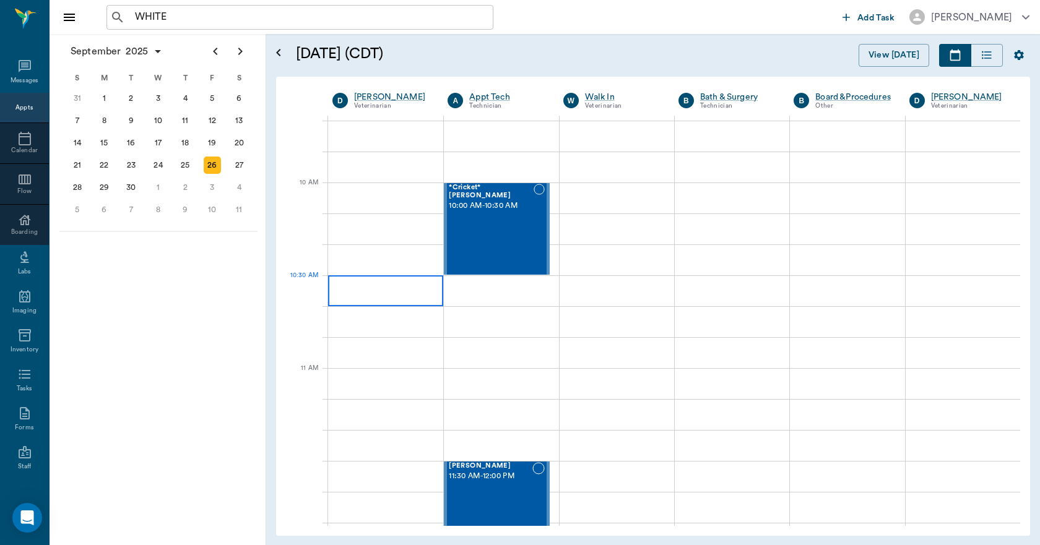
click at [376, 284] on div at bounding box center [385, 290] width 115 height 31
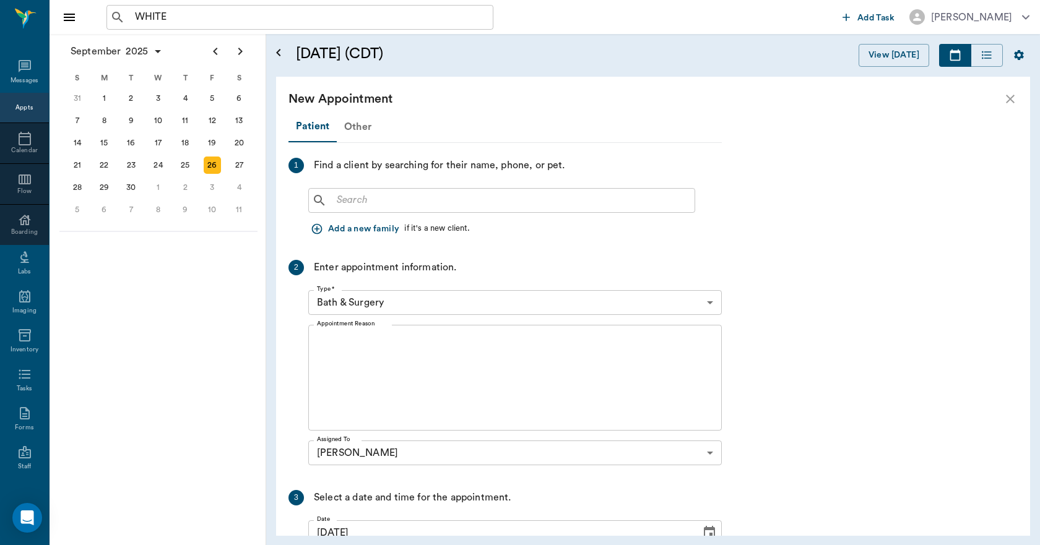
click at [350, 128] on div "Other" at bounding box center [358, 127] width 42 height 30
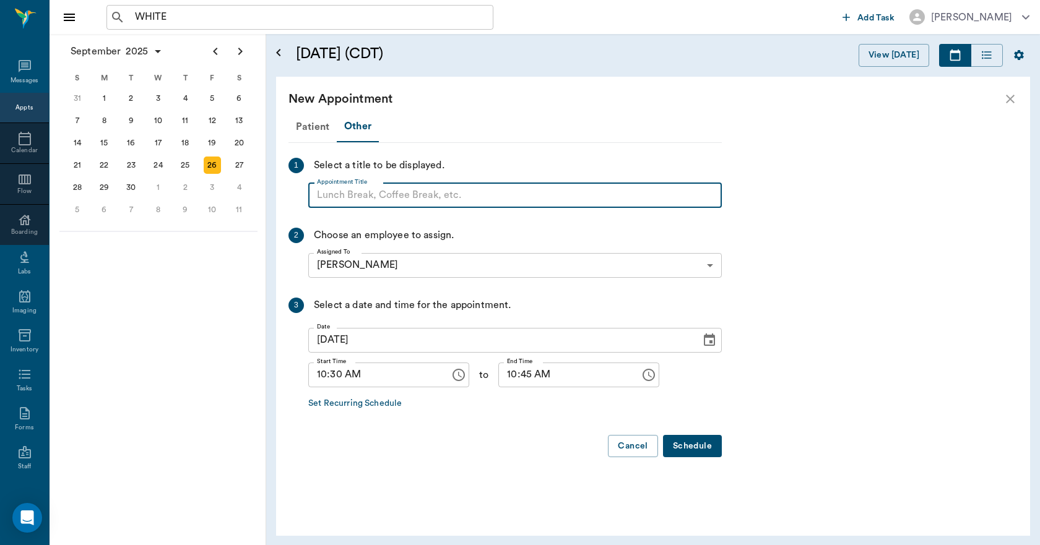
paste input "NO APPOINTMENT! EMERGENCY ONLY!"
type input "NO APPOINTMENT! EMERGENCY ONLY!"
click at [500, 376] on input "10:45 AM" at bounding box center [564, 375] width 133 height 25
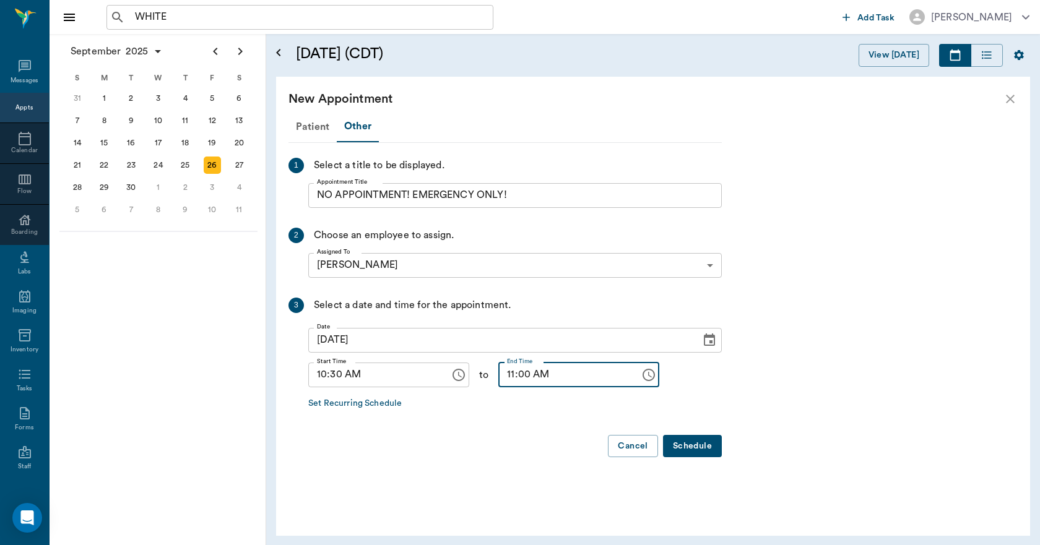
type input "11:00 AM"
click at [686, 444] on button "Schedule" at bounding box center [692, 446] width 59 height 23
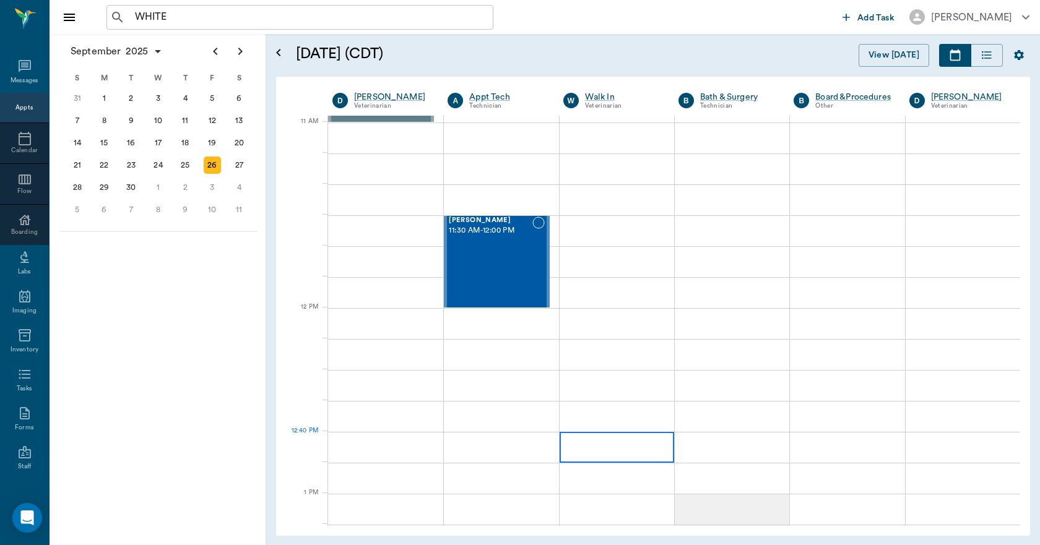
scroll to position [557, 0]
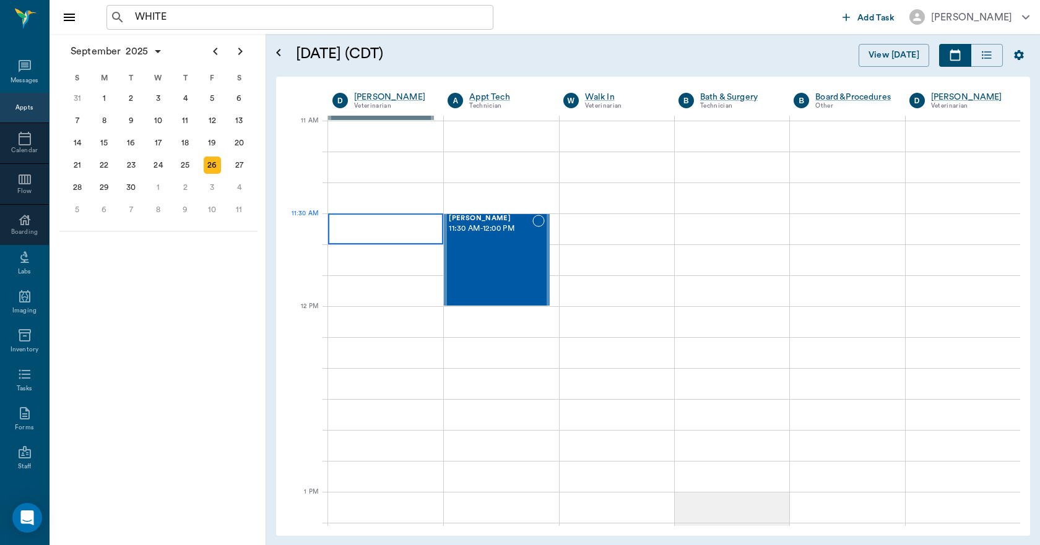
click at [374, 236] on div at bounding box center [385, 228] width 115 height 31
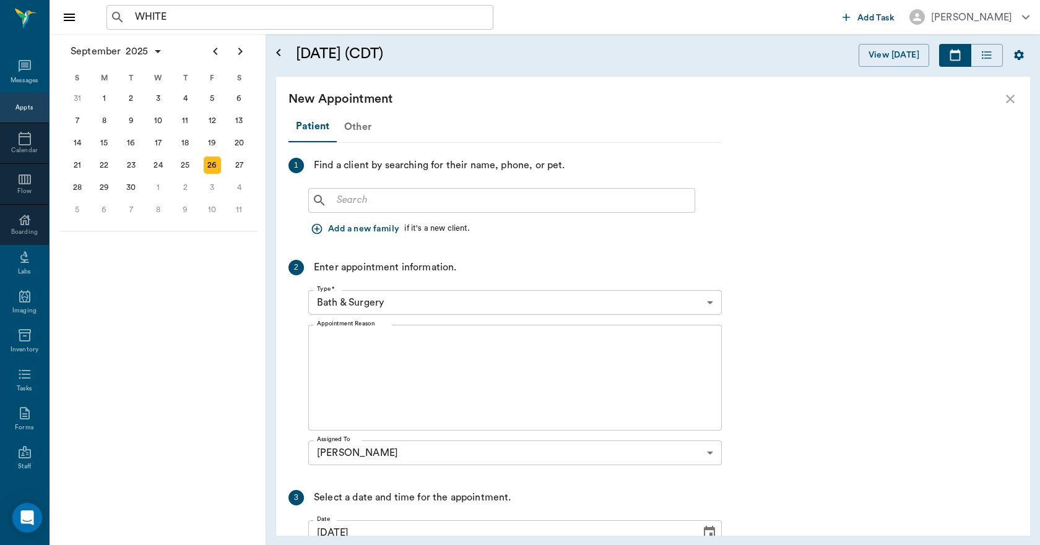
click at [351, 130] on div "Other" at bounding box center [358, 127] width 42 height 30
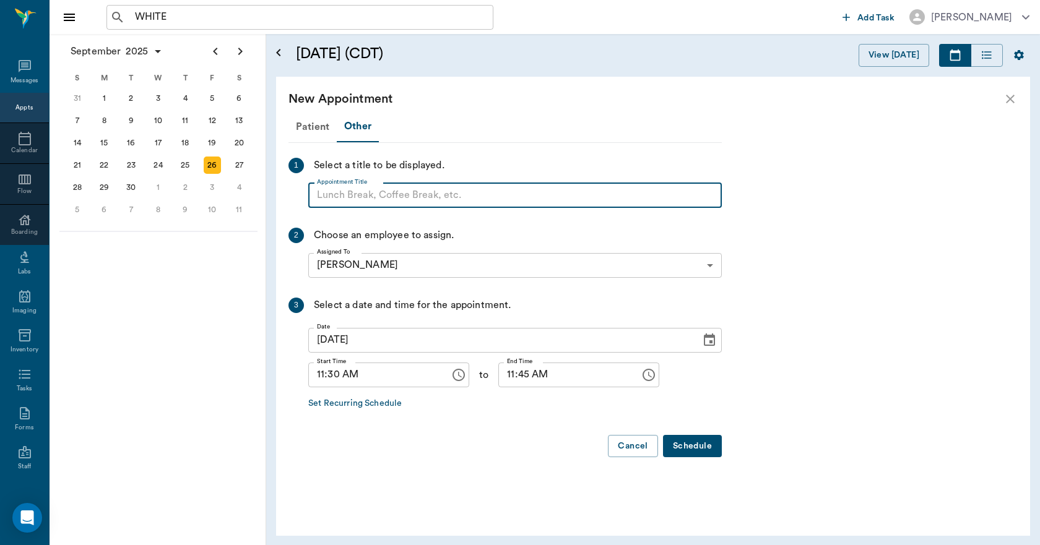
paste input "NO APPOINTMENT! EMERGENCY ONLY!"
type input "NO APPOINTMENT!"
click at [498, 372] on input "11:45 AM" at bounding box center [564, 375] width 133 height 25
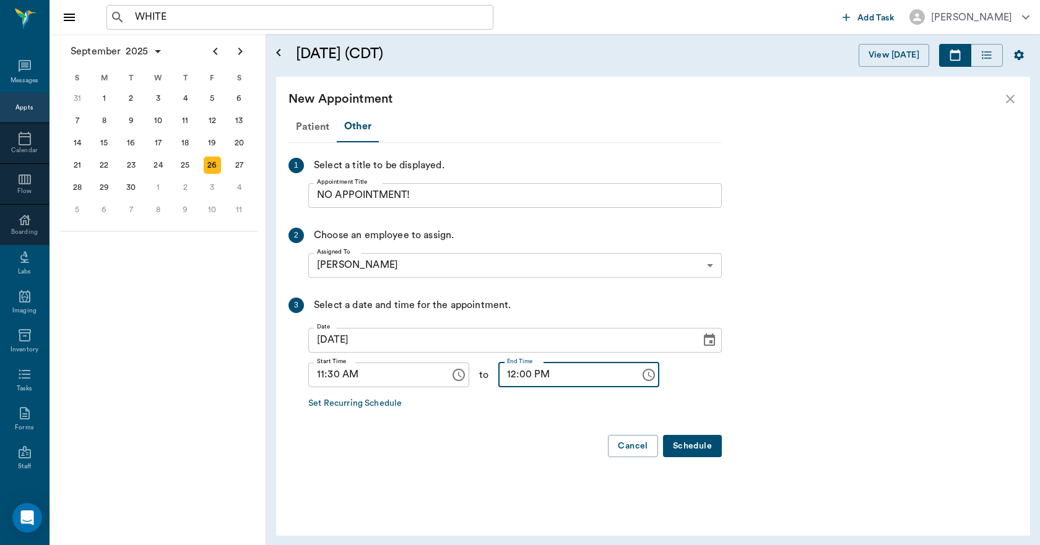
type input "12:00 PM"
click at [685, 443] on button "Schedule" at bounding box center [692, 446] width 59 height 23
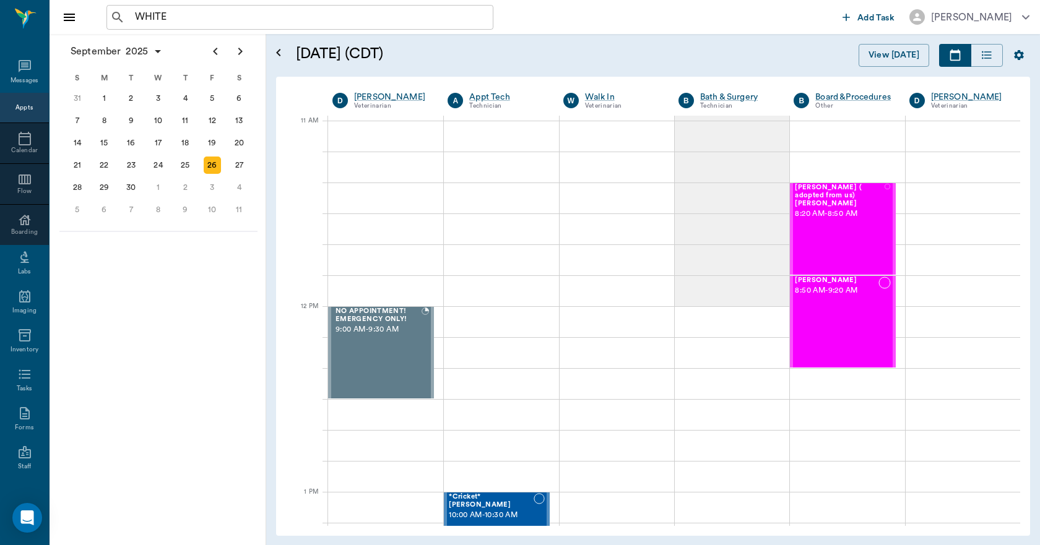
scroll to position [557, 0]
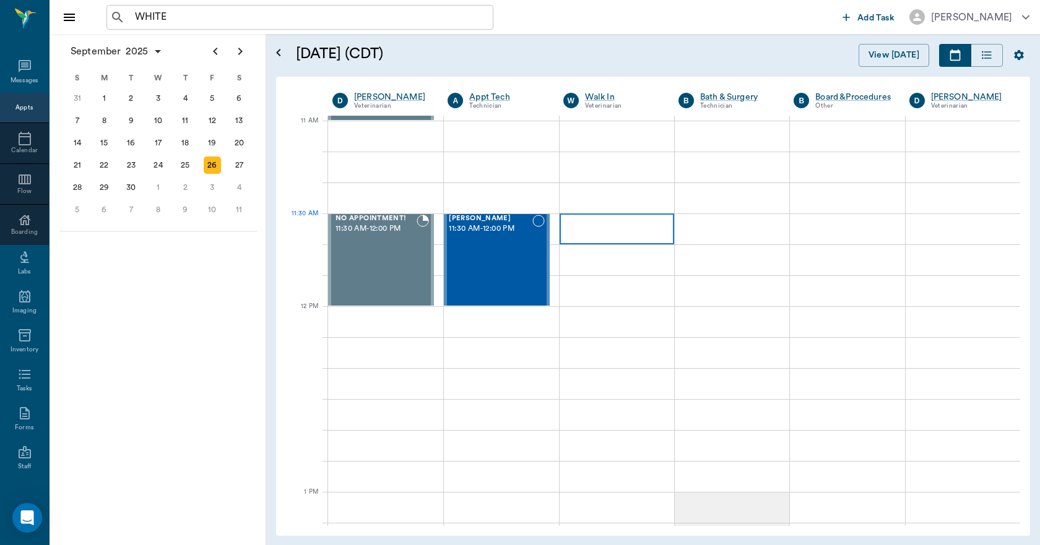
click at [647, 235] on div at bounding box center [616, 228] width 114 height 31
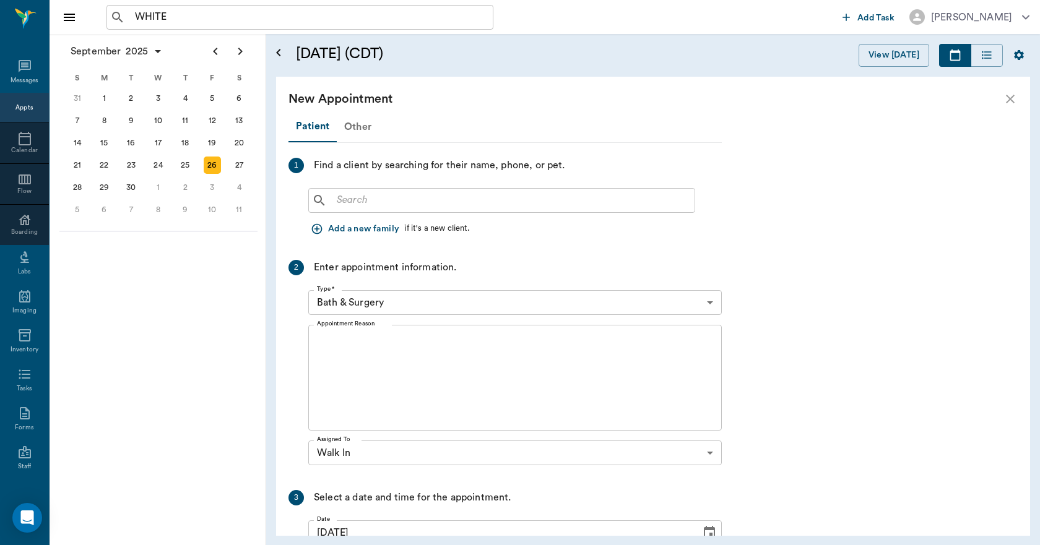
click at [351, 124] on div "Other" at bounding box center [358, 127] width 42 height 30
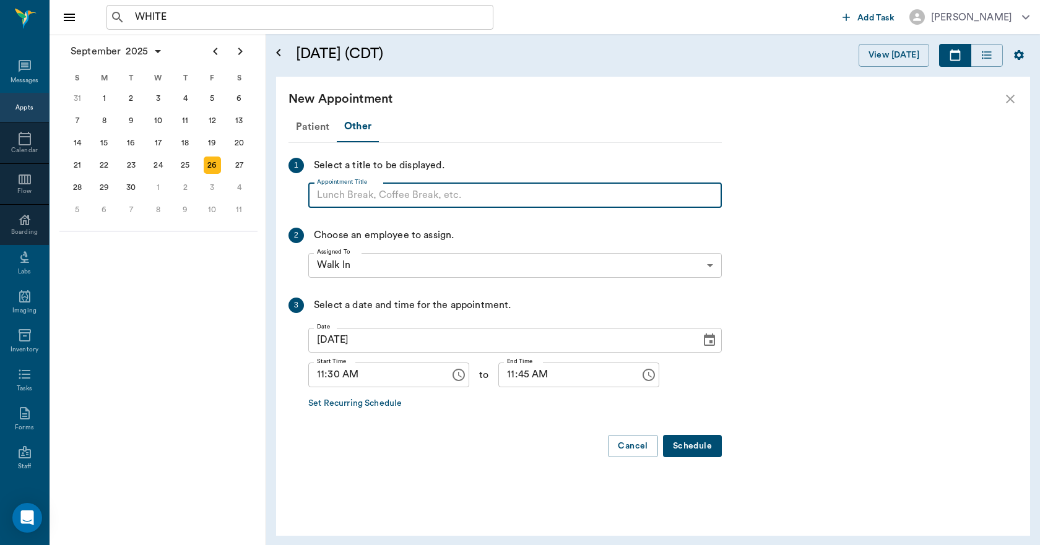
paste input "NO APPOINTMENT! EMERGENCY ONLY!"
type input "NO APPOINTMENT!"
click at [499, 377] on input "11:45 AM" at bounding box center [564, 375] width 133 height 25
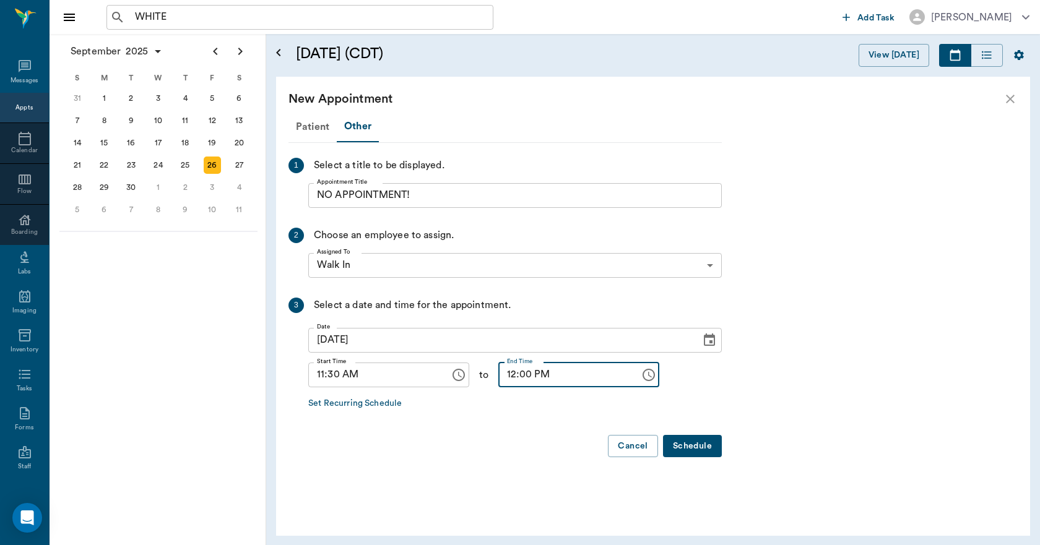
type input "12:00 PM"
click at [691, 452] on button "Schedule" at bounding box center [692, 446] width 59 height 23
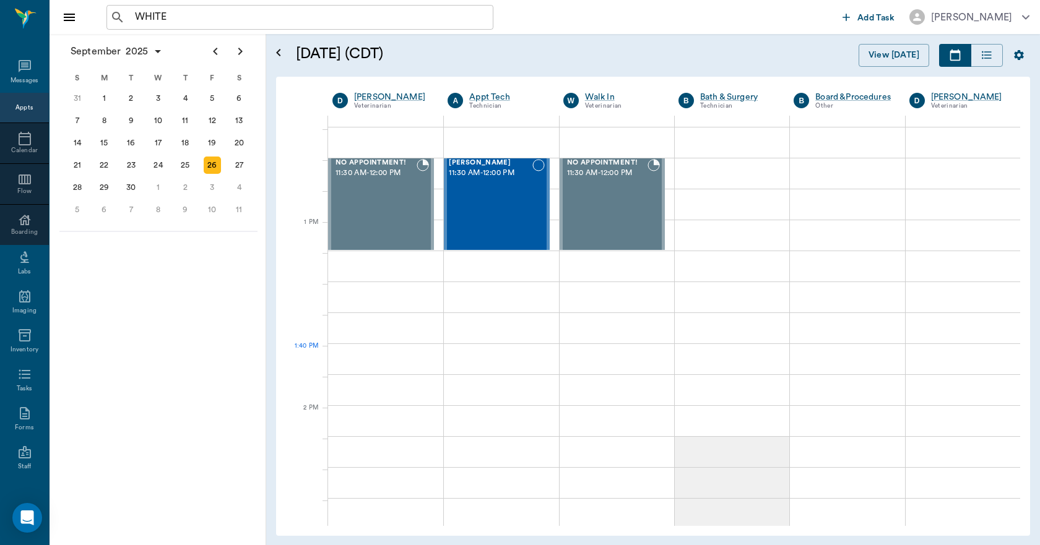
scroll to position [928, 0]
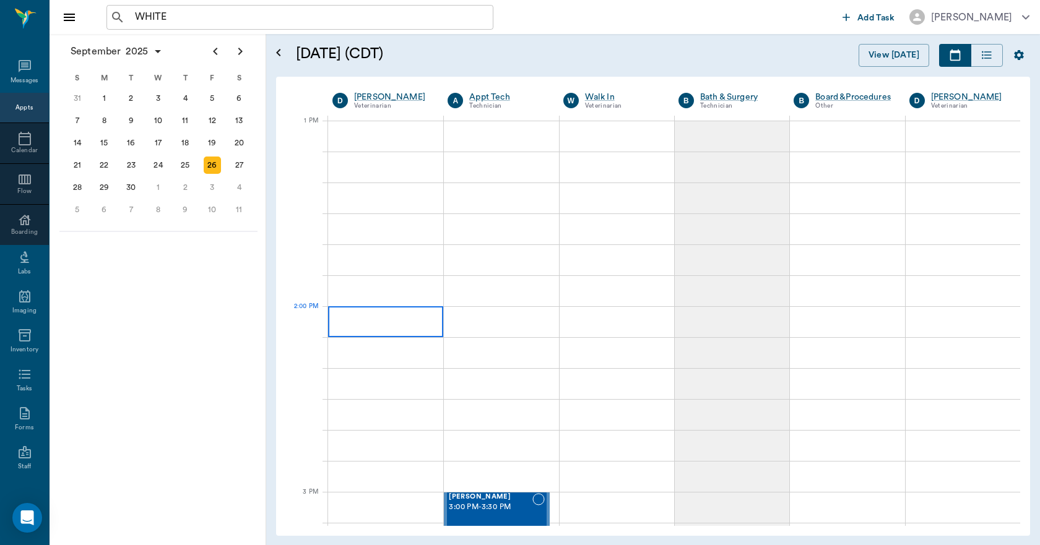
click at [407, 328] on div at bounding box center [385, 321] width 115 height 31
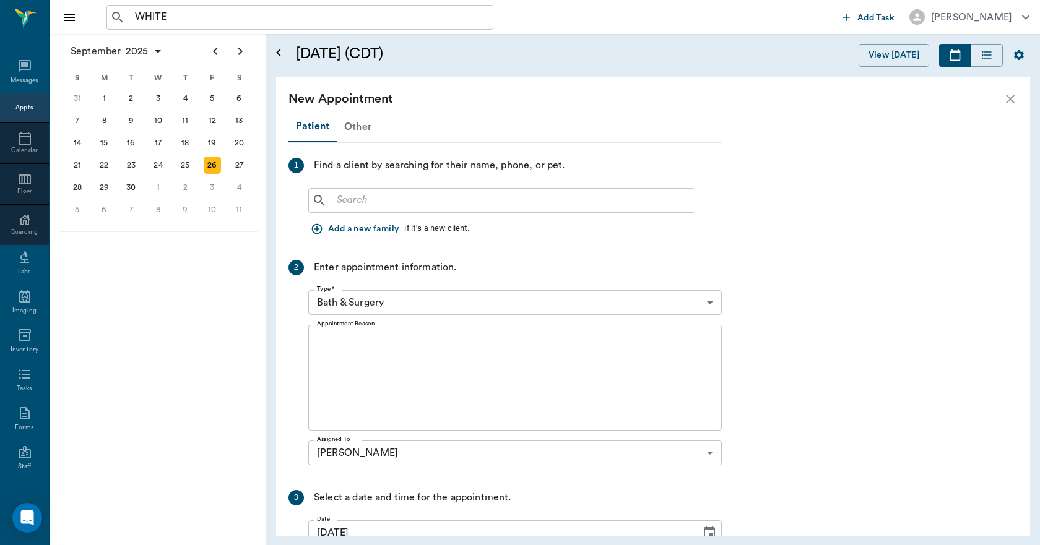
click at [363, 121] on div "Other" at bounding box center [358, 127] width 42 height 30
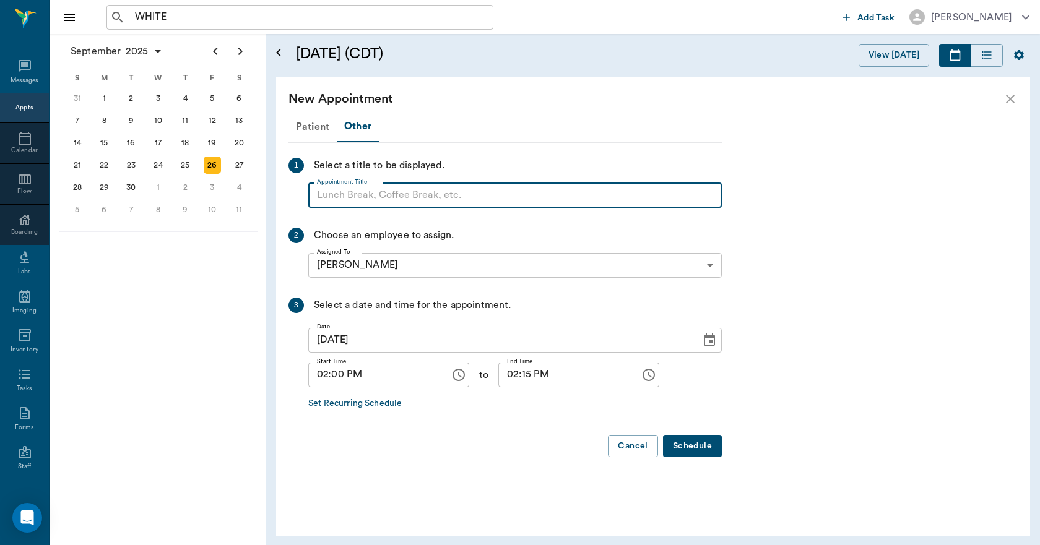
paste input "NO APPOINTMENT! EMERGENCY ONLY!"
type input "NO APPOINTMENT!"
click at [514, 380] on input "02:15 PM" at bounding box center [564, 375] width 133 height 25
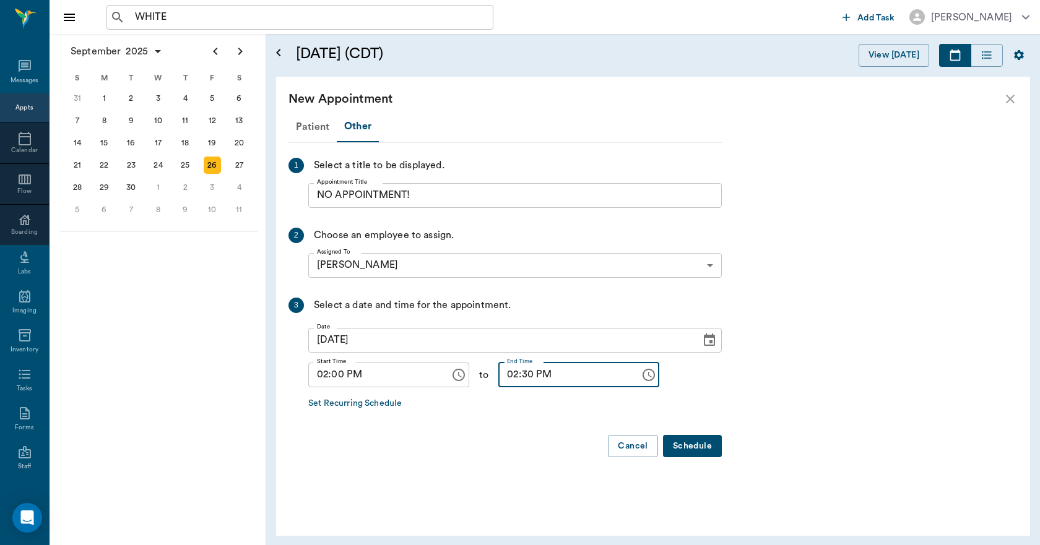
type input "02:30 PM"
click at [681, 441] on button "Schedule" at bounding box center [692, 446] width 59 height 23
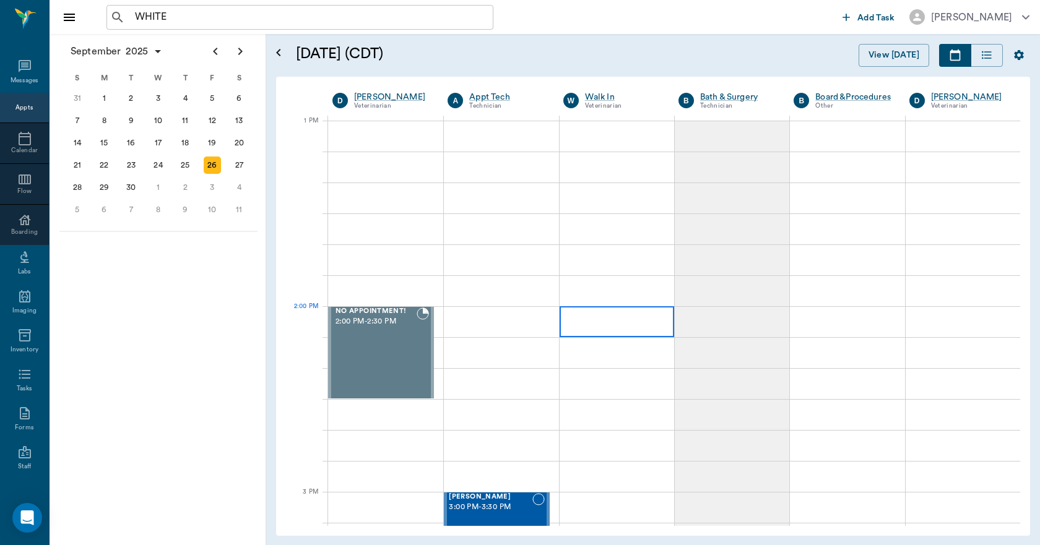
click at [616, 331] on div at bounding box center [616, 321] width 114 height 31
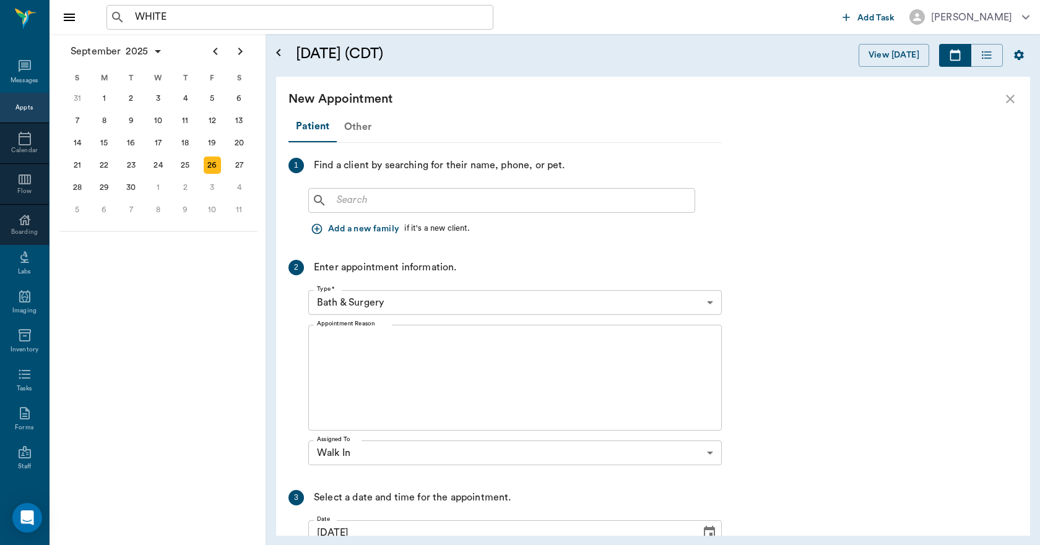
click at [361, 126] on div "Other" at bounding box center [358, 127] width 42 height 30
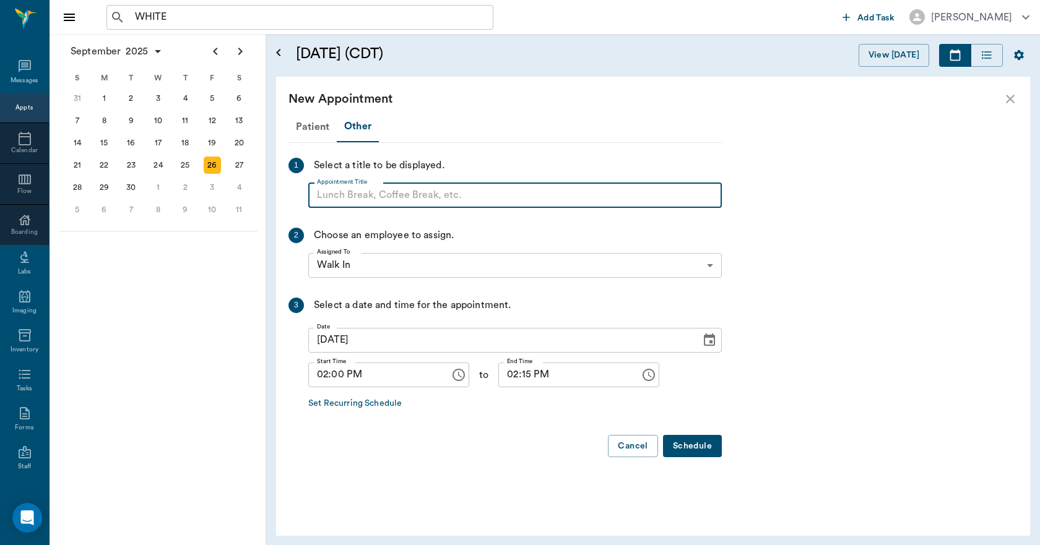
paste input "NO APPOINTMENT! EMERGENCY ONLY!"
type input "NO APPOINTMENT!"
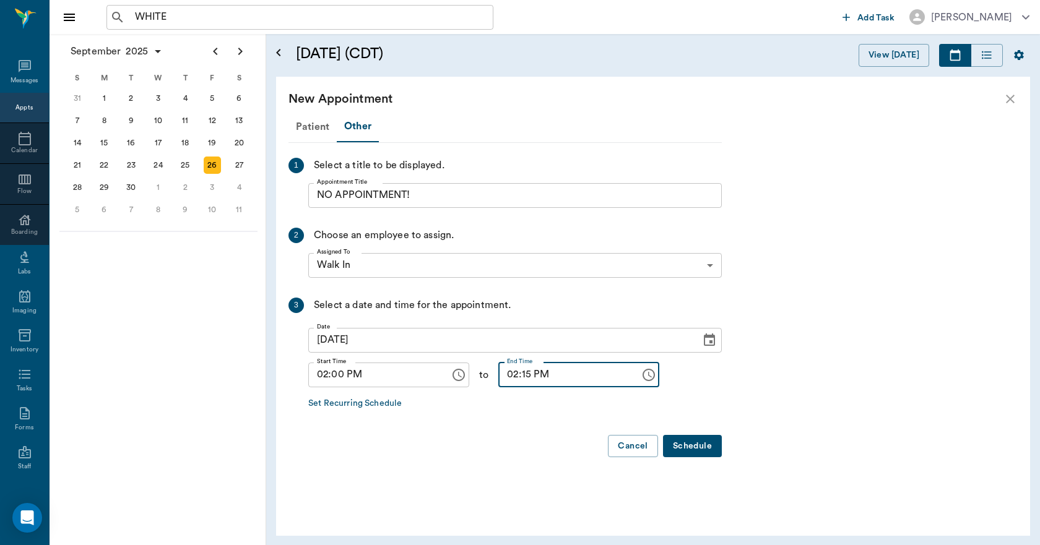
click at [523, 376] on input "02:15 PM" at bounding box center [564, 375] width 133 height 25
click at [516, 379] on input "02:15 PM" at bounding box center [564, 375] width 133 height 25
type input "02:30 PM"
click at [680, 447] on button "Schedule" at bounding box center [692, 446] width 59 height 23
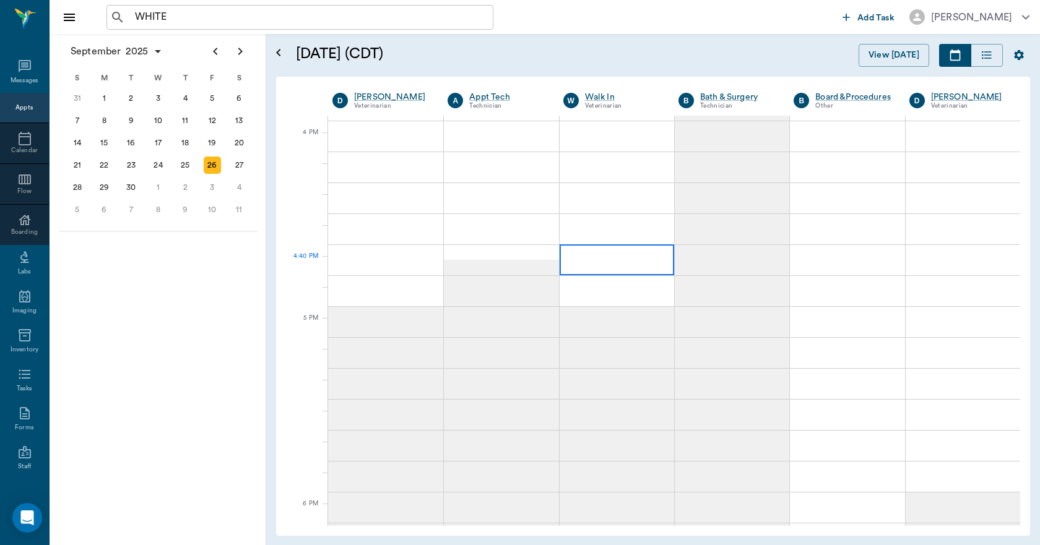
scroll to position [1114, 0]
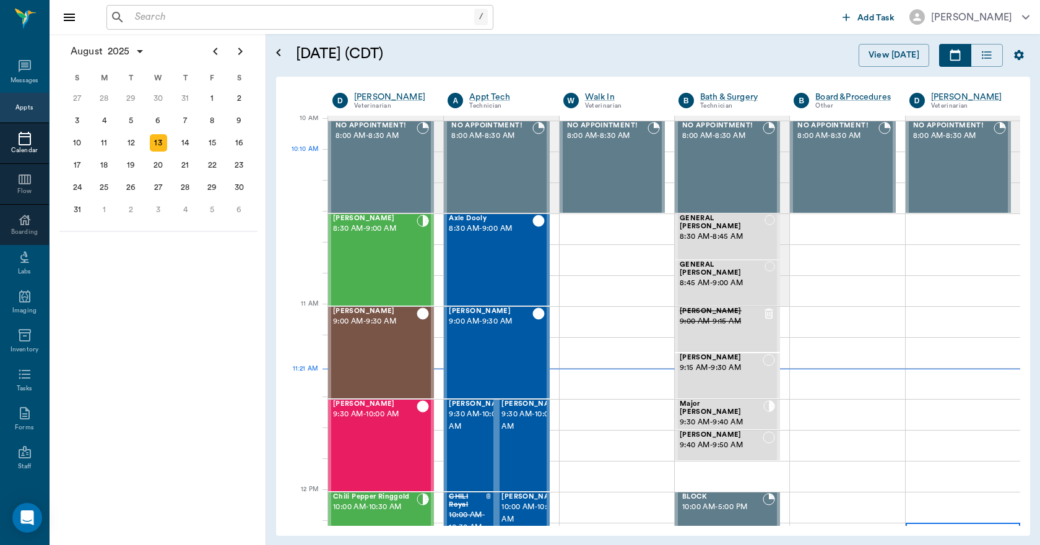
scroll to position [374, 0]
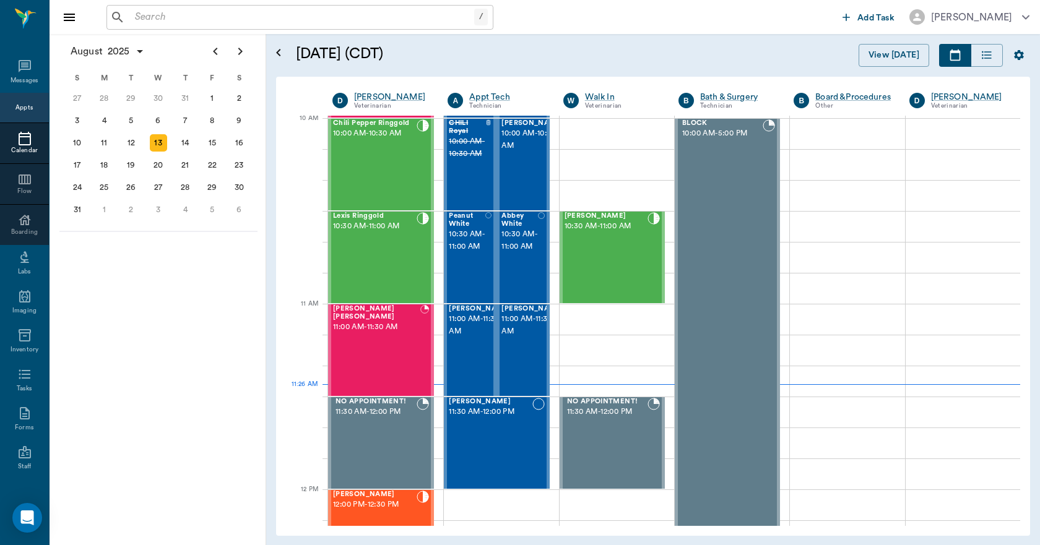
click at [163, 265] on div "[DATE] S M T W T F S 29 [DATE] 1 2 3 4 5 6 7 8 9 10 11 12 13 14 15 16 17 18 19 …" at bounding box center [158, 289] width 217 height 511
click at [246, 56] on icon "Next page" at bounding box center [240, 51] width 15 height 15
click at [28, 520] on icon "Open Intercom Messenger" at bounding box center [27, 518] width 14 height 16
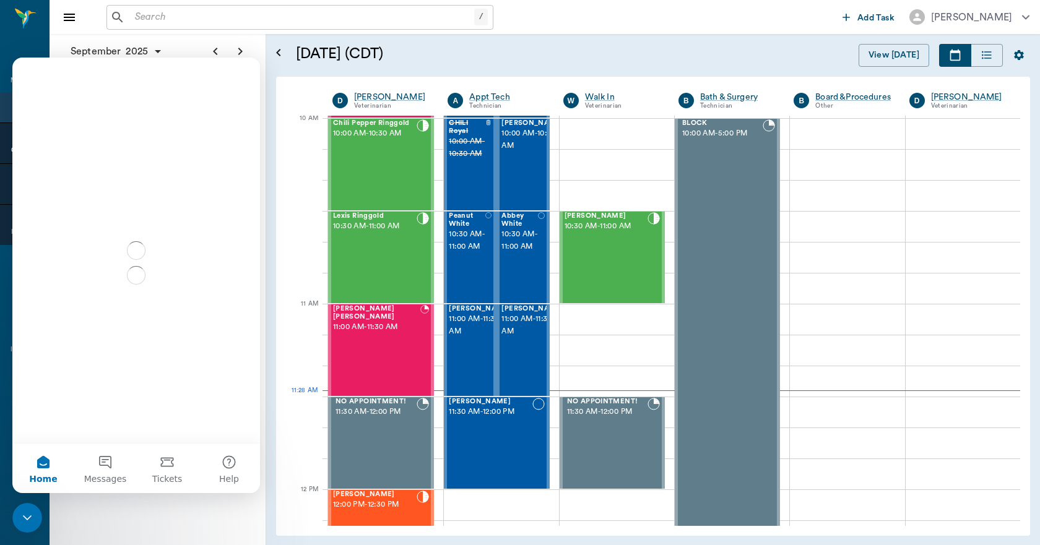
scroll to position [0, 0]
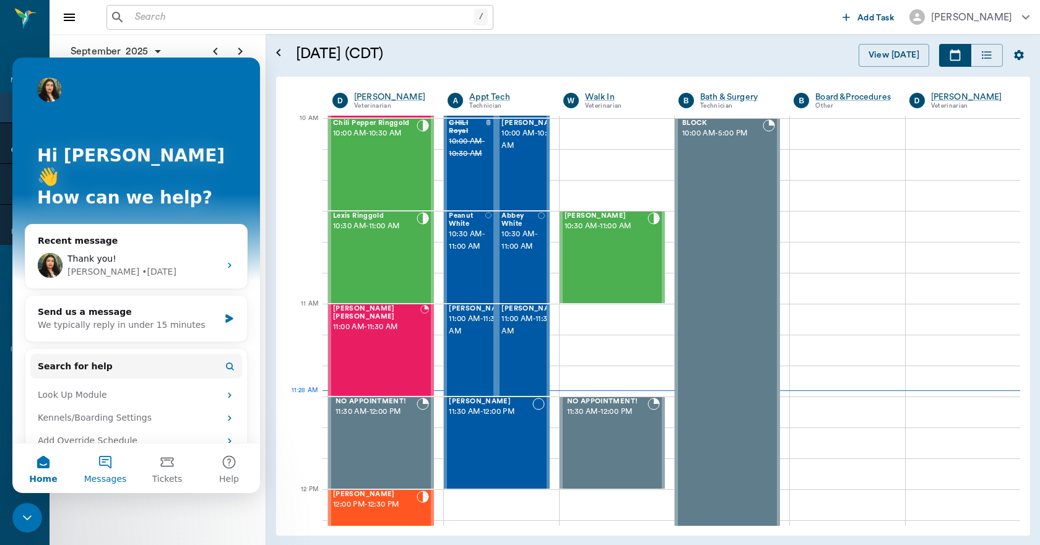
click at [103, 463] on button "Messages" at bounding box center [105, 469] width 62 height 50
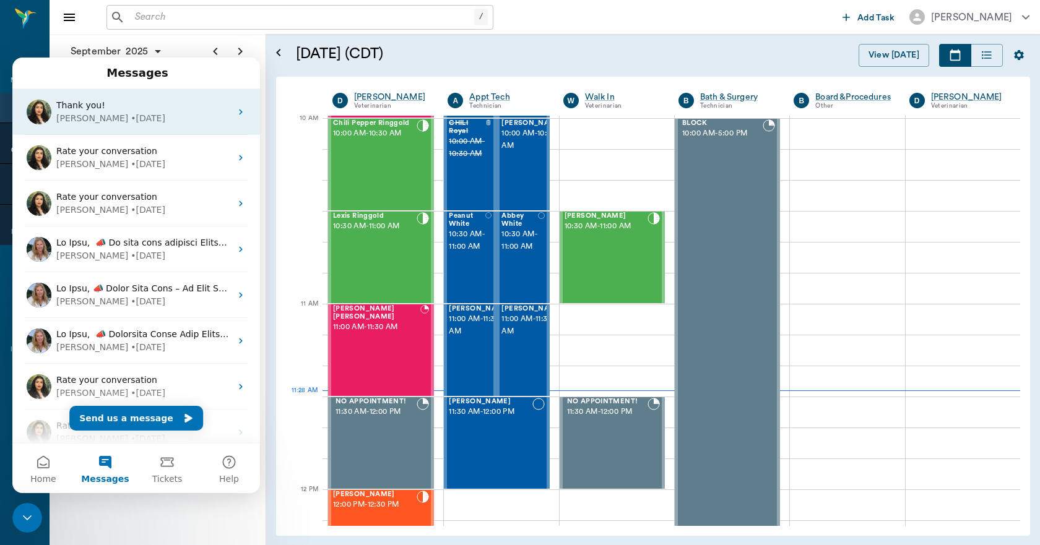
click at [132, 104] on div "Thank you!" at bounding box center [143, 105] width 174 height 13
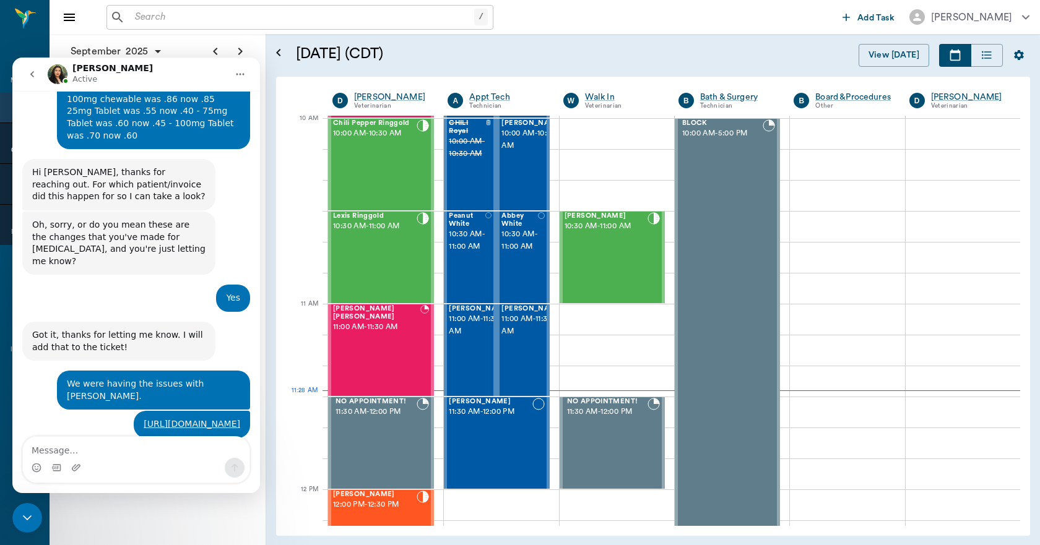
scroll to position [5928, 0]
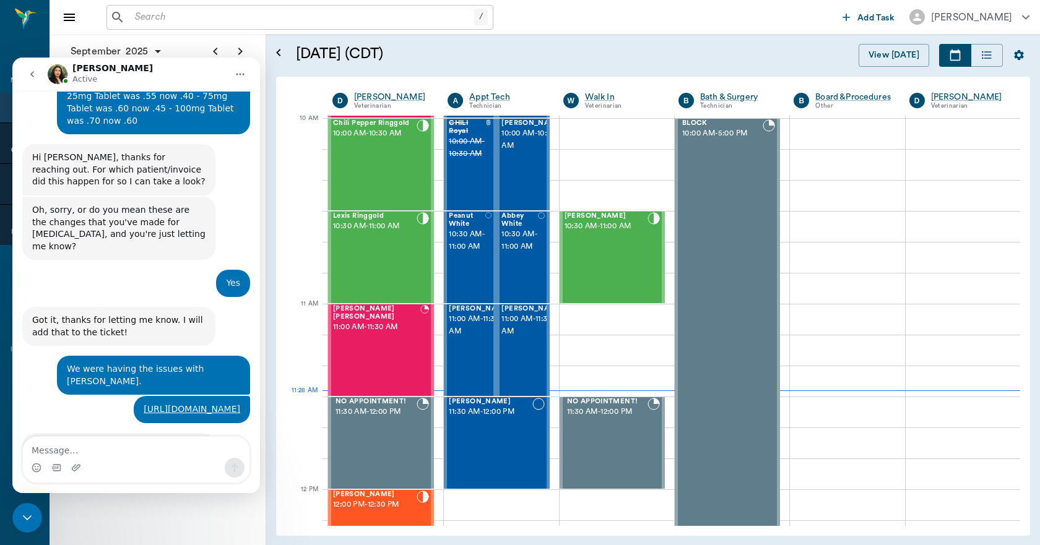
click at [113, 448] on textarea "Message…" at bounding box center [136, 447] width 226 height 21
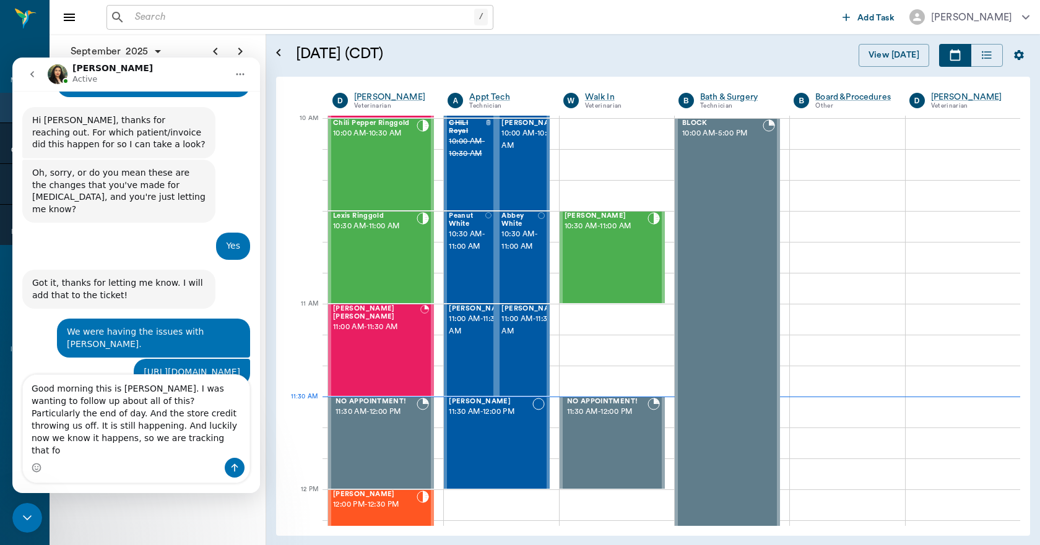
scroll to position [5977, 0]
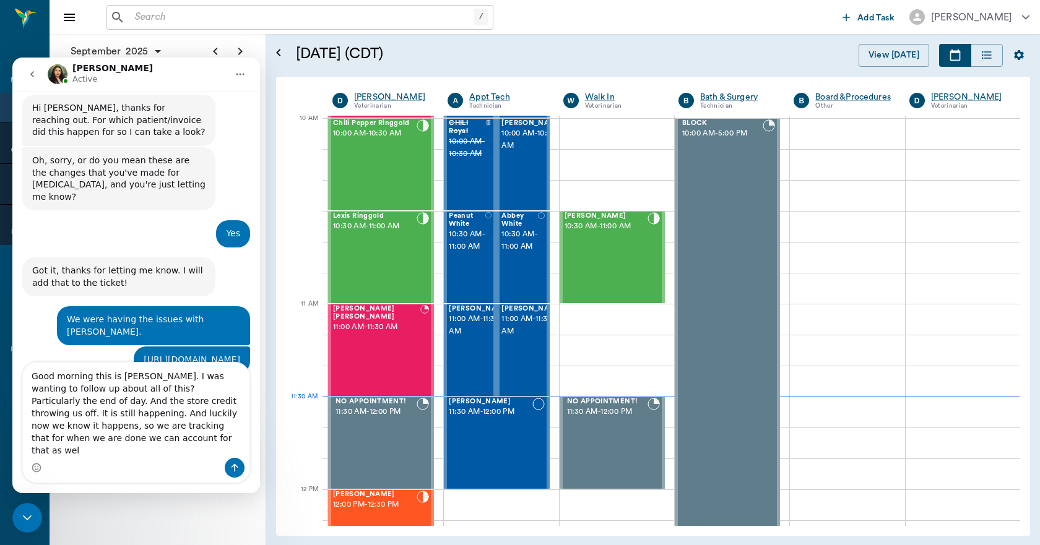
type textarea "Good morning this is [PERSON_NAME]. I was wanting to follow up about all of thi…"
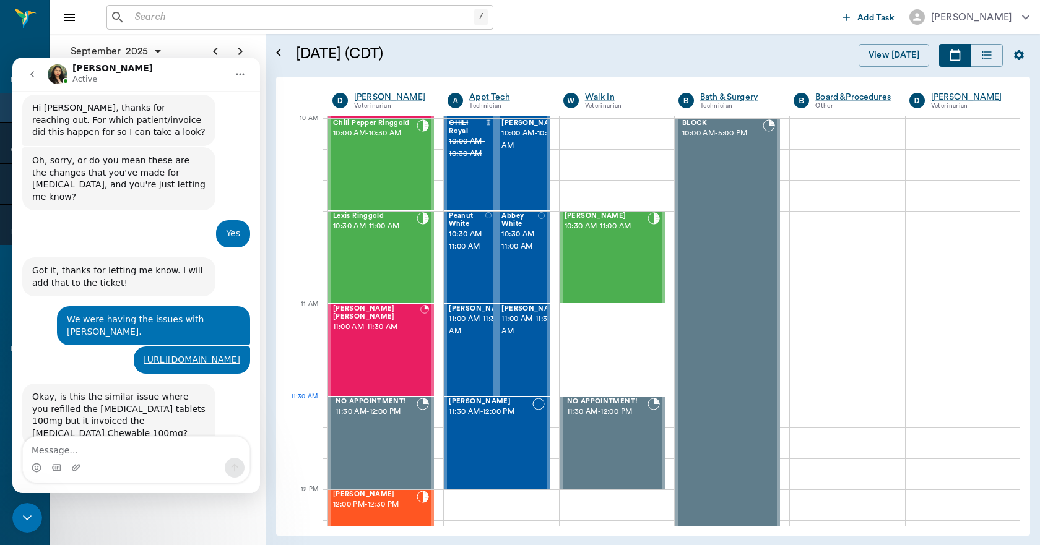
scroll to position [6054, 0]
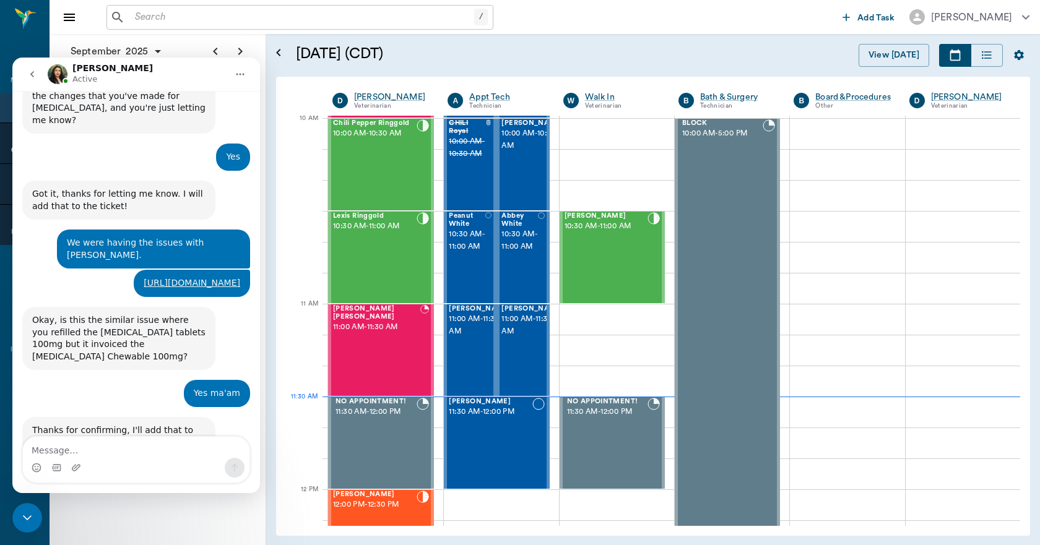
click at [28, 510] on div "Close Intercom Messenger" at bounding box center [27, 518] width 30 height 30
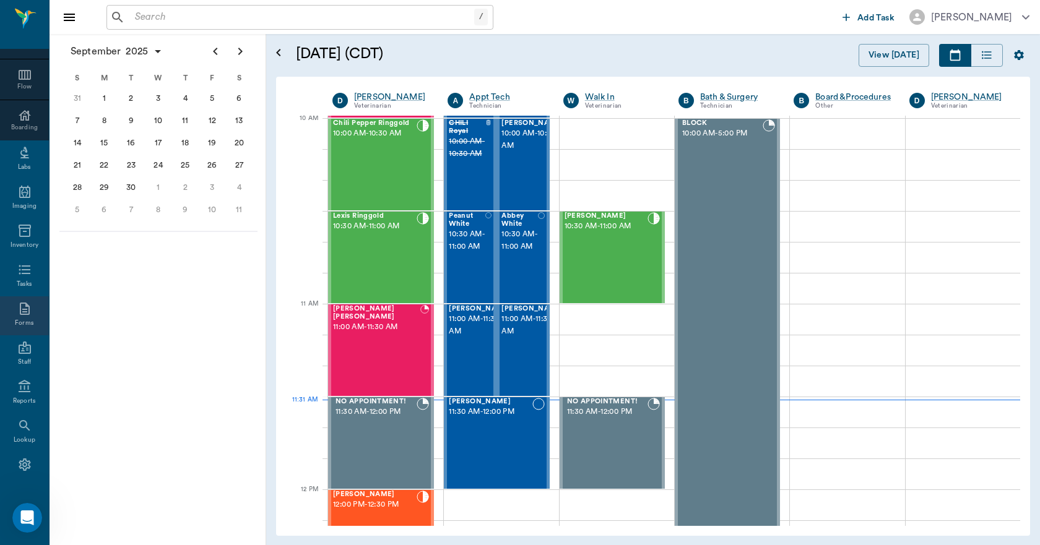
scroll to position [130, 0]
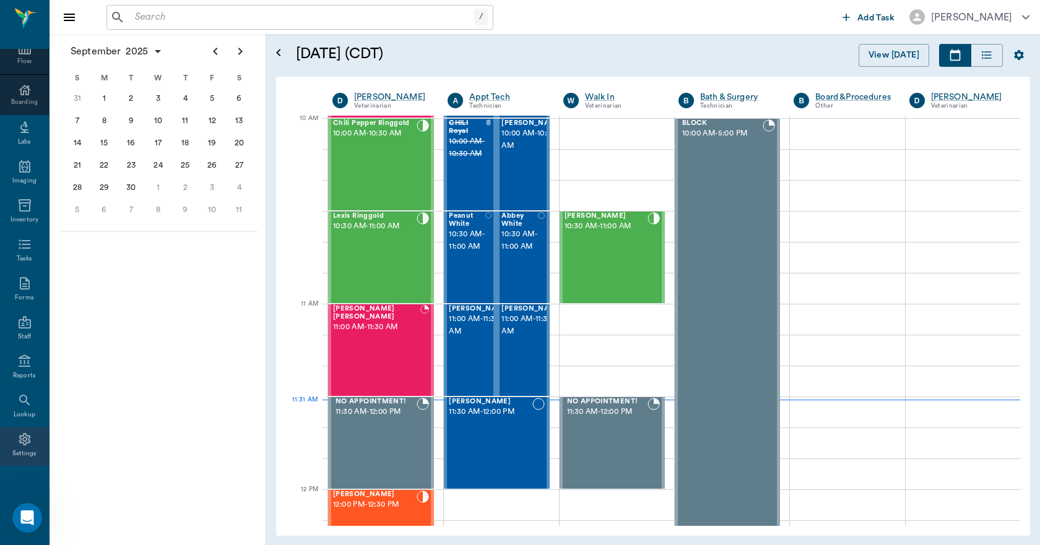
click at [24, 443] on icon at bounding box center [25, 439] width 12 height 12
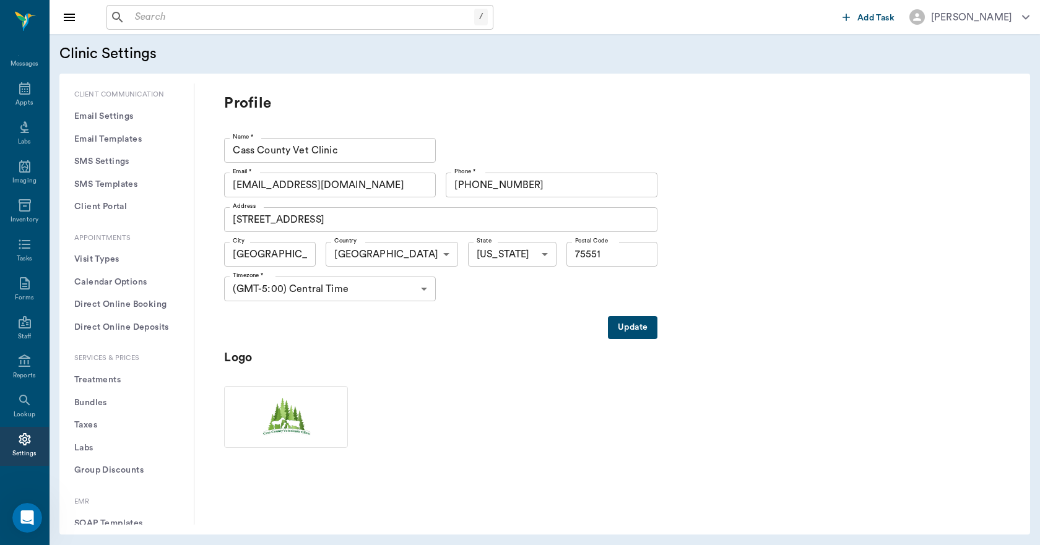
scroll to position [248, 0]
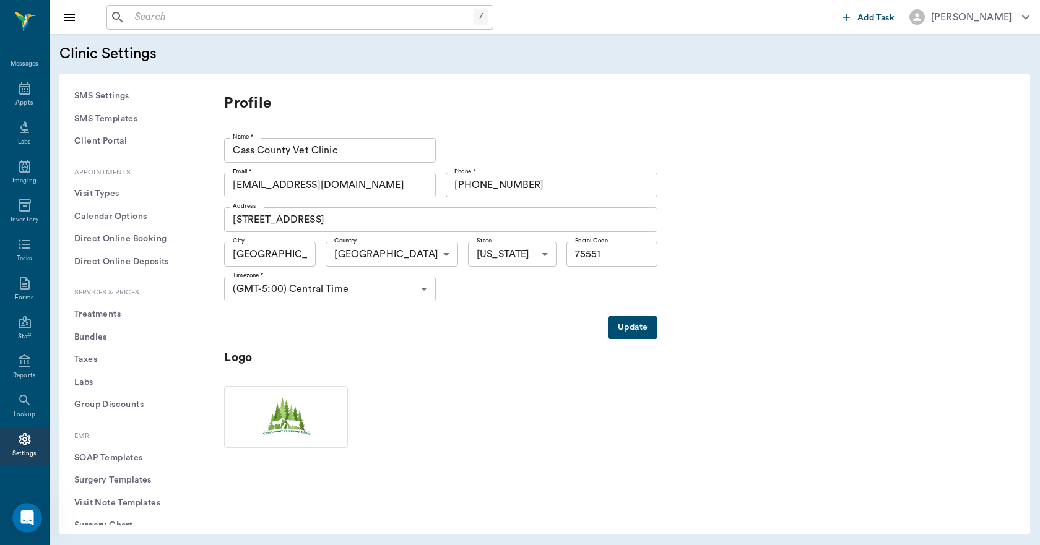
click at [114, 314] on button "Treatments" at bounding box center [126, 314] width 114 height 23
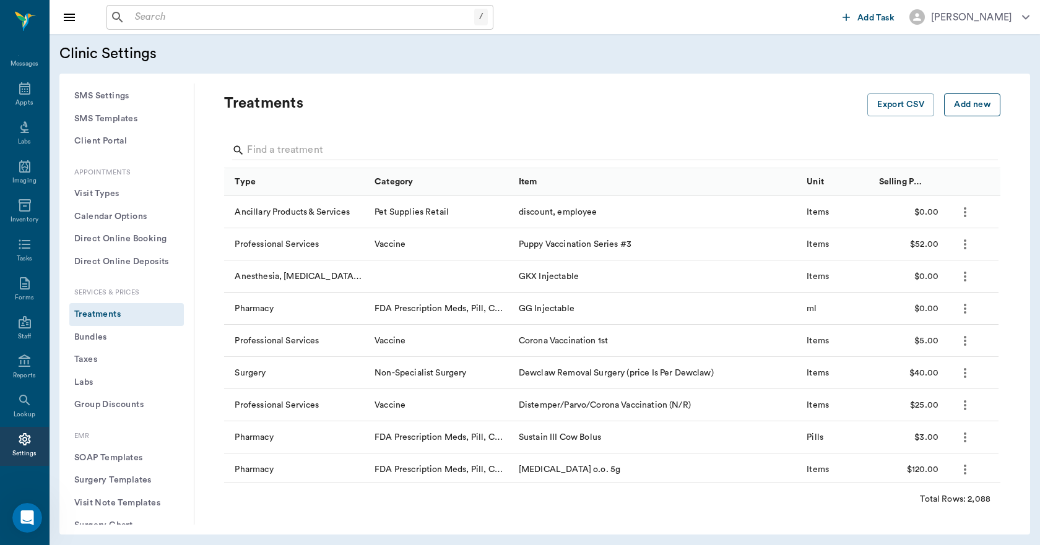
click at [967, 107] on button "Add new" at bounding box center [972, 104] width 56 height 23
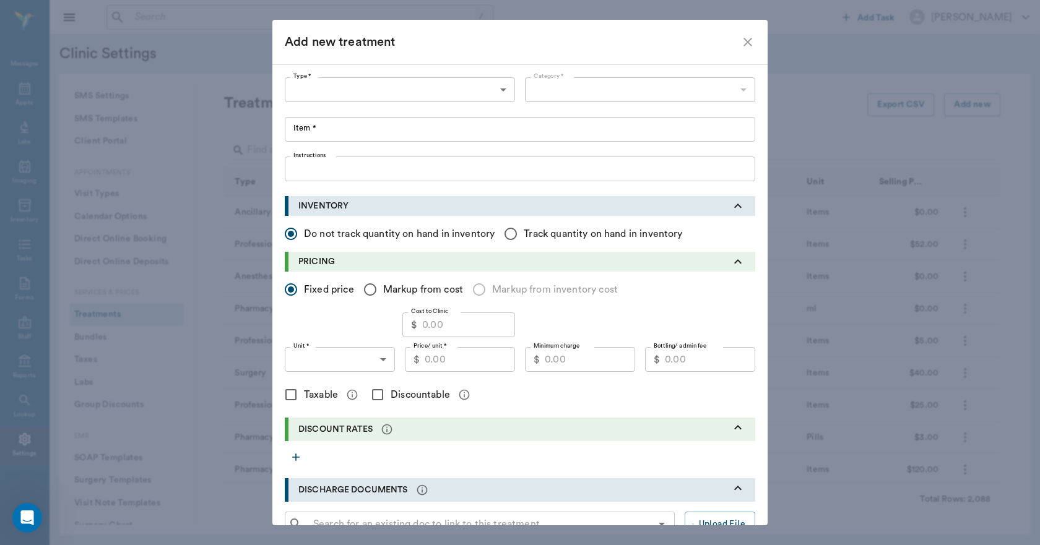
click at [369, 90] on body "/ ​ Add Task Dr. Bert Ellsworth Nectar Messages Appts Labs Imaging Inventory Ta…" at bounding box center [520, 272] width 1040 height 545
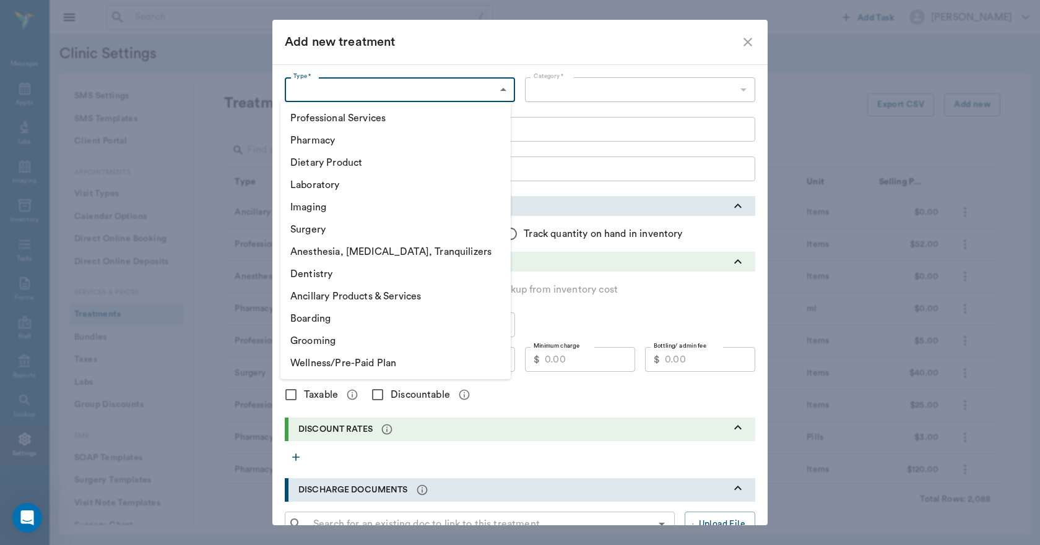
click at [741, 36] on div at bounding box center [520, 272] width 1040 height 545
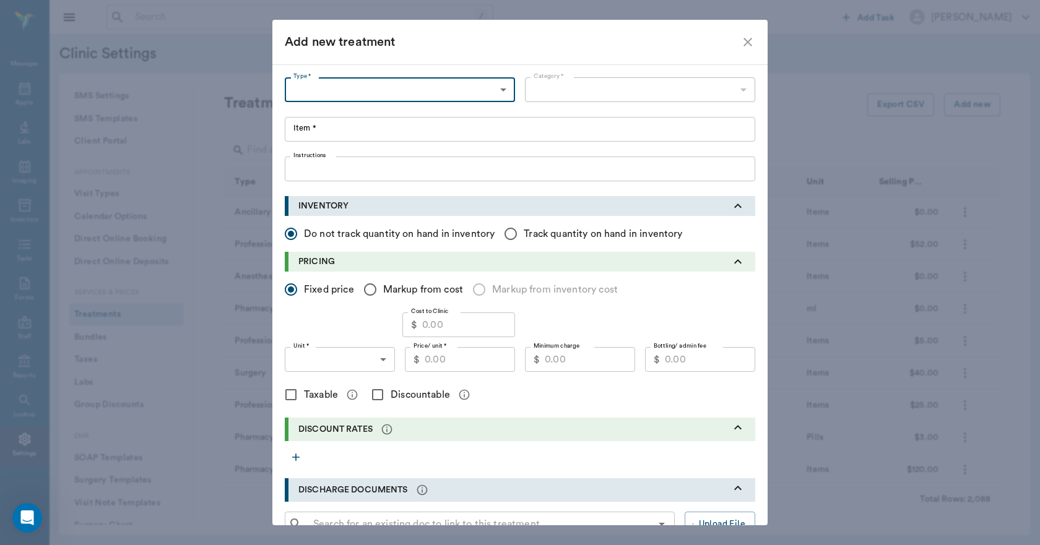
click at [751, 42] on div "Add new treatment" at bounding box center [519, 42] width 495 height 45
click at [740, 40] on icon "close" at bounding box center [747, 42] width 15 height 15
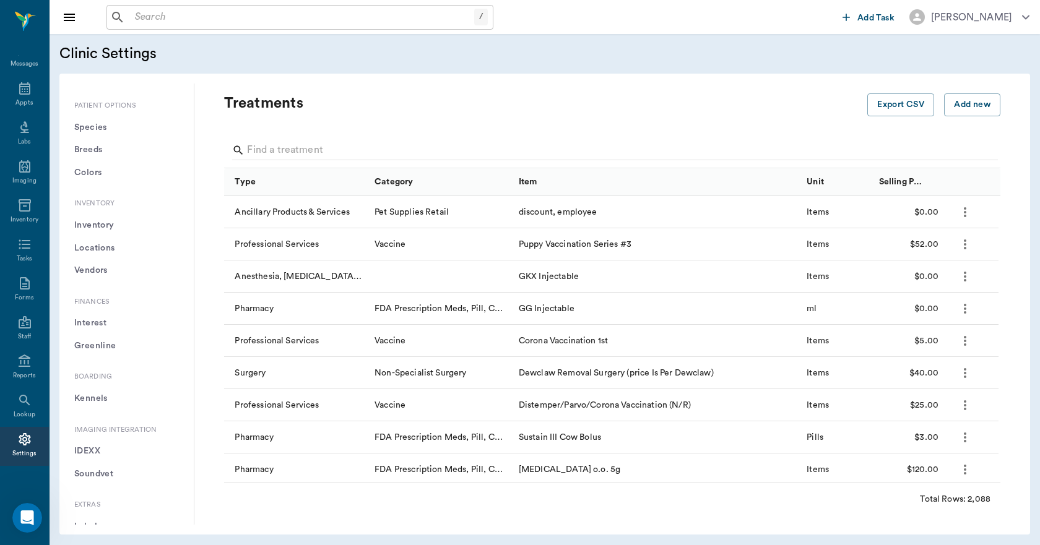
scroll to position [743, 0]
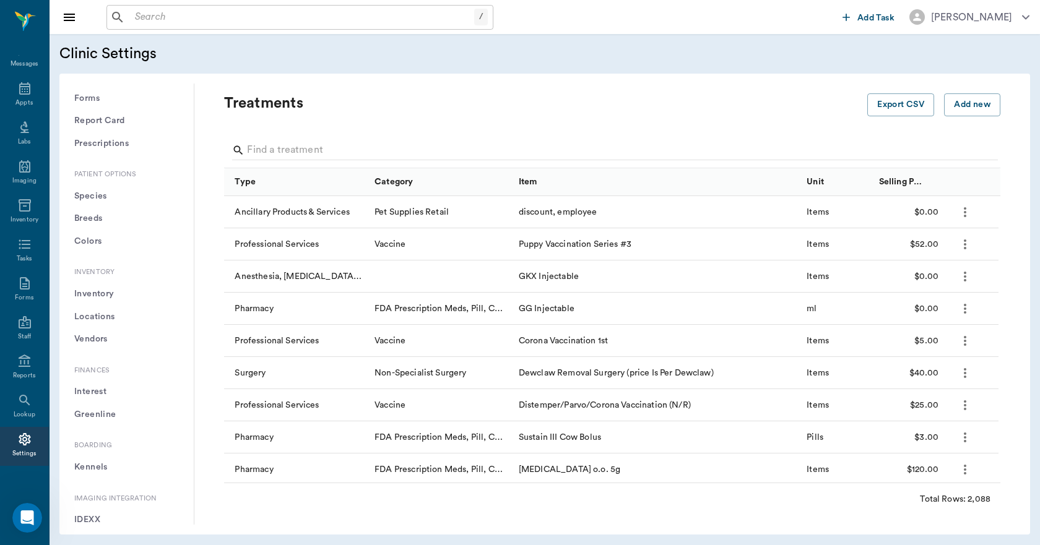
click at [101, 212] on button "Breeds" at bounding box center [126, 218] width 114 height 23
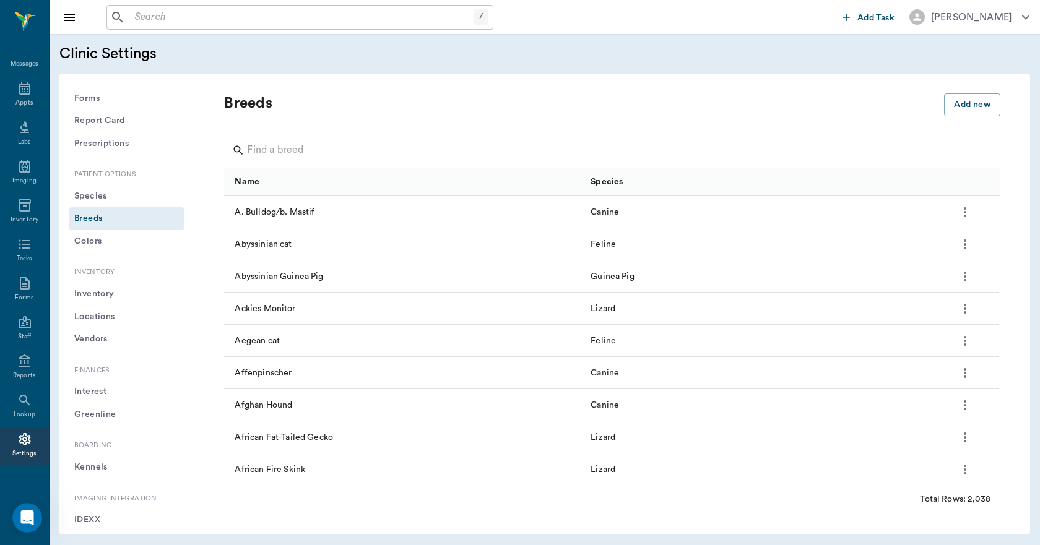
click at [446, 145] on input "Search" at bounding box center [385, 150] width 276 height 20
click at [968, 100] on button "Add new" at bounding box center [972, 104] width 56 height 23
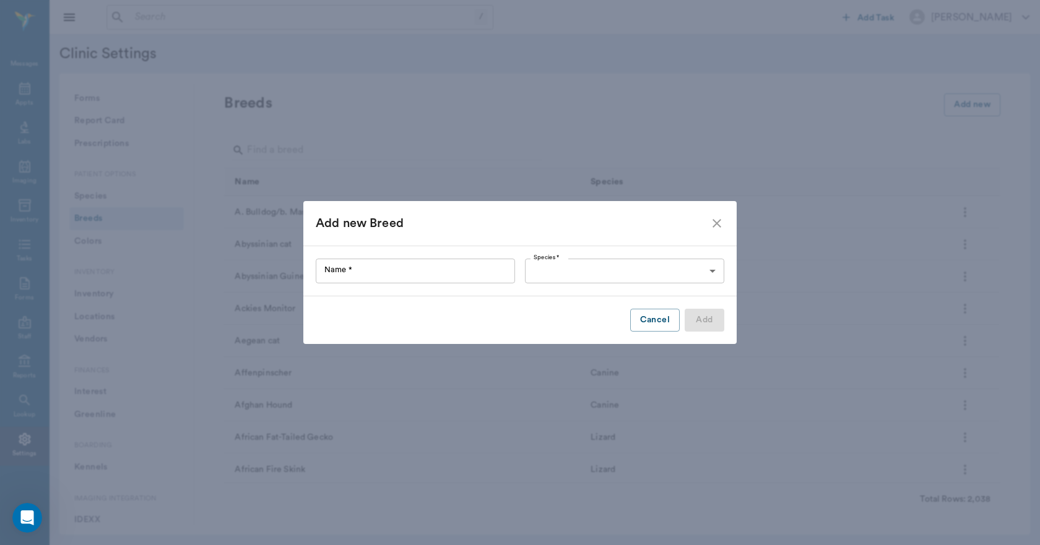
click at [447, 272] on input "Name *" at bounding box center [415, 271] width 199 height 25
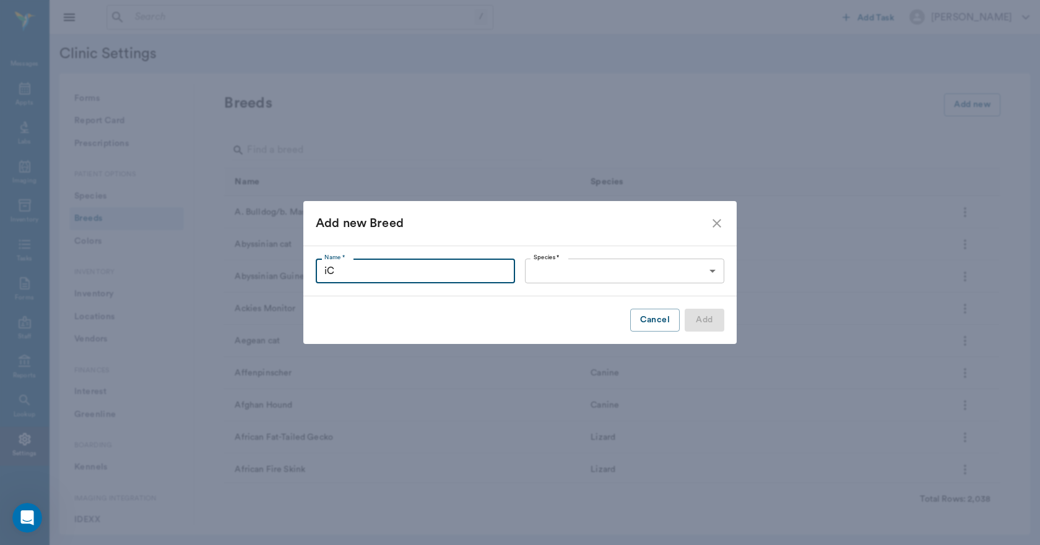
type input "i"
type input "Icelandic"
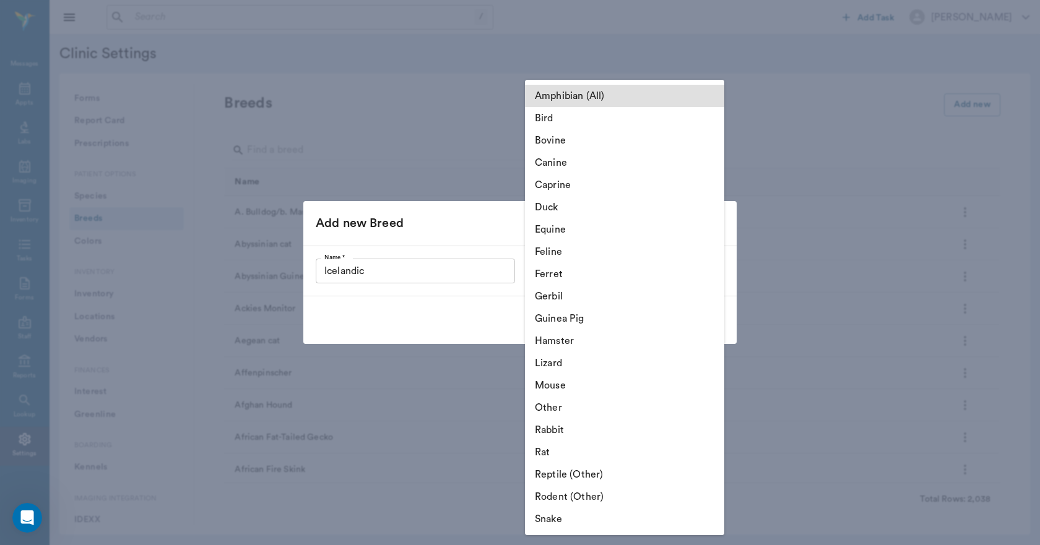
click at [555, 269] on body "/ ​ Add Task Dr. Bert Ellsworth Nectar Messages Appts Labs Imaging Inventory Ta…" at bounding box center [520, 272] width 1040 height 545
click at [563, 231] on li "Equine" at bounding box center [624, 229] width 199 height 22
type input "Equine"
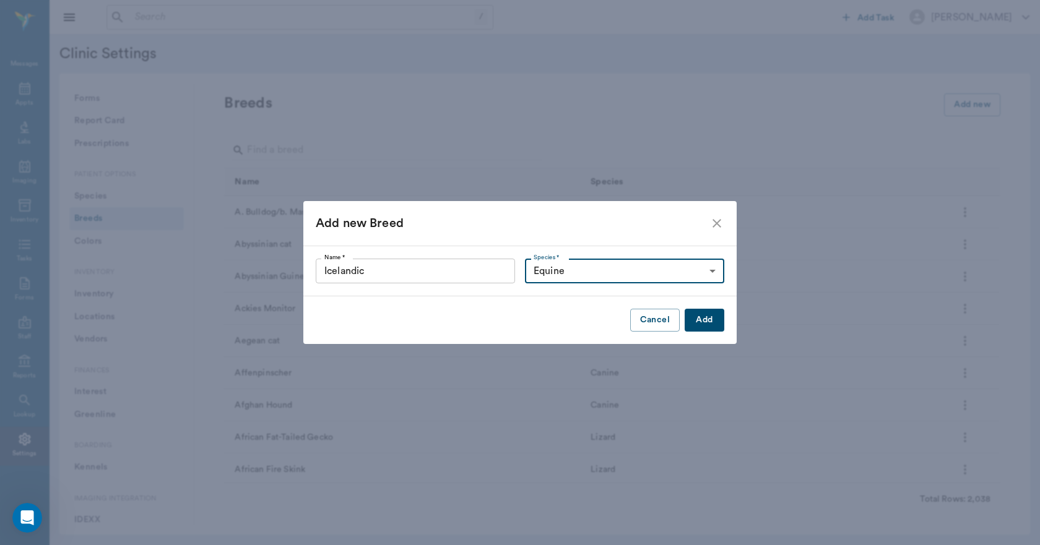
click at [697, 317] on button "Add" at bounding box center [704, 320] width 40 height 23
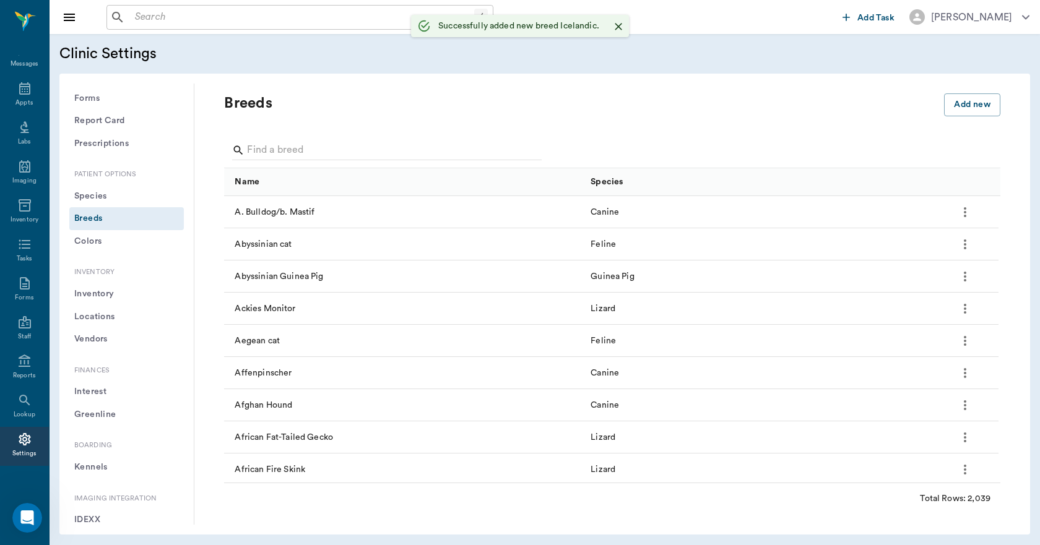
click at [101, 241] on button "Colors" at bounding box center [126, 241] width 114 height 23
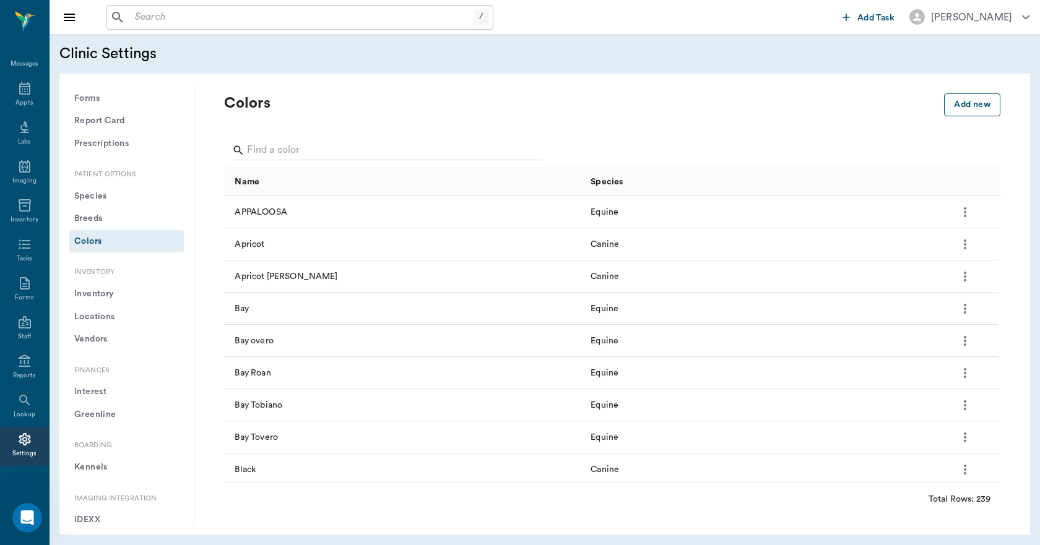
click at [944, 101] on button "Add new" at bounding box center [972, 104] width 56 height 23
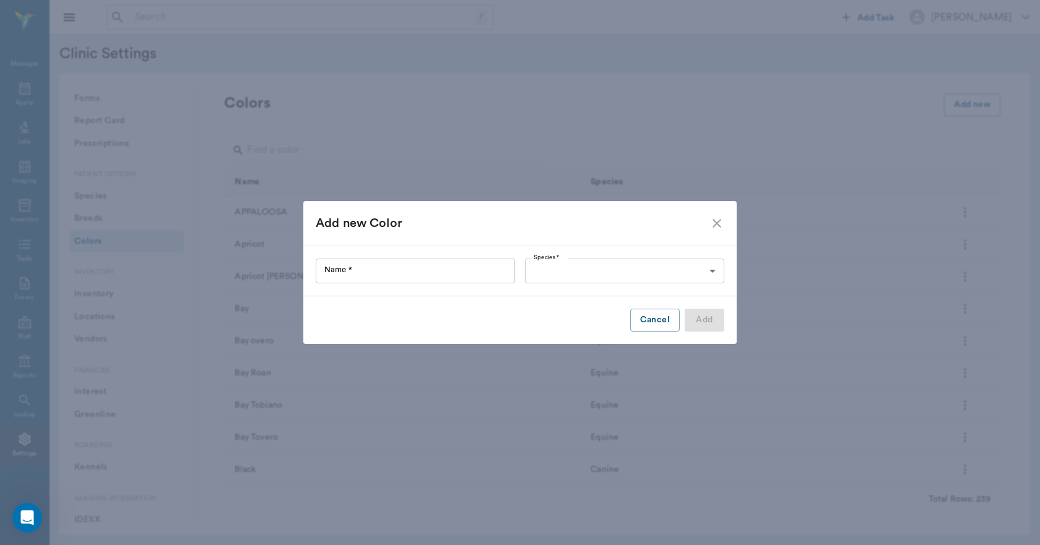
click at [485, 283] on input "Name *" at bounding box center [415, 271] width 199 height 25
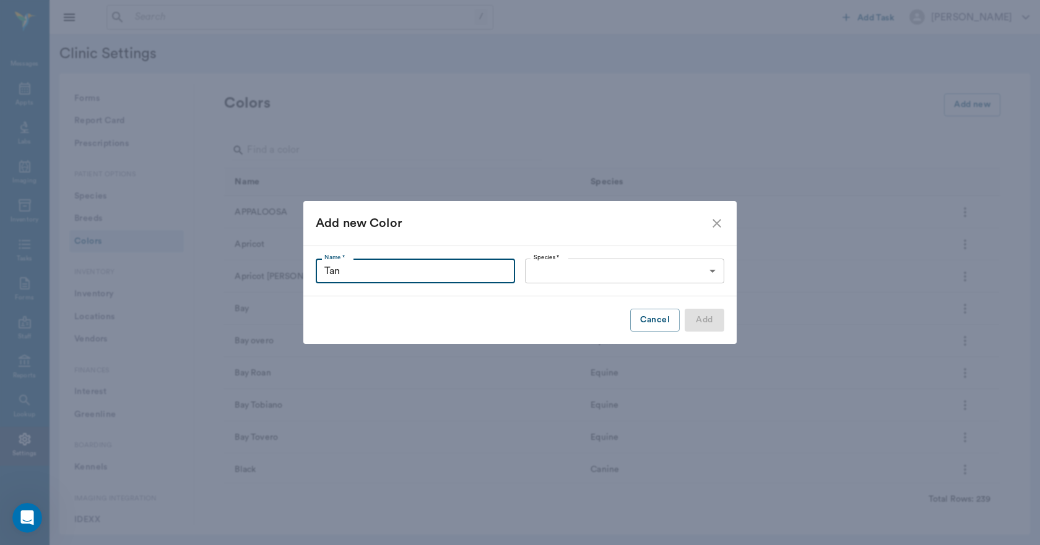
click at [487, 283] on input "Tan" at bounding box center [415, 271] width 199 height 25
type input "Tan"
click at [548, 267] on body "/ ​ Add Task Dr. Bert Ellsworth Nectar Messages Appts Labs Imaging Inventory Ta…" at bounding box center [520, 272] width 1040 height 545
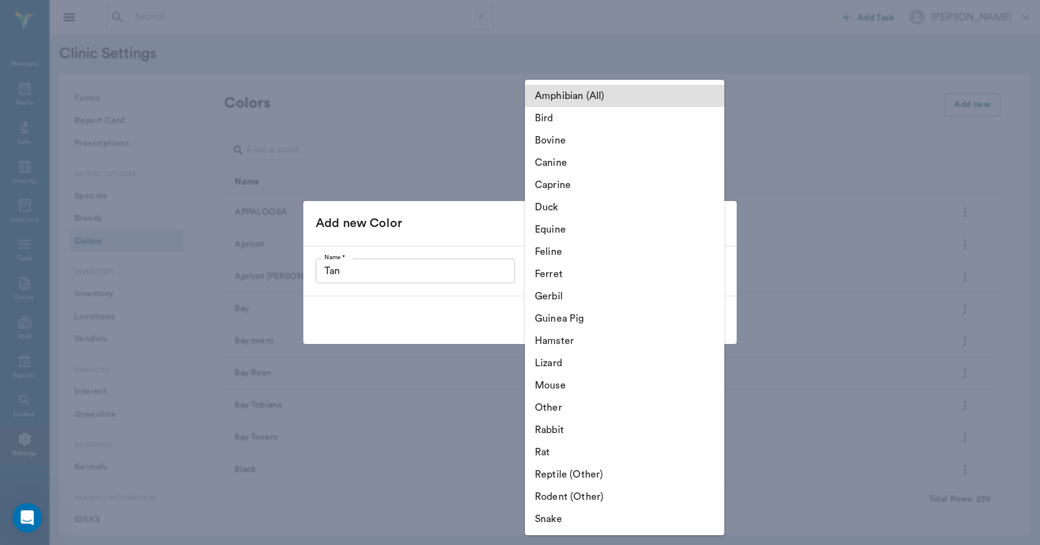
click at [559, 230] on li "Equine" at bounding box center [624, 229] width 199 height 22
type input "Equine"
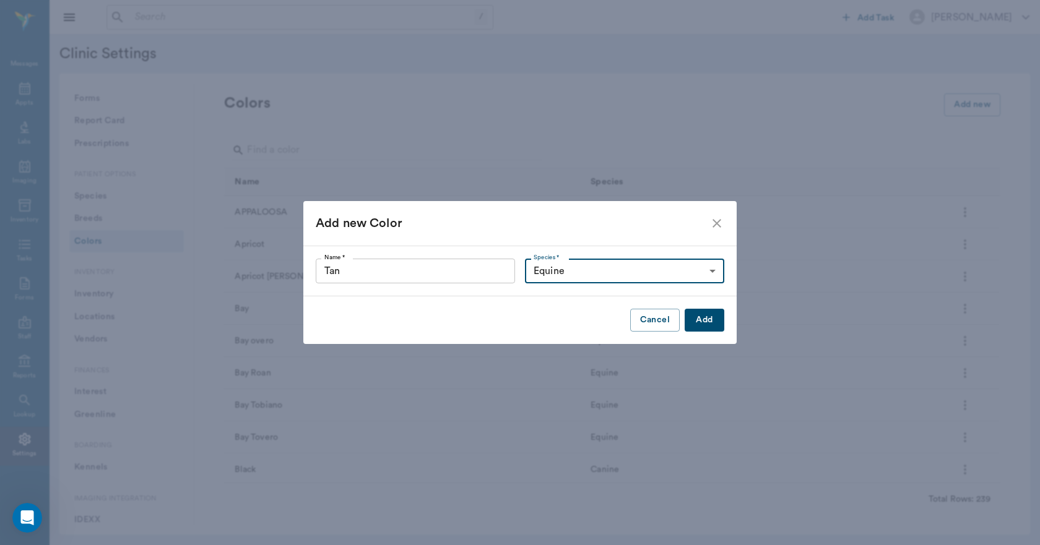
click at [702, 316] on button "Add" at bounding box center [704, 320] width 40 height 23
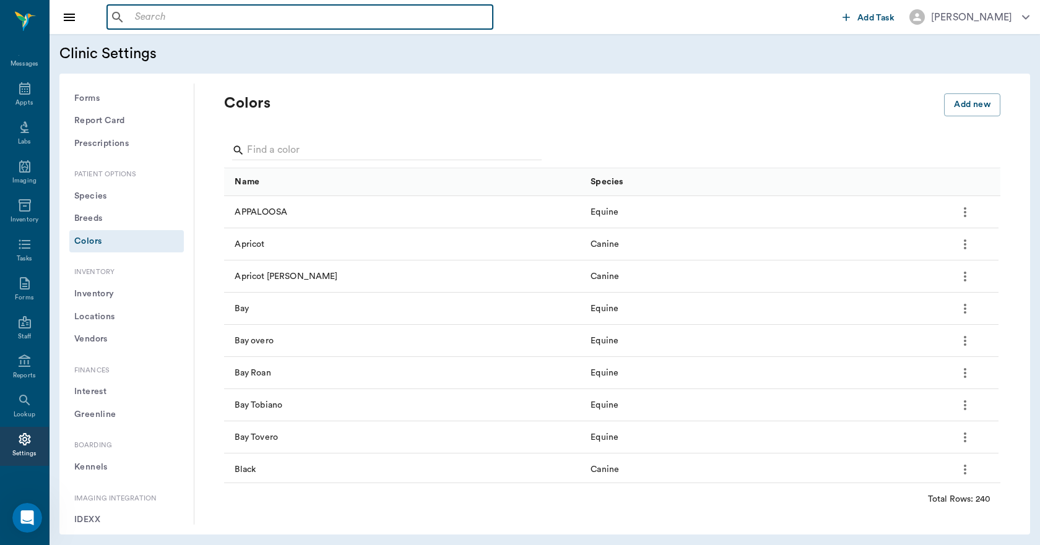
click at [188, 22] on input "text" at bounding box center [309, 17] width 358 height 17
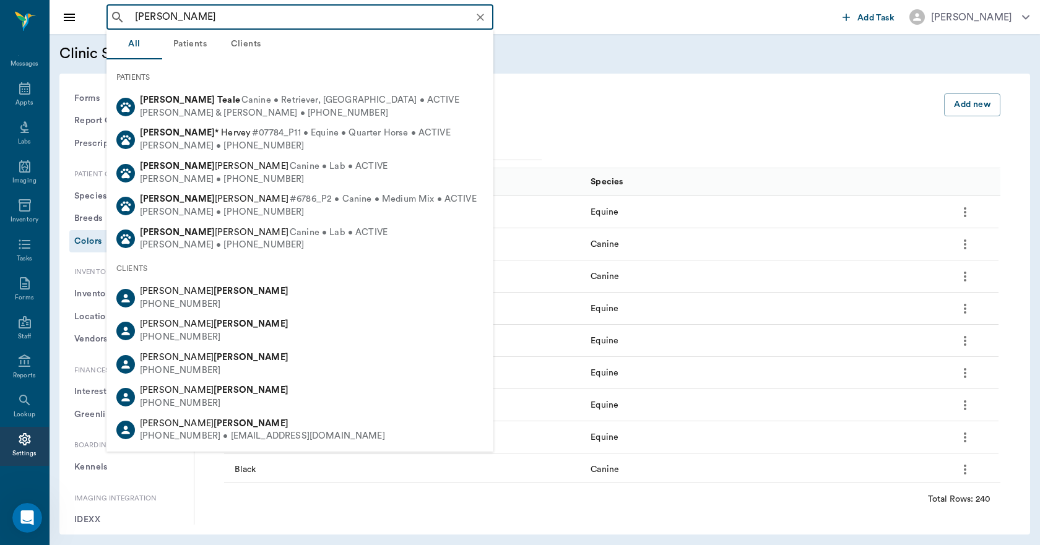
type input "ter miller"
click at [558, 116] on div "Colors" at bounding box center [584, 113] width 720 height 40
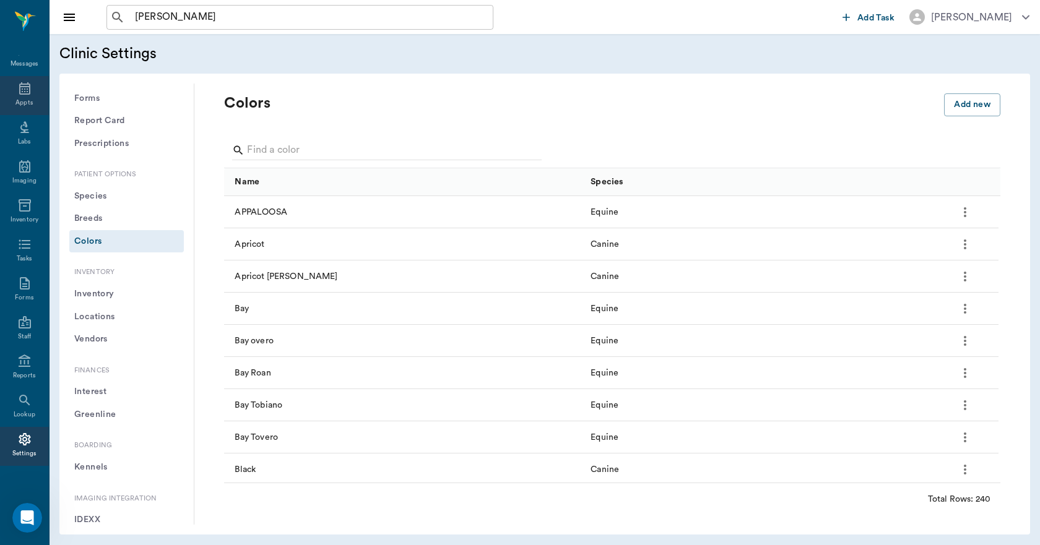
click at [28, 90] on div "Appts" at bounding box center [24, 95] width 49 height 39
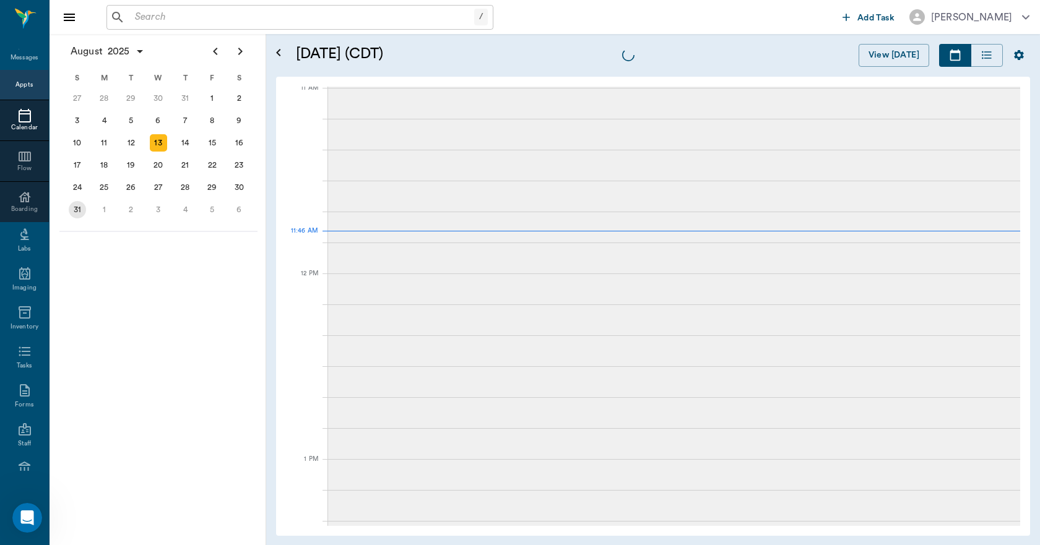
scroll to position [560, 0]
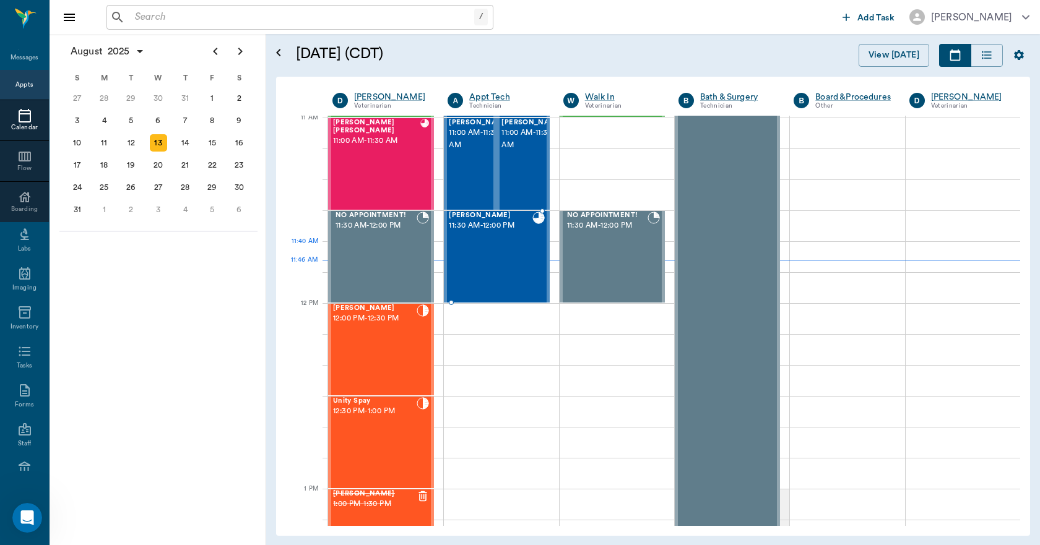
click at [514, 265] on div "Lacy Vance 11:30 AM - 12:00 PM" at bounding box center [490, 257] width 83 height 90
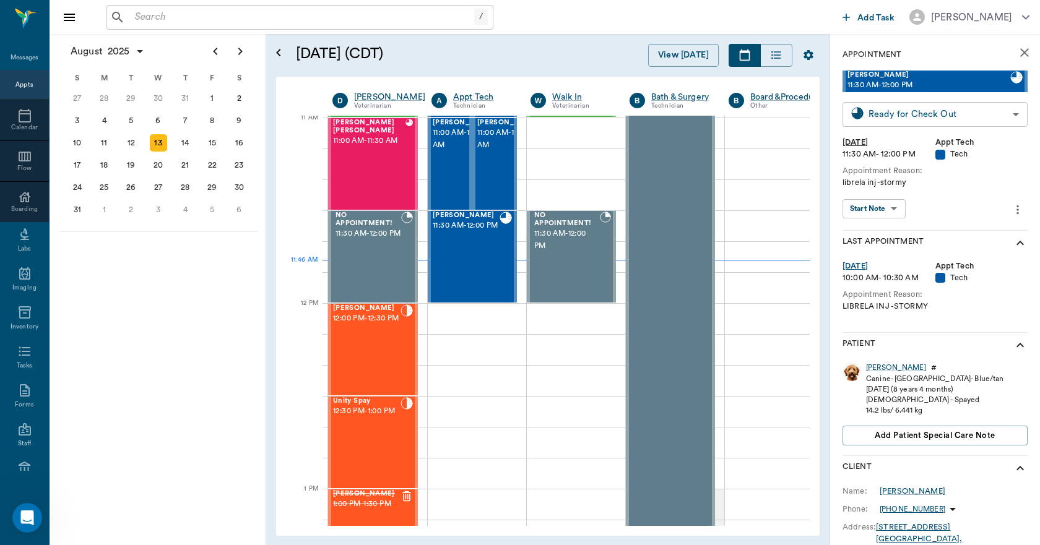
click at [903, 119] on body "/ ​ Add Task Dr. Bert Ellsworth Nectar Messages Appts Calendar Flow Boarding La…" at bounding box center [520, 272] width 1040 height 545
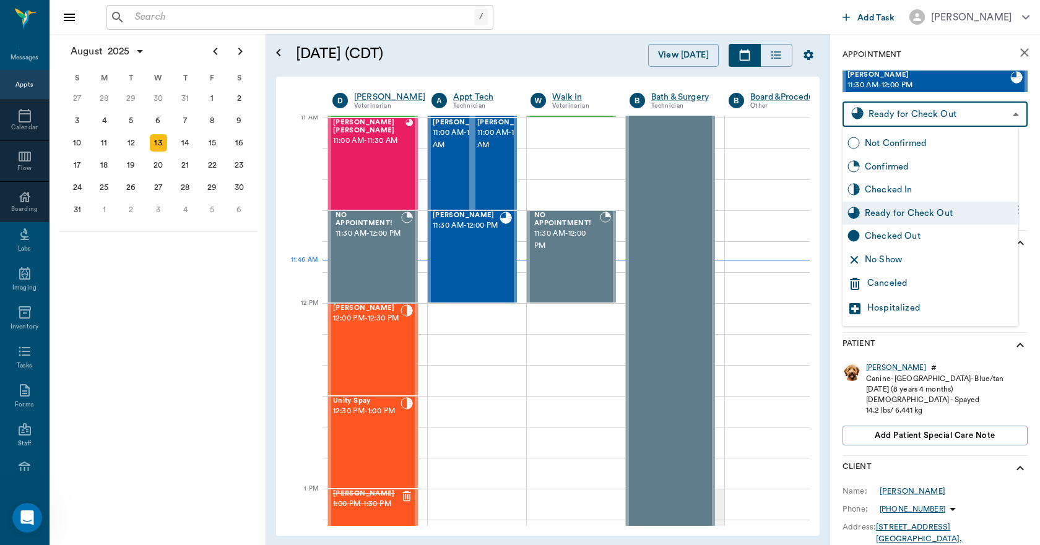
click at [905, 238] on div "Checked Out" at bounding box center [938, 237] width 149 height 14
type input "CHECKED_OUT"
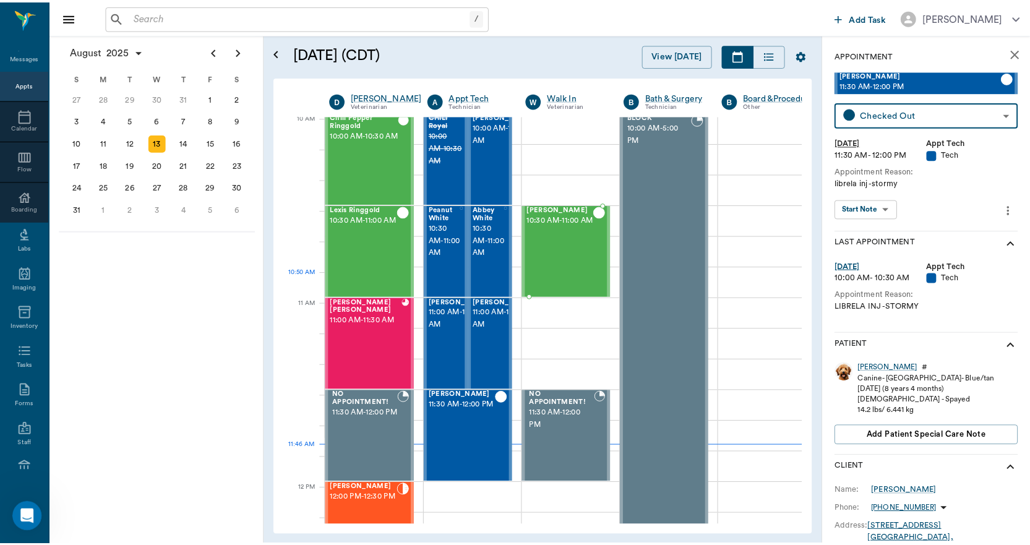
scroll to position [374, 0]
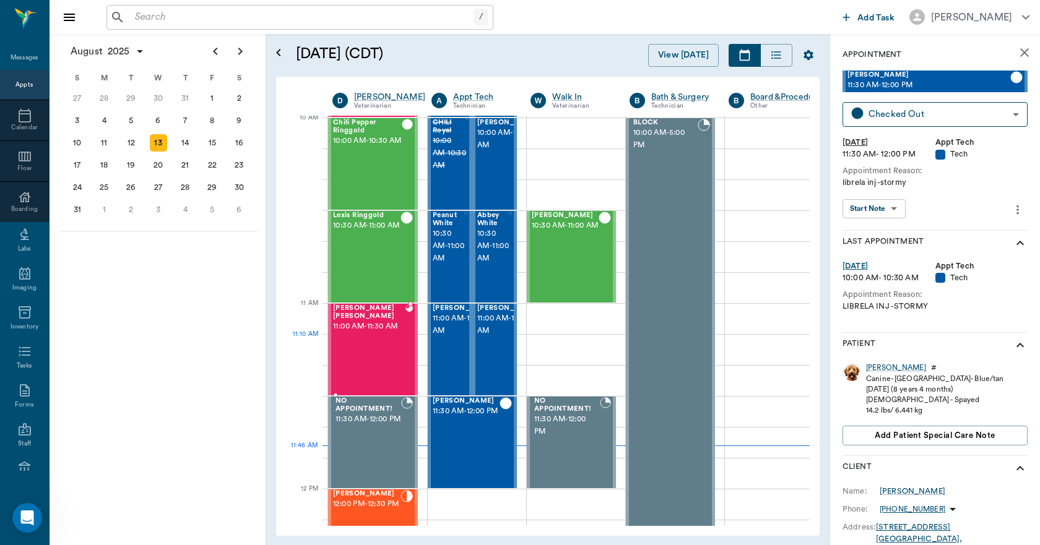
click at [376, 357] on div "Charlie Rose Drew 11:00 AM - 11:30 AM" at bounding box center [369, 349] width 72 height 90
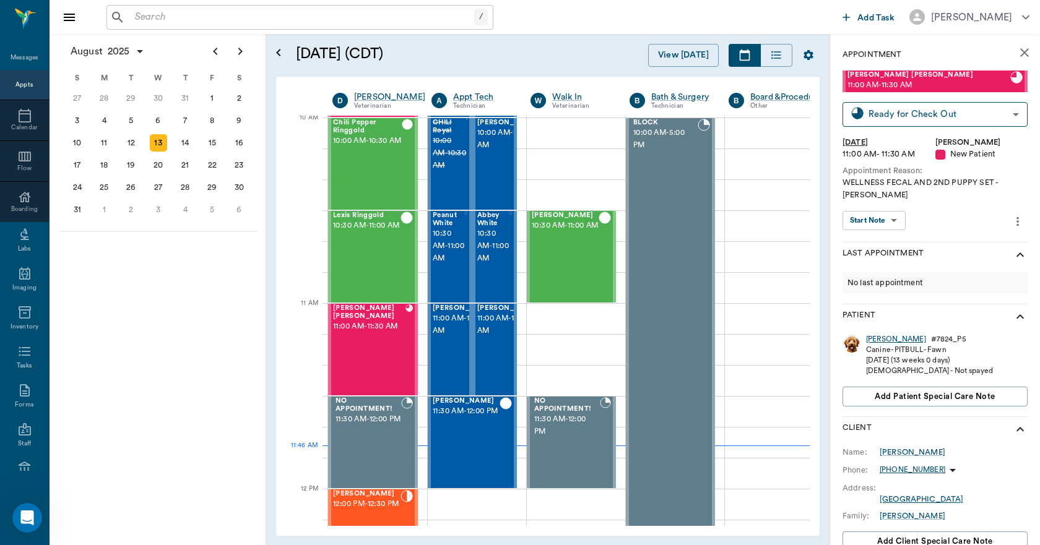
click at [887, 334] on div "Charlie Rose" at bounding box center [896, 339] width 60 height 11
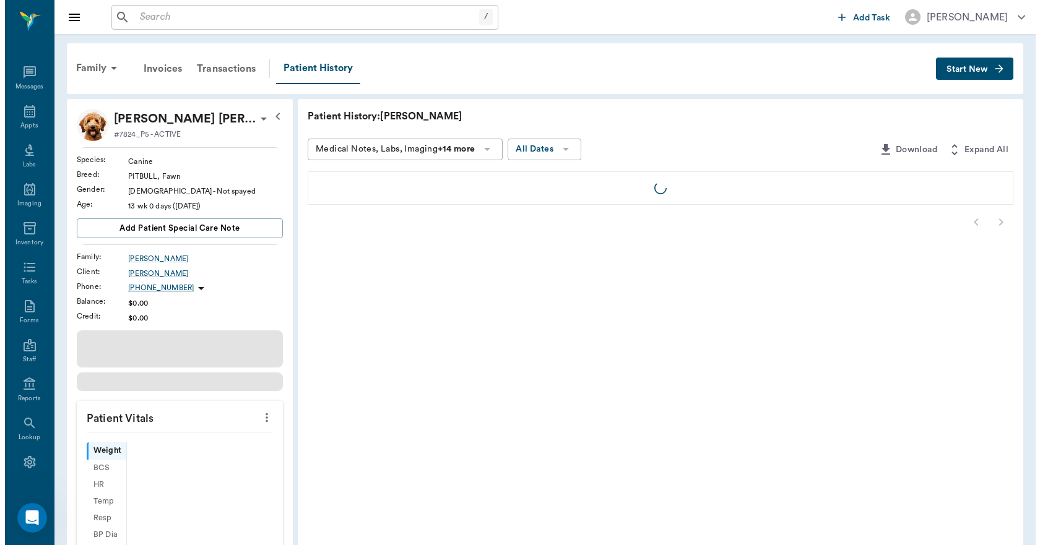
scroll to position [23, 0]
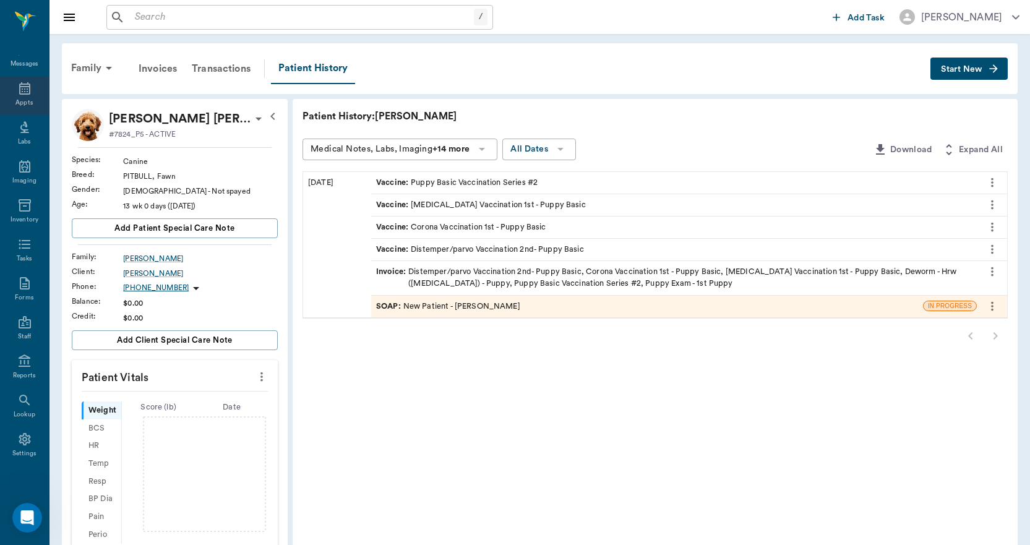
click at [19, 91] on icon at bounding box center [24, 88] width 11 height 12
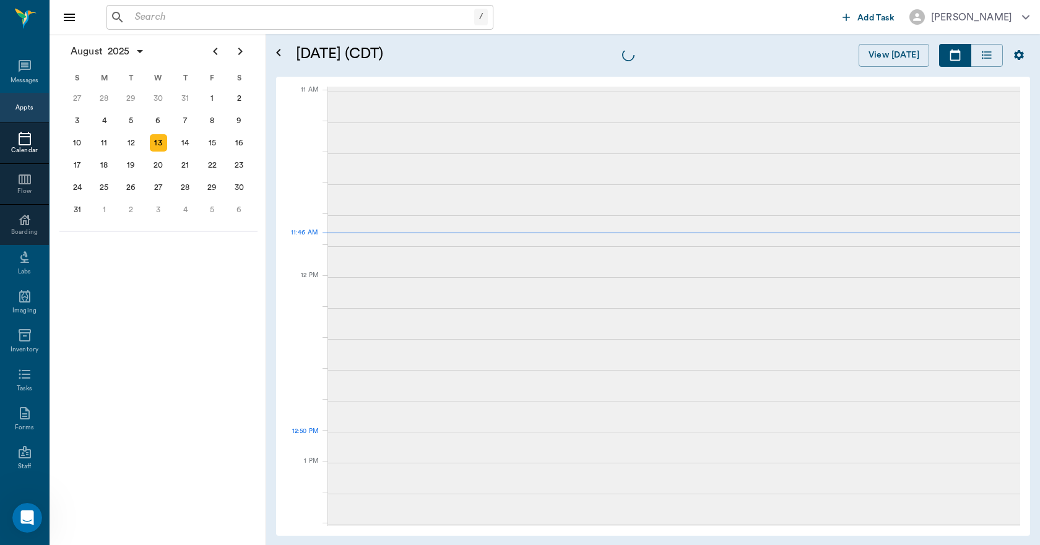
scroll to position [558, 0]
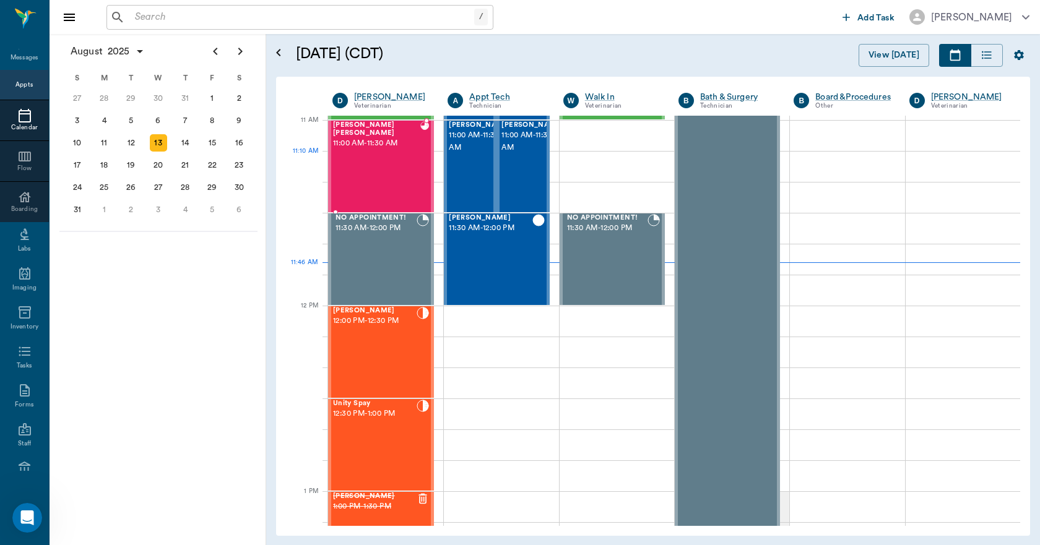
click at [384, 168] on div "Charlie Rose Drew 11:00 AM - 11:30 AM" at bounding box center [376, 166] width 87 height 90
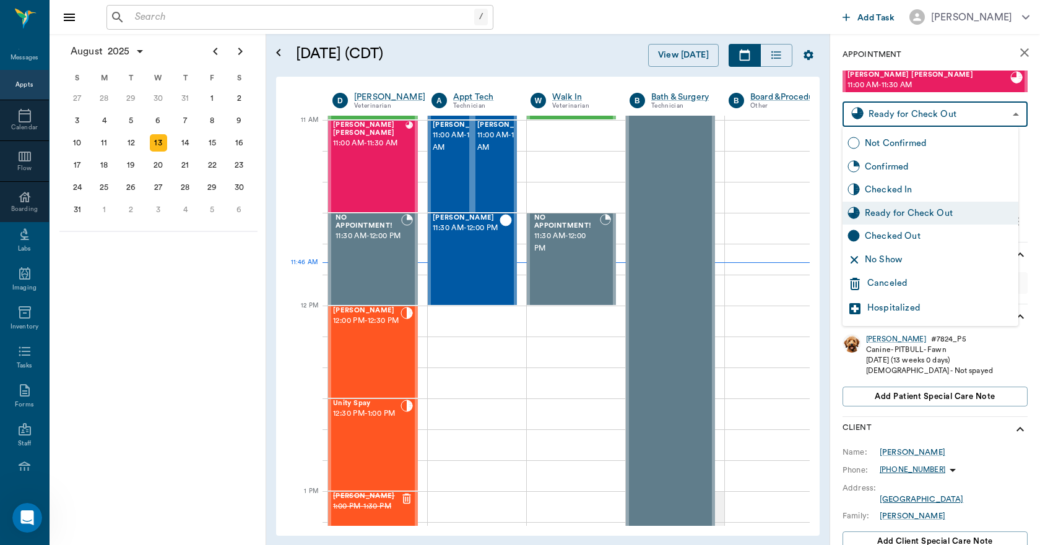
click at [951, 111] on body "/ ​ Add Task Dr. Bert Ellsworth Nectar Messages Appts Calendar Flow Boarding La…" at bounding box center [520, 272] width 1040 height 545
click at [924, 235] on div "Checked Out" at bounding box center [938, 237] width 149 height 14
type input "CHECKED_OUT"
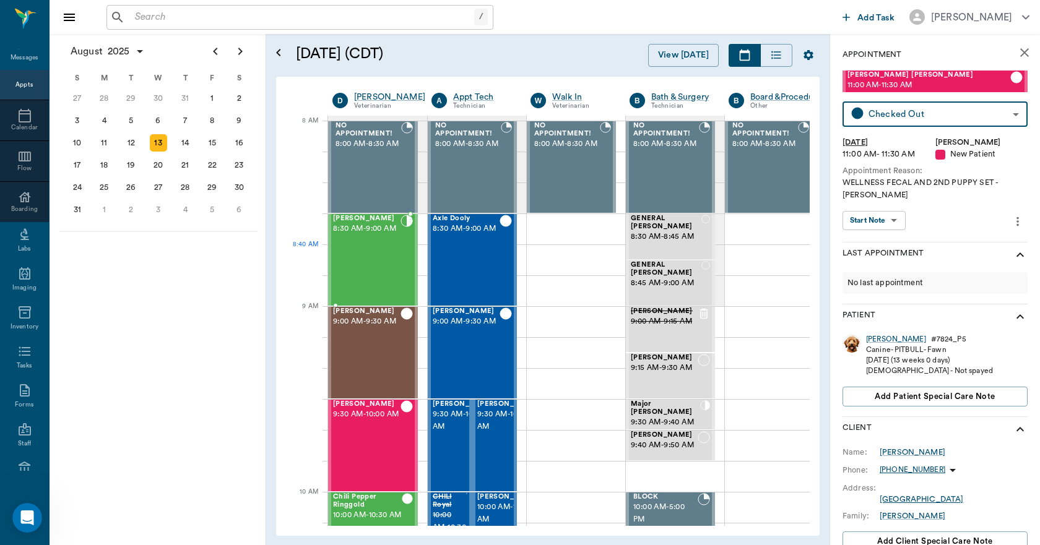
click at [378, 260] on div "Webster Upchurch 8:30 AM - 9:00 AM" at bounding box center [366, 260] width 67 height 90
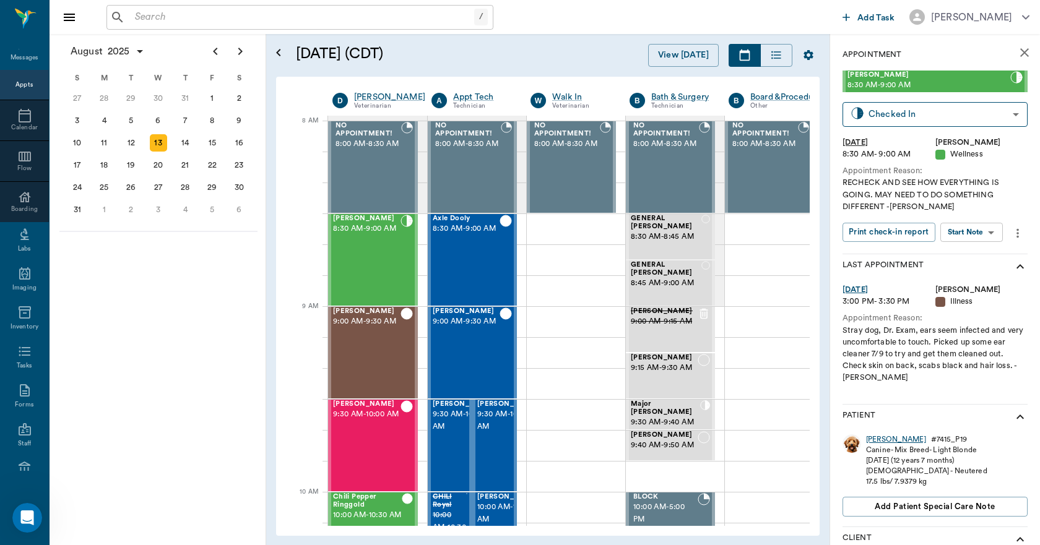
click at [885, 442] on div "Webster" at bounding box center [896, 439] width 60 height 11
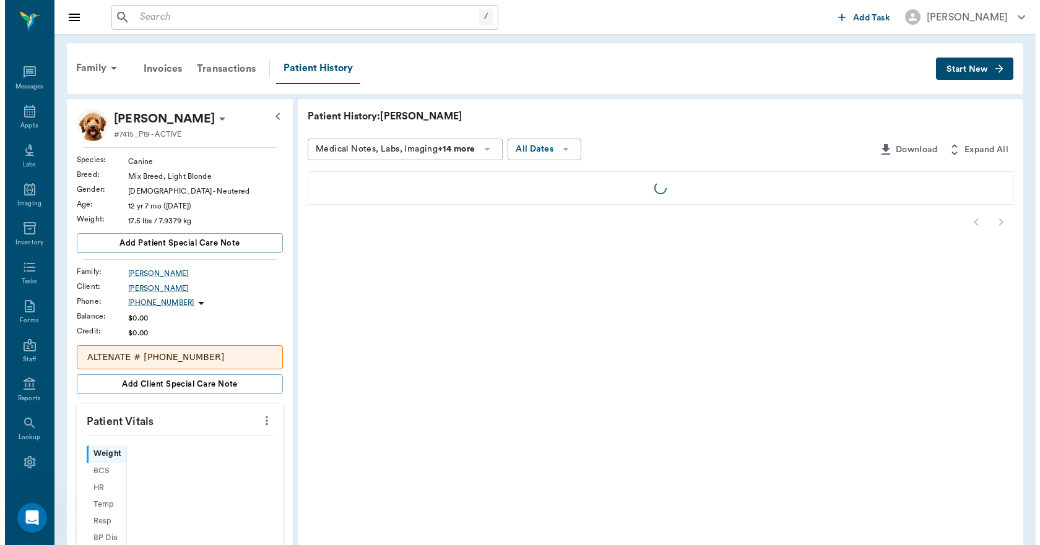
scroll to position [23, 0]
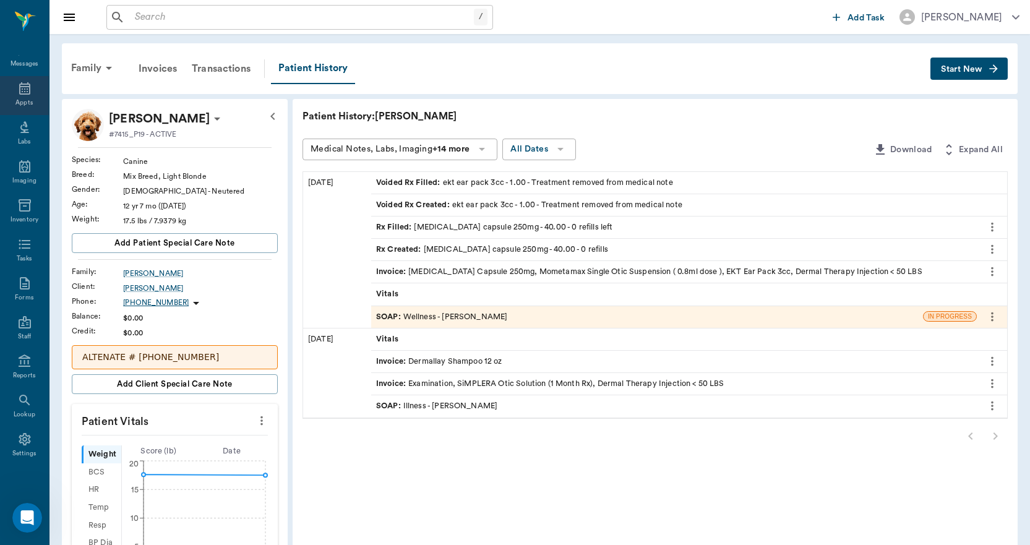
click at [17, 94] on icon at bounding box center [24, 88] width 15 height 15
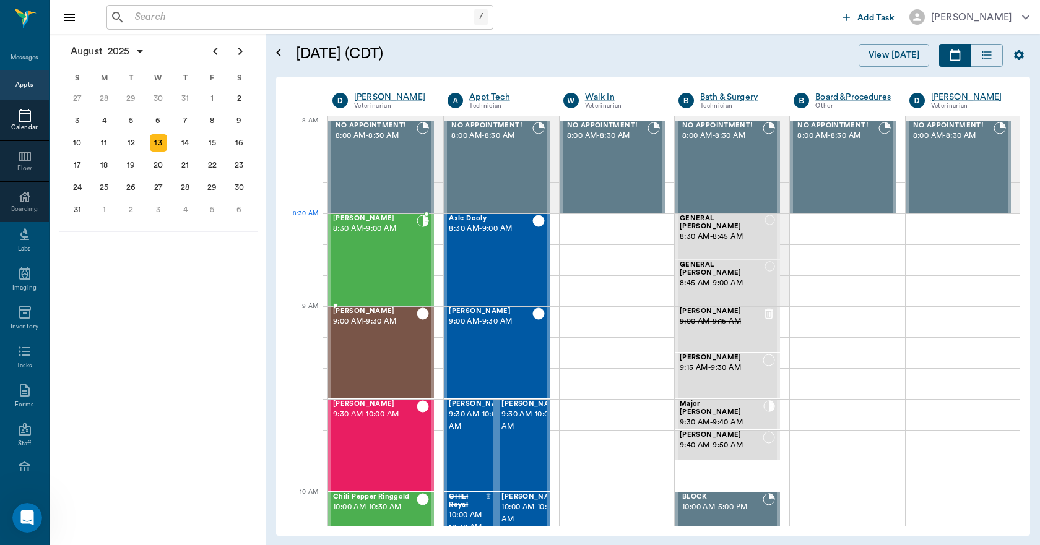
click at [384, 243] on div "Webster Upchurch 8:30 AM - 9:00 AM" at bounding box center [375, 260] width 84 height 90
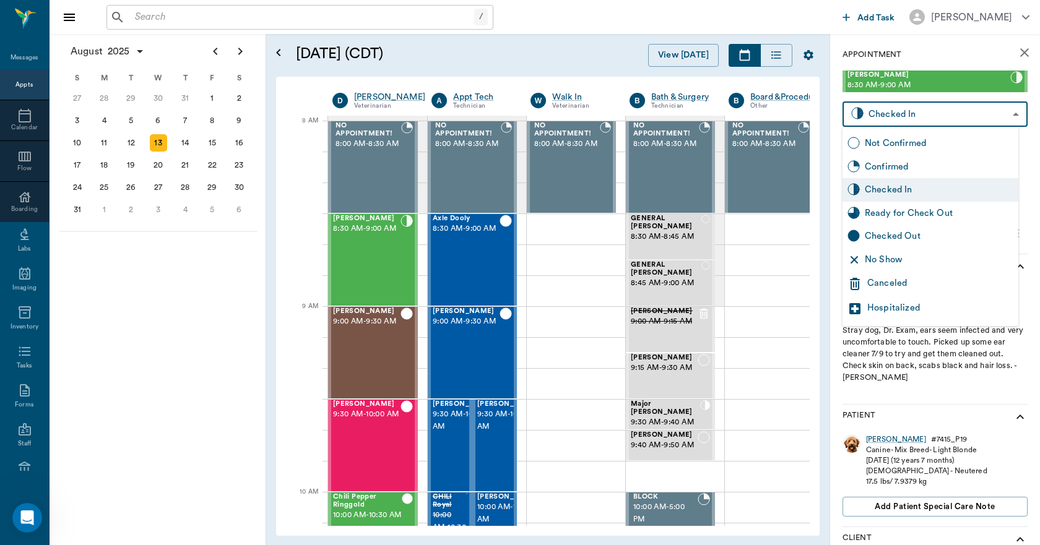
click at [915, 121] on body "/ ​ Add Task Dr. Bert Ellsworth Nectar Messages Appts Calendar Flow Boarding La…" at bounding box center [520, 272] width 1040 height 545
click at [890, 245] on div "Checked Out" at bounding box center [930, 237] width 176 height 24
type input "CHECKED_OUT"
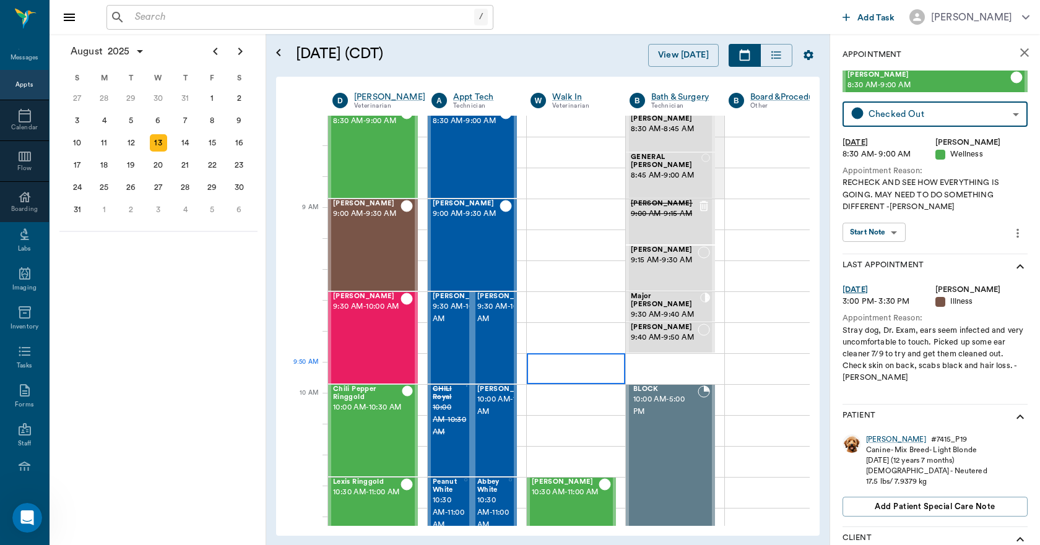
scroll to position [186, 0]
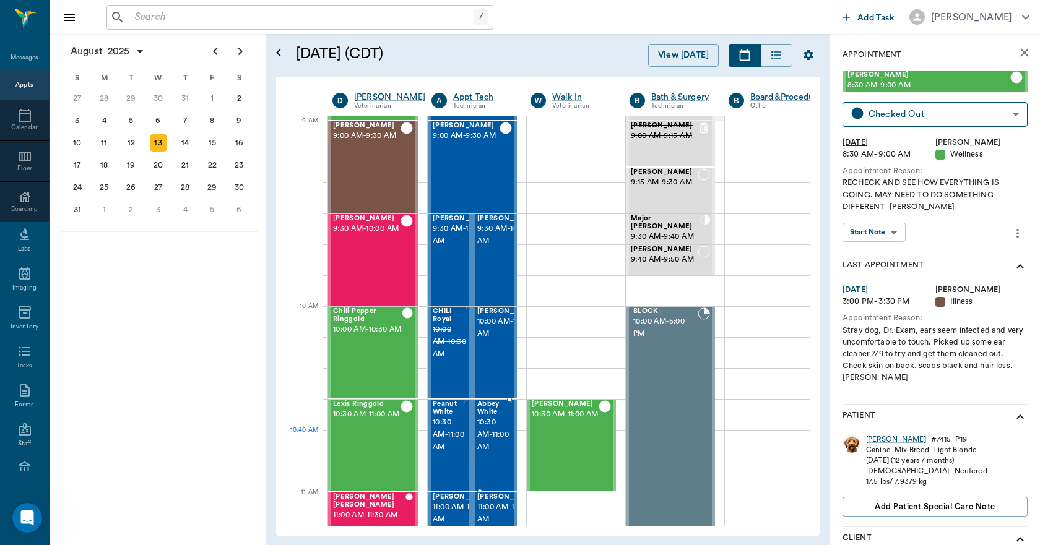
click at [497, 436] on span "10:30 AM - 11:00 AM" at bounding box center [493, 434] width 32 height 37
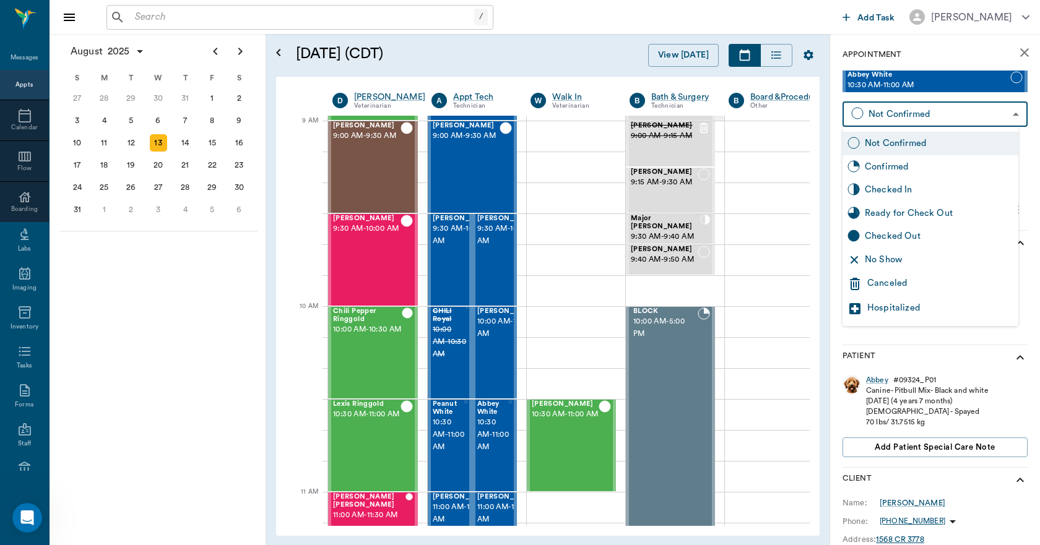
click at [935, 116] on body "/ ​ Add Task Dr. Bert Ellsworth Nectar Messages Appts Calendar Flow Boarding La…" at bounding box center [520, 272] width 1040 height 545
click at [889, 267] on div "No Show" at bounding box center [930, 260] width 176 height 24
type input "NO_SHOW"
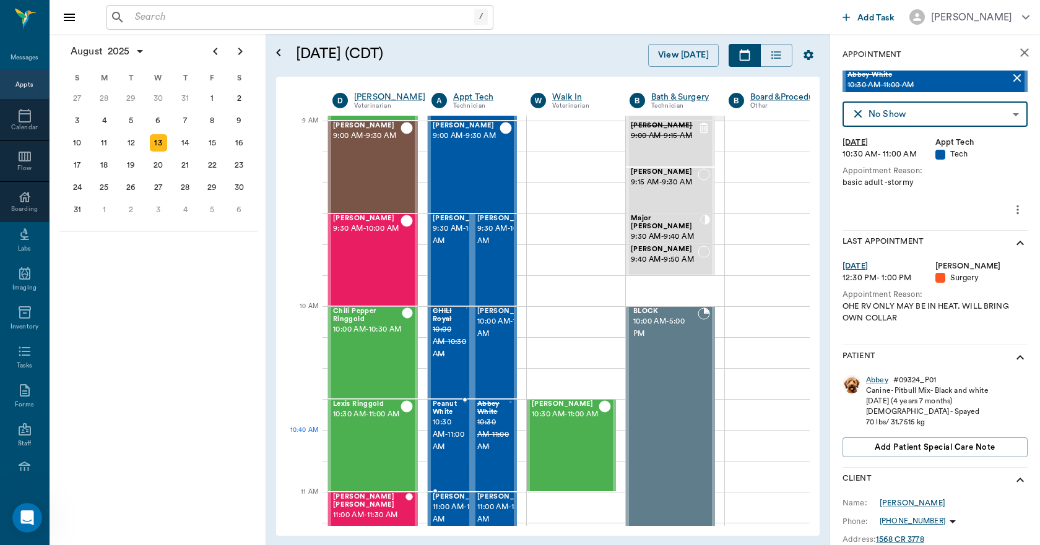
click at [446, 446] on span "10:30 AM - 11:00 AM" at bounding box center [449, 434] width 32 height 37
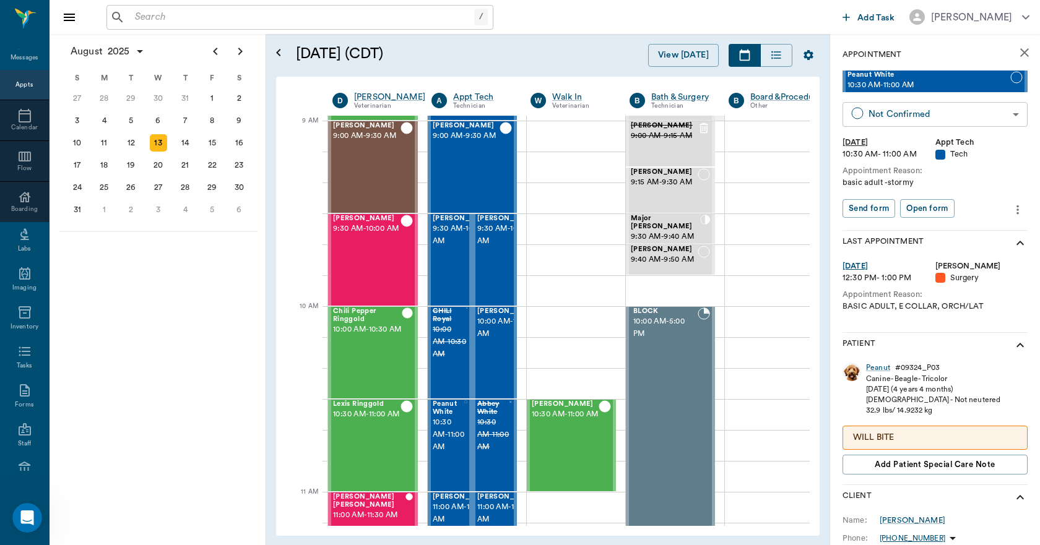
click at [885, 108] on body "/ ​ Add Task Dr. Bert Ellsworth Nectar Messages Appts Calendar Flow Boarding La…" at bounding box center [520, 272] width 1040 height 545
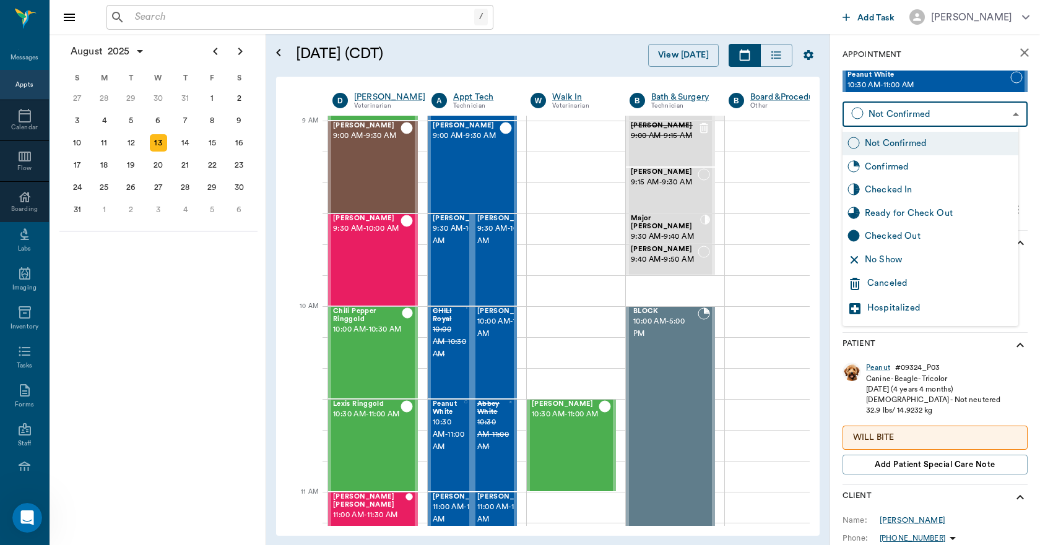
click at [884, 260] on div "No Show" at bounding box center [938, 260] width 149 height 14
type input "NO_SHOW"
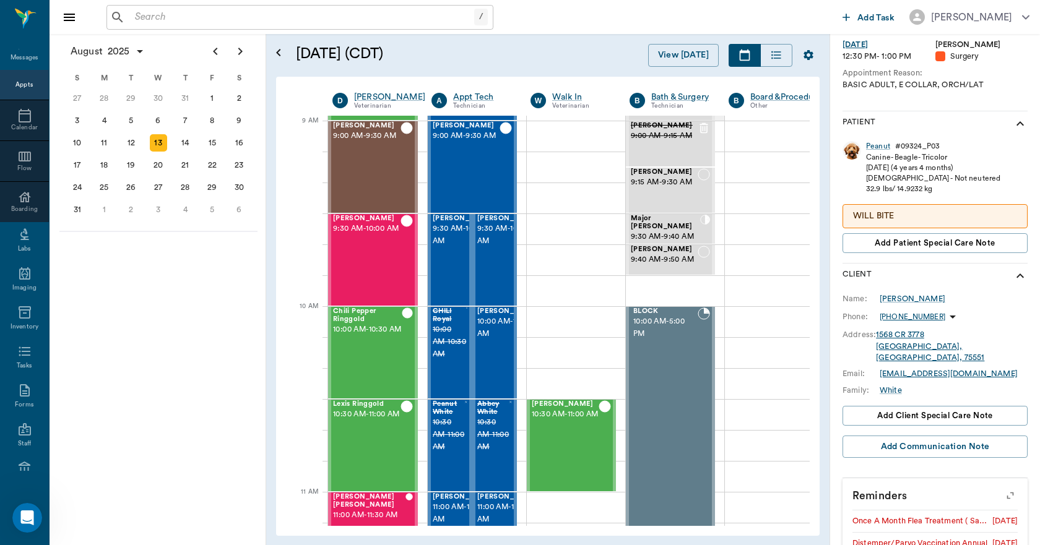
scroll to position [282, 0]
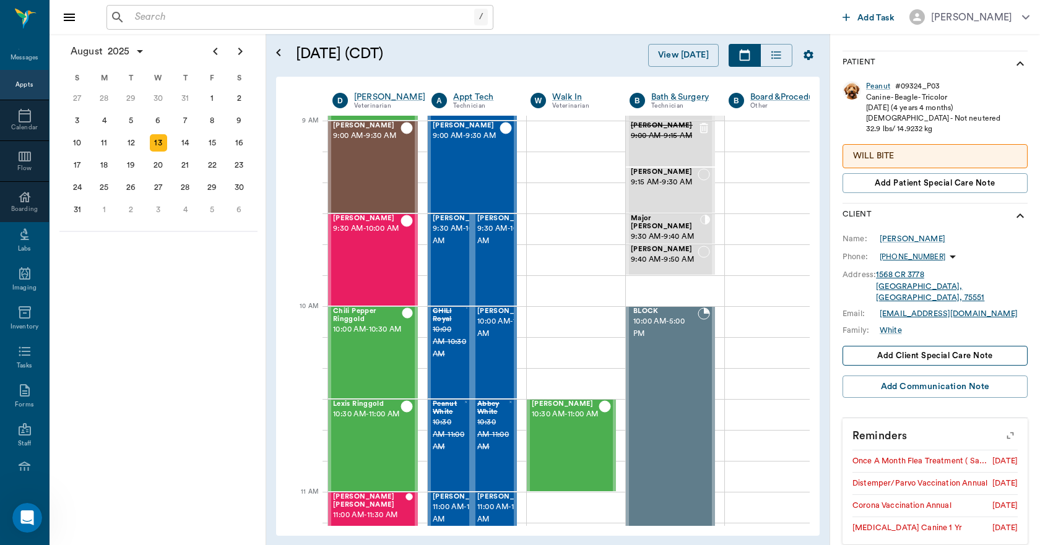
click at [903, 349] on span "Add client Special Care Note" at bounding box center [935, 356] width 116 height 14
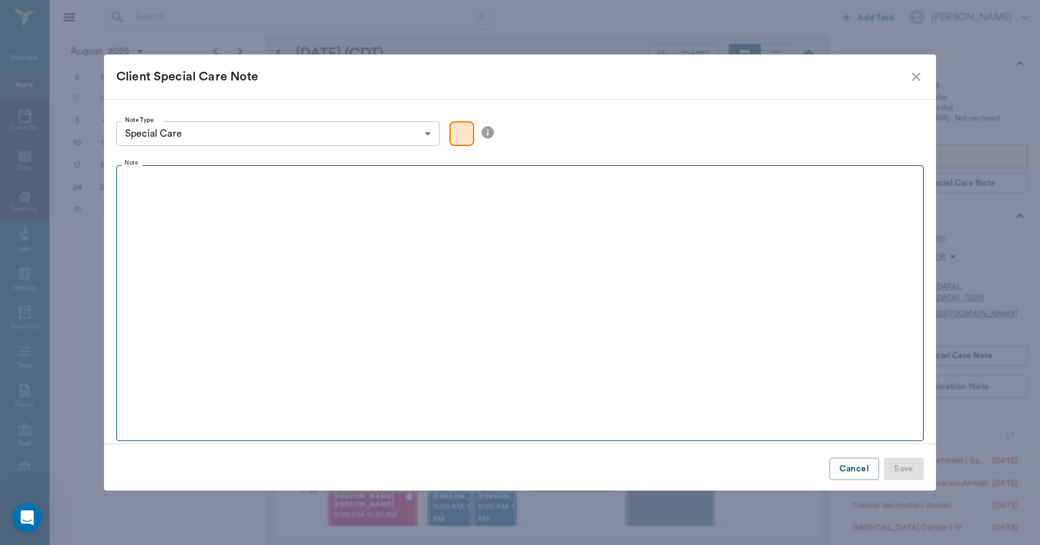
click at [337, 231] on fieldset "Note" at bounding box center [519, 301] width 807 height 282
click at [310, 232] on fieldset "Note" at bounding box center [519, 301] width 807 height 282
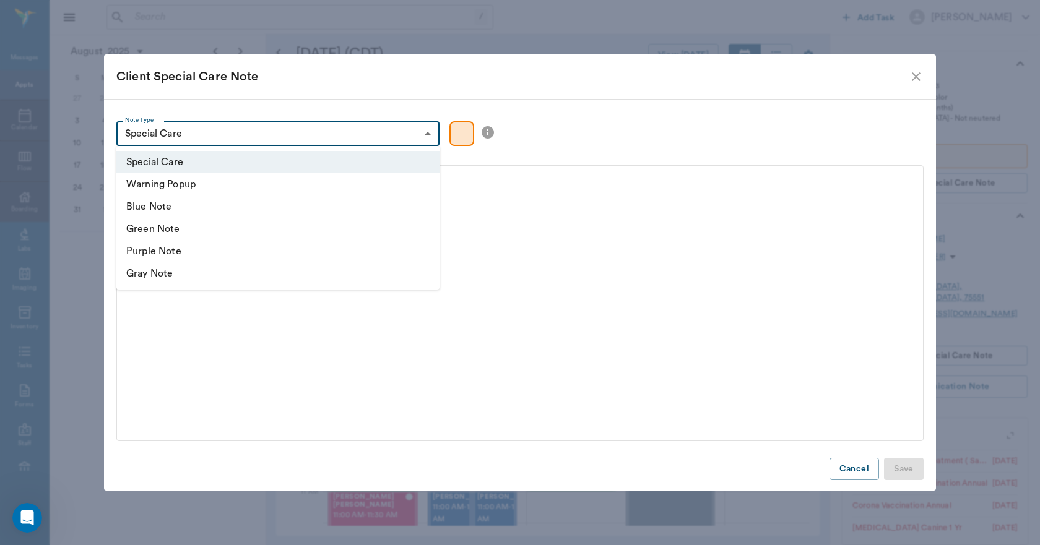
click at [432, 137] on body "/ ​ Add Task Dr. Bert Ellsworth Nectar Messages Appts Calendar Flow Boarding La…" at bounding box center [520, 272] width 1040 height 545
click at [146, 160] on li "Special Care" at bounding box center [277, 162] width 323 height 22
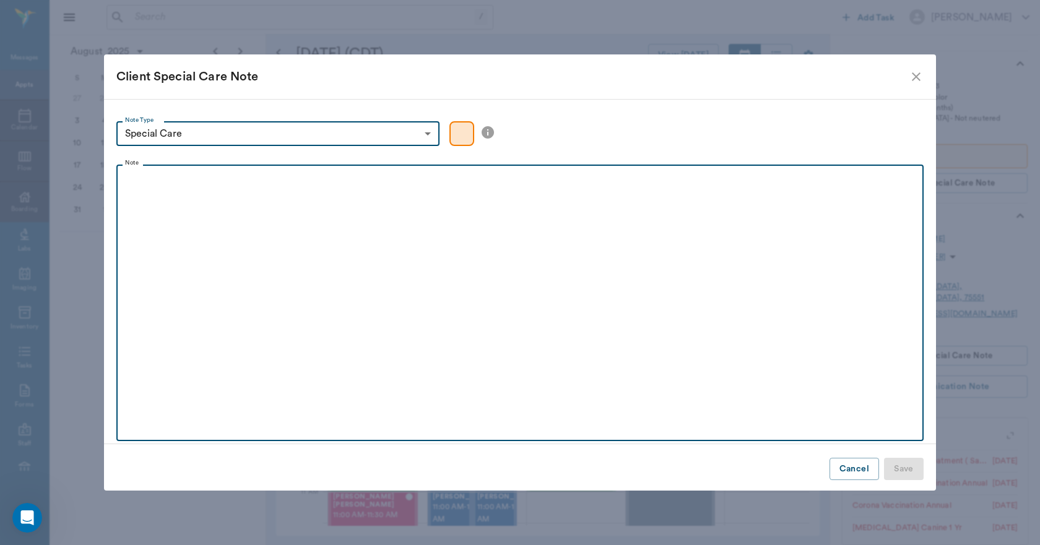
click at [187, 197] on div at bounding box center [520, 186] width 794 height 31
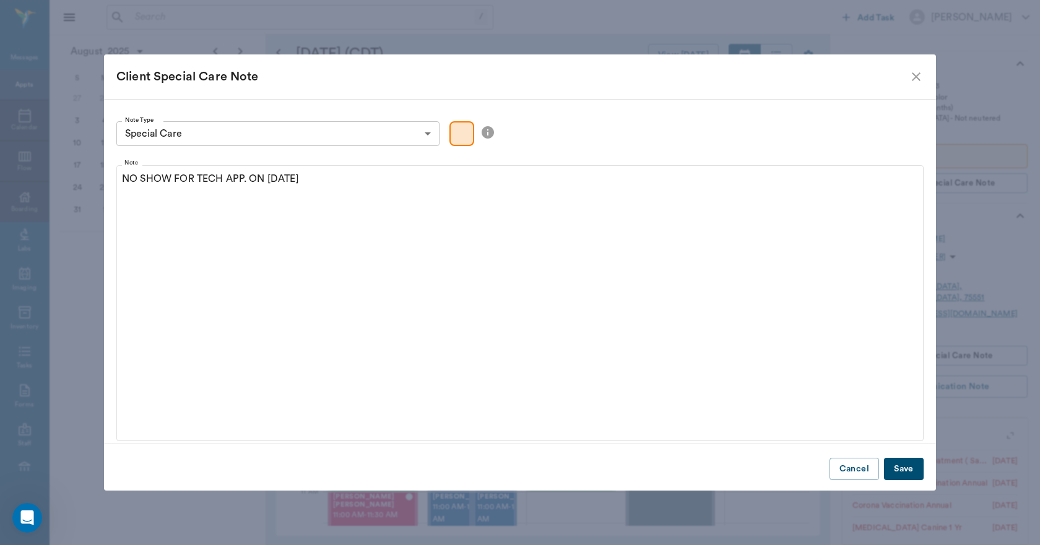
click at [896, 463] on button "Save" at bounding box center [904, 469] width 40 height 23
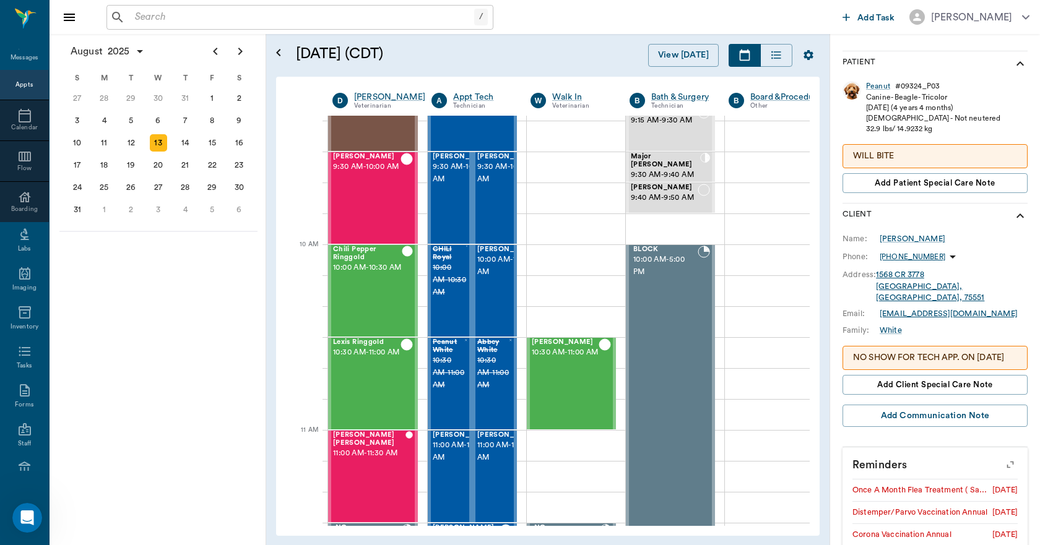
scroll to position [0, 0]
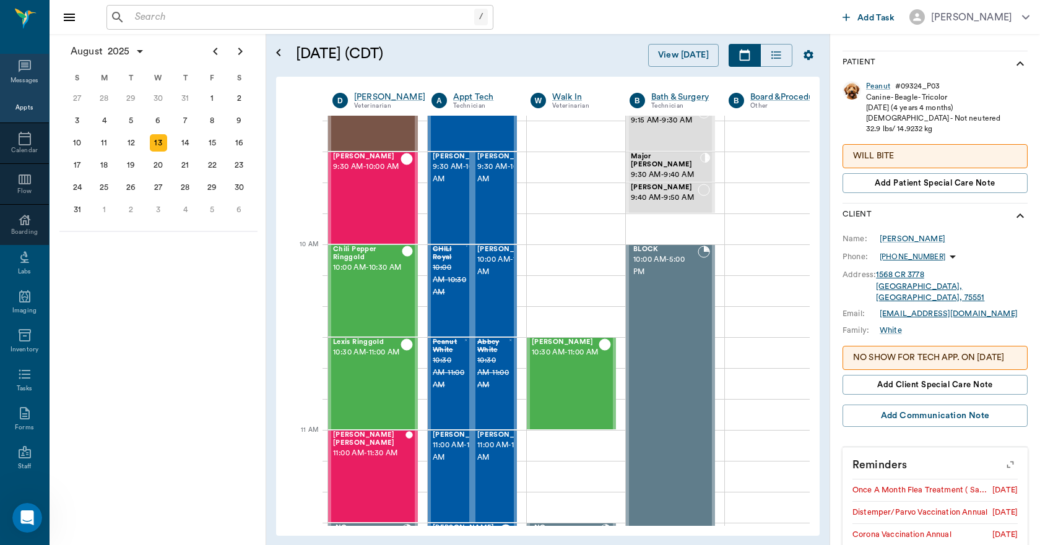
click at [17, 71] on icon at bounding box center [24, 66] width 15 height 15
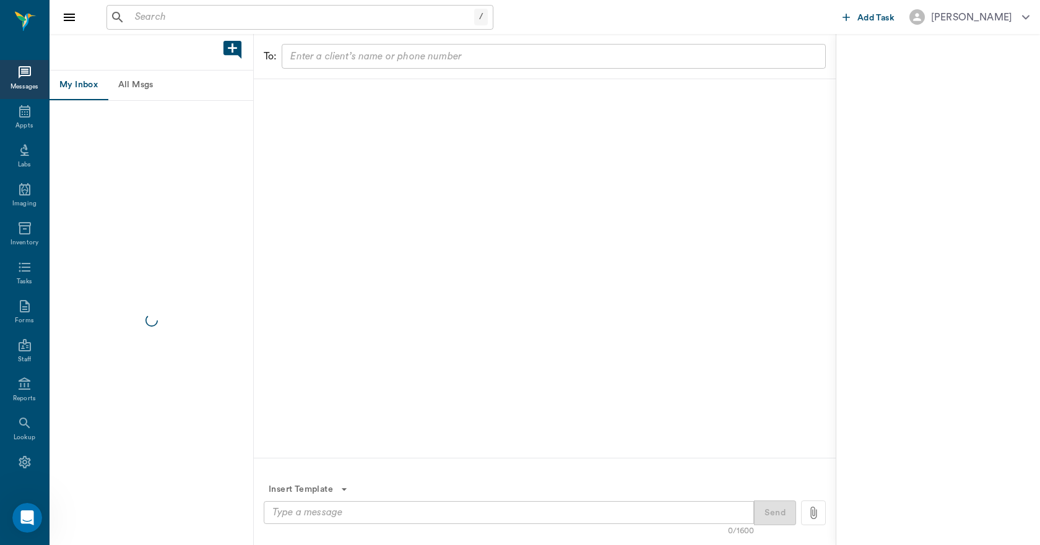
click at [133, 85] on button "All Msgs" at bounding box center [136, 86] width 56 height 30
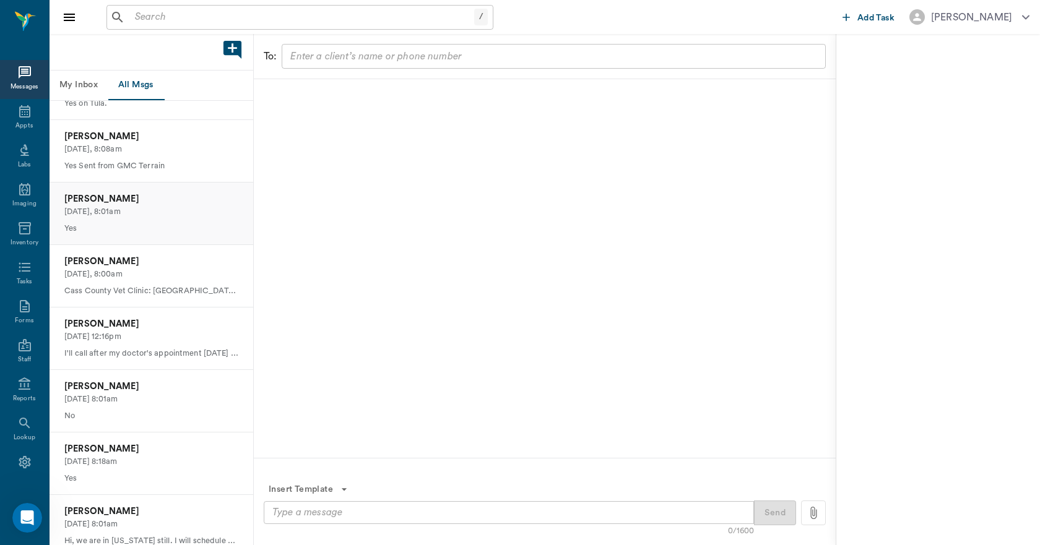
scroll to position [62, 0]
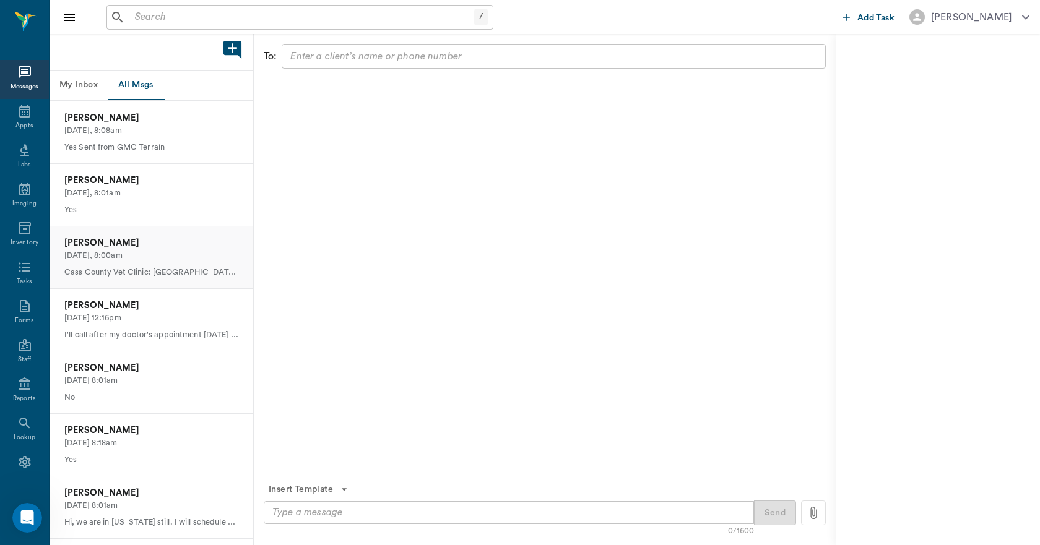
click at [149, 262] on div "Devon Ross Today, 8:00am Cass County Vet Clinic: Devon, we look forward to seei…" at bounding box center [152, 257] width 204 height 62
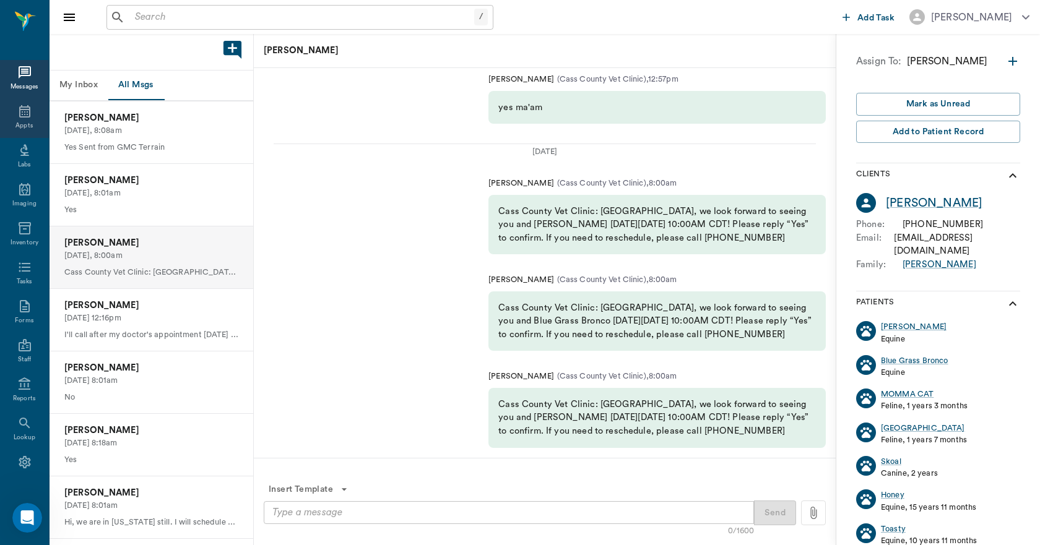
click at [17, 112] on icon at bounding box center [24, 111] width 15 height 15
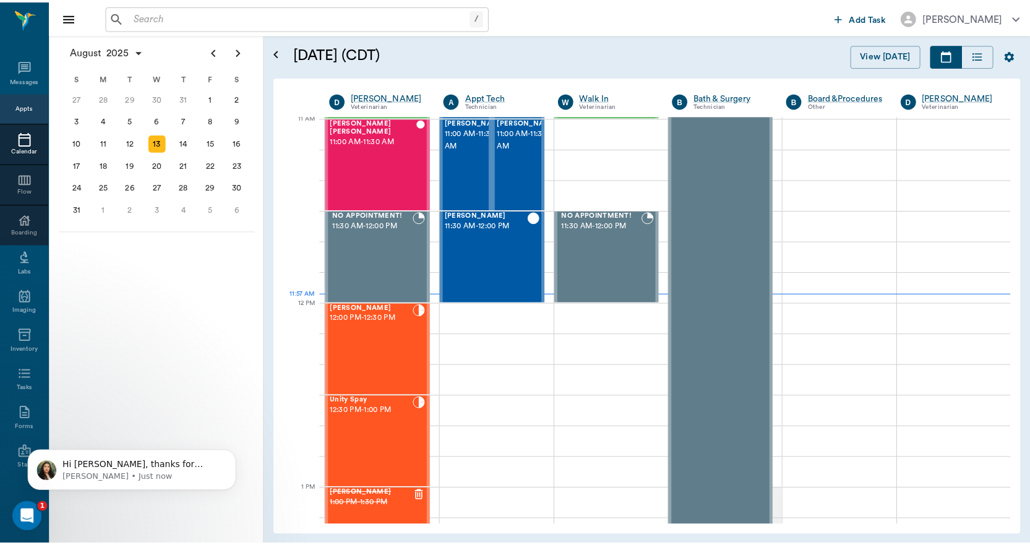
scroll to position [6176, 0]
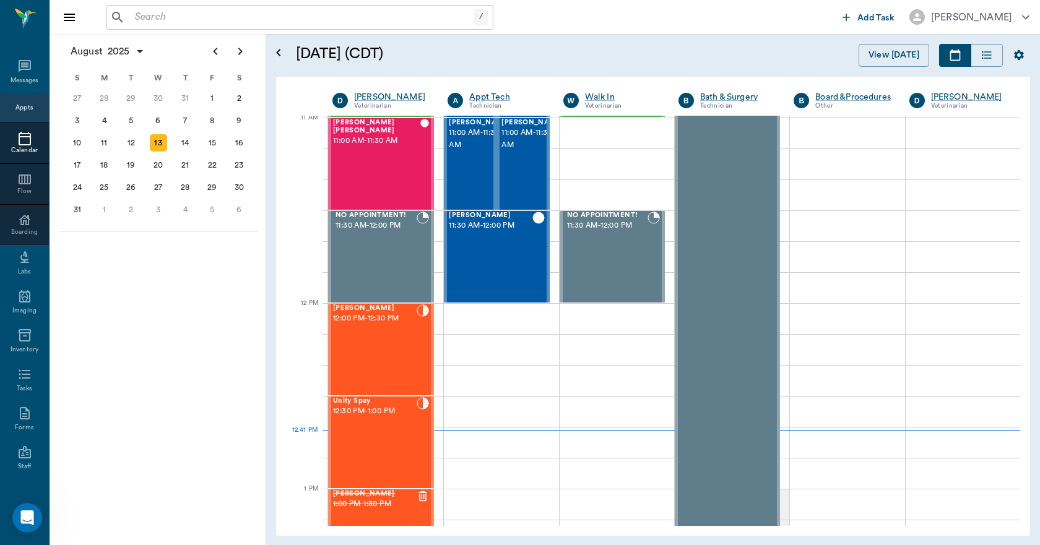
click at [184, 15] on input "text" at bounding box center [302, 17] width 344 height 17
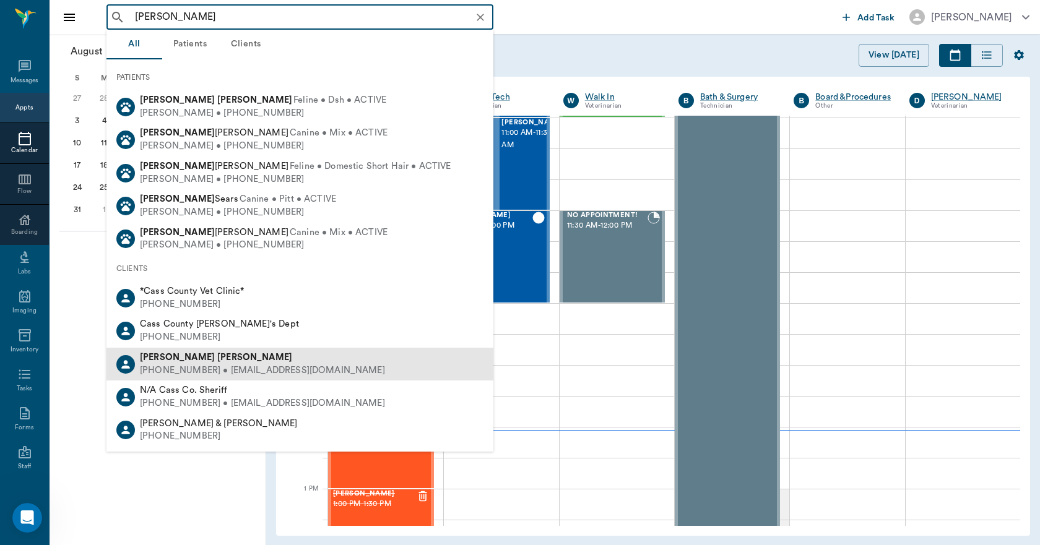
click at [172, 353] on b "Cassidy" at bounding box center [177, 357] width 75 height 9
type input "CASS KENN"
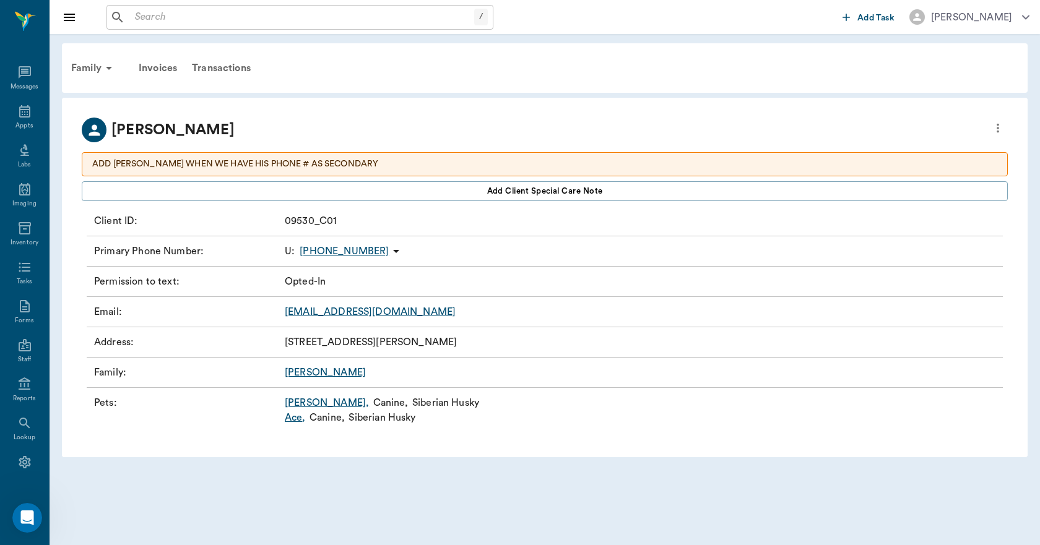
click at [291, 403] on link "Phoebe ," at bounding box center [327, 402] width 84 height 15
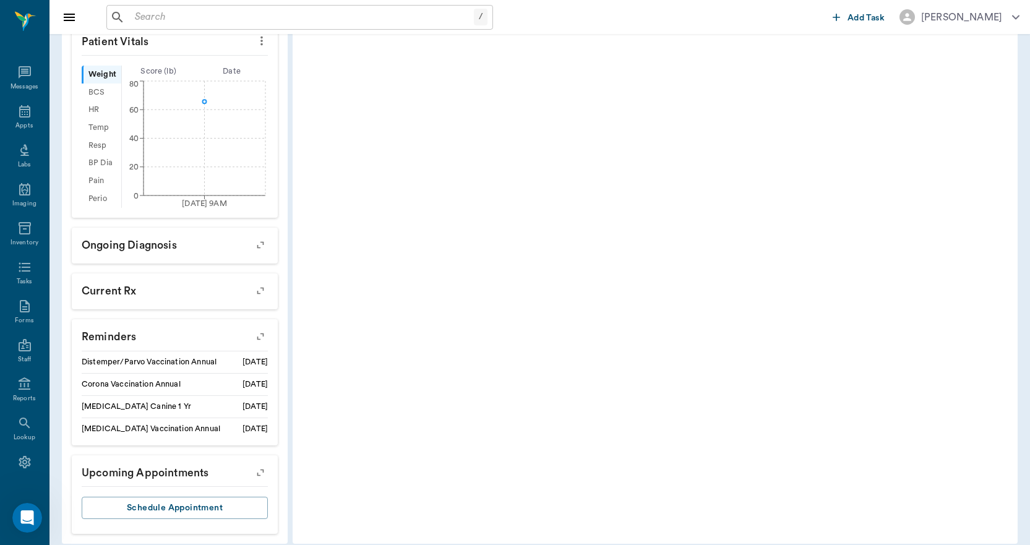
scroll to position [421, 0]
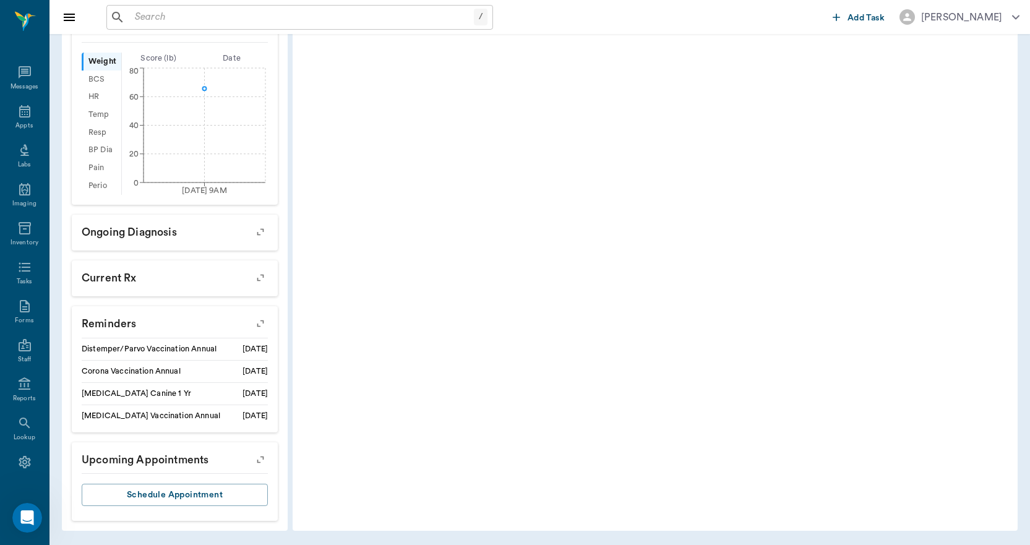
click at [263, 320] on icon "button" at bounding box center [260, 323] width 17 height 17
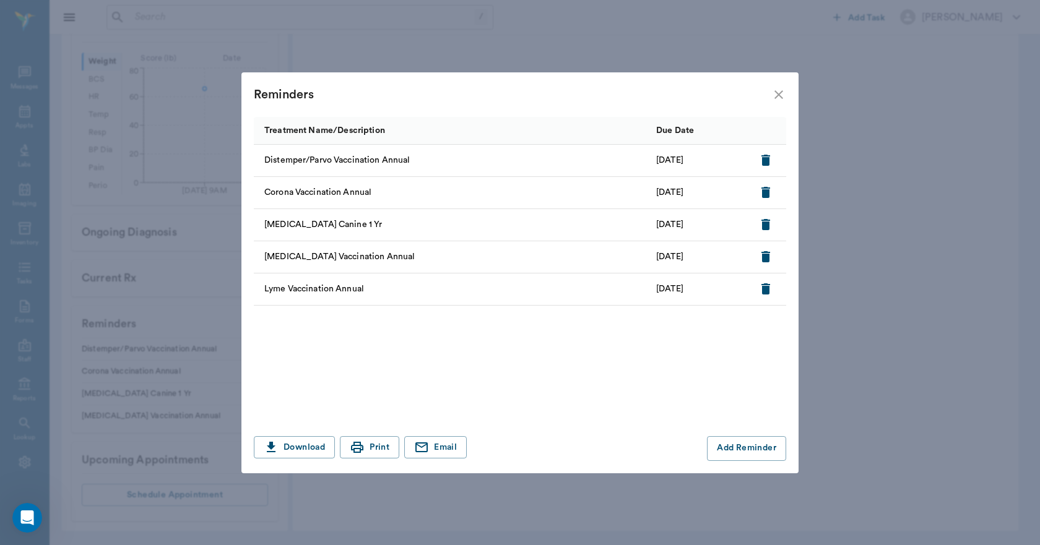
click at [778, 95] on icon "close" at bounding box center [778, 94] width 15 height 15
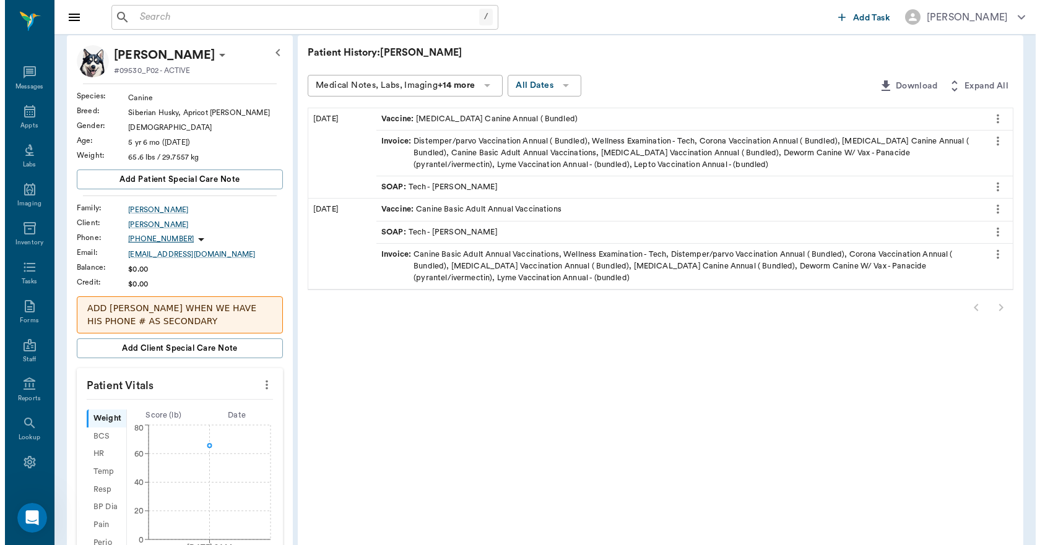
scroll to position [0, 0]
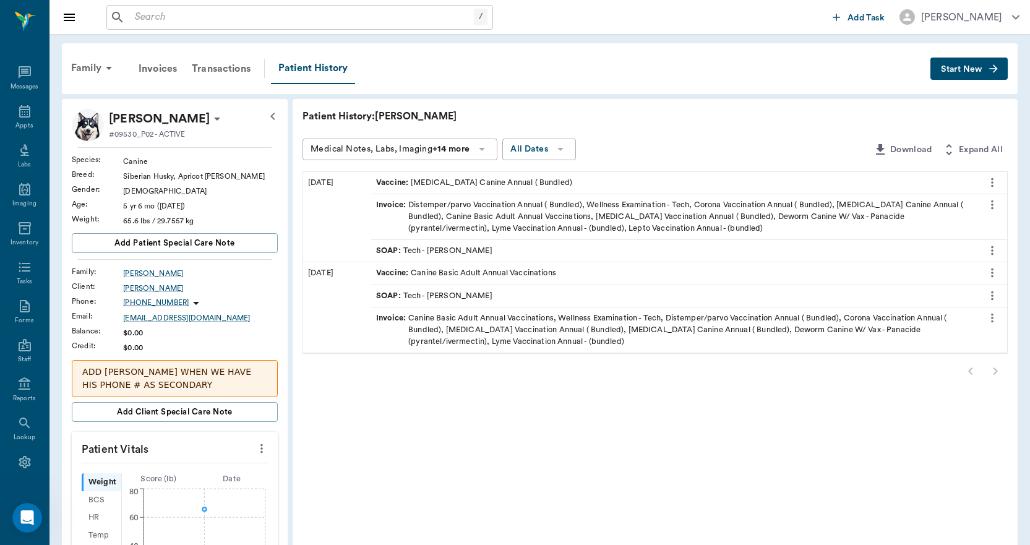
click at [969, 69] on span "Start New" at bounding box center [961, 69] width 41 height 0
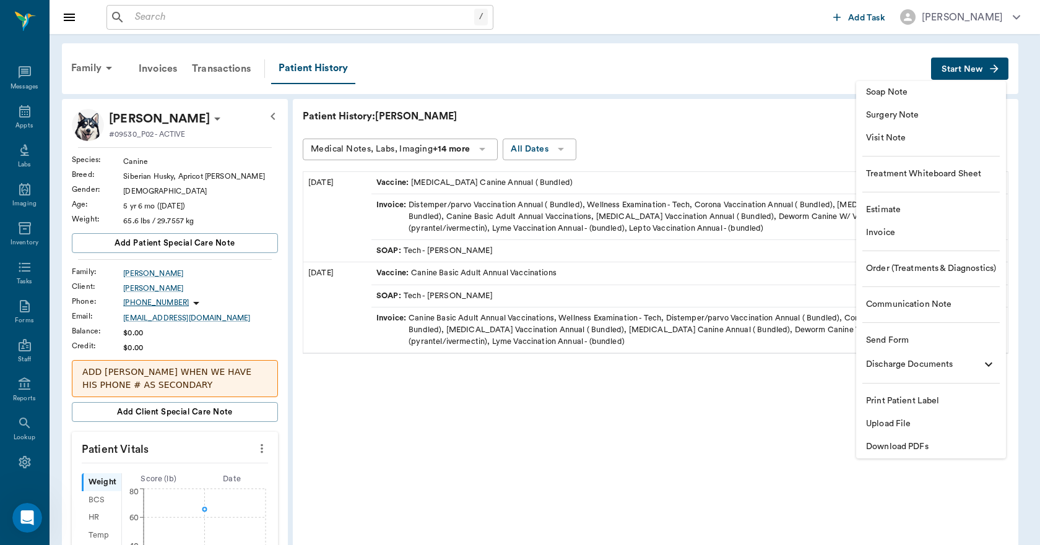
click at [908, 454] on li "Download PDFs" at bounding box center [931, 447] width 150 height 23
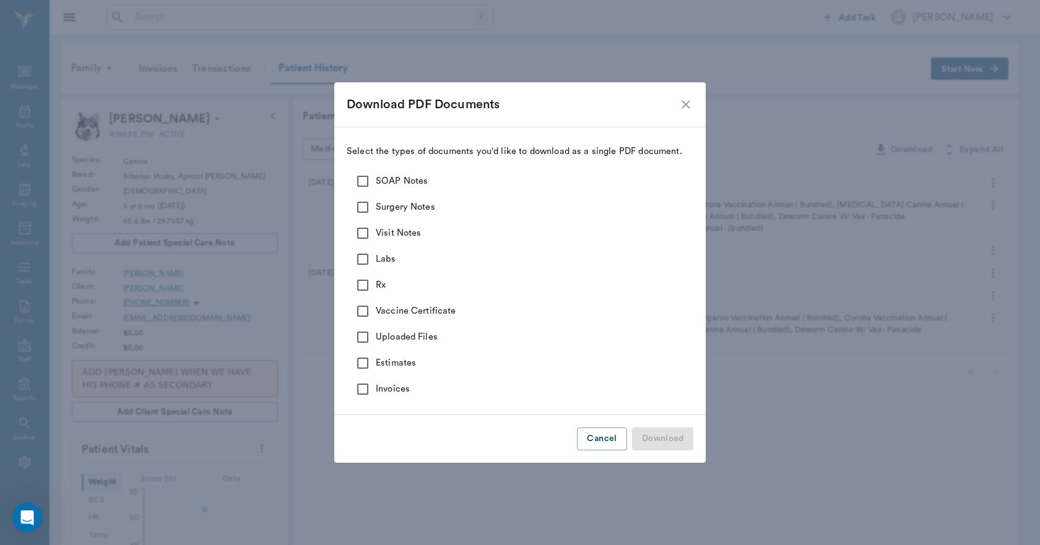
click at [368, 184] on input "SOAP Notes" at bounding box center [363, 181] width 26 height 26
checkbox input "true"
click at [357, 211] on input "Surgery Notes" at bounding box center [363, 207] width 26 height 26
checkbox input "true"
click at [363, 235] on input "Visit Notes" at bounding box center [363, 233] width 26 height 26
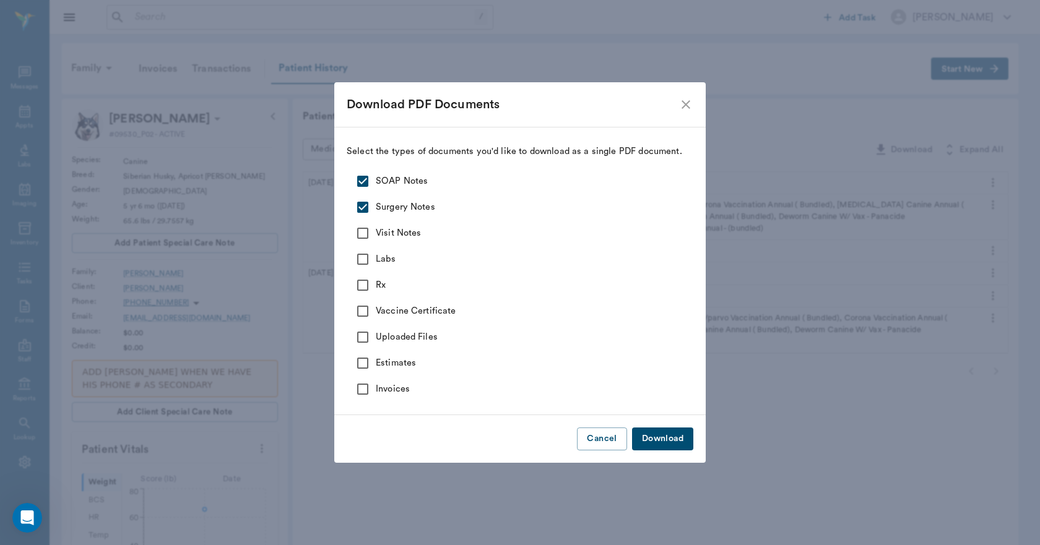
checkbox input "true"
drag, startPoint x: 363, startPoint y: 258, endPoint x: 363, endPoint y: 277, distance: 19.2
click at [363, 259] on input "Labs" at bounding box center [363, 259] width 26 height 26
checkbox input "true"
click at [364, 286] on input "Rx" at bounding box center [363, 285] width 26 height 26
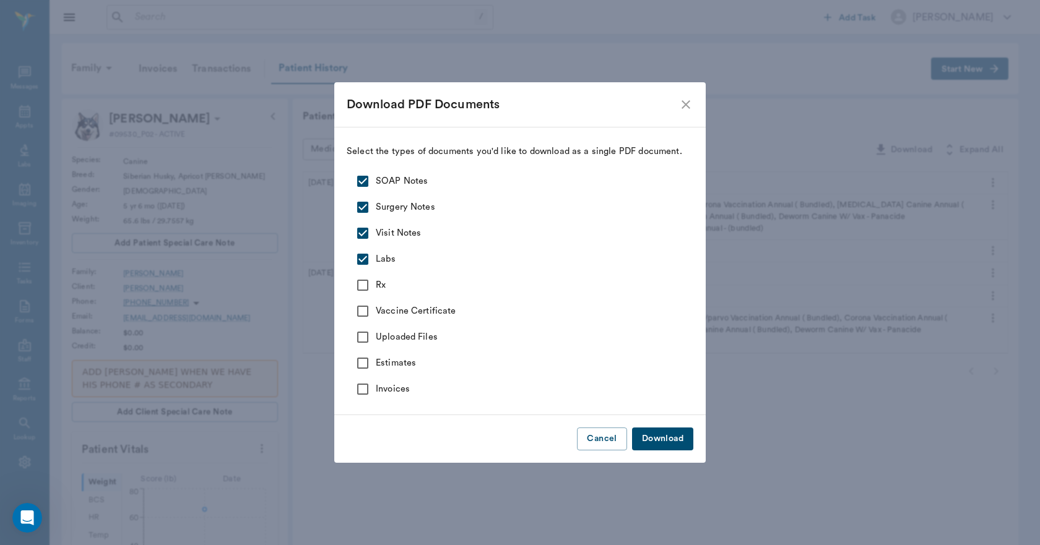
checkbox input "true"
click at [366, 316] on input "Vaccine Certificate" at bounding box center [363, 311] width 26 height 26
checkbox input "true"
click at [363, 342] on input "Uploaded Files" at bounding box center [363, 337] width 26 height 26
checkbox input "true"
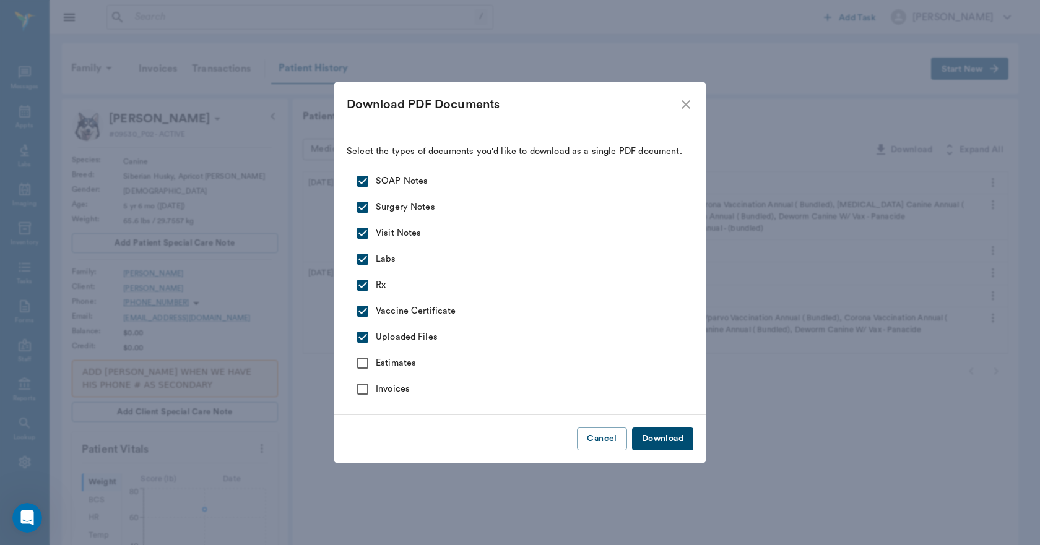
click at [653, 440] on button "Download" at bounding box center [662, 439] width 61 height 23
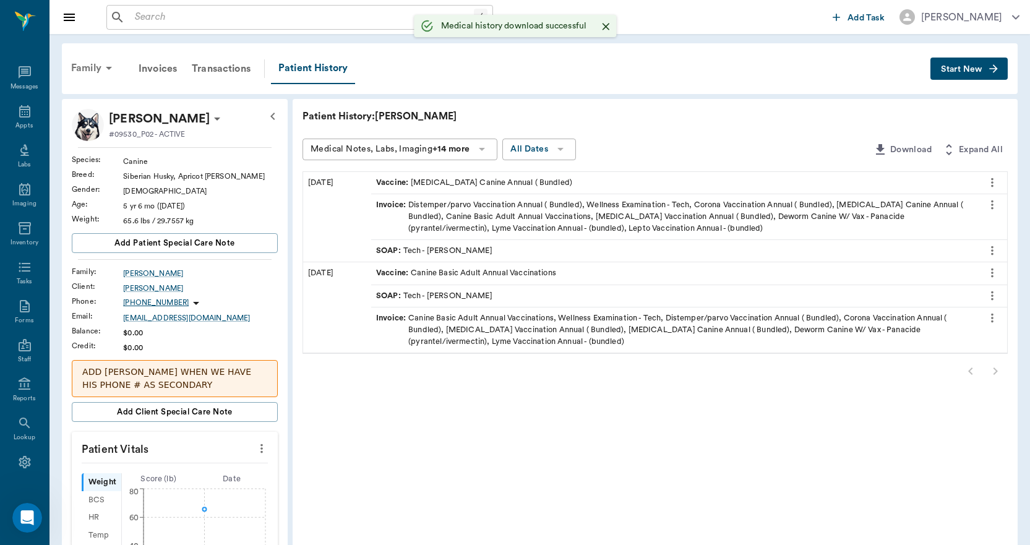
click at [84, 68] on div "Family" at bounding box center [94, 68] width 60 height 30
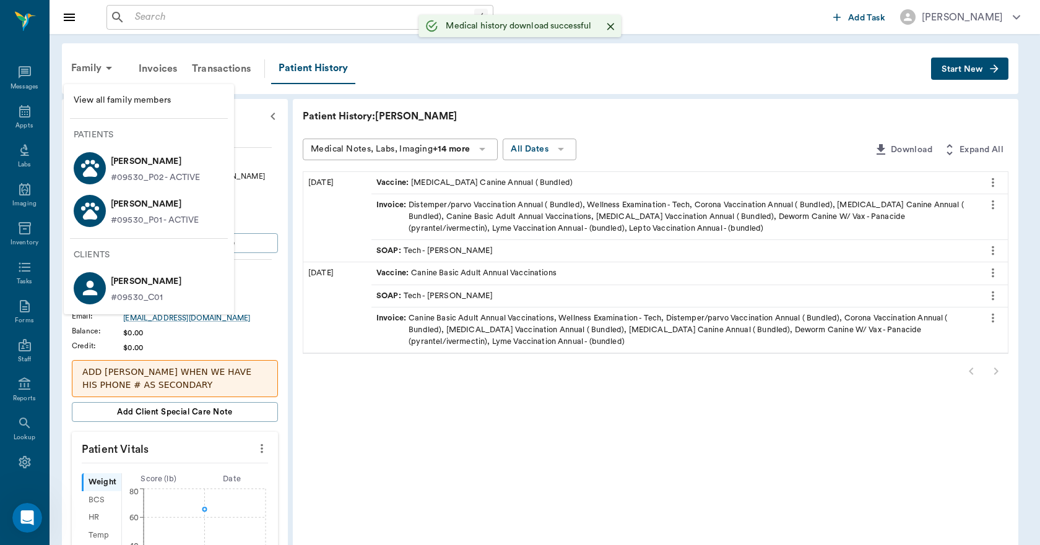
click at [115, 209] on p "Ace Kennerly" at bounding box center [155, 204] width 88 height 20
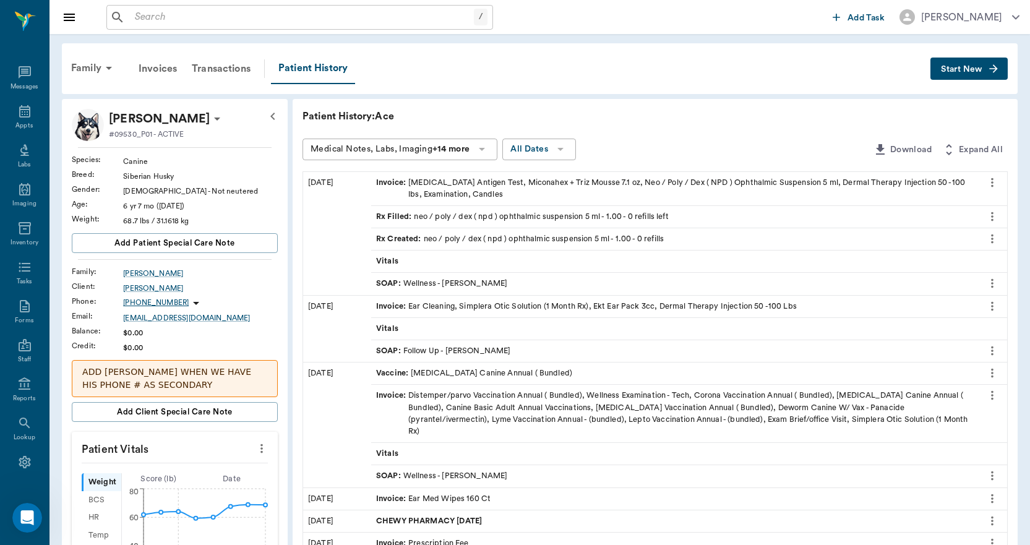
click at [965, 69] on span "Start New" at bounding box center [961, 69] width 41 height 0
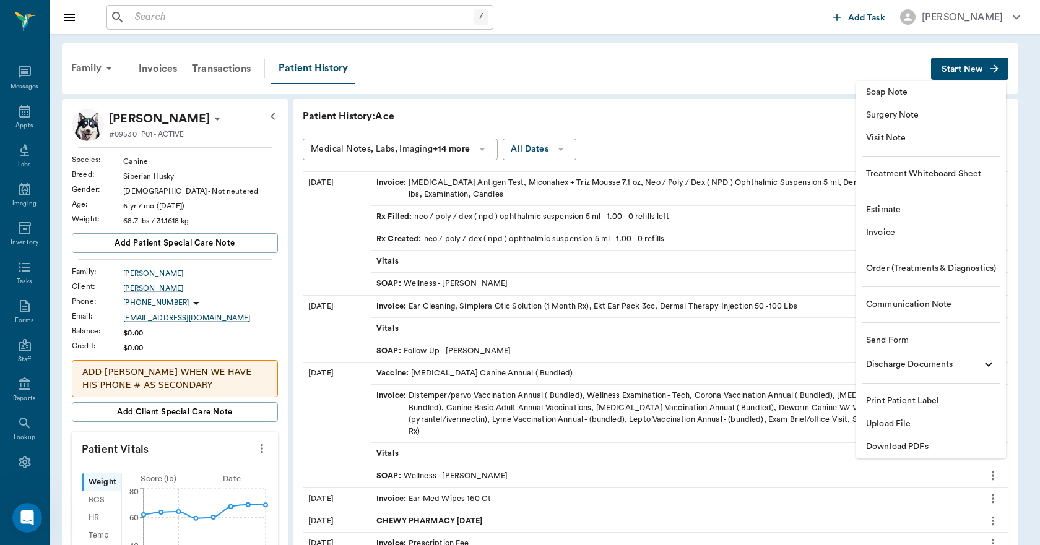
click at [889, 449] on span "Download PDFs" at bounding box center [931, 447] width 130 height 13
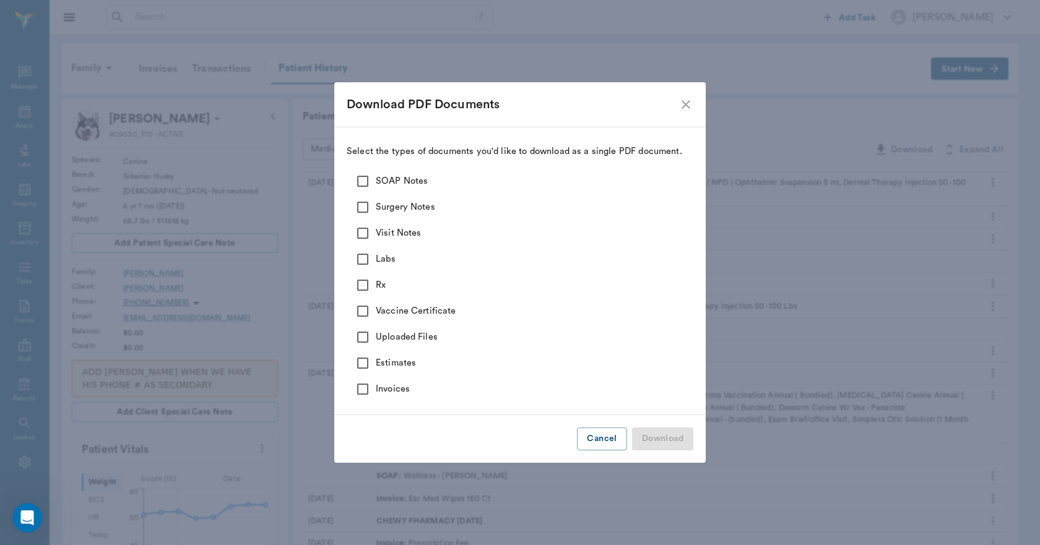
click at [366, 181] on input "SOAP Notes" at bounding box center [363, 181] width 26 height 26
checkbox input "true"
click at [361, 213] on input "Surgery Notes" at bounding box center [363, 207] width 26 height 26
checkbox input "true"
drag, startPoint x: 358, startPoint y: 230, endPoint x: 358, endPoint y: 239, distance: 9.3
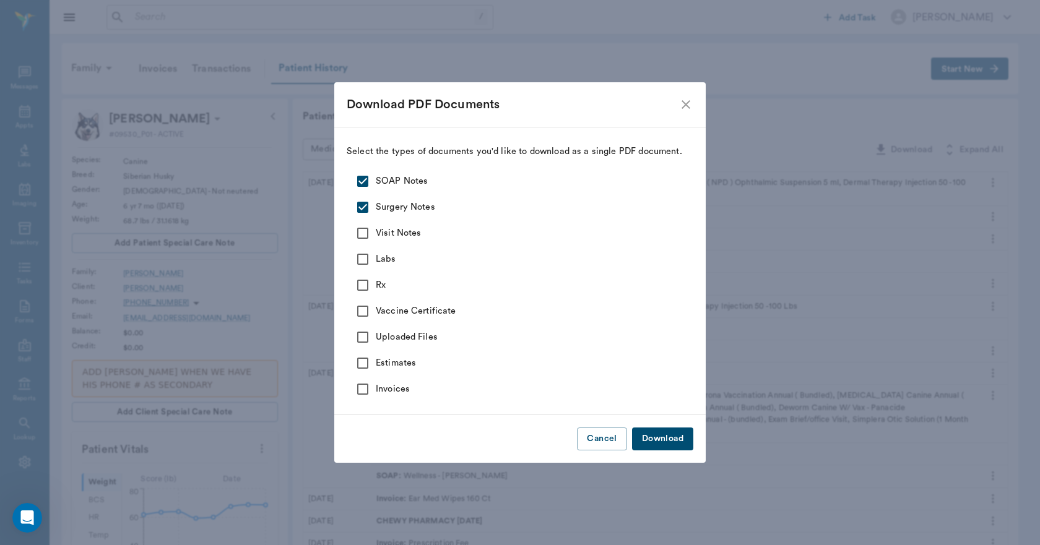
click at [358, 231] on input "Visit Notes" at bounding box center [363, 233] width 26 height 26
checkbox input "true"
drag, startPoint x: 363, startPoint y: 257, endPoint x: 362, endPoint y: 270, distance: 13.0
click at [363, 259] on input "Labs" at bounding box center [363, 259] width 26 height 26
checkbox input "true"
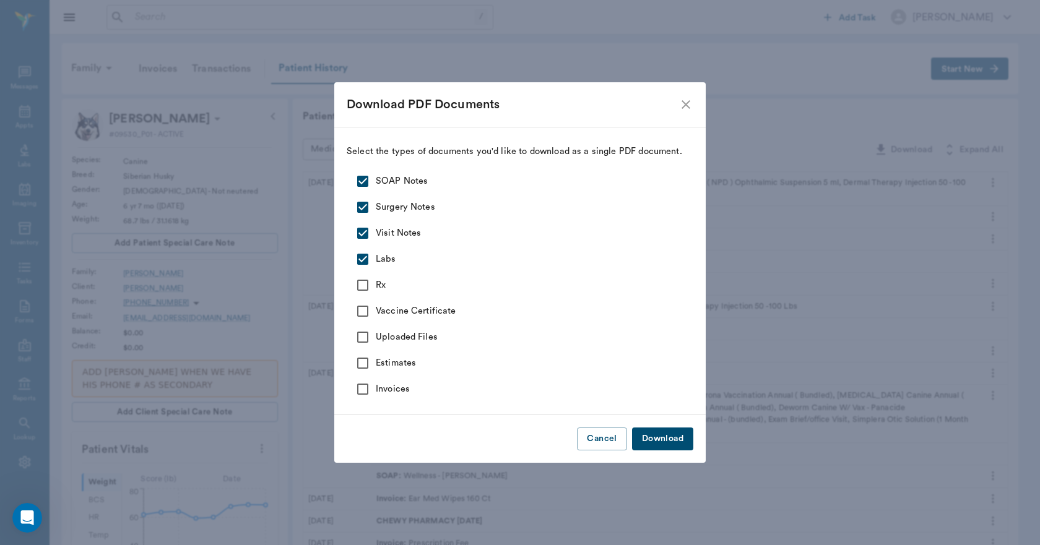
click at [360, 288] on input "Rx" at bounding box center [363, 285] width 26 height 26
checkbox input "true"
drag, startPoint x: 357, startPoint y: 305, endPoint x: 357, endPoint y: 314, distance: 9.3
click at [357, 310] on input "Vaccine Certificate" at bounding box center [363, 311] width 26 height 26
checkbox input "true"
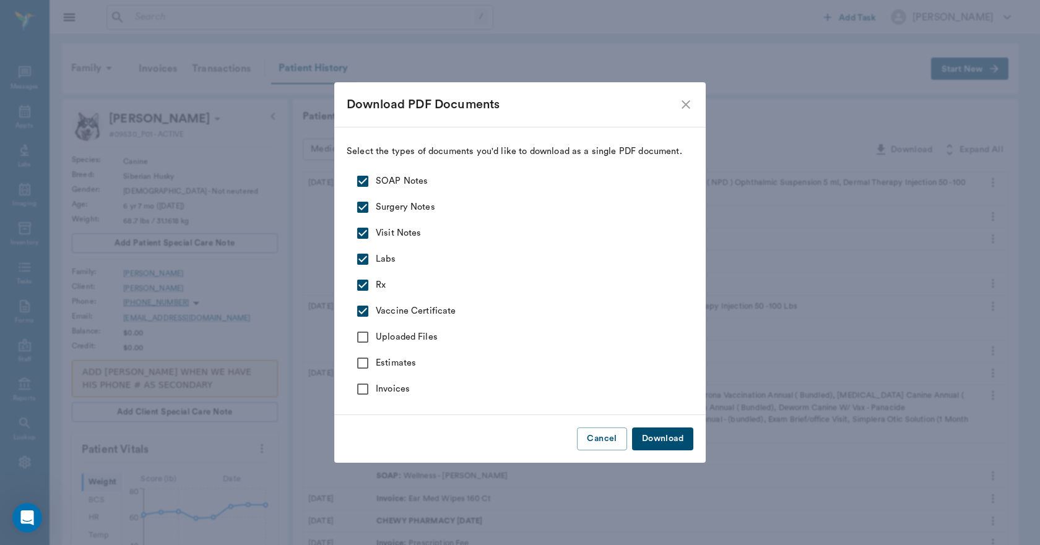
click at [361, 340] on input "Uploaded Files" at bounding box center [363, 337] width 26 height 26
checkbox input "true"
click at [676, 443] on button "Download" at bounding box center [662, 439] width 61 height 23
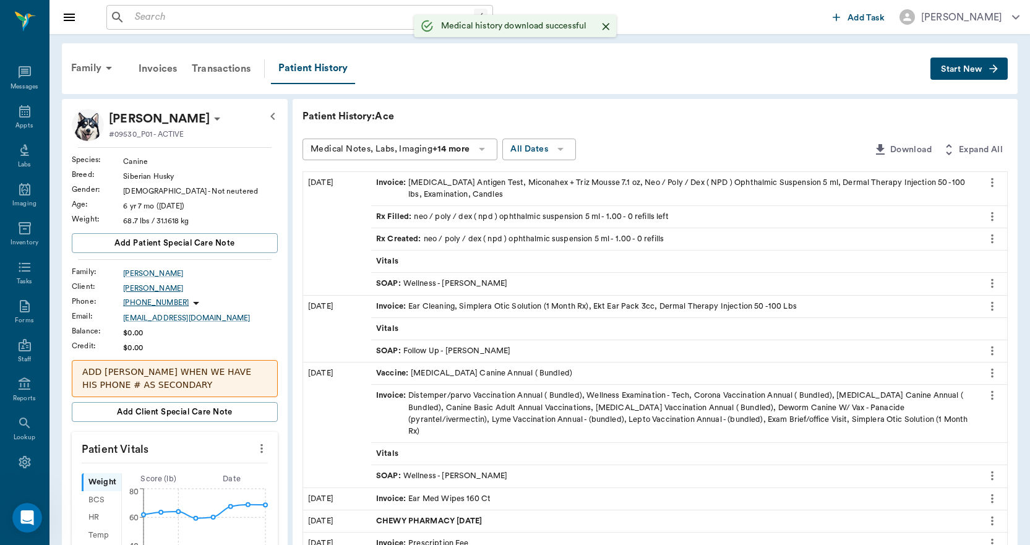
click at [164, 283] on div "Cassidy Kennerly" at bounding box center [200, 288] width 155 height 11
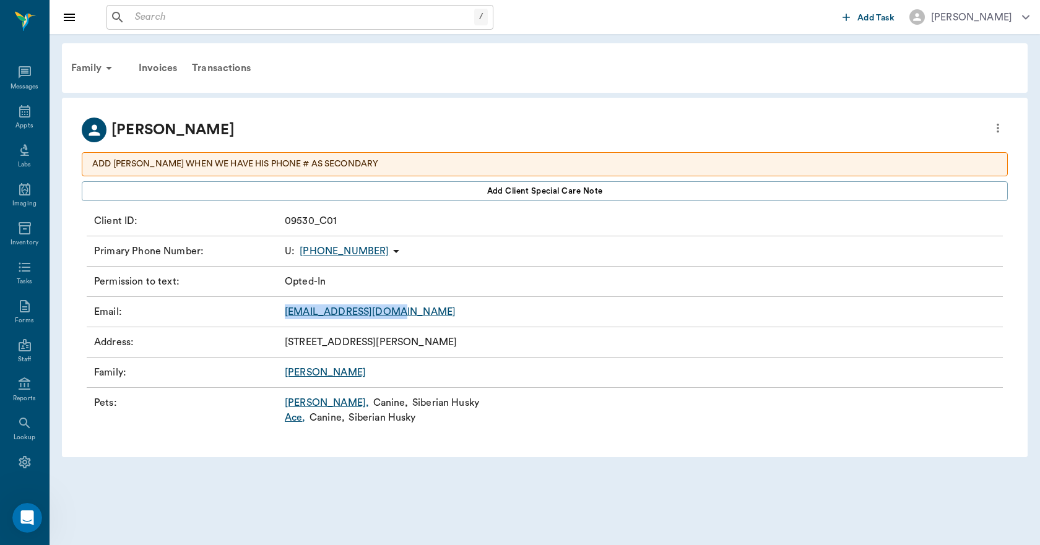
drag, startPoint x: 467, startPoint y: 313, endPoint x: 275, endPoint y: 326, distance: 192.9
click at [275, 326] on div "Email : CAKENNERLY@yahoo.com" at bounding box center [545, 312] width 916 height 30
copy div "CAKENNERLY@yahoo.com"
click at [485, 124] on div "Cassidy Kennerly" at bounding box center [545, 130] width 926 height 25
click at [24, 510] on icon "Open Intercom Messenger" at bounding box center [27, 518] width 20 height 20
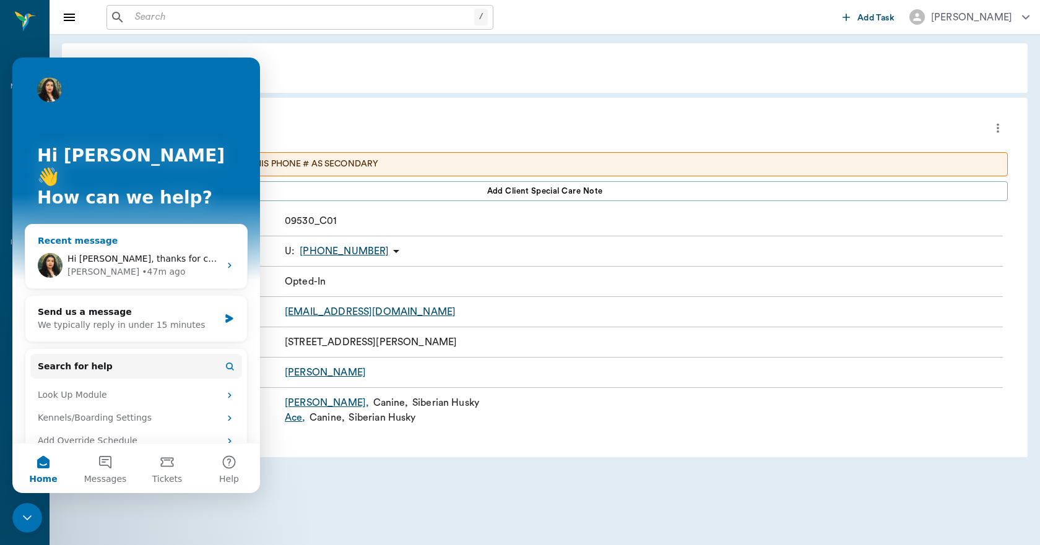
click at [130, 235] on div "Recent message" at bounding box center [136, 241] width 197 height 13
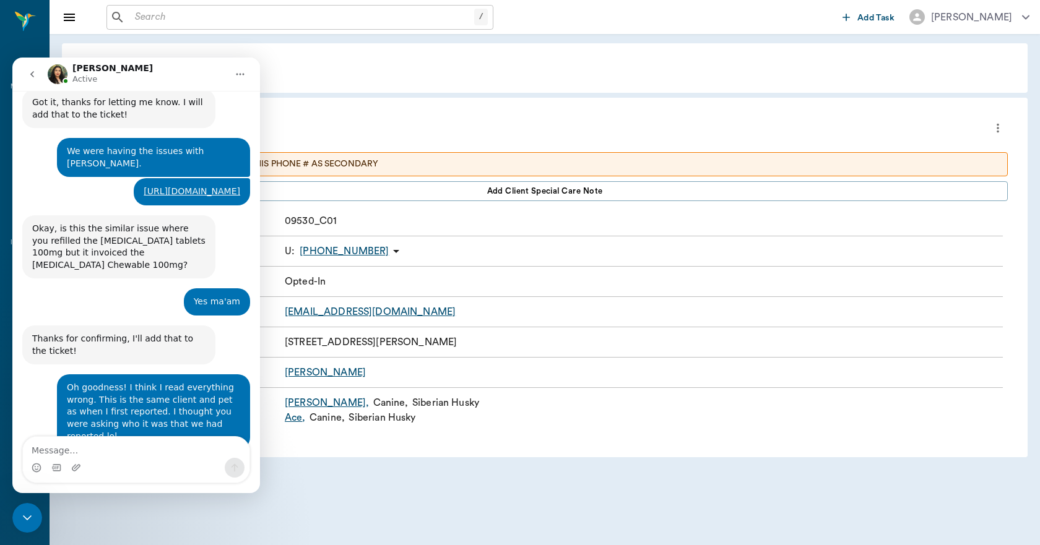
scroll to position [6176, 0]
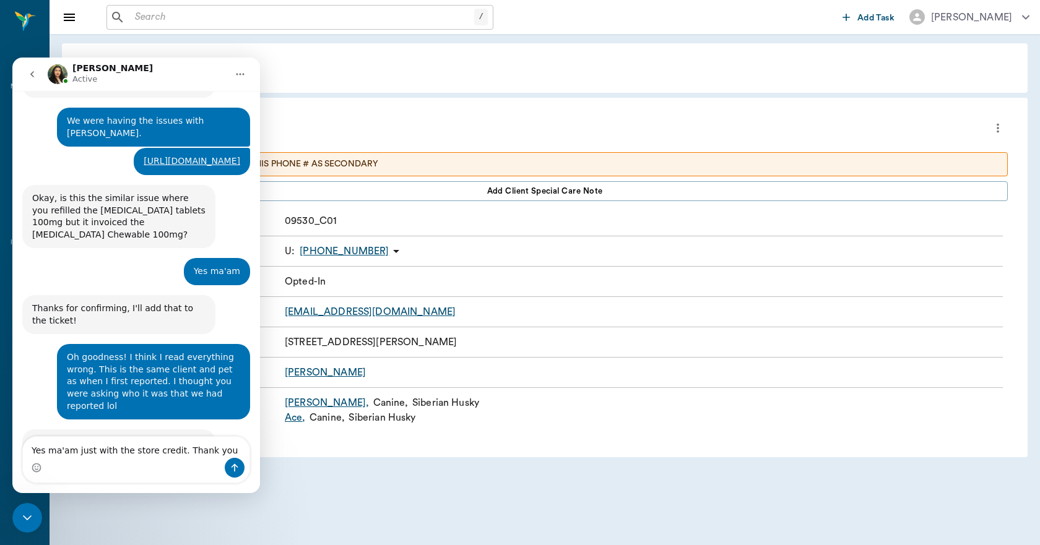
type textarea "Yes ma'am just with the store credit. Thank you!"
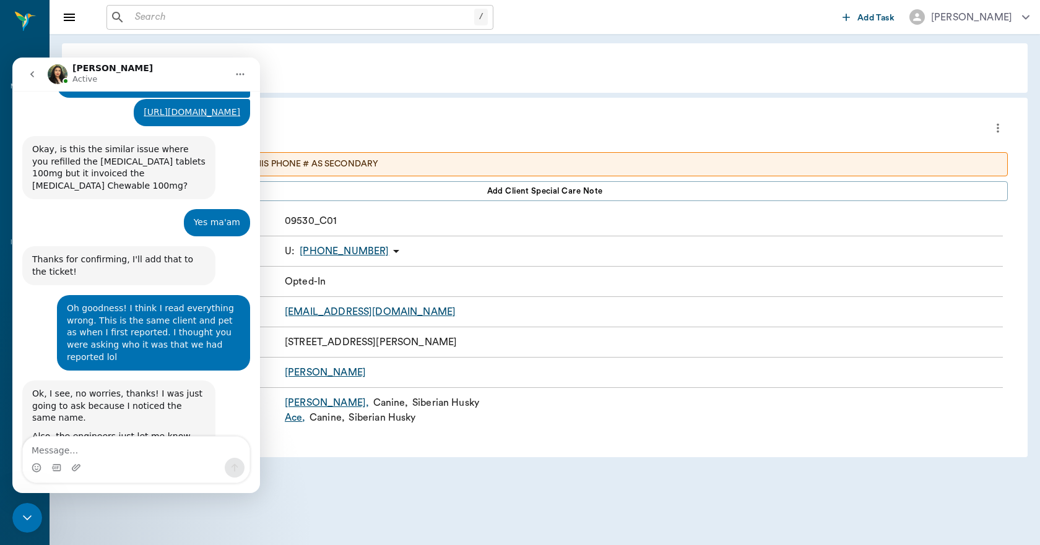
click at [27, 517] on icon "Close Intercom Messenger" at bounding box center [27, 517] width 15 height 15
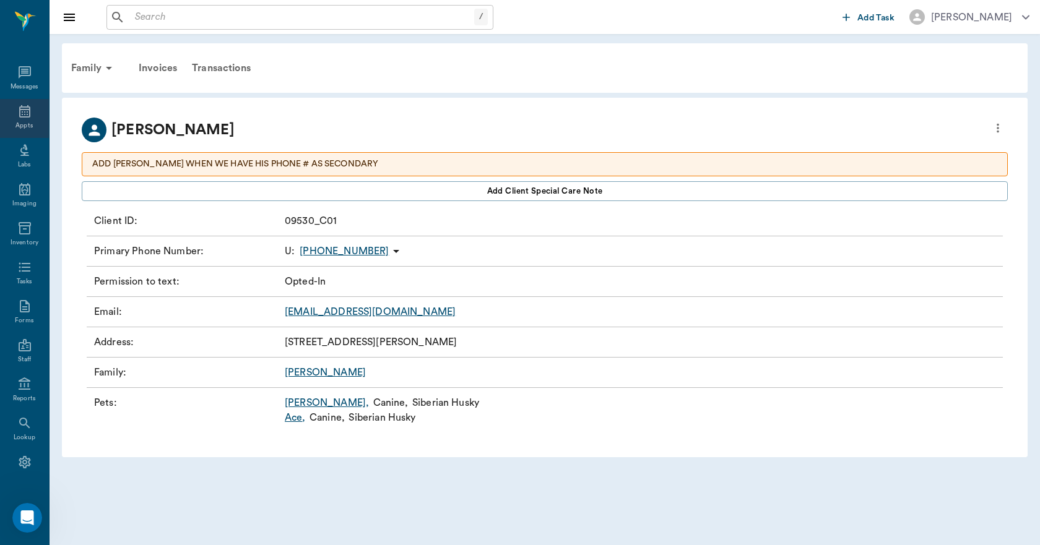
click at [15, 122] on div "Appts" at bounding box center [23, 125] width 17 height 9
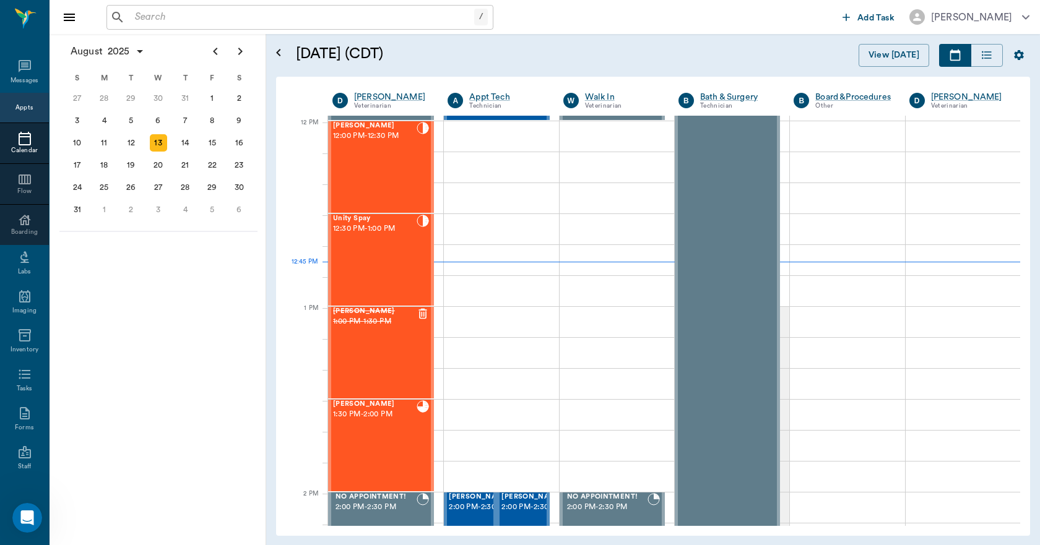
scroll to position [744, 0]
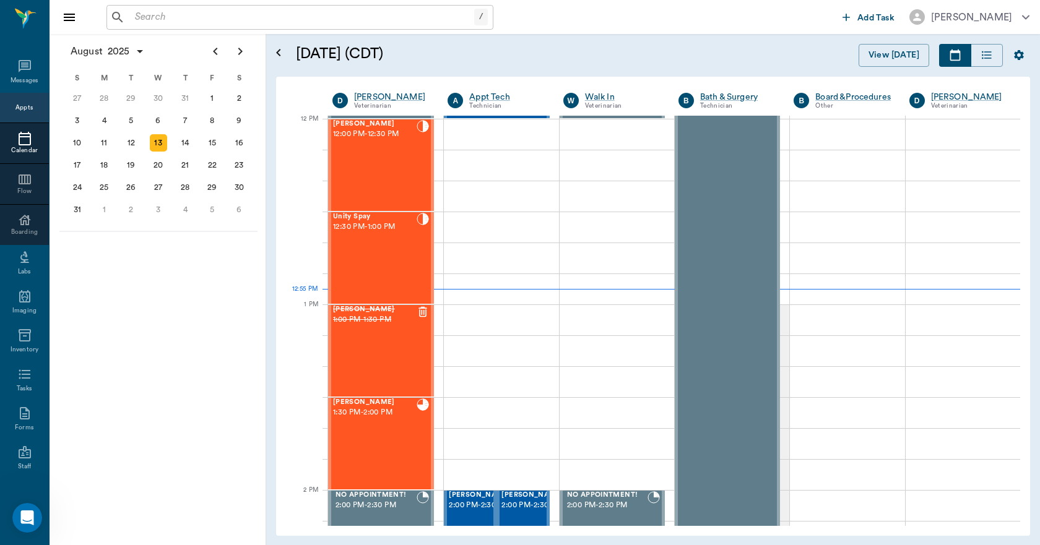
click at [32, 510] on div "Open Intercom Messenger" at bounding box center [27, 517] width 41 height 41
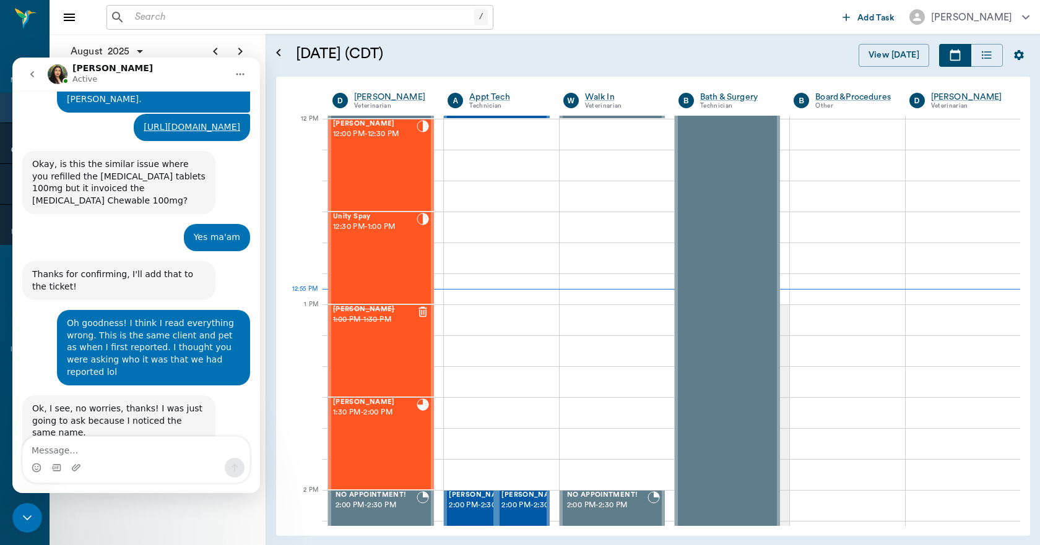
scroll to position [6225, 0]
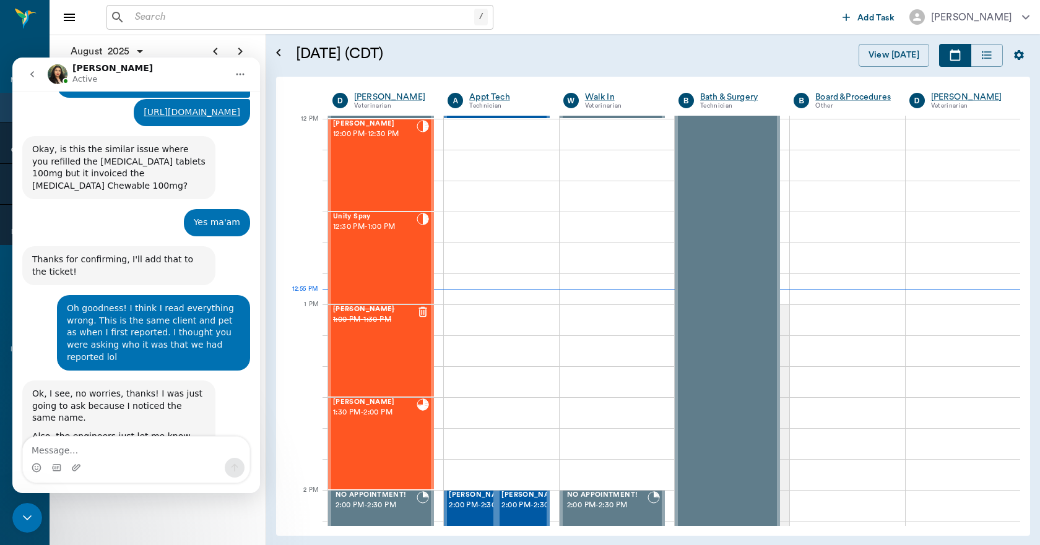
click at [41, 505] on div at bounding box center [27, 518] width 30 height 30
click at [26, 514] on icon "Close Intercom Messenger" at bounding box center [27, 517] width 15 height 15
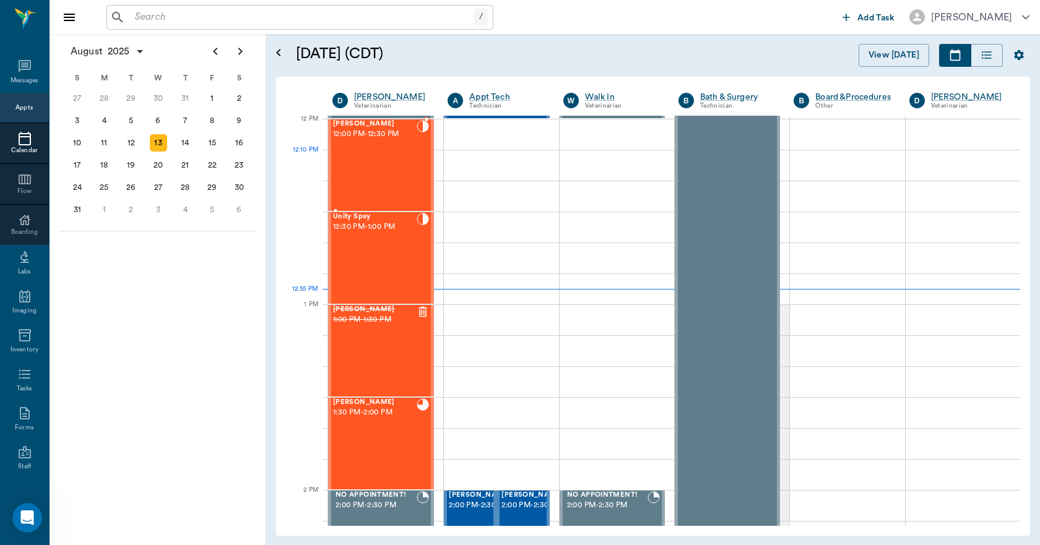
click at [360, 170] on div "Ulysses Spay 12:00 PM - 12:30 PM" at bounding box center [375, 165] width 84 height 90
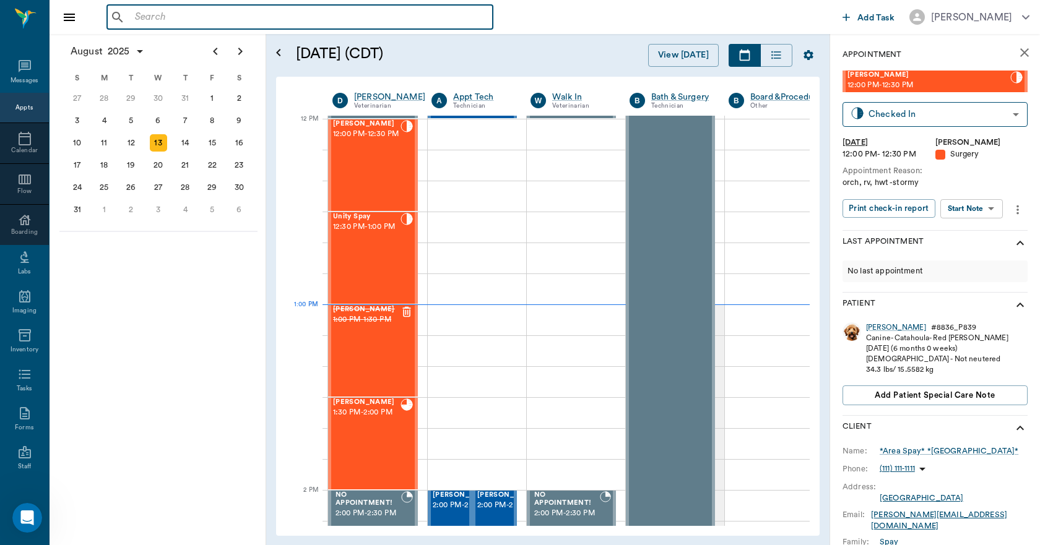
click at [186, 18] on input "text" at bounding box center [309, 17] width 358 height 17
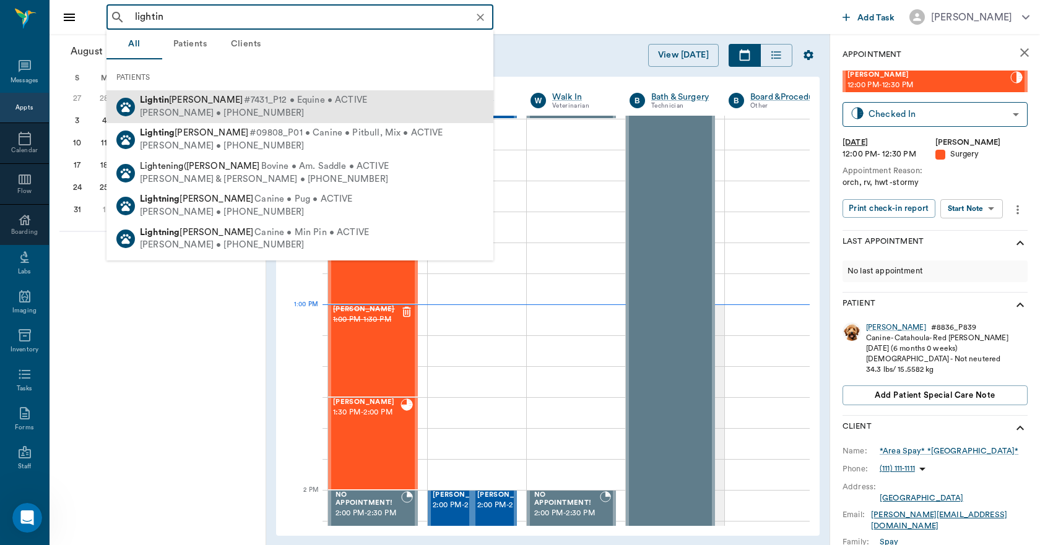
click at [187, 103] on span "Lightin Vaughan" at bounding box center [191, 99] width 103 height 9
type input "lightin"
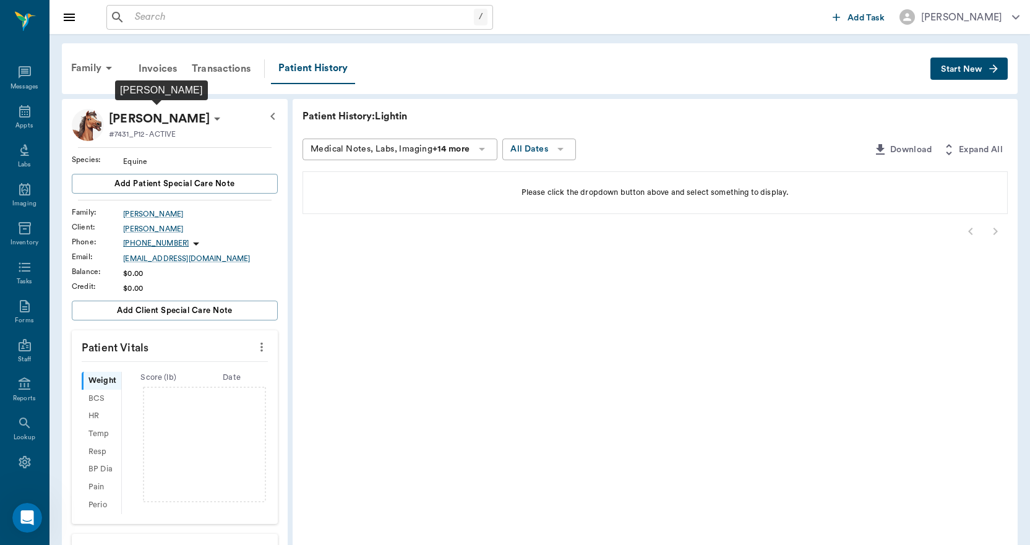
click at [186, 116] on p "[PERSON_NAME]" at bounding box center [159, 119] width 101 height 20
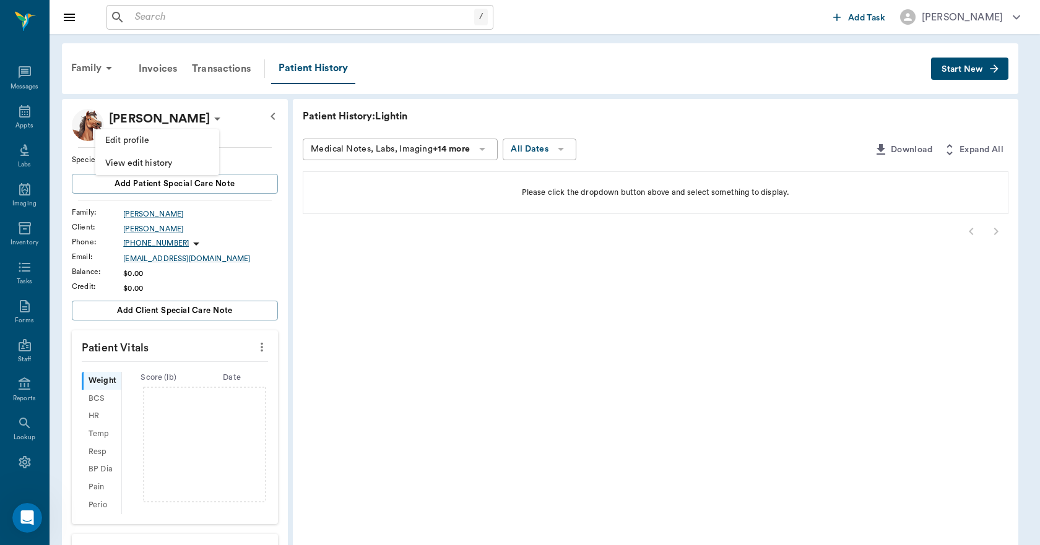
click at [147, 143] on span "Edit profile" at bounding box center [157, 140] width 104 height 13
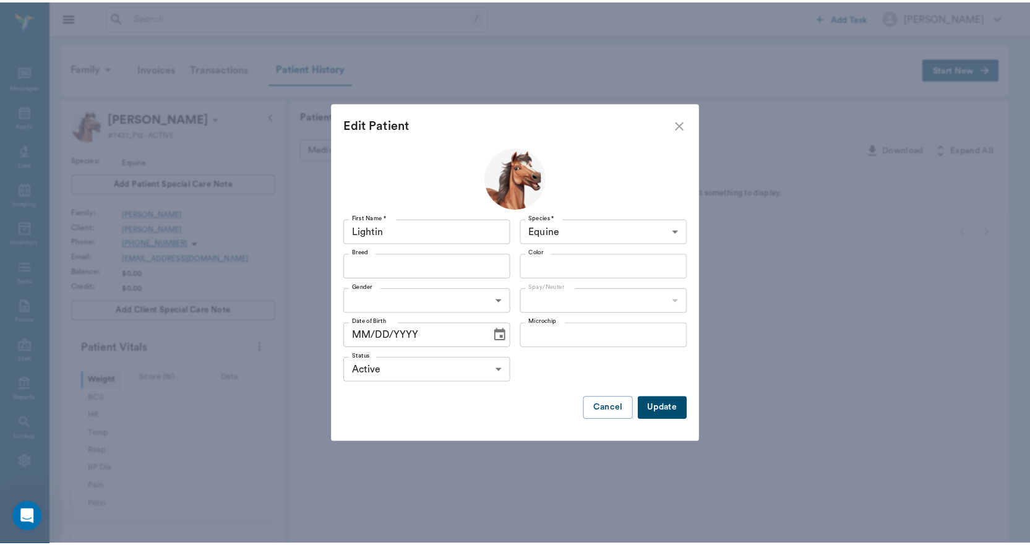
scroll to position [6225, 0]
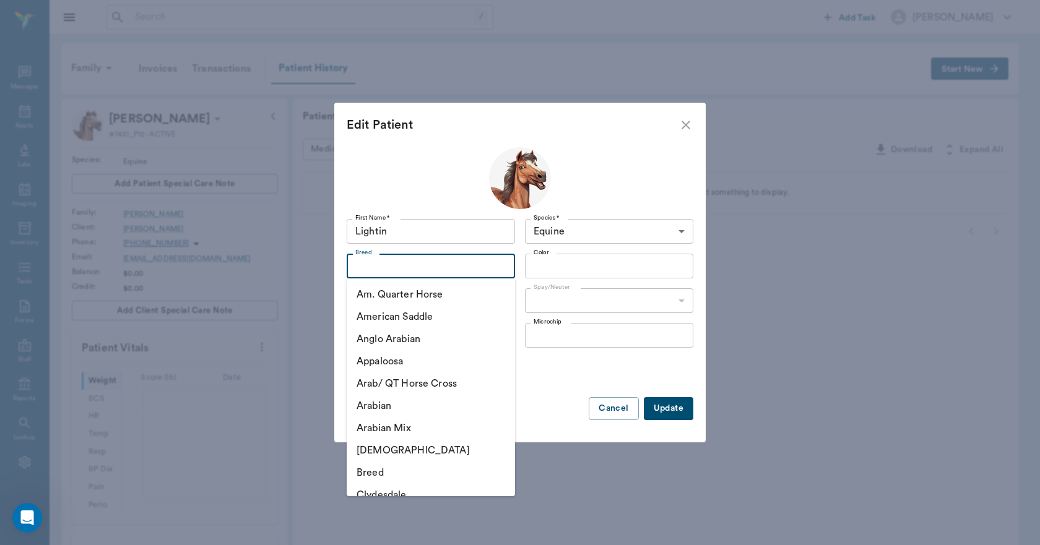
click at [420, 272] on input "Breed" at bounding box center [420, 265] width 140 height 17
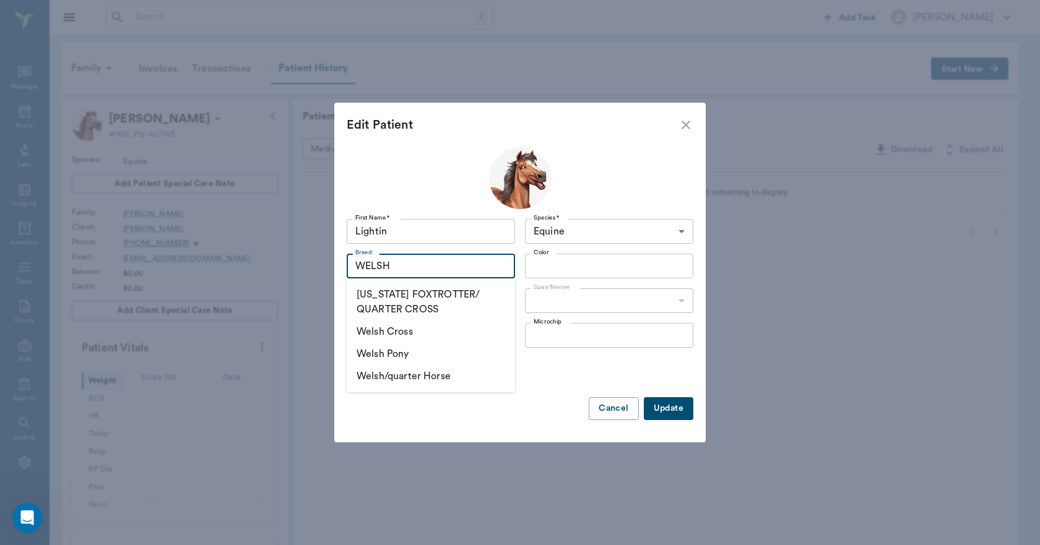
type input "WELSH"
type input "welsh"
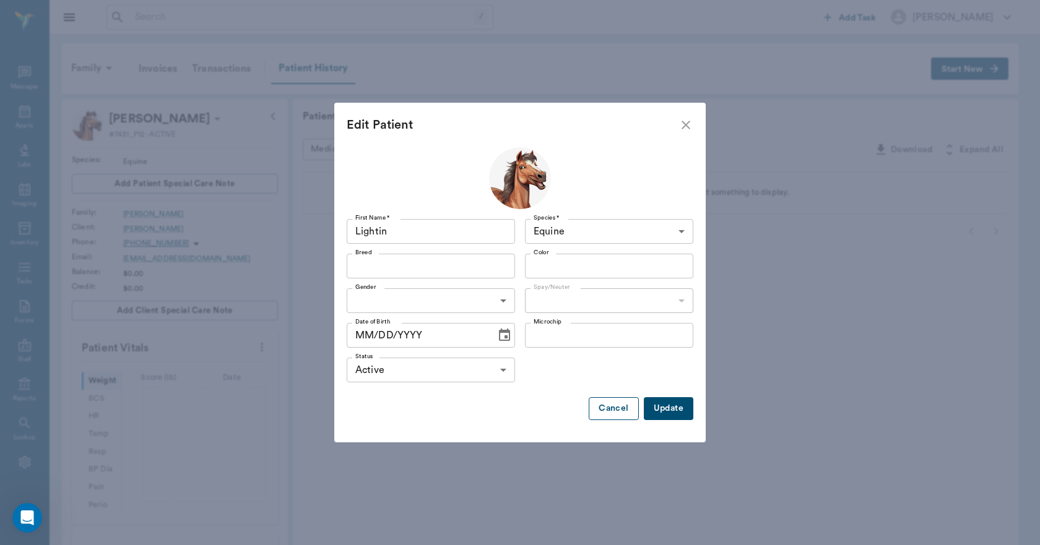
click at [613, 409] on button "Cancel" at bounding box center [613, 408] width 50 height 23
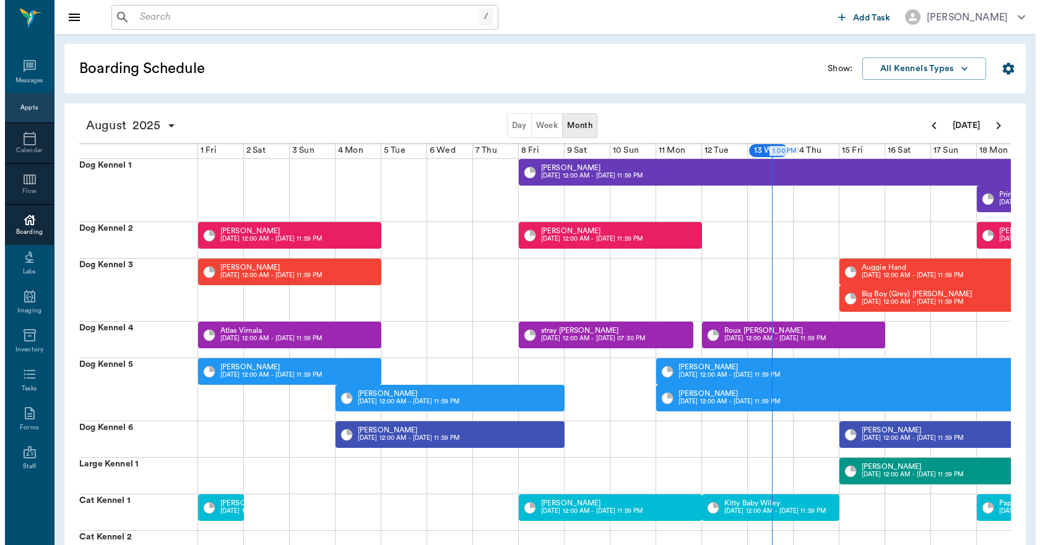
scroll to position [0, 459]
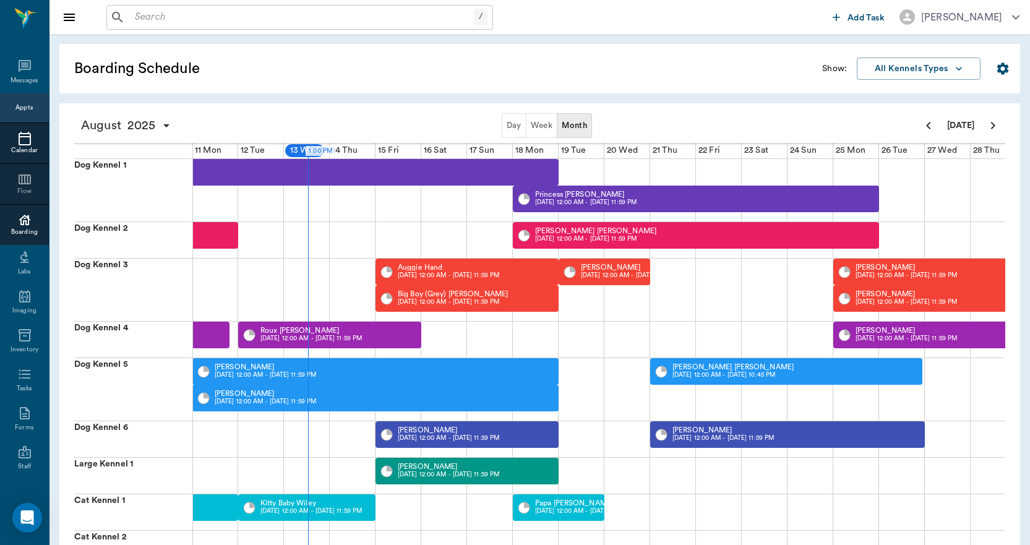
click at [25, 142] on icon at bounding box center [25, 139] width 12 height 14
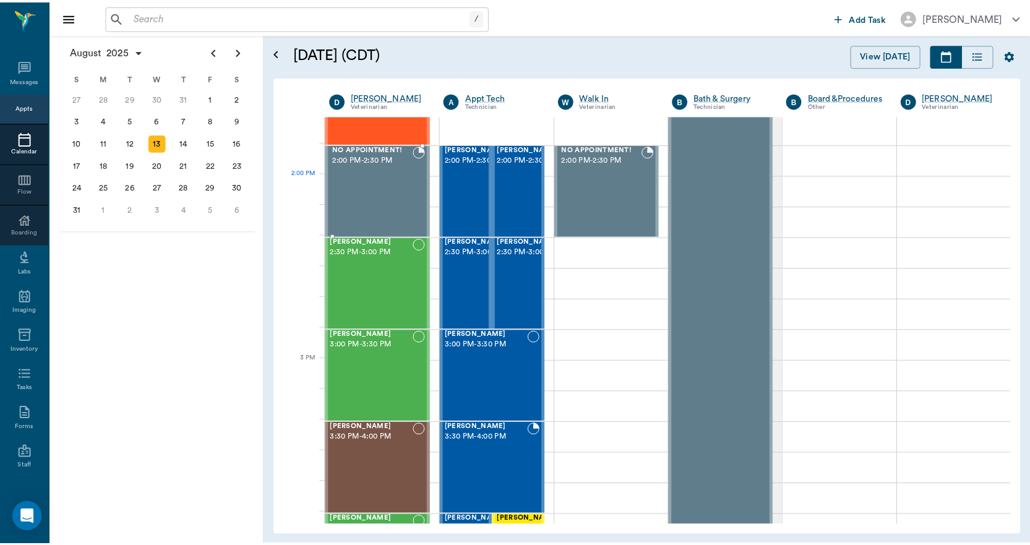
scroll to position [1114, 0]
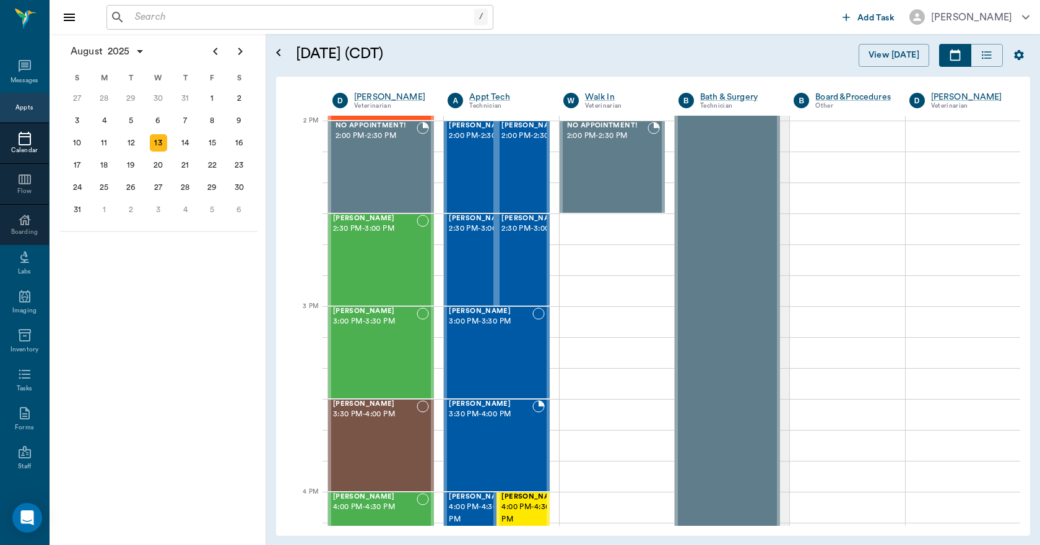
click at [316, 18] on input "text" at bounding box center [302, 17] width 344 height 17
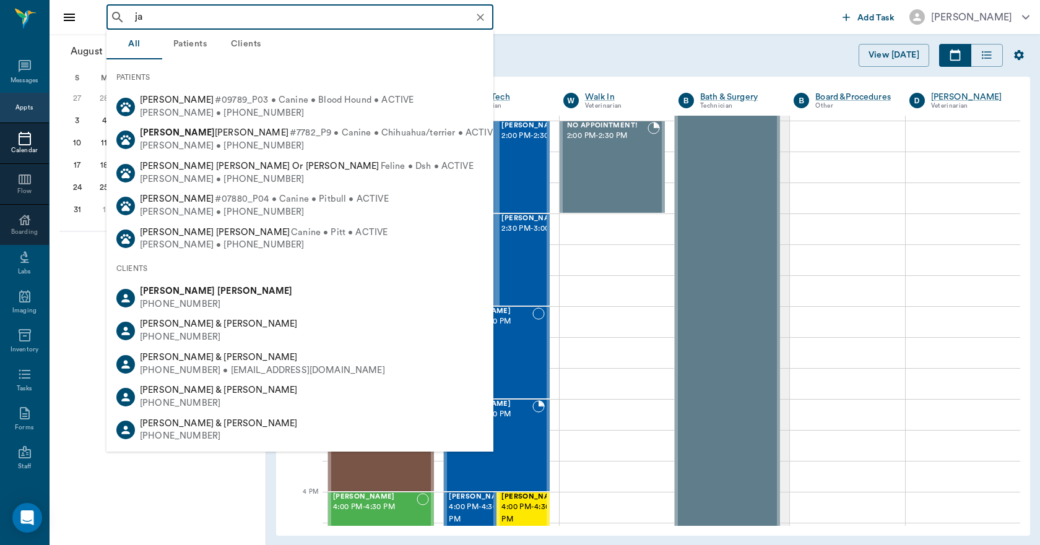
type input "j"
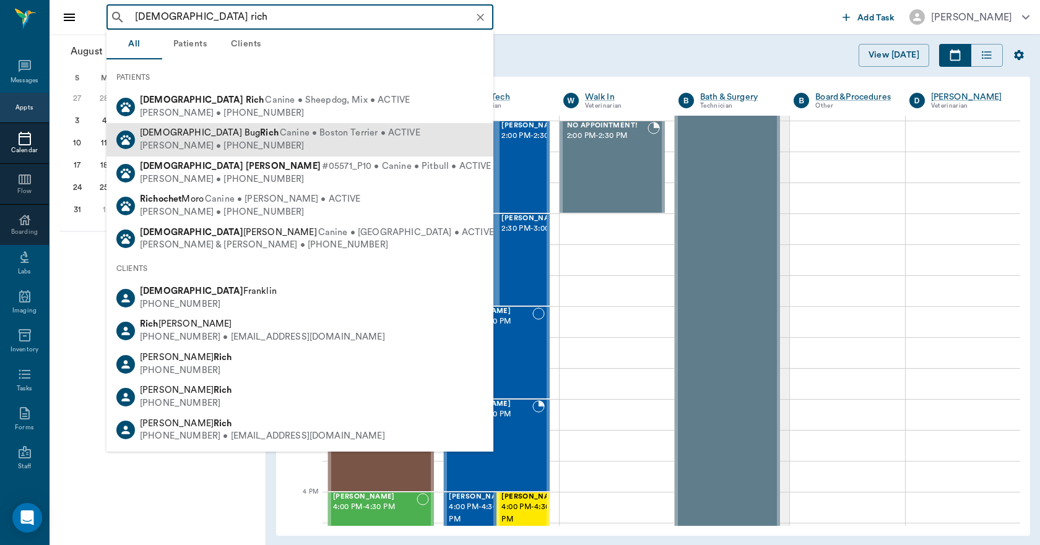
click at [280, 135] on span "Canine • Boston Terrier • ACTIVE" at bounding box center [350, 133] width 140 height 13
type input "[DEMOGRAPHIC_DATA] rich"
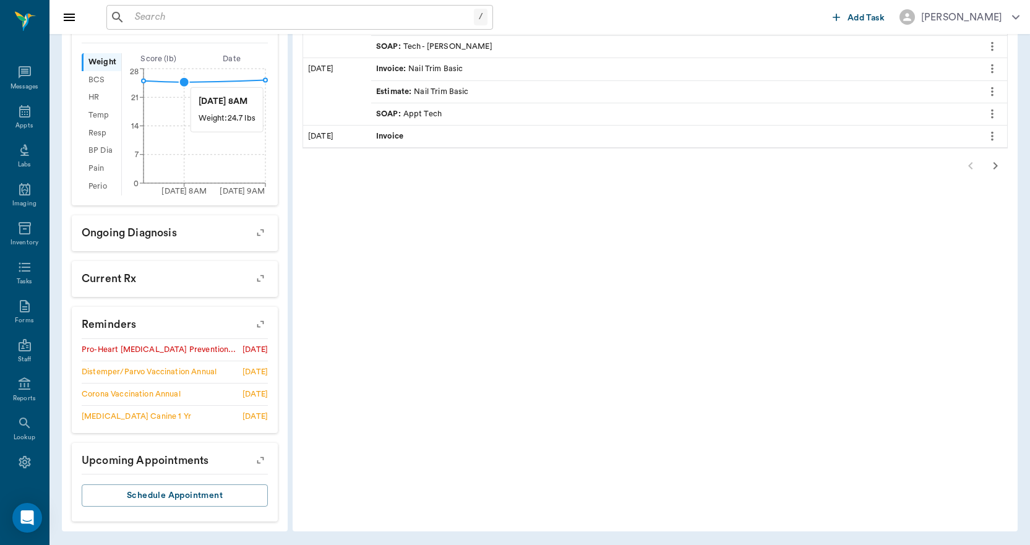
scroll to position [408, 0]
click at [260, 324] on icon "button" at bounding box center [260, 323] width 17 height 17
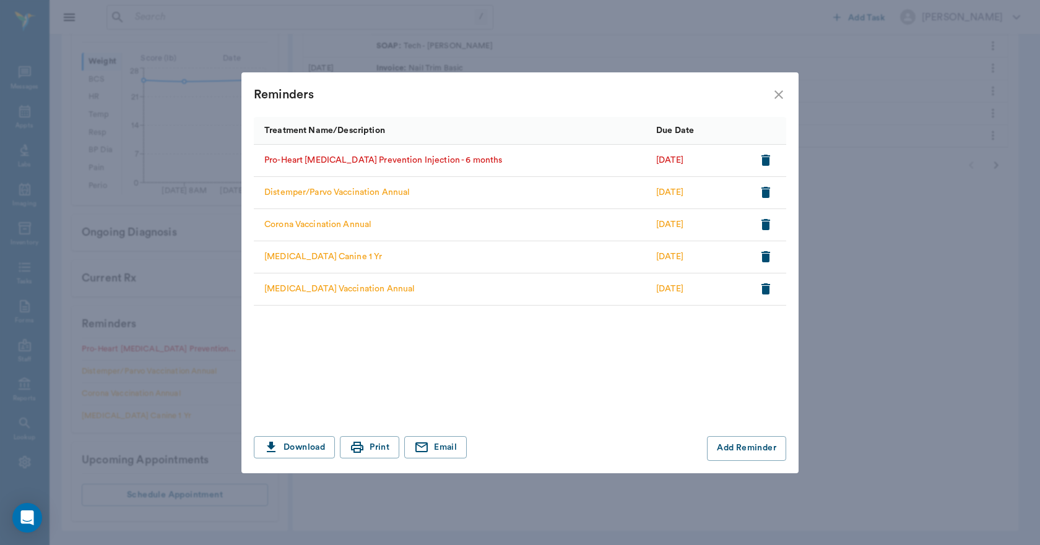
click at [785, 97] on icon "close" at bounding box center [778, 94] width 15 height 15
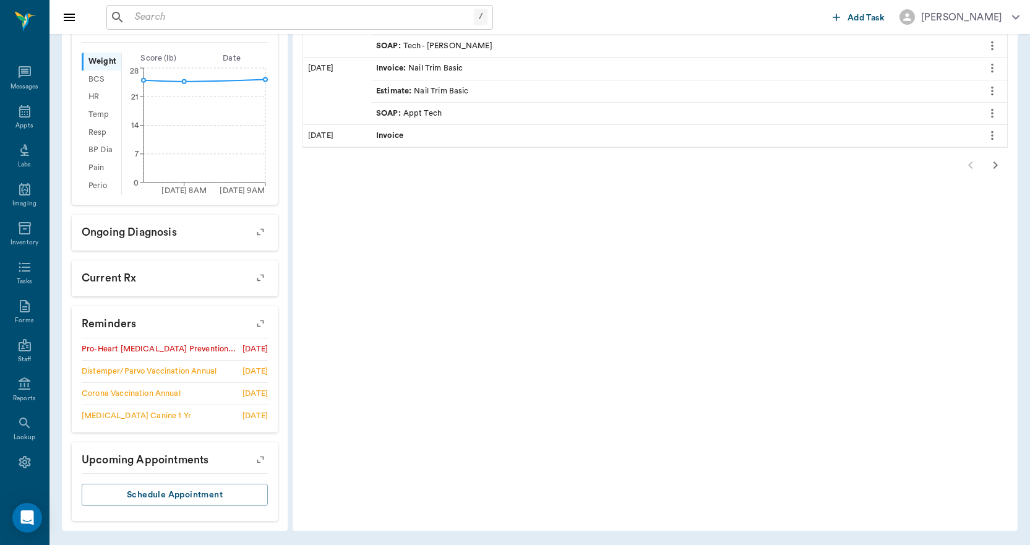
click at [260, 324] on icon "button" at bounding box center [260, 323] width 17 height 17
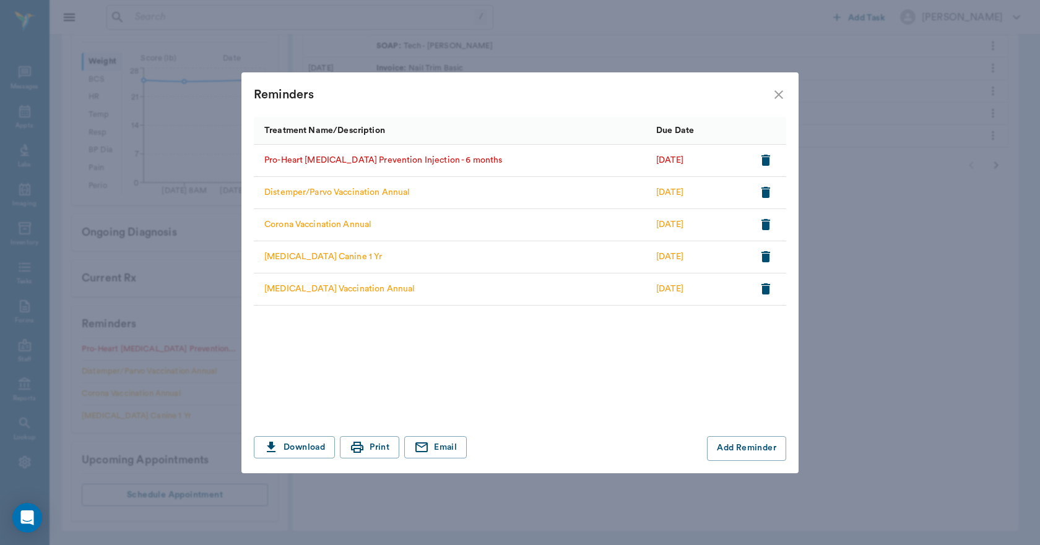
click at [790, 93] on div "Reminders" at bounding box center [519, 94] width 557 height 45
click at [778, 95] on icon "close" at bounding box center [778, 94] width 9 height 9
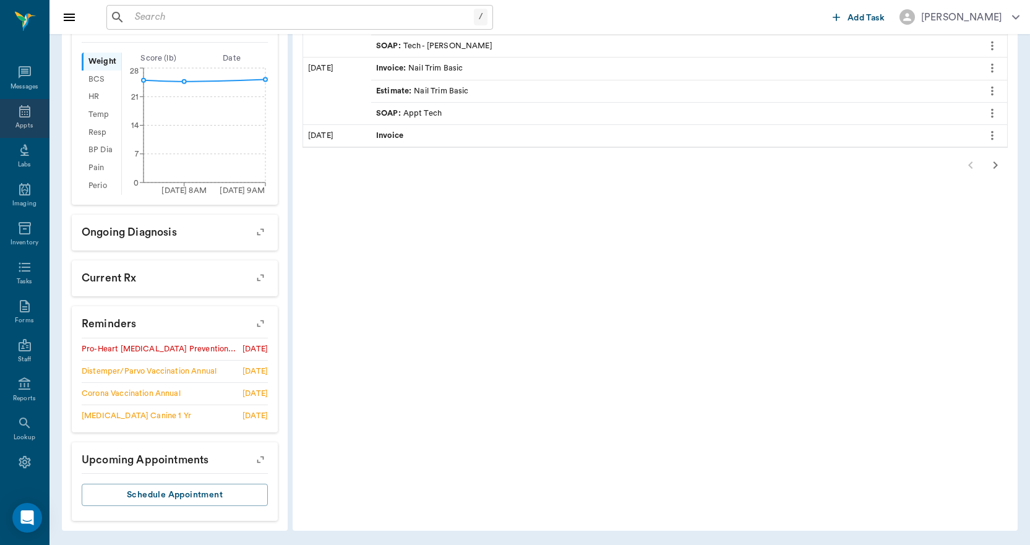
click at [17, 118] on icon at bounding box center [24, 111] width 15 height 15
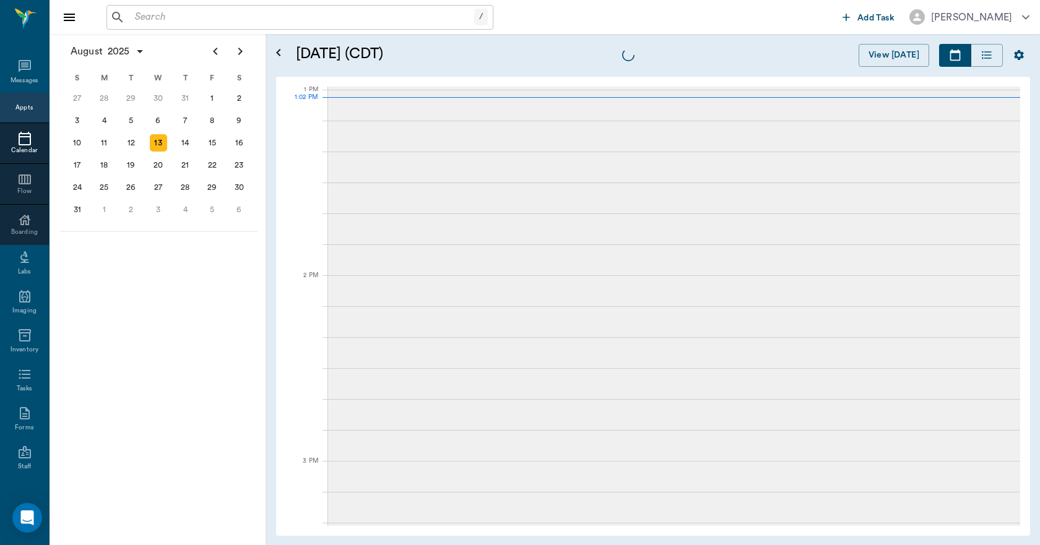
scroll to position [929, 0]
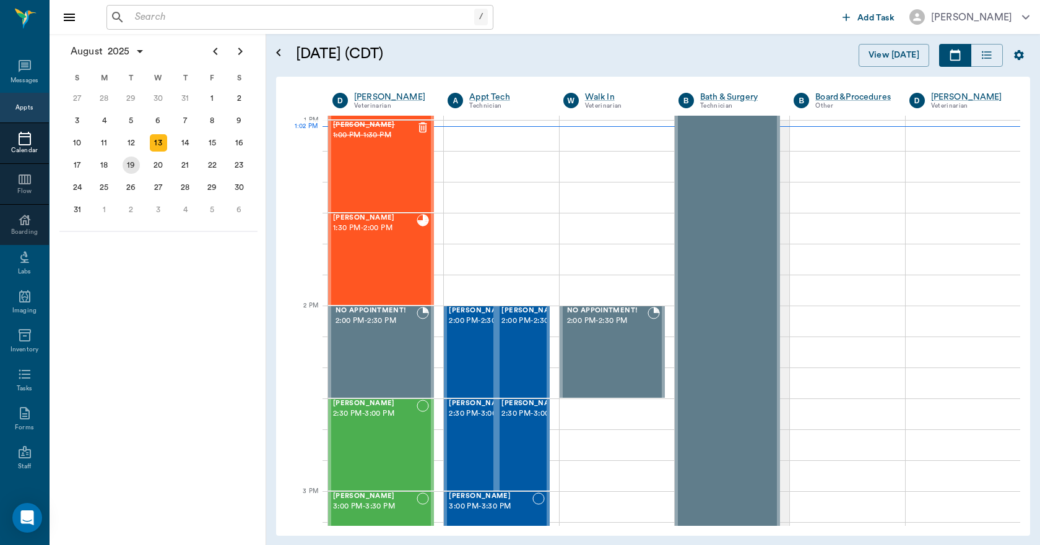
click at [129, 162] on div "19" at bounding box center [131, 165] width 17 height 17
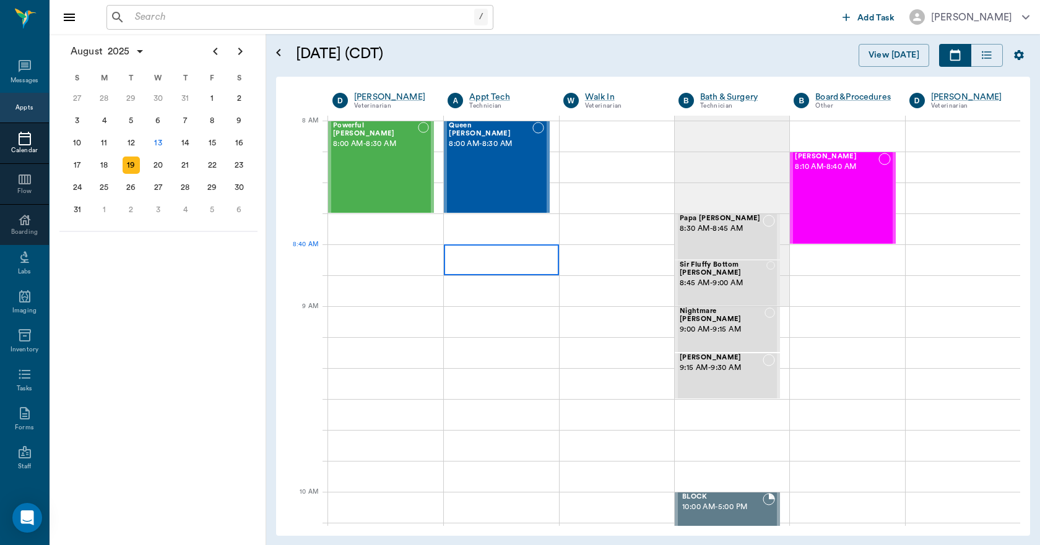
click at [488, 233] on div at bounding box center [501, 228] width 114 height 31
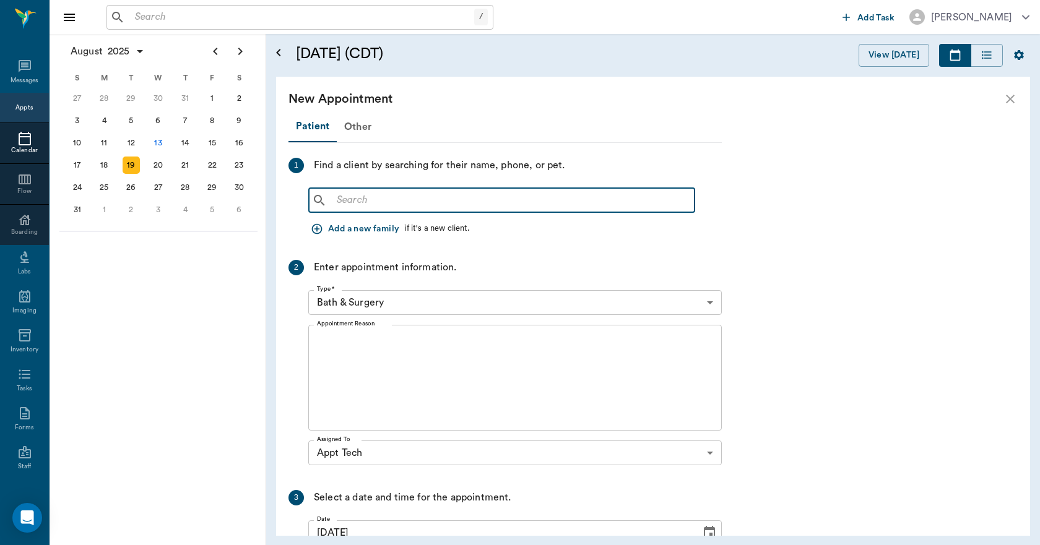
click at [391, 194] on input "text" at bounding box center [511, 200] width 358 height 17
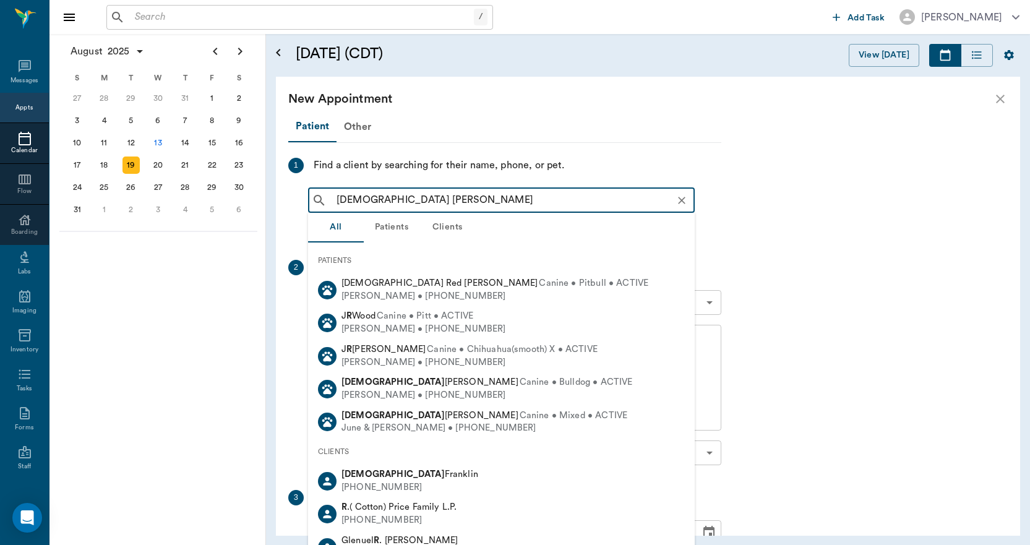
type input "[DEMOGRAPHIC_DATA] rich"
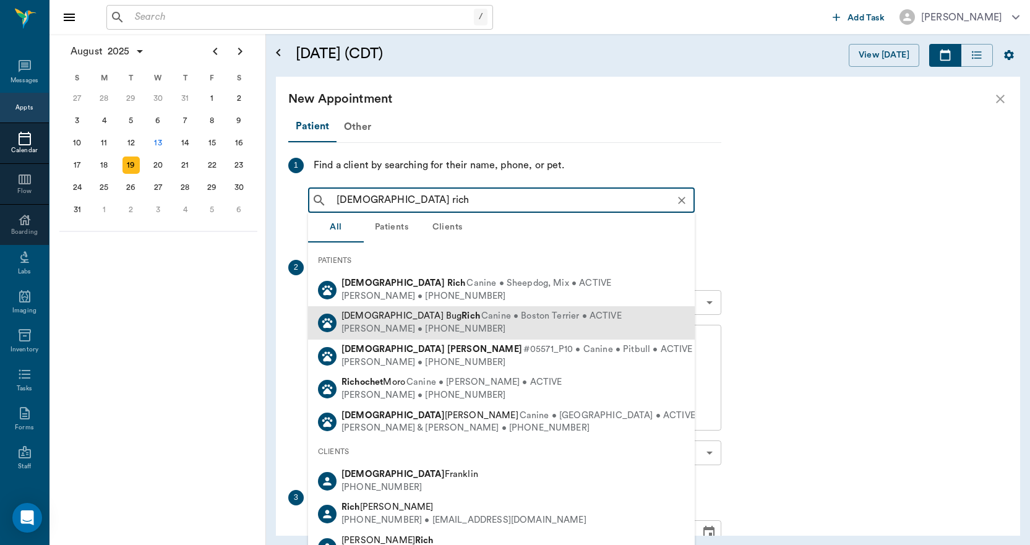
click at [411, 325] on div "[PERSON_NAME] • [PHONE_NUMBER]" at bounding box center [482, 329] width 280 height 13
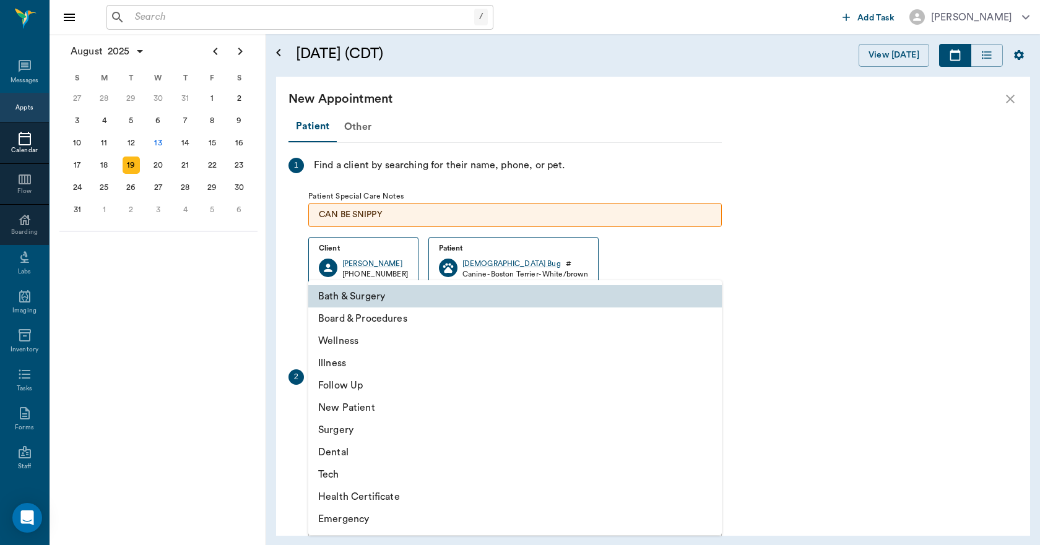
click at [411, 407] on body "/ ​ Add Task [PERSON_NAME] Nectar Messages Appts Calendar Flow Boarding Labs Im…" at bounding box center [520, 272] width 1040 height 545
click at [358, 473] on li "Tech" at bounding box center [514, 474] width 413 height 22
type input "65d2be4f46e3a538d89b8c1a"
type input "09:00 AM"
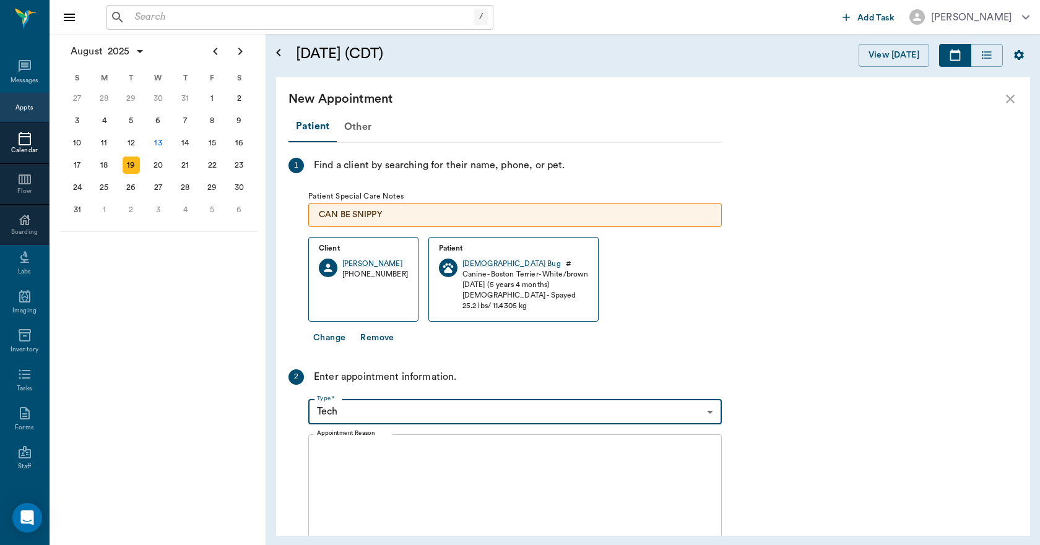
click at [381, 473] on textarea "Appointment Reason" at bounding box center [515, 486] width 396 height 85
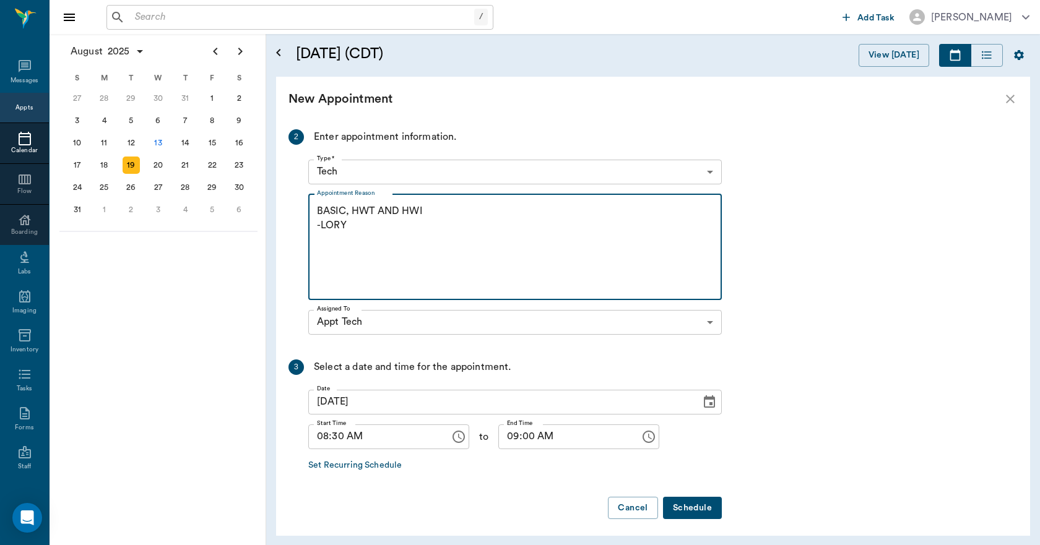
scroll to position [246, 0]
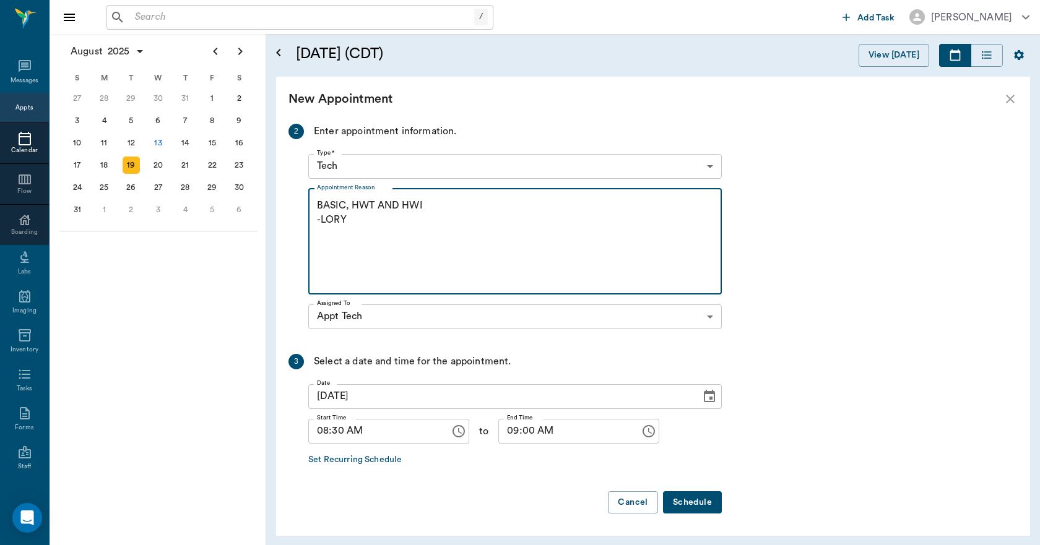
click at [343, 202] on textarea "BASIC, HWT AND HWI -LORY" at bounding box center [515, 241] width 396 height 85
type textarea "BASIC ADULT, HWT AND HWI -LORY"
click at [692, 497] on button "Schedule" at bounding box center [692, 502] width 59 height 23
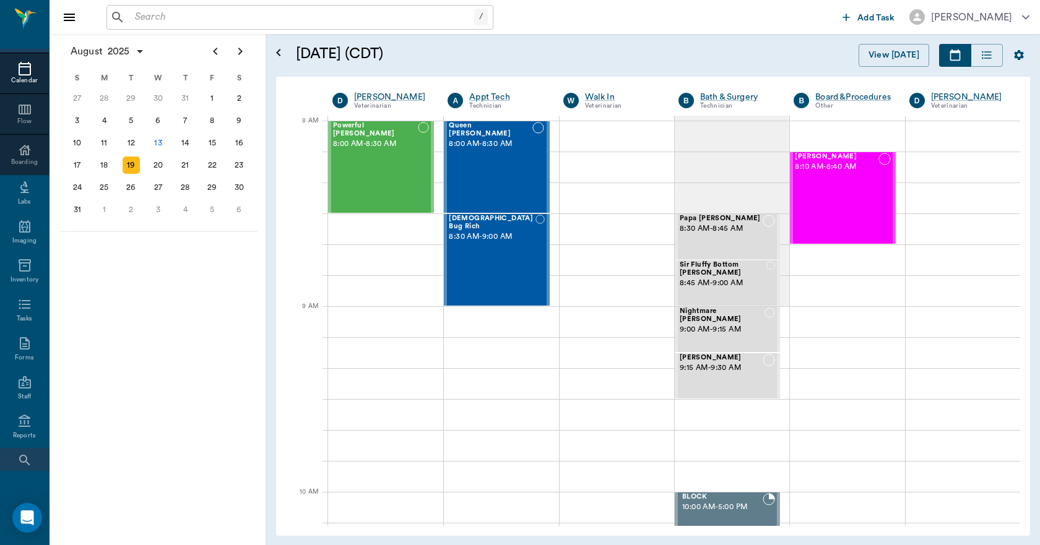
scroll to position [130, 0]
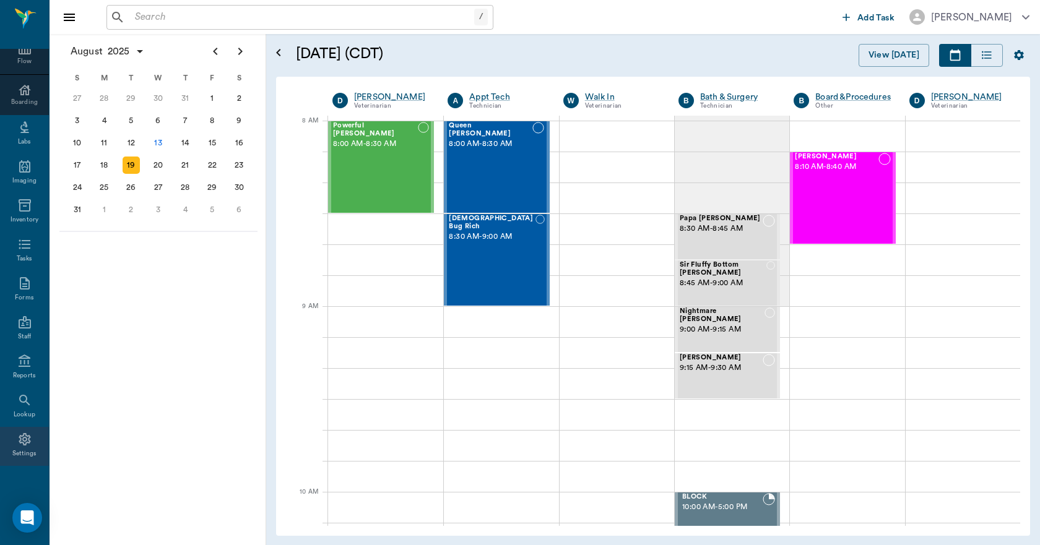
click at [19, 439] on icon at bounding box center [25, 439] width 12 height 12
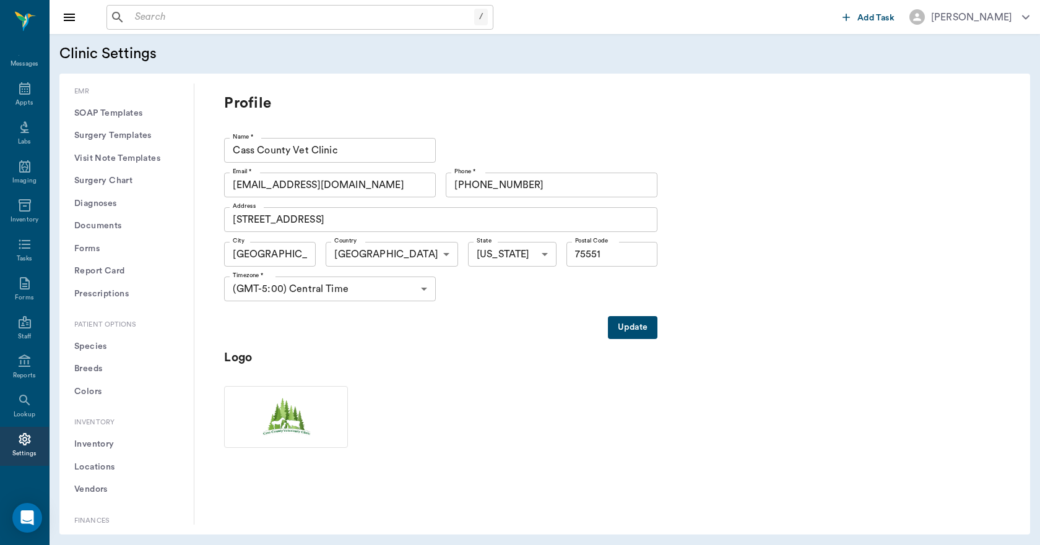
scroll to position [619, 0]
click at [105, 339] on button "Breeds" at bounding box center [126, 342] width 114 height 23
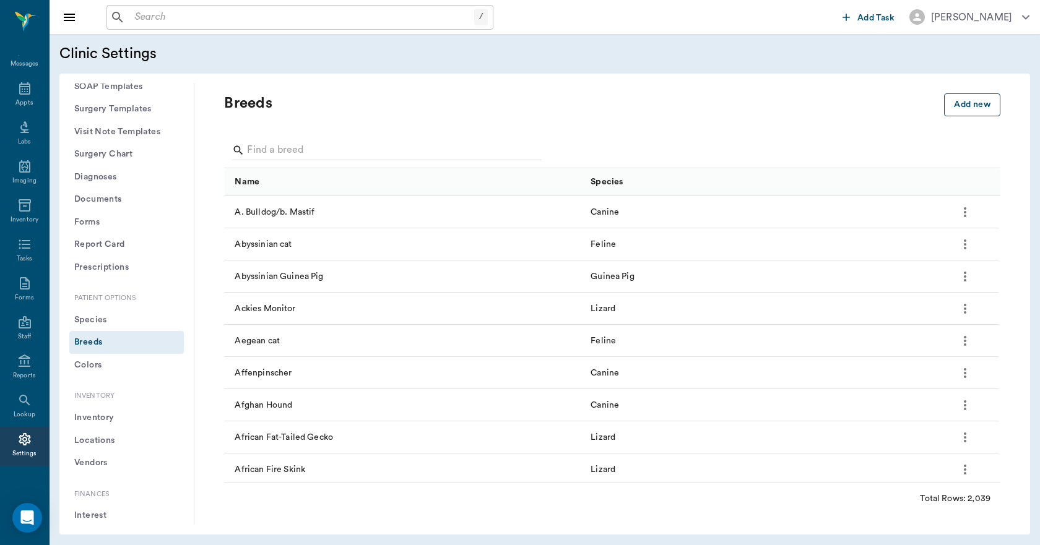
click at [953, 103] on button "Add new" at bounding box center [972, 104] width 56 height 23
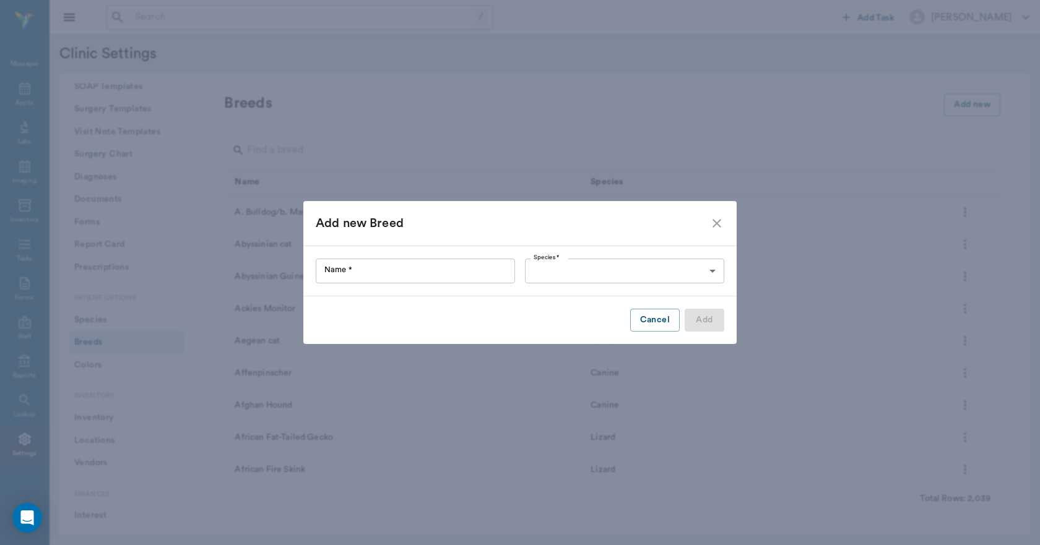
click at [450, 264] on input "Name *" at bounding box center [415, 271] width 199 height 25
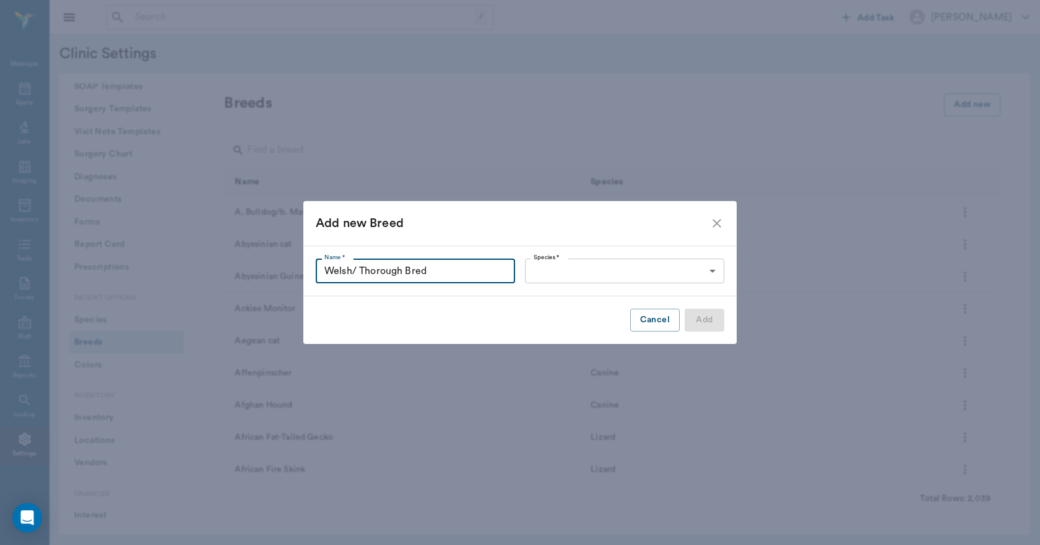
type input "Welsh/ Thorough Bred"
click at [540, 269] on body "/ ​ Add Task [PERSON_NAME] Nectar Messages Appts Labs Imaging Inventory Tasks F…" at bounding box center [520, 272] width 1040 height 545
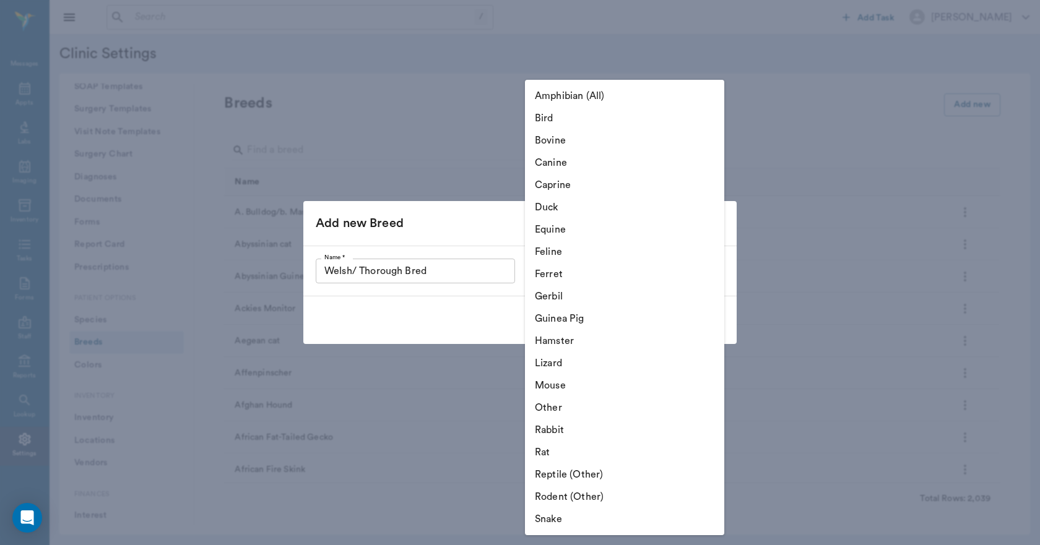
click at [559, 229] on li "Equine" at bounding box center [624, 229] width 199 height 22
type input "Equine"
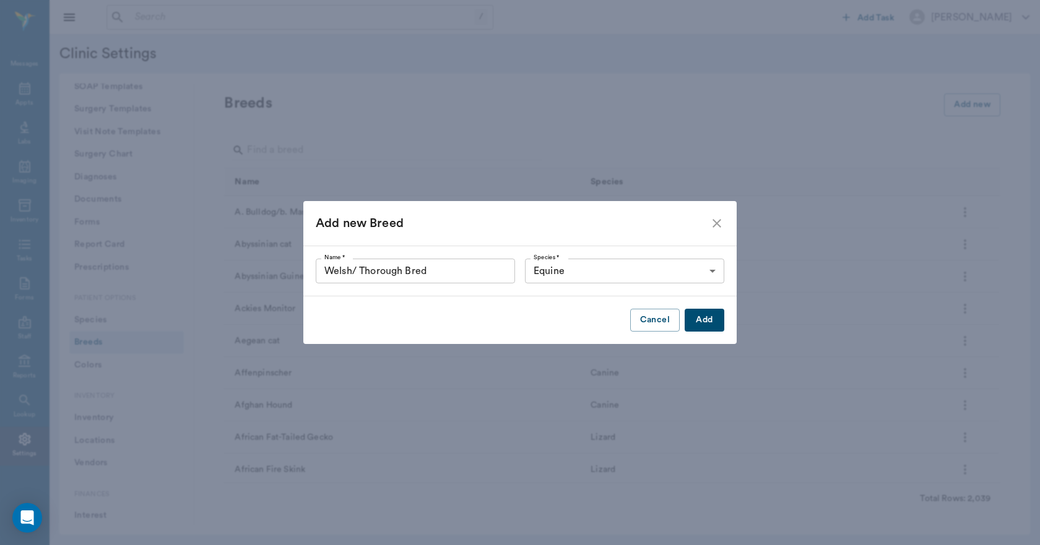
click at [702, 318] on button "Add" at bounding box center [704, 320] width 40 height 23
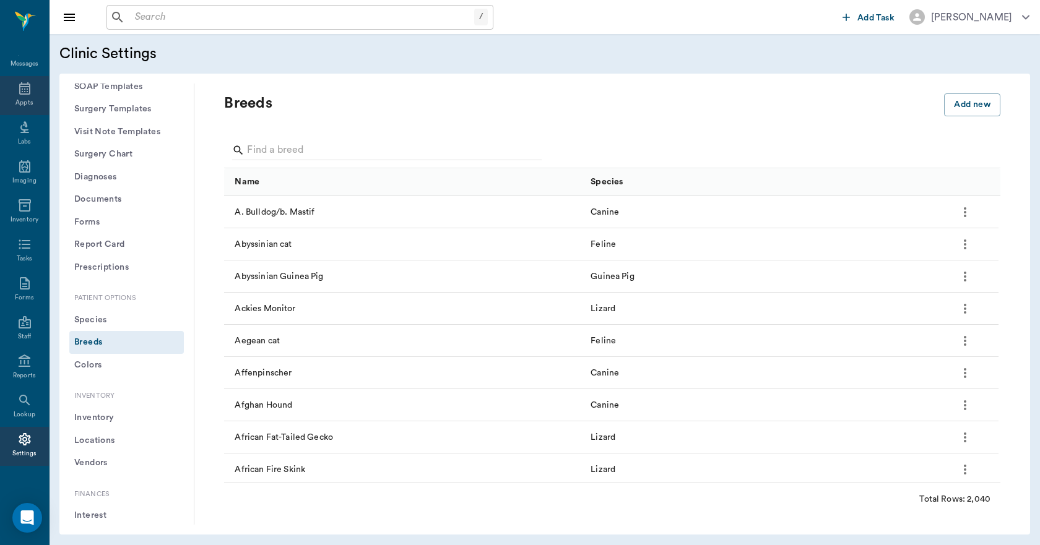
click at [25, 95] on icon at bounding box center [24, 88] width 15 height 15
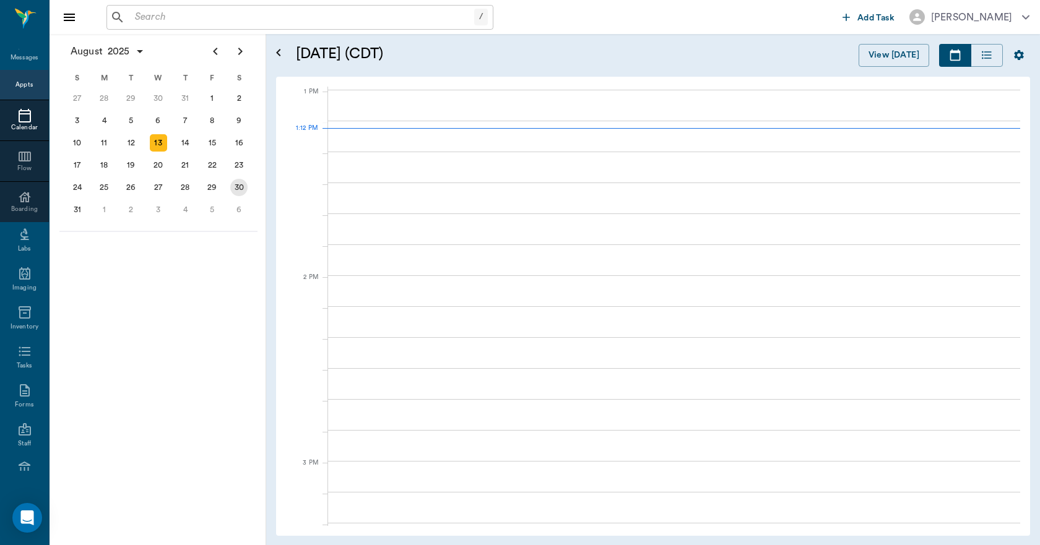
scroll to position [928, 0]
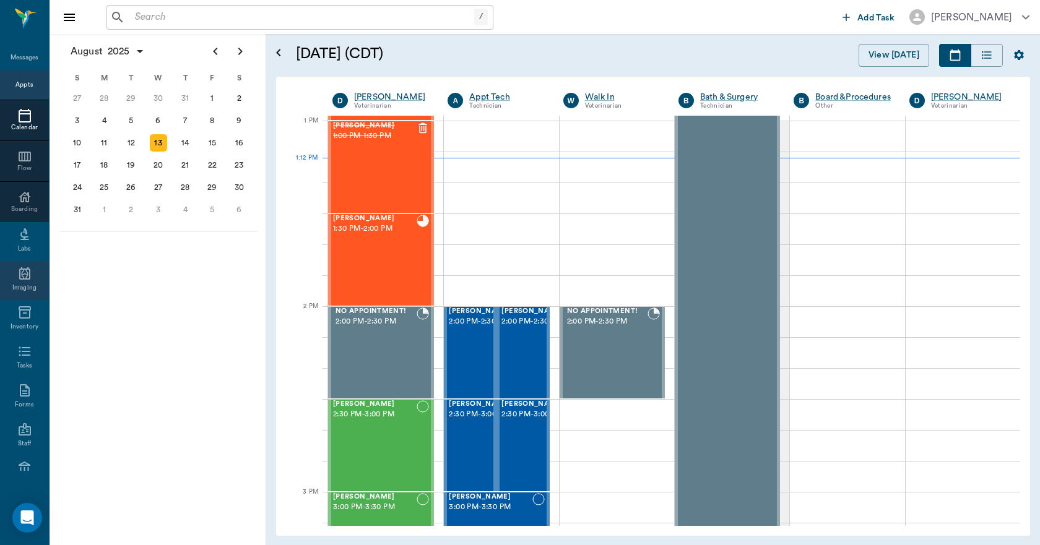
click at [28, 280] on div "Imaging" at bounding box center [24, 280] width 49 height 39
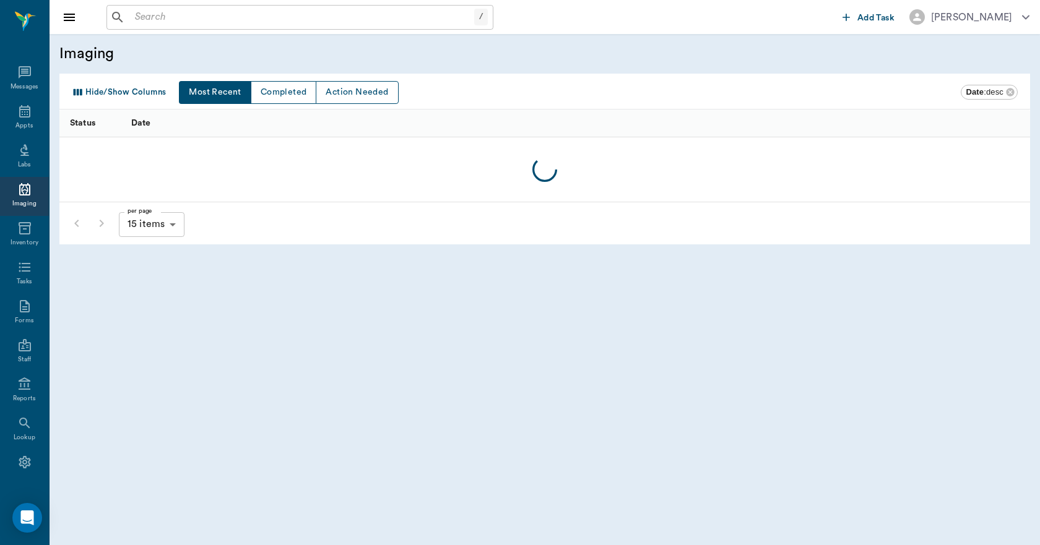
scroll to position [23, 0]
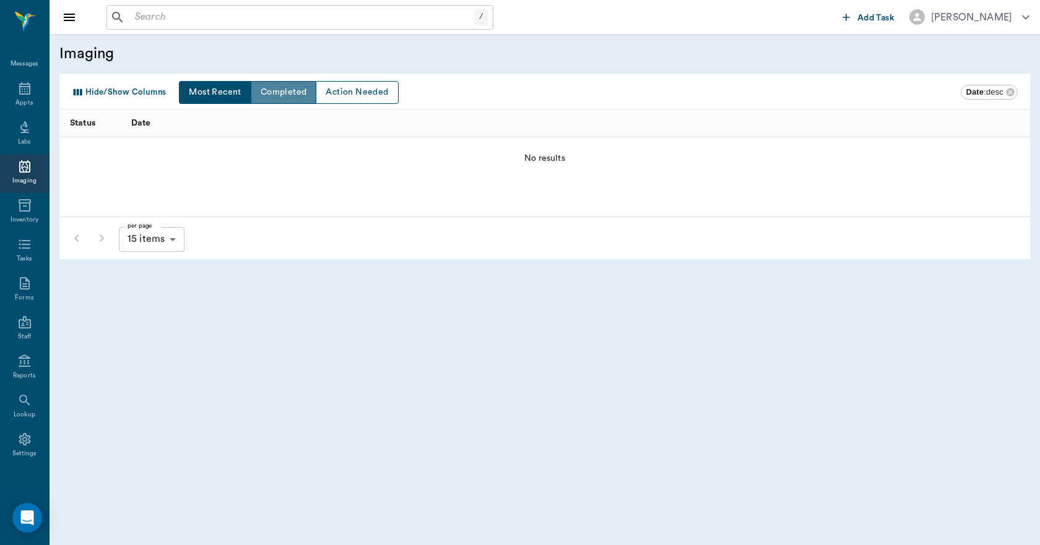
click at [278, 88] on button "Completed" at bounding box center [284, 92] width 66 height 23
click at [357, 98] on button "Action Needed" at bounding box center [357, 92] width 82 height 23
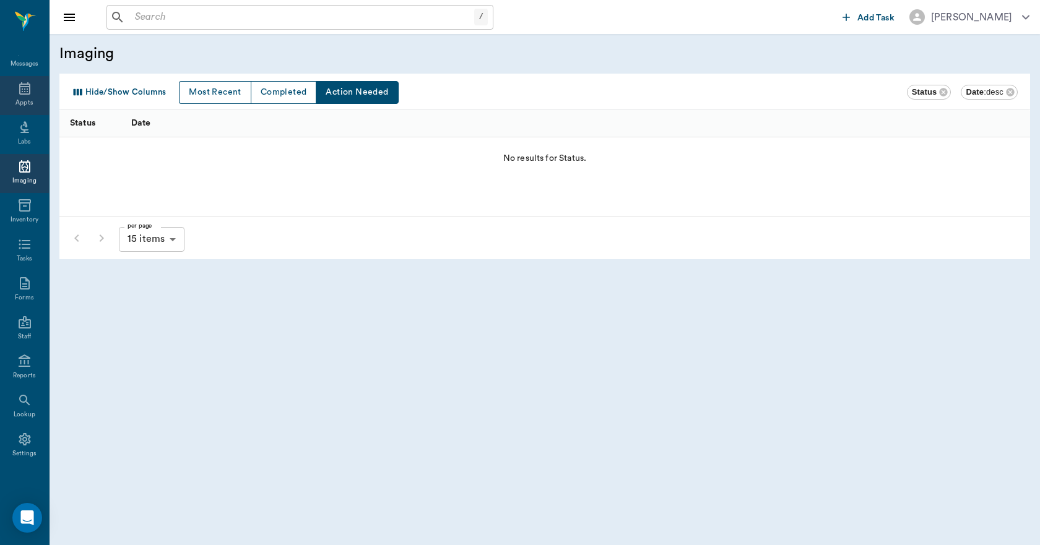
drag, startPoint x: 18, startPoint y: 94, endPoint x: 11, endPoint y: 95, distance: 6.8
click at [19, 94] on icon at bounding box center [24, 88] width 11 height 12
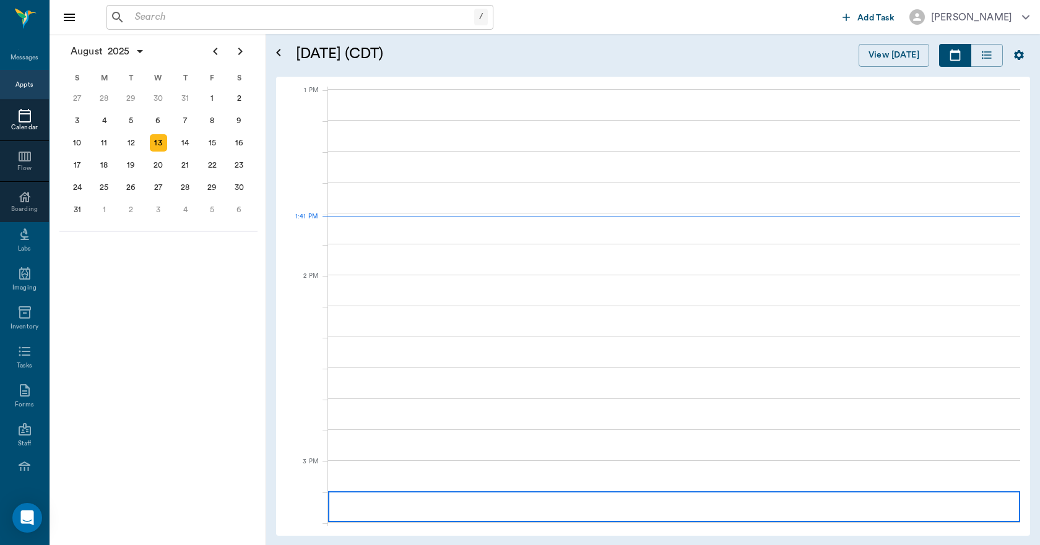
scroll to position [929, 0]
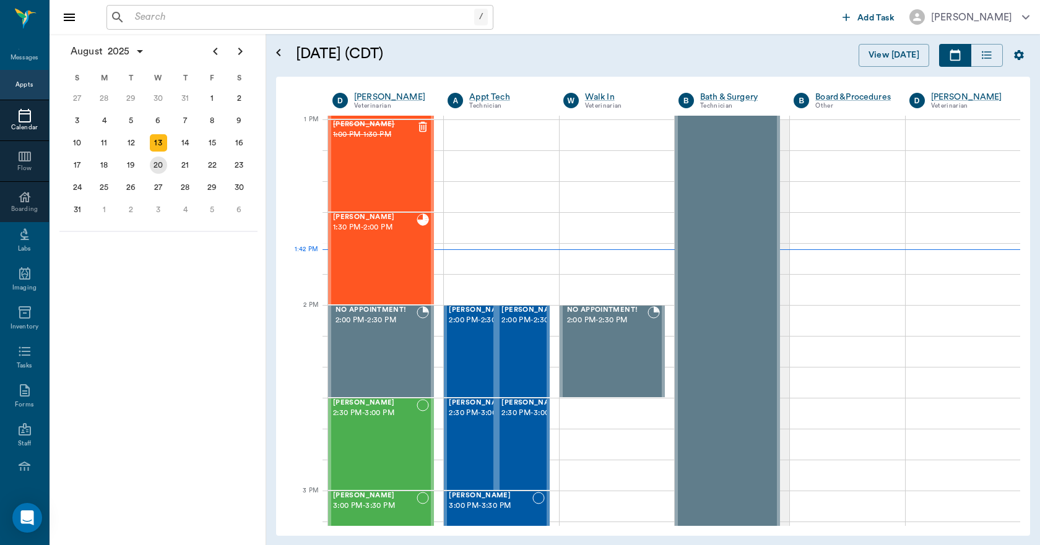
click at [160, 165] on div "20" at bounding box center [158, 165] width 17 height 17
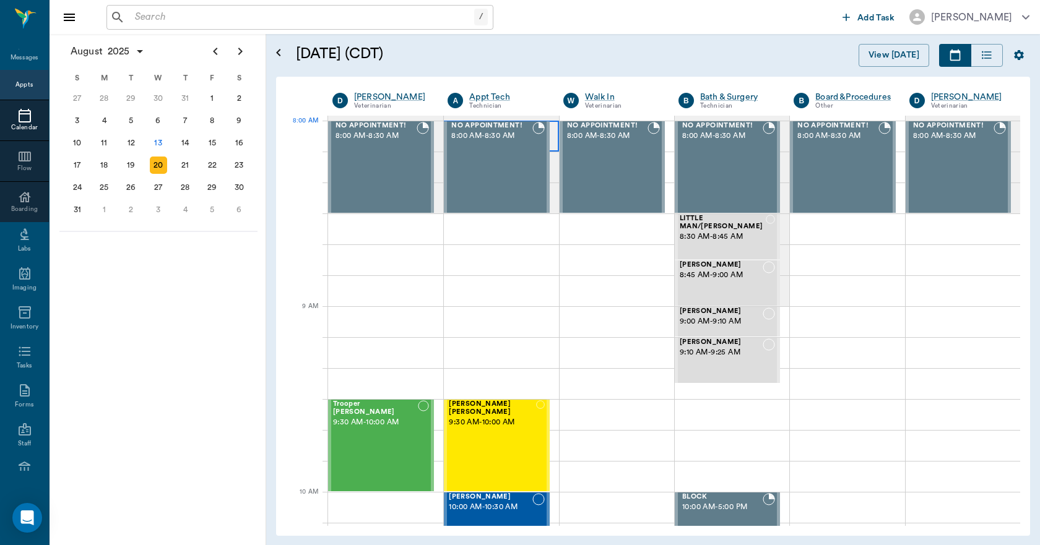
click at [551, 142] on div at bounding box center [501, 136] width 114 height 31
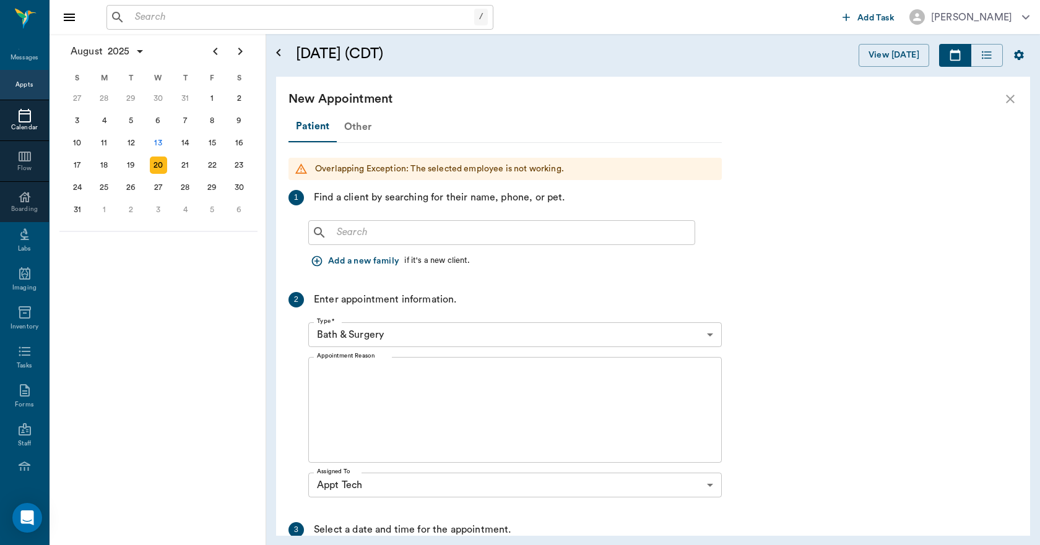
click at [362, 130] on div "Other" at bounding box center [358, 127] width 42 height 30
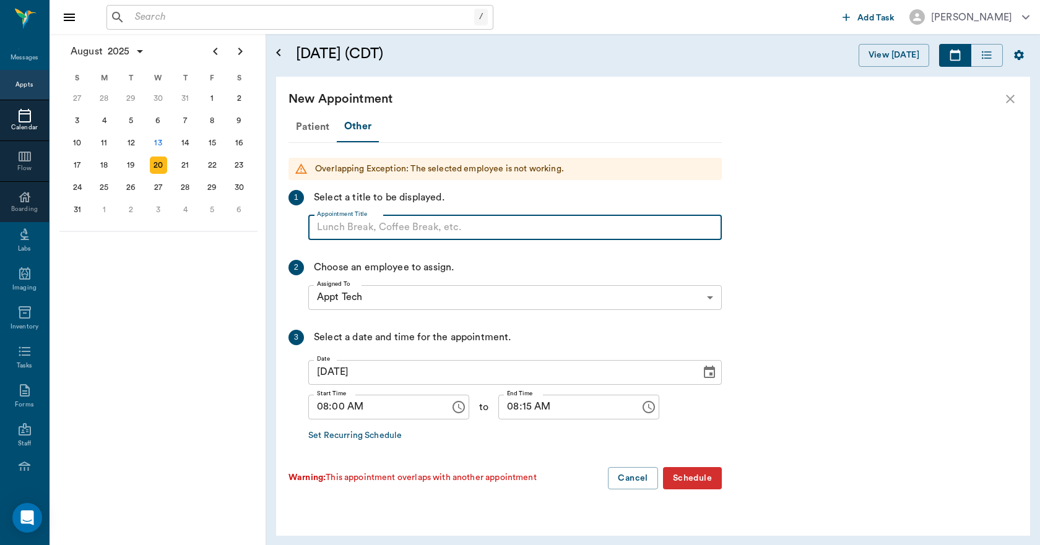
click at [404, 228] on input "Appointment Title" at bounding box center [514, 227] width 413 height 25
type input "s"
type input "A"
type input "[PERSON_NAME]. BREAKFAST AND LEARN VIDEO. SHE WILL SEND BREAKFAST"
click at [648, 405] on icon "Choose time, selected time is 8:15 AM" at bounding box center [650, 407] width 4 height 6
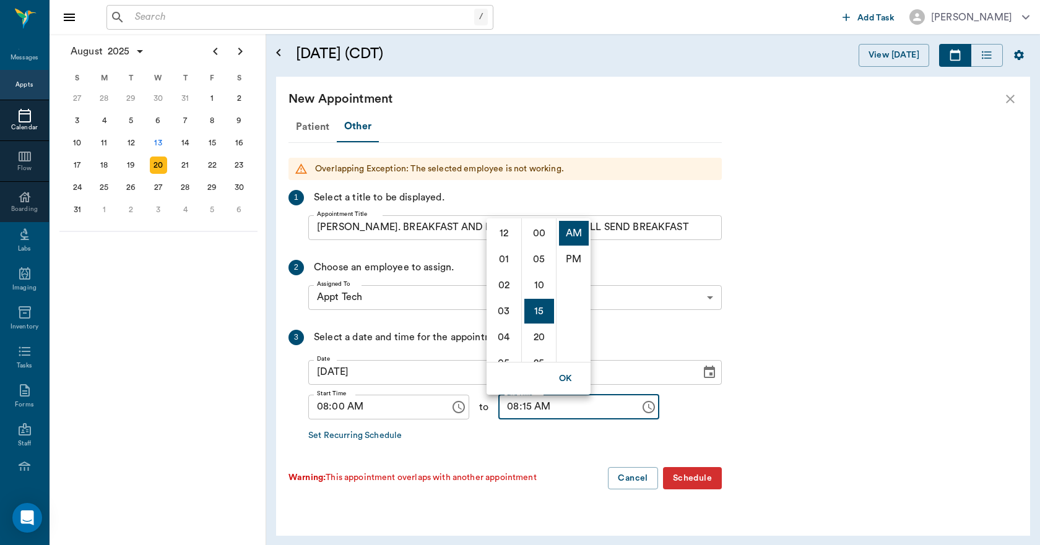
scroll to position [78, 0]
click at [575, 449] on div "Patient Other Overlapping Exception: The selected employee is not working. 1 Se…" at bounding box center [504, 305] width 433 height 389
click at [515, 414] on input "08:15 AM" at bounding box center [564, 407] width 133 height 25
type input "08:30 AM"
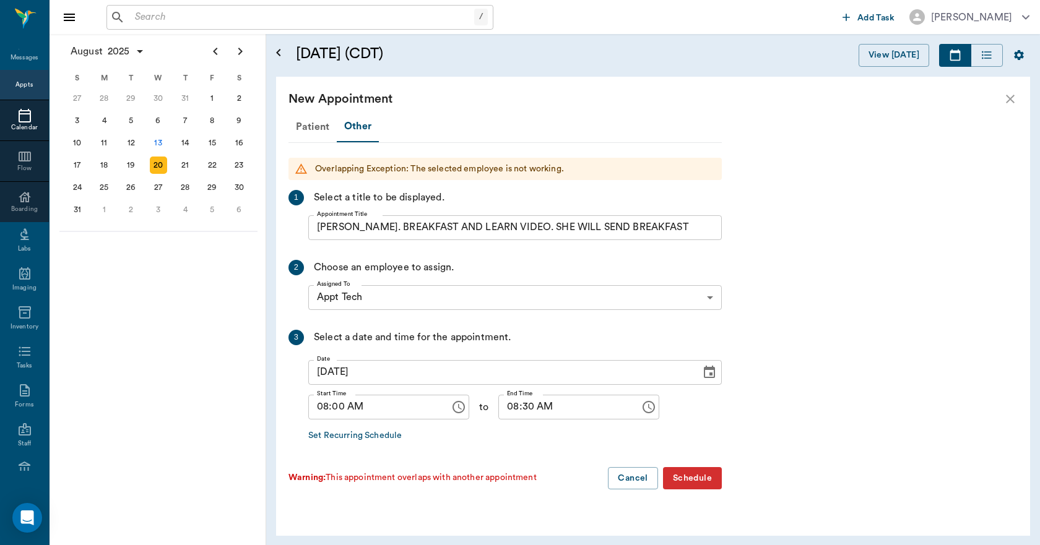
click at [680, 475] on button "Schedule" at bounding box center [692, 478] width 59 height 23
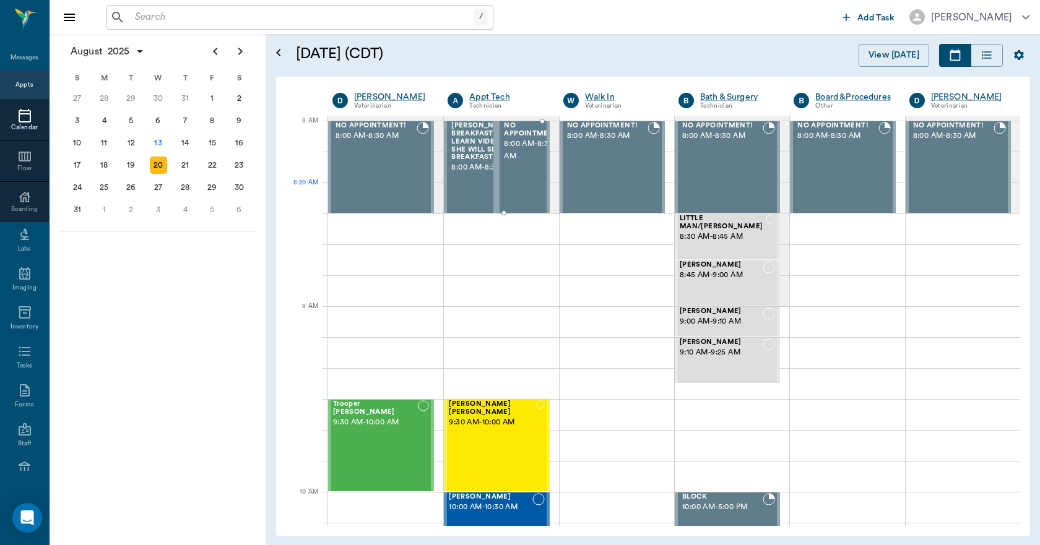
click at [532, 183] on div "NO APPOINTMENT! 8:00 AM - 8:30 AM" at bounding box center [530, 167] width 59 height 90
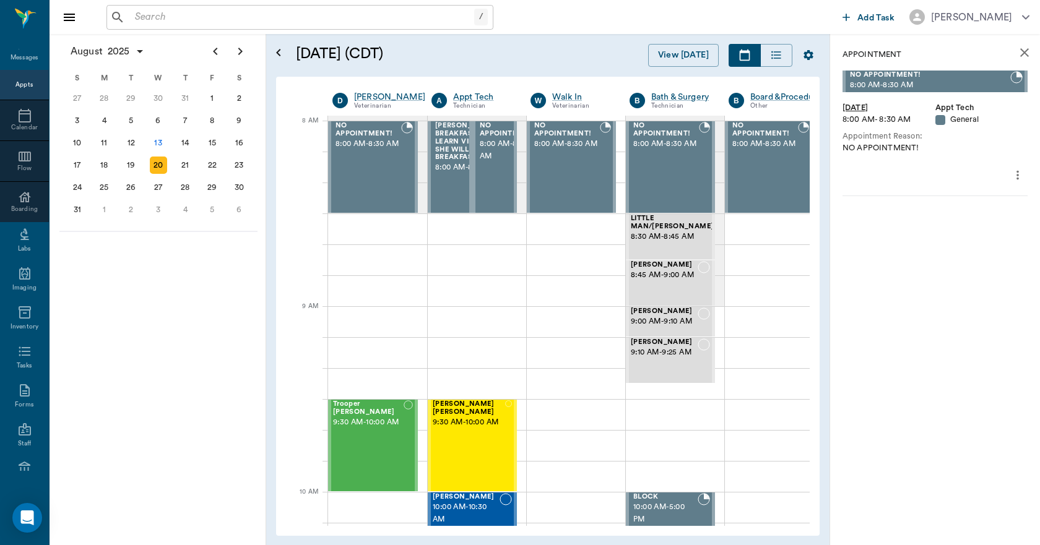
click at [1019, 174] on icon "more" at bounding box center [1017, 175] width 14 height 15
click at [976, 212] on li "Delete appointment" at bounding box center [965, 219] width 124 height 23
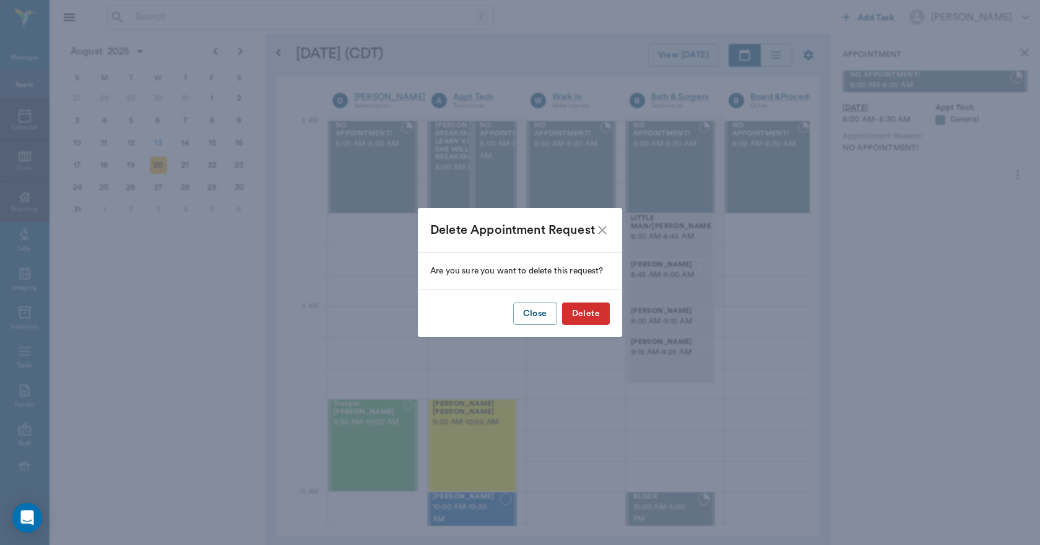
click at [604, 316] on button "Delete" at bounding box center [586, 314] width 48 height 23
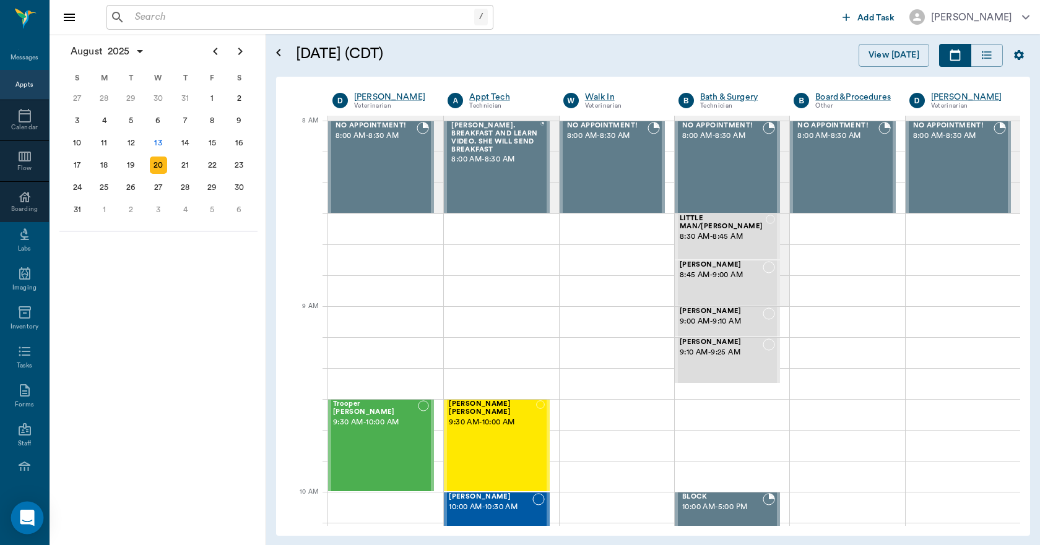
click at [29, 515] on icon "Open Intercom Messenger" at bounding box center [27, 518] width 14 height 16
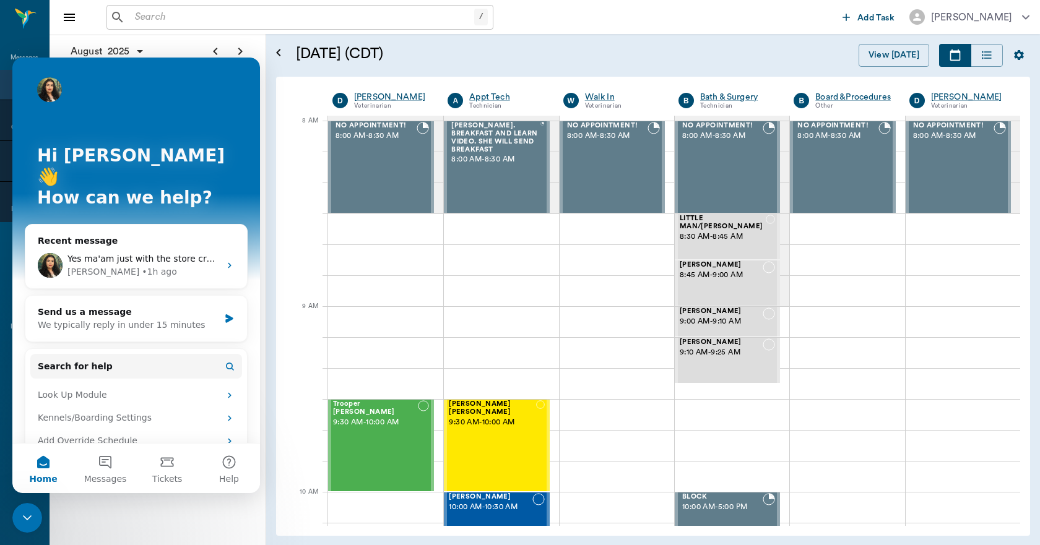
click at [30, 519] on icon "Close Intercom Messenger" at bounding box center [27, 517] width 15 height 15
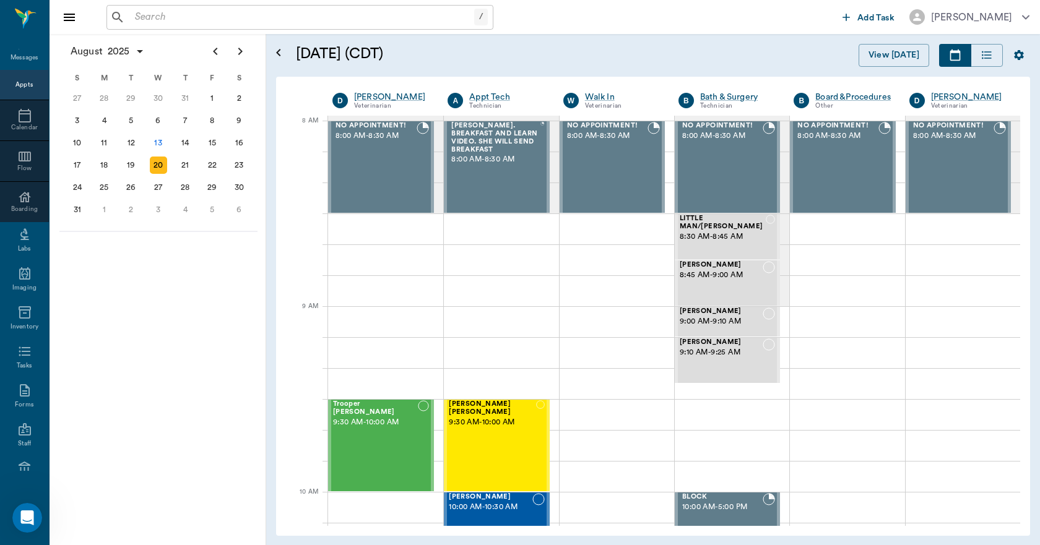
click at [24, 519] on icon "Open Intercom Messenger" at bounding box center [27, 518] width 20 height 20
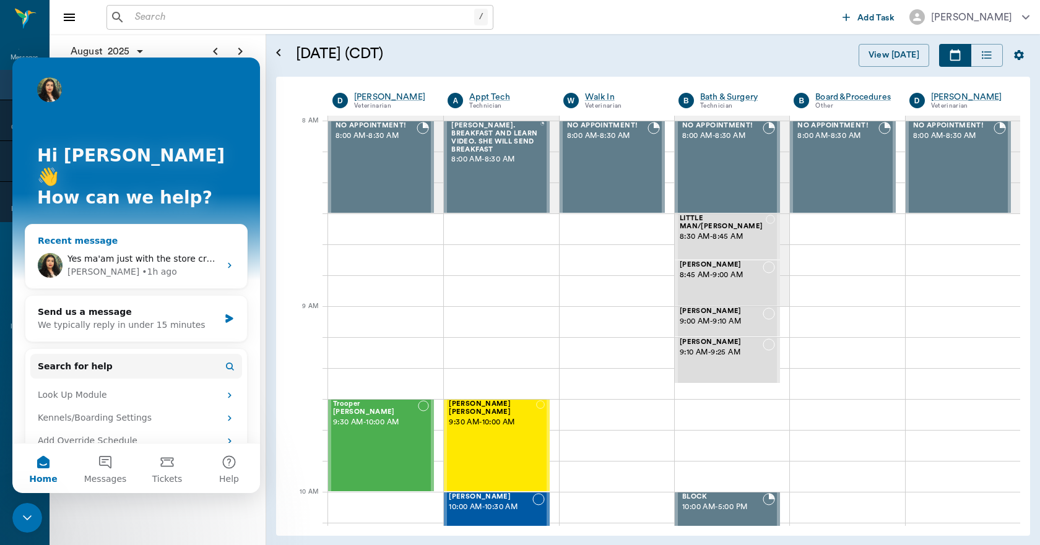
click at [114, 243] on div "Yes ma'am just with the store credit. Thank you! Lizbeth • 1h ago" at bounding box center [136, 266] width 222 height 46
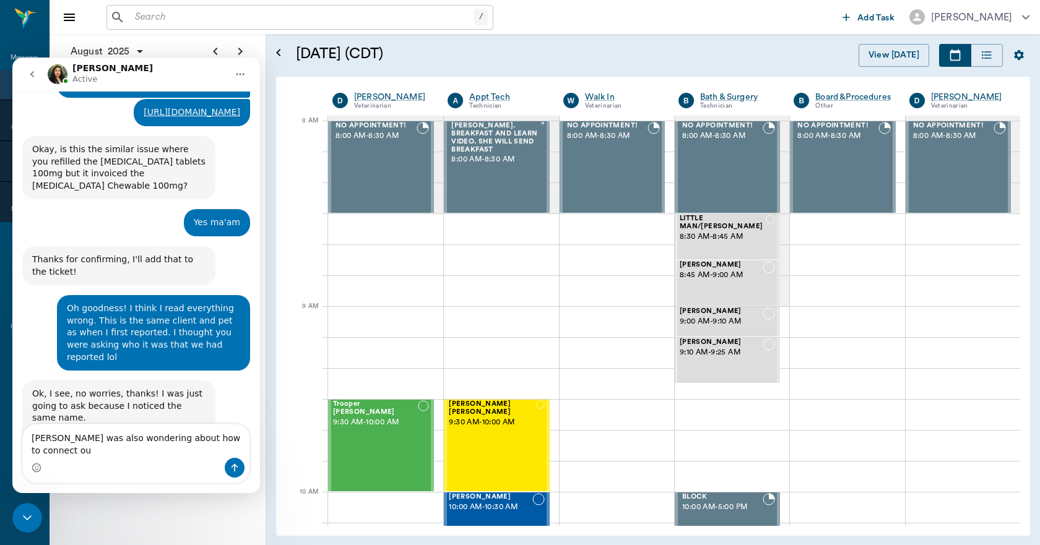
scroll to position [6237, 0]
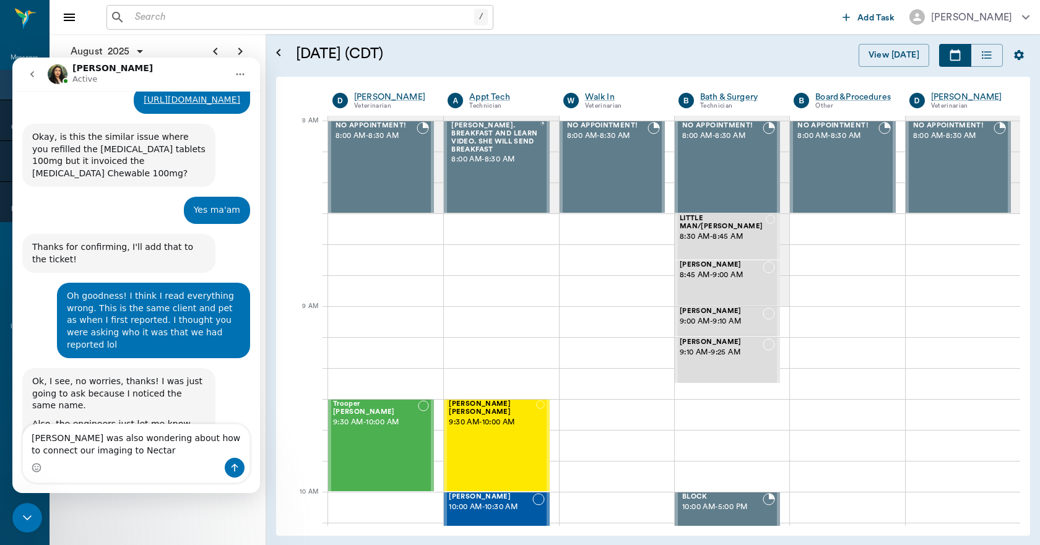
type textarea "Dr. Ellsworth was also wondering about how to connect our imaging to Nectar?"
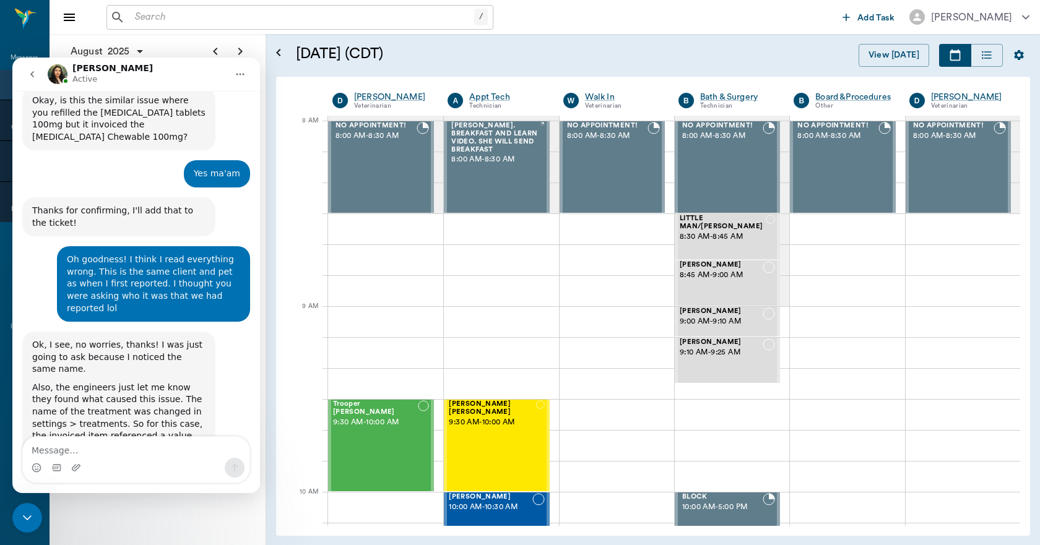
click at [36, 515] on div "Close Intercom Messenger" at bounding box center [27, 518] width 30 height 30
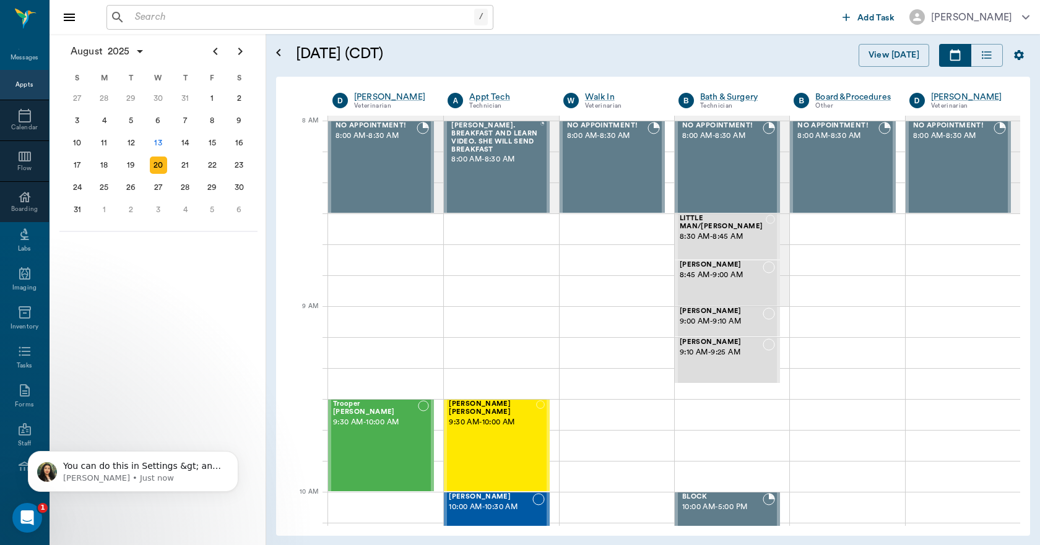
scroll to position [6347, 0]
click at [87, 468] on p "You can do this in Settings &gt; and select either IDEXX or SoundVet. Let me kn…" at bounding box center [143, 466] width 160 height 12
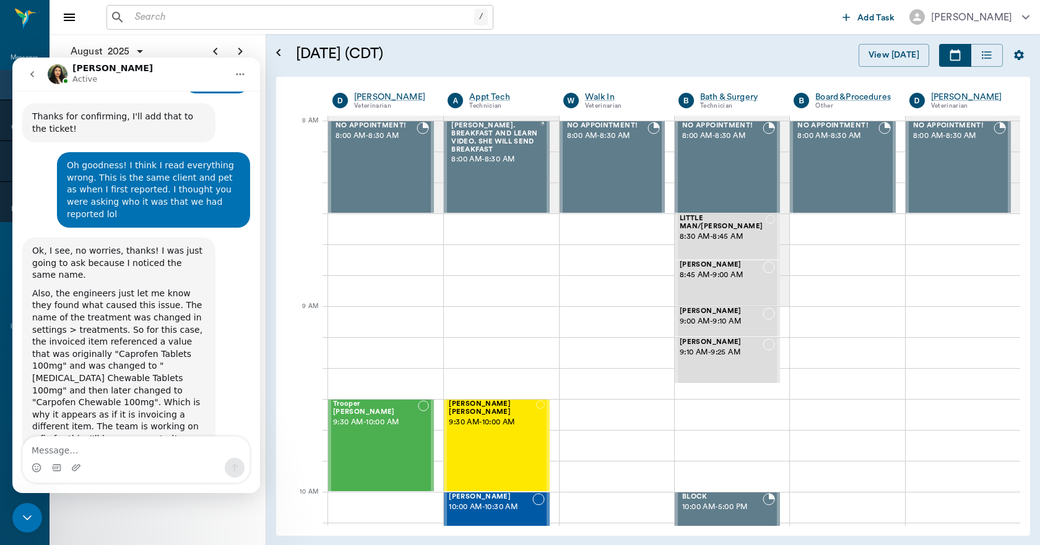
scroll to position [6367, 0]
type textarea "We have Redo Imaging"
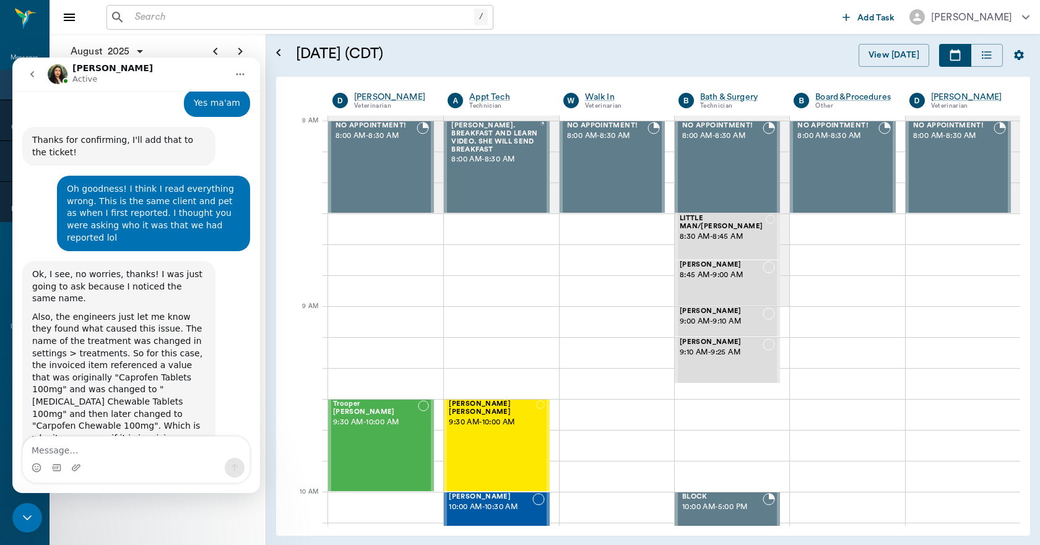
scroll to position [6322, 0]
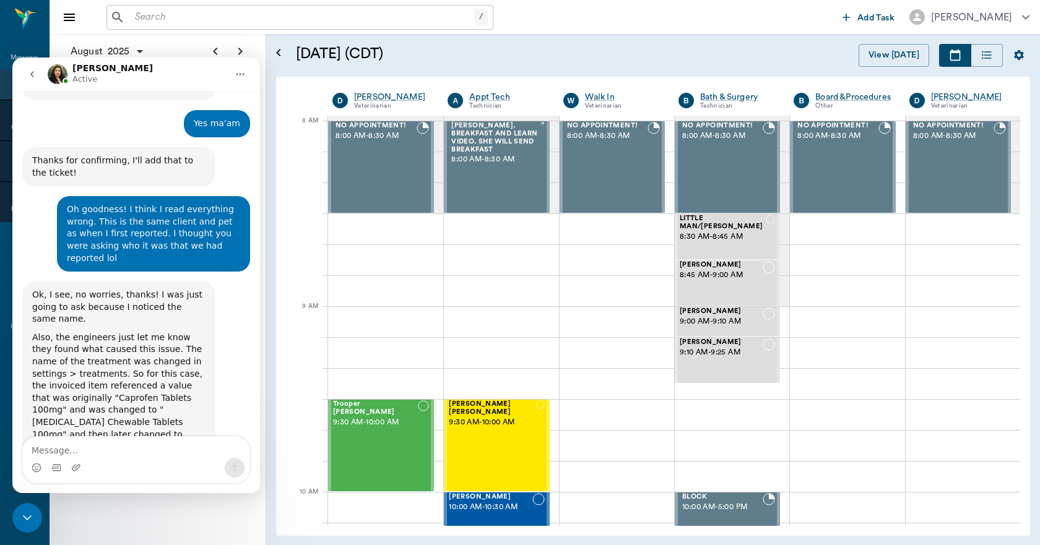
click at [15, 511] on div "Close Intercom Messenger" at bounding box center [27, 518] width 30 height 30
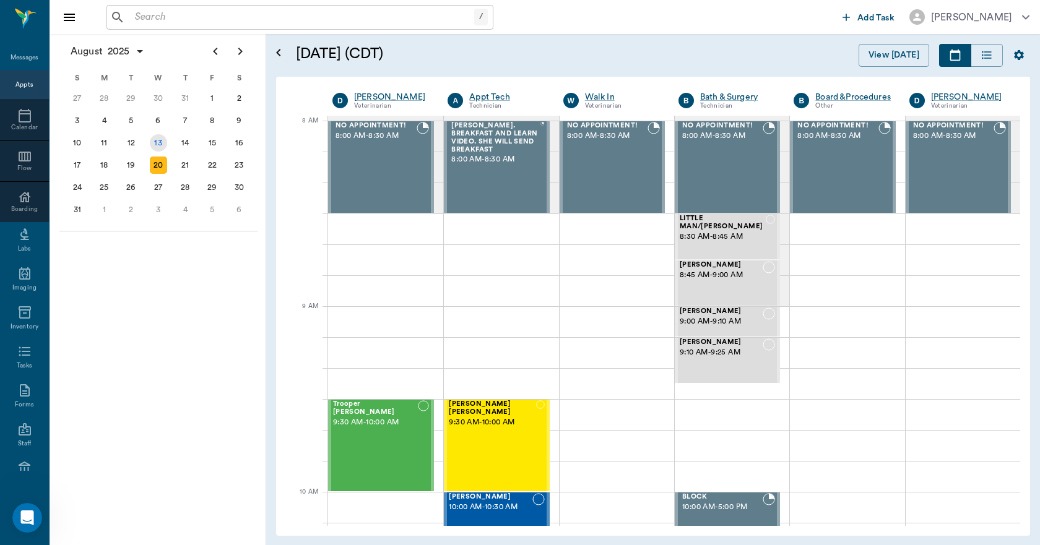
click at [159, 145] on div "13" at bounding box center [158, 142] width 17 height 17
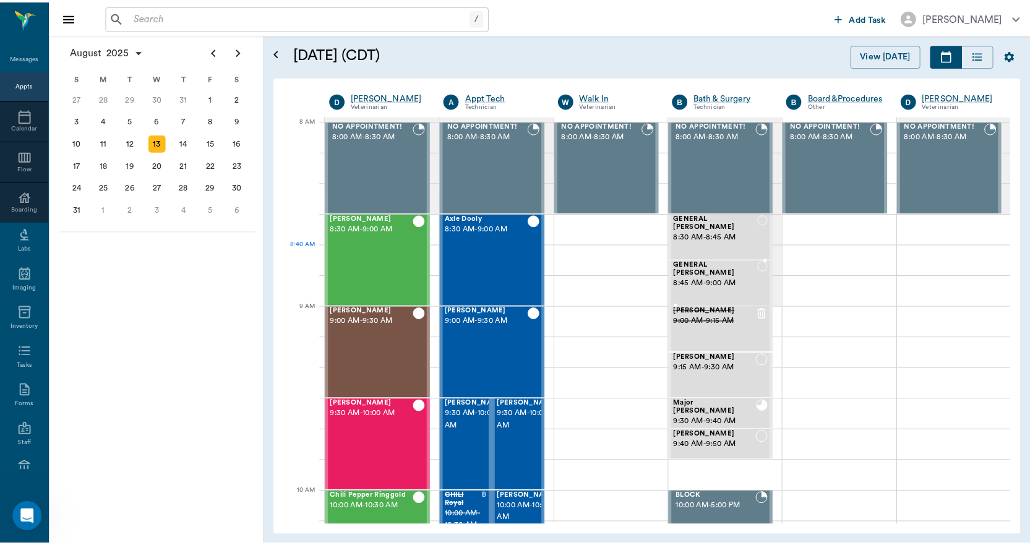
scroll to position [6384, 0]
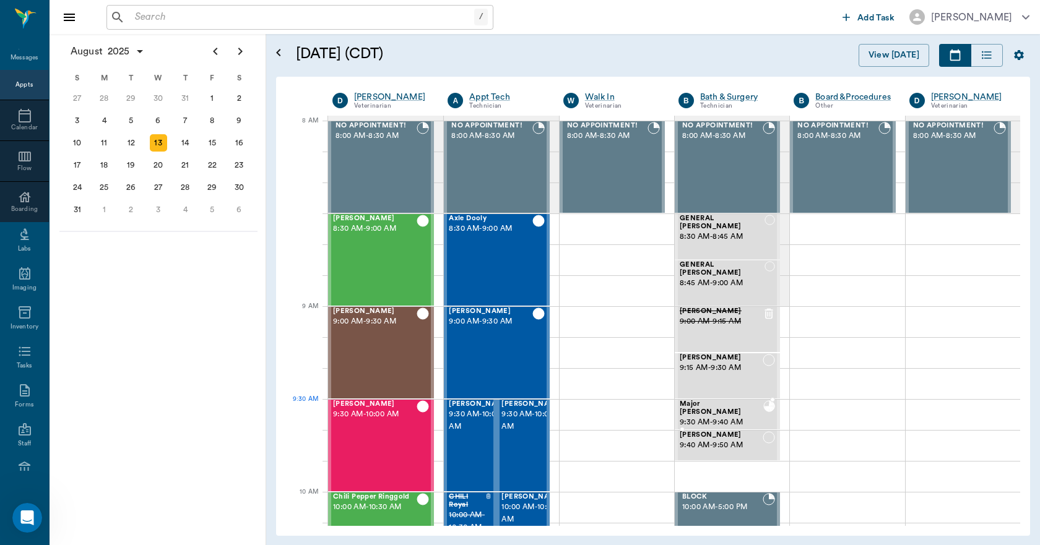
click at [736, 416] on span "9:30 AM - 9:40 AM" at bounding box center [721, 422] width 84 height 12
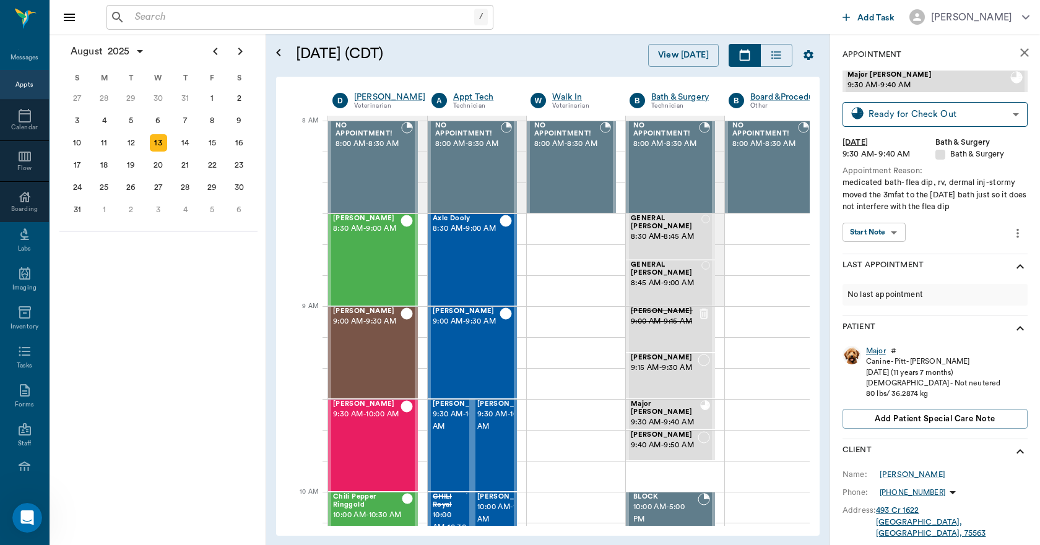
click at [871, 352] on div "Major" at bounding box center [876, 351] width 20 height 11
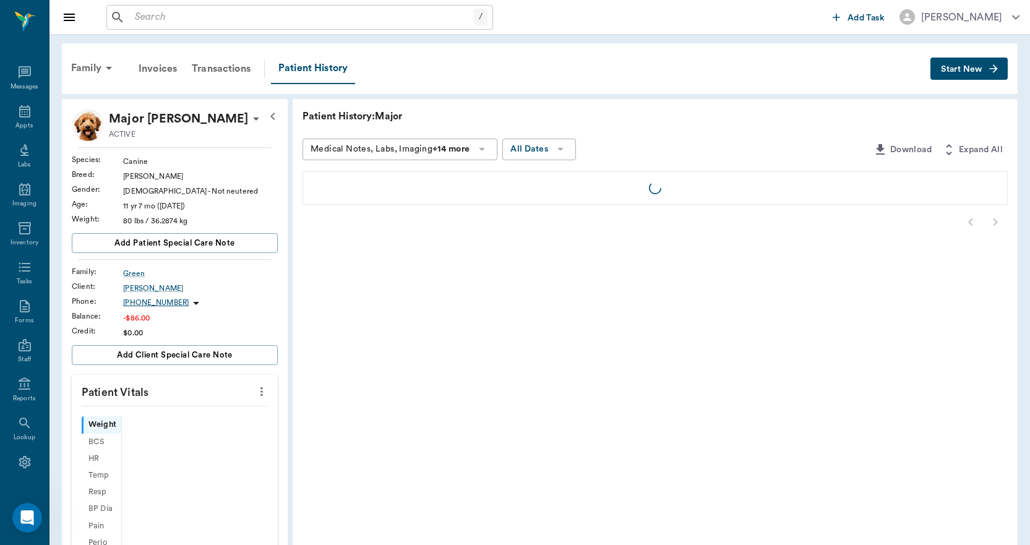
scroll to position [23, 0]
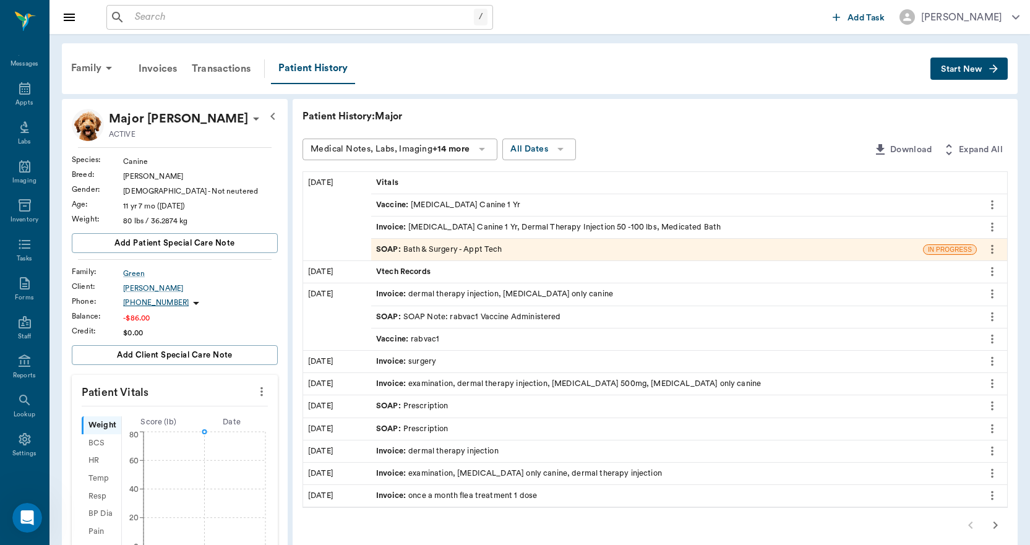
click at [523, 228] on div "Invoice : Rabies Vaccination Canine 1 Yr, Dermal Therapy Injection 50 -100 lbs,…" at bounding box center [548, 228] width 345 height 12
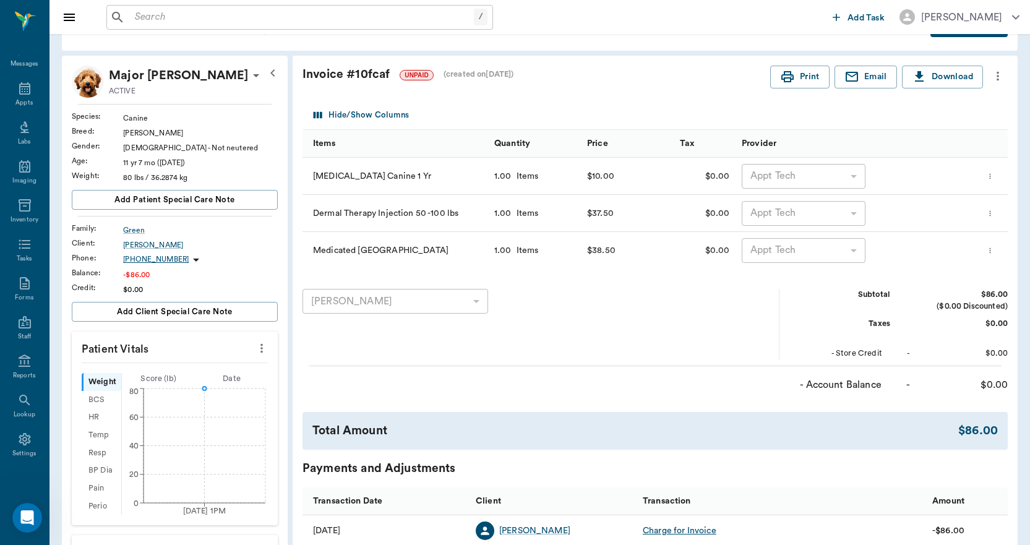
scroll to position [62, 0]
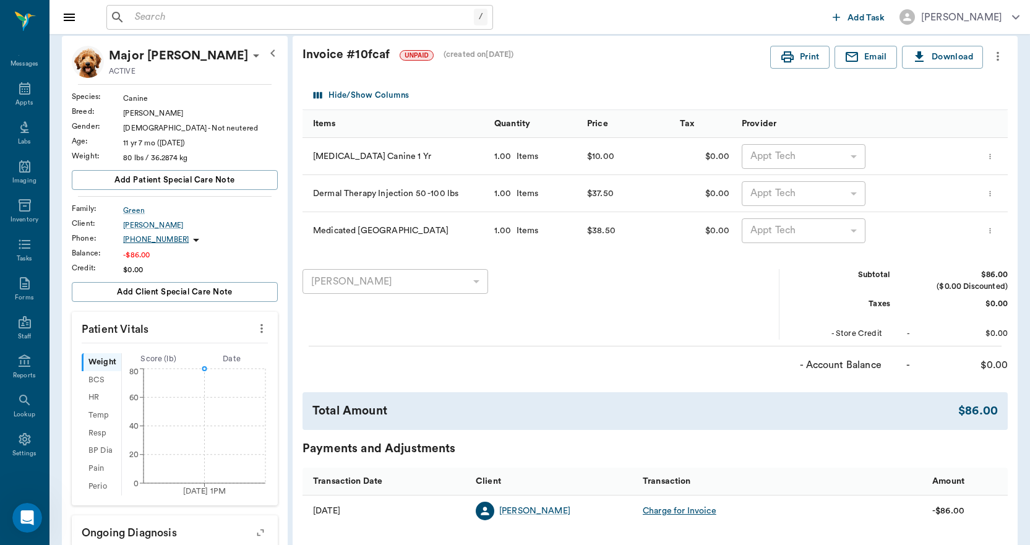
click at [20, 512] on div "Open Intercom Messenger" at bounding box center [27, 517] width 41 height 41
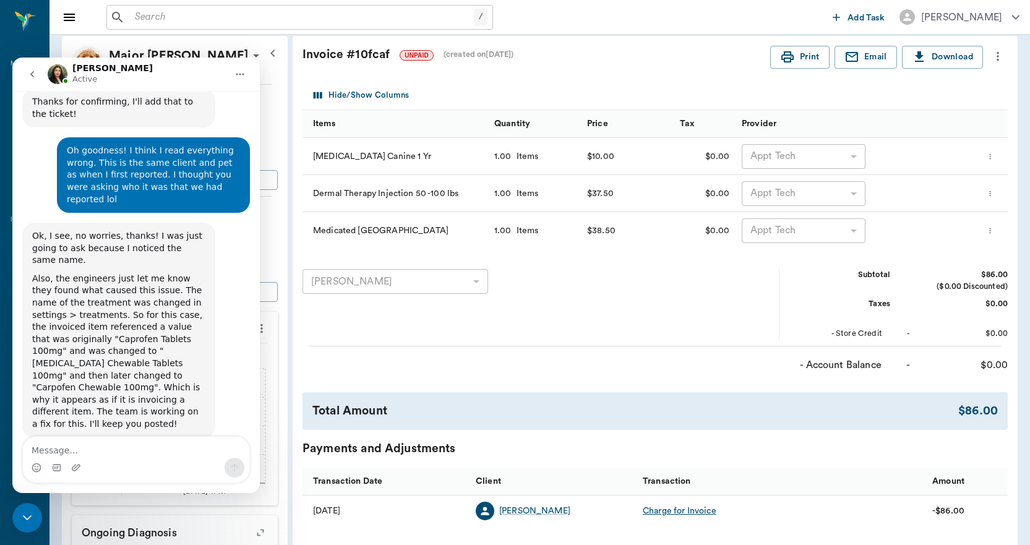
scroll to position [6384, 0]
click at [27, 515] on icon "Close Intercom Messenger" at bounding box center [27, 517] width 15 height 15
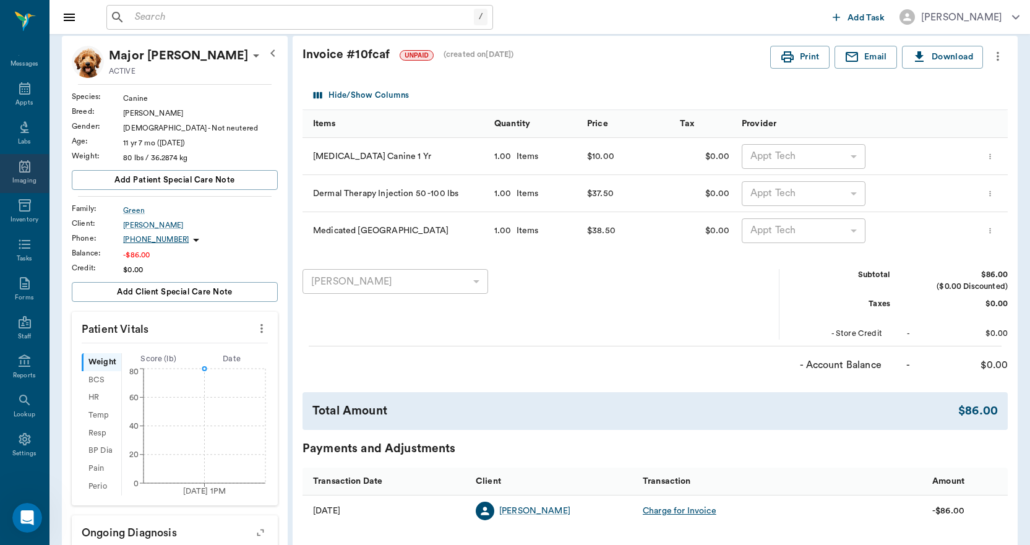
click at [27, 173] on div "Imaging" at bounding box center [24, 173] width 49 height 39
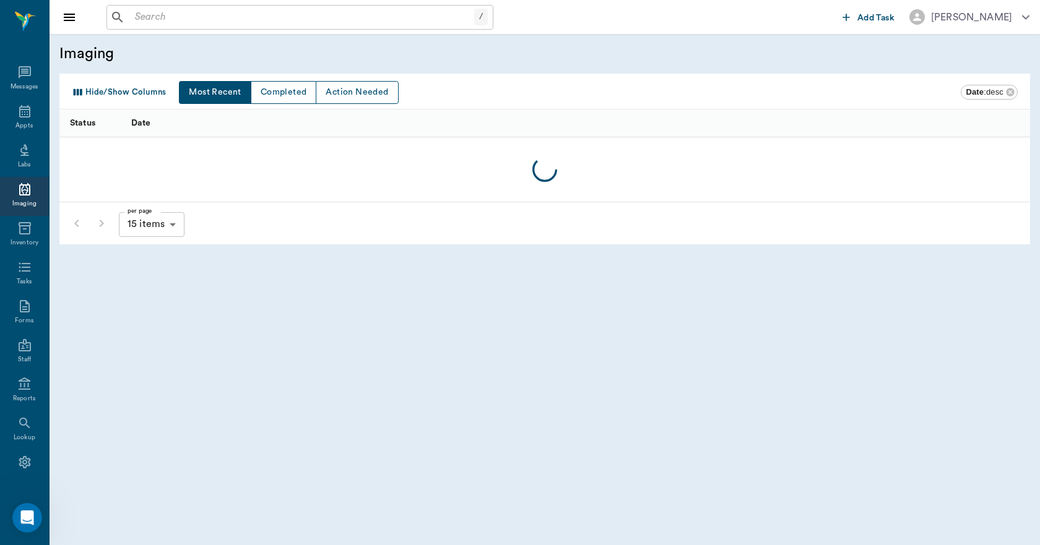
scroll to position [23, 0]
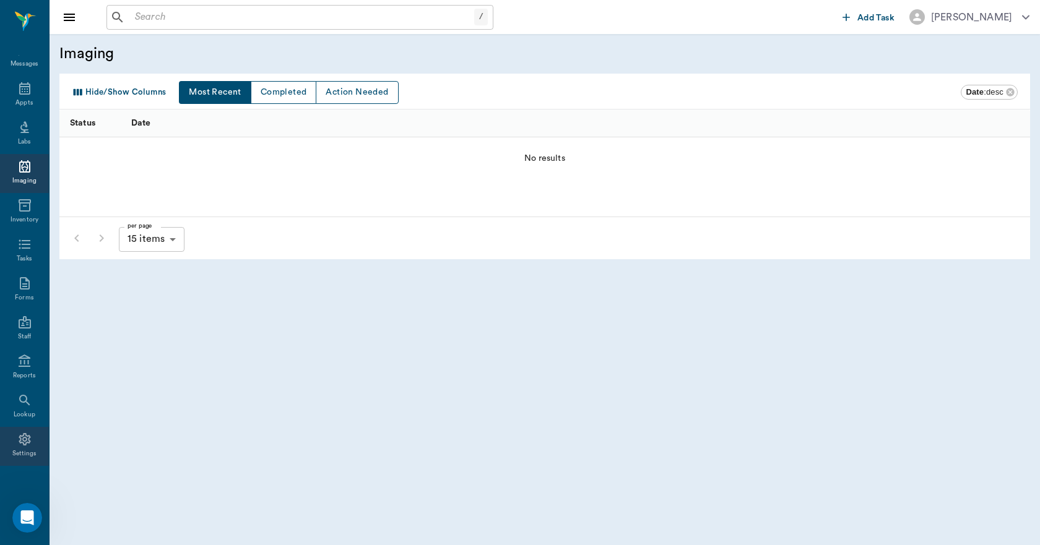
click at [19, 442] on icon at bounding box center [25, 439] width 12 height 12
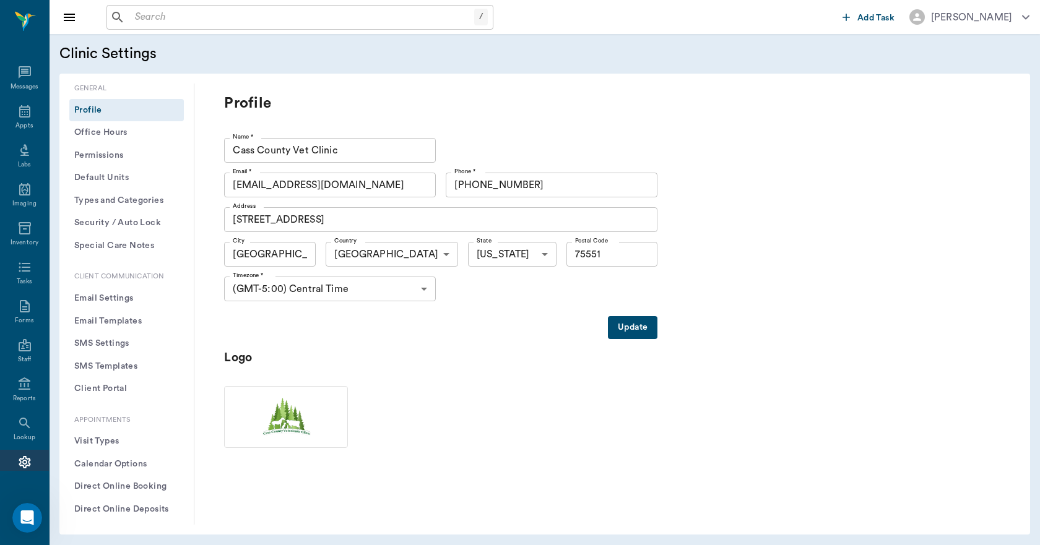
scroll to position [23, 0]
click at [24, 511] on icon "Open Intercom Messenger" at bounding box center [27, 518] width 20 height 20
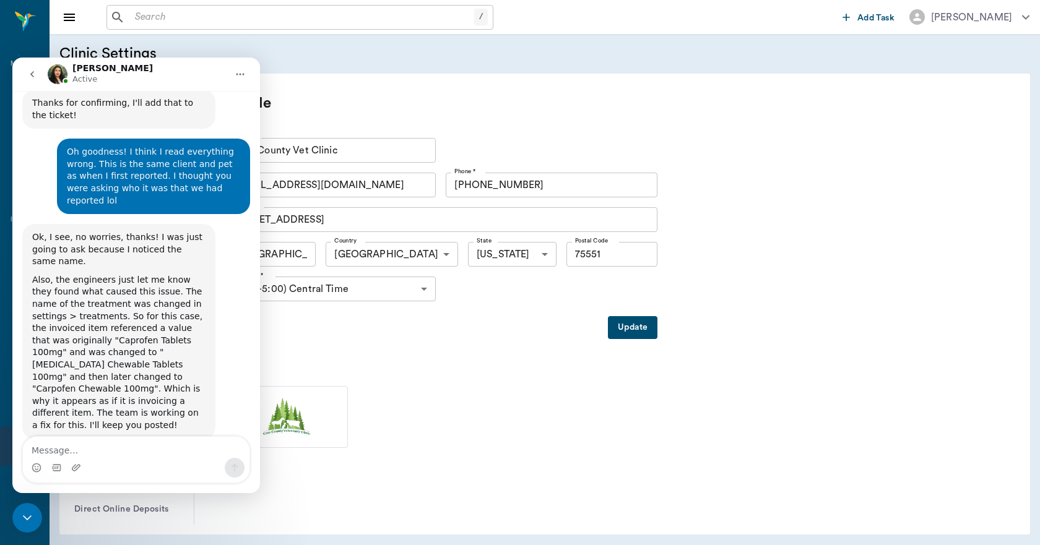
scroll to position [6384, 0]
click at [23, 528] on div "Close Intercom Messenger" at bounding box center [27, 518] width 30 height 30
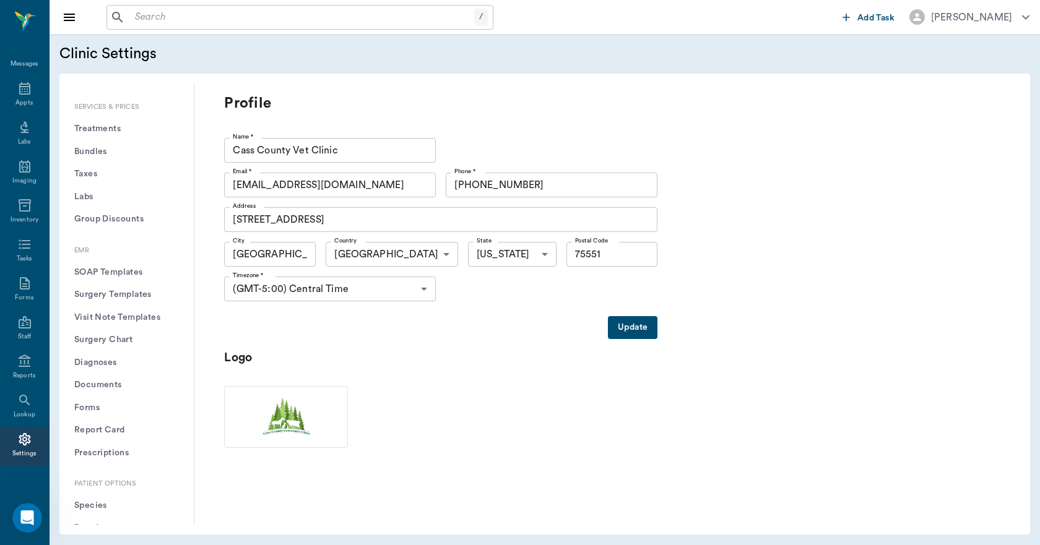
scroll to position [495, 0]
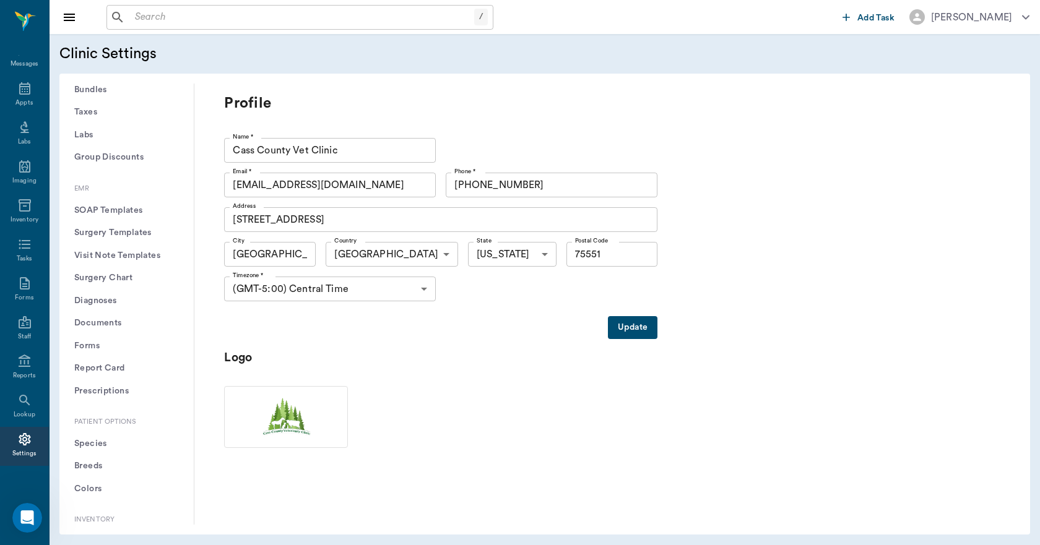
click at [89, 368] on button "Report Card" at bounding box center [126, 368] width 114 height 23
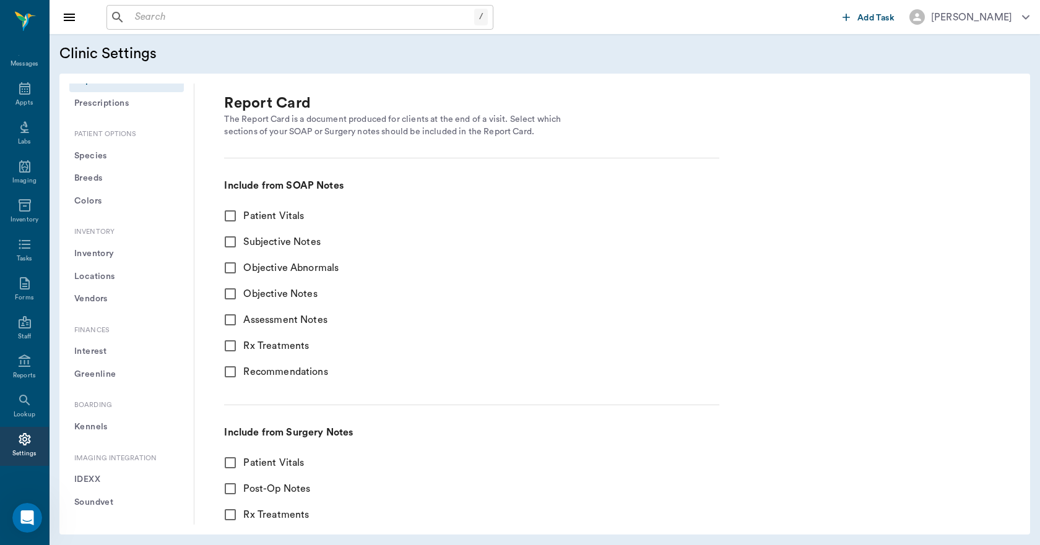
scroll to position [804, 0]
click at [102, 329] on button "Interest" at bounding box center [126, 330] width 114 height 23
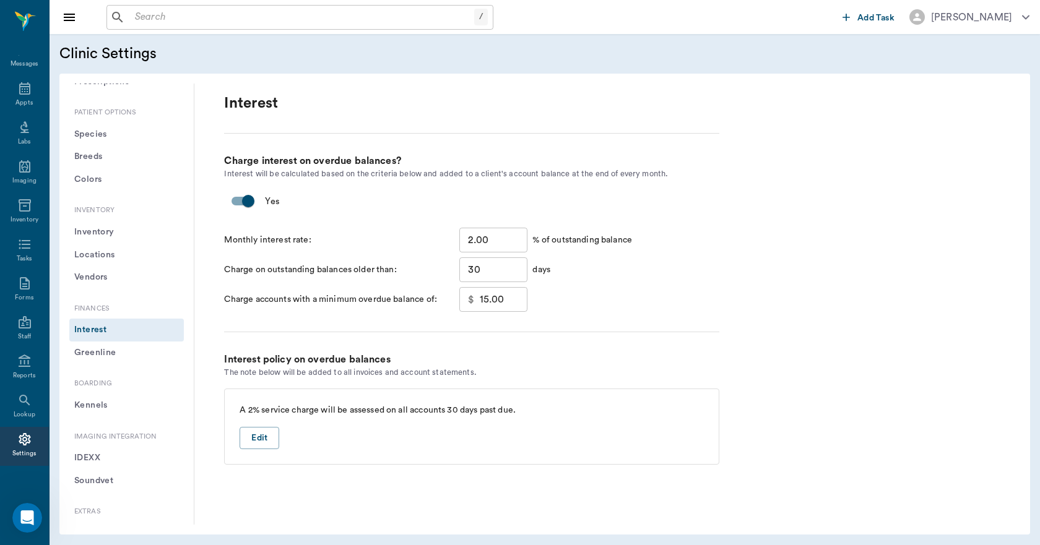
scroll to position [866, 0]
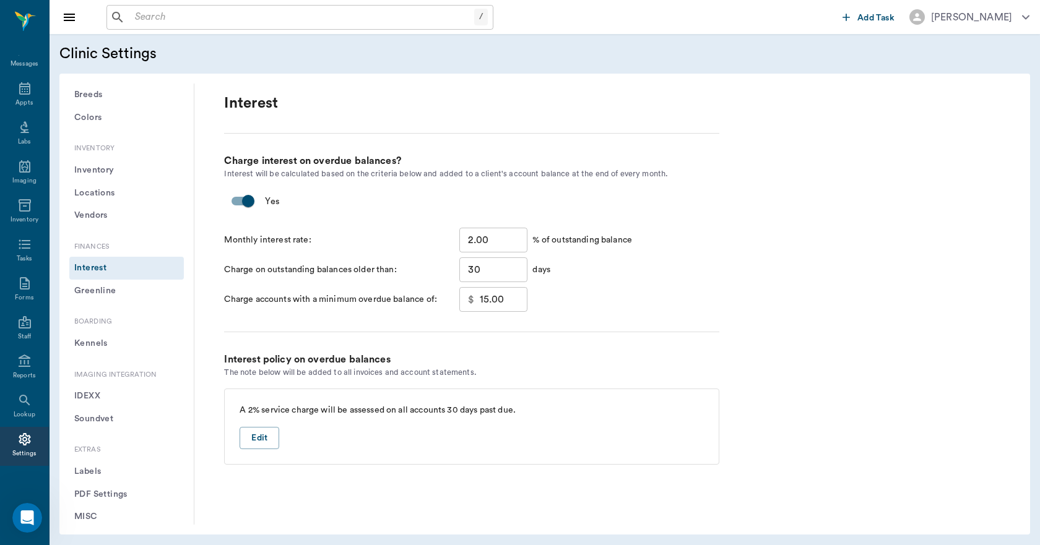
click at [134, 374] on p "Imaging Integration" at bounding box center [126, 375] width 114 height 11
click at [95, 414] on button "Soundvet" at bounding box center [126, 419] width 114 height 23
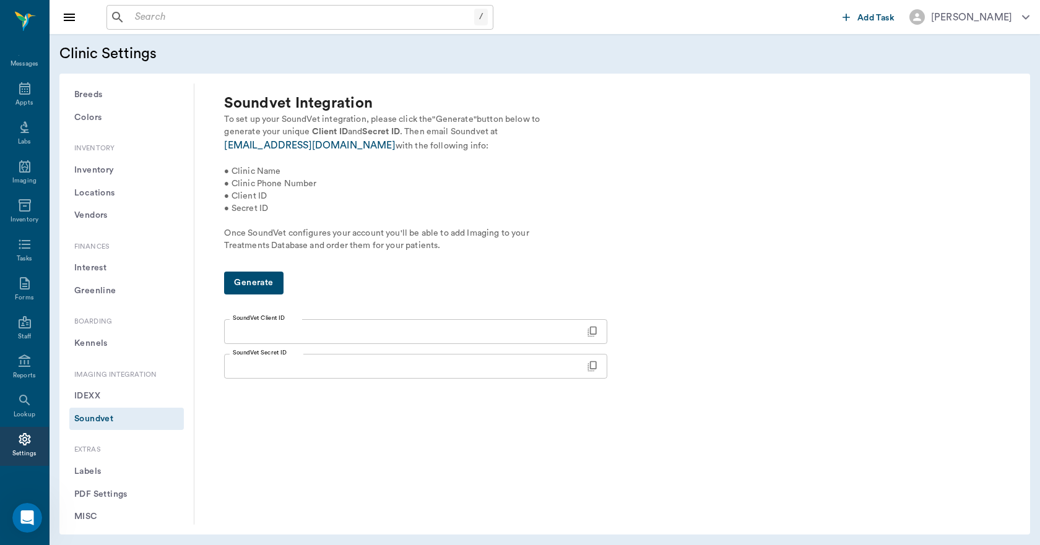
click at [231, 435] on div "Generate SoundVet Client ID SoundVet Client ID SoundVet Secret ID SoundVet Secr…" at bounding box center [612, 393] width 776 height 243
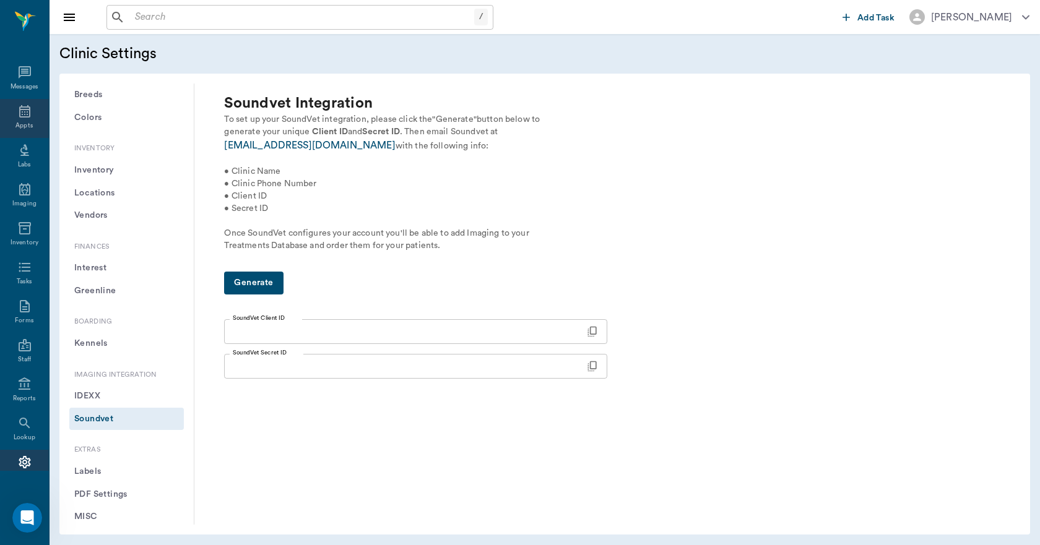
click at [20, 115] on icon at bounding box center [24, 111] width 15 height 15
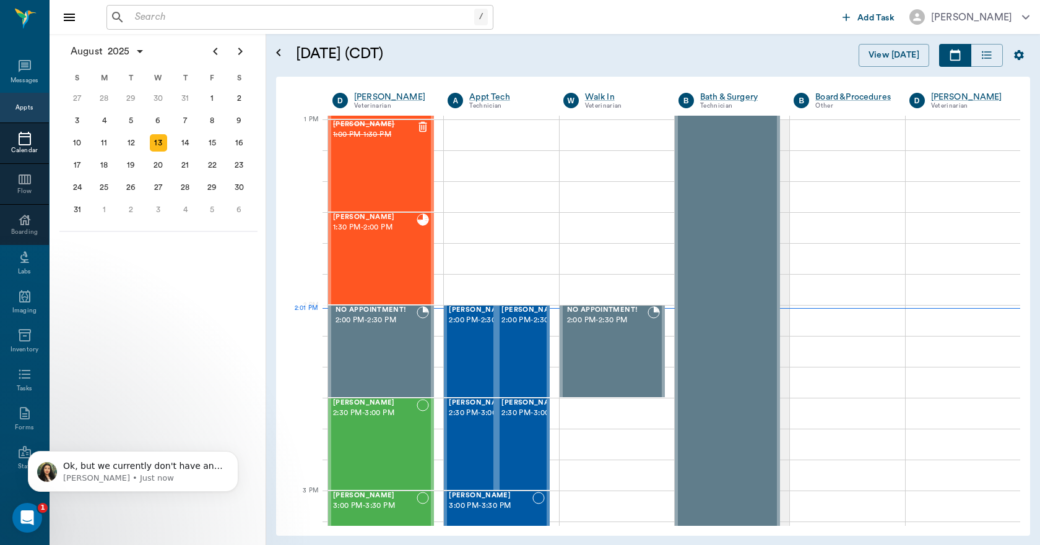
scroll to position [6481, 0]
click at [22, 521] on icon "Open Intercom Messenger" at bounding box center [27, 518] width 20 height 20
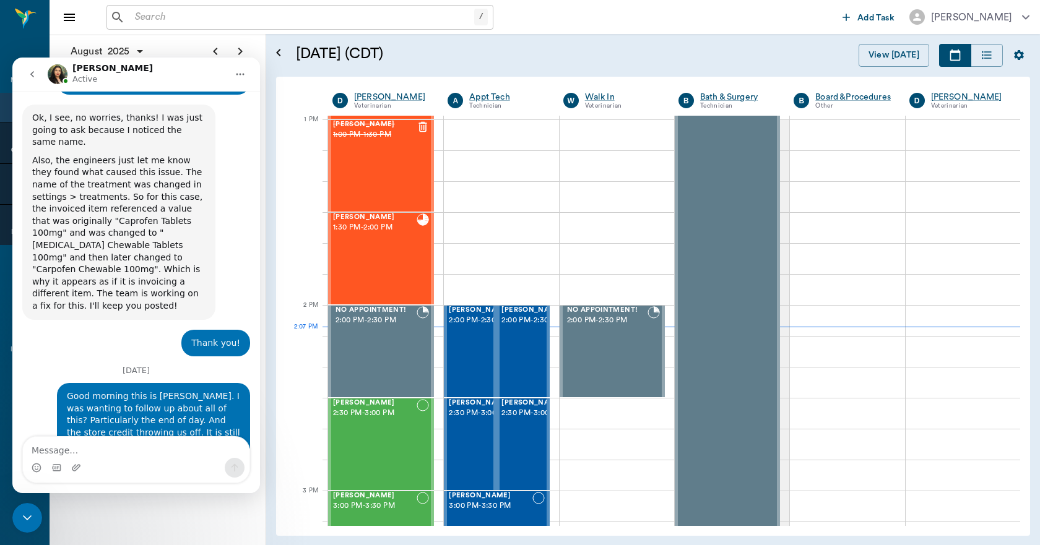
scroll to position [6501, 0]
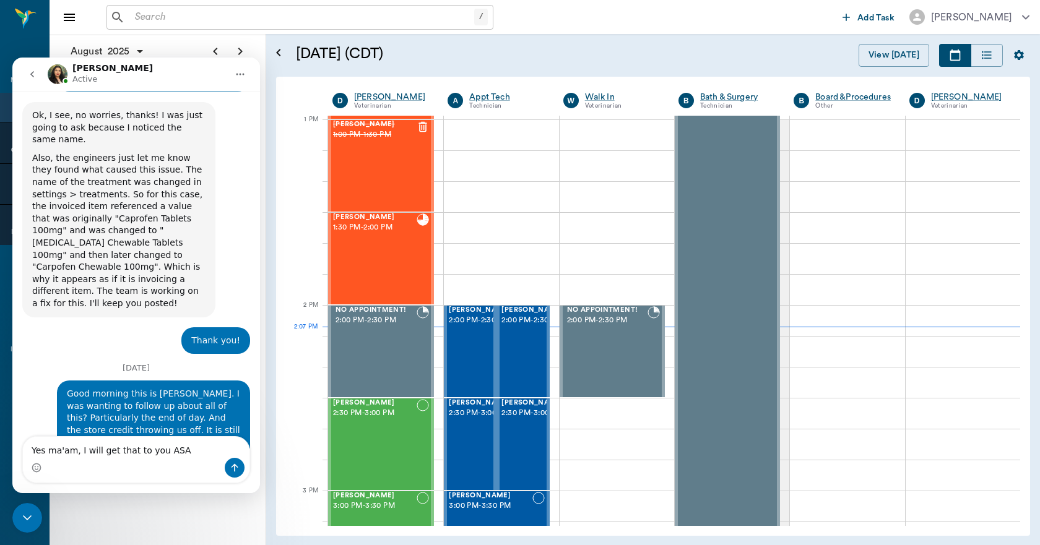
type textarea "Yes ma'am, I will get that to you ASAP"
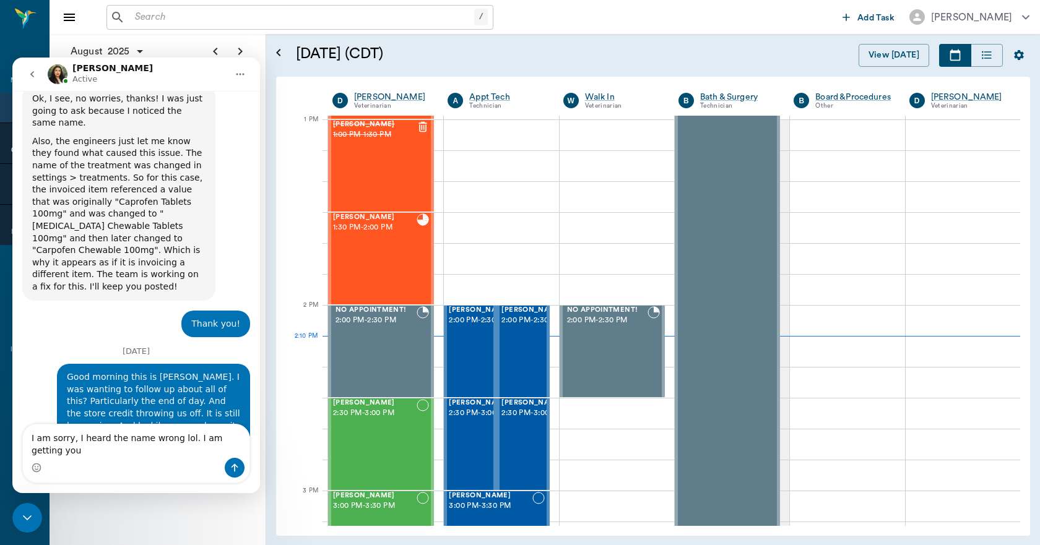
scroll to position [6530, 0]
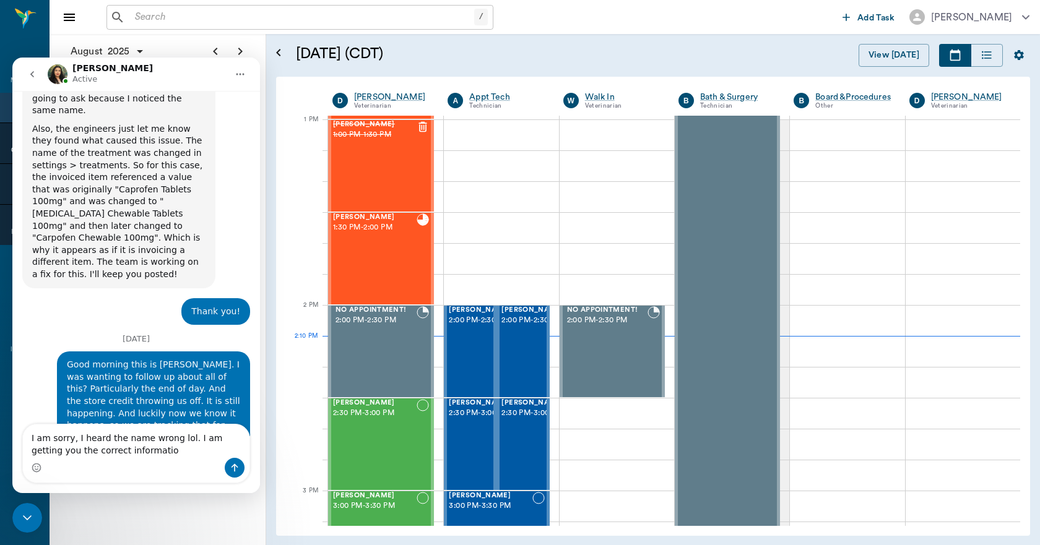
type textarea "I am sorry, I heard the name wrong lol. I am getting you the correct information"
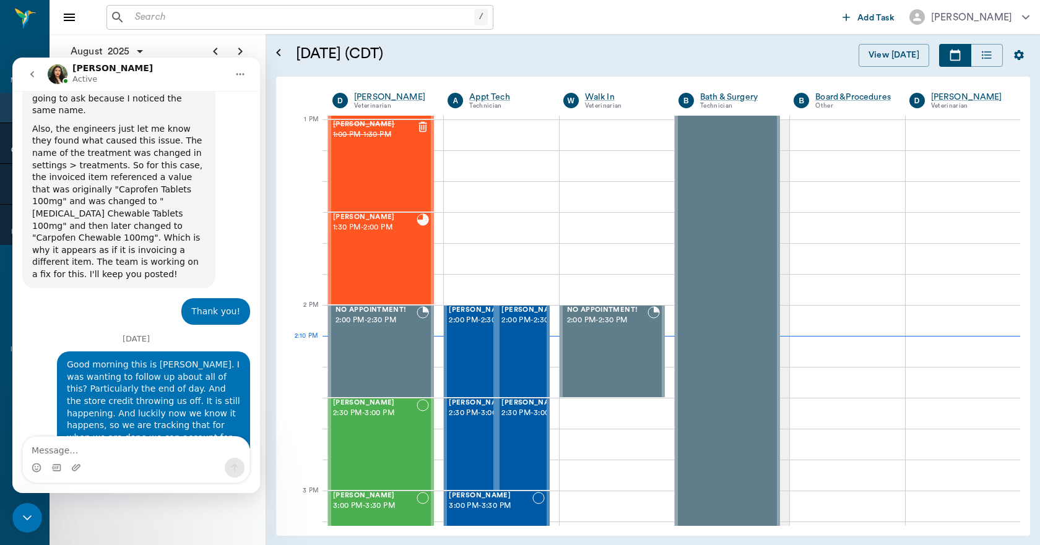
scroll to position [6558, 0]
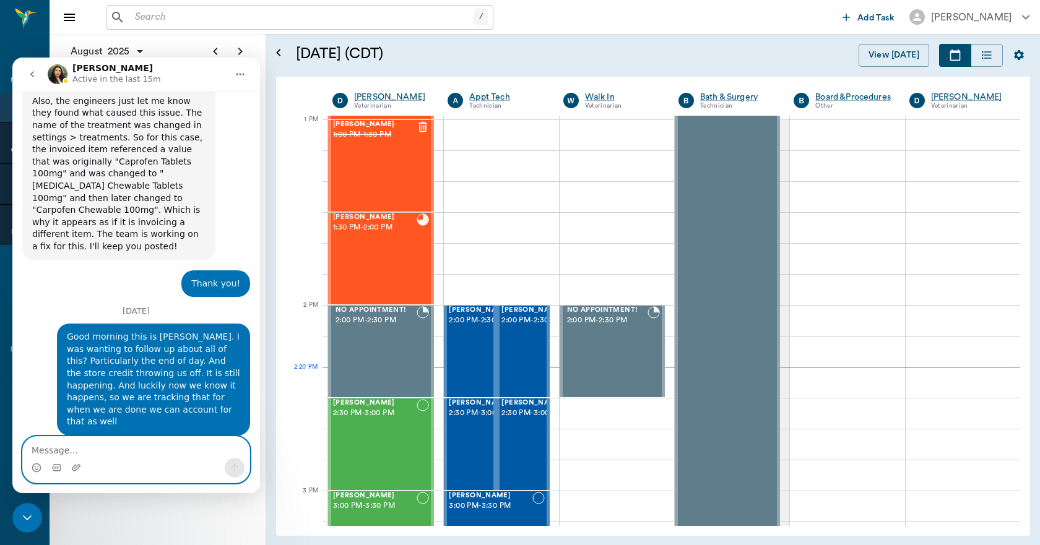
paste textarea "[URL][DOMAIN_NAME]"
type textarea "[URL][DOMAIN_NAME]"
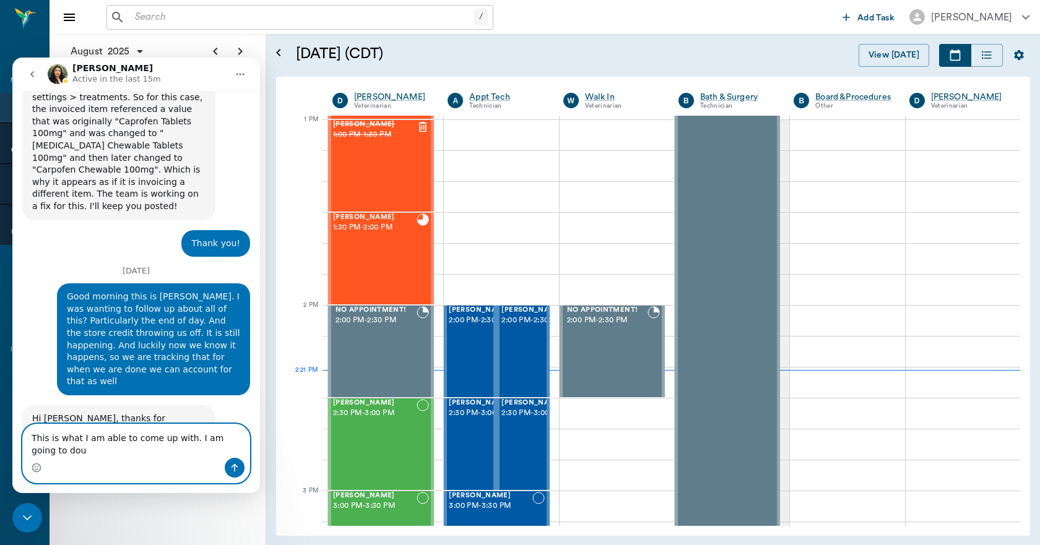
scroll to position [6611, 0]
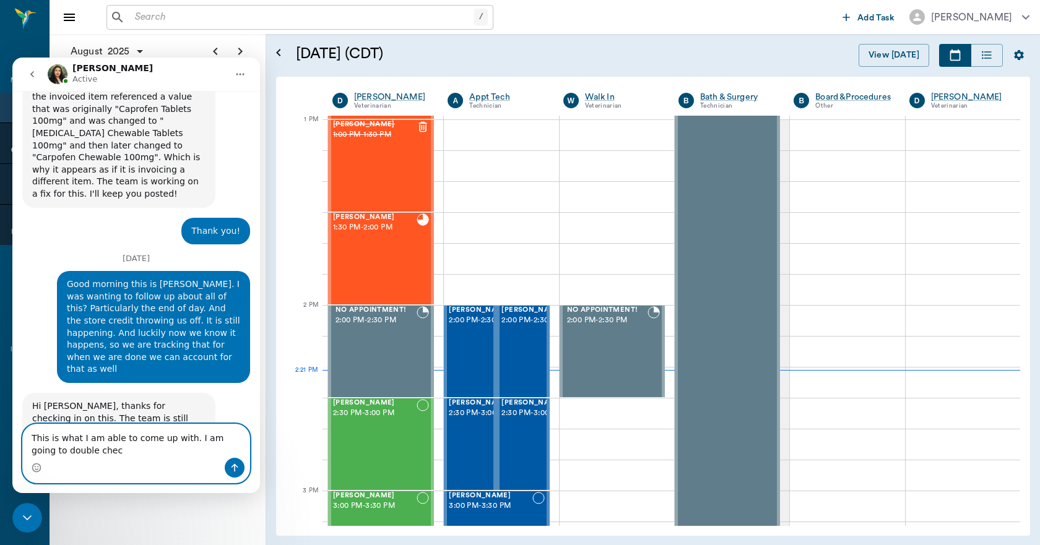
type textarea "This is what I am able to come up with. I am going to double check"
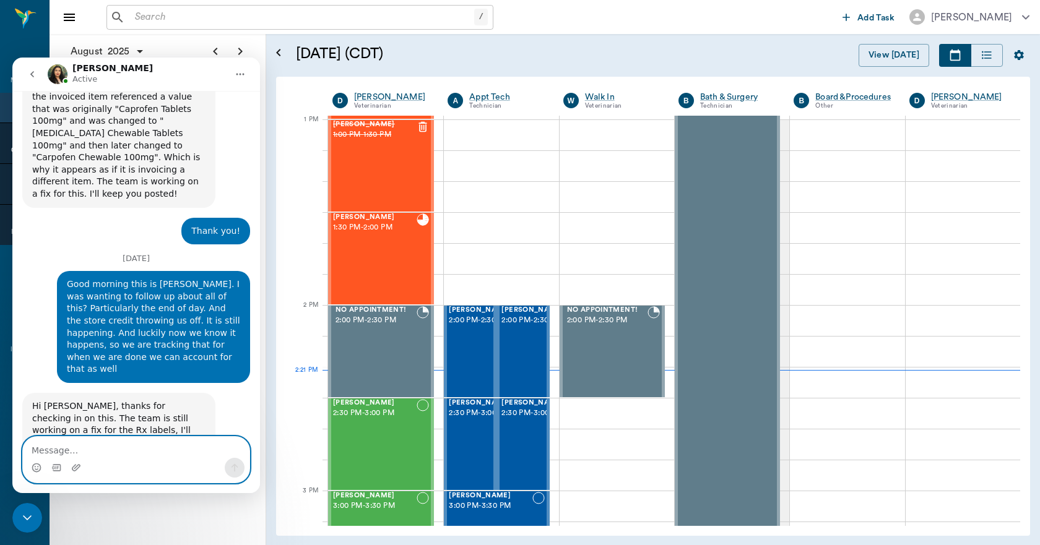
scroll to position [6639, 0]
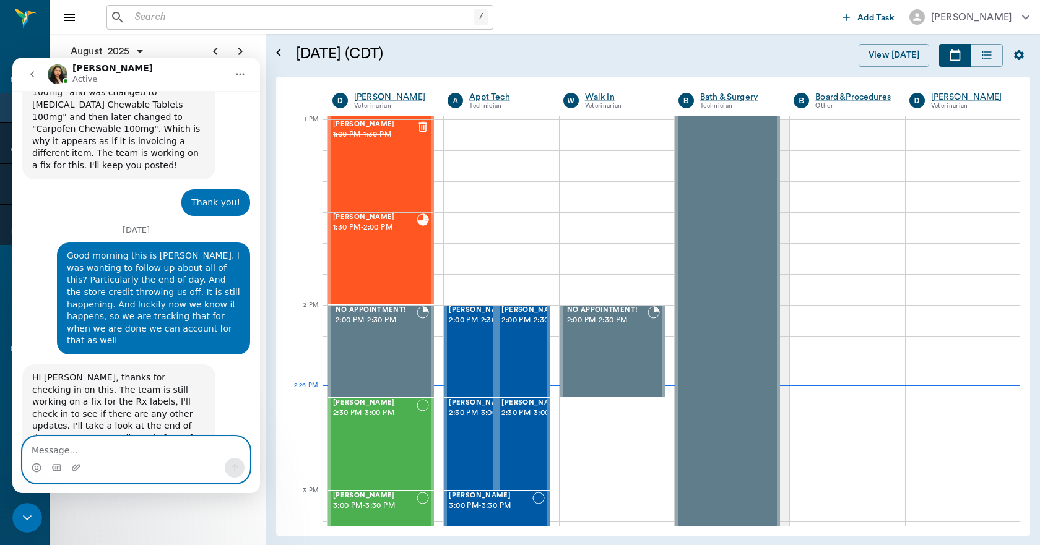
click at [113, 442] on textarea "Message…" at bounding box center [136, 447] width 226 height 21
click at [119, 462] on div "Intercom messenger" at bounding box center [136, 468] width 226 height 20
click at [136, 448] on textarea "Message…" at bounding box center [136, 447] width 226 height 21
paste textarea "[URL][DOMAIN_NAME]"
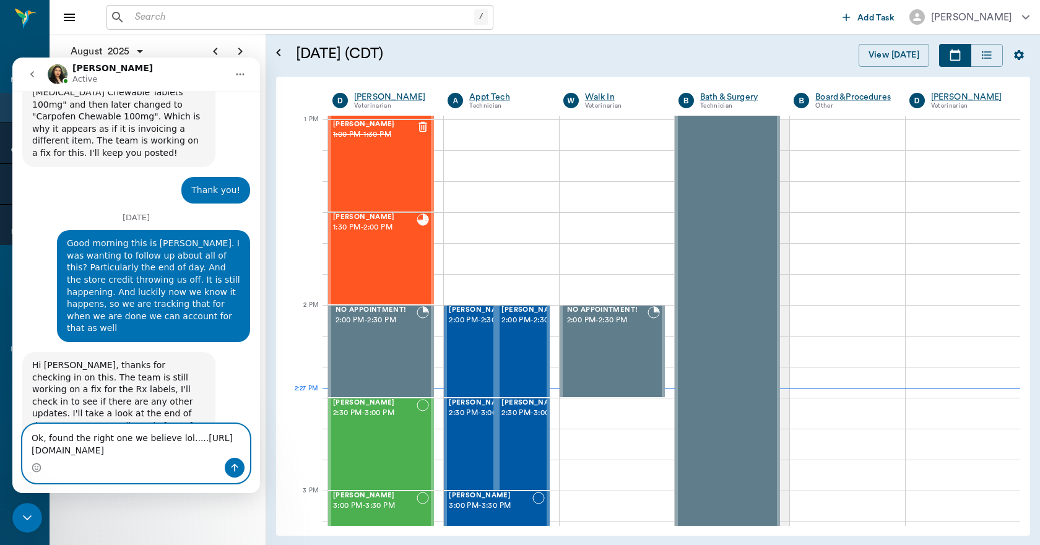
type textarea "Ok, found the right one we believe lol.....https://zomedica.com/"
click at [241, 467] on button "Send a message…" at bounding box center [235, 468] width 20 height 20
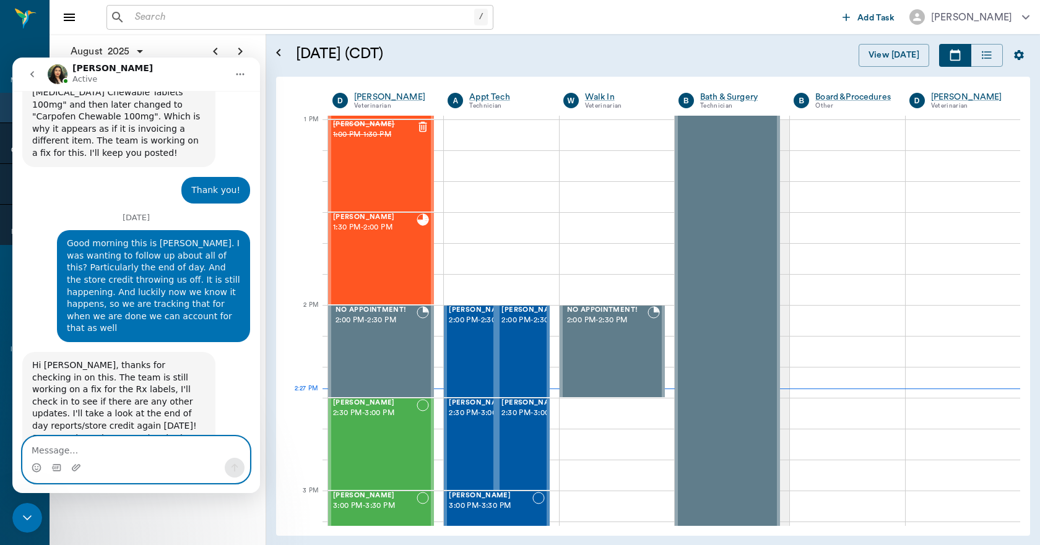
scroll to position [6680, 0]
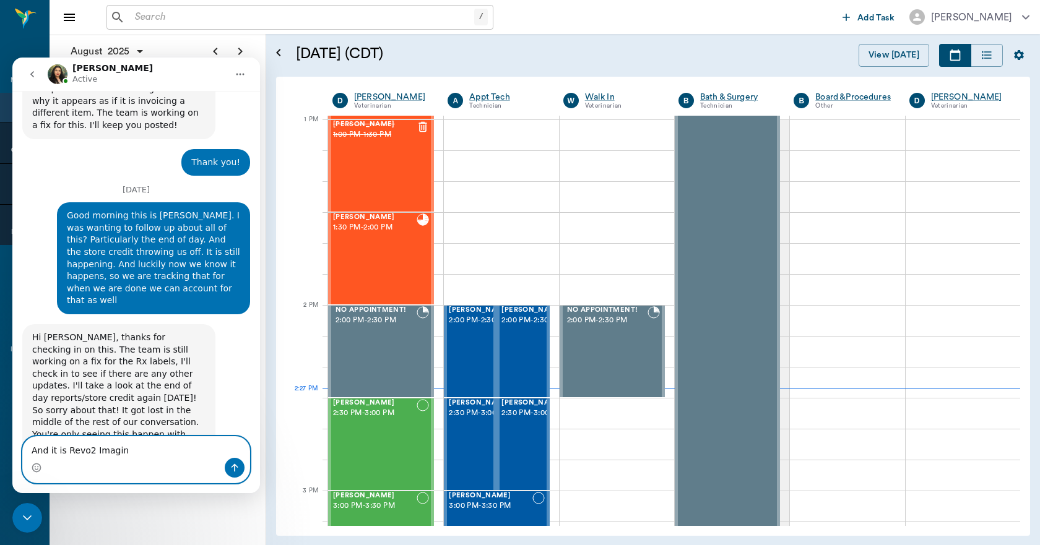
type textarea "And it is Revo2 Imaging"
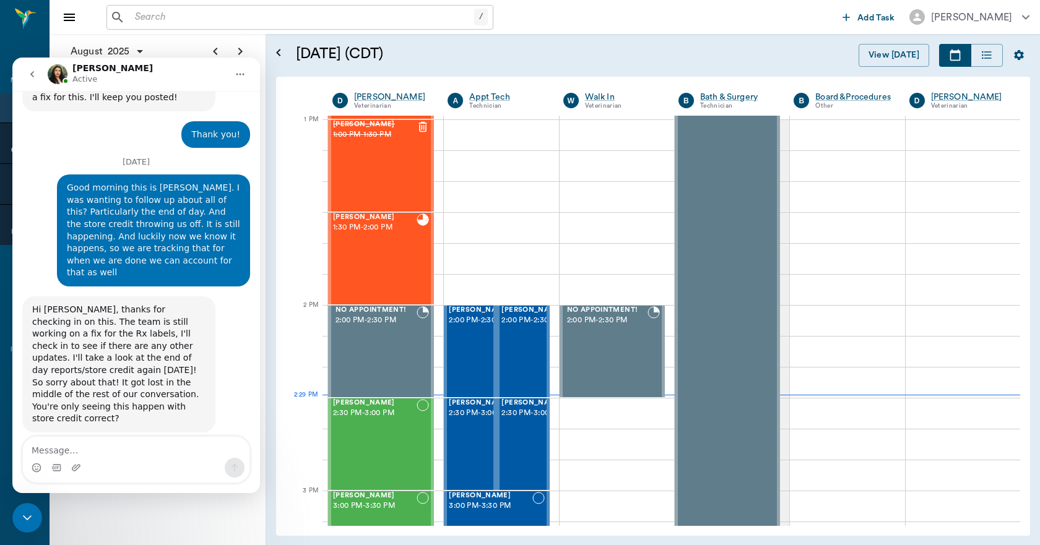
click at [29, 510] on div "Close Intercom Messenger" at bounding box center [27, 518] width 30 height 30
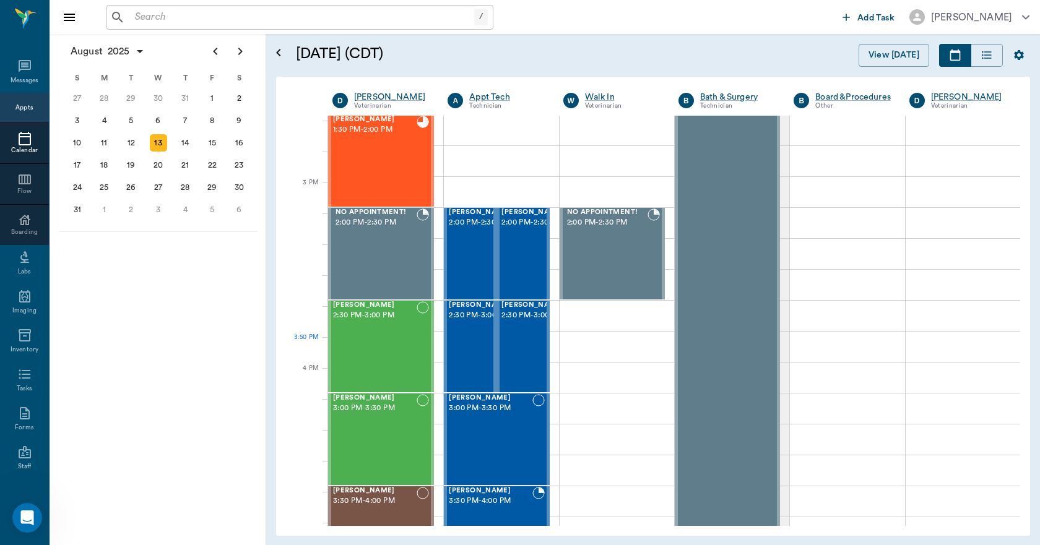
scroll to position [991, 0]
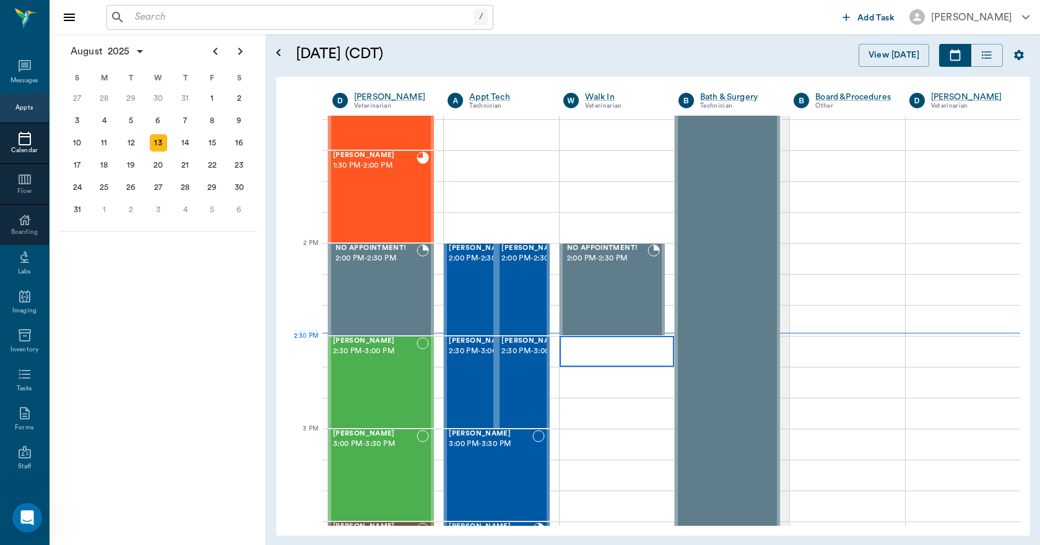
click at [583, 343] on div at bounding box center [616, 351] width 114 height 31
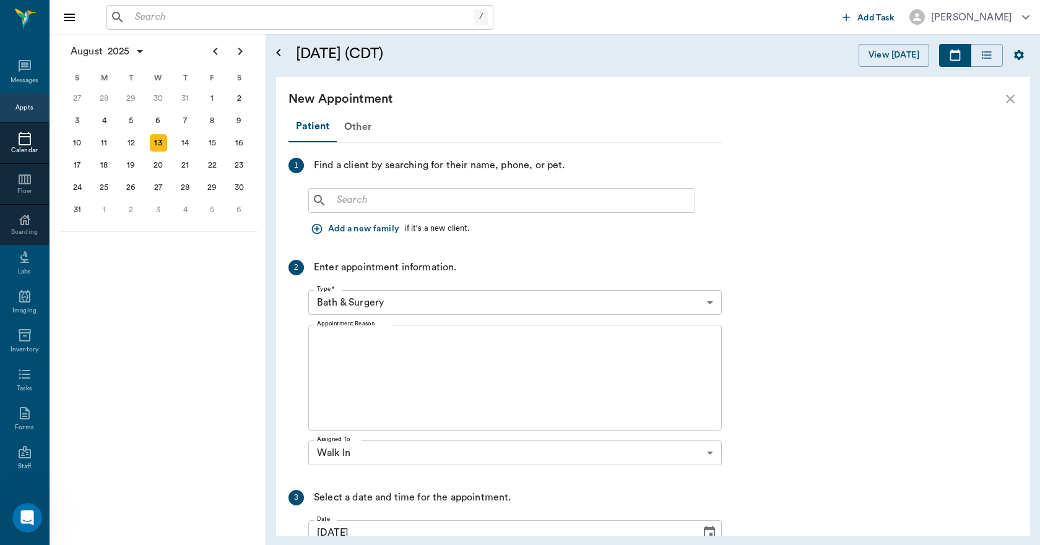
click at [389, 196] on input "text" at bounding box center [511, 200] width 358 height 17
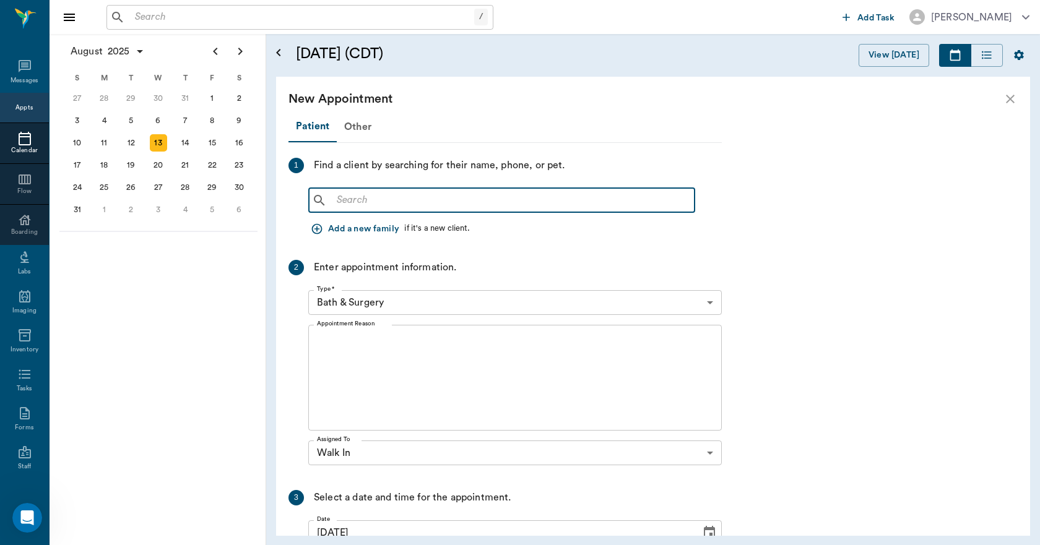
type input "w"
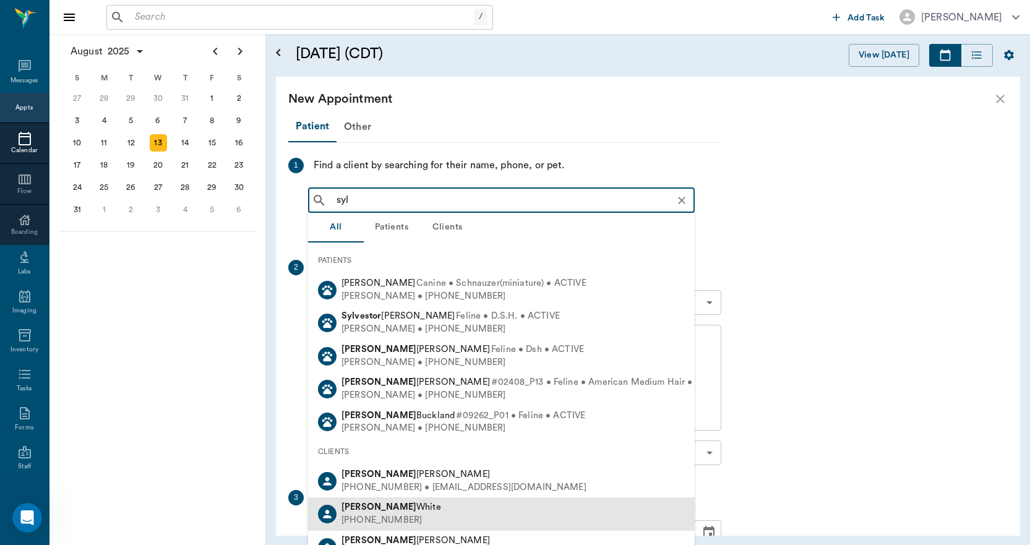
click at [365, 506] on b "Sylvia" at bounding box center [379, 506] width 75 height 9
type input "syl"
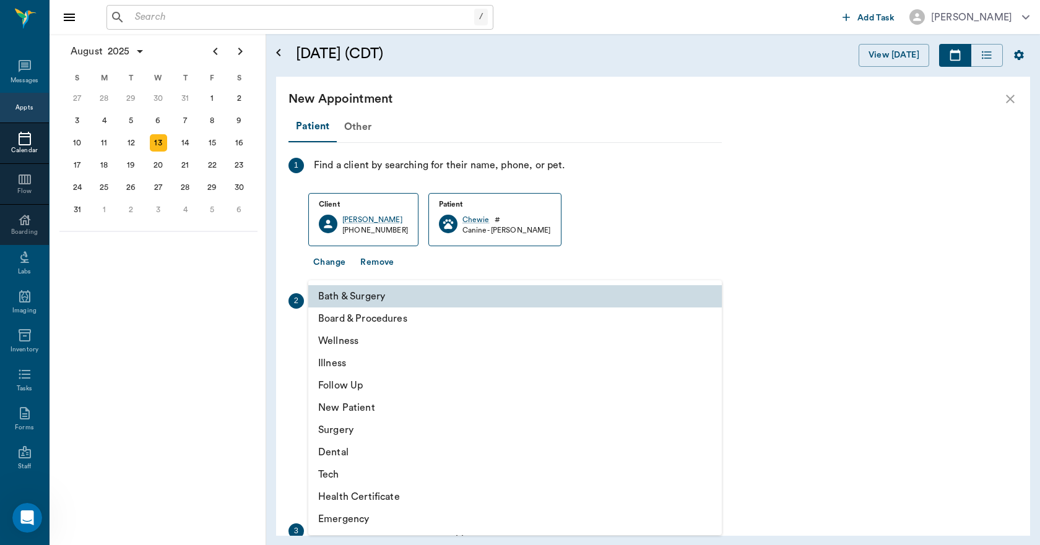
click at [409, 337] on body "/ ​ Add Task Dr. Bert Ellsworth Nectar Messages Appts Calendar Flow Boarding La…" at bounding box center [520, 272] width 1040 height 545
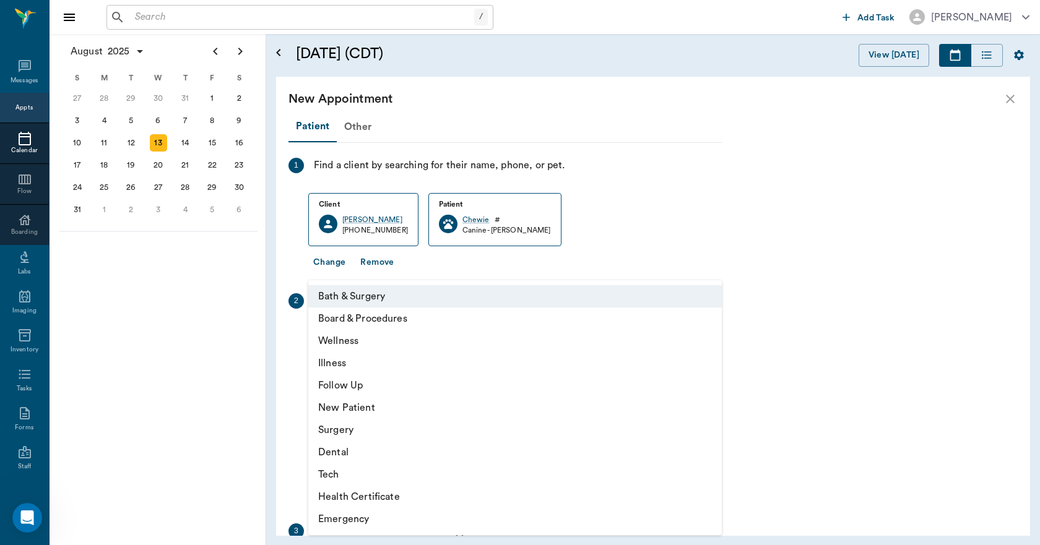
click at [351, 515] on li "Emergency" at bounding box center [514, 519] width 413 height 22
type input "65d2be4f46e3a538d89b8c1c"
type input "03:00 PM"
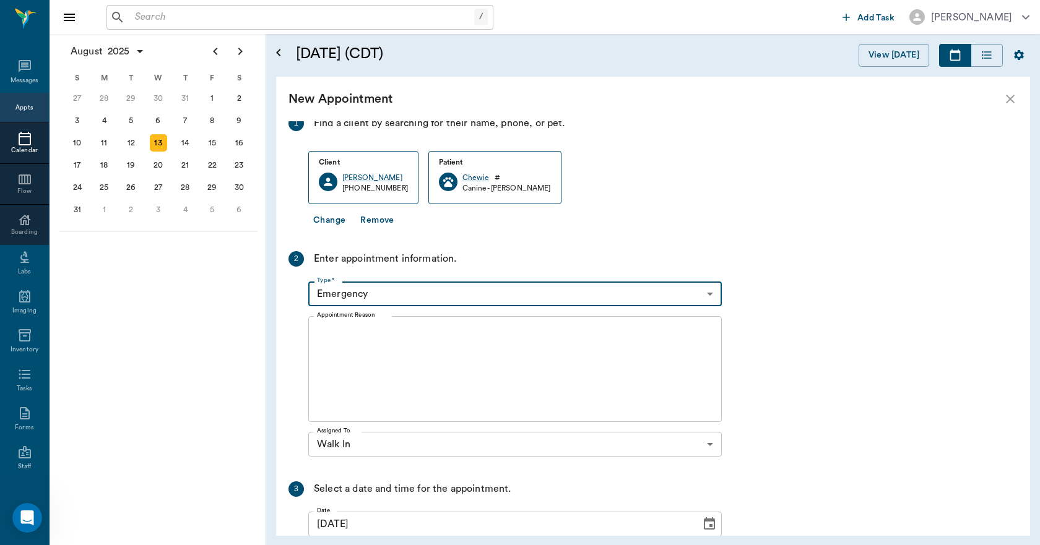
scroll to position [62, 0]
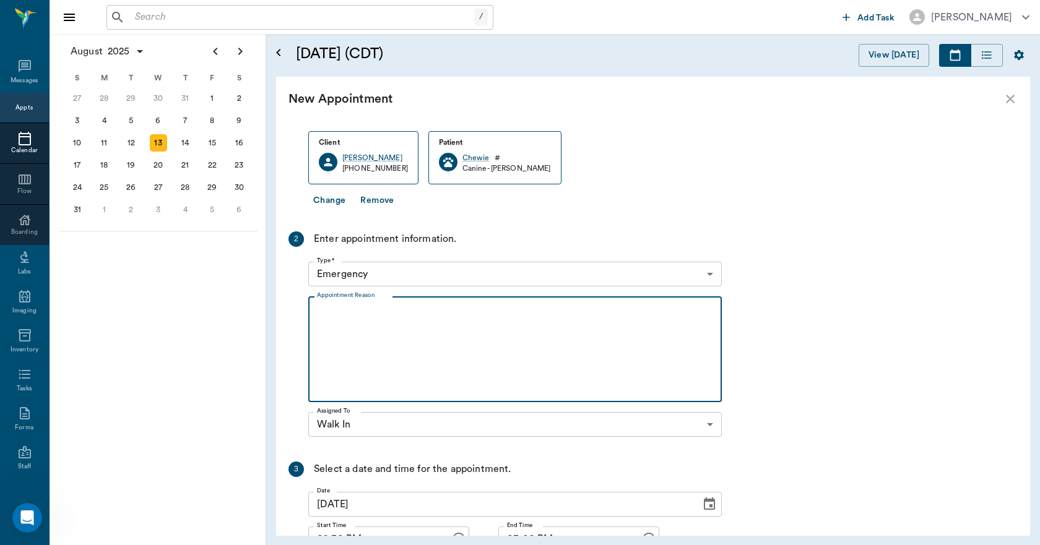
click at [356, 320] on textarea "Appointment Reason" at bounding box center [515, 349] width 396 height 85
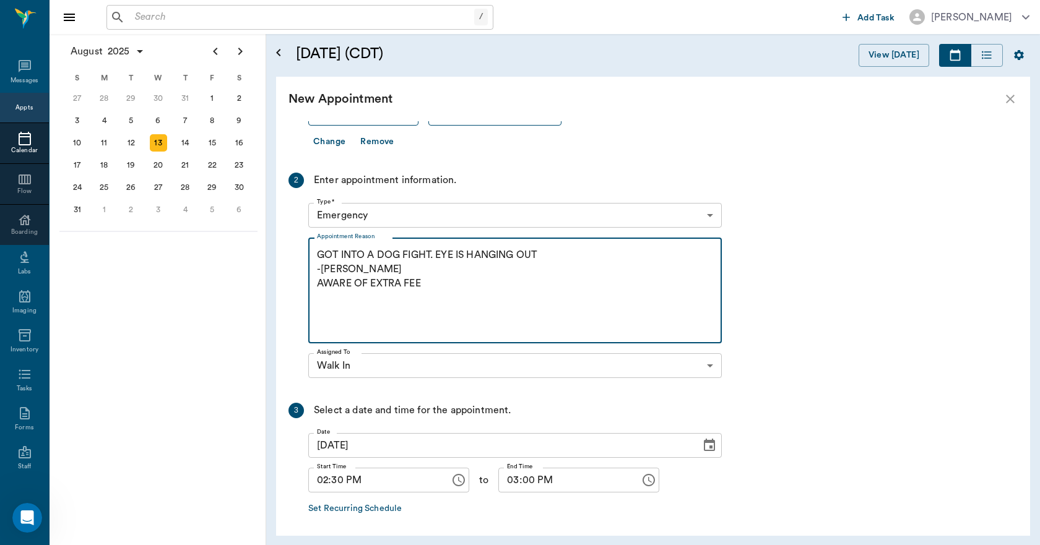
scroll to position [170, 0]
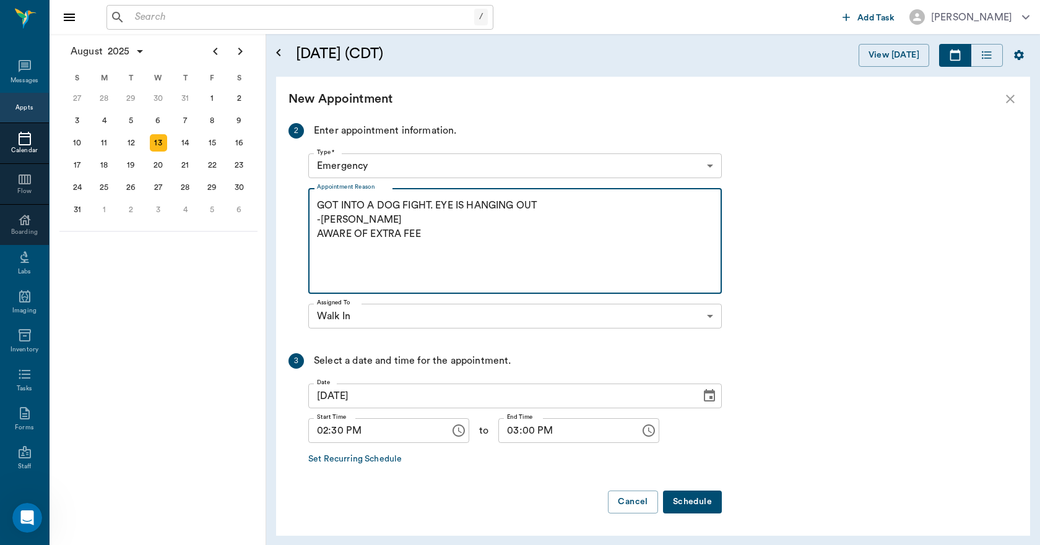
type textarea "GOT INTO A DOG FIGHT. EYE IS HANGING OUT -LORY AWARE OF EXTRA FEE"
click at [677, 492] on button "Schedule" at bounding box center [692, 502] width 59 height 23
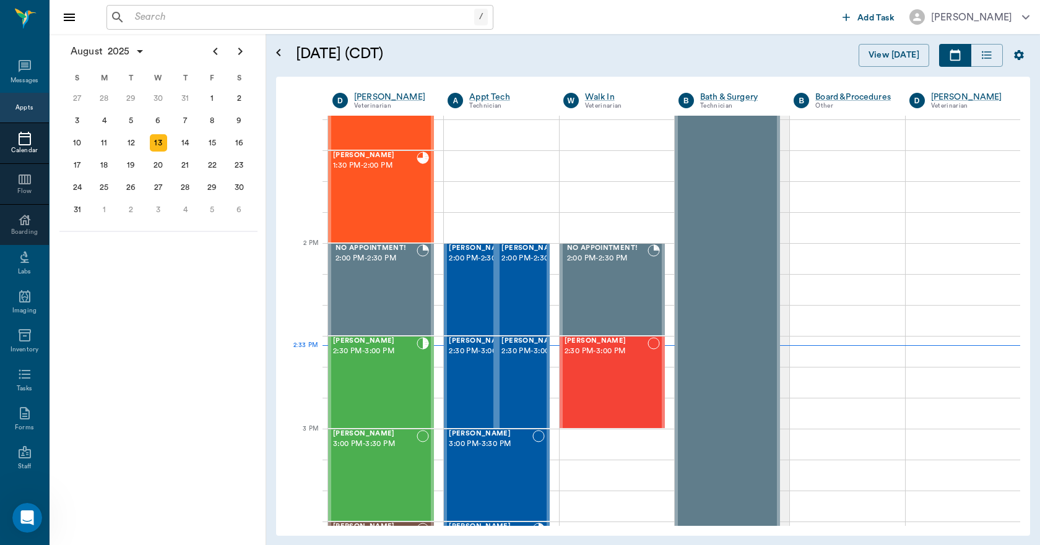
scroll to position [6755, 0]
click at [209, 139] on div "15" at bounding box center [212, 142] width 17 height 17
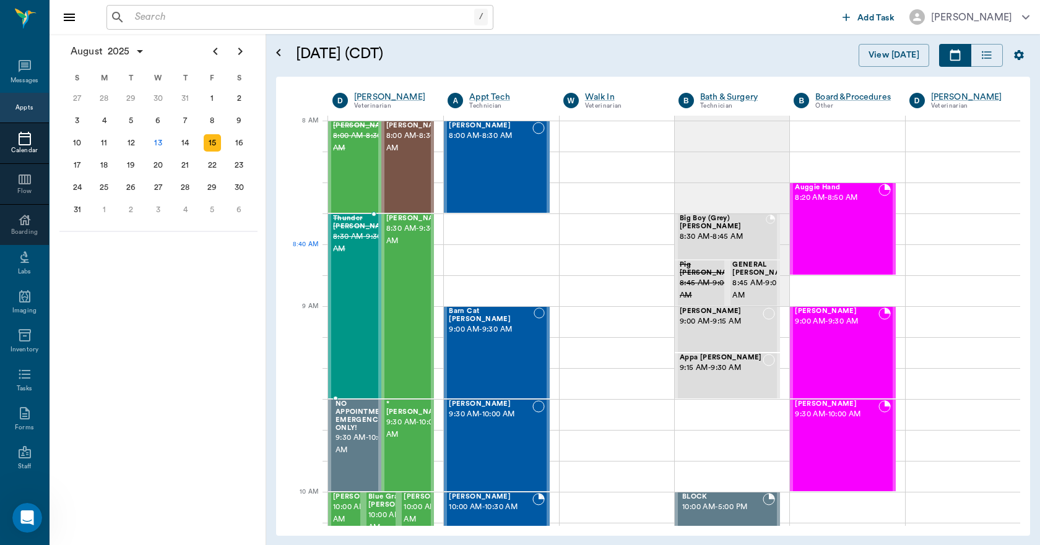
scroll to position [6755, 0]
click at [101, 167] on div "18" at bounding box center [103, 165] width 17 height 17
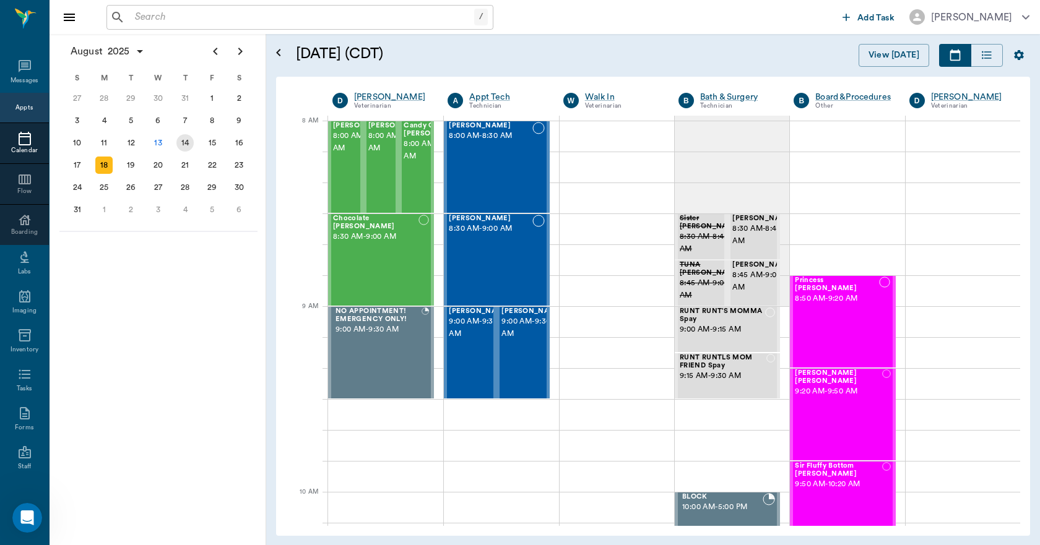
click at [187, 144] on div "14" at bounding box center [184, 142] width 17 height 17
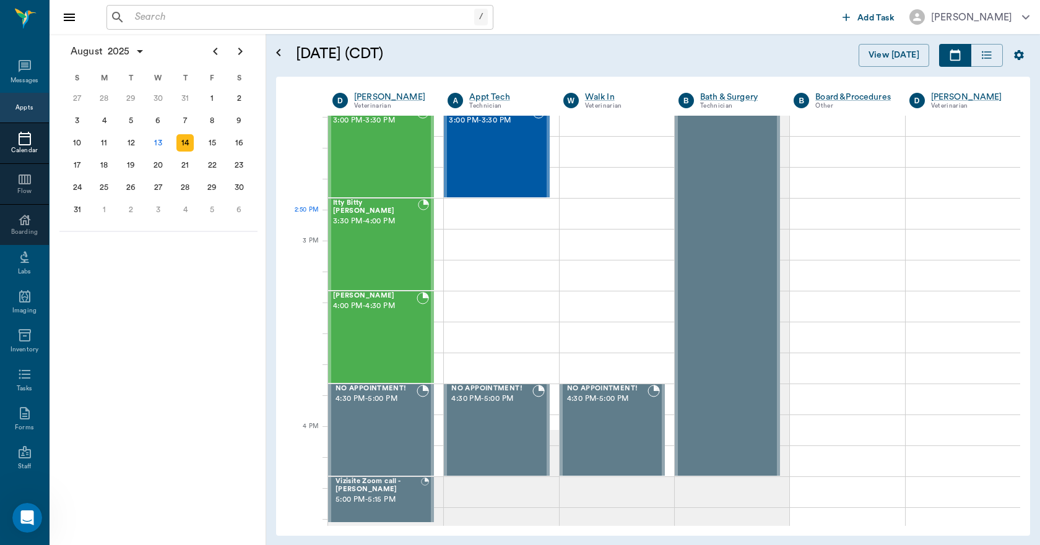
scroll to position [1176, 0]
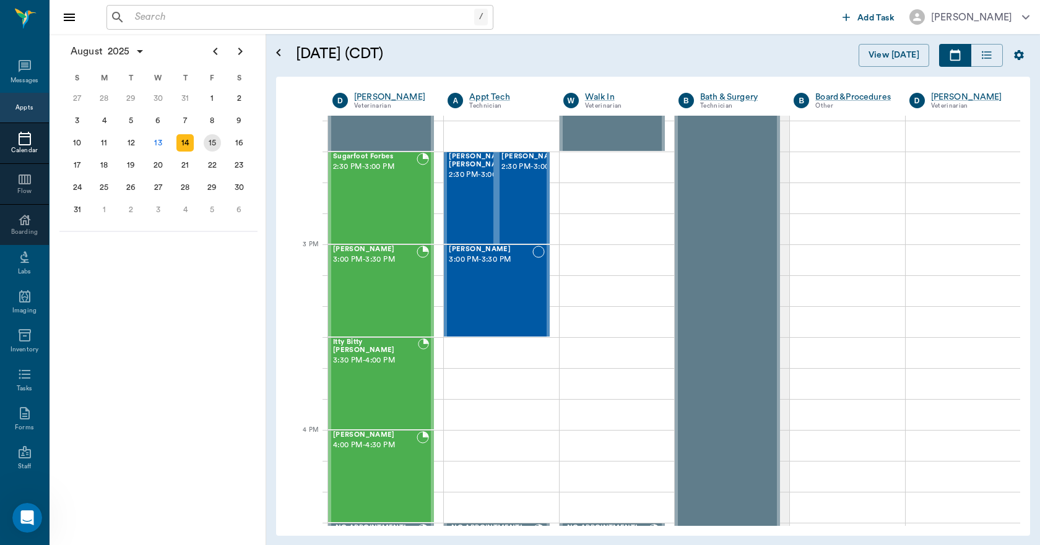
click at [210, 147] on div "15" at bounding box center [212, 142] width 17 height 17
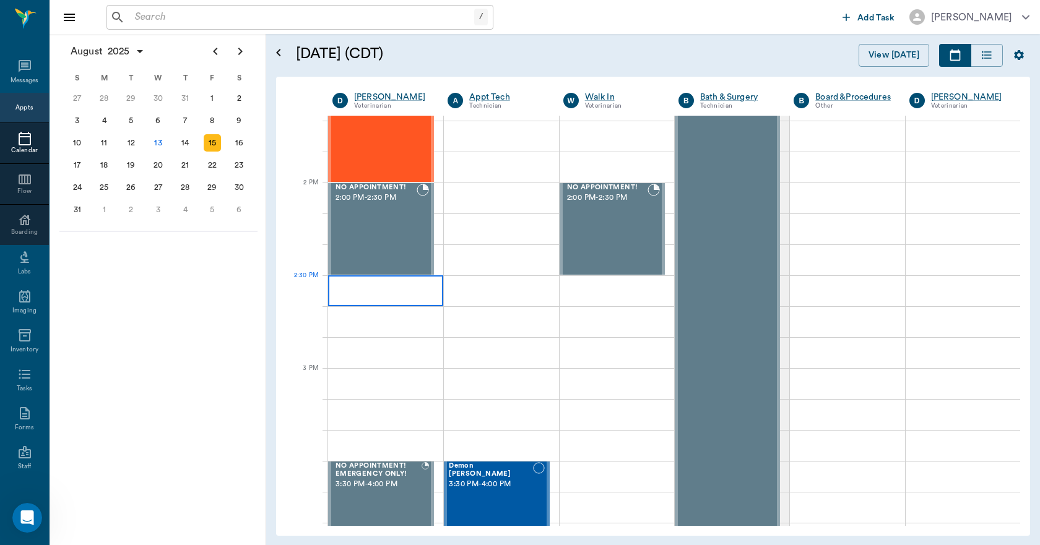
scroll to position [6707, 0]
click at [367, 291] on div at bounding box center [385, 290] width 115 height 31
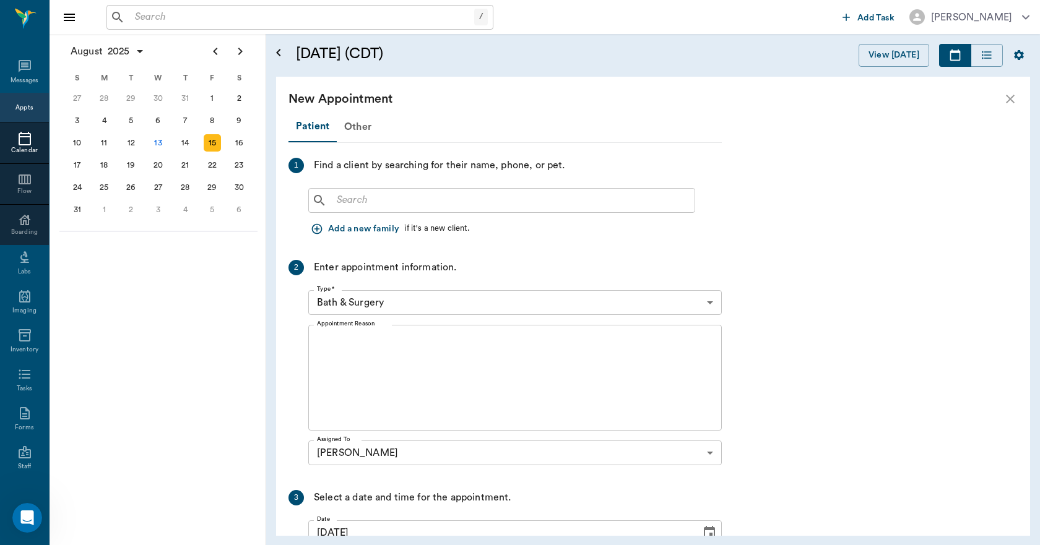
click at [356, 200] on input "text" at bounding box center [511, 200] width 358 height 17
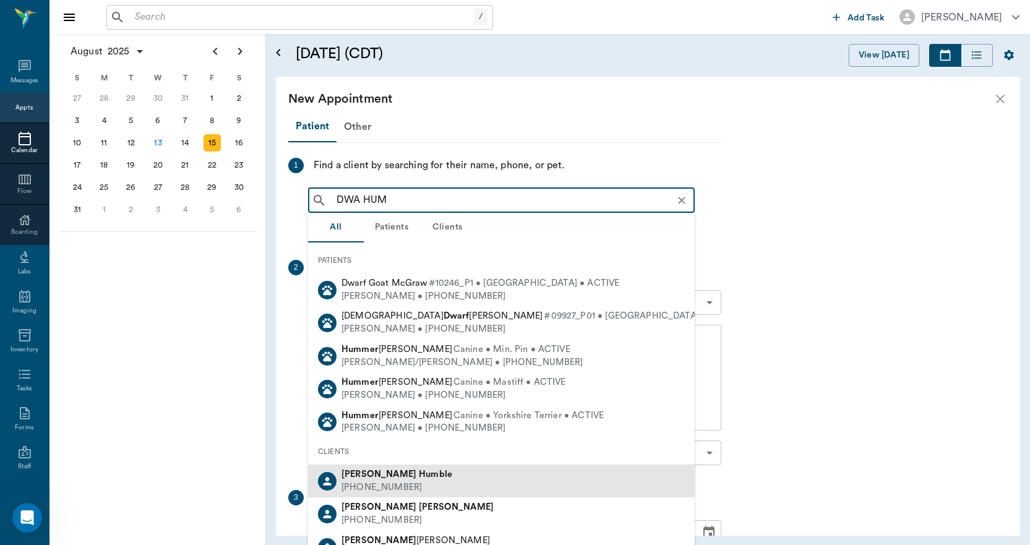
click at [364, 481] on div "(850) 341-1264" at bounding box center [397, 487] width 111 height 13
type input "DWA HUM"
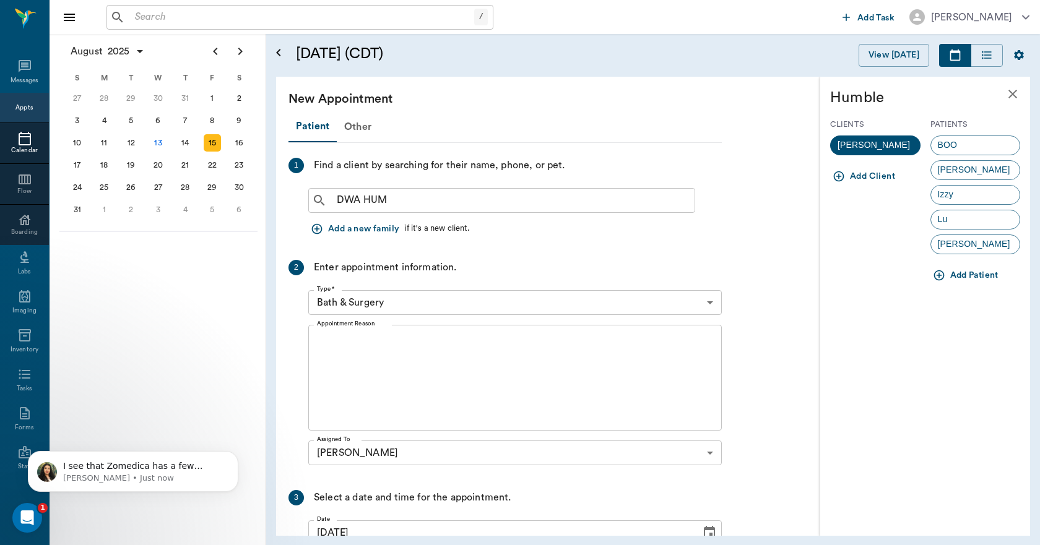
scroll to position [6805, 0]
click at [939, 244] on span "Rosie" at bounding box center [974, 244] width 86 height 13
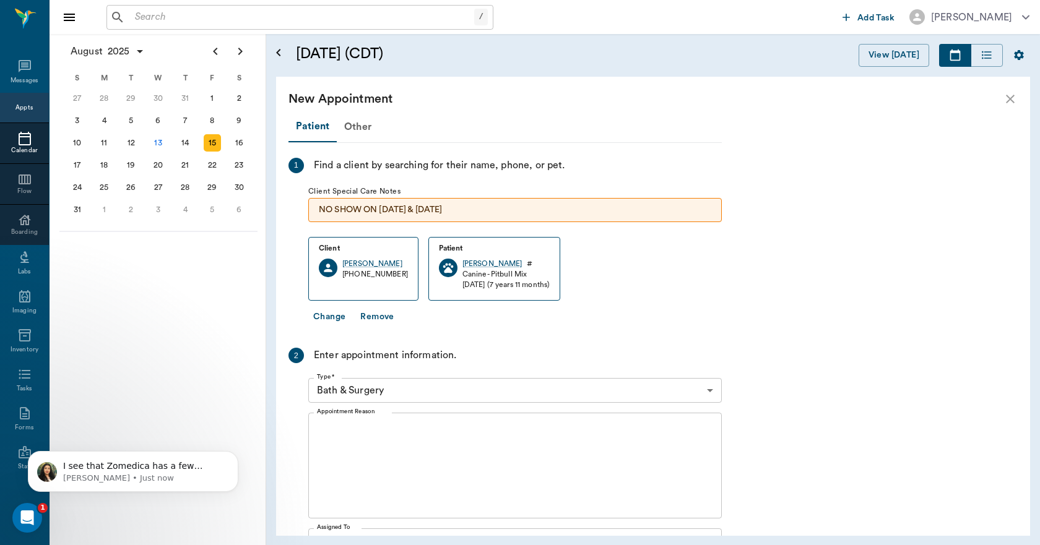
click at [459, 398] on body "/ ​ Add Task Dr. Bert Ellsworth Nectar Messages Appts Calendar Flow Boarding La…" at bounding box center [520, 272] width 1040 height 545
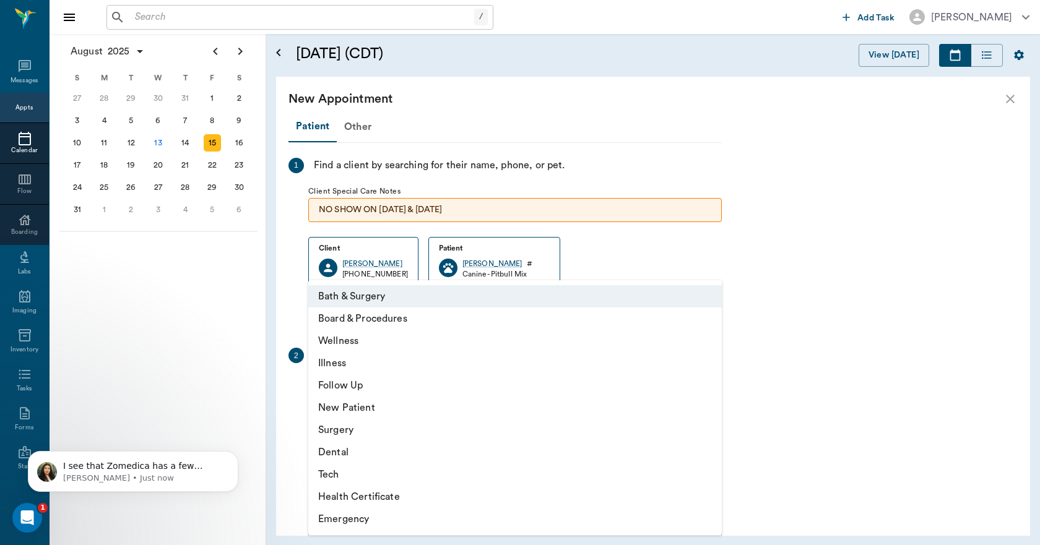
click at [348, 338] on li "Wellness" at bounding box center [514, 341] width 413 height 22
type input "65d2be4f46e3a538d89b8c14"
type input "03:00 PM"
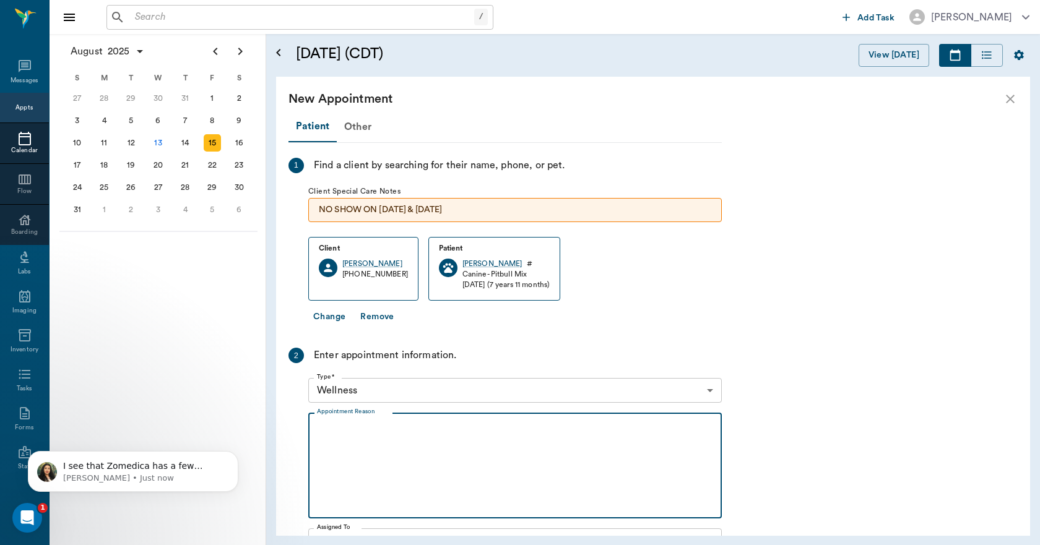
click at [372, 443] on textarea "Appointment Reason" at bounding box center [515, 465] width 396 height 85
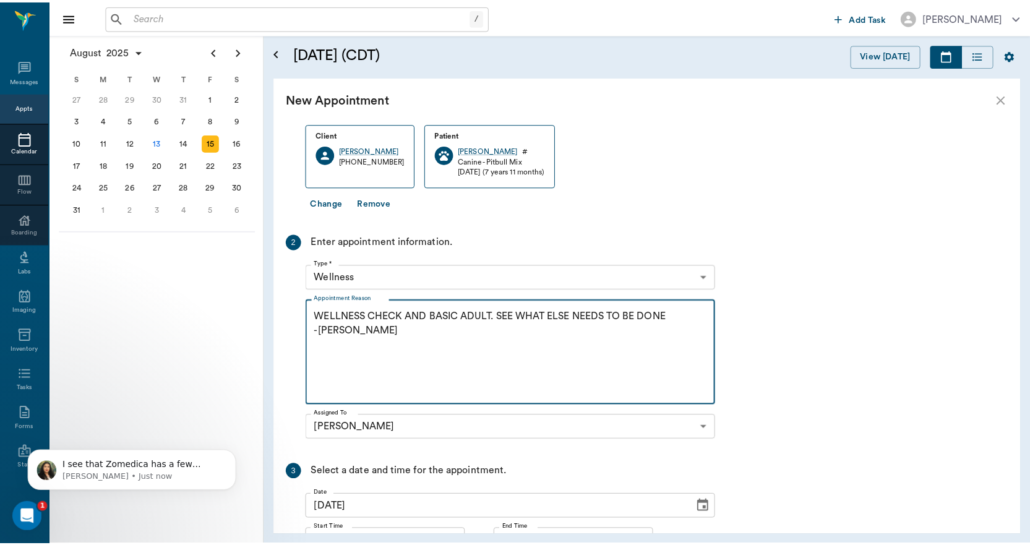
scroll to position [225, 0]
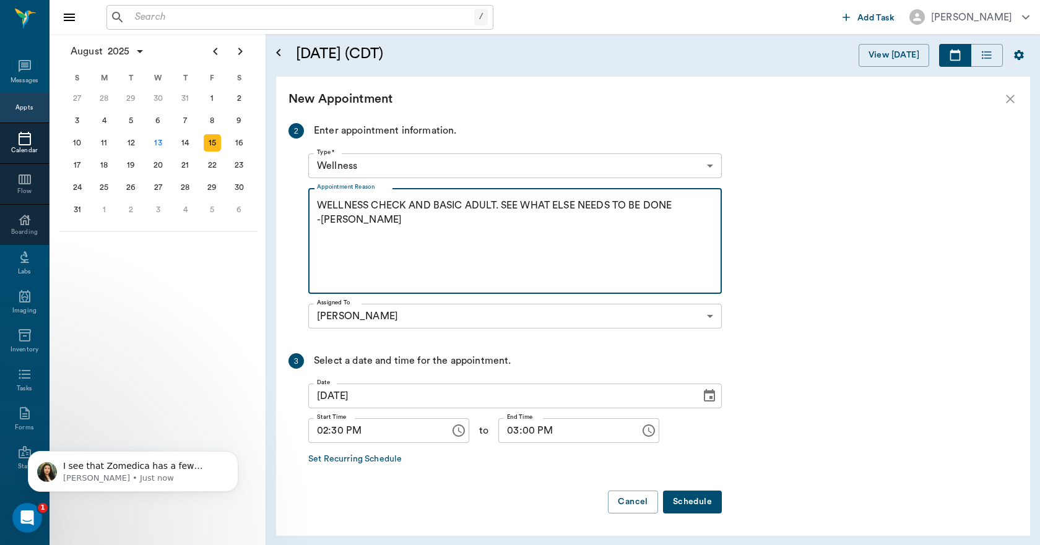
type textarea "WELLNESS CHECK AND BASIC ADULT. SEE WHAT ELSE NEEDS TO BE DONE -LORY"
click at [696, 504] on button "Schedule" at bounding box center [692, 502] width 59 height 23
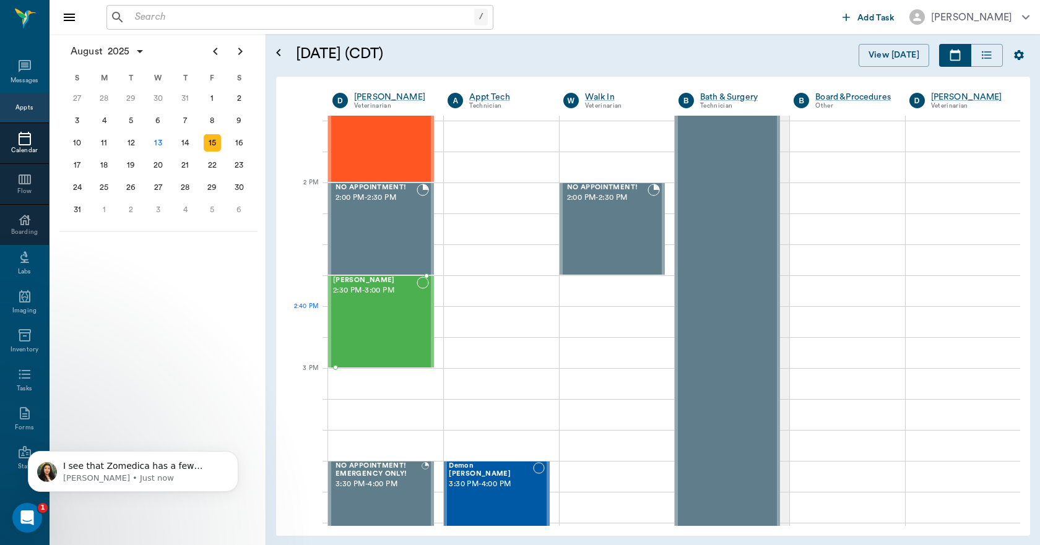
click at [399, 330] on div "Rosie Humble 2:30 PM - 3:00 PM" at bounding box center [375, 322] width 84 height 90
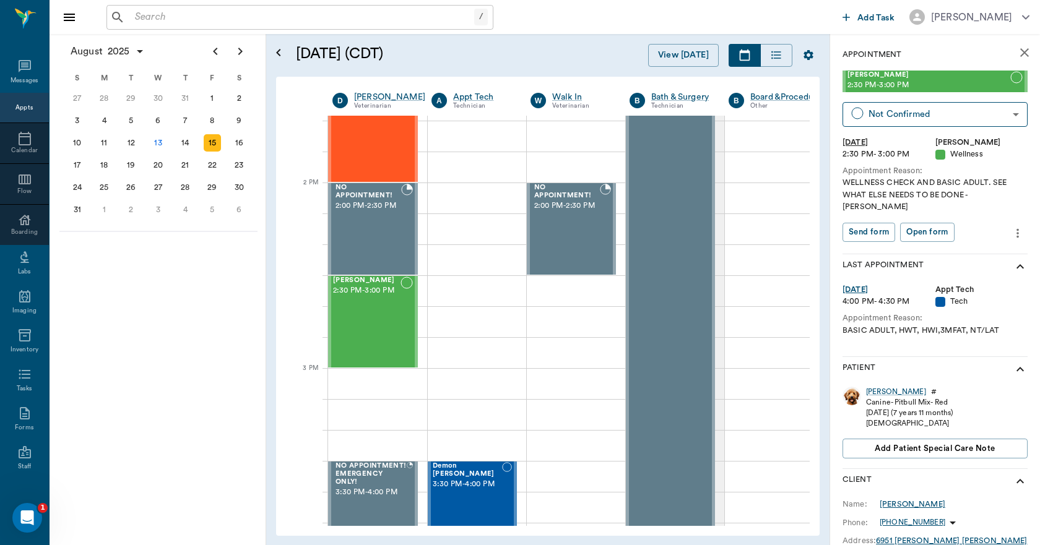
click at [889, 499] on div "Dwayne Humble" at bounding box center [912, 504] width 66 height 11
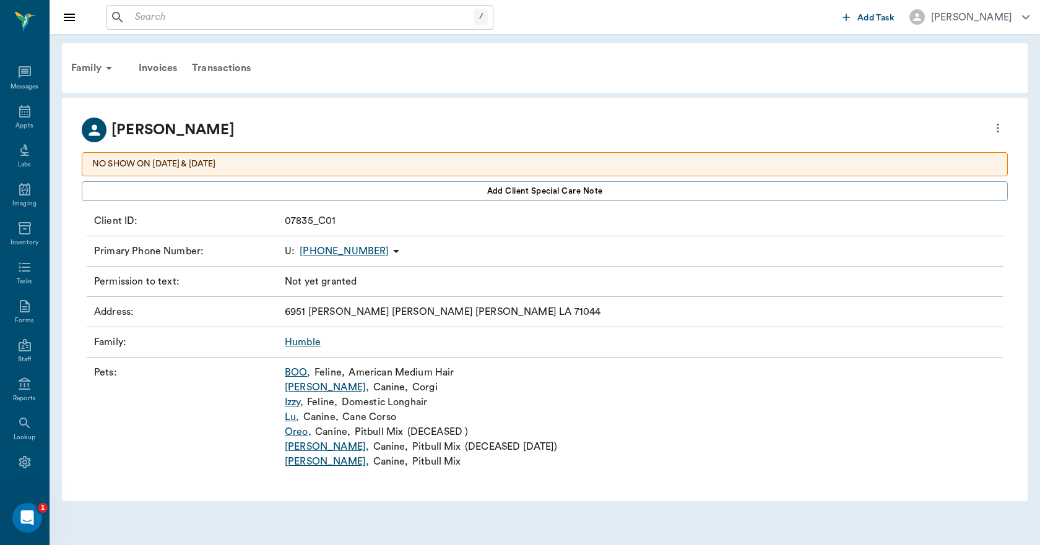
click at [303, 390] on link "Ida Bell ," at bounding box center [327, 387] width 84 height 15
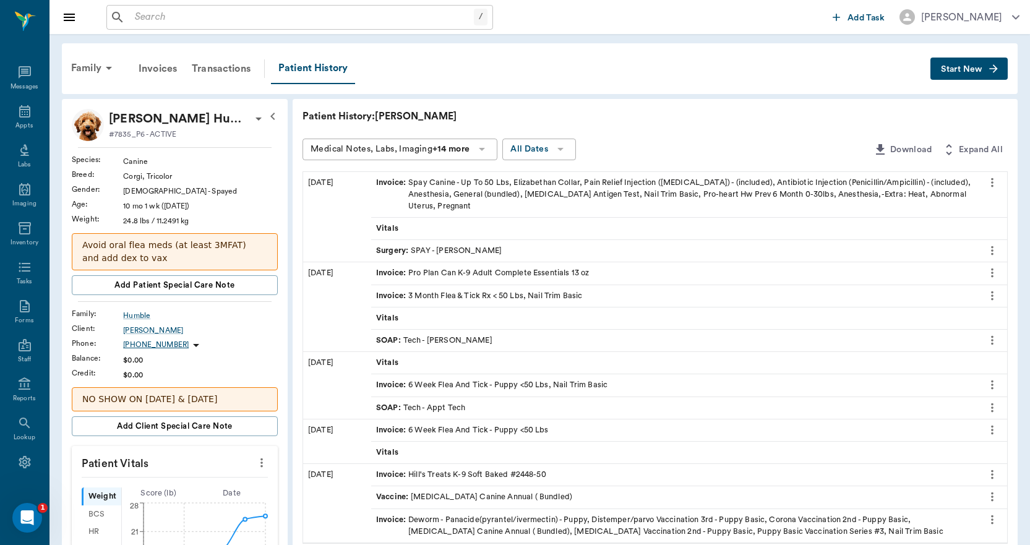
click at [496, 191] on div "Invoice : Spay Canine - Up To 50 Lbs, Elizabethan Collar, Pain Relief Injection…" at bounding box center [674, 195] width 596 height 36
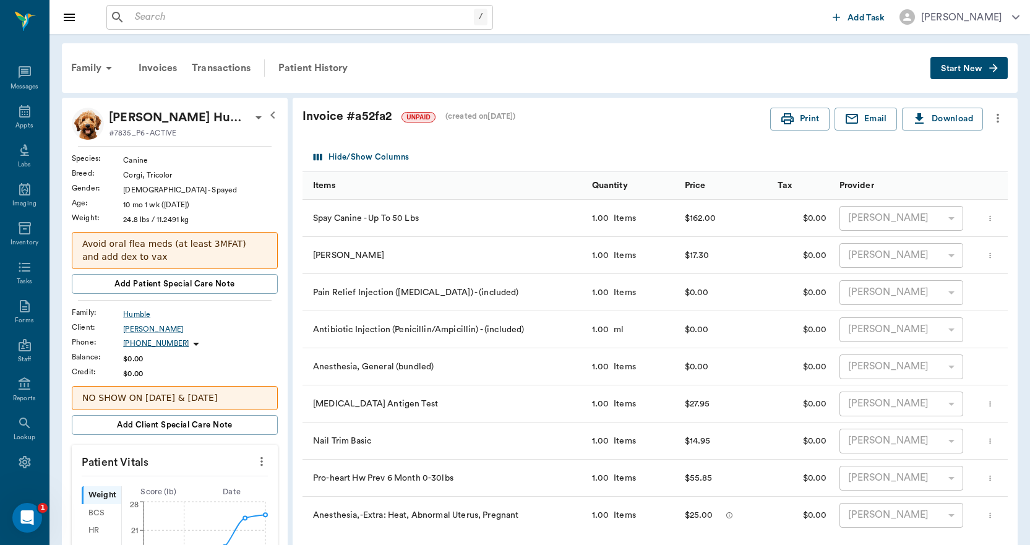
click at [28, 514] on icon "Open Intercom Messenger" at bounding box center [27, 518] width 20 height 20
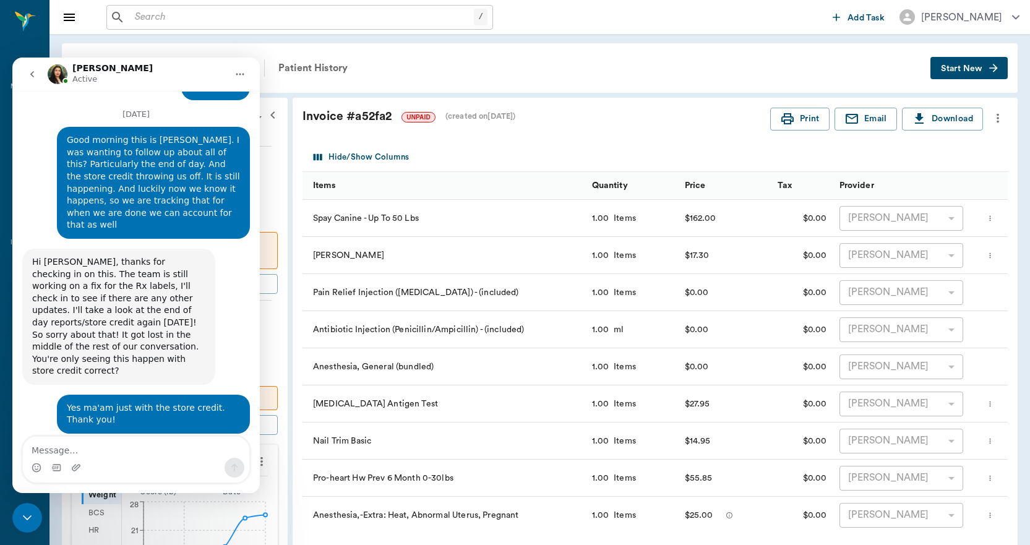
scroll to position [6826, 0]
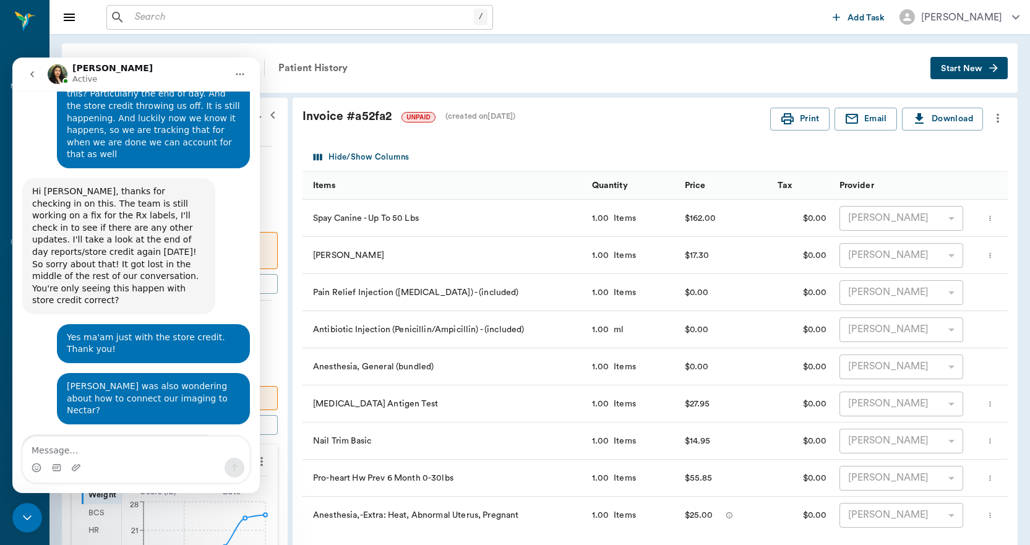
click at [131, 454] on textarea "Message…" at bounding box center [136, 447] width 226 height 21
type textarea "i"
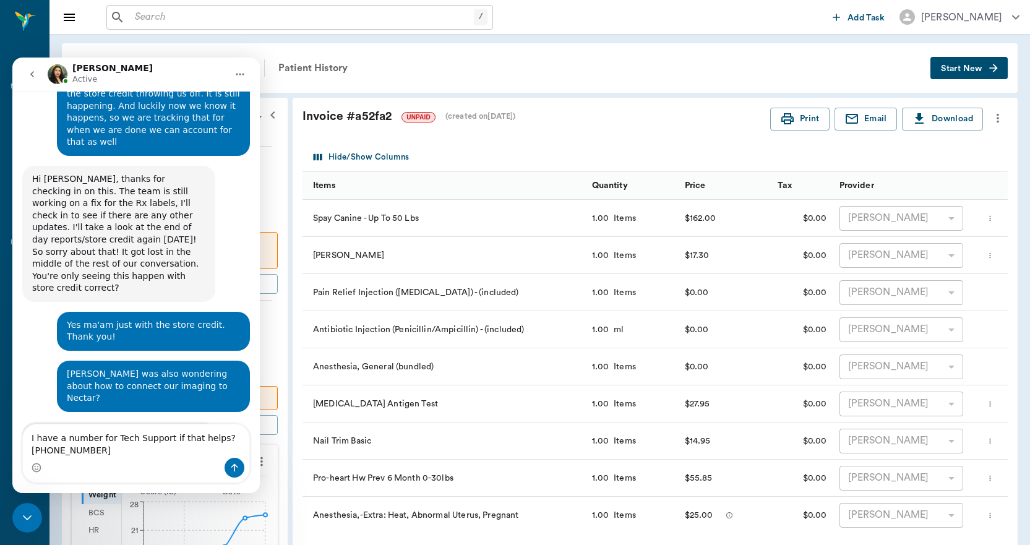
type textarea "I have a number for Tech Support if that helps? [PHONE_NUMBER]"
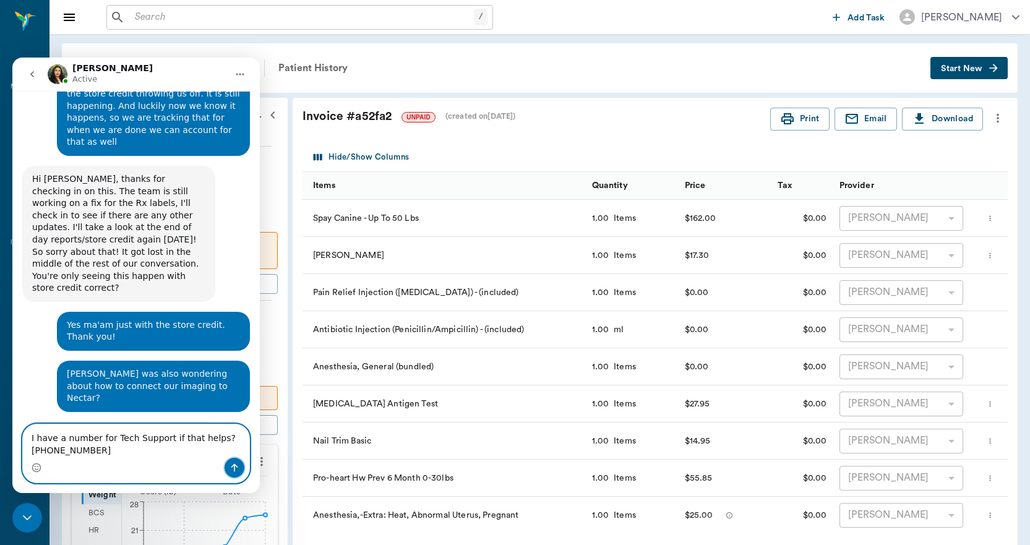
click at [243, 471] on button "Send a message…" at bounding box center [235, 468] width 20 height 20
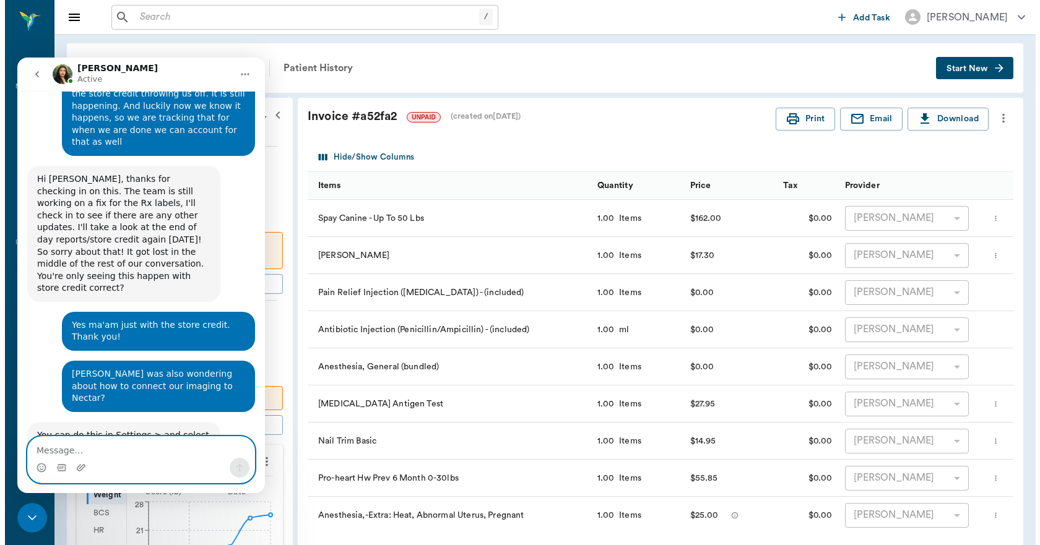
scroll to position [6854, 0]
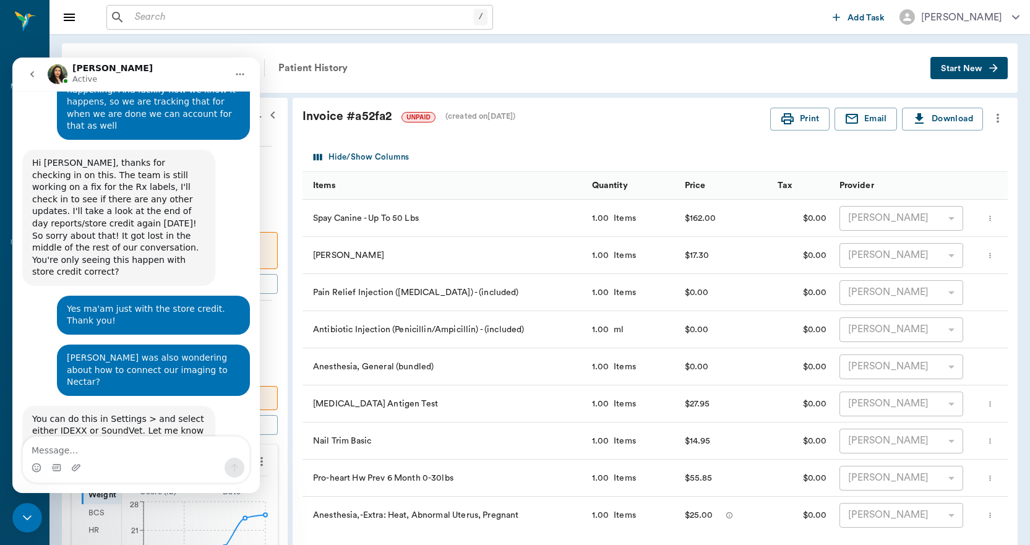
click at [19, 517] on div "Close Intercom Messenger" at bounding box center [27, 518] width 30 height 30
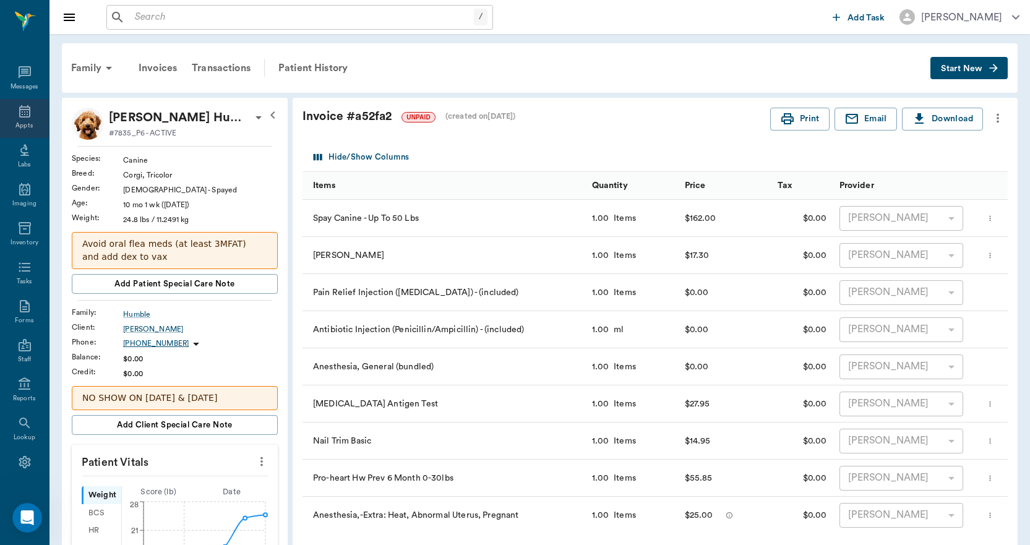
click at [22, 117] on icon at bounding box center [24, 111] width 11 height 12
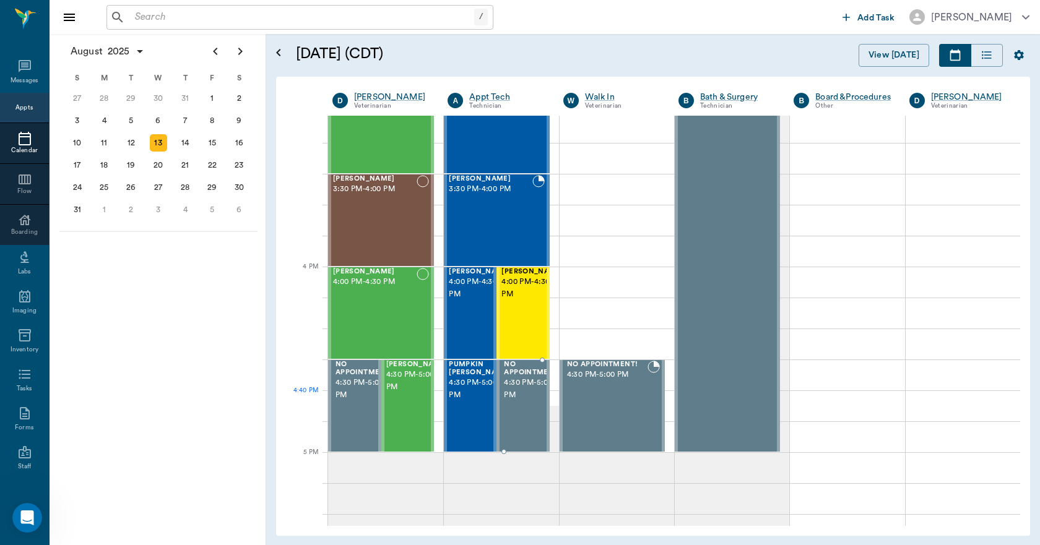
scroll to position [1424, 0]
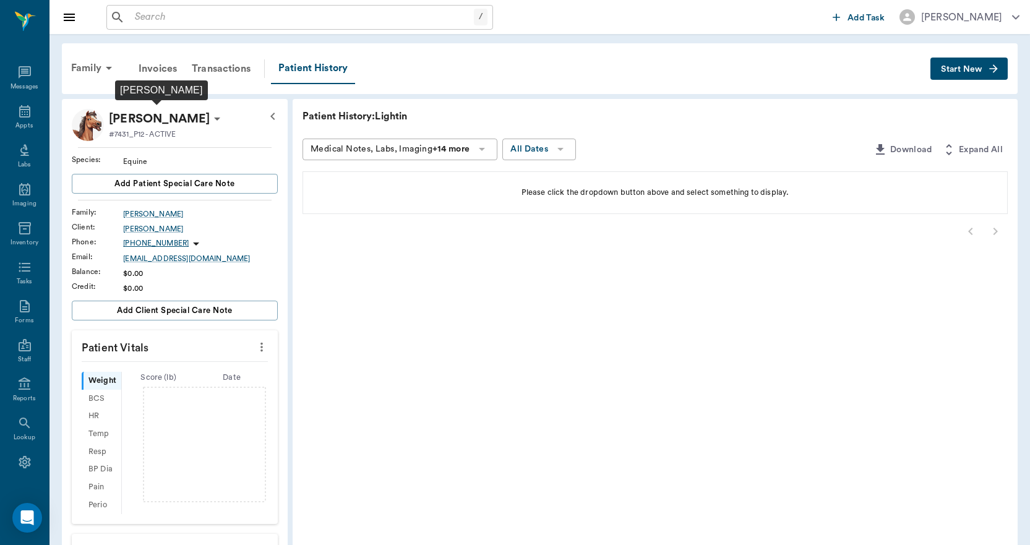
click at [201, 118] on p "[PERSON_NAME]" at bounding box center [159, 119] width 101 height 20
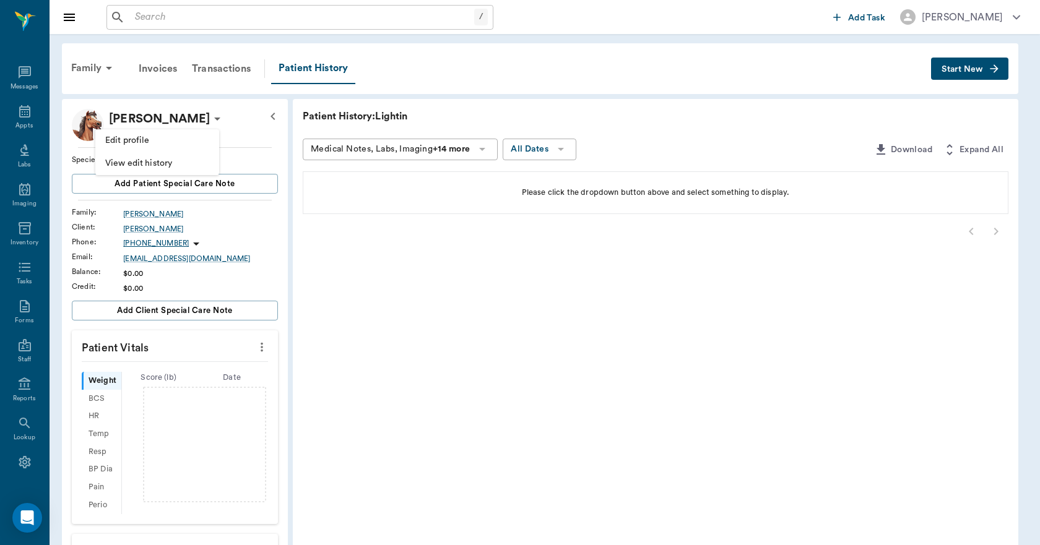
click at [173, 138] on span "Edit profile" at bounding box center [157, 140] width 104 height 13
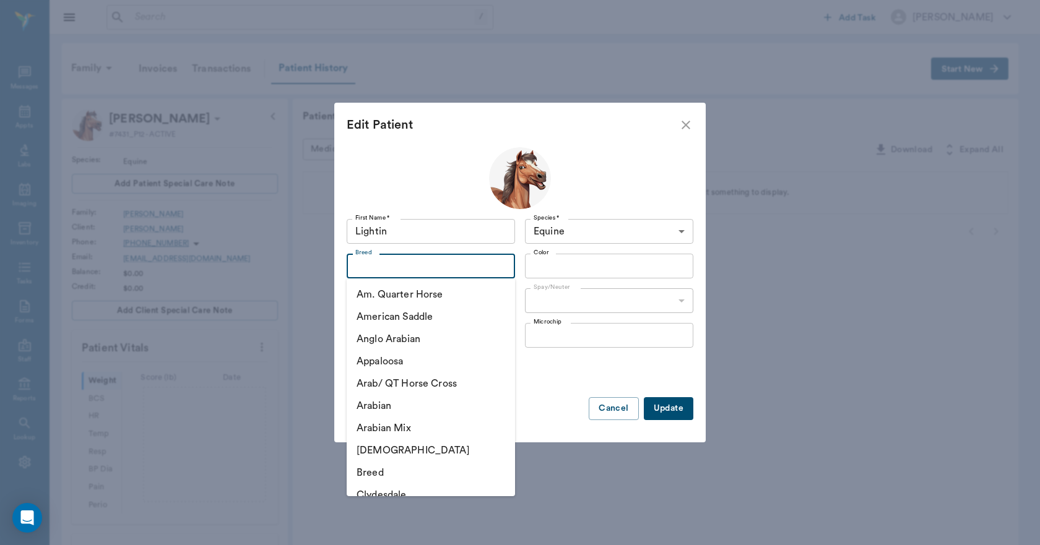
click at [417, 262] on input "Breed" at bounding box center [420, 265] width 140 height 17
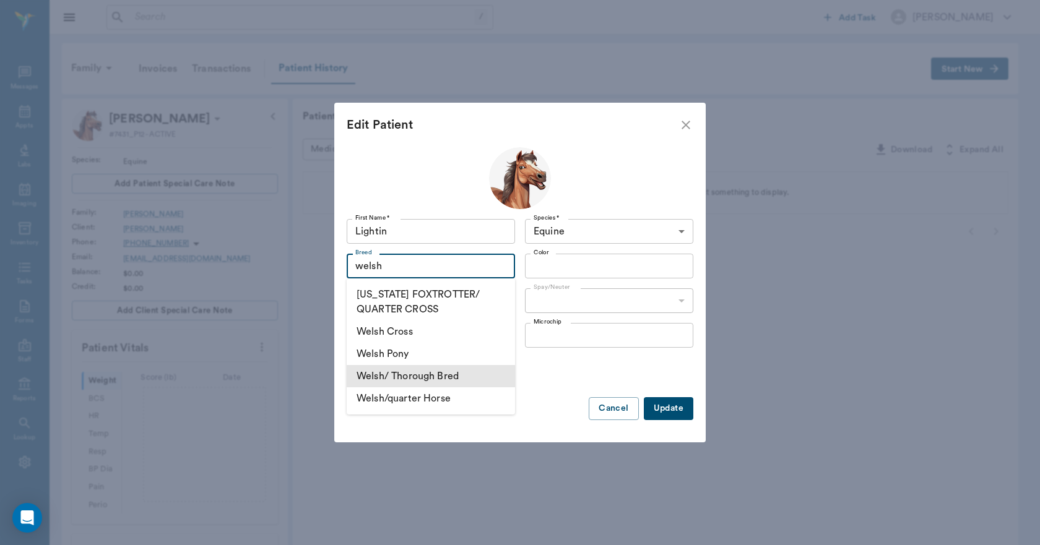
click at [445, 373] on li "Welsh/ Thorough Bred" at bounding box center [431, 376] width 168 height 22
type input "Welsh/ Thorough Bred"
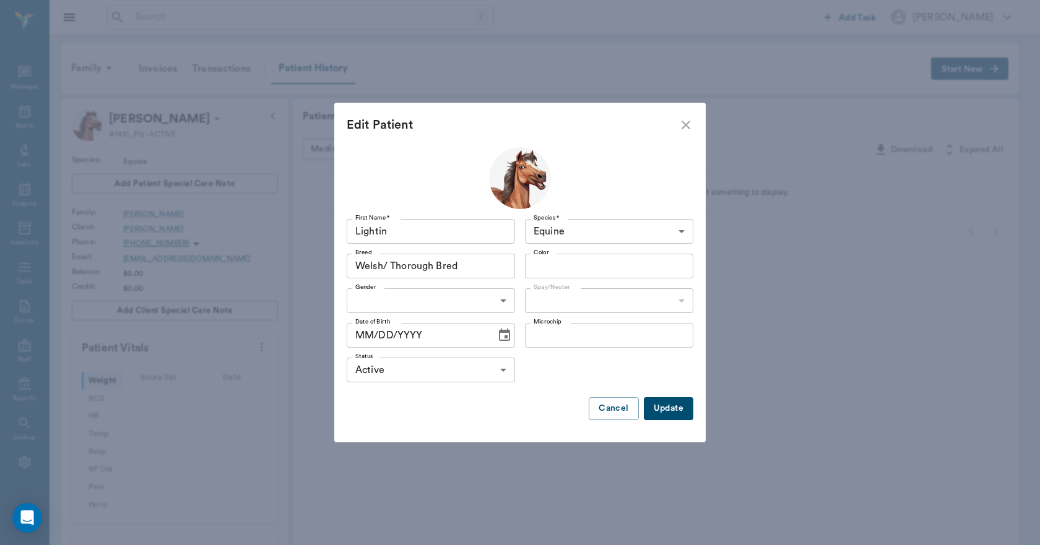
click at [572, 272] on input "Color" at bounding box center [598, 265] width 140 height 17
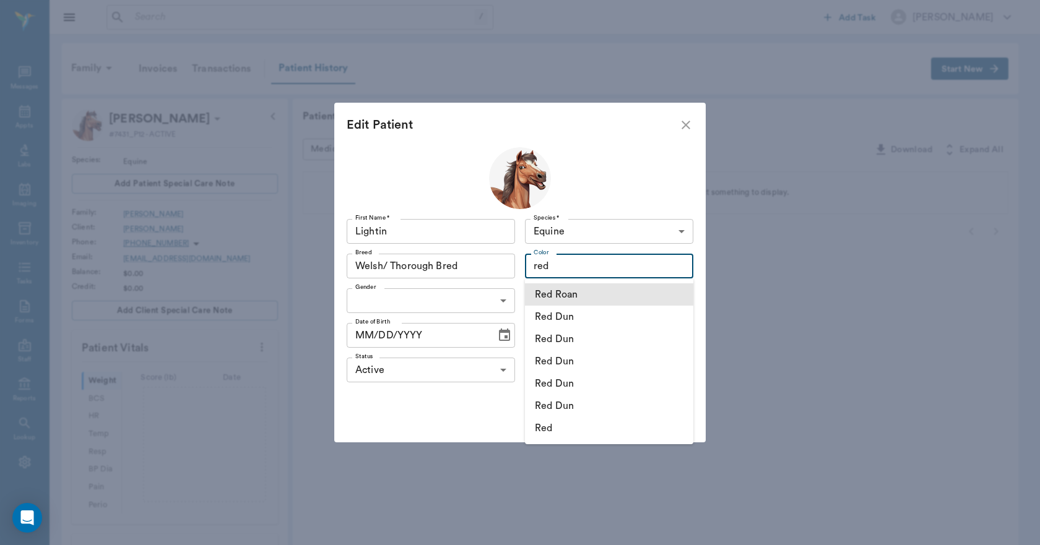
click at [587, 294] on li "Red Roan" at bounding box center [609, 294] width 168 height 22
type input "Red Roan"
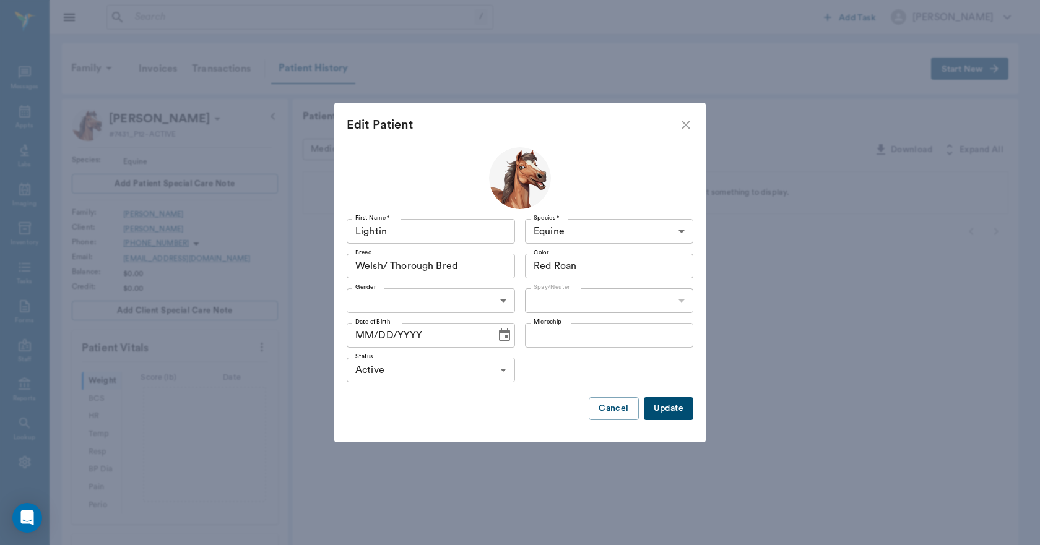
click at [507, 304] on body "/ ​ Add Task [PERSON_NAME] Nectar Messages Appts Labs Imaging Inventory Tasks F…" at bounding box center [520, 399] width 1040 height 798
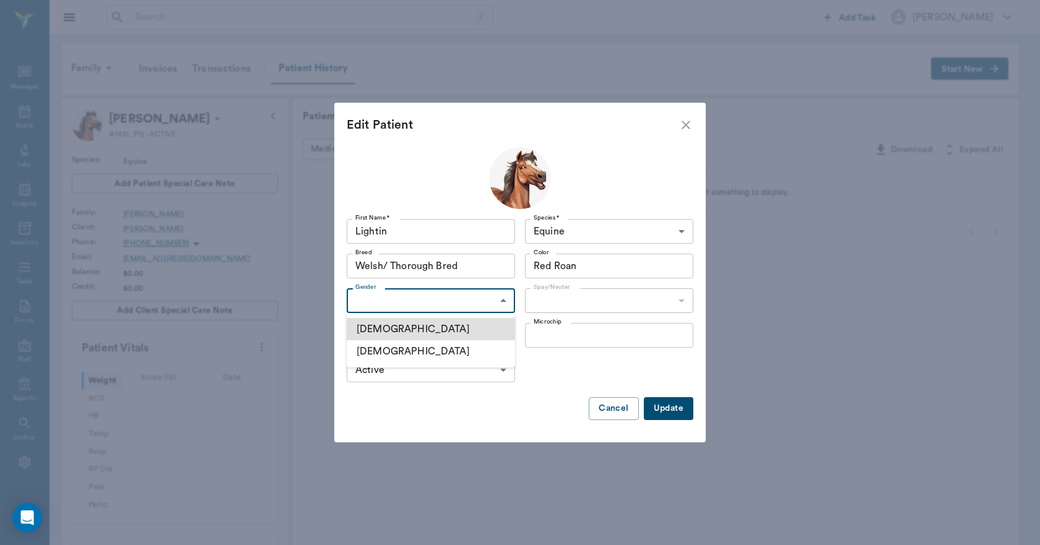
click at [395, 334] on li "[DEMOGRAPHIC_DATA]" at bounding box center [431, 329] width 168 height 22
type input "[DEMOGRAPHIC_DATA]"
click at [548, 294] on body "/ ​ Add Task [PERSON_NAME] Nectar Messages Appts Labs Imaging Inventory Tasks F…" at bounding box center [520, 399] width 1040 height 798
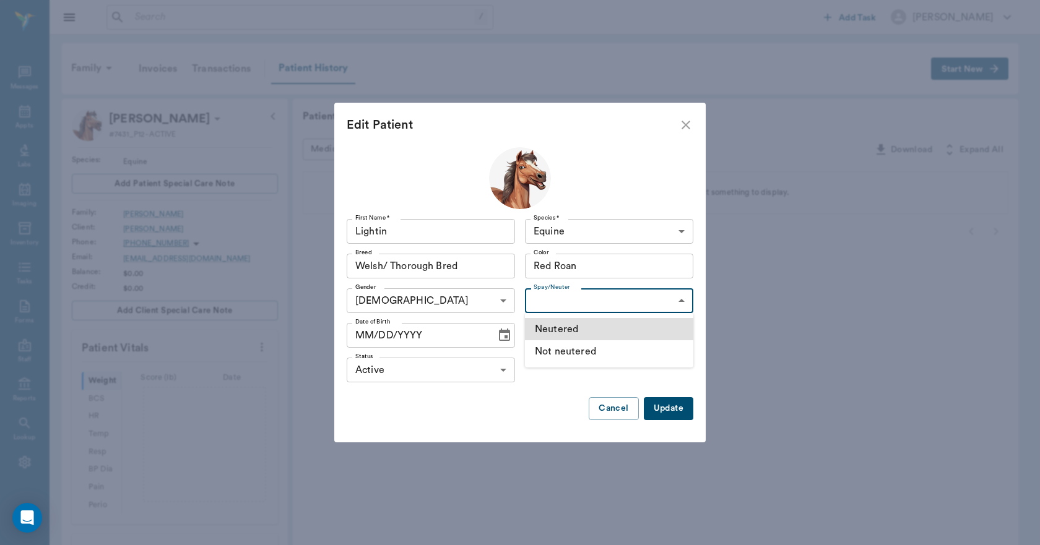
click at [557, 329] on li "Neutered" at bounding box center [609, 329] width 168 height 22
type input "true"
click at [497, 338] on icon "Choose date" at bounding box center [504, 335] width 15 height 15
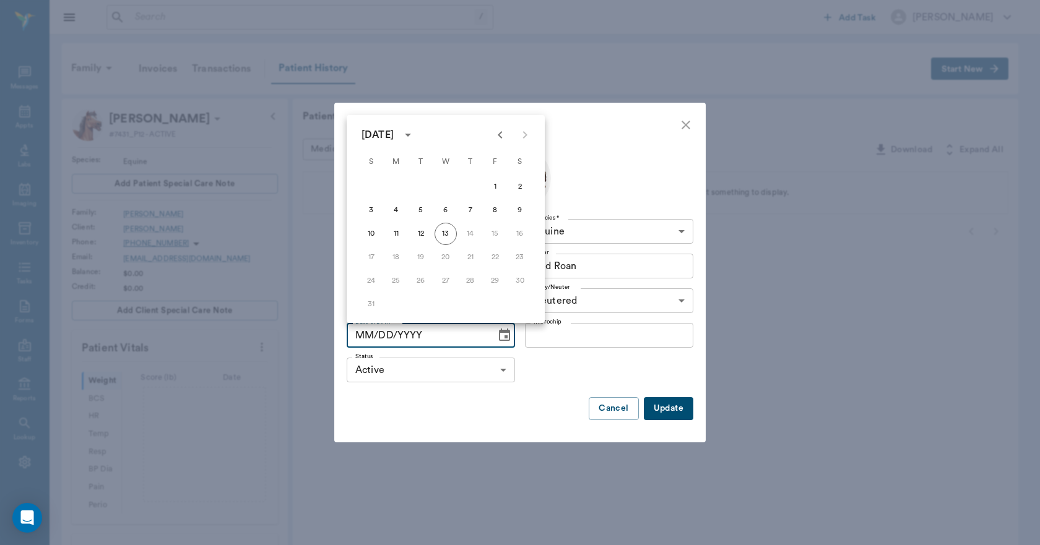
click at [415, 134] on icon "calendar view is open, switch to year view" at bounding box center [407, 134] width 15 height 15
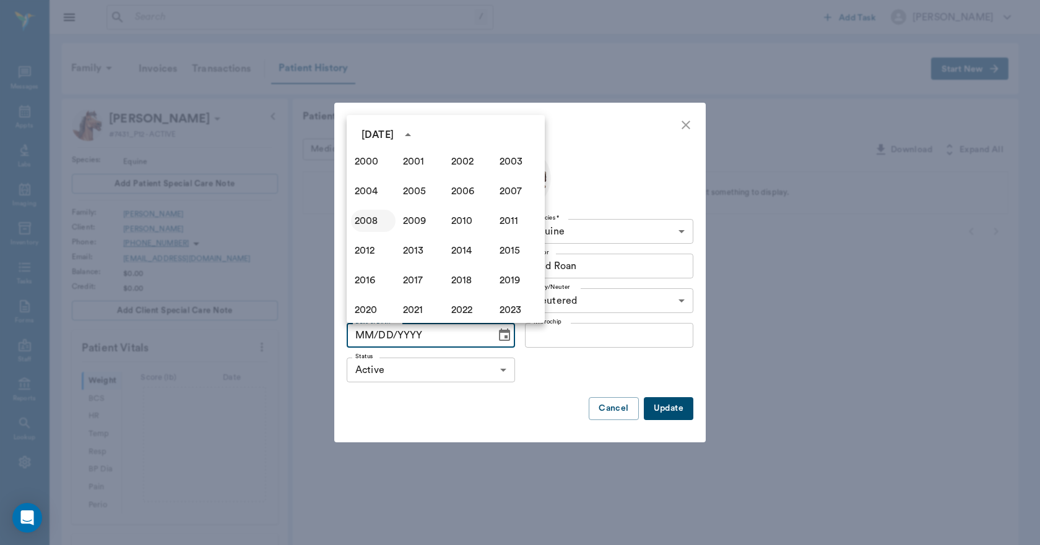
scroll to position [725, 0]
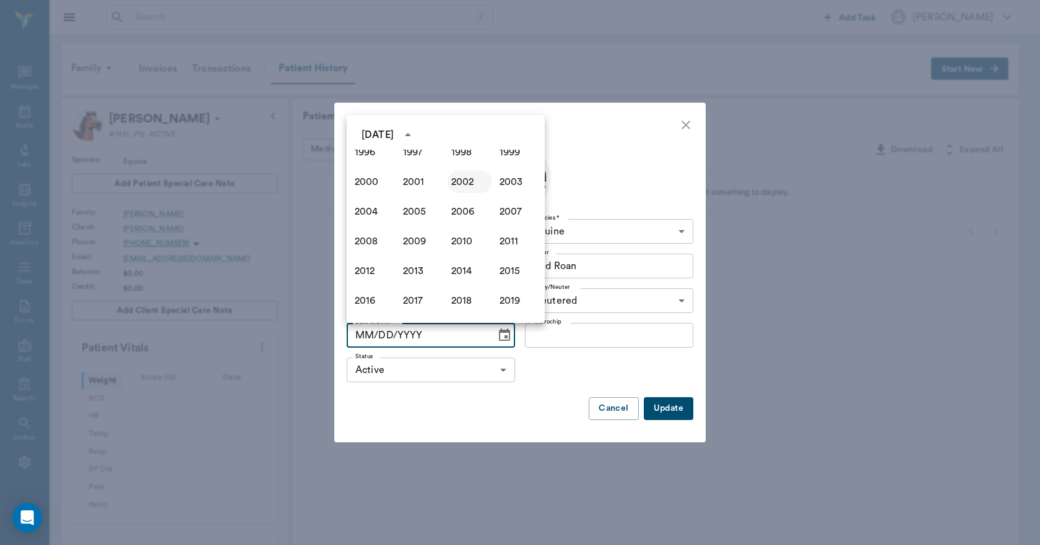
click at [451, 179] on button "2002" at bounding box center [469, 182] width 45 height 22
type input "[DATE]"
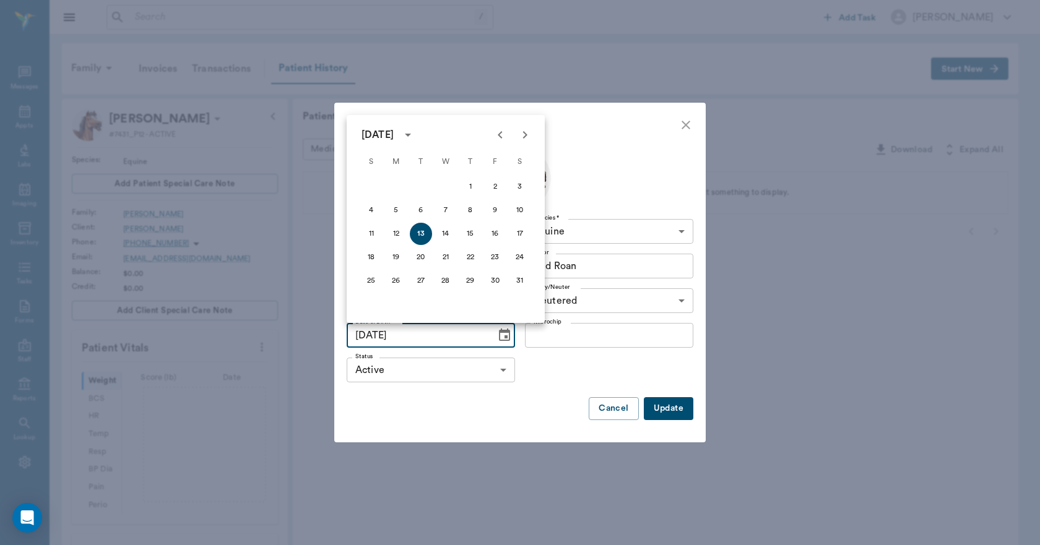
click at [677, 405] on button "Update" at bounding box center [669, 408] width 50 height 23
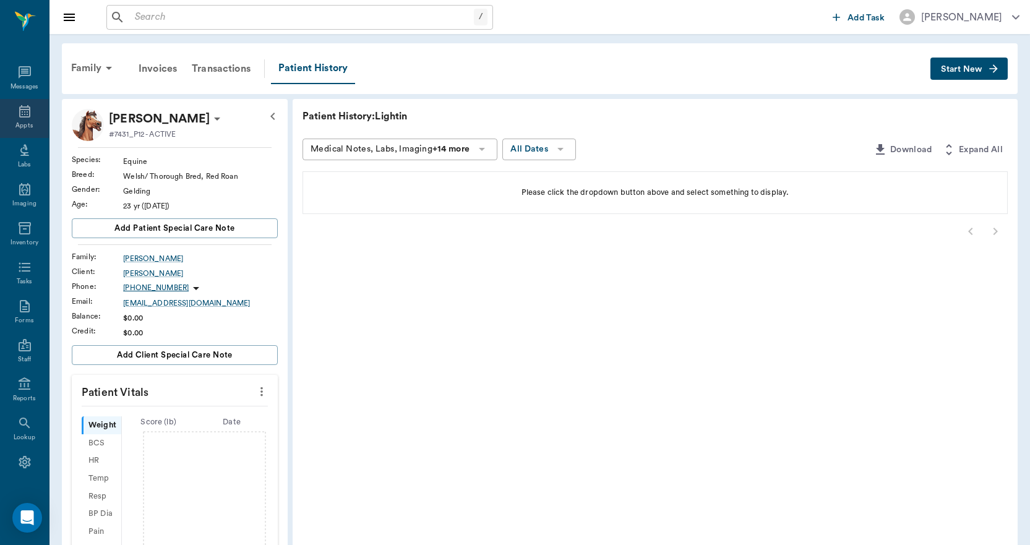
click at [20, 123] on div "Appts" at bounding box center [23, 125] width 17 height 9
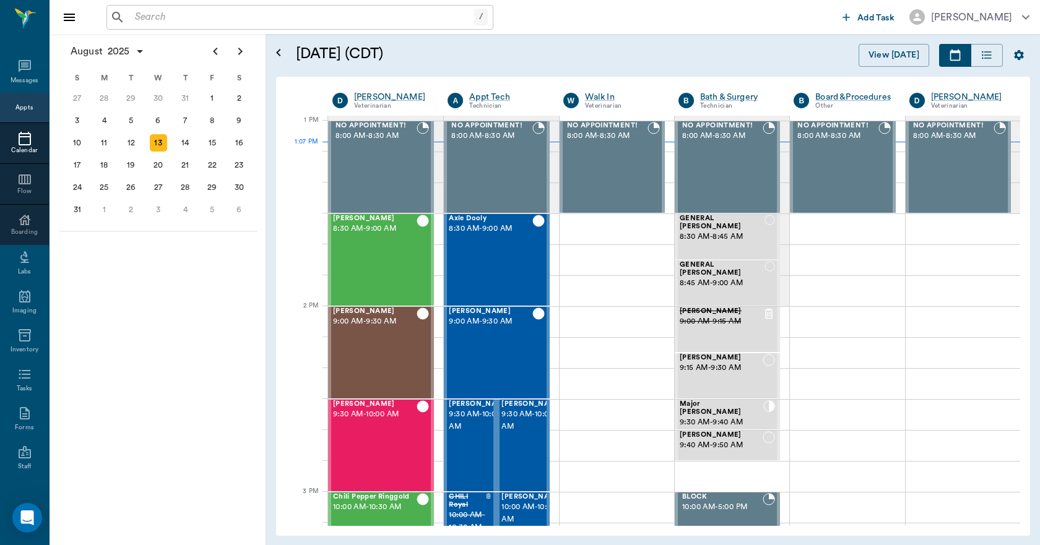
scroll to position [929, 0]
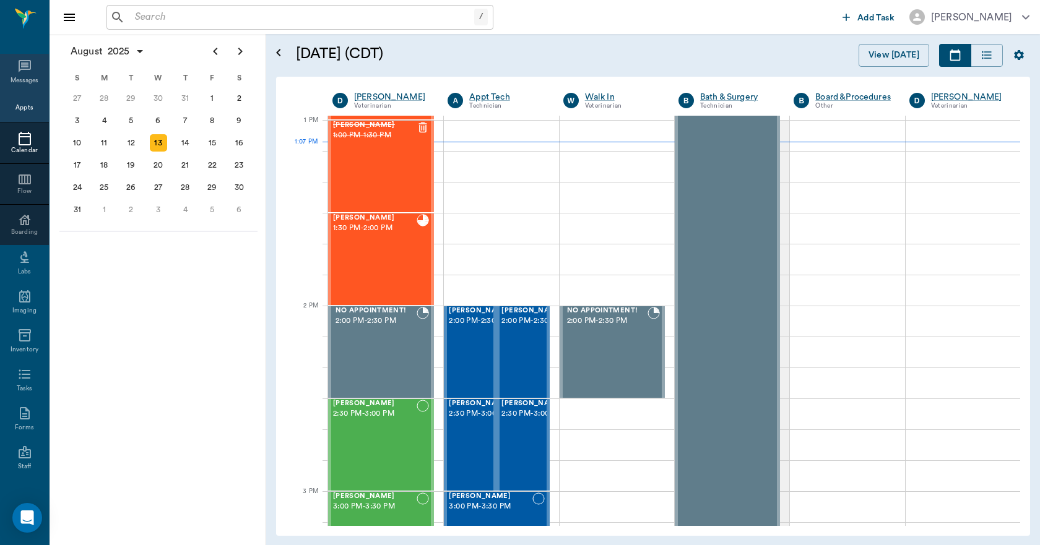
click at [17, 68] on icon at bounding box center [24, 66] width 15 height 15
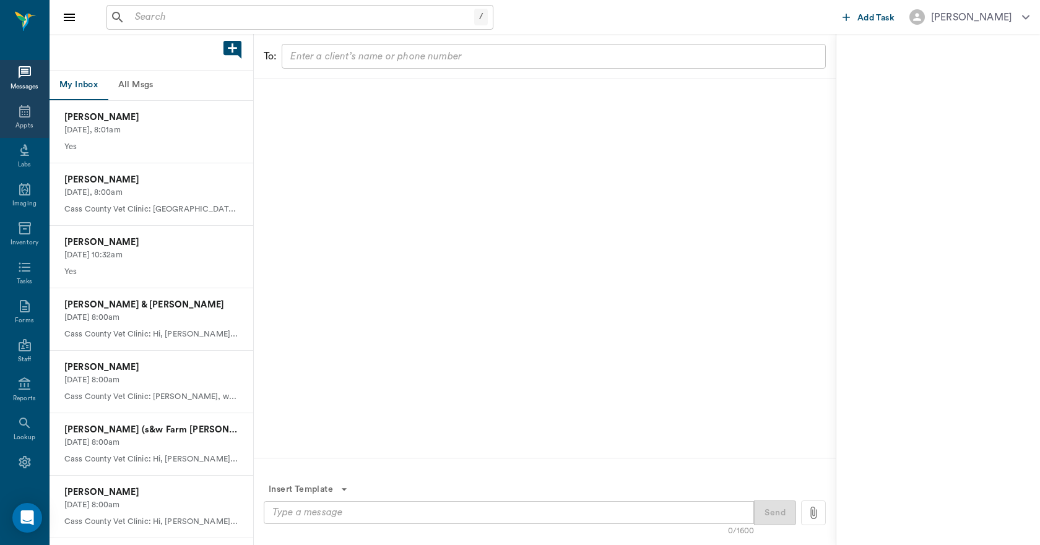
click at [15, 123] on div "Appts" at bounding box center [23, 125] width 17 height 9
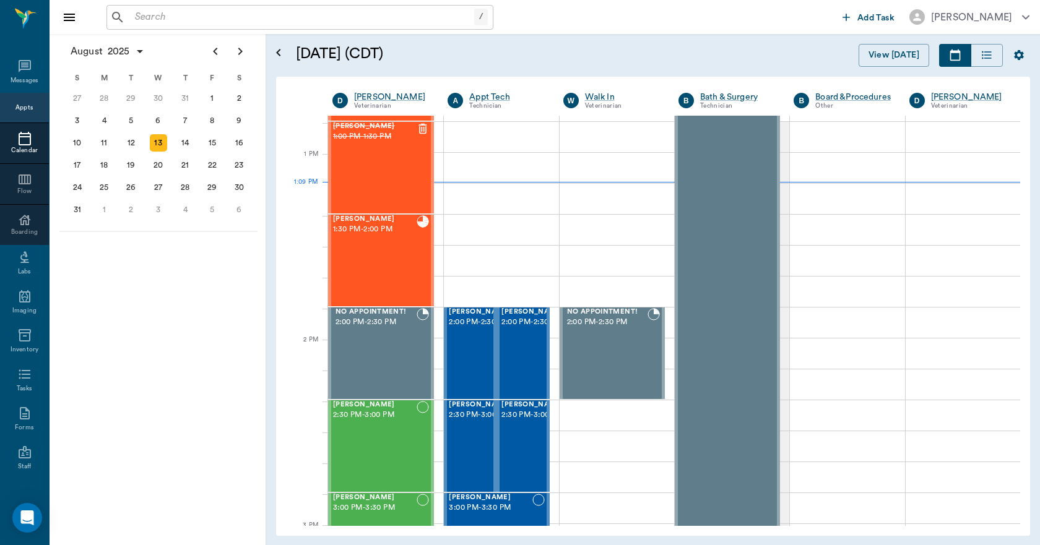
scroll to position [928, 0]
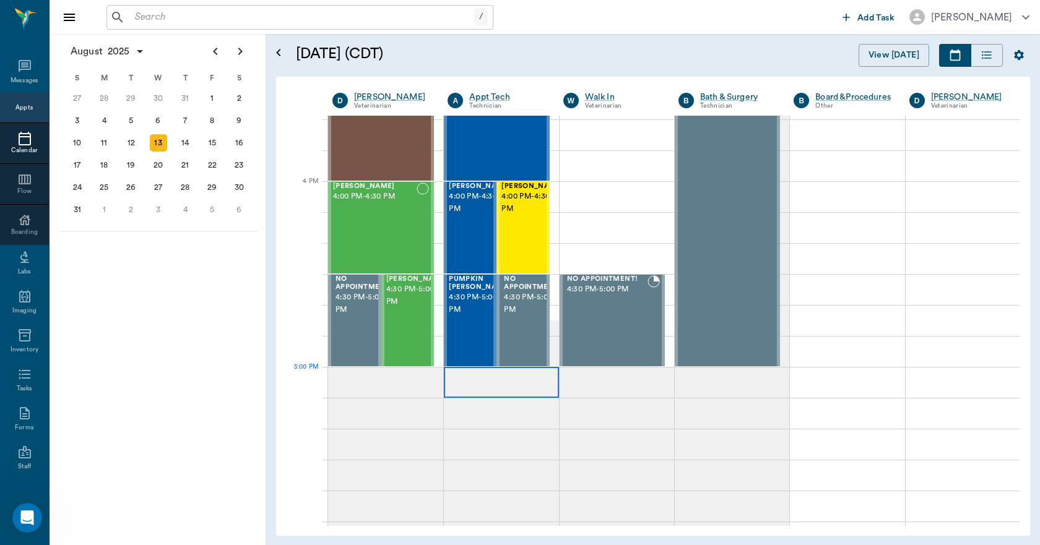
scroll to position [2, 0]
click at [388, 238] on div "Gypsy Scott 4:00 PM - 4:30 PM" at bounding box center [375, 228] width 84 height 90
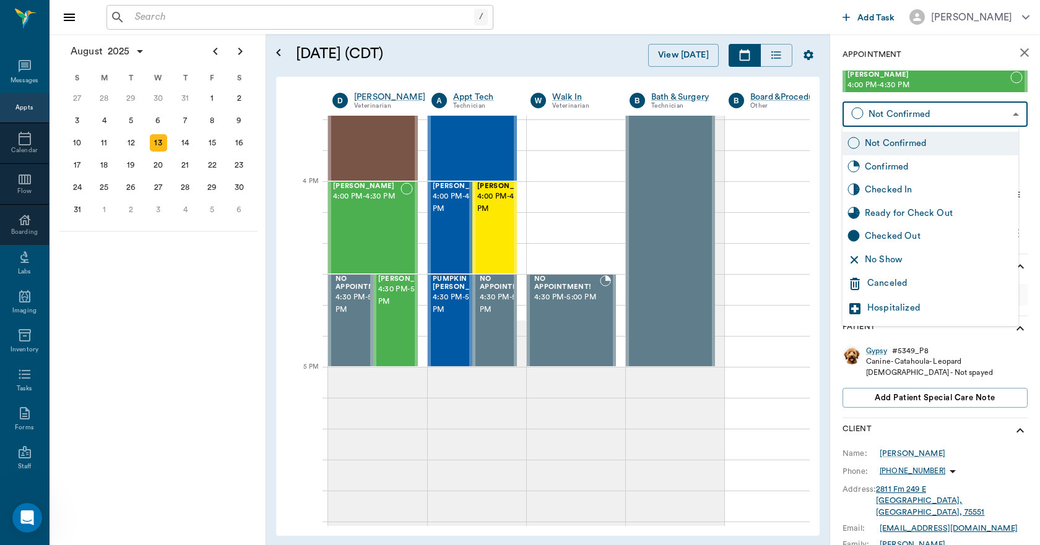
click at [891, 117] on body "/ ​ Add Task Dr. Bert Ellsworth Nectar Messages Appts Calendar Flow Boarding La…" at bounding box center [520, 272] width 1040 height 545
click at [898, 278] on div "Canceled" at bounding box center [940, 284] width 146 height 15
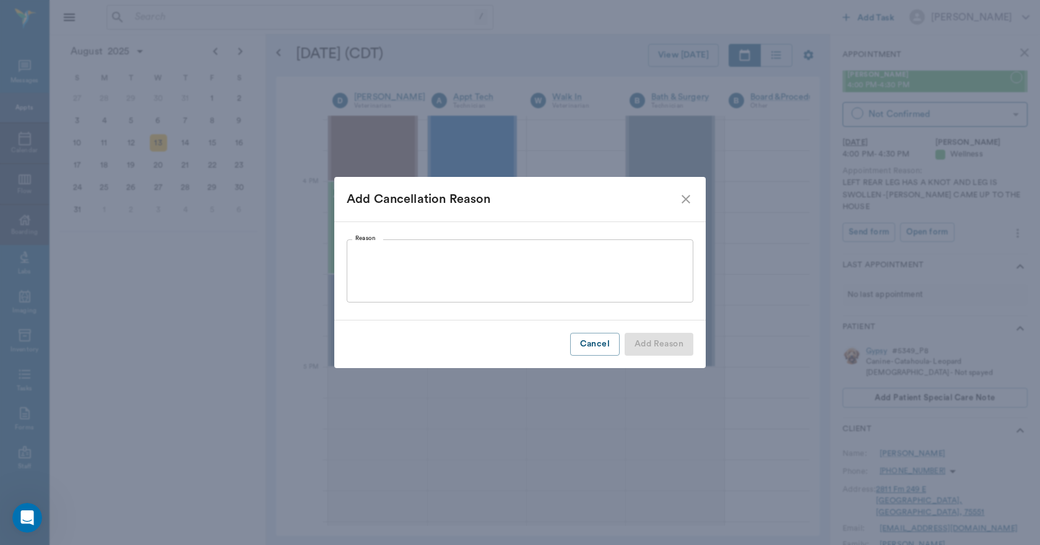
click at [658, 265] on textarea "Reason" at bounding box center [519, 271] width 329 height 43
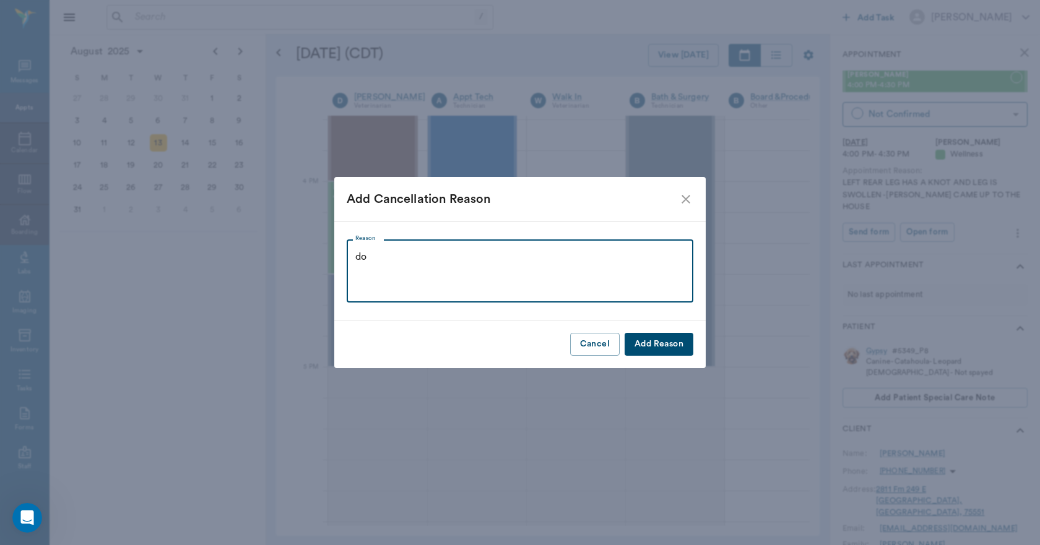
type textarea "d"
type textarea "DOING BETTER. GOING TO WATCH"
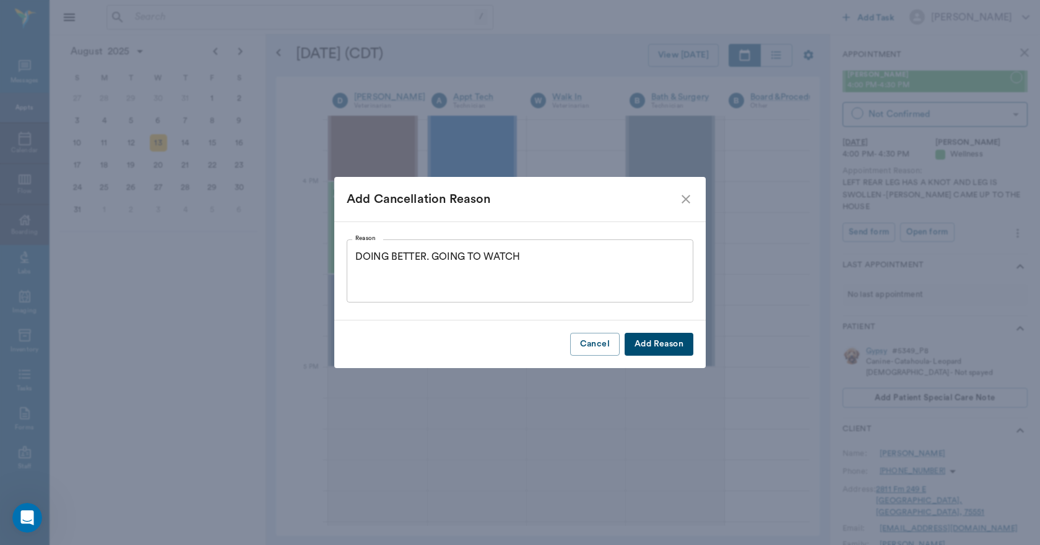
click at [662, 340] on button "Add Reason" at bounding box center [658, 344] width 69 height 23
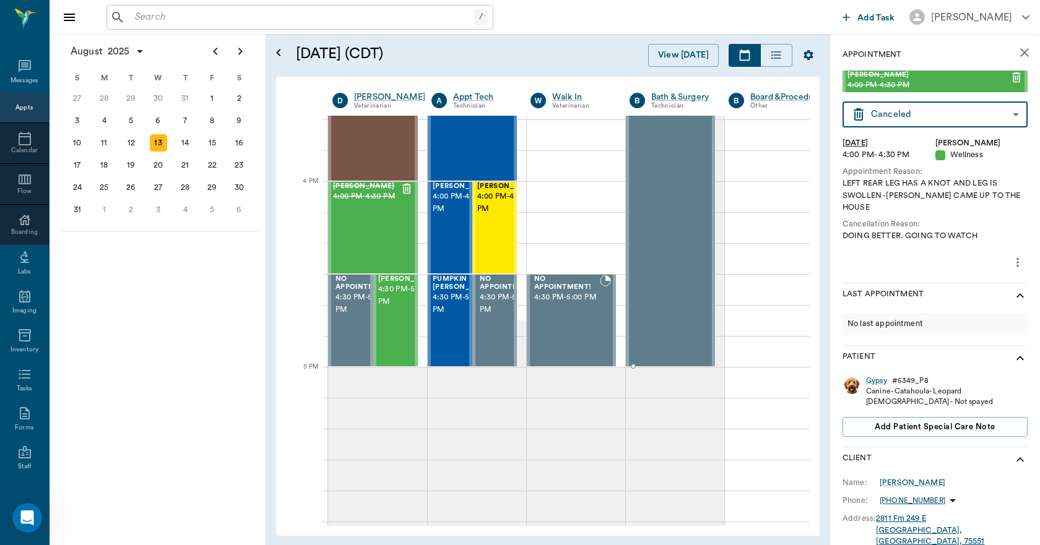
type input "CANCELED"
click at [390, 308] on span "4:30 PM - 5:00 PM" at bounding box center [409, 295] width 62 height 25
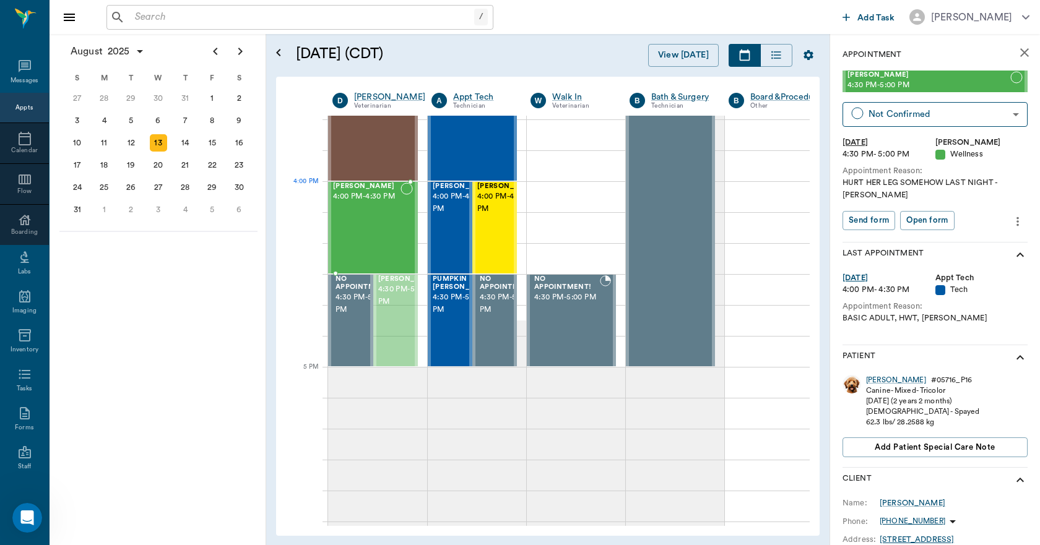
drag, startPoint x: 390, startPoint y: 308, endPoint x: 399, endPoint y: 219, distance: 89.0
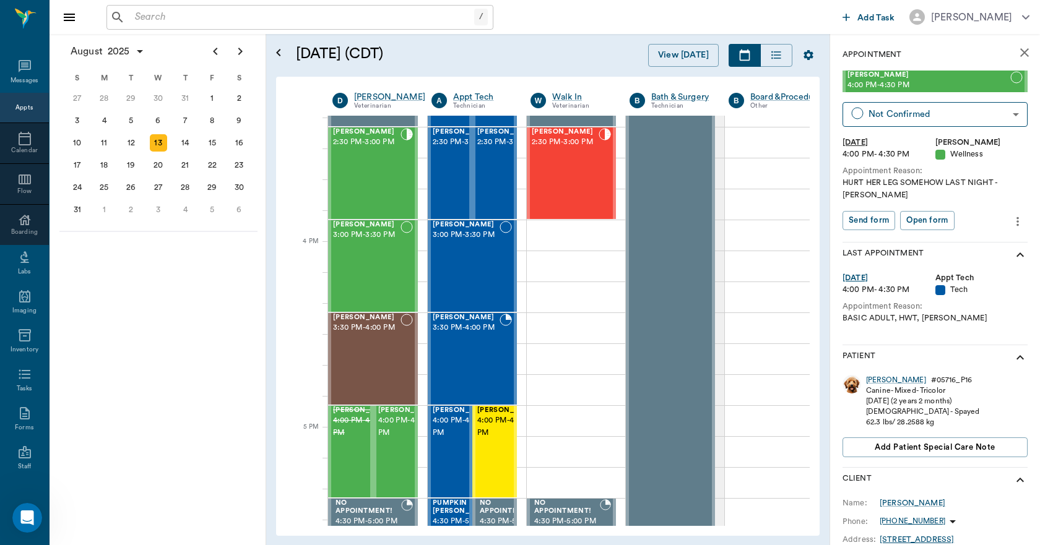
scroll to position [1115, 0]
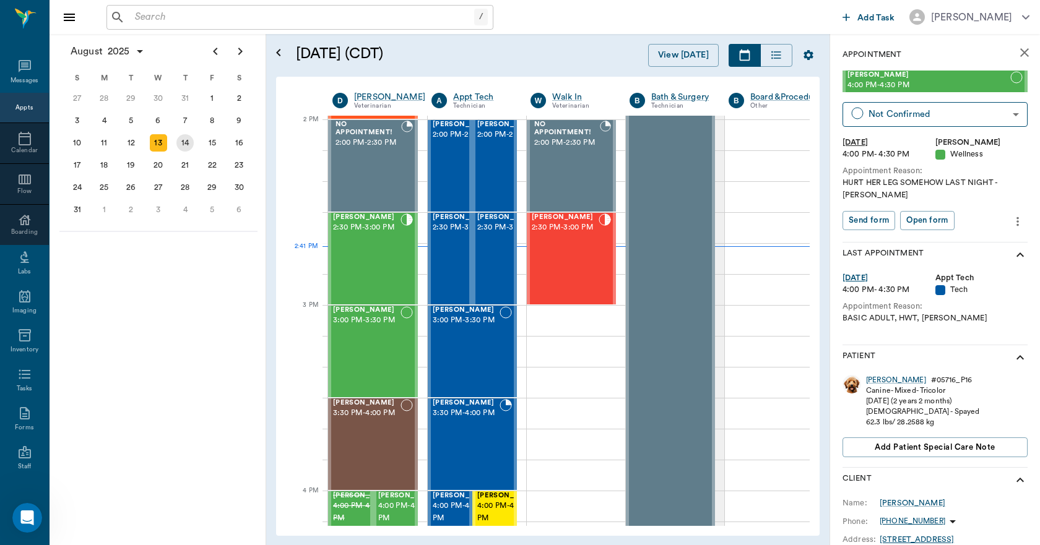
click at [184, 140] on div "14" at bounding box center [184, 142] width 17 height 17
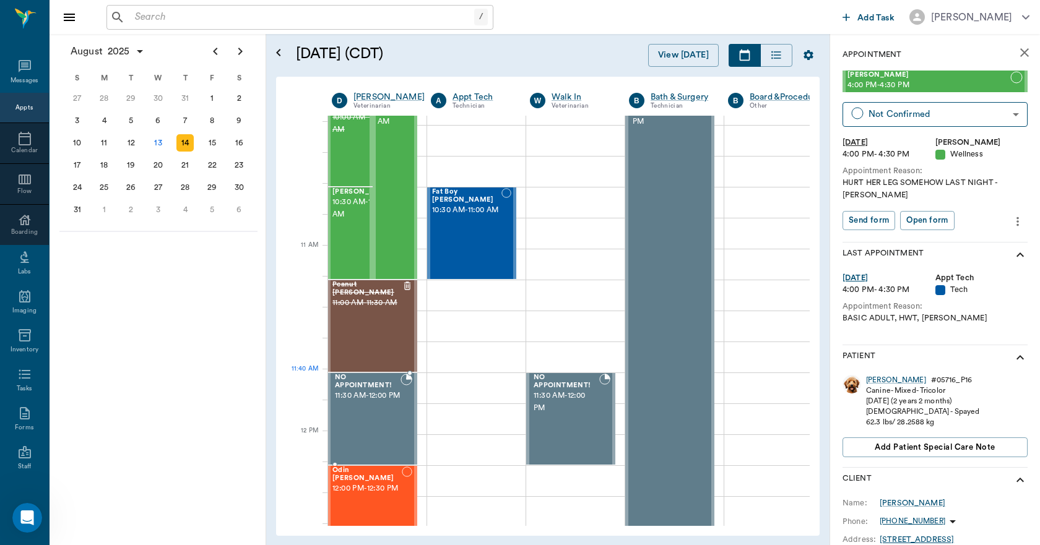
scroll to position [433, 1]
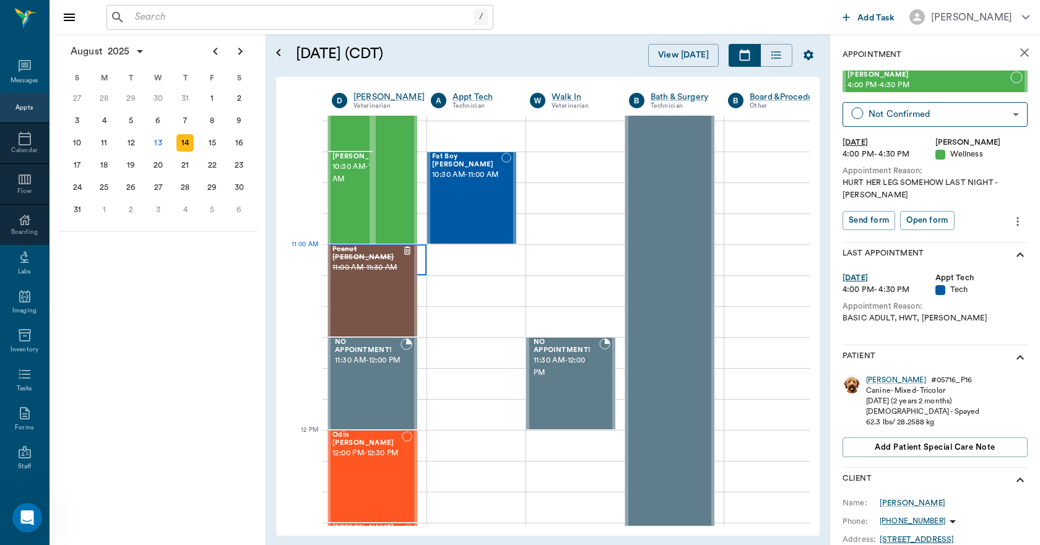
click at [420, 267] on div at bounding box center [376, 259] width 99 height 31
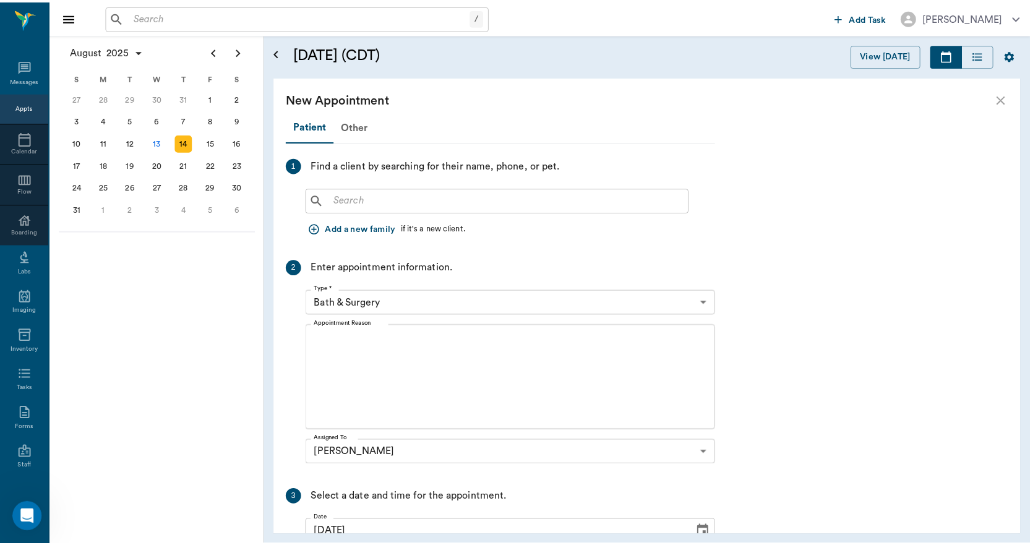
scroll to position [433, 0]
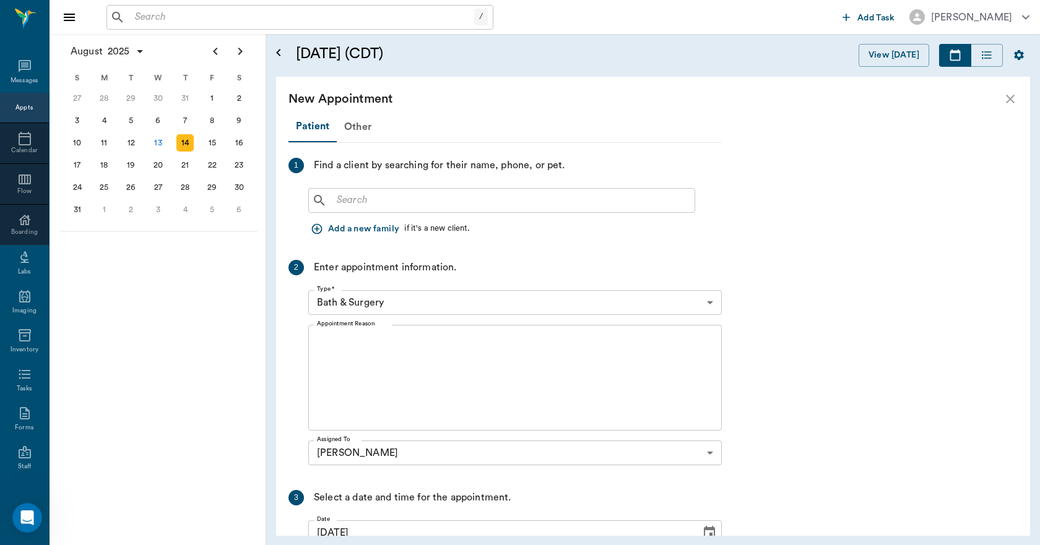
click at [358, 199] on input "text" at bounding box center [511, 200] width 358 height 17
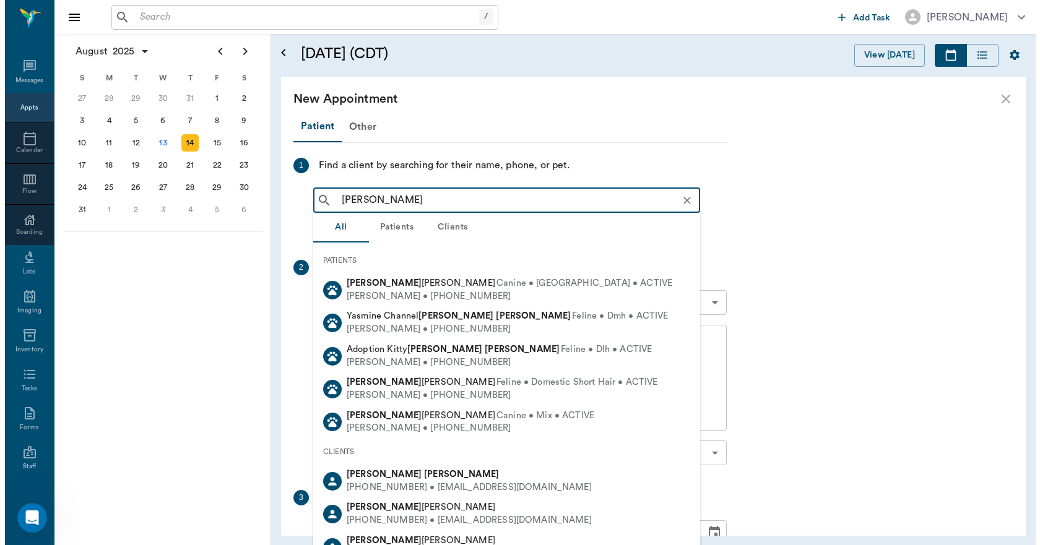
scroll to position [421, 0]
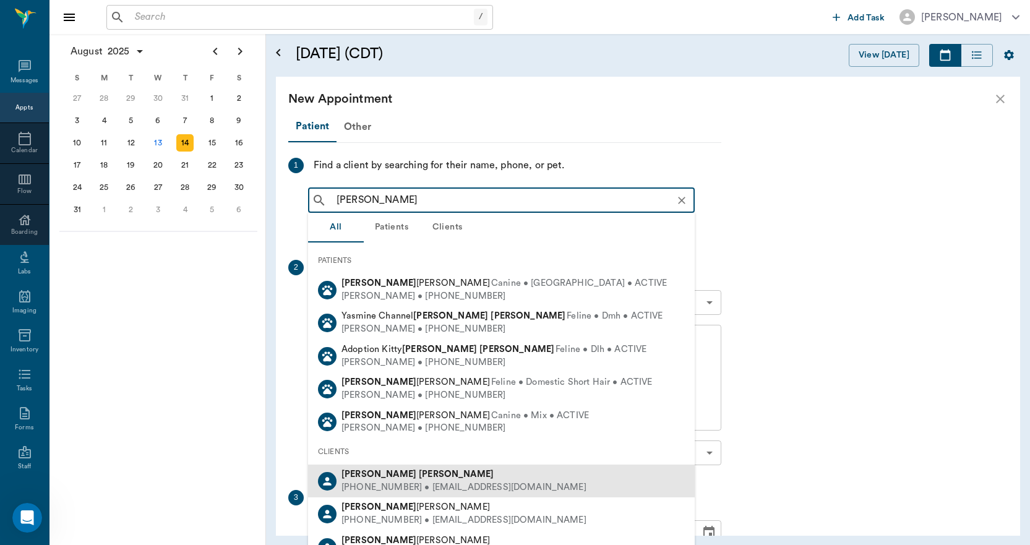
click at [354, 477] on b "Peggy" at bounding box center [379, 474] width 75 height 9
type input "PEGGY SMITH"
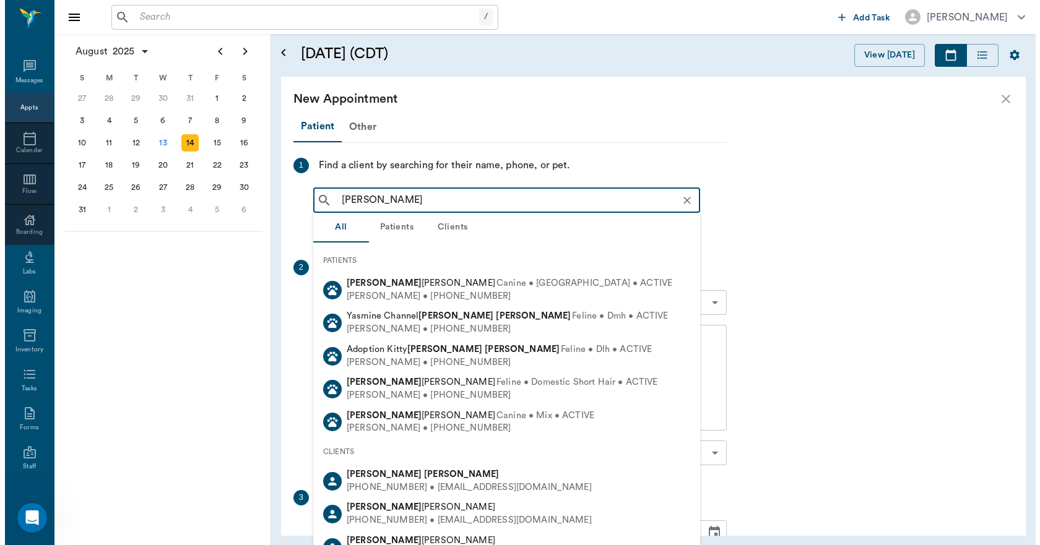
scroll to position [433, 0]
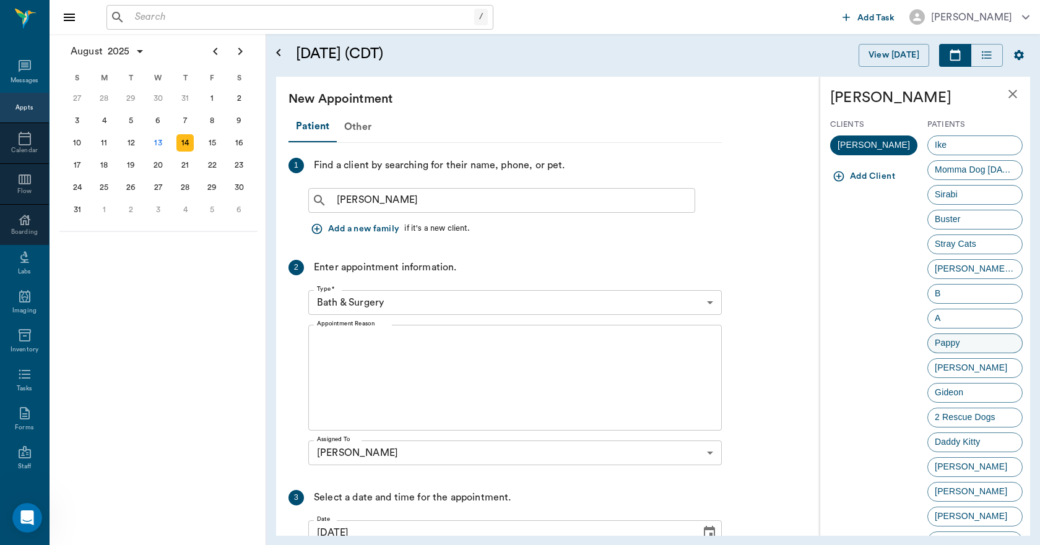
click at [937, 342] on span "Pappy" at bounding box center [947, 343] width 38 height 13
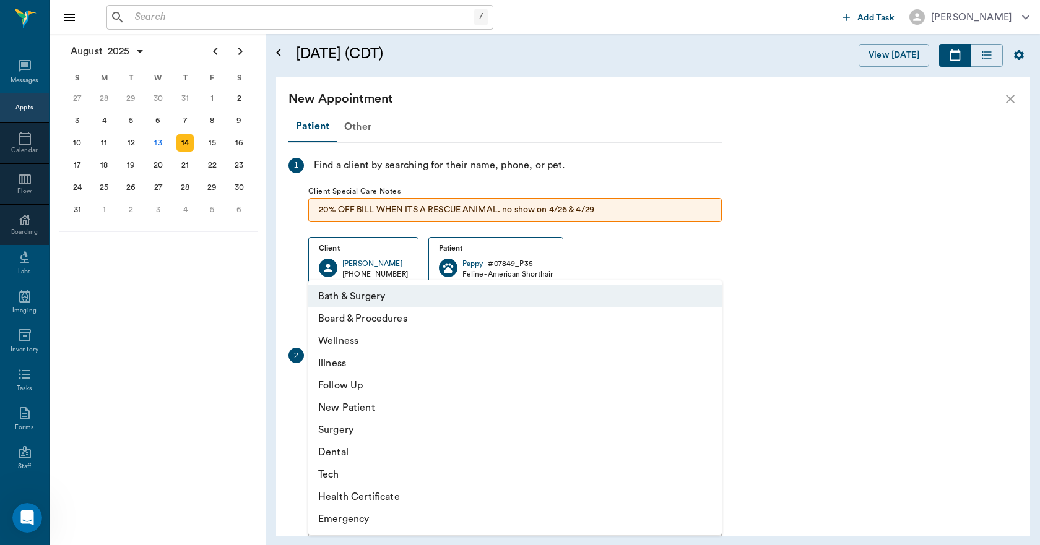
click at [477, 384] on body "/ ​ Add Task Dr. Bert Ellsworth Nectar Messages Appts Calendar Flow Boarding La…" at bounding box center [520, 272] width 1040 height 545
click at [343, 366] on li "Illness" at bounding box center [514, 363] width 413 height 22
type input "65d2be4f46e3a538d89b8c15"
type input "11:30 AM"
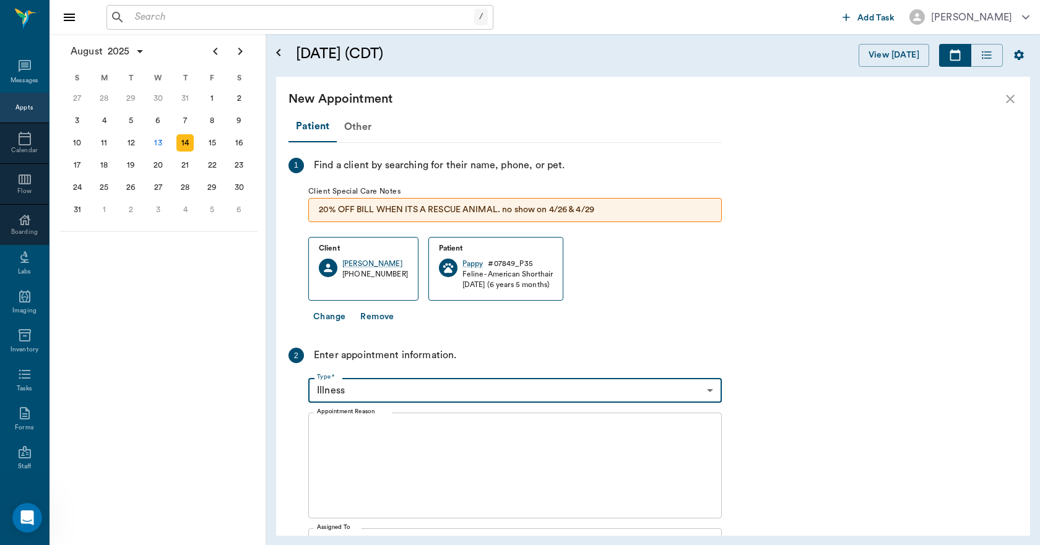
click at [366, 432] on textarea "Appointment Reason" at bounding box center [515, 465] width 396 height 85
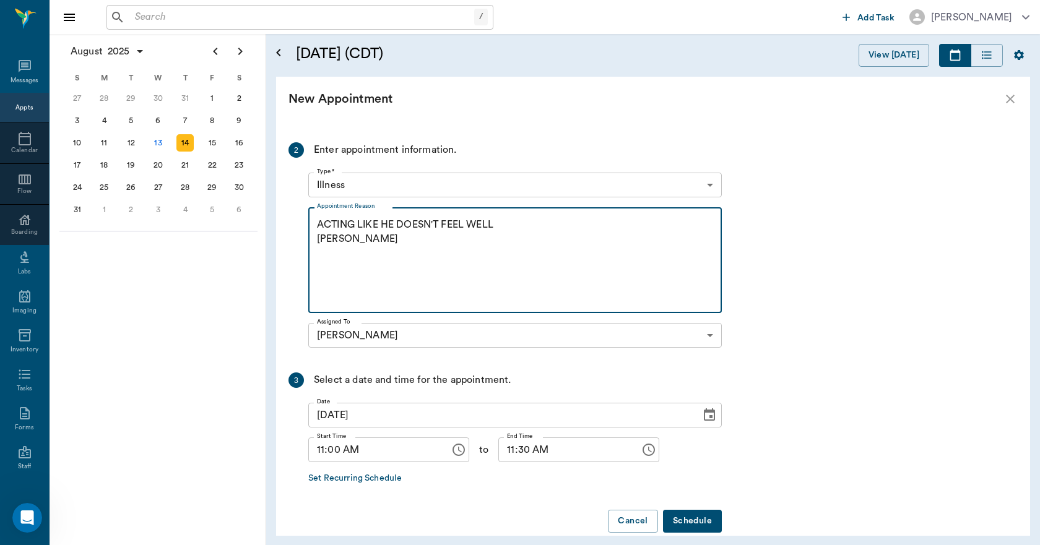
scroll to position [225, 0]
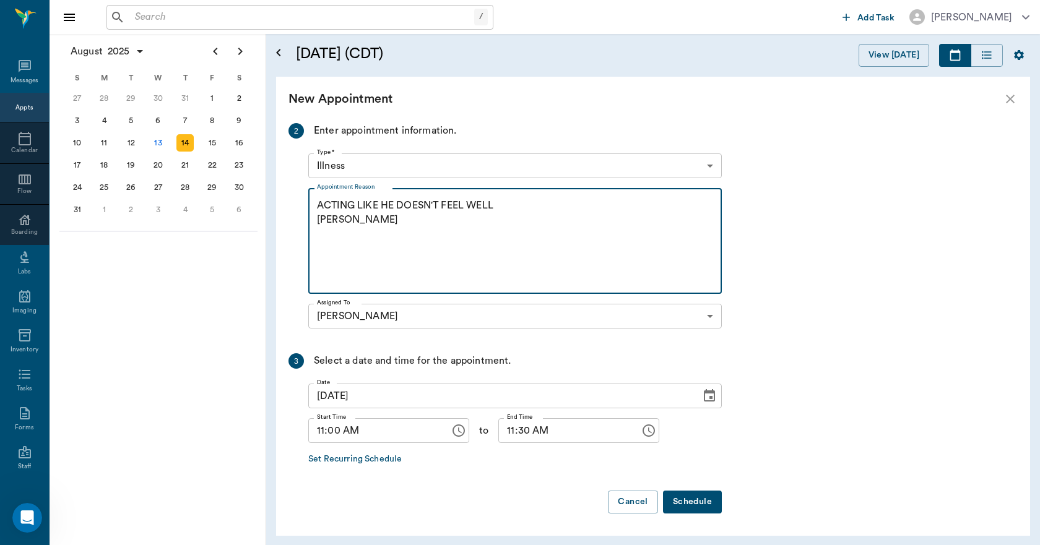
type textarea "ACTING LIKE HE DOESN'T FEEL WELL LORY"
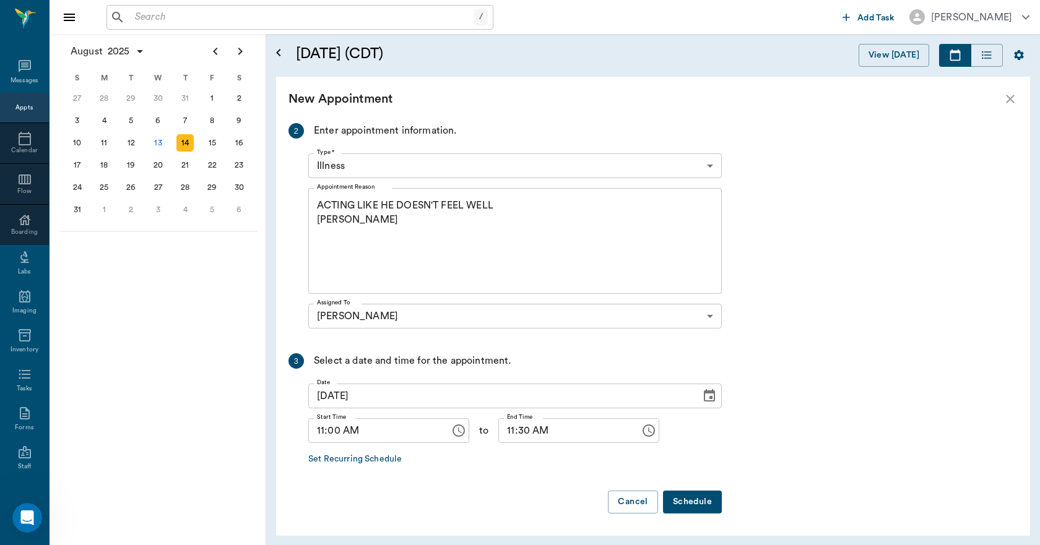
click at [695, 499] on button "Schedule" at bounding box center [692, 502] width 59 height 23
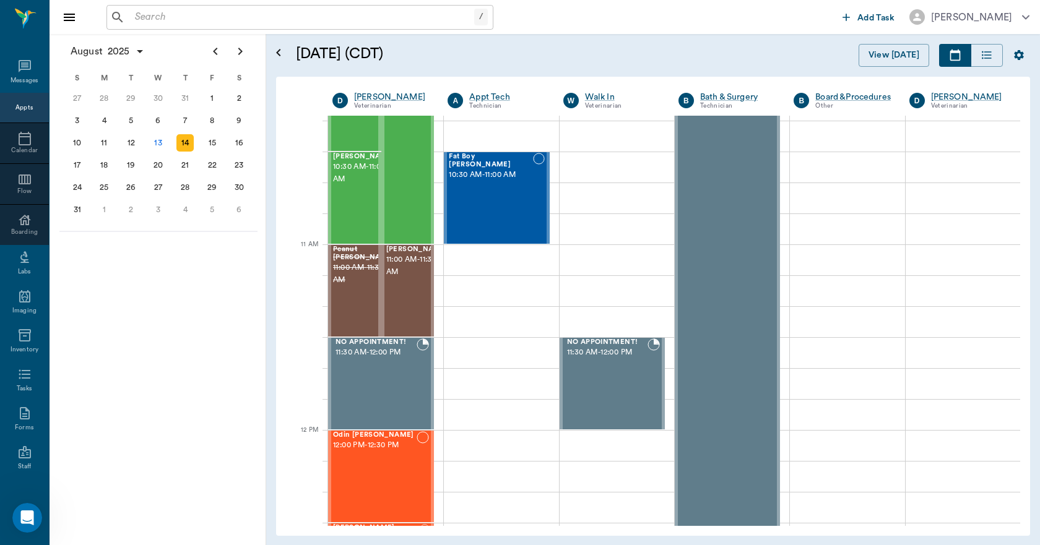
click at [32, 518] on icon "Open Intercom Messenger" at bounding box center [27, 518] width 20 height 20
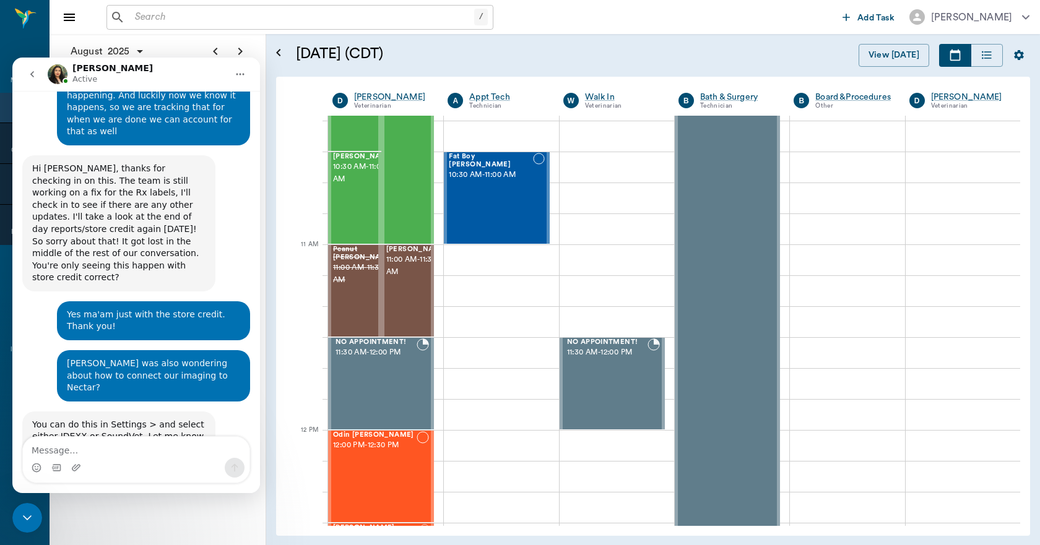
scroll to position [6854, 0]
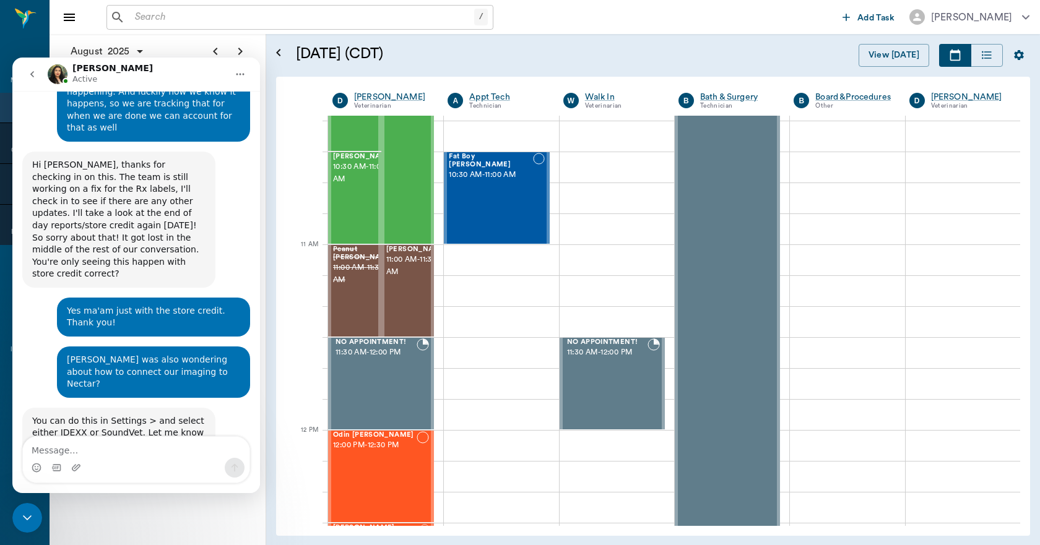
click at [28, 514] on icon "Close Intercom Messenger" at bounding box center [27, 517] width 15 height 15
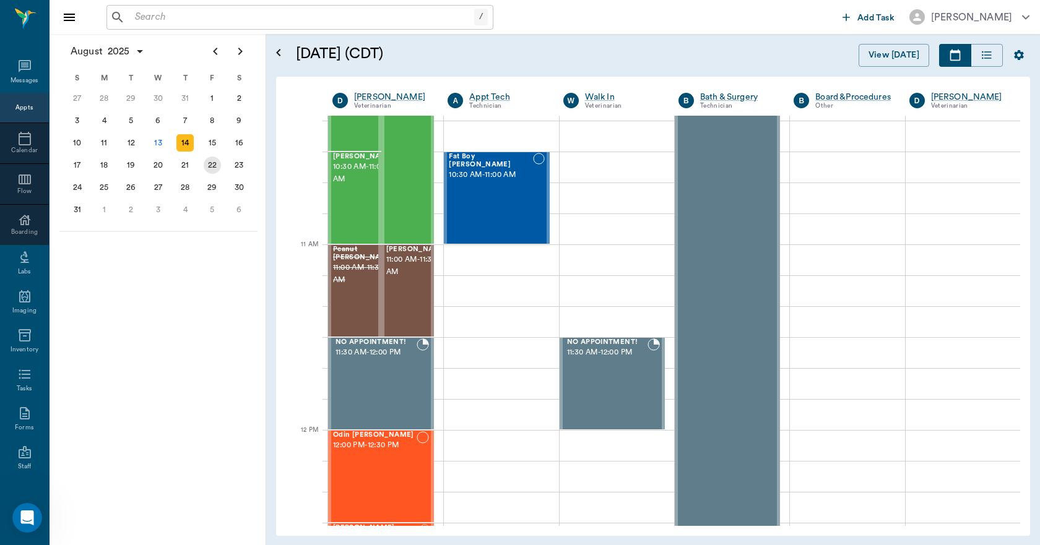
click at [209, 163] on div "22" at bounding box center [212, 165] width 17 height 17
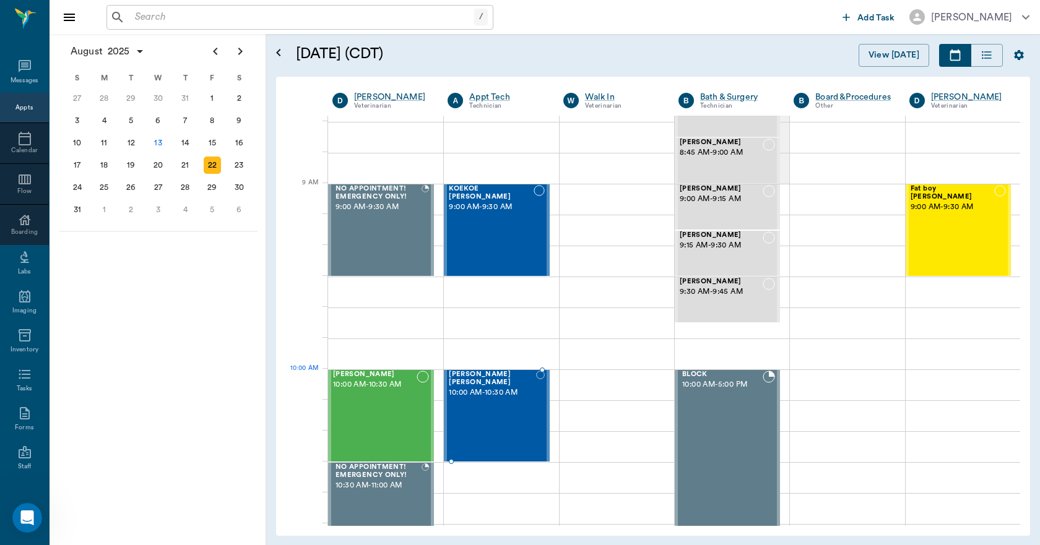
scroll to position [124, 0]
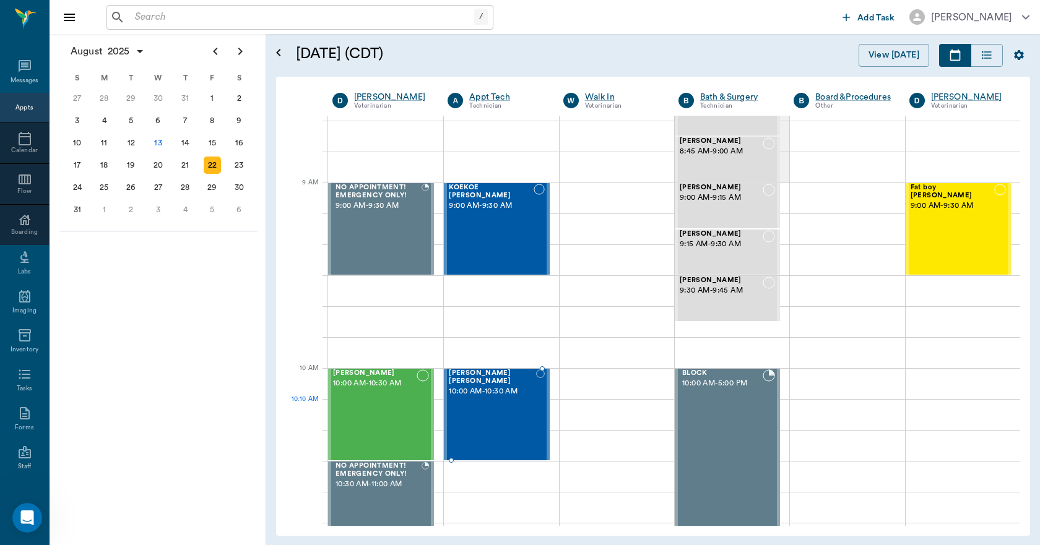
click at [507, 410] on div "Dutton Wright 10:00 AM - 10:30 AM" at bounding box center [492, 414] width 87 height 90
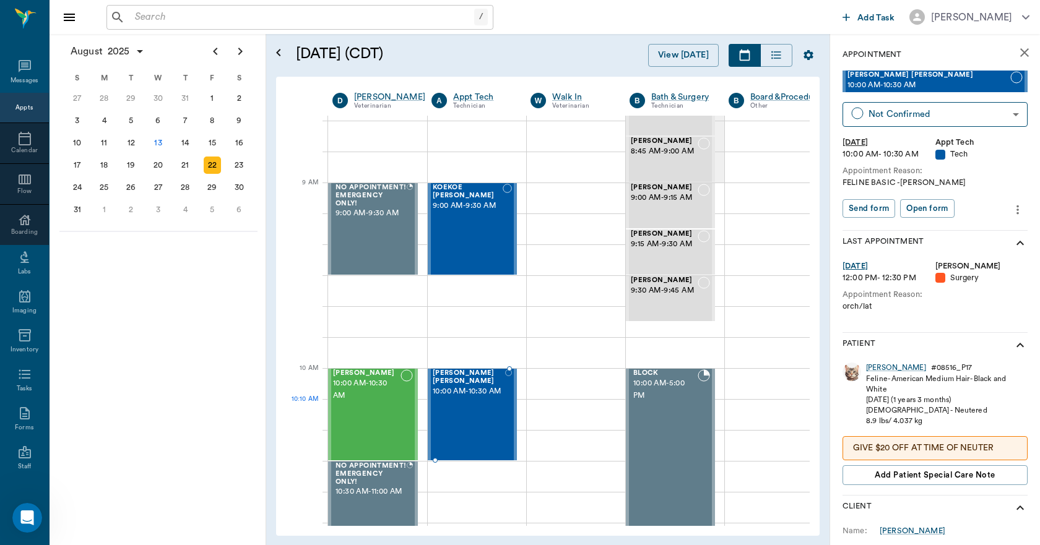
scroll to position [6902, 0]
click at [108, 167] on div "18" at bounding box center [103, 165] width 17 height 17
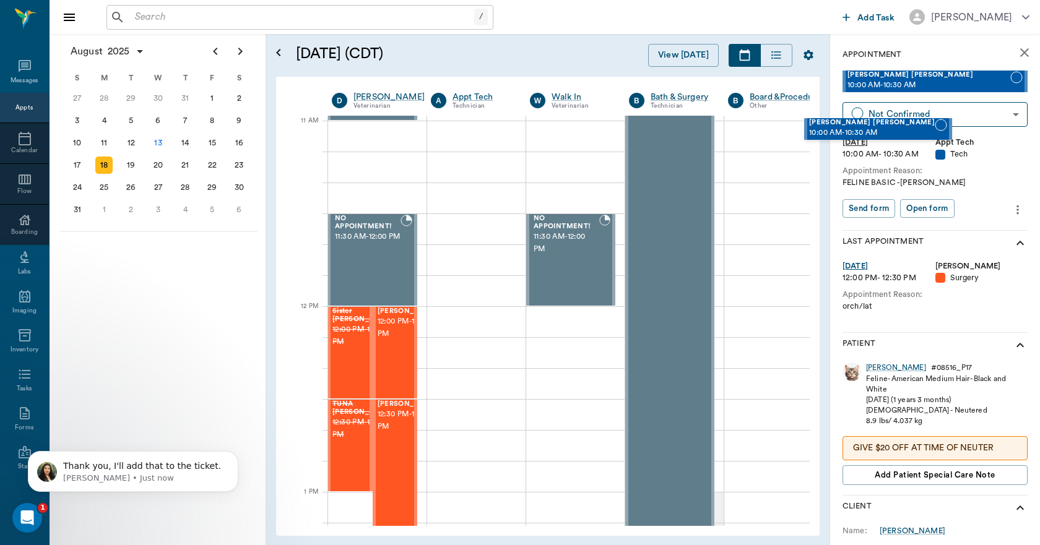
scroll to position [545, 1]
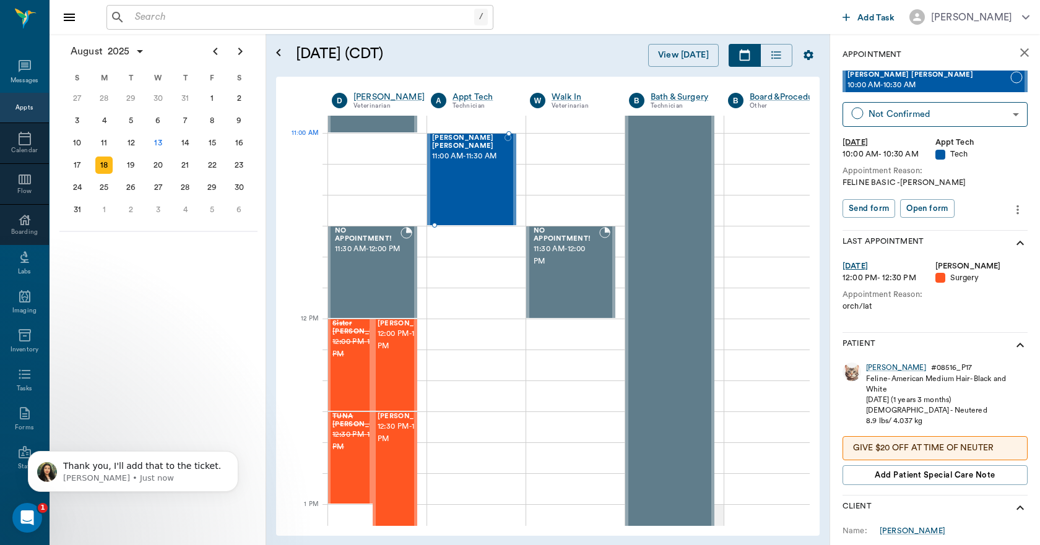
drag, startPoint x: 875, startPoint y: 82, endPoint x: 505, endPoint y: 155, distance: 377.3
click at [32, 520] on icon "Open Intercom Messenger" at bounding box center [27, 518] width 20 height 20
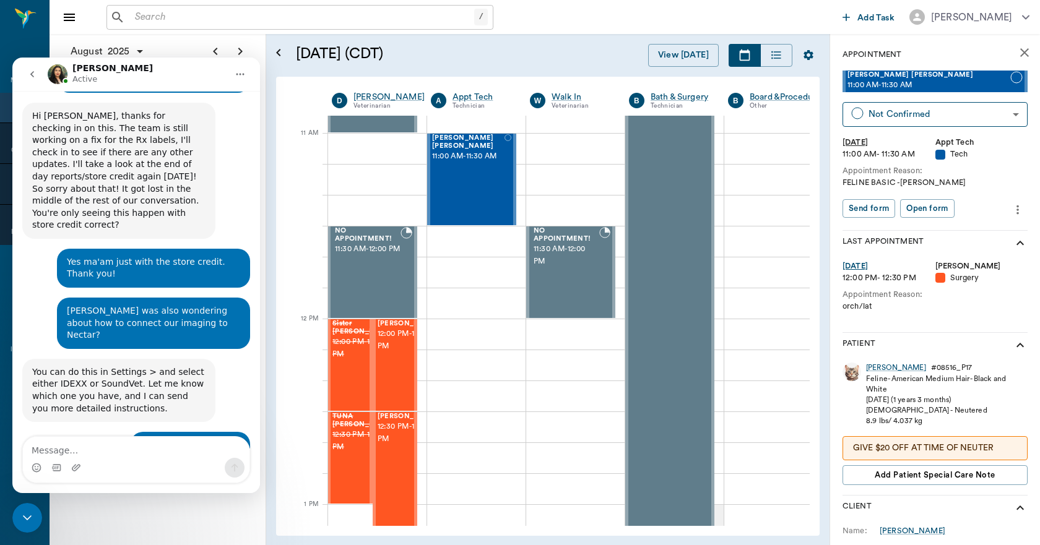
scroll to position [6912, 0]
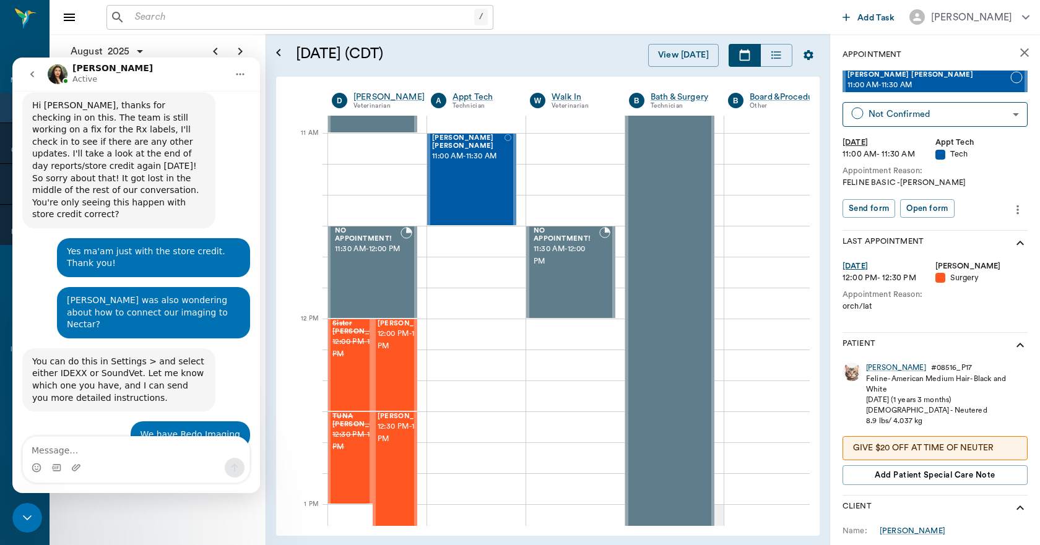
type textarea "t"
type textarea "Thank you!"
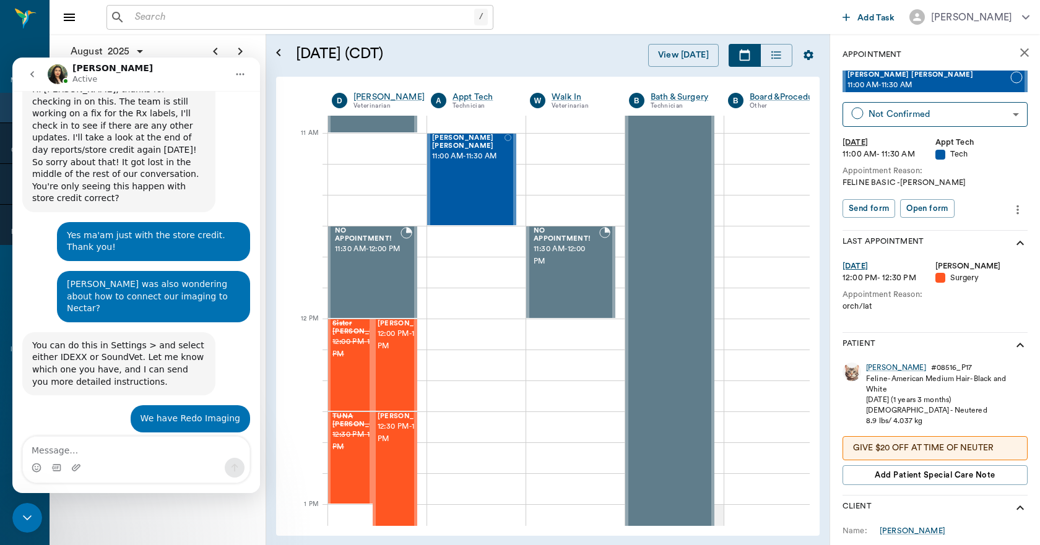
click at [35, 522] on div "Close Intercom Messenger" at bounding box center [27, 518] width 30 height 30
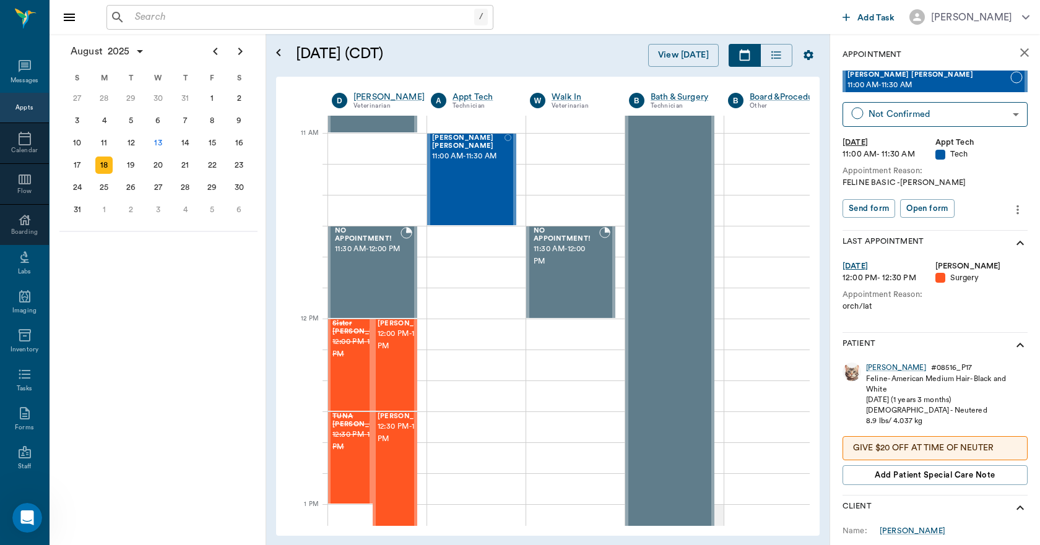
click at [22, 517] on icon "Open Intercom Messenger" at bounding box center [27, 518] width 20 height 20
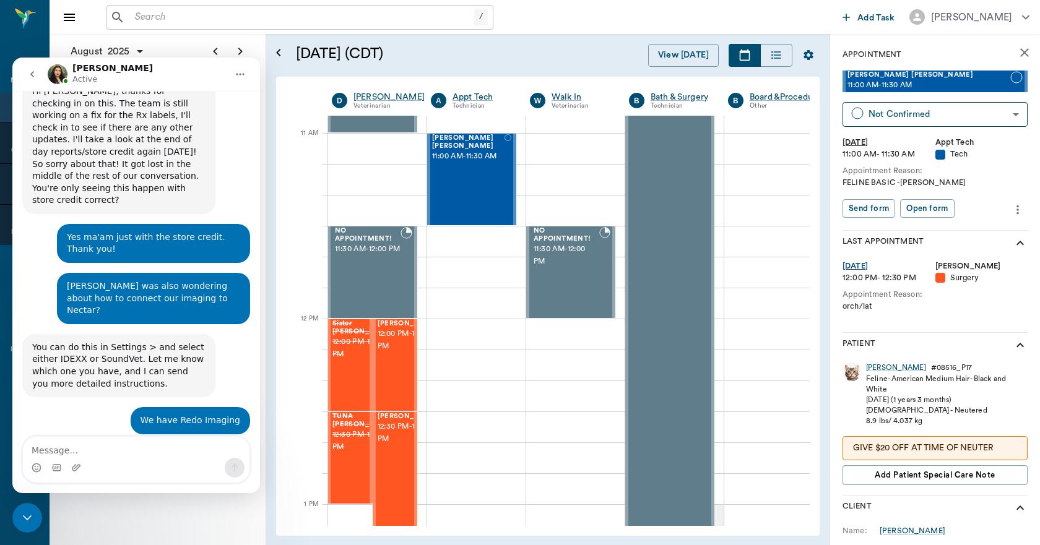
click at [30, 516] on icon "Close Intercom Messenger" at bounding box center [27, 517] width 9 height 5
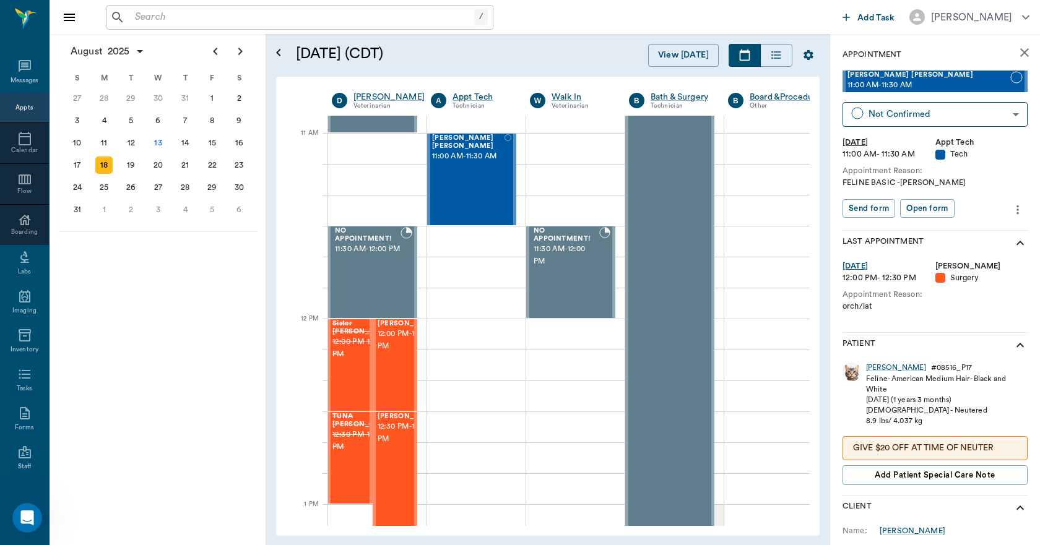
click at [1017, 49] on icon "close" at bounding box center [1024, 52] width 15 height 15
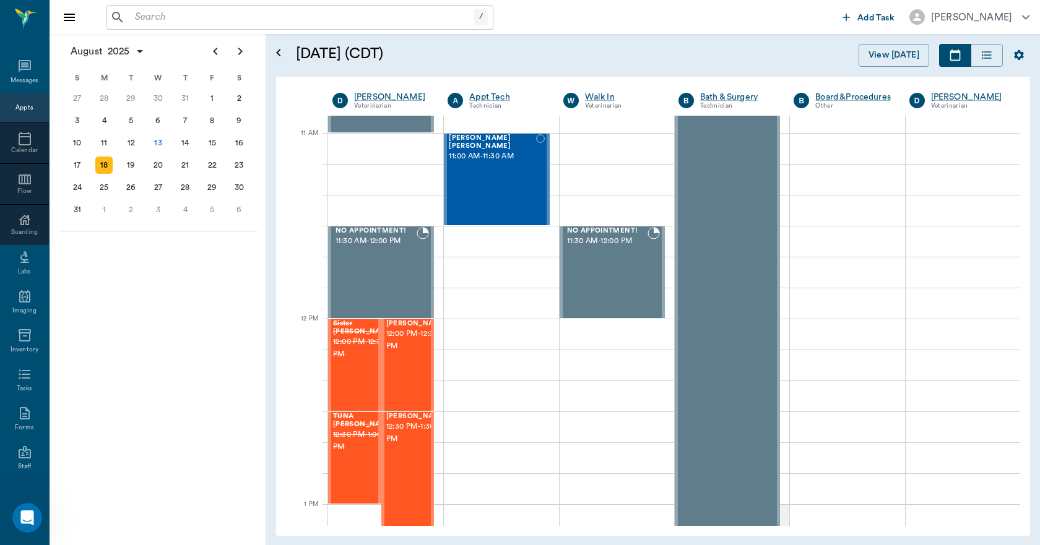
scroll to position [545, 0]
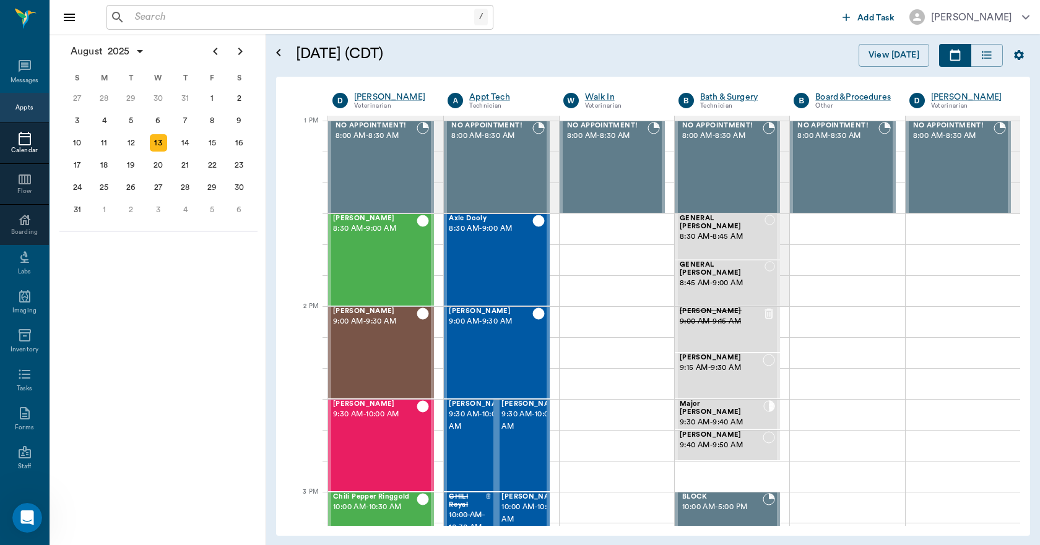
scroll to position [928, 0]
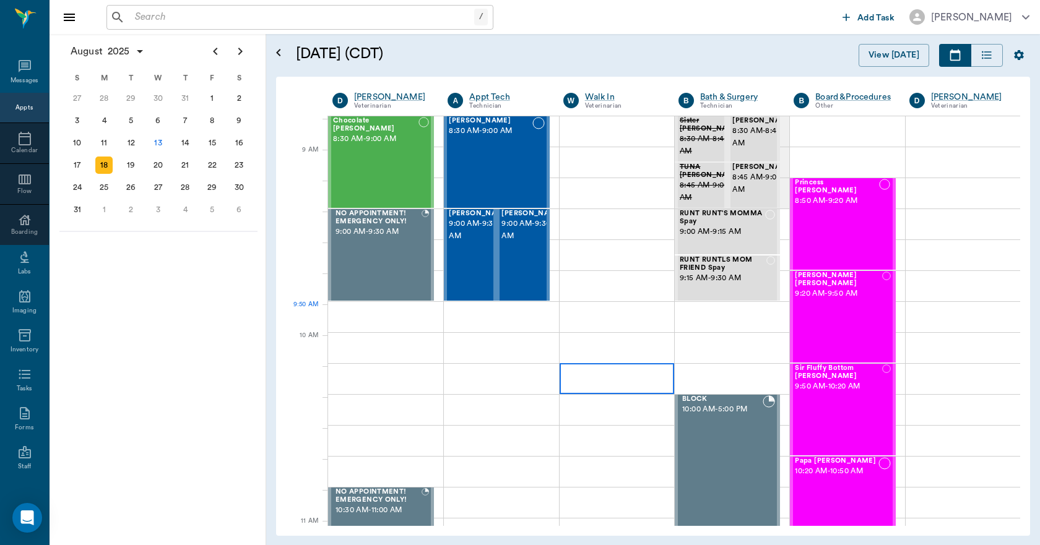
scroll to position [186, 0]
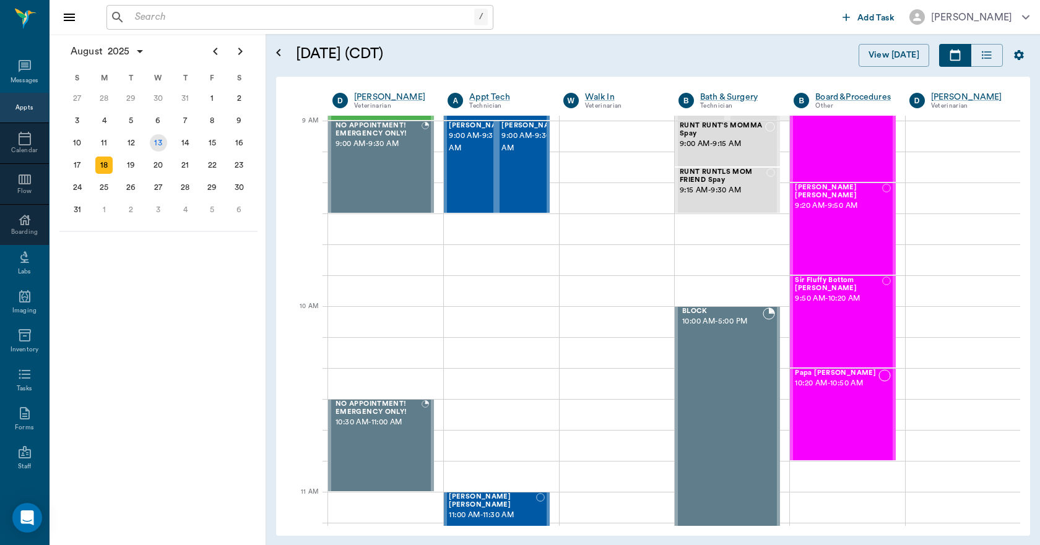
click at [155, 148] on div "13" at bounding box center [158, 142] width 17 height 17
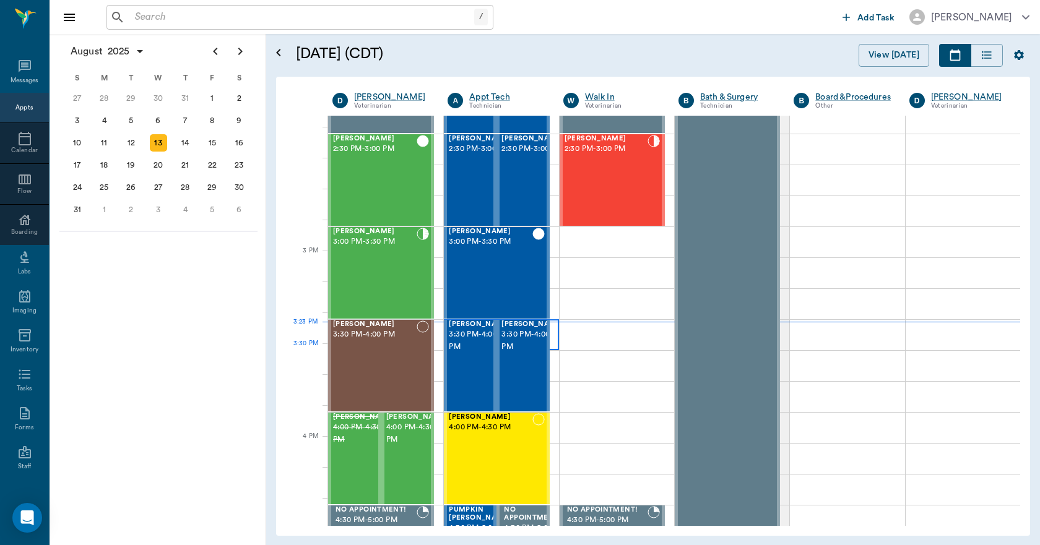
scroll to position [1238, 0]
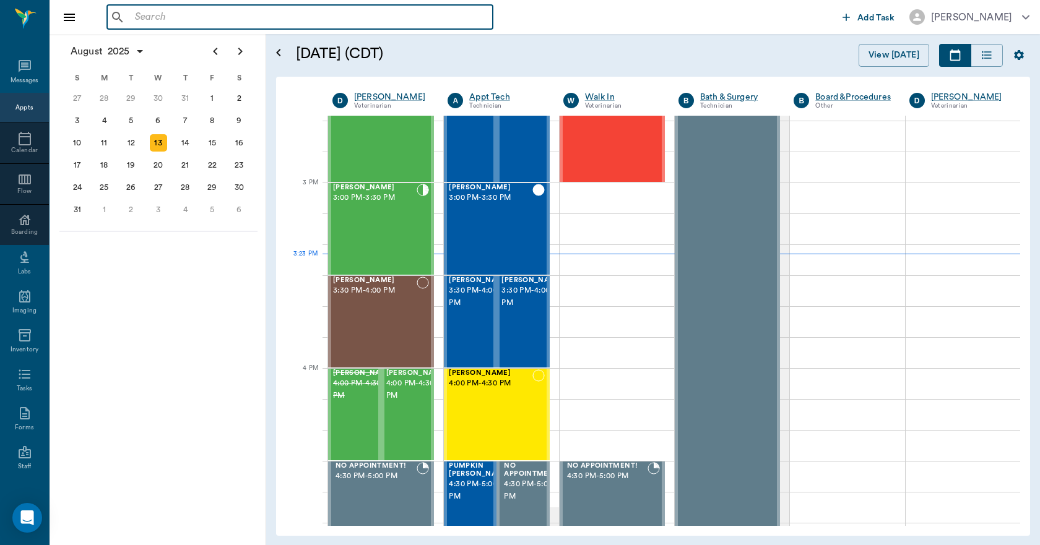
click at [335, 21] on input "text" at bounding box center [309, 17] width 358 height 17
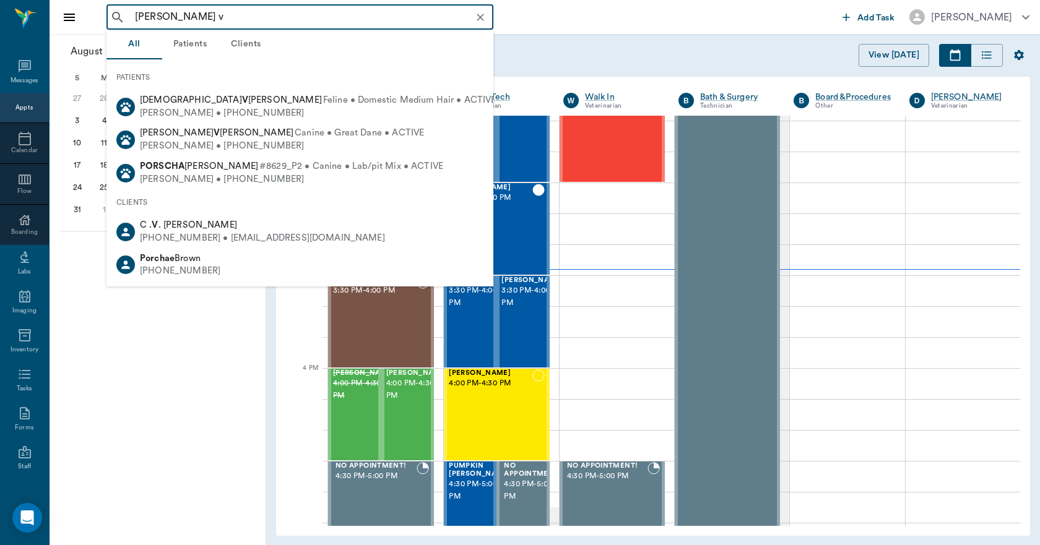
type input "[PERSON_NAME] v"
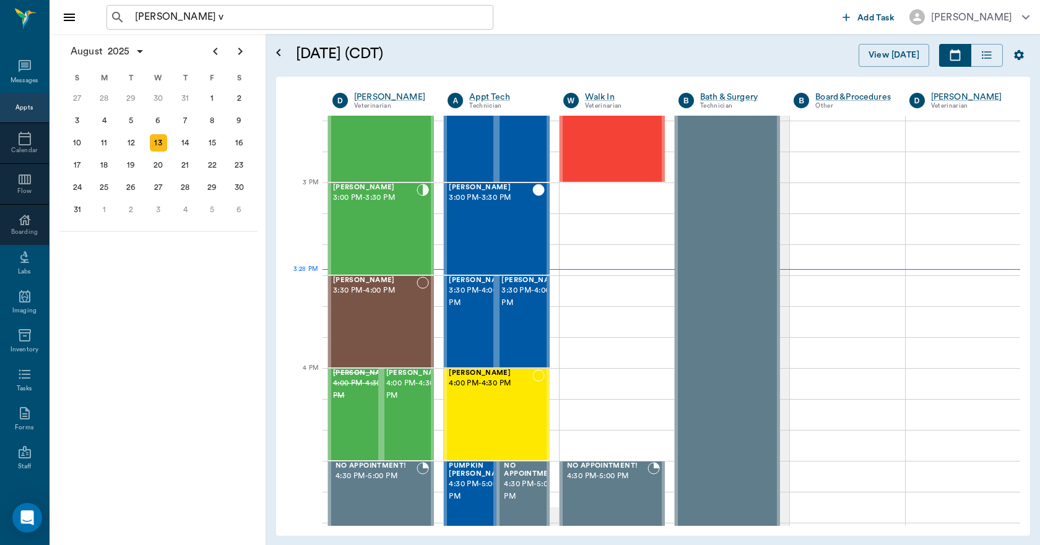
click at [166, 433] on div "[DATE] S M T W T F S 29 [DATE] 1 2 3 4 5 6 7 8 9 10 11 12 13 14 15 16 17 18 19 …" at bounding box center [158, 289] width 217 height 511
click at [24, 515] on icon "Open Intercom Messenger" at bounding box center [27, 518] width 14 height 16
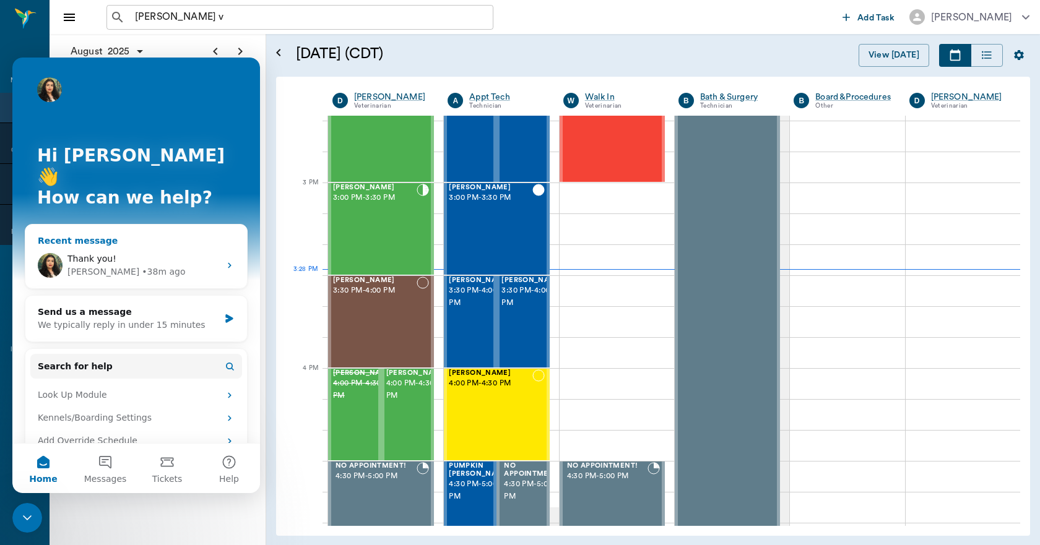
click at [133, 252] on div "Thank you!" at bounding box center [143, 258] width 152 height 13
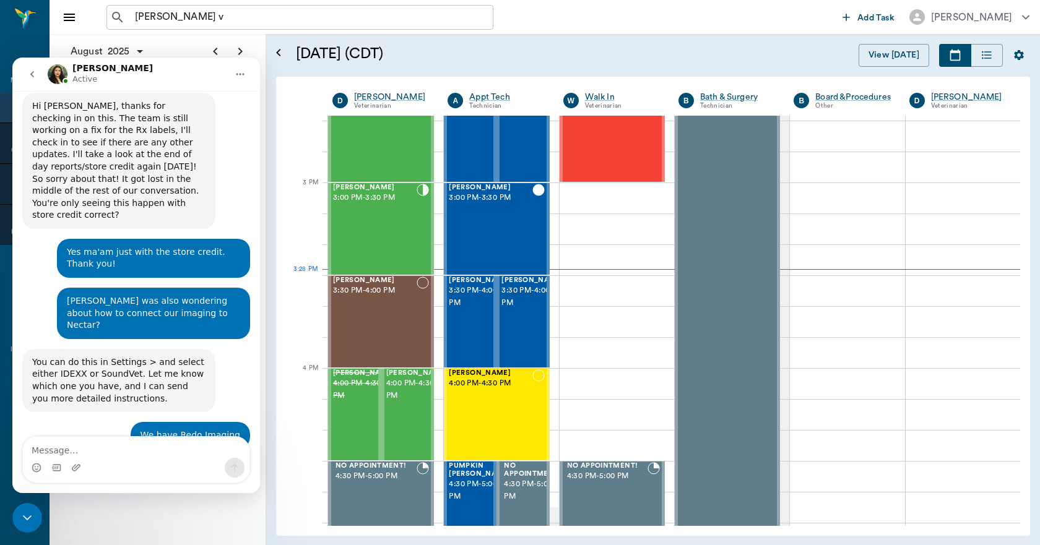
scroll to position [6928, 0]
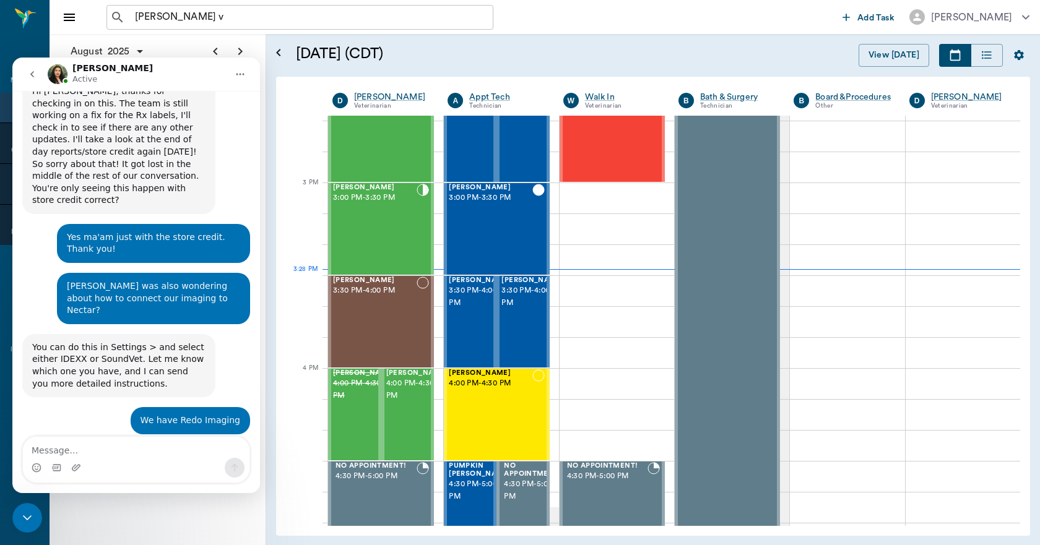
click at [28, 512] on icon "Close Intercom Messenger" at bounding box center [27, 517] width 15 height 15
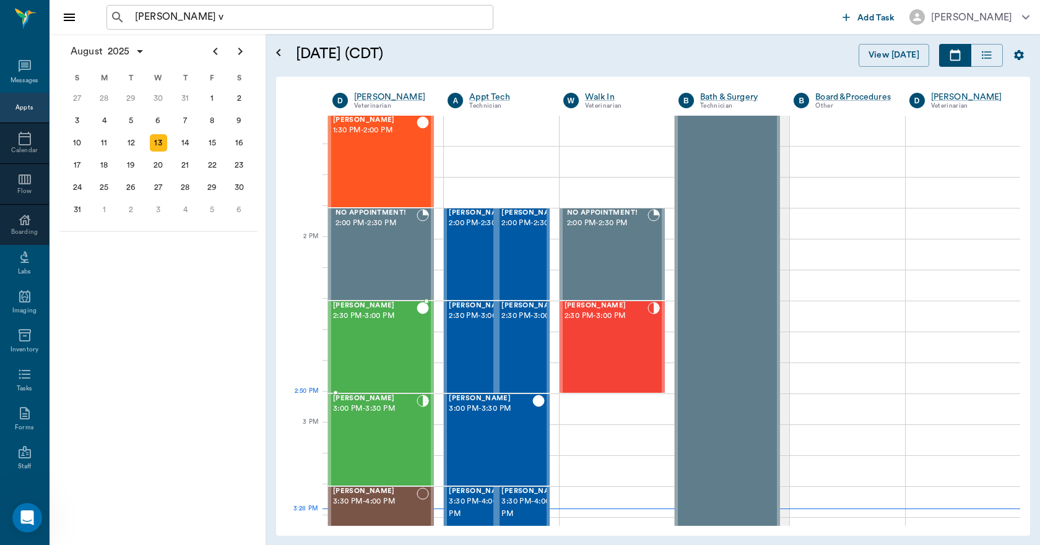
scroll to position [1052, 0]
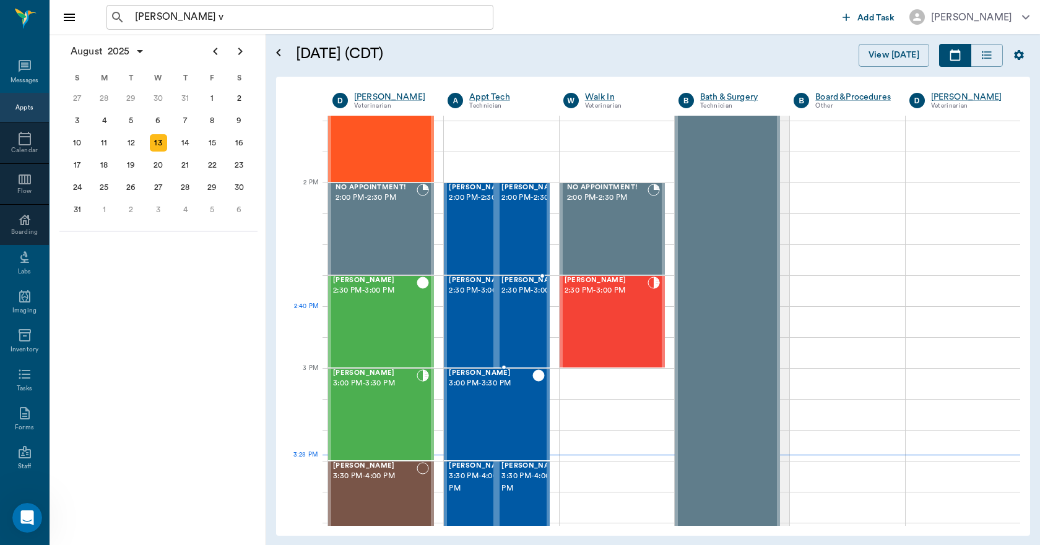
click at [507, 297] on span "2:30 PM - 3:00 PM" at bounding box center [532, 291] width 62 height 12
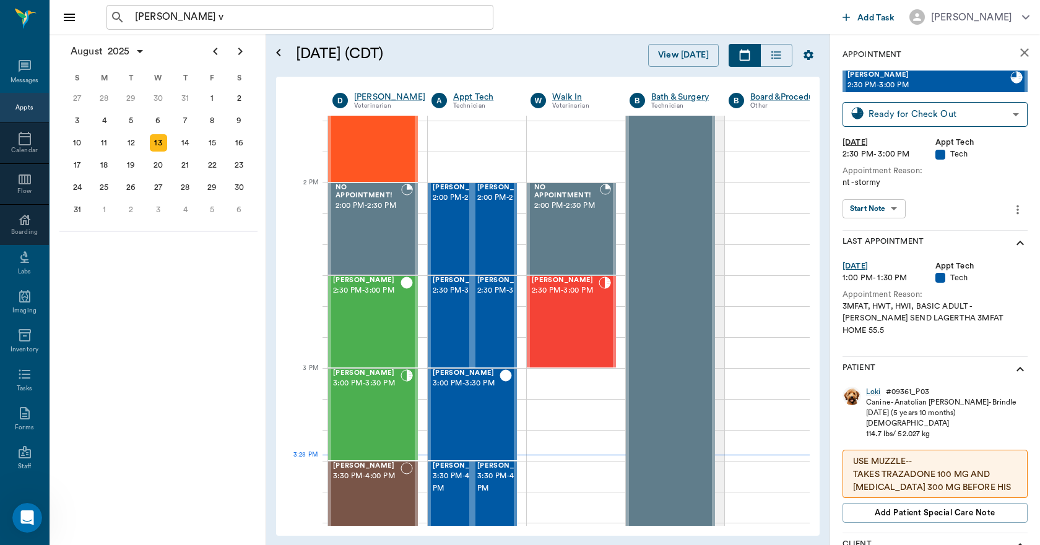
click at [1017, 52] on icon "close" at bounding box center [1024, 52] width 15 height 15
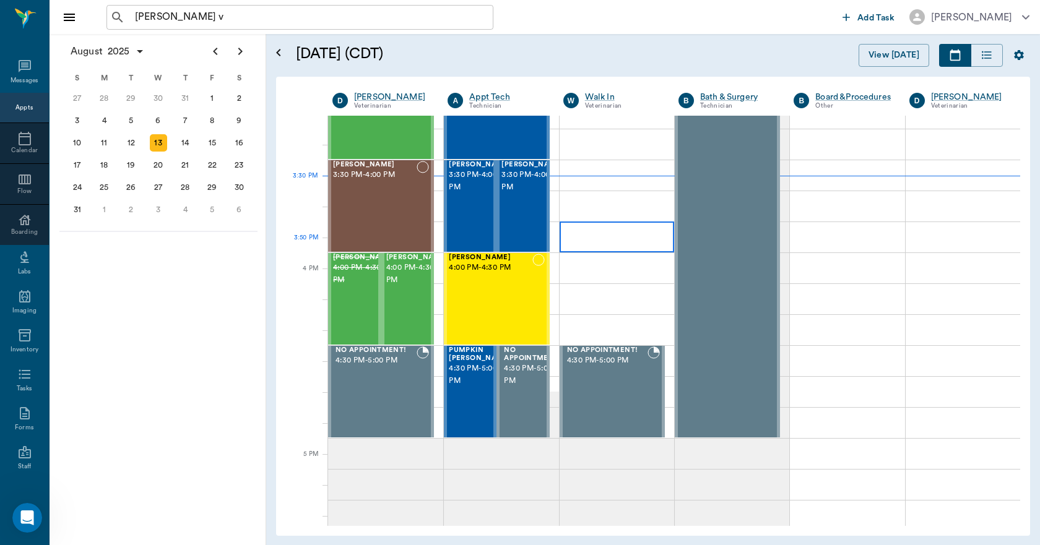
scroll to position [1291, 0]
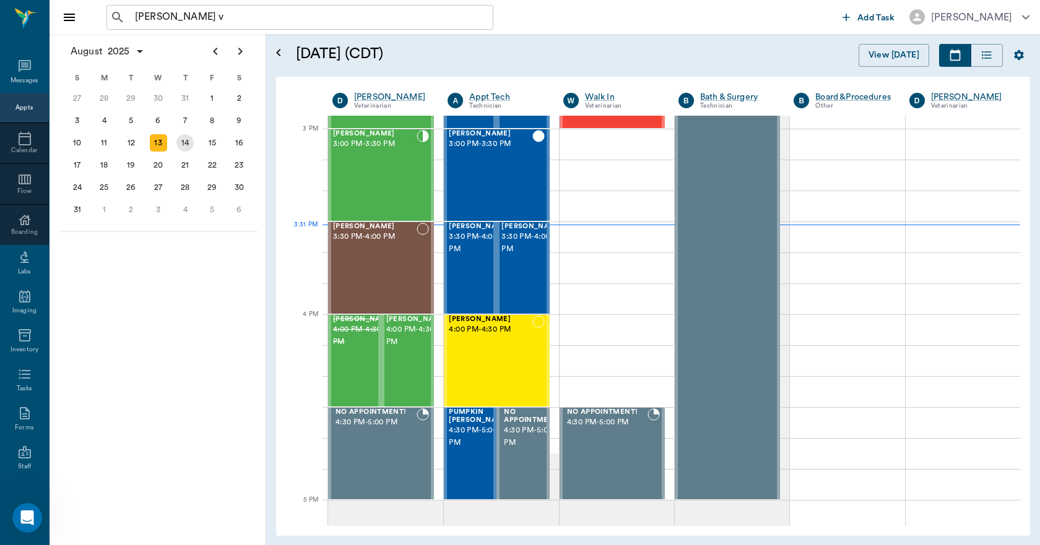
click at [187, 146] on div "14" at bounding box center [184, 142] width 17 height 17
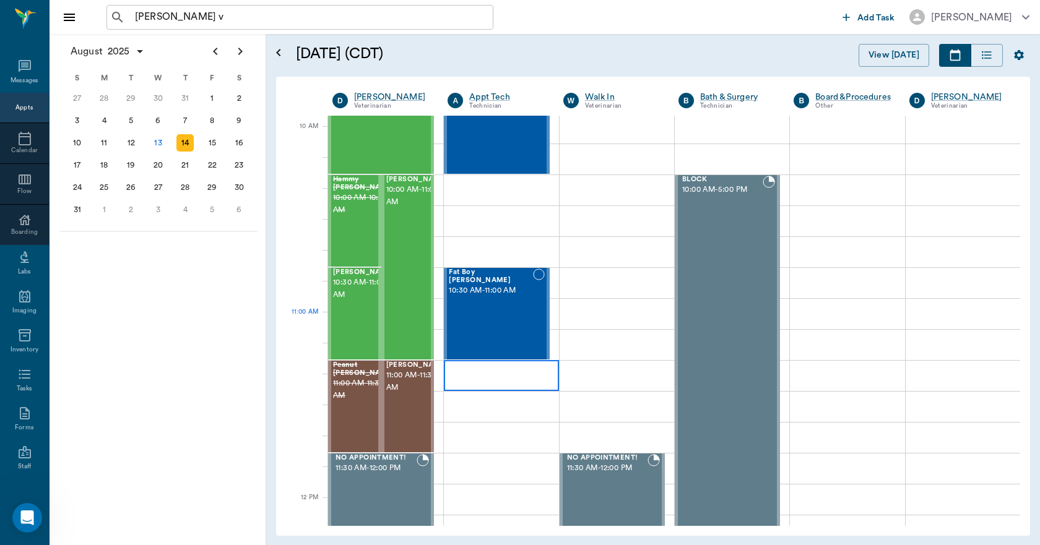
scroll to position [371, 0]
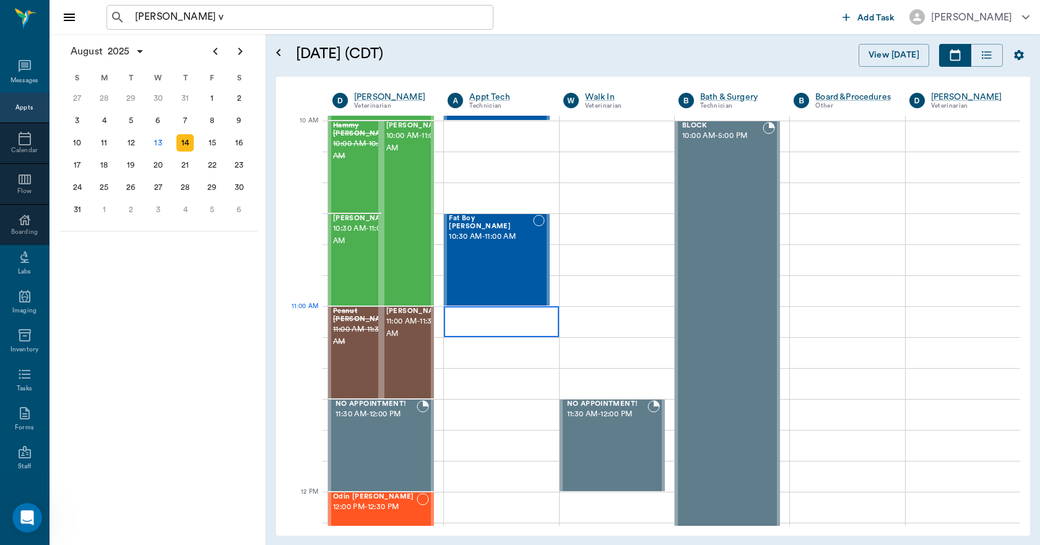
click at [515, 320] on div at bounding box center [501, 321] width 114 height 31
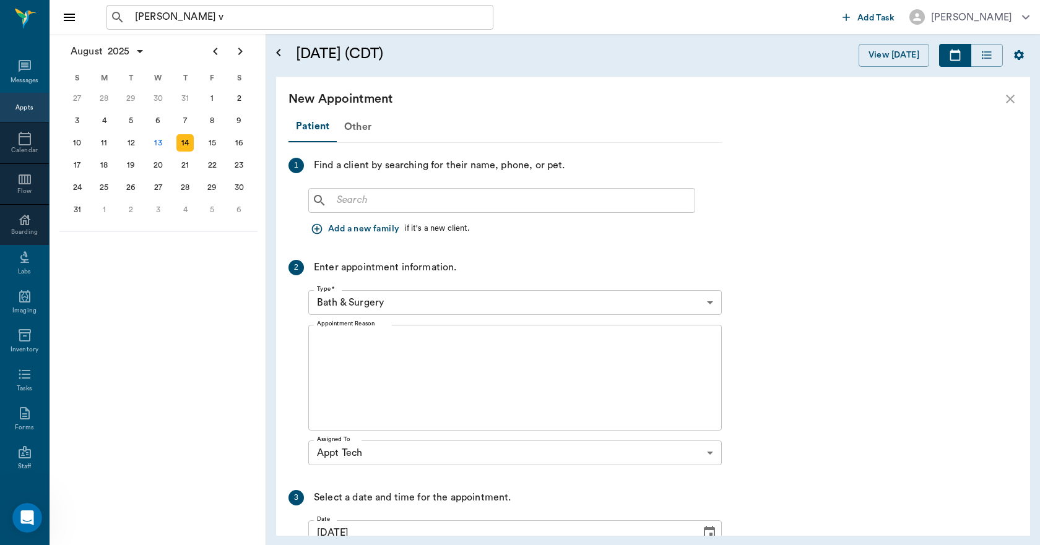
click at [353, 199] on input "text" at bounding box center [511, 200] width 358 height 17
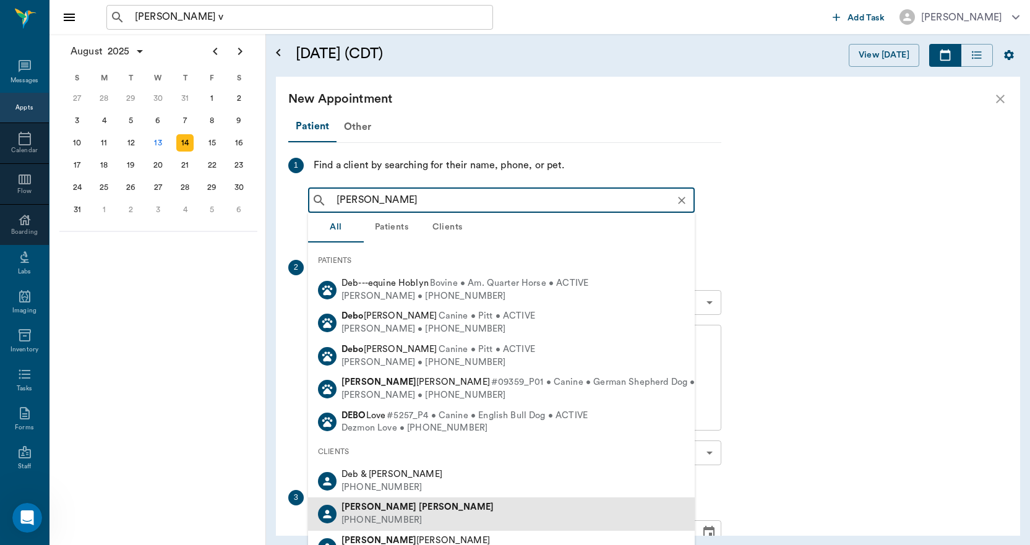
click at [419, 512] on b "Murphy" at bounding box center [456, 506] width 75 height 9
type input "deb mur"
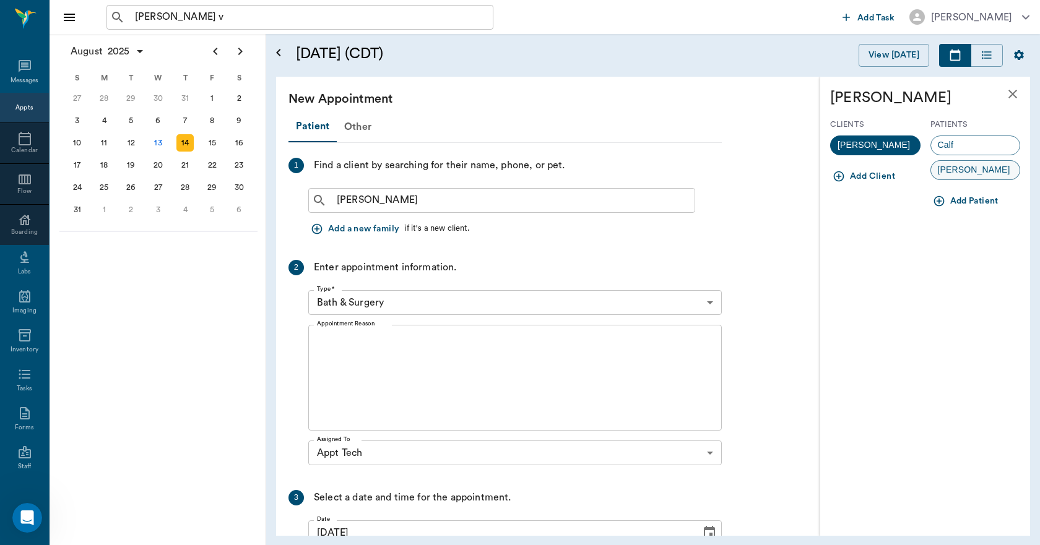
click at [946, 168] on span "Chester" at bounding box center [974, 169] width 86 height 13
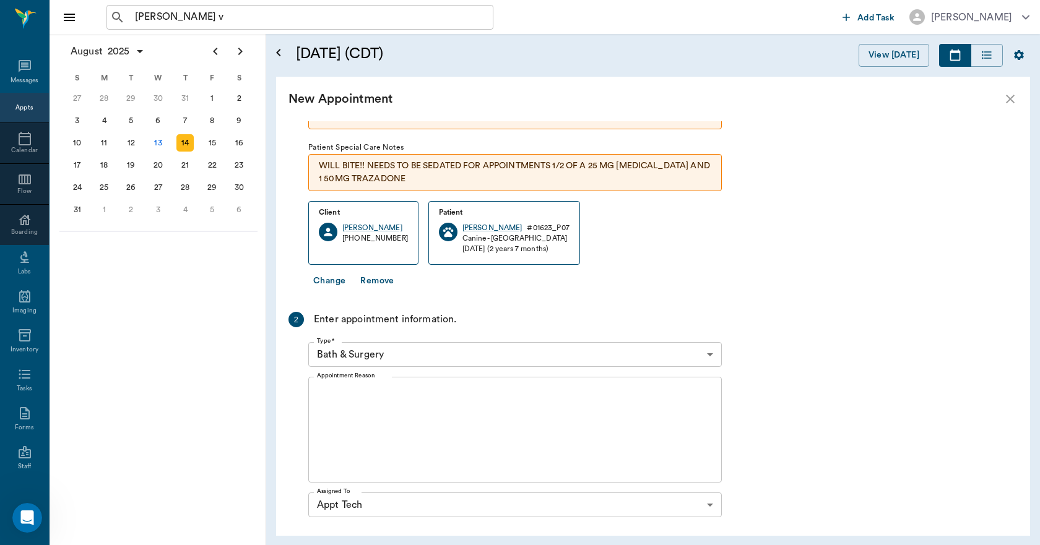
scroll to position [124, 0]
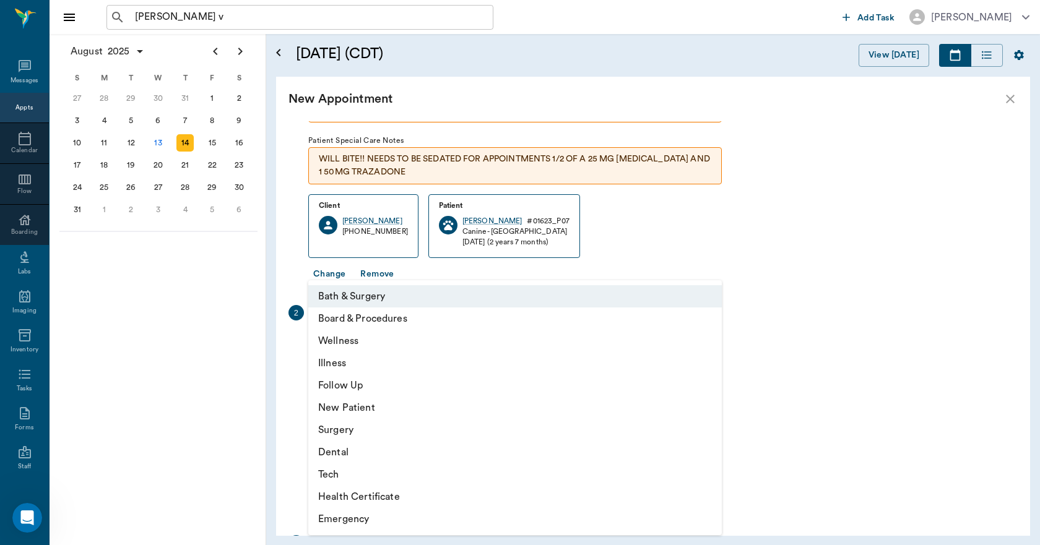
click at [403, 347] on body "porcha v ​ Add Task Dr. Bert Ellsworth Nectar Messages Appts Calendar Flow Boar…" at bounding box center [520, 272] width 1040 height 545
click at [340, 471] on li "Tech" at bounding box center [514, 474] width 413 height 22
type input "65d2be4f46e3a538d89b8c1a"
type input "11:30 AM"
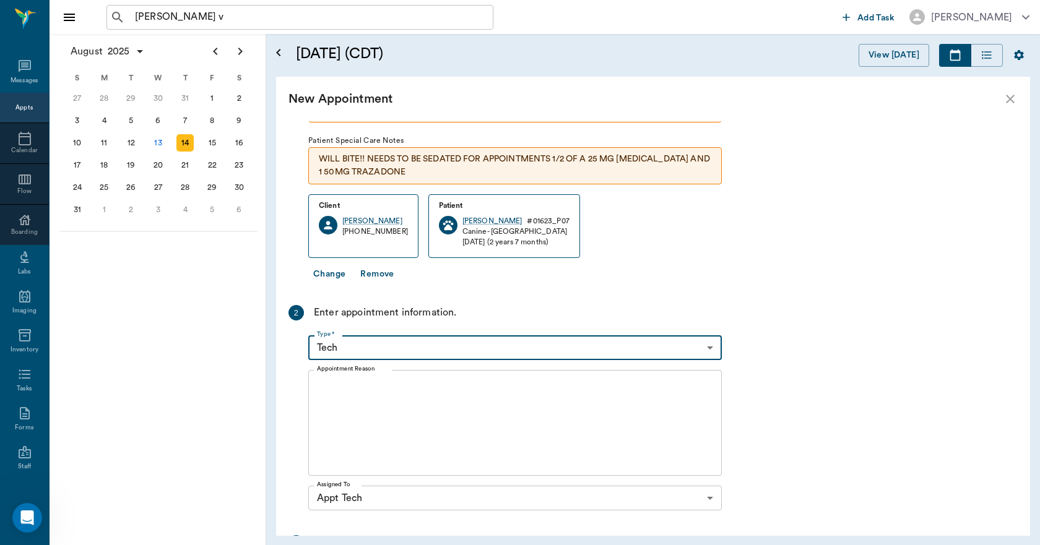
click at [348, 391] on textarea "Appointment Reason" at bounding box center [515, 423] width 396 height 85
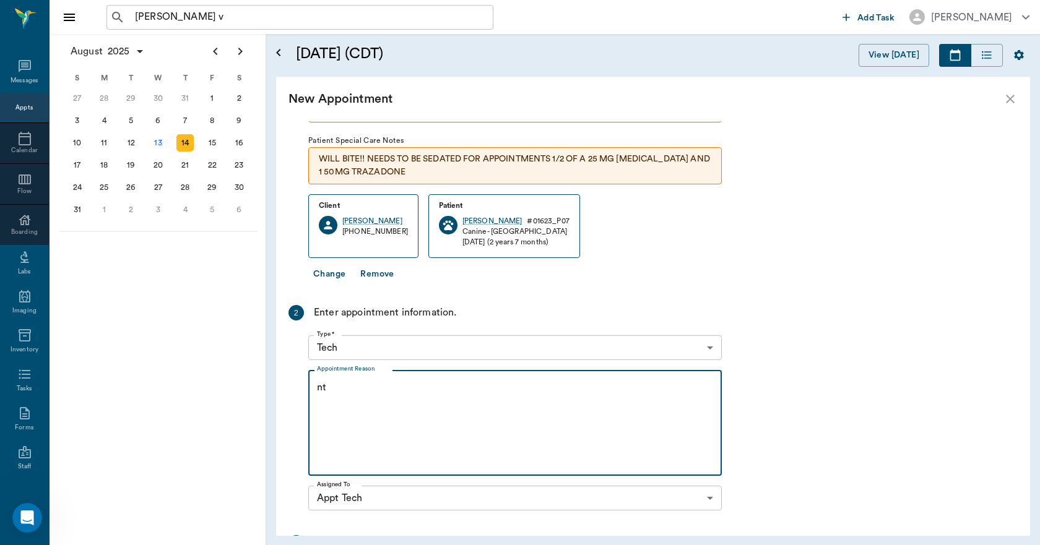
type textarea "n"
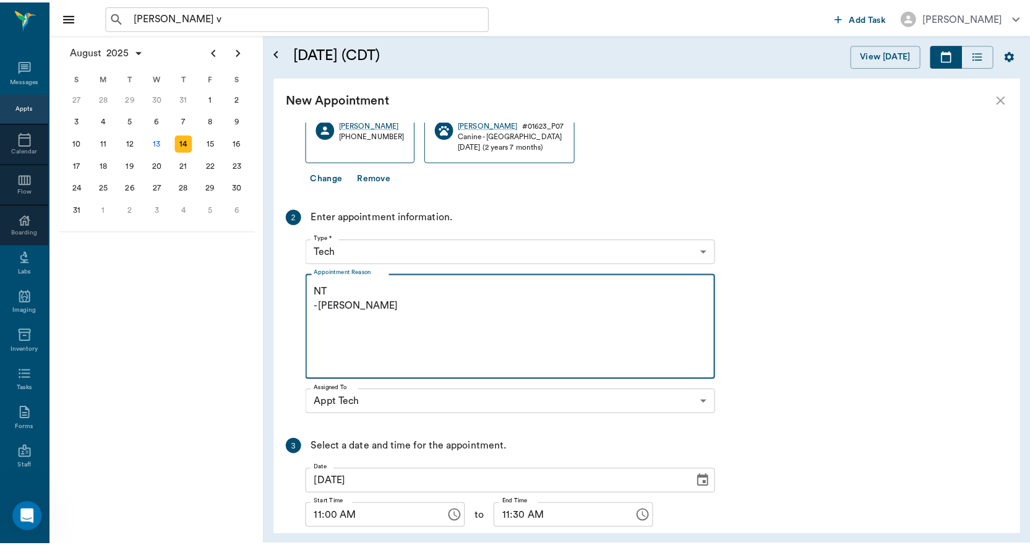
scroll to position [306, 0]
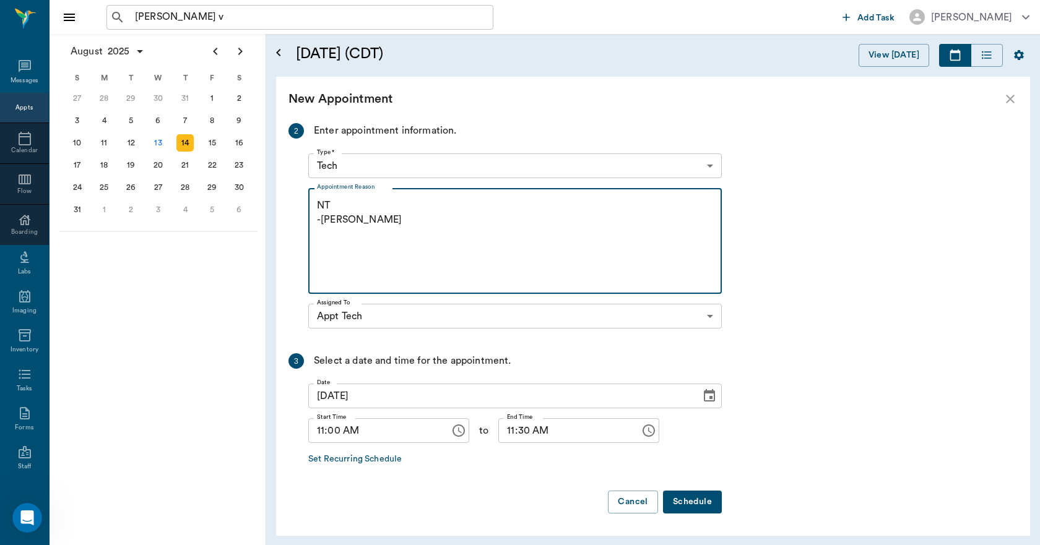
type textarea "NT -LORY"
click at [690, 496] on button "Schedule" at bounding box center [692, 502] width 59 height 23
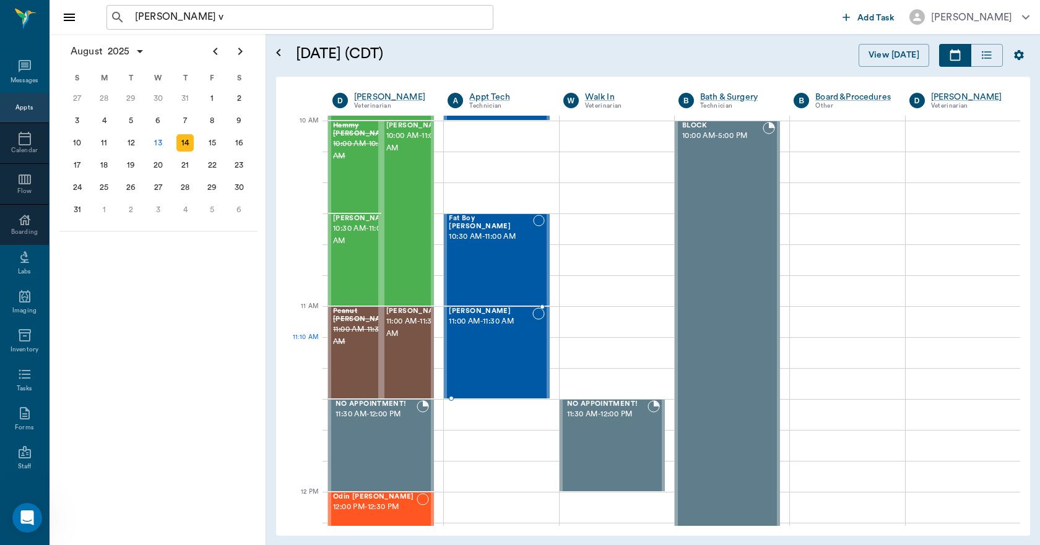
click at [493, 353] on div "Chester Murphy 11:00 AM - 11:30 AM" at bounding box center [490, 353] width 83 height 90
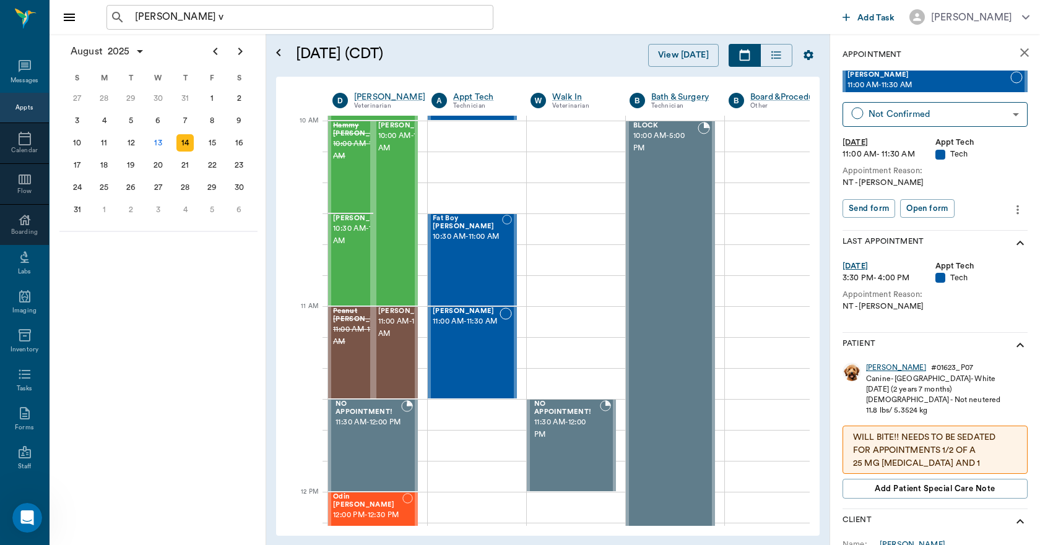
click at [875, 364] on div "Chester" at bounding box center [896, 368] width 60 height 11
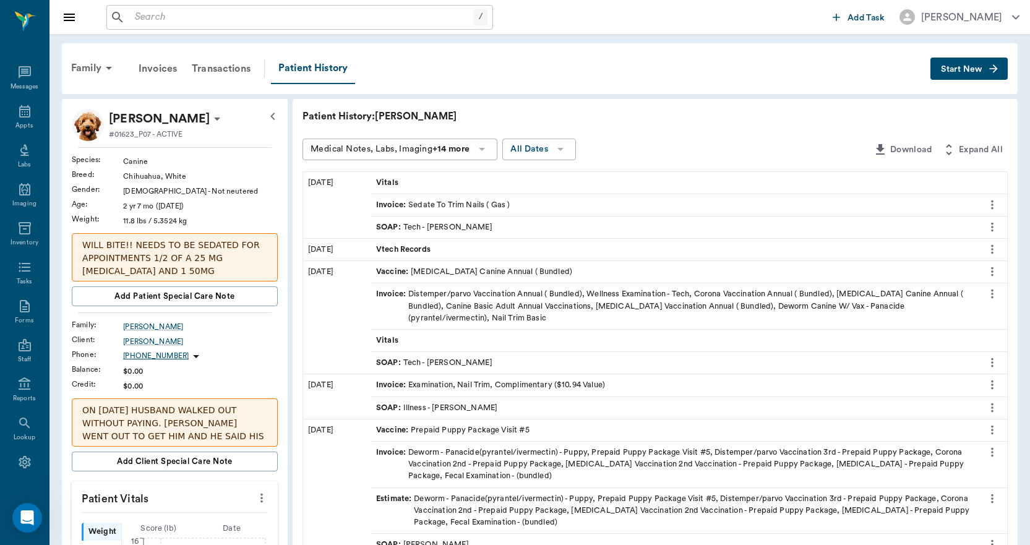
click at [251, 255] on p "WILL BITE!! NEEDS TO BE SEDATED FOR APPOINTMENTS 1/2 OF A 25 MG ACEPROMAZINE AN…" at bounding box center [174, 265] width 185 height 52
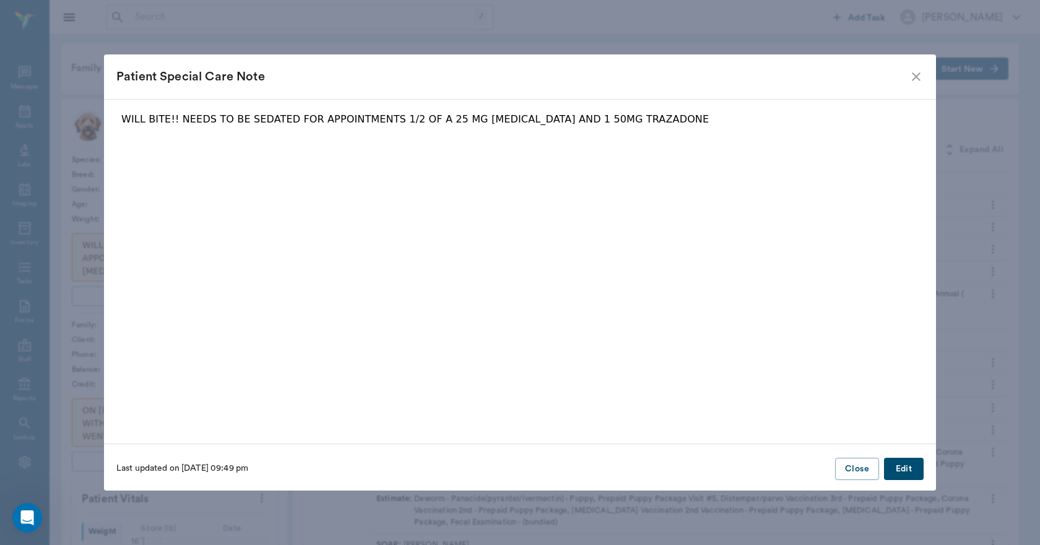
click at [918, 77] on icon "close" at bounding box center [915, 76] width 15 height 15
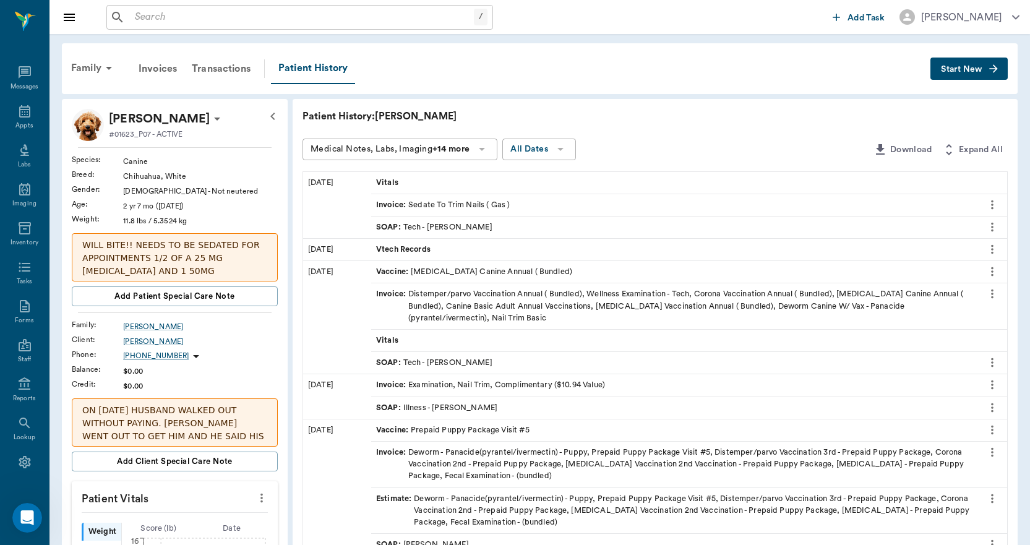
click at [230, 415] on p "ON 1/28/25 HUSBAND WALKED OUT WITHOUT PAYING. LORY WENT OUT TO GET HIM AND HE S…" at bounding box center [174, 443] width 185 height 78
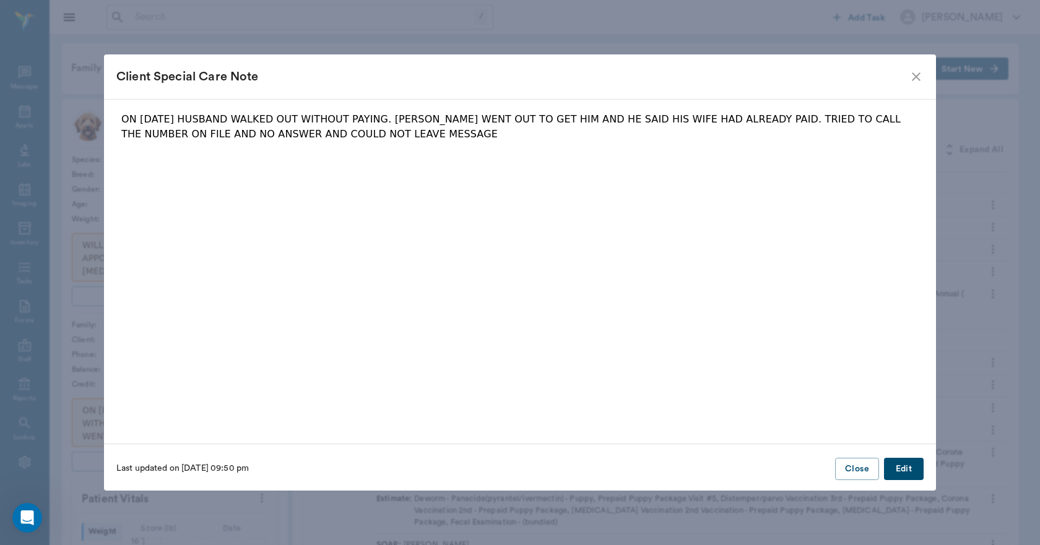
click at [902, 467] on button "Edit" at bounding box center [904, 469] width 40 height 23
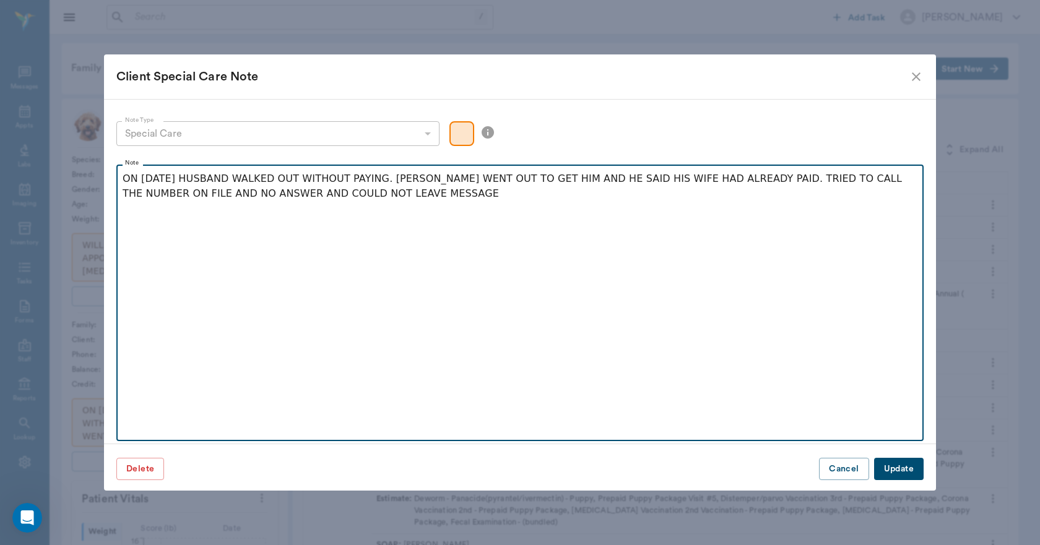
click at [363, 193] on p "ON 1/28/25 HUSBAND WALKED OUT WITHOUT PAYING. LORY WENT OUT TO GET HIM AND HE S…" at bounding box center [520, 186] width 794 height 30
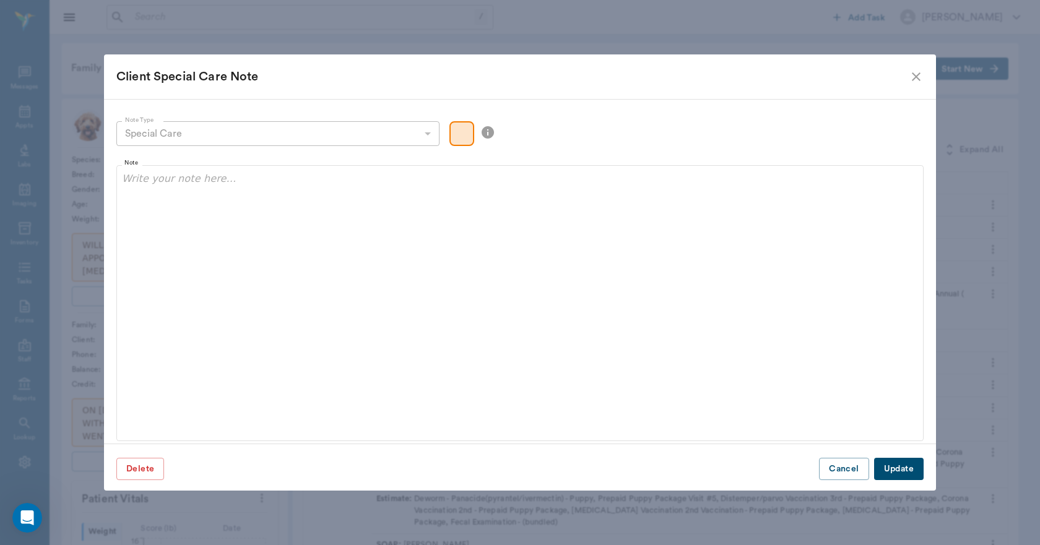
click at [909, 471] on button "Update" at bounding box center [899, 469] width 50 height 23
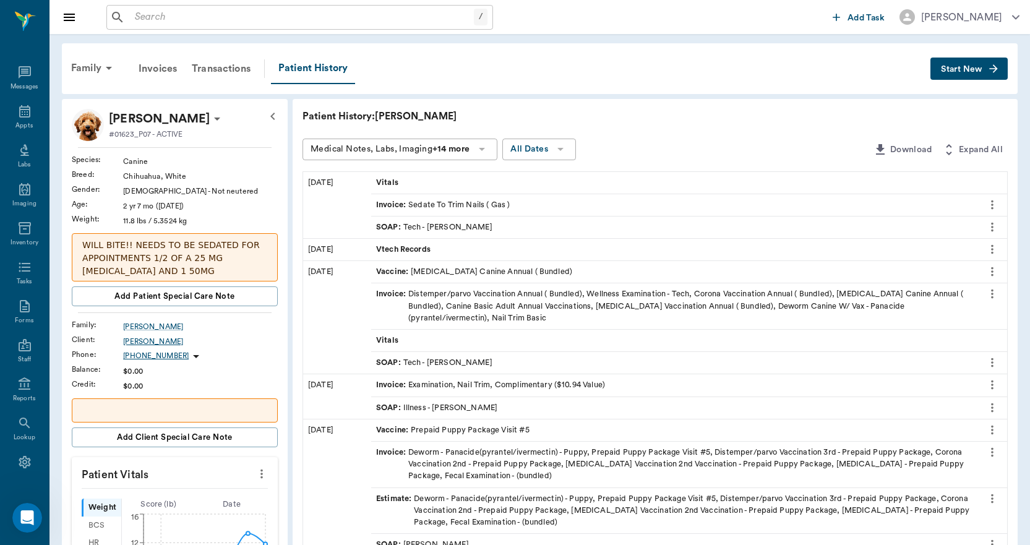
click at [139, 343] on div "Debra Murphy" at bounding box center [200, 341] width 155 height 11
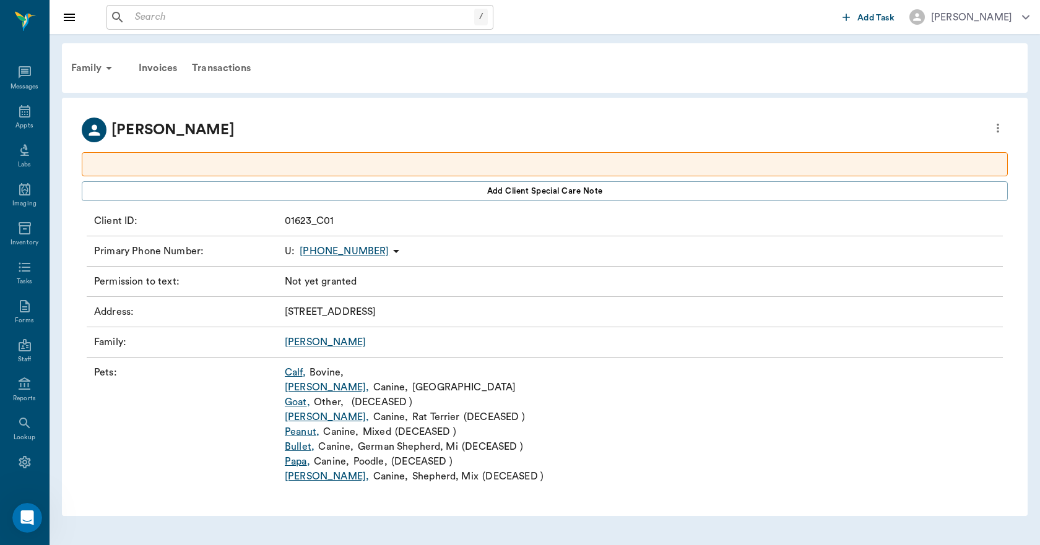
click at [1006, 124] on button "more" at bounding box center [998, 128] width 20 height 21
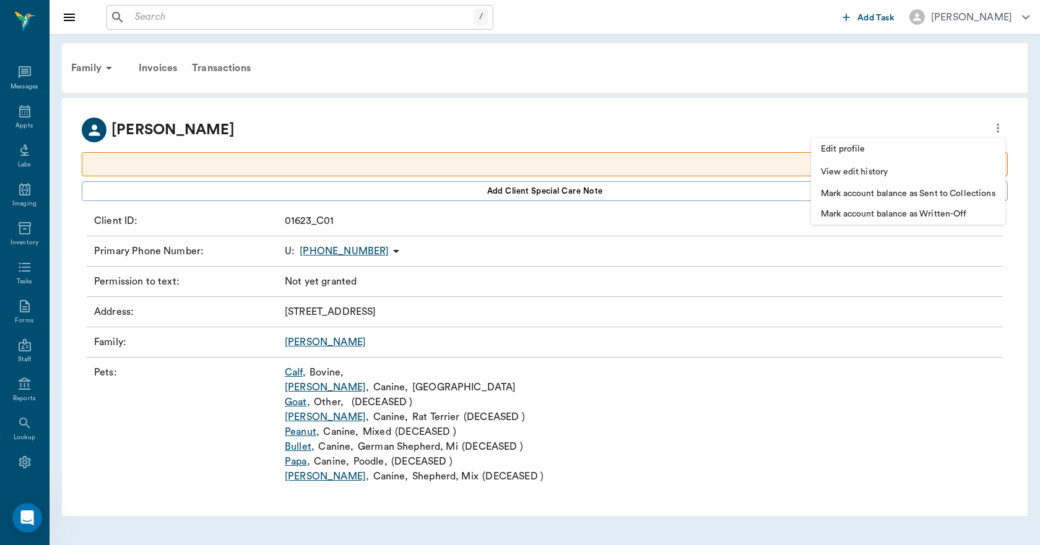
click at [837, 145] on span "Edit profile" at bounding box center [907, 149] width 174 height 13
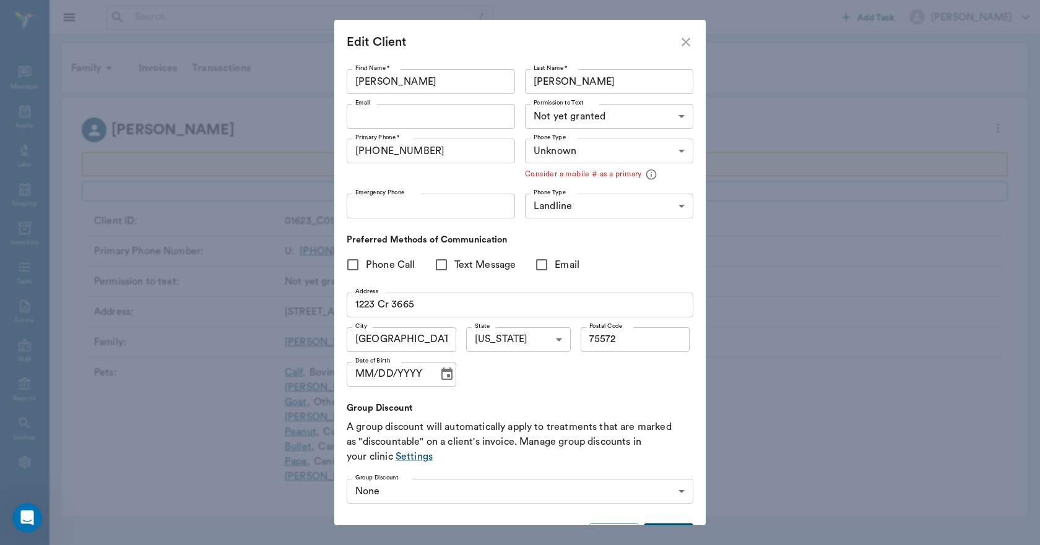
click at [494, 157] on input "(430) 278-4033" at bounding box center [431, 151] width 168 height 25
type input "("
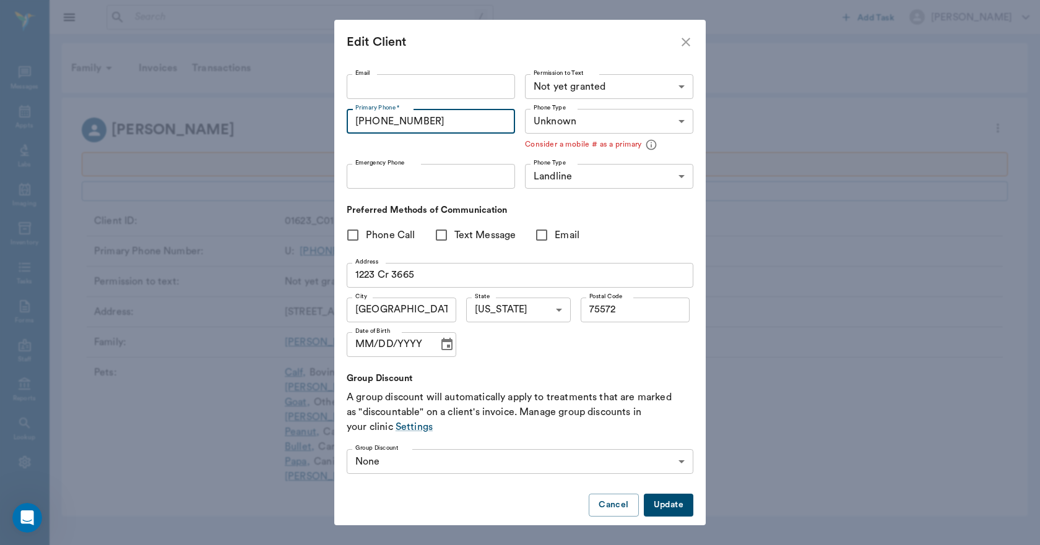
scroll to position [43, 0]
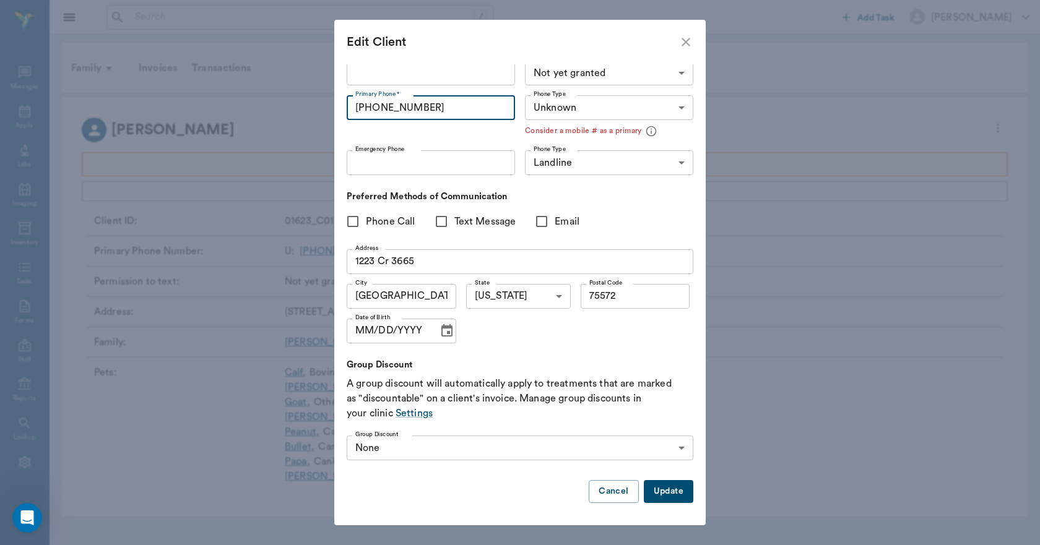
type input "(903) 748-0739"
click at [660, 496] on button "Update" at bounding box center [669, 491] width 50 height 23
type input "MOBILE"
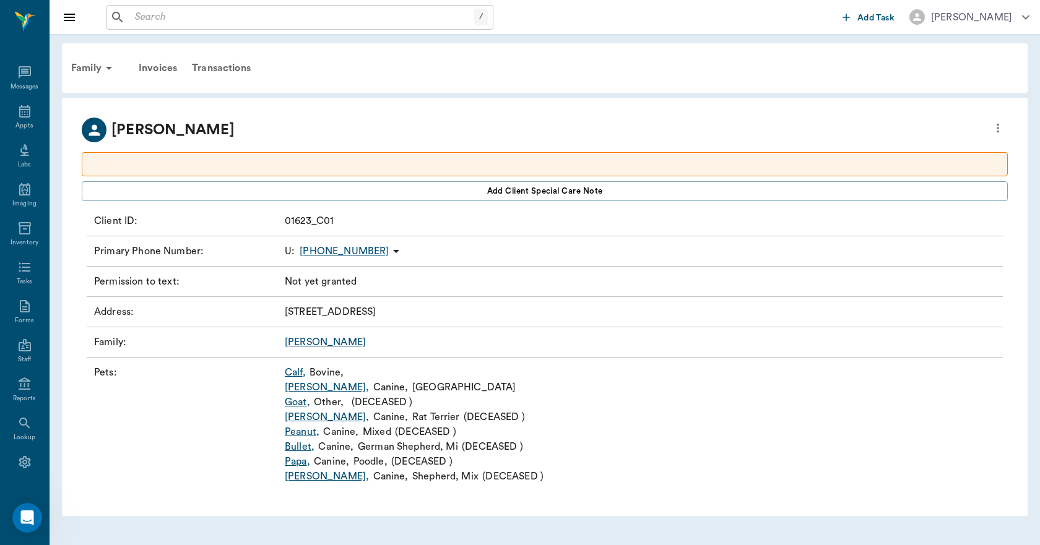
scroll to position [23, 0]
type input "UNKNOWN"
type input "75572"
click at [30, 124] on div "Appts" at bounding box center [24, 118] width 49 height 39
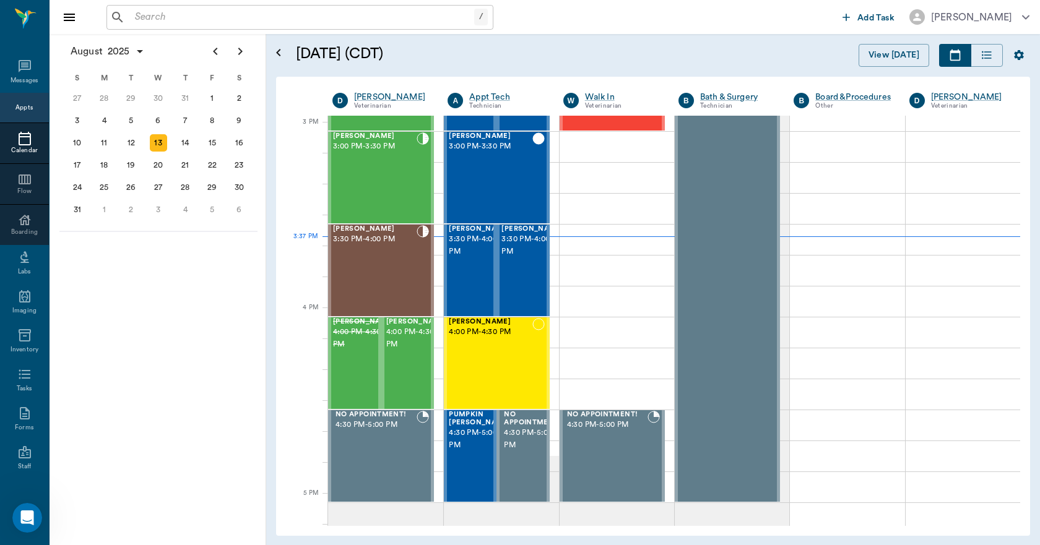
scroll to position [1299, 0]
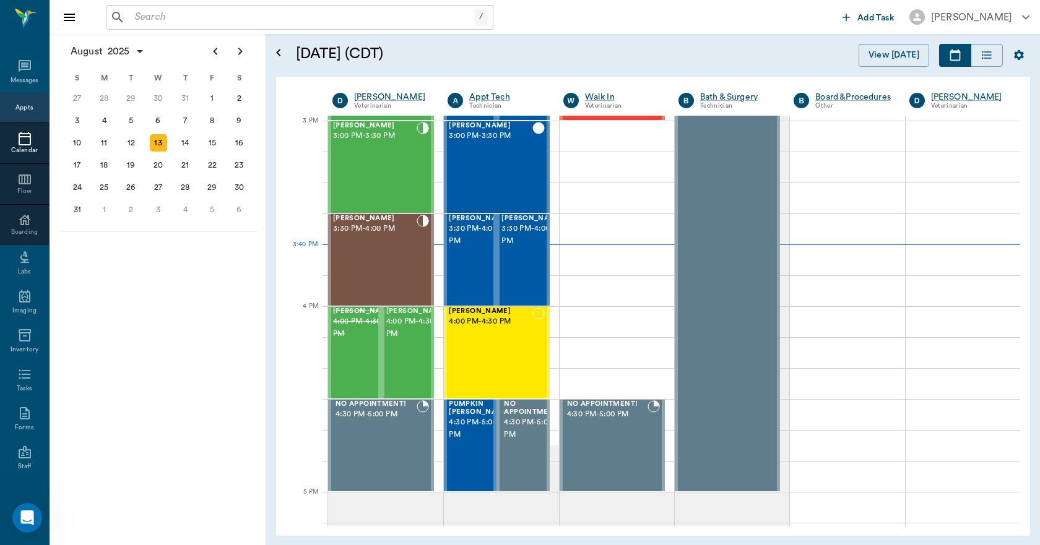
click at [194, 14] on input "text" at bounding box center [302, 17] width 344 height 17
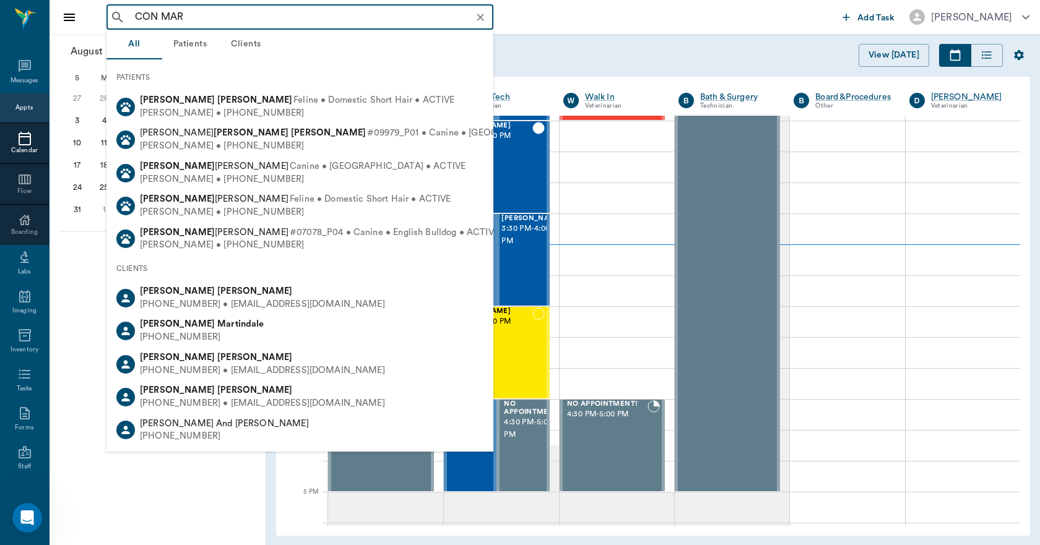
type input "CON MAR"
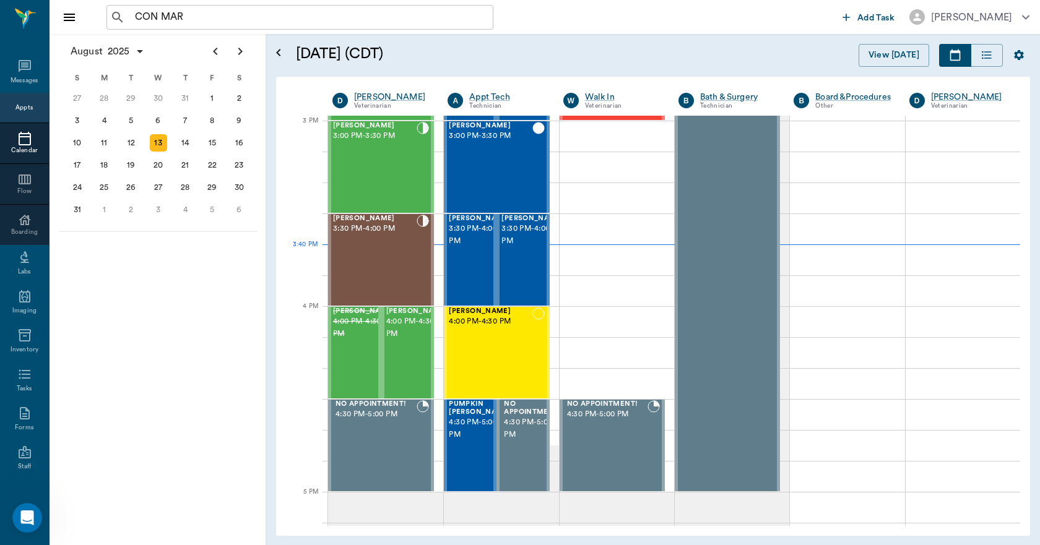
click at [87, 390] on div "August 2025 S M T W T F S 29 30 Jul 1 2 3 4 5 6 7 8 9 10 11 12 13 14 15 16 17 1…" at bounding box center [158, 289] width 217 height 511
click at [207, 144] on div "15" at bounding box center [212, 142] width 17 height 17
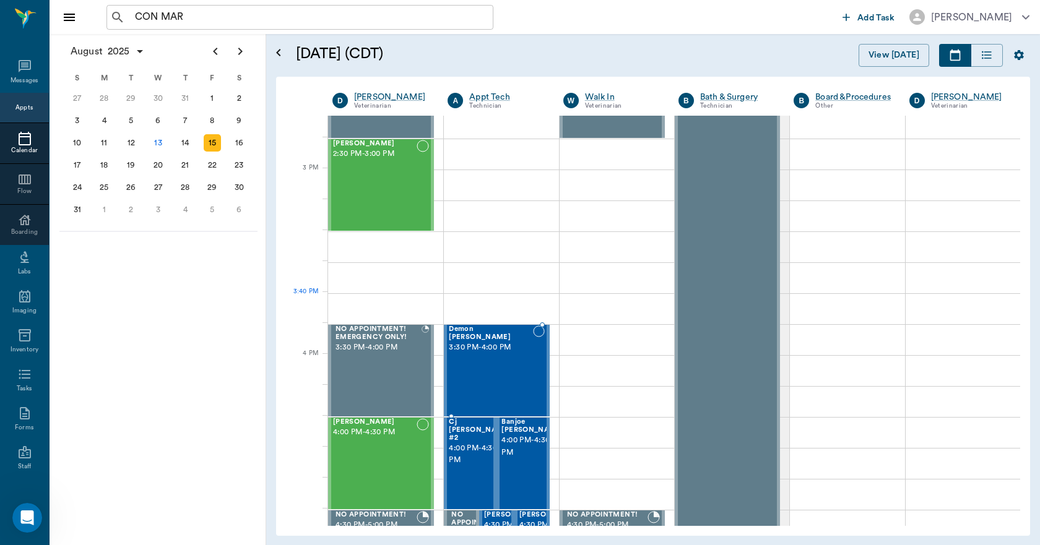
scroll to position [1176, 0]
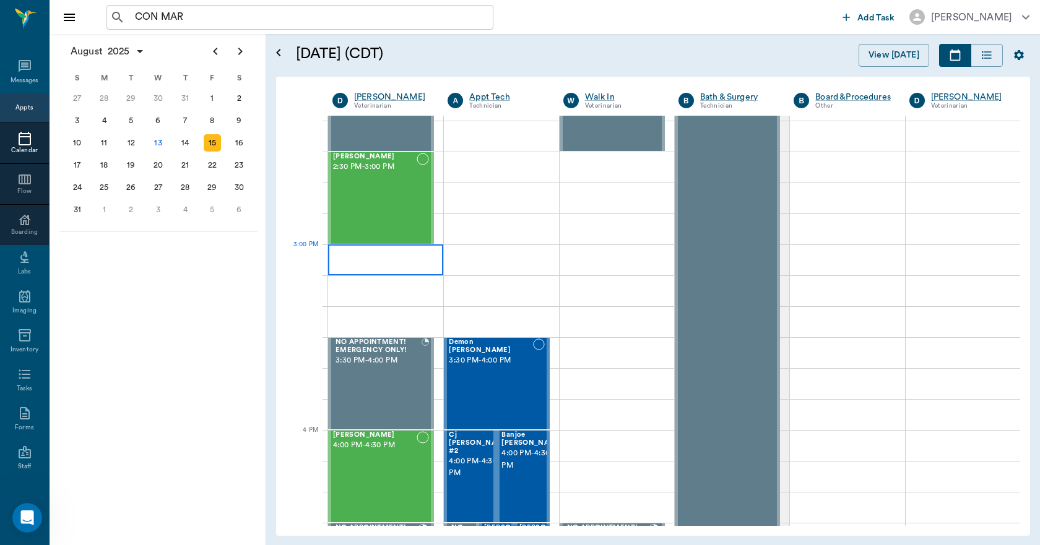
click at [409, 265] on div at bounding box center [385, 259] width 115 height 31
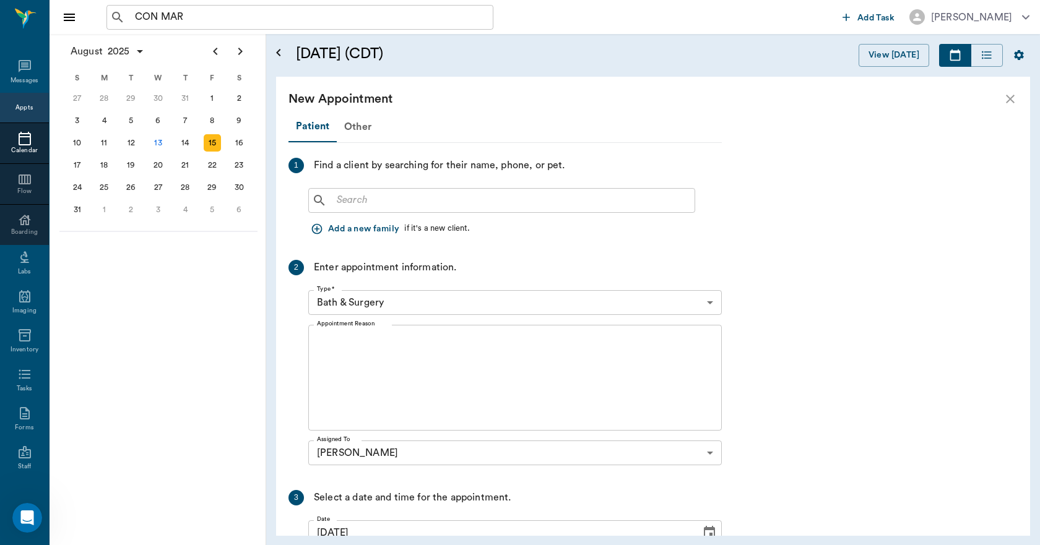
click at [361, 206] on input "text" at bounding box center [511, 200] width 358 height 17
click at [1013, 98] on icon "close" at bounding box center [1009, 99] width 15 height 15
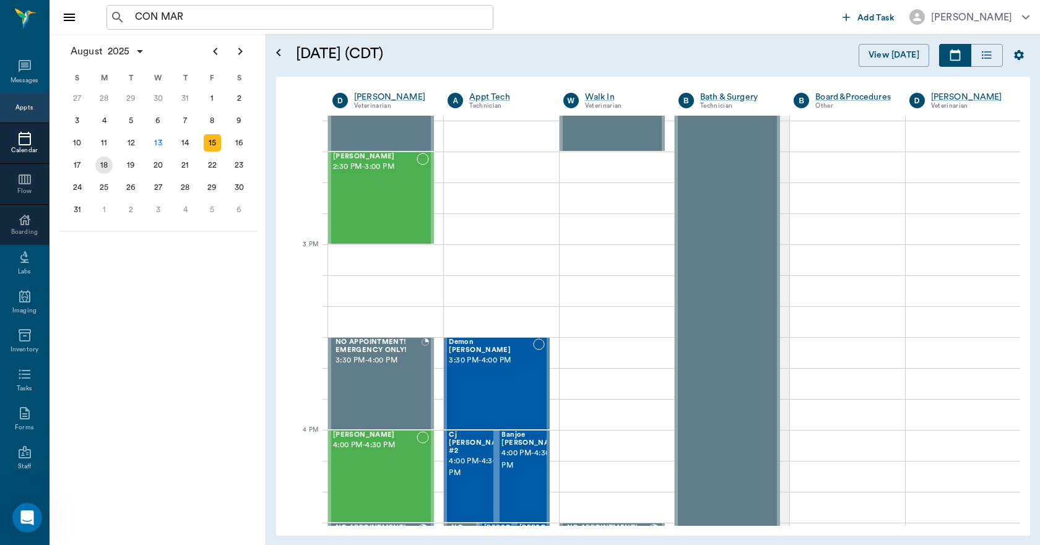
click at [102, 165] on div "18" at bounding box center [103, 165] width 17 height 17
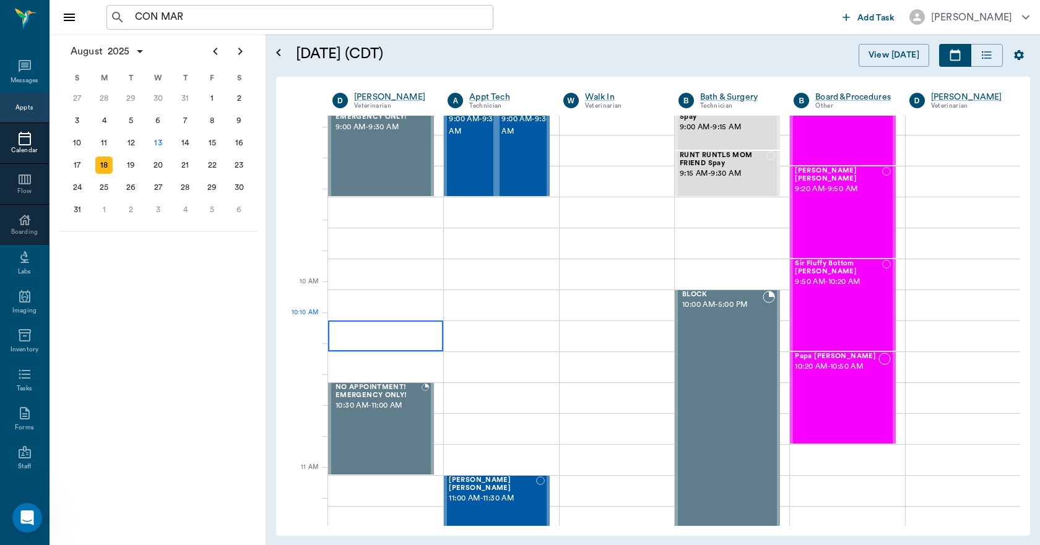
scroll to position [248, 0]
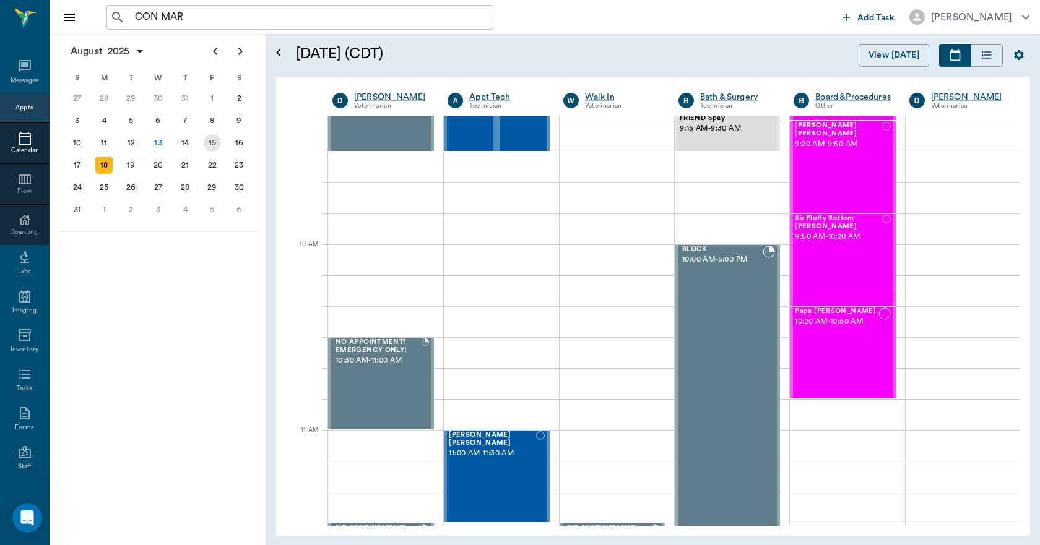
click at [212, 140] on div "15" at bounding box center [212, 142] width 17 height 17
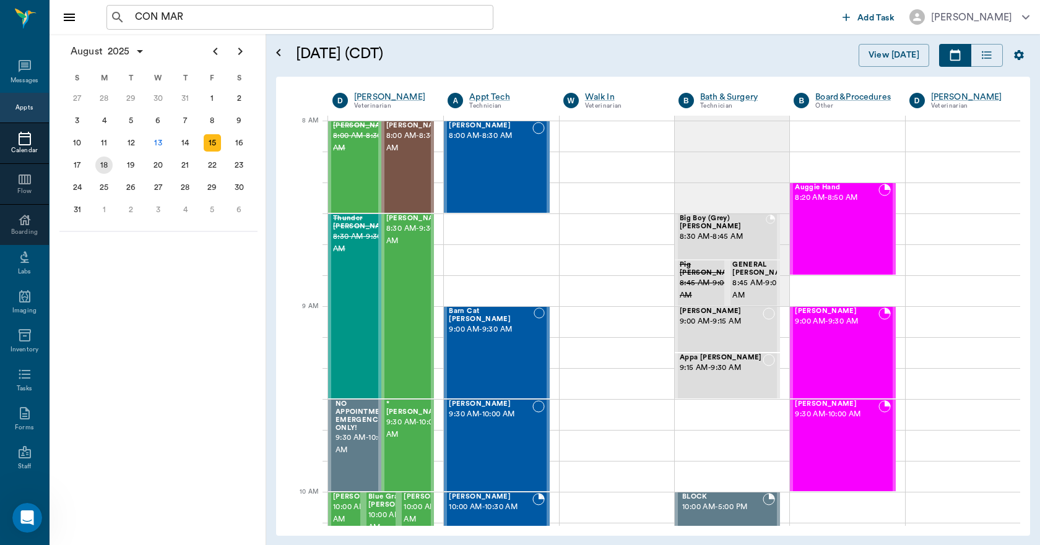
click at [108, 166] on div "18" at bounding box center [103, 165] width 17 height 17
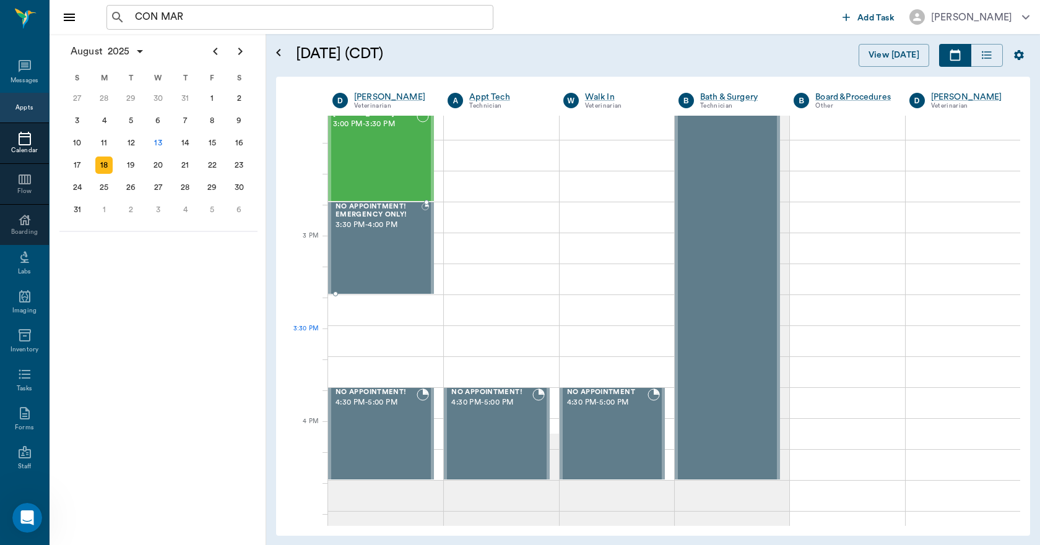
scroll to position [1361, 0]
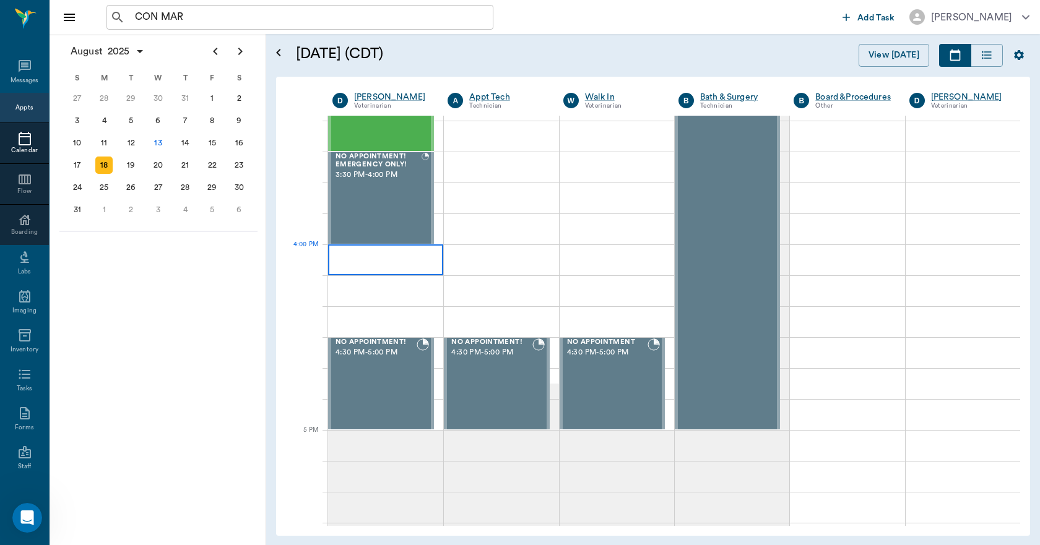
click at [370, 262] on div at bounding box center [385, 259] width 115 height 31
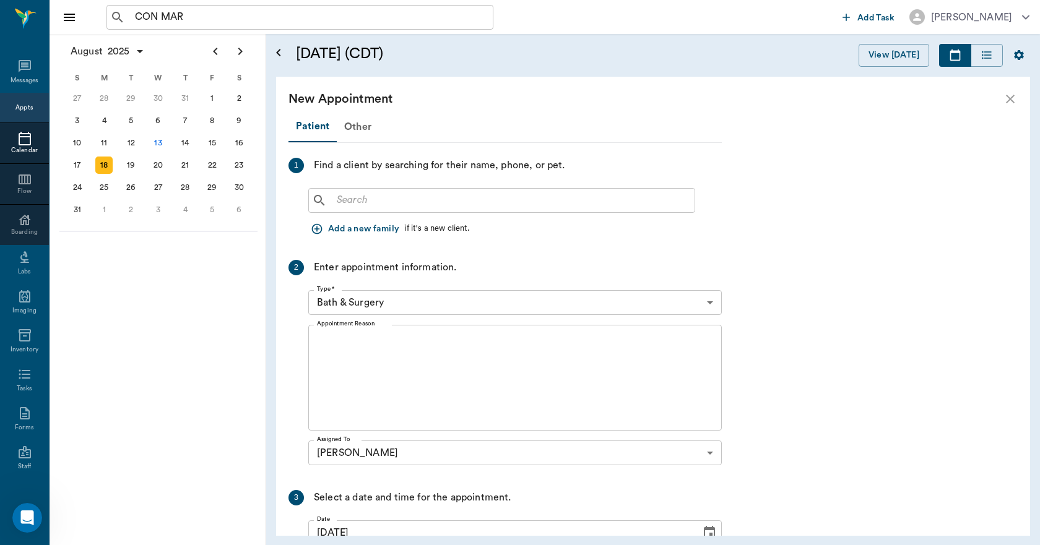
click at [353, 193] on input "text" at bounding box center [511, 200] width 358 height 17
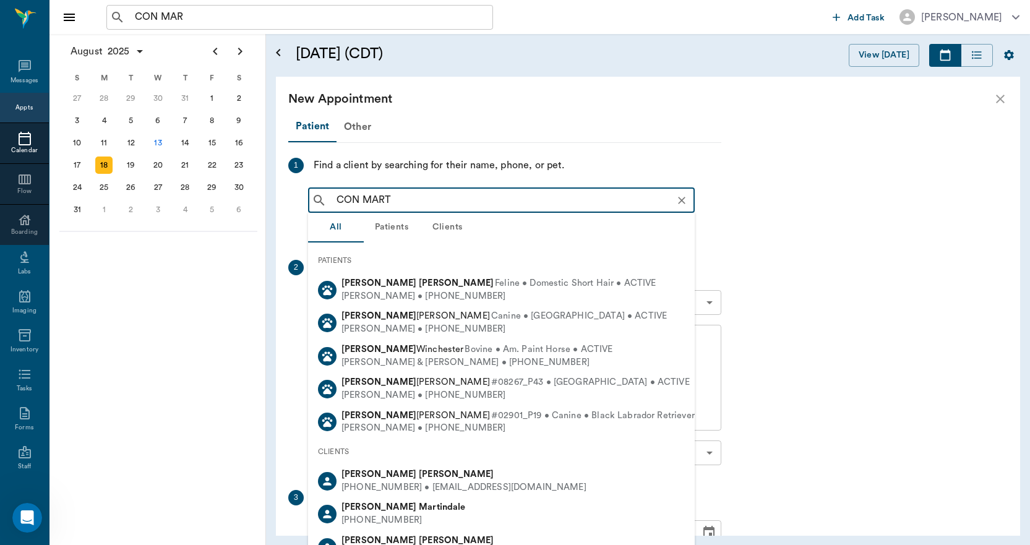
click at [419, 471] on b "[PERSON_NAME]" at bounding box center [456, 474] width 75 height 9
type input "CON MART"
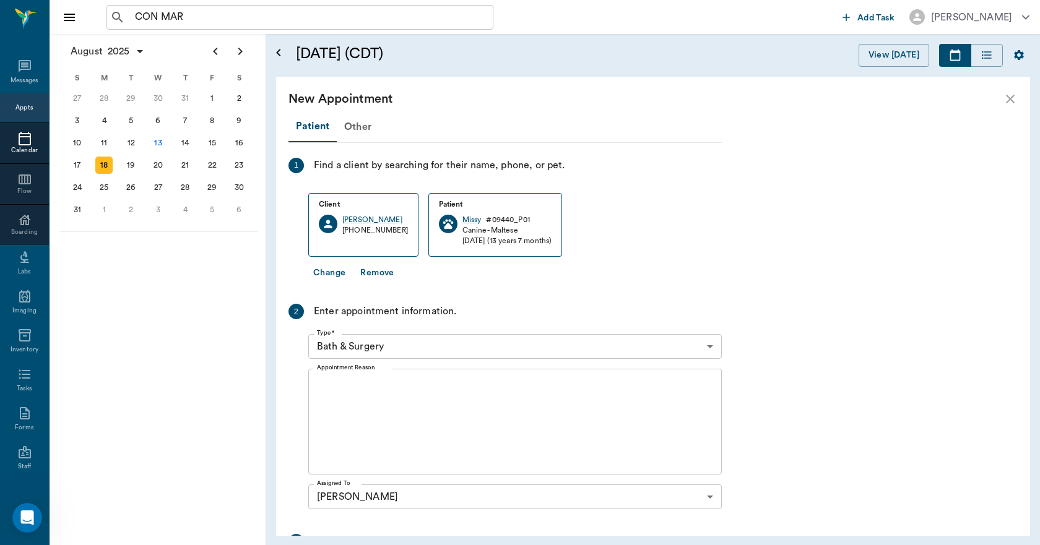
click at [389, 341] on body "CON MAR ​ Add Task Dr. Bert Ellsworth Nectar Messages Appts Calendar Flow Board…" at bounding box center [520, 272] width 1040 height 545
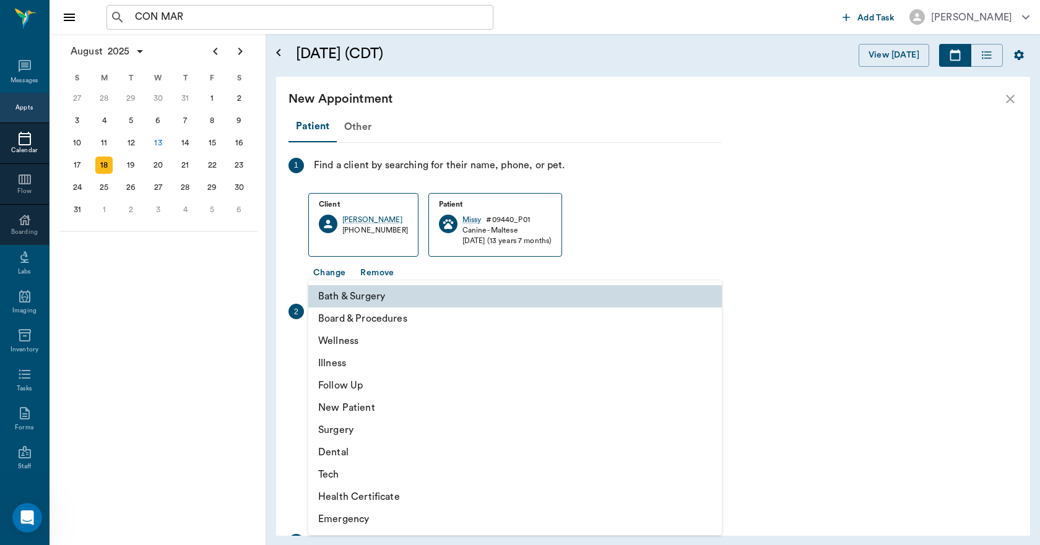
click at [328, 366] on li "Illness" at bounding box center [514, 363] width 413 height 22
type input "65d2be4f46e3a538d89b8c15"
type input "04:30 PM"
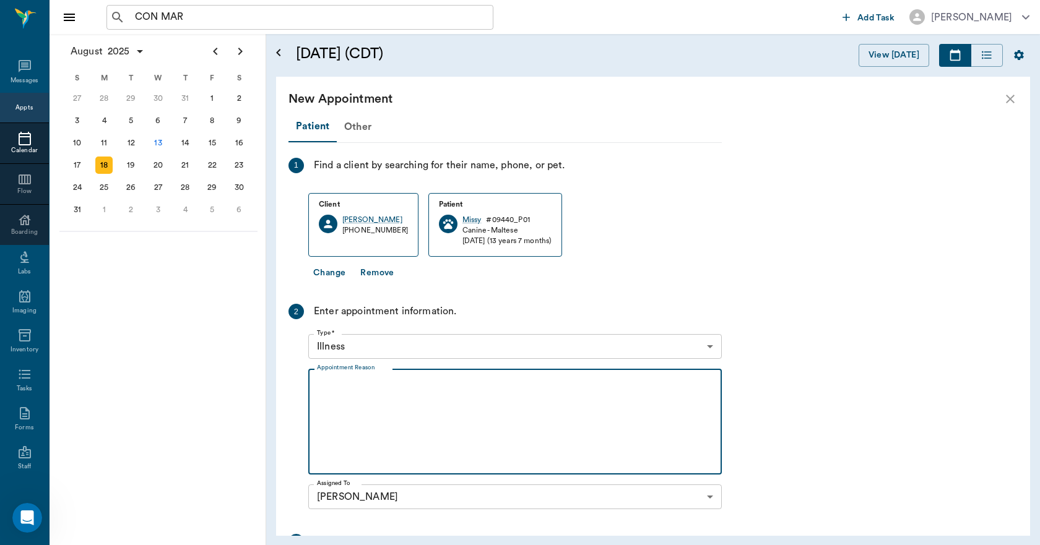
click at [327, 396] on textarea "Appointment Reason" at bounding box center [515, 421] width 396 height 85
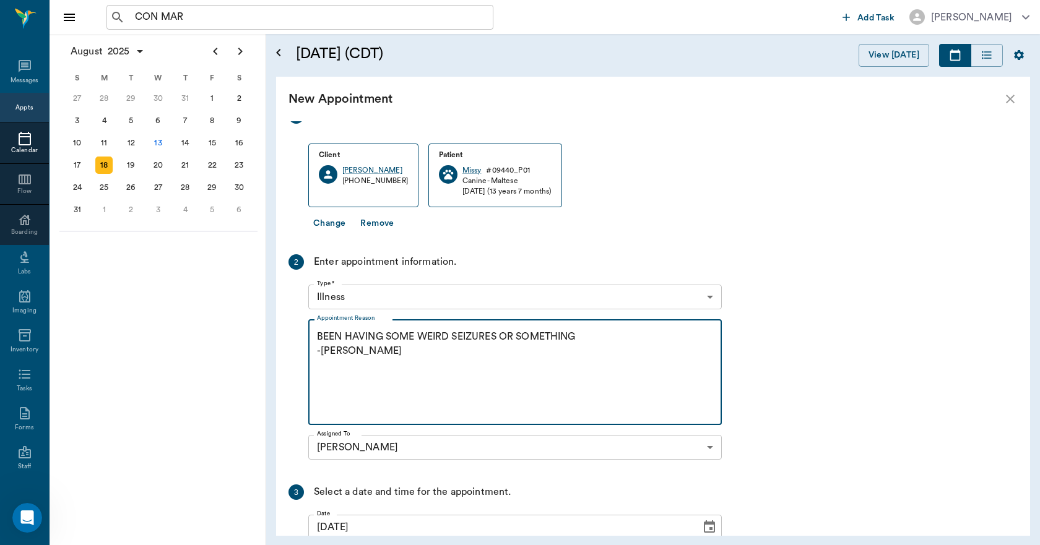
scroll to position [181, 0]
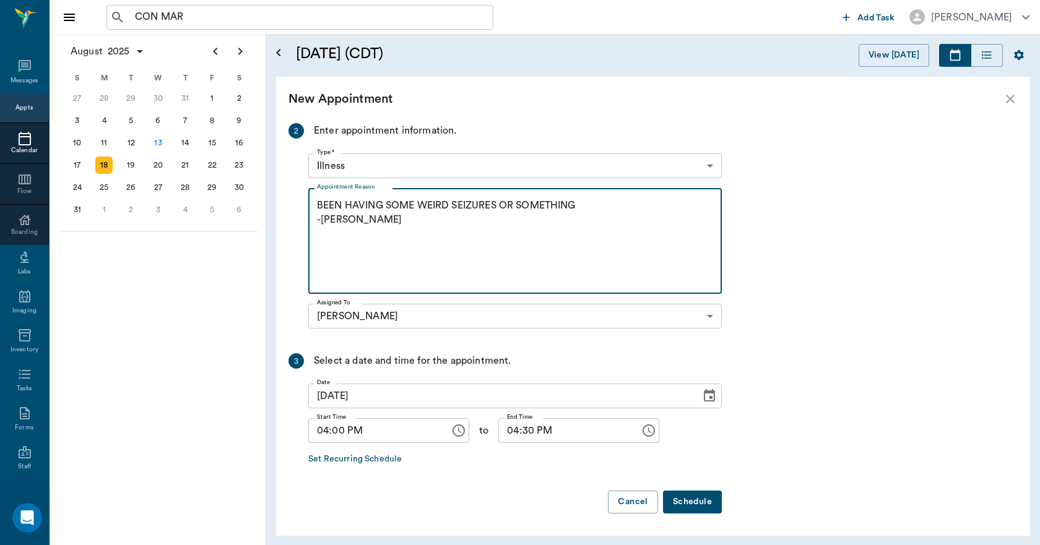
type textarea "BEEN HAVING SOME WEIRD SEIZURES OR SOMETHING -[PERSON_NAME]"
click at [692, 499] on button "Schedule" at bounding box center [692, 502] width 59 height 23
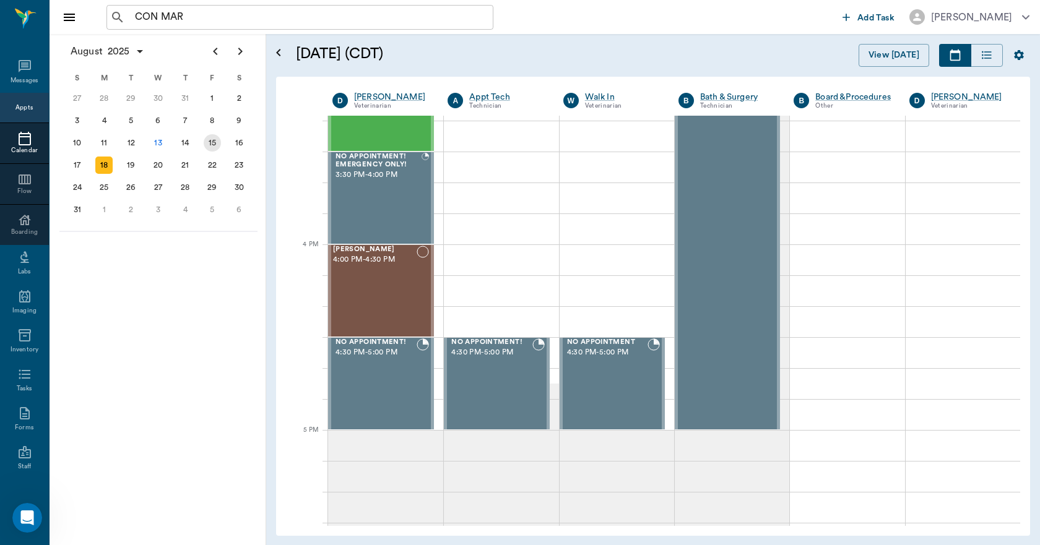
click at [212, 144] on div "15" at bounding box center [212, 142] width 17 height 17
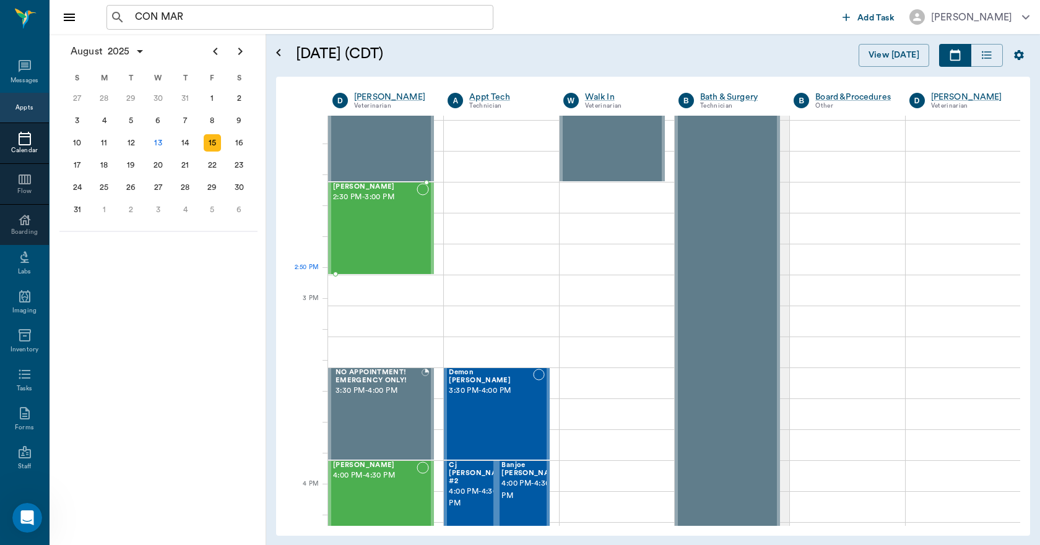
scroll to position [1176, 0]
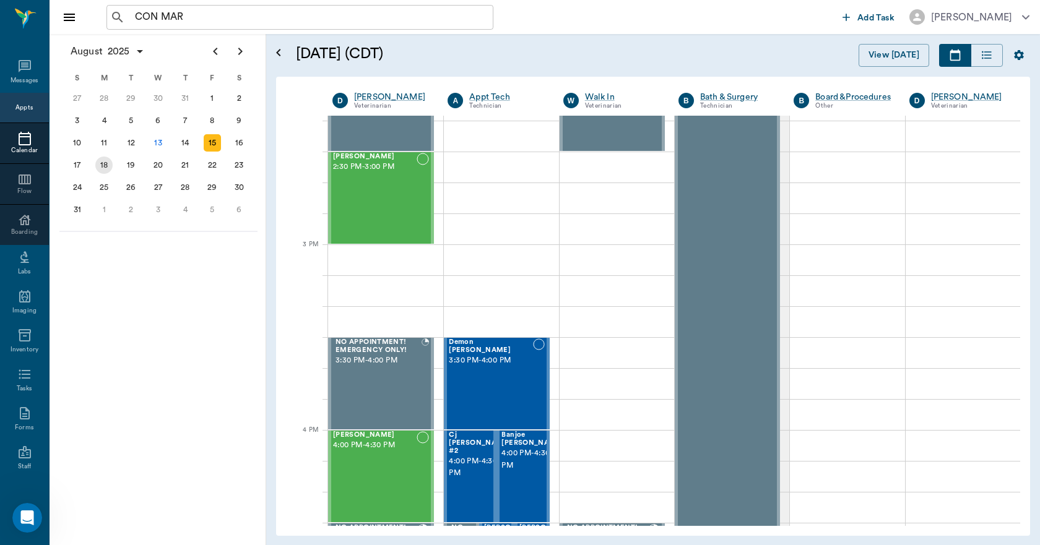
click at [106, 168] on div "18" at bounding box center [103, 165] width 17 height 17
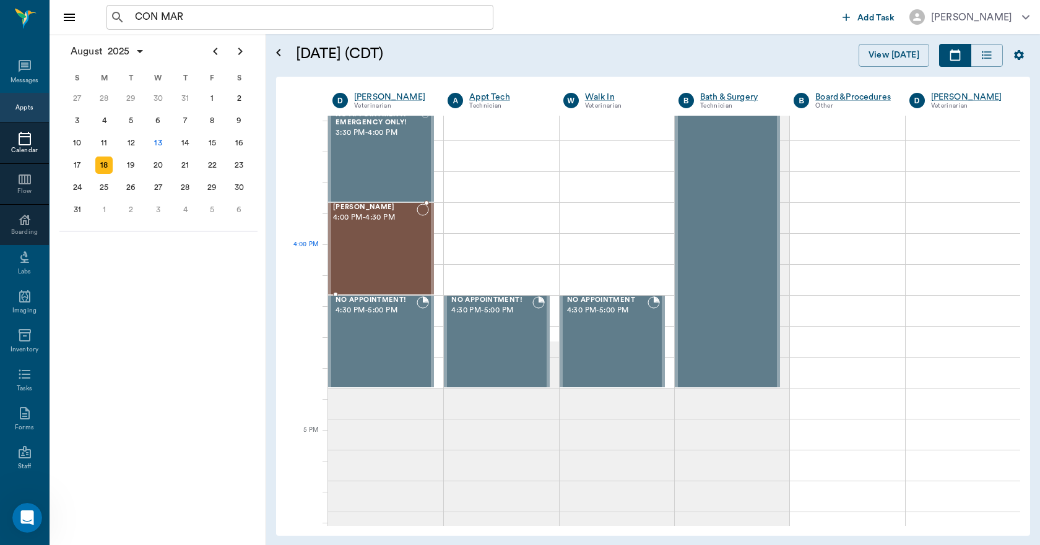
scroll to position [1361, 0]
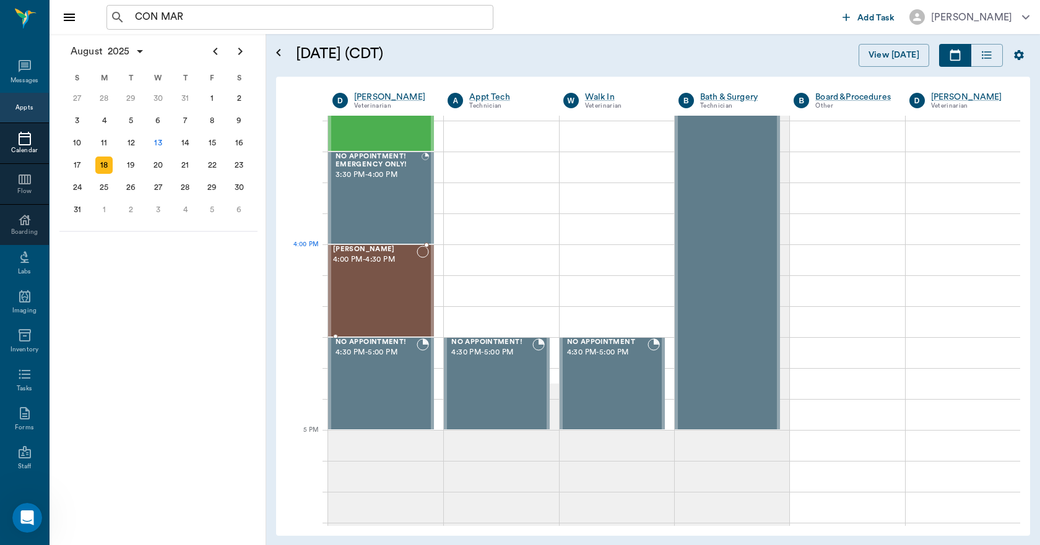
click at [368, 273] on div "Missy Martin 4:00 PM - 4:30 PM" at bounding box center [375, 291] width 84 height 90
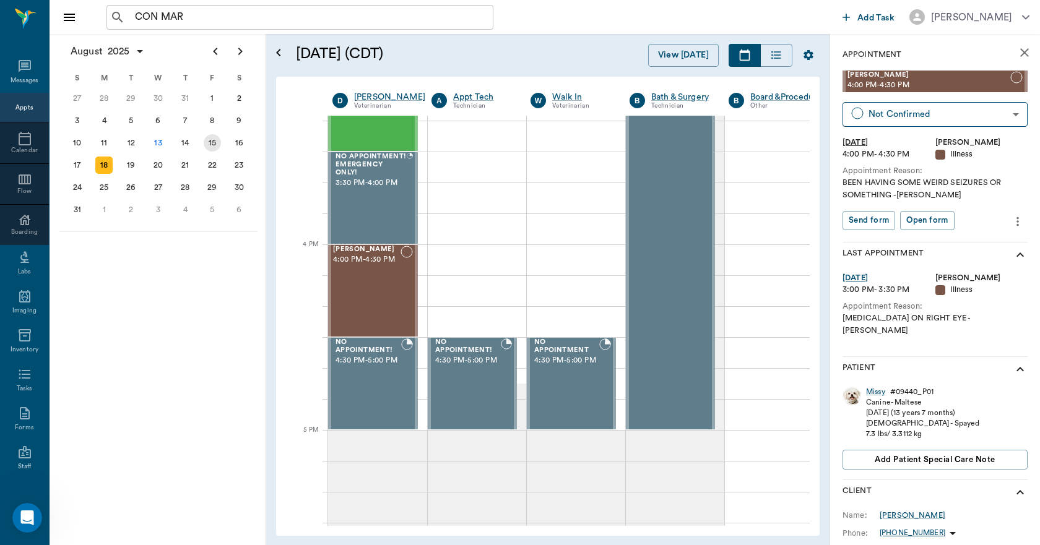
click at [209, 142] on div "15" at bounding box center [212, 142] width 17 height 17
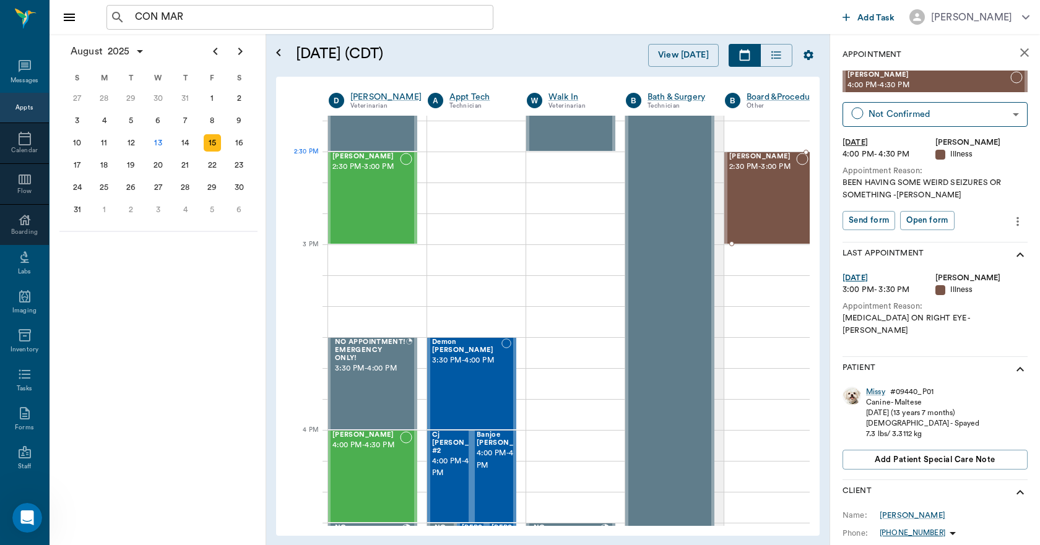
scroll to position [1176, 4]
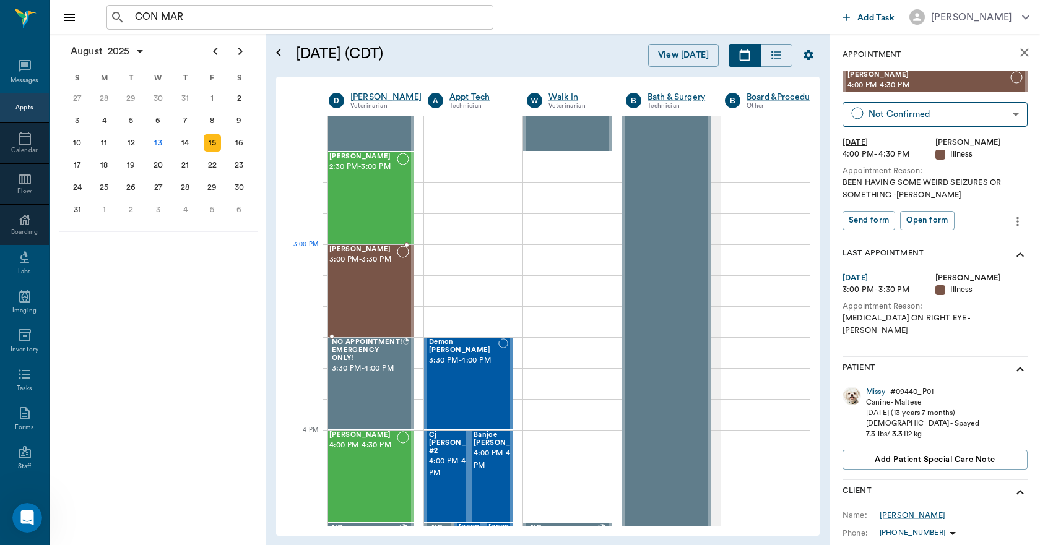
drag, startPoint x: 954, startPoint y: 82, endPoint x: 402, endPoint y: 269, distance: 582.1
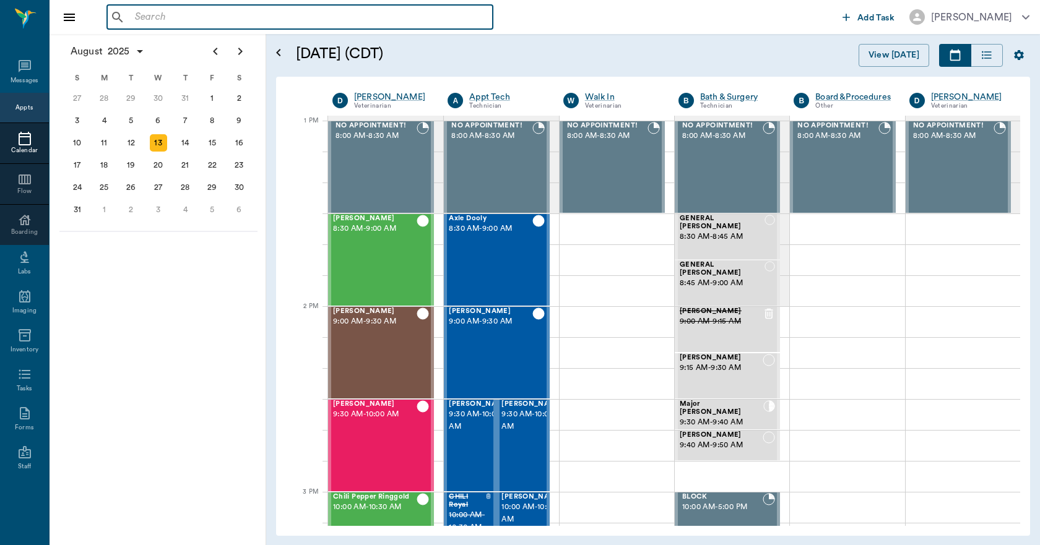
click at [248, 12] on input "text" at bounding box center [309, 17] width 358 height 17
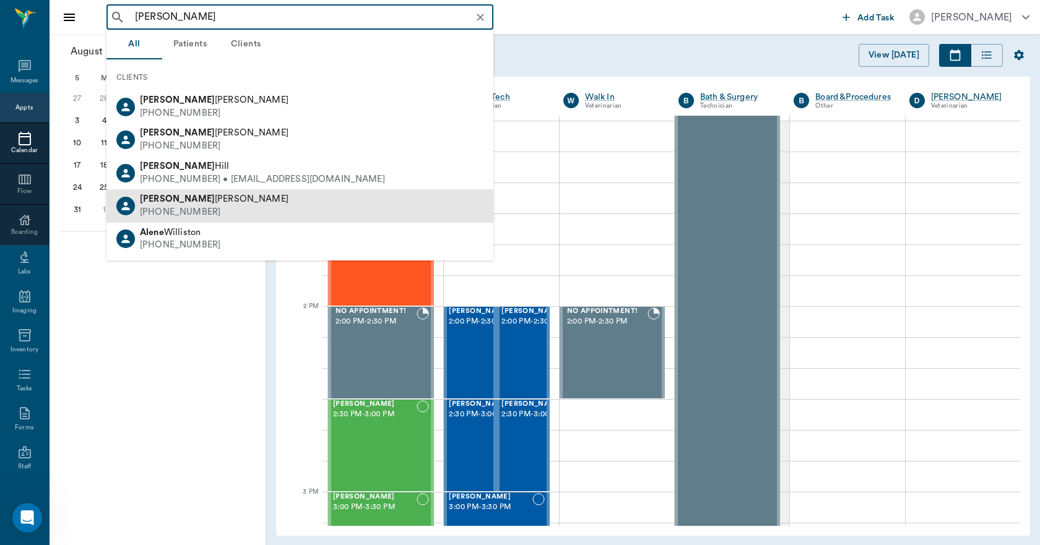
click at [214, 209] on div "[PERSON_NAME] [PHONE_NUMBER]" at bounding box center [299, 205] width 387 height 33
type input "[PERSON_NAME]"
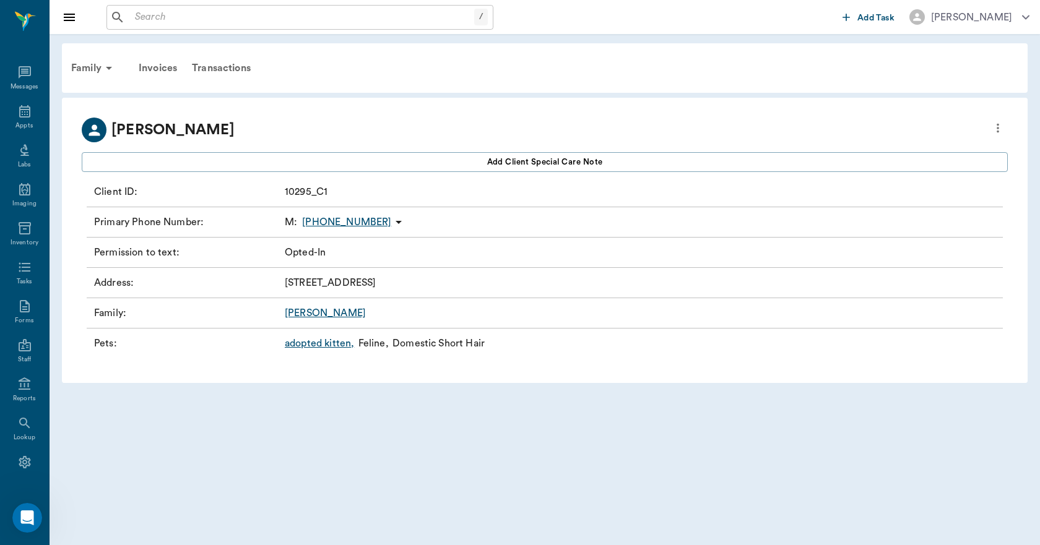
click at [316, 341] on link "adopted kitten ," at bounding box center [319, 343] width 69 height 15
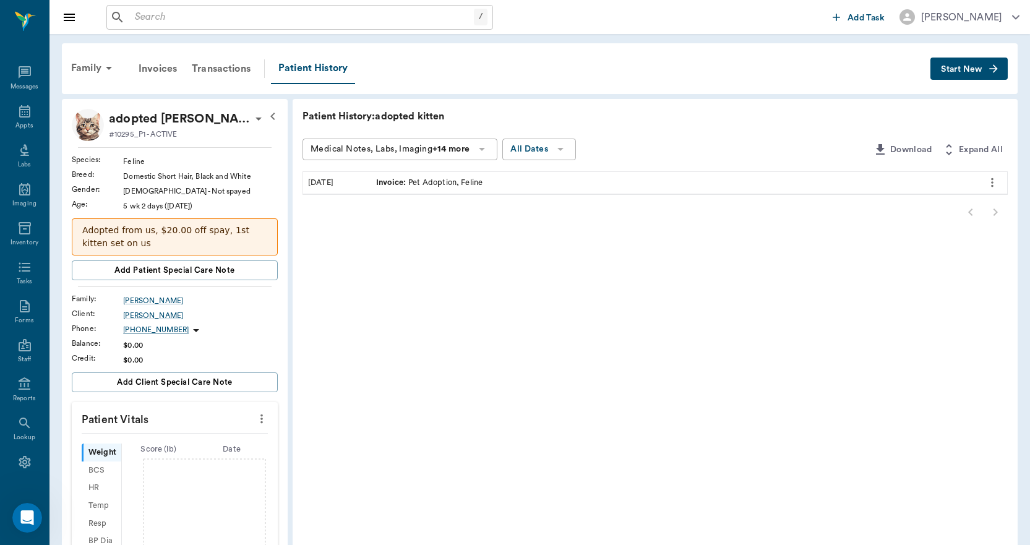
click at [981, 69] on span "Start New" at bounding box center [961, 69] width 41 height 0
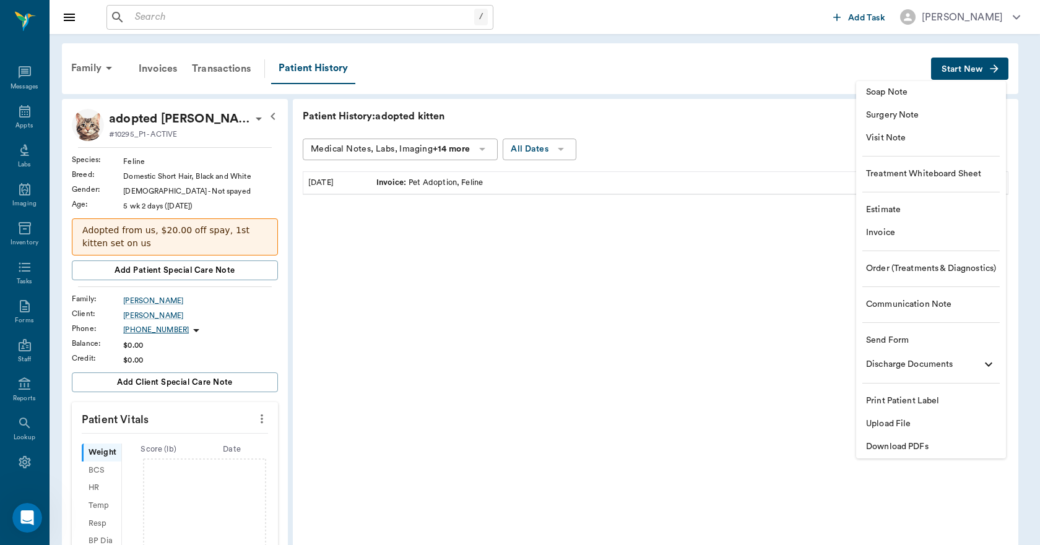
click at [919, 426] on span "Upload File" at bounding box center [931, 424] width 130 height 13
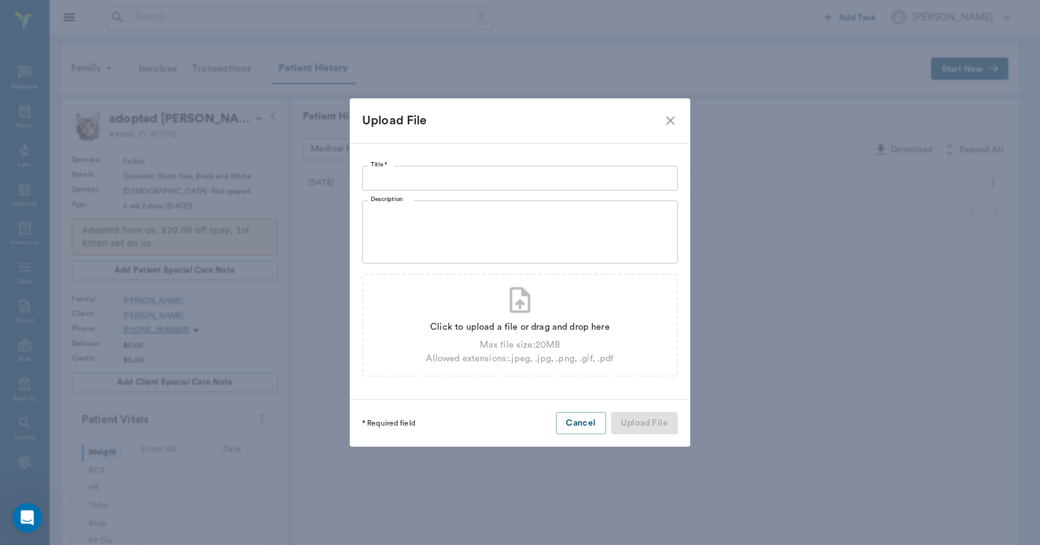
click at [426, 172] on input "Title *" at bounding box center [520, 178] width 316 height 25
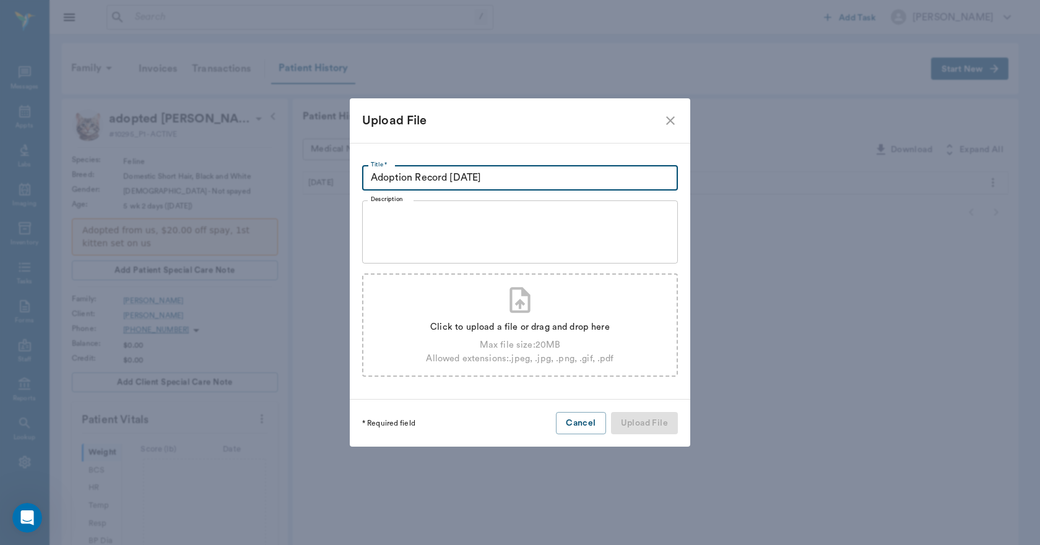
type input "Adoption Record [DATE]"
click at [484, 329] on div "Click to upload a file or drag and drop here" at bounding box center [519, 328] width 187 height 14
type input "C:\fakepath\[PERSON_NAME].[PERSON_NAME].adoption.records.[DATE].pdf"
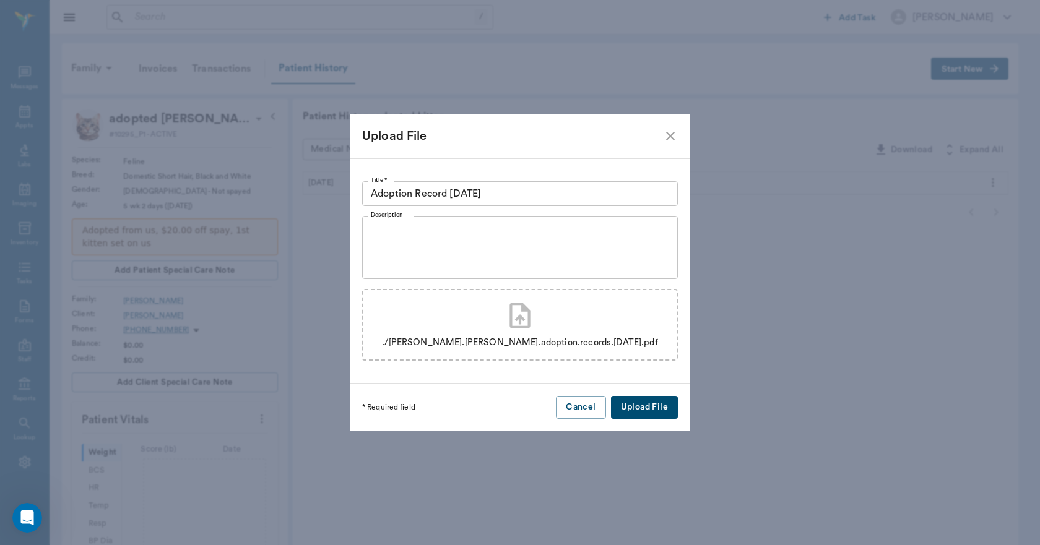
click at [655, 413] on button "Upload File" at bounding box center [644, 407] width 67 height 23
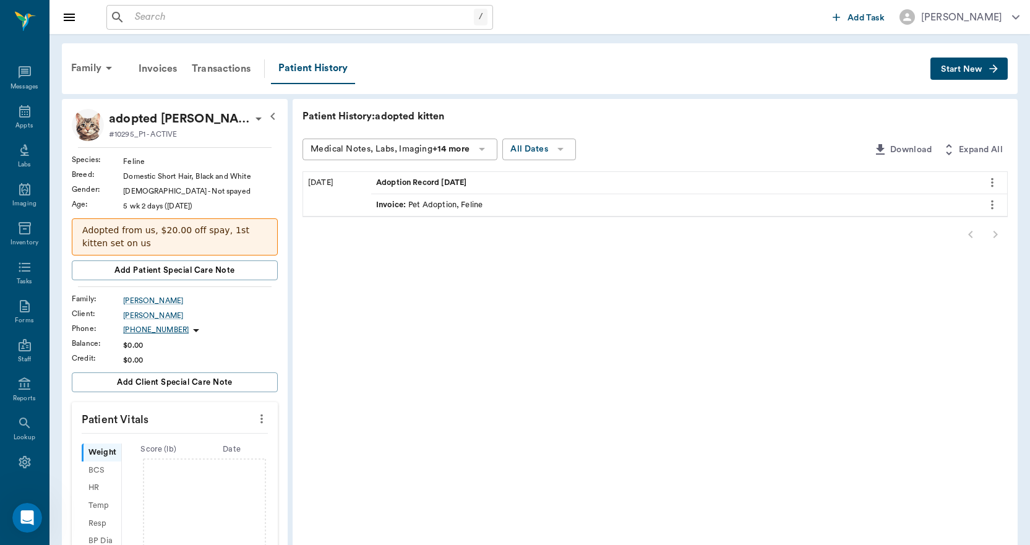
click at [509, 183] on div "Adoption Record [DATE]" at bounding box center [674, 183] width 606 height 22
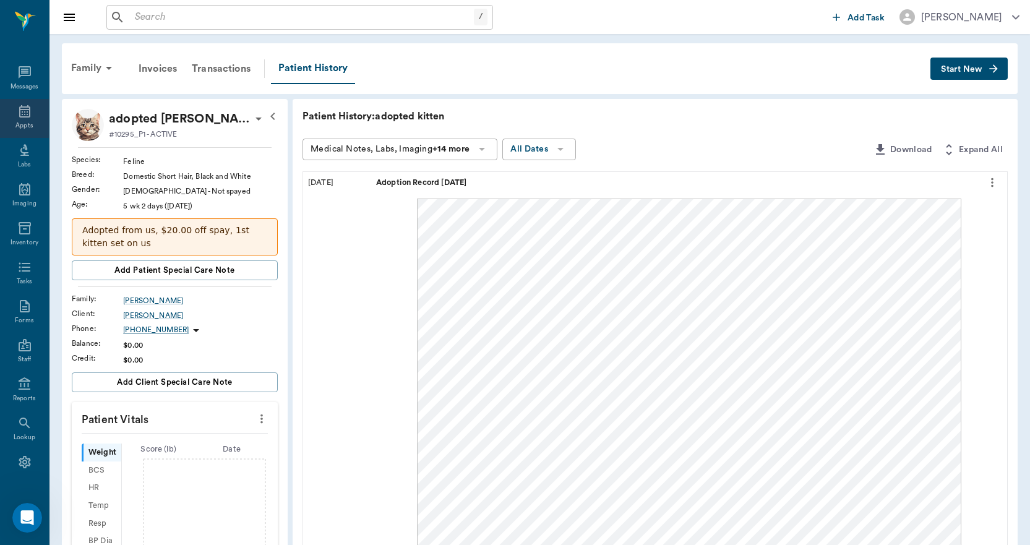
click at [22, 113] on icon at bounding box center [24, 111] width 15 height 15
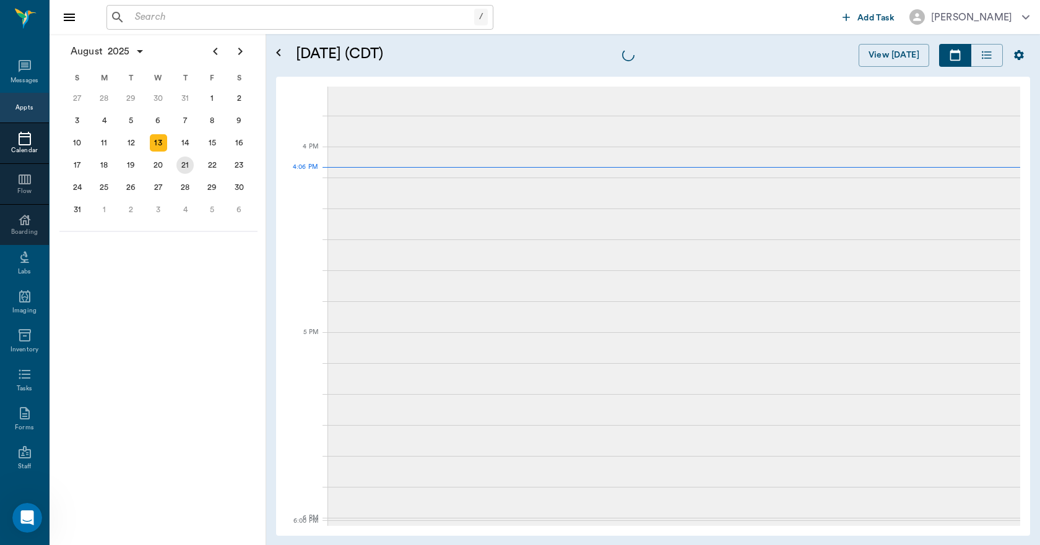
scroll to position [1486, 0]
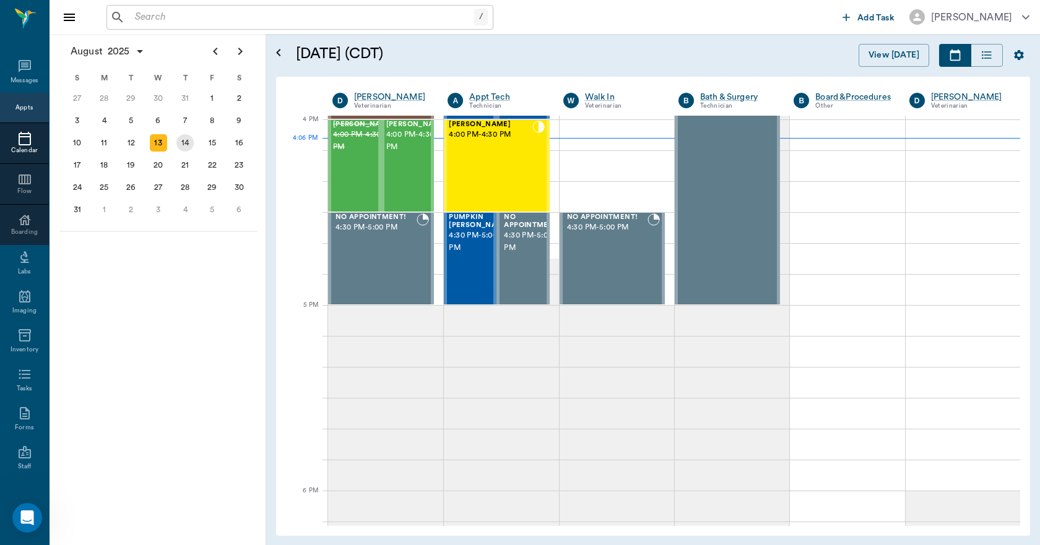
click at [183, 145] on div "14" at bounding box center [184, 142] width 17 height 17
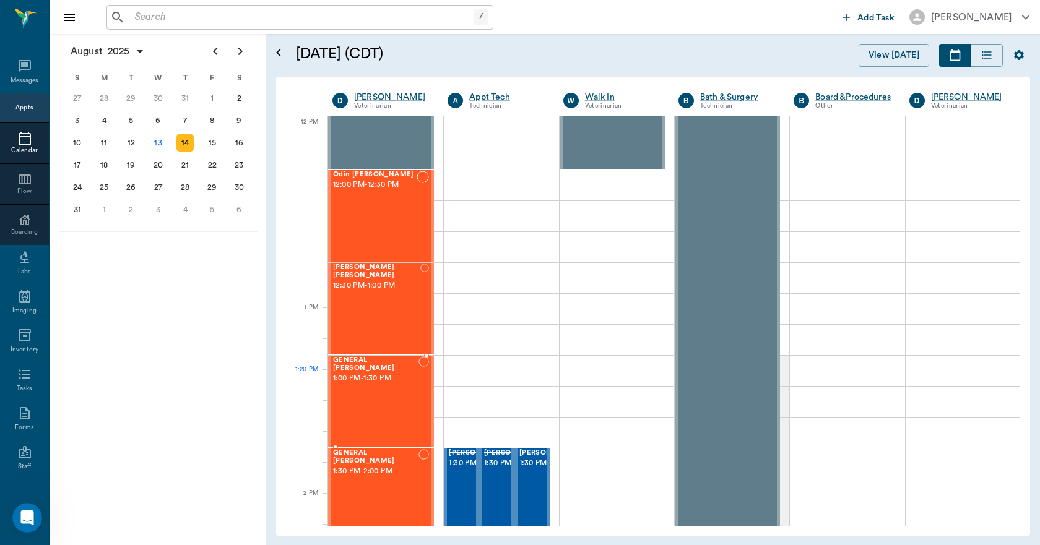
scroll to position [681, 0]
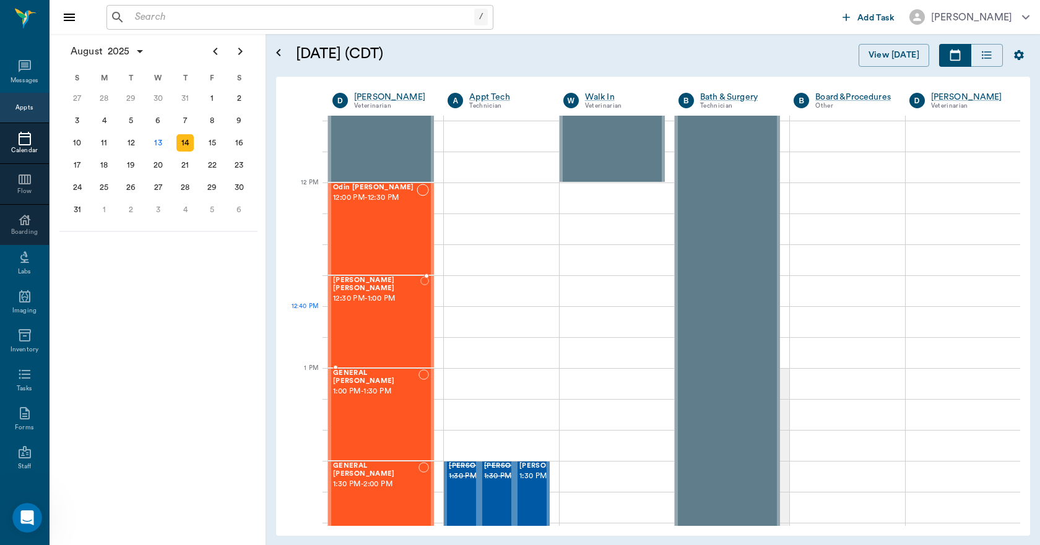
click at [380, 329] on div "[PERSON_NAME] [PERSON_NAME] 12:30 PM - 1:00 PM" at bounding box center [376, 322] width 87 height 90
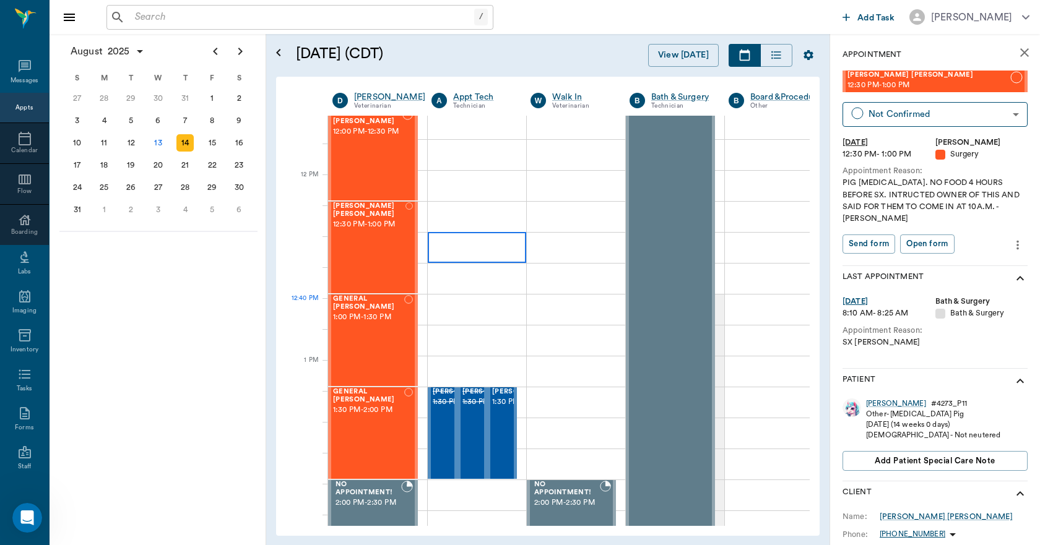
scroll to position [804, 0]
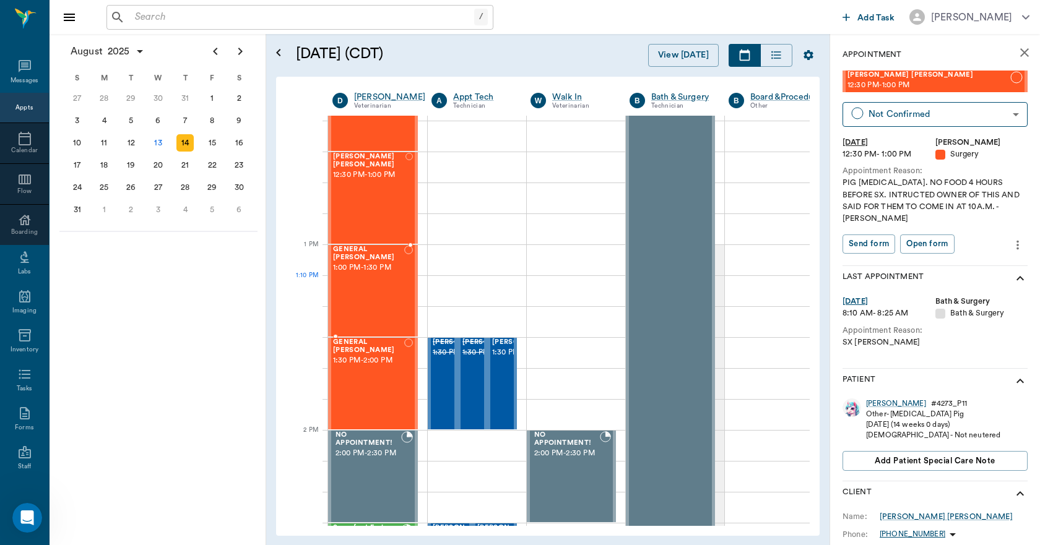
click at [379, 291] on div "GENERAL Spay 1:00 PM - 1:30 PM" at bounding box center [368, 291] width 71 height 90
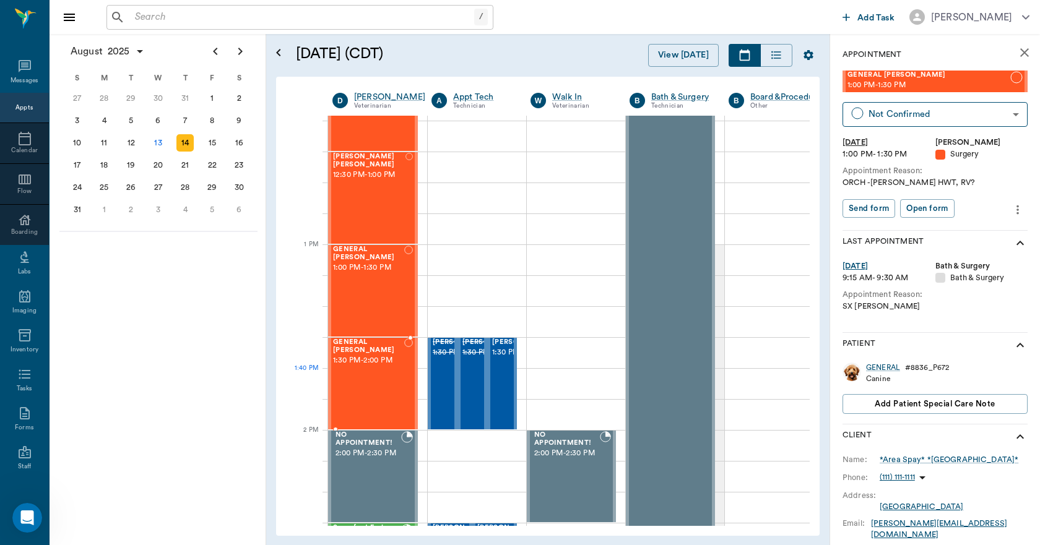
click at [386, 372] on div "GENERAL Spay 1:30 PM - 2:00 PM" at bounding box center [368, 383] width 71 height 90
click at [377, 282] on div "GENERAL Spay 1:00 PM - 1:30 PM" at bounding box center [368, 291] width 71 height 90
click at [1010, 205] on icon "more" at bounding box center [1017, 209] width 14 height 15
click at [968, 233] on span "Edit appointment" at bounding box center [956, 231] width 104 height 13
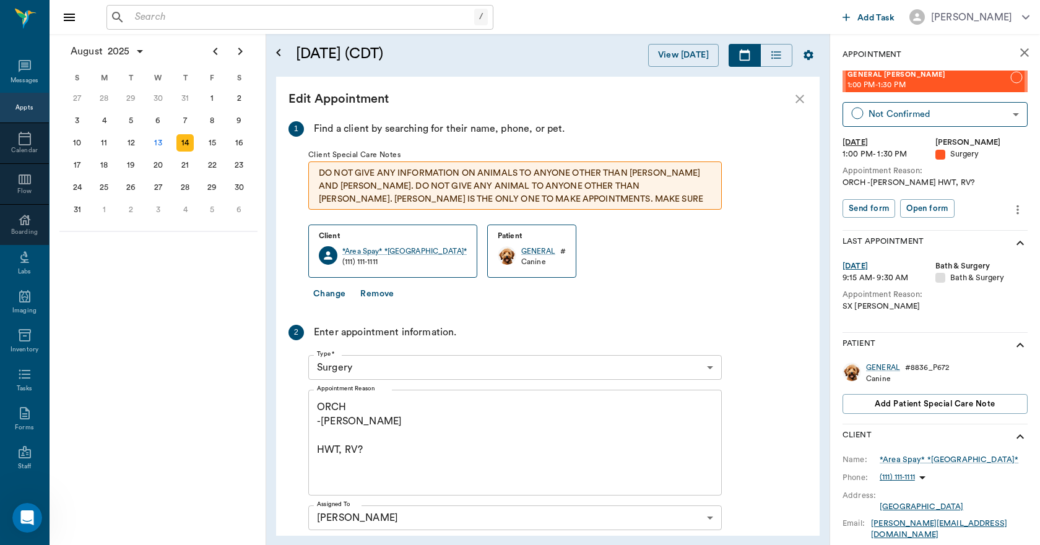
click at [325, 295] on button "Change" at bounding box center [329, 294] width 42 height 23
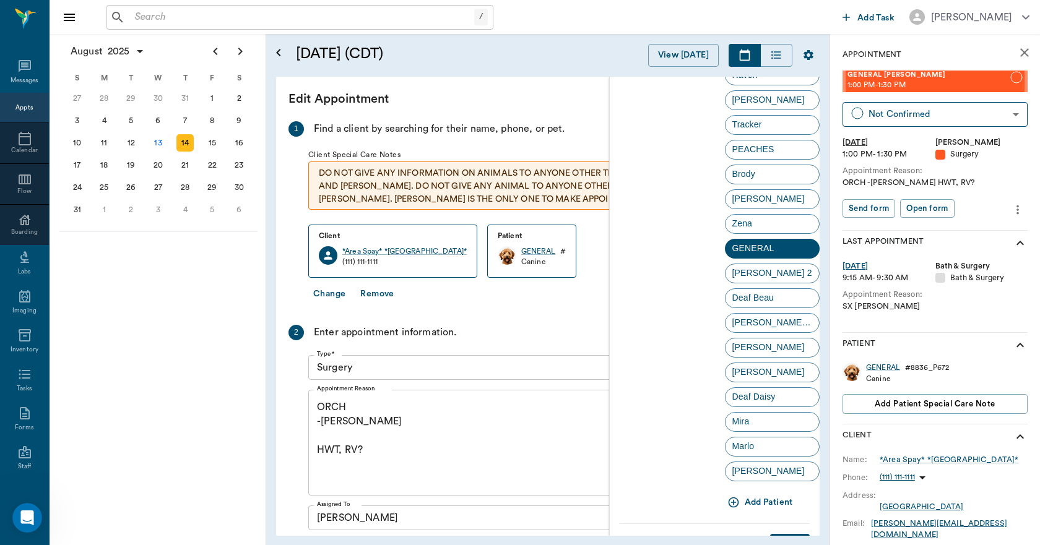
scroll to position [2066, 0]
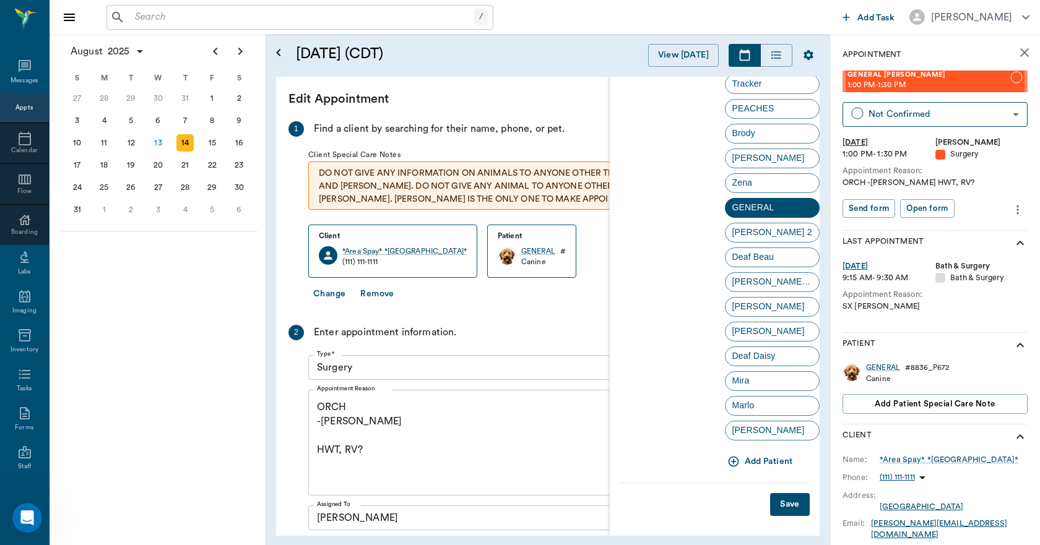
click at [730, 464] on icon "button" at bounding box center [733, 461] width 12 height 12
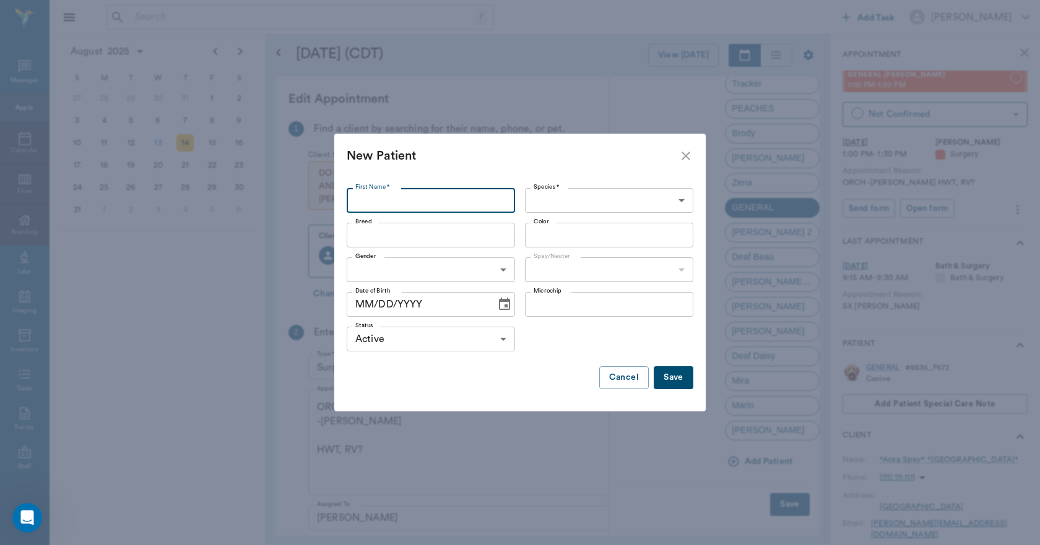
click at [449, 198] on input "First Name *" at bounding box center [431, 200] width 168 height 25
type input "White Momma Dog"
click at [562, 198] on body "/ ​ Add Task [PERSON_NAME] Nectar Messages Appts Calendar Flow Boarding Labs Im…" at bounding box center [520, 272] width 1040 height 545
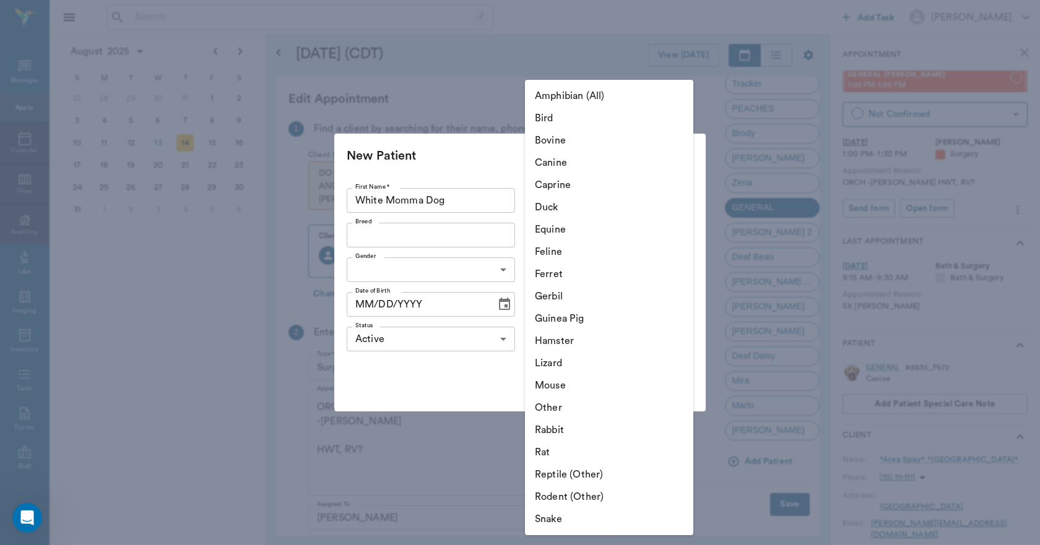
click at [562, 168] on li "Canine" at bounding box center [609, 163] width 168 height 22
type input "Canine"
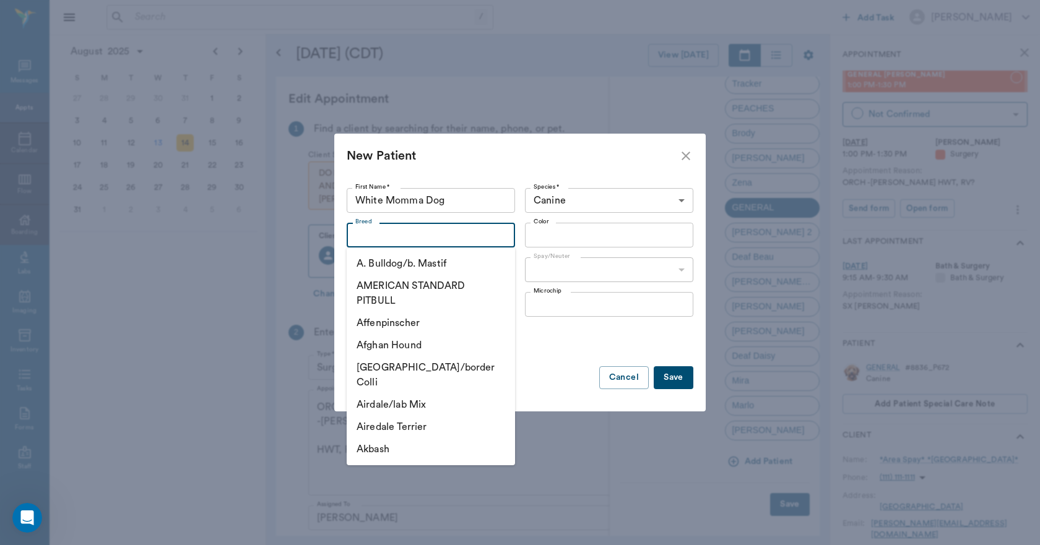
click at [468, 235] on input "Breed" at bounding box center [420, 234] width 140 height 17
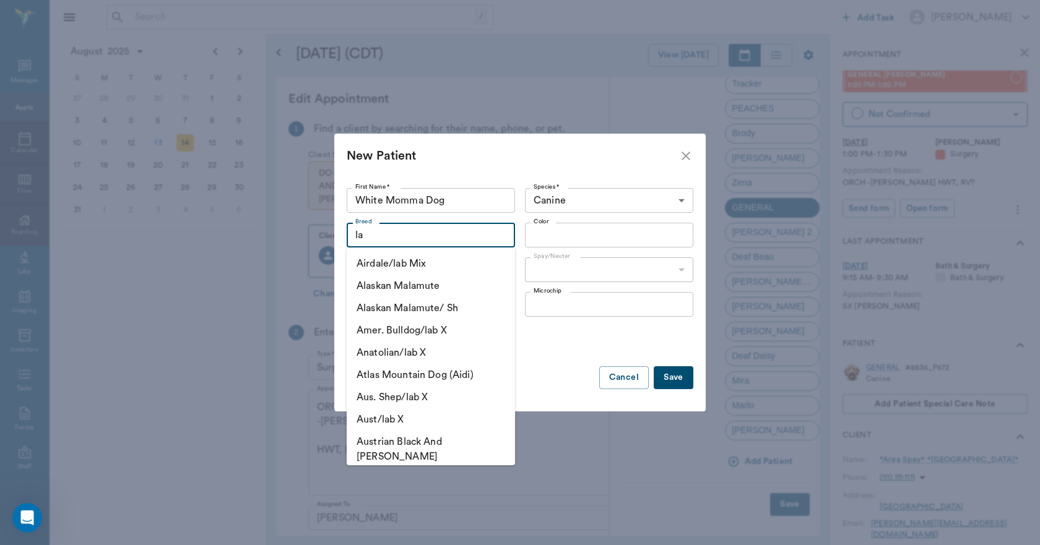
type input "l"
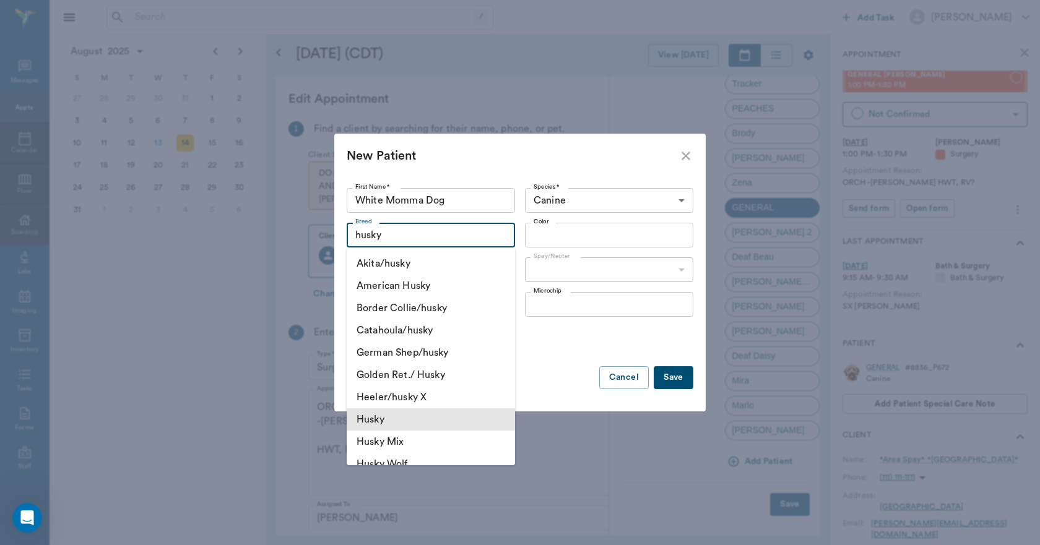
click at [413, 429] on li "Husky" at bounding box center [431, 419] width 168 height 22
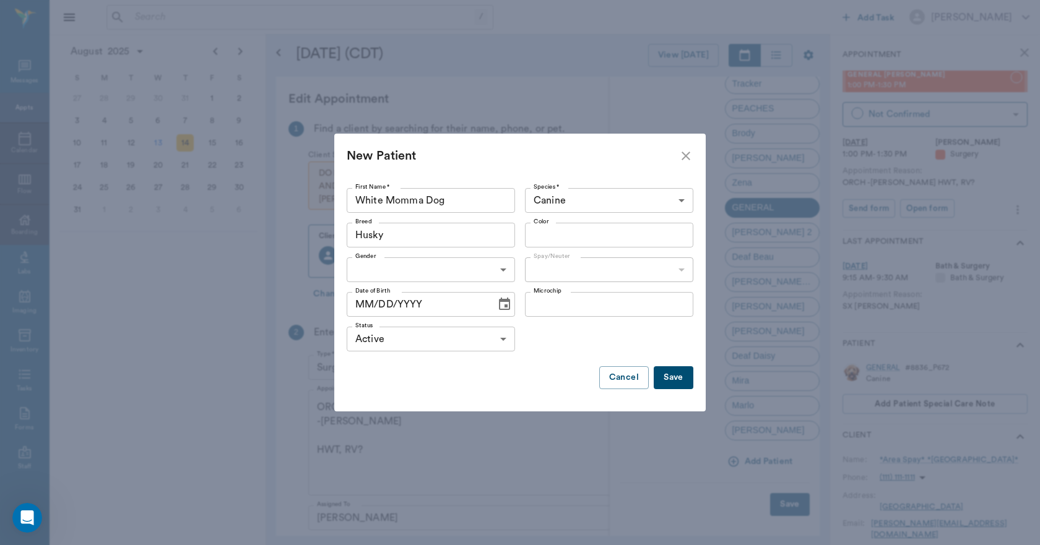
click at [416, 243] on input "Husky" at bounding box center [412, 234] width 124 height 17
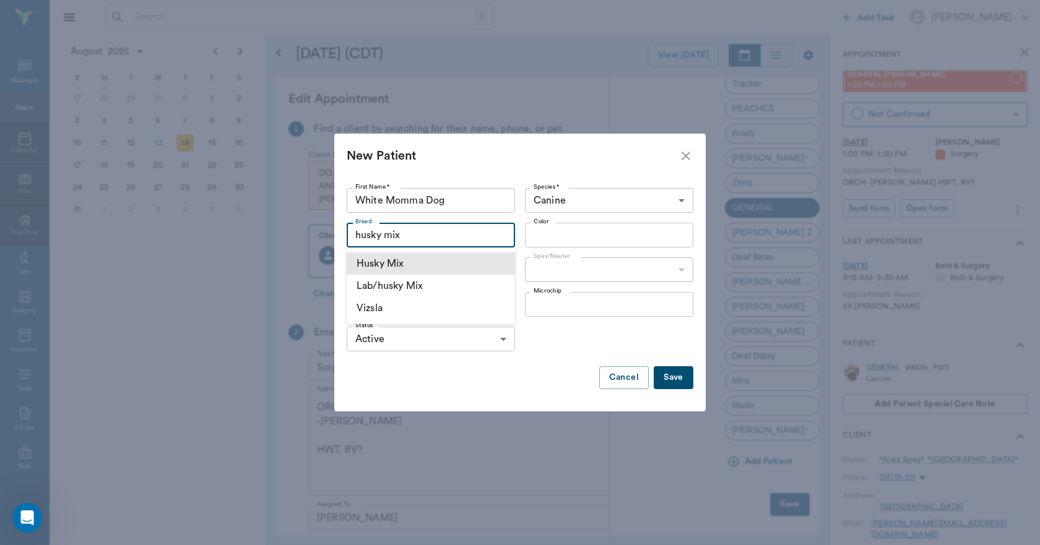
click at [410, 257] on li "Husky Mix" at bounding box center [431, 263] width 168 height 22
type input "Husky Mix"
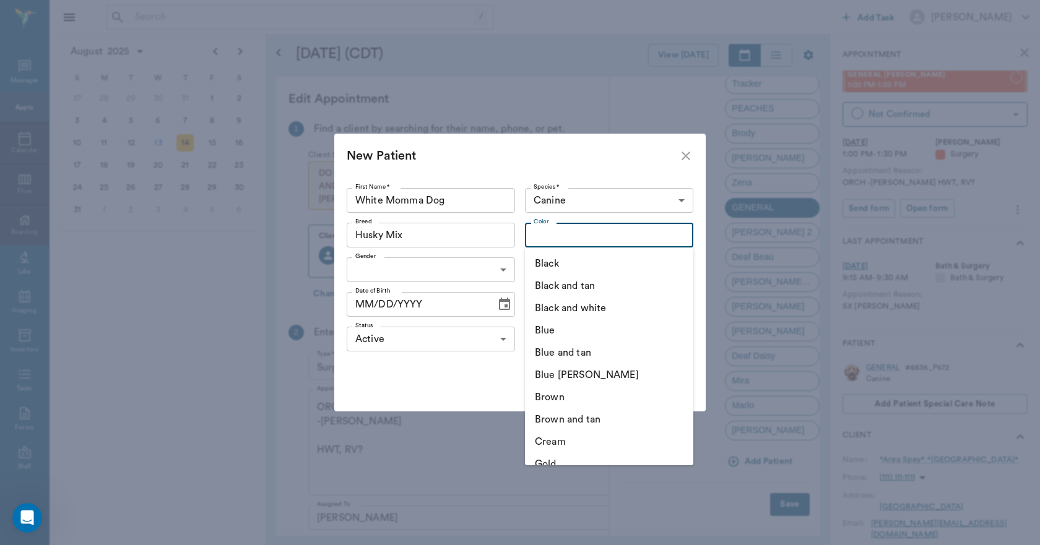
click at [555, 240] on input "Color" at bounding box center [598, 234] width 140 height 17
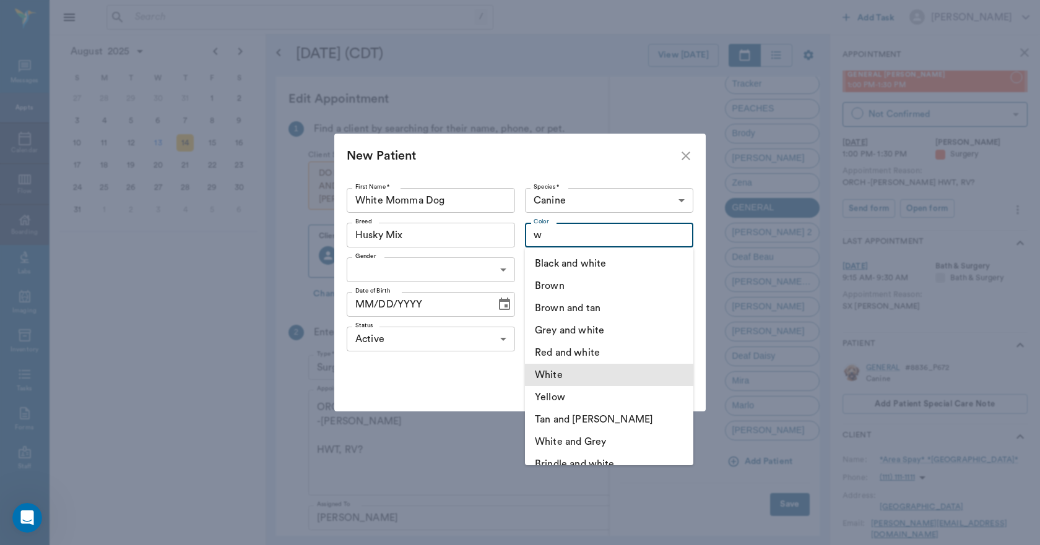
click at [575, 375] on li "White" at bounding box center [609, 375] width 168 height 22
type input "White"
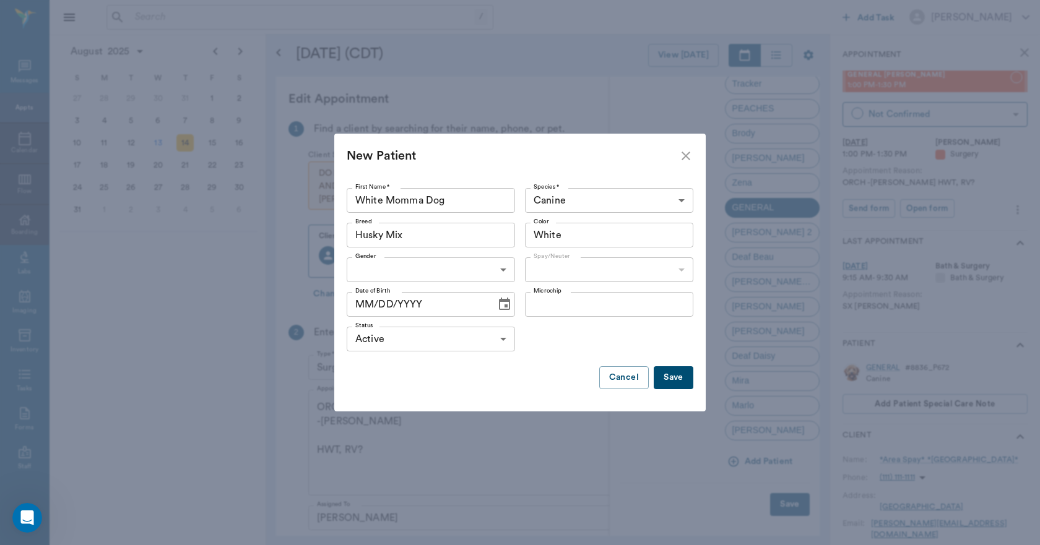
click at [468, 259] on body "/ ​ Add Task [PERSON_NAME] Nectar Messages Appts Calendar Flow Boarding Labs Im…" at bounding box center [520, 272] width 1040 height 545
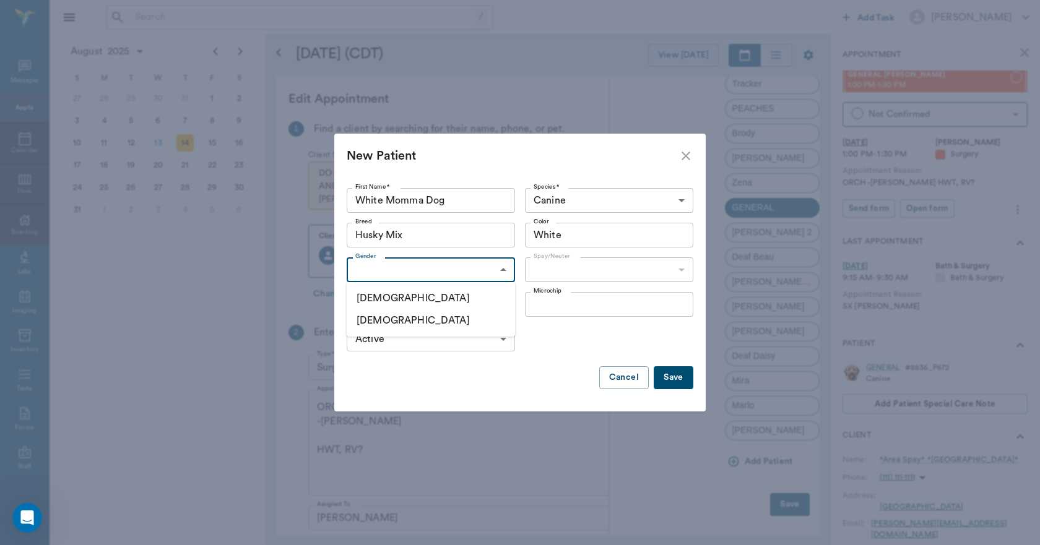
click at [390, 319] on li "[DEMOGRAPHIC_DATA]" at bounding box center [431, 320] width 168 height 22
type input "[DEMOGRAPHIC_DATA]"
click at [544, 267] on body "/ ​ Add Task [PERSON_NAME] Nectar Messages Appts Calendar Flow Boarding Labs Im…" at bounding box center [520, 272] width 1040 height 545
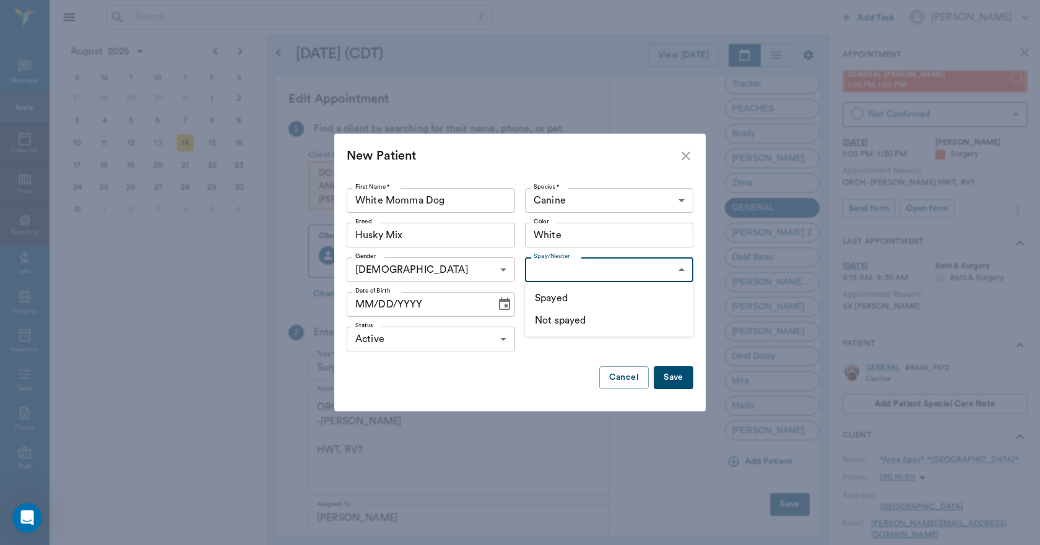
click at [546, 319] on li "Not spayed" at bounding box center [609, 320] width 168 height 22
type input "false"
click at [673, 376] on button "Save" at bounding box center [673, 377] width 40 height 23
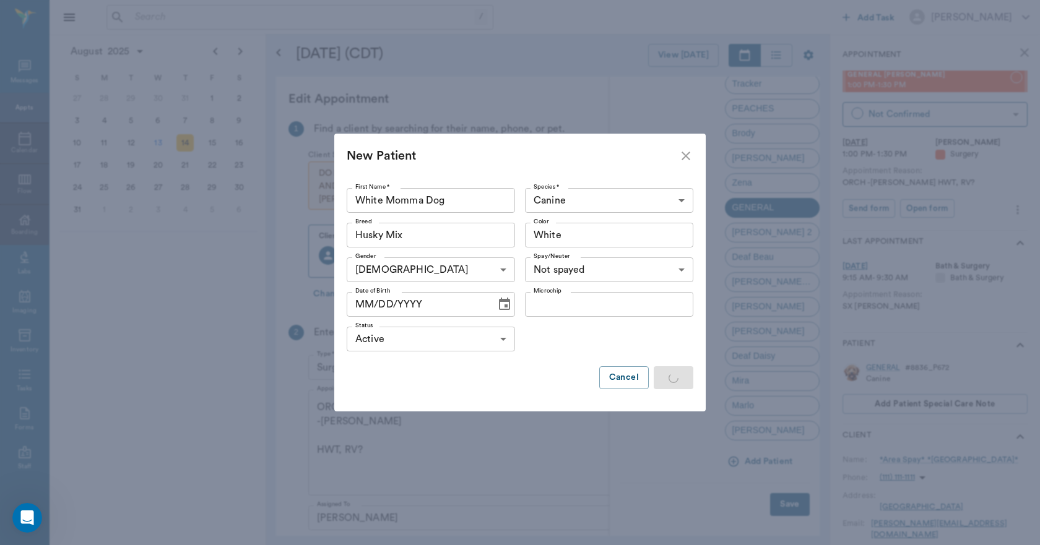
scroll to position [0, 0]
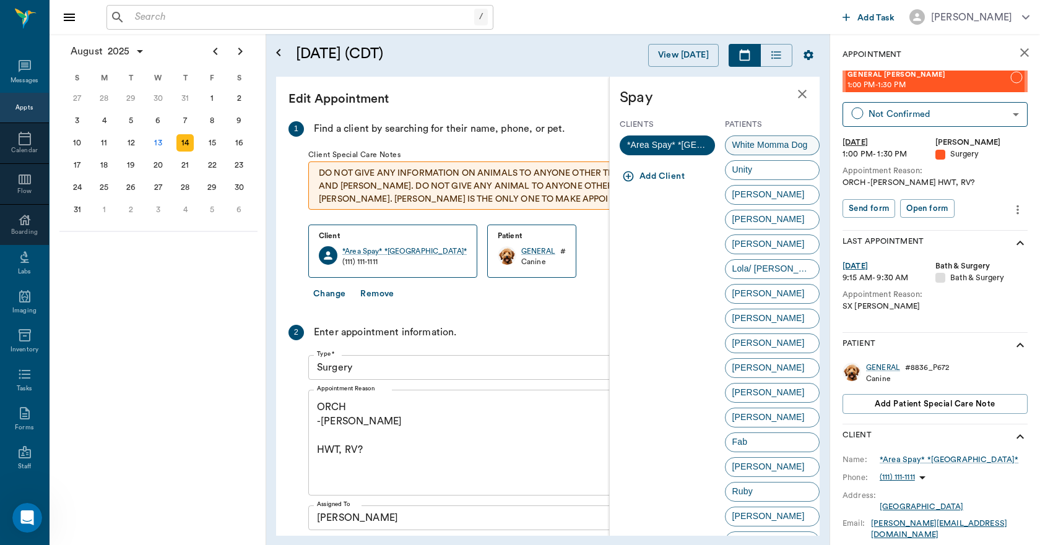
click at [751, 139] on span "White Momma Dog" at bounding box center [769, 145] width 89 height 13
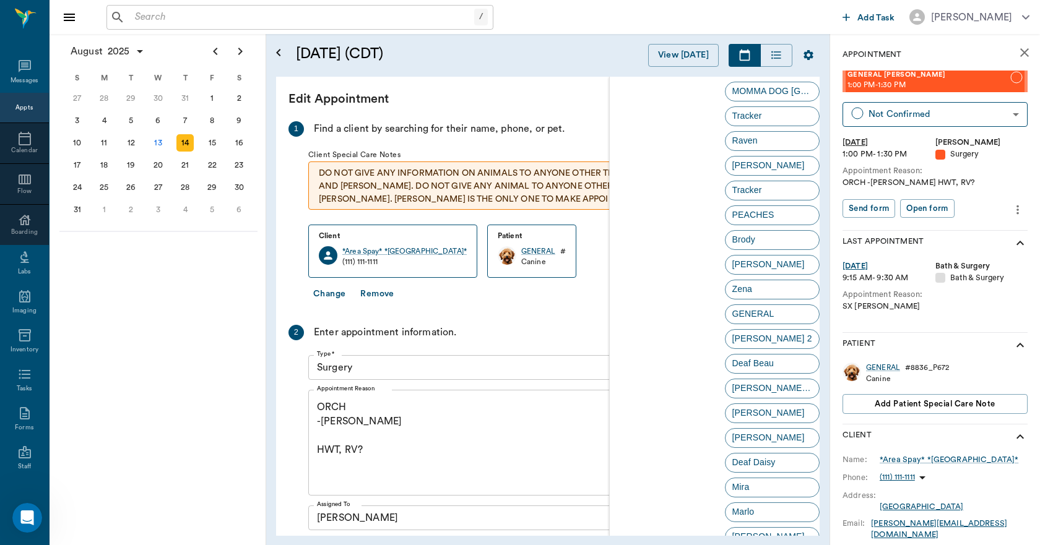
scroll to position [2091, 0]
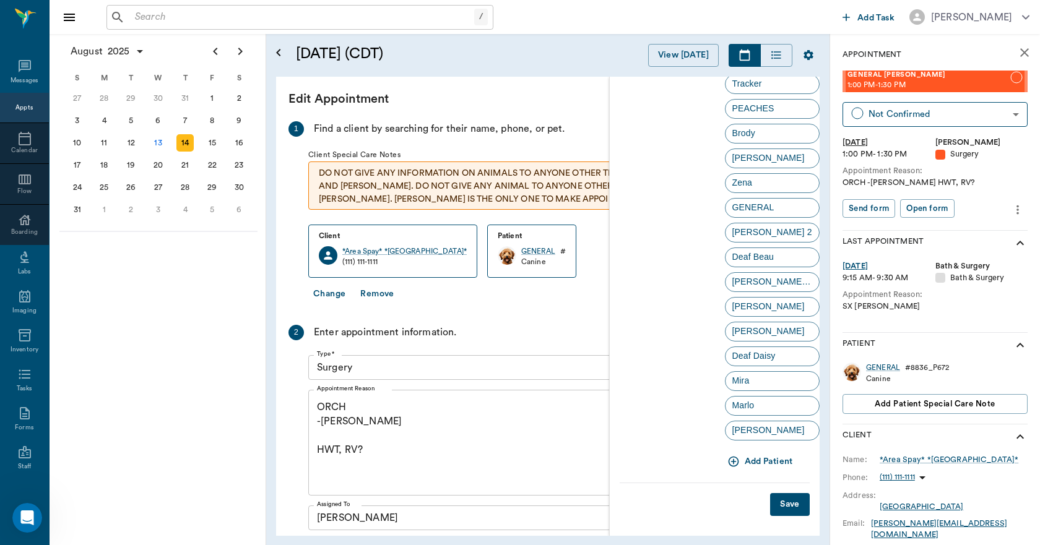
click at [770, 499] on button "Save" at bounding box center [790, 504] width 40 height 23
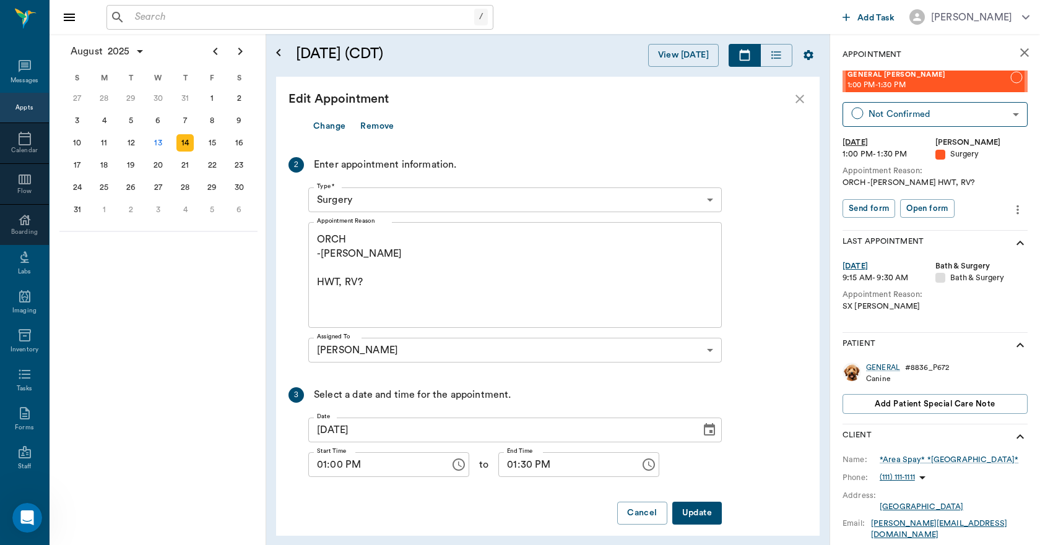
scroll to position [179, 0]
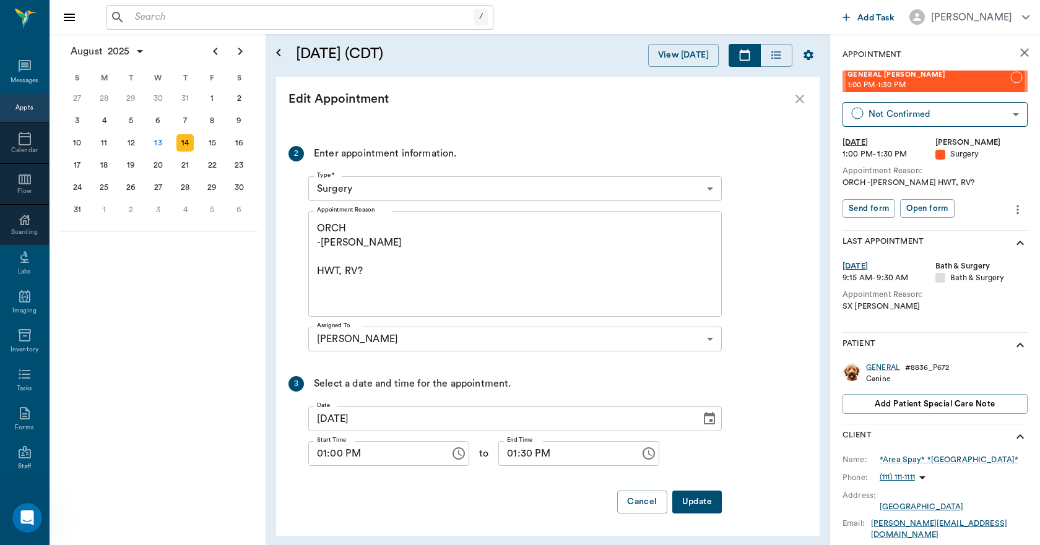
click at [379, 270] on textarea "ORCH -[PERSON_NAME] HWT, RV?" at bounding box center [515, 264] width 396 height 85
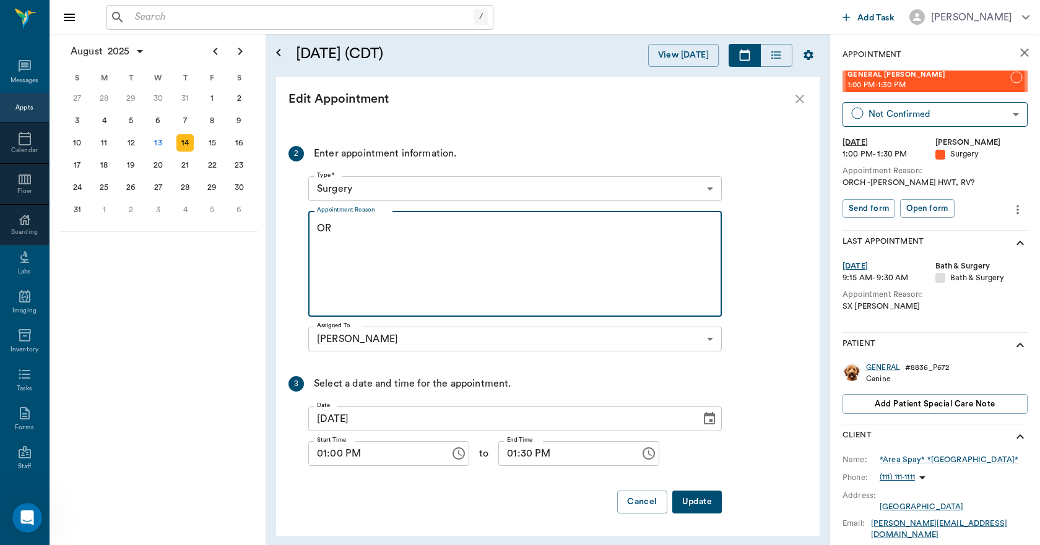
type textarea "O"
type textarea "o"
type textarea "OHE, HWT"
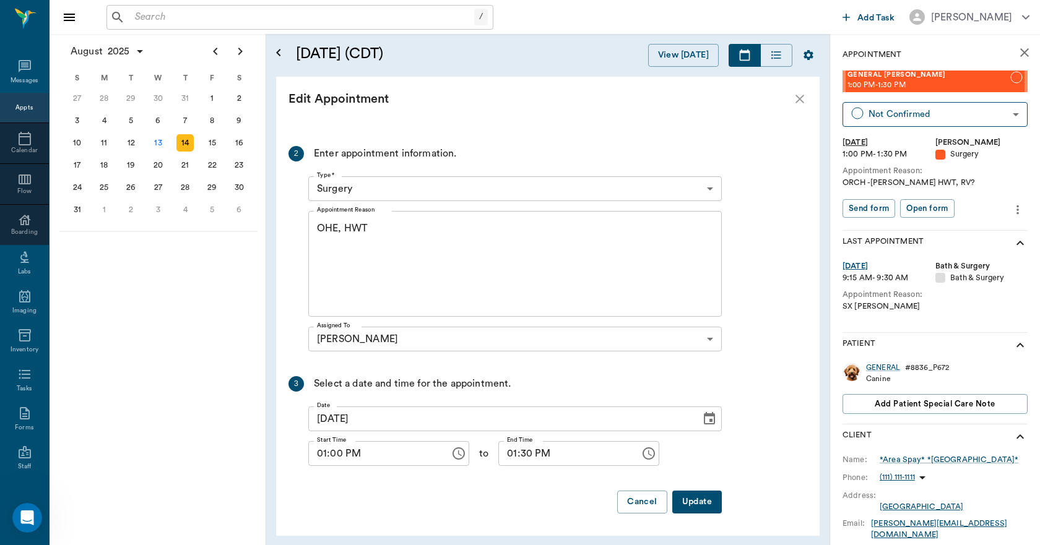
click at [693, 501] on button "Update" at bounding box center [697, 502] width 50 height 23
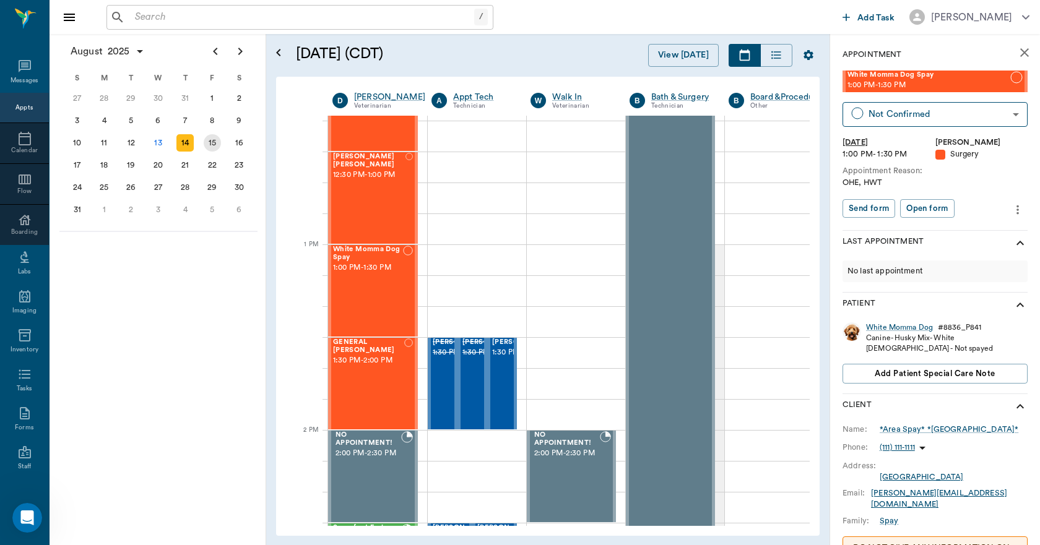
click at [213, 139] on div "15" at bounding box center [212, 142] width 17 height 17
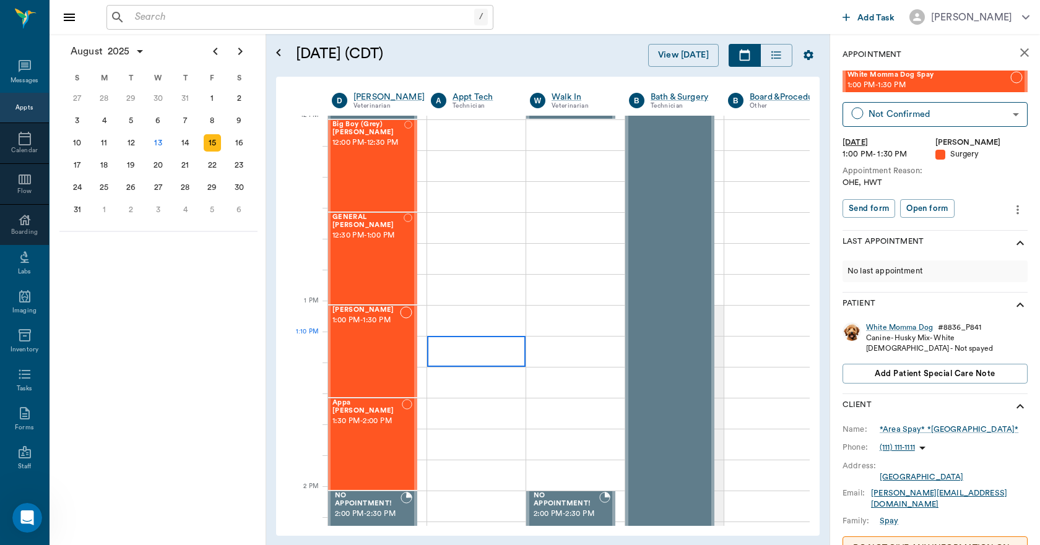
scroll to position [743, 1]
click at [343, 259] on div "GENERAL Spay 12:30 PM - 1:00 PM" at bounding box center [367, 260] width 71 height 90
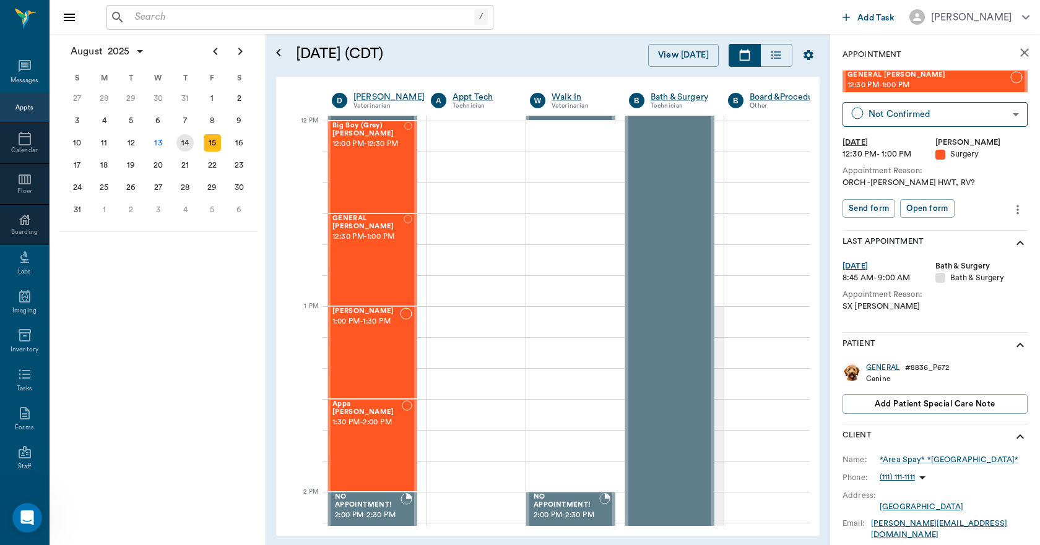
click at [187, 144] on div "14" at bounding box center [184, 142] width 17 height 17
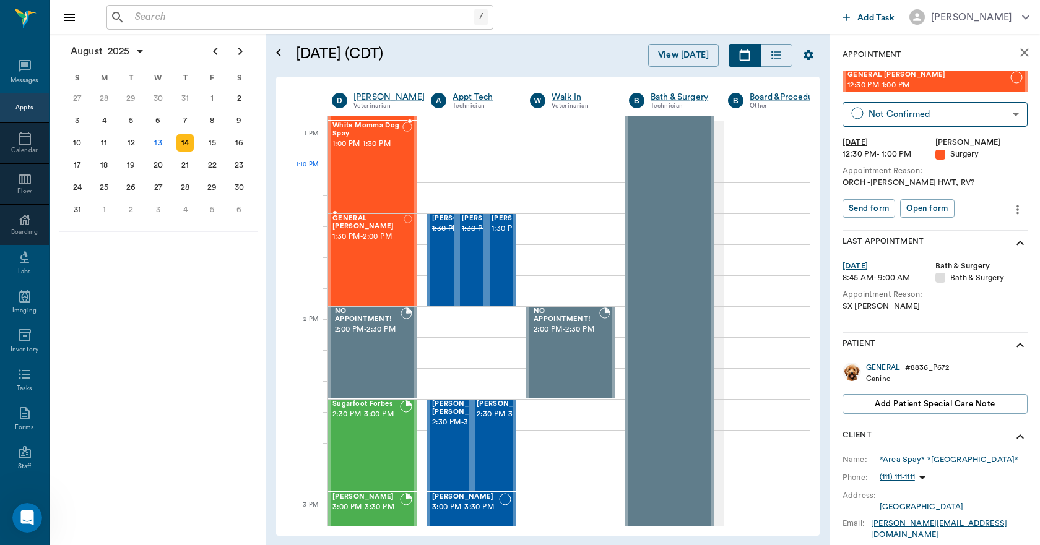
scroll to position [866, 1]
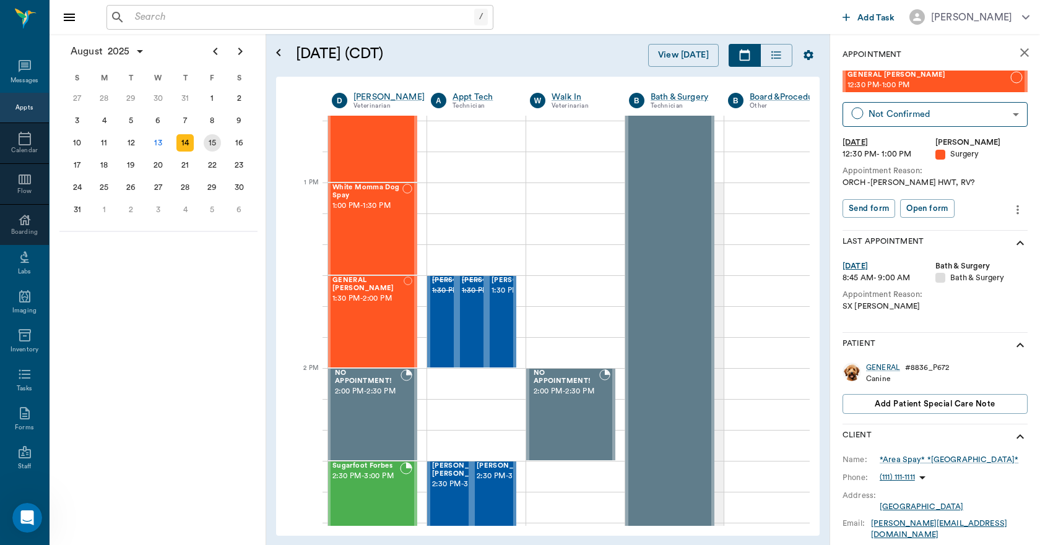
click at [217, 143] on div "15" at bounding box center [212, 142] width 17 height 17
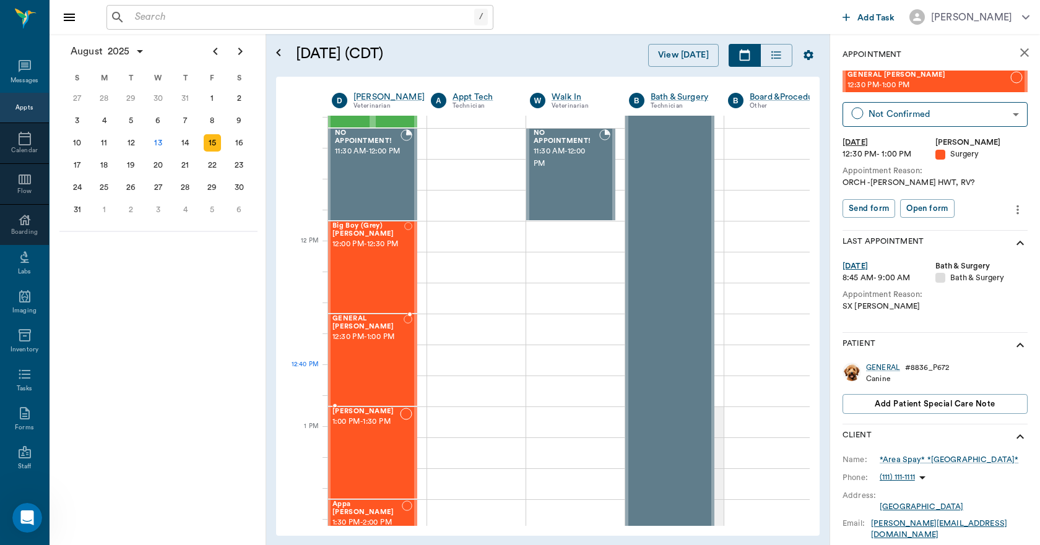
scroll to position [681, 1]
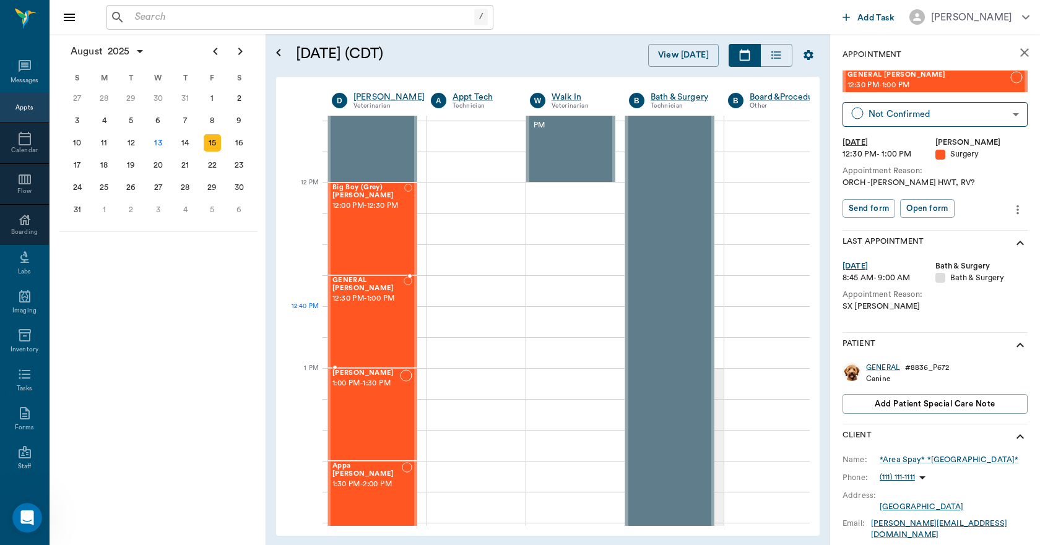
click at [382, 330] on div "GENERAL Spay 12:30 PM - 1:00 PM" at bounding box center [367, 322] width 71 height 90
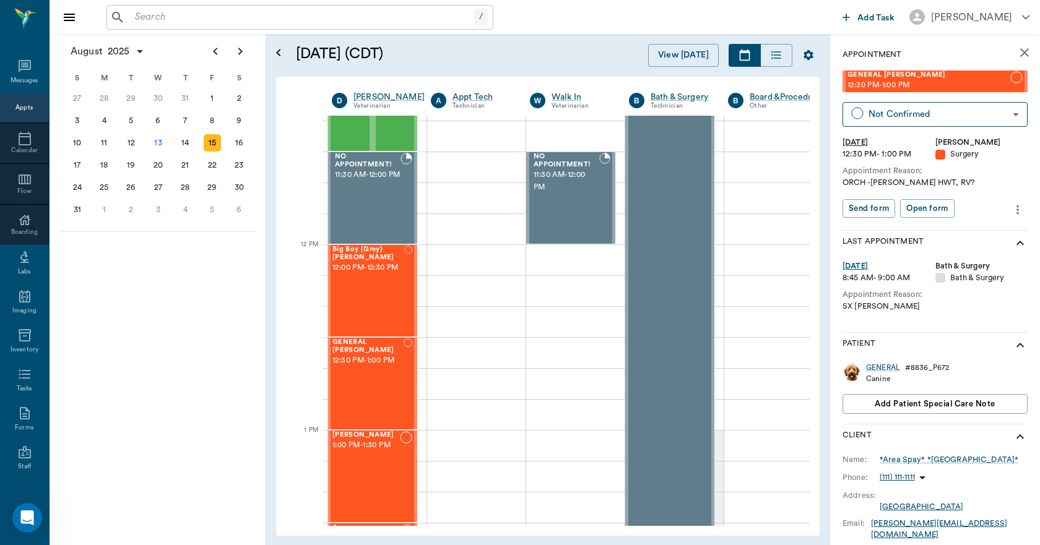
click at [1010, 204] on icon "more" at bounding box center [1017, 209] width 14 height 15
click at [971, 230] on span "Edit appointment" at bounding box center [956, 231] width 104 height 13
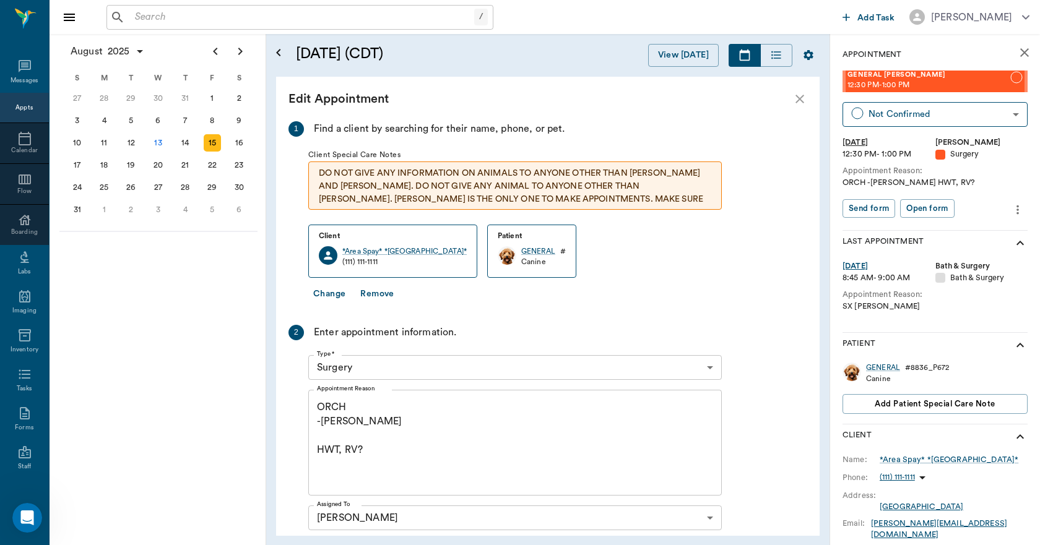
click at [374, 405] on textarea "ORCH -[PERSON_NAME] HWT, RV?" at bounding box center [515, 442] width 396 height 85
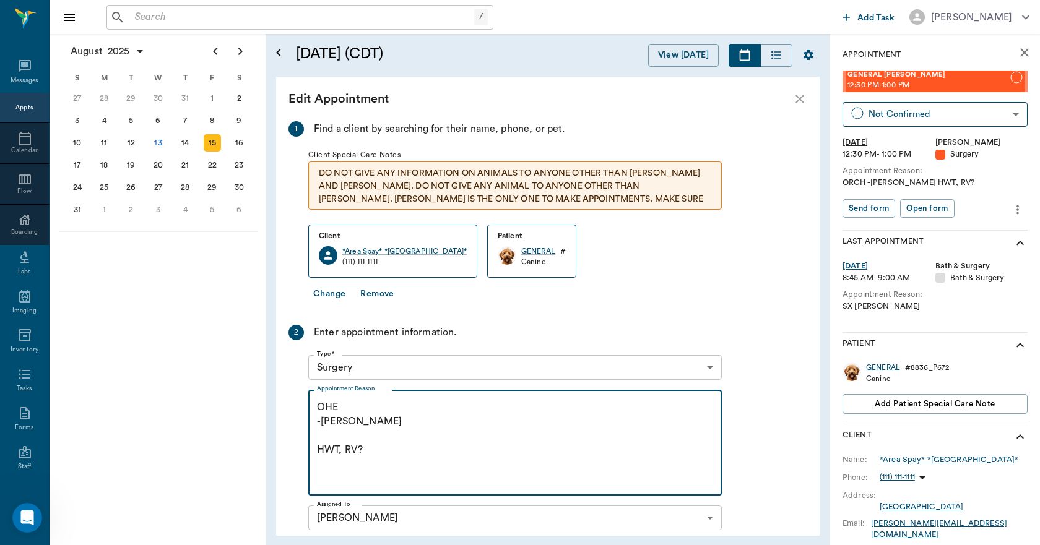
click at [392, 452] on textarea "OHE -[PERSON_NAME] HWT, RV?" at bounding box center [515, 442] width 396 height 85
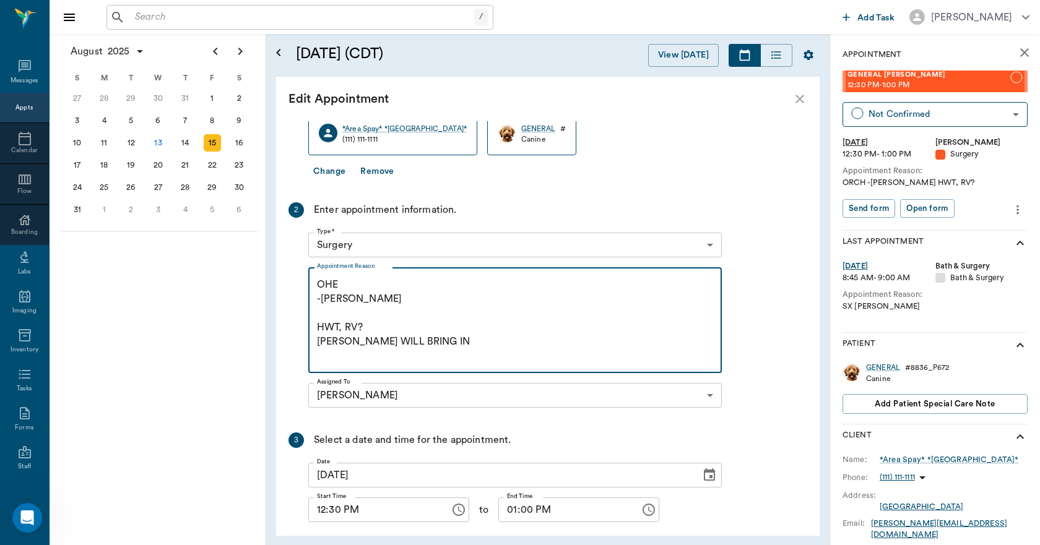
scroll to position [179, 0]
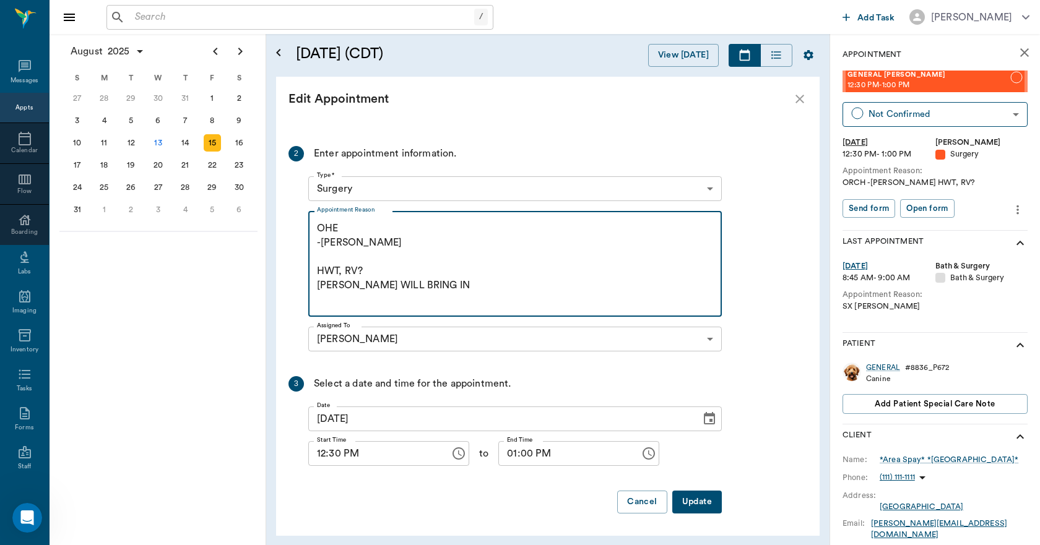
type textarea "OHE -[PERSON_NAME] HWT, RV? [PERSON_NAME] WILL BRING IN"
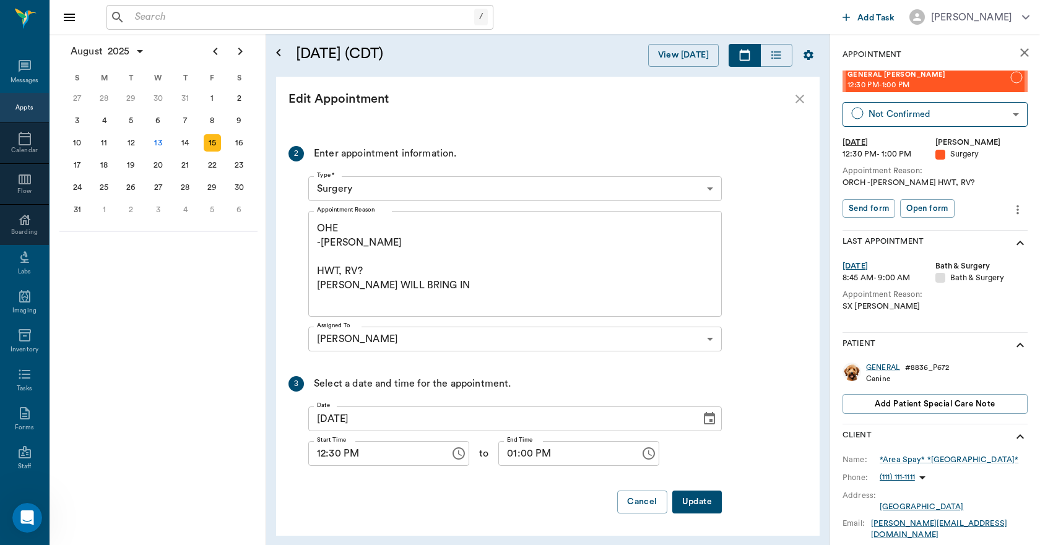
click at [691, 494] on button "Update" at bounding box center [697, 502] width 50 height 23
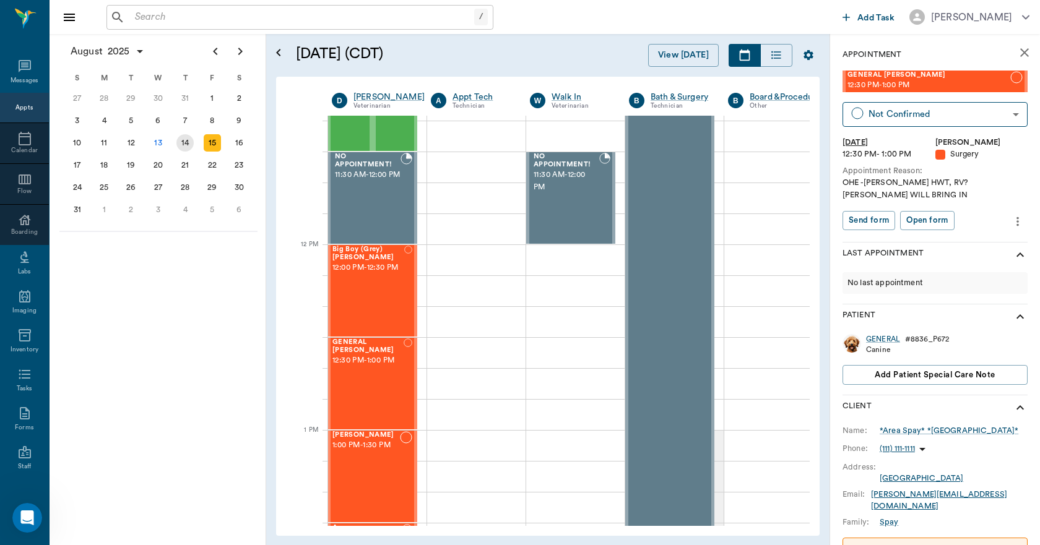
click at [186, 142] on div "14" at bounding box center [184, 142] width 17 height 17
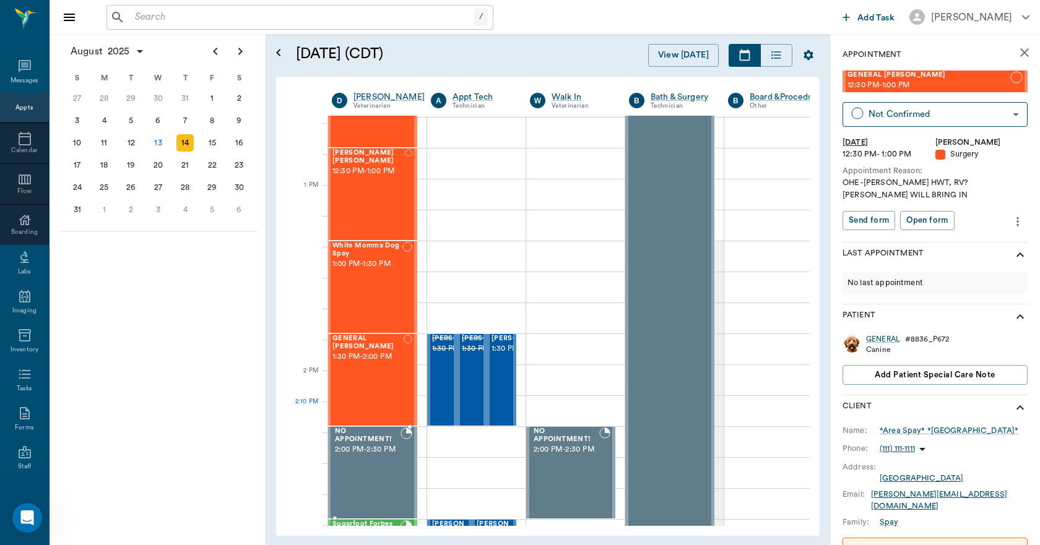
scroll to position [866, 1]
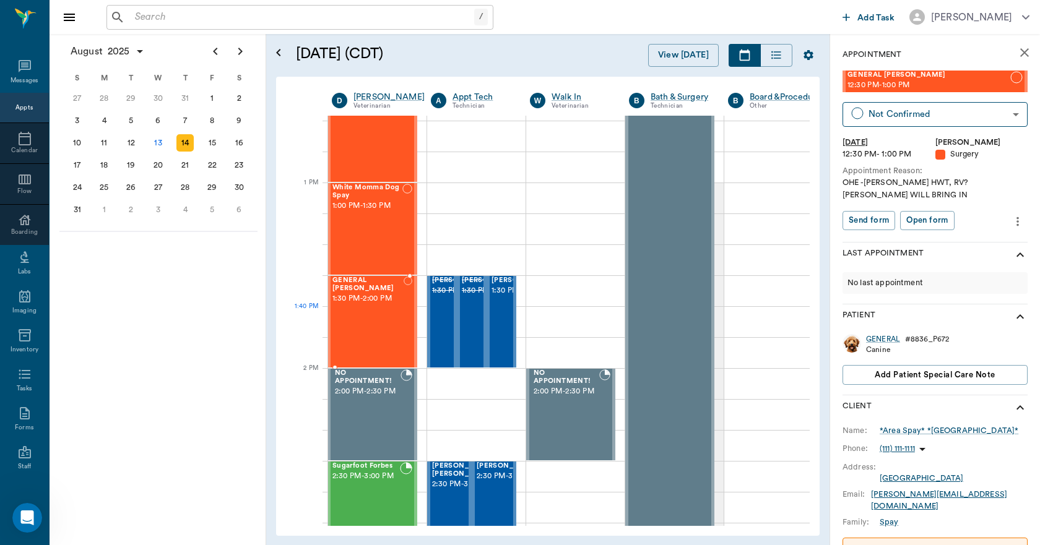
click at [377, 311] on div "GENERAL Spay 1:30 PM - 2:00 PM" at bounding box center [367, 322] width 71 height 90
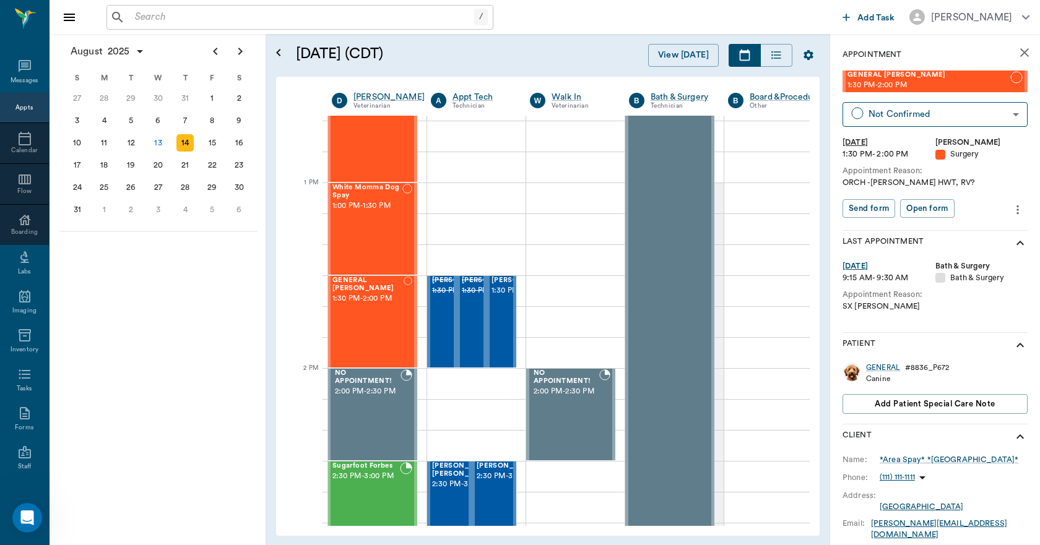
click at [1010, 208] on icon "more" at bounding box center [1017, 209] width 14 height 15
click at [913, 230] on span "Edit appointment" at bounding box center [956, 231] width 104 height 13
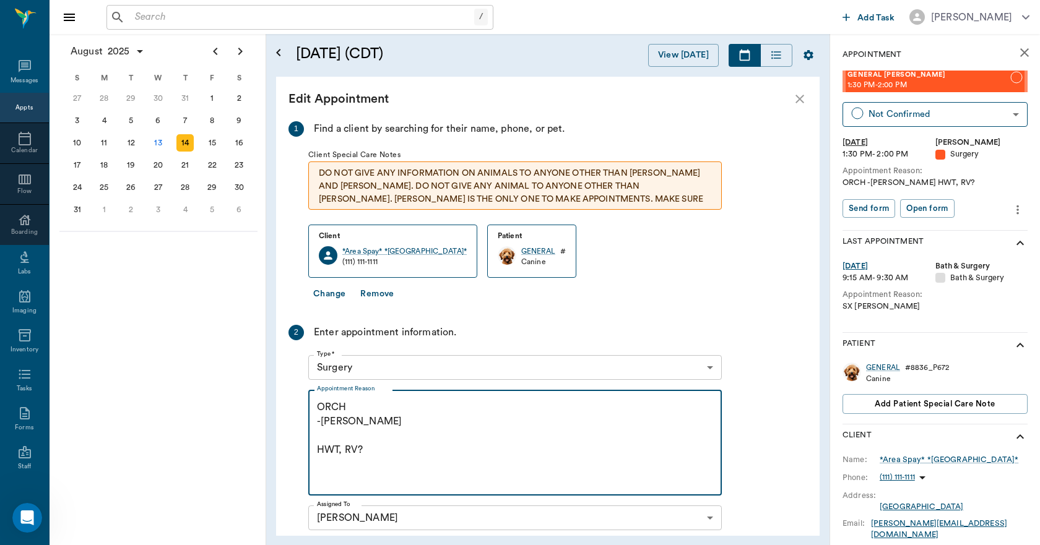
click at [402, 465] on textarea "ORCH -[PERSON_NAME] HWT, RV?" at bounding box center [515, 442] width 396 height 85
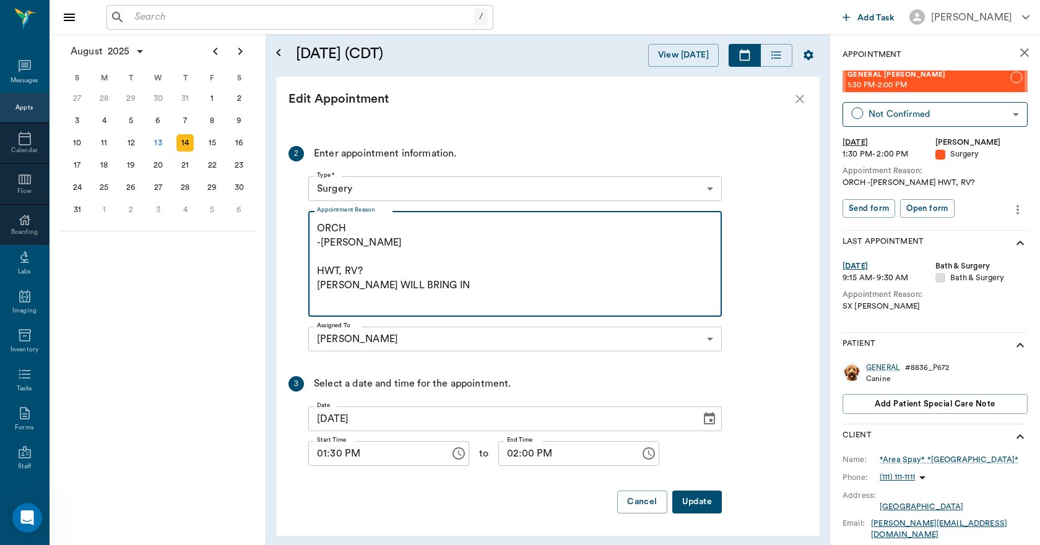
type textarea "ORCH -[PERSON_NAME] HWT, RV? [PERSON_NAME] WILL BRING IN"
click at [692, 498] on button "Update" at bounding box center [697, 502] width 50 height 23
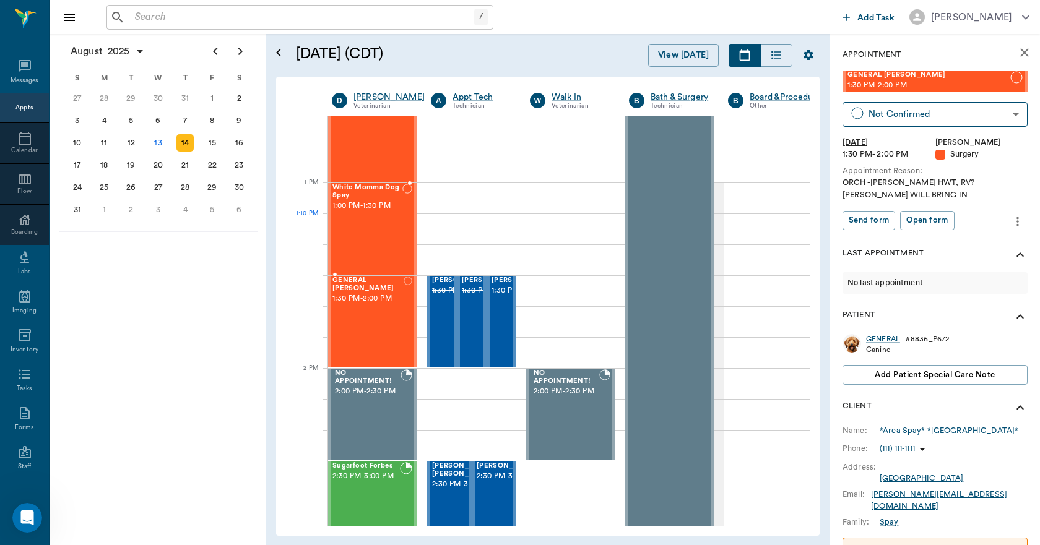
click at [369, 238] on div "White Momma Dog Spay 1:00 PM - 1:30 PM" at bounding box center [367, 229] width 70 height 90
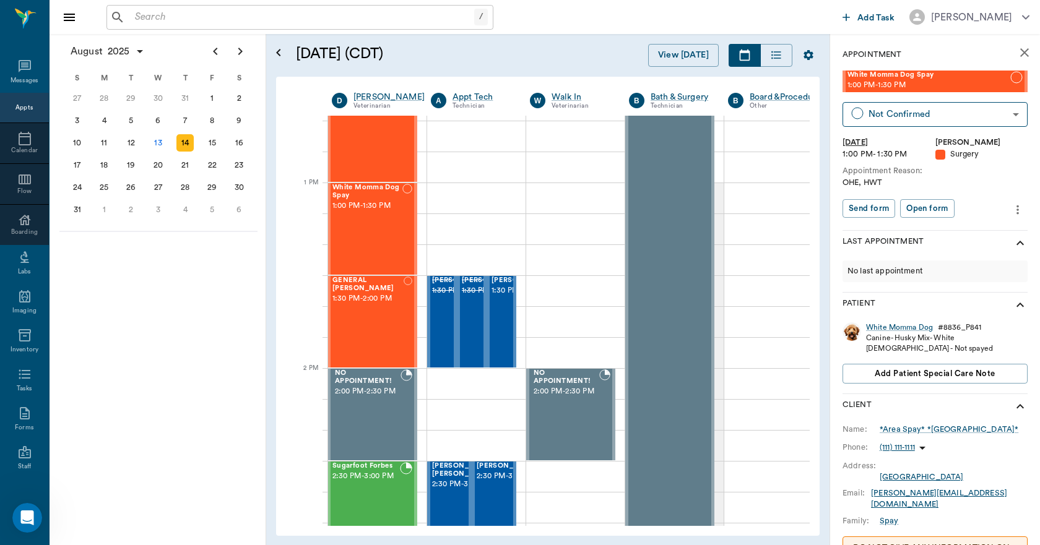
click at [1013, 210] on icon "more" at bounding box center [1017, 209] width 14 height 15
click at [971, 228] on span "Edit appointment" at bounding box center [956, 231] width 104 height 13
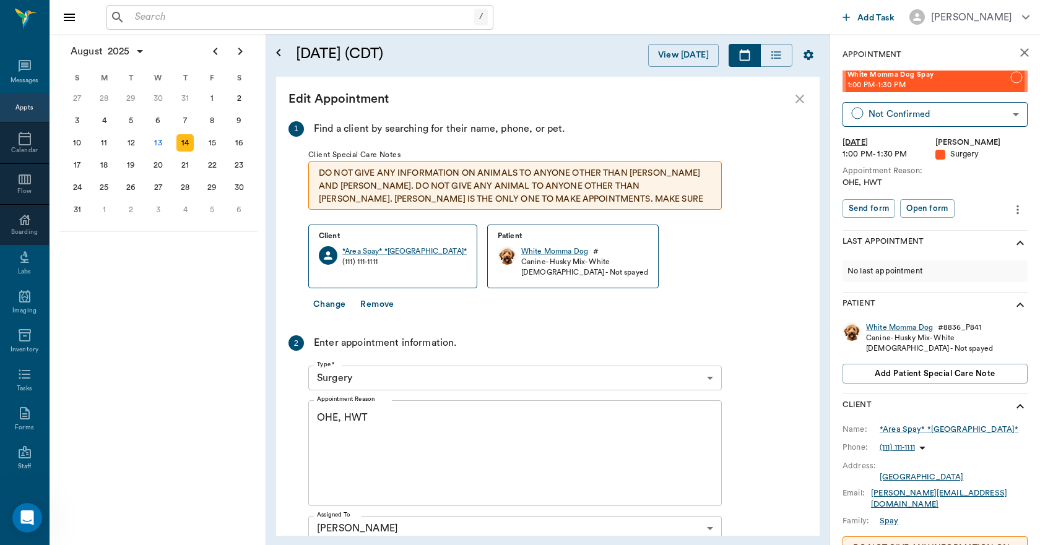
click at [396, 411] on textarea "OHE, HWT" at bounding box center [515, 453] width 396 height 85
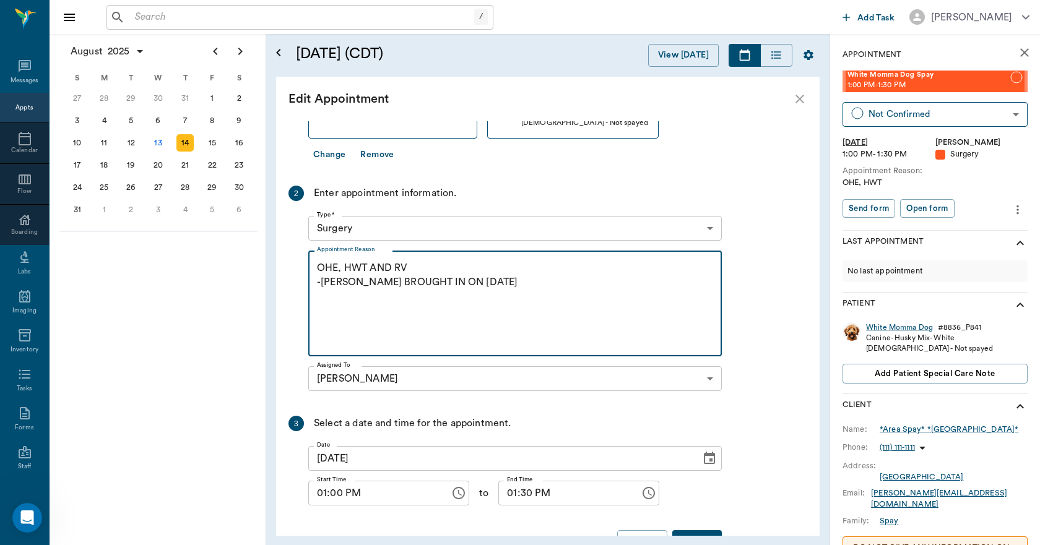
scroll to position [189, 0]
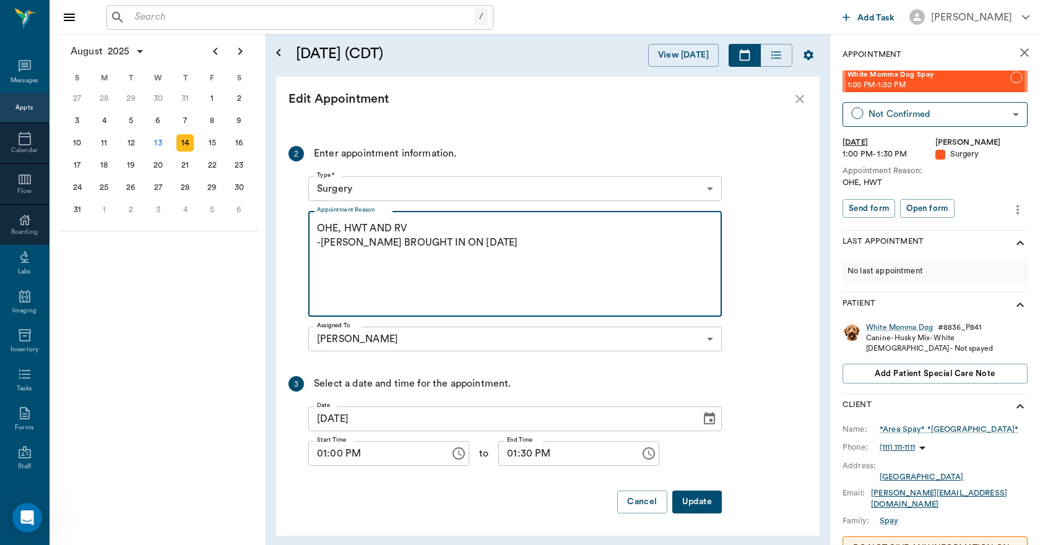
type textarea "OHE, HWT AND RV -[PERSON_NAME] BROUGHT IN ON [DATE]"
click at [691, 497] on button "Update" at bounding box center [697, 502] width 50 height 23
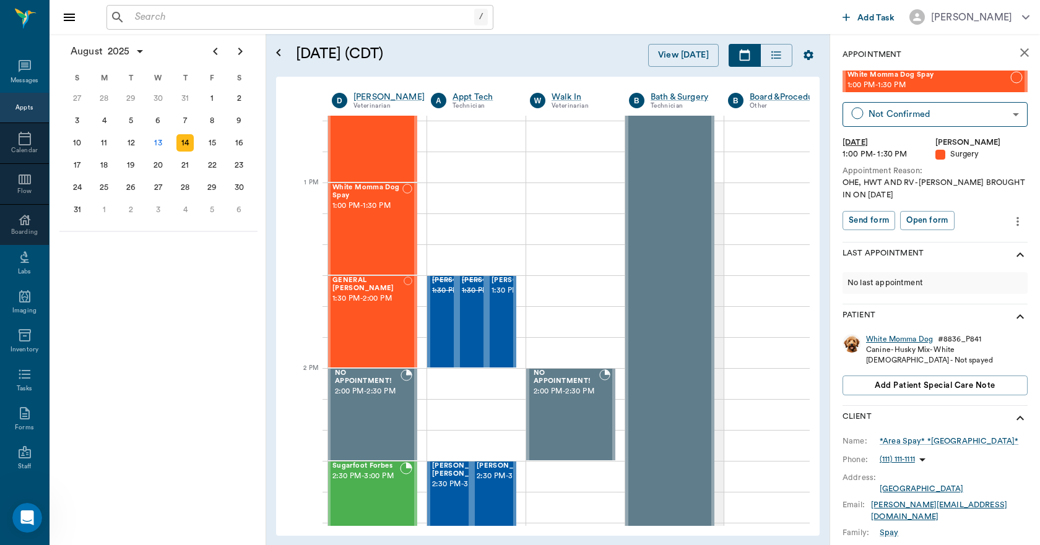
click at [878, 339] on div "White Momma Dog" at bounding box center [899, 339] width 67 height 11
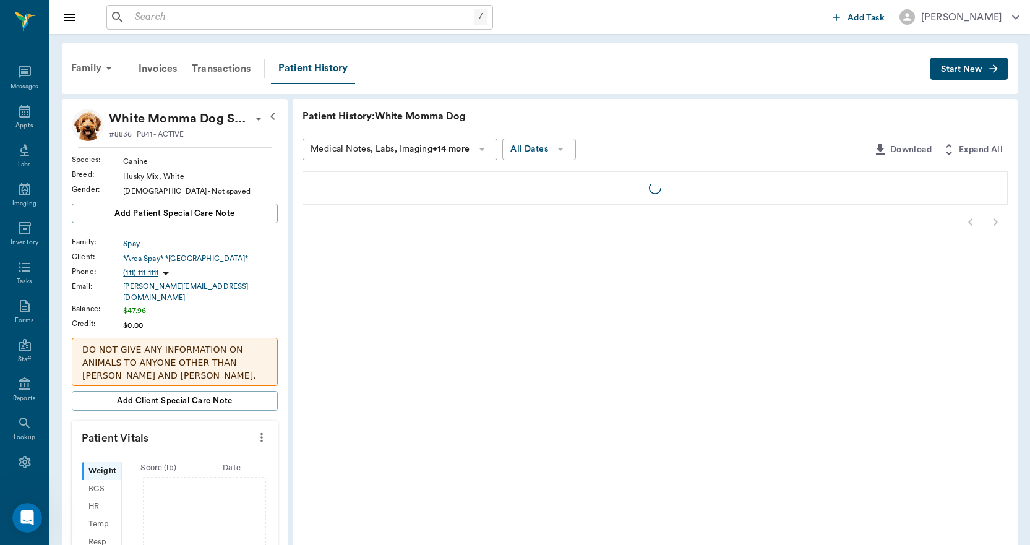
click at [152, 124] on p "White Momma Dog Spay" at bounding box center [180, 119] width 142 height 20
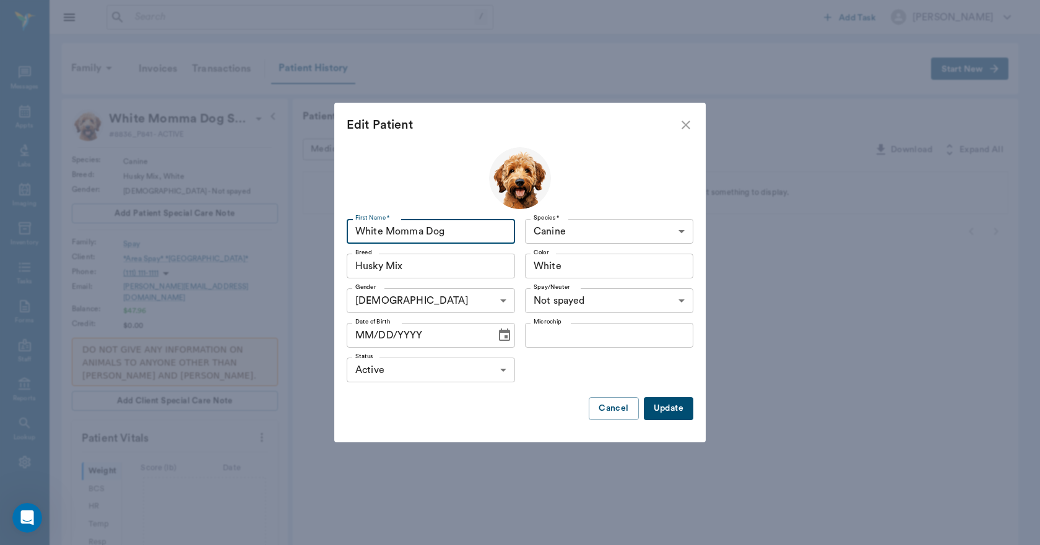
click at [471, 228] on input "White Momma Dog" at bounding box center [431, 231] width 168 height 25
type input "W"
type input "[PERSON_NAME]"
click at [658, 402] on button "Update" at bounding box center [669, 408] width 50 height 23
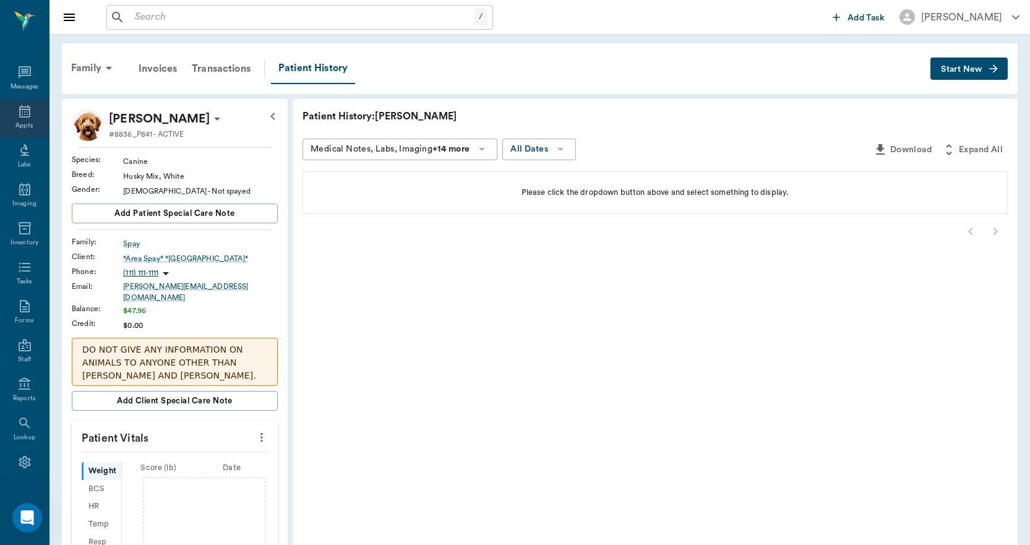
click at [24, 126] on div "Appts" at bounding box center [23, 125] width 17 height 9
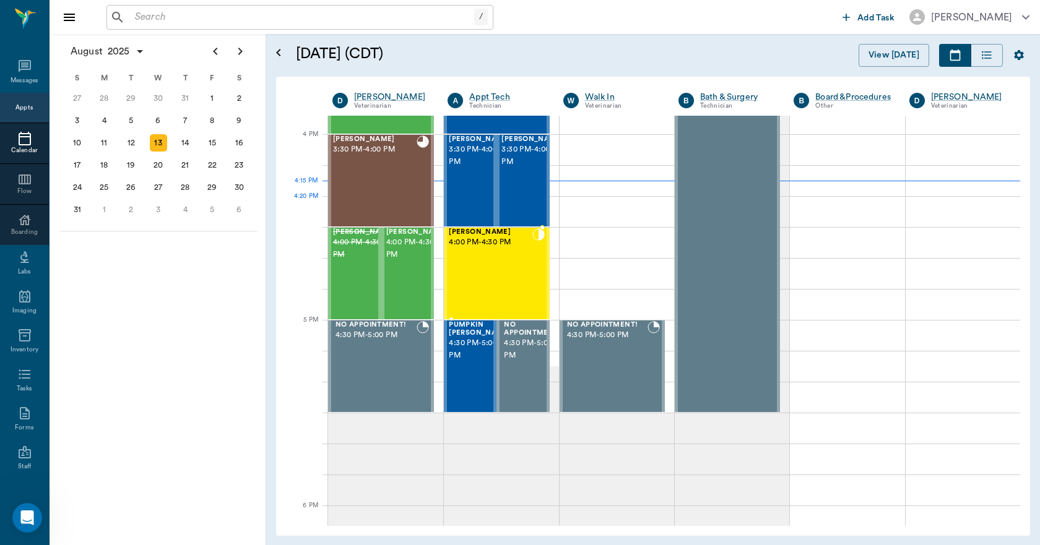
scroll to position [1177, 0]
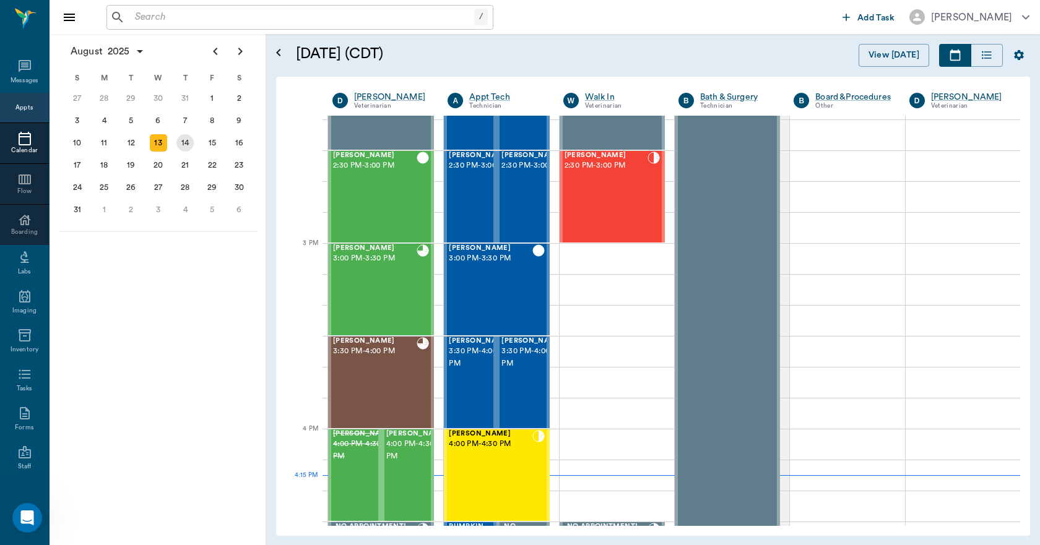
click at [174, 142] on div "14" at bounding box center [184, 143] width 27 height 22
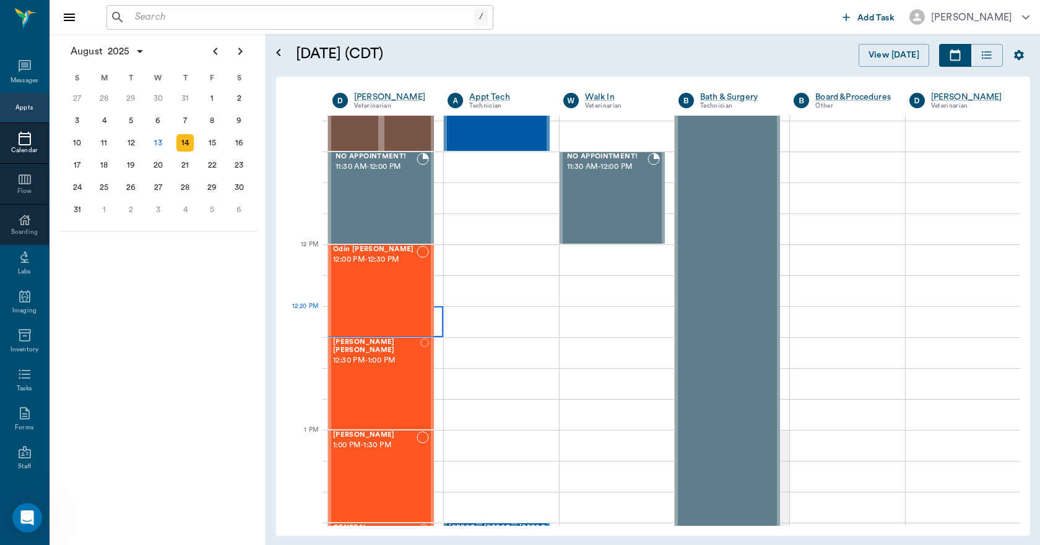
scroll to position [681, 0]
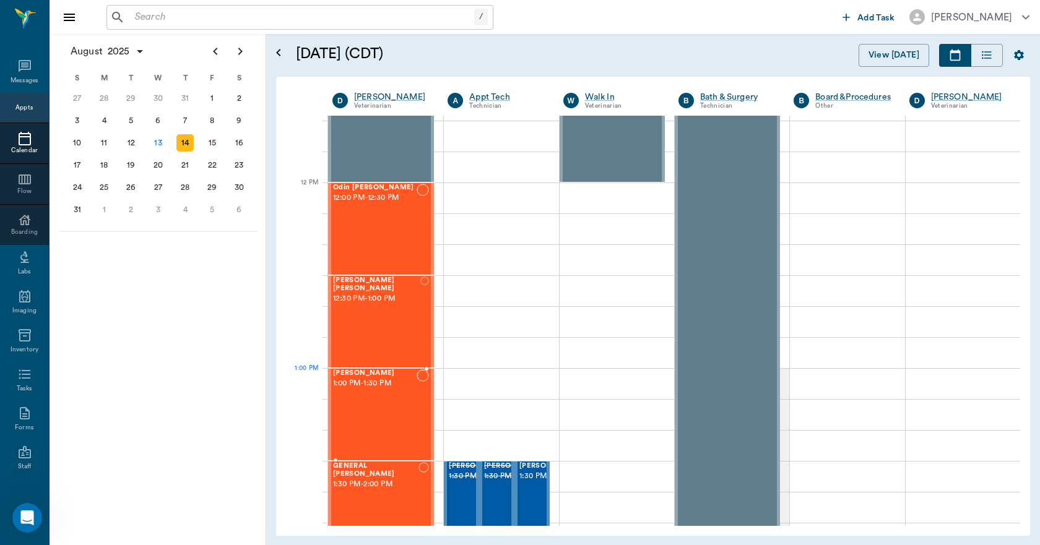
click at [382, 397] on div "[PERSON_NAME] 1:00 PM - 1:30 PM" at bounding box center [375, 414] width 84 height 90
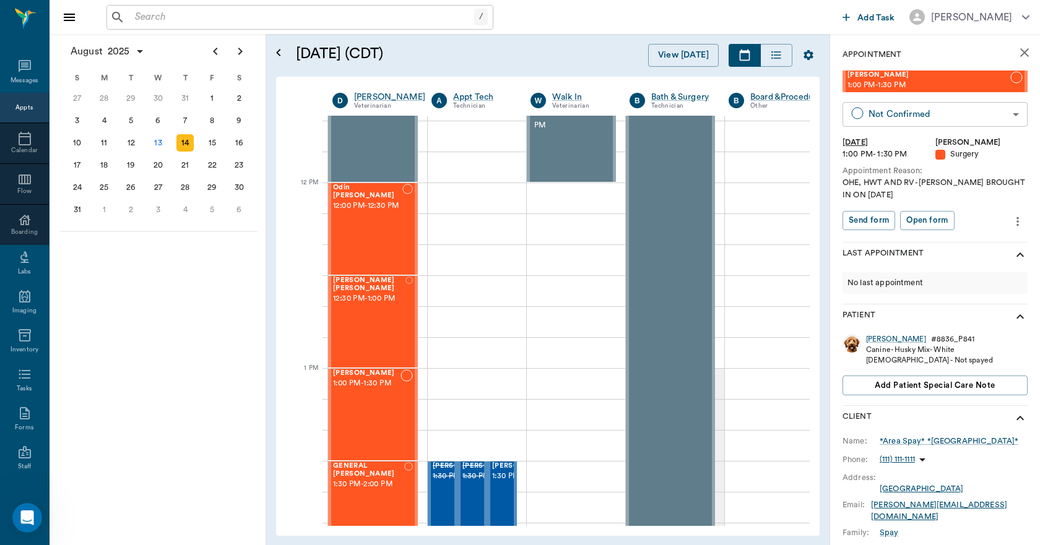
click at [882, 114] on body "/ ​ Add Task [PERSON_NAME] Nectar Messages Appts Calendar Flow Boarding Labs Im…" at bounding box center [520, 272] width 1040 height 545
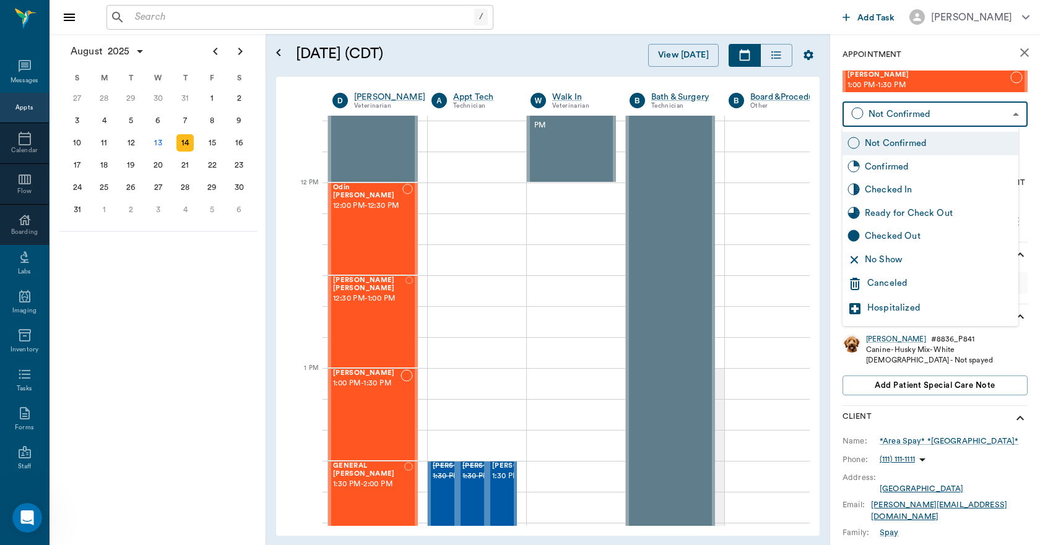
click at [868, 183] on div "Checked In" at bounding box center [938, 190] width 149 height 14
type input "CHECKED_IN"
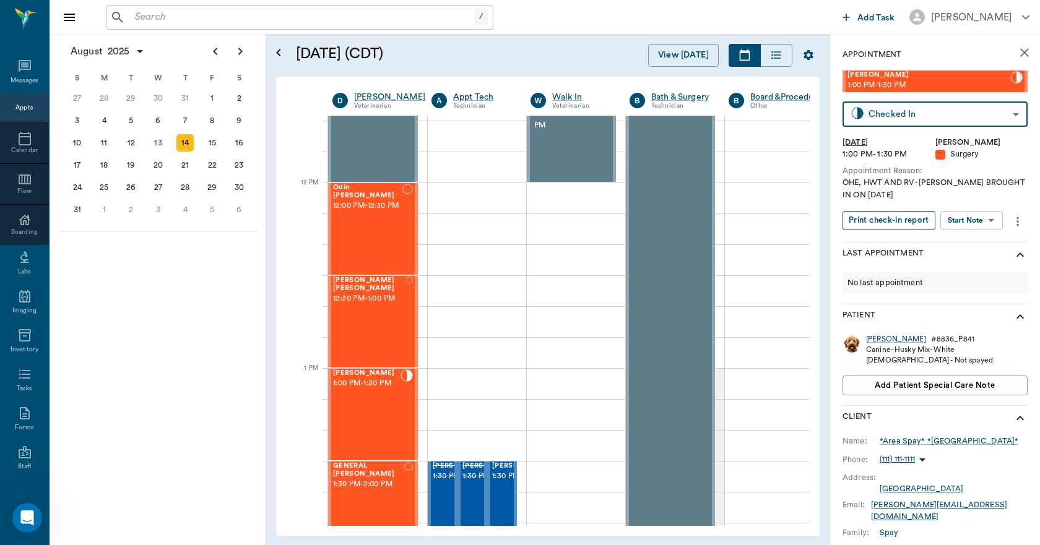
click at [891, 220] on button "Print check-in report" at bounding box center [888, 220] width 93 height 19
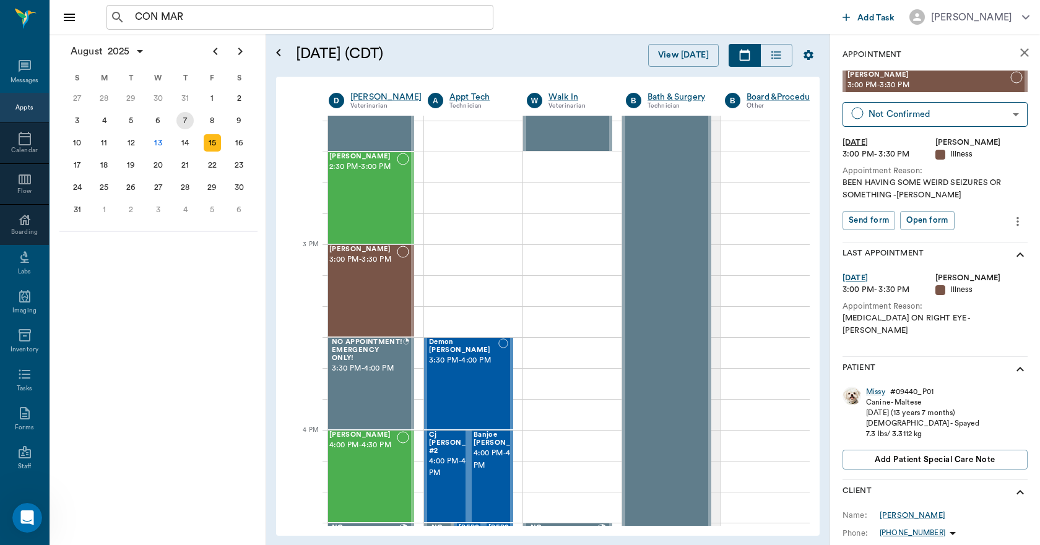
scroll to position [6928, 0]
click at [19, 64] on icon at bounding box center [25, 66] width 12 height 12
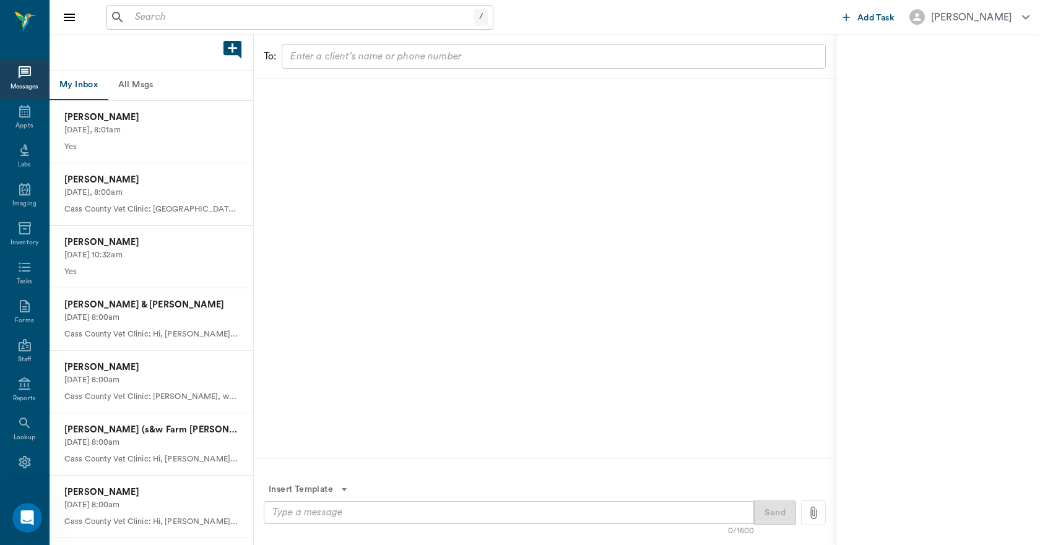
click at [139, 87] on button "All Msgs" at bounding box center [136, 86] width 56 height 30
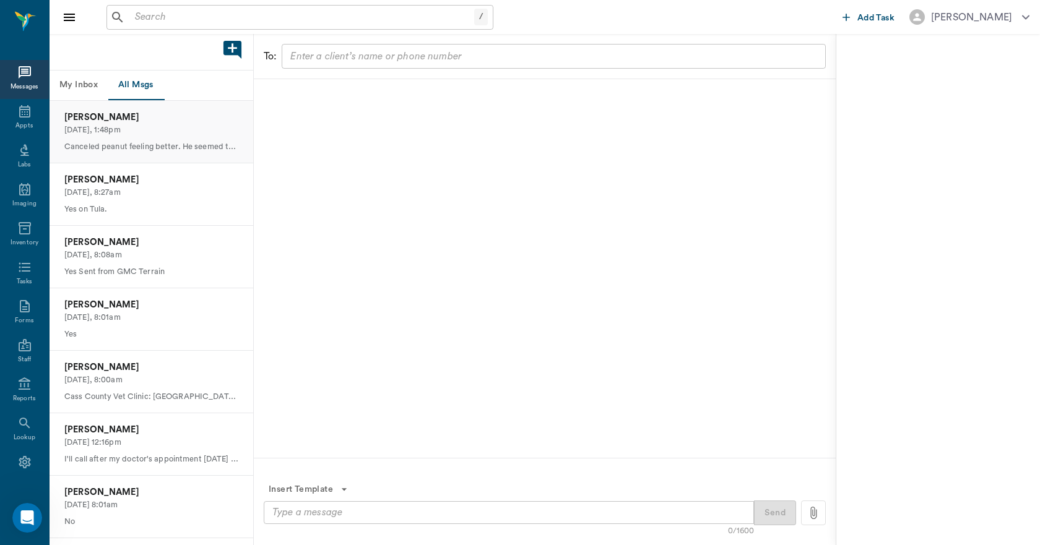
click at [121, 132] on p "[DATE], 1:48pm" at bounding box center [151, 130] width 174 height 12
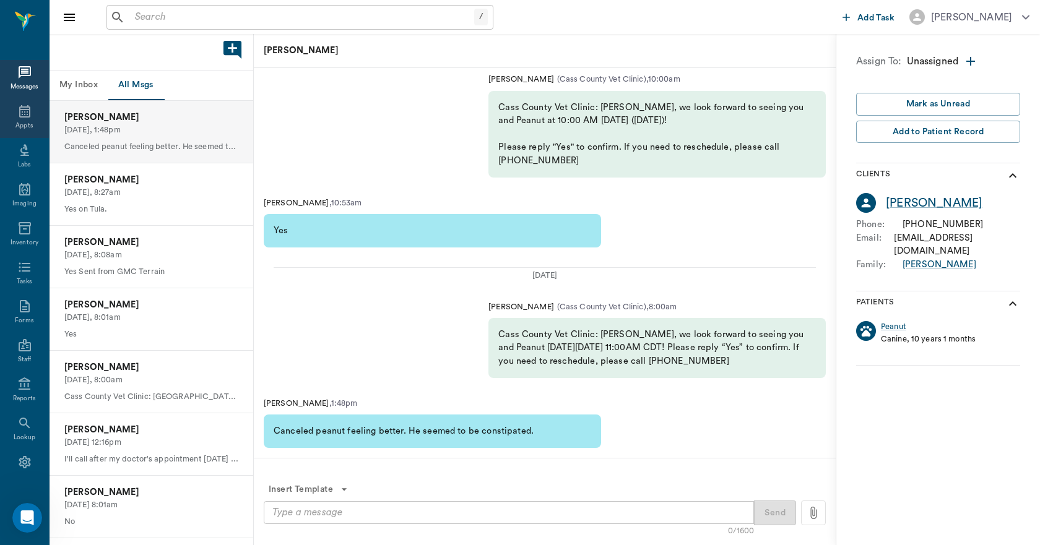
click at [22, 114] on icon at bounding box center [24, 111] width 11 height 12
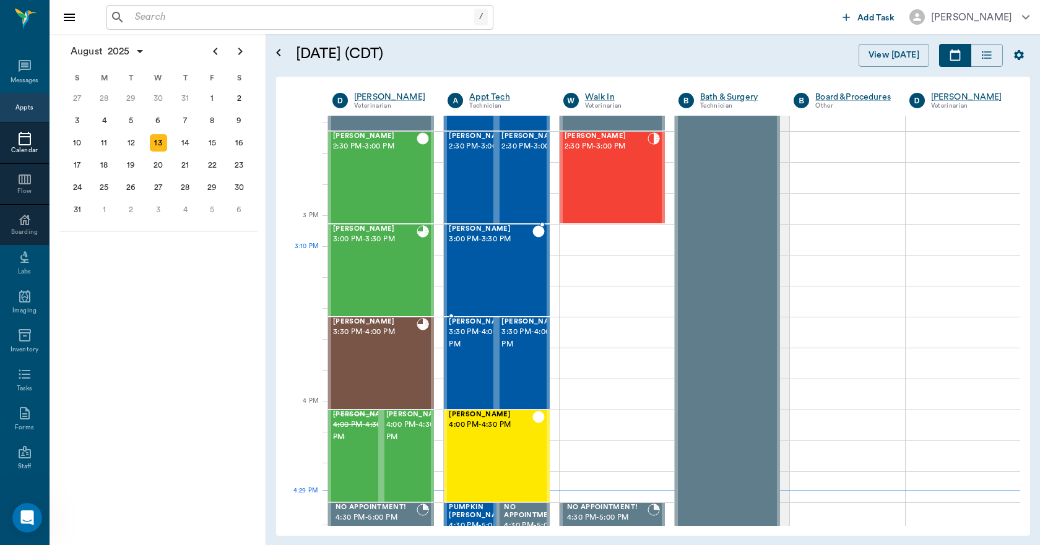
scroll to position [1176, 0]
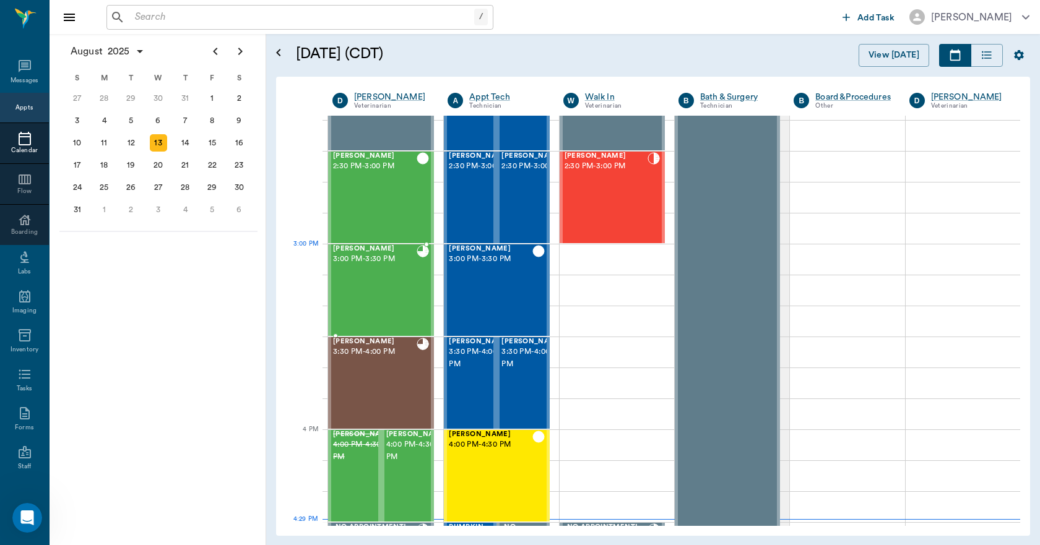
click at [394, 265] on div "[PERSON_NAME] 3:00 PM - 3:30 PM" at bounding box center [375, 290] width 84 height 90
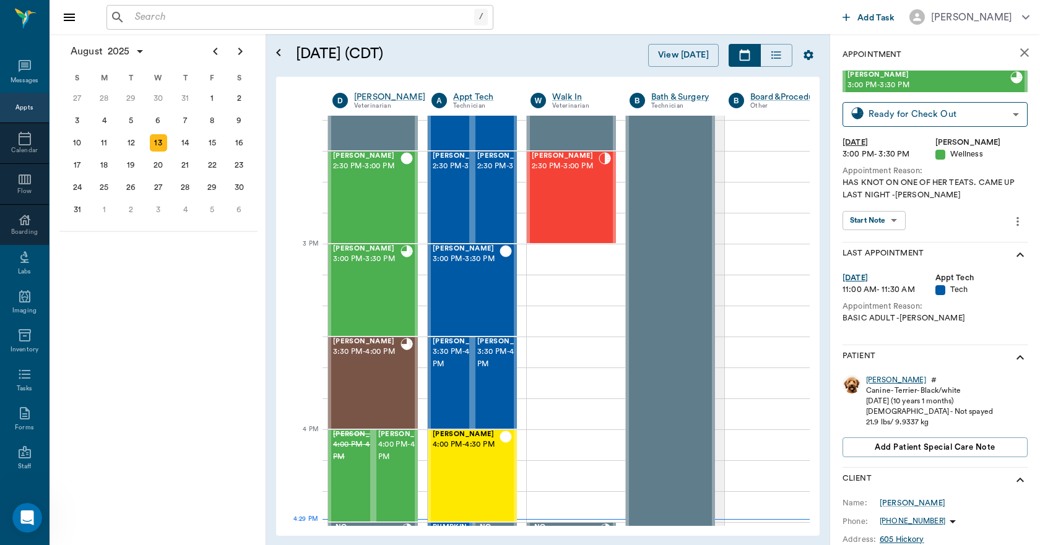
click at [872, 381] on div "[PERSON_NAME]" at bounding box center [896, 380] width 60 height 11
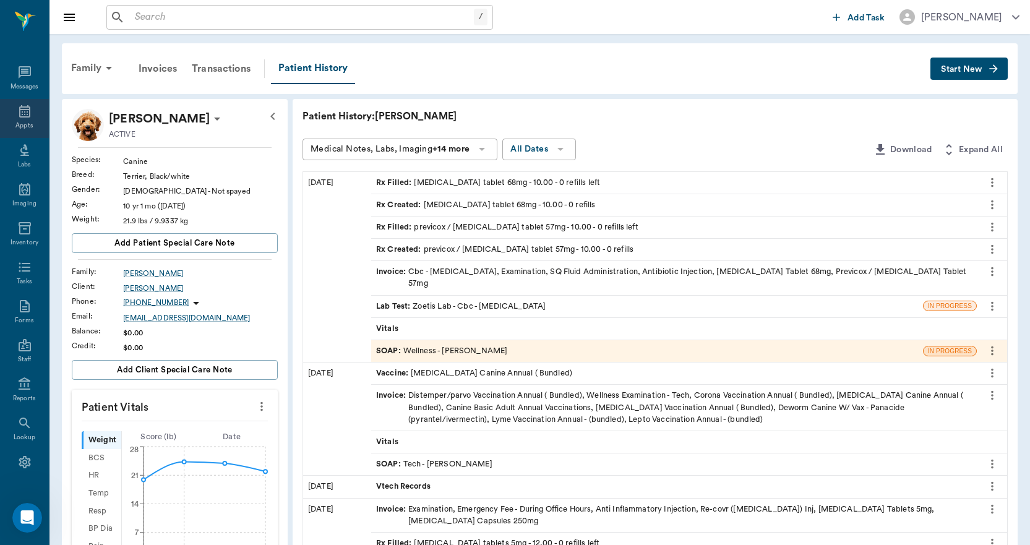
click at [11, 114] on div "Appts" at bounding box center [24, 118] width 49 height 39
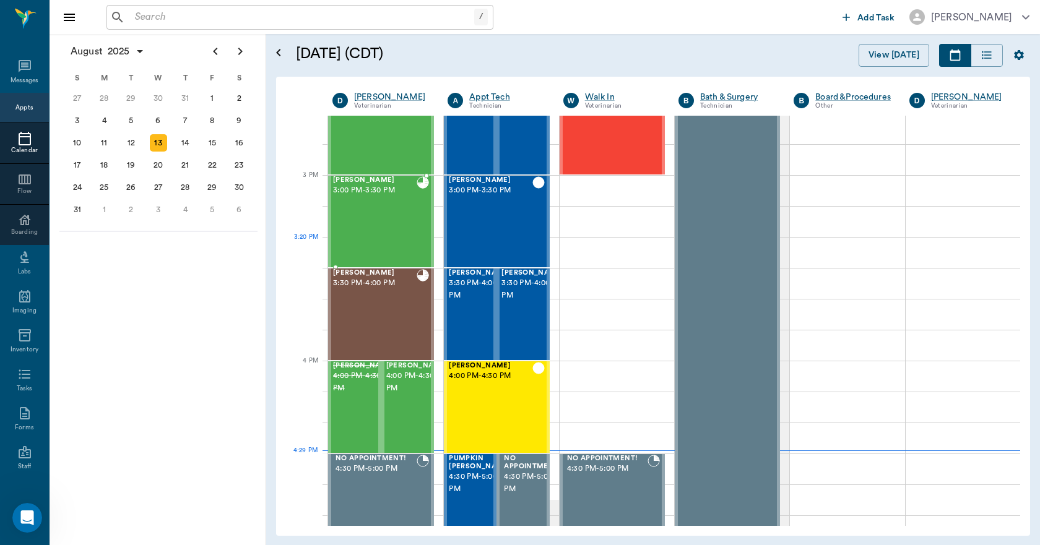
scroll to position [1239, 0]
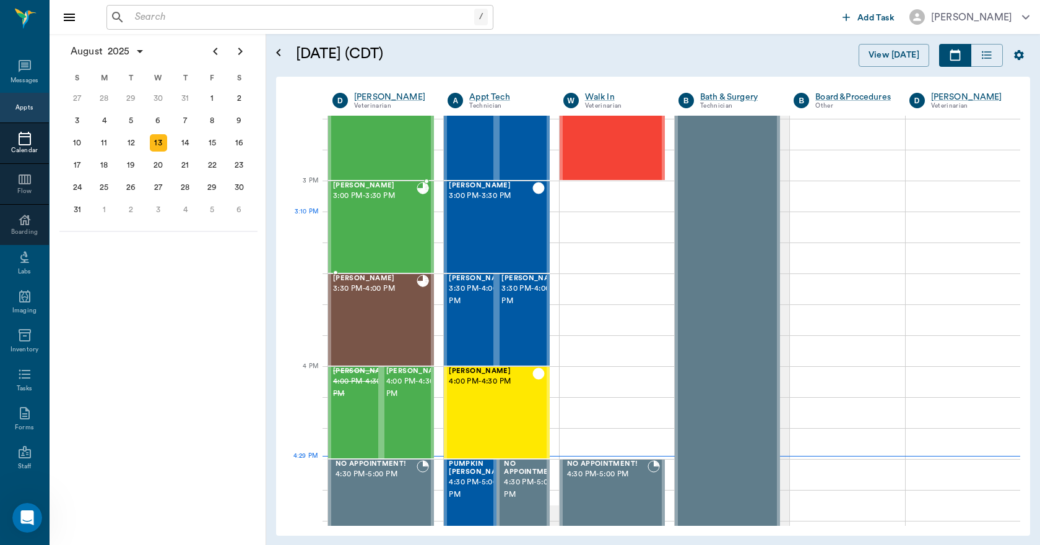
click at [384, 230] on div "[PERSON_NAME] 3:00 PM - 3:30 PM" at bounding box center [375, 227] width 84 height 90
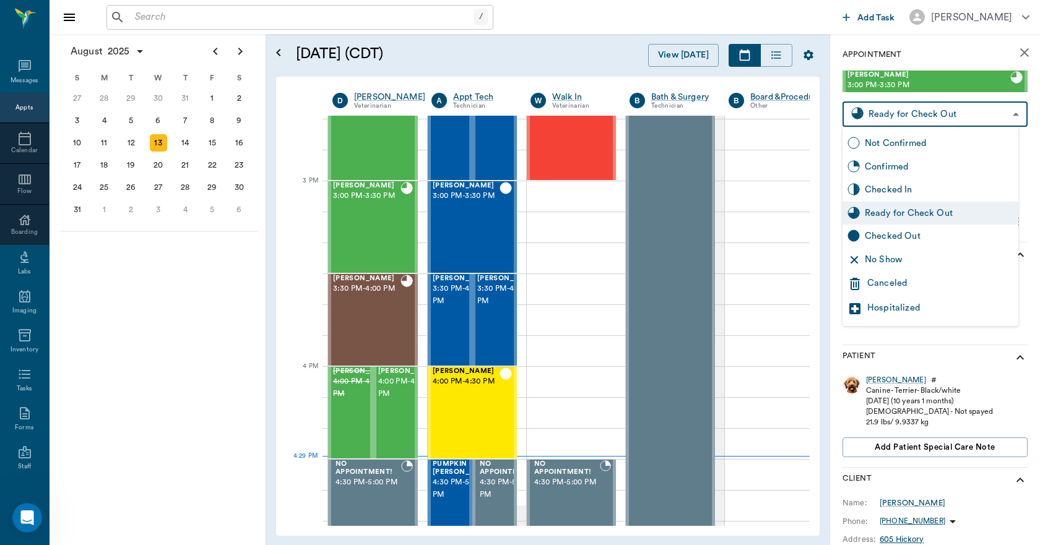
click at [893, 113] on body "/ ​ Add Task [PERSON_NAME] Nectar Messages Appts Calendar Flow Boarding Labs Im…" at bounding box center [520, 272] width 1040 height 545
click at [897, 236] on div "Checked Out" at bounding box center [938, 237] width 149 height 14
type input "CHECKED_OUT"
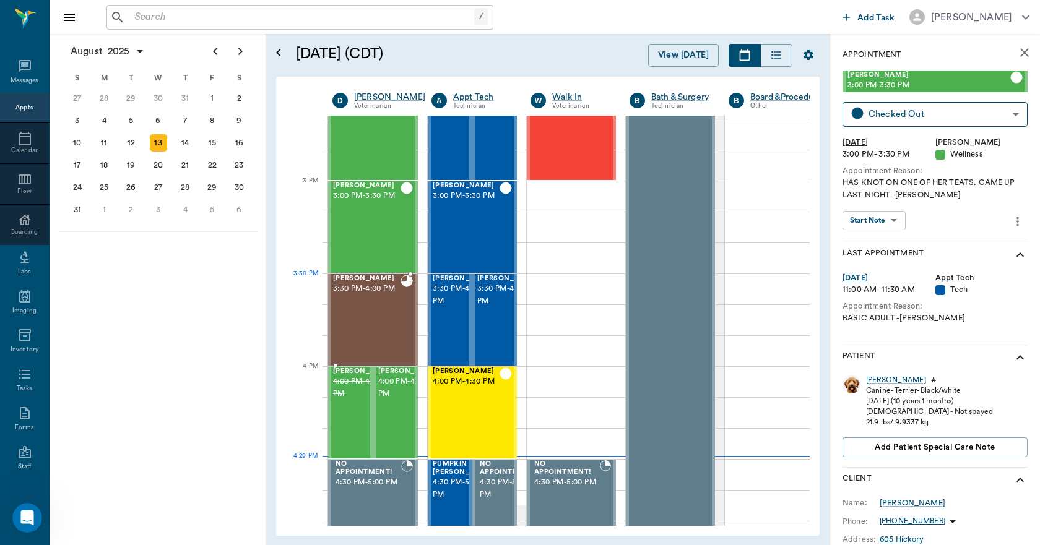
click at [375, 291] on span "3:30 PM - 4:00 PM" at bounding box center [366, 289] width 67 height 12
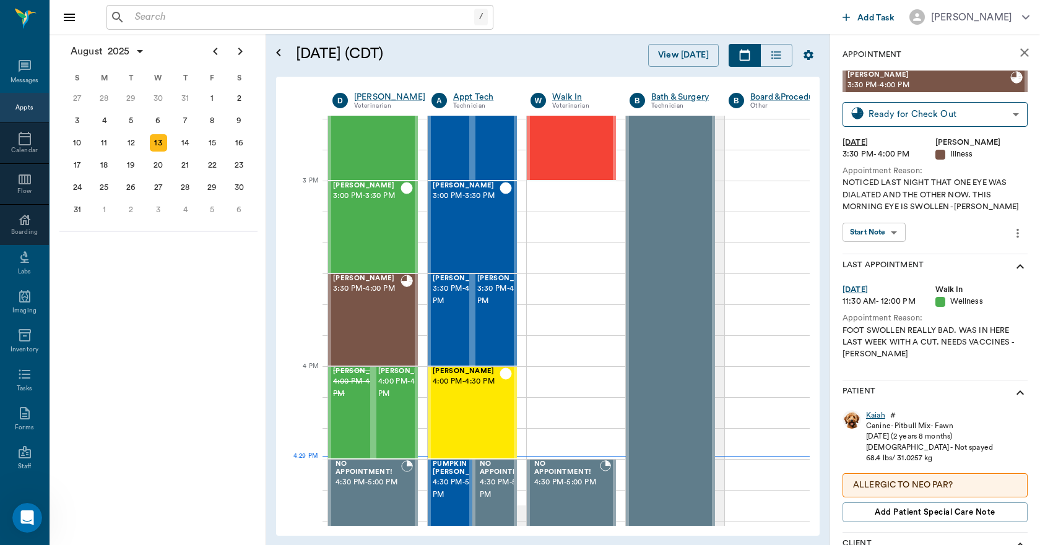
click at [872, 415] on div "Kaiah" at bounding box center [875, 415] width 19 height 11
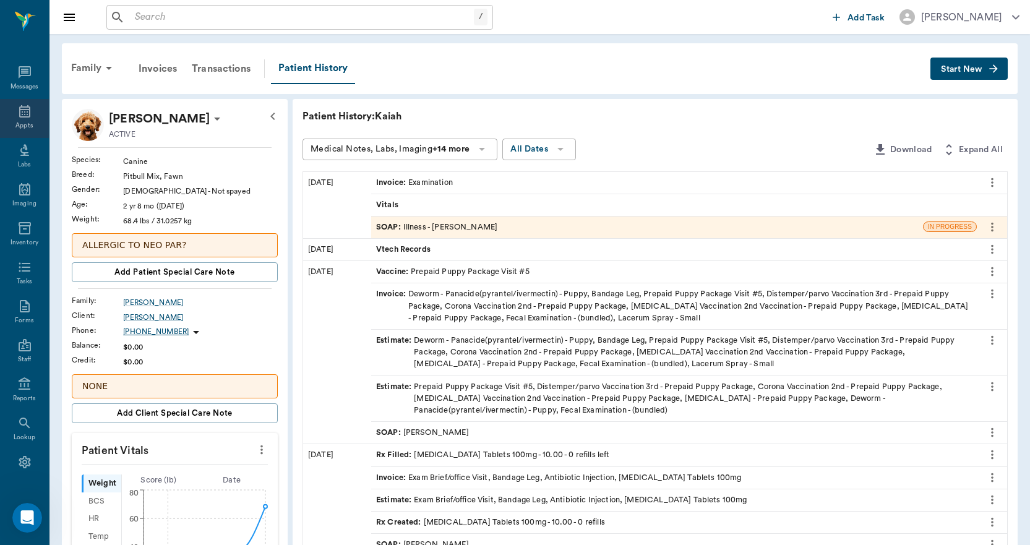
click at [20, 119] on div "Appts" at bounding box center [24, 118] width 49 height 39
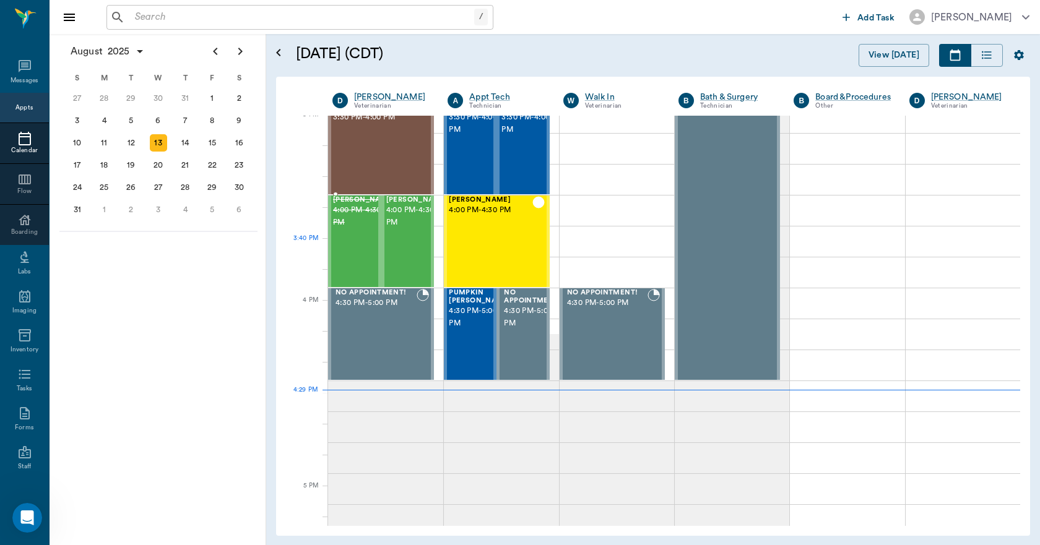
scroll to position [1302, 0]
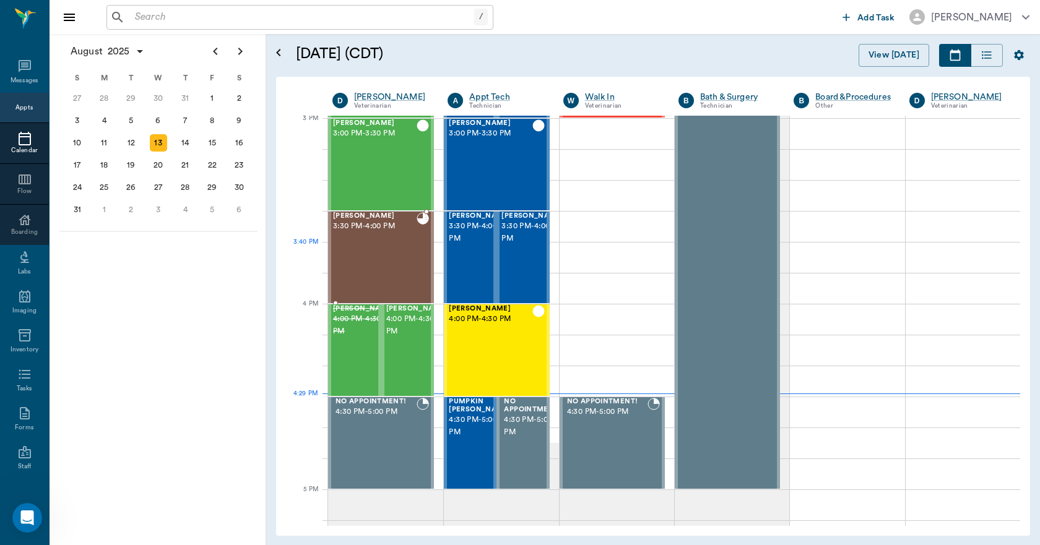
click at [413, 256] on div "[PERSON_NAME] 3:30 PM - 4:00 PM" at bounding box center [375, 257] width 84 height 90
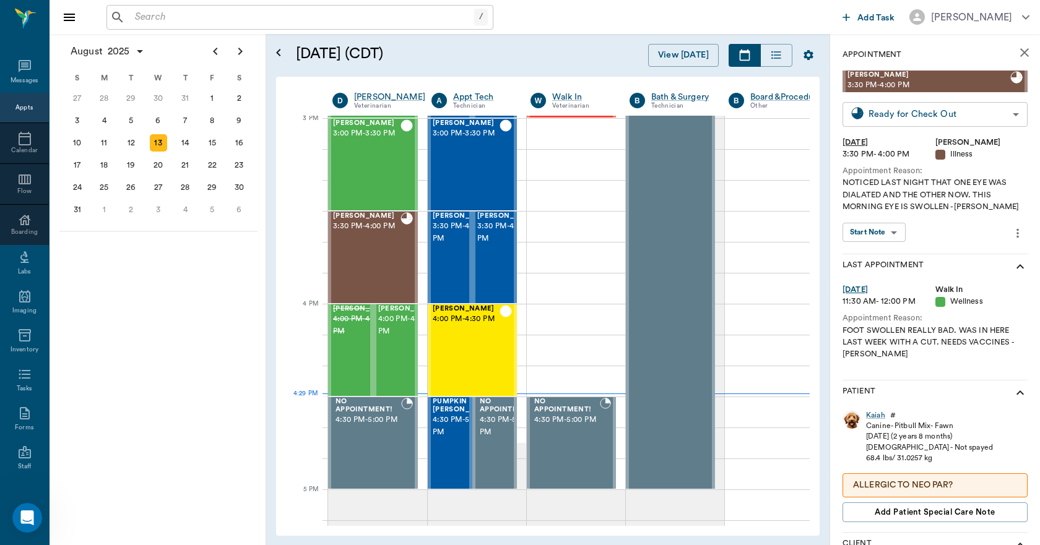
click at [897, 114] on body "/ ​ Add Task [PERSON_NAME] Nectar Messages Appts Calendar Flow Boarding Labs Im…" at bounding box center [520, 272] width 1040 height 545
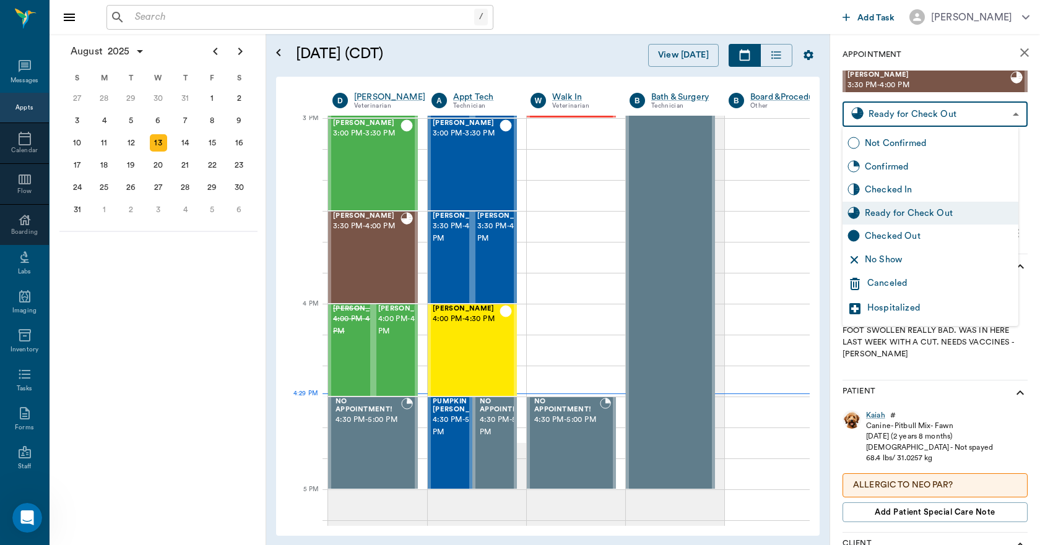
click at [858, 231] on icon at bounding box center [853, 236] width 12 height 12
type input "CHECKED_OUT"
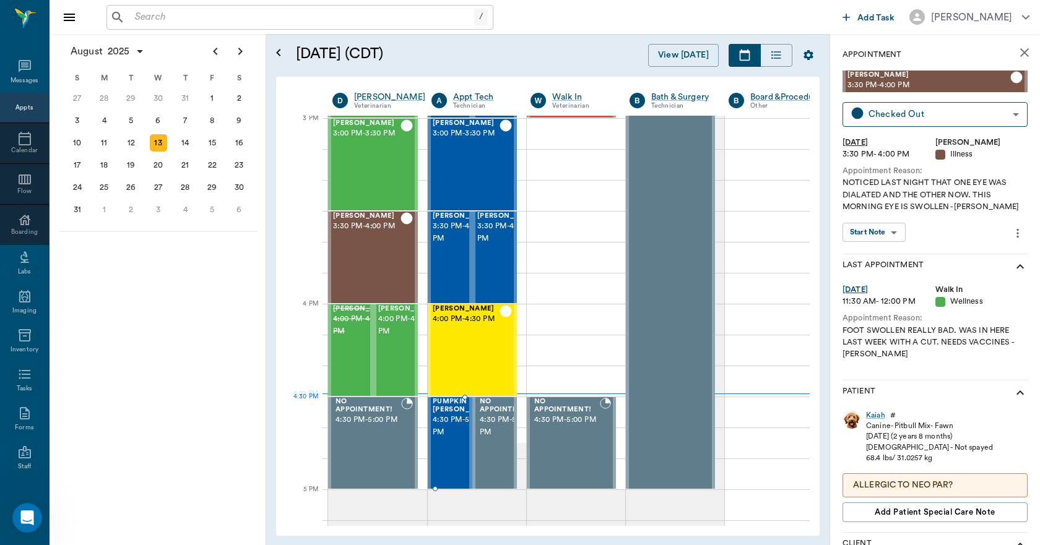
click at [454, 423] on span "4:30 PM - 5:00 PM" at bounding box center [464, 426] width 62 height 25
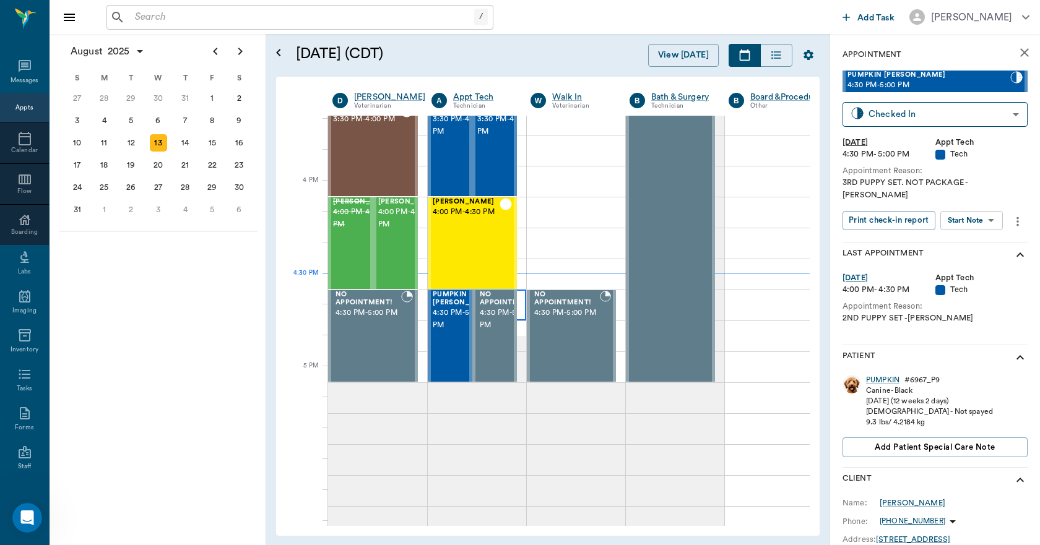
scroll to position [1426, 0]
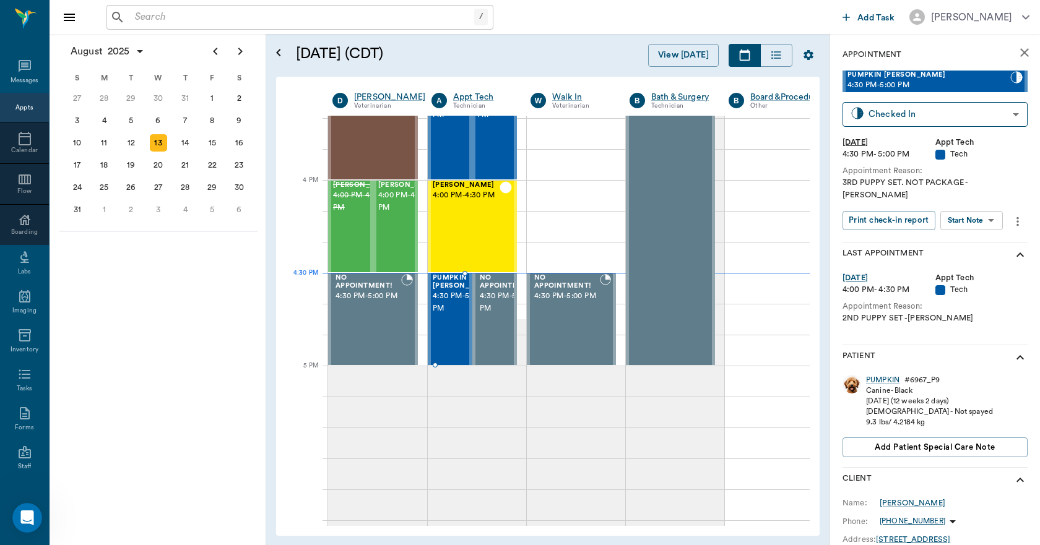
click at [450, 301] on span "4:30 PM - 5:00 PM" at bounding box center [464, 302] width 62 height 25
click at [875, 375] on div "PUMPKIN" at bounding box center [882, 380] width 33 height 11
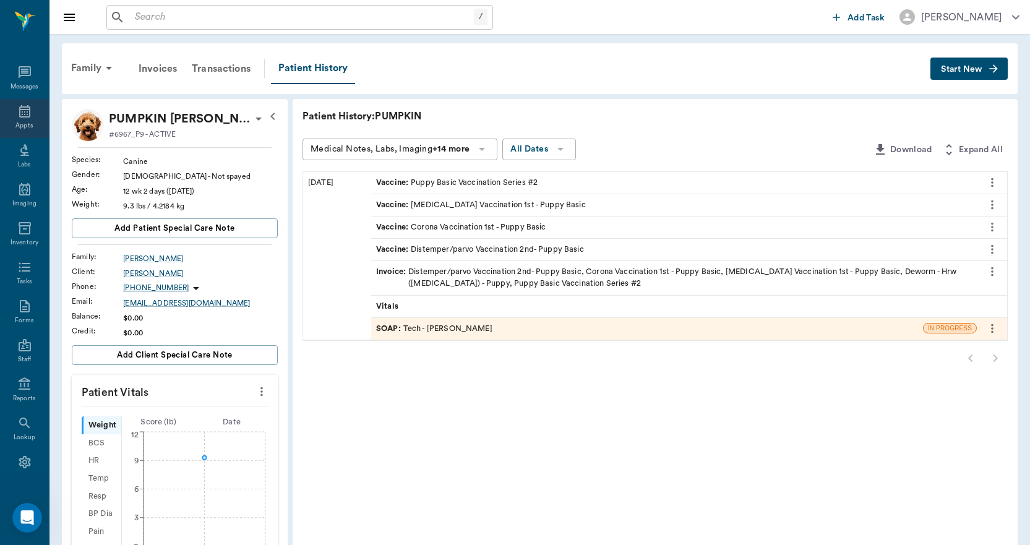
click at [20, 118] on icon at bounding box center [24, 111] width 15 height 15
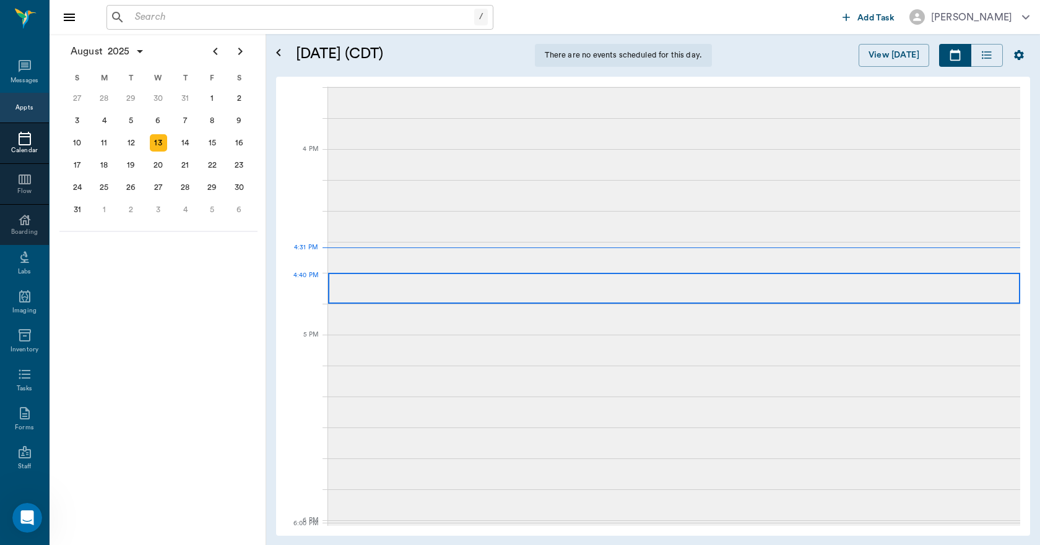
scroll to position [1485, 0]
